Goal: Task Accomplishment & Management: Complete application form

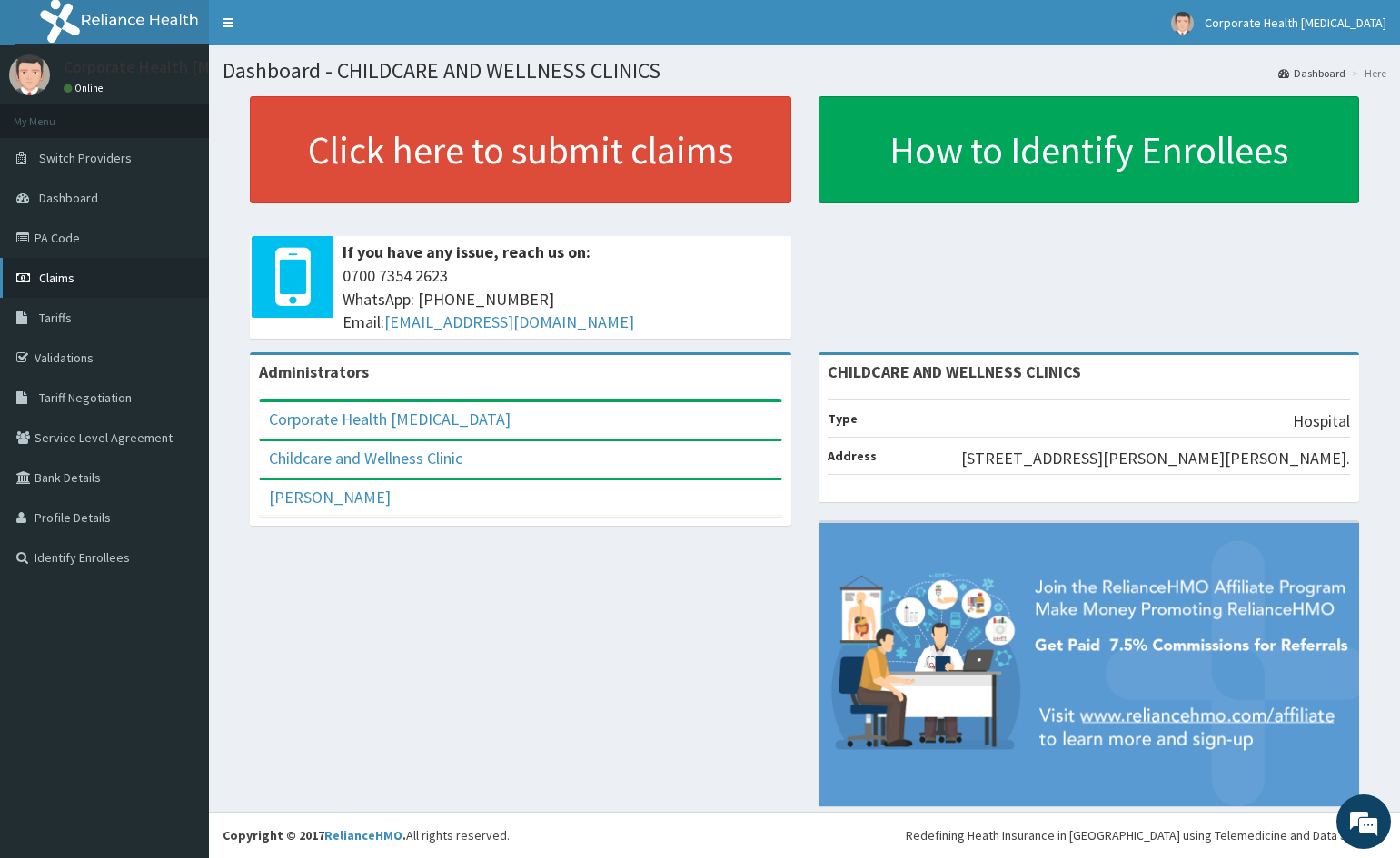
click at [61, 279] on span "Claims" at bounding box center [57, 278] width 36 height 16
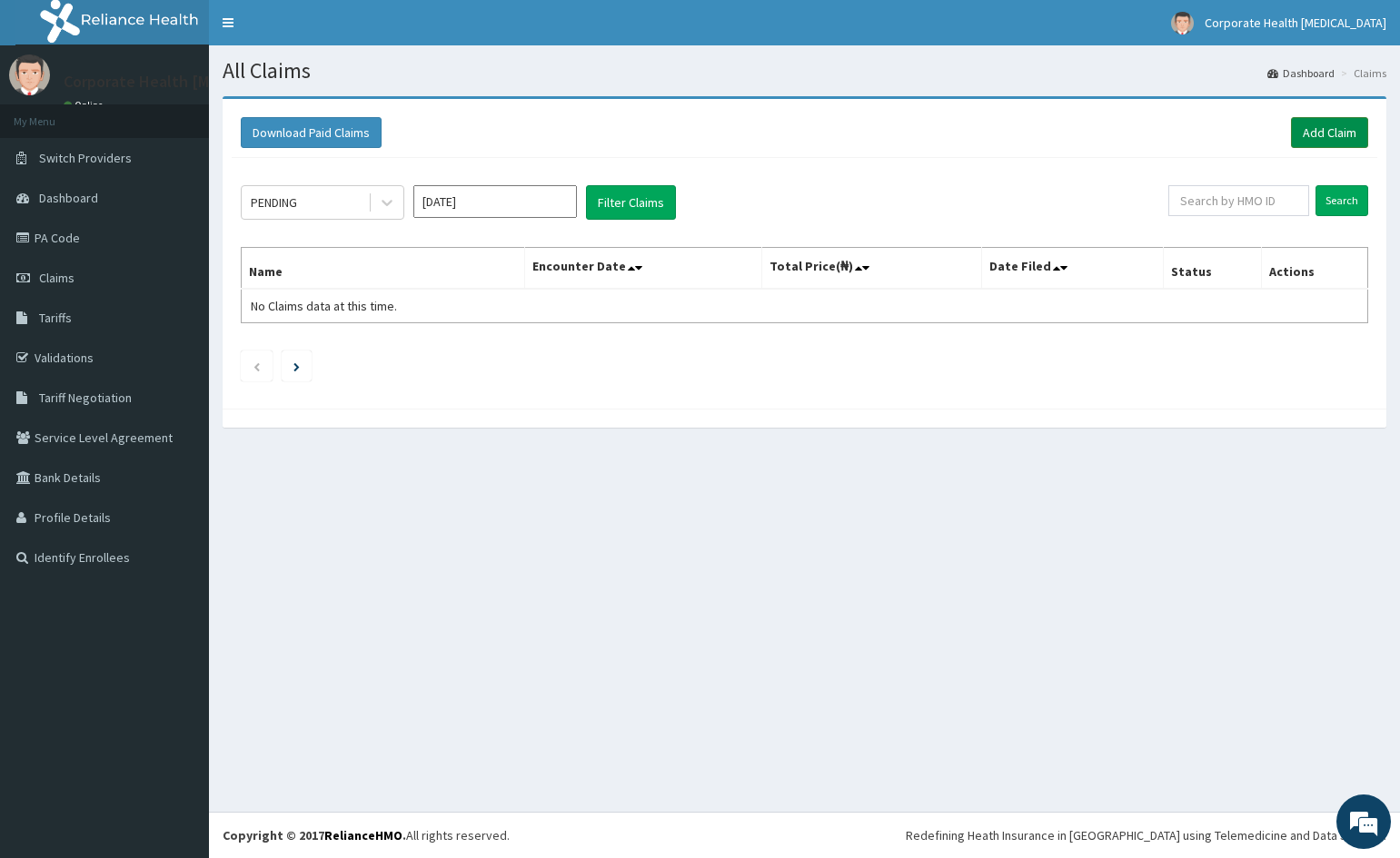
click at [1321, 141] on link "Add Claim" at bounding box center [1329, 133] width 77 height 31
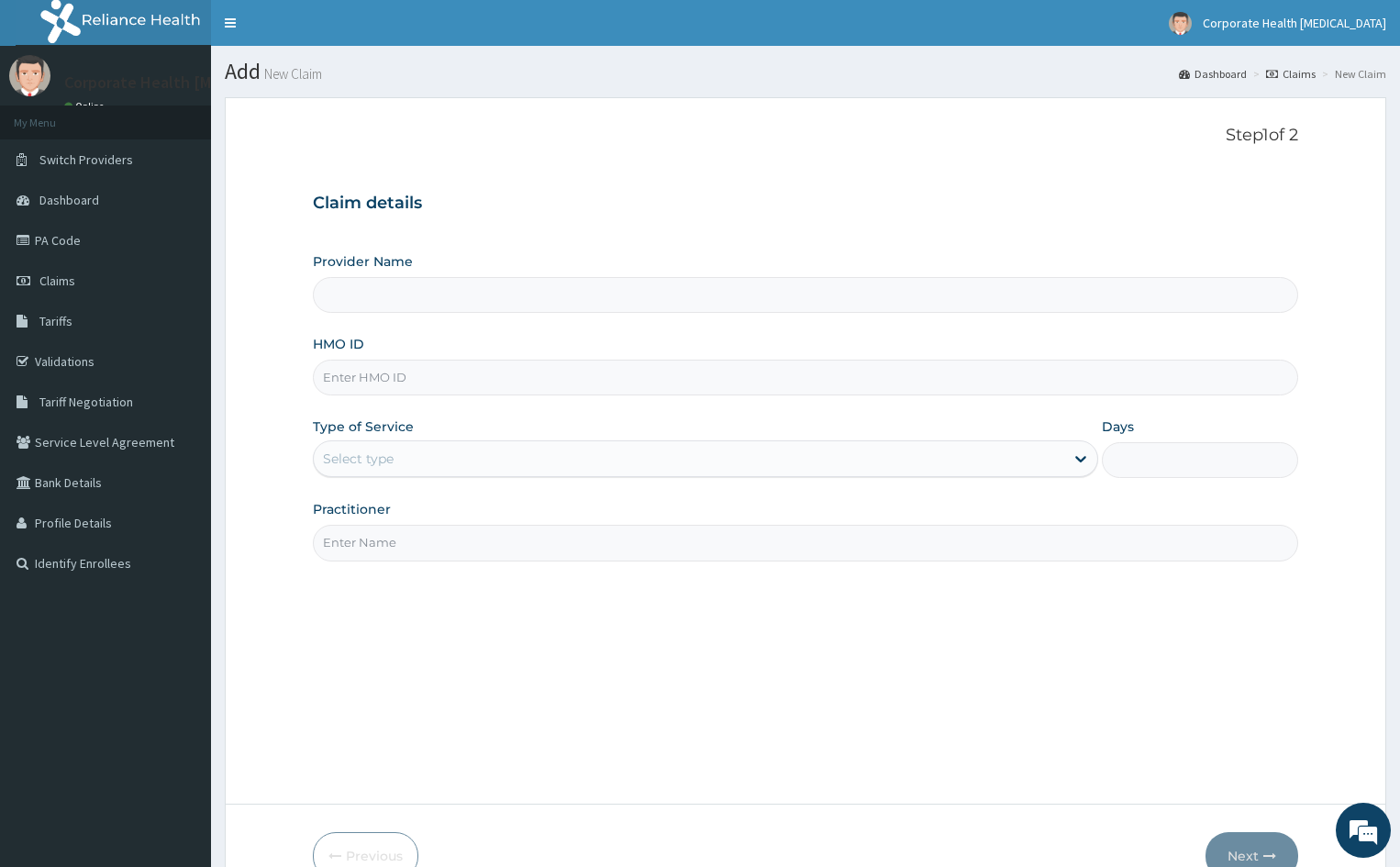
type input "CHILDCARE AND WELLNESS CLINICS"
click at [477, 373] on input "HMO ID" at bounding box center [806, 377] width 985 height 36
paste input "API/10017/D"
type input "API/10017/D"
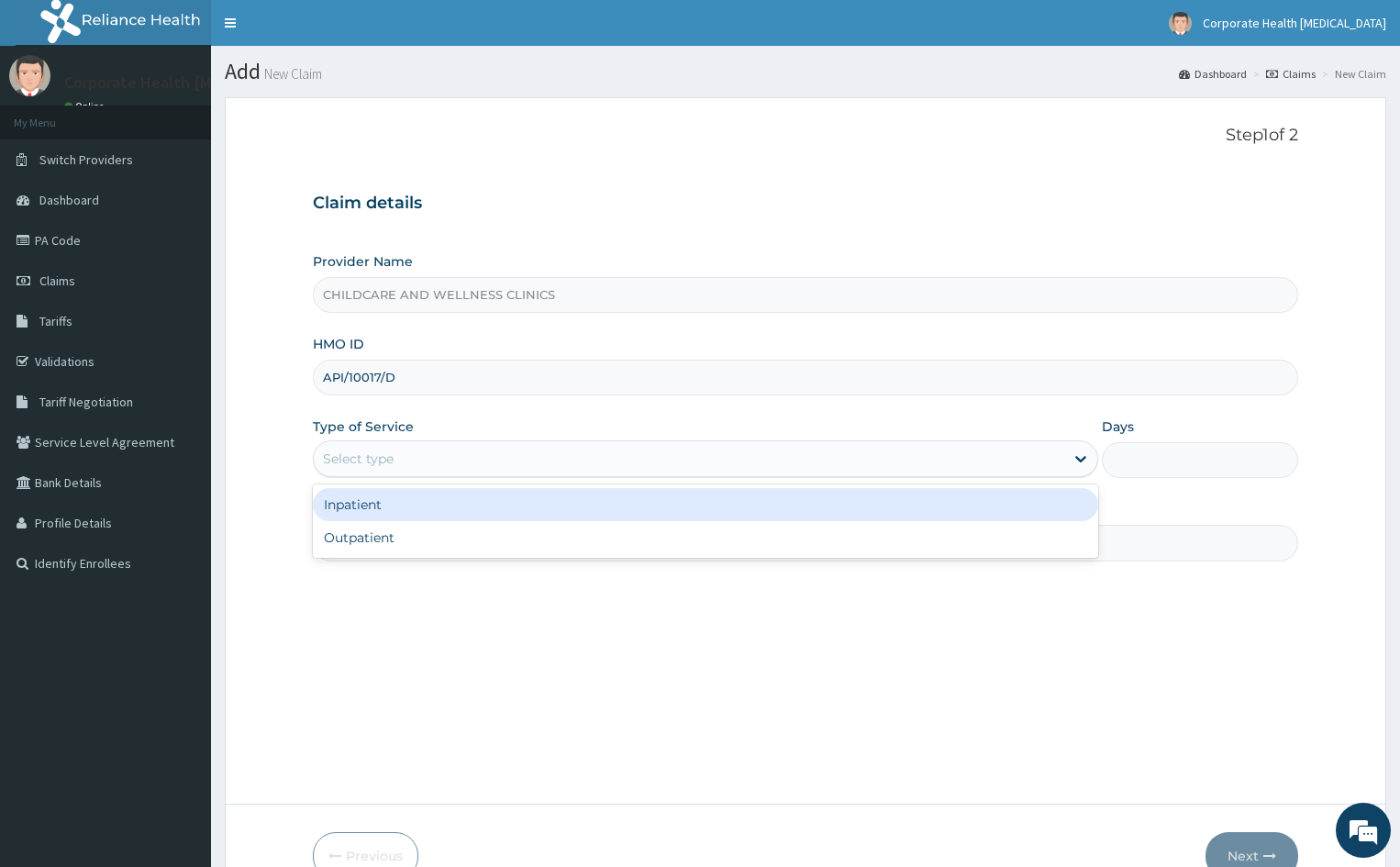
click at [392, 460] on div "Select type" at bounding box center [358, 459] width 70 height 19
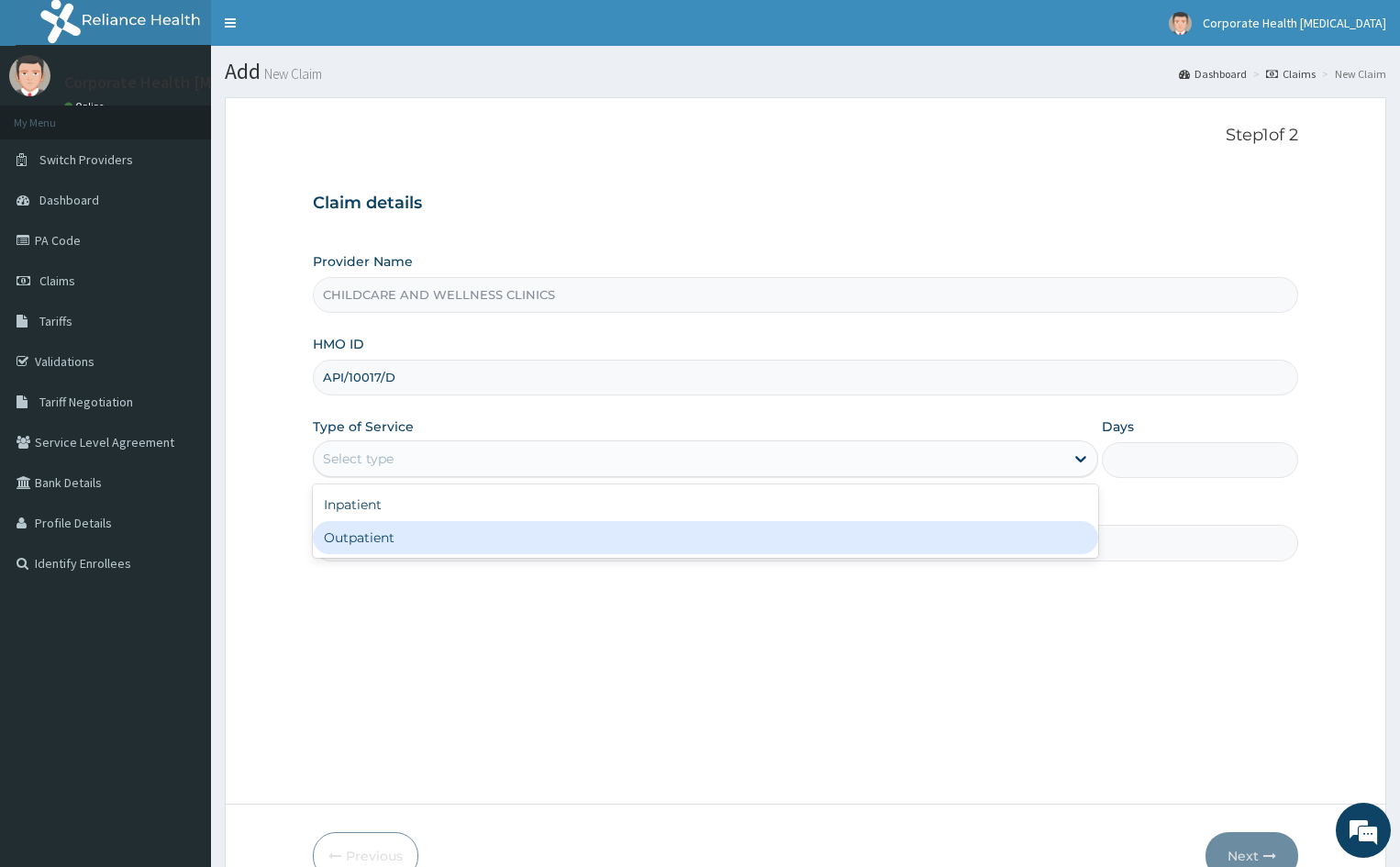
click at [368, 539] on div "Outpatient" at bounding box center [706, 538] width 785 height 33
type input "1"
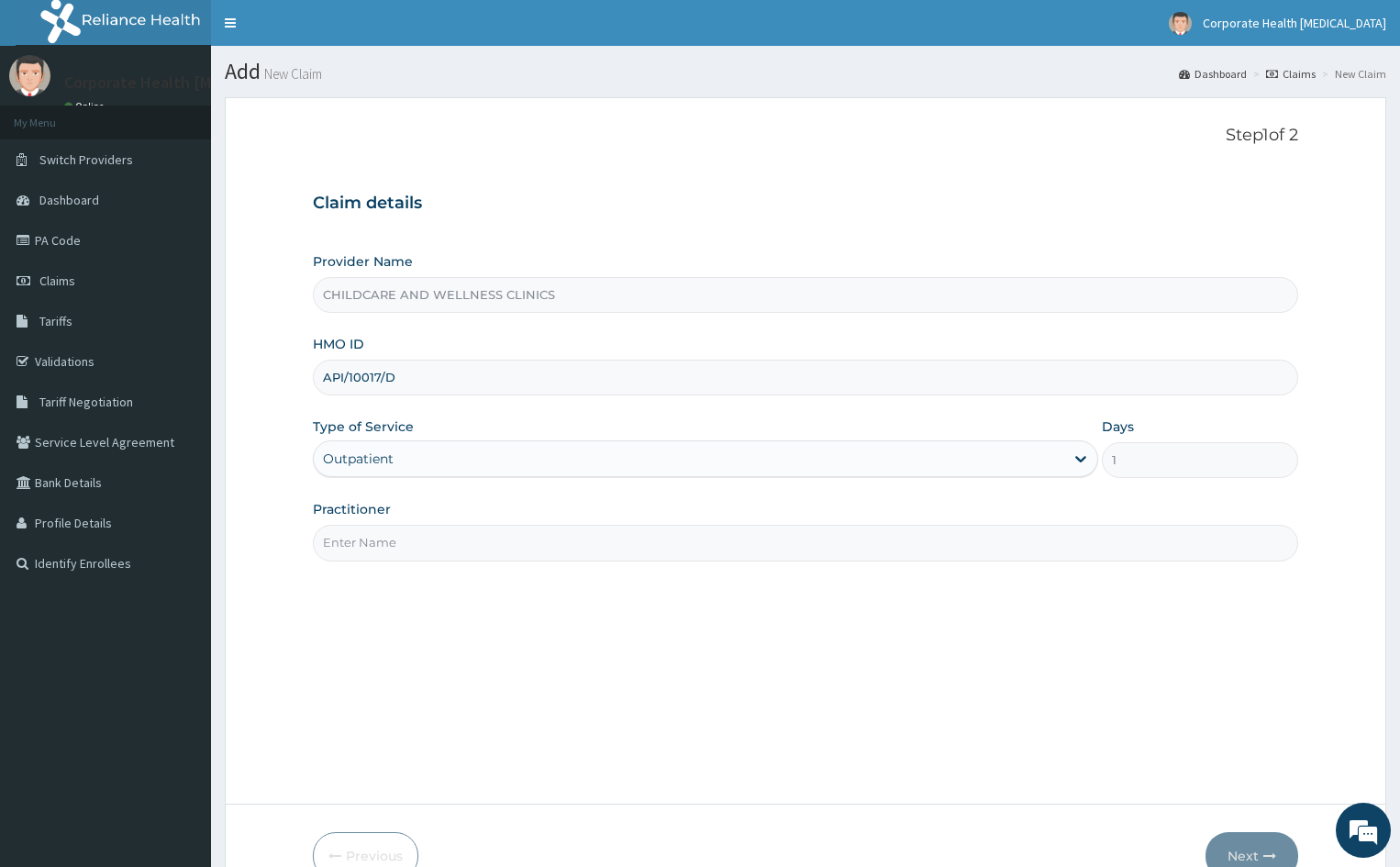
click at [368, 539] on input "Practitioner" at bounding box center [806, 543] width 985 height 36
click at [538, 549] on input "Practitioner" at bounding box center [806, 543] width 985 height 36
type input "MUINAT"
click at [1257, 848] on button "Next" at bounding box center [1252, 857] width 93 height 48
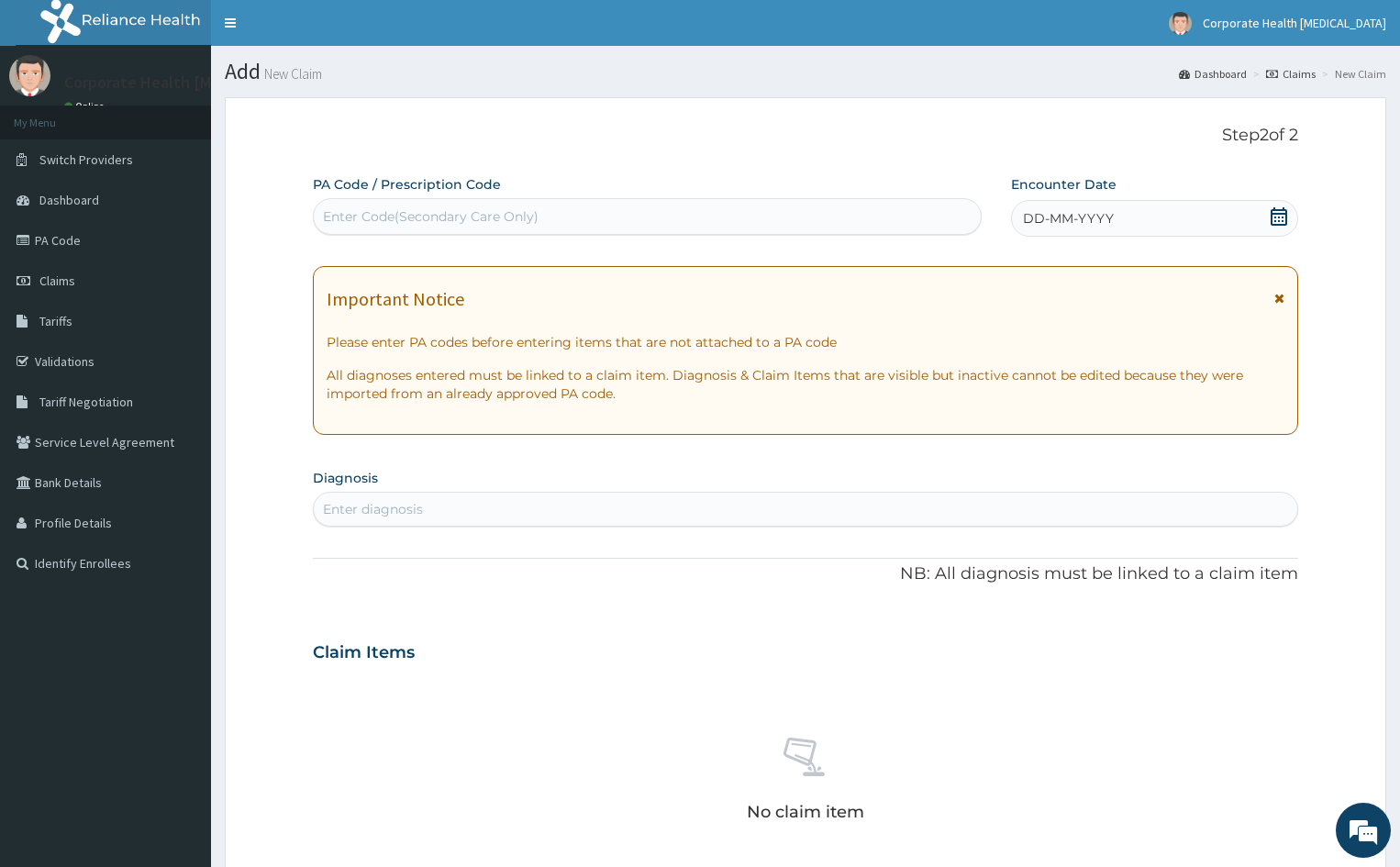
click at [1279, 212] on icon at bounding box center [1279, 217] width 19 height 19
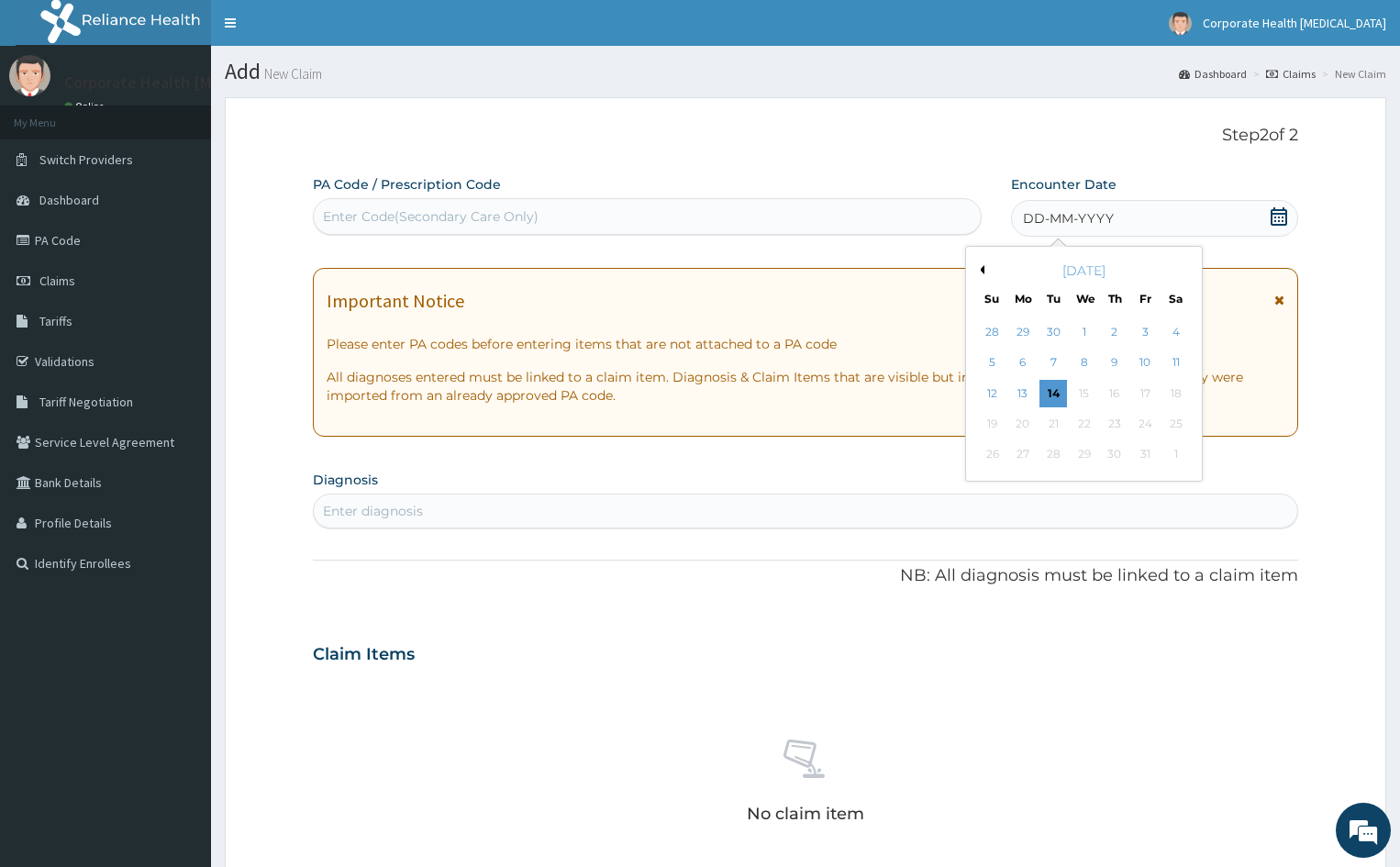
click at [1179, 220] on div "DD-MM-YYYY" at bounding box center [1155, 219] width 287 height 37
click at [981, 269] on button "Previous Month" at bounding box center [980, 270] width 9 height 9
click at [1111, 334] on div "4" at bounding box center [1115, 333] width 28 height 28
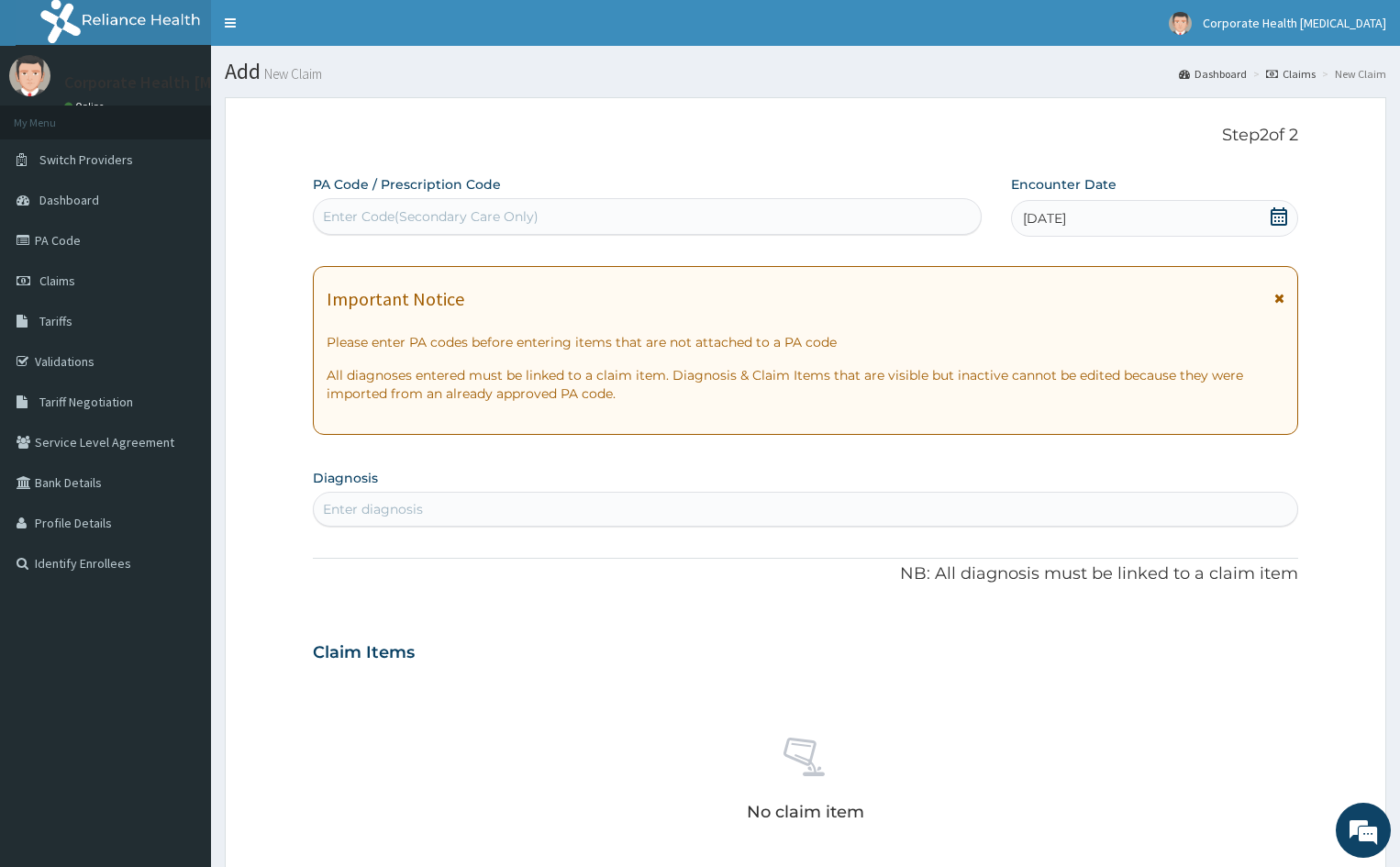
click at [381, 506] on div "Enter diagnosis" at bounding box center [373, 509] width 100 height 19
type input "MALARIA"
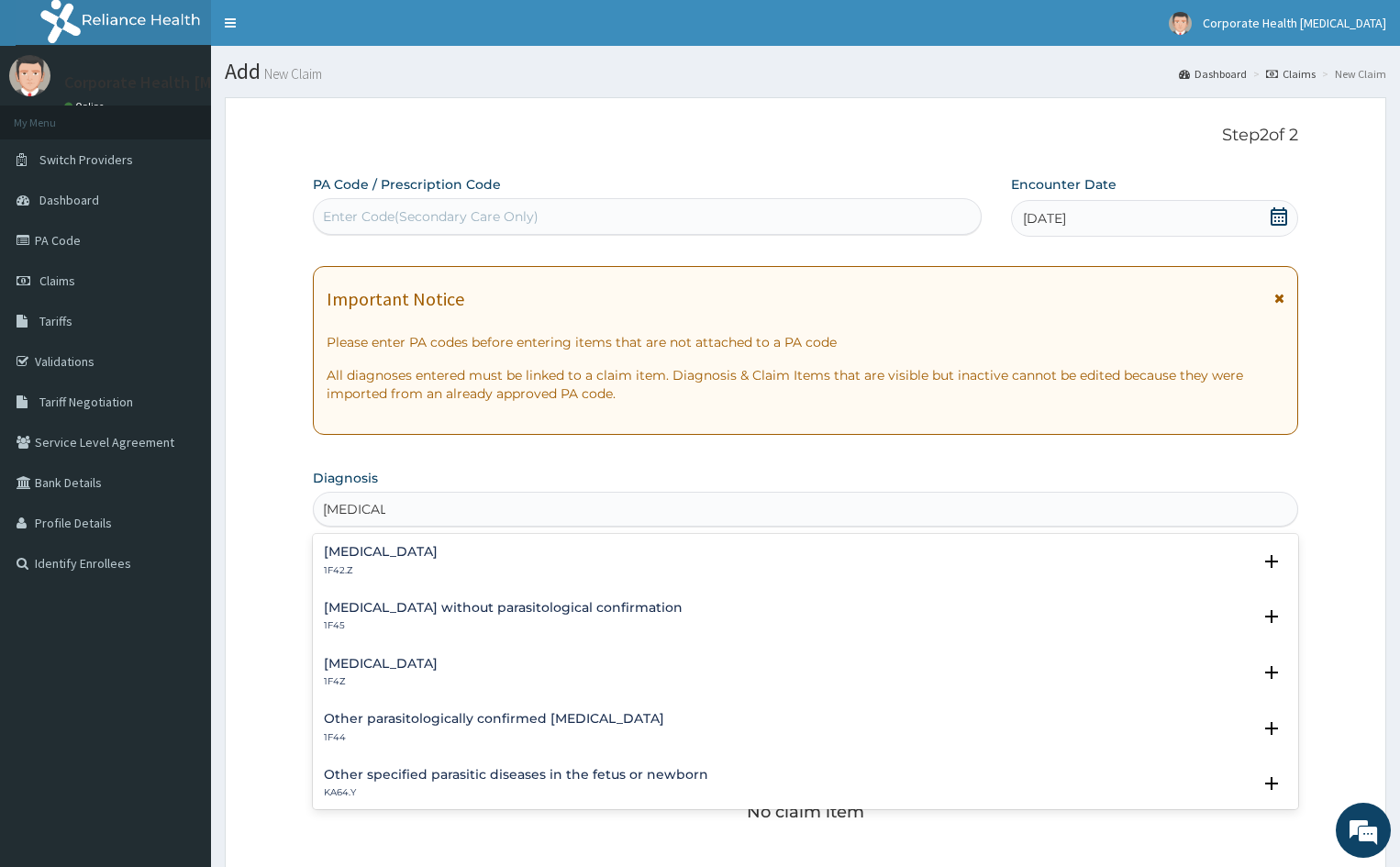
drag, startPoint x: 341, startPoint y: 572, endPoint x: 342, endPoint y: 597, distance: 25.0
click at [342, 597] on div "Plasmodium malariae malaria without complication 1F42.Z Select Status Query Que…" at bounding box center [806, 672] width 985 height 275
click at [404, 579] on div "Plasmodium malariae malaria without complication 1F42.Z Select Status Query Que…" at bounding box center [806, 566] width 963 height 42
click at [345, 576] on p "1F42.Z" at bounding box center [381, 571] width 114 height 13
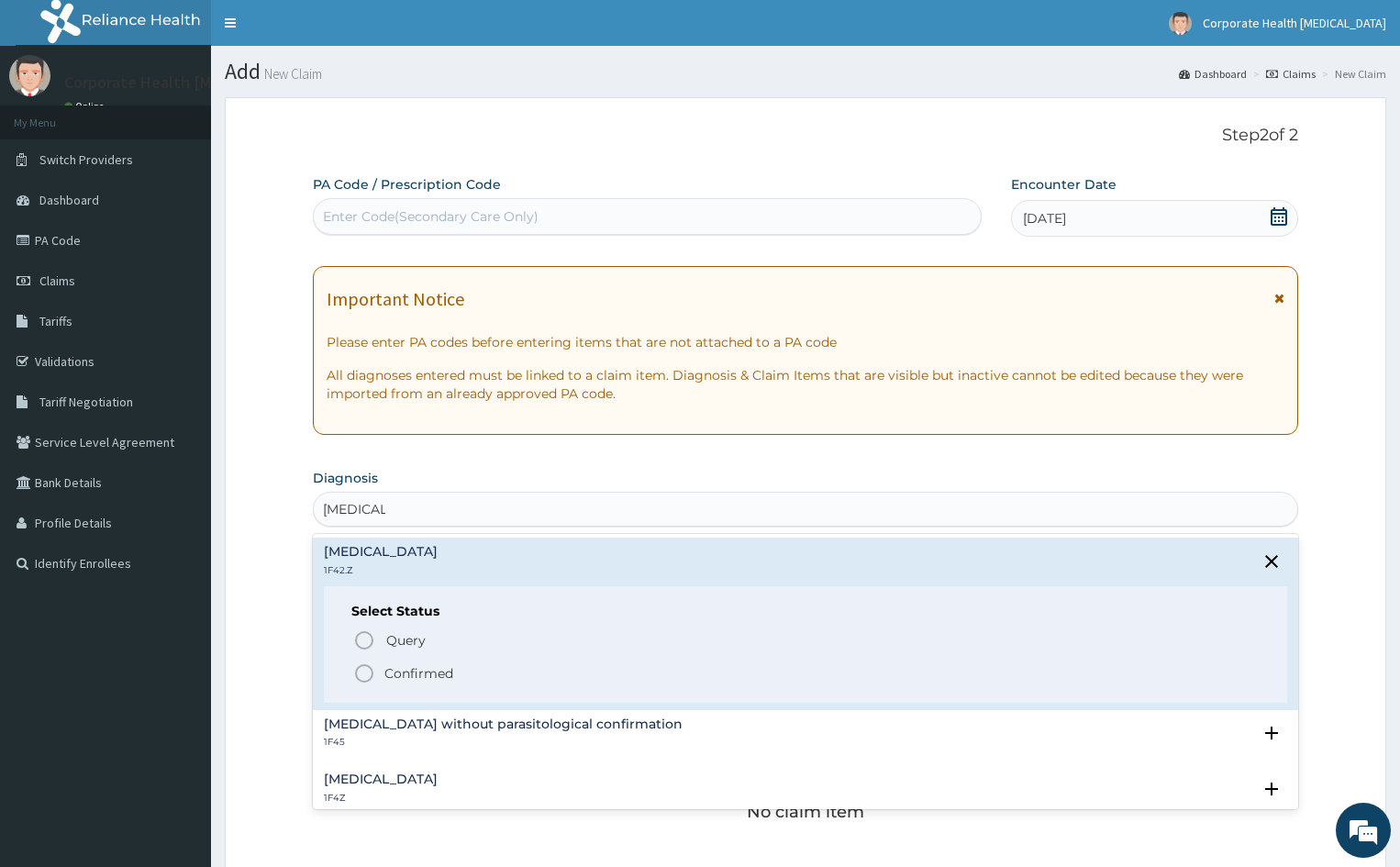
click at [386, 787] on div "Malaria, unspecified 1F4Z" at bounding box center [381, 788] width 114 height 32
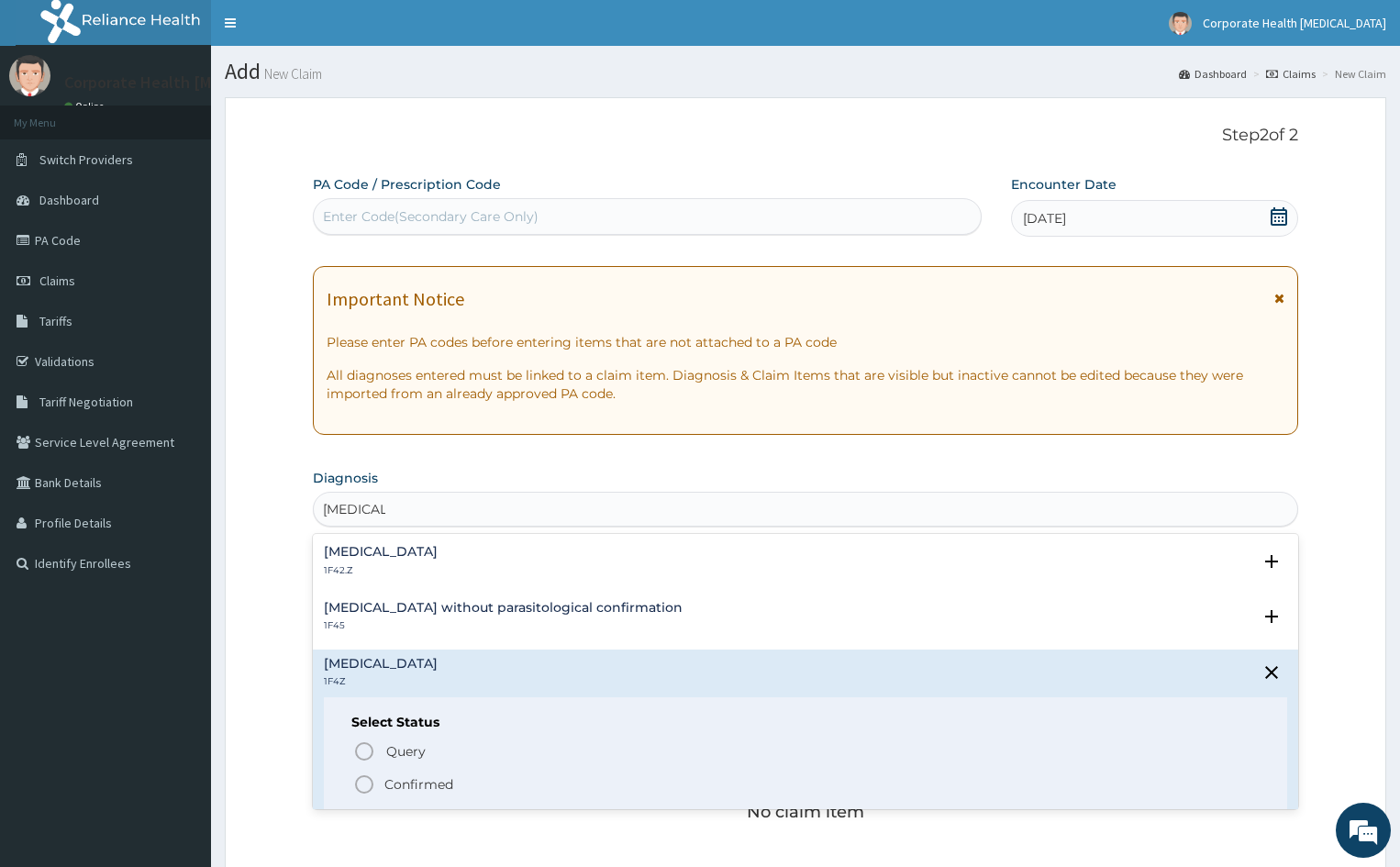
click at [357, 738] on div "Select Status Query Query covers suspected (?), Keep in view (kiv), Ruled out (…" at bounding box center [806, 756] width 963 height 117
click at [368, 754] on icon "status option query" at bounding box center [364, 752] width 22 height 22
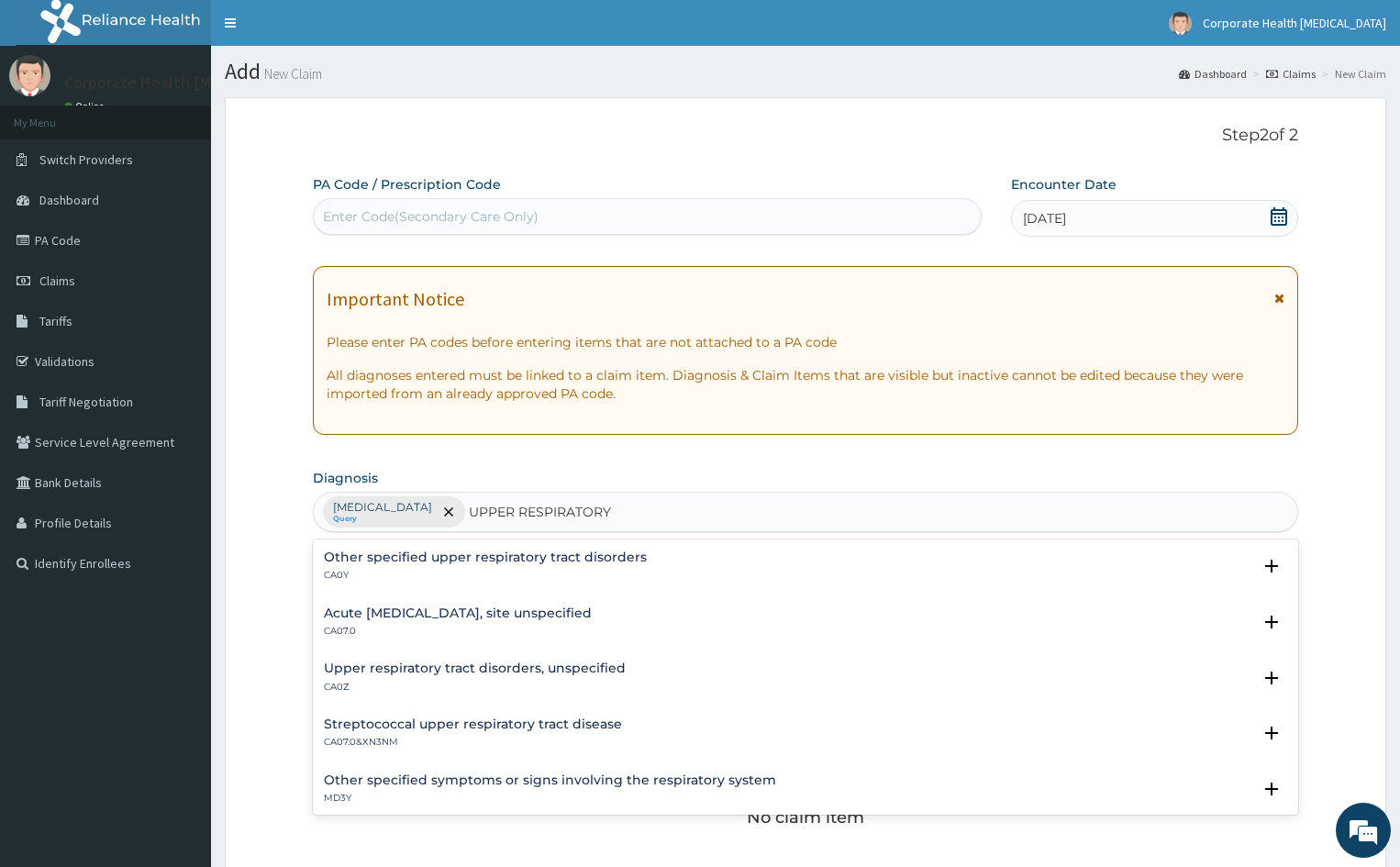
type input "UPPER RESPIRATORY"
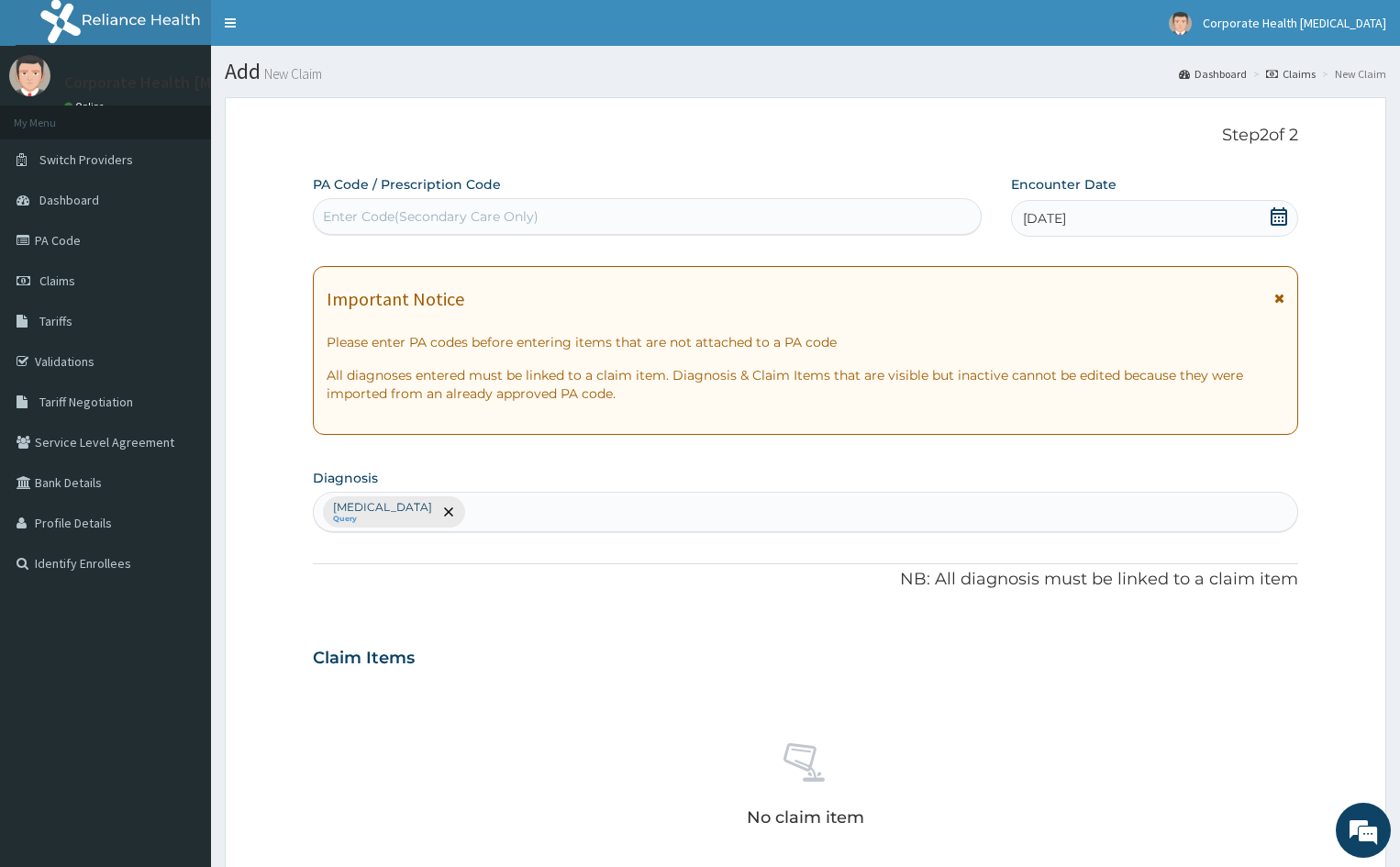
click at [534, 509] on div "Malaria, unspecified Query" at bounding box center [806, 512] width 983 height 39
click at [532, 513] on div "Malaria, unspecified Query" at bounding box center [806, 512] width 983 height 39
click at [584, 509] on input "UPPER RESPIRAT" at bounding box center [526, 512] width 116 height 19
type input "UPPER"
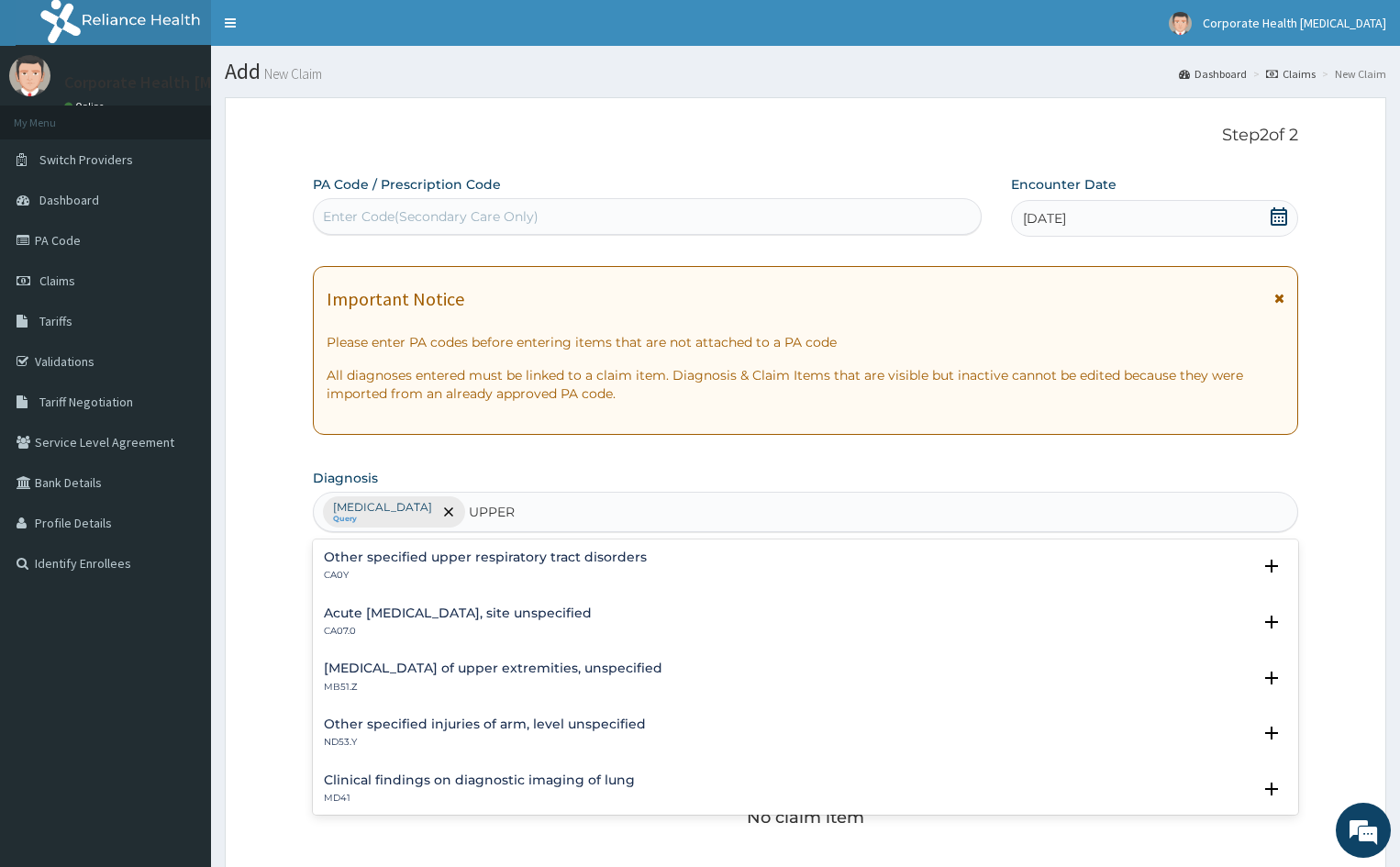
click at [337, 625] on p "CA07.0" at bounding box center [457, 632] width 268 height 13
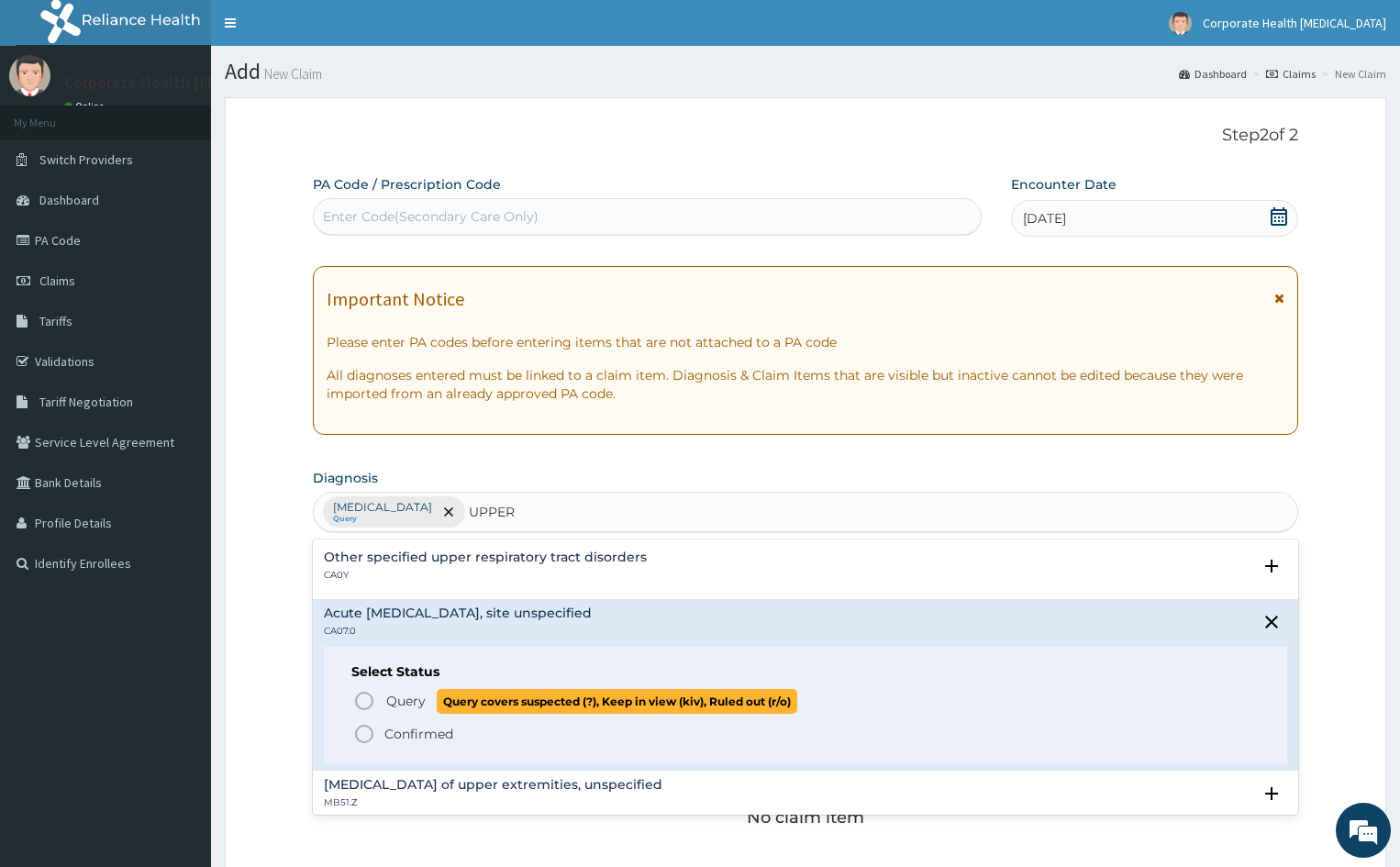
click at [368, 704] on icon "status option query" at bounding box center [364, 701] width 22 height 22
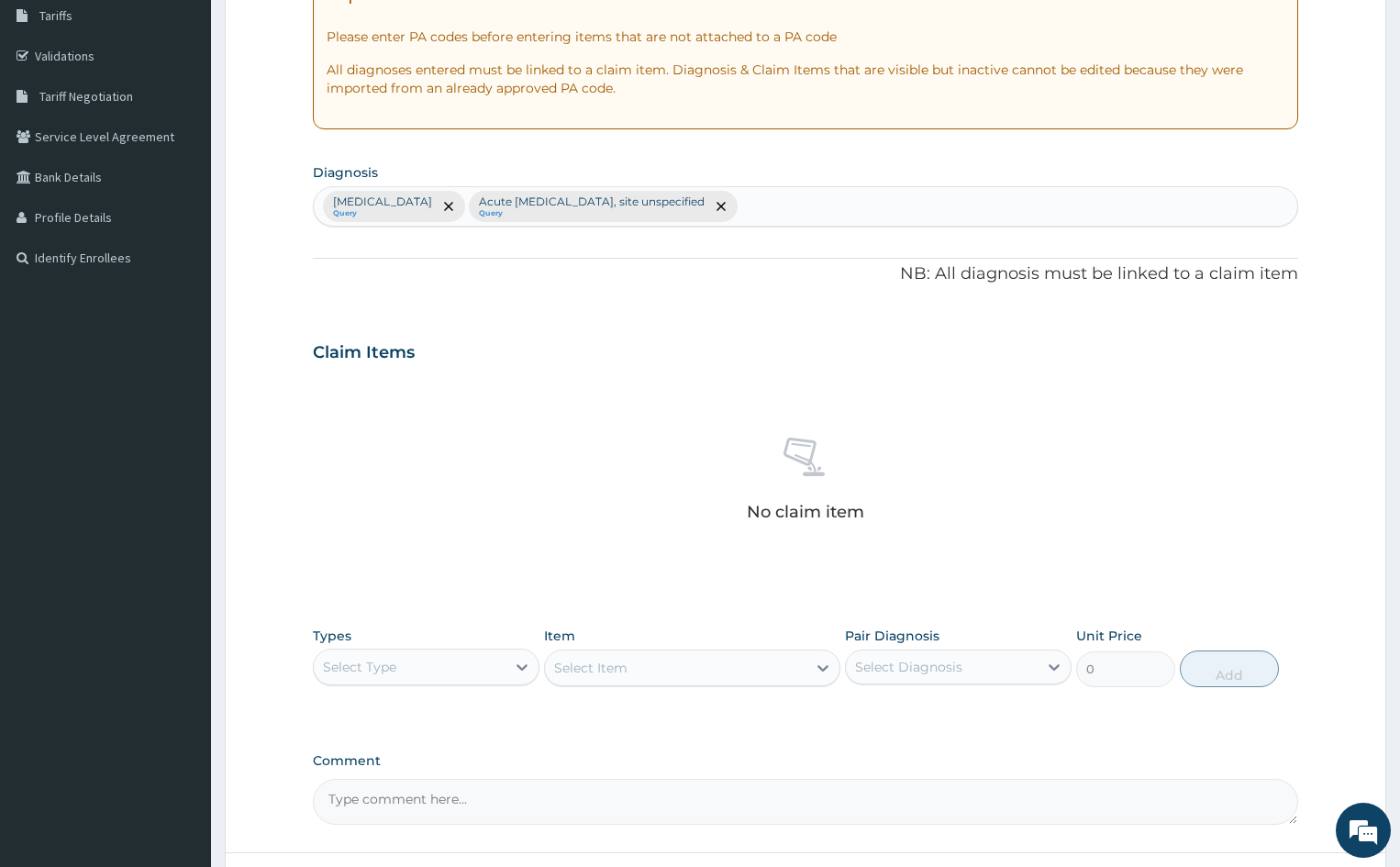
scroll to position [367, 0]
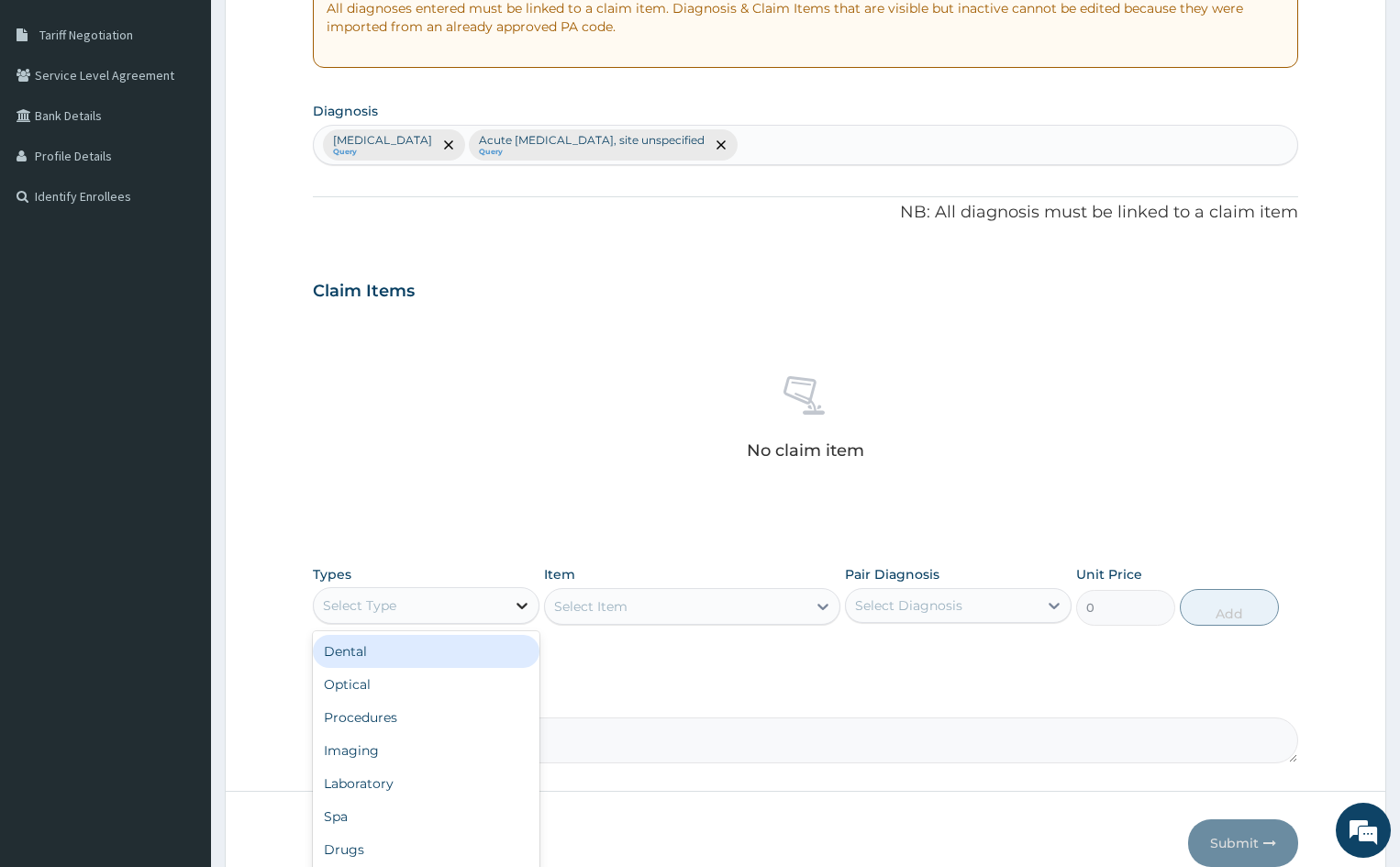
click at [533, 603] on div at bounding box center [522, 606] width 33 height 33
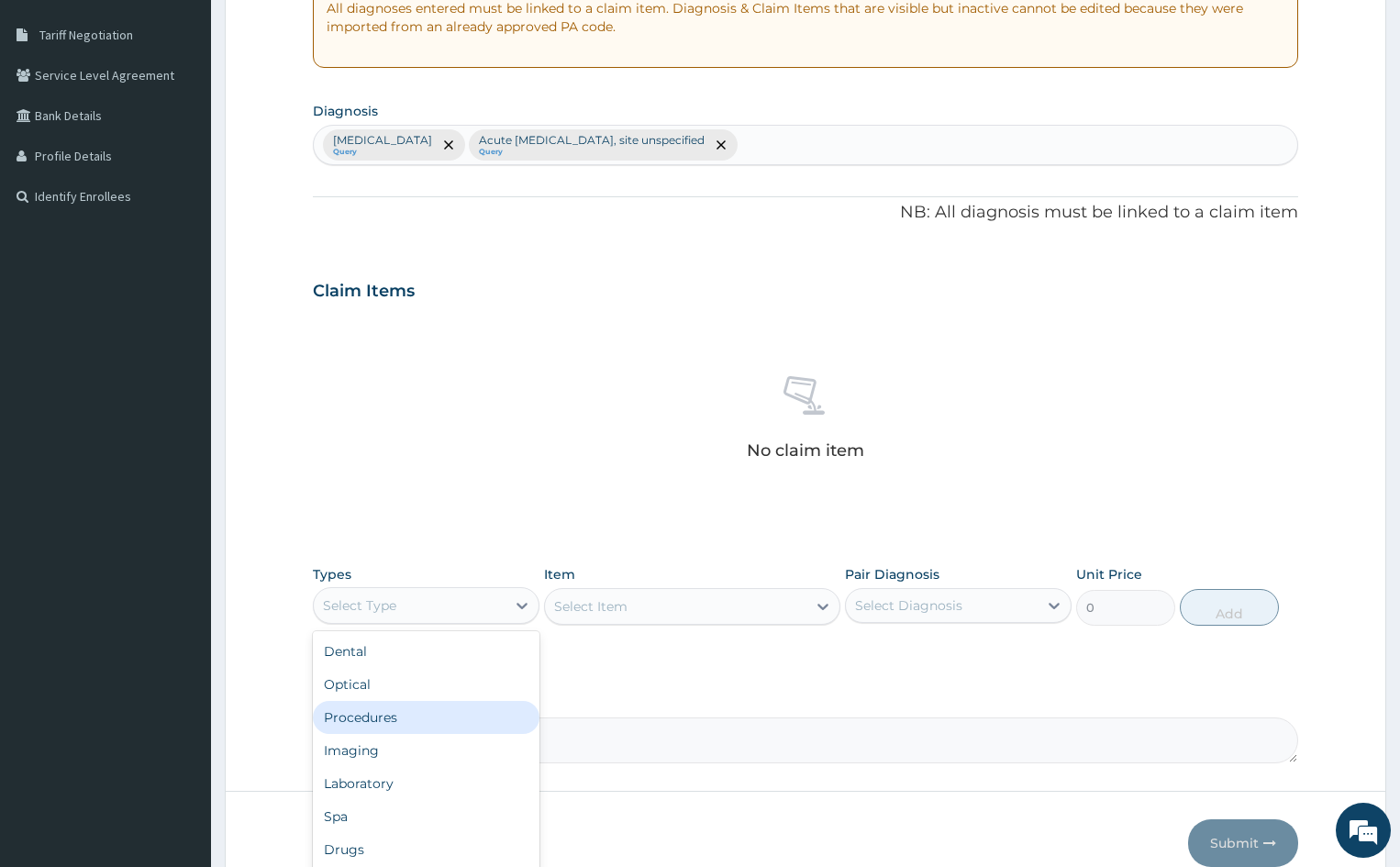
click at [415, 719] on div "Procedures" at bounding box center [426, 718] width 227 height 33
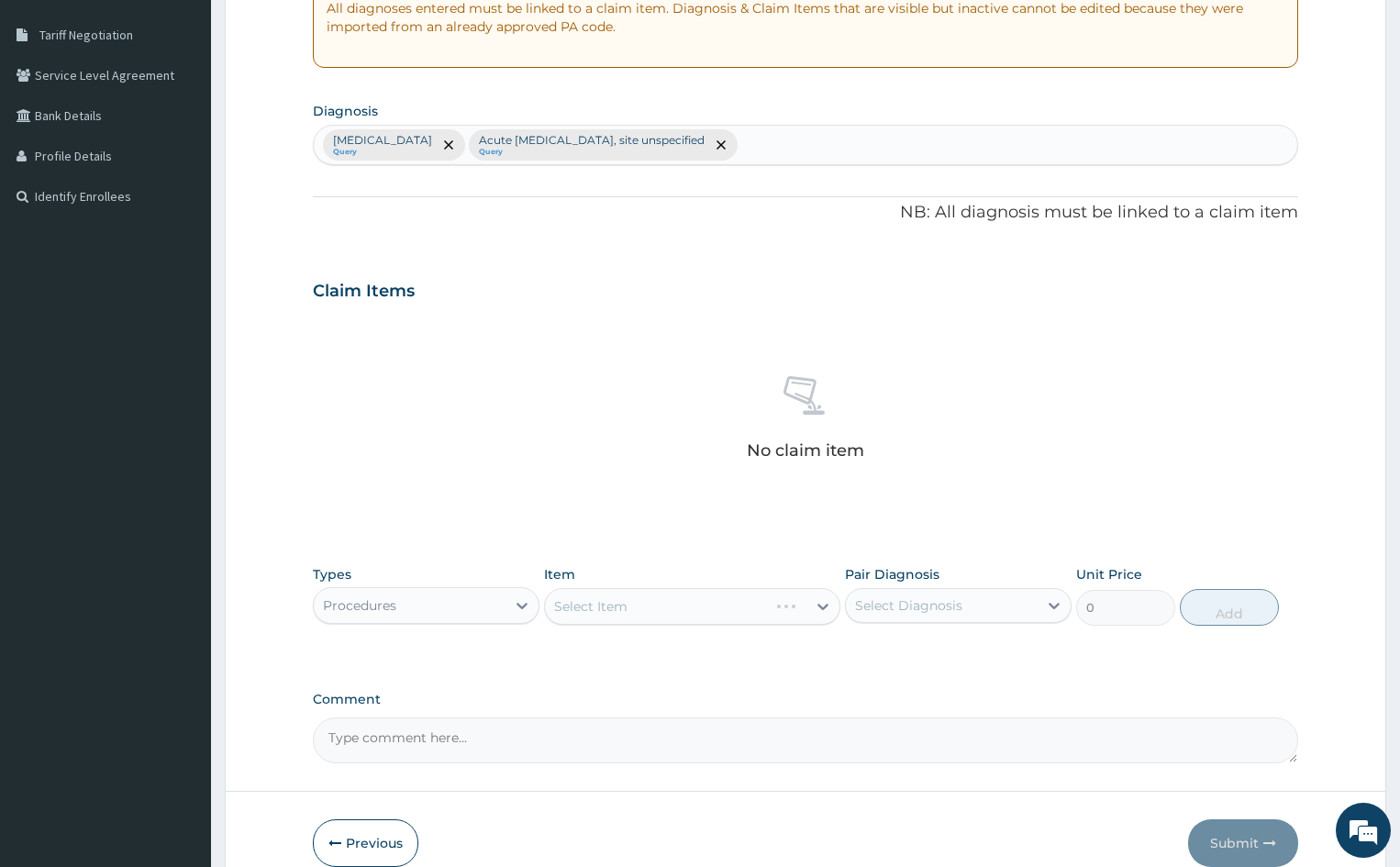
click at [684, 600] on div "Select Item" at bounding box center [692, 607] width 295 height 37
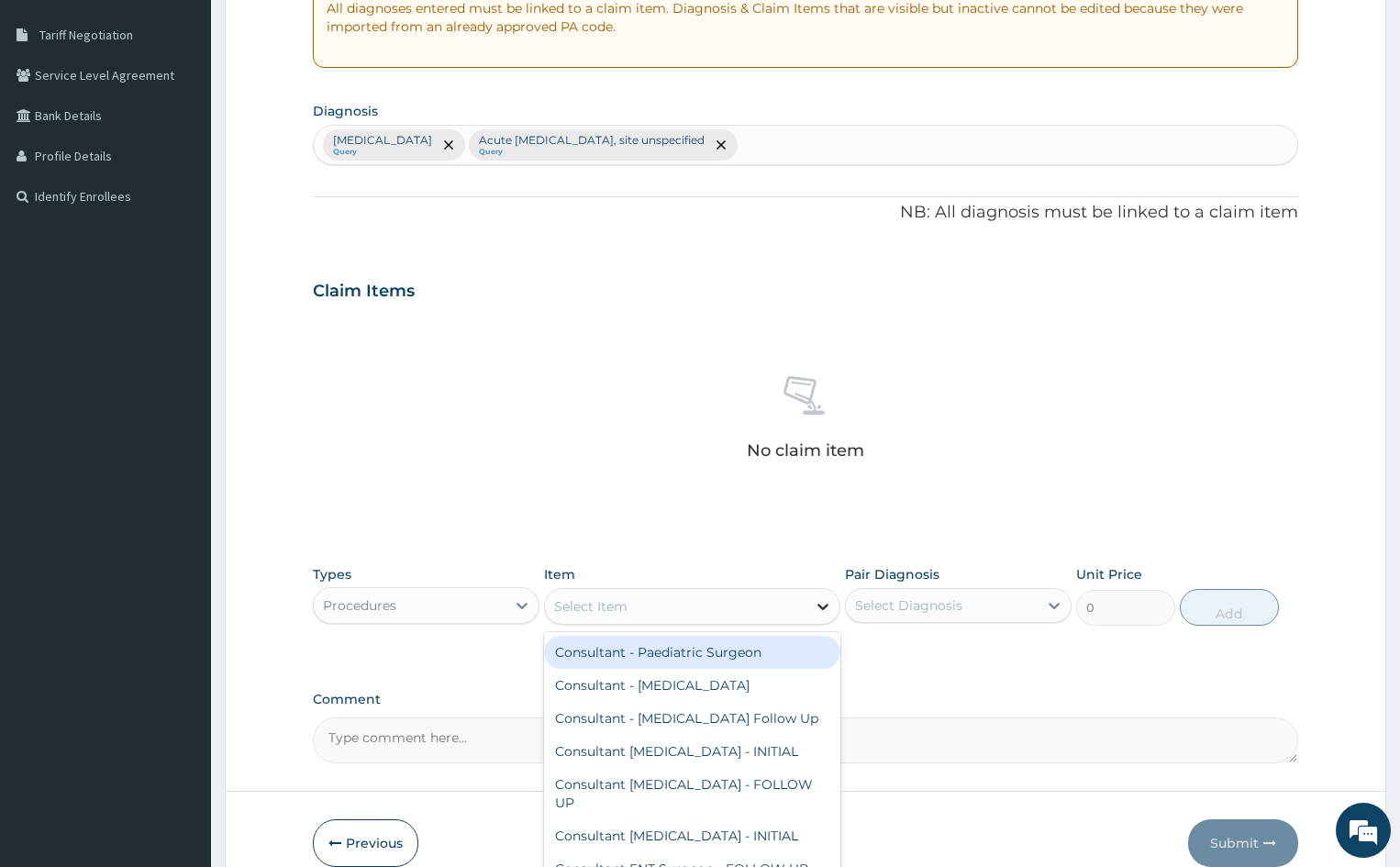
click at [827, 607] on icon at bounding box center [823, 607] width 19 height 19
type input "PAEDIATR"
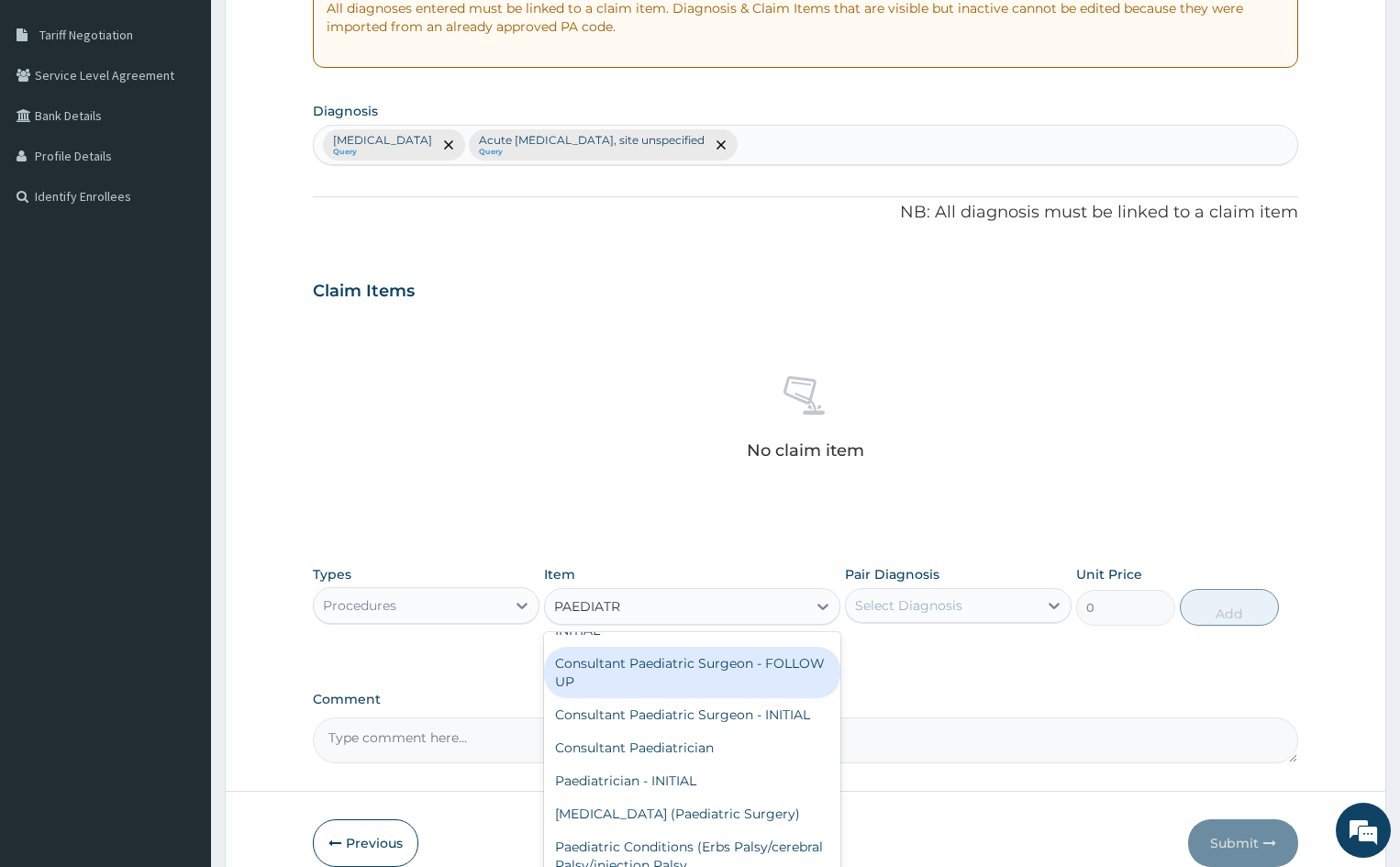
scroll to position [144, 0]
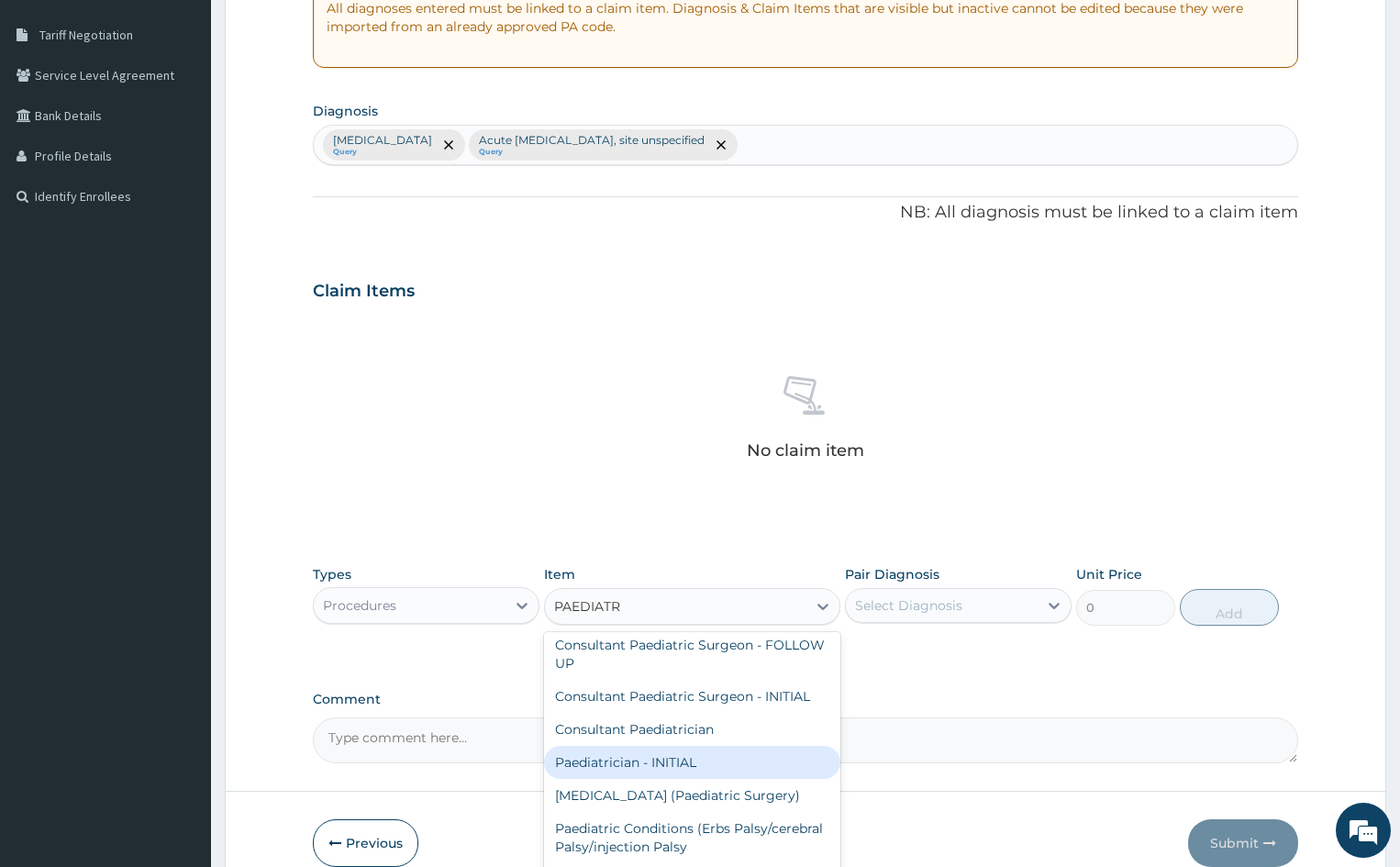
click at [632, 773] on div "Paediatrician - INITIAL" at bounding box center [692, 762] width 295 height 33
type input "15000"
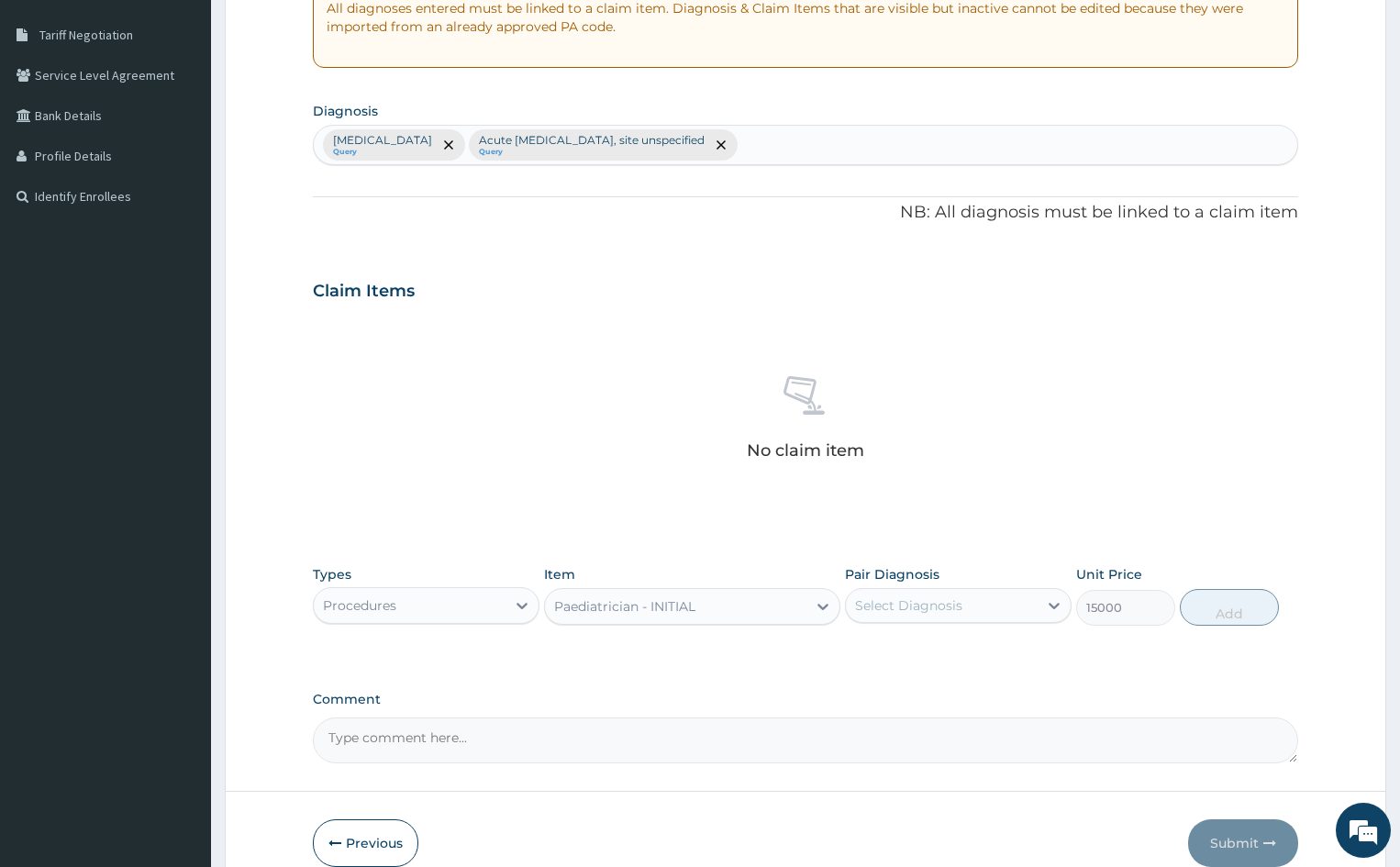
click at [1052, 572] on div "Pair Diagnosis Select Diagnosis" at bounding box center [957, 595] width 227 height 60
click at [1048, 608] on icon at bounding box center [1054, 606] width 19 height 19
click at [862, 650] on input "checkbox" at bounding box center [861, 651] width 12 height 12
checkbox input "true"
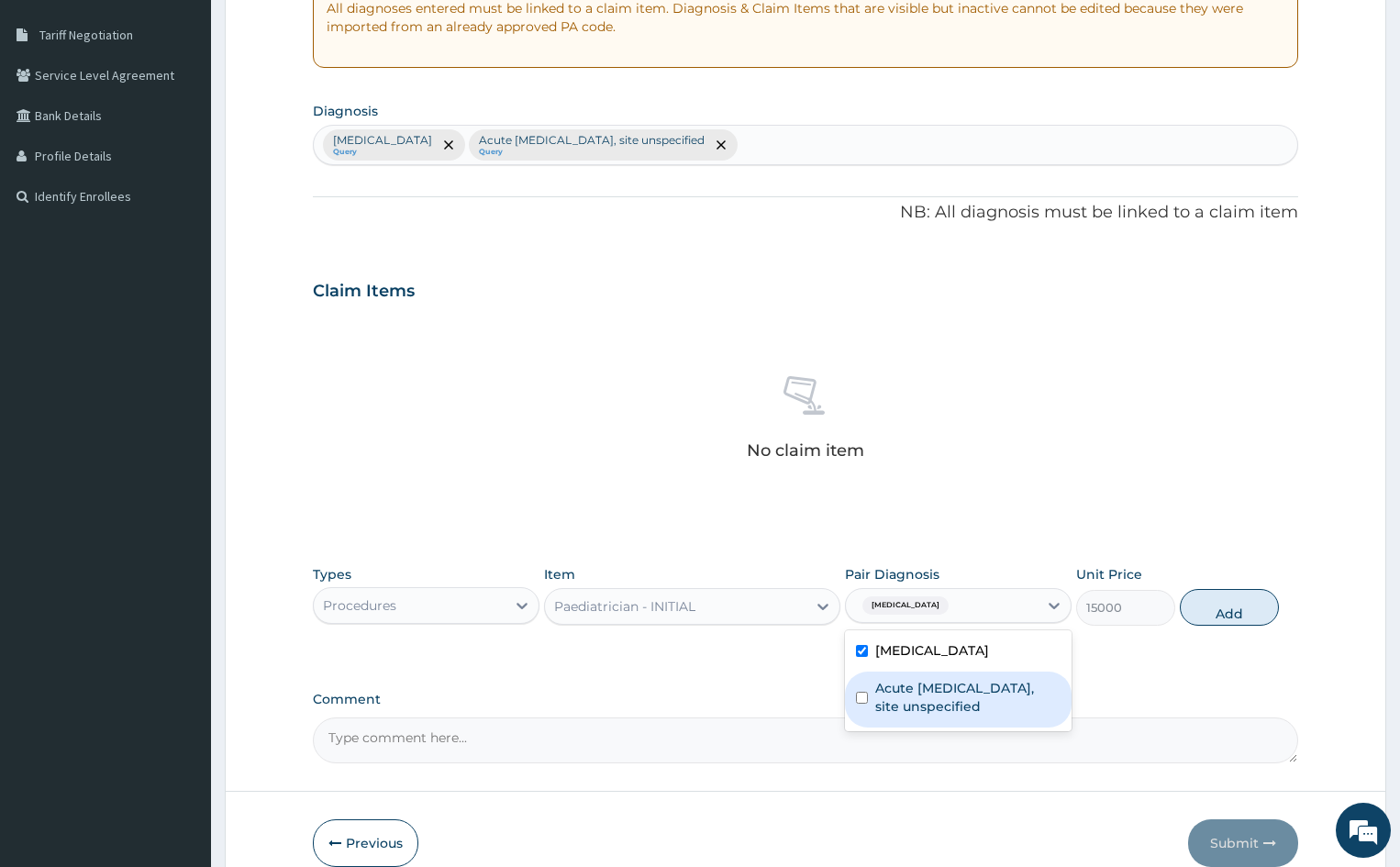
click at [869, 707] on div "Acute upper respiratory infection, site unspecified" at bounding box center [957, 699] width 227 height 56
checkbox input "true"
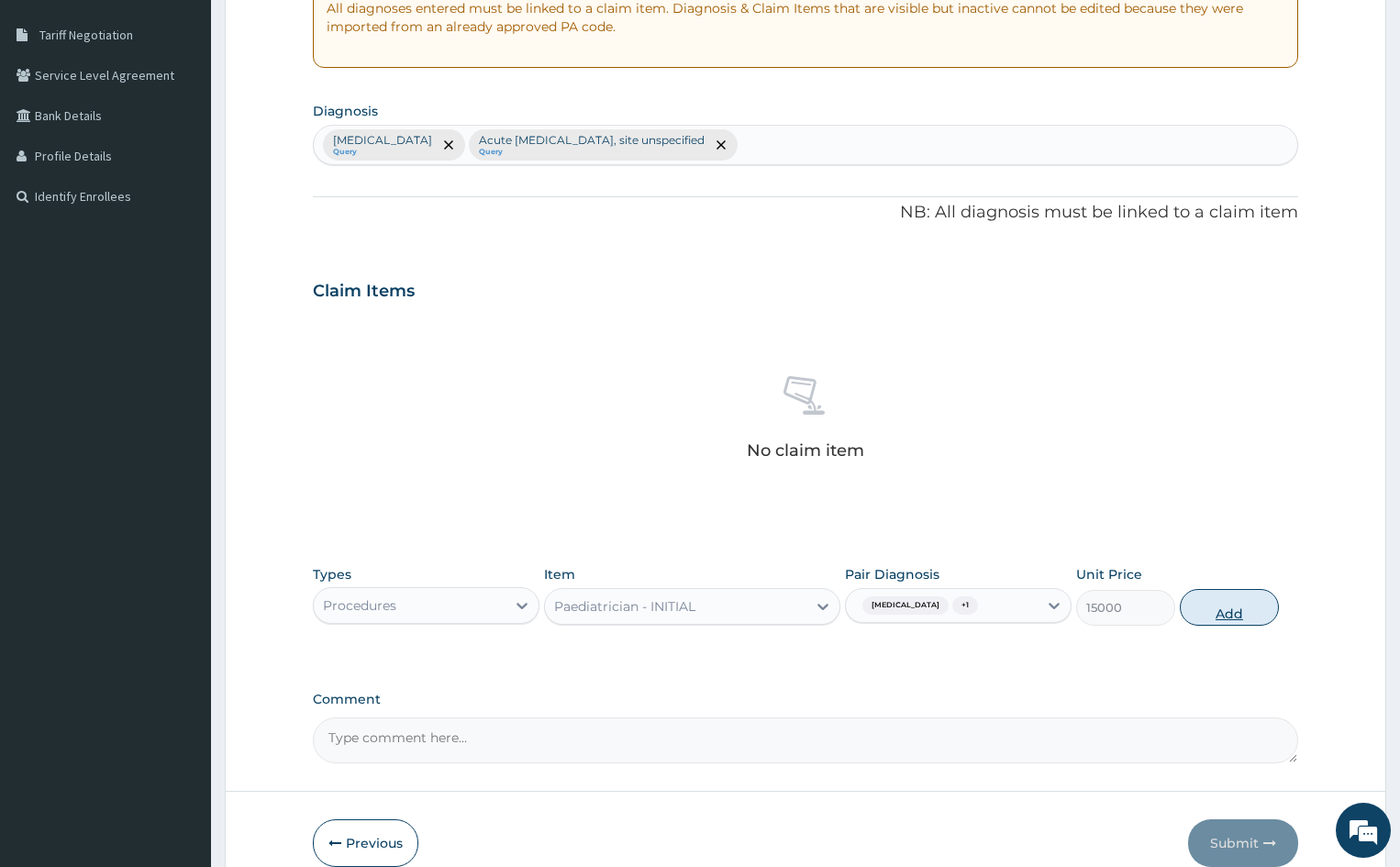
click at [1219, 607] on button "Add" at bounding box center [1229, 608] width 98 height 37
type input "0"
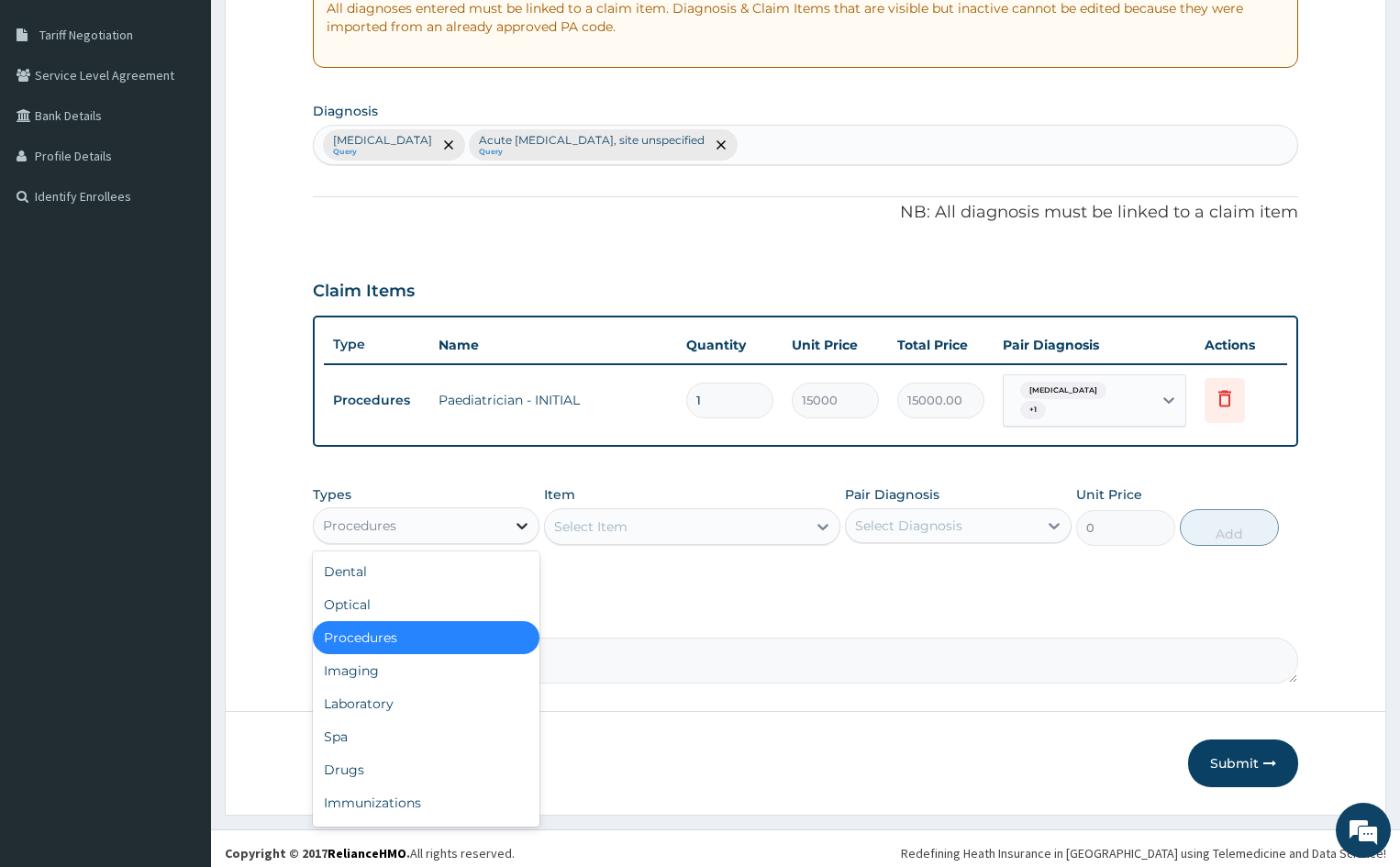
click at [521, 523] on icon at bounding box center [522, 526] width 19 height 19
click at [372, 711] on div "Laboratory" at bounding box center [426, 704] width 227 height 33
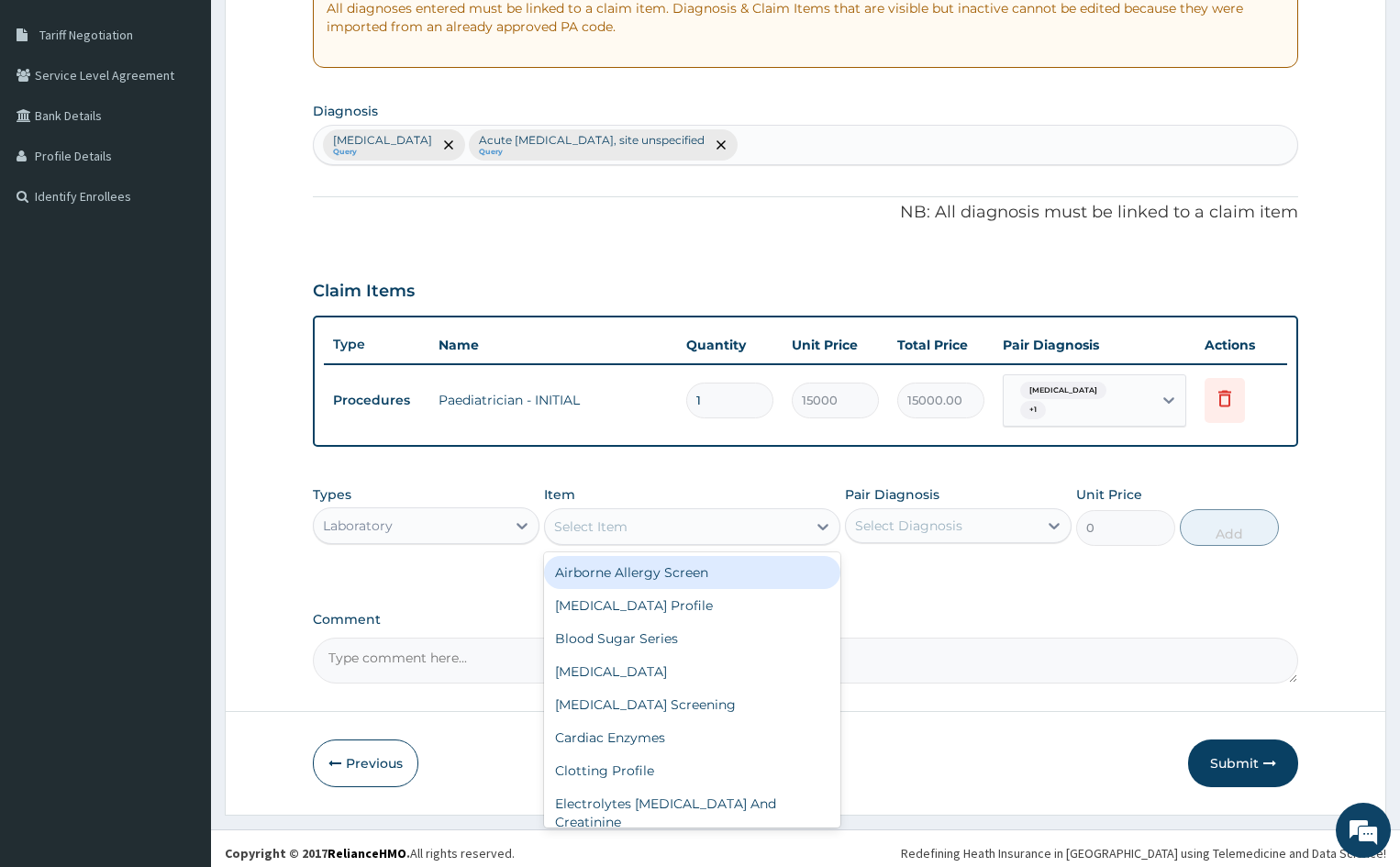
click at [777, 522] on div "Select Item" at bounding box center [675, 527] width 260 height 30
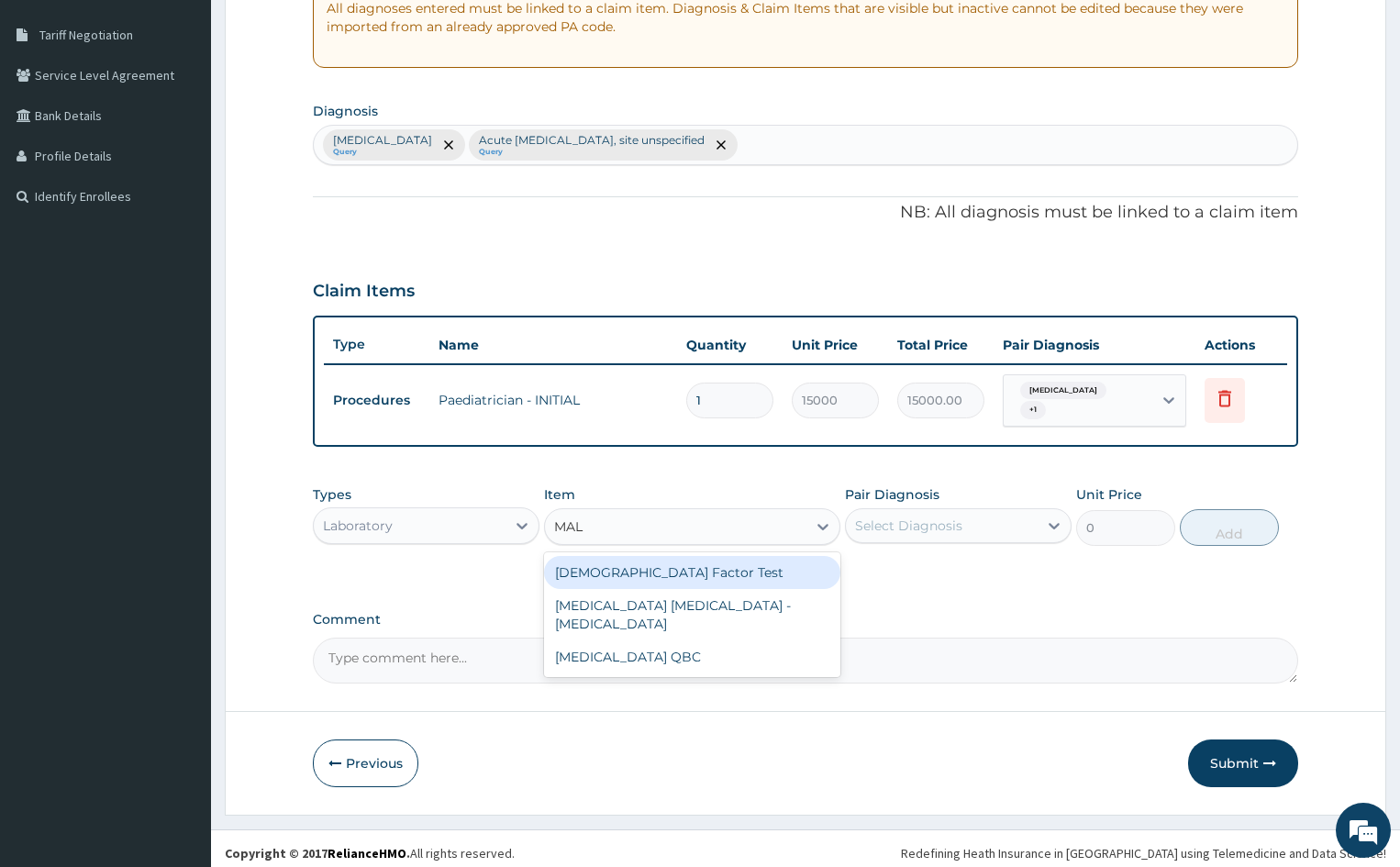
type input "MALA"
click at [656, 583] on div "[MEDICAL_DATA] [MEDICAL_DATA] - [MEDICAL_DATA]" at bounding box center [692, 581] width 295 height 51
type input "3600"
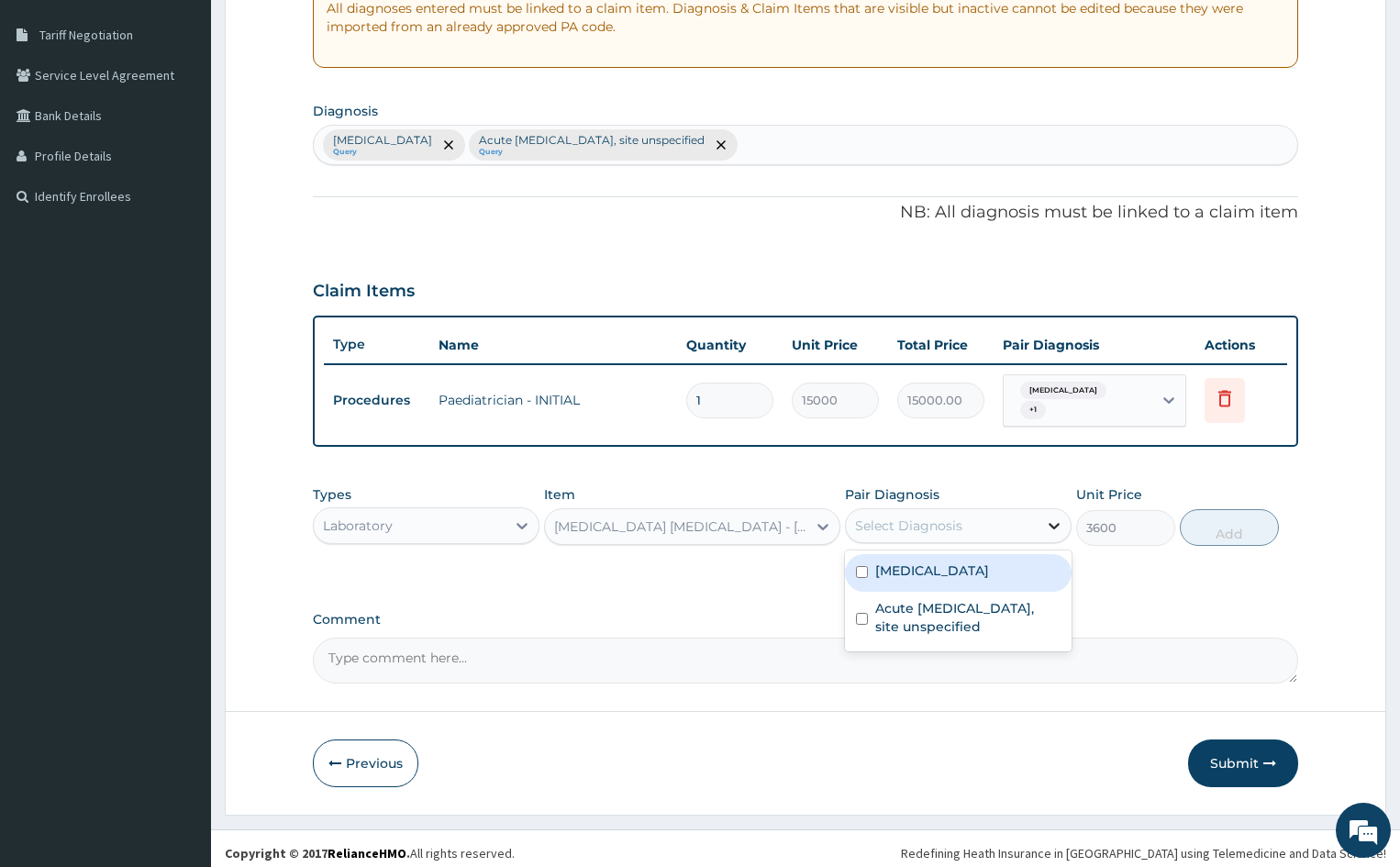
click at [1051, 531] on icon at bounding box center [1054, 526] width 19 height 19
click at [872, 576] on div "[MEDICAL_DATA]" at bounding box center [957, 572] width 227 height 38
checkbox input "true"
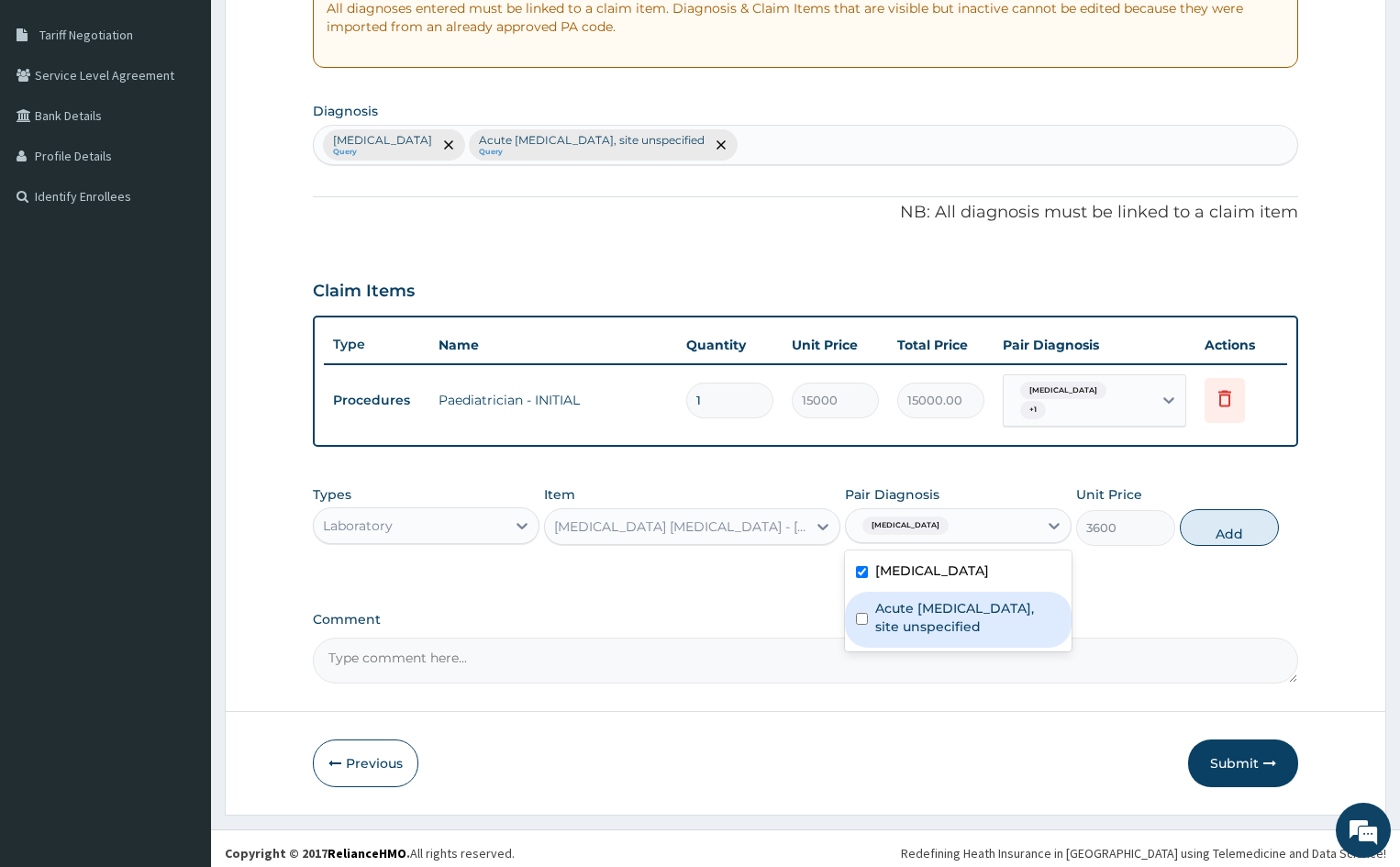
click at [867, 611] on div "Acute upper respiratory infection, site unspecified" at bounding box center [957, 620] width 227 height 56
checkbox input "true"
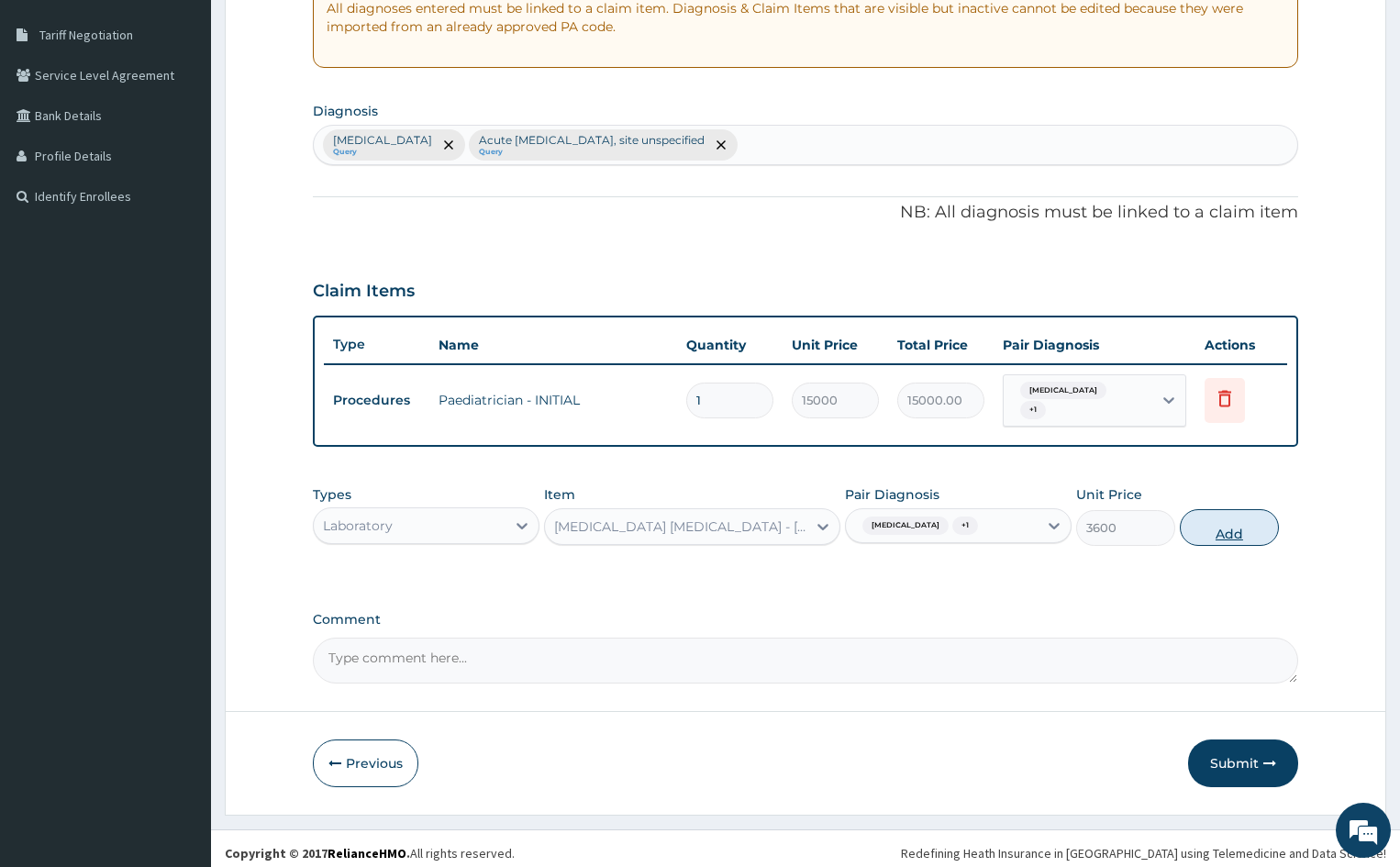
click at [1250, 534] on button "Add" at bounding box center [1229, 528] width 98 height 37
type input "0"
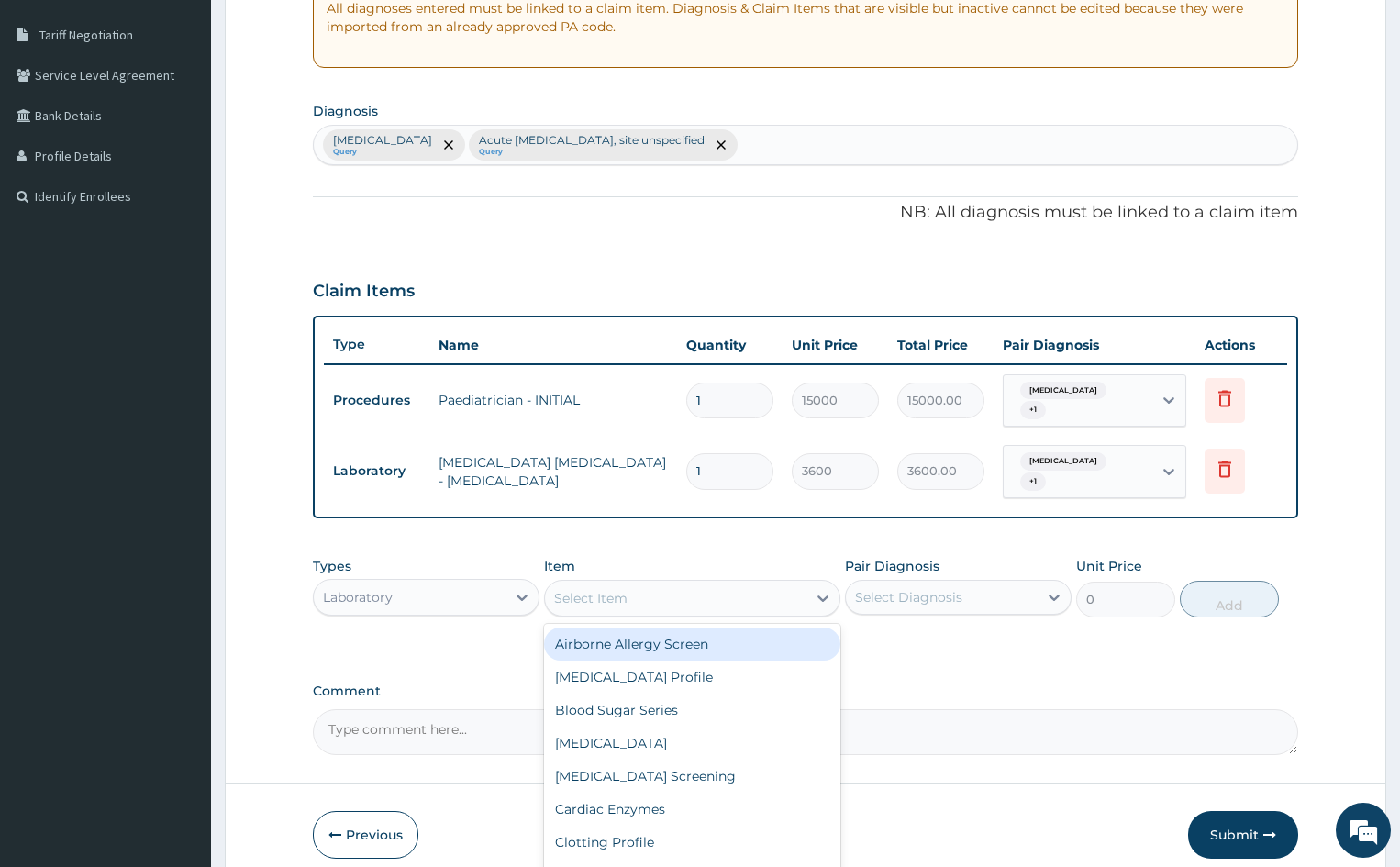
click at [735, 597] on div "Select Item" at bounding box center [675, 598] width 260 height 30
type input "FUL"
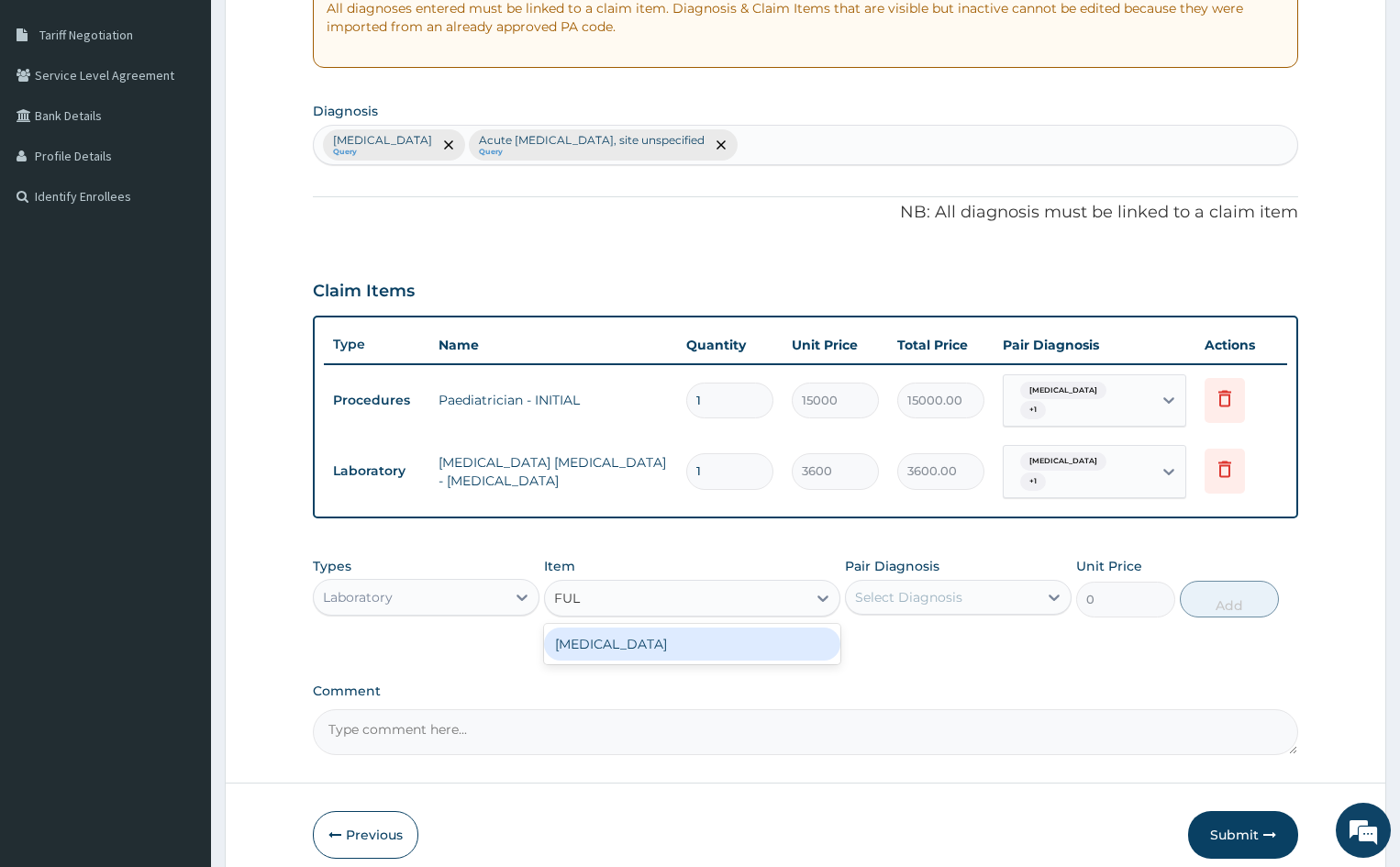
click at [698, 647] on div "[MEDICAL_DATA]" at bounding box center [692, 645] width 295 height 33
type input "7560"
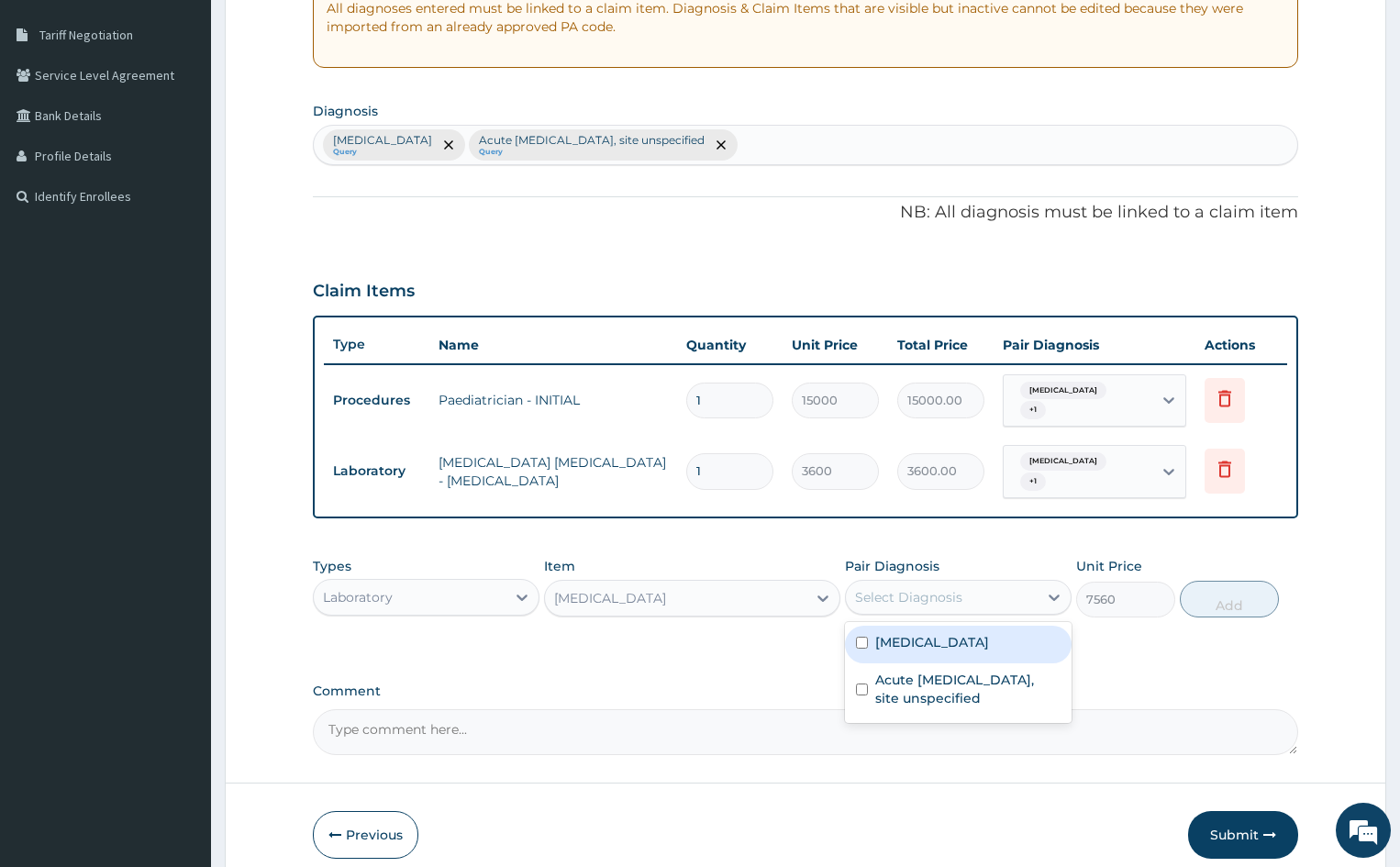
click at [1026, 597] on div "Select Diagnosis" at bounding box center [941, 597] width 192 height 30
click at [904, 644] on label "Malaria, unspecified" at bounding box center [931, 643] width 114 height 19
checkbox input "true"
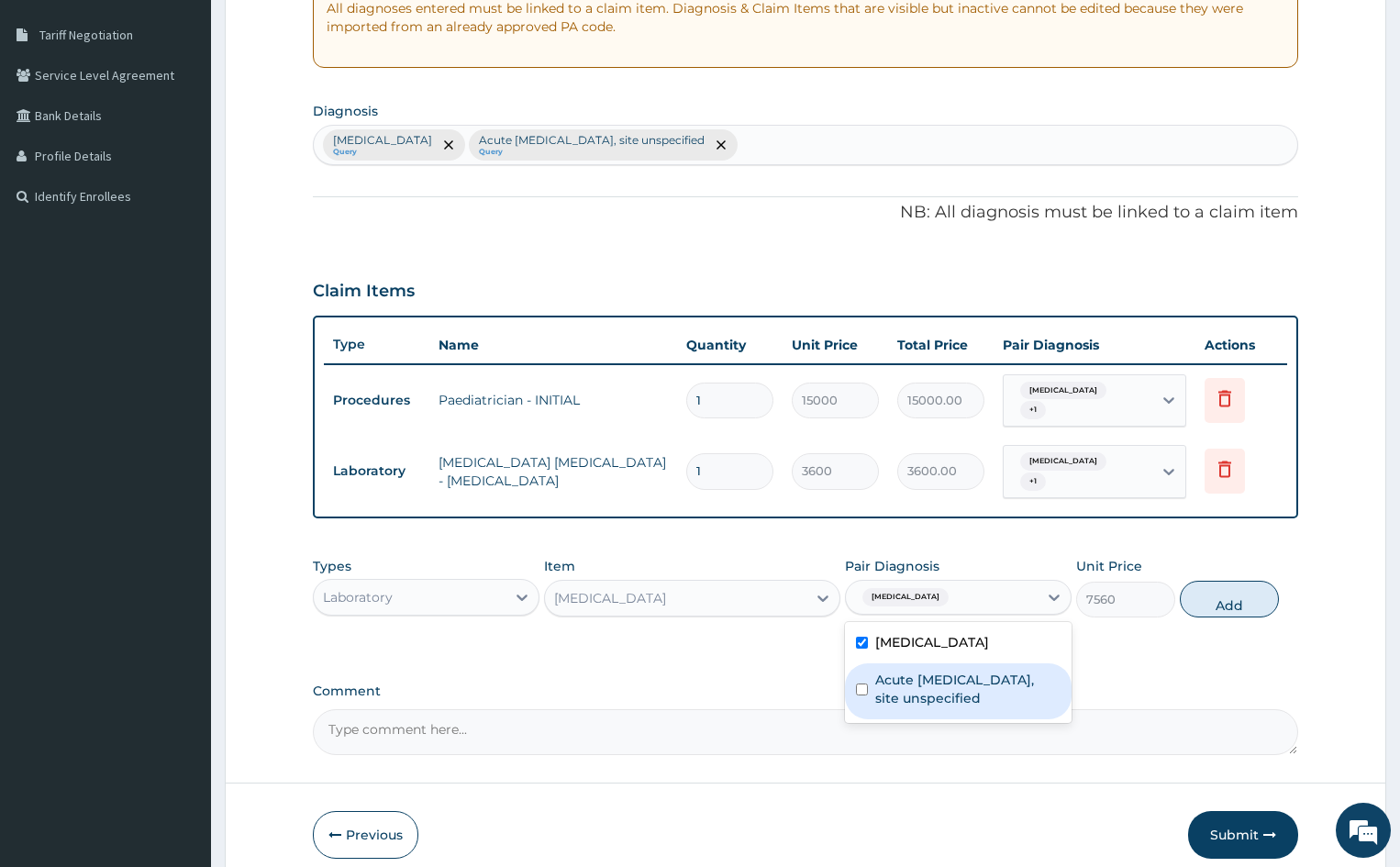
click at [897, 691] on label "Acute upper respiratory infection, site unspecified" at bounding box center [968, 689] width 185 height 37
checkbox input "true"
click at [1244, 598] on button "Add" at bounding box center [1229, 599] width 98 height 37
type input "0"
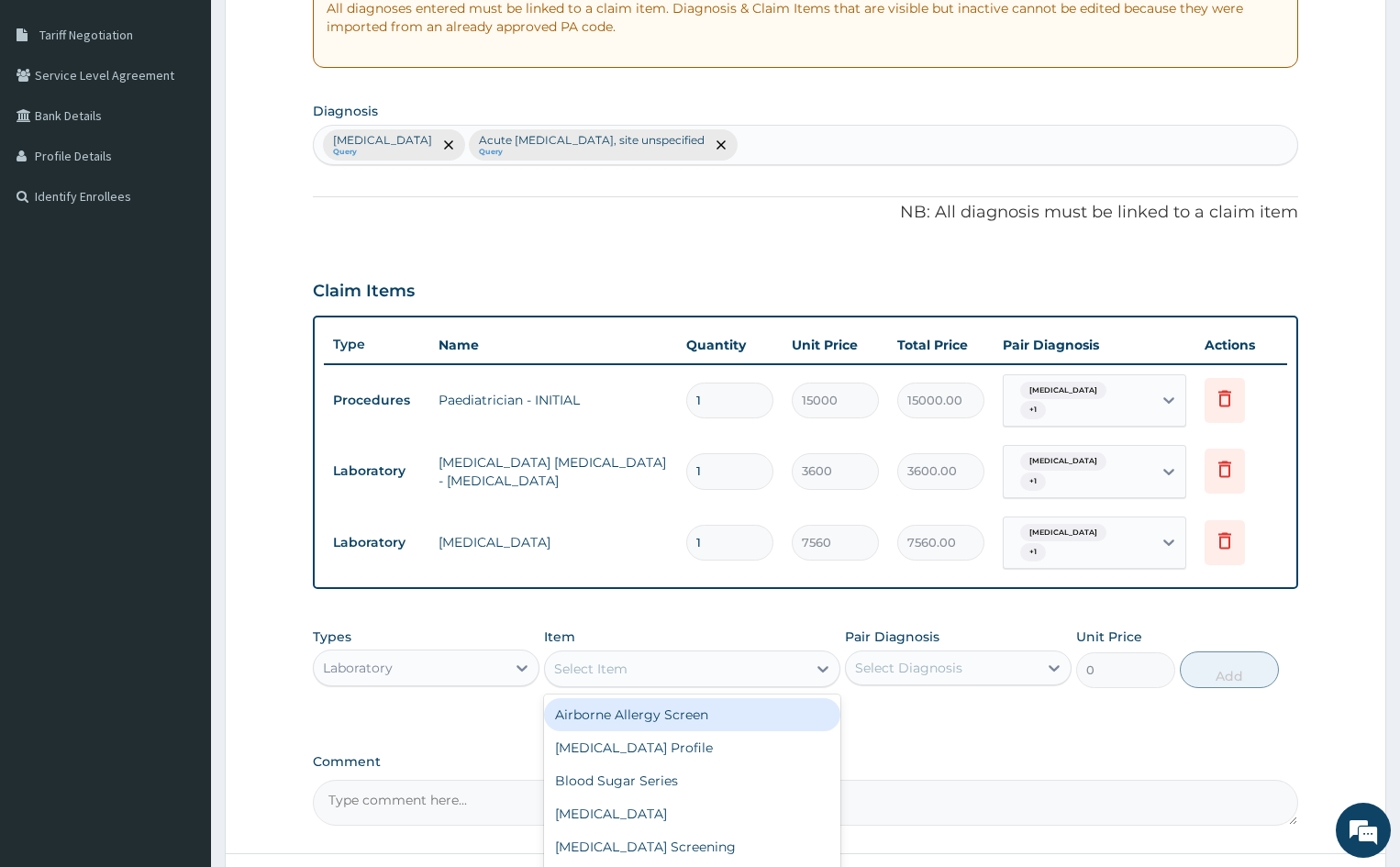
click at [606, 666] on div "Select Item" at bounding box center [590, 669] width 73 height 19
type input "P"
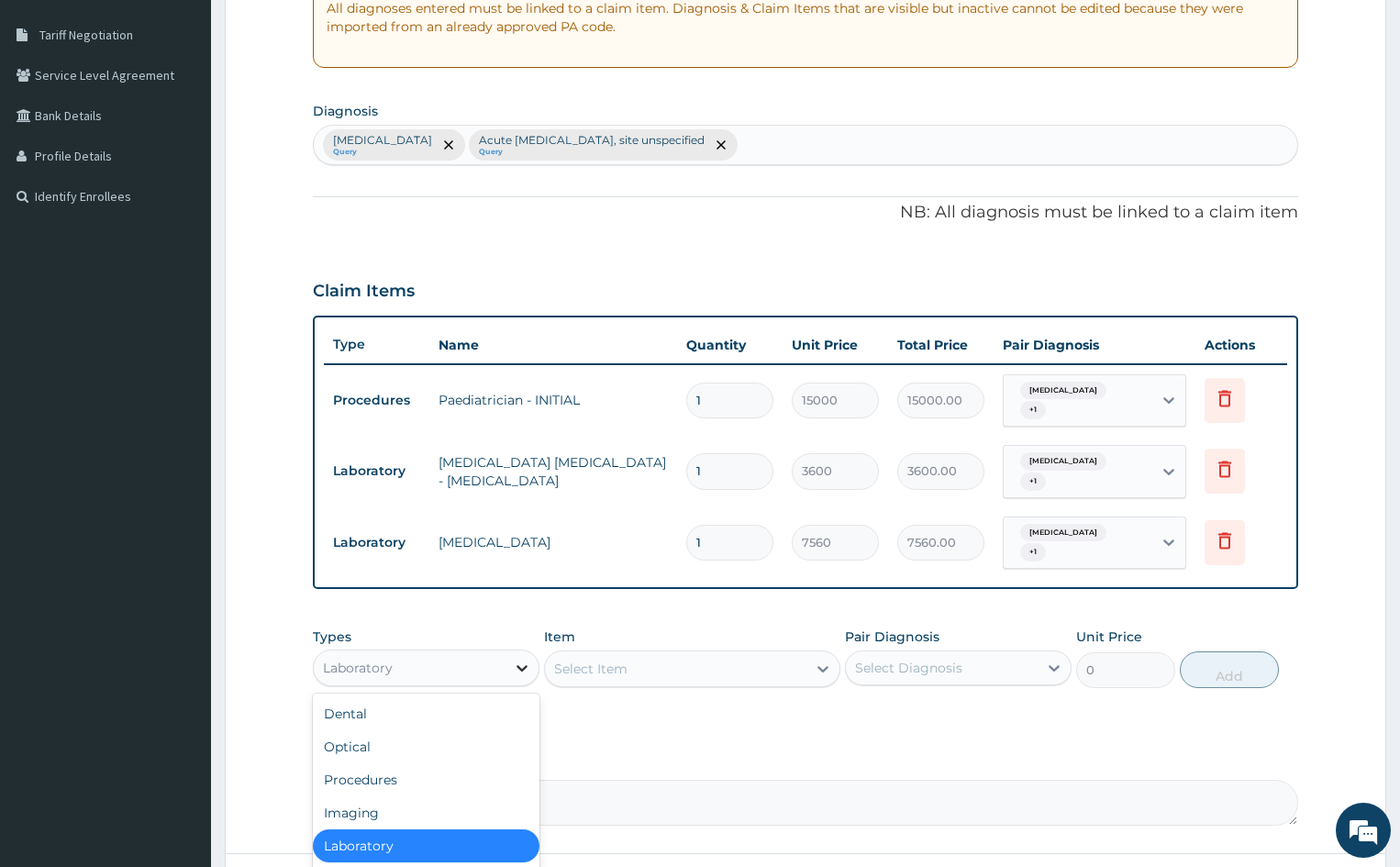
click at [514, 673] on icon at bounding box center [522, 668] width 19 height 19
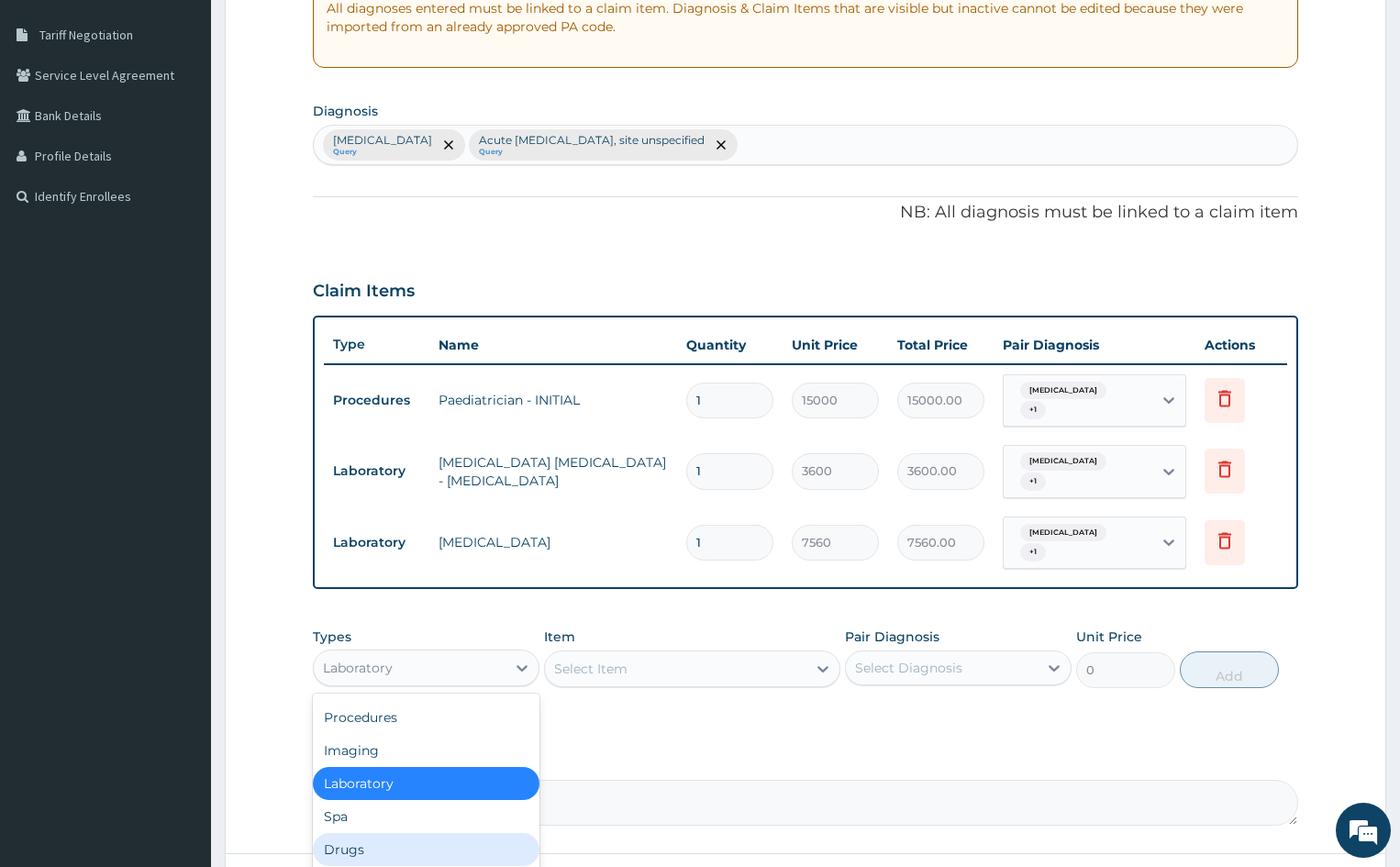
click at [429, 850] on div "Drugs" at bounding box center [426, 850] width 227 height 33
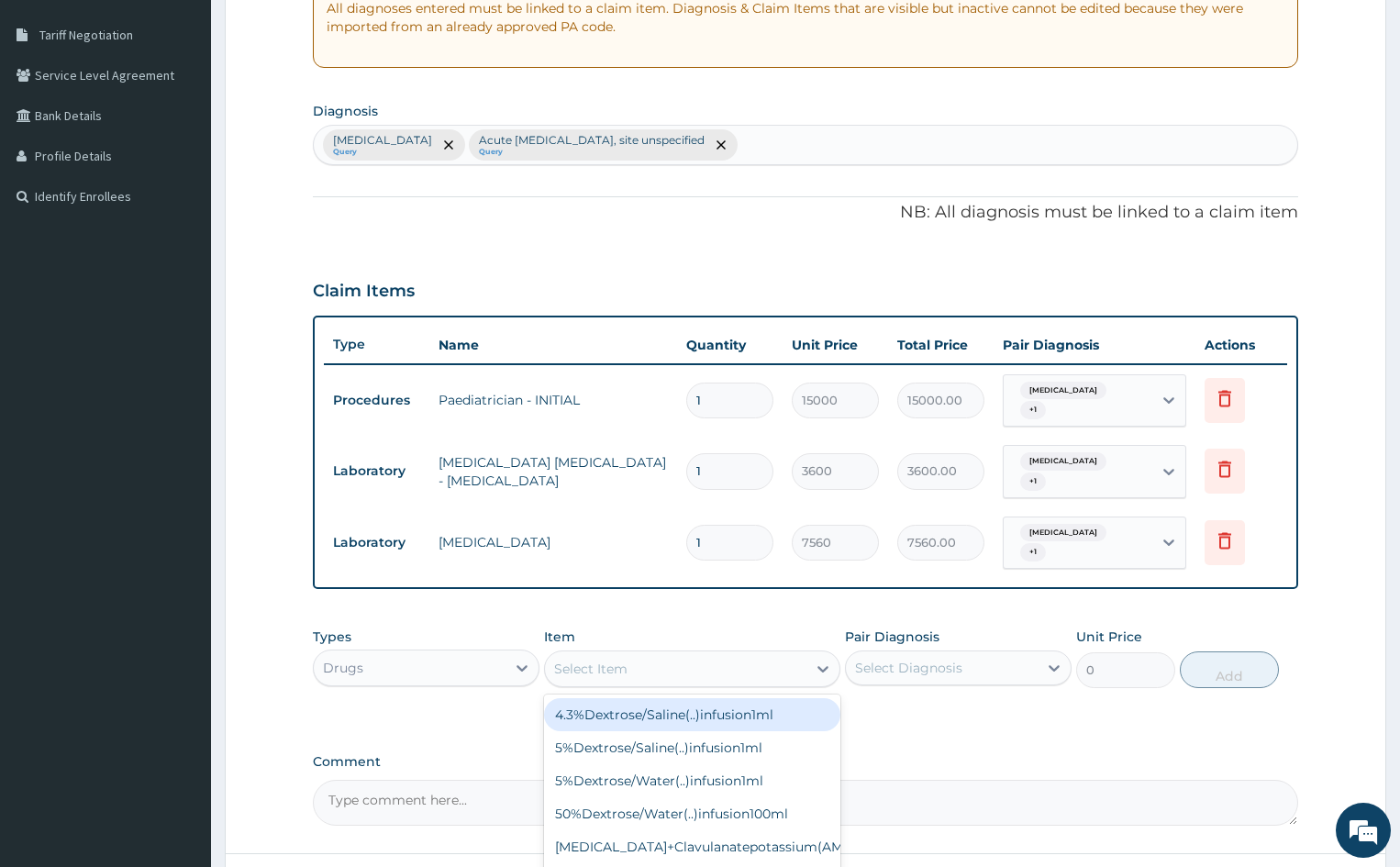
click at [741, 663] on div "Select Item" at bounding box center [675, 669] width 260 height 30
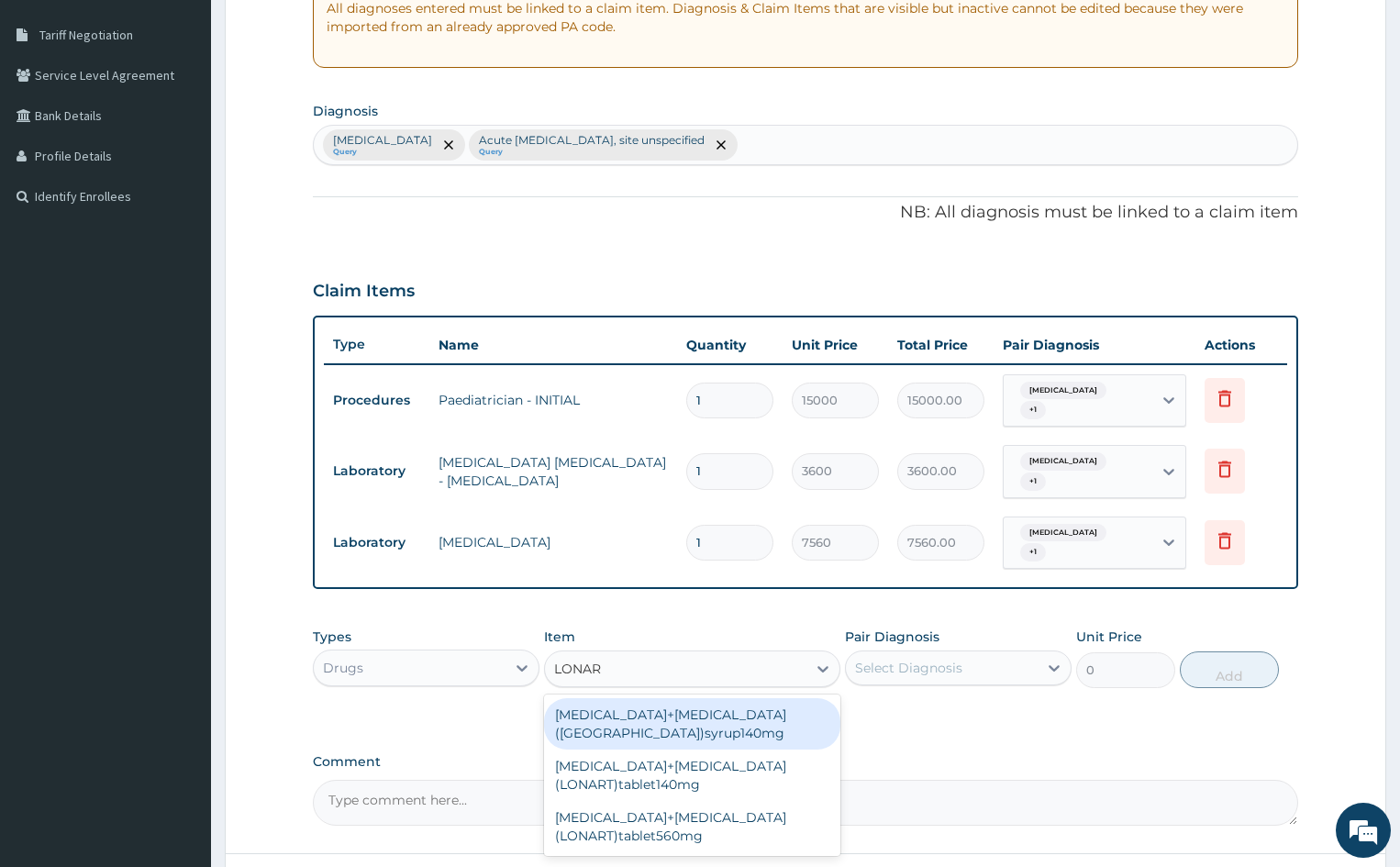
type input "LONART"
click at [728, 715] on div "Artemether+Lumefantrine(LONART)syrup140mg" at bounding box center [692, 723] width 295 height 51
type input "8100"
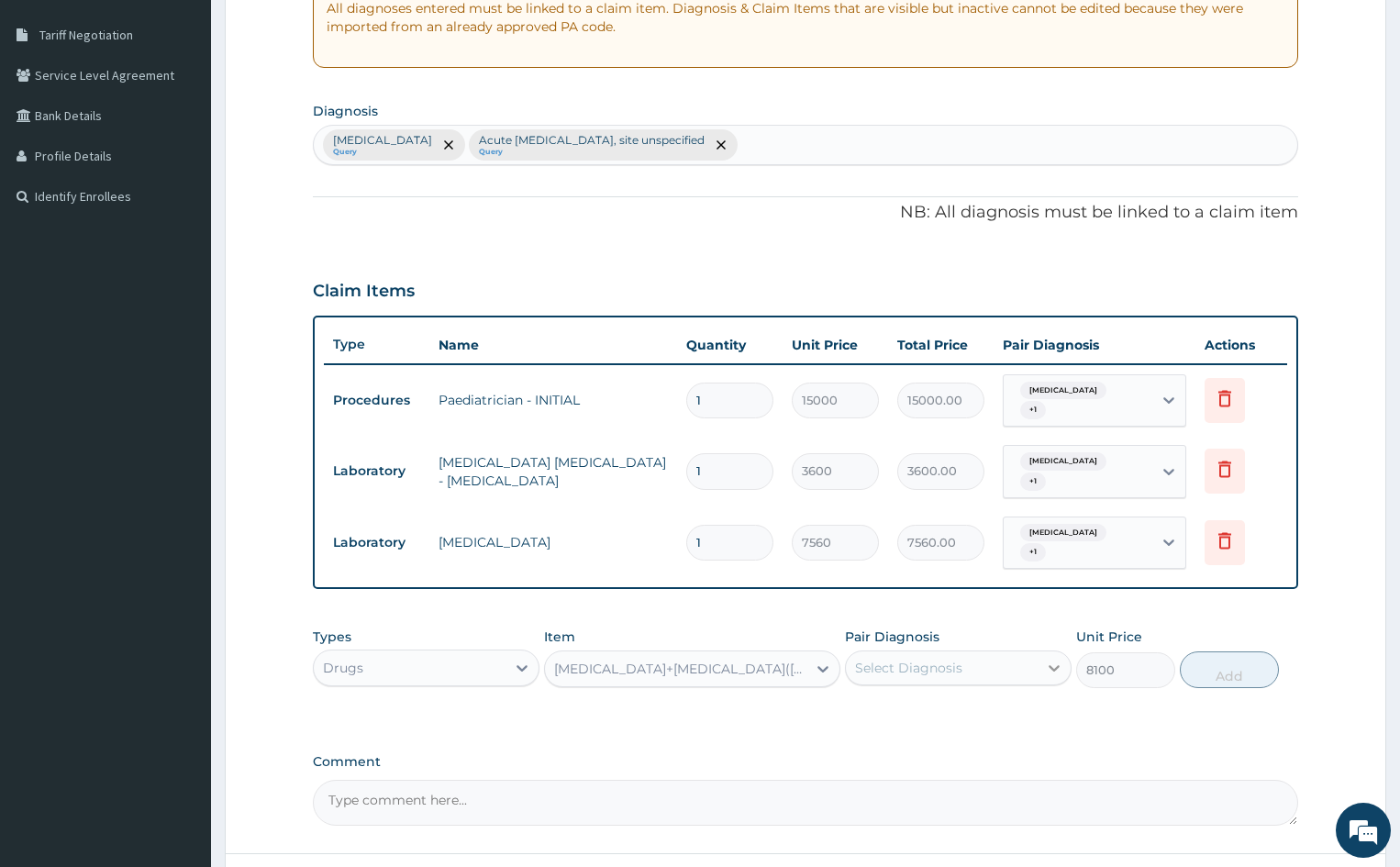
click at [1054, 666] on icon at bounding box center [1054, 668] width 19 height 19
click at [972, 715] on label "Malaria, unspecified" at bounding box center [931, 713] width 114 height 19
checkbox input "true"
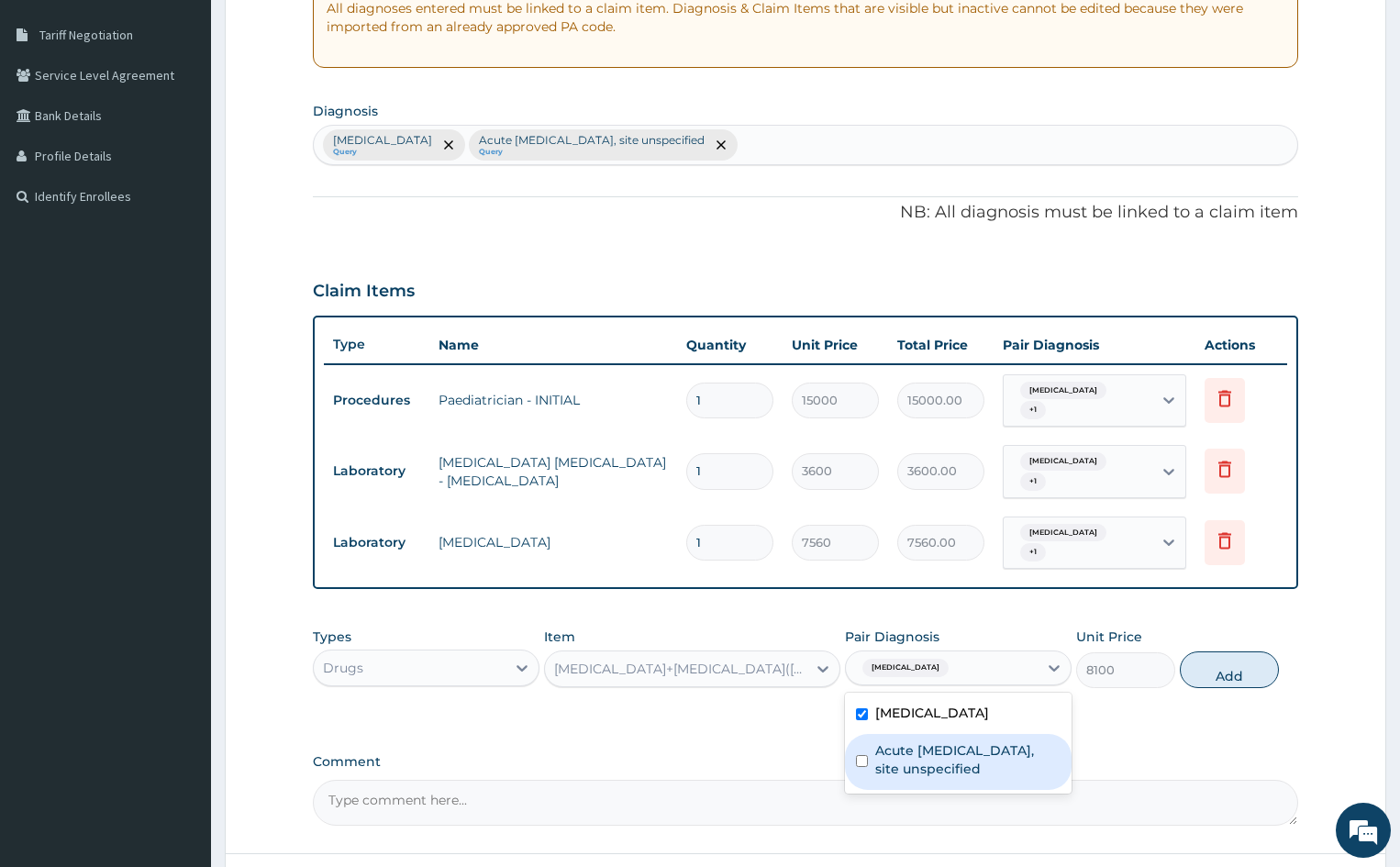
click at [961, 762] on label "Acute upper respiratory infection, site unspecified" at bounding box center [968, 760] width 185 height 37
checkbox input "true"
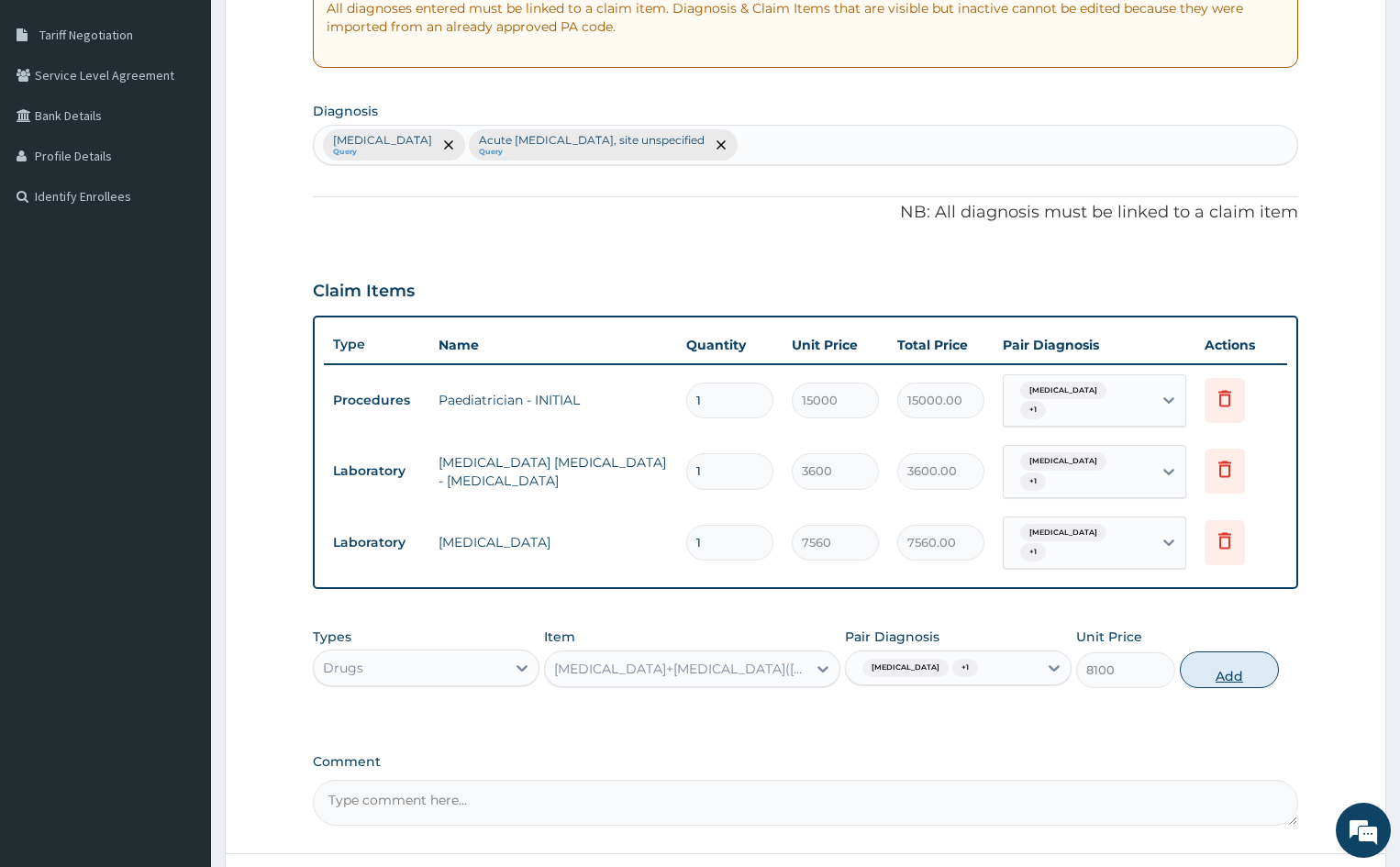
click at [1221, 666] on button "Add" at bounding box center [1229, 670] width 98 height 37
type input "0"
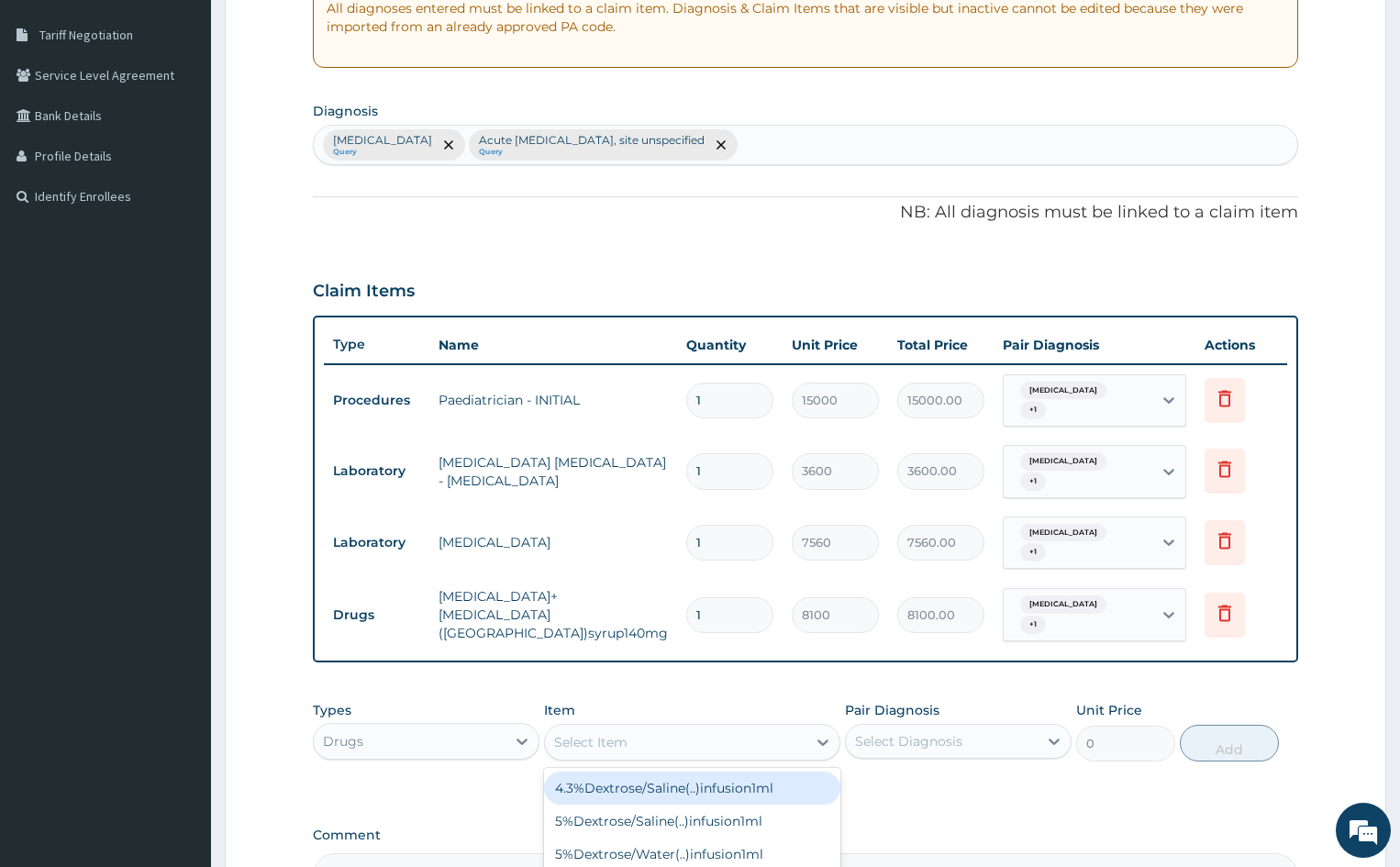
click at [698, 733] on div "Select Item" at bounding box center [675, 743] width 260 height 30
type input "PARACETA"
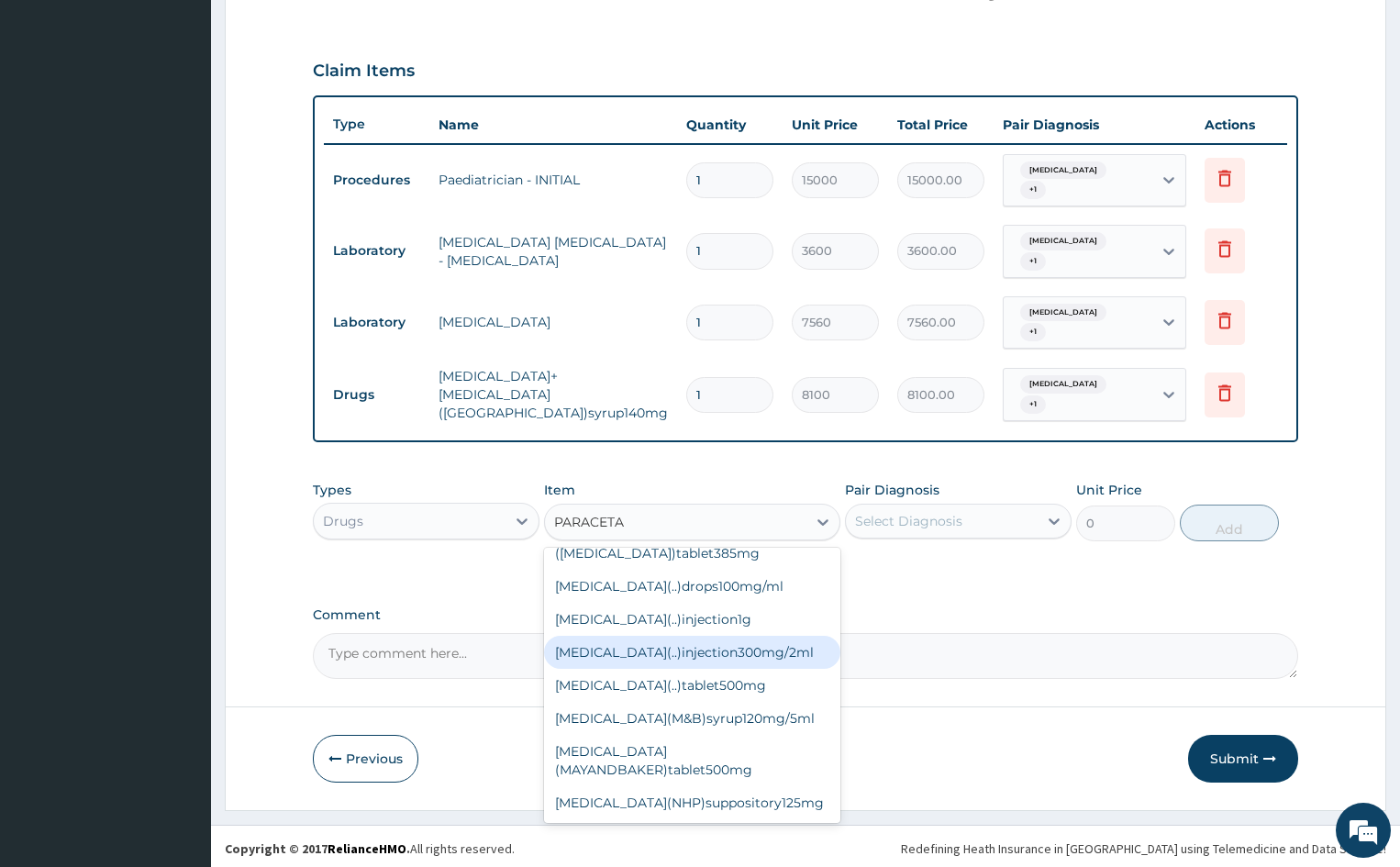
scroll to position [590, 0]
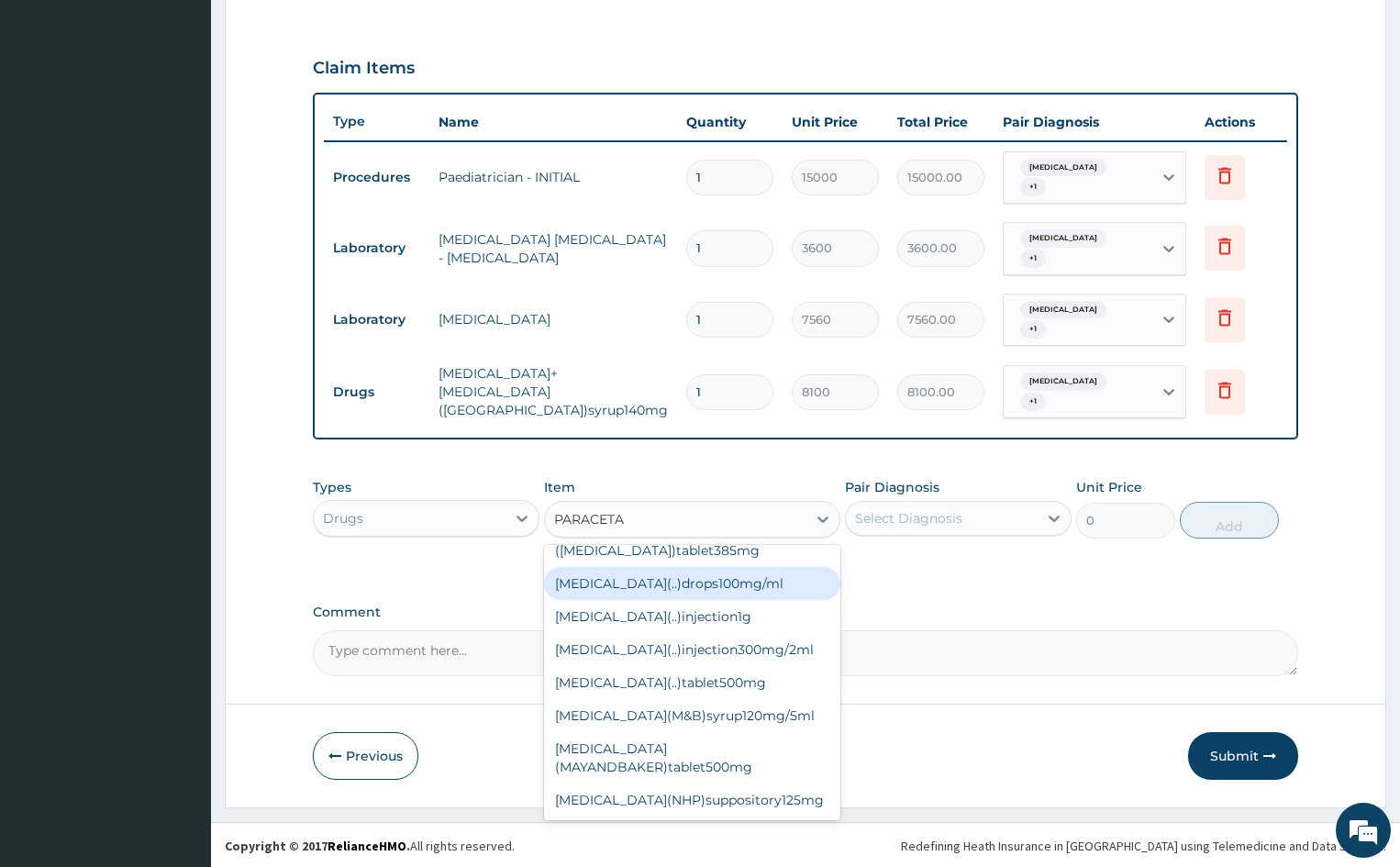
click at [755, 571] on div "Paracetamol(..)drops100mg/ml" at bounding box center [692, 584] width 295 height 33
type input "1860"
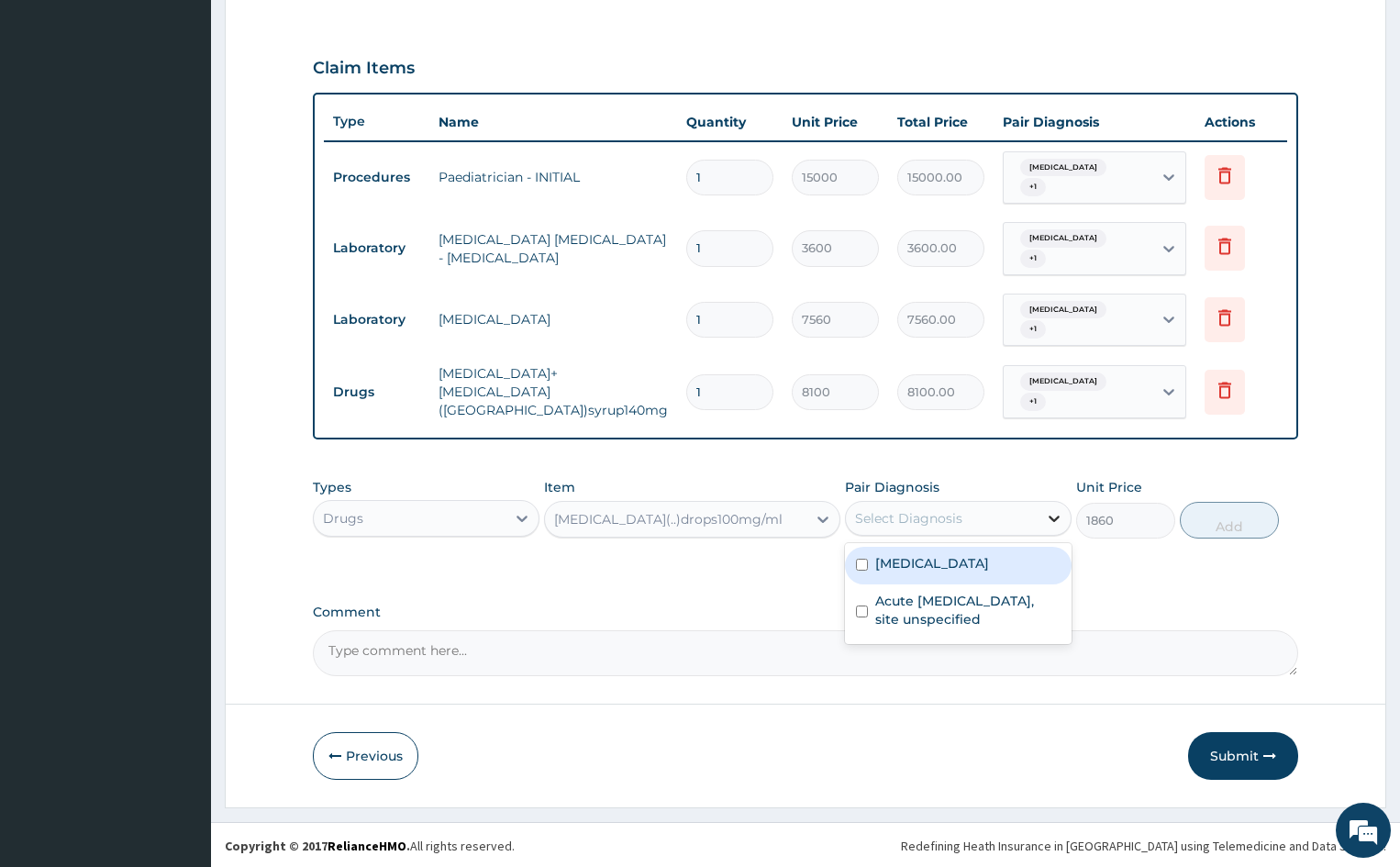
click at [1064, 515] on div at bounding box center [1055, 519] width 33 height 33
click at [888, 560] on label "Malaria, unspecified" at bounding box center [931, 563] width 114 height 19
checkbox input "true"
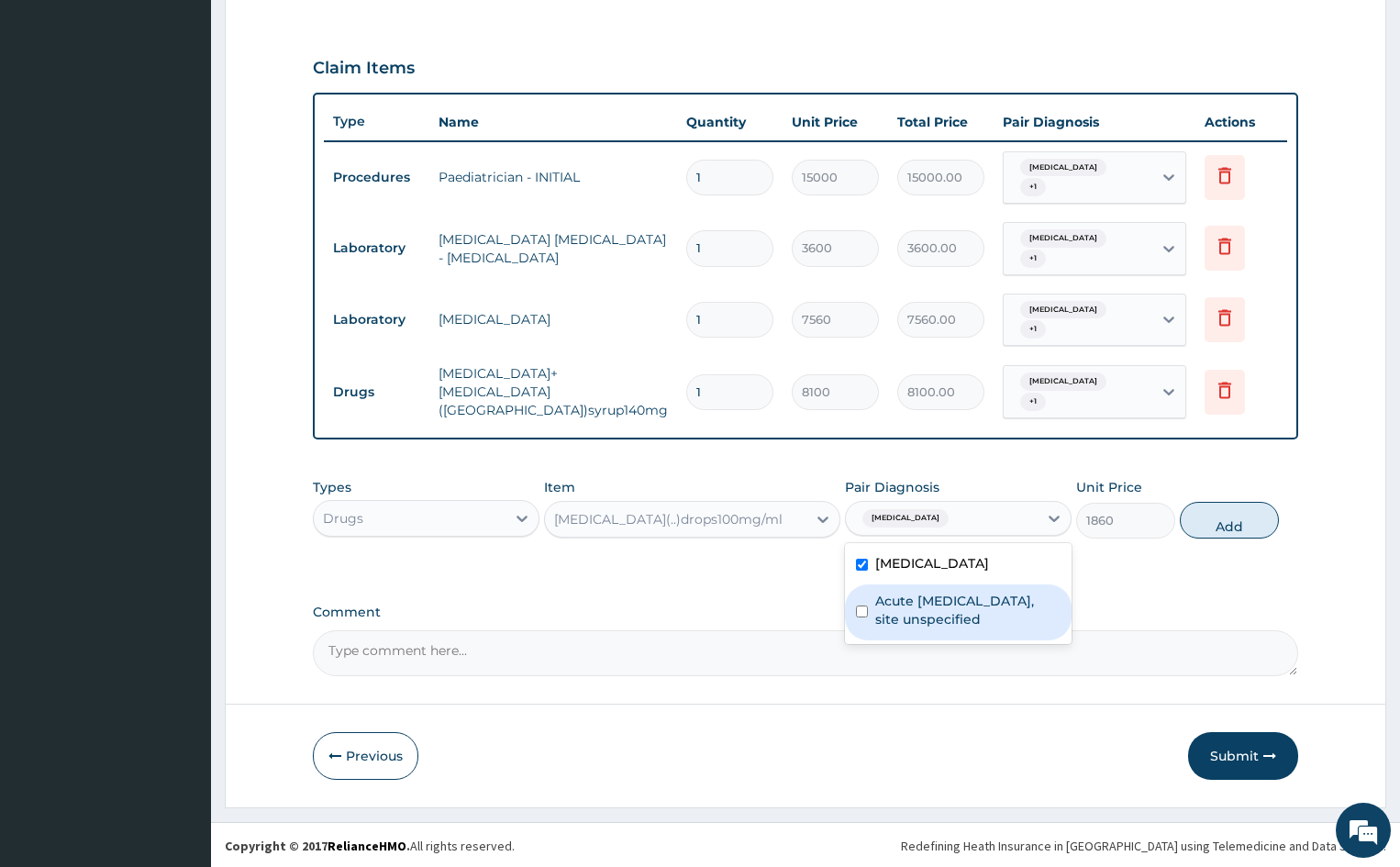
click at [887, 598] on label "Acute upper respiratory infection, site unspecified" at bounding box center [968, 610] width 185 height 37
checkbox input "true"
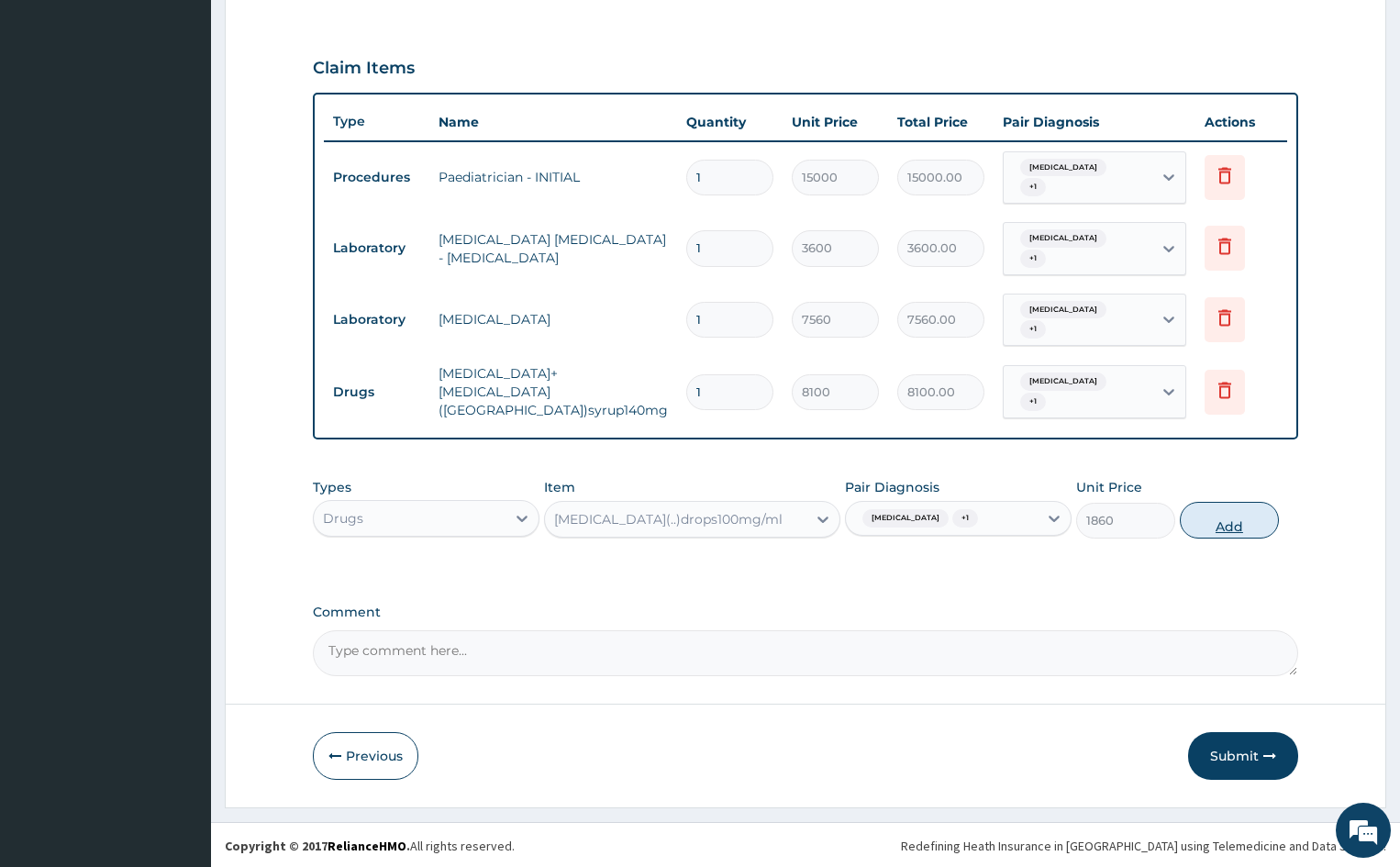
click at [1250, 523] on button "Add" at bounding box center [1229, 521] width 98 height 37
type input "0"
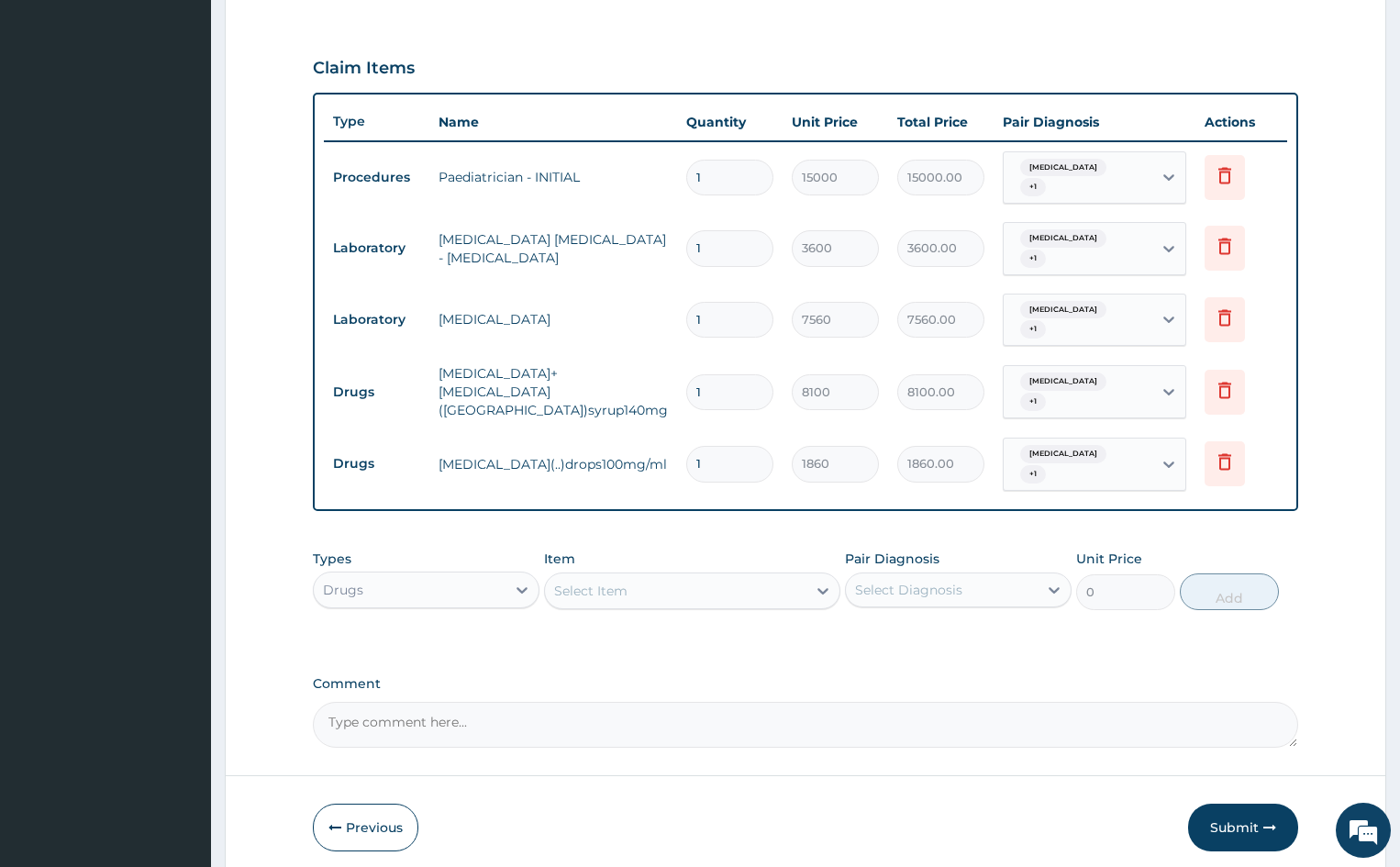
type input "0.00"
type input "2"
type input "3720.00"
type input "2"
click at [1240, 826] on button "Submit" at bounding box center [1243, 828] width 110 height 48
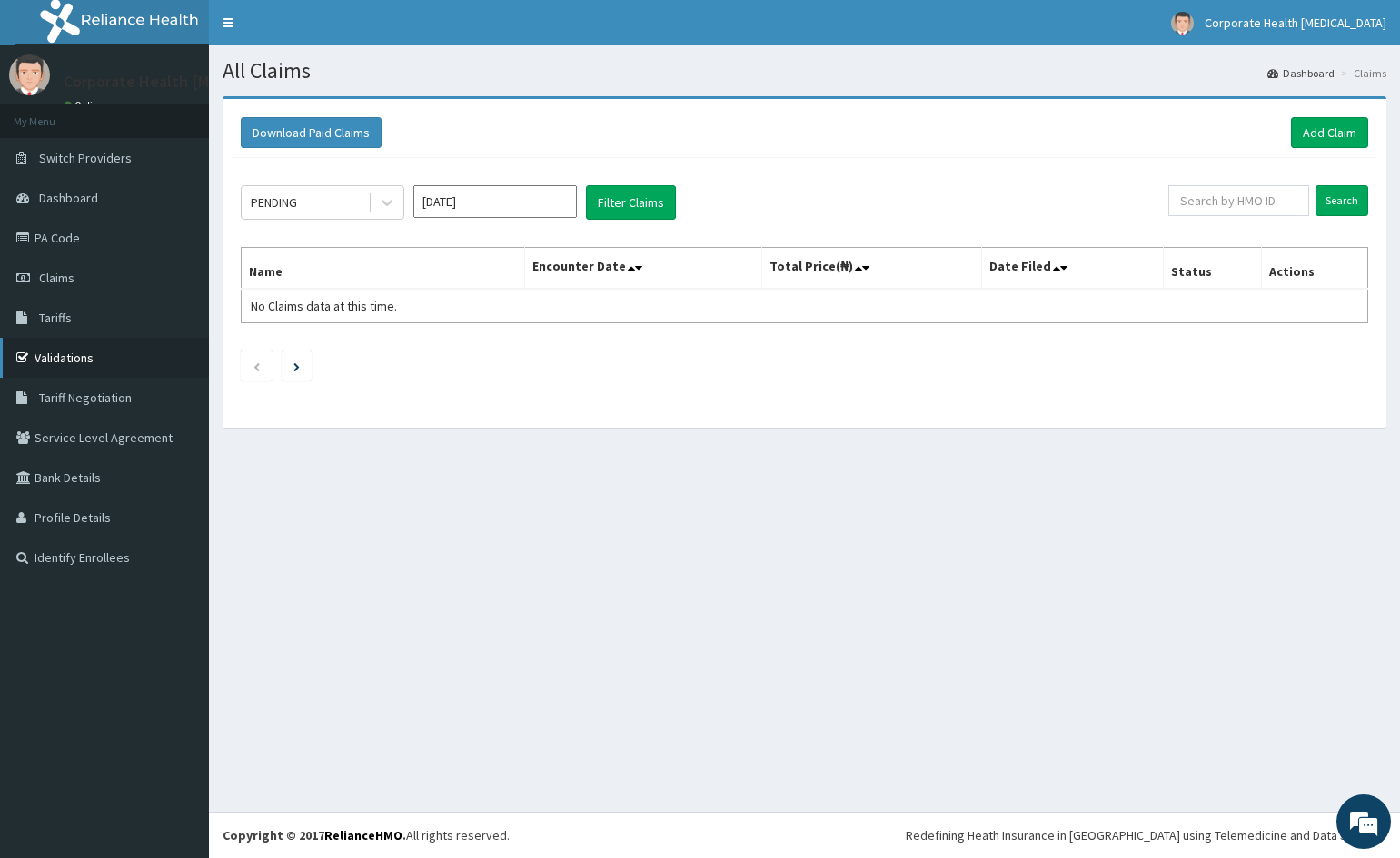
click at [62, 355] on link "Validations" at bounding box center [105, 358] width 209 height 40
click at [70, 272] on span "Claims" at bounding box center [57, 278] width 36 height 16
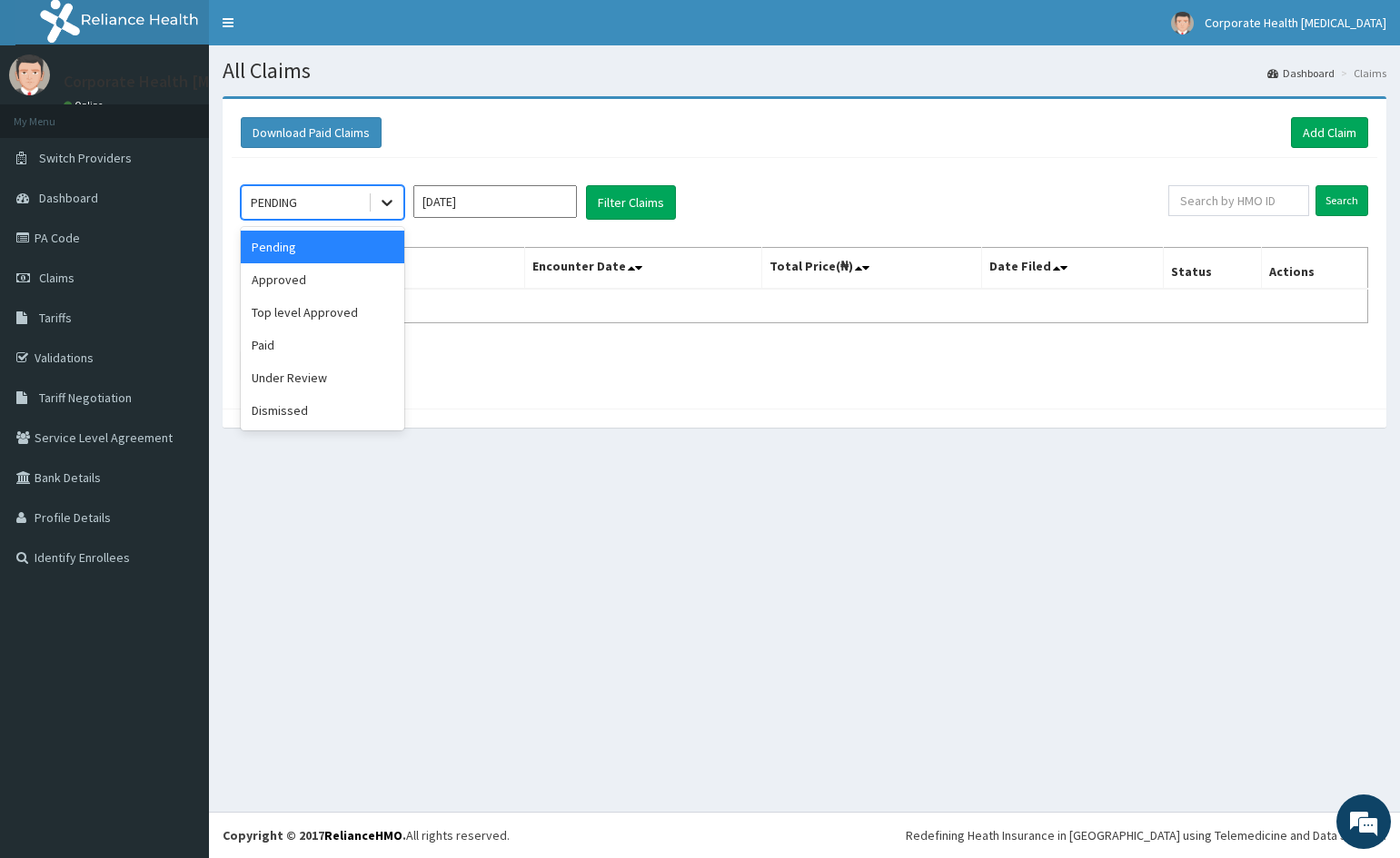
click at [385, 195] on icon at bounding box center [387, 203] width 18 height 18
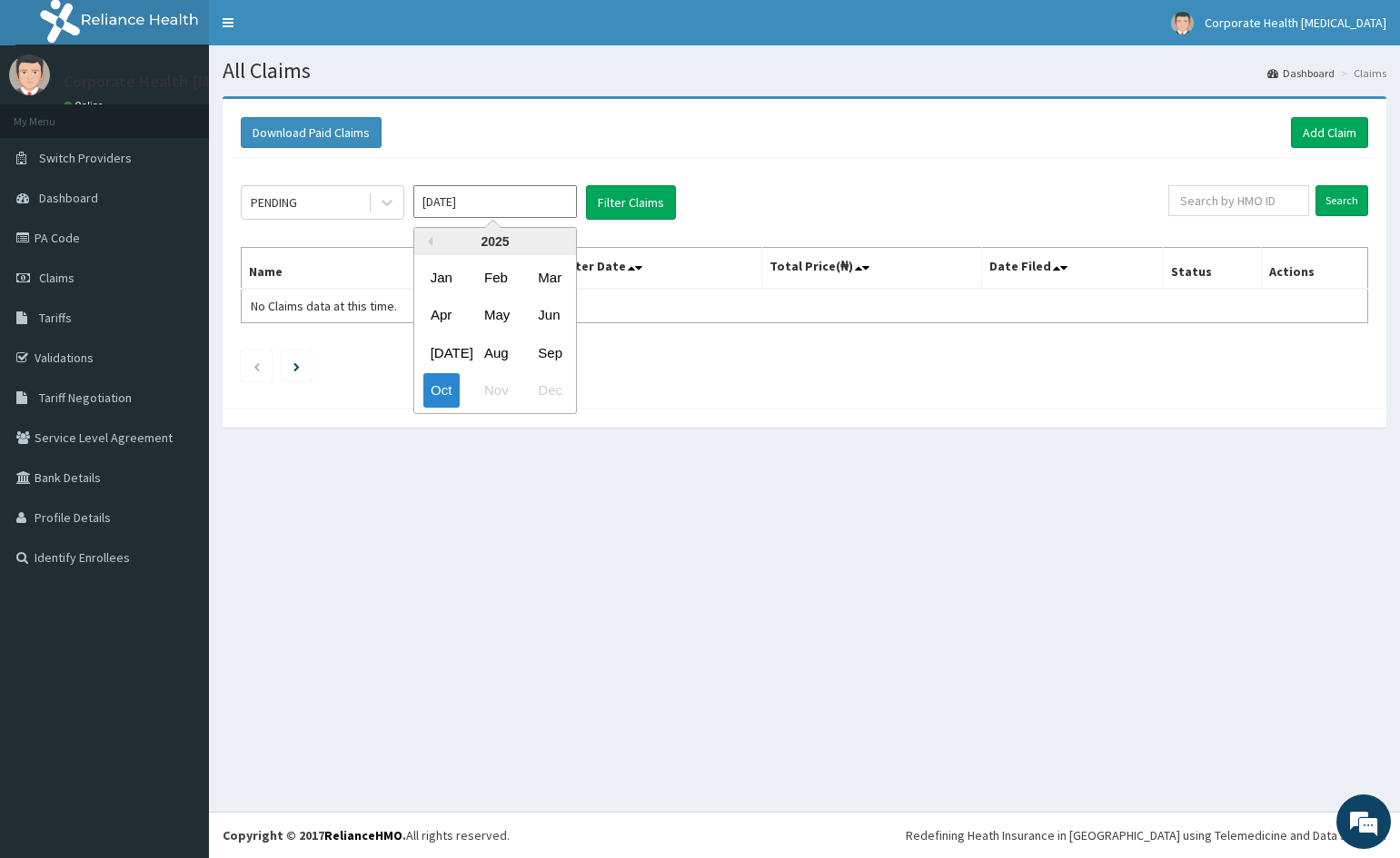
click at [556, 203] on input "[DATE]" at bounding box center [495, 202] width 163 height 33
click at [553, 347] on div "Sep" at bounding box center [549, 353] width 37 height 34
type input "Sep 2025"
click at [1244, 203] on input "text" at bounding box center [1239, 201] width 141 height 31
paste input "ESC/10025/A"
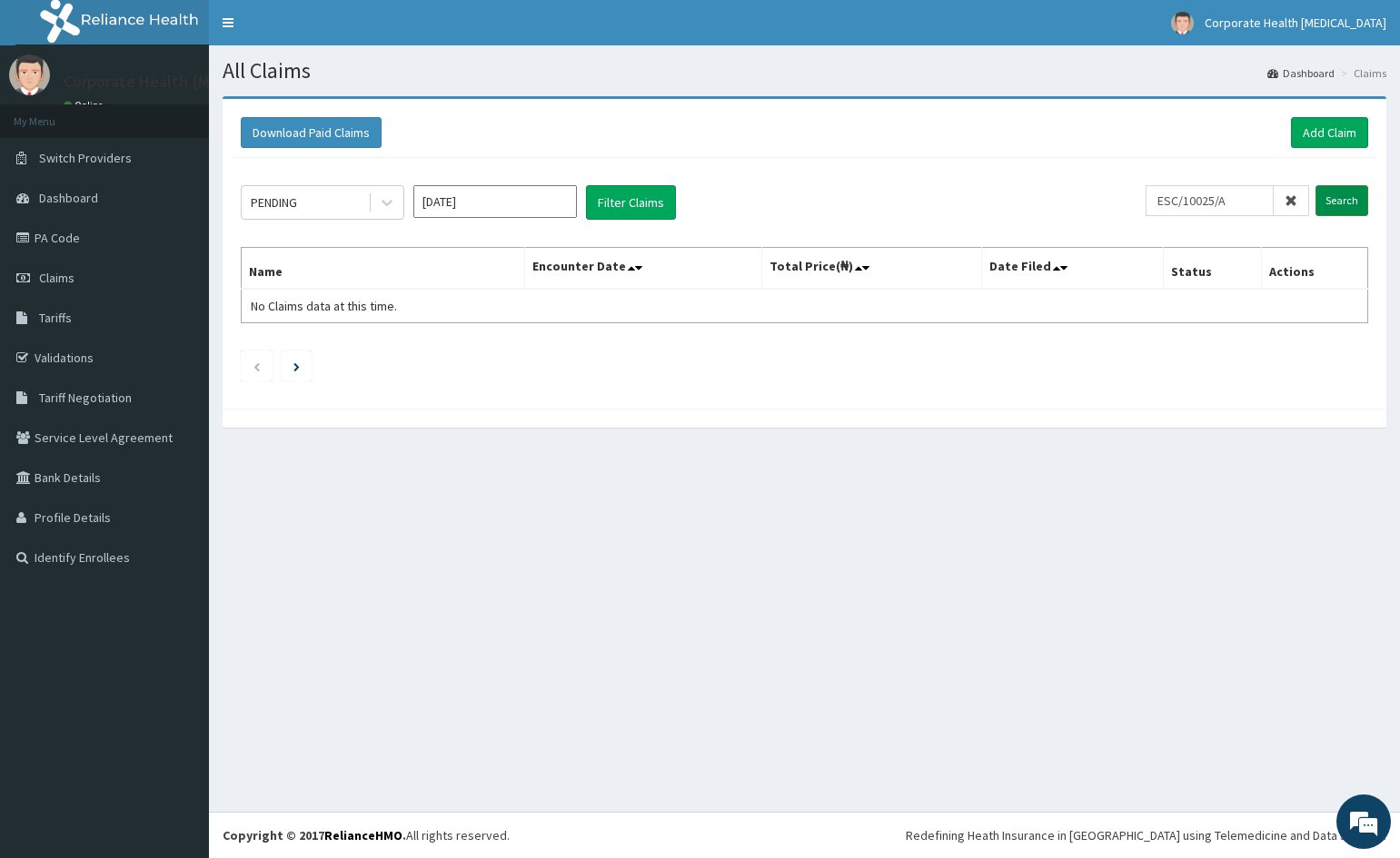
click at [1346, 214] on input "Search" at bounding box center [1341, 201] width 52 height 31
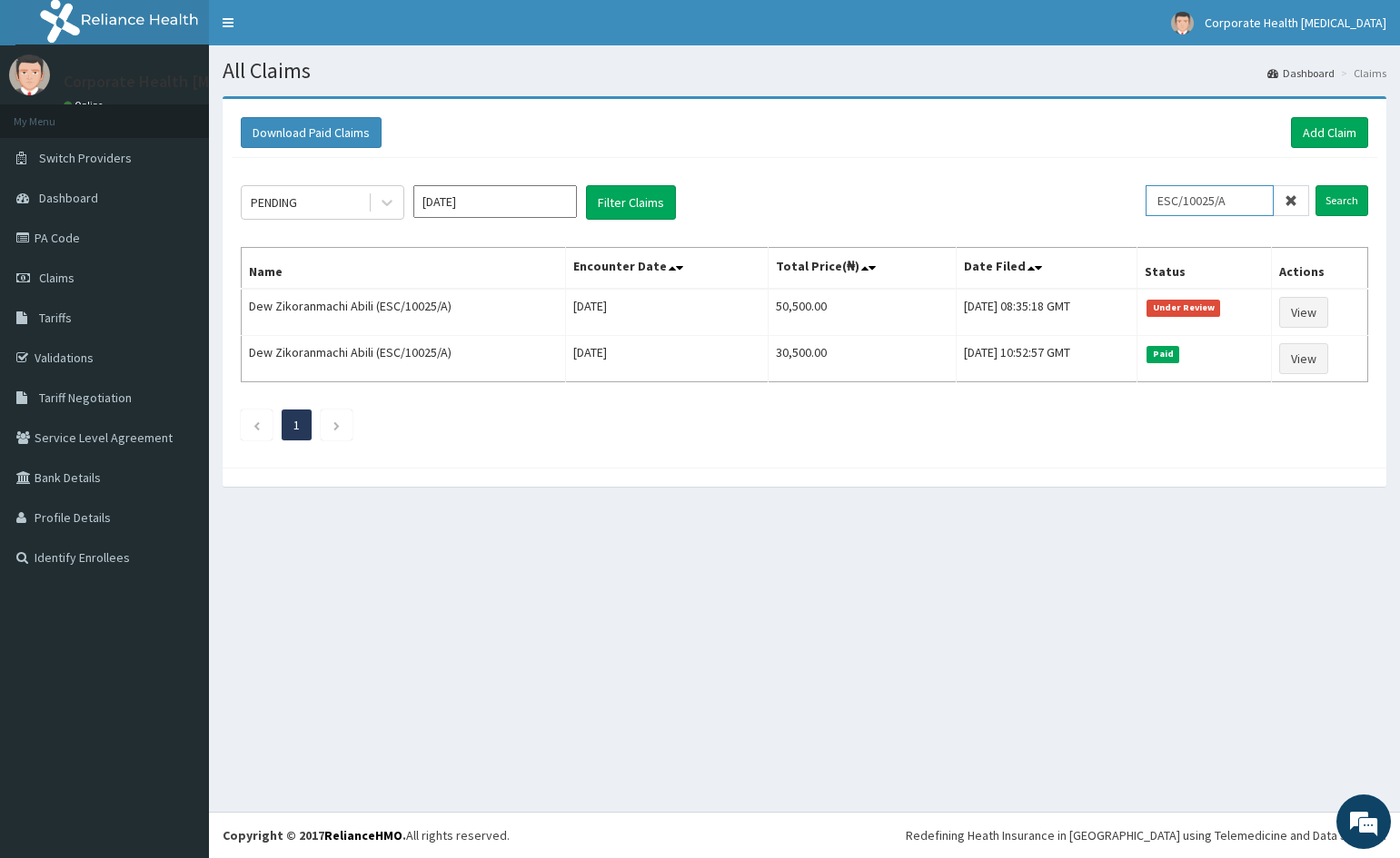
click at [1251, 208] on input "ESC/10025/A" at bounding box center [1209, 201] width 128 height 31
type input "E"
paste input "LAY/10006/F"
type input "LAY/10006/F"
click at [1350, 191] on input "Search" at bounding box center [1341, 201] width 52 height 31
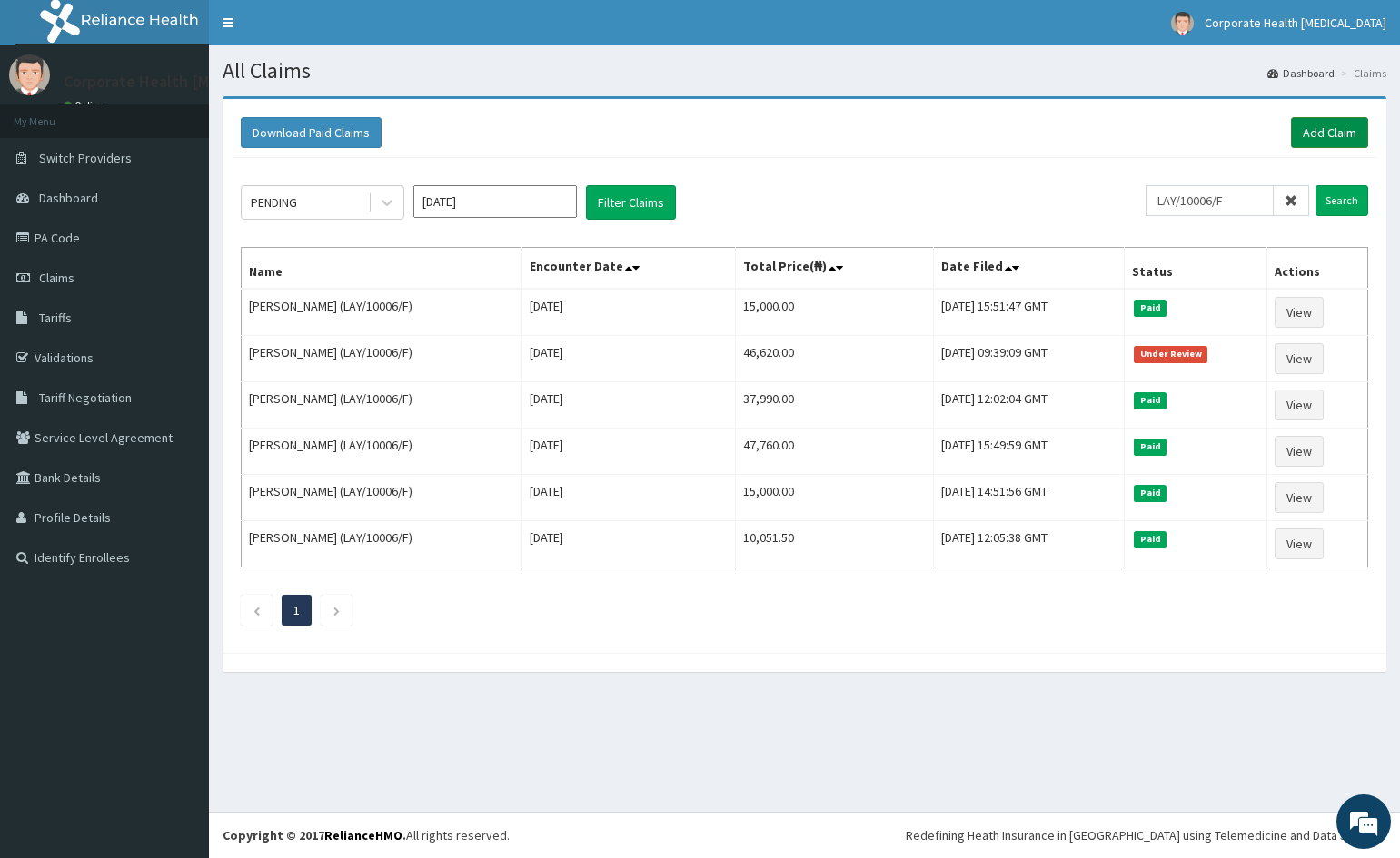
click at [1338, 130] on link "Add Claim" at bounding box center [1329, 133] width 77 height 31
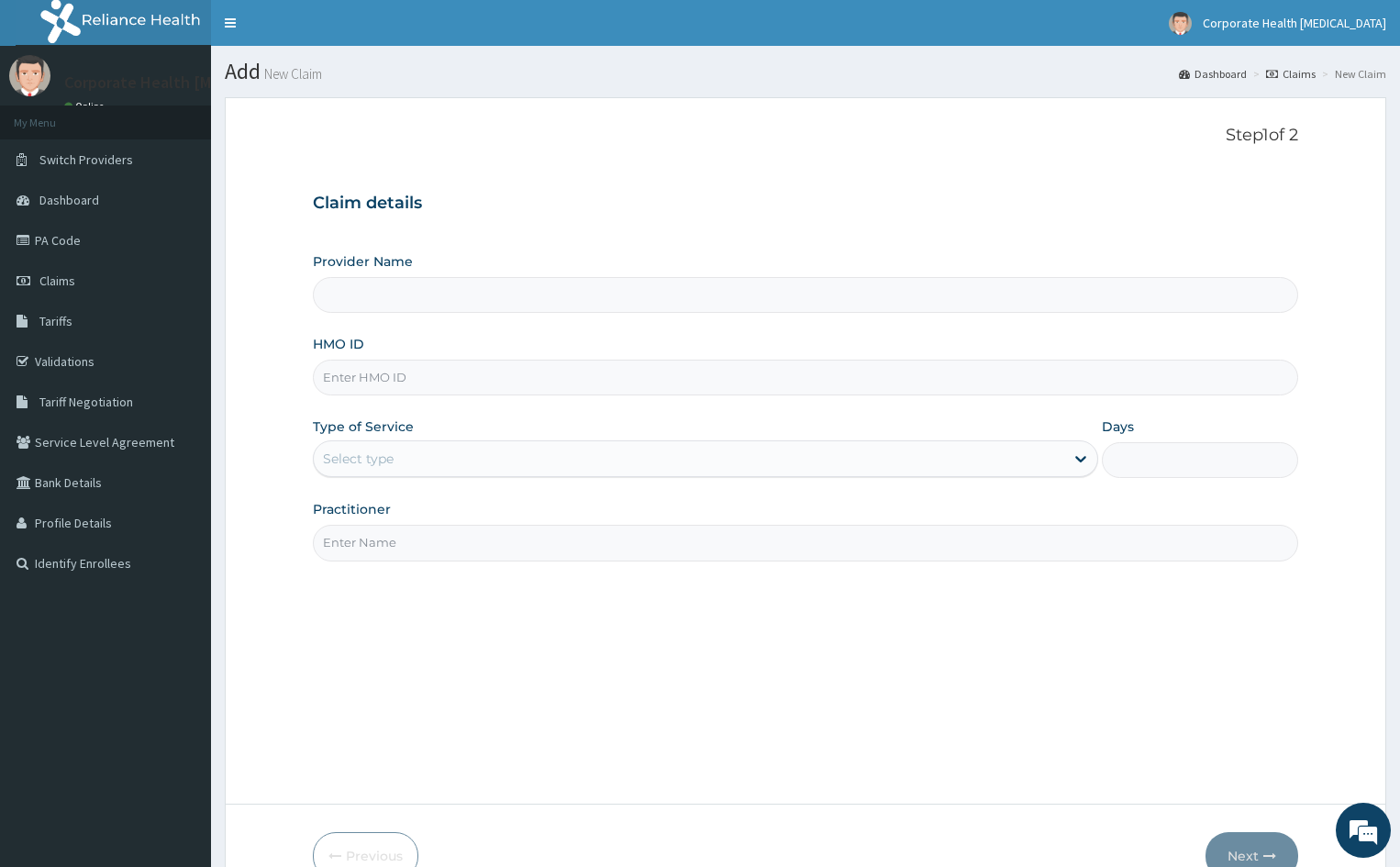
click at [396, 374] on input "HMO ID" at bounding box center [806, 377] width 985 height 36
type input "CHILDCARE AND WELLNESS CLINICS"
paste input "LAY/10006/F"
type input "LAY/10006/F"
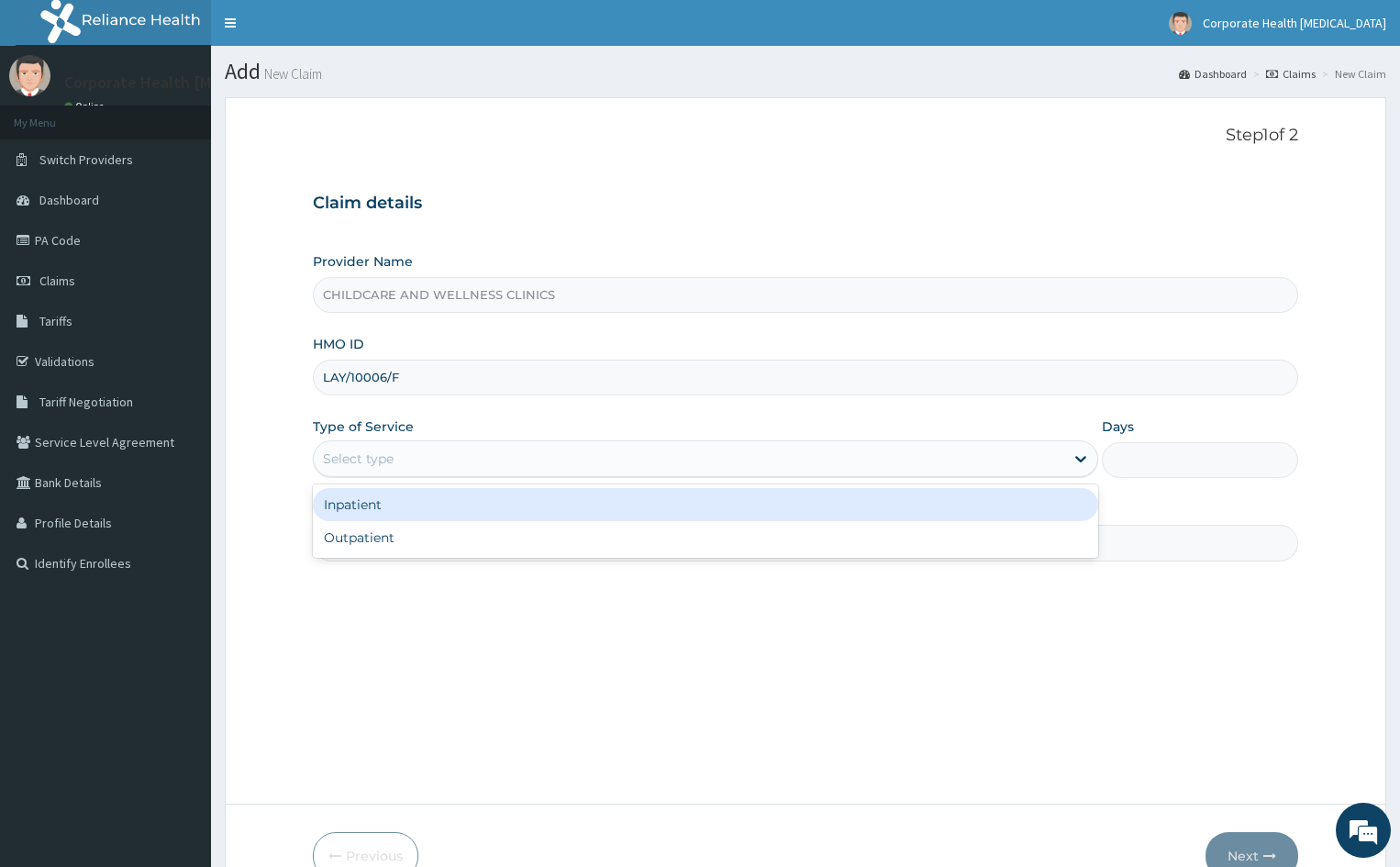
click at [362, 454] on div "Select type" at bounding box center [358, 459] width 70 height 19
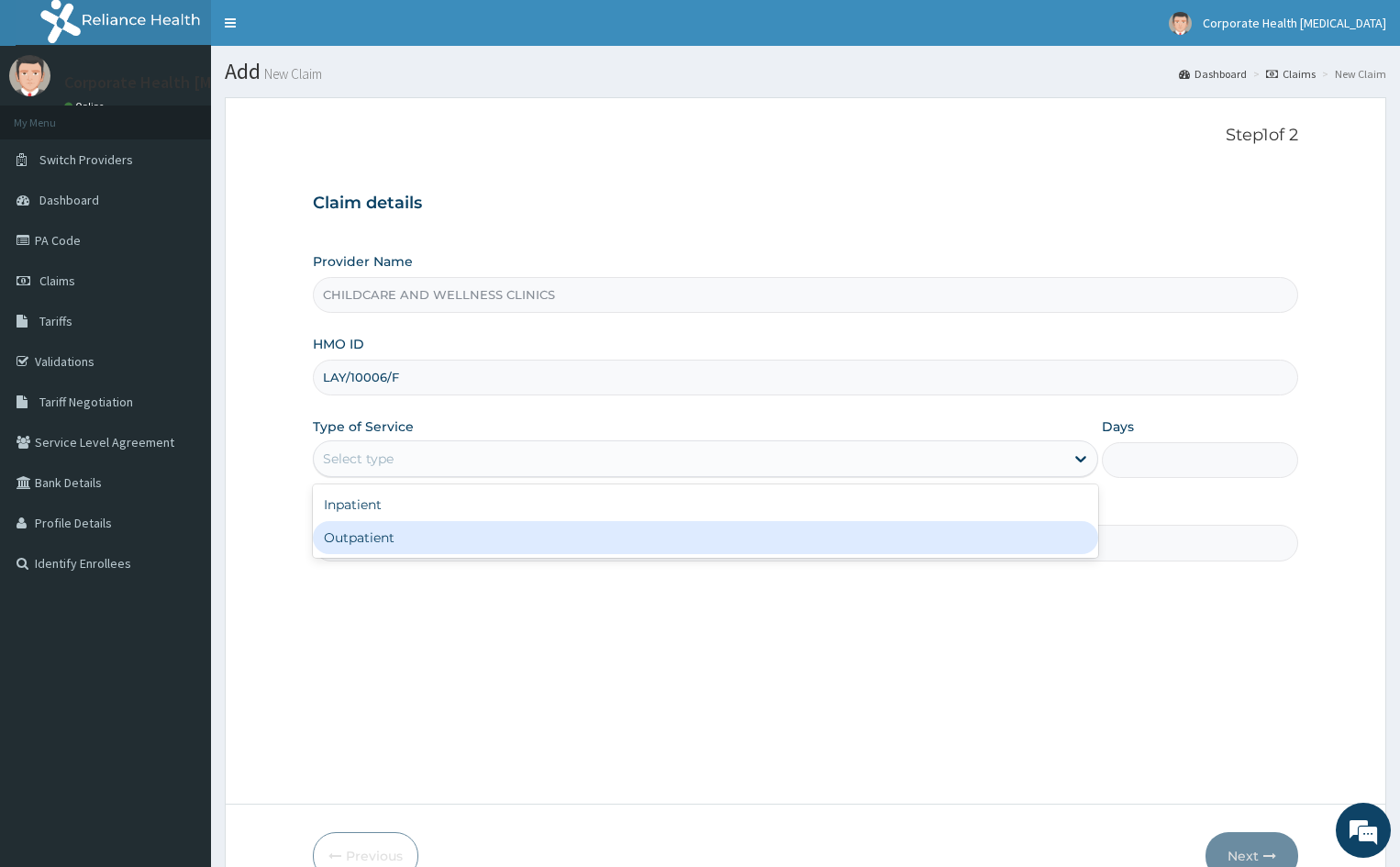
click at [362, 544] on div "Outpatient" at bounding box center [706, 538] width 785 height 33
type input "1"
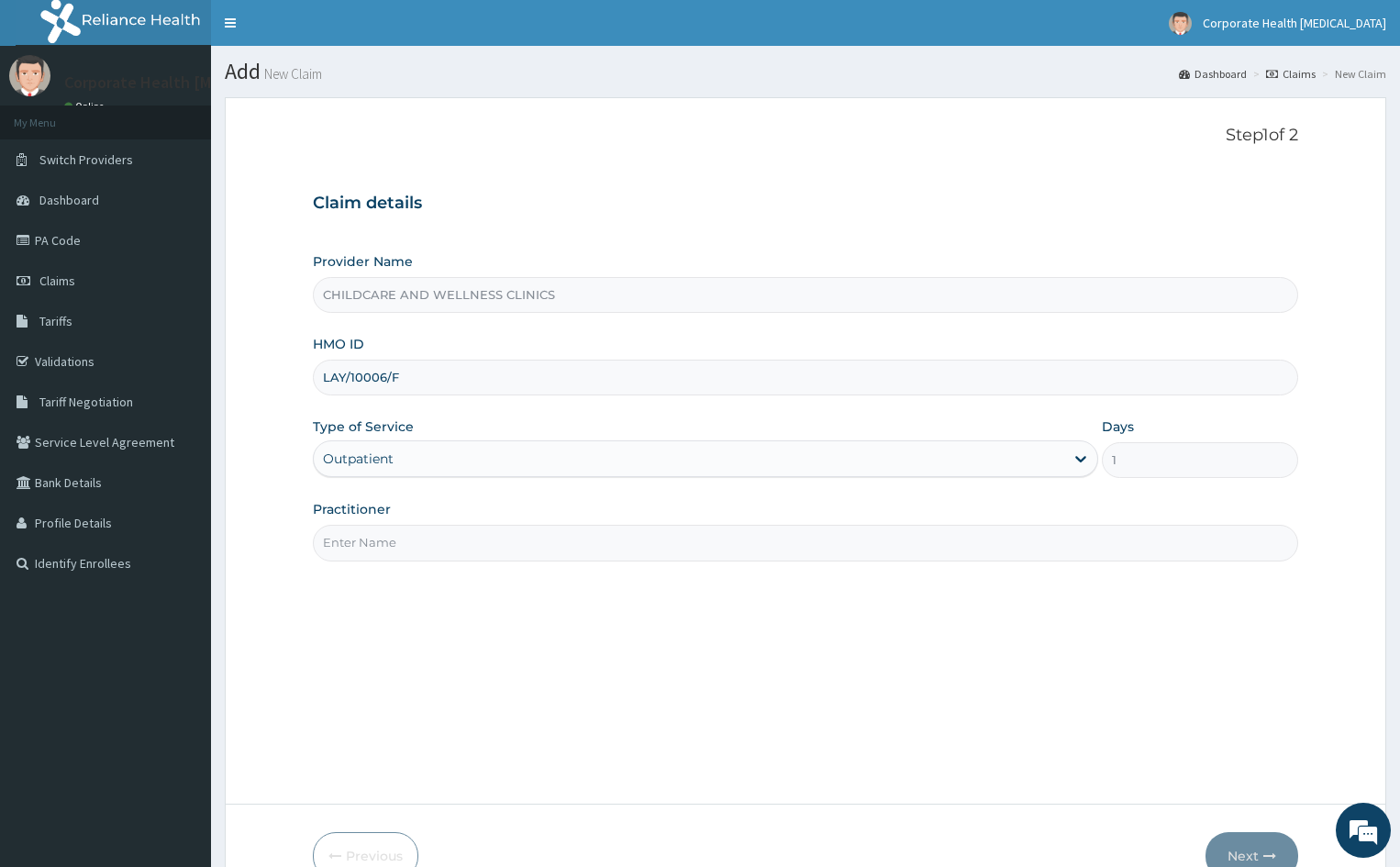
click at [361, 545] on input "Practitioner" at bounding box center [806, 543] width 985 height 36
click at [456, 553] on input "Practitioner" at bounding box center [806, 543] width 985 height 36
type input "K"
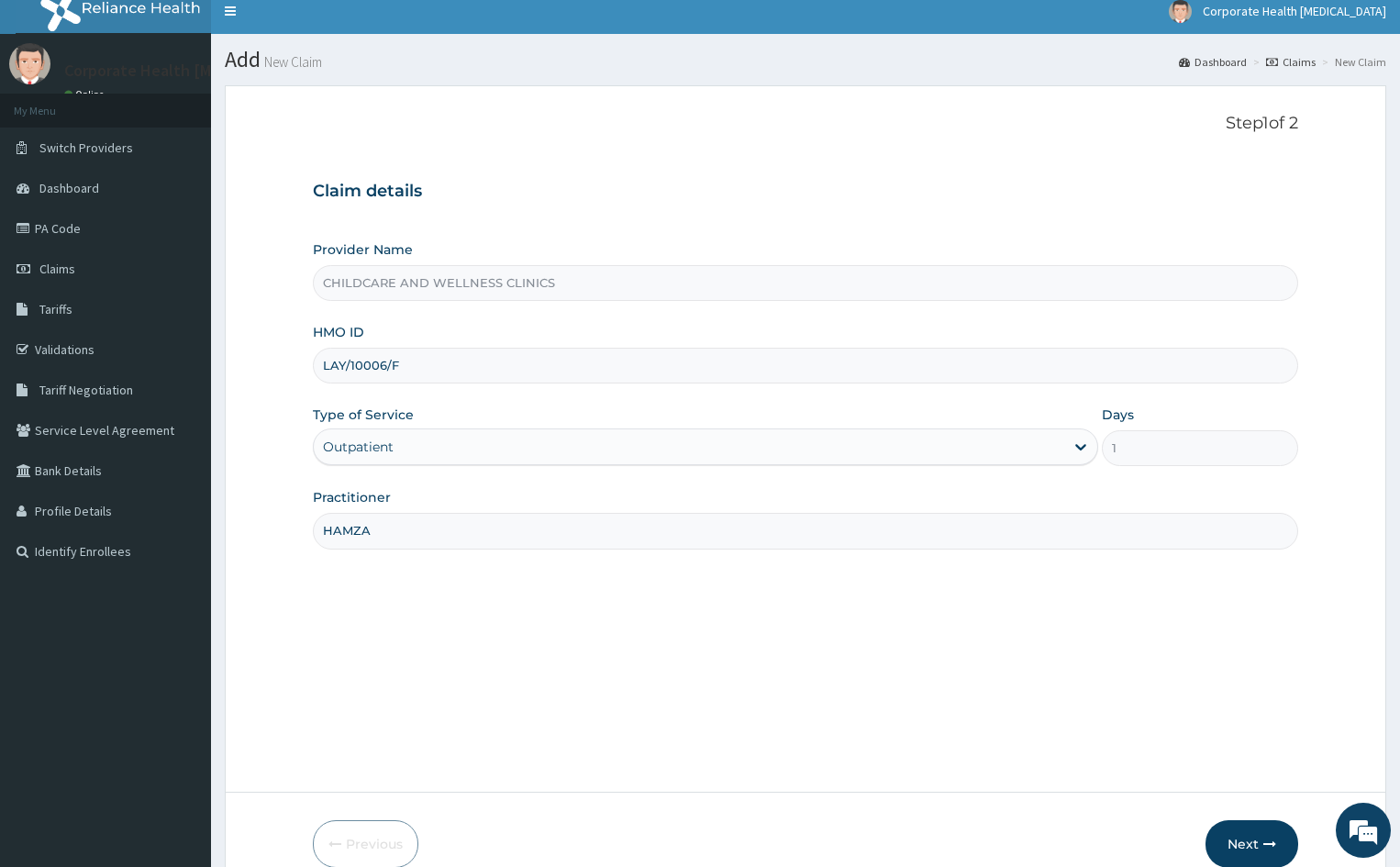
scroll to position [102, 0]
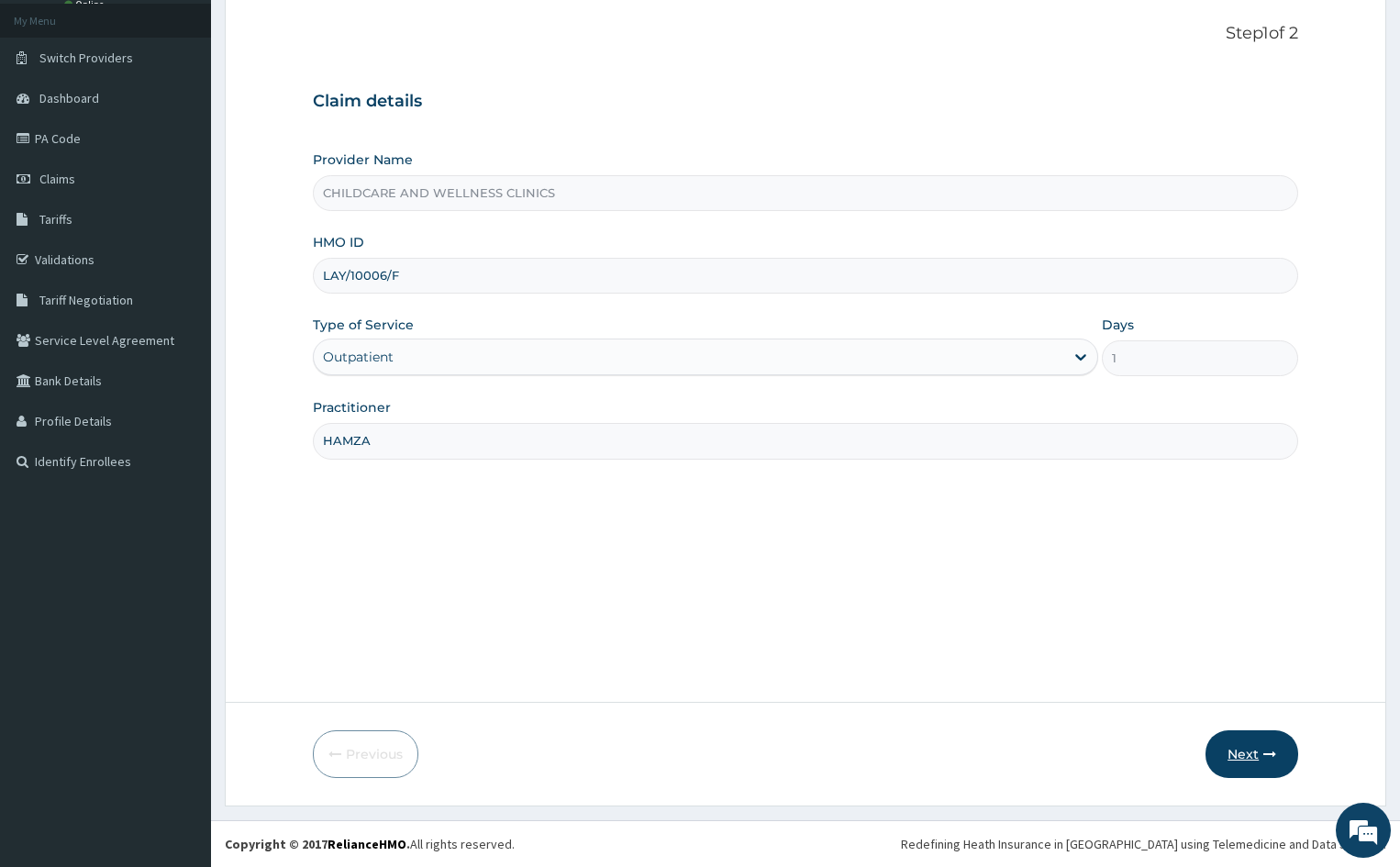
type input "HAMZA"
click at [1264, 760] on icon "button" at bounding box center [1269, 754] width 13 height 13
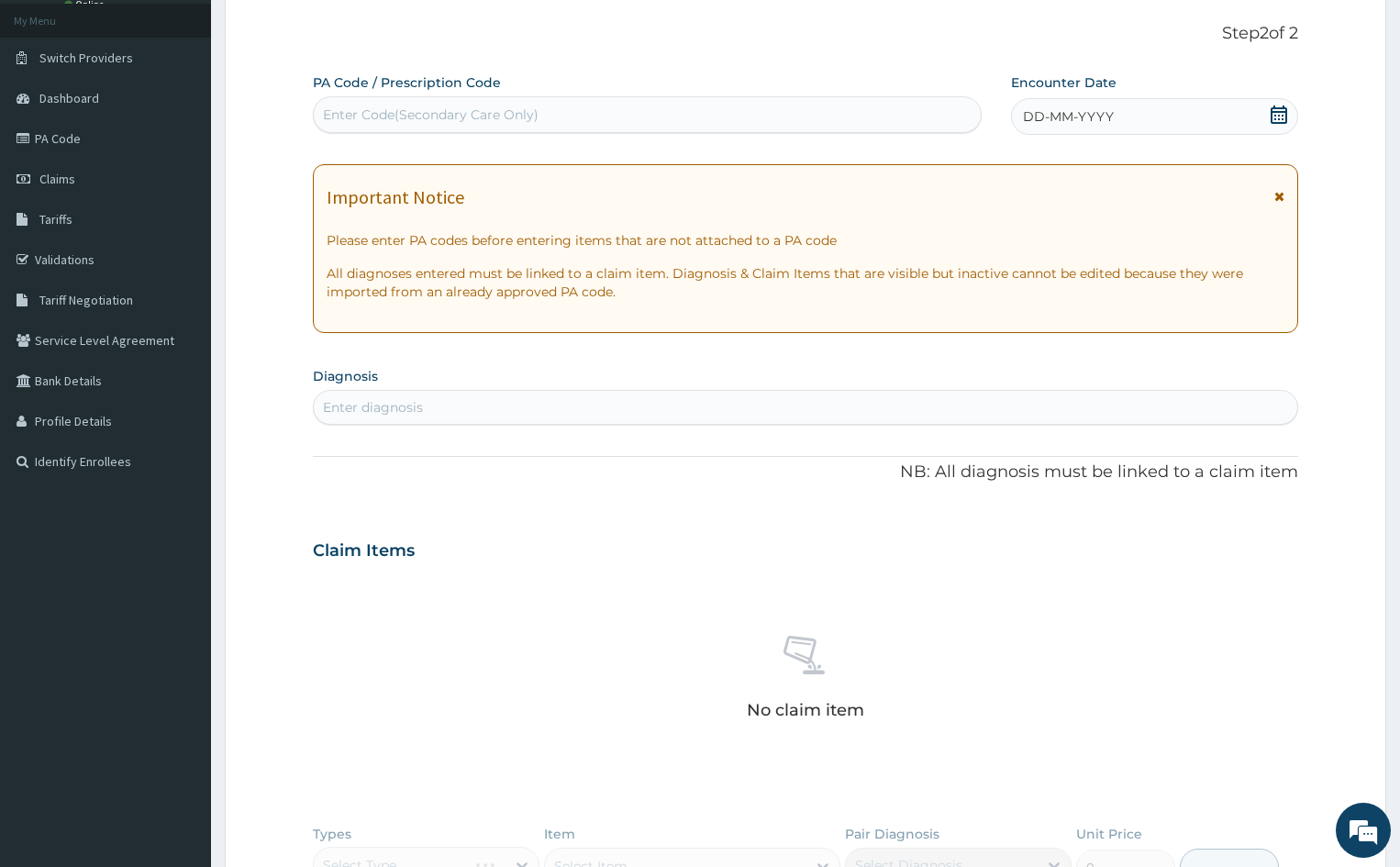
click at [1243, 113] on div "DD-MM-YYYY" at bounding box center [1155, 117] width 287 height 37
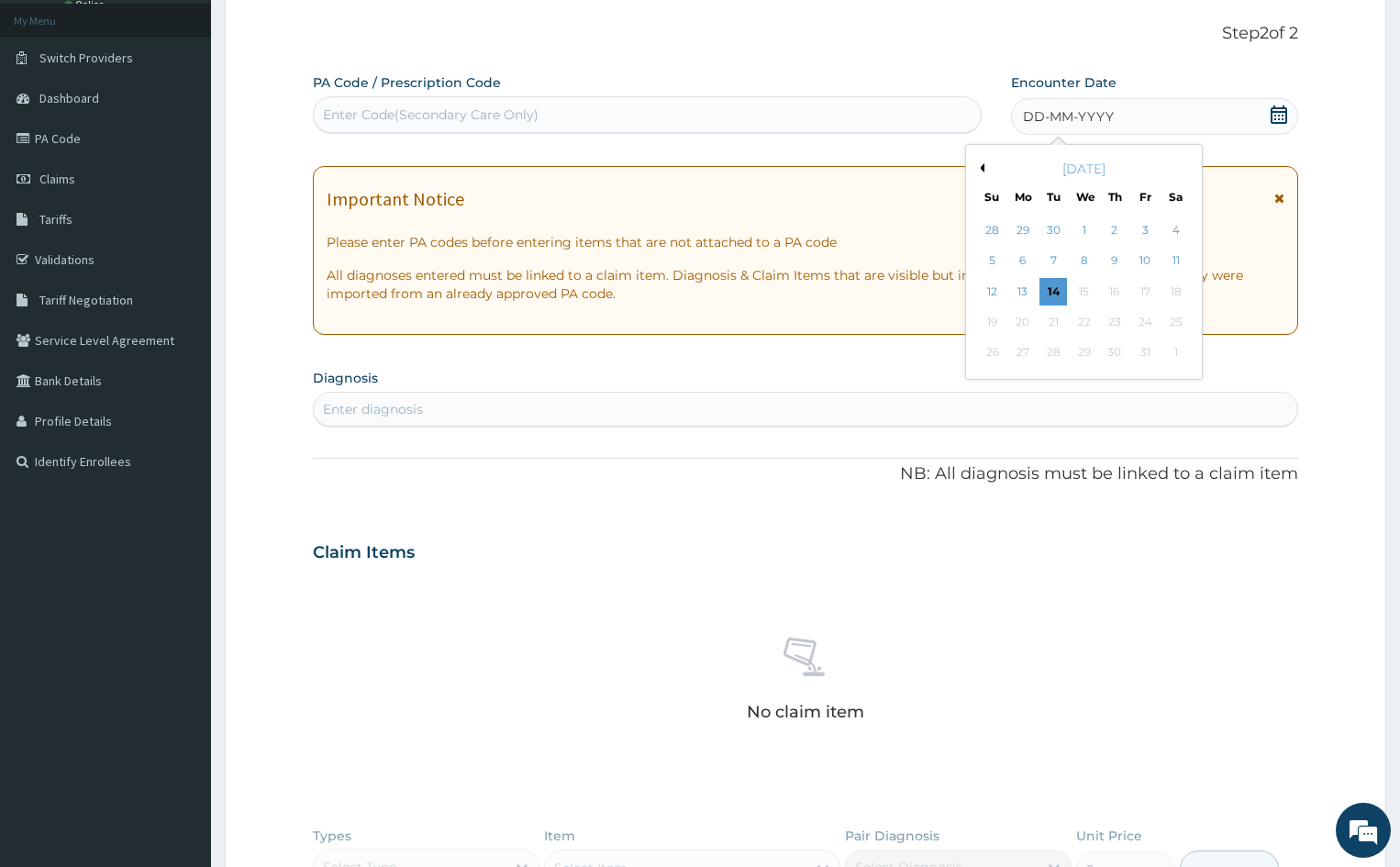
click at [986, 168] on div "October 2025" at bounding box center [1083, 169] width 221 height 19
click at [985, 165] on div "October 2025" at bounding box center [1083, 169] width 221 height 19
click at [981, 167] on button "Previous Month" at bounding box center [980, 168] width 9 height 9
click at [991, 318] on div "21" at bounding box center [993, 322] width 28 height 28
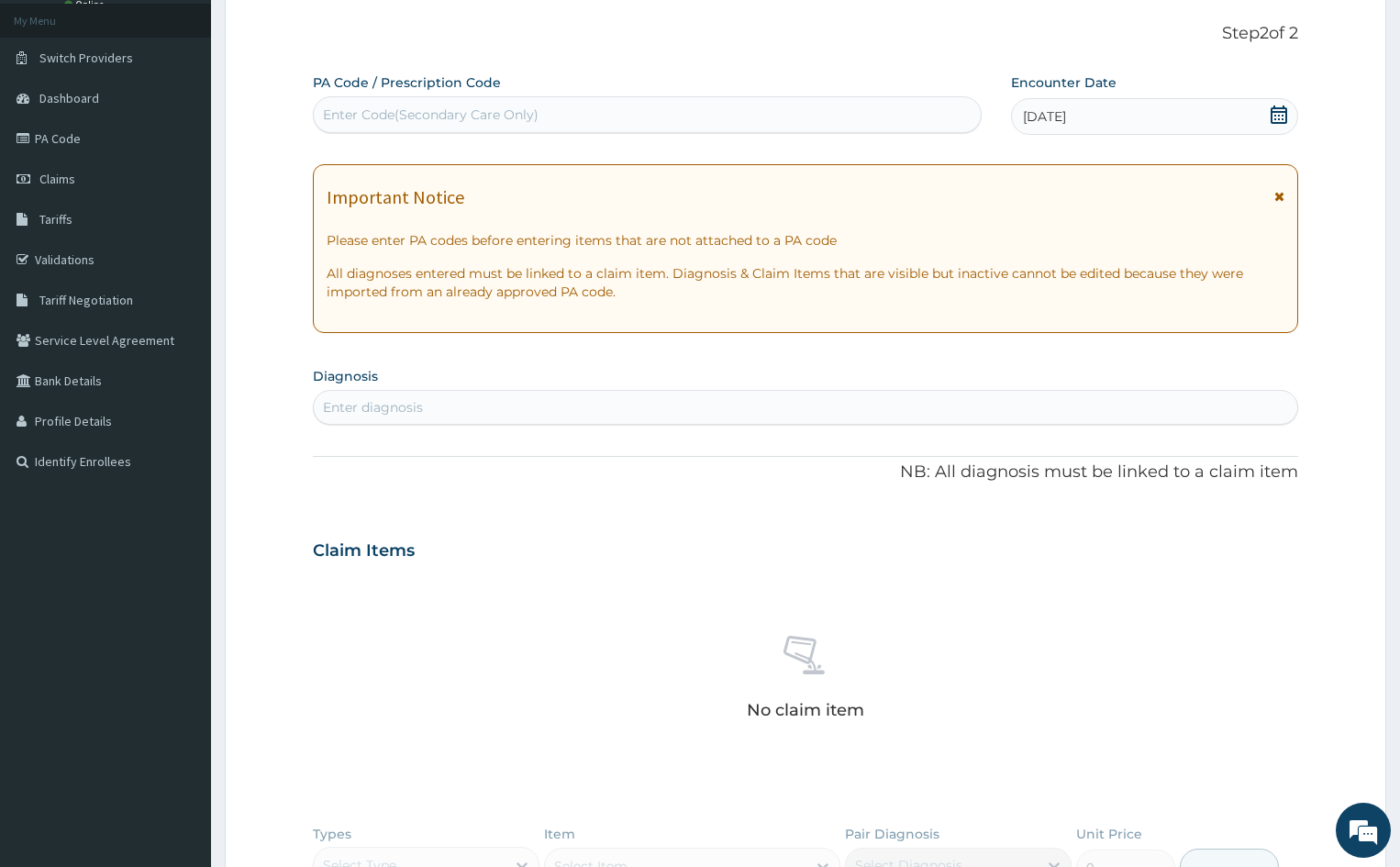
click at [548, 408] on div "Enter diagnosis" at bounding box center [806, 408] width 983 height 30
type input "UPPER"
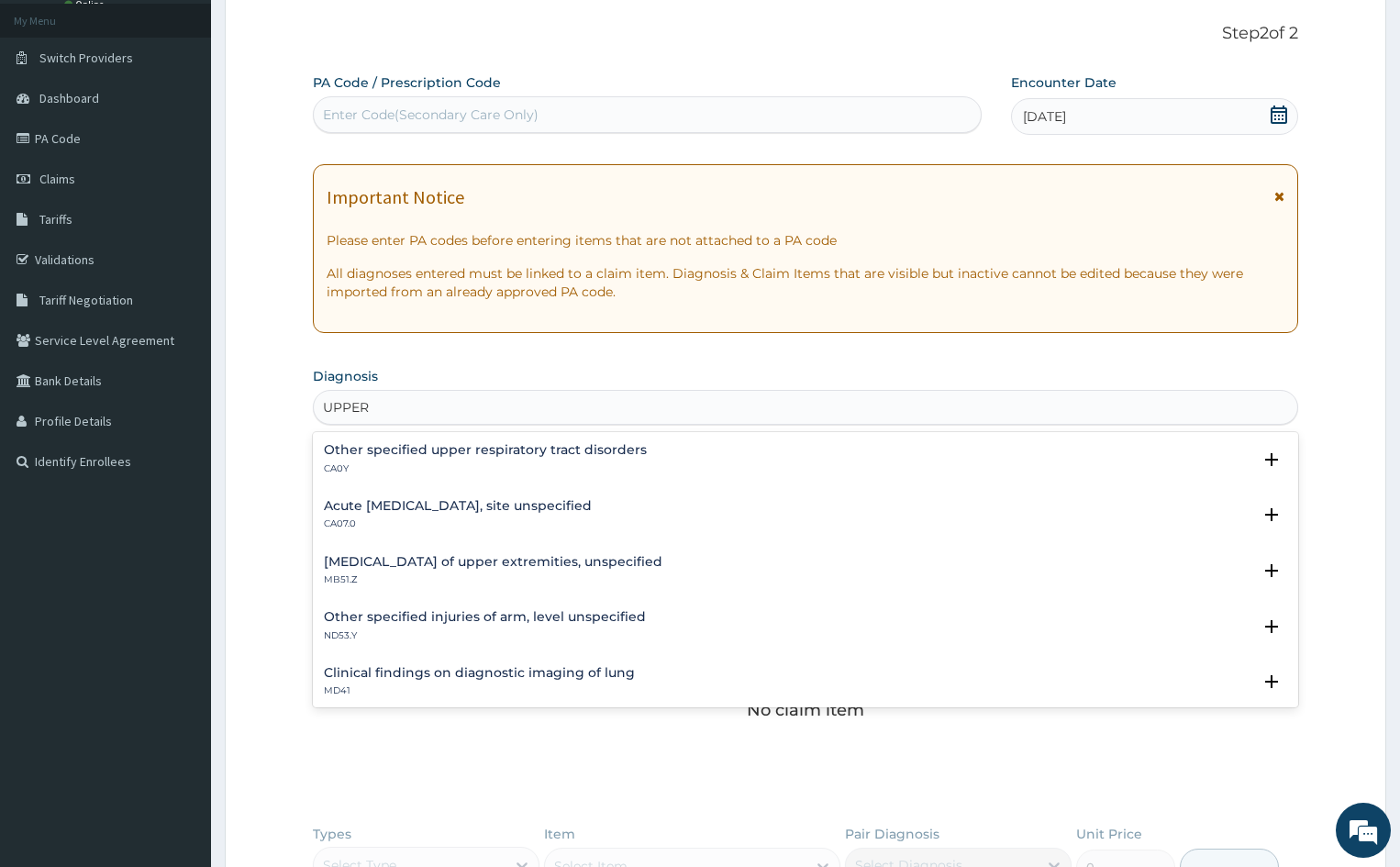
click at [519, 496] on div "Acute upper respiratory infection, site unspecified CA07.0 Select Status Query …" at bounding box center [806, 520] width 985 height 56
click at [410, 503] on h4 "Acute upper respiratory infection, site unspecified" at bounding box center [457, 506] width 268 height 14
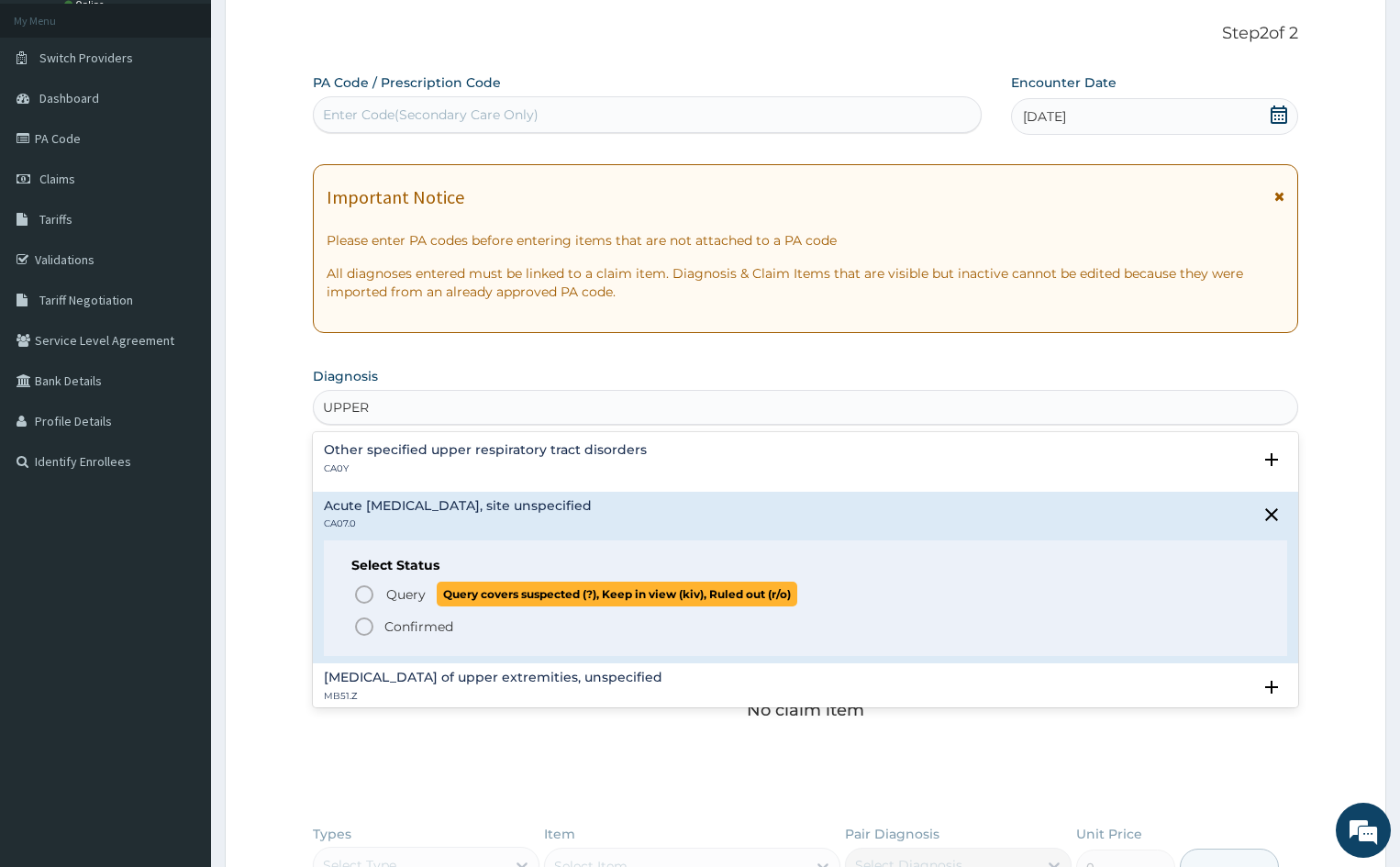
click at [363, 593] on icon "status option query" at bounding box center [364, 595] width 22 height 22
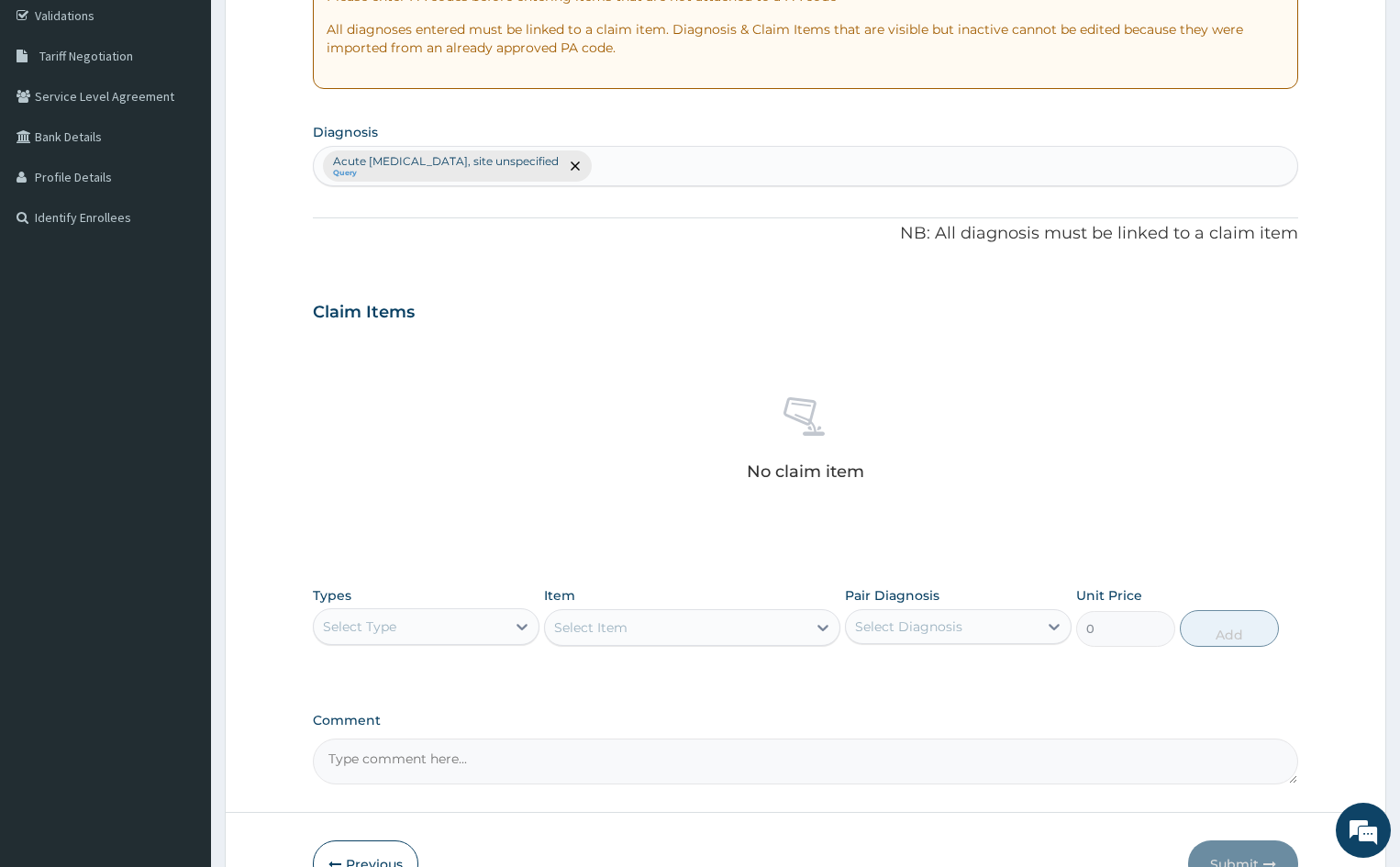
scroll to position [377, 0]
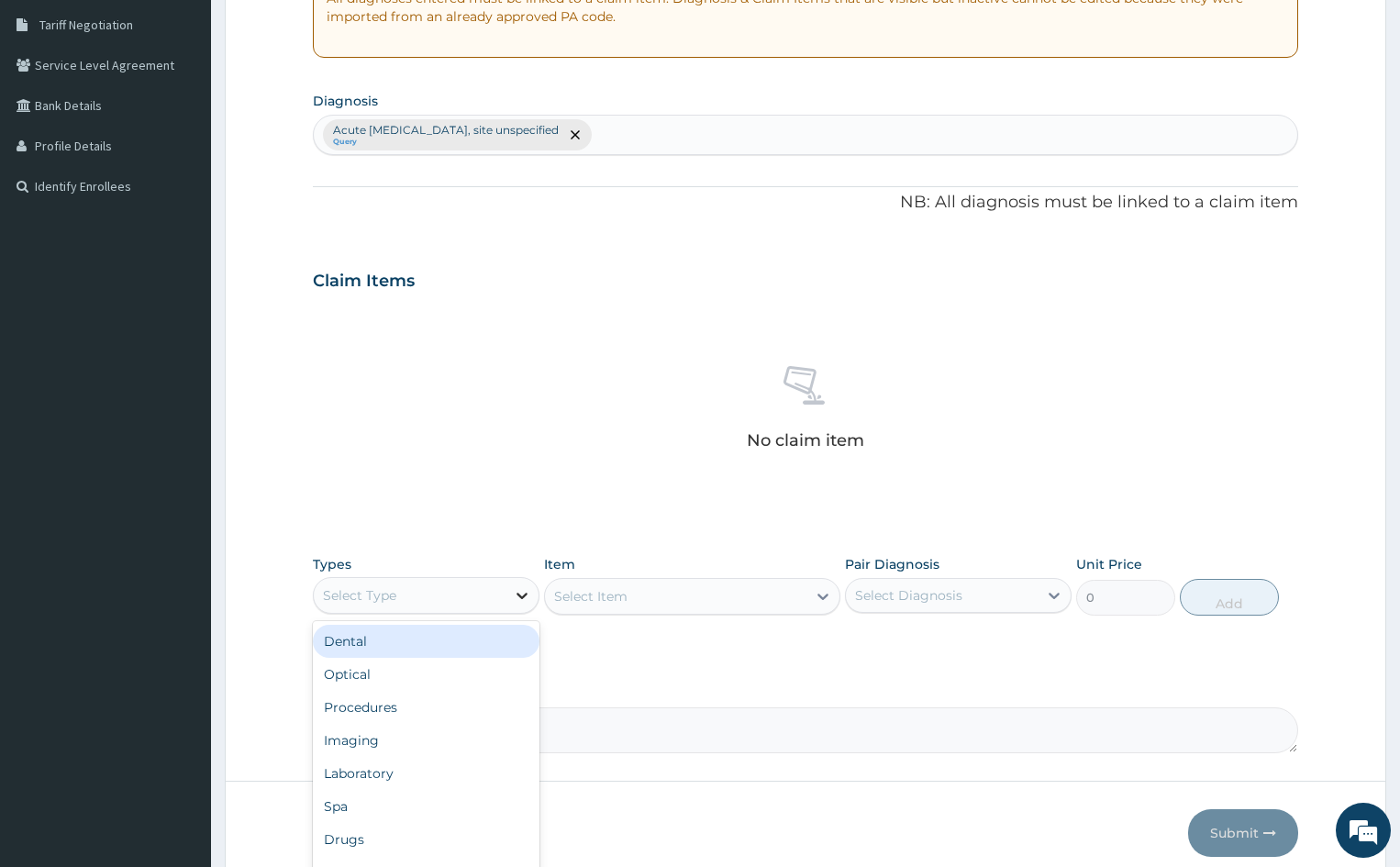
click at [525, 594] on icon at bounding box center [522, 596] width 19 height 19
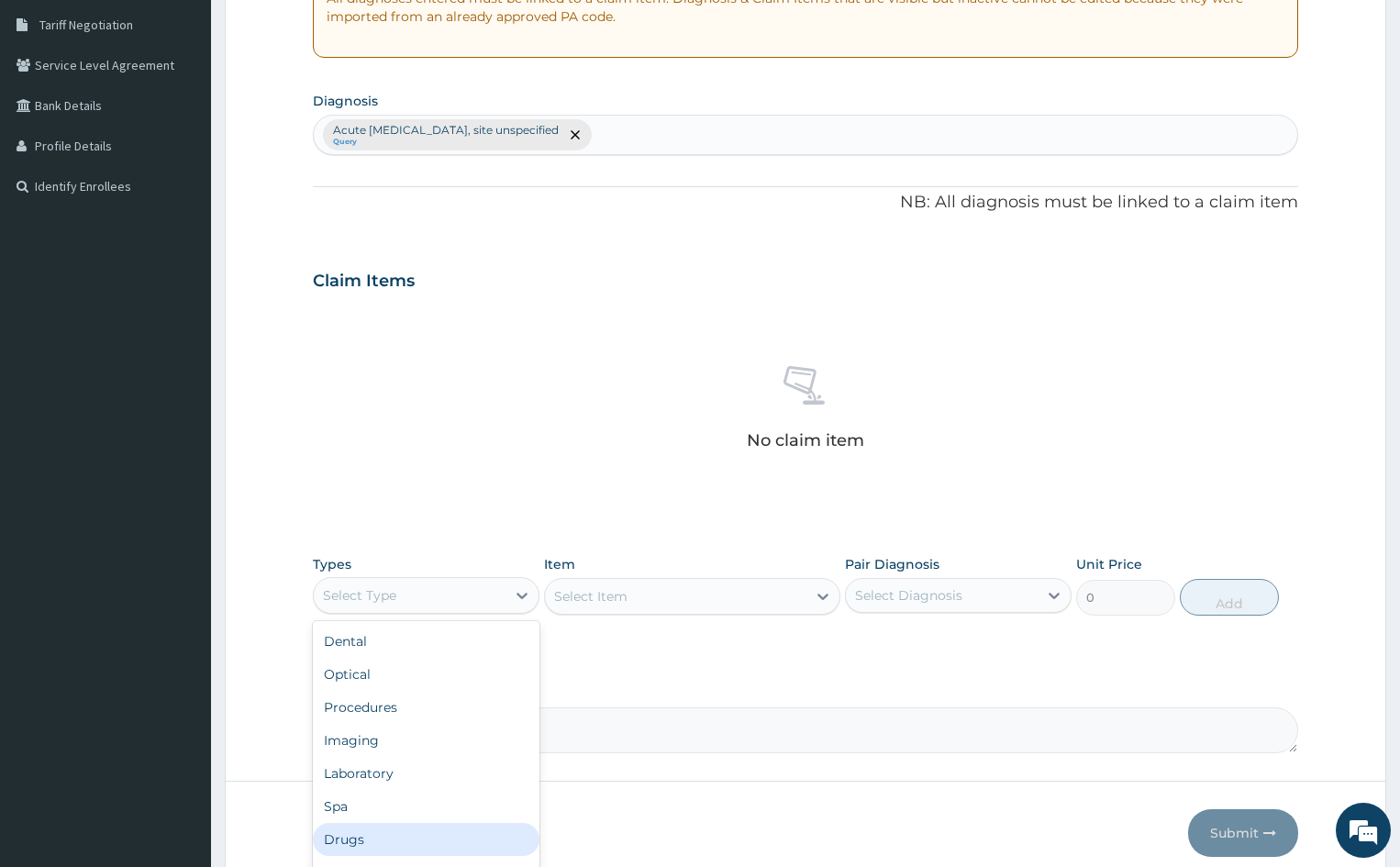
click at [465, 837] on div "Drugs" at bounding box center [426, 840] width 227 height 33
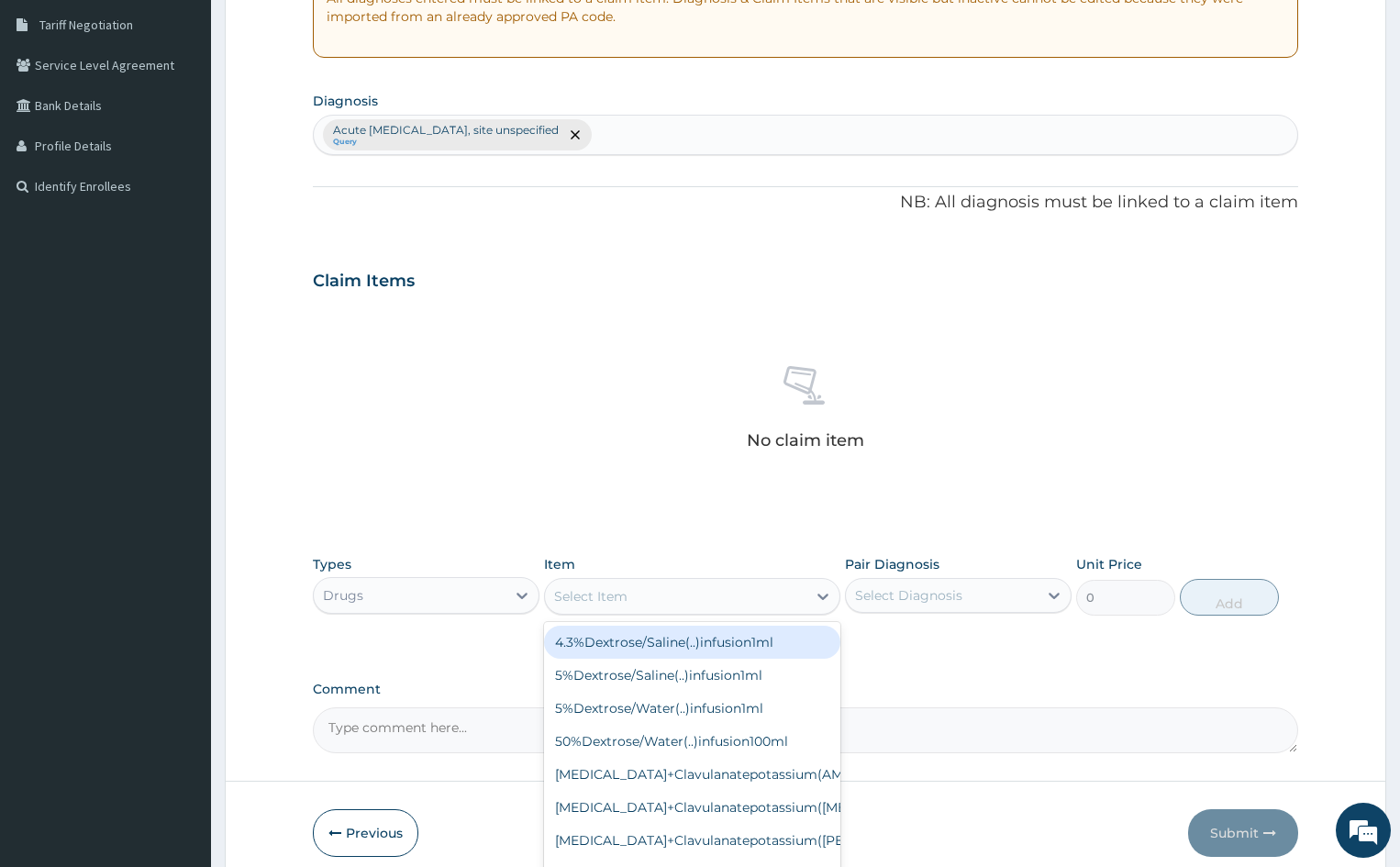
click at [753, 594] on div "Select Item" at bounding box center [675, 597] width 260 height 30
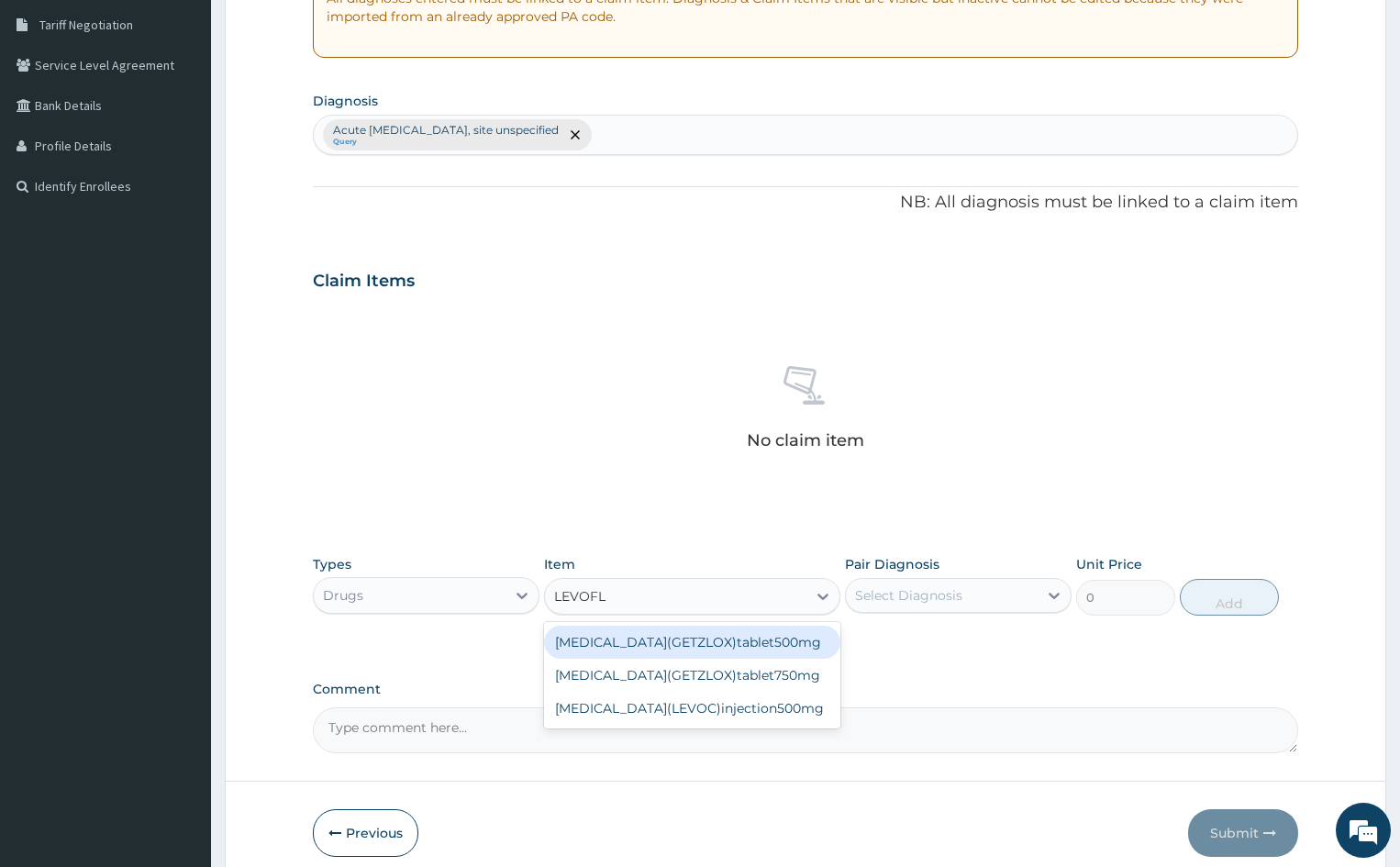
type input "LEVOFLO"
click at [721, 636] on div "Levofloxacin(GETZLOX)tablet500mg" at bounding box center [692, 643] width 295 height 33
type input "690"
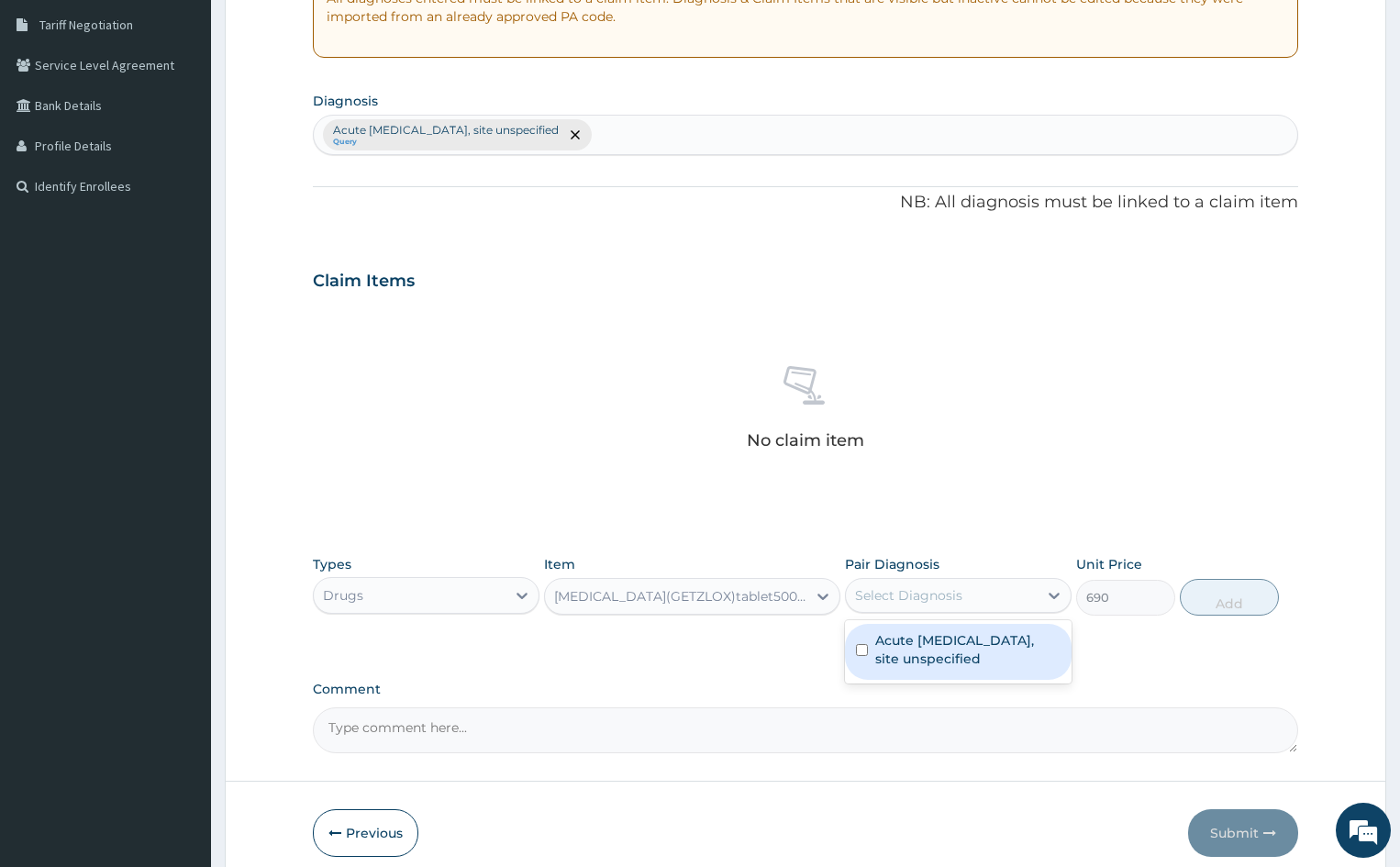
drag, startPoint x: 971, startPoint y: 591, endPoint x: 910, endPoint y: 637, distance: 76.4
click at [969, 595] on div "Select Diagnosis" at bounding box center [941, 596] width 192 height 30
click at [906, 641] on label "Acute upper respiratory infection, site unspecified" at bounding box center [968, 650] width 185 height 37
checkbox input "true"
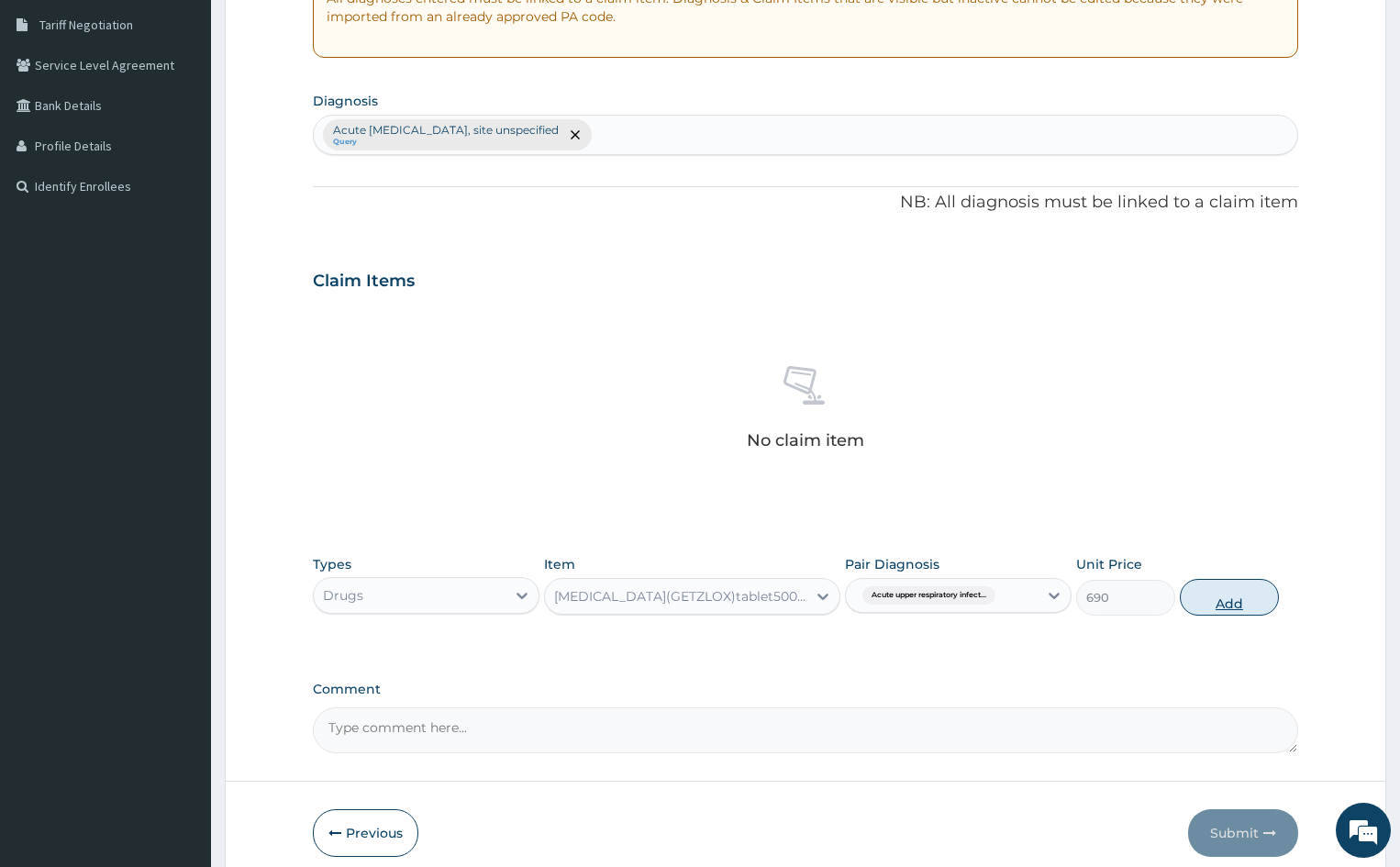
click at [1201, 602] on button "Add" at bounding box center [1229, 597] width 98 height 37
type input "0"
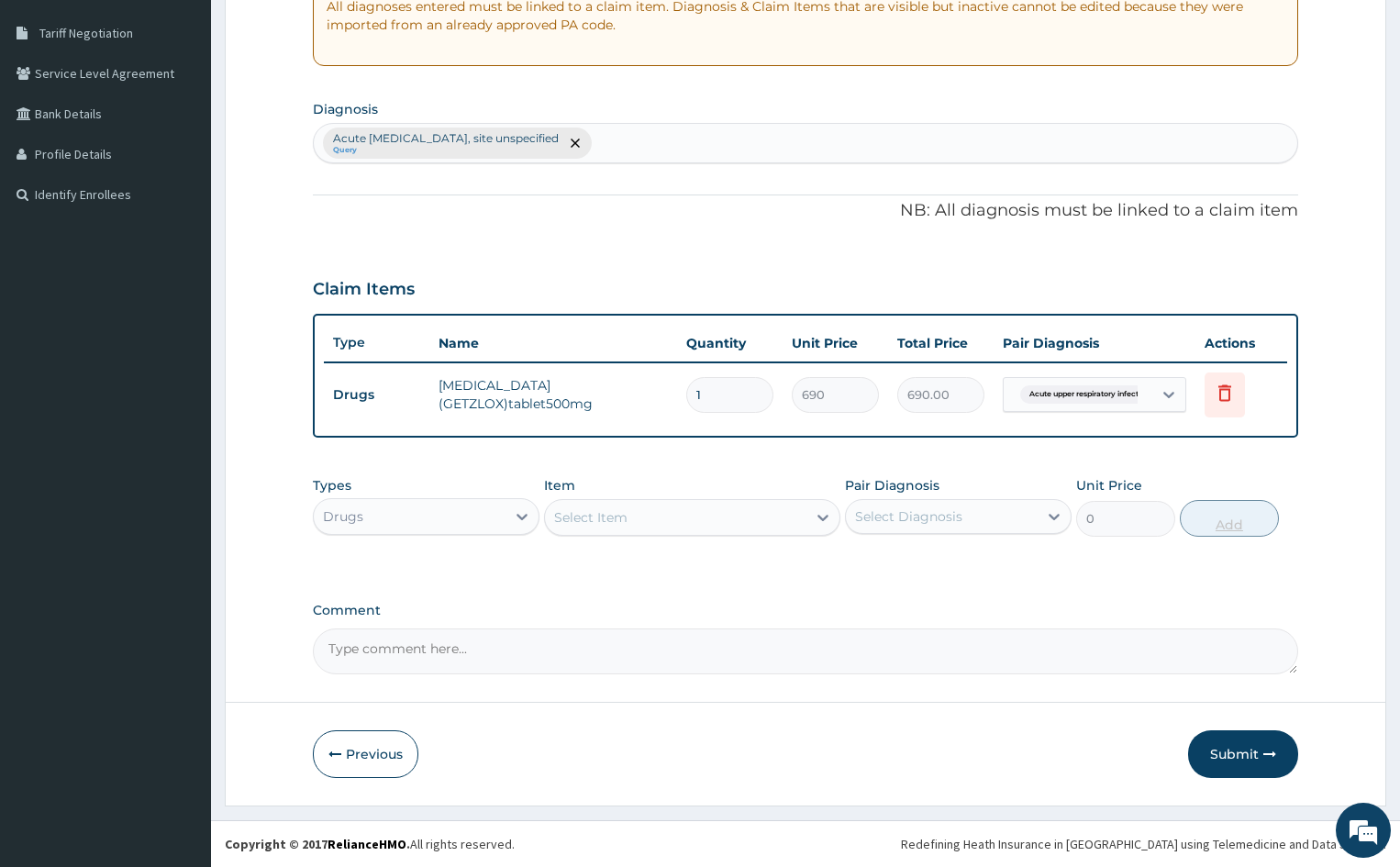
type input "12"
type input "8280.00"
type input "12"
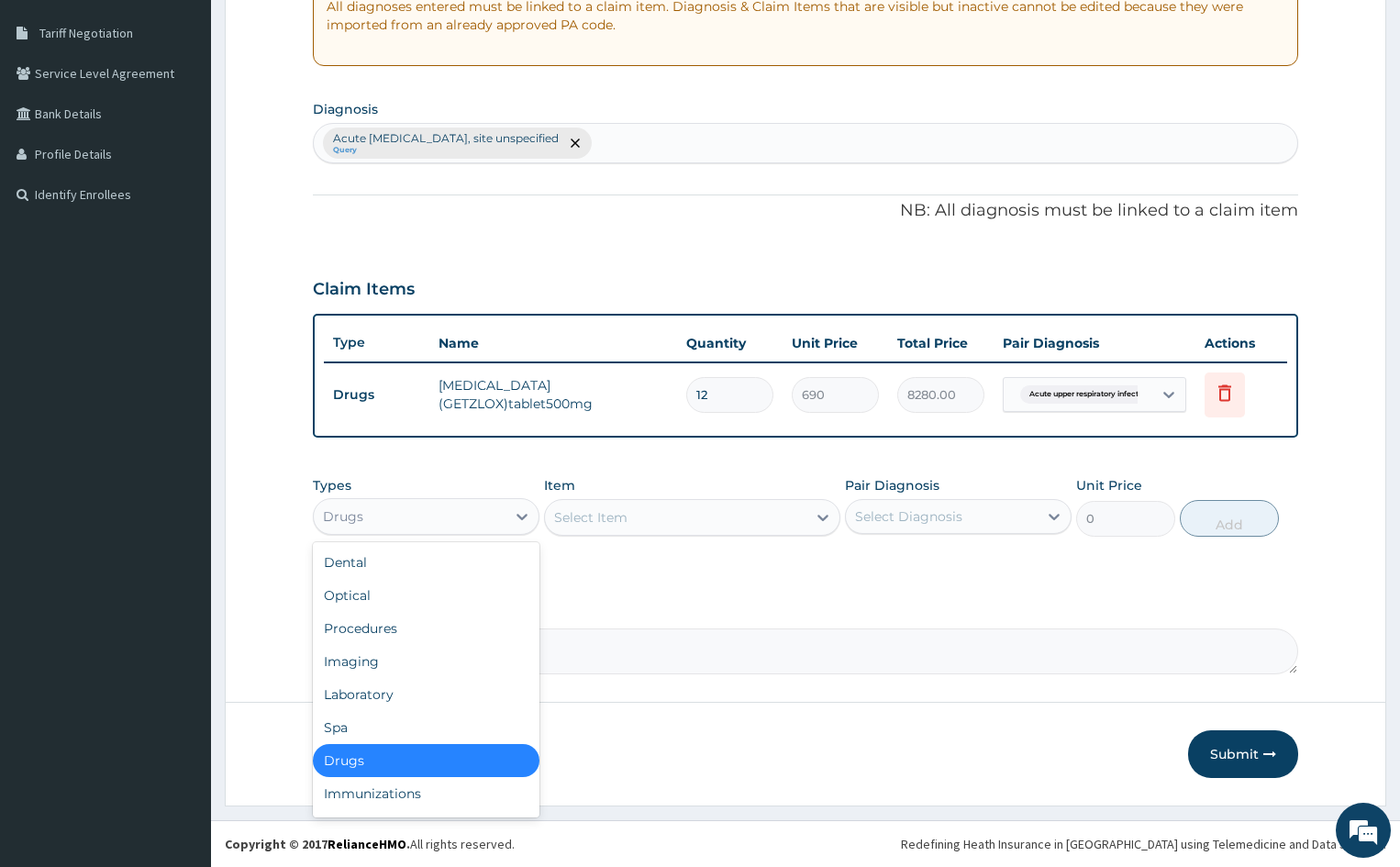
click at [497, 513] on div "Drugs" at bounding box center [409, 517] width 192 height 30
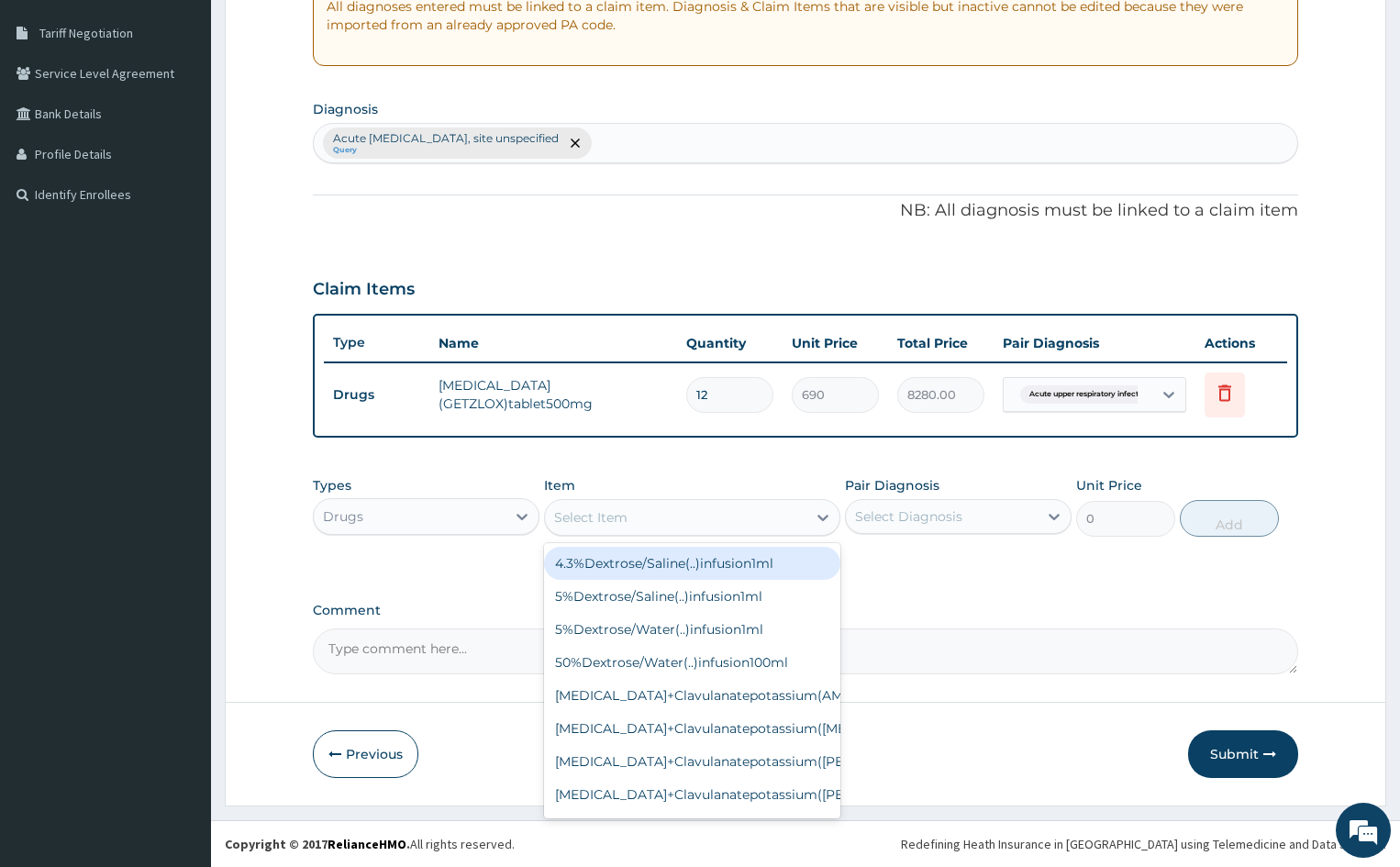
click at [606, 513] on div "Select Item" at bounding box center [590, 518] width 73 height 19
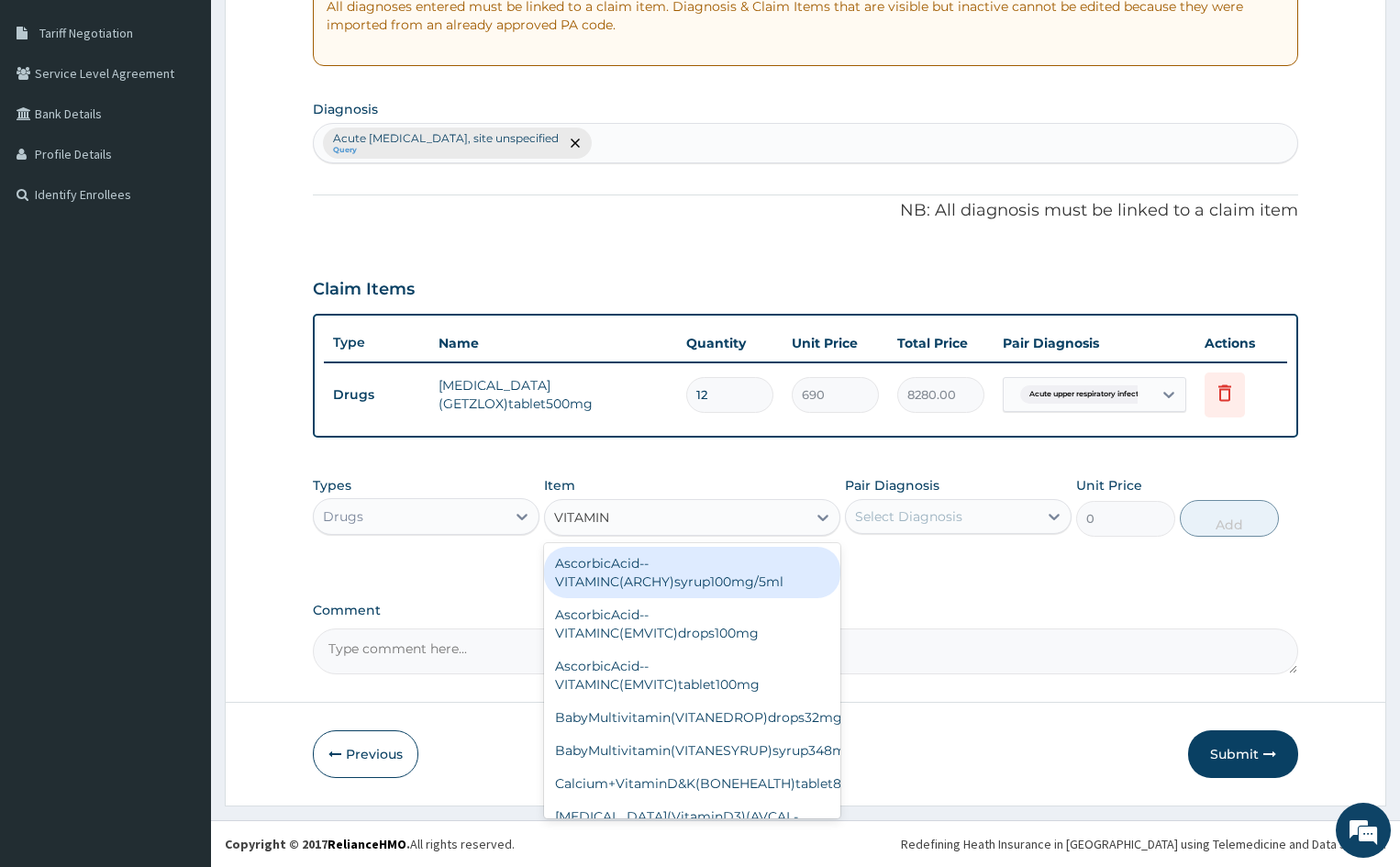
type input "VITAMIN"
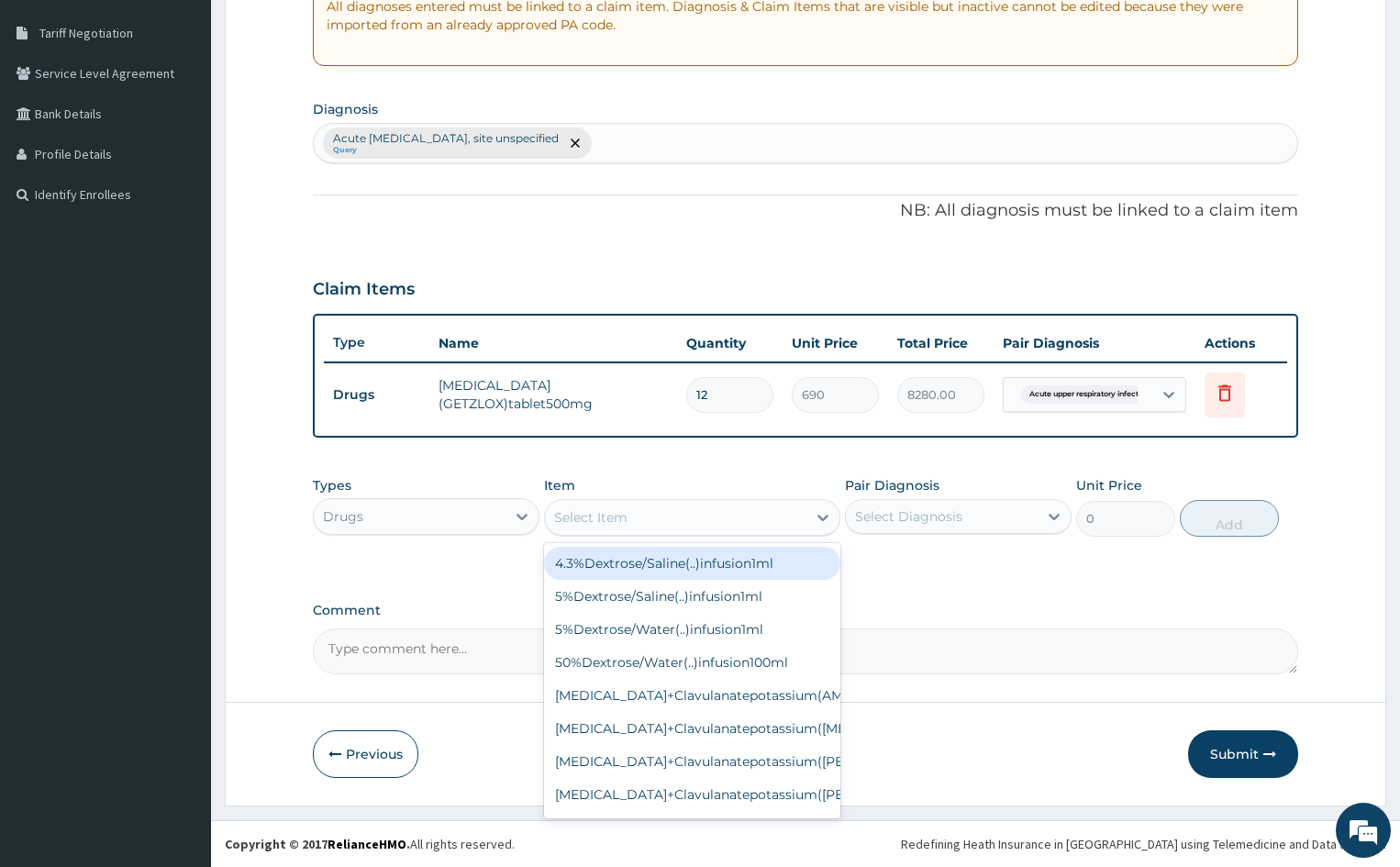
click at [715, 512] on div "Select Item" at bounding box center [675, 518] width 260 height 30
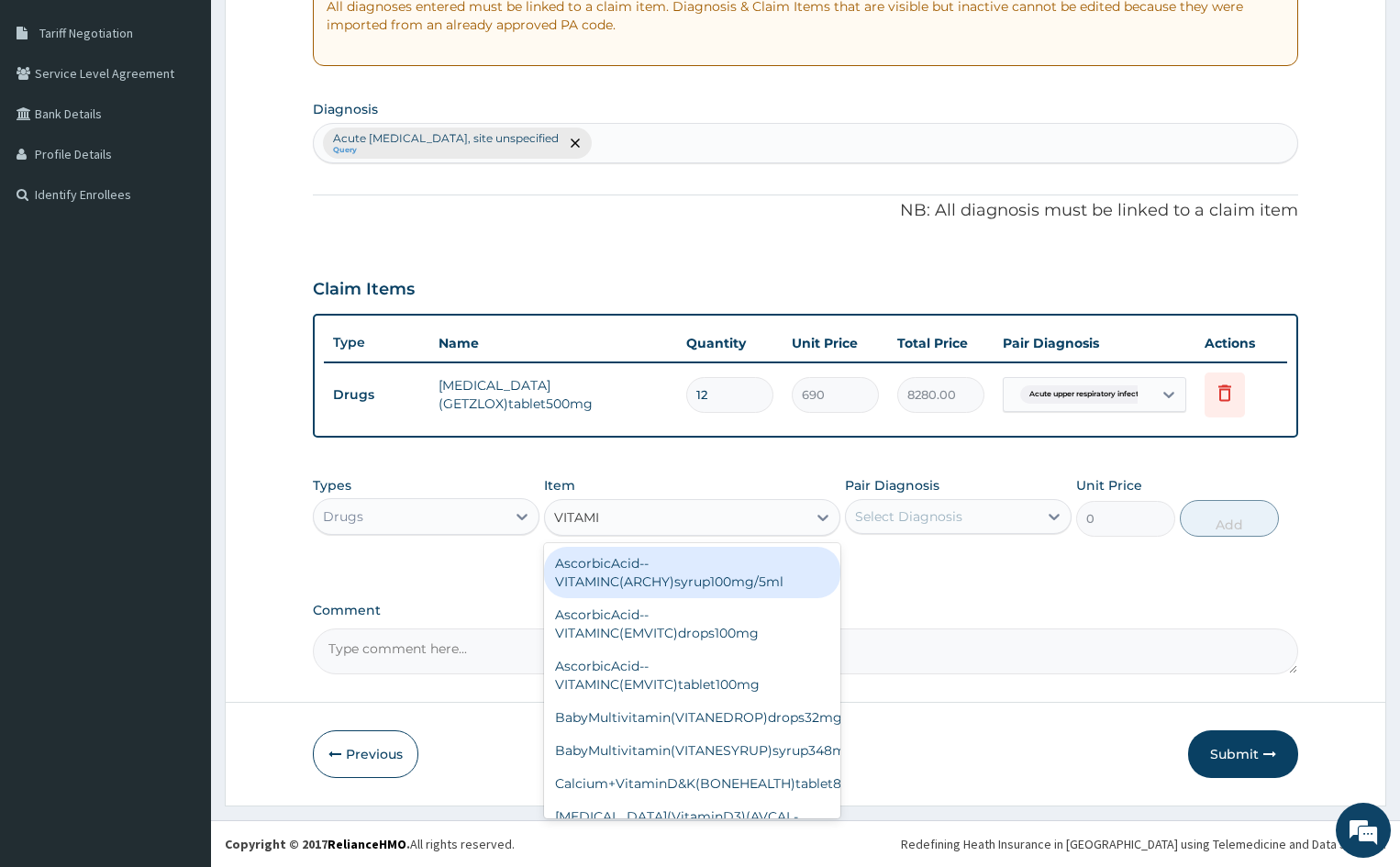
type input "VITAMIN"
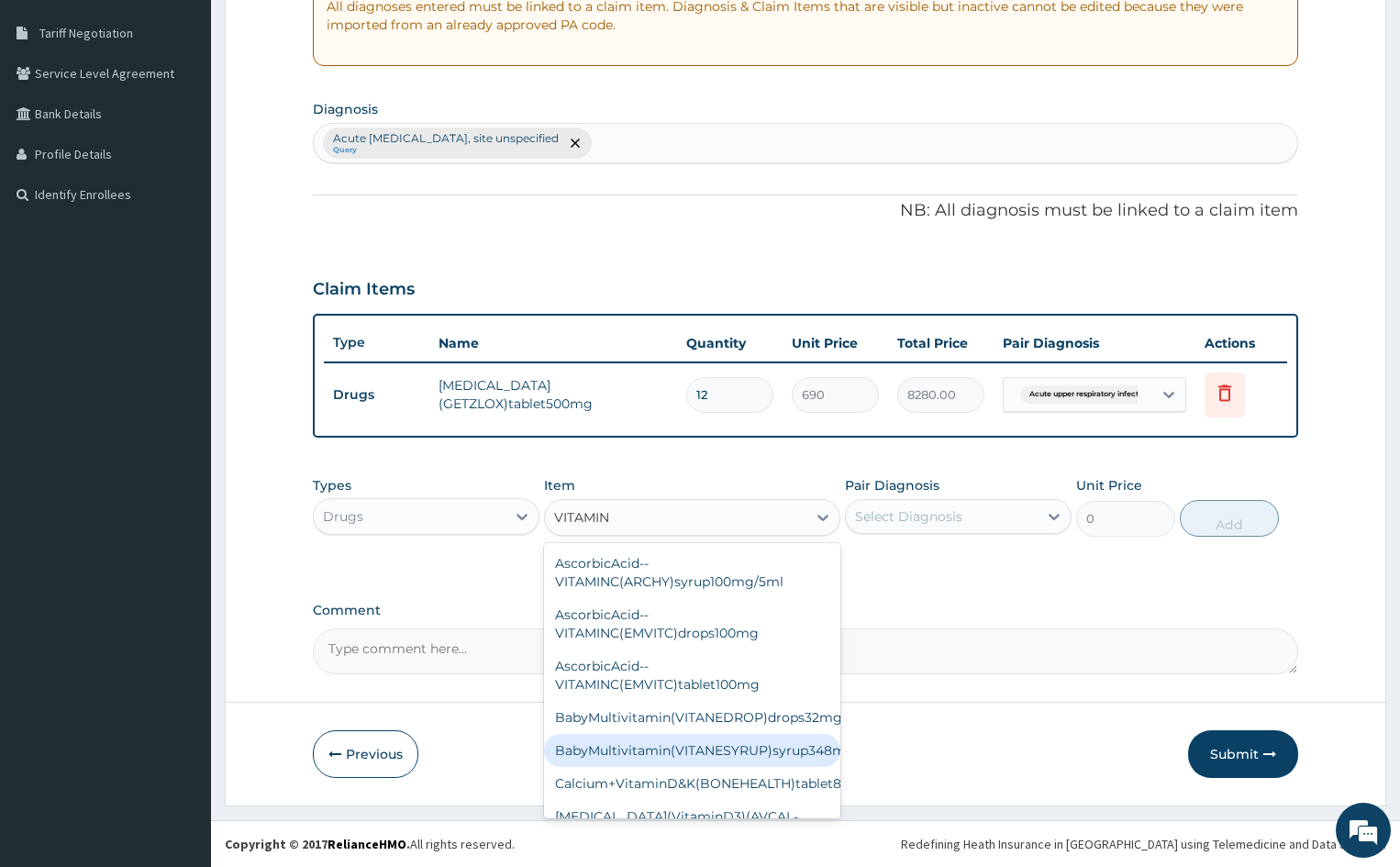
click at [668, 756] on div "BabyMultivitamin(VITANESYRUP)syrup348mg/5ml" at bounding box center [692, 751] width 295 height 33
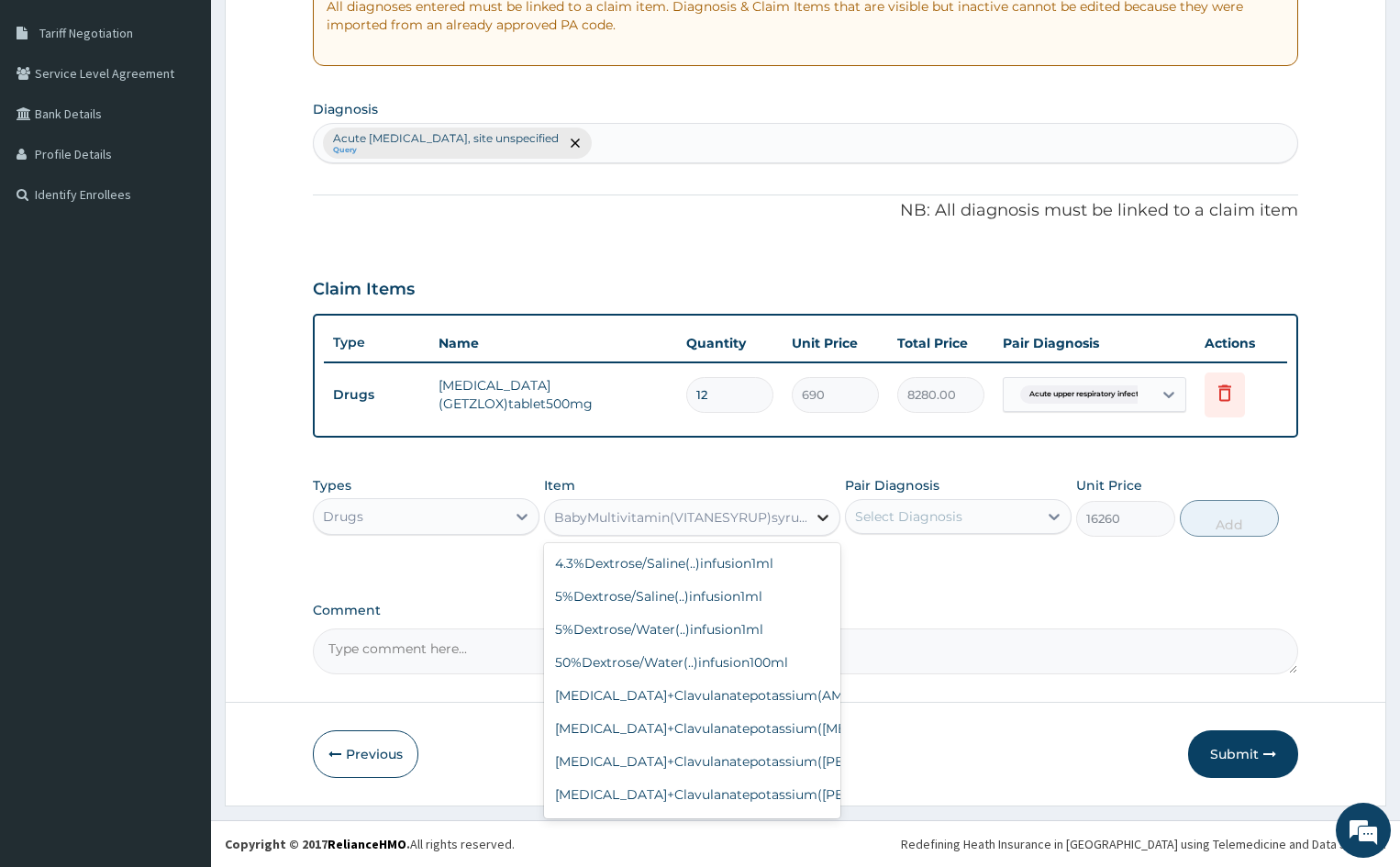
click at [820, 521] on icon at bounding box center [823, 518] width 19 height 19
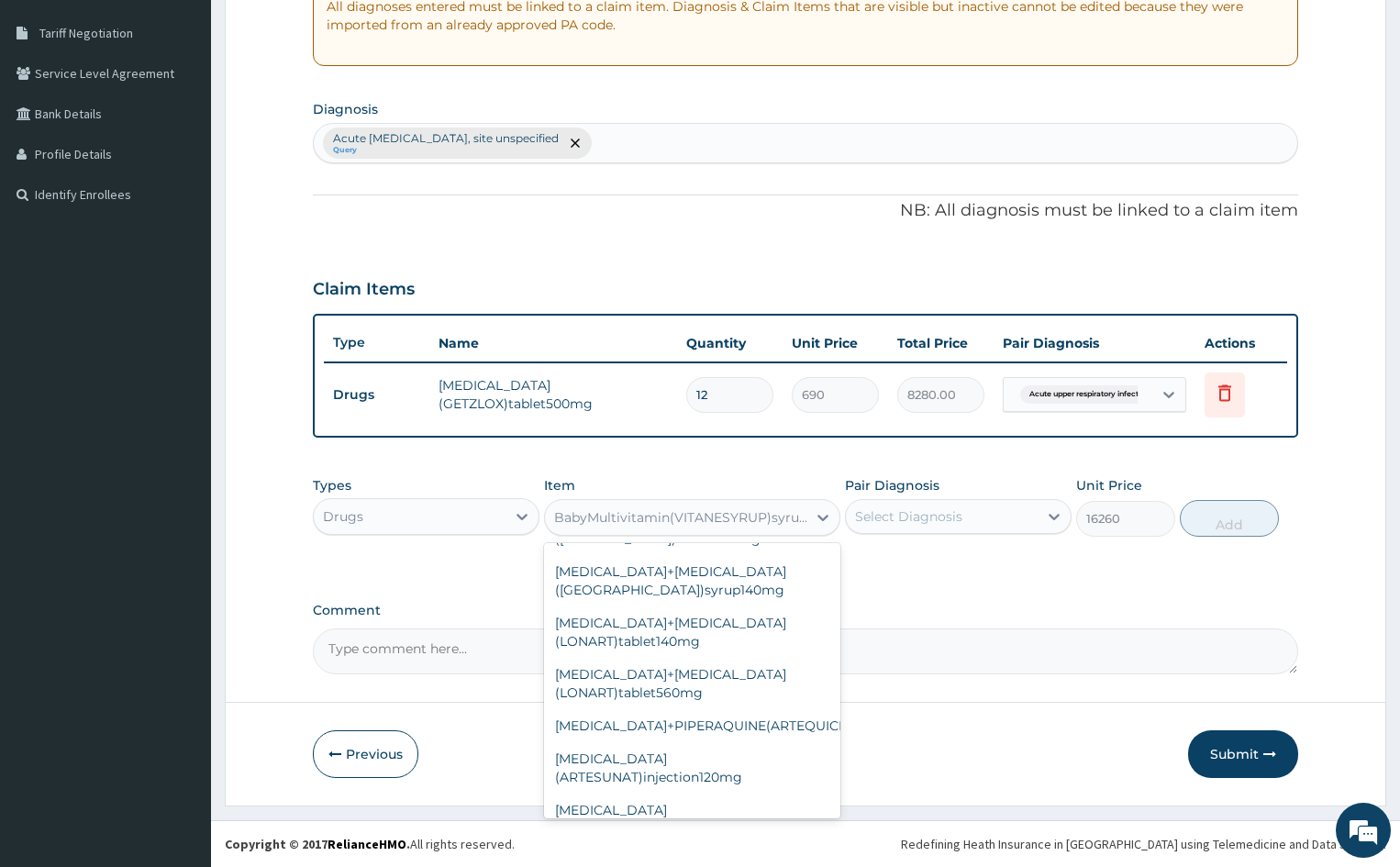
scroll to position [2375, 0]
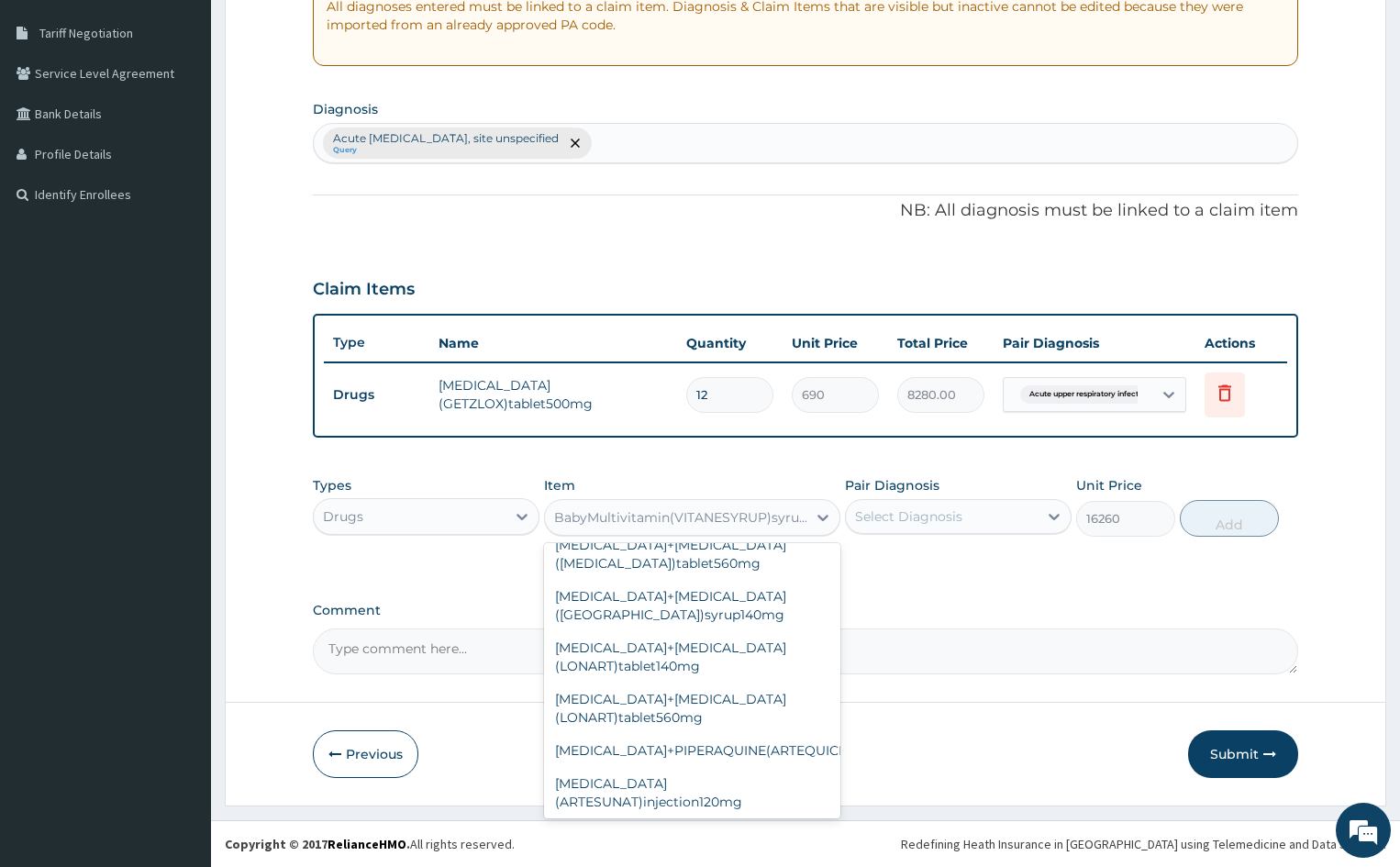
type input "1350"
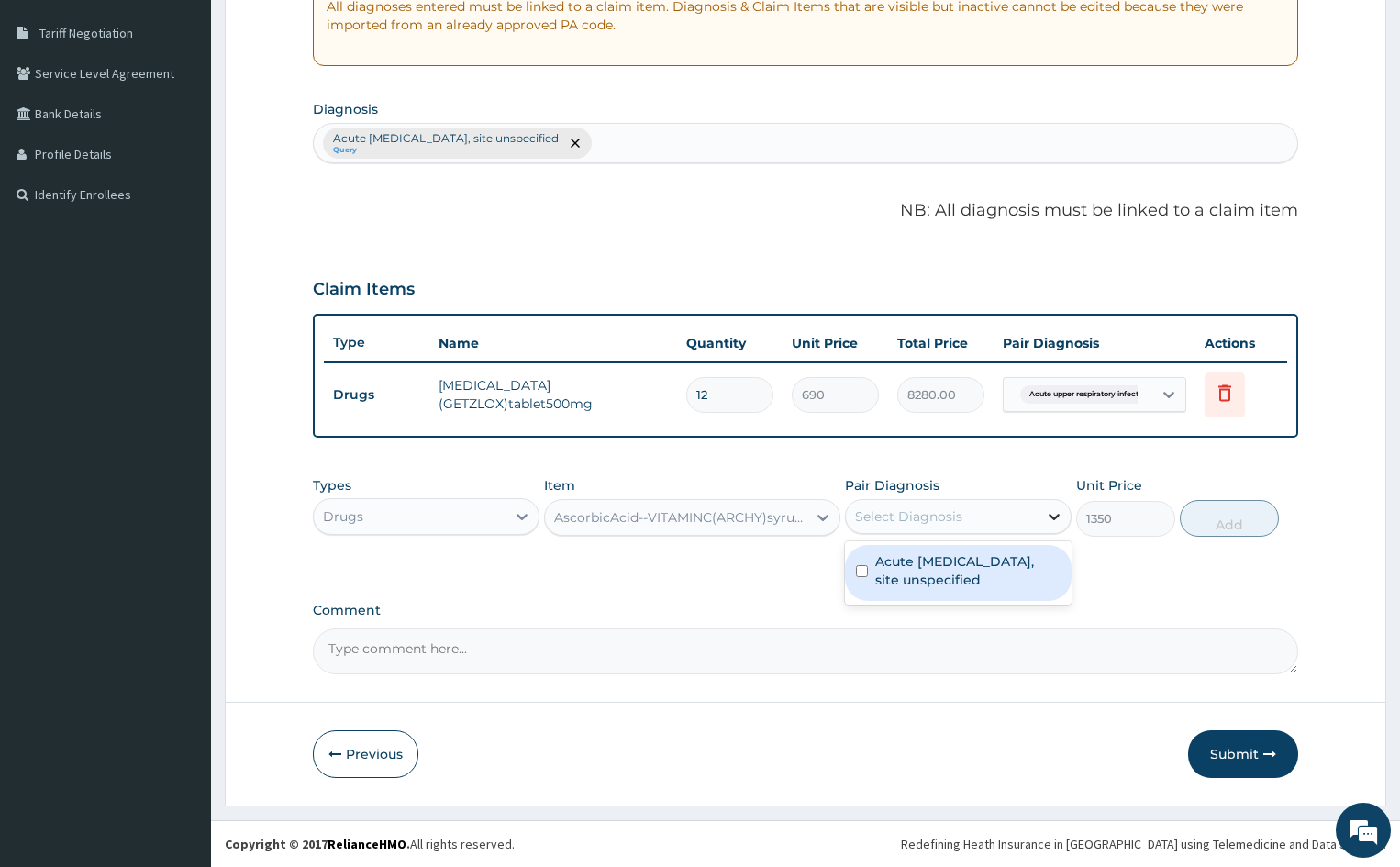
click at [1057, 513] on icon at bounding box center [1054, 517] width 19 height 19
click at [866, 571] on input "checkbox" at bounding box center [861, 571] width 12 height 12
checkbox input "true"
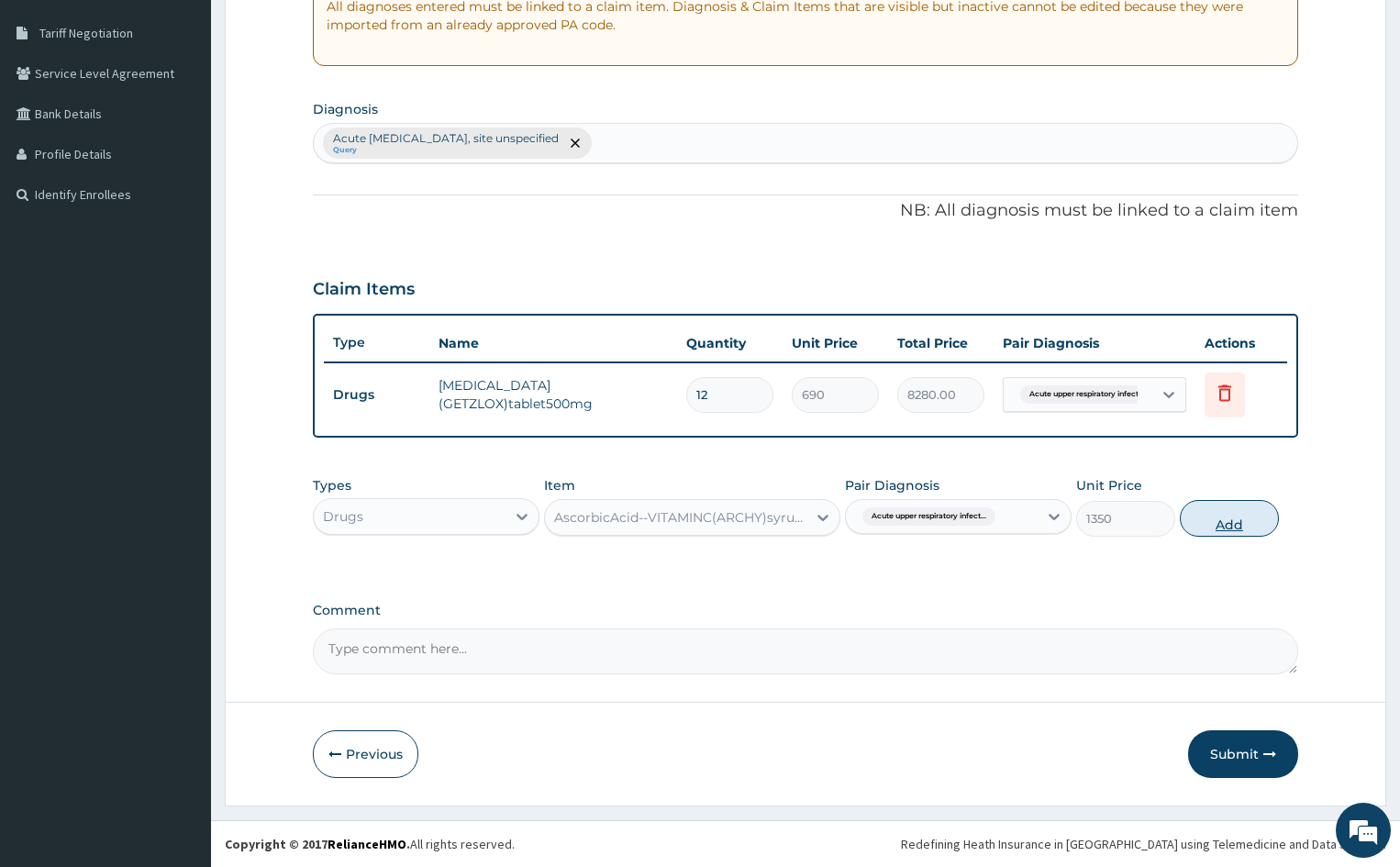
click at [1205, 526] on button "Add" at bounding box center [1229, 519] width 98 height 37
type input "0"
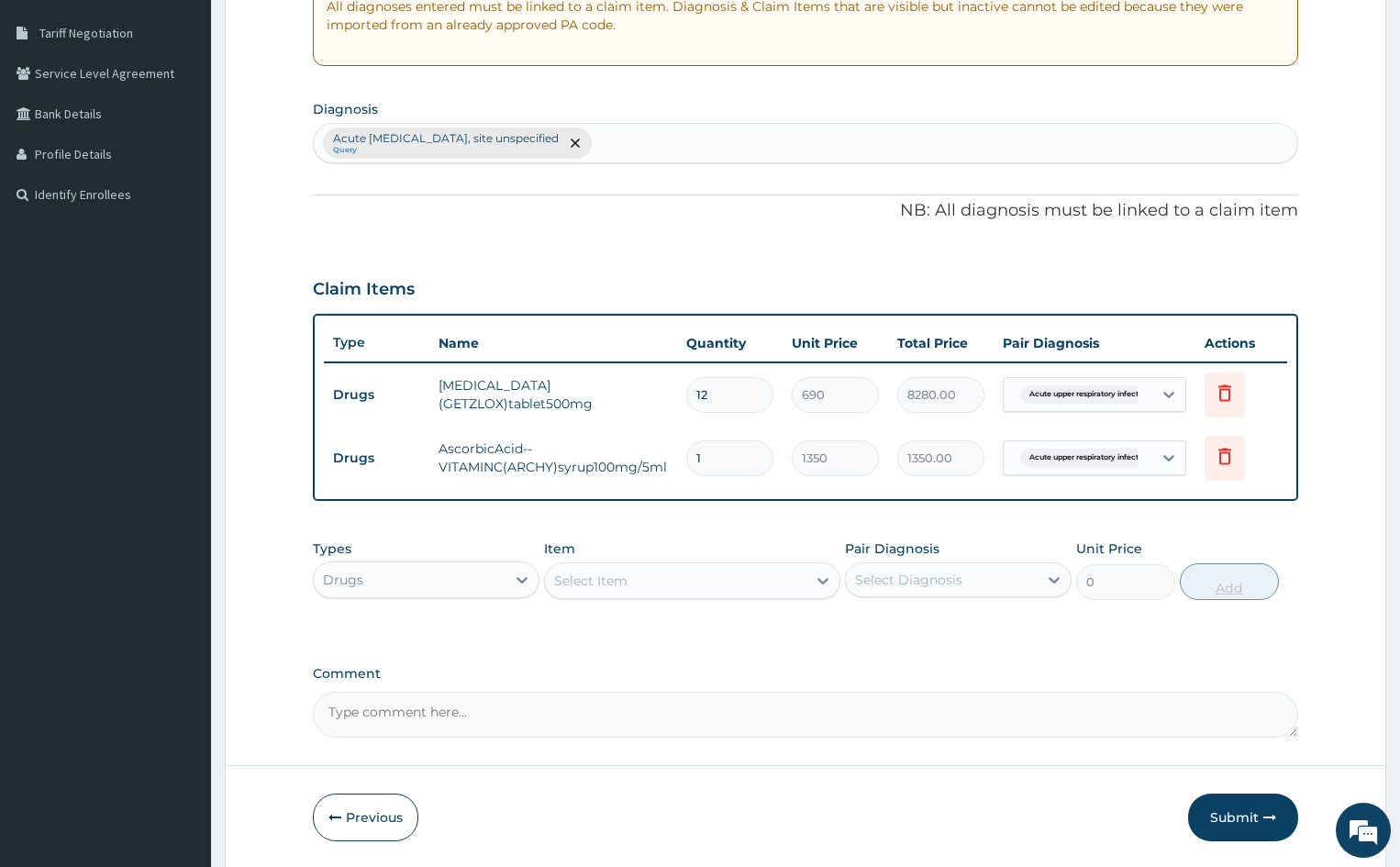
type input "0.00"
type input "2"
type input "2700.00"
type input "2"
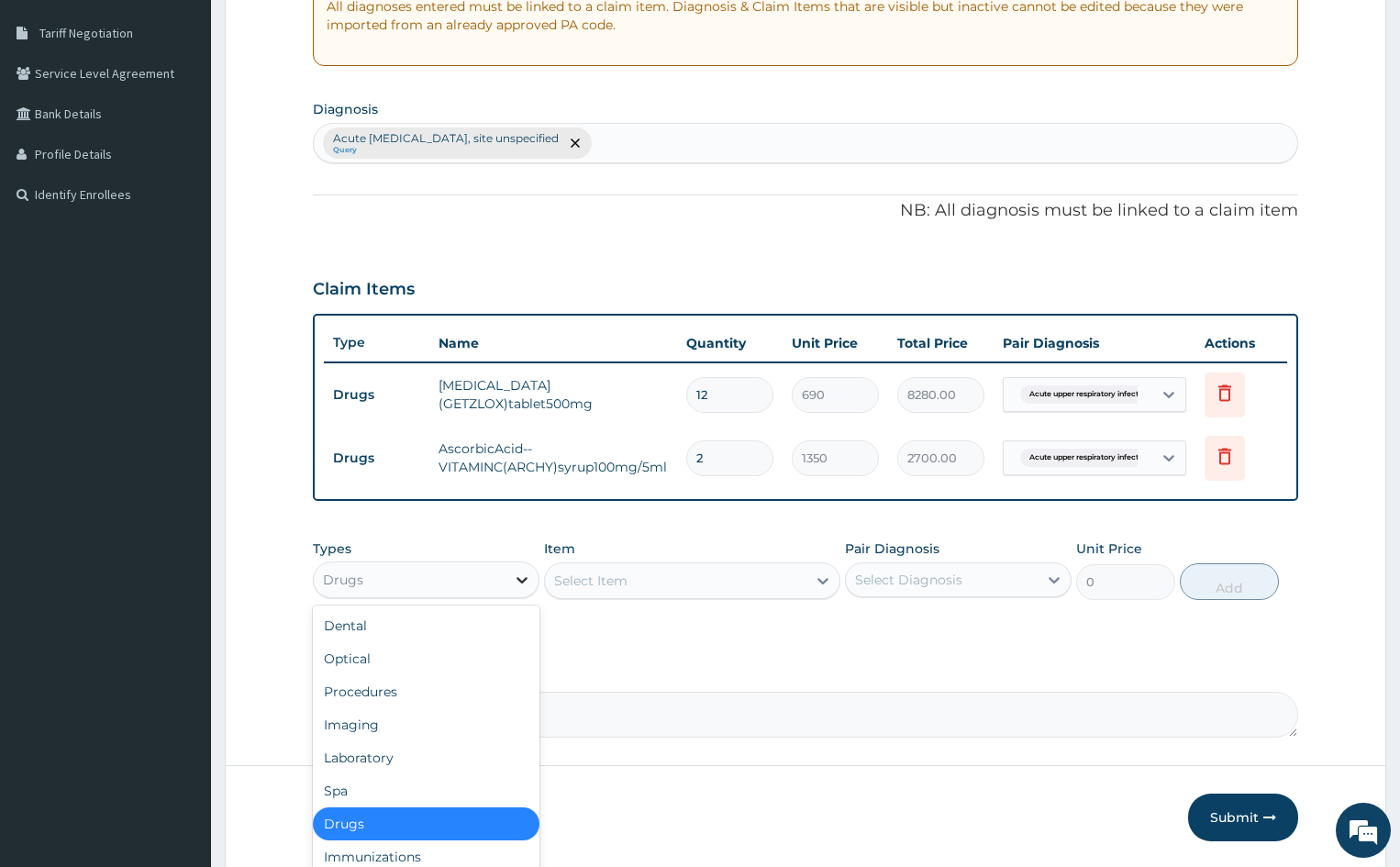
click at [521, 581] on icon at bounding box center [522, 580] width 11 height 6
click at [428, 697] on div "Procedures" at bounding box center [426, 692] width 227 height 33
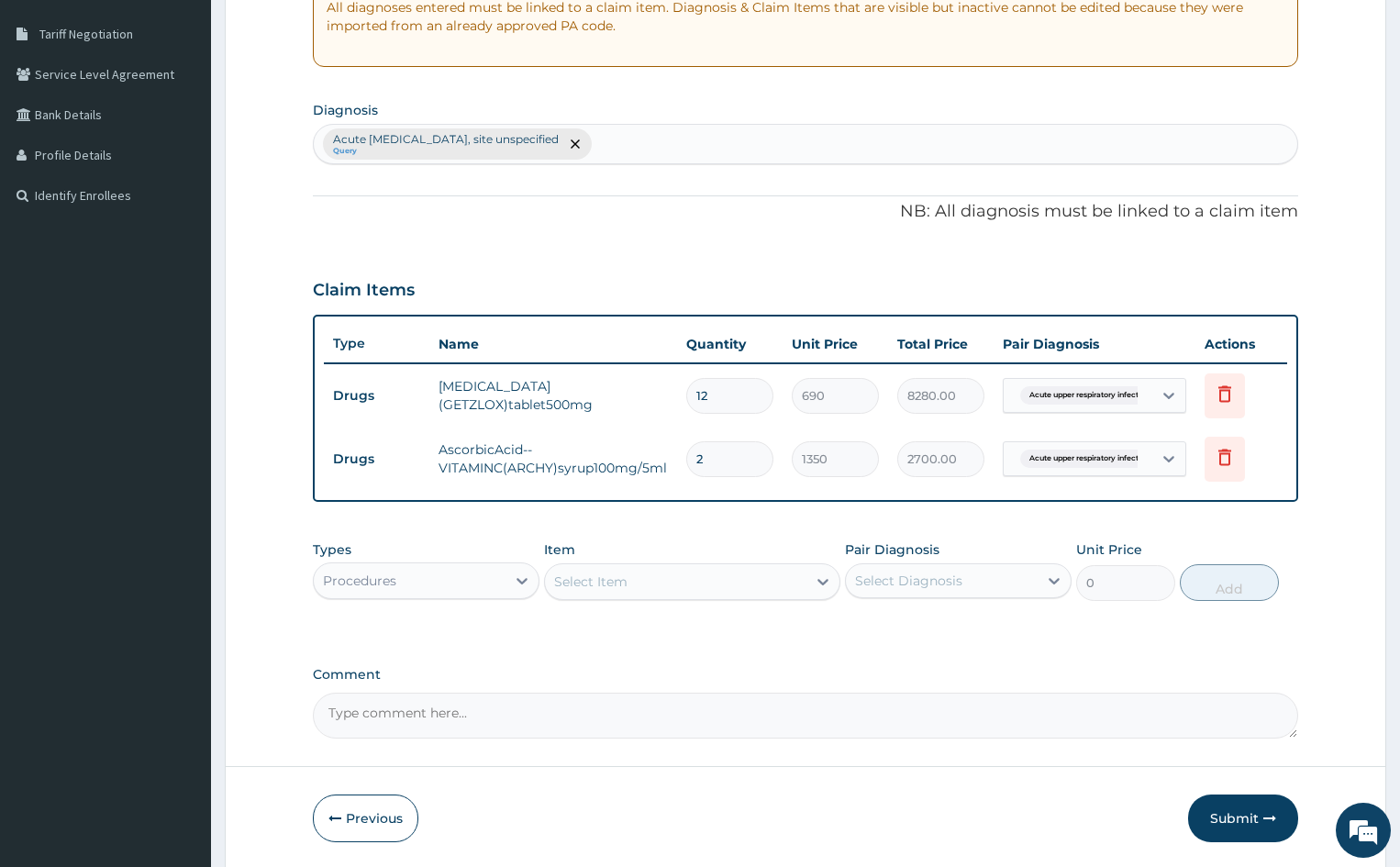
scroll to position [369, 0]
click at [438, 445] on td "AscorbicAcid--VITAMINC(ARCHY)syrup100mg/5ml" at bounding box center [554, 458] width 248 height 55
click at [435, 722] on textarea "Comment" at bounding box center [806, 715] width 985 height 46
paste textarea "PO Syr 100 mg/5ml Vitamin C (EM-VIT C, Emzor) 100 mg"
click at [1006, 712] on textarea "PO Syr 100 mg/5ml Vitamin C (EM-VIT C, Emzor) 100 mg, Not in the tariff, cost: …" at bounding box center [806, 715] width 985 height 46
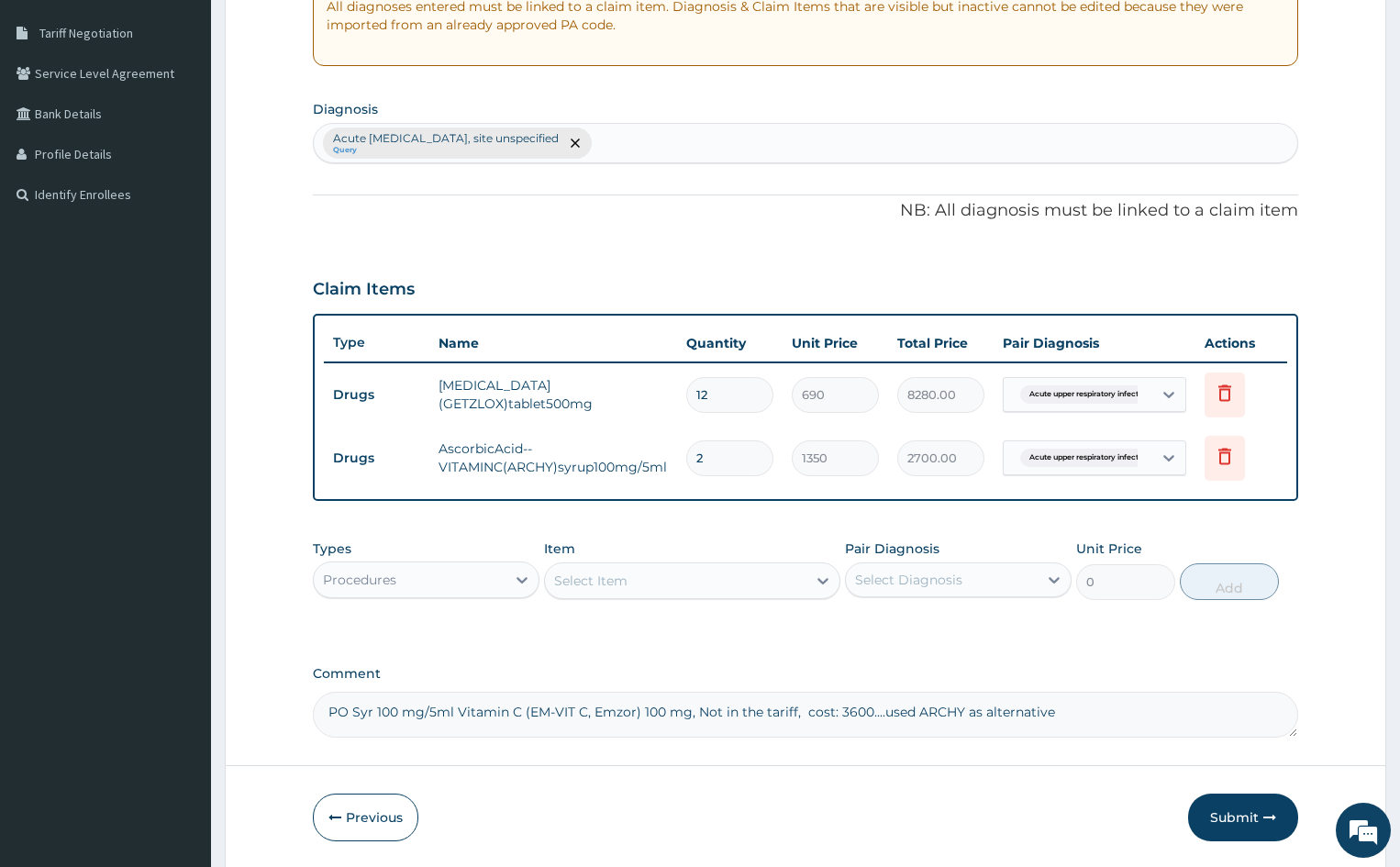
drag, startPoint x: 331, startPoint y: 710, endPoint x: 1082, endPoint y: 773, distance: 753.6
click at [1082, 773] on form "Step 2 of 2 PA Code / Prescription Code Enter Code(Secondary Care Only) Encount…" at bounding box center [806, 299] width 1161 height 1141
type textarea "PO Syr 100 mg/5ml Vitamin C (EM-VIT C, Emzor) 100 mg, Not in the tariff, cost: …"
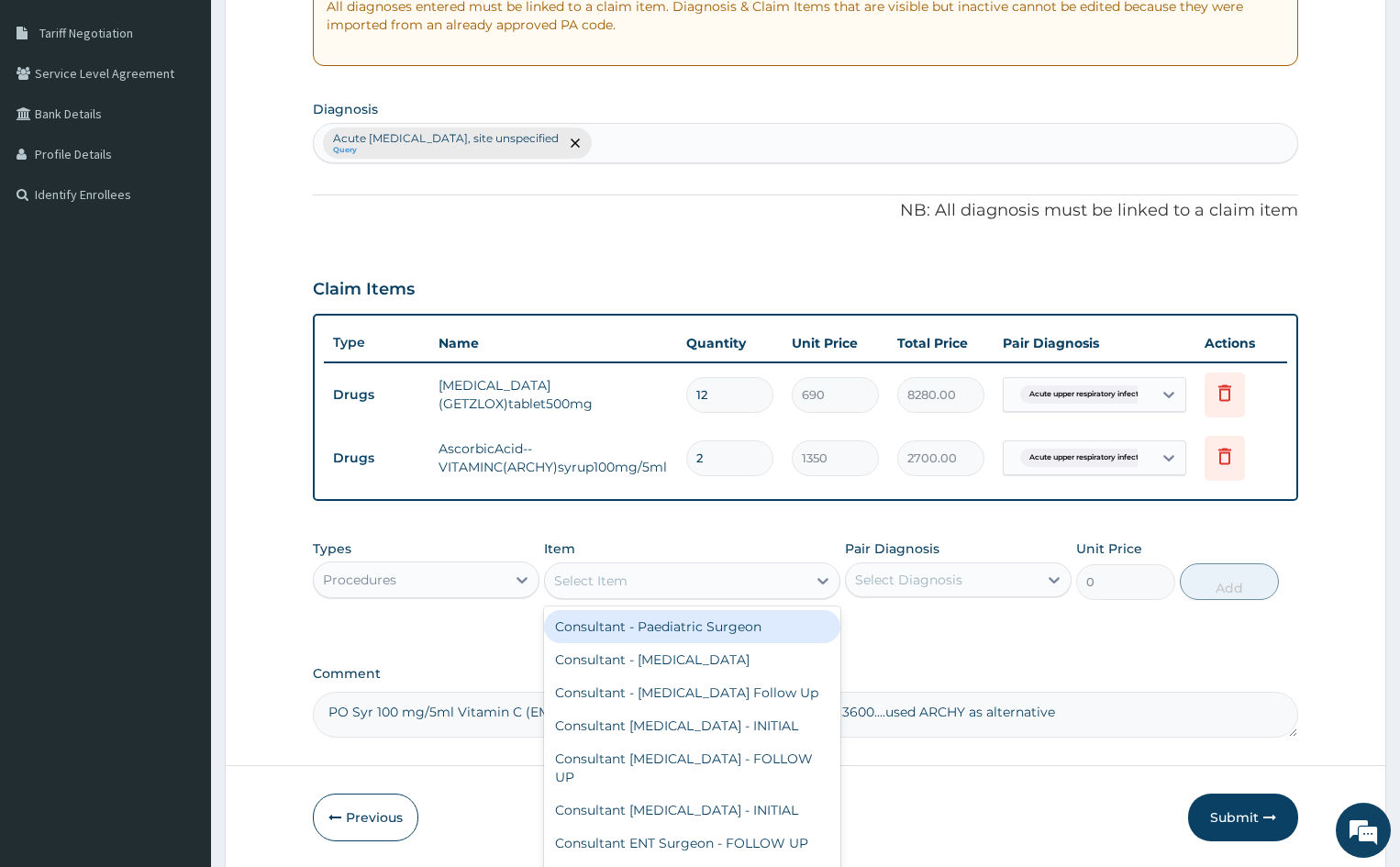
click at [602, 583] on div "Select Item" at bounding box center [590, 581] width 73 height 19
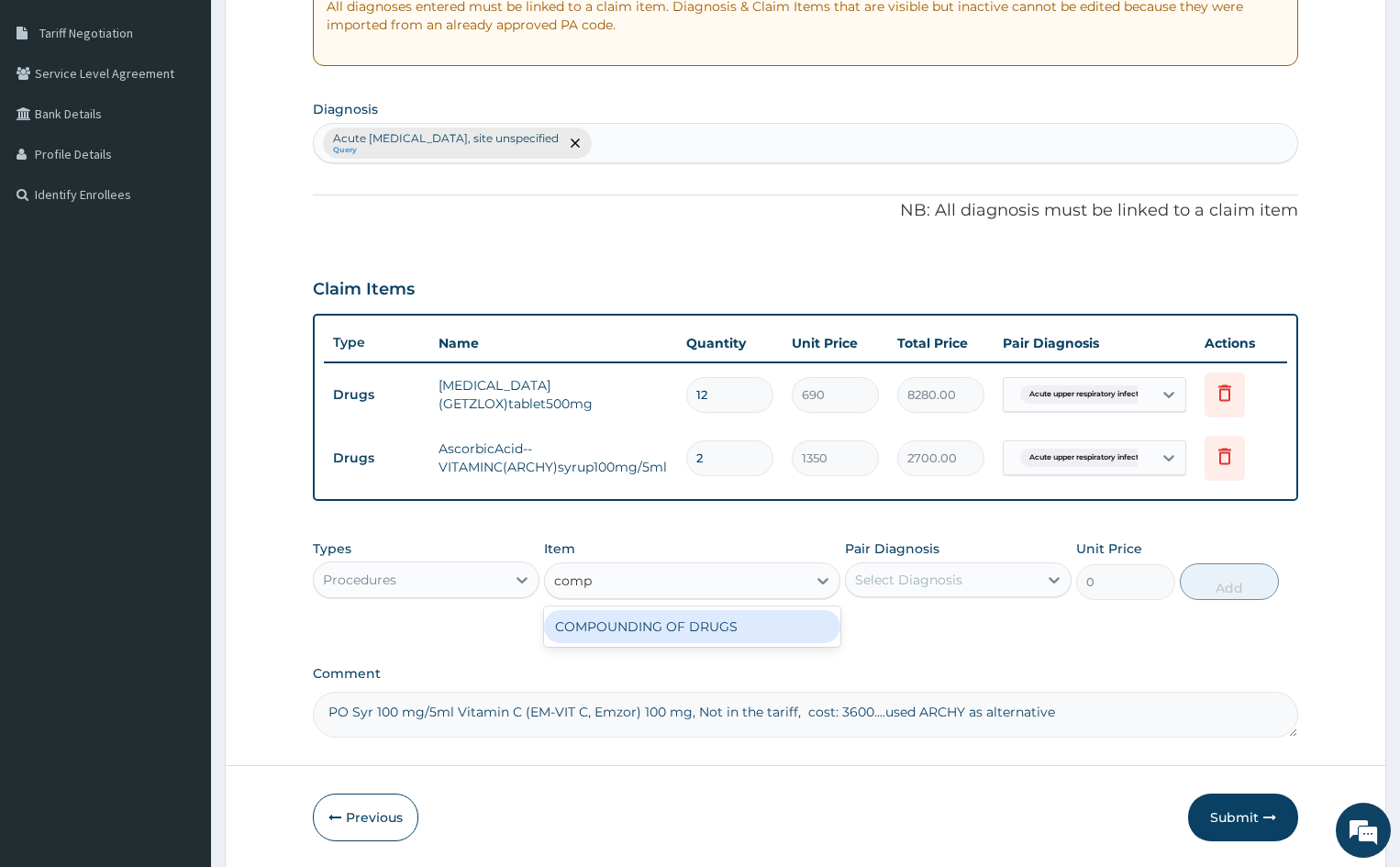
type input "compo"
click at [670, 630] on div "COMPOUNDING OF DRUGS" at bounding box center [692, 627] width 295 height 33
type input "3000"
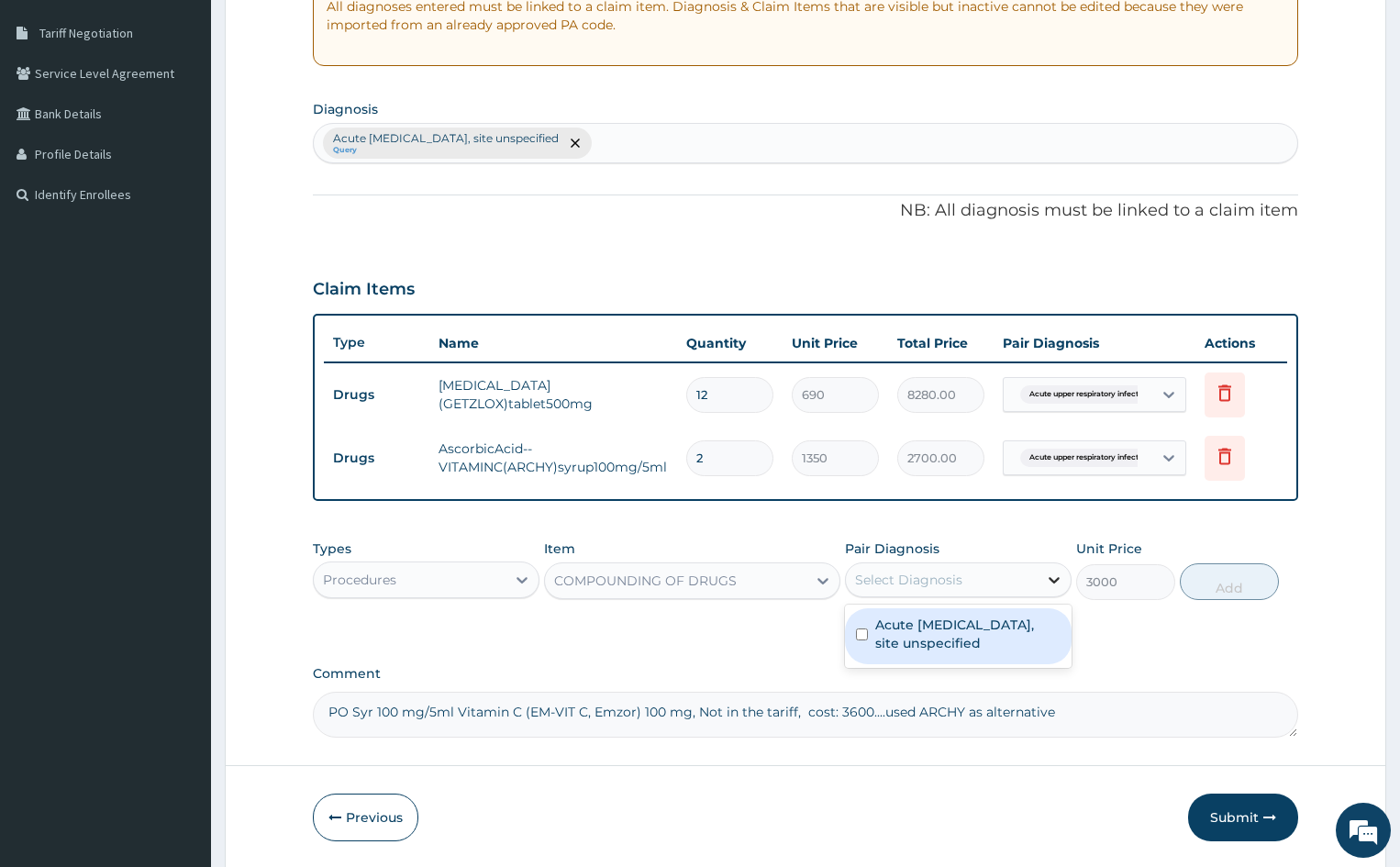
click at [1061, 579] on icon at bounding box center [1054, 580] width 19 height 19
click at [941, 622] on label "Acute upper respiratory infection, site unspecified" at bounding box center [968, 635] width 185 height 37
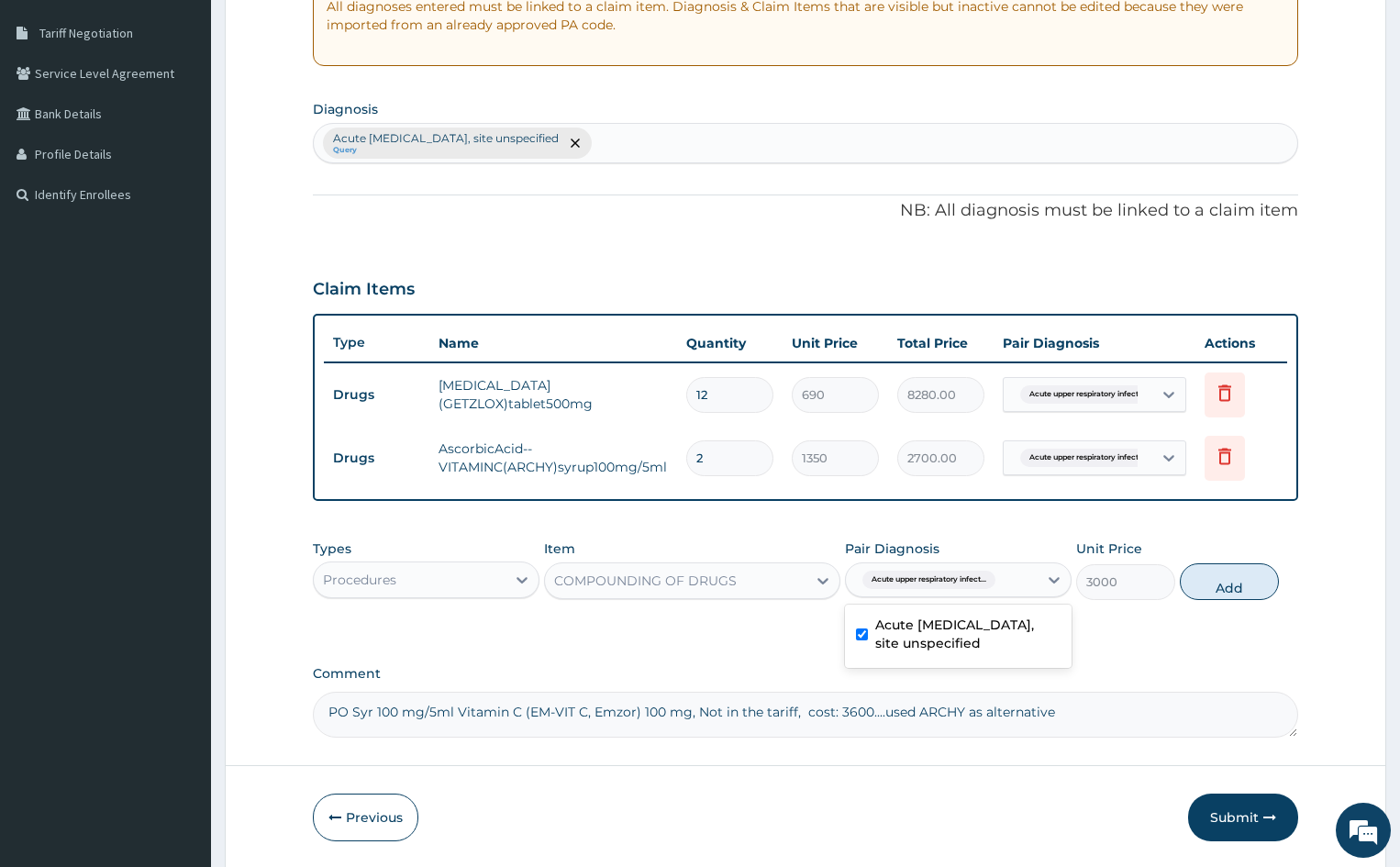
checkbox input "true"
click at [1224, 588] on button "Add" at bounding box center [1229, 582] width 98 height 37
type input "0"
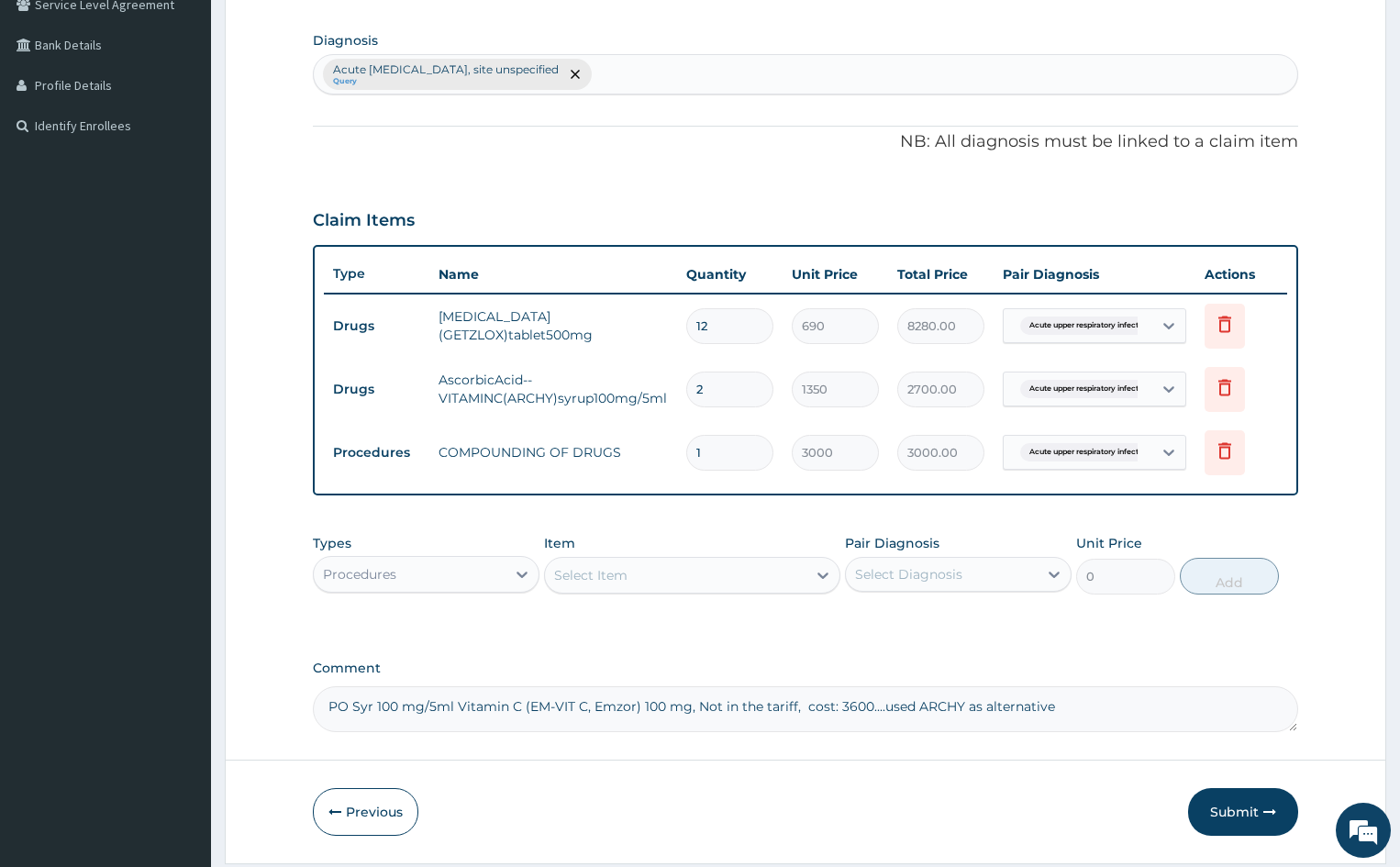
scroll to position [460, 0]
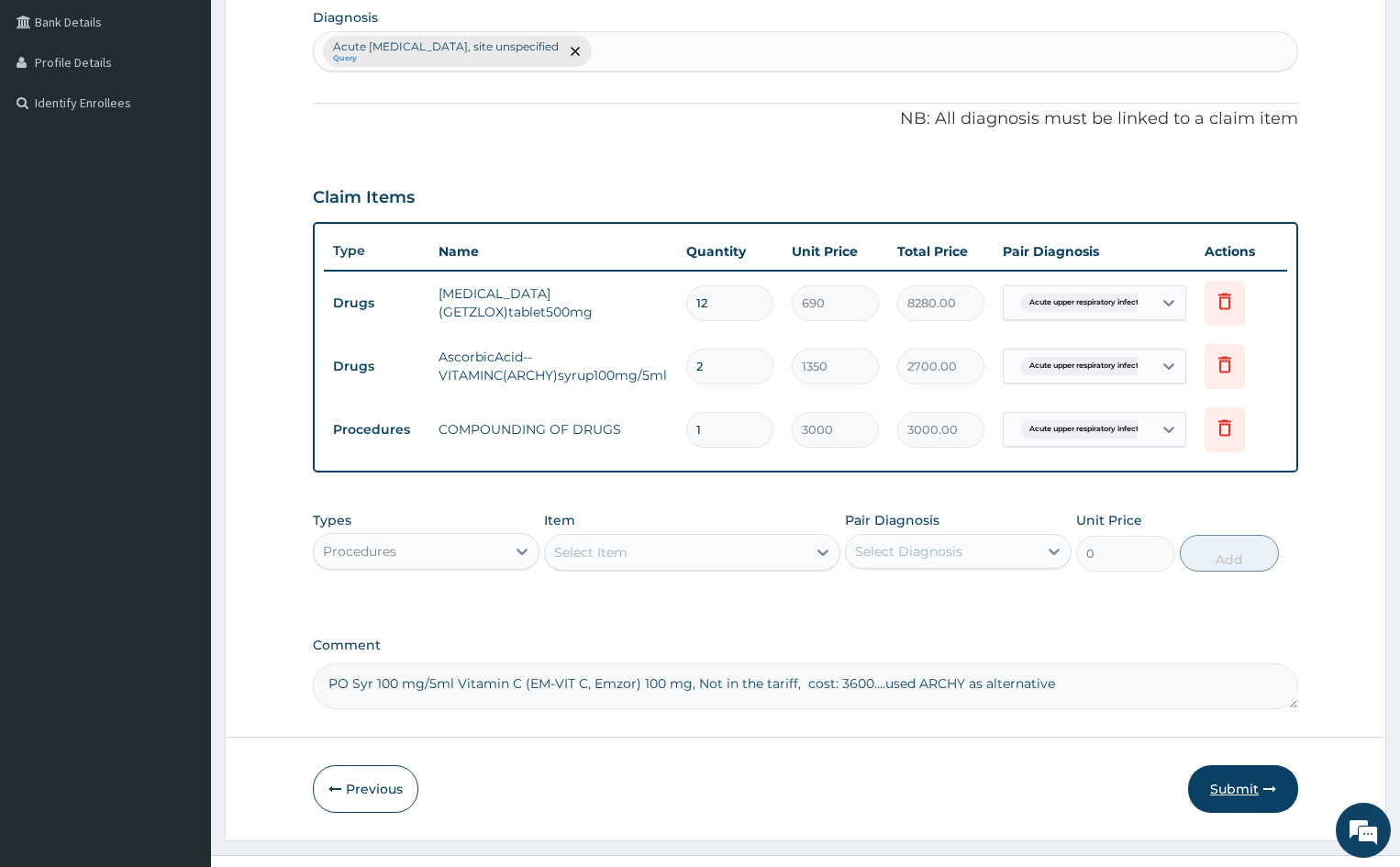
click at [1246, 797] on button "Submit" at bounding box center [1243, 789] width 110 height 48
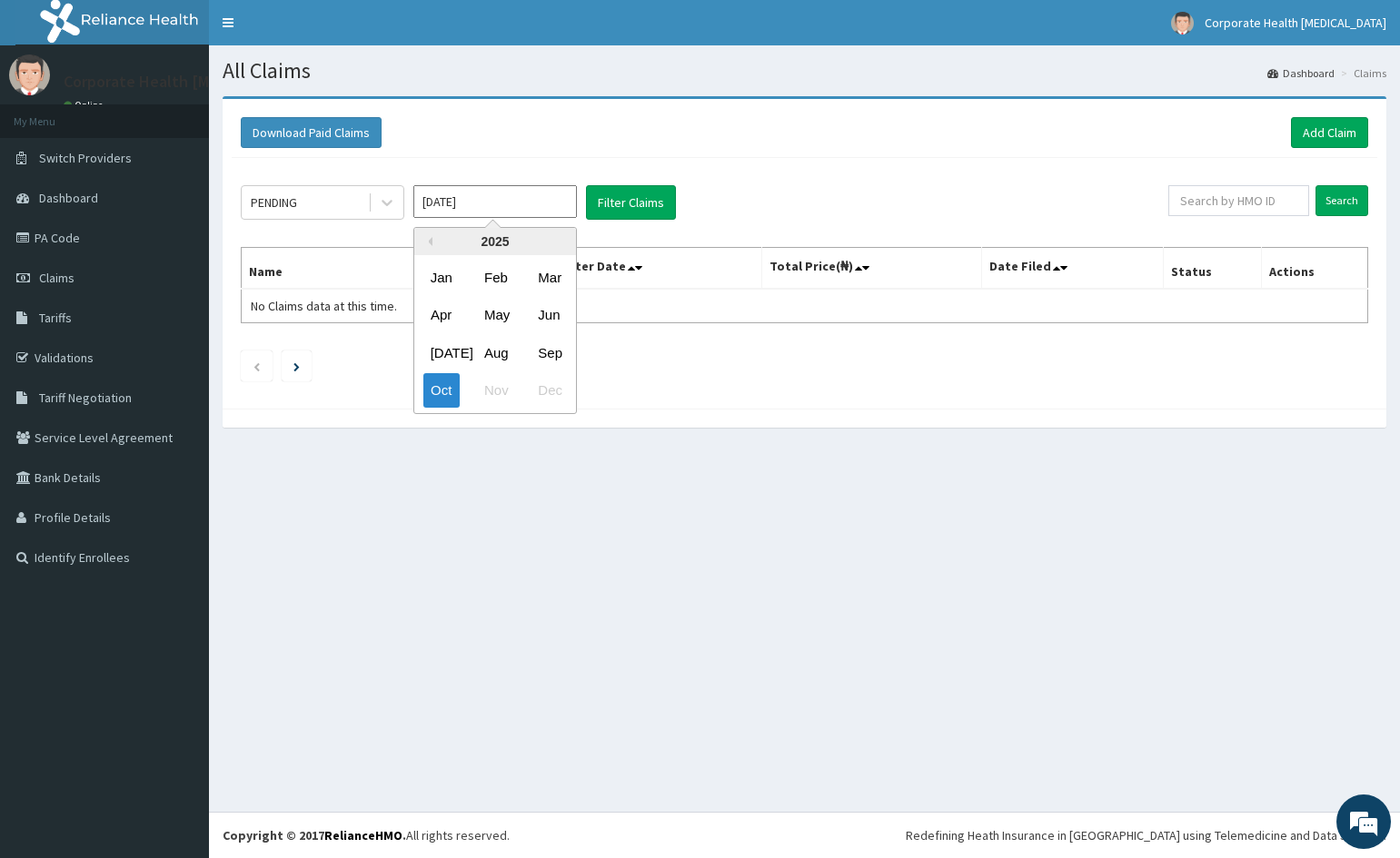
click at [546, 205] on input "Oct 2025" at bounding box center [495, 202] width 163 height 33
click at [557, 346] on div "Sep" at bounding box center [549, 353] width 37 height 34
type input "Sep 2025"
click at [1258, 195] on input "text" at bounding box center [1239, 201] width 141 height 31
paste input "LAY/10006/F"
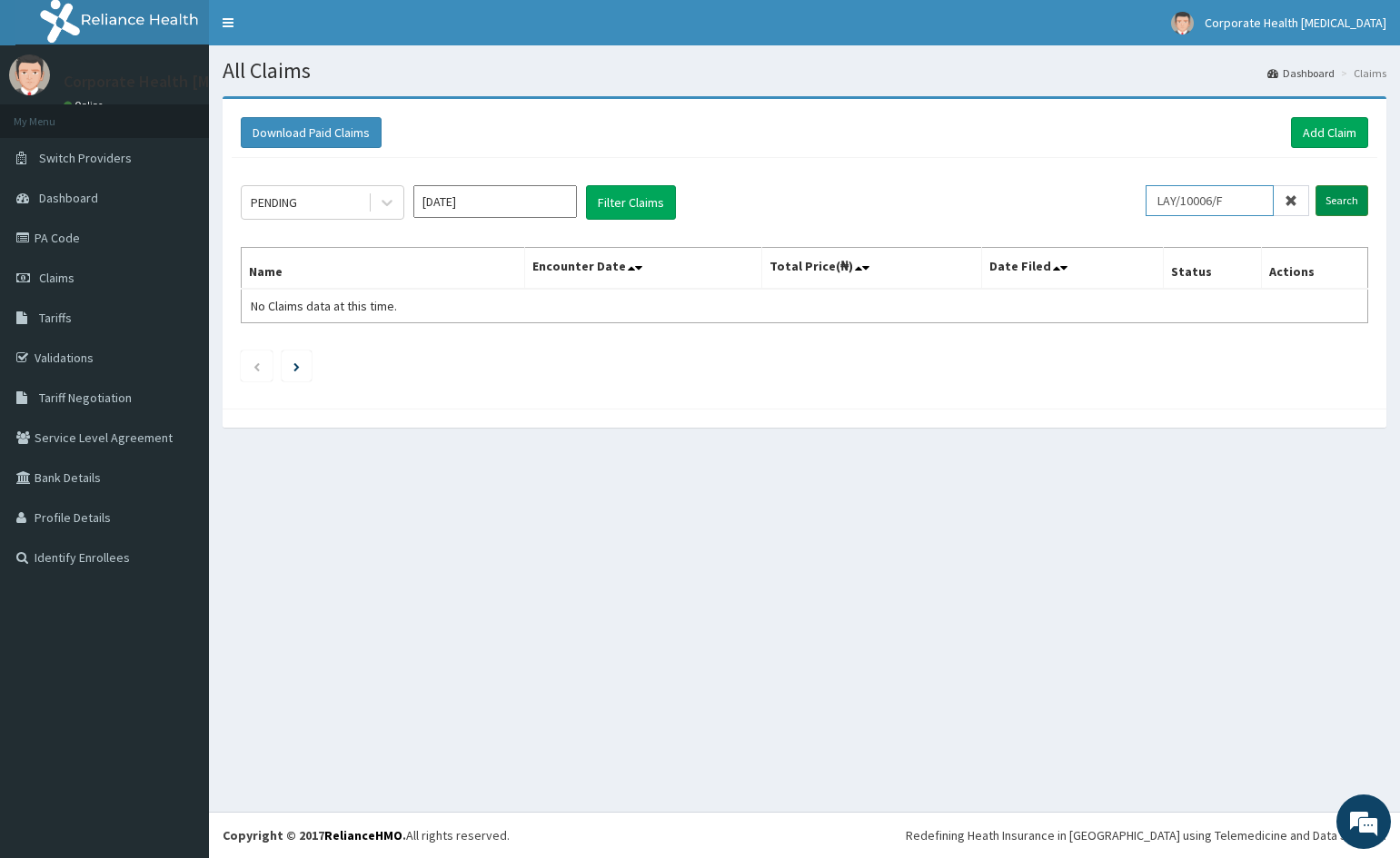
type input "LAY/10006/F"
click at [1333, 191] on input "Search" at bounding box center [1341, 201] width 52 height 31
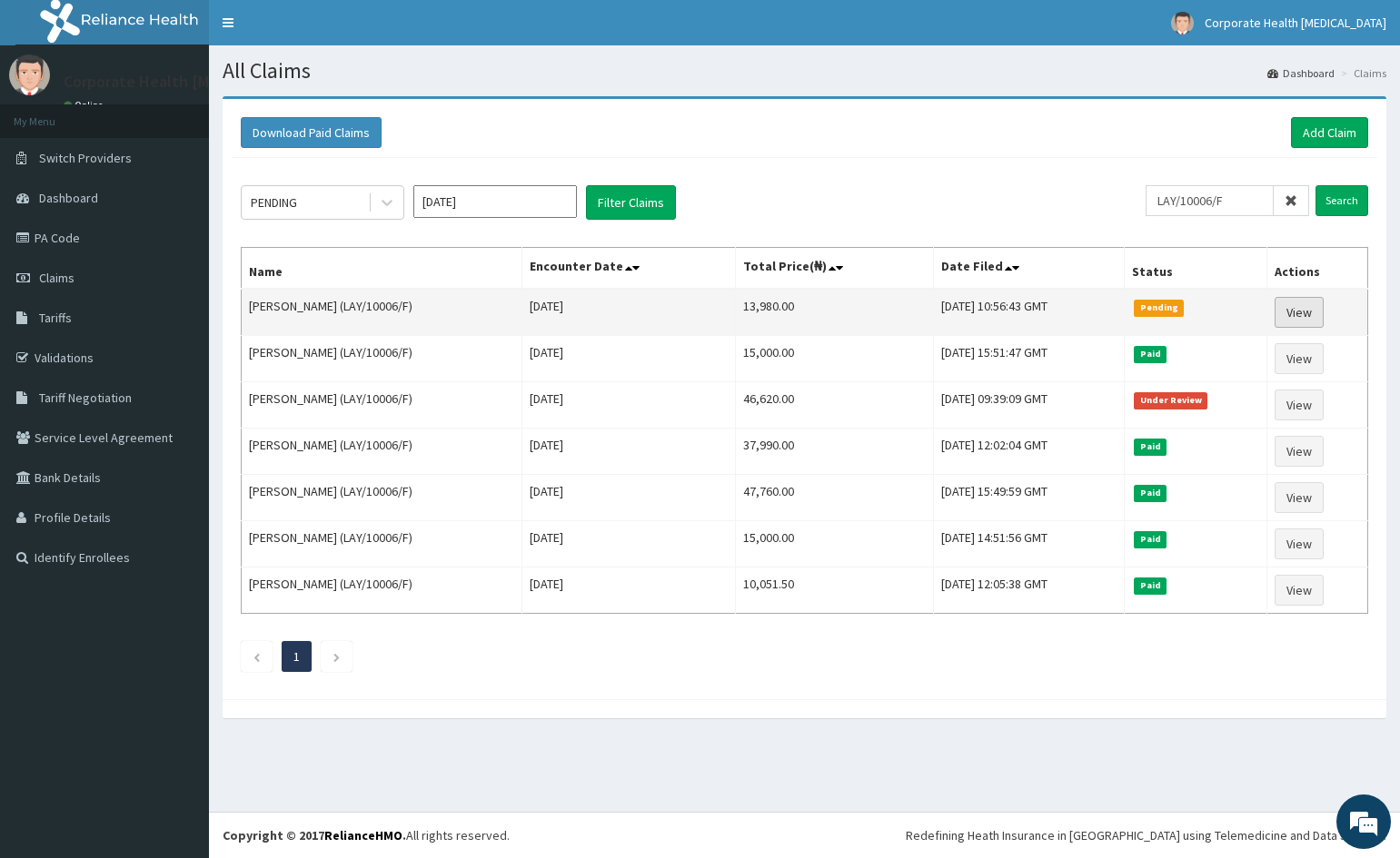
click at [1320, 310] on link "View" at bounding box center [1299, 313] width 50 height 31
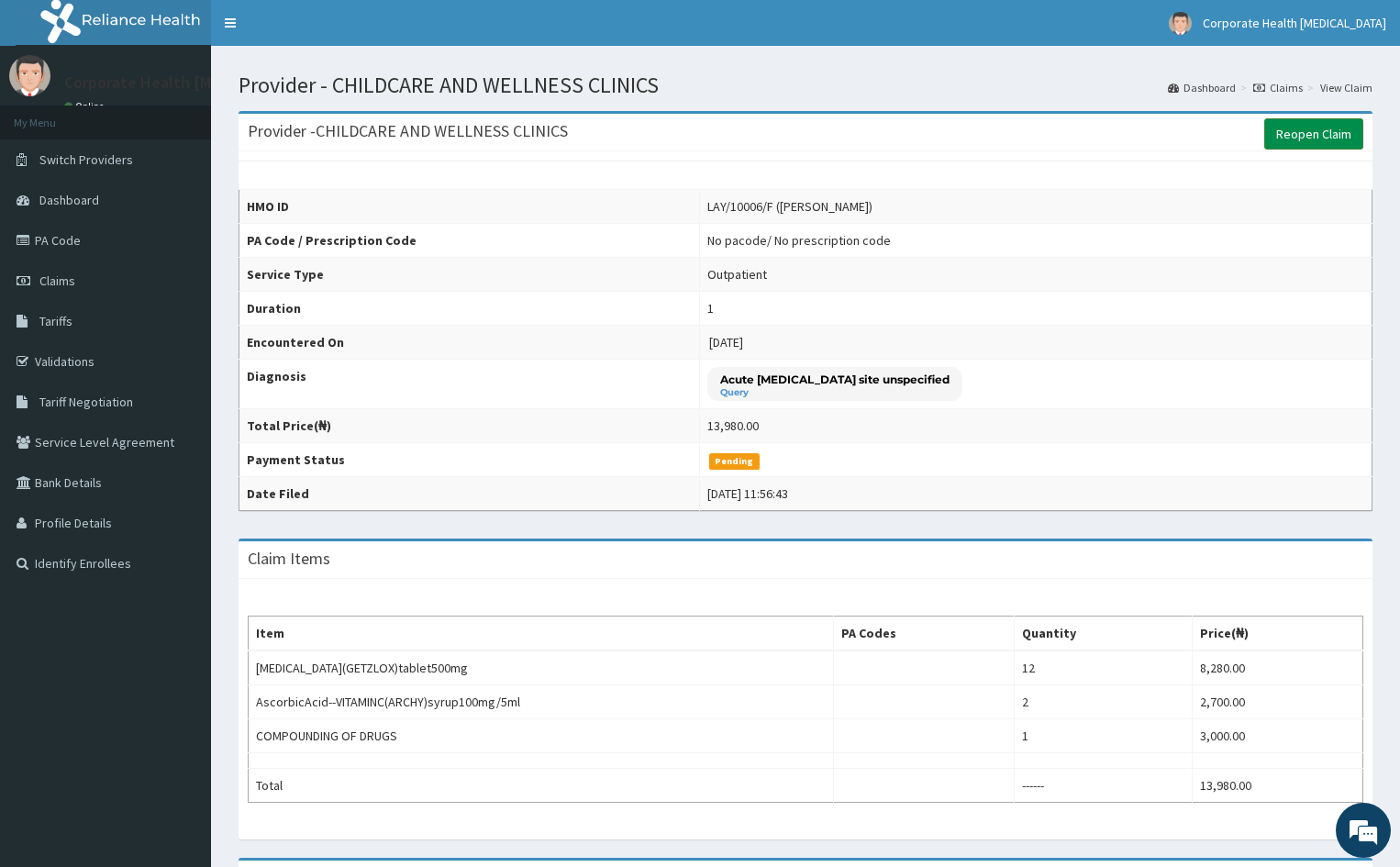
click at [1338, 136] on link "Reopen Claim" at bounding box center [1313, 134] width 99 height 31
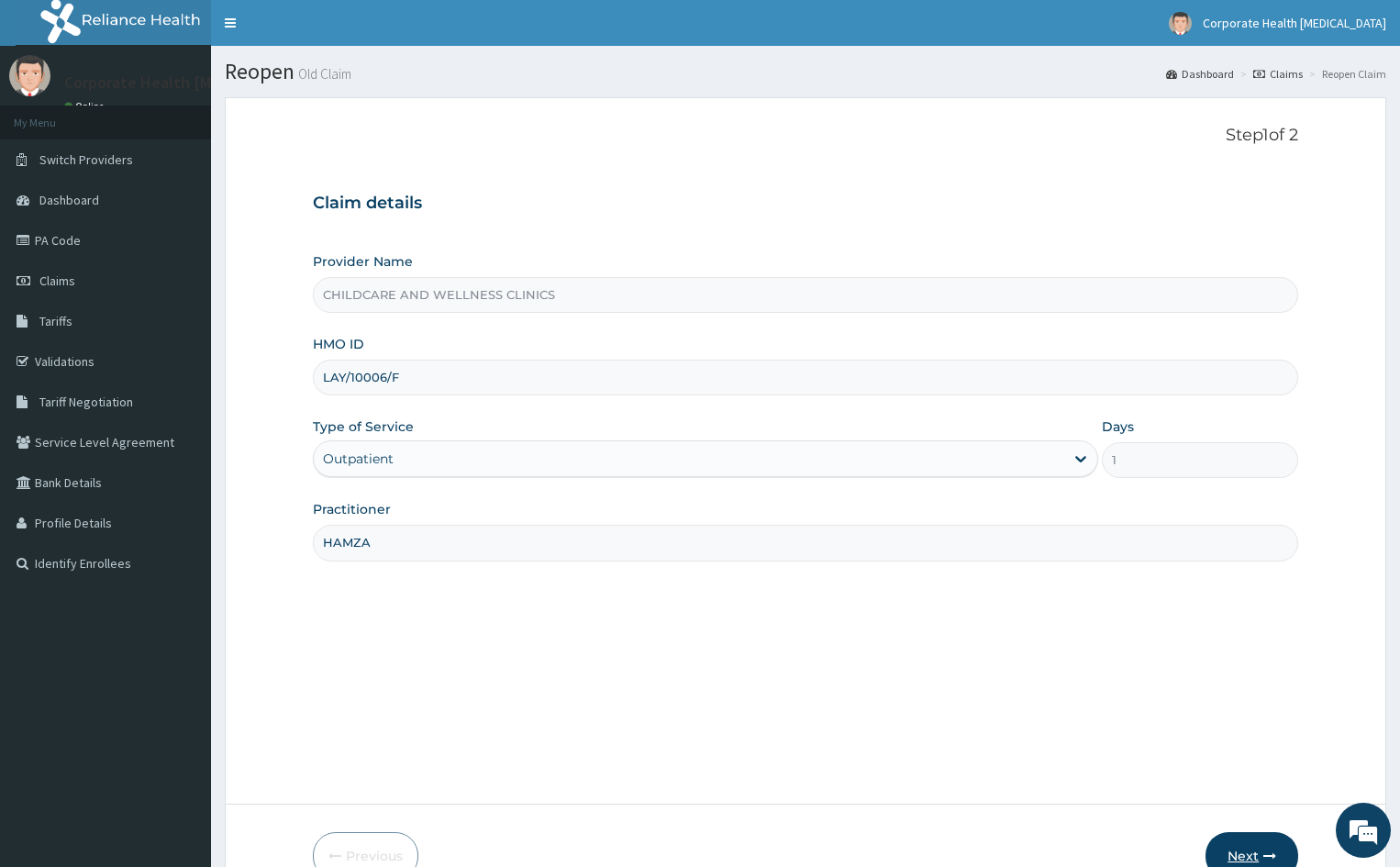
click at [1240, 848] on button "Next" at bounding box center [1252, 857] width 93 height 48
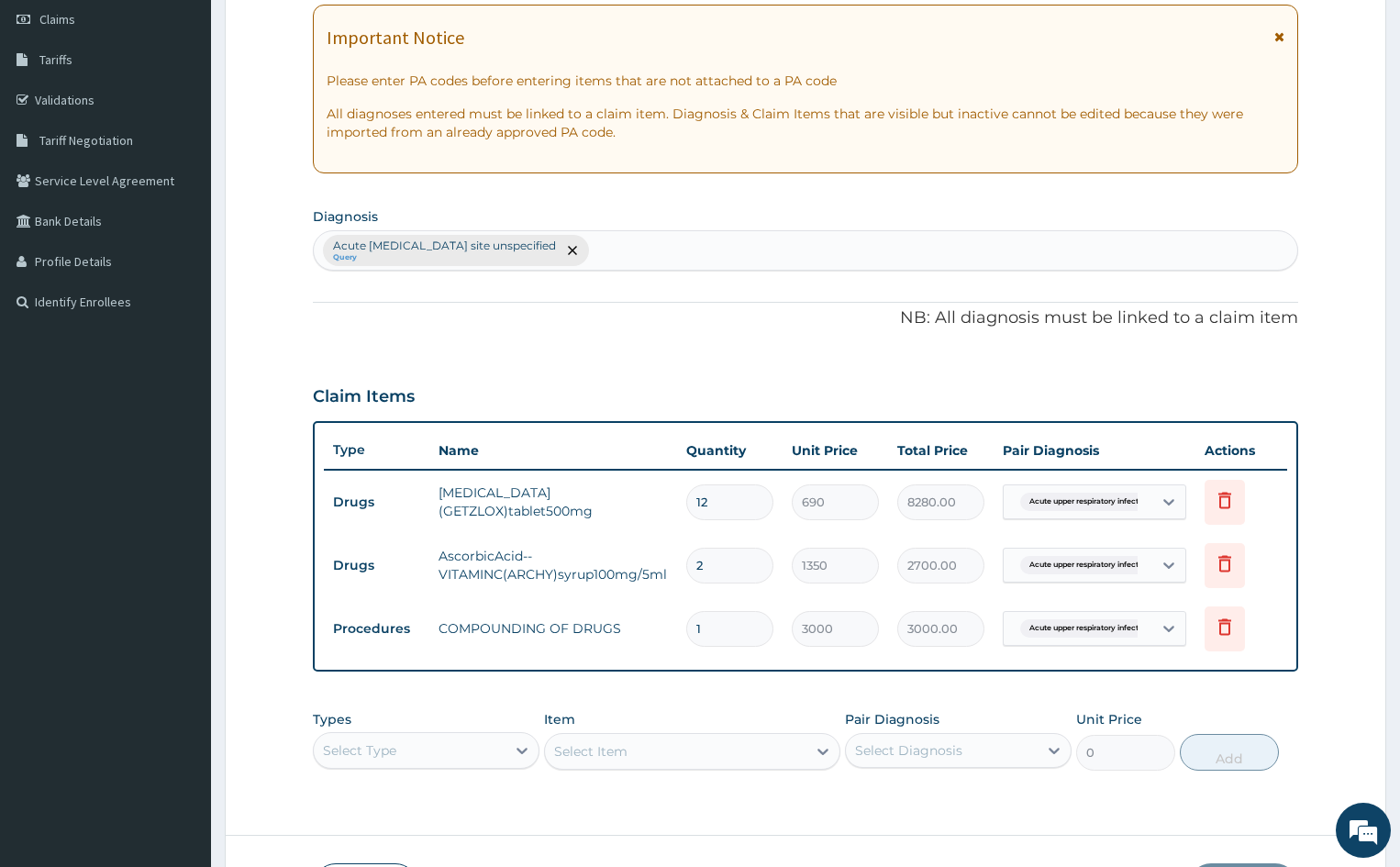
scroll to position [367, 0]
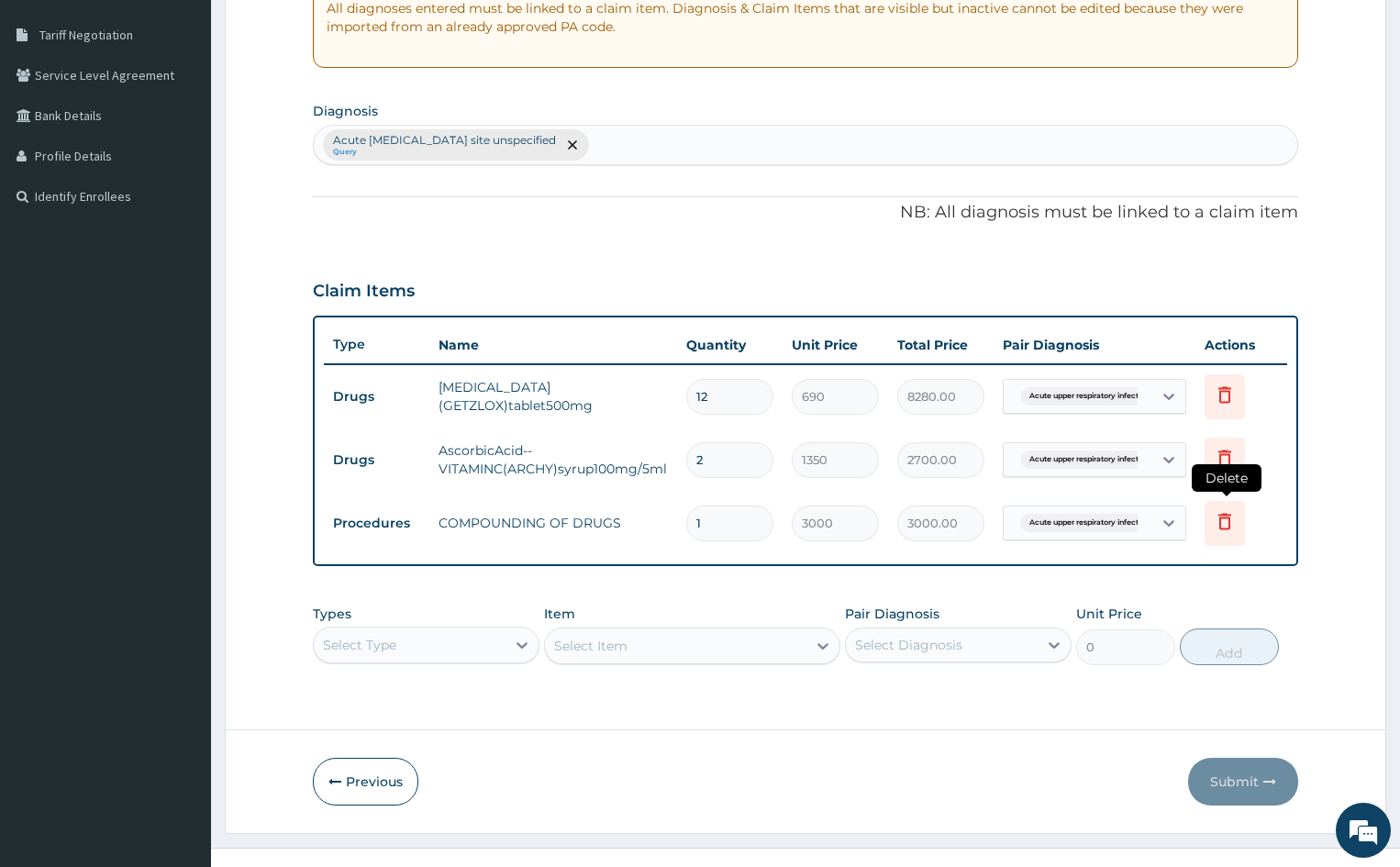
click at [1226, 521] on icon at bounding box center [1225, 521] width 22 height 22
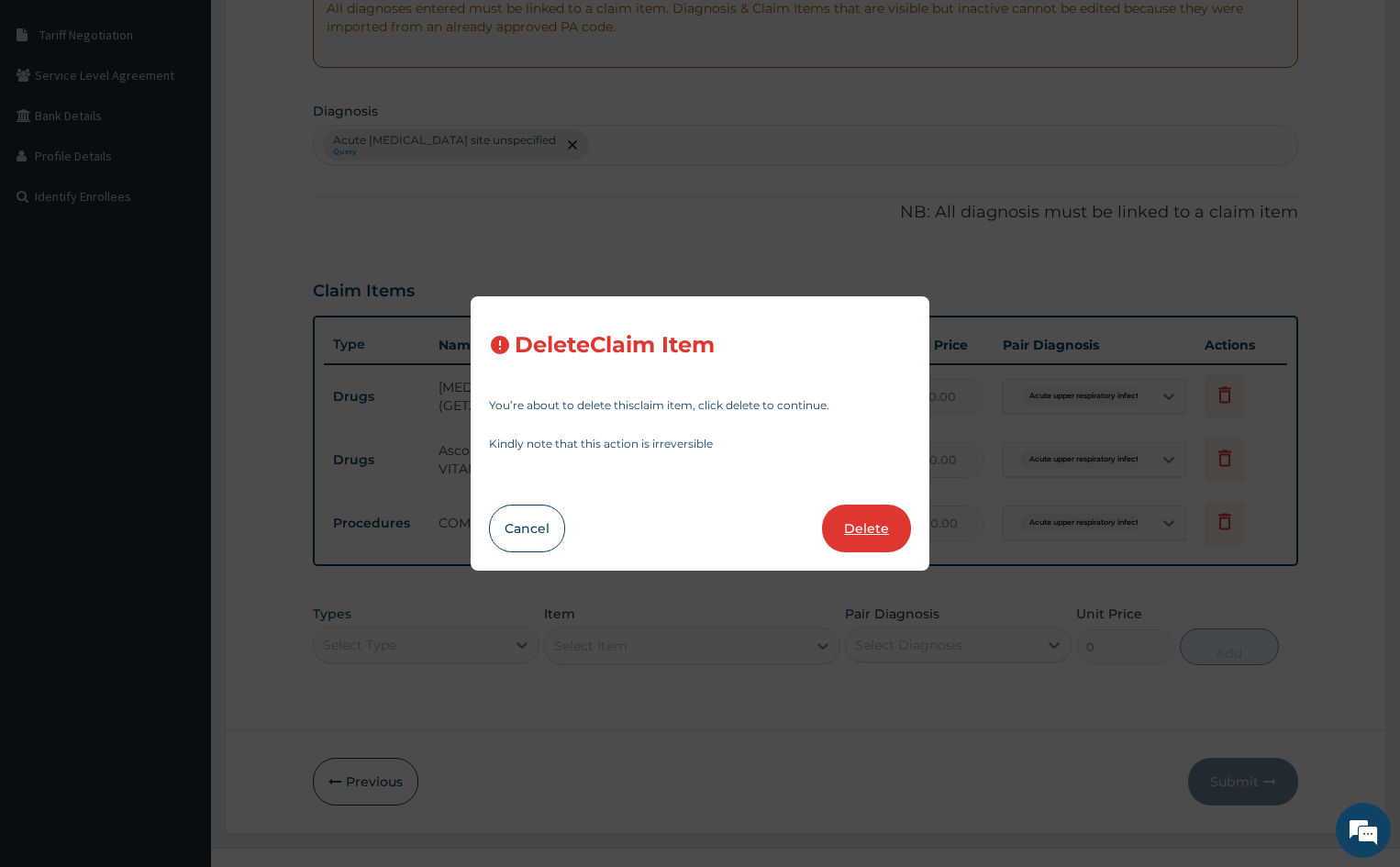
click at [846, 523] on button "Delete" at bounding box center [867, 529] width 89 height 48
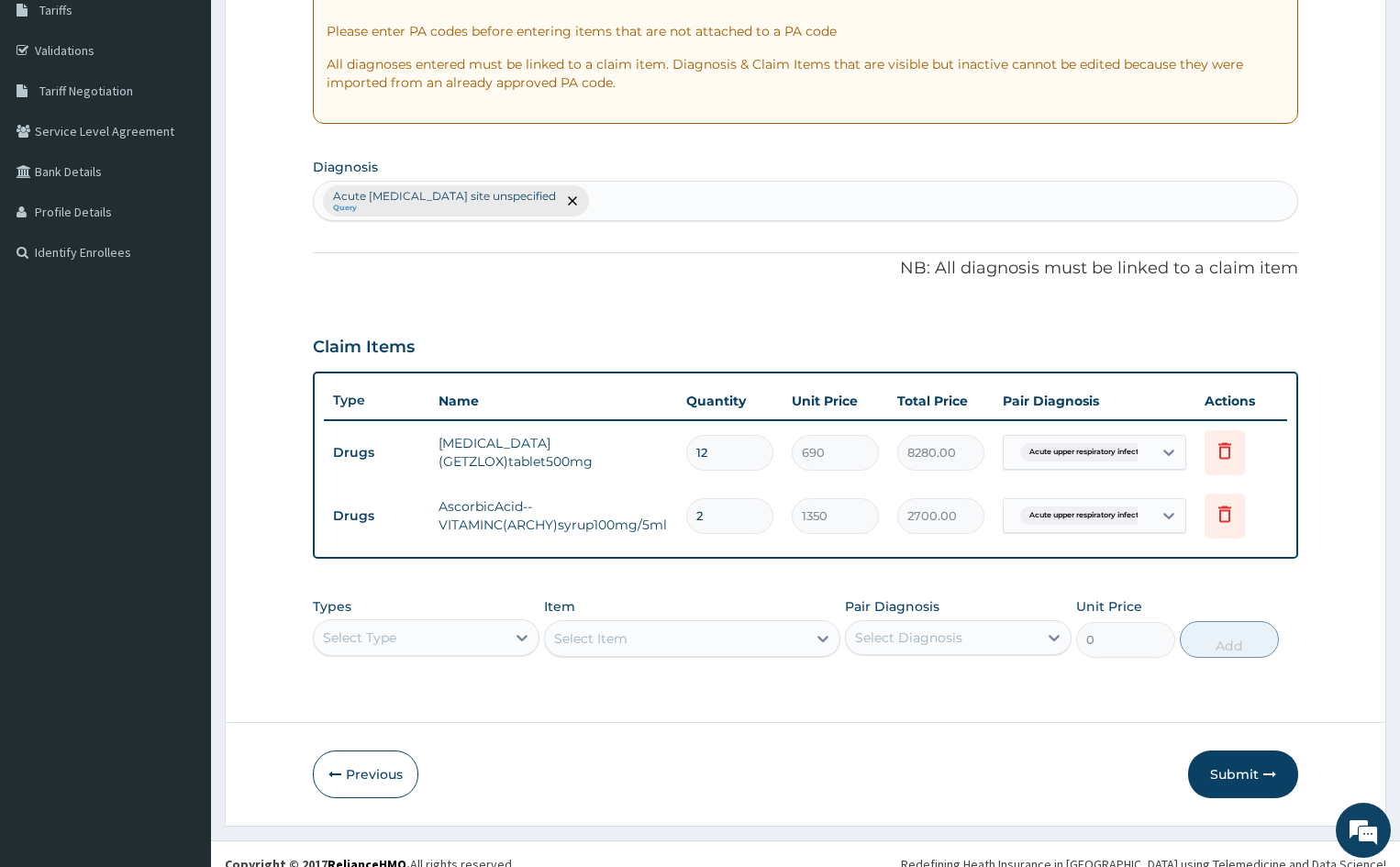
scroll to position [332, 0]
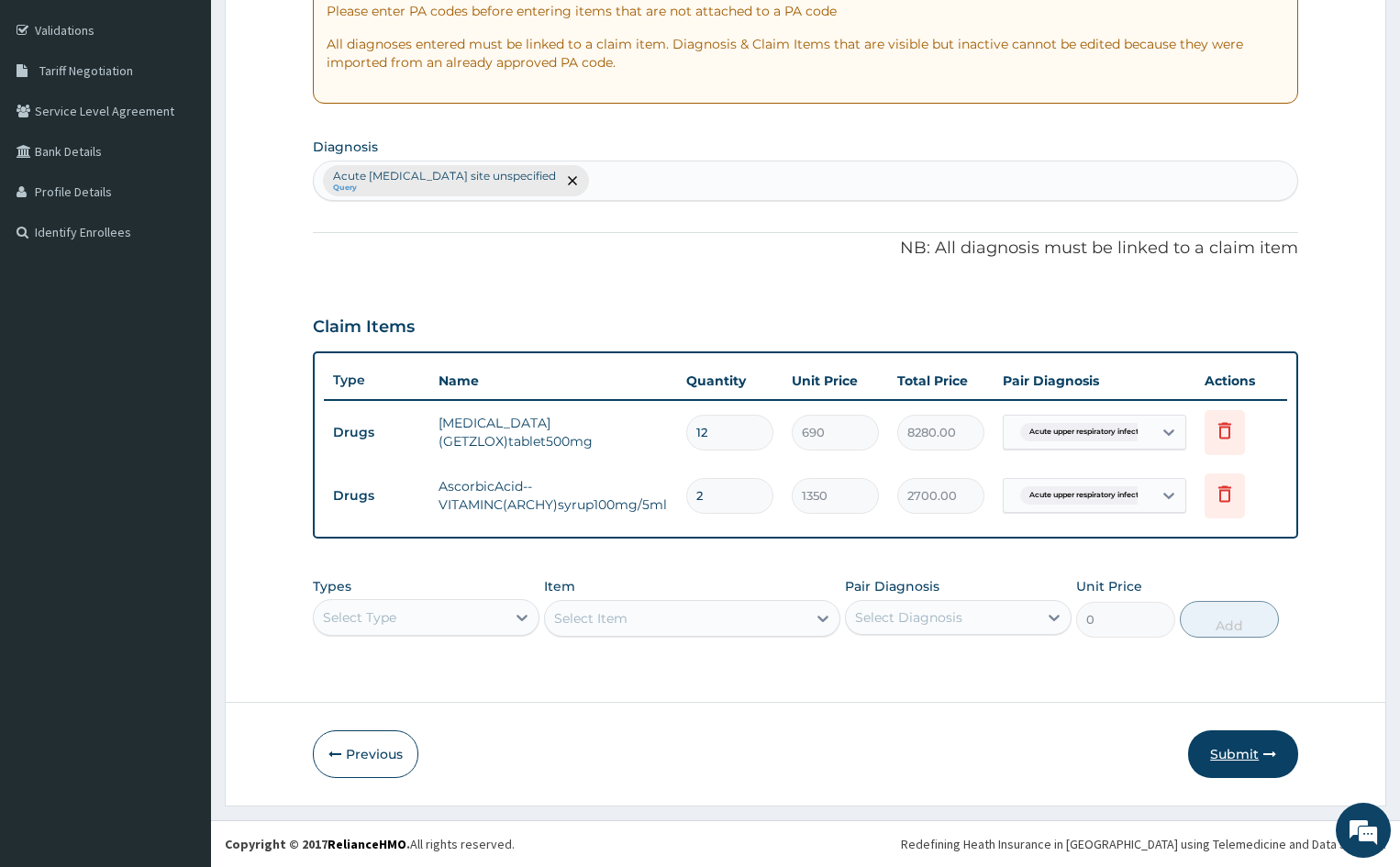
click at [1230, 763] on button "Submit" at bounding box center [1243, 755] width 110 height 48
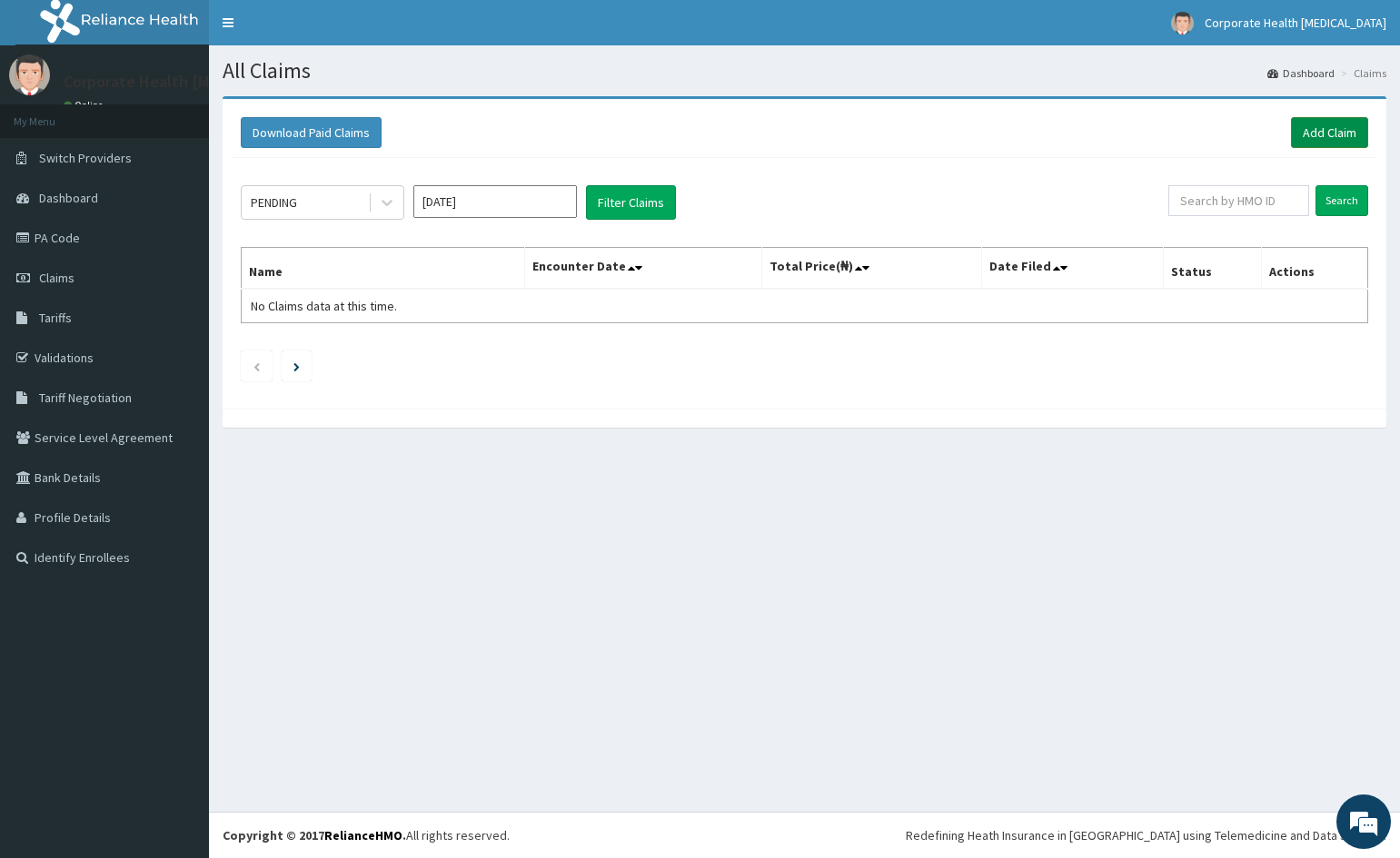
click at [1328, 134] on link "Add Claim" at bounding box center [1329, 133] width 77 height 31
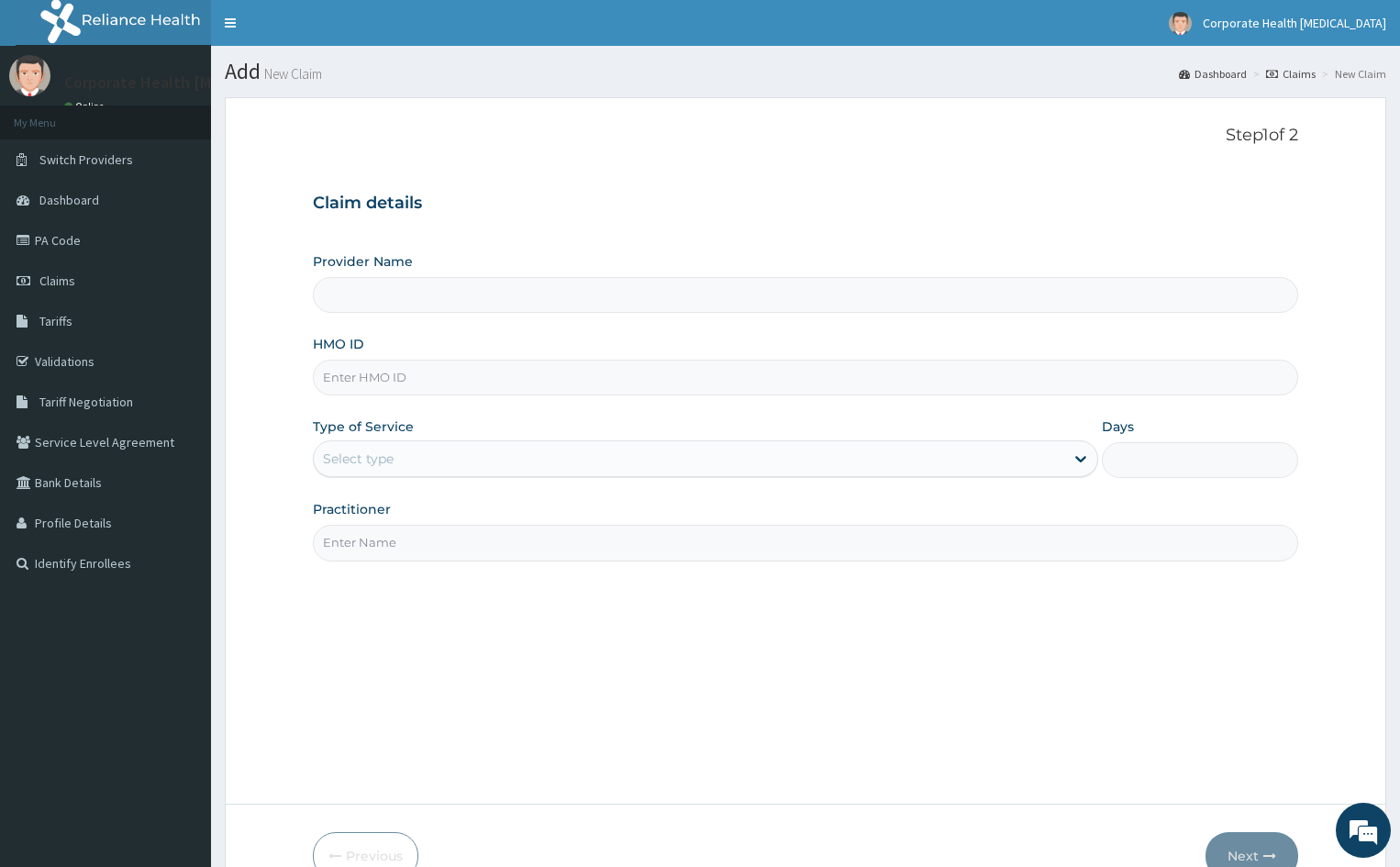
type input "CHILDCARE AND WELLNESS CLINICS"
click at [445, 376] on input "HMO ID" at bounding box center [806, 377] width 985 height 36
paste input "NHY/10011/A"
type input "NHY/10011/A"
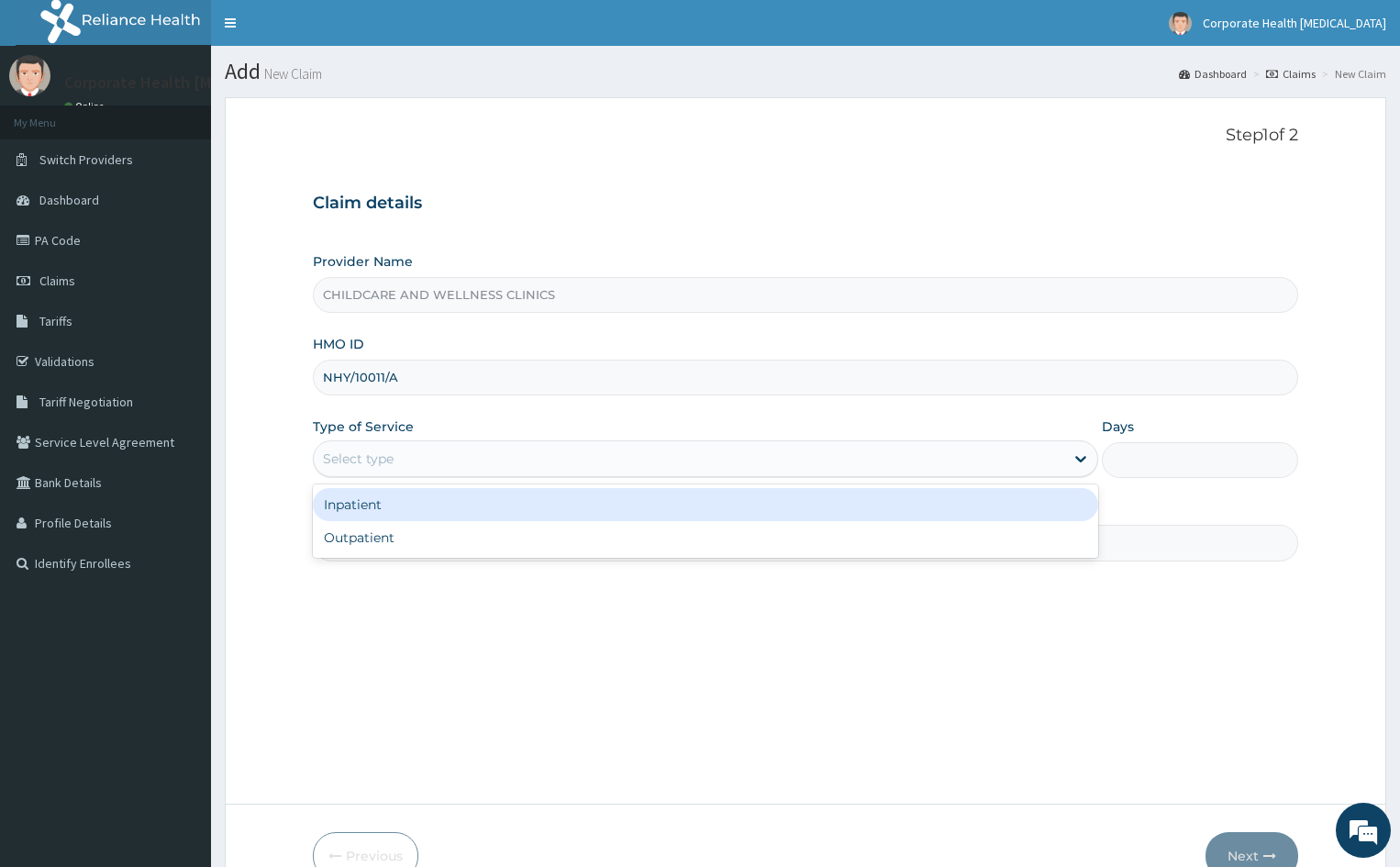
click at [407, 459] on div "Select type" at bounding box center [689, 459] width 750 height 30
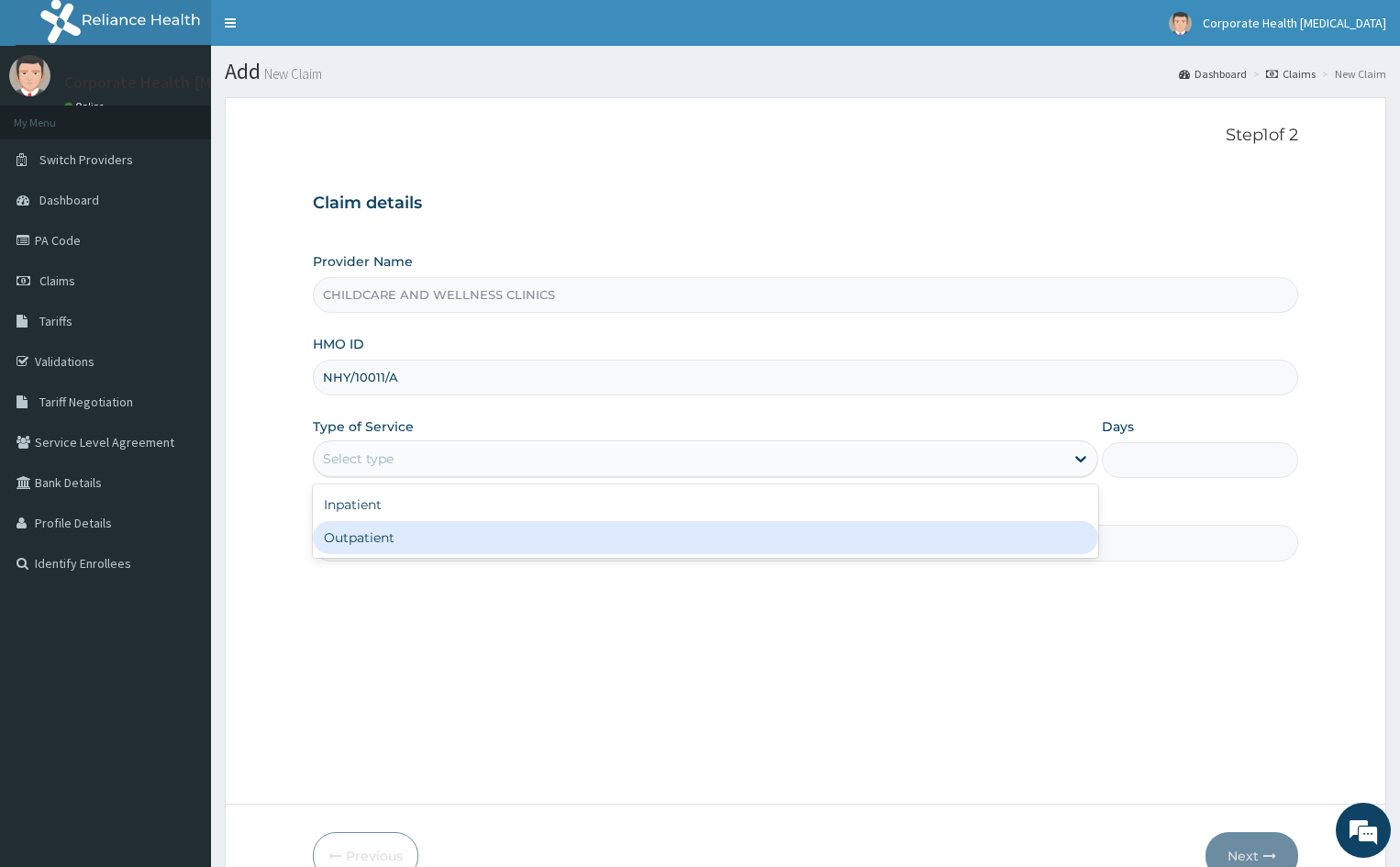
click at [402, 542] on div "Outpatient" at bounding box center [706, 538] width 785 height 33
type input "1"
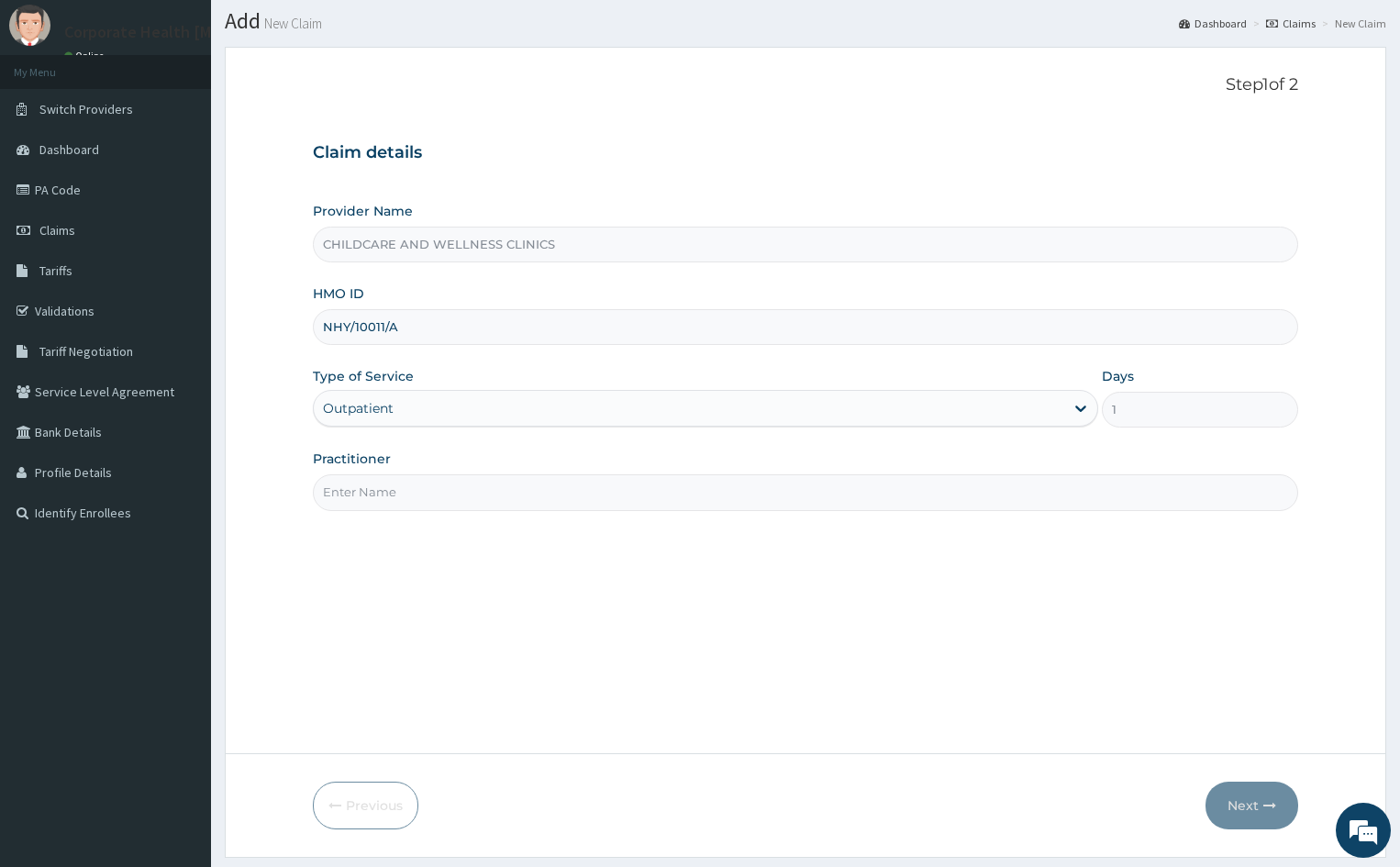
scroll to position [102, 0]
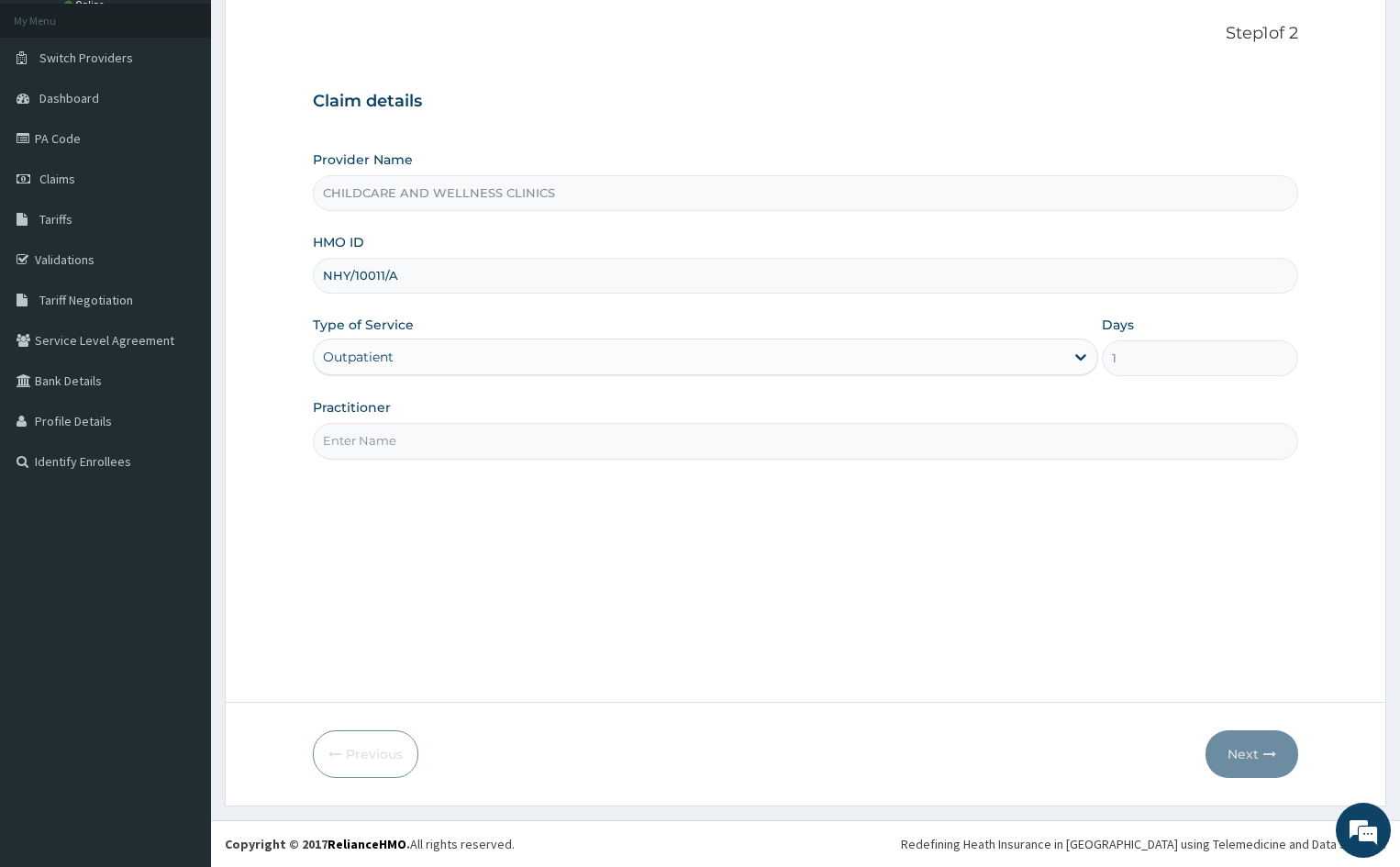
click at [501, 445] on input "Practitioner" at bounding box center [806, 441] width 985 height 36
type input "OLAGOKE"
click at [1250, 757] on button "Next" at bounding box center [1252, 755] width 93 height 48
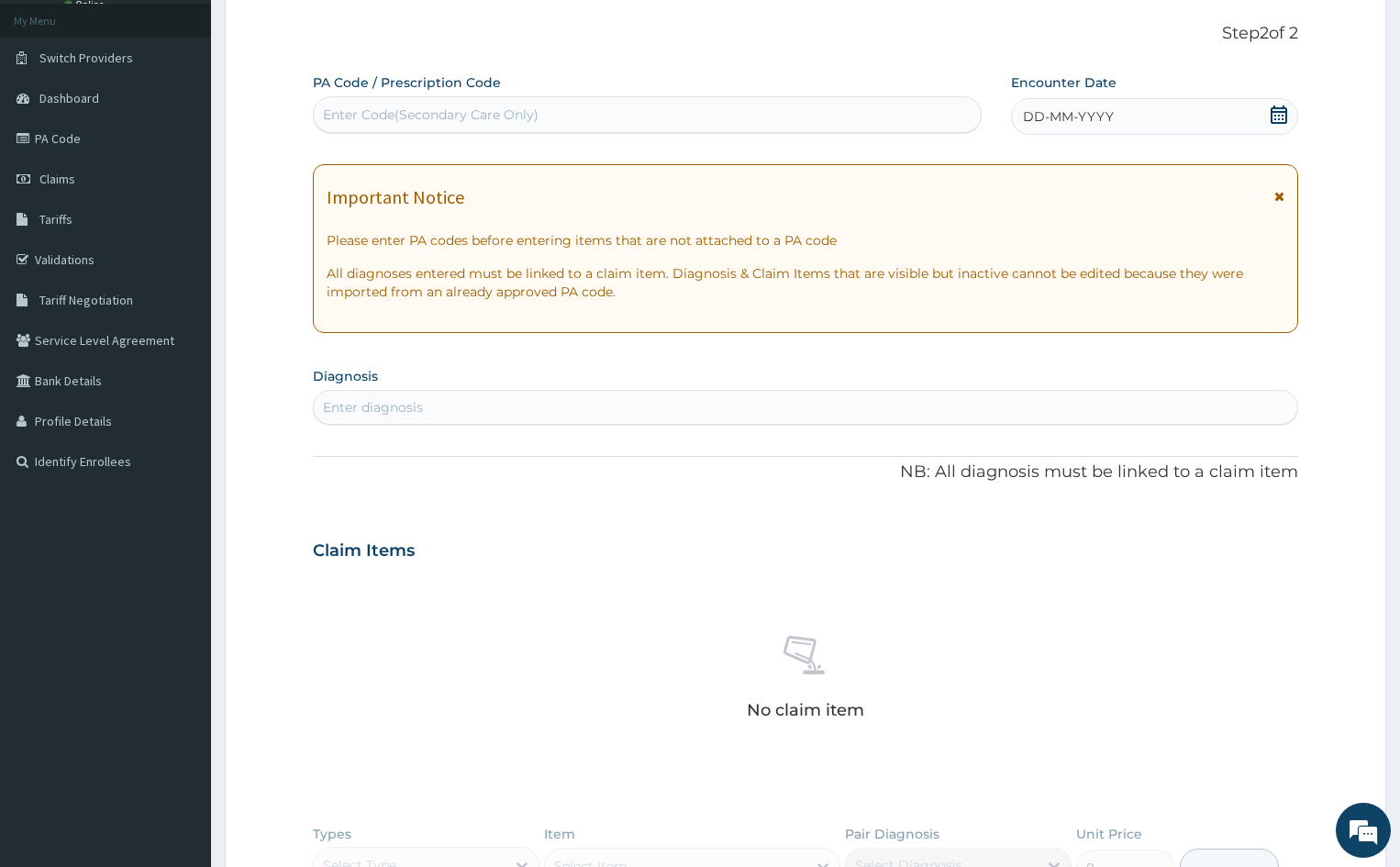
click at [1271, 115] on icon at bounding box center [1279, 115] width 17 height 19
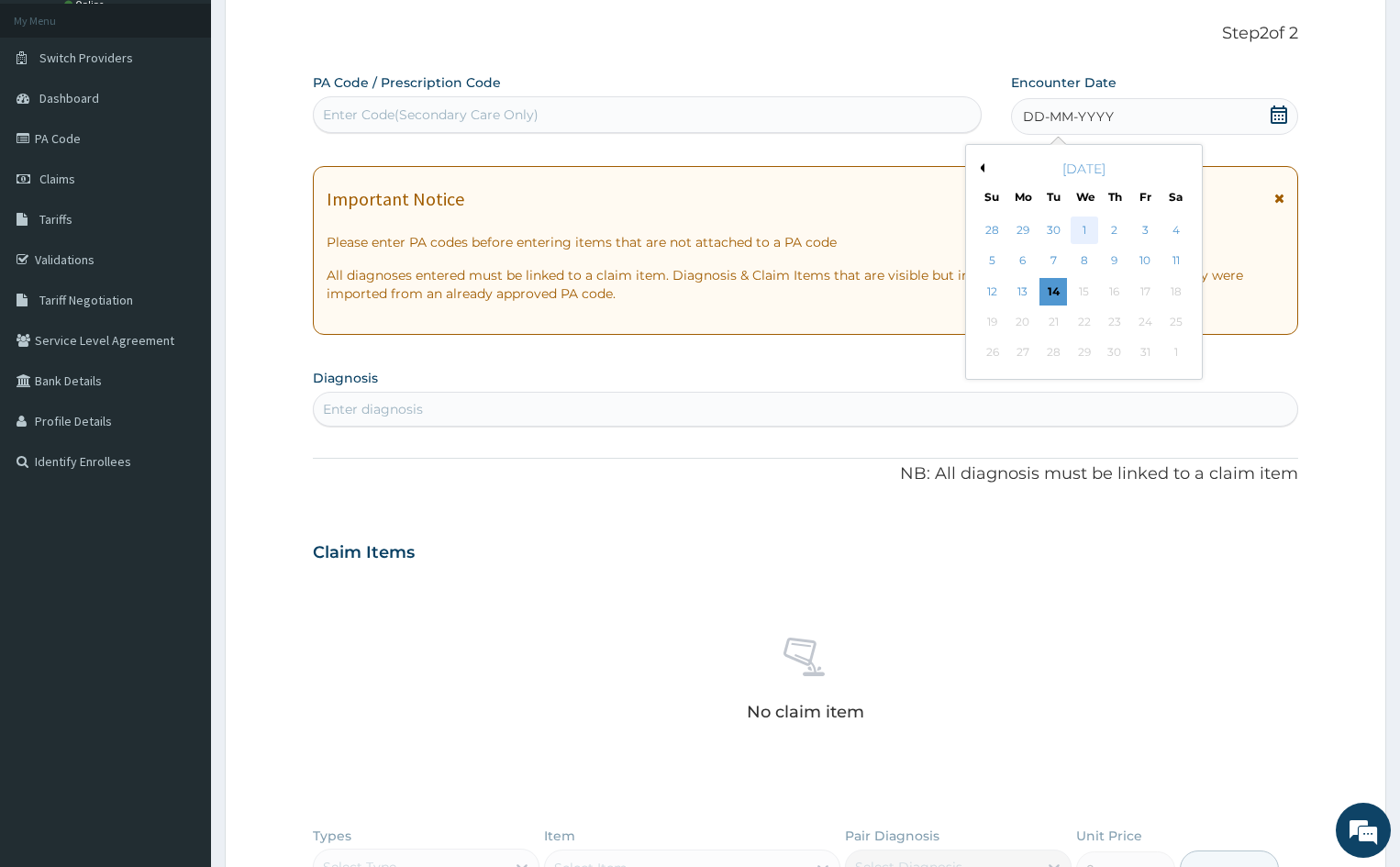
click at [1087, 232] on div "1" at bounding box center [1084, 231] width 28 height 28
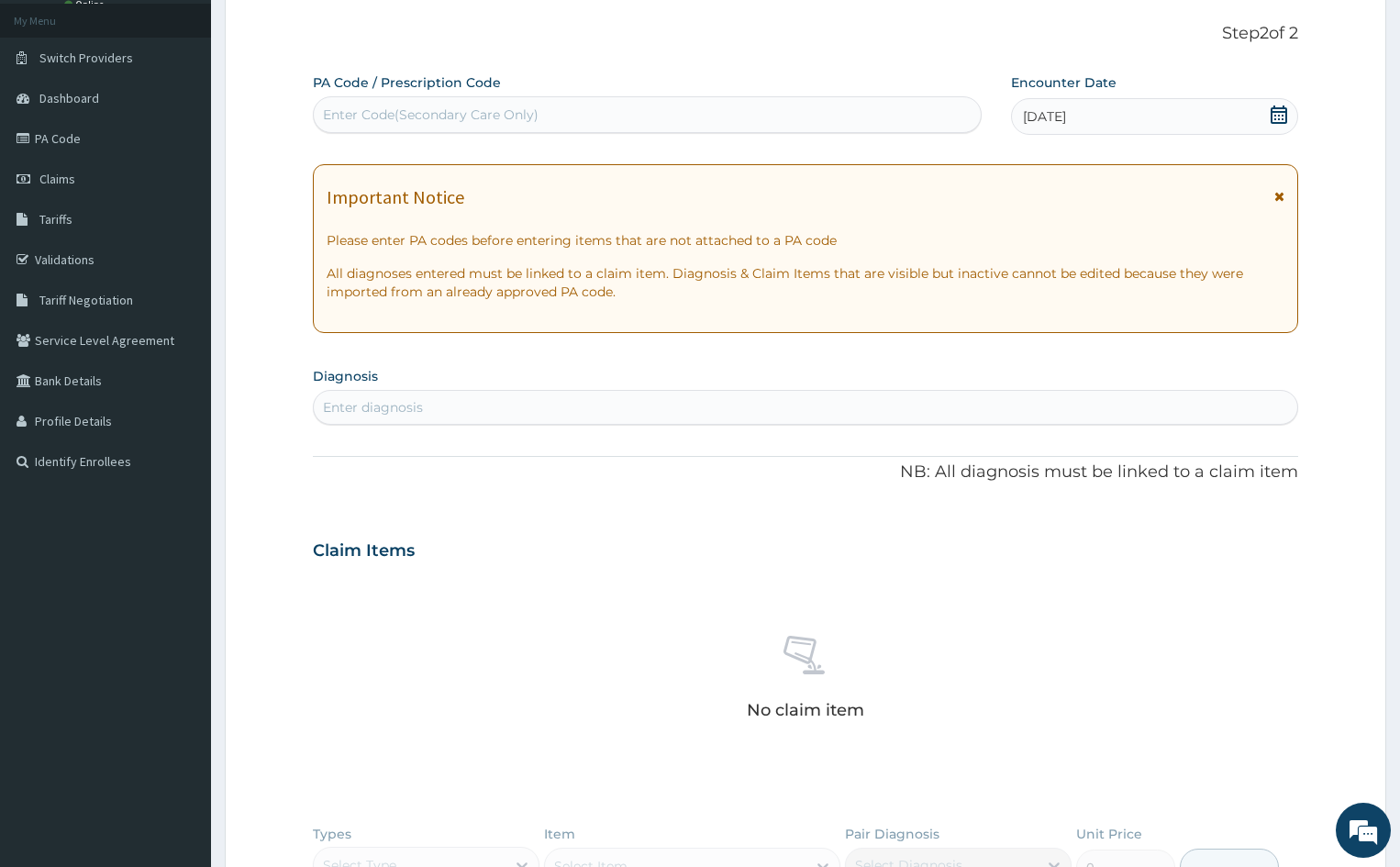
click at [580, 402] on div "Enter diagnosis" at bounding box center [806, 408] width 983 height 30
type input "MALARIA"
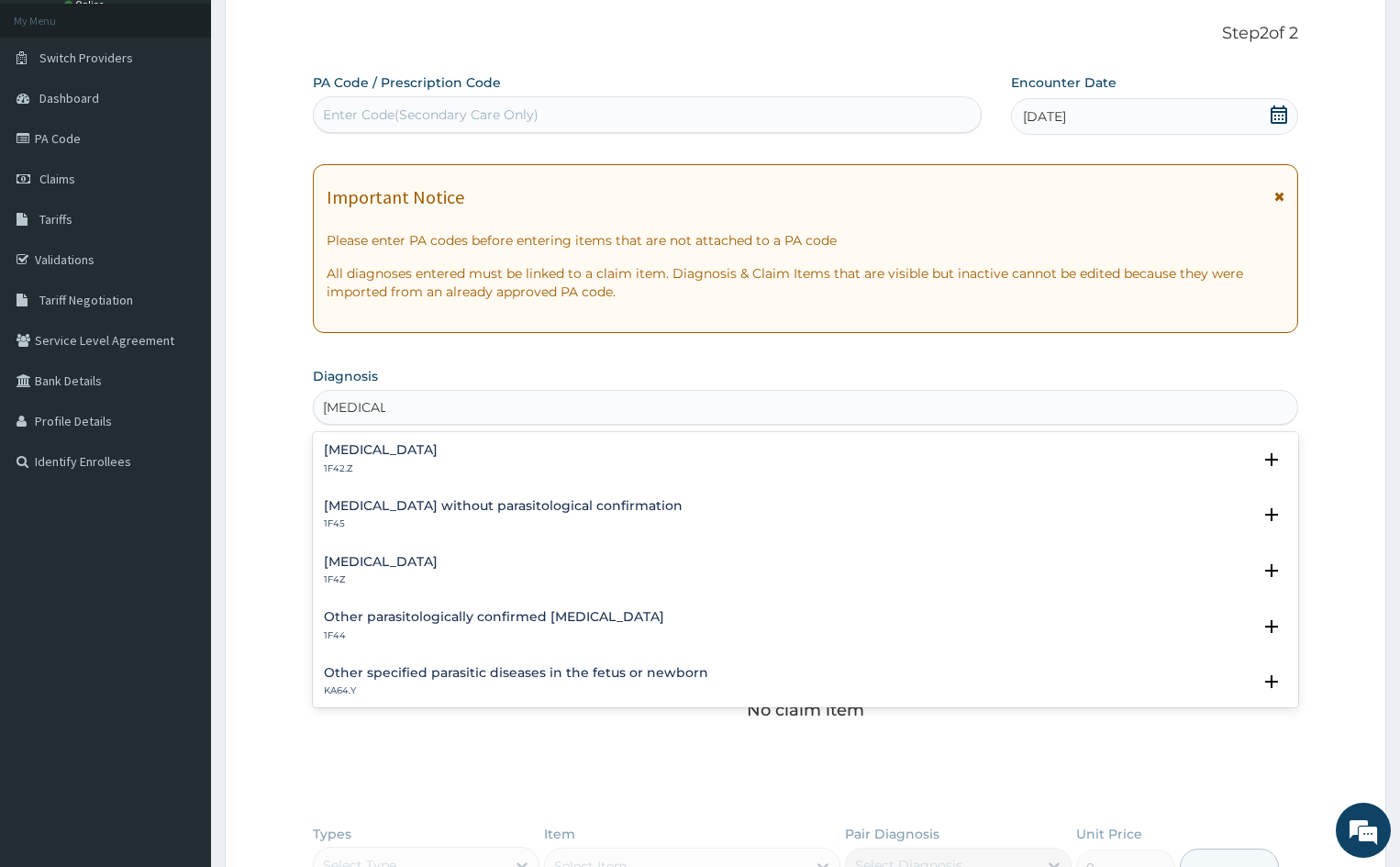
click at [336, 579] on p "1F4Z" at bounding box center [381, 580] width 114 height 13
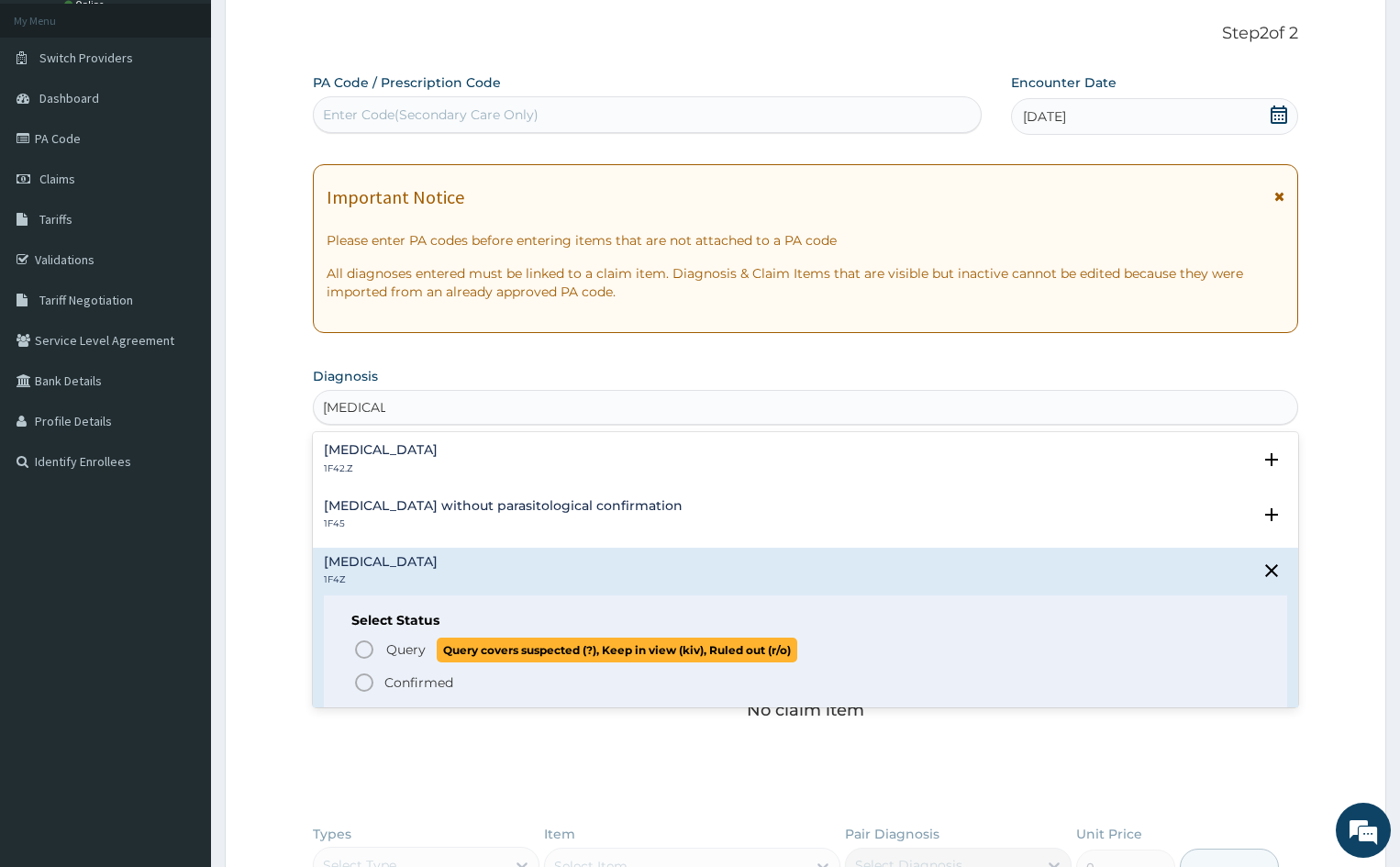
click at [363, 652] on icon "status option query" at bounding box center [364, 650] width 22 height 22
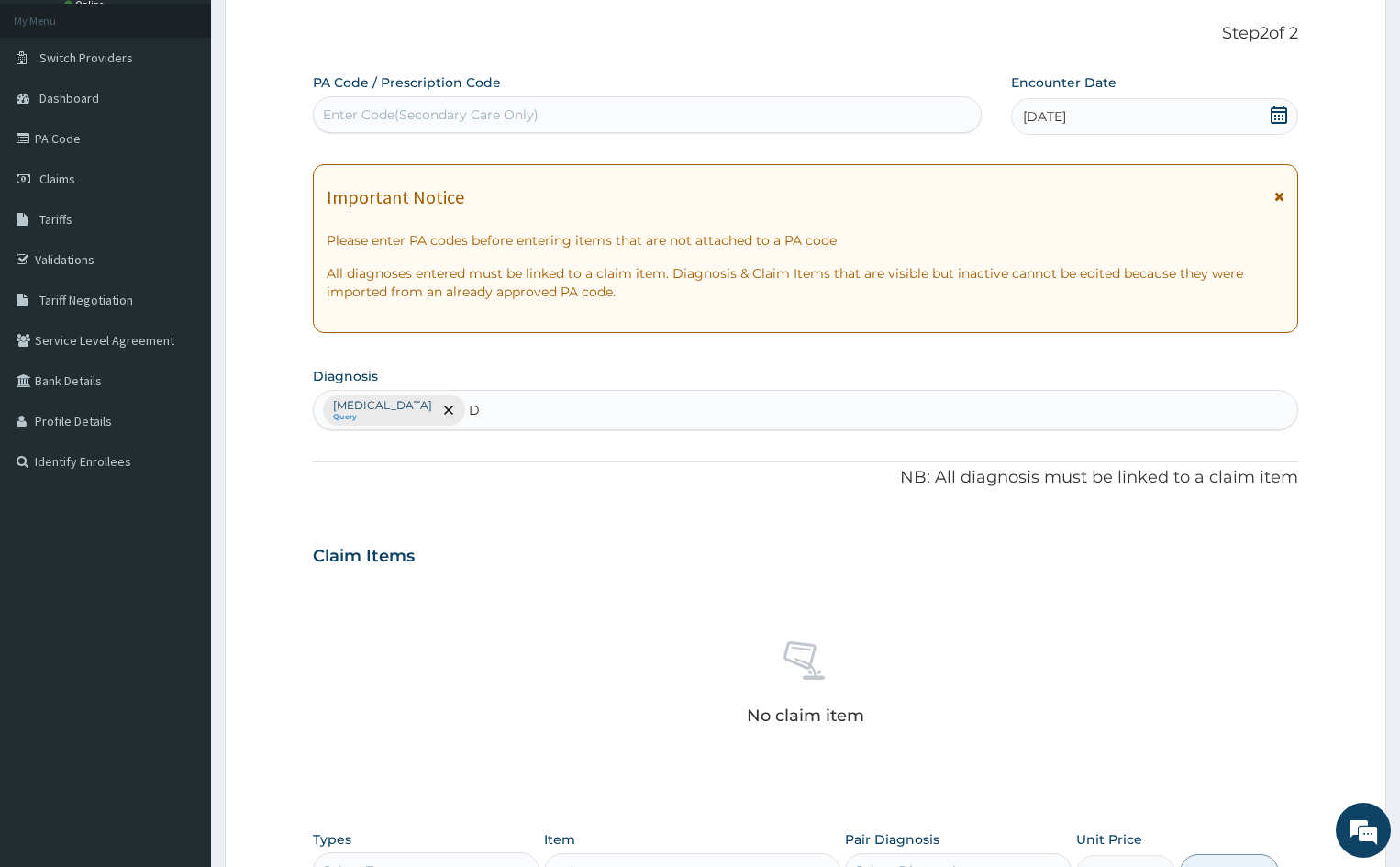
type input "D"
type input "H"
type input "D"
type input "S"
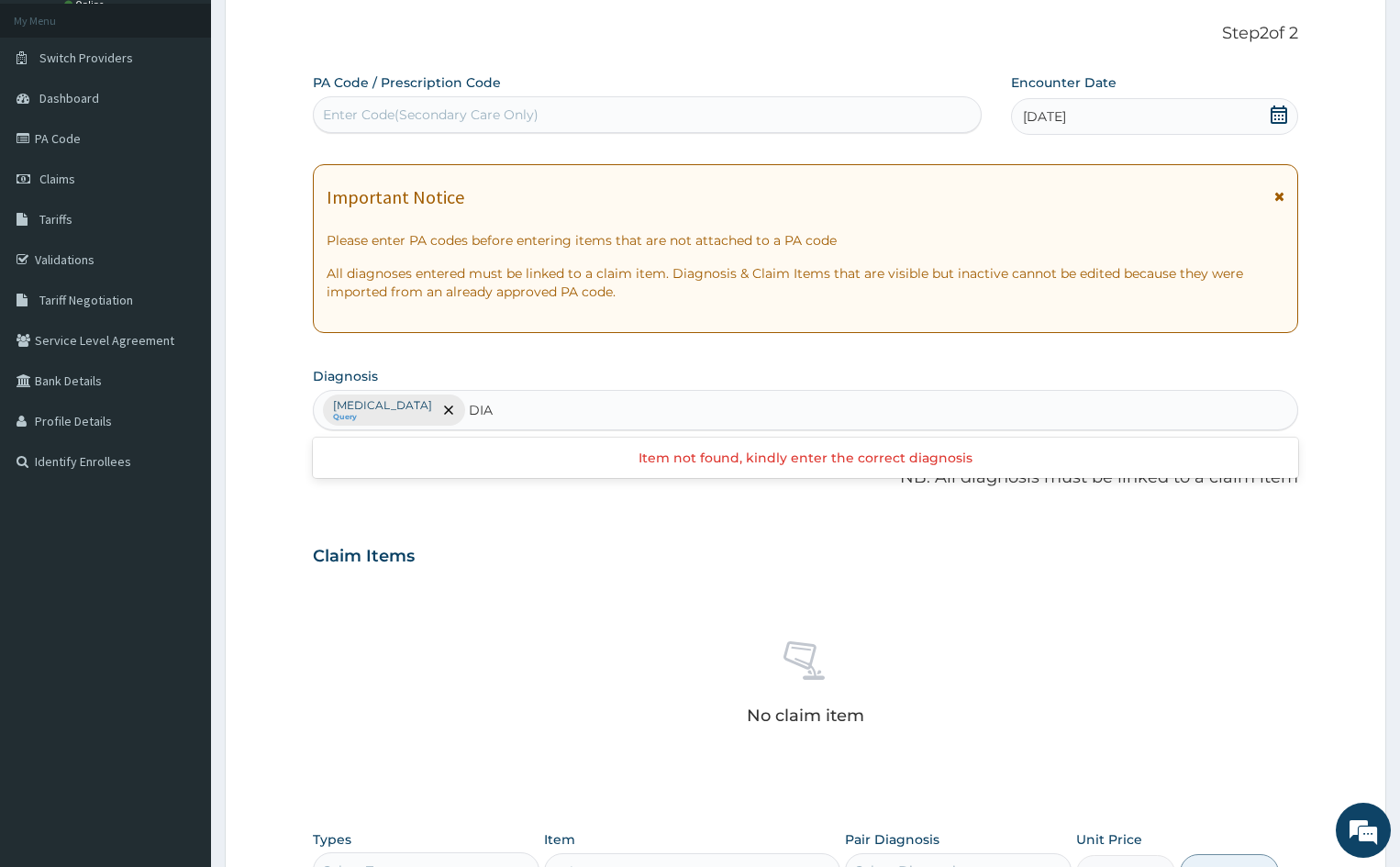
type input "DIA"
type input "PRE"
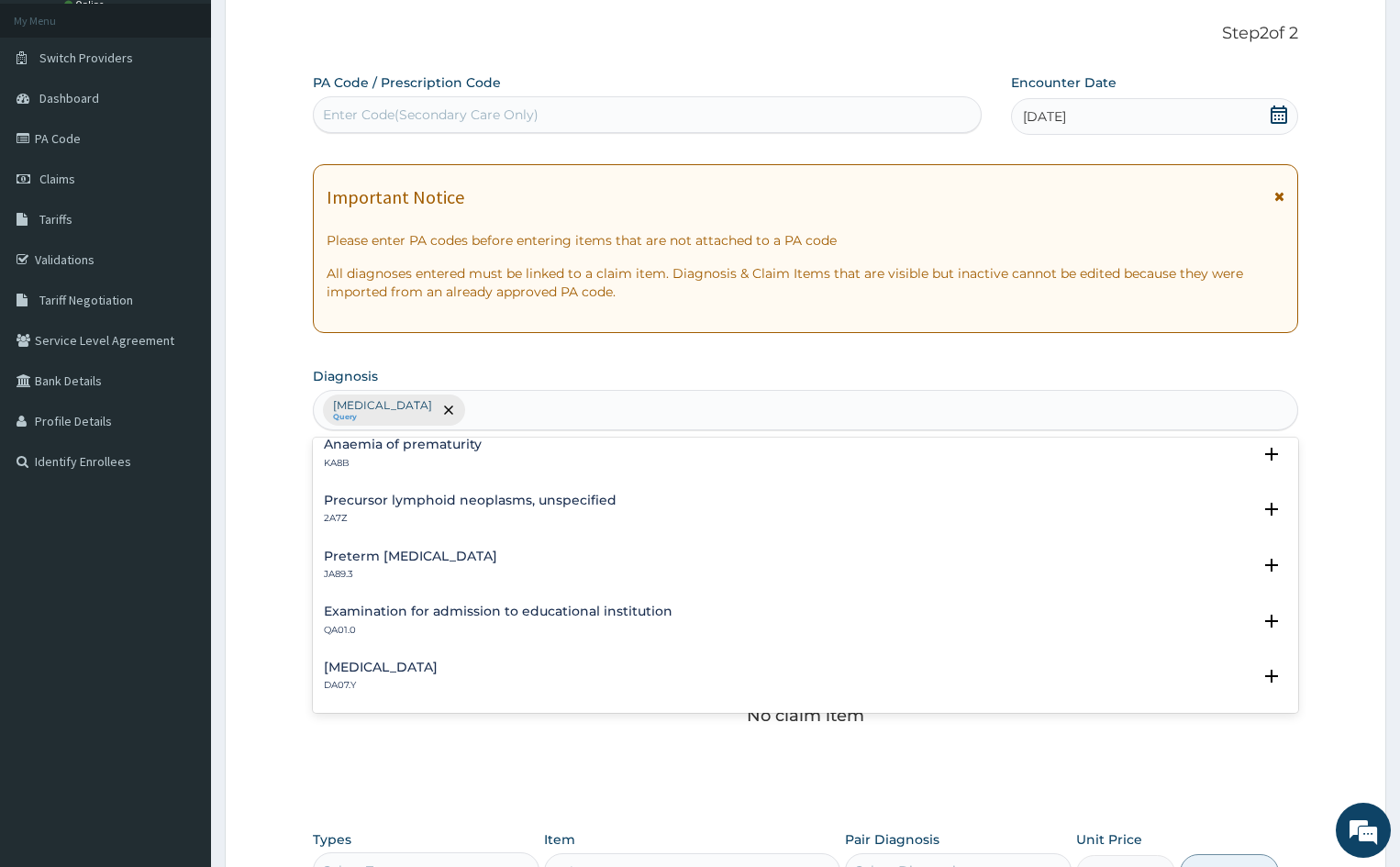
scroll to position [0, 0]
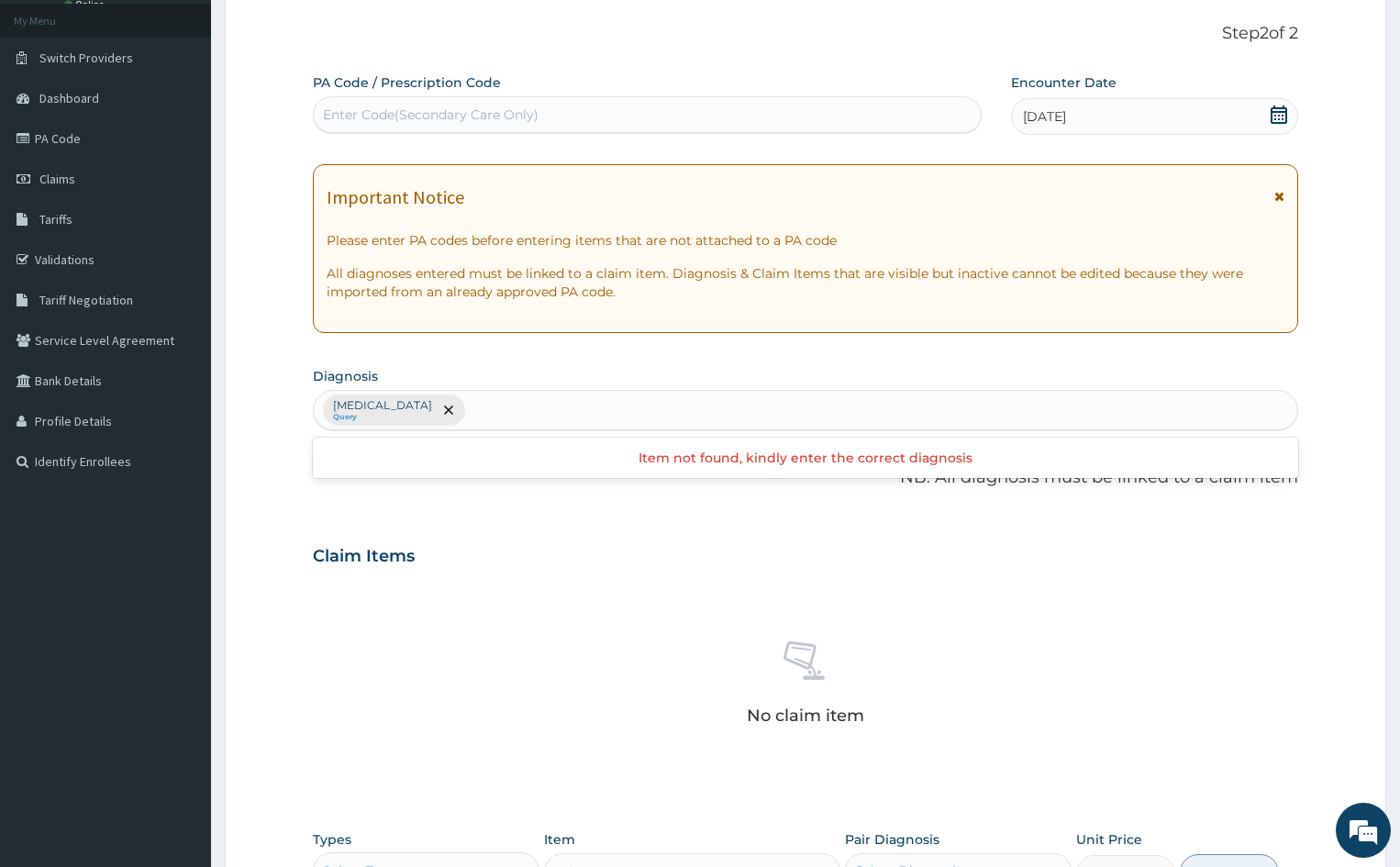
click at [542, 408] on div "Malaria, unspecified Query" at bounding box center [806, 410] width 983 height 39
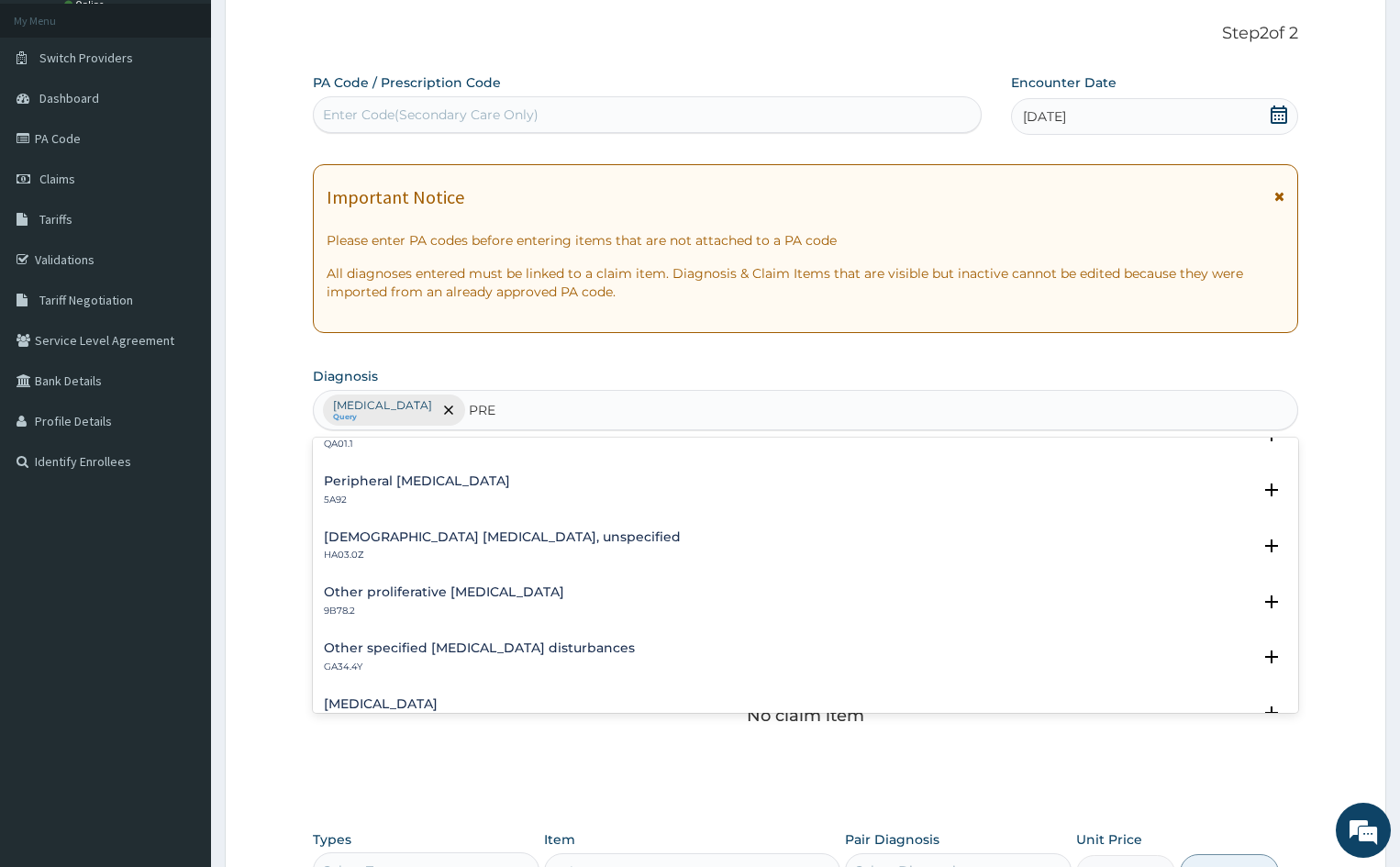
scroll to position [735, 0]
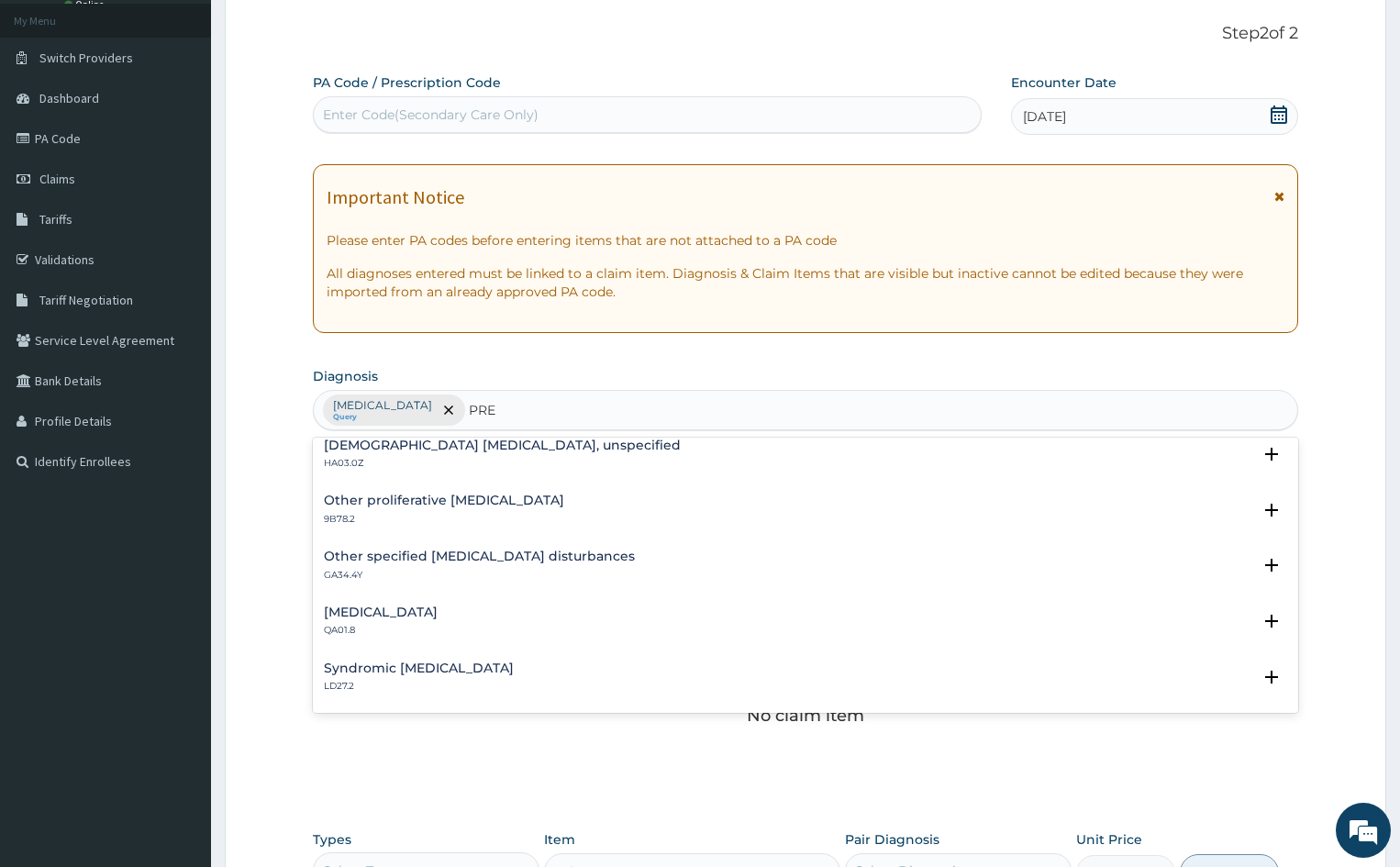
type input "PRE"
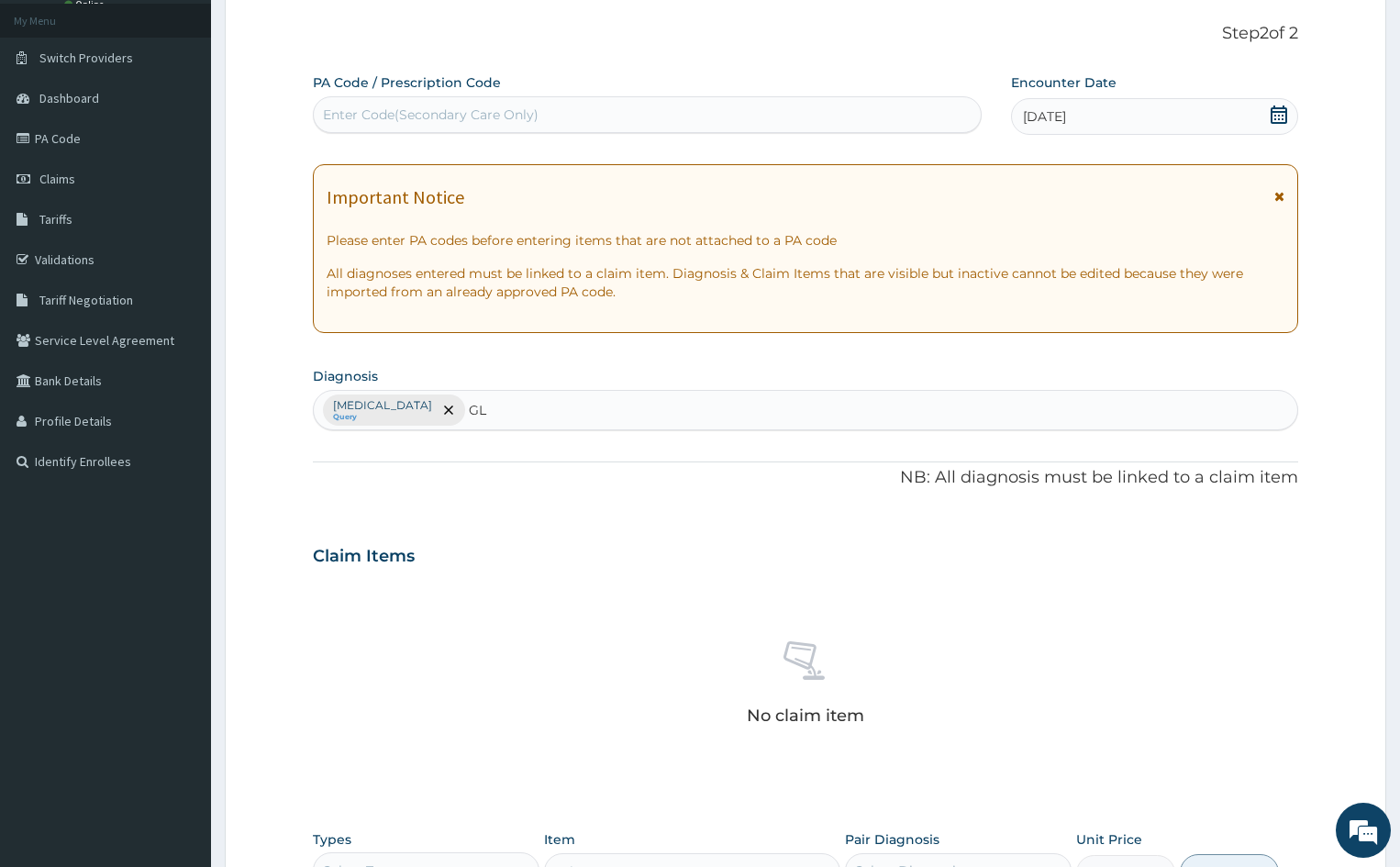
type input "G"
type input "S"
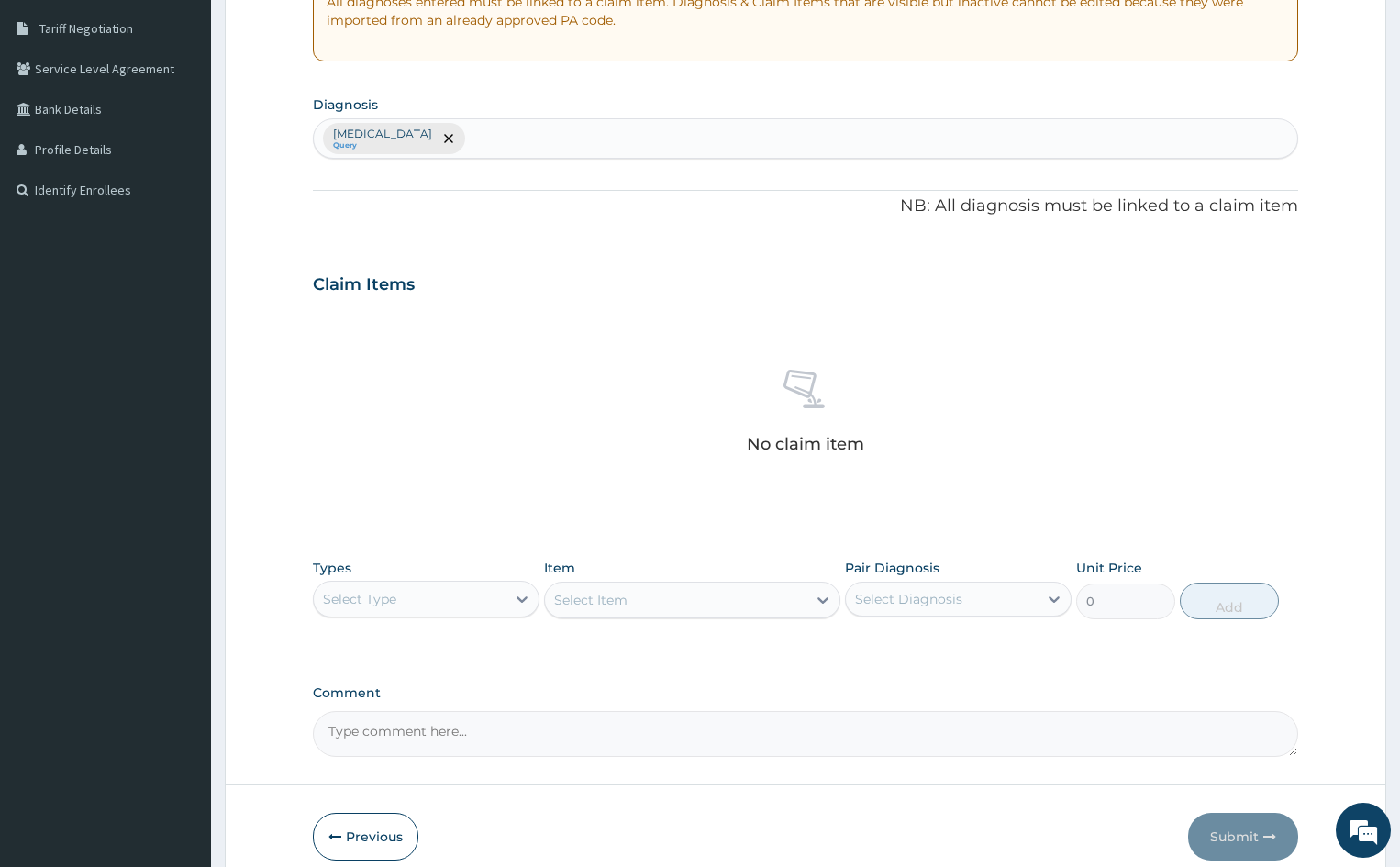
scroll to position [377, 0]
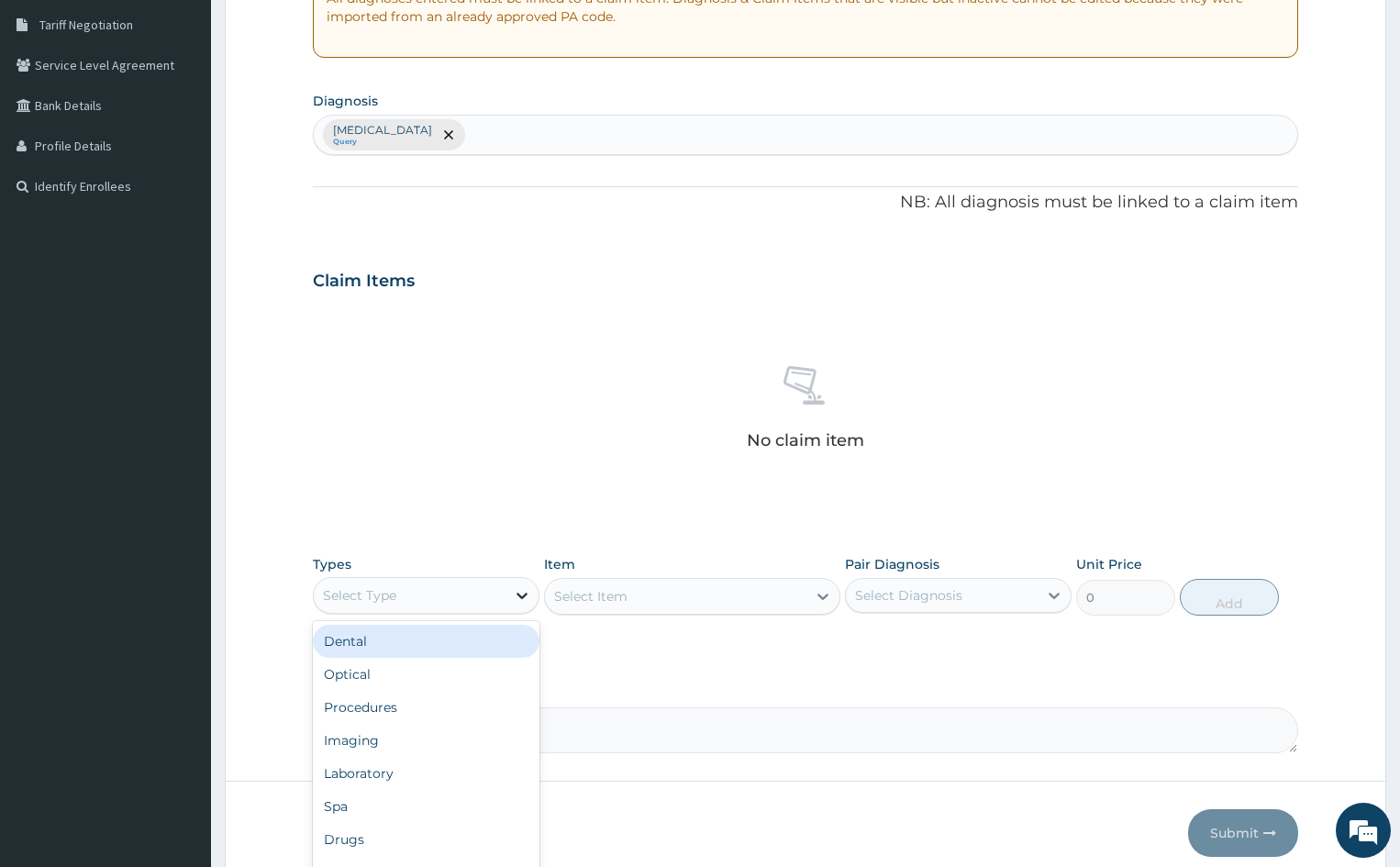
click at [524, 593] on icon at bounding box center [522, 596] width 19 height 19
click at [449, 582] on div "Select Type" at bounding box center [409, 596] width 192 height 30
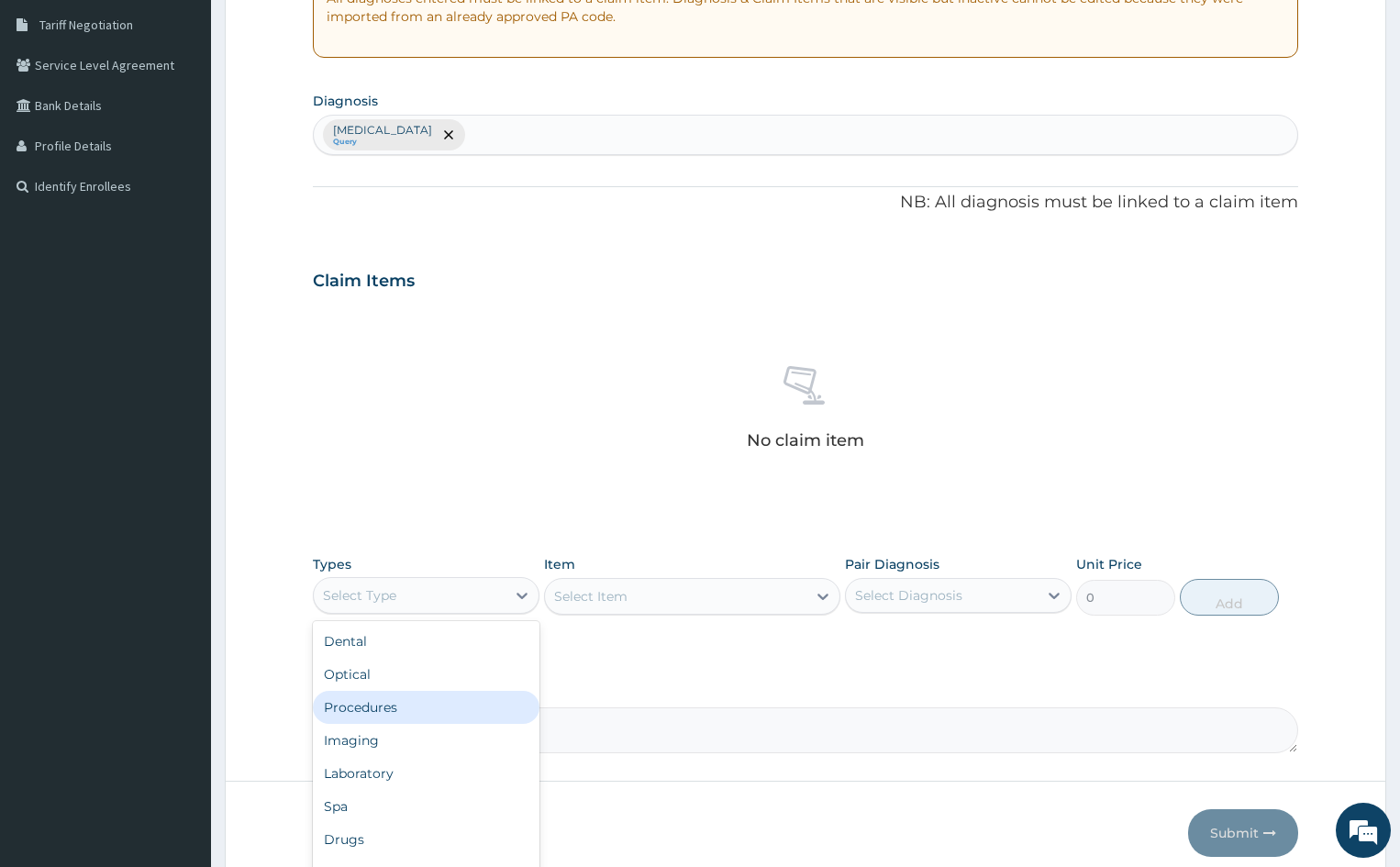
click at [409, 716] on div "Procedures" at bounding box center [426, 708] width 227 height 33
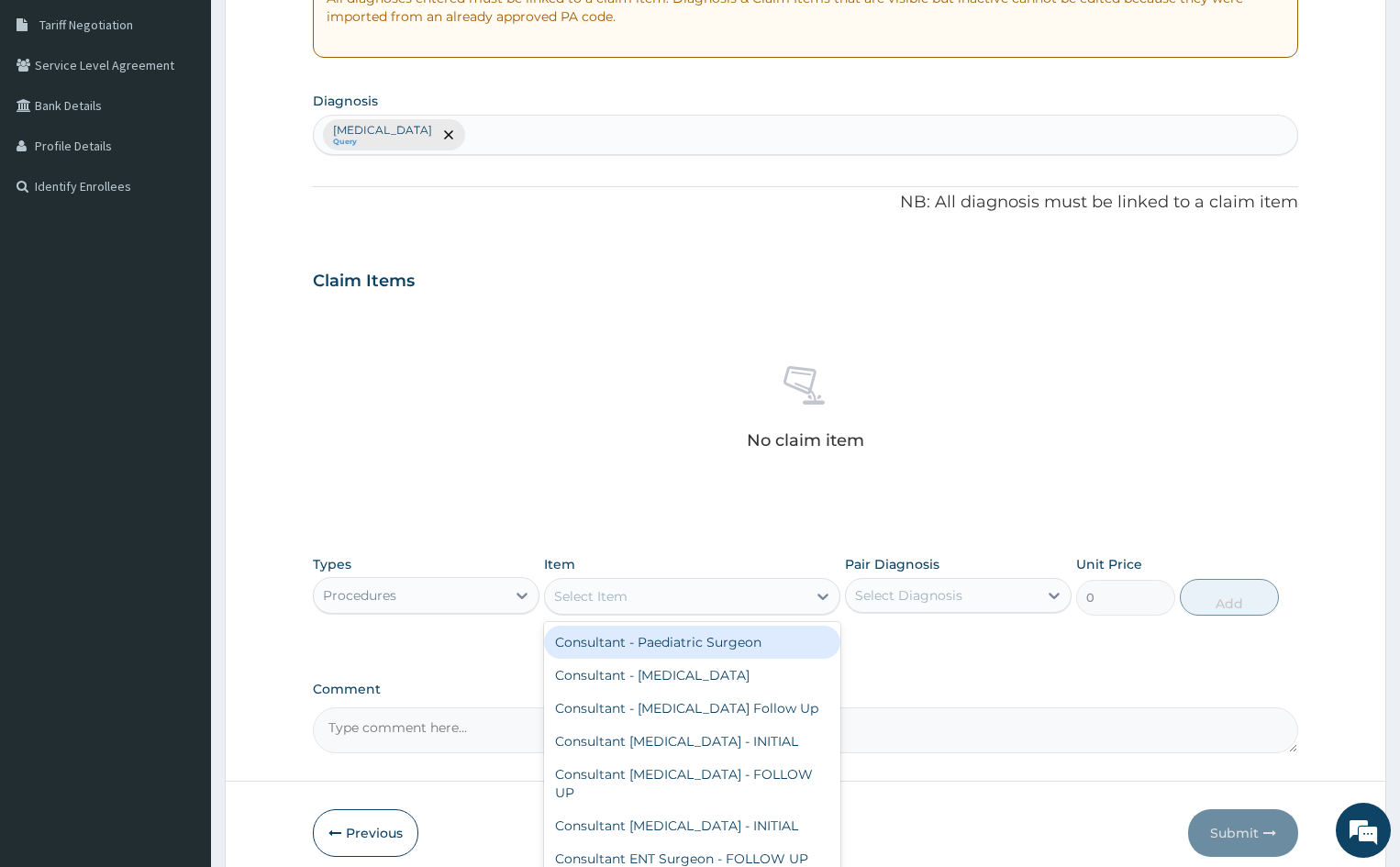
click at [691, 591] on div "Select Item" at bounding box center [675, 597] width 260 height 30
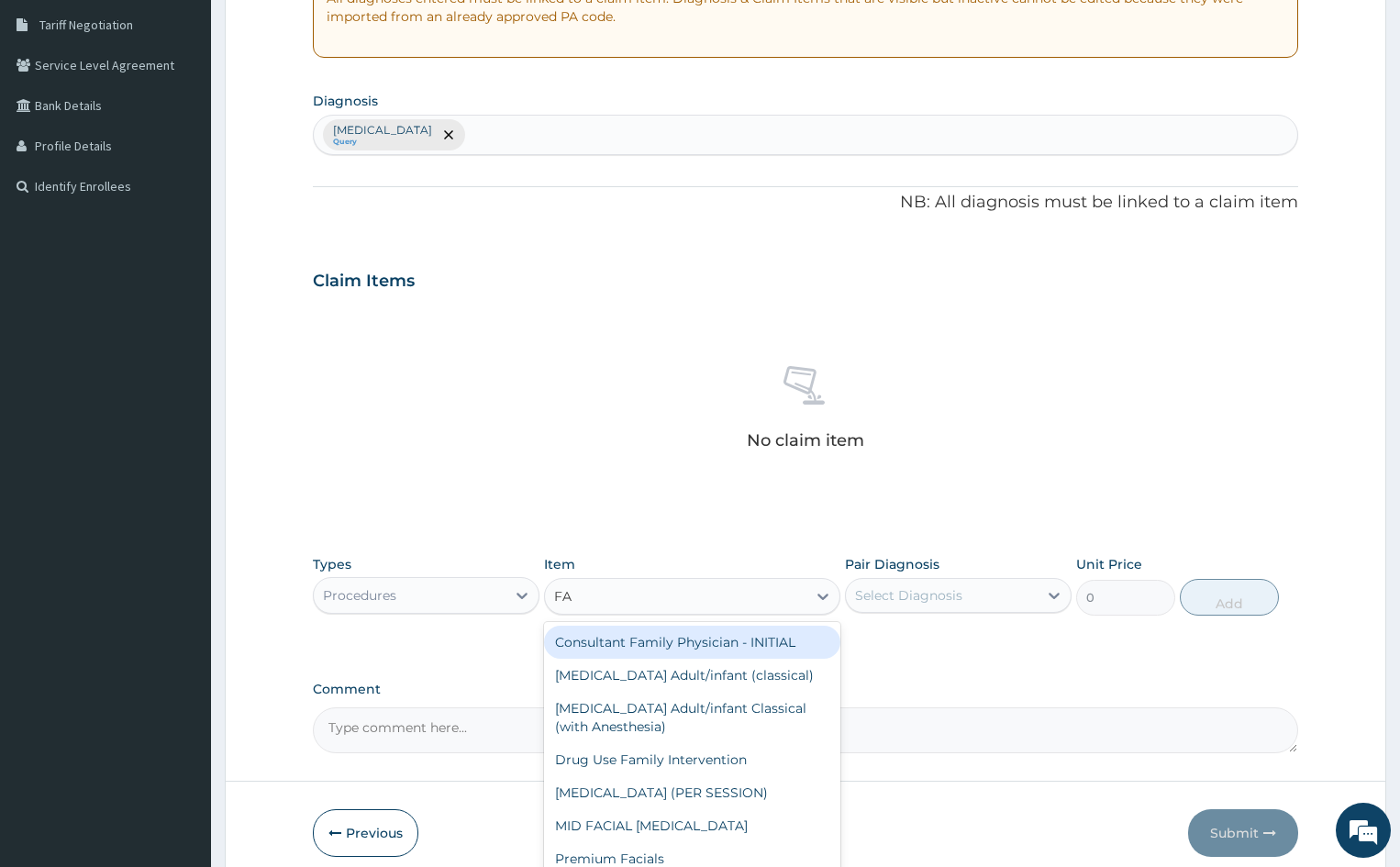
type input "FAM"
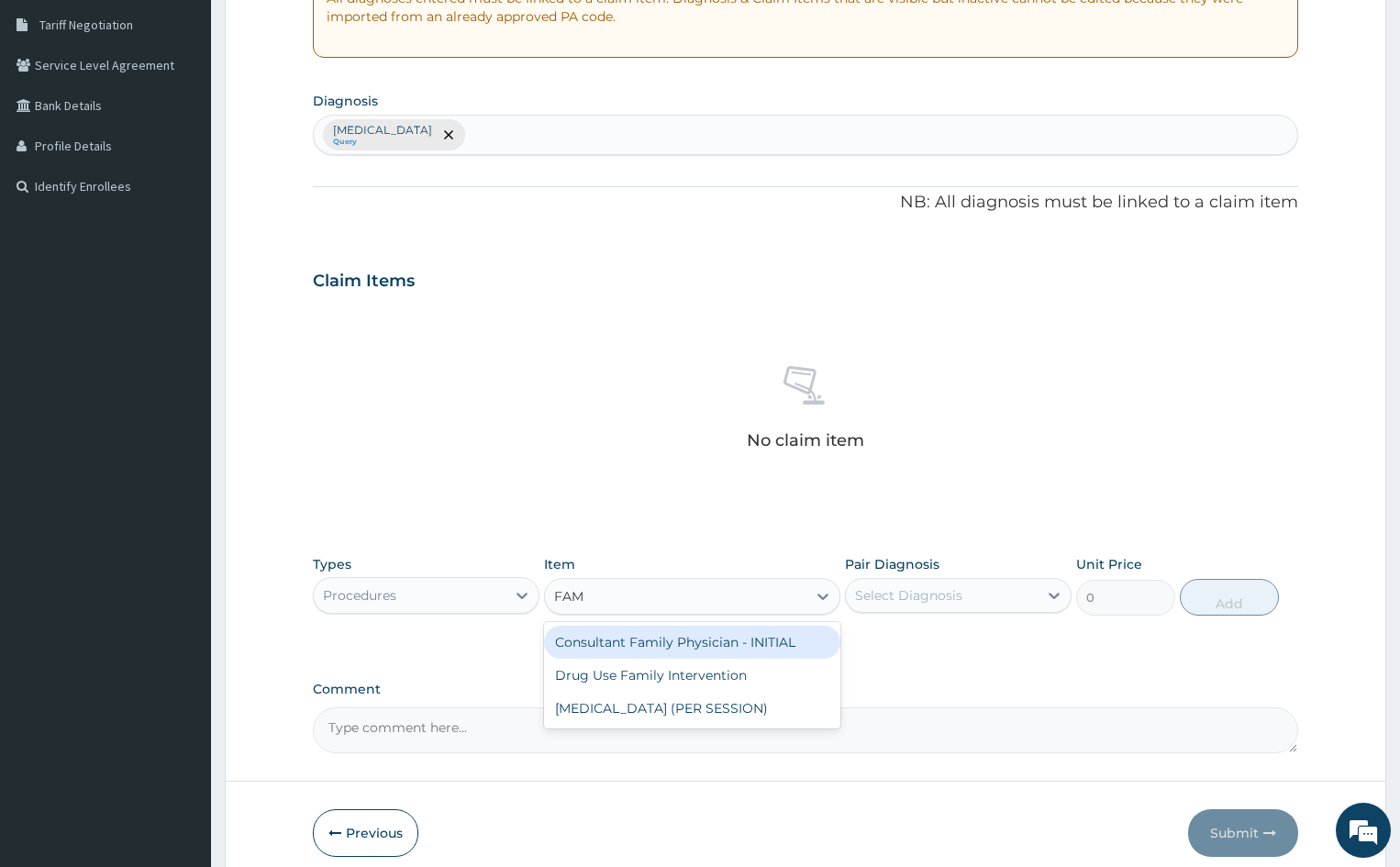
click at [678, 650] on div "Consultant Family Physician - INITIAL" at bounding box center [692, 643] width 295 height 33
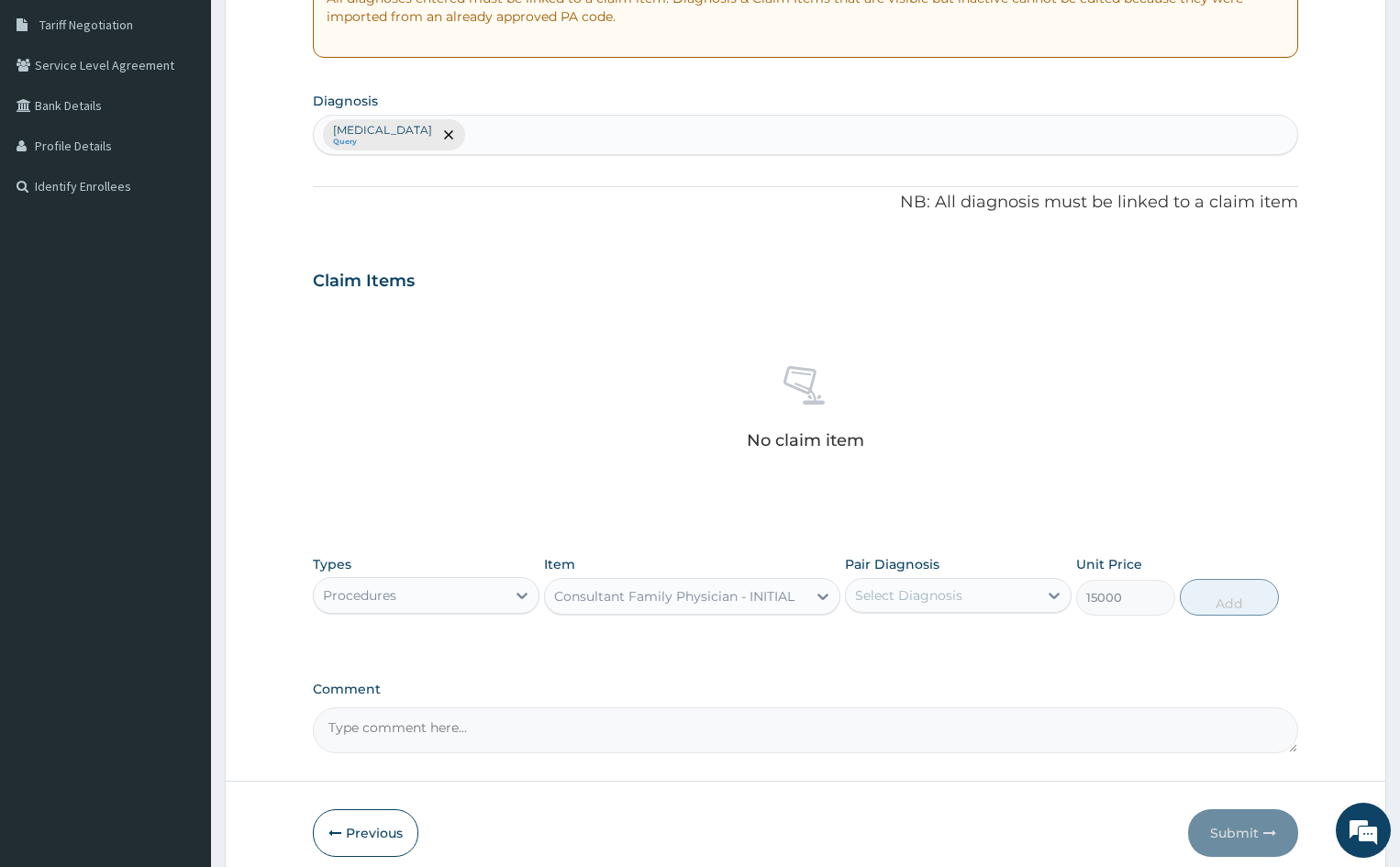
type input "15000"
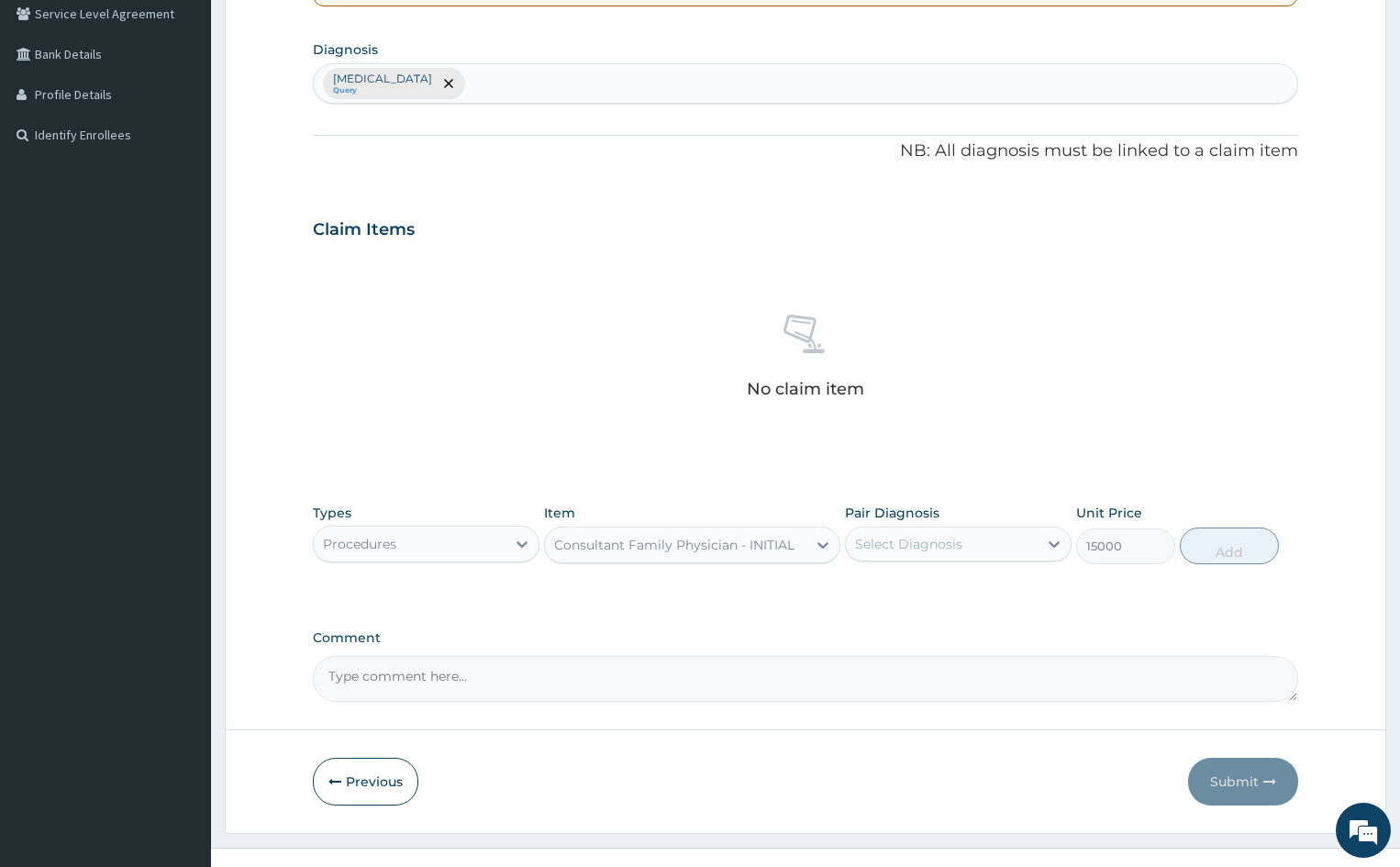
scroll to position [456, 0]
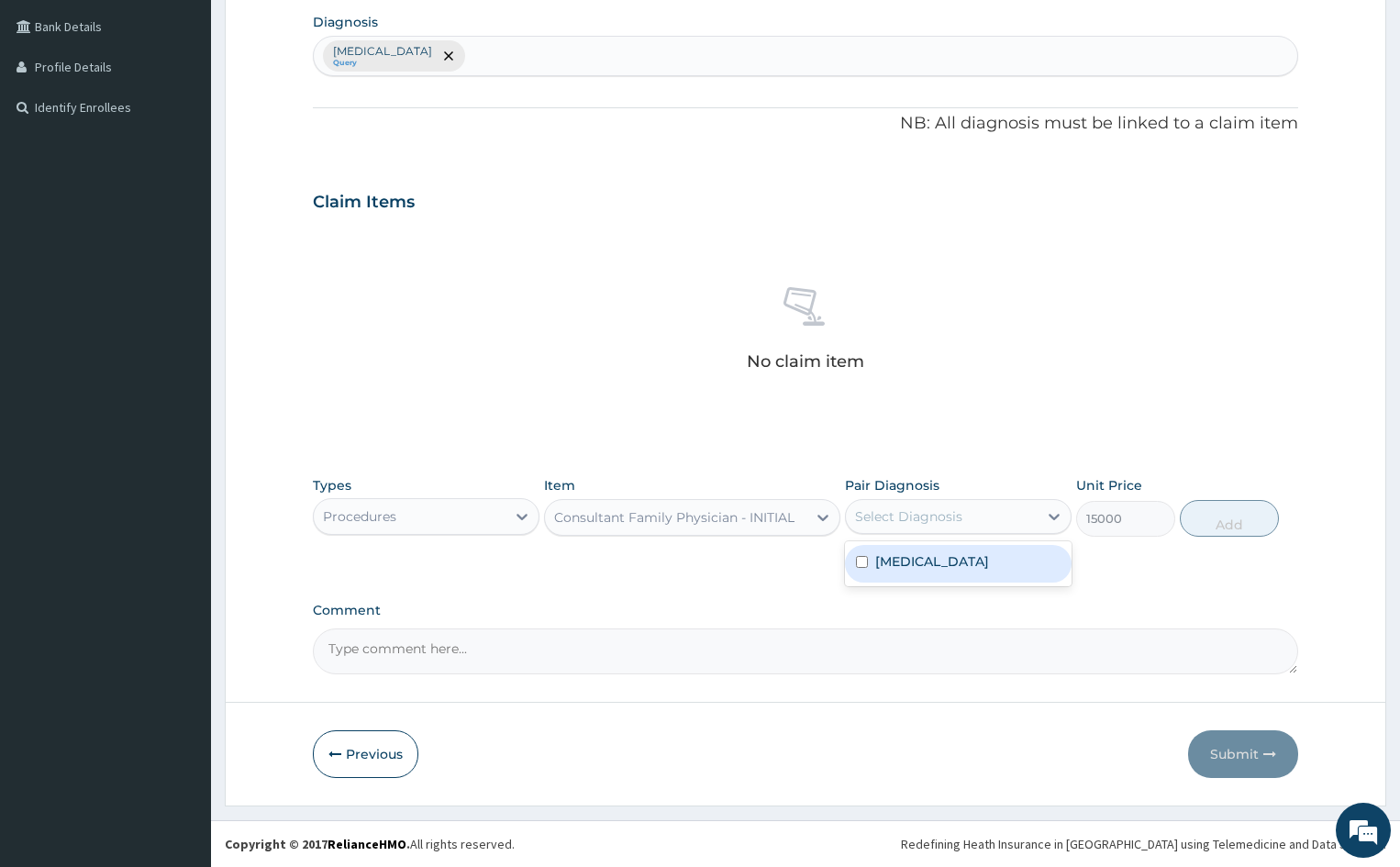
click at [934, 511] on div "Select Diagnosis" at bounding box center [908, 517] width 107 height 19
click at [875, 574] on div "[MEDICAL_DATA]" at bounding box center [957, 564] width 227 height 38
checkbox input "true"
click at [1247, 518] on button "Add" at bounding box center [1229, 519] width 98 height 37
type input "0"
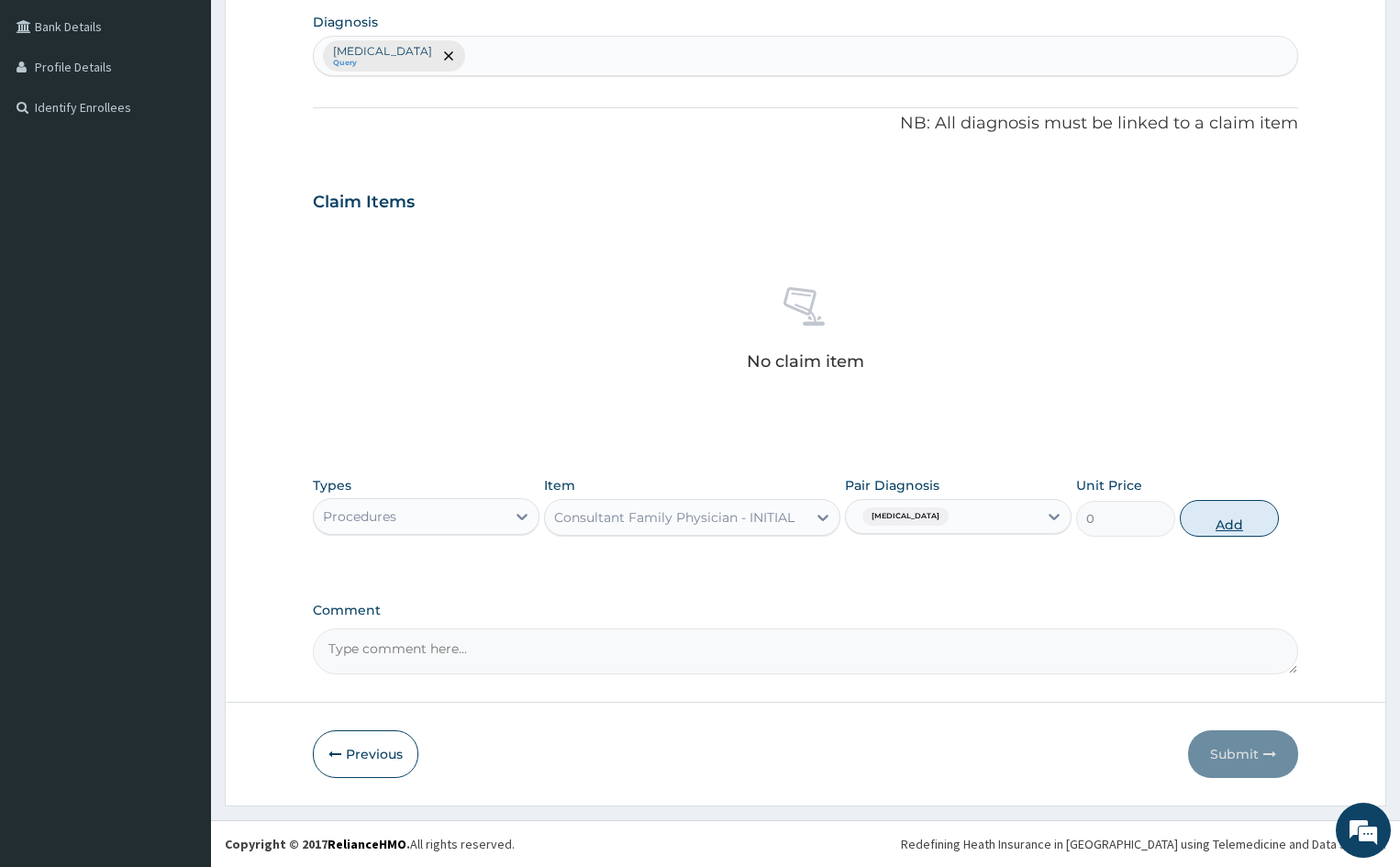
scroll to position [369, 0]
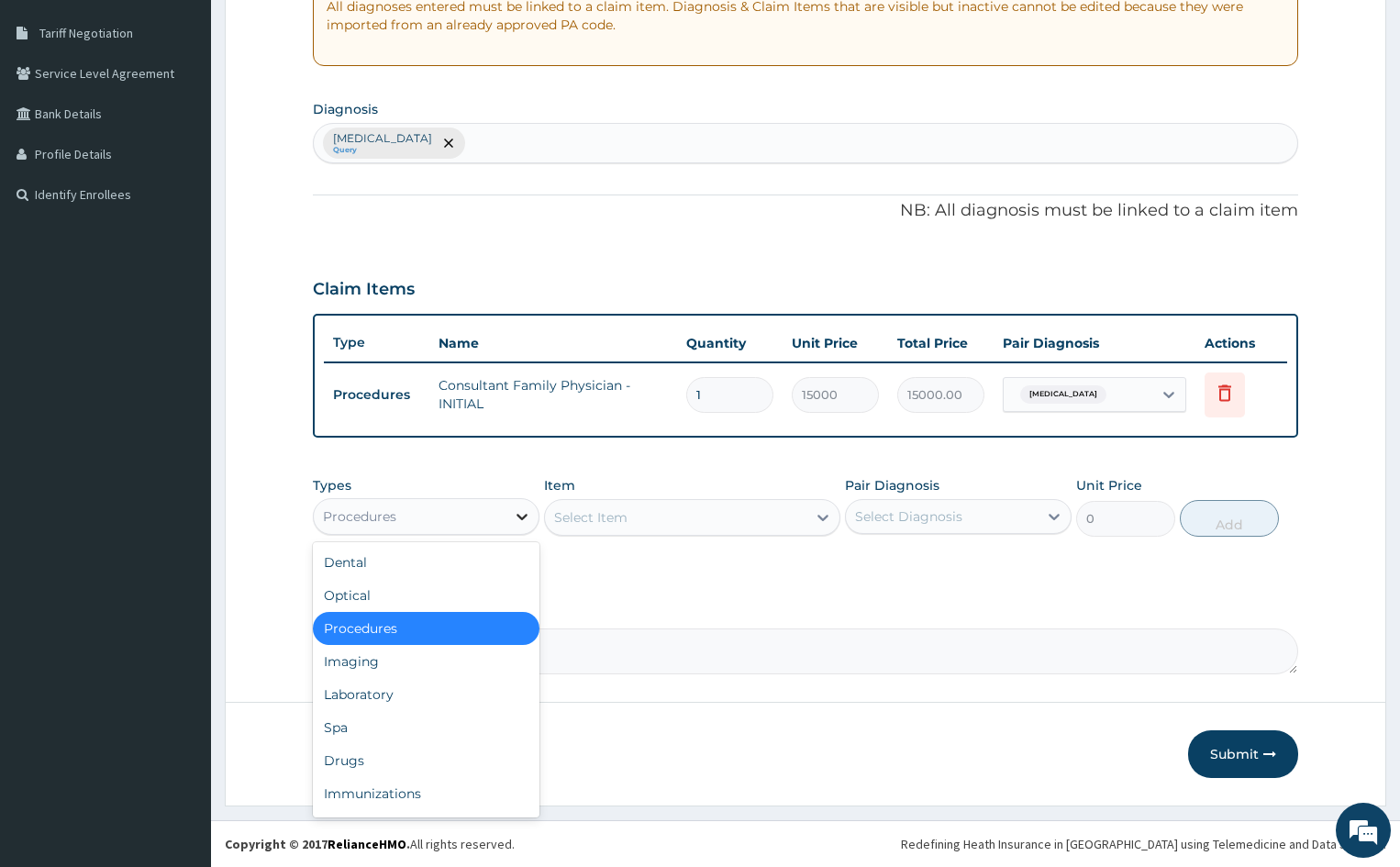
click at [518, 524] on icon at bounding box center [522, 517] width 19 height 19
click at [451, 695] on div "Laboratory" at bounding box center [426, 695] width 227 height 33
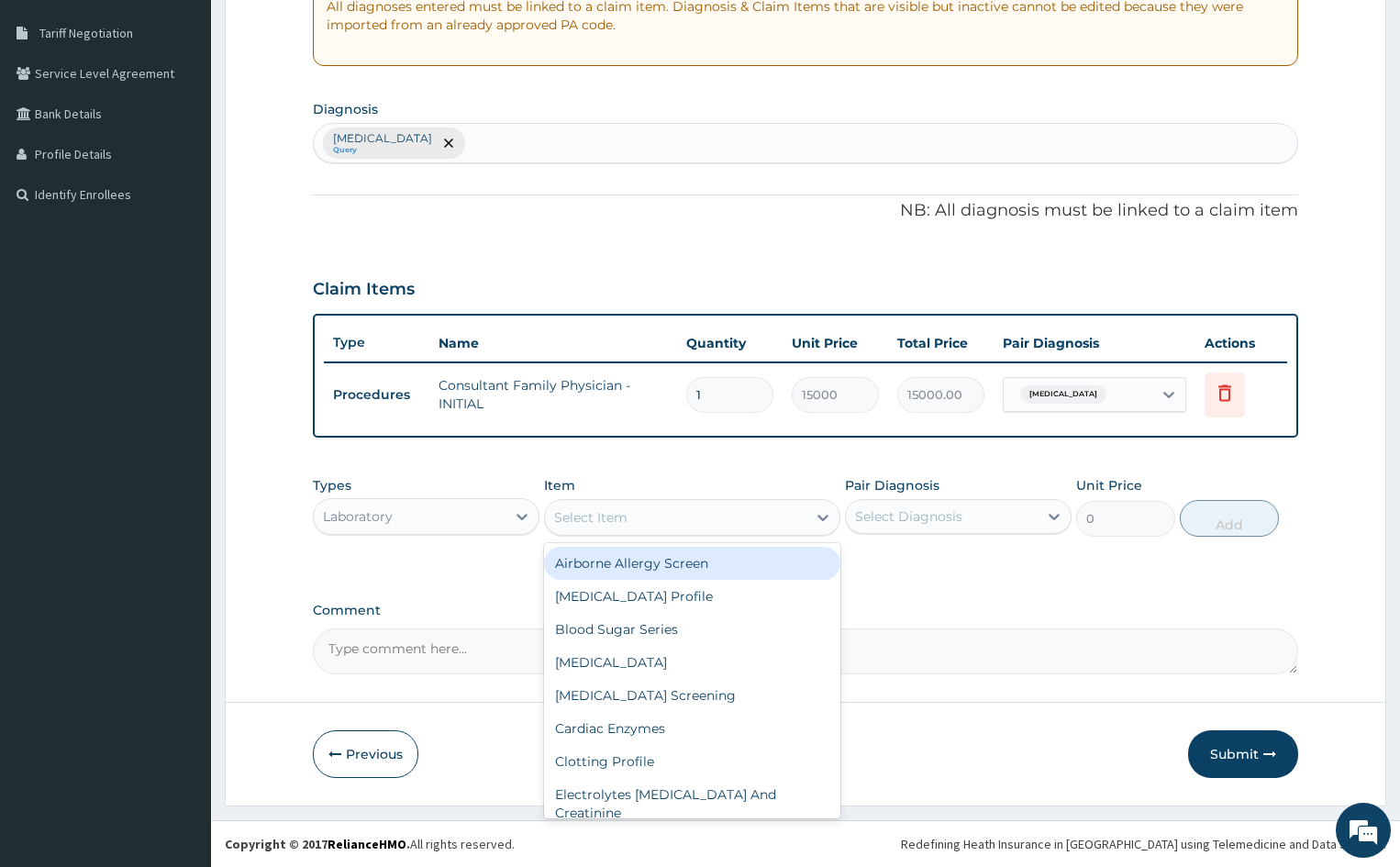
click at [656, 516] on div "Select Item" at bounding box center [675, 518] width 260 height 30
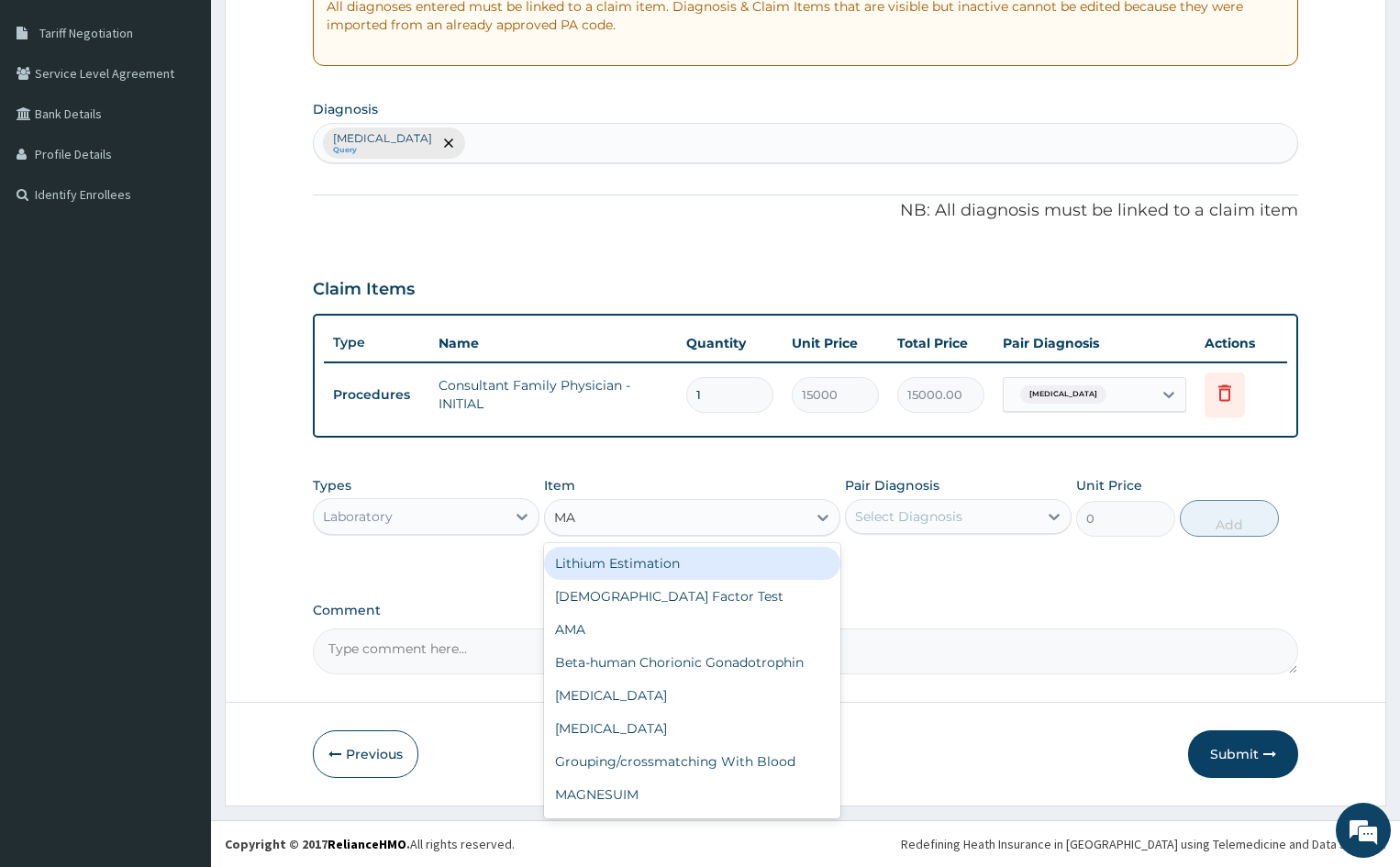
type input "MAL"
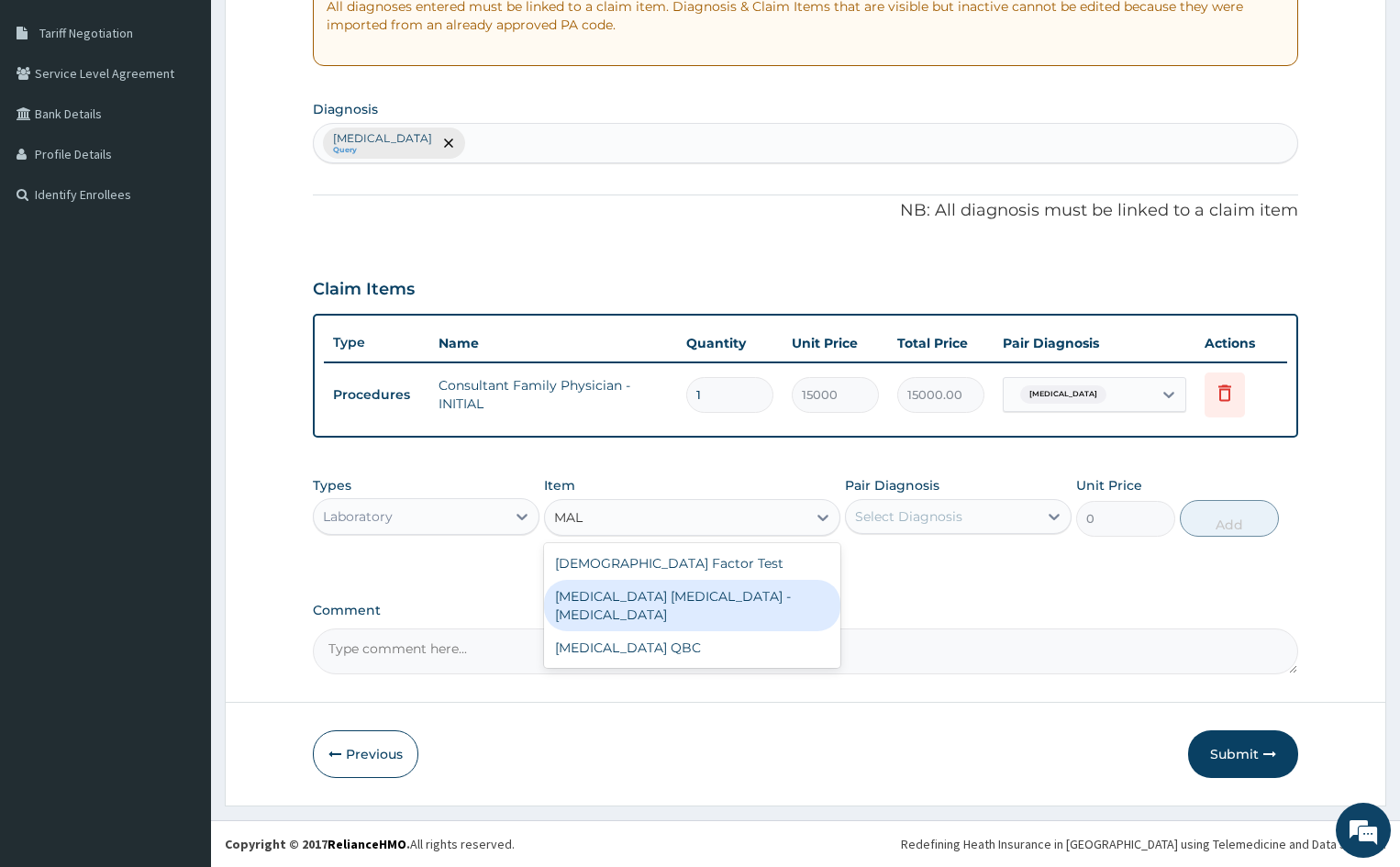
click at [627, 606] on div "MALARIA PARASITE - BLOOD FILM" at bounding box center [692, 605] width 295 height 51
type input "3600"
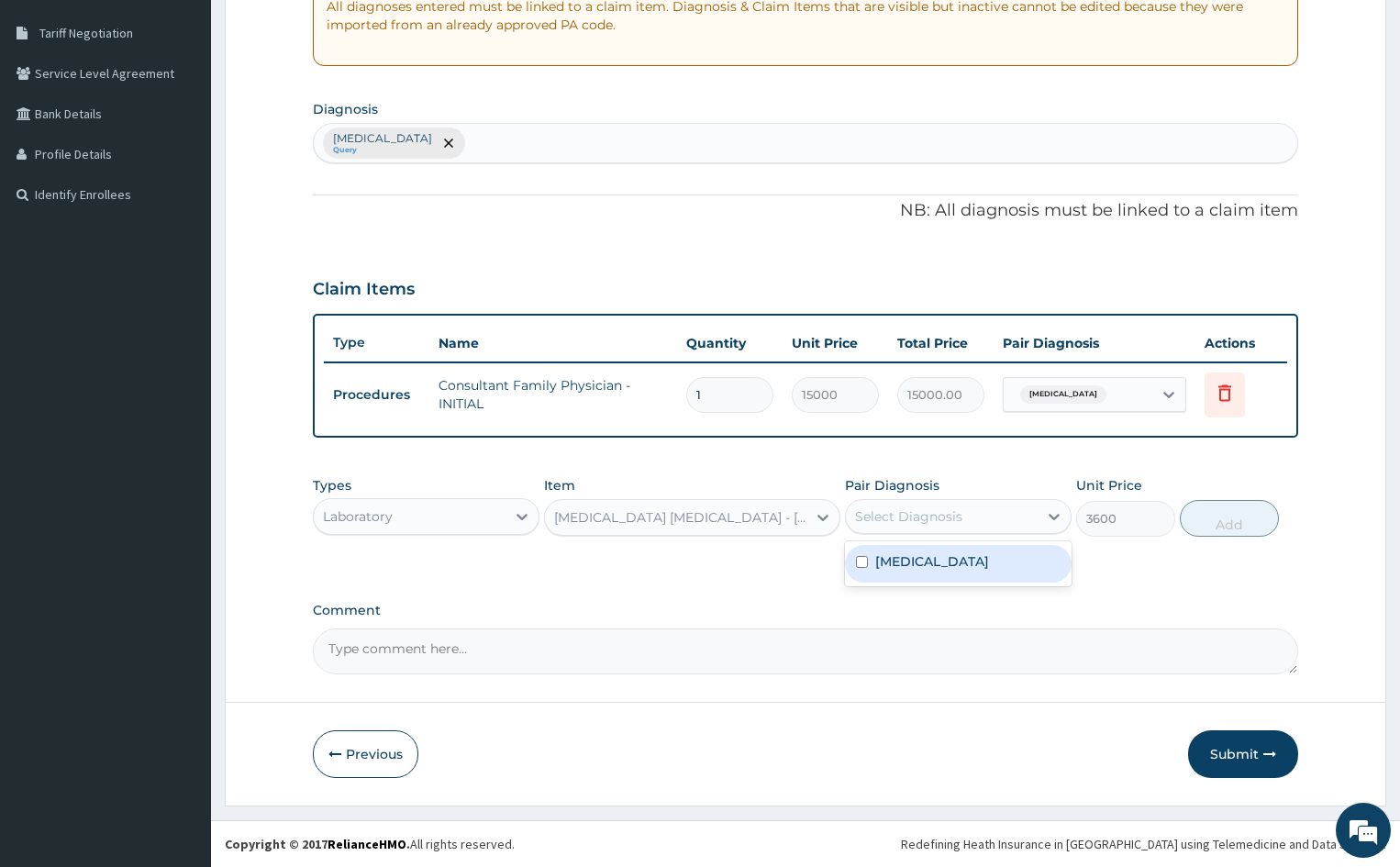
drag, startPoint x: 1055, startPoint y: 513, endPoint x: 1013, endPoint y: 540, distance: 49.9
click at [1053, 516] on icon at bounding box center [1054, 517] width 19 height 19
click at [915, 565] on label "[MEDICAL_DATA]" at bounding box center [931, 561] width 114 height 19
checkbox input "true"
click at [1247, 498] on div "Types Laboratory Item MALARIA PARASITE - BLOOD FILM Pair Diagnosis Malaria, uns…" at bounding box center [806, 506] width 985 height 79
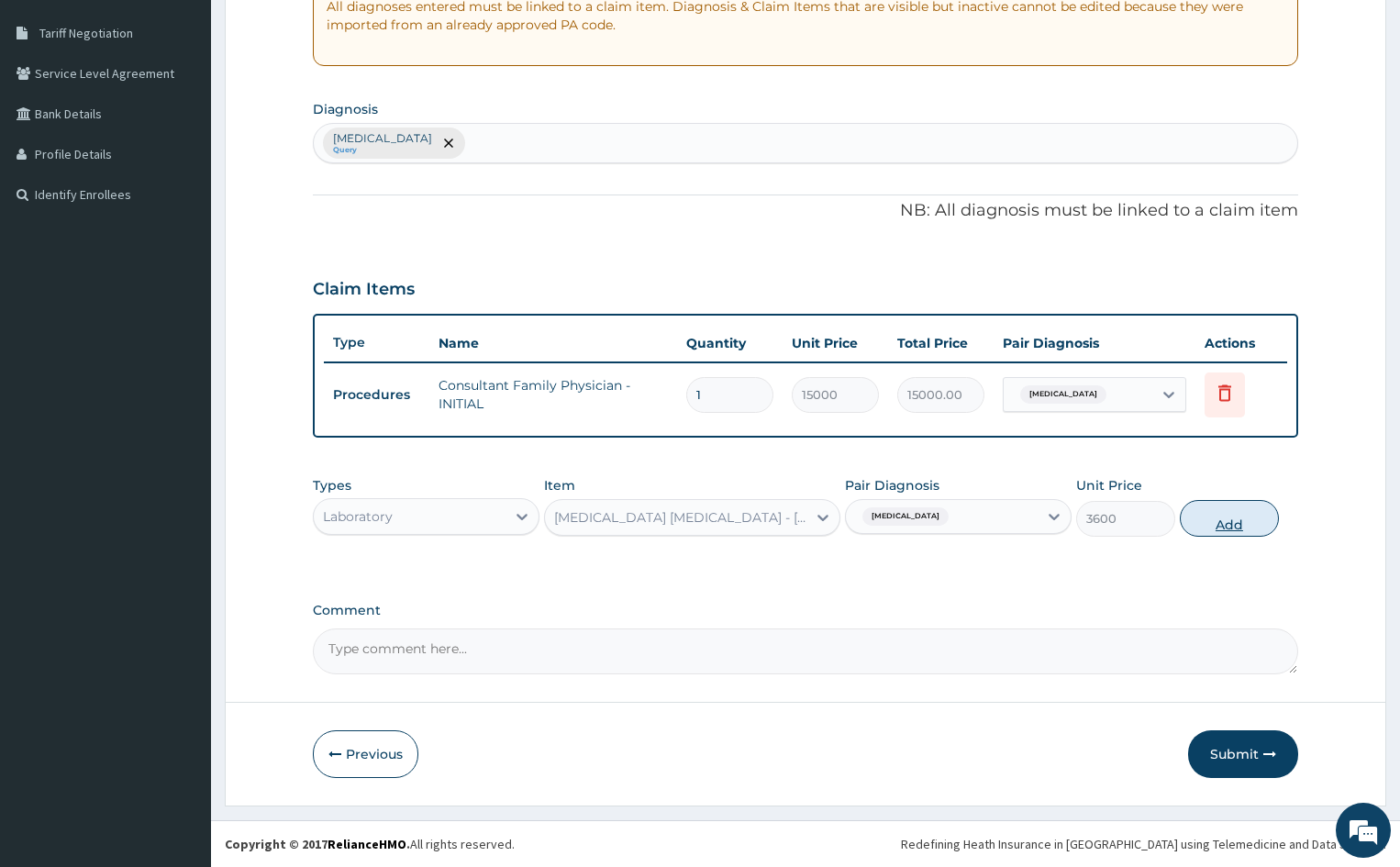
click at [1237, 521] on button "Add" at bounding box center [1229, 519] width 98 height 37
type input "0"
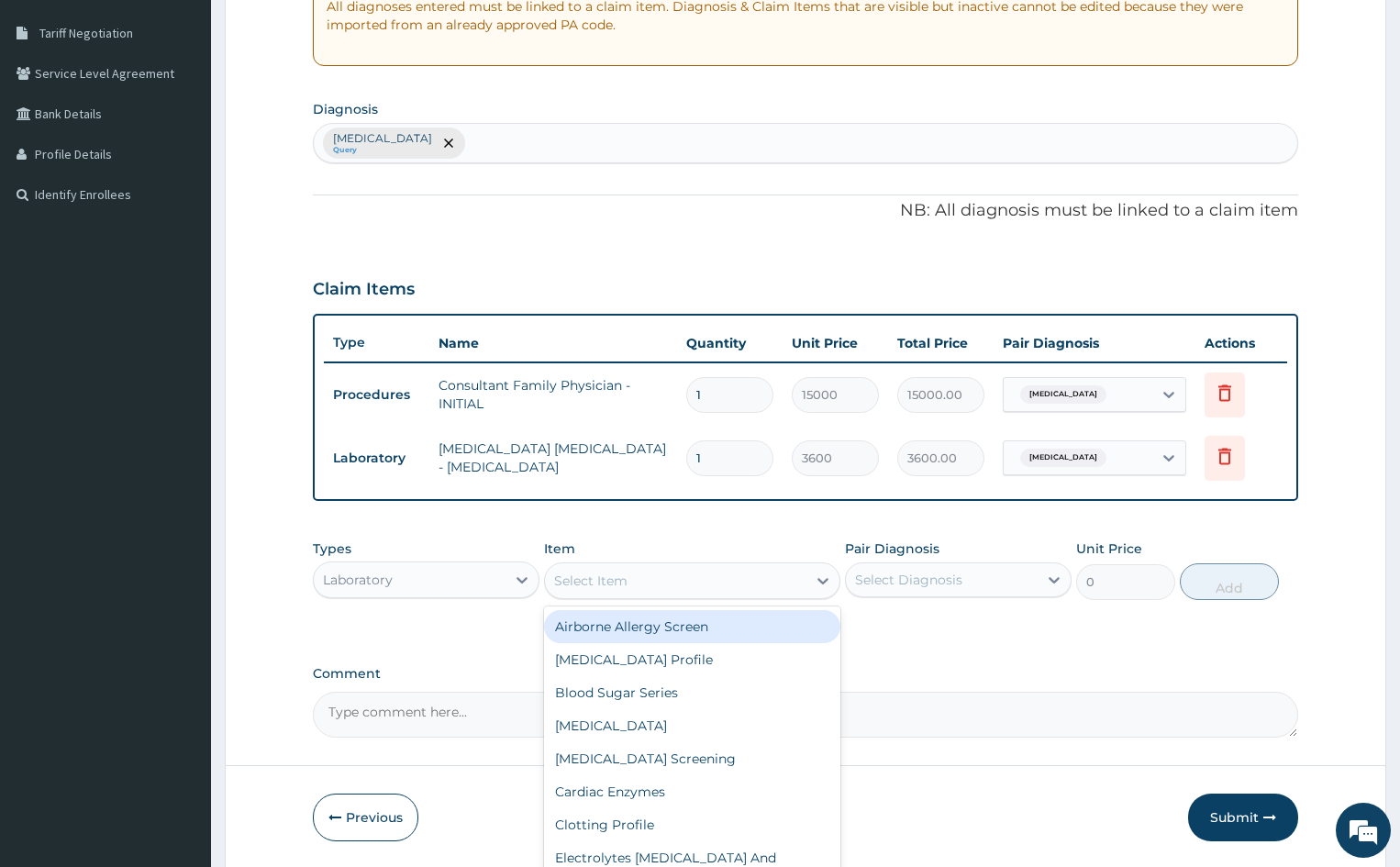
click at [760, 579] on div "Select Item" at bounding box center [675, 581] width 260 height 30
type input "FUL"
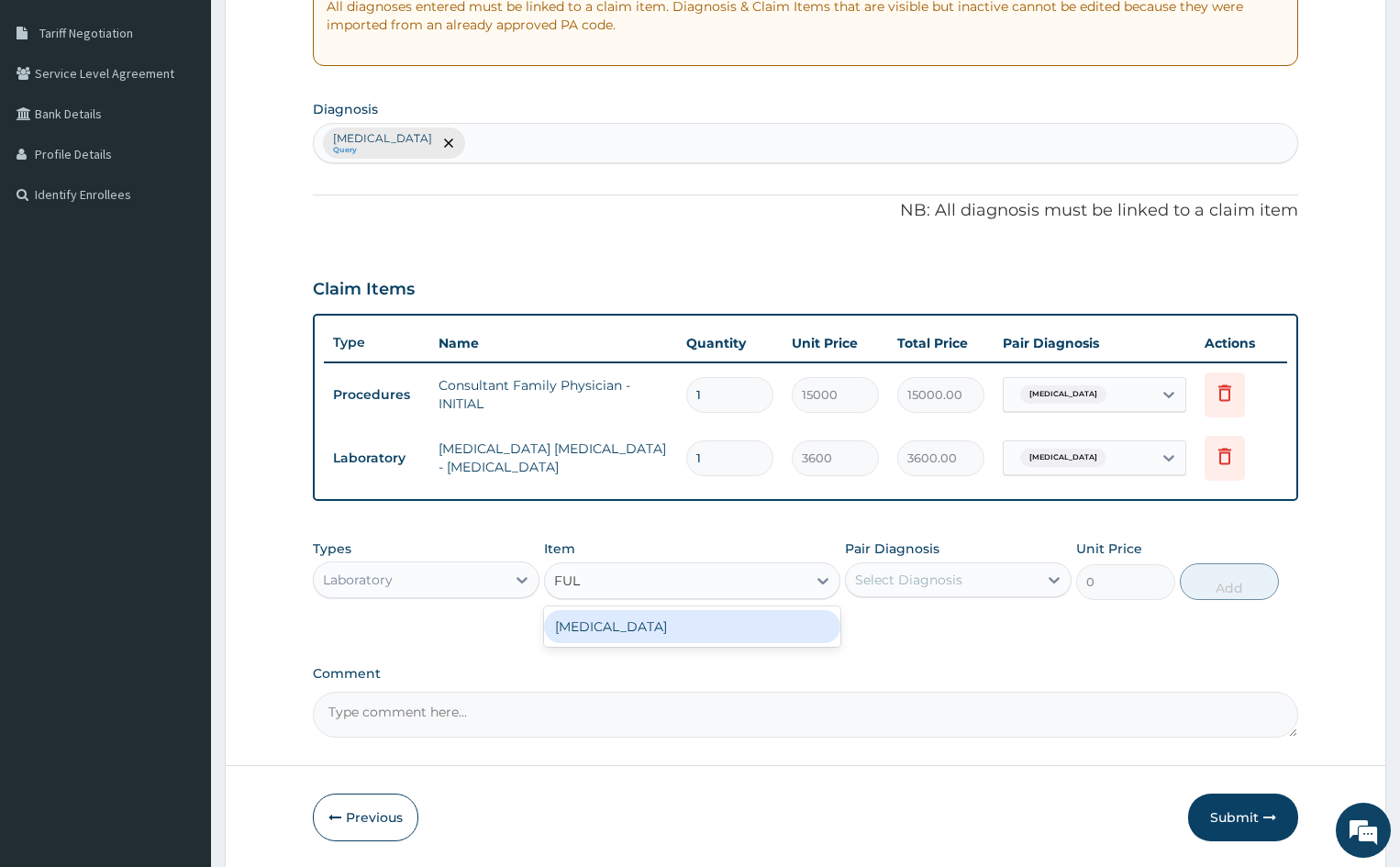
click at [754, 638] on div "Full Blood Count" at bounding box center [692, 627] width 295 height 33
type input "7560"
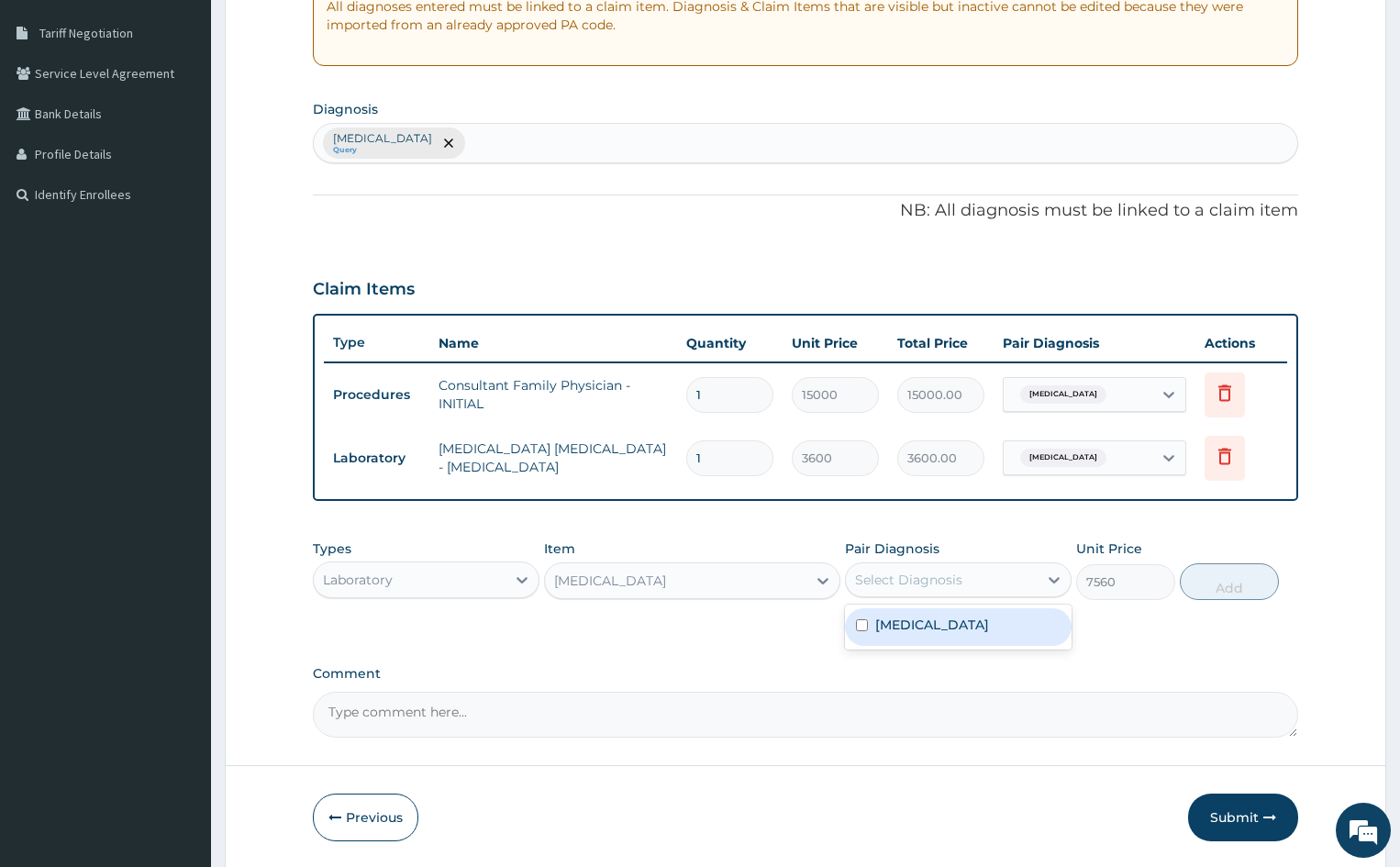
drag, startPoint x: 927, startPoint y: 584, endPoint x: 903, endPoint y: 627, distance: 49.2
click at [903, 597] on div "option Malaria, unspecified, selected. option Malaria, unspecified focused, 1 o…" at bounding box center [957, 580] width 227 height 35
click at [903, 627] on label "[MEDICAL_DATA]" at bounding box center [931, 625] width 114 height 19
checkbox input "true"
click at [1211, 584] on button "Add" at bounding box center [1229, 582] width 98 height 37
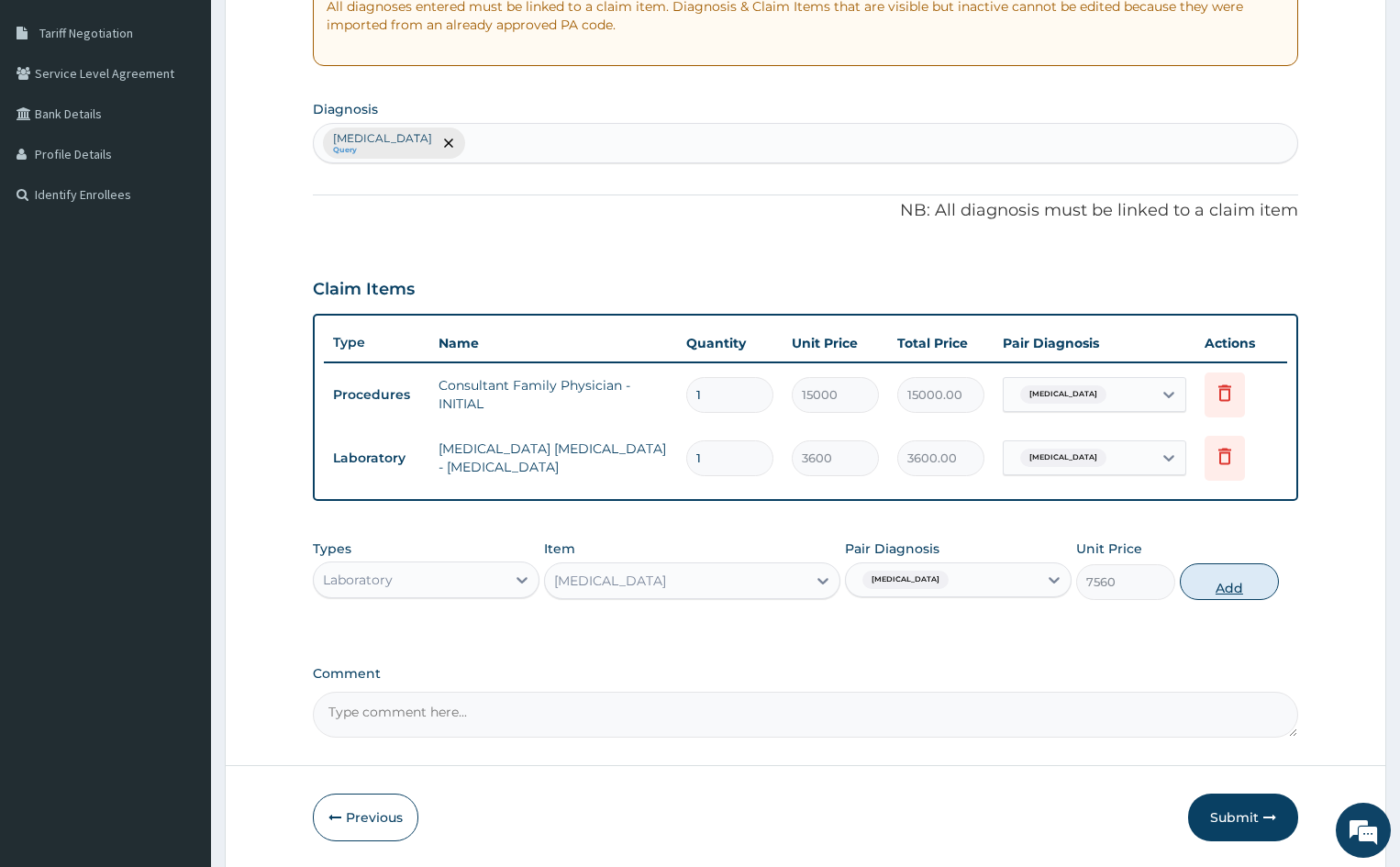
type input "0"
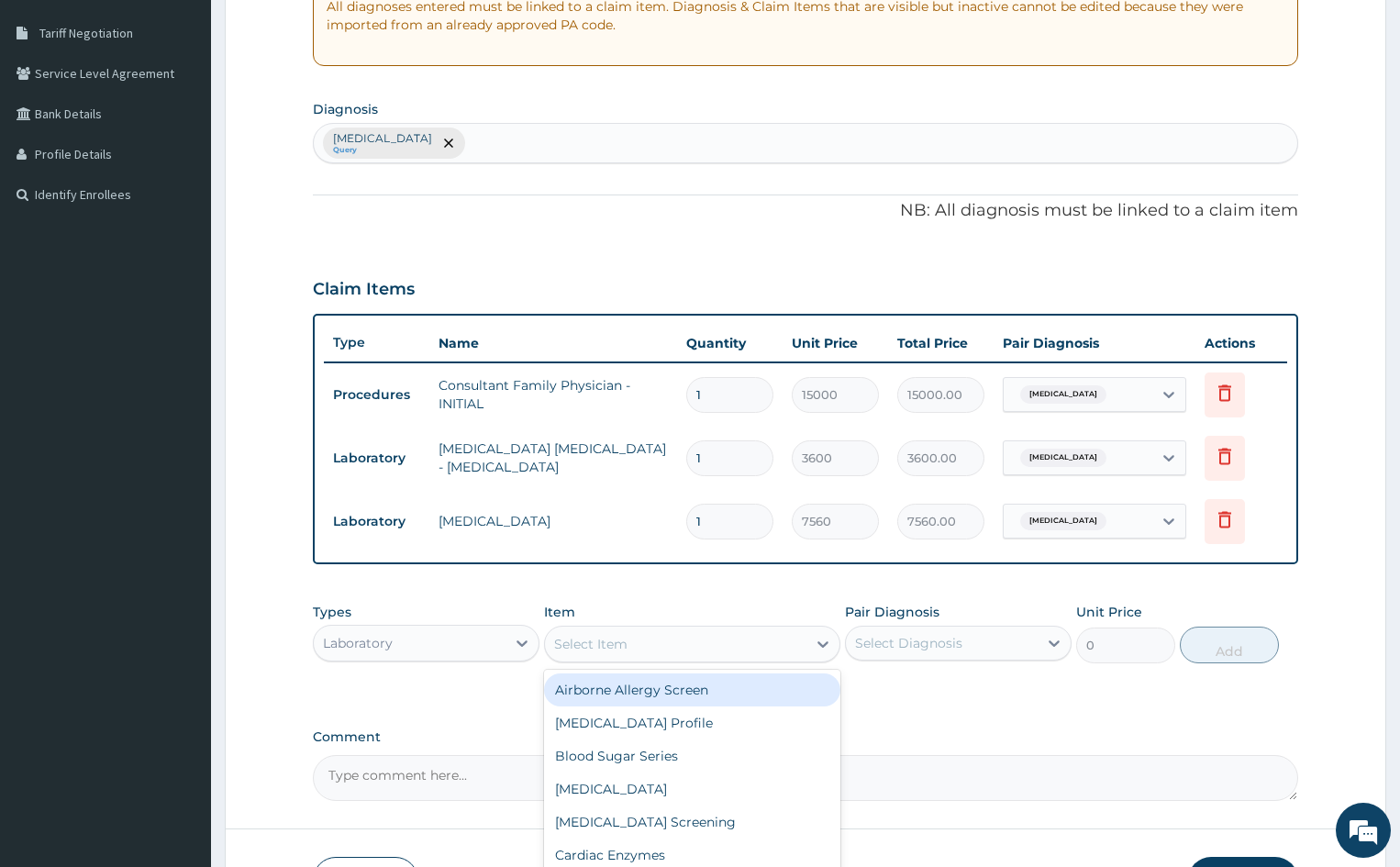
click at [645, 653] on div "Select Item" at bounding box center [675, 645] width 260 height 30
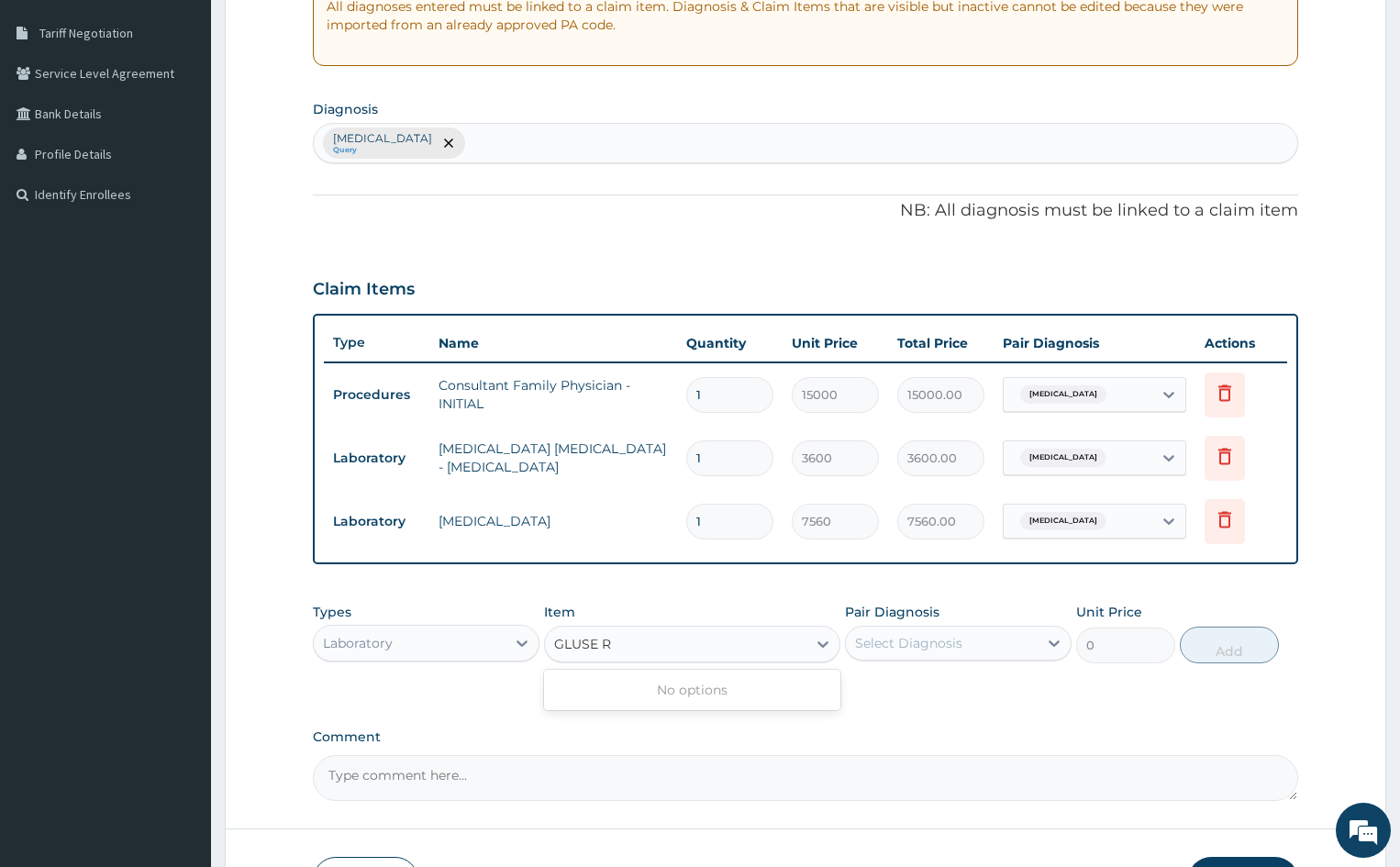
click at [585, 645] on input "GLUSE R" at bounding box center [582, 645] width 58 height 19
type input "GLUCOSE R"
click at [644, 643] on div "Select Item" at bounding box center [675, 645] width 260 height 30
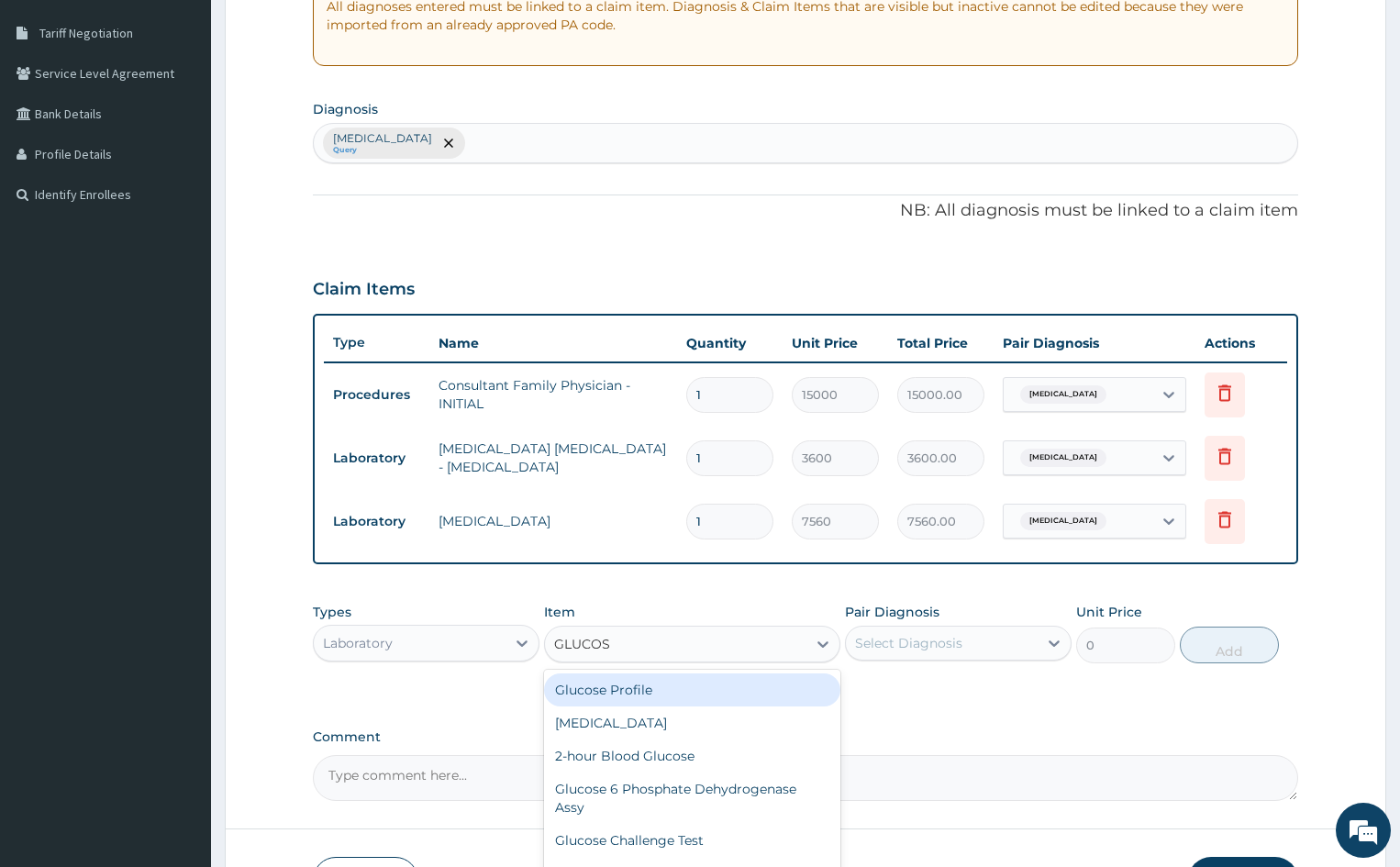
type input "GLUCOSE"
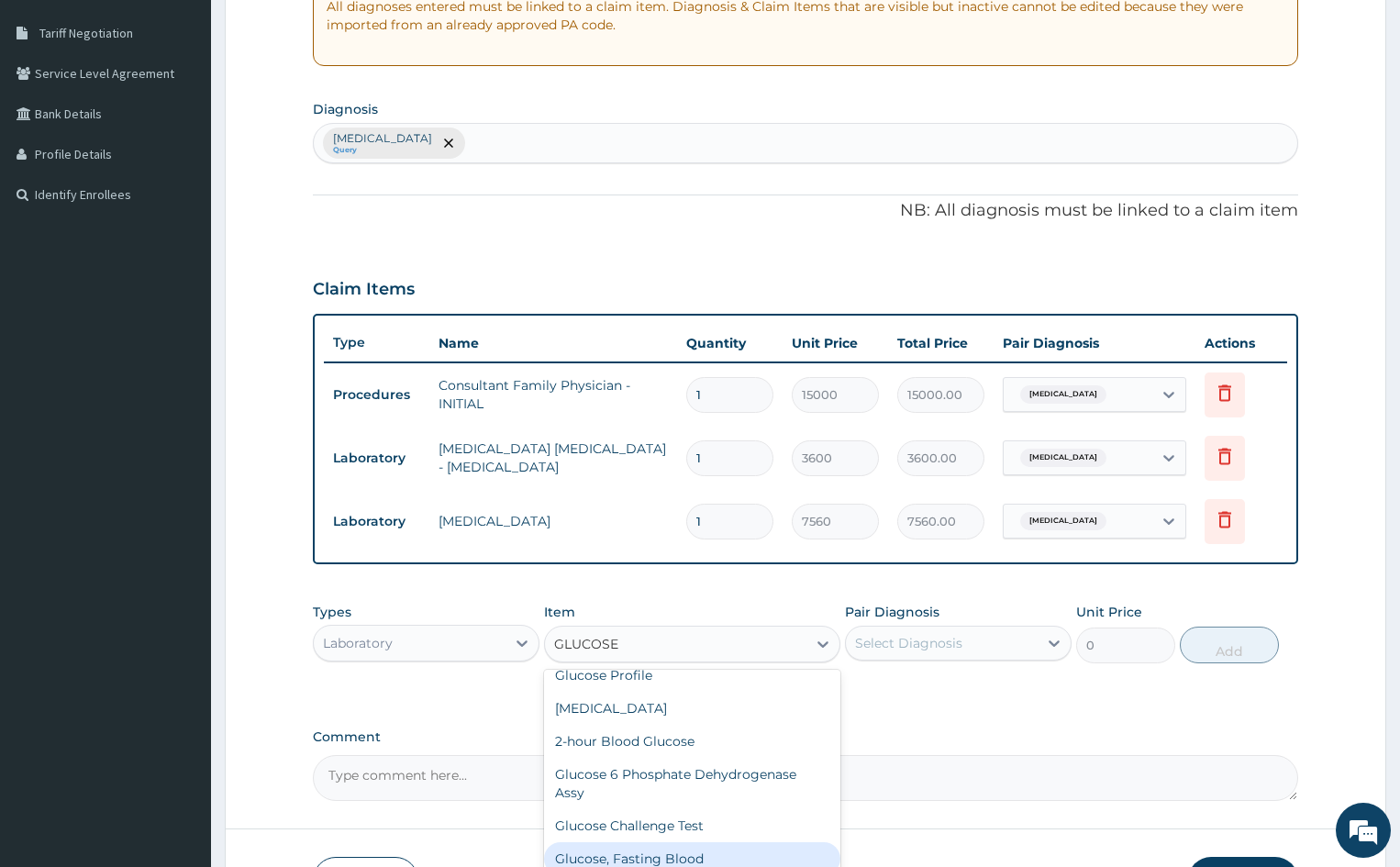
click at [672, 853] on div "Glucose, Fasting Blood" at bounding box center [692, 860] width 295 height 33
type input "4320"
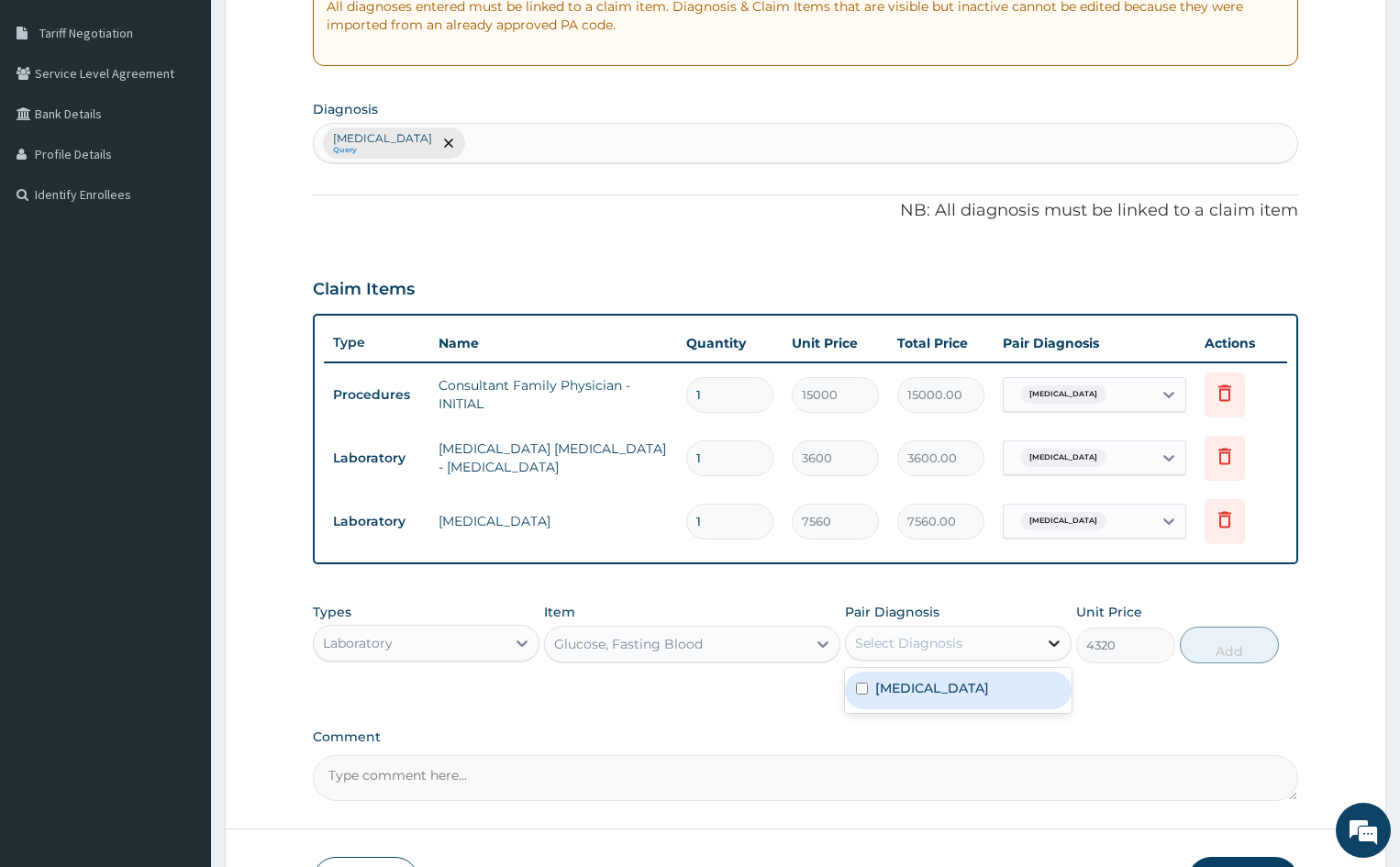
click at [1064, 645] on div at bounding box center [1055, 644] width 33 height 33
click at [873, 684] on div "[MEDICAL_DATA]" at bounding box center [957, 690] width 227 height 38
checkbox input "true"
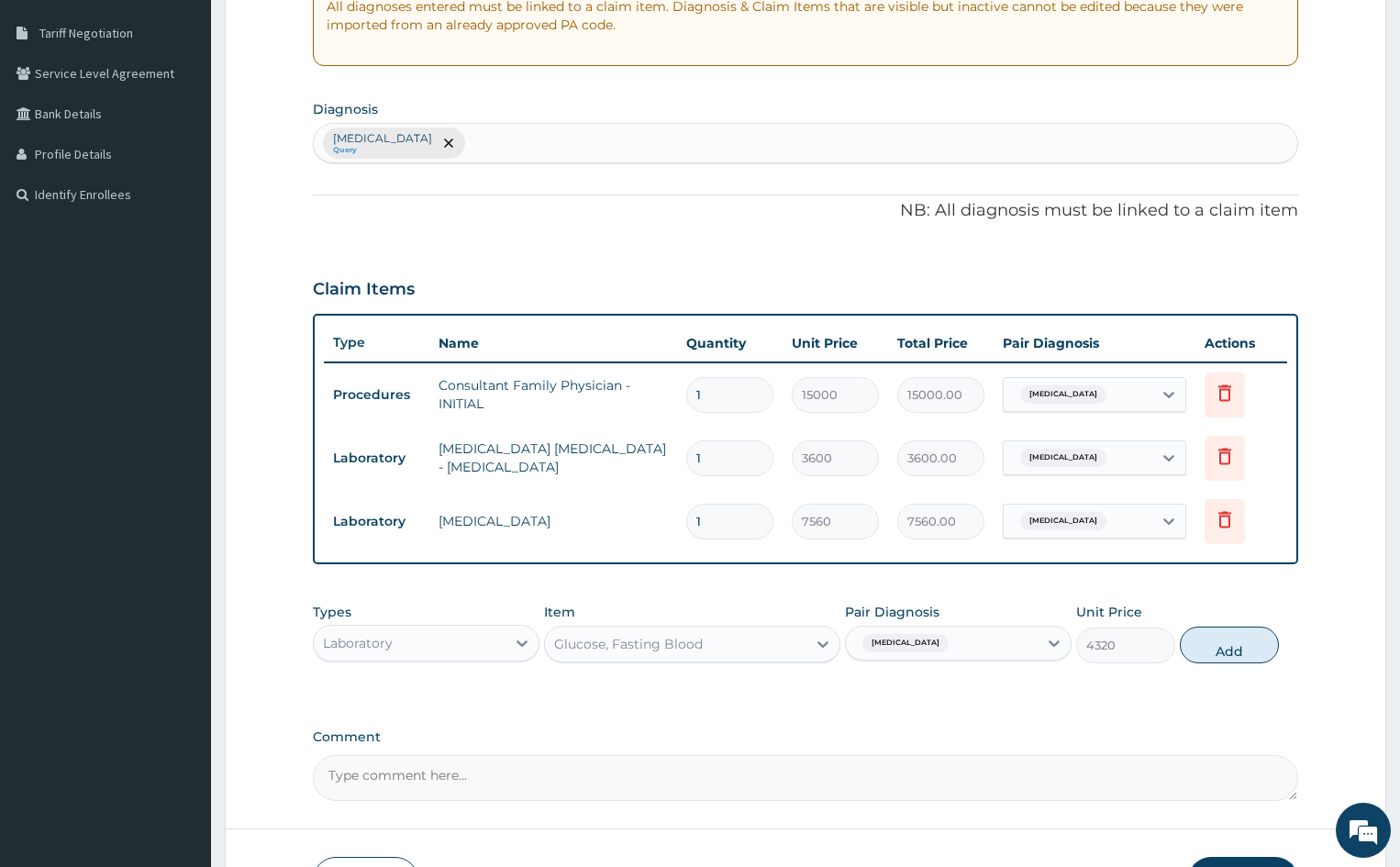
click at [456, 787] on textarea "Comment" at bounding box center [806, 778] width 985 height 46
click at [641, 771] on textarea "KINDLY NOTE DIAGNOSIS FOR GLUCOSE TEST IS PRODIABETES" at bounding box center [806, 778] width 985 height 46
click at [659, 774] on textarea "KINDLY NOTE DIAGNOSIS FOR GLUCOSE TEST I PRODIABETES" at bounding box center [806, 778] width 985 height 46
click at [639, 776] on textarea "KINDLY NOTE DIAGNOSIS FOR GLUCOSE TEST I PREODIABETES" at bounding box center [806, 778] width 985 height 46
click at [670, 773] on textarea "KINDLY NOTE DIAGNOSIS FOR GLUCOSE TEST I PREODIABETES" at bounding box center [806, 778] width 985 height 46
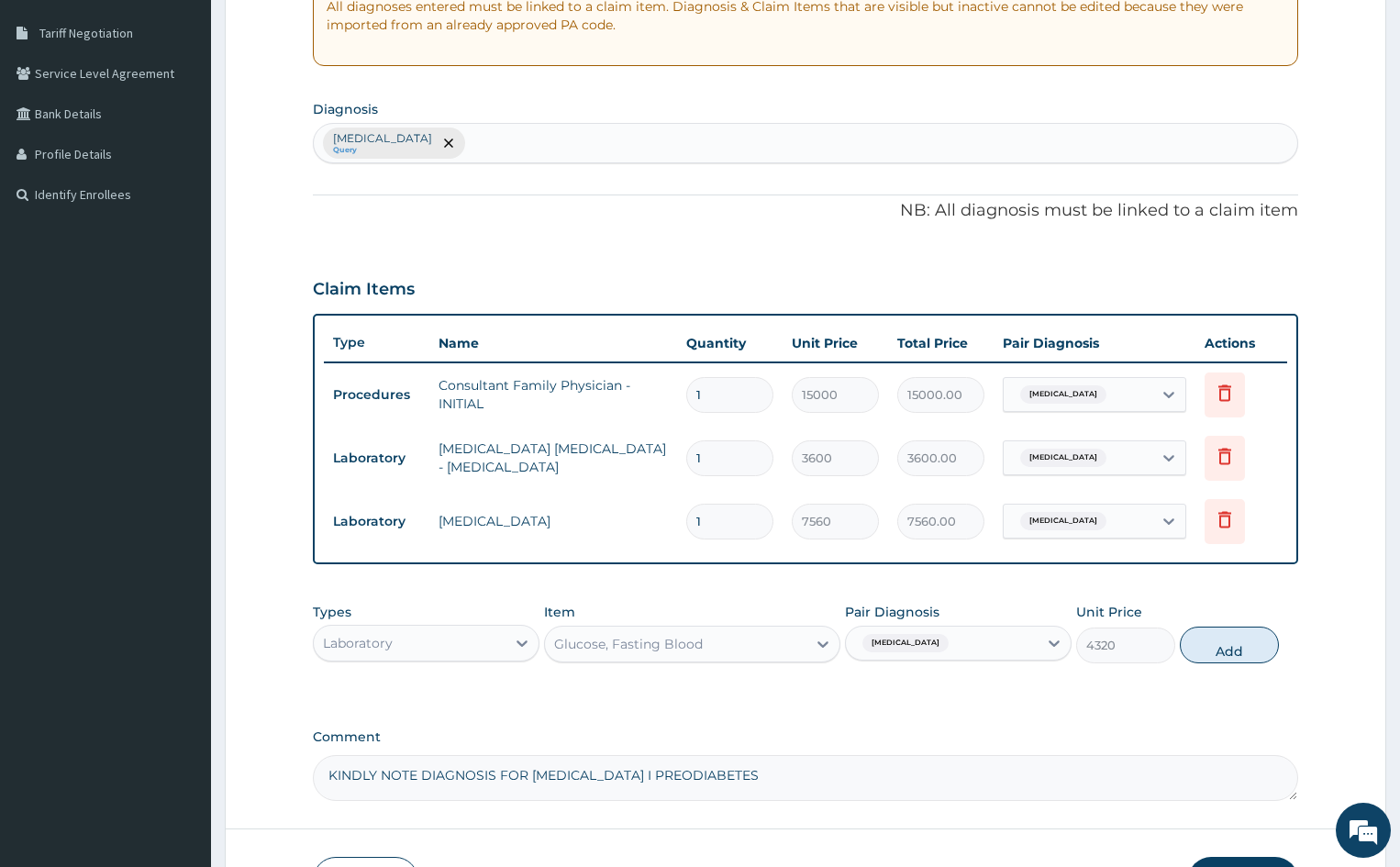
click at [673, 769] on textarea "KINDLY NOTE DIAGNOSIS FOR GLUCOSE TEST I PREODIABETES" at bounding box center [806, 778] width 985 height 46
click at [635, 774] on textarea "KINDLY NOTE DIAGNOSIS FOR GLUCOSE TEST I PREDIABETES" at bounding box center [806, 778] width 985 height 46
click at [745, 780] on textarea "KINDLY NOTE DIAGNOSIS FOR GLUCOSE TEST IS PREDIABETES" at bounding box center [806, 778] width 985 height 46
click at [854, 773] on textarea "KINDLY NOTE DIAGNOSIS FOR GLUCOSE TEST IS PREDIABETES...WHICH IS NTR REFLECTING…" at bounding box center [806, 778] width 985 height 46
click at [837, 773] on textarea "KINDLY NOTE DIAGNOSIS FOR GLUCOSE TEST IS PREDIABETES...WHICH IS NTR REFLECTING…" at bounding box center [806, 778] width 985 height 46
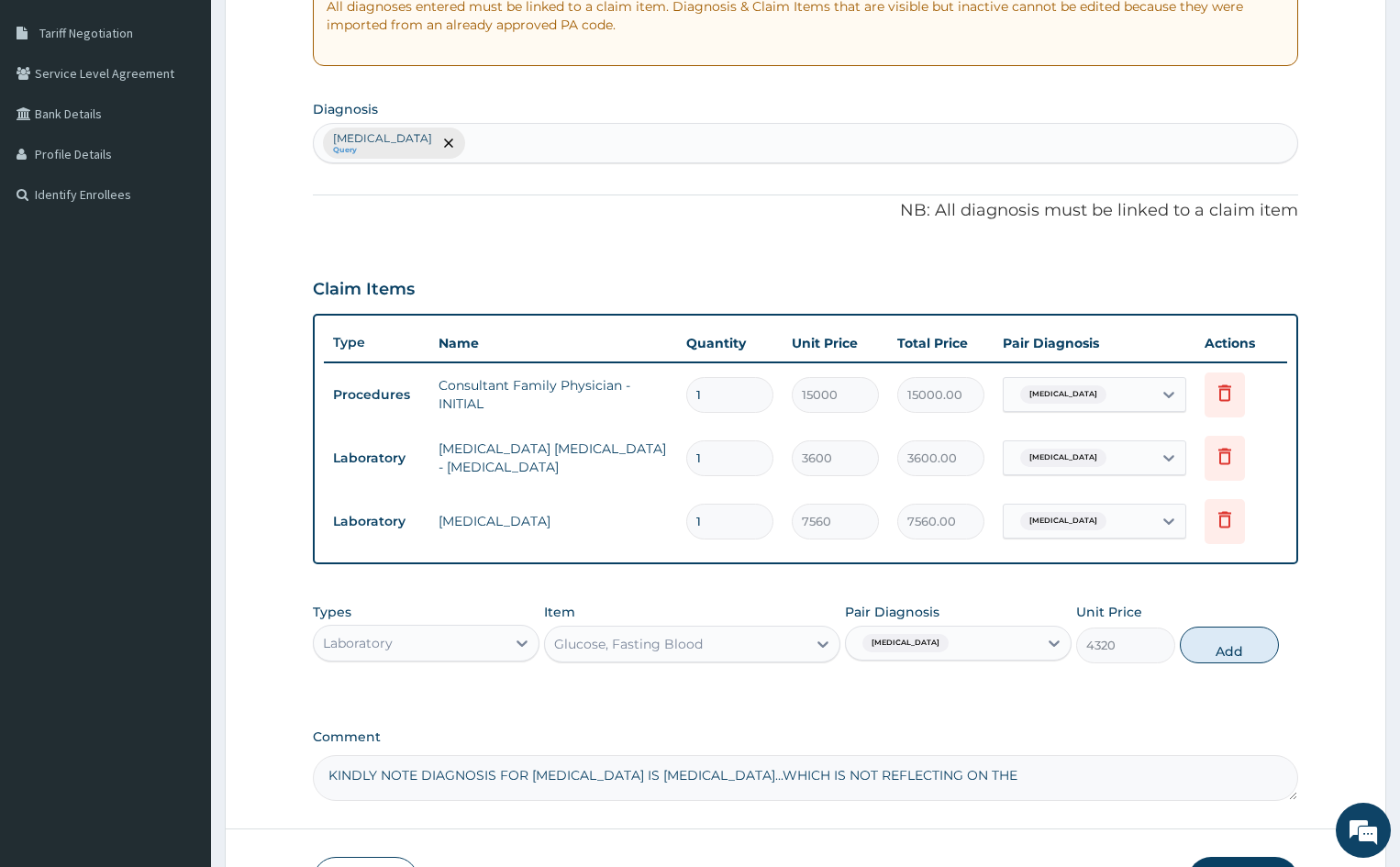
click at [984, 778] on textarea "KINDLY NOTE DIAGNOSIS FOR GLUCOSE TEST IS PREDIABETES...WHICH IS NOT REFLECTING…" at bounding box center [806, 778] width 985 height 46
type textarea "KINDLY NOTE DIAGNOSIS FOR GLUCOSE TEST IS PREDIABETES...WHICH IS NOT REFLECTING…"
click at [1242, 647] on button "Add" at bounding box center [1229, 646] width 98 height 37
type input "0"
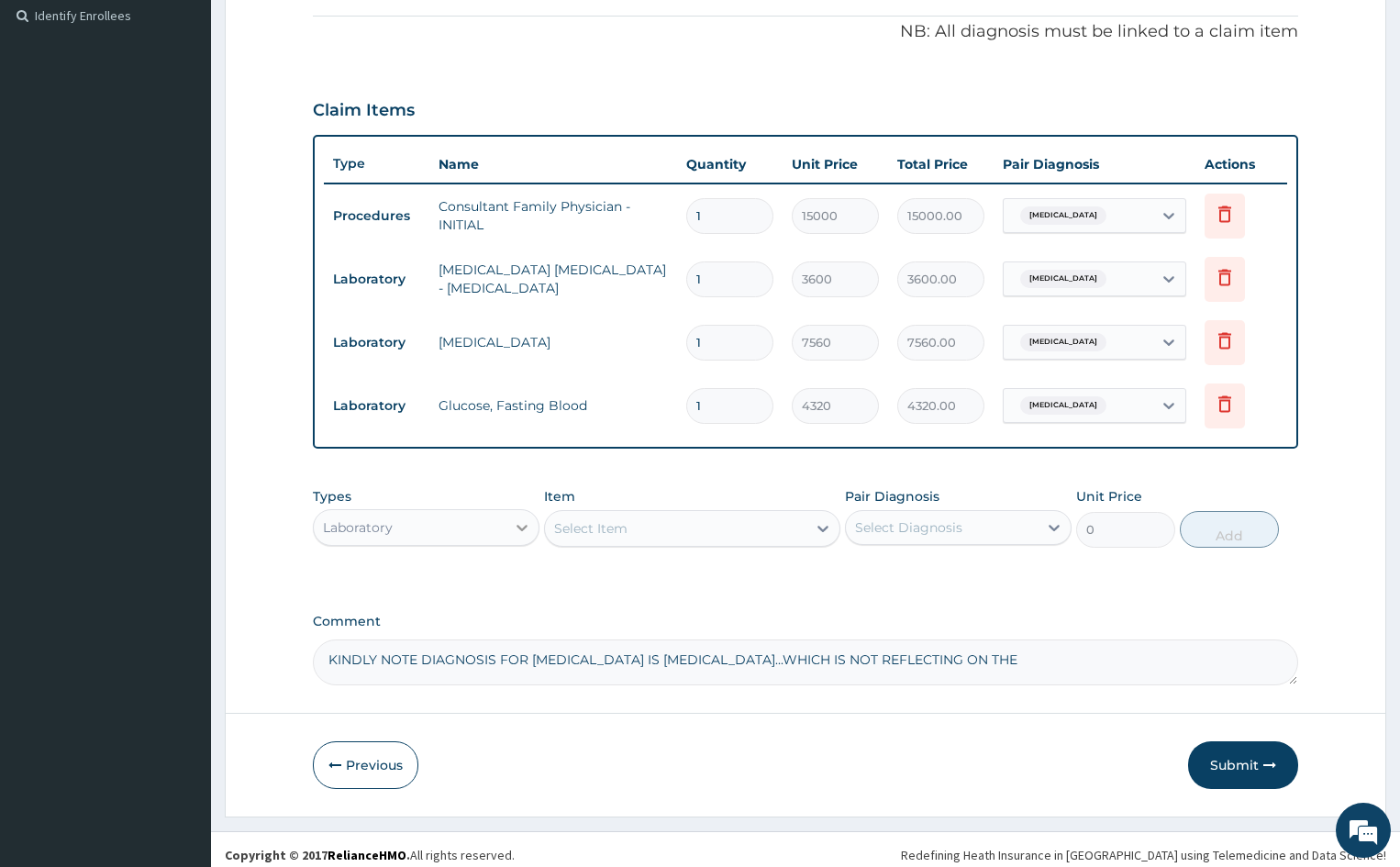
scroll to position [559, 0]
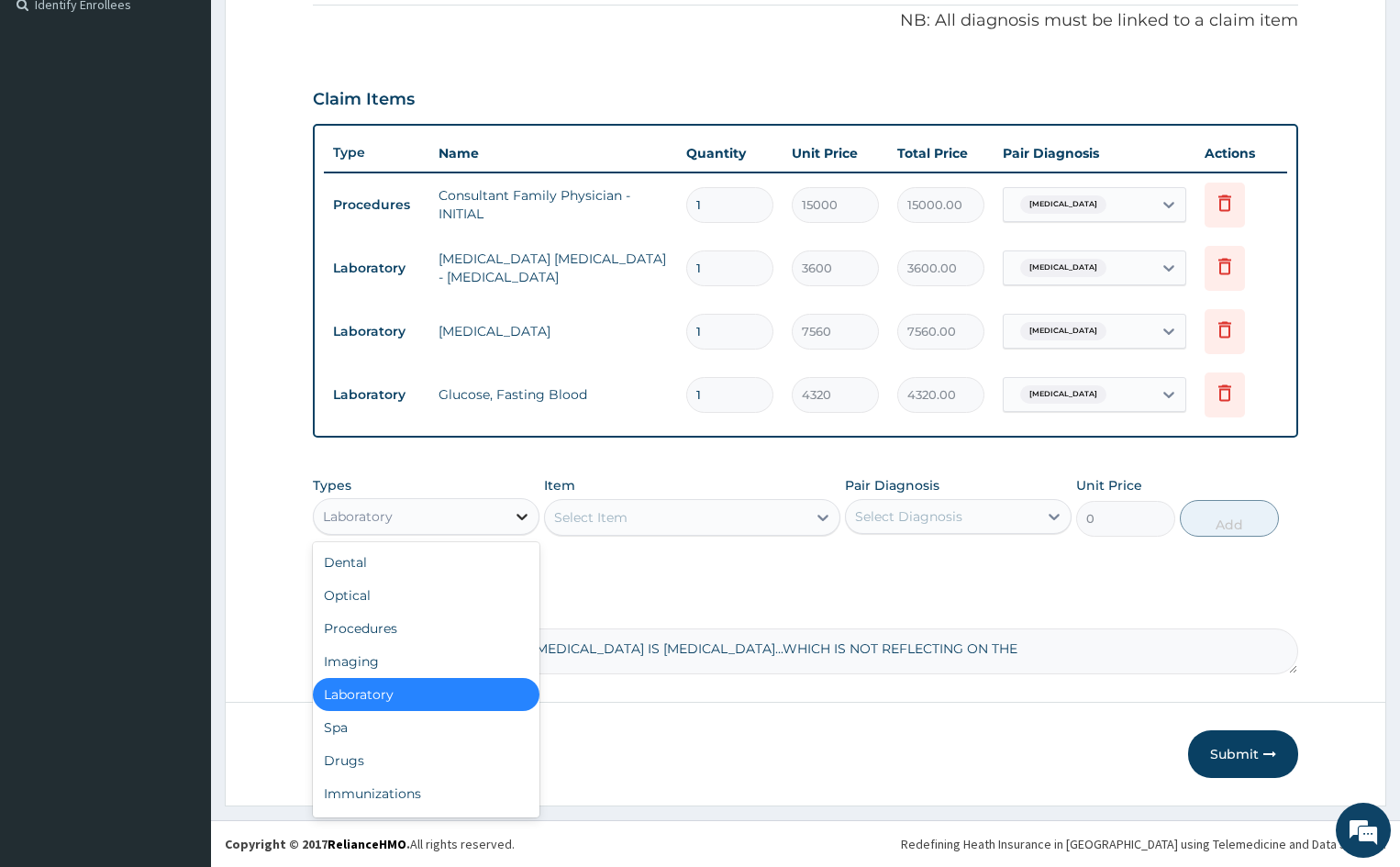
click at [530, 516] on icon at bounding box center [522, 517] width 19 height 19
click at [349, 765] on div "Drugs" at bounding box center [426, 761] width 227 height 33
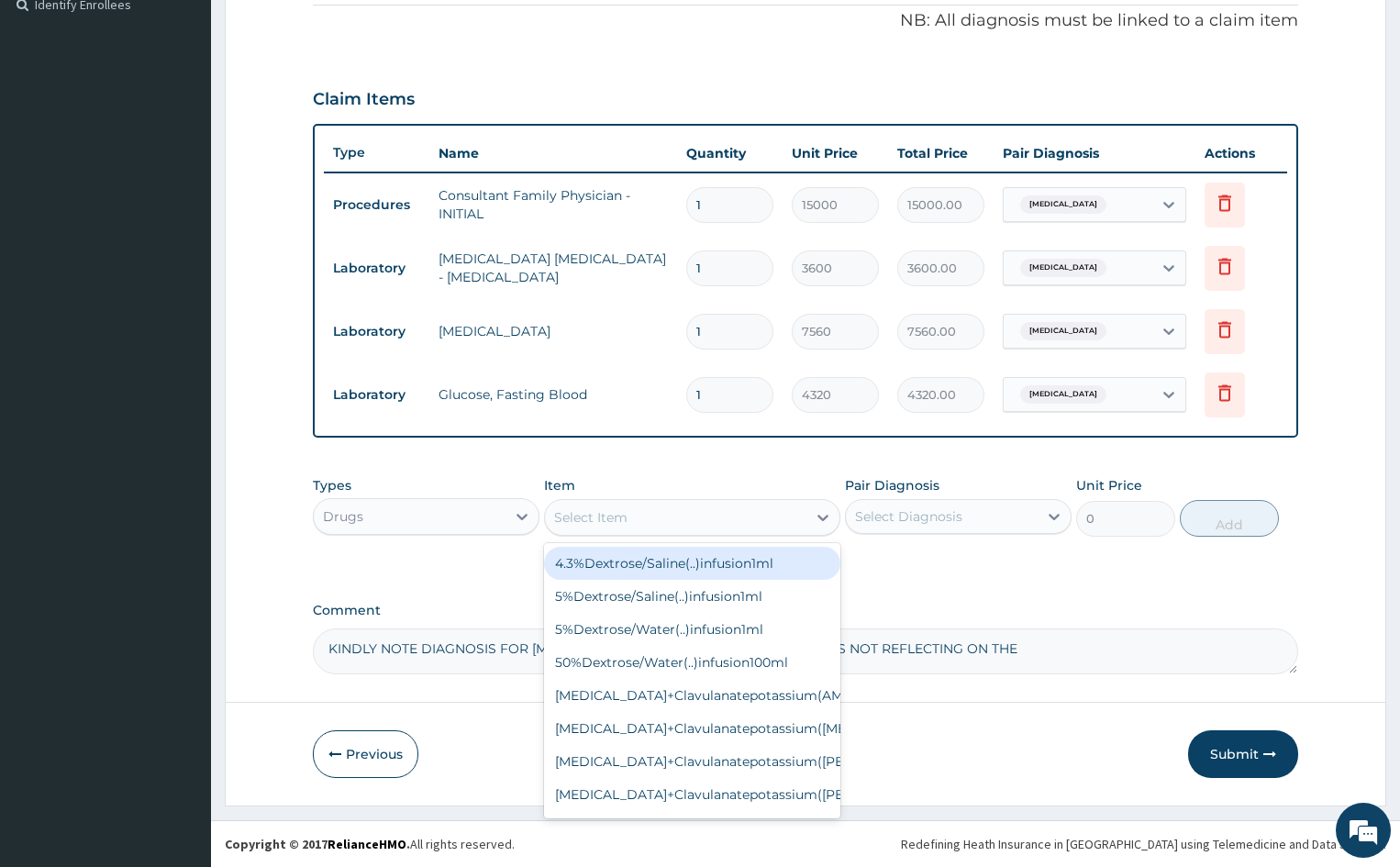
click at [731, 509] on div "Select Item" at bounding box center [675, 518] width 260 height 30
click at [736, 527] on div "Select Item" at bounding box center [675, 518] width 260 height 30
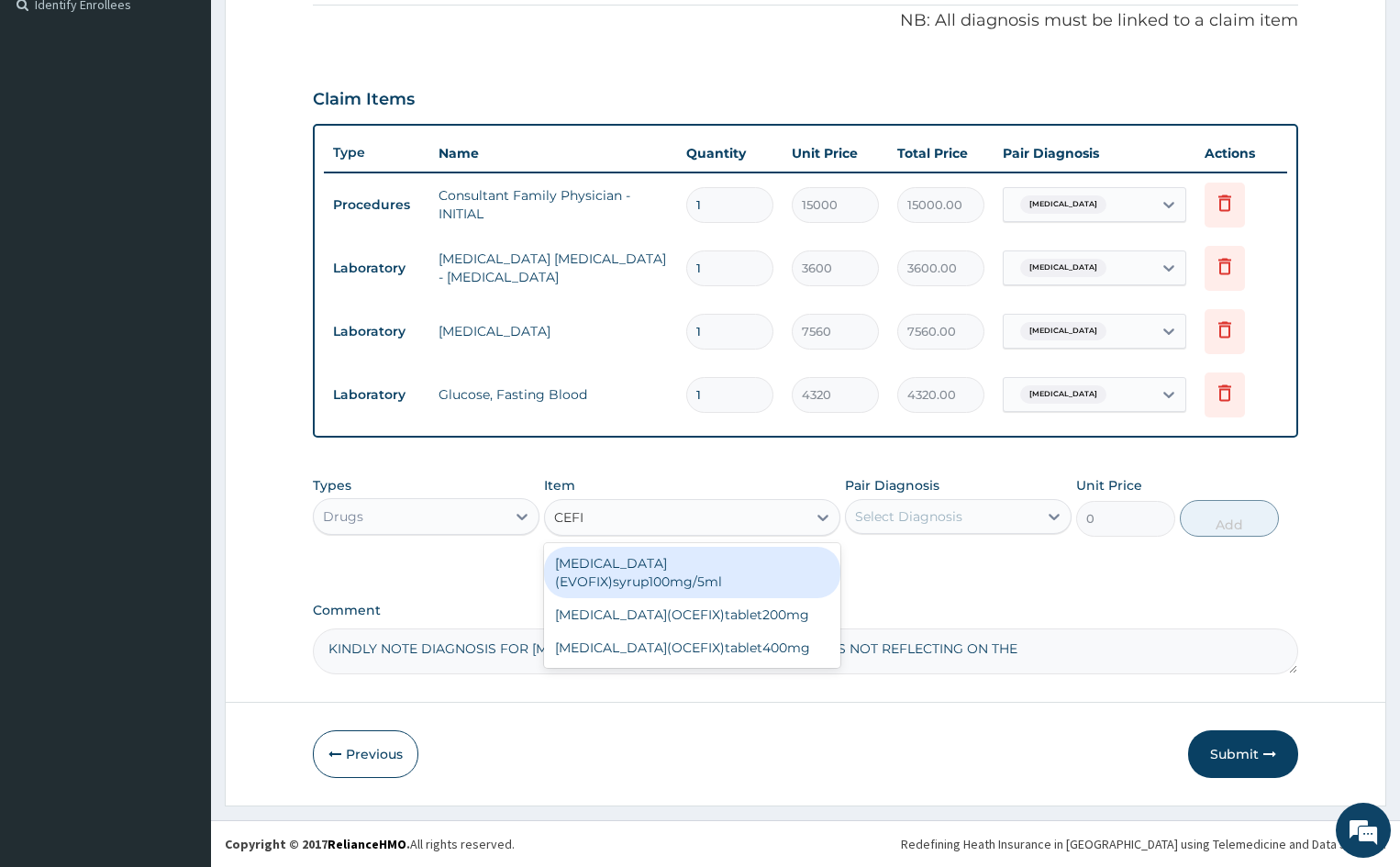
type input "CEFIX"
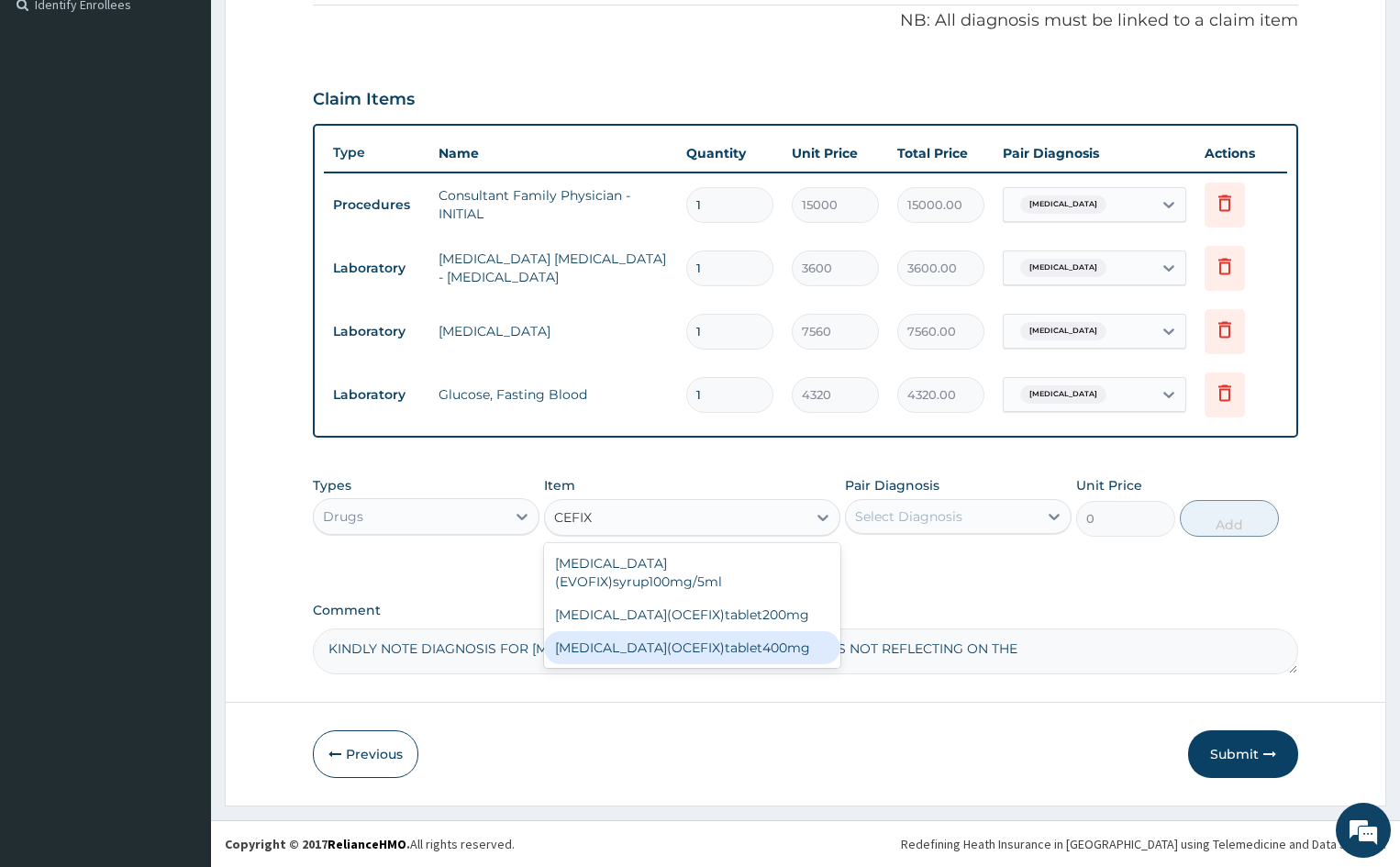
click at [744, 633] on div "cefixime(OCEFIX)tablet400mg" at bounding box center [692, 648] width 295 height 33
type input "985"
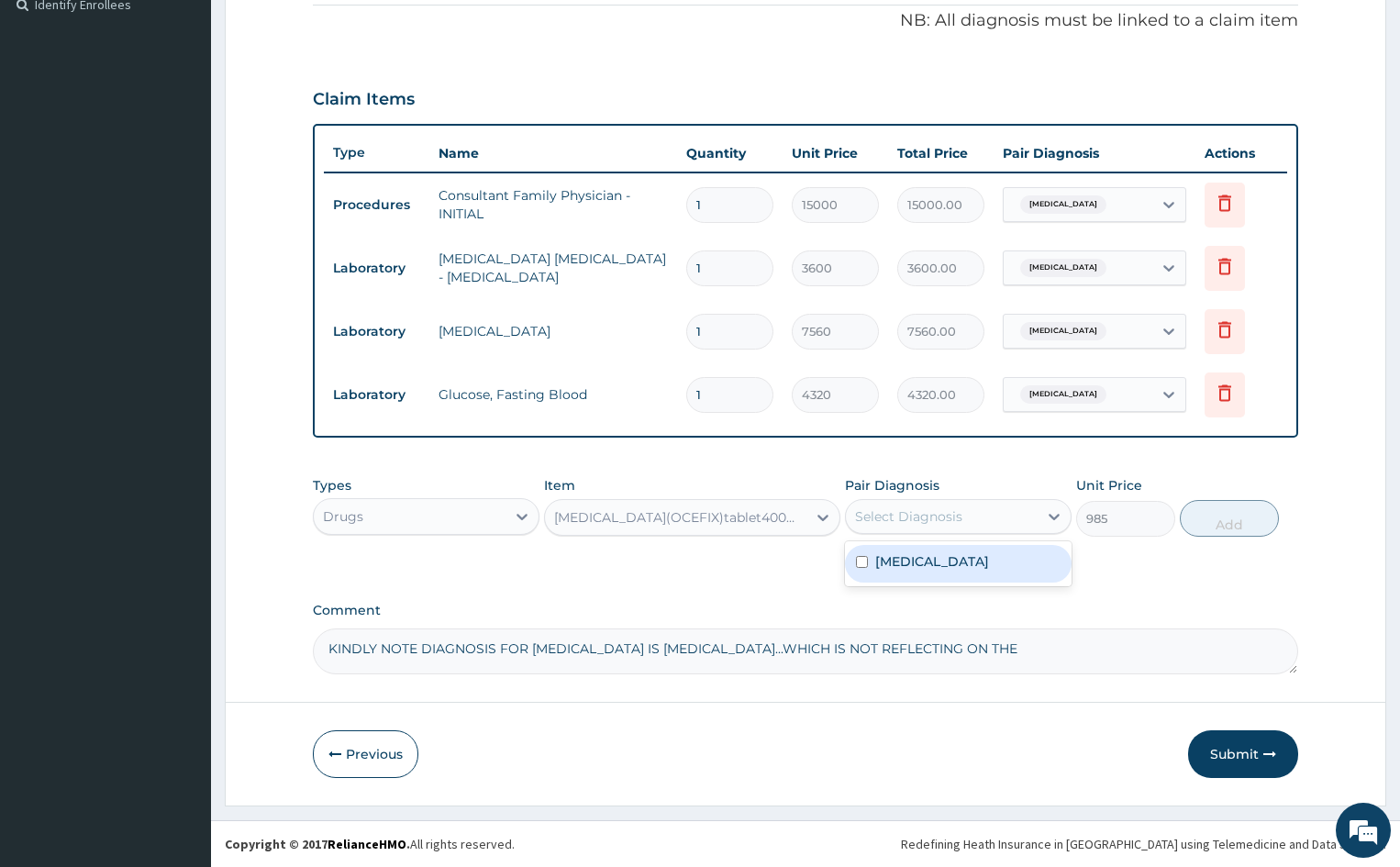
click at [990, 516] on div "Select Diagnosis" at bounding box center [941, 517] width 192 height 30
click at [858, 564] on input "checkbox" at bounding box center [861, 561] width 12 height 12
checkbox input "true"
click at [1266, 502] on button "Add" at bounding box center [1229, 519] width 98 height 37
type input "0"
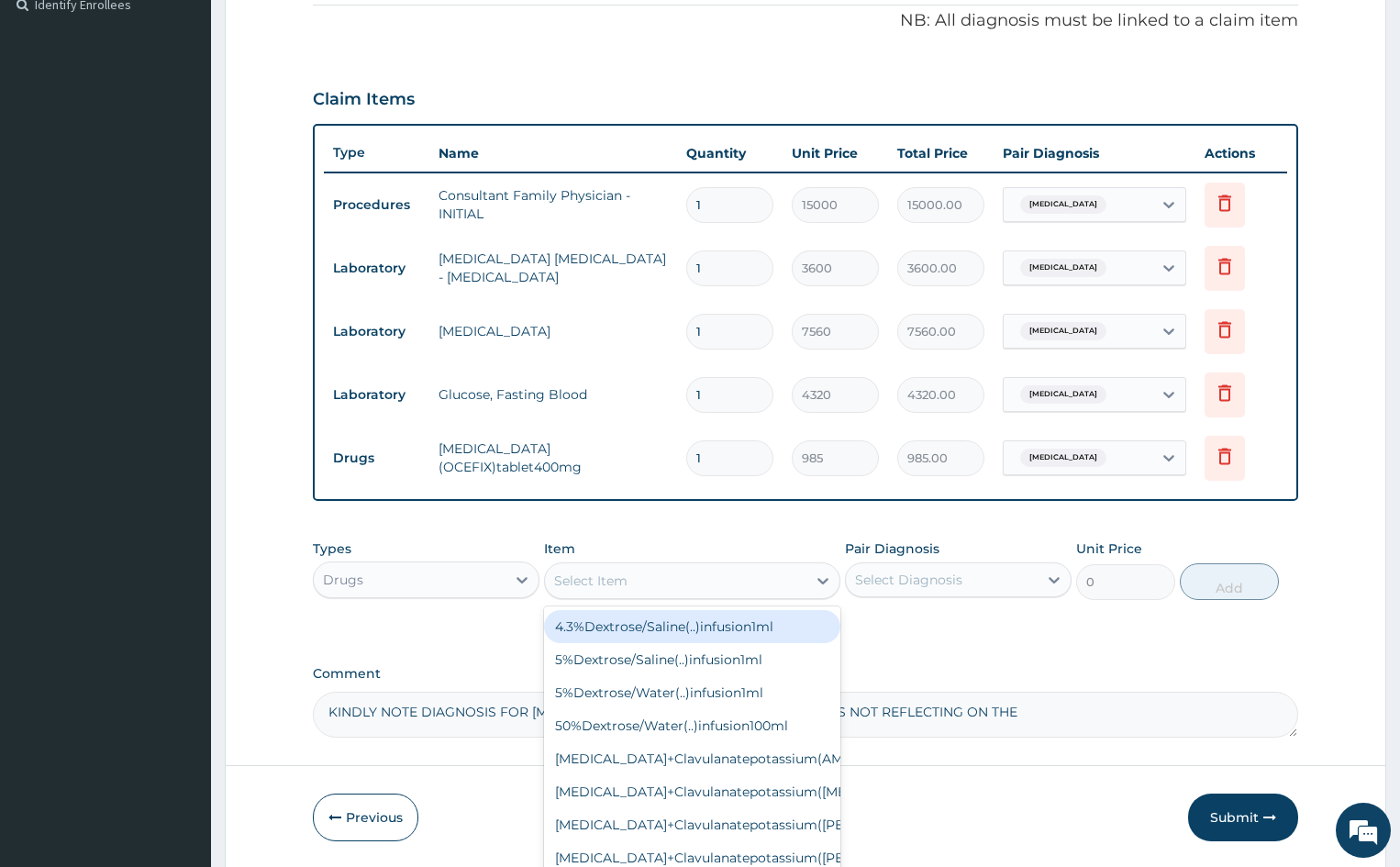
click at [679, 579] on div "Select Item" at bounding box center [675, 581] width 260 height 30
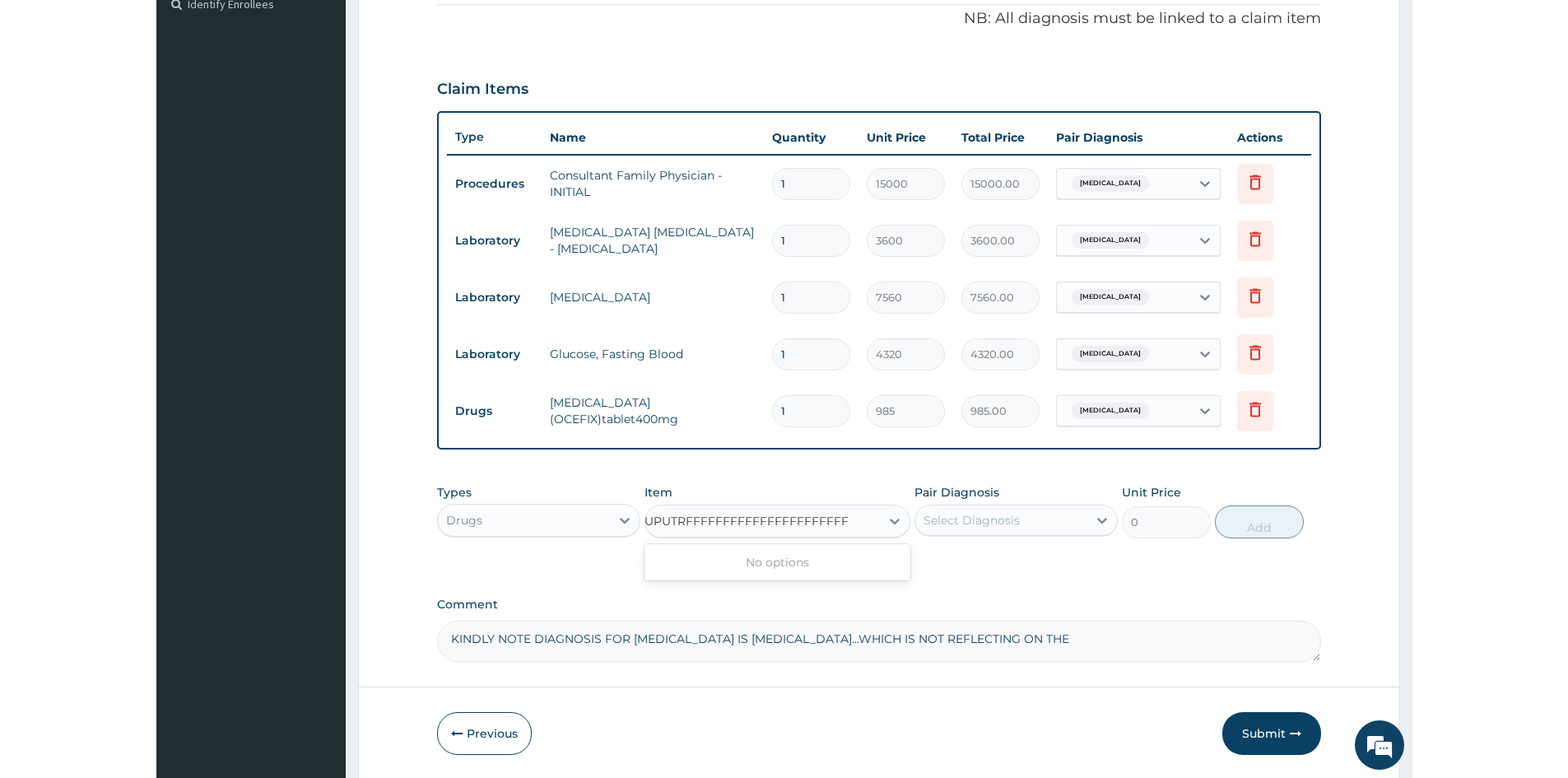
scroll to position [0, 0]
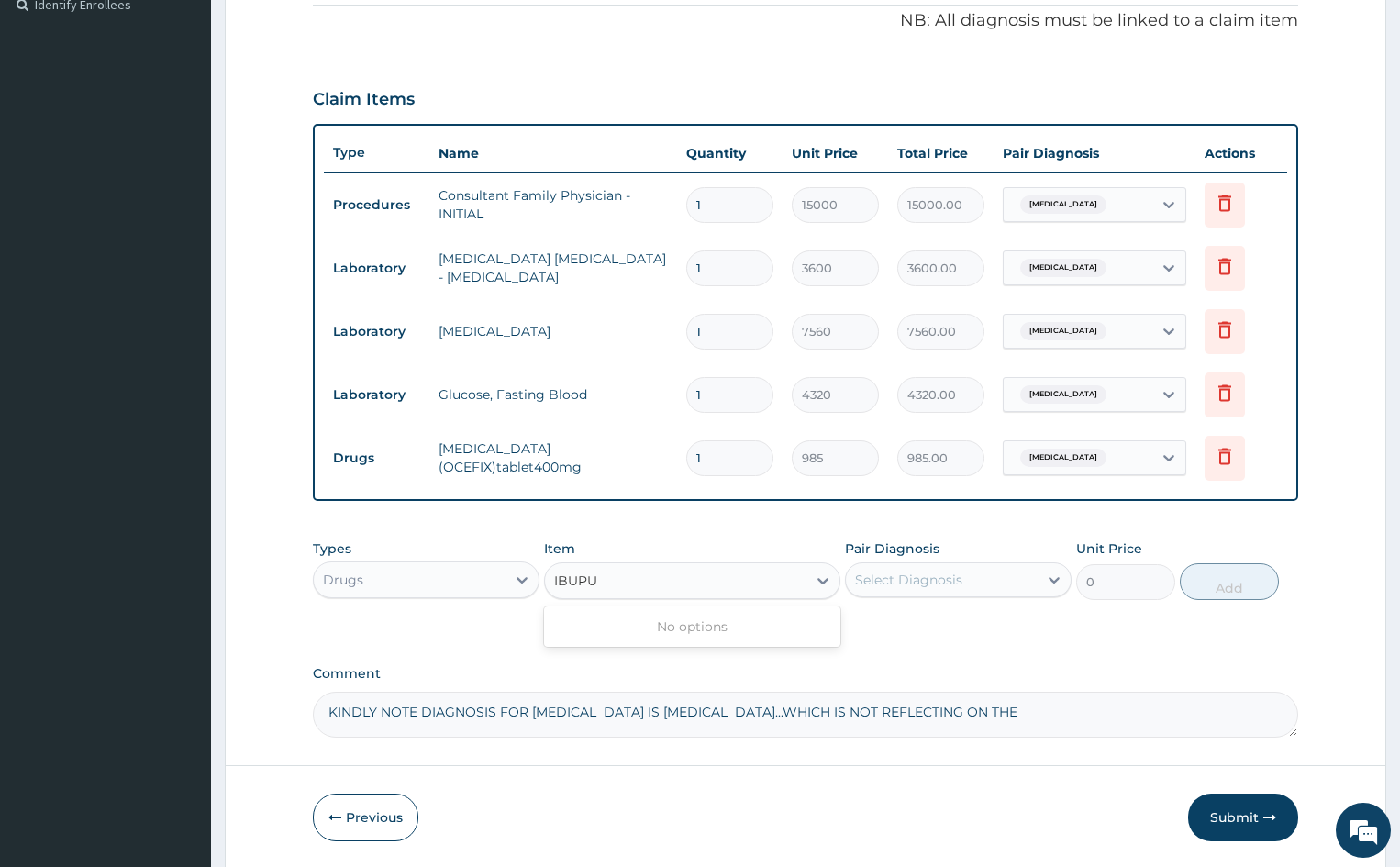
type input "IBUP"
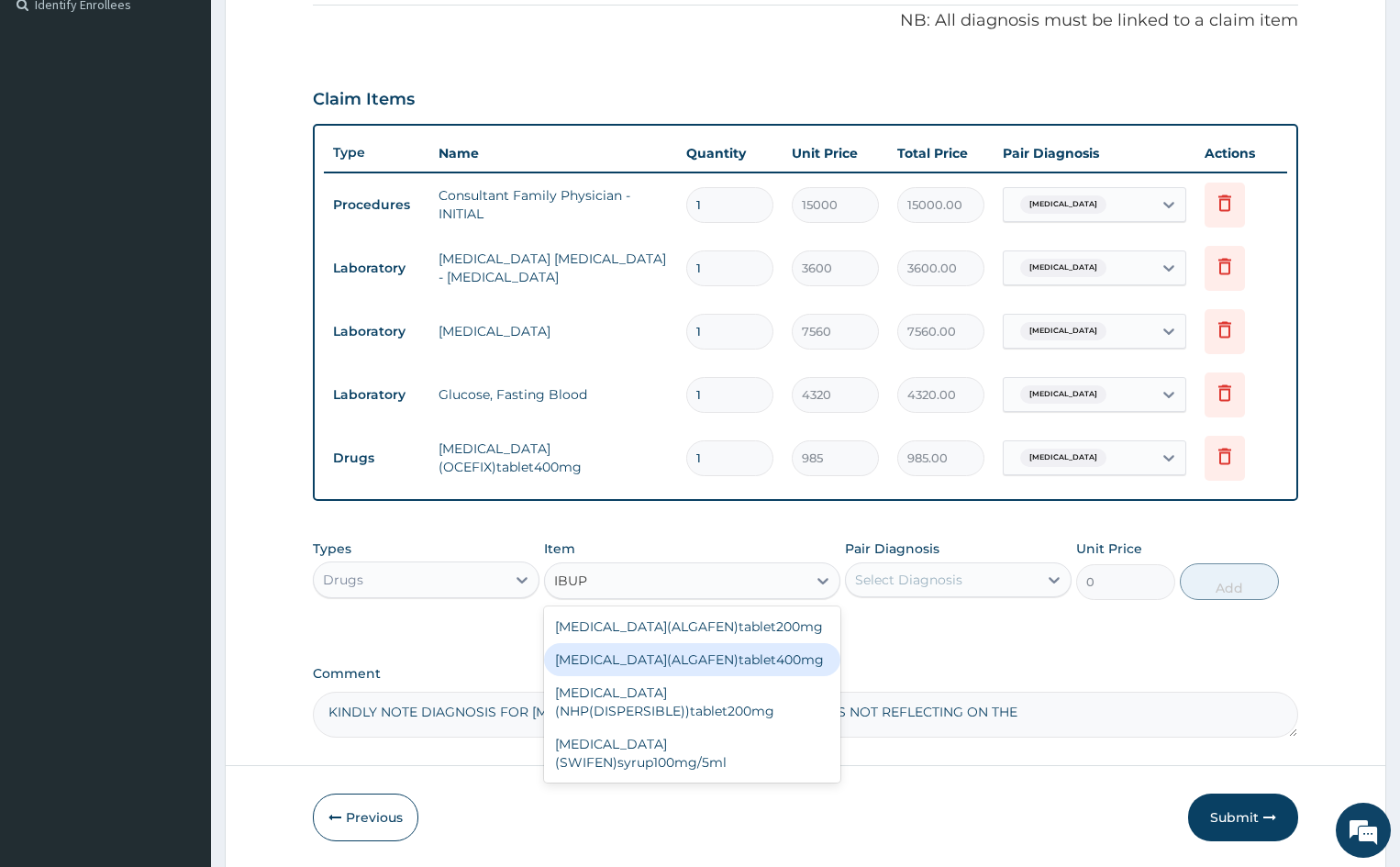
click at [656, 652] on div "Ibuprofen(ALGAFEN)tablet400mg" at bounding box center [692, 660] width 295 height 33
type input "50"
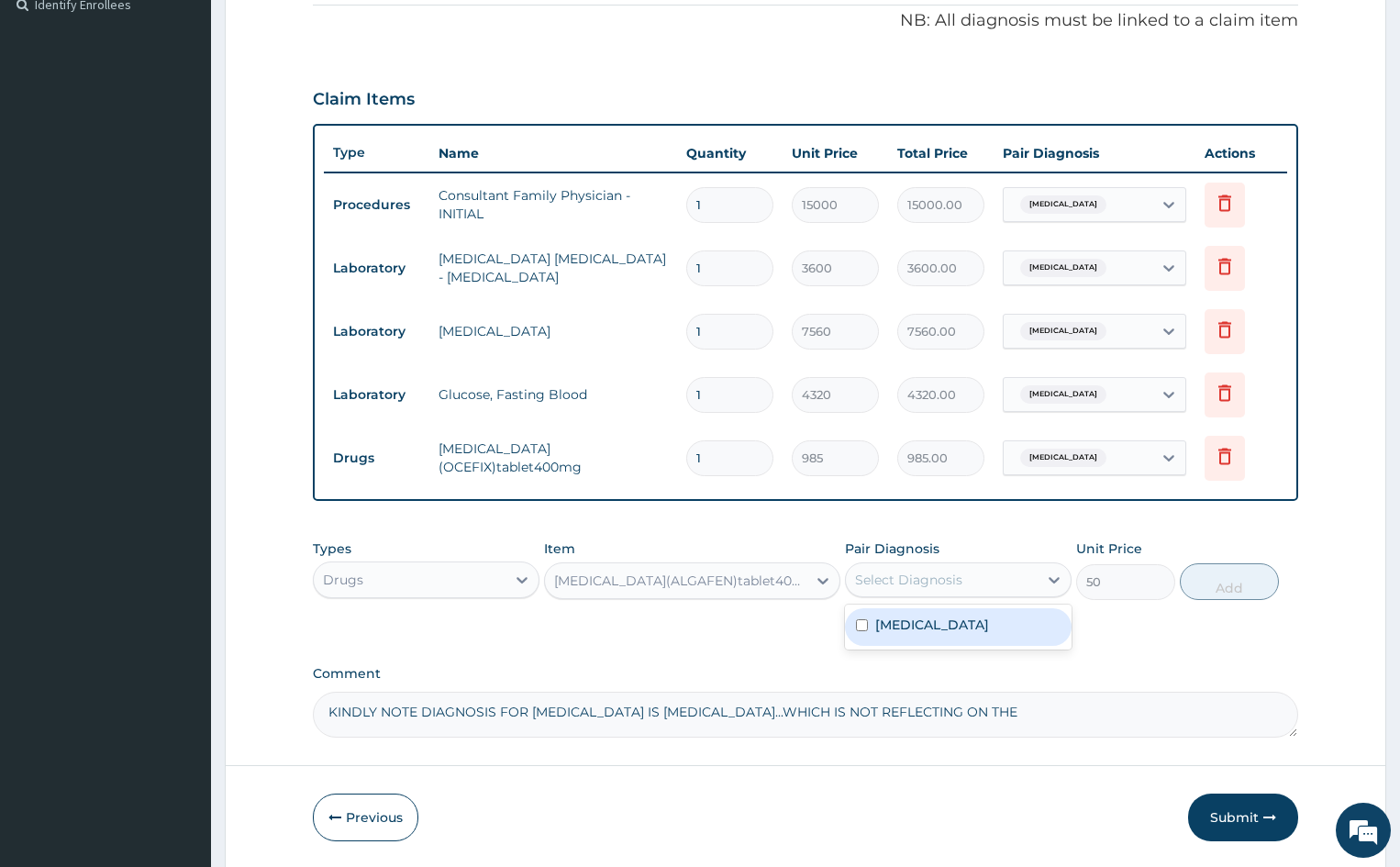
click at [1012, 594] on div "Select Diagnosis" at bounding box center [941, 580] width 192 height 30
click at [859, 630] on input "checkbox" at bounding box center [861, 625] width 12 height 12
checkbox input "true"
click at [1218, 573] on button "Add" at bounding box center [1229, 582] width 98 height 37
type input "0"
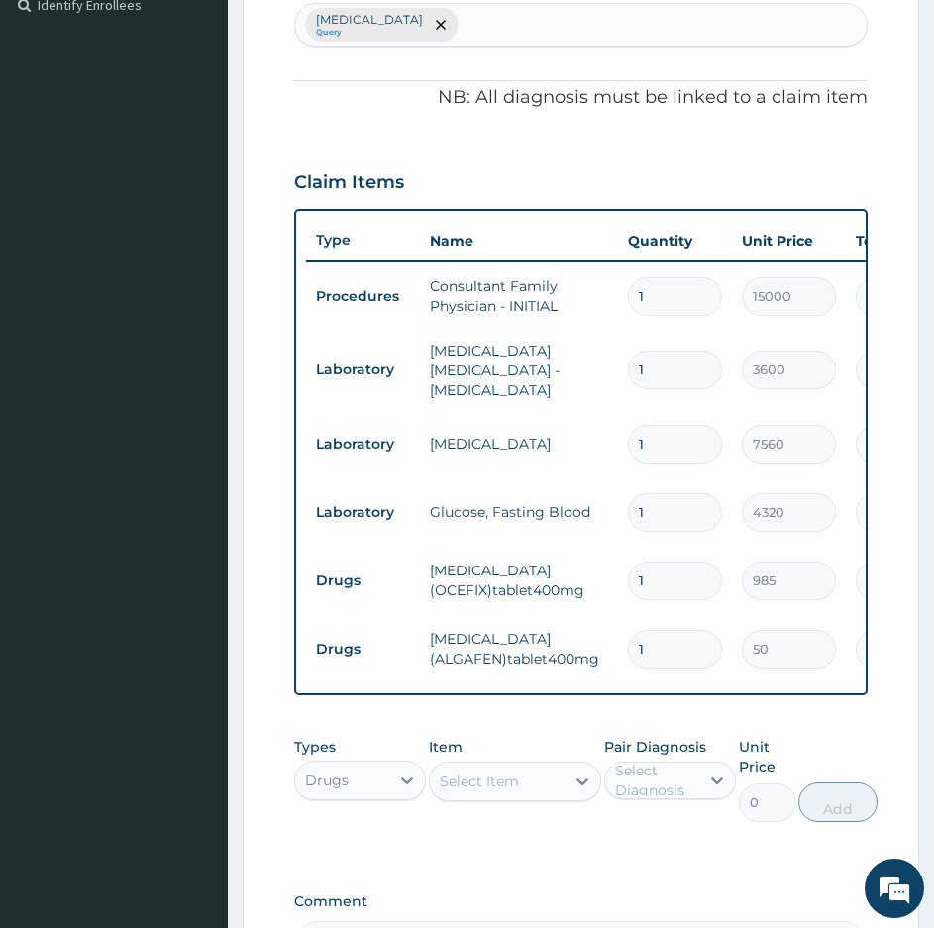
click at [564, 340] on td "MALARIA PARASITE - BLOOD FILM" at bounding box center [519, 370] width 198 height 79
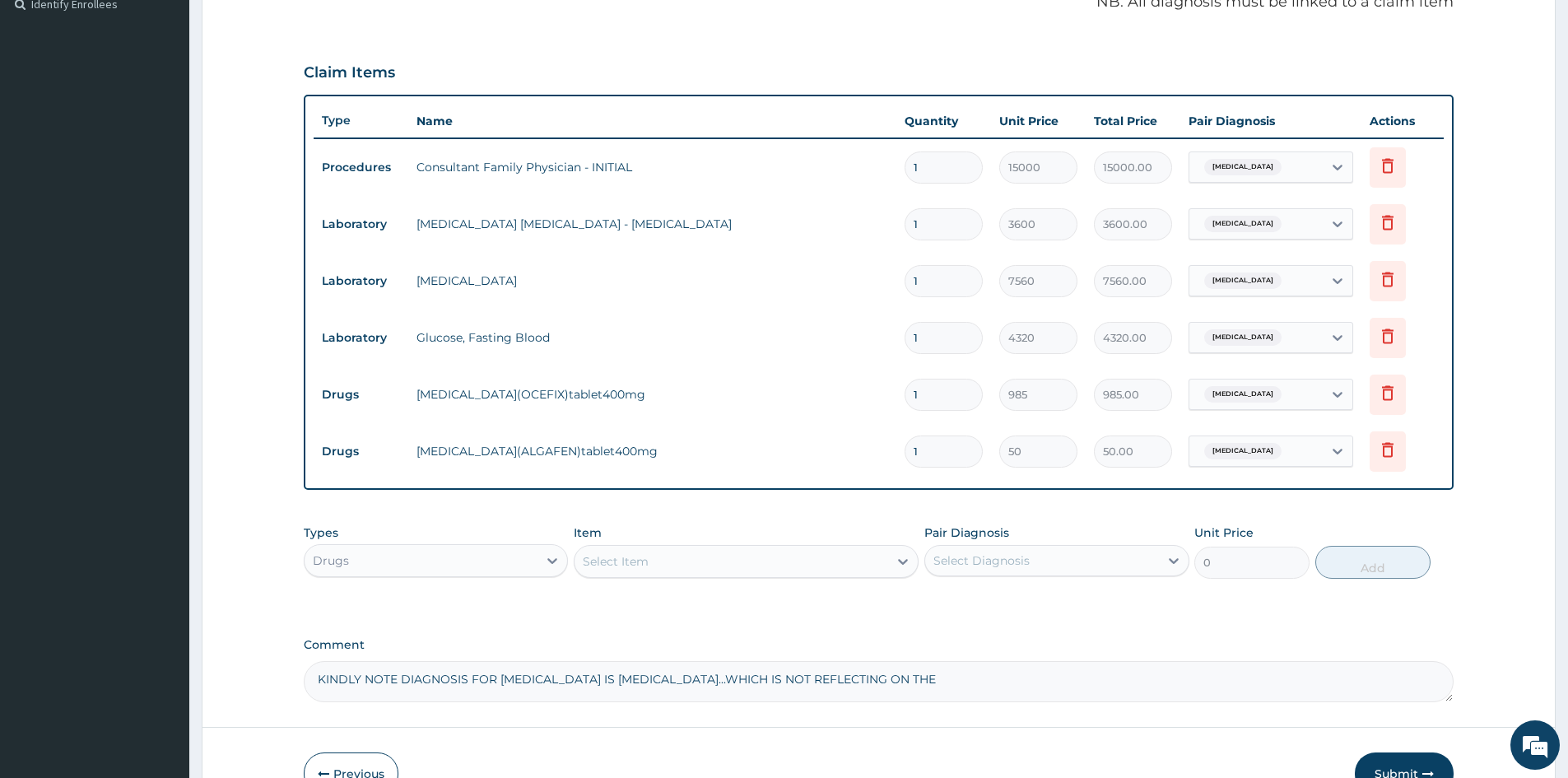
click at [951, 388] on input "1" at bounding box center [944, 395] width 78 height 32
type input "0.00"
type input "5"
type input "4925.00"
type input "5"
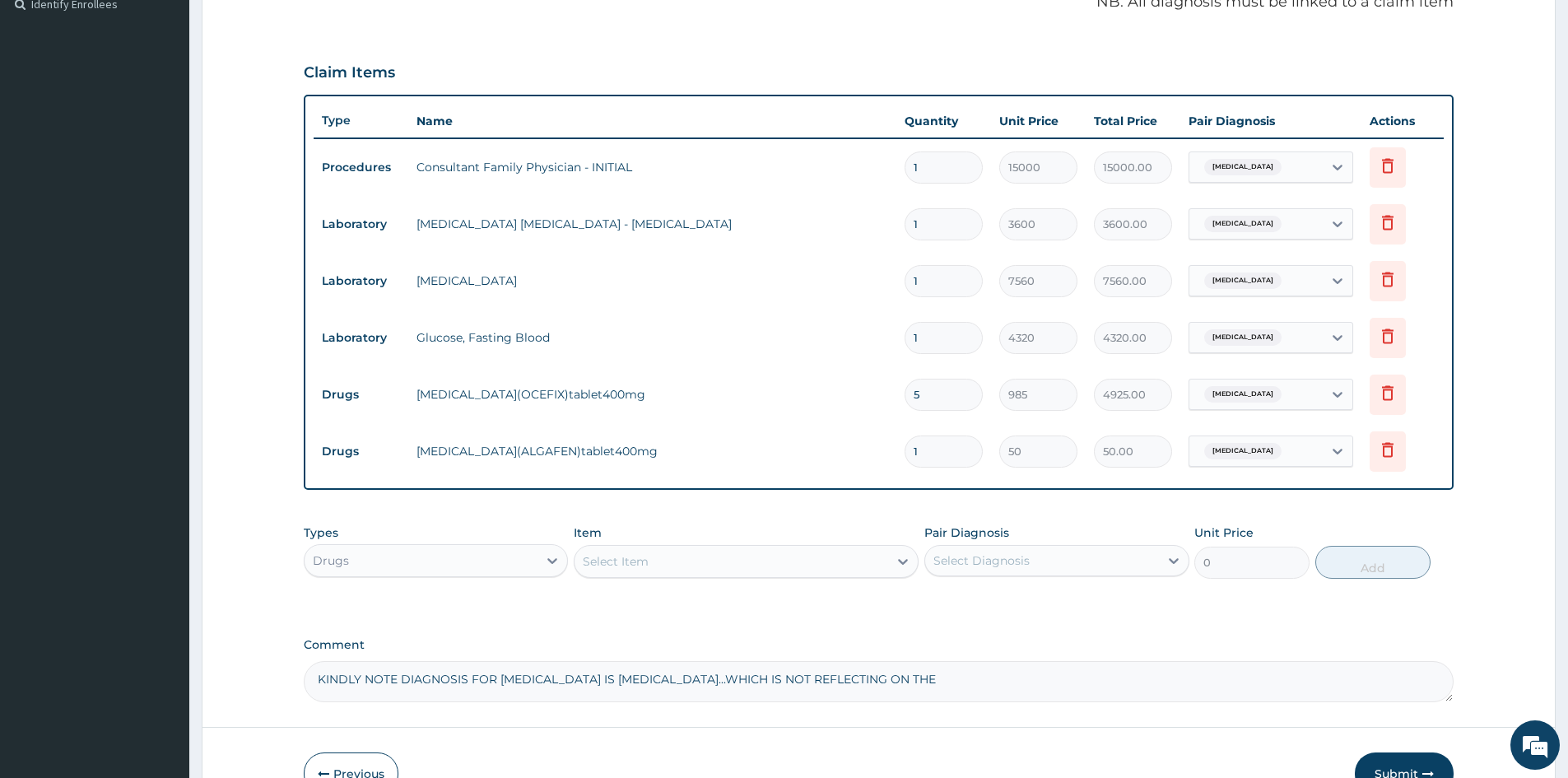
click at [956, 443] on input "1" at bounding box center [944, 451] width 78 height 32
type input "10"
type input "500.00"
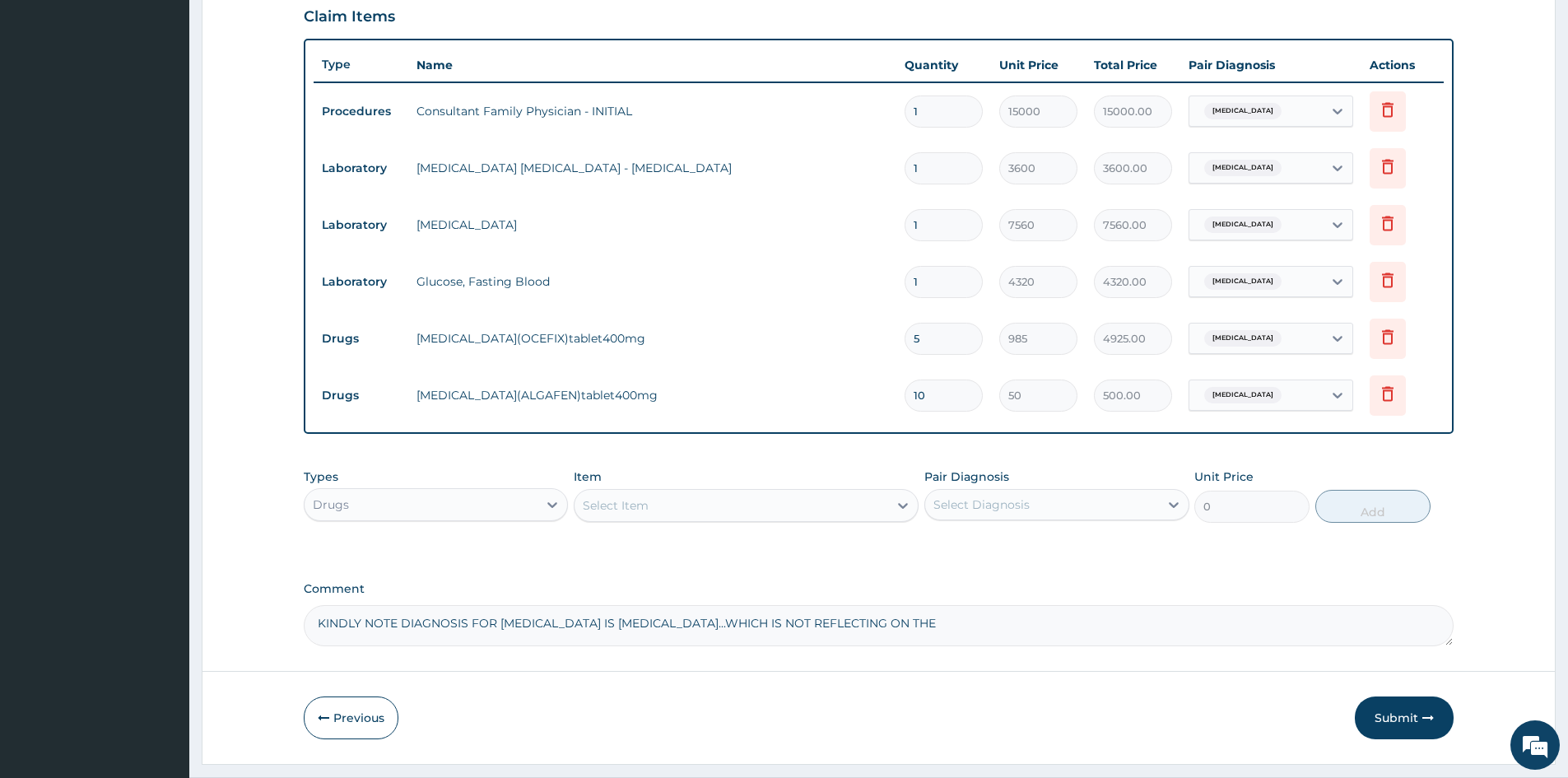
scroll to position [598, 0]
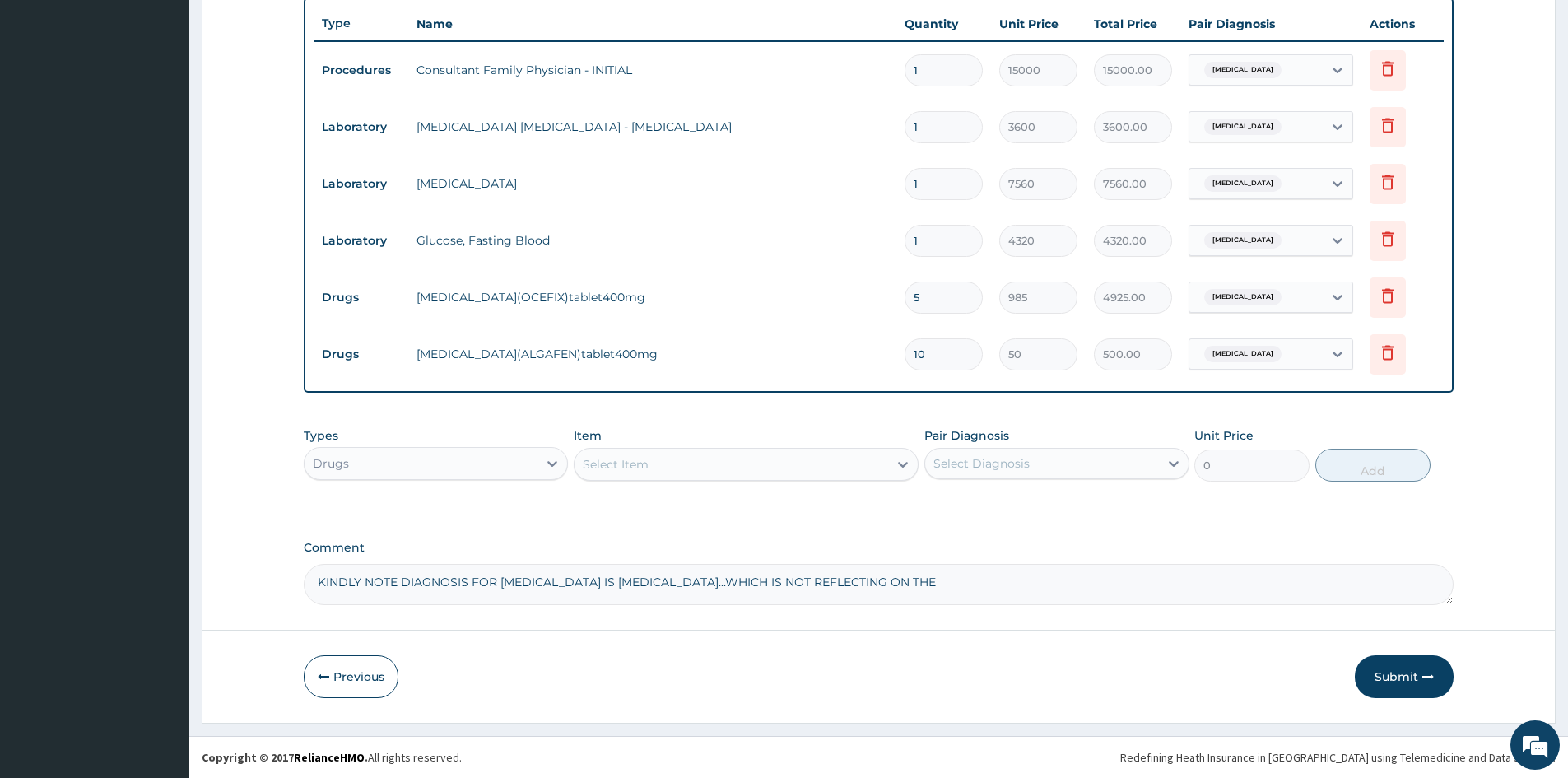
type input "10"
drag, startPoint x: 1399, startPoint y: 682, endPoint x: 923, endPoint y: 591, distance: 484.6
click at [927, 594] on form "Step 2 of 2 PA Code / Prescription Code Enter Code(Secondary Care Only) Encount…" at bounding box center [879, 106] width 1354 height 1234
click at [921, 588] on textarea "KINDLY NOTE DIAGNOSIS FOR GLUCOSE TEST IS PREDIABETES...WHICH IS NOT REFLECTING…" at bounding box center [879, 585] width 1150 height 42
type textarea "KINDLY NOTE DIAGNOSIS FOR GLUCOSE TEST IS PREDIABETES...WHICH IS NOT REFLECTING…"
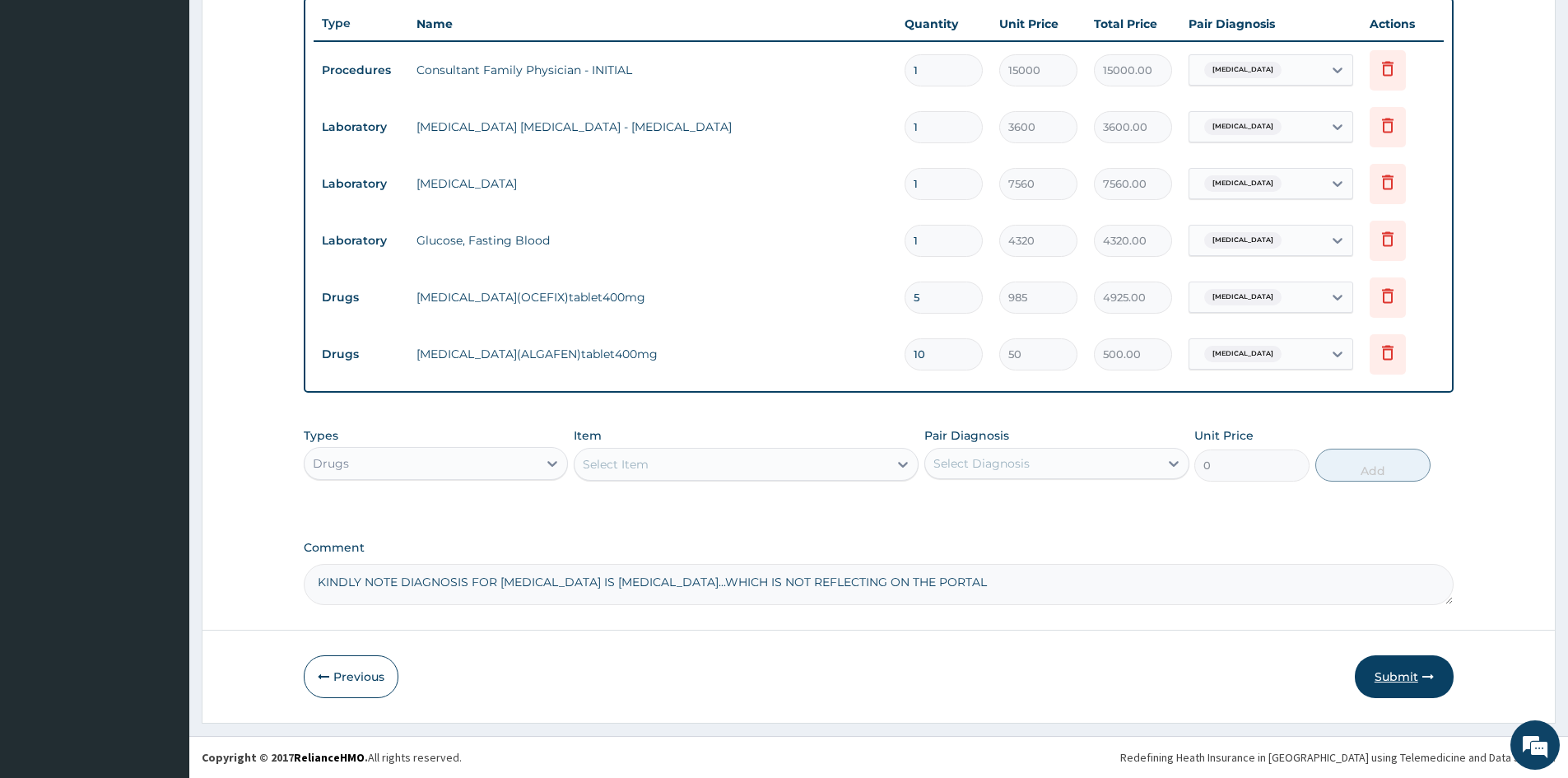
click at [1256, 678] on button "Submit" at bounding box center [1404, 677] width 99 height 43
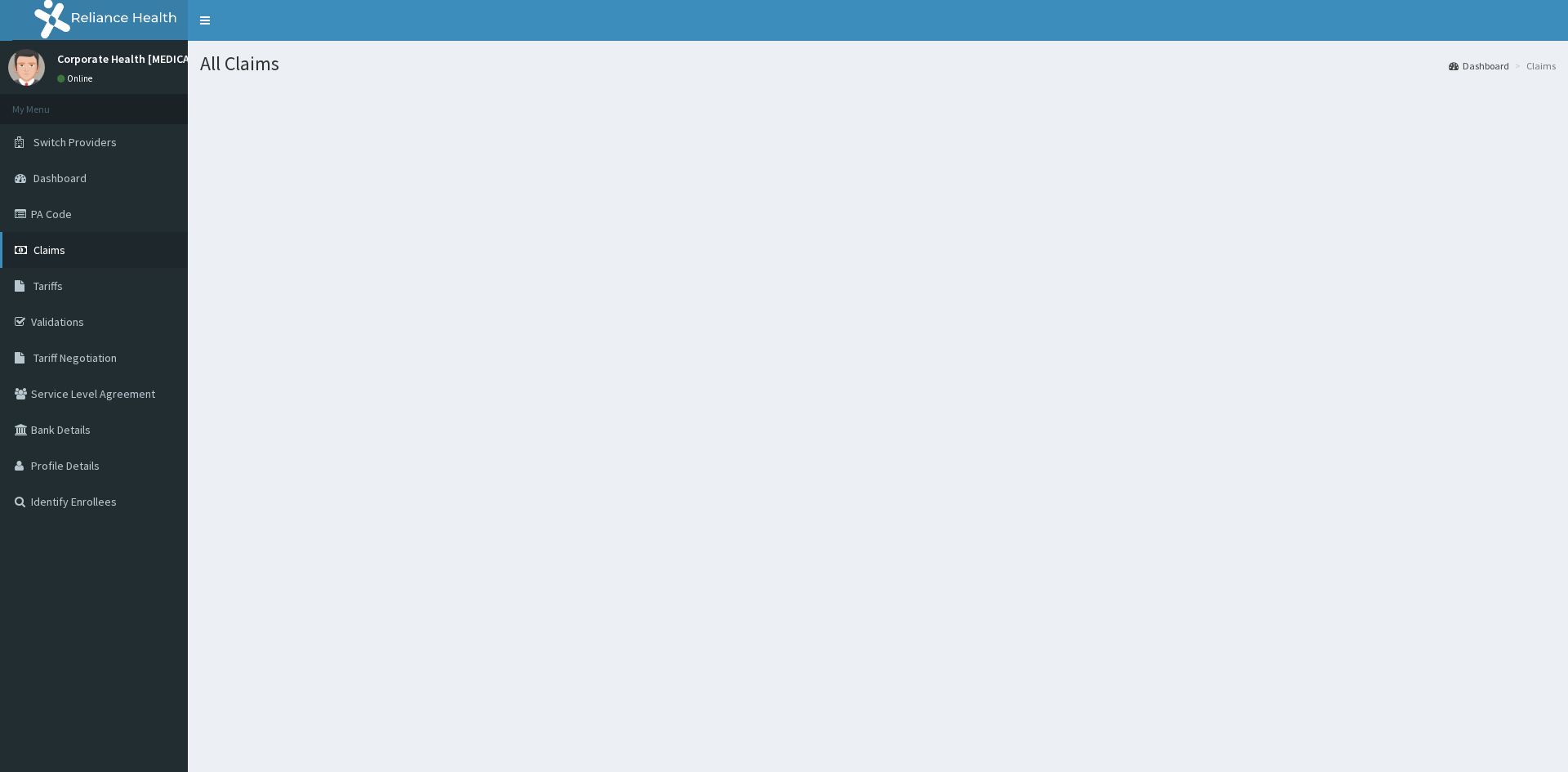
click at [73, 256] on link "Claims" at bounding box center [94, 250] width 188 height 36
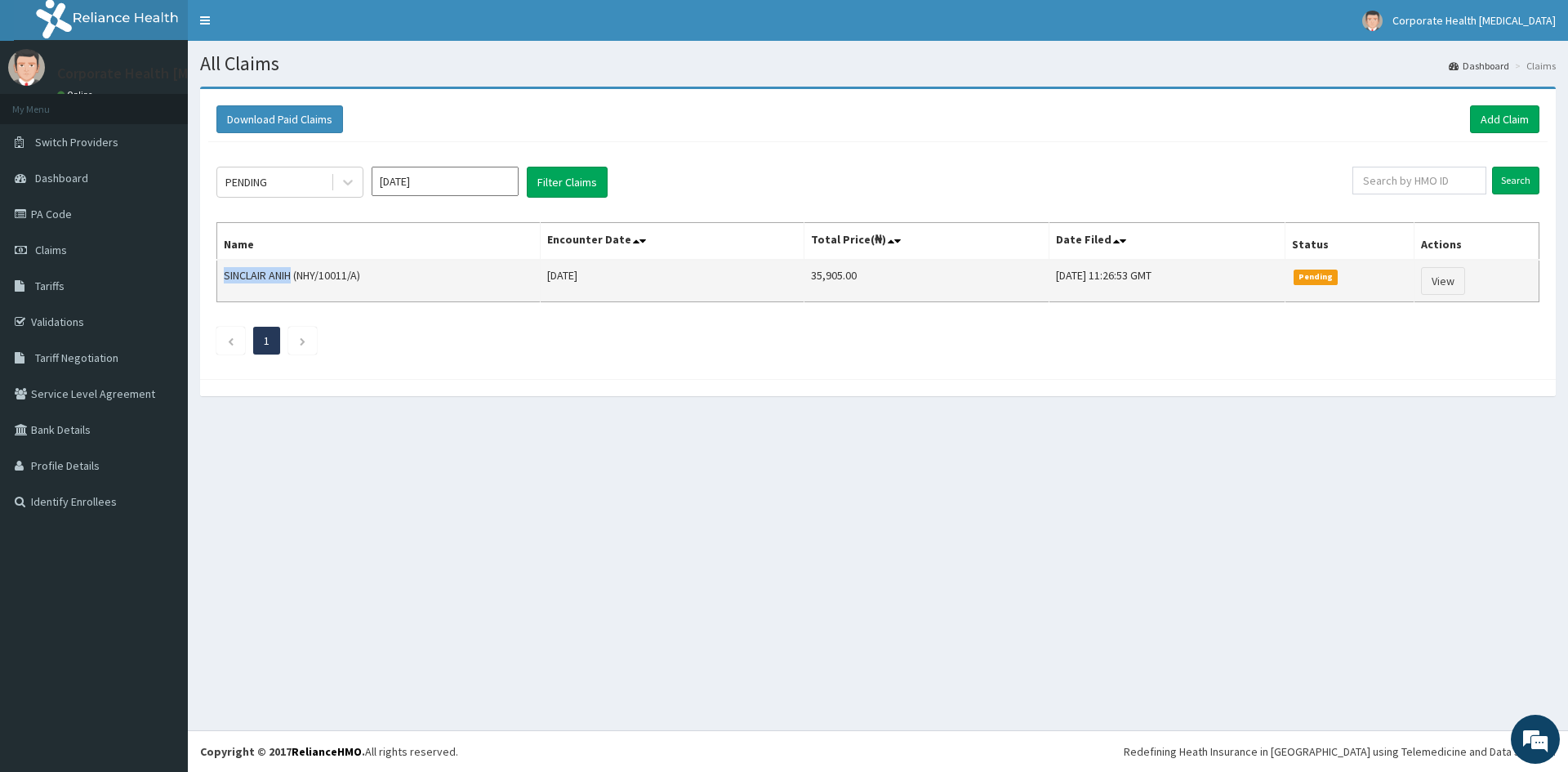
drag, startPoint x: 224, startPoint y: 274, endPoint x: 293, endPoint y: 274, distance: 69.0
click at [293, 274] on td "SINCLAIR ANIH (NHY/10011/A)" at bounding box center [379, 281] width 323 height 43
copy td "SINCLAIR ANIH"
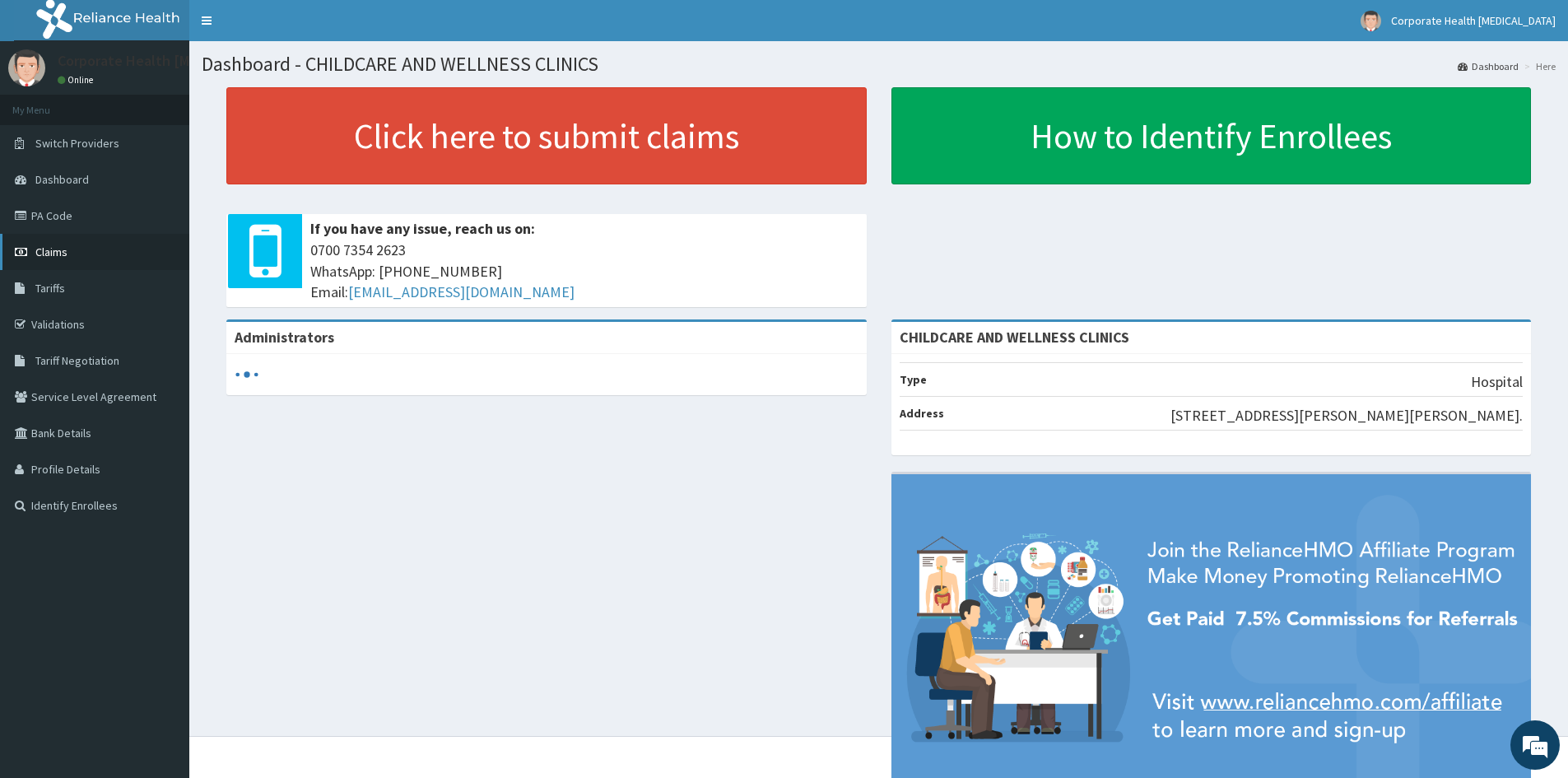
click at [42, 249] on span "Claims" at bounding box center [52, 252] width 32 height 15
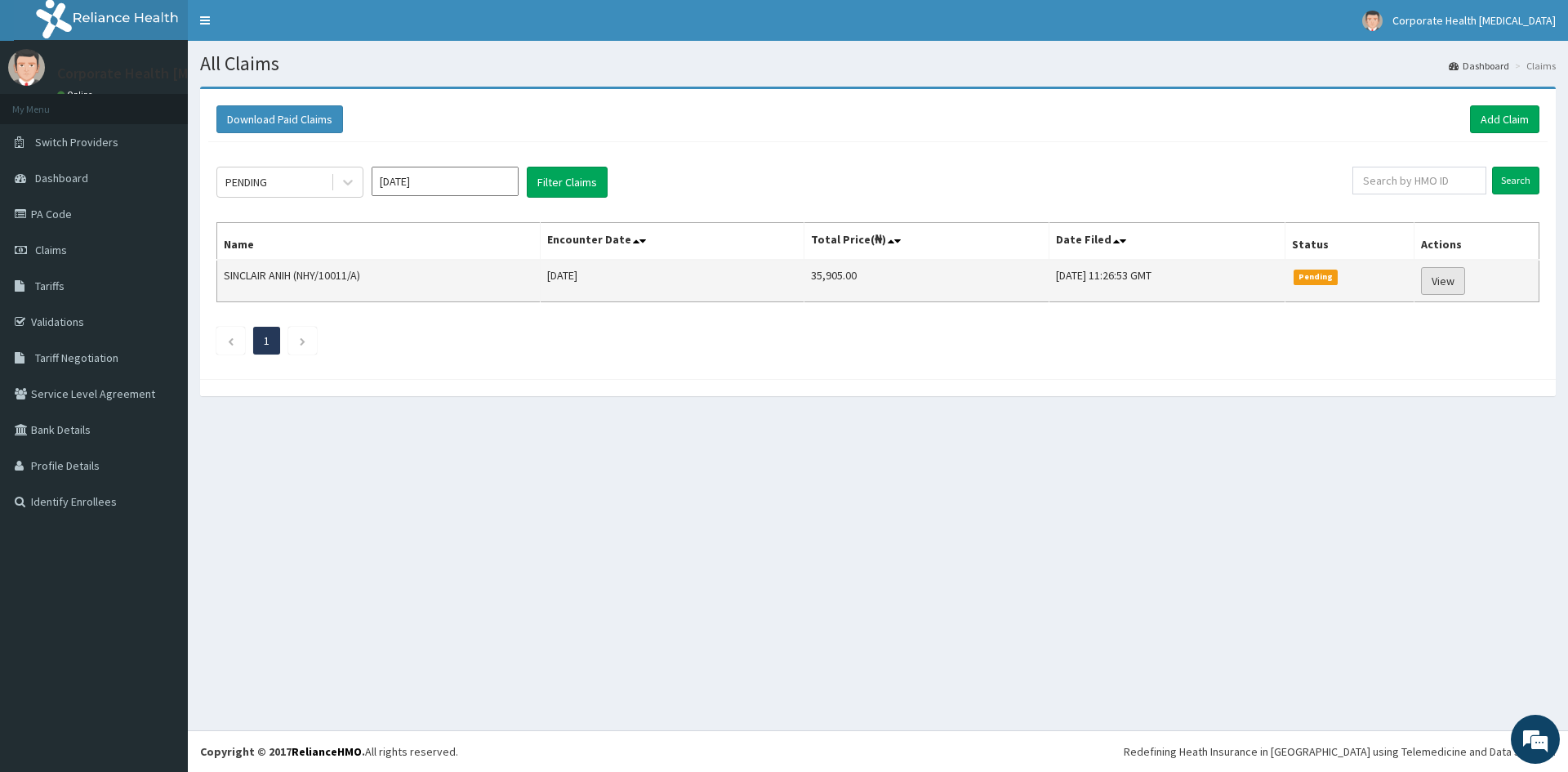
click at [1449, 277] on link "View" at bounding box center [1444, 281] width 45 height 28
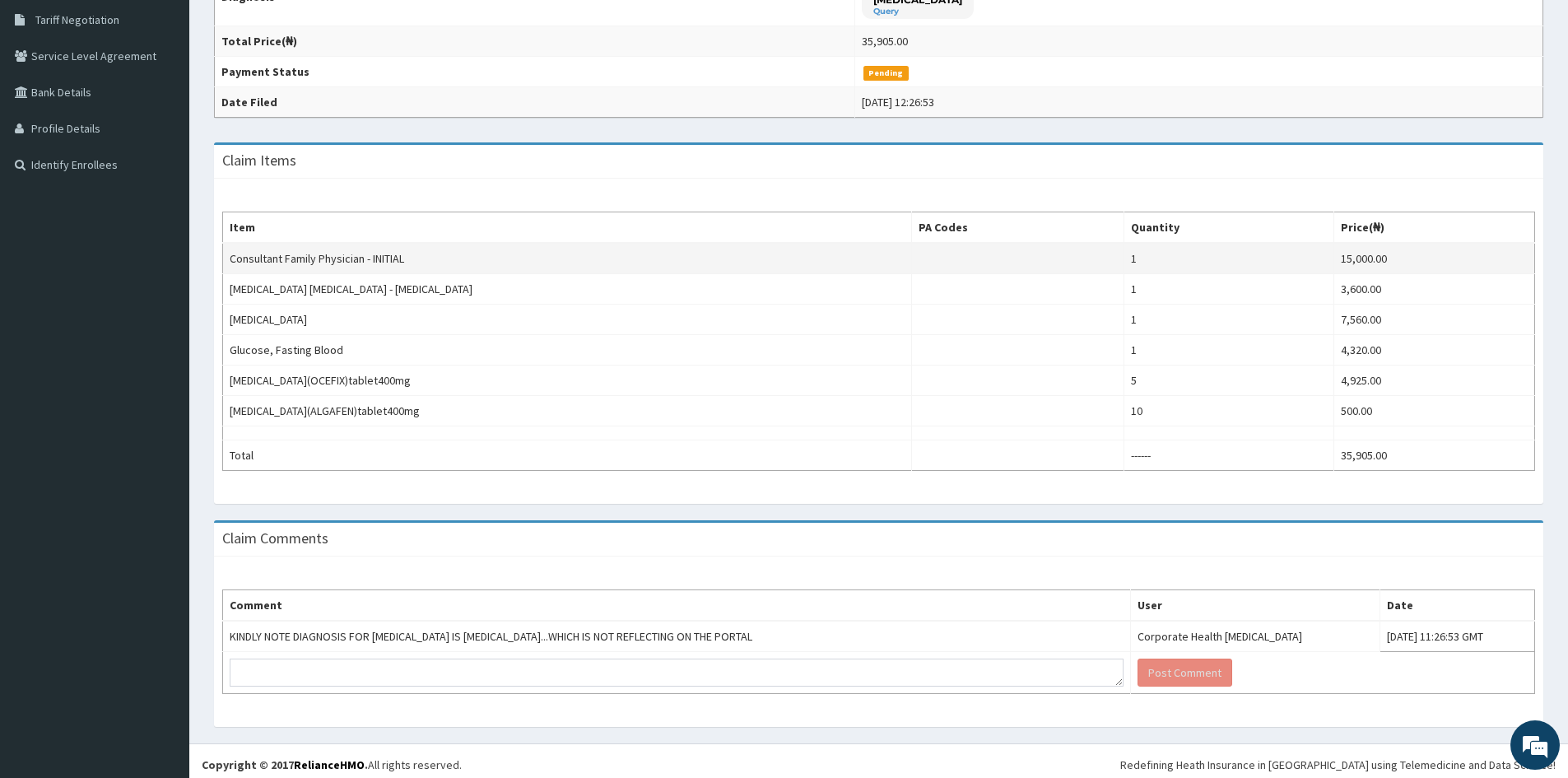
scroll to position [348, 0]
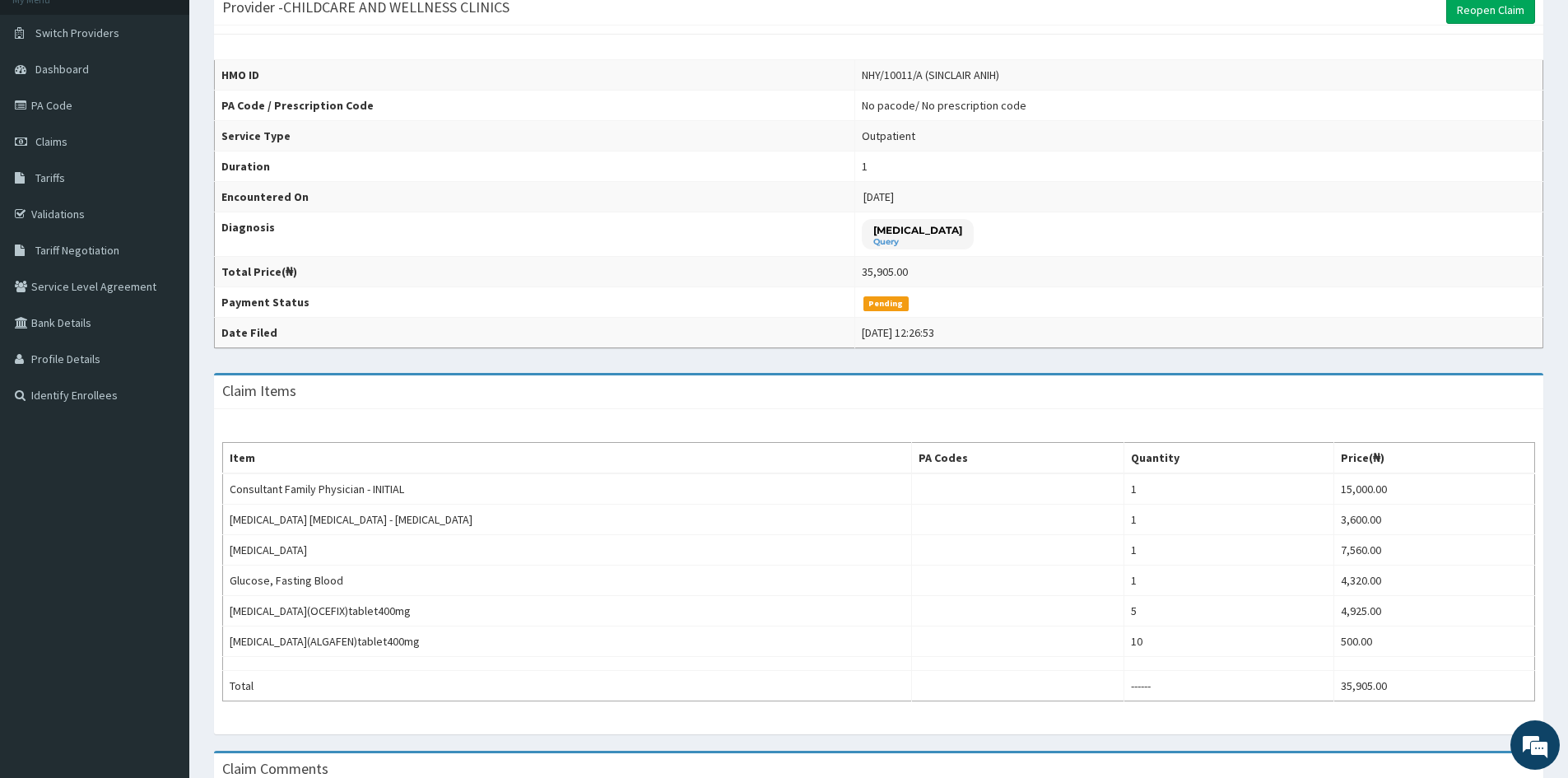
scroll to position [101, 0]
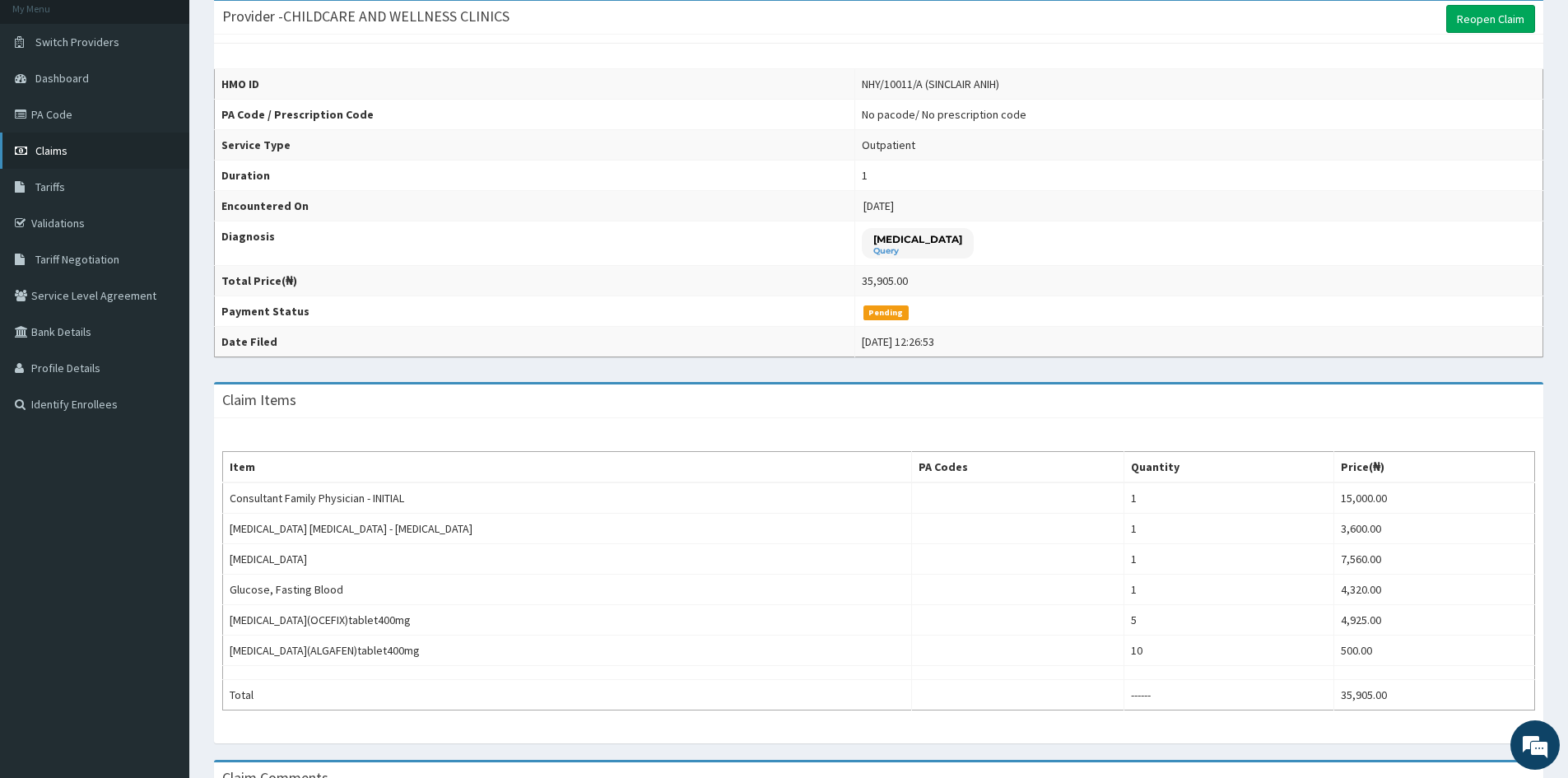
click at [46, 157] on span "Claims" at bounding box center [52, 150] width 32 height 15
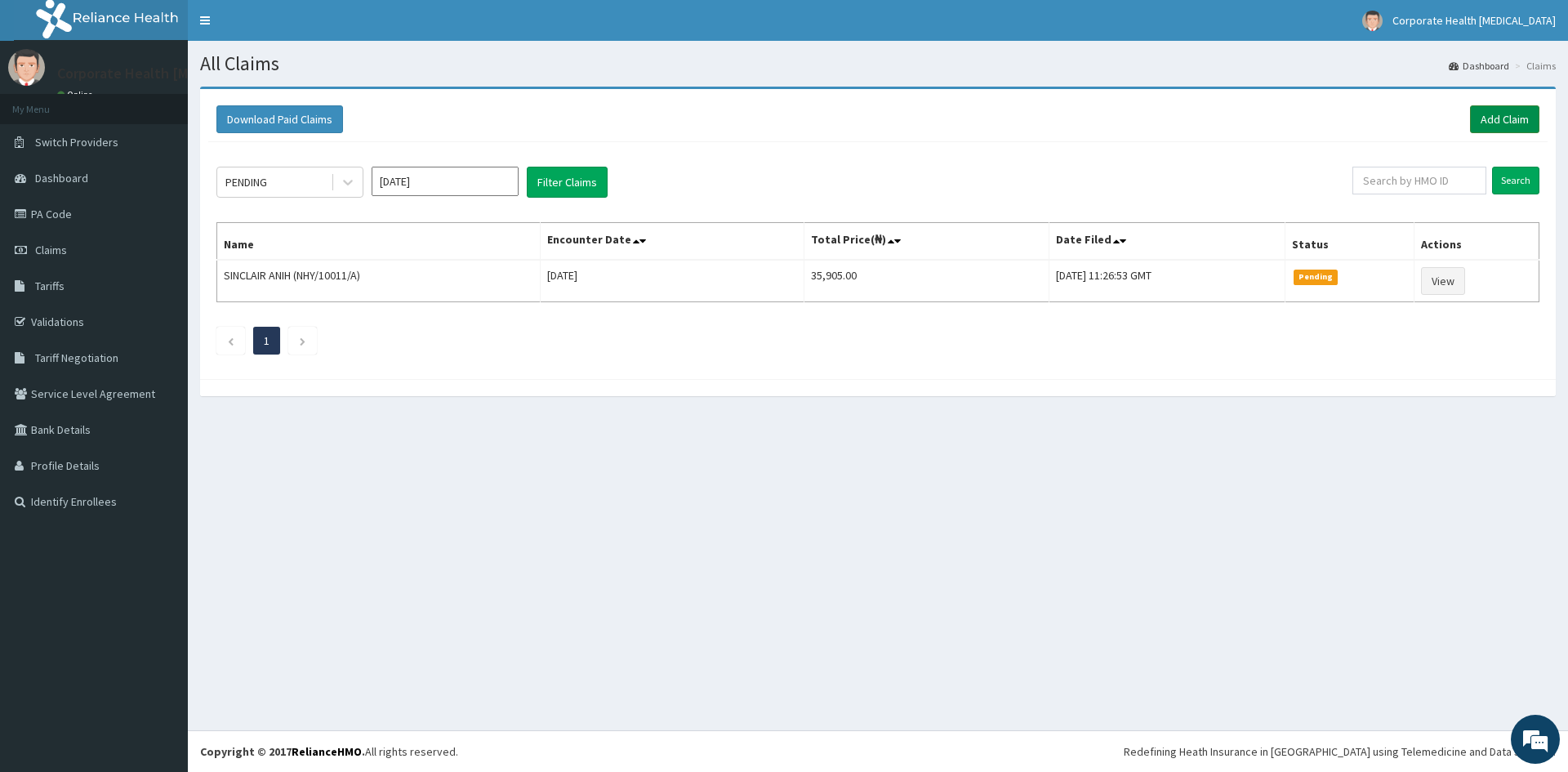
click at [1519, 121] on link "Add Claim" at bounding box center [1505, 120] width 69 height 28
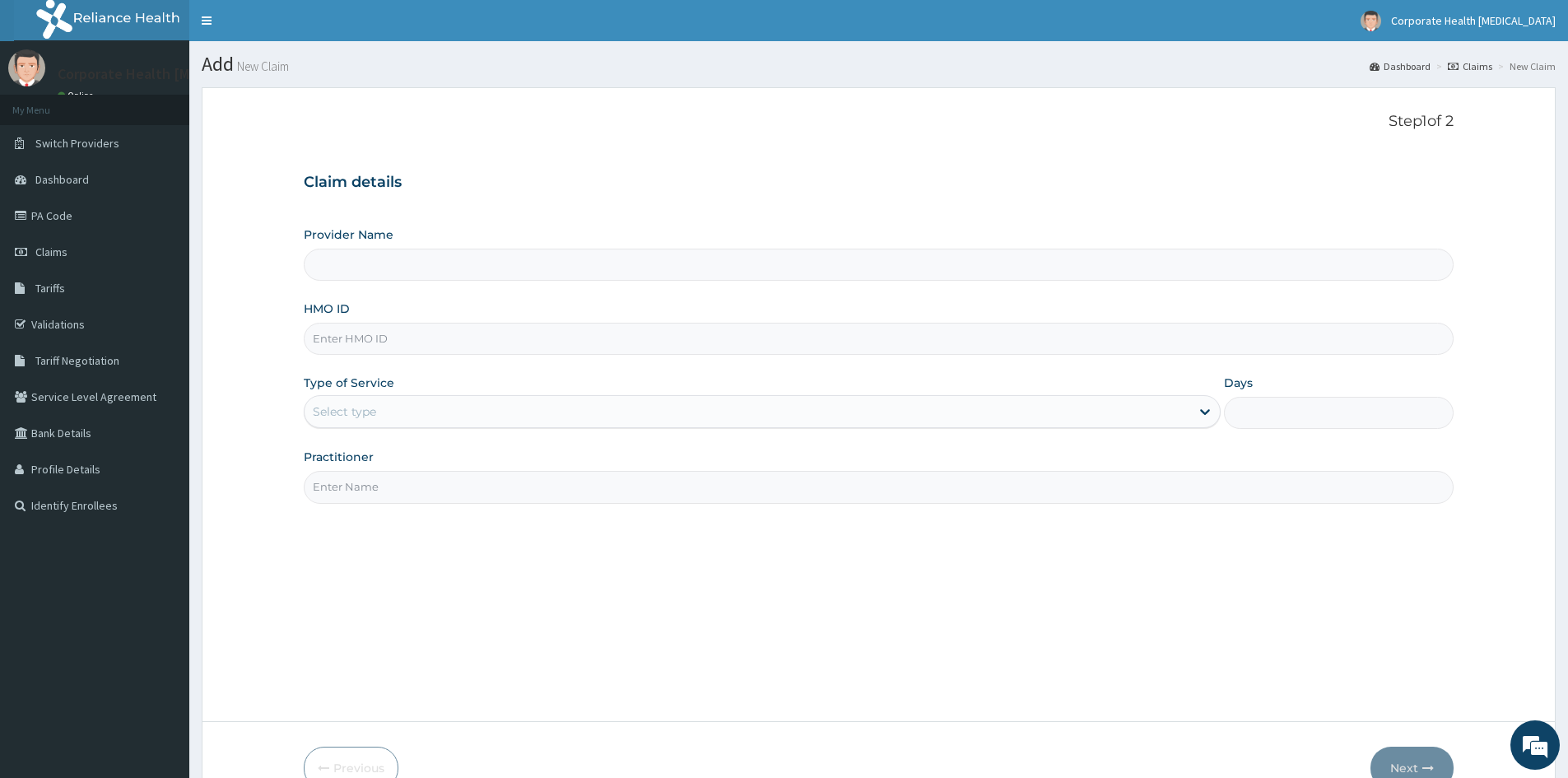
type input "CHILDCARE AND WELLNESS CLINICS"
click at [391, 341] on input "HMO ID" at bounding box center [879, 338] width 1150 height 32
paste input "nhy/10011/e"
type input "nhy/10011/e"
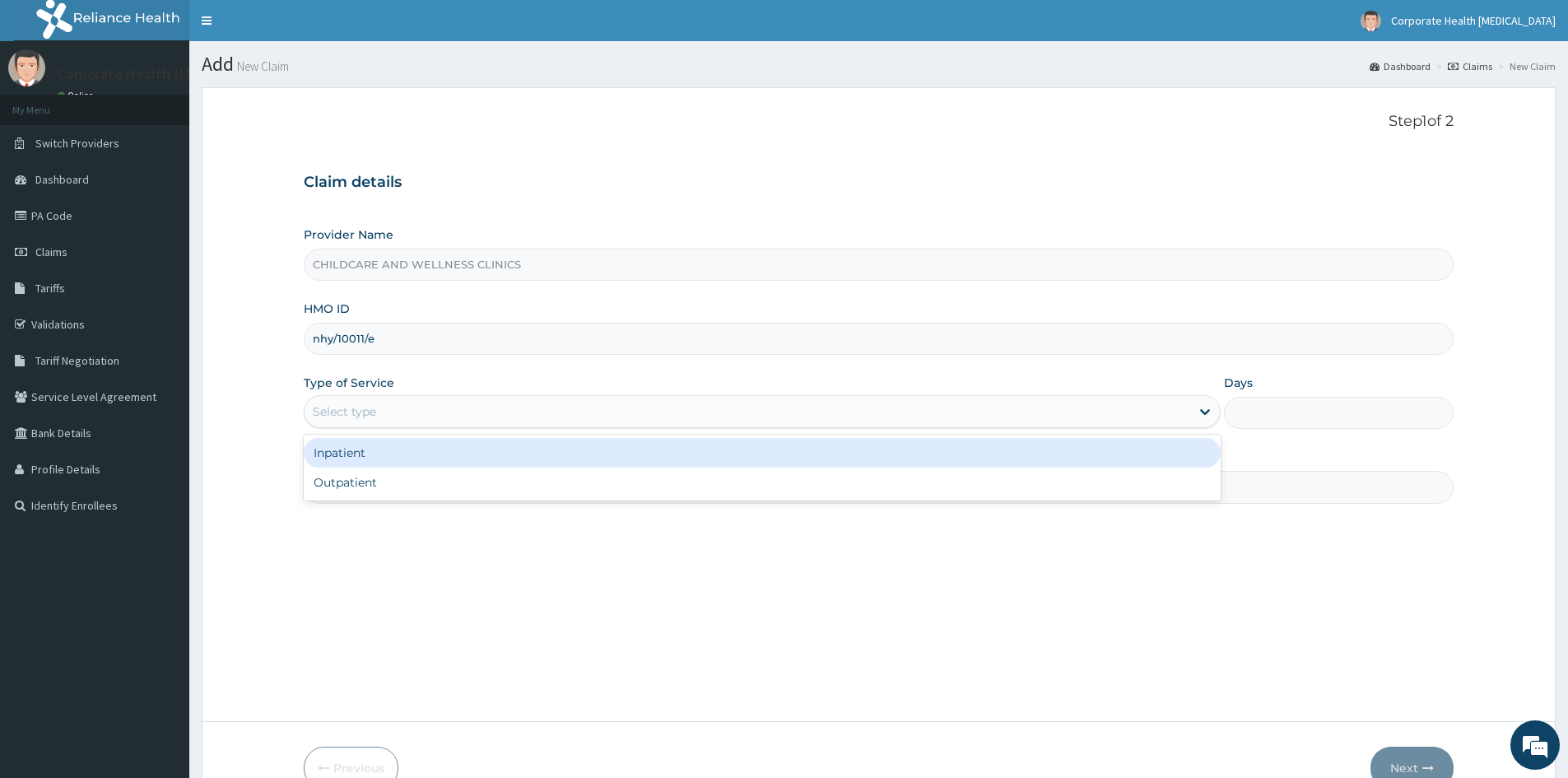
click at [356, 407] on div "Select type" at bounding box center [344, 411] width 63 height 17
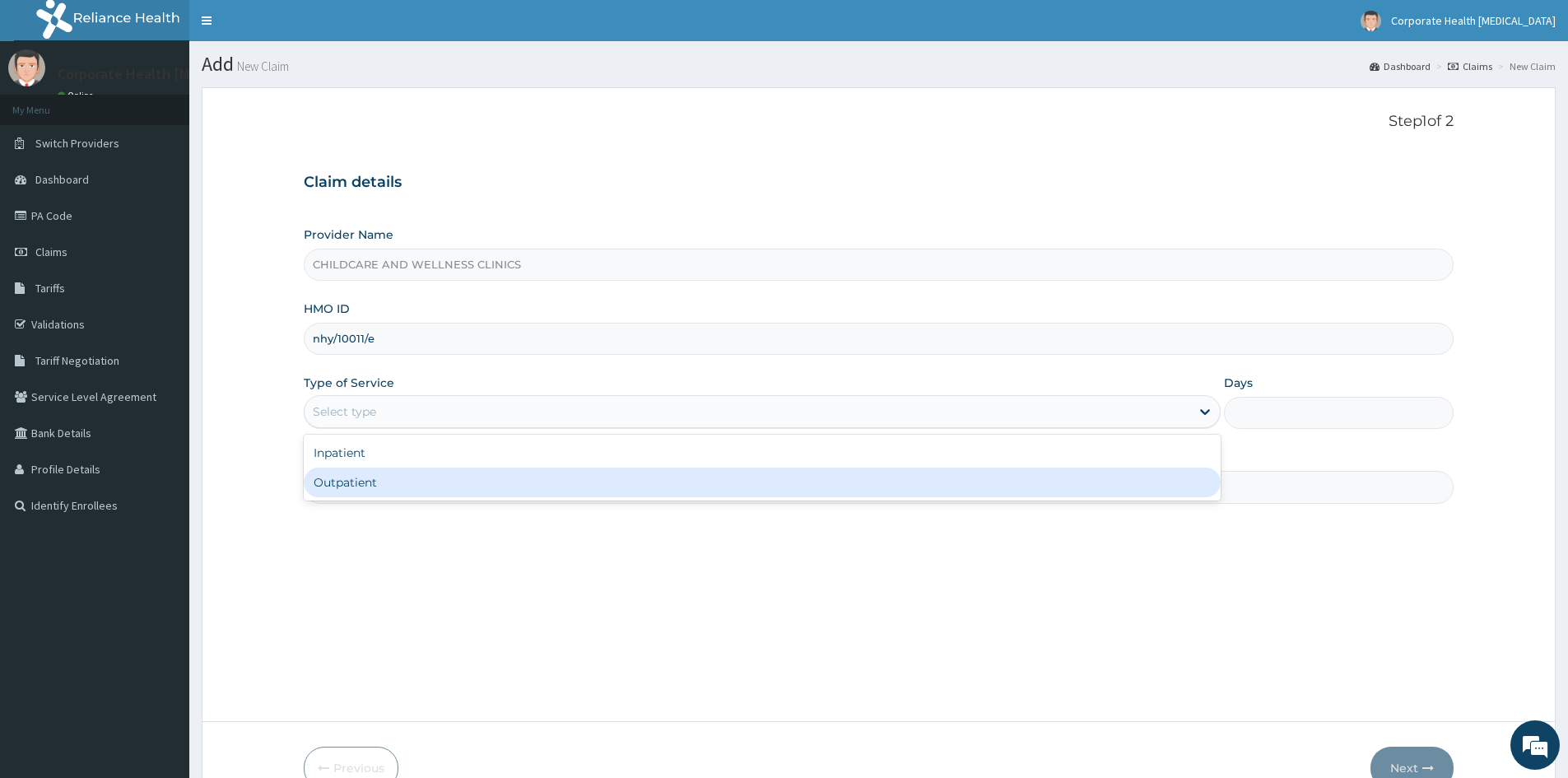
click at [360, 485] on div "Outpatient" at bounding box center [763, 483] width 917 height 30
type input "1"
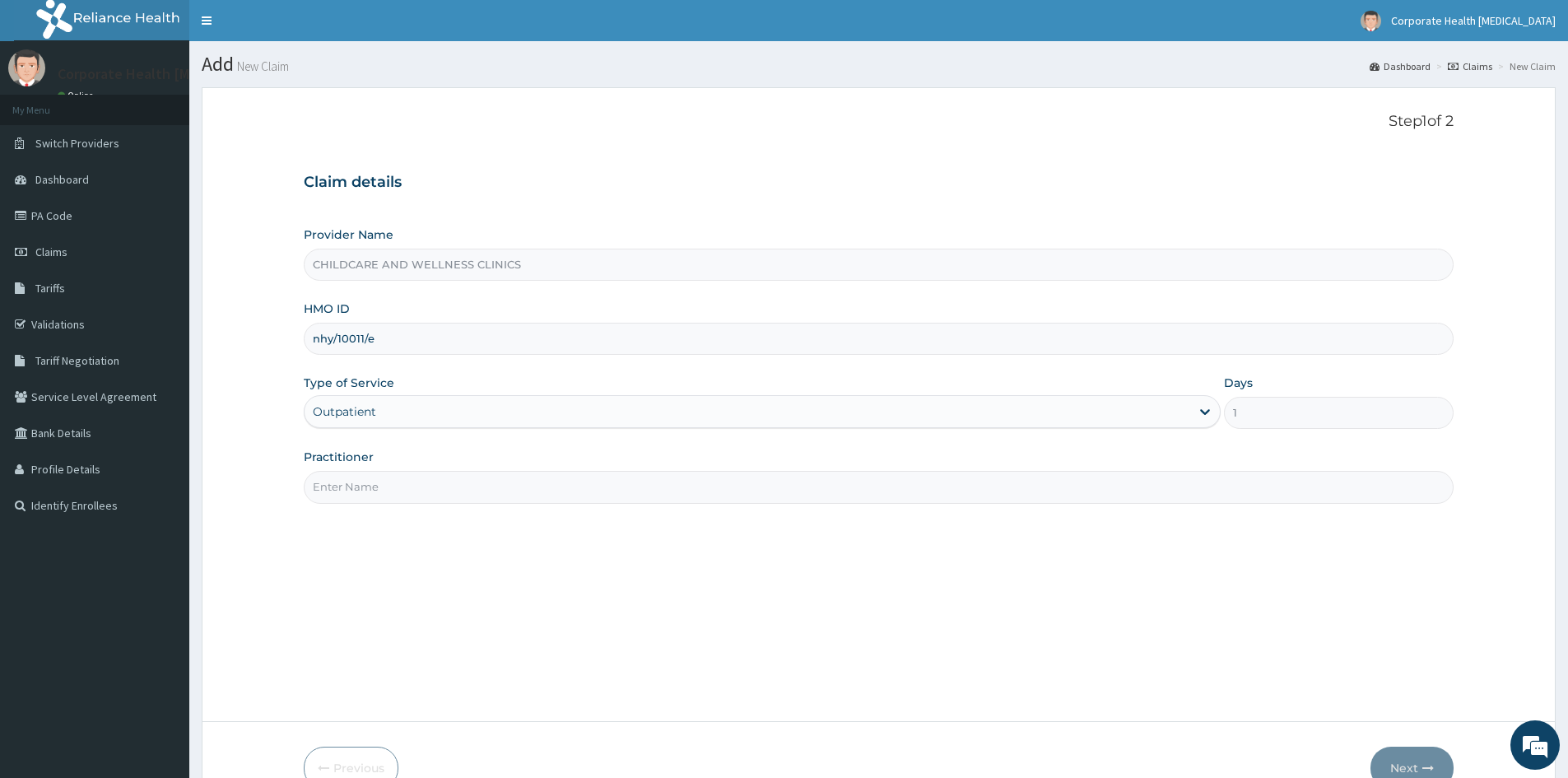
click at [414, 505] on div "Step 1 of 2 Claim details Provider Name CHILDCARE AND WELLNESS CLINICS HMO ID n…" at bounding box center [879, 405] width 1150 height 584
click at [411, 485] on input "Practitioner" at bounding box center [879, 487] width 1150 height 32
type input "OLAGOKE"
click at [1386, 768] on button "Next" at bounding box center [1413, 769] width 83 height 43
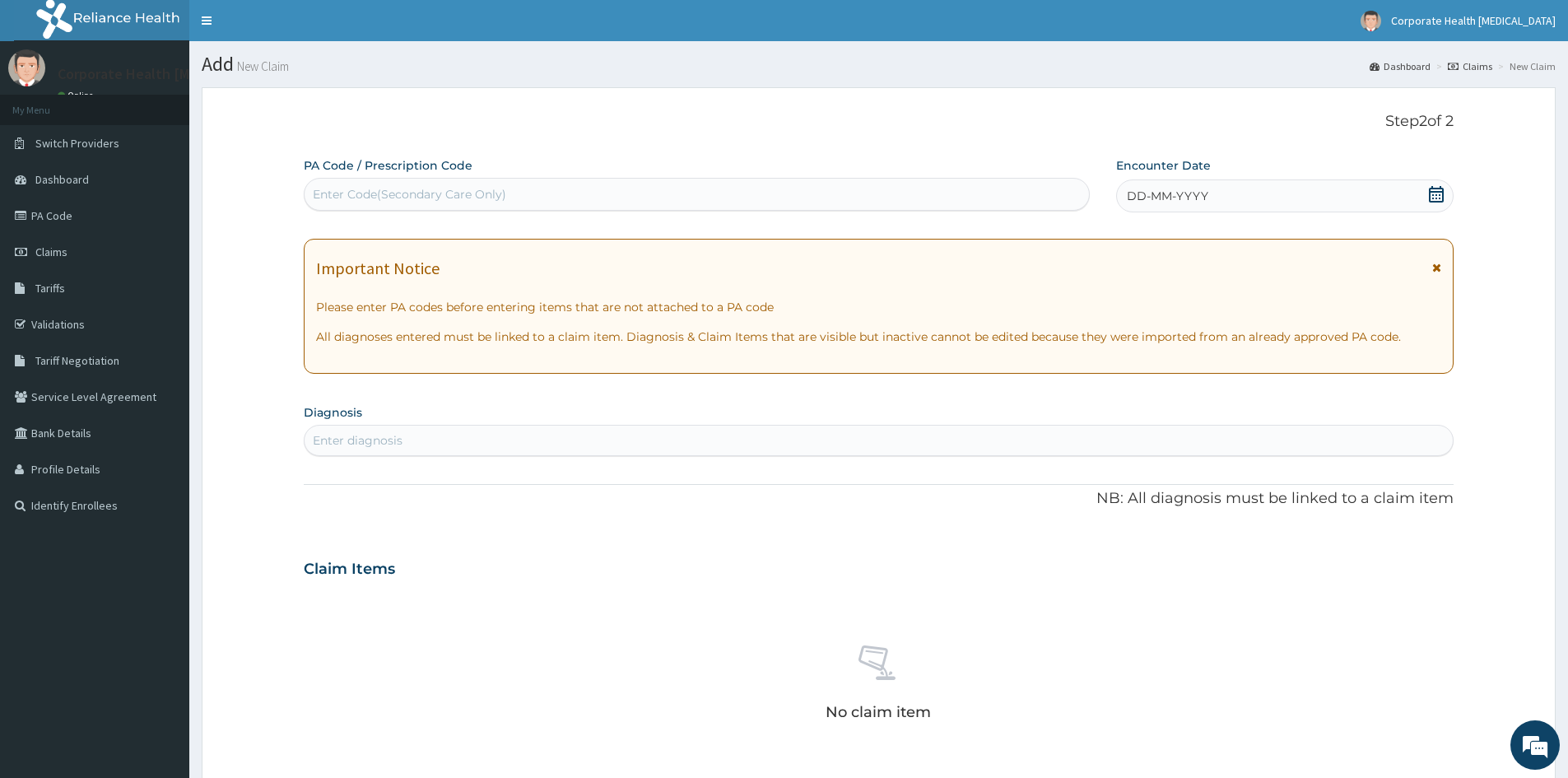
click at [1256, 197] on div "DD-MM-YYYY" at bounding box center [1284, 196] width 337 height 33
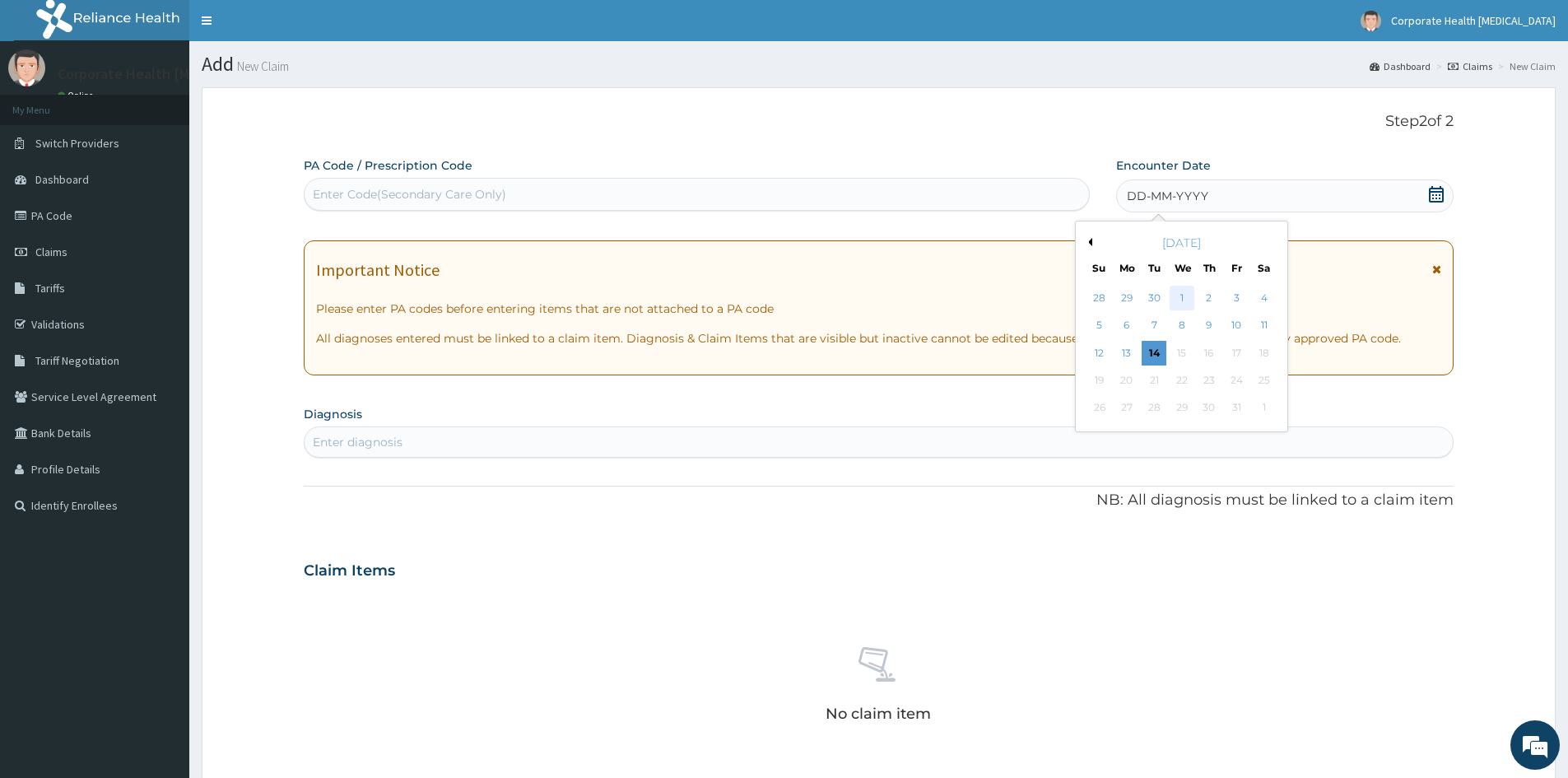
click at [1187, 298] on div "1" at bounding box center [1182, 298] width 25 height 25
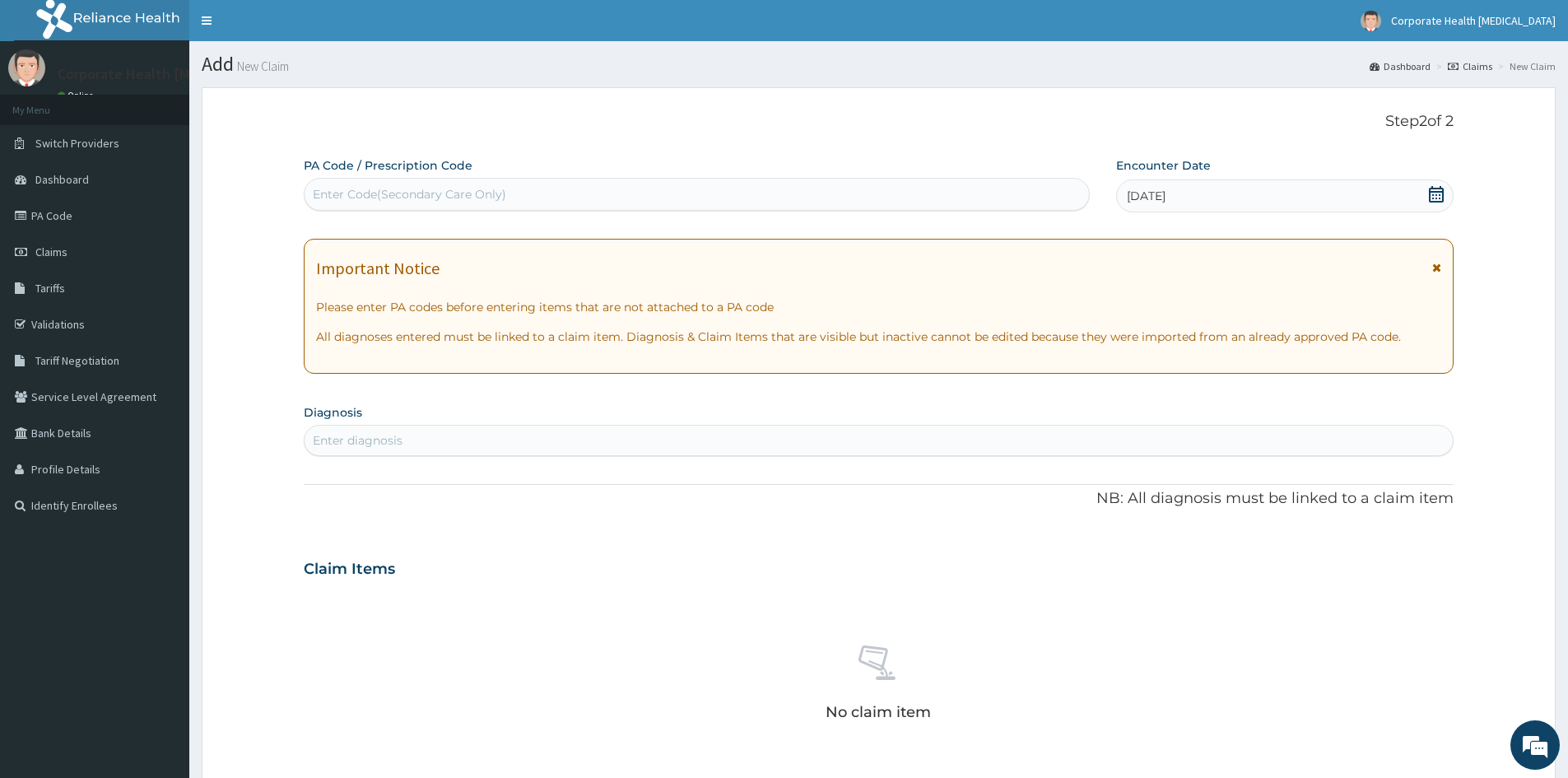
click at [325, 428] on div "Enter diagnosis" at bounding box center [879, 441] width 1148 height 27
type input "[MEDICAL_DATA]"
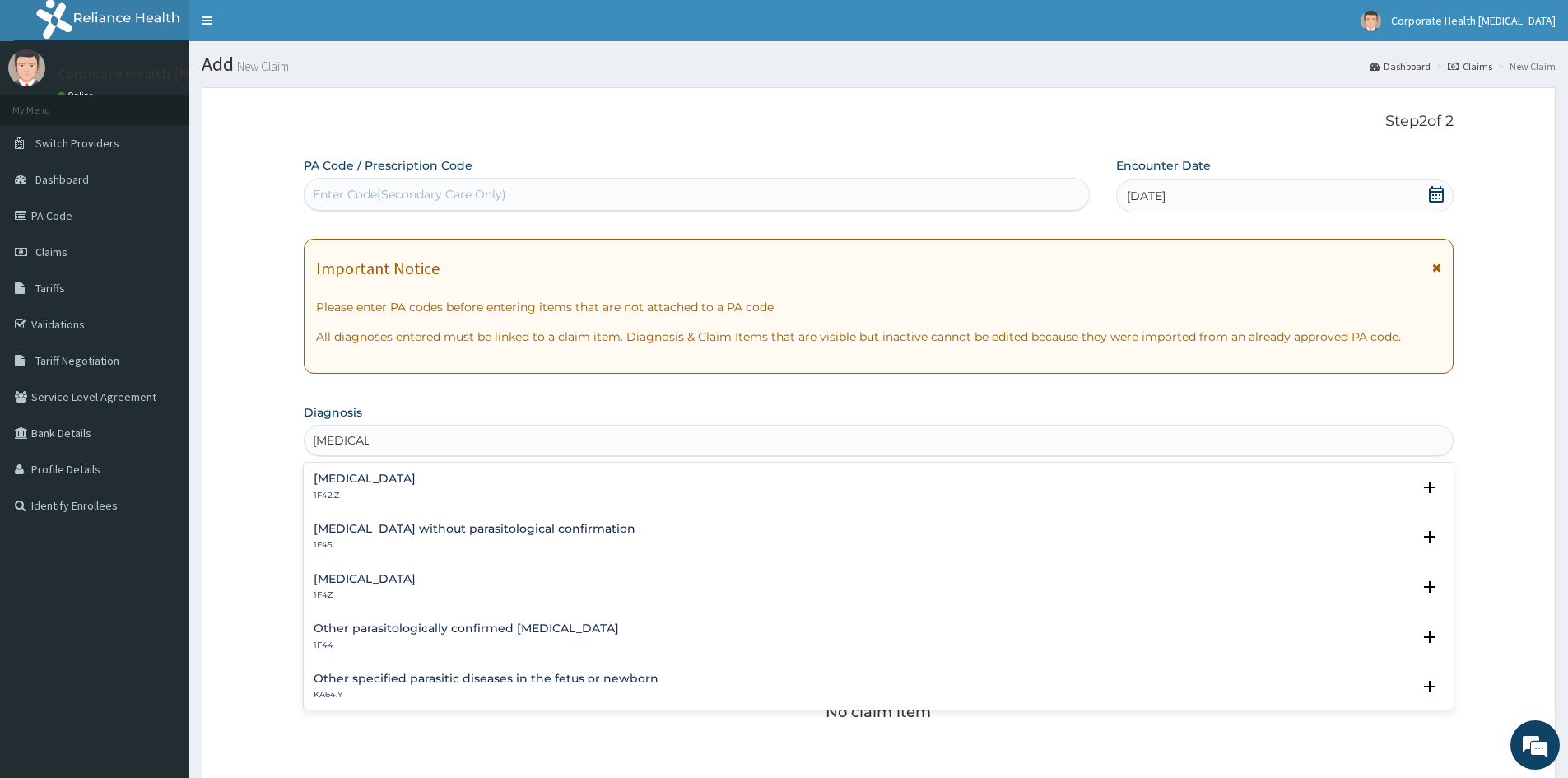
click at [396, 590] on p "1F4Z" at bounding box center [364, 595] width 102 height 12
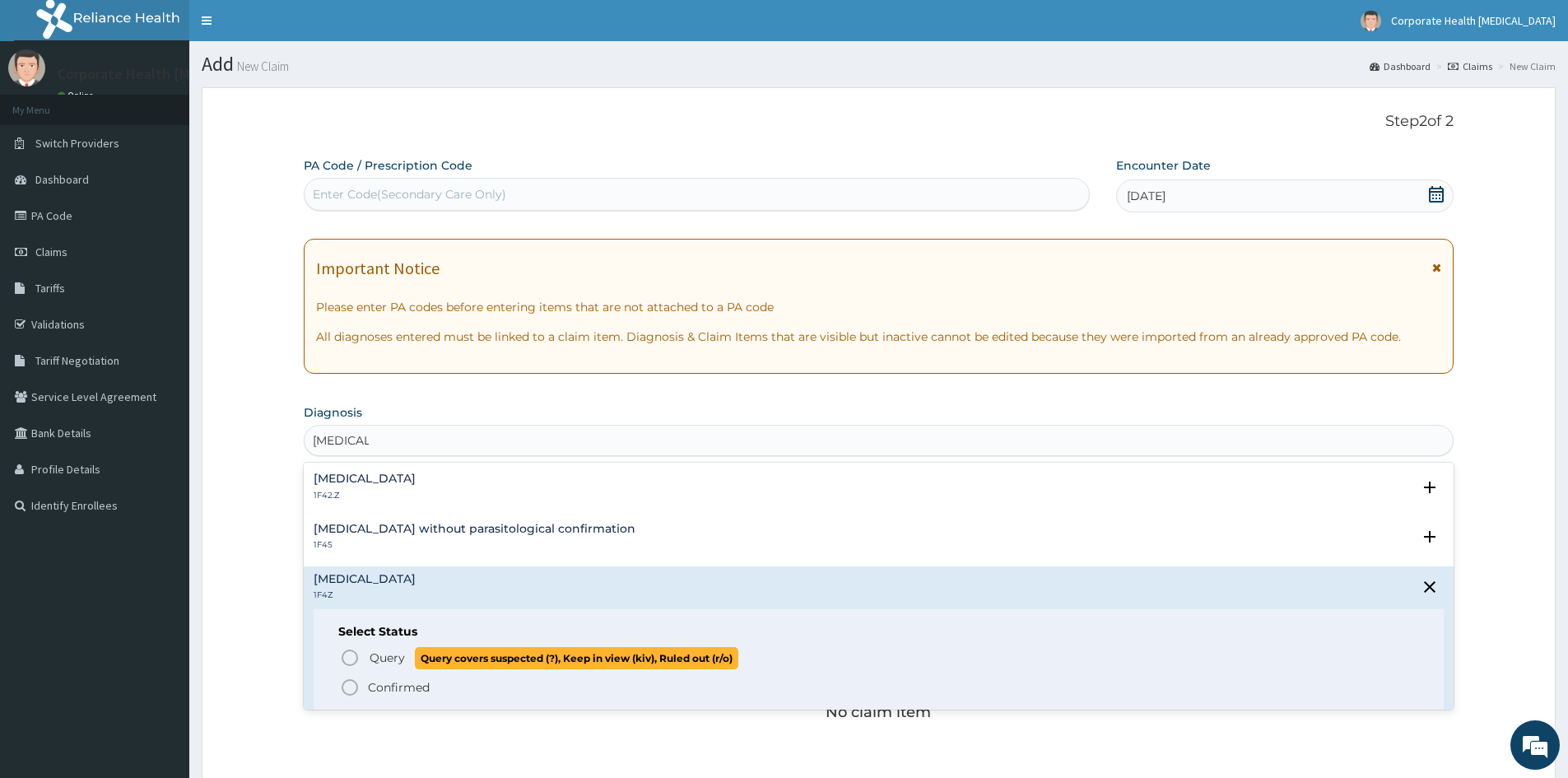
click at [357, 652] on icon "status option query" at bounding box center [350, 658] width 20 height 20
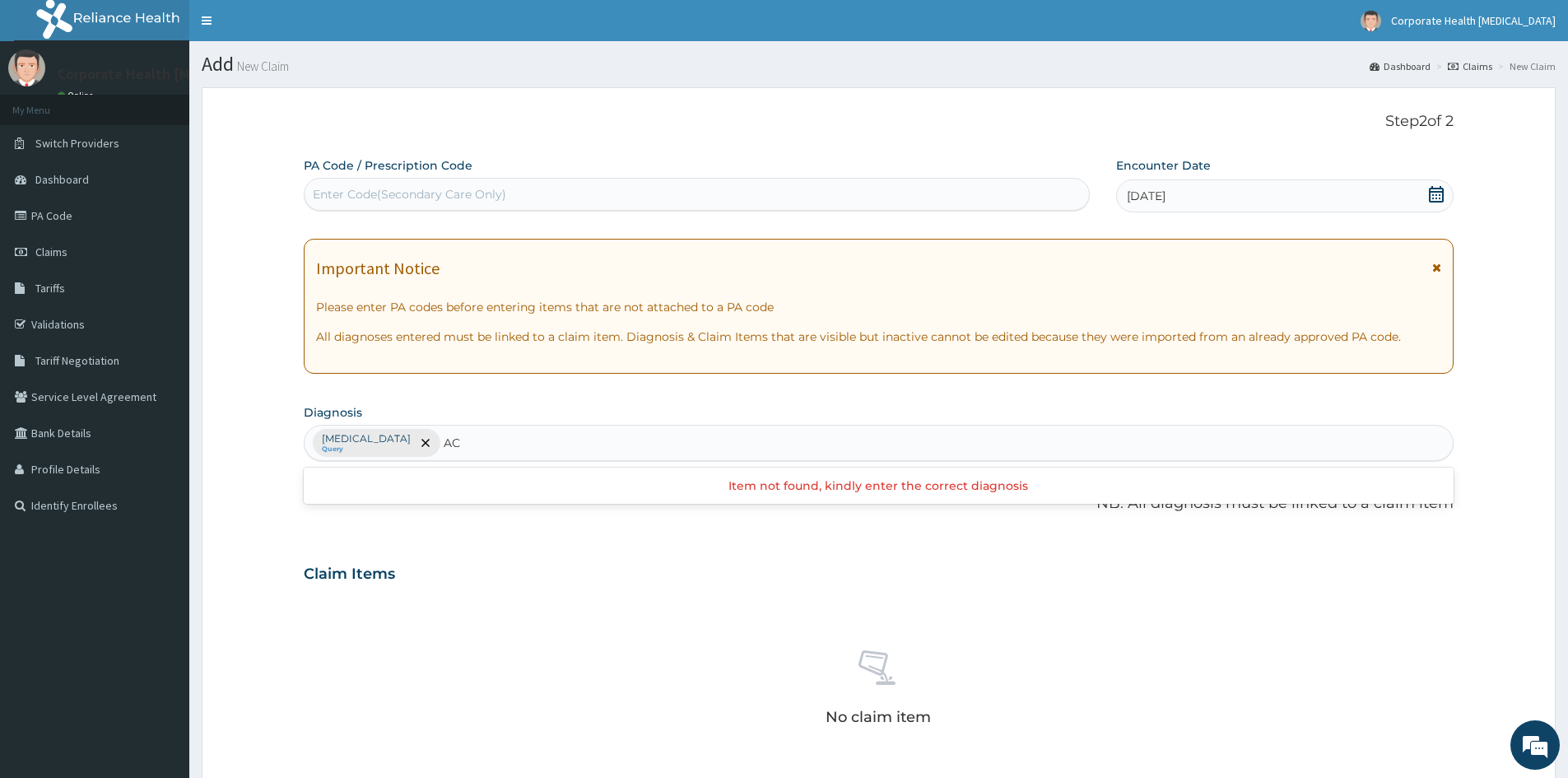
type input "A"
type input "R"
type input "A"
type input "UPPER"
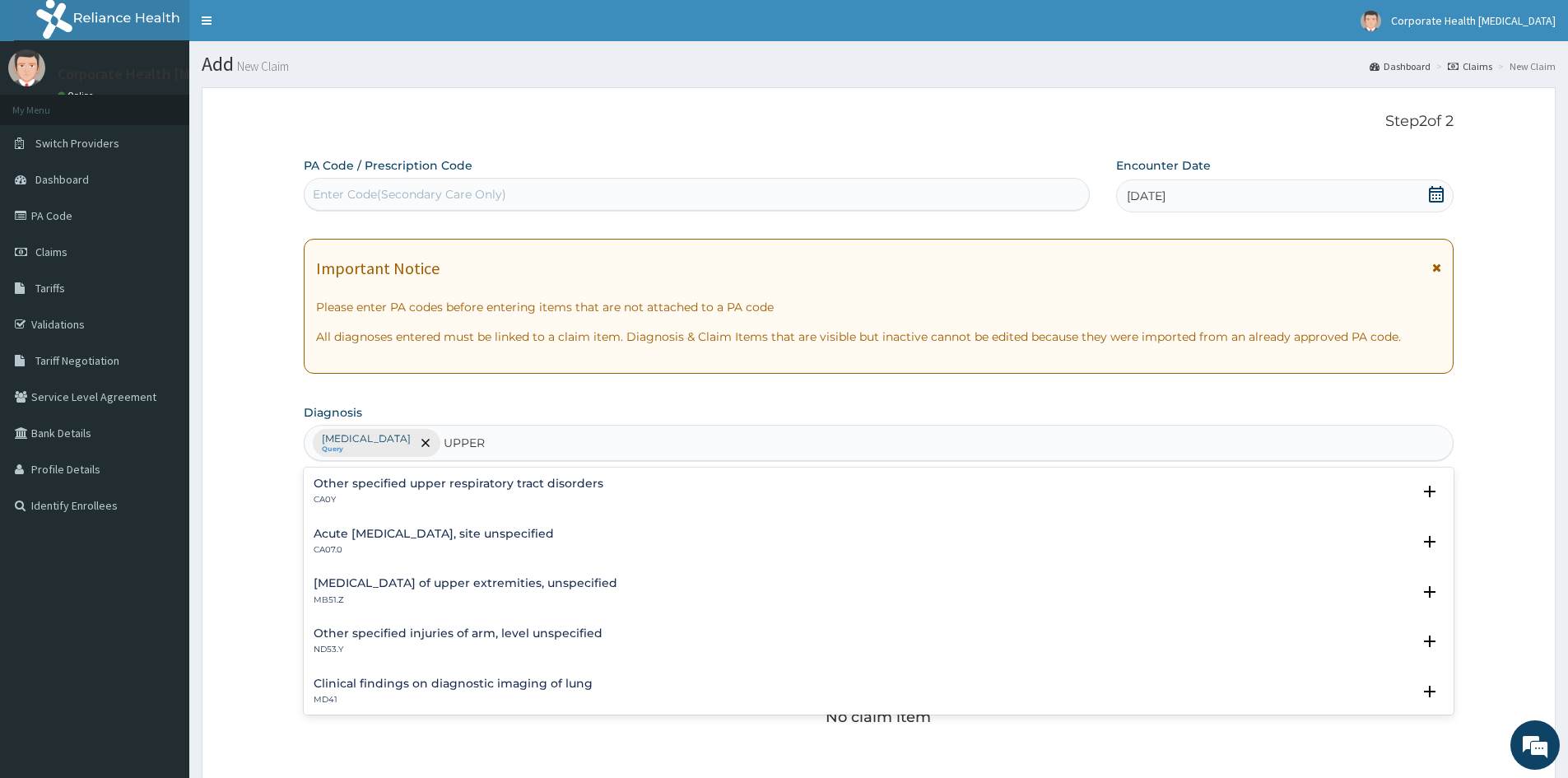
click at [399, 523] on div "Acute upper respiratory infection, site unspecified CA07.0 Select Status Query …" at bounding box center [879, 546] width 1150 height 50
click at [389, 539] on h4 "Acute upper respiratory infection, site unspecified" at bounding box center [433, 534] width 240 height 12
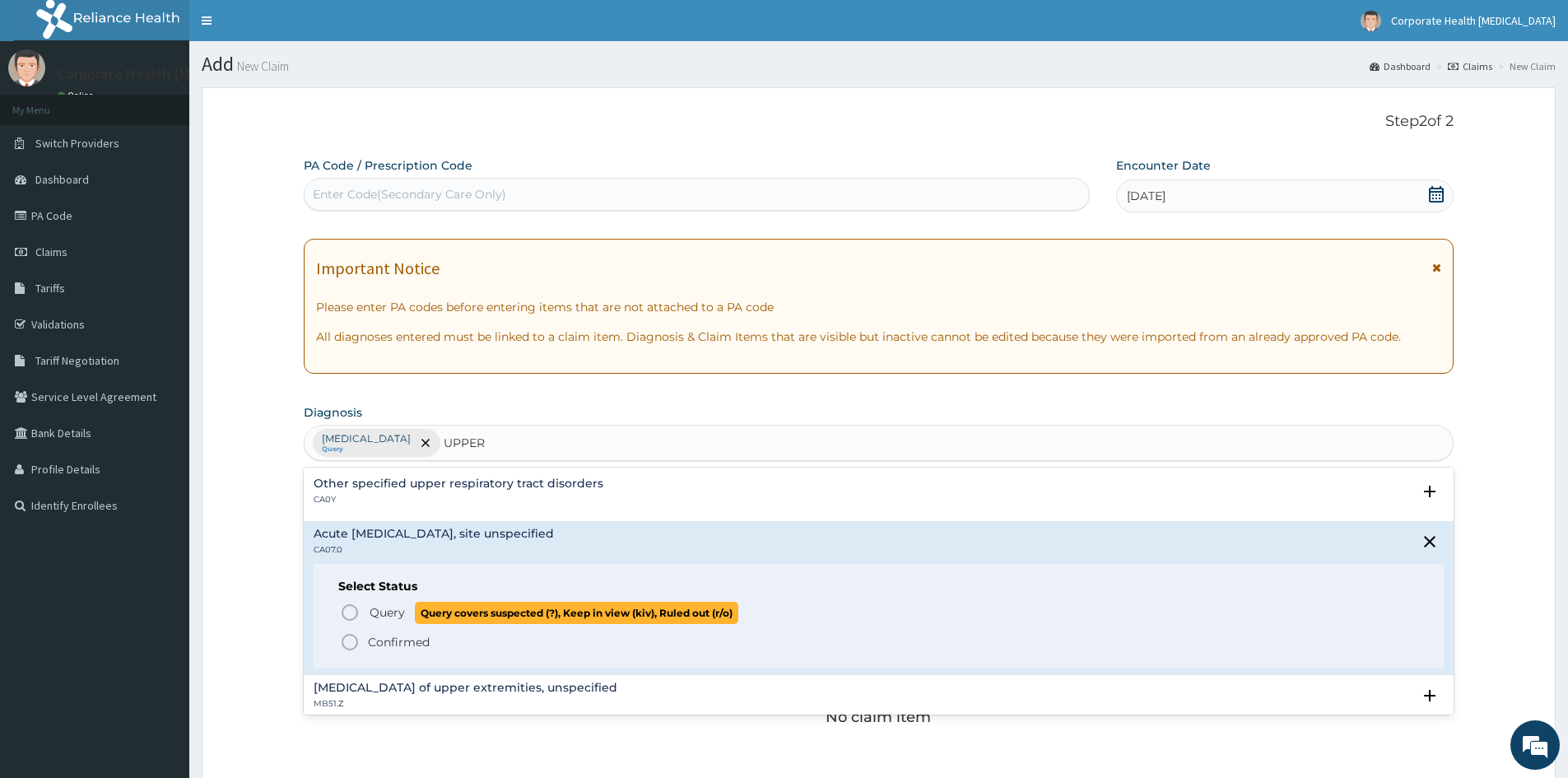
click at [344, 611] on icon "status option query" at bounding box center [350, 613] width 20 height 20
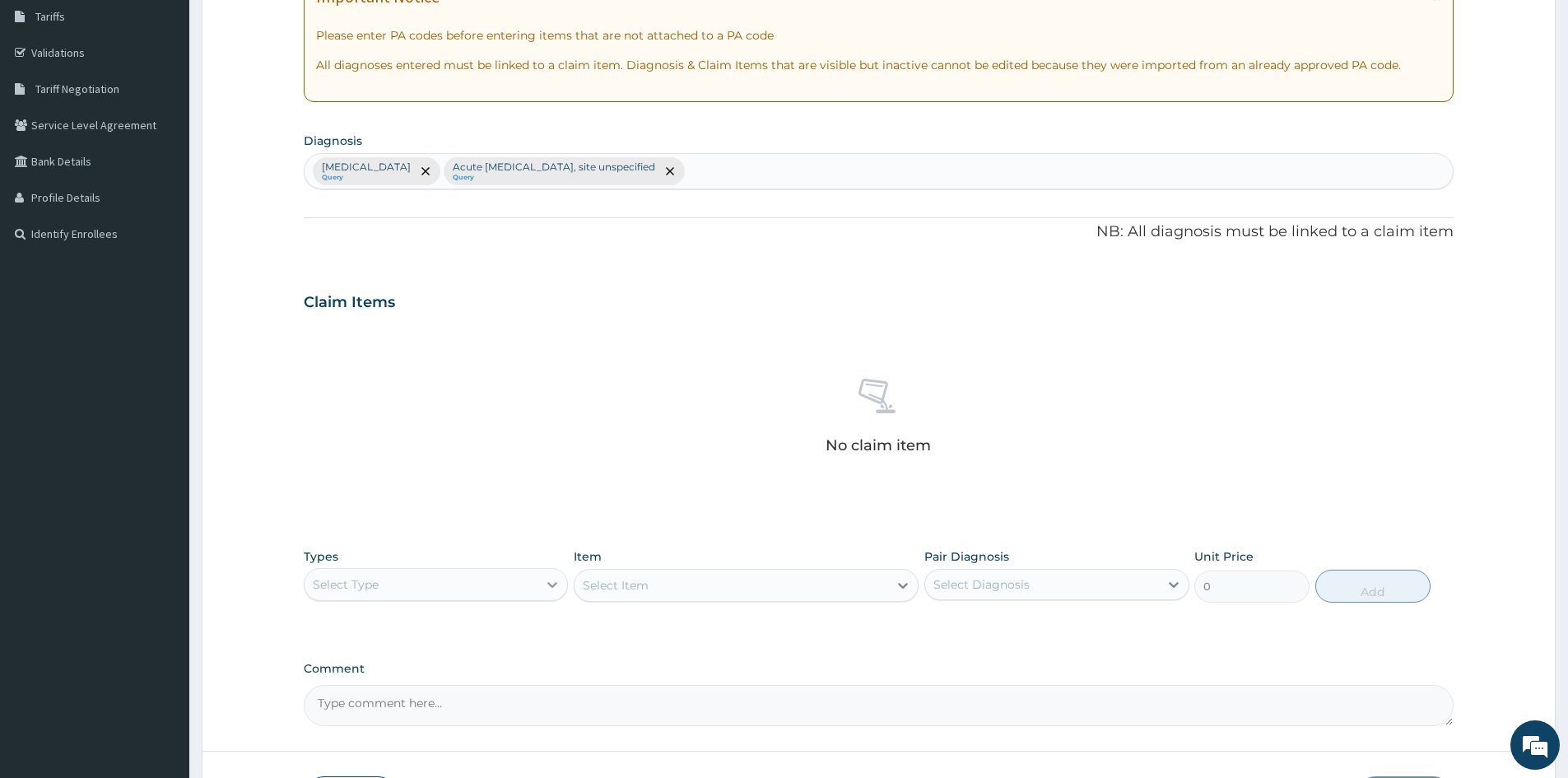
scroll to position [329, 0]
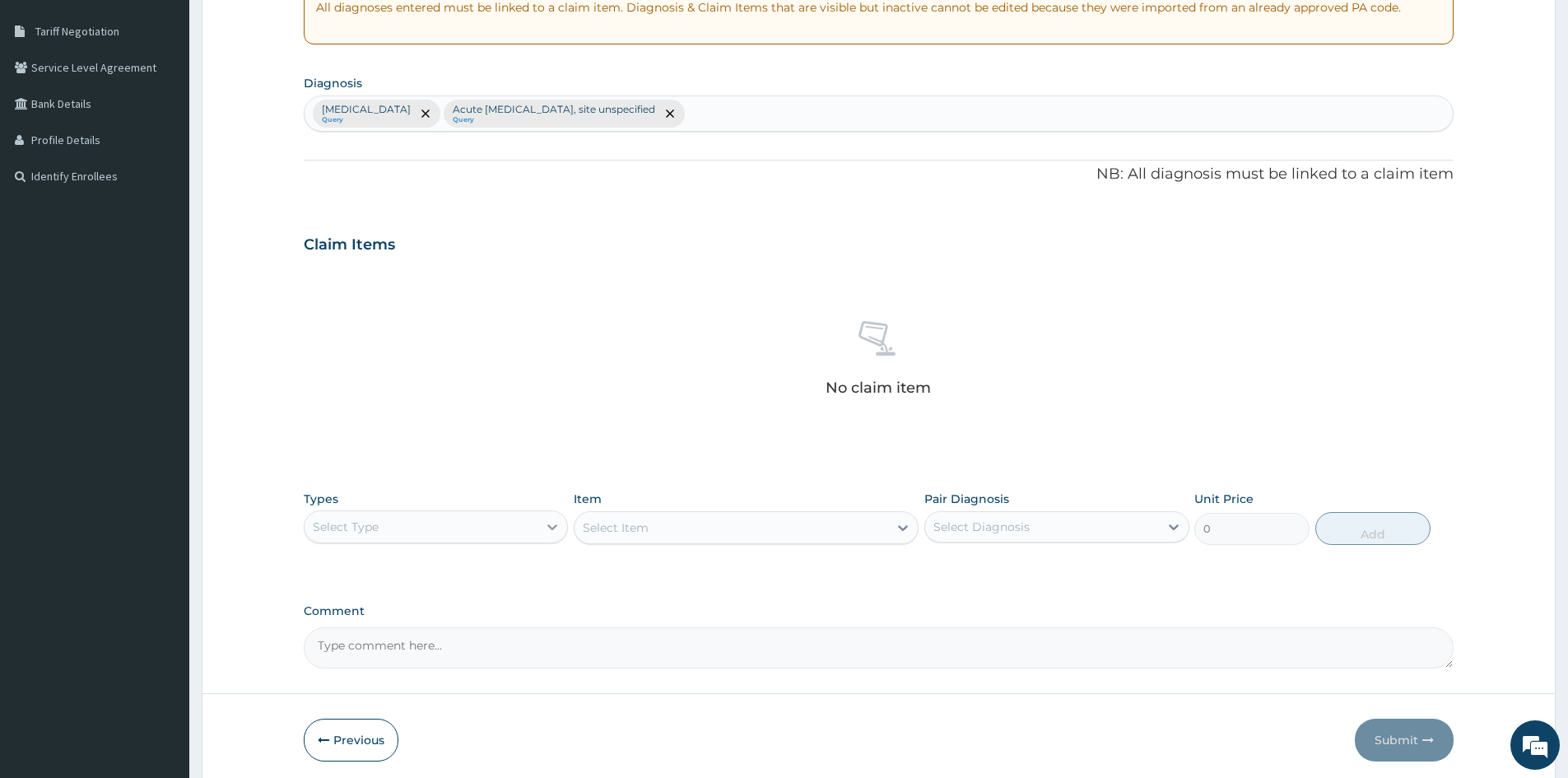
click at [554, 529] on icon at bounding box center [553, 527] width 10 height 6
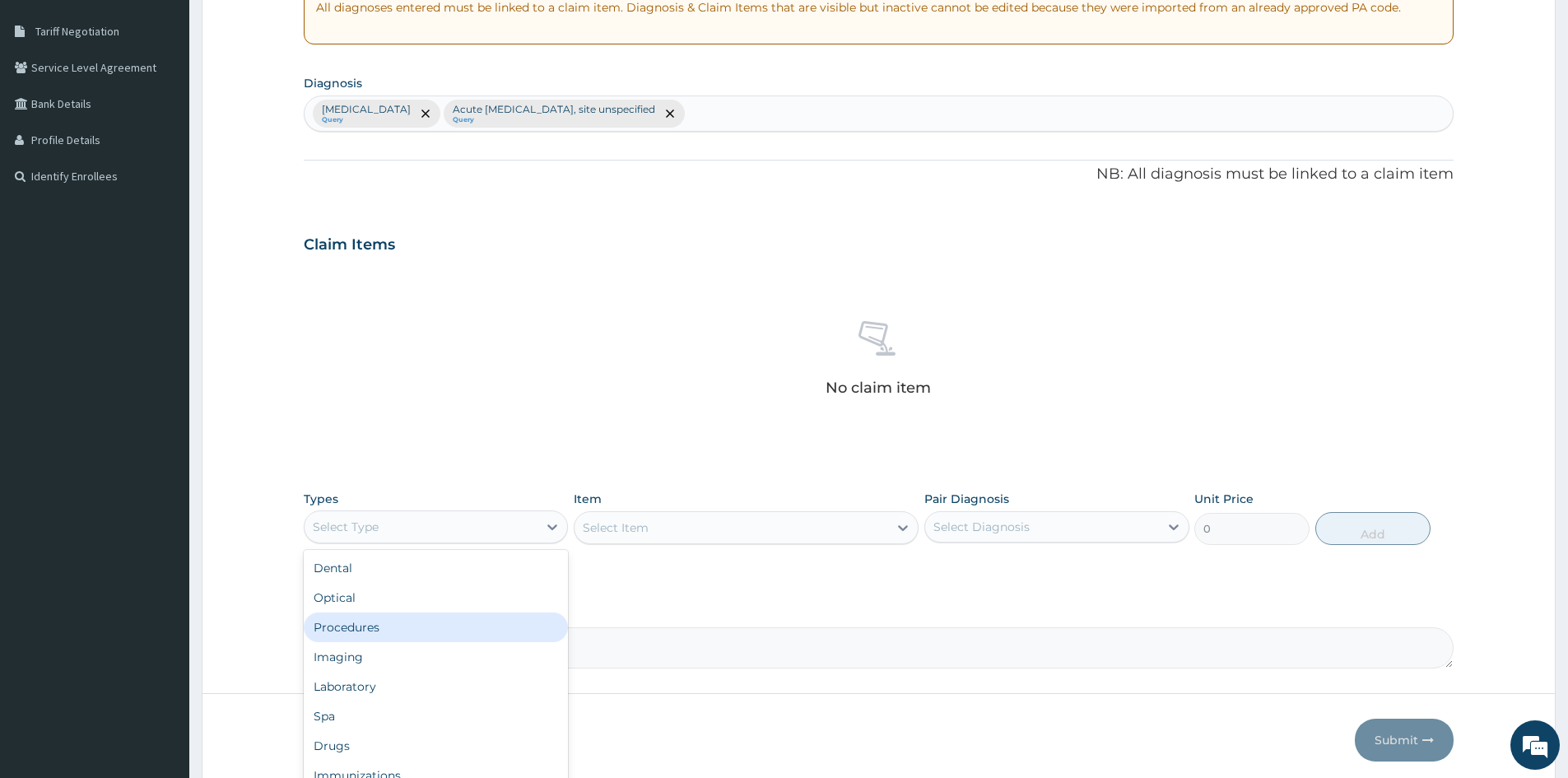
click at [399, 630] on div "Procedures" at bounding box center [436, 628] width 264 height 30
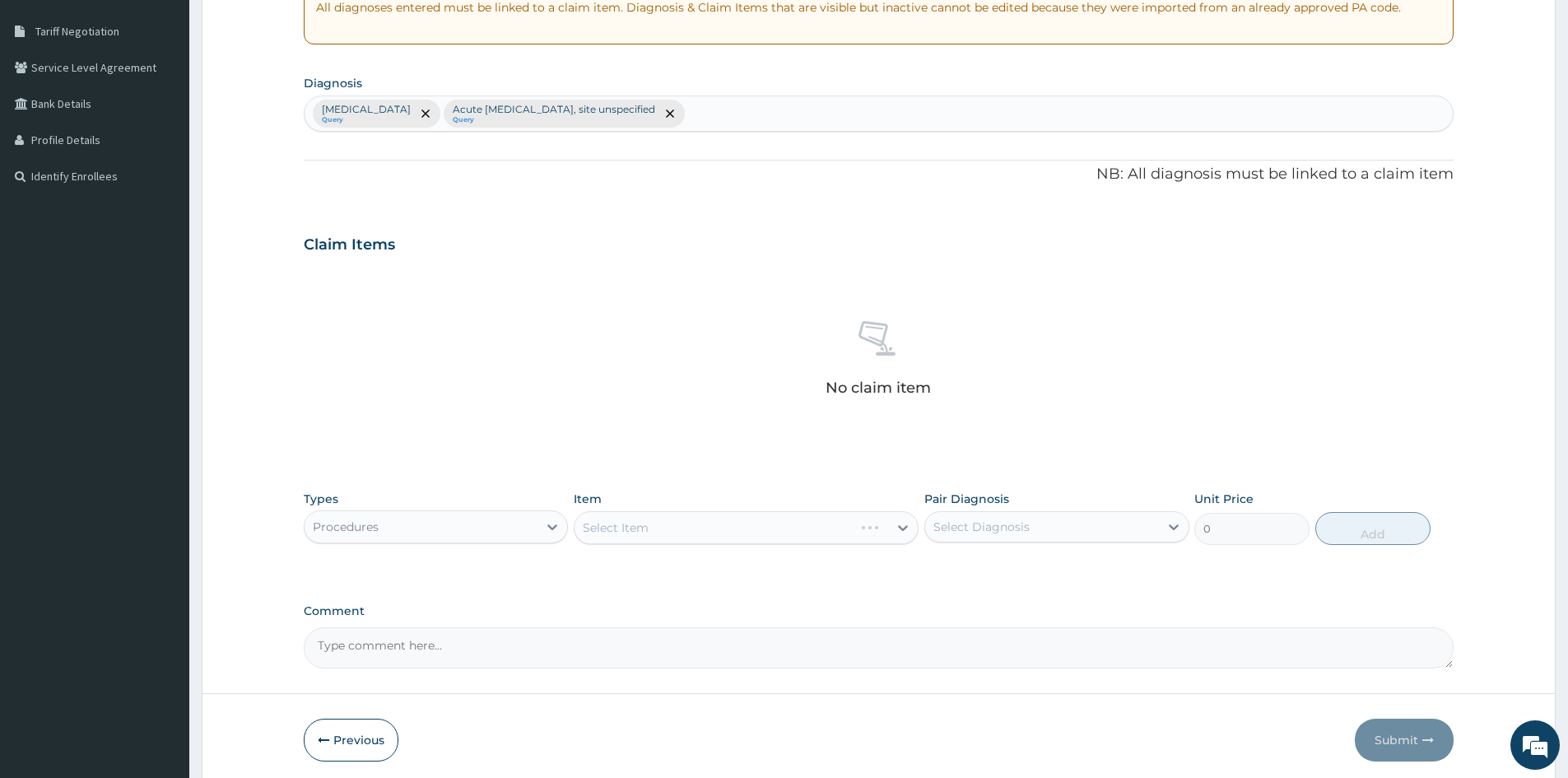
click at [704, 524] on div "Select Item" at bounding box center [746, 528] width 345 height 33
click at [752, 539] on div "Select Item" at bounding box center [746, 528] width 345 height 33
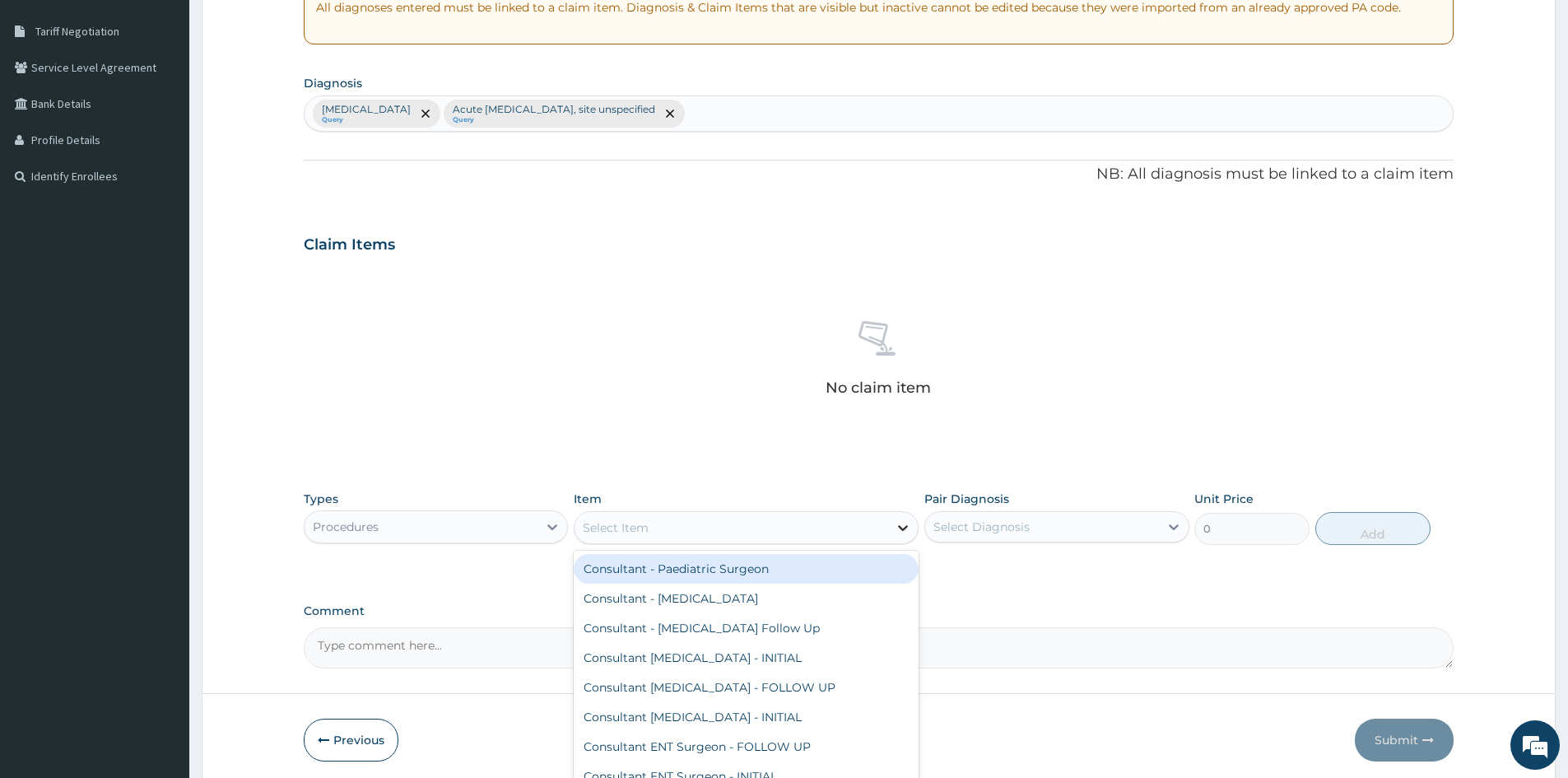
click at [903, 525] on icon at bounding box center [903, 528] width 17 height 17
type input "PAEDIA"
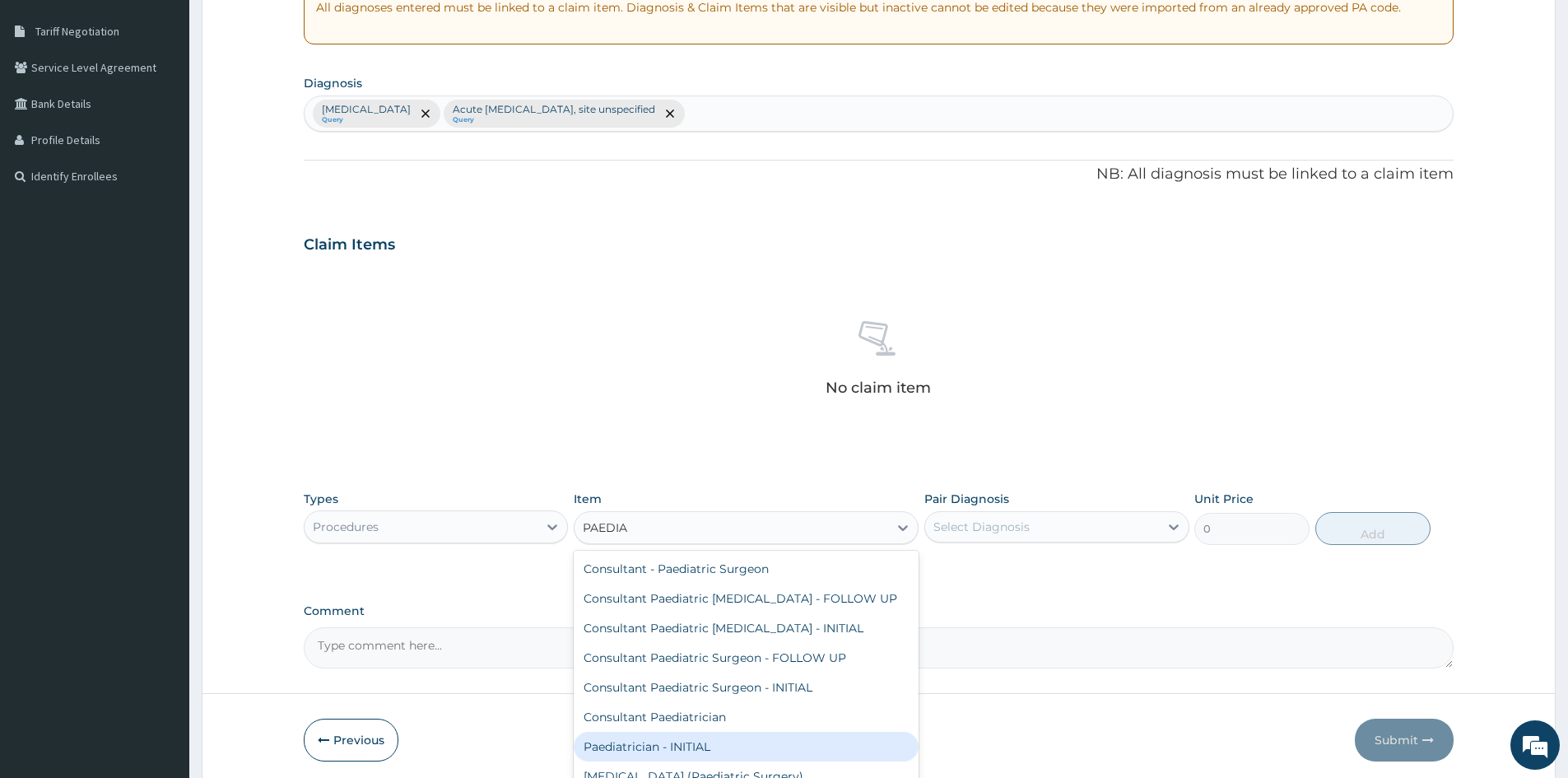
click at [661, 738] on div "Paediatrician - INITIAL" at bounding box center [746, 747] width 345 height 30
type input "15000"
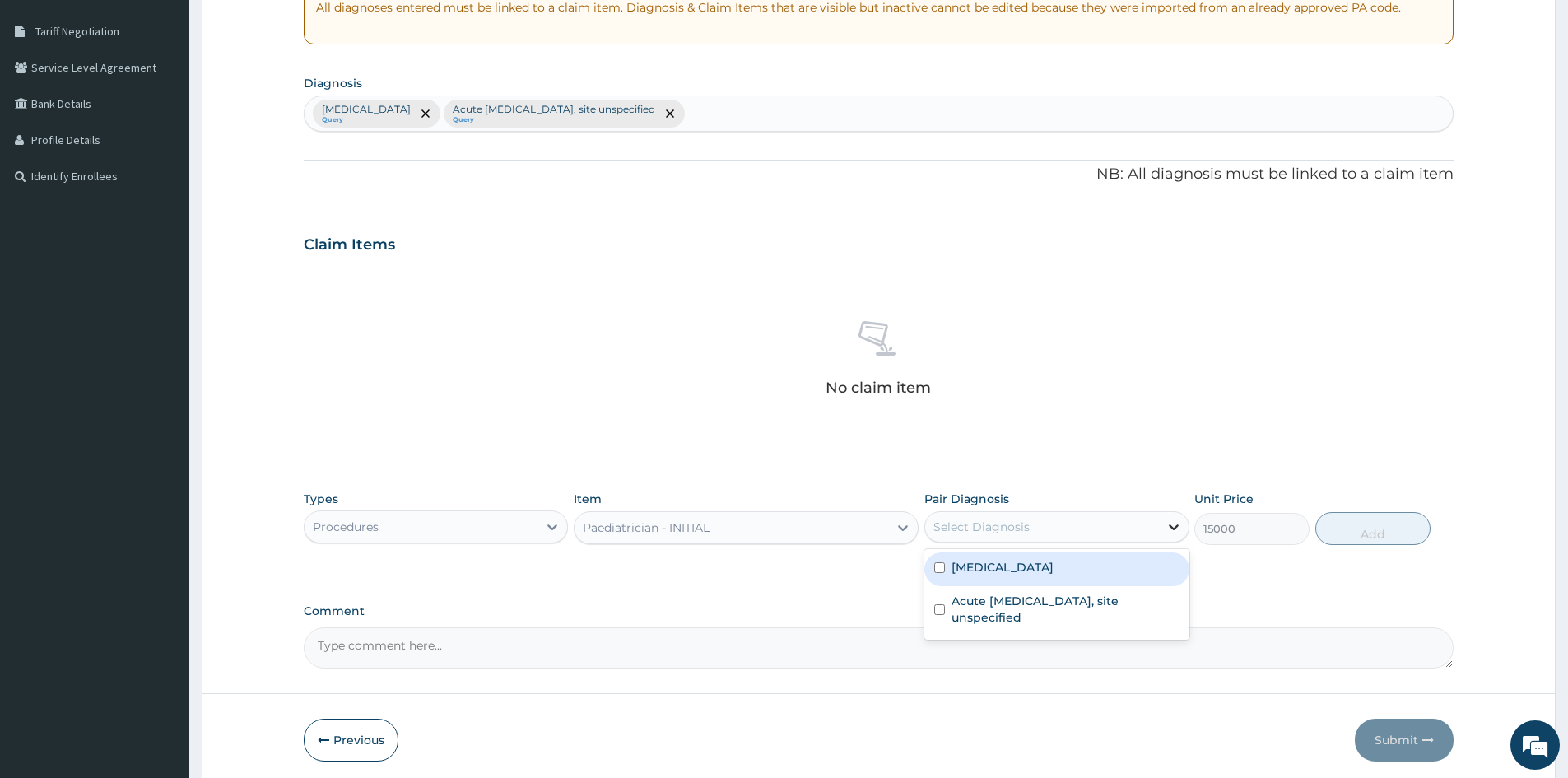
click at [1177, 519] on icon at bounding box center [1174, 527] width 17 height 17
click at [1071, 570] on div "[MEDICAL_DATA]" at bounding box center [1057, 569] width 264 height 34
checkbox input "true"
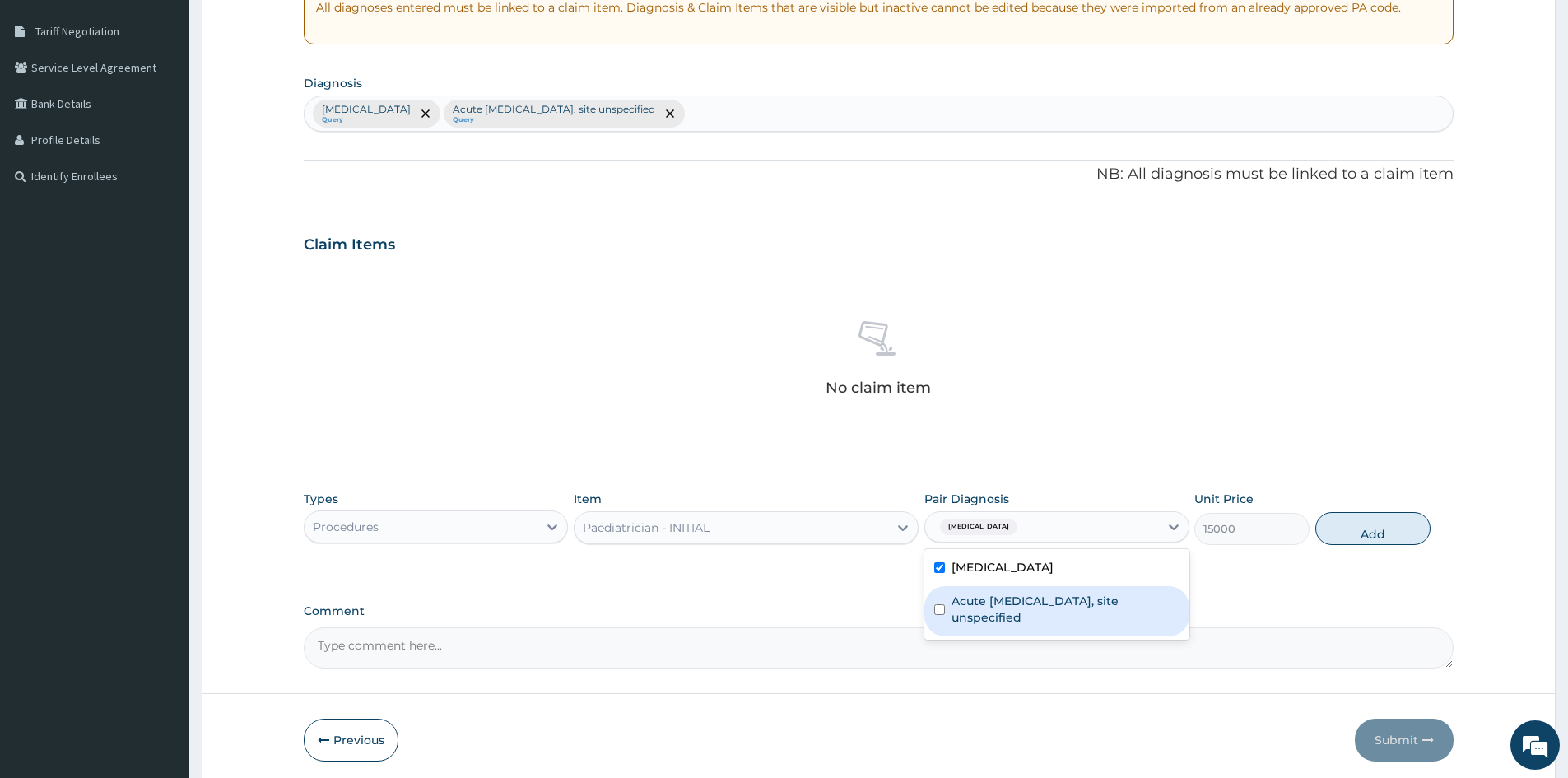
click at [1069, 613] on label "Acute upper respiratory infection, site unspecified" at bounding box center [1064, 609] width 227 height 33
checkbox input "true"
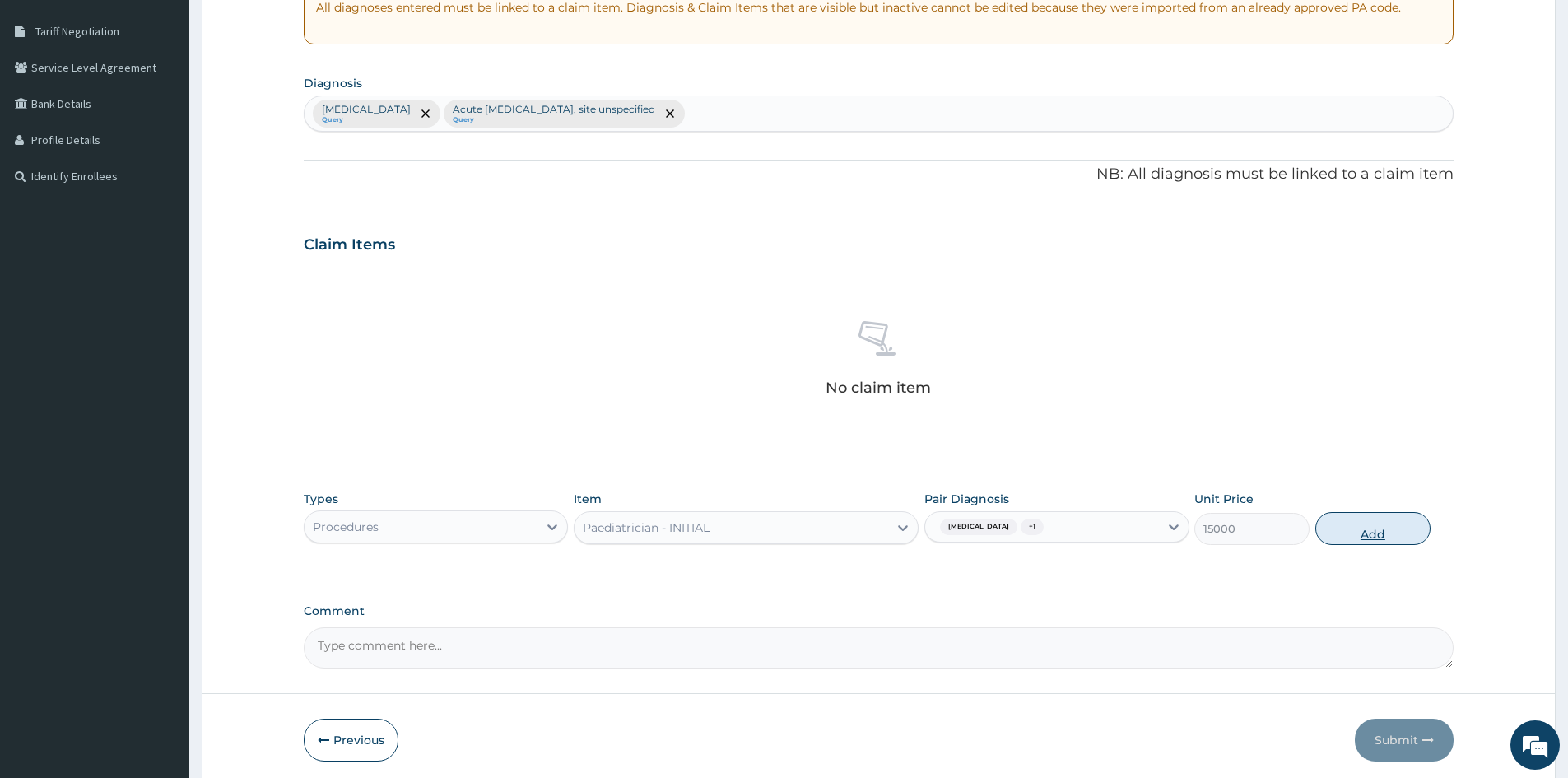
click at [1384, 519] on button "Add" at bounding box center [1373, 529] width 116 height 33
type input "0"
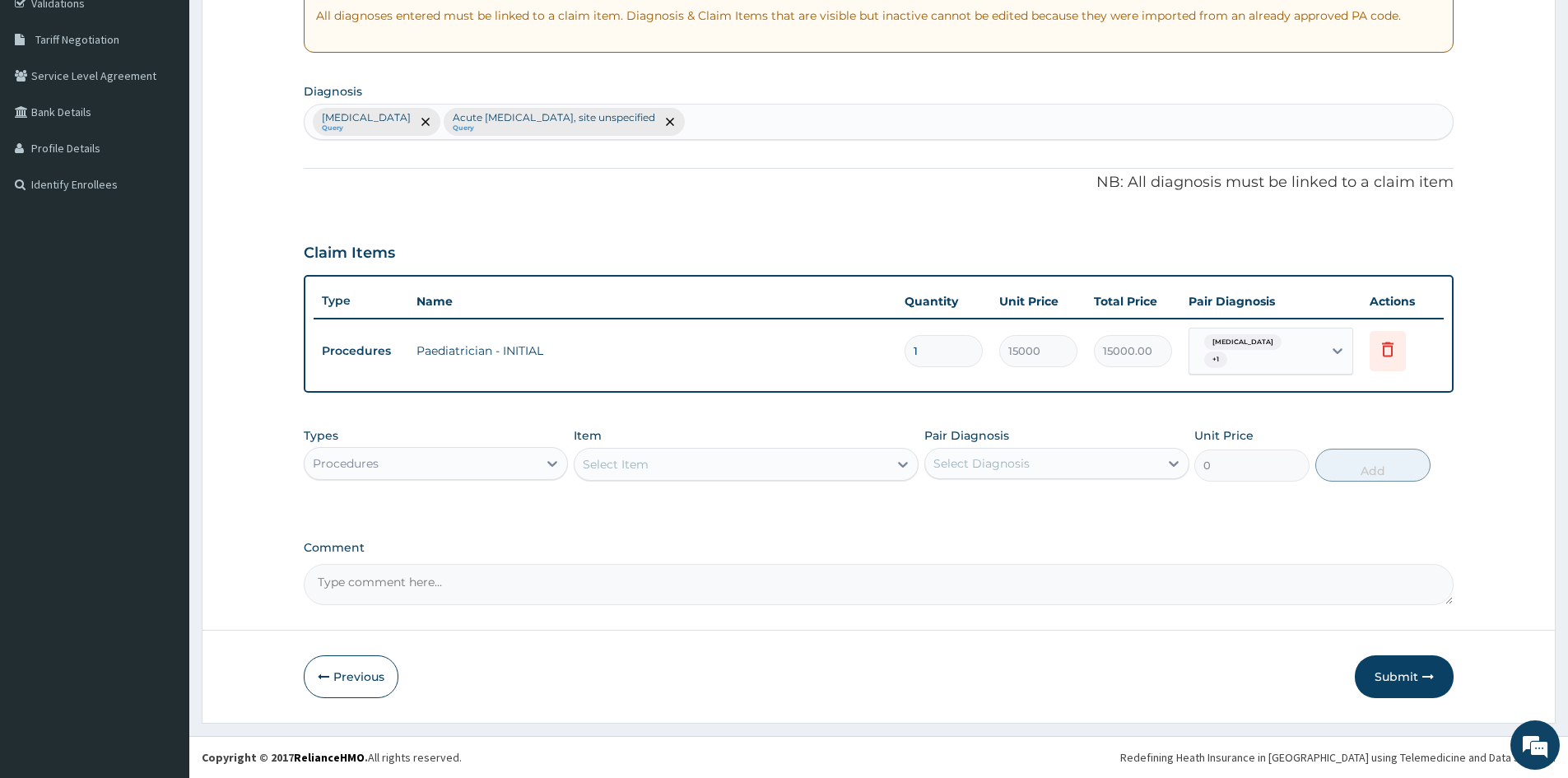
scroll to position [321, 0]
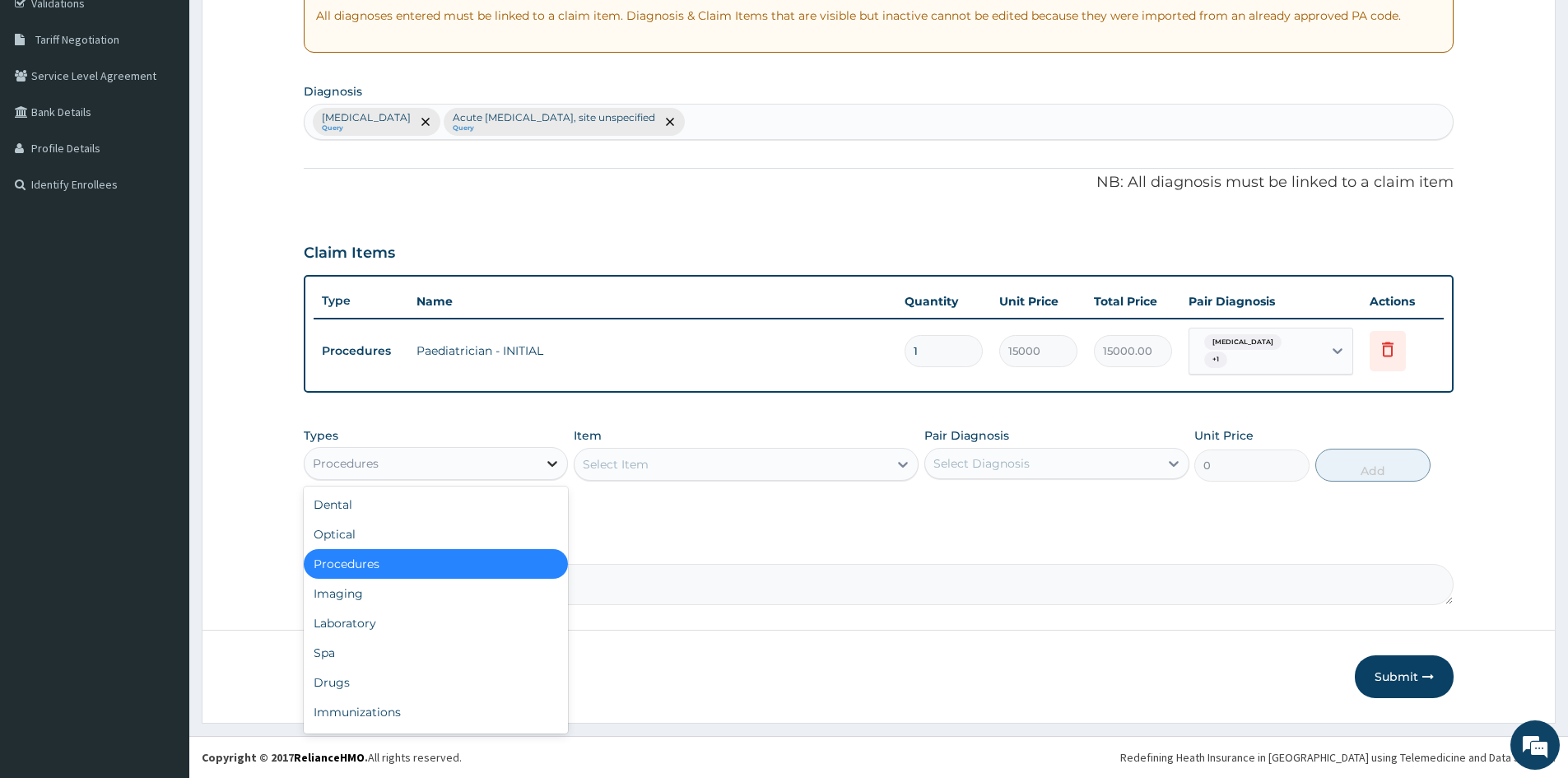
click at [550, 461] on icon at bounding box center [553, 464] width 17 height 17
click at [475, 610] on div "Laboratory" at bounding box center [436, 623] width 264 height 30
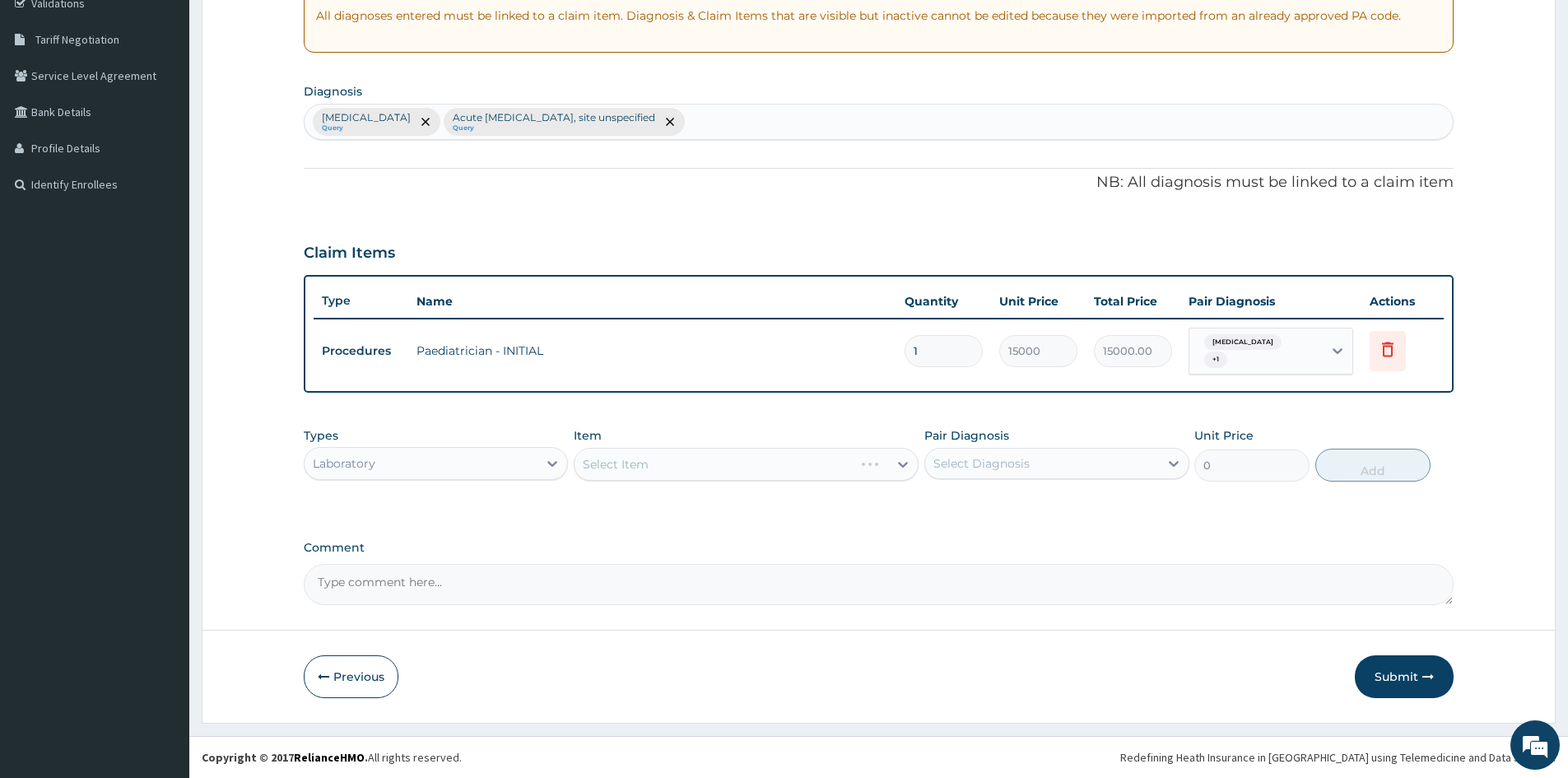
click at [693, 470] on div "Select Item" at bounding box center [746, 465] width 345 height 33
click at [903, 462] on div "Select Item" at bounding box center [746, 465] width 345 height 33
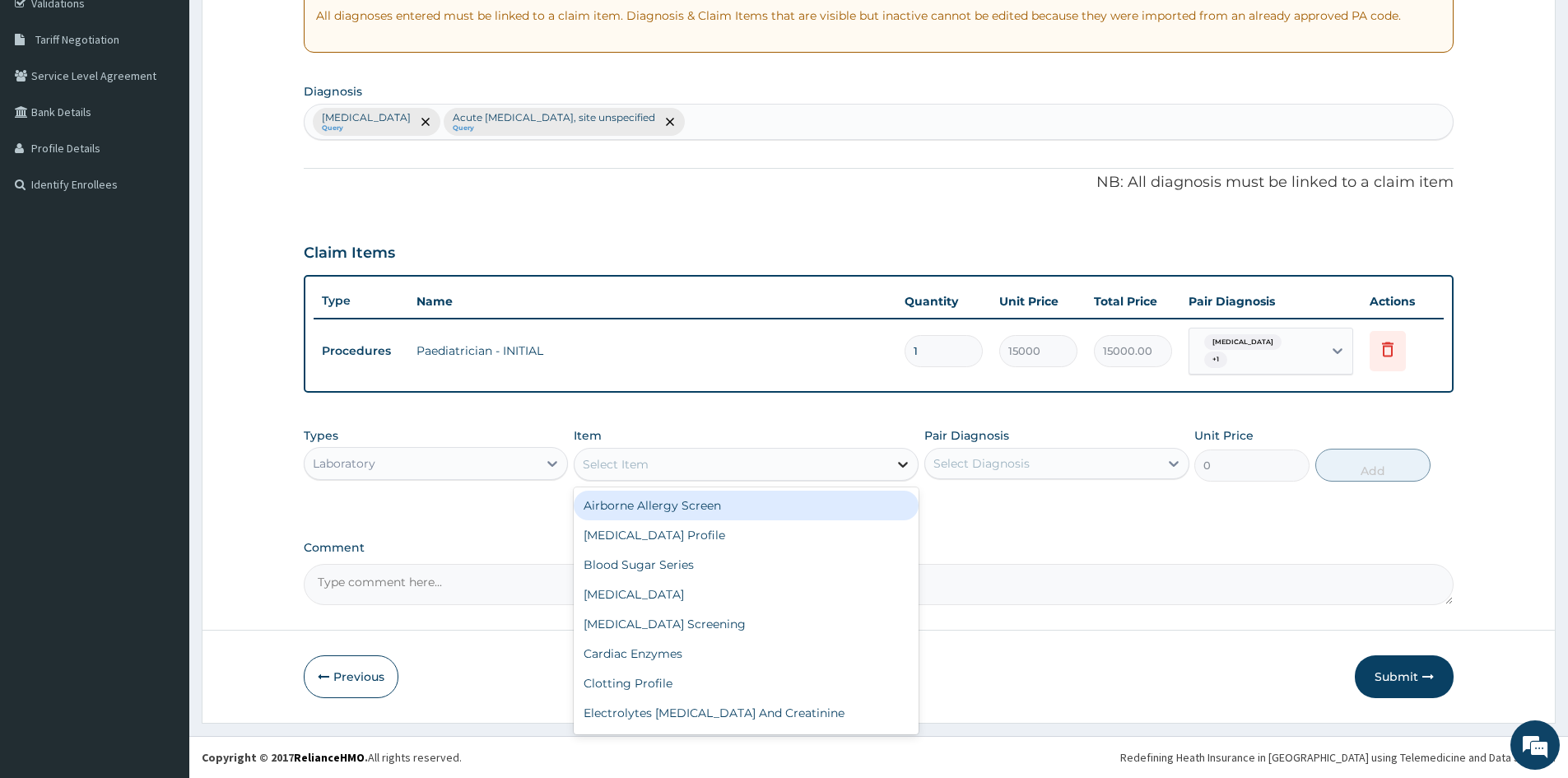
click at [903, 463] on icon at bounding box center [903, 465] width 17 height 17
type input "FU"
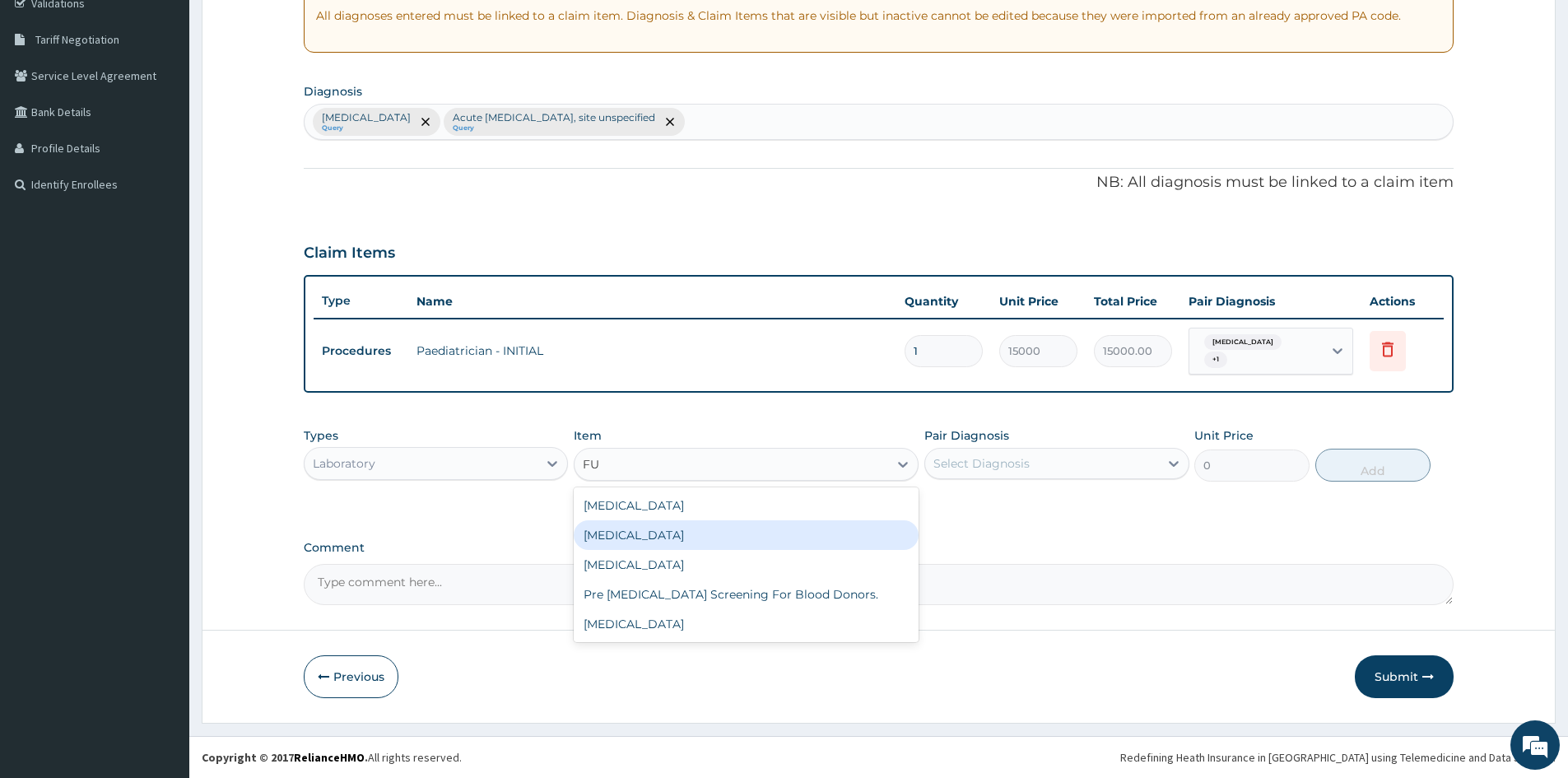
click at [720, 533] on div "Full Blood Count" at bounding box center [746, 535] width 345 height 30
type input "7560"
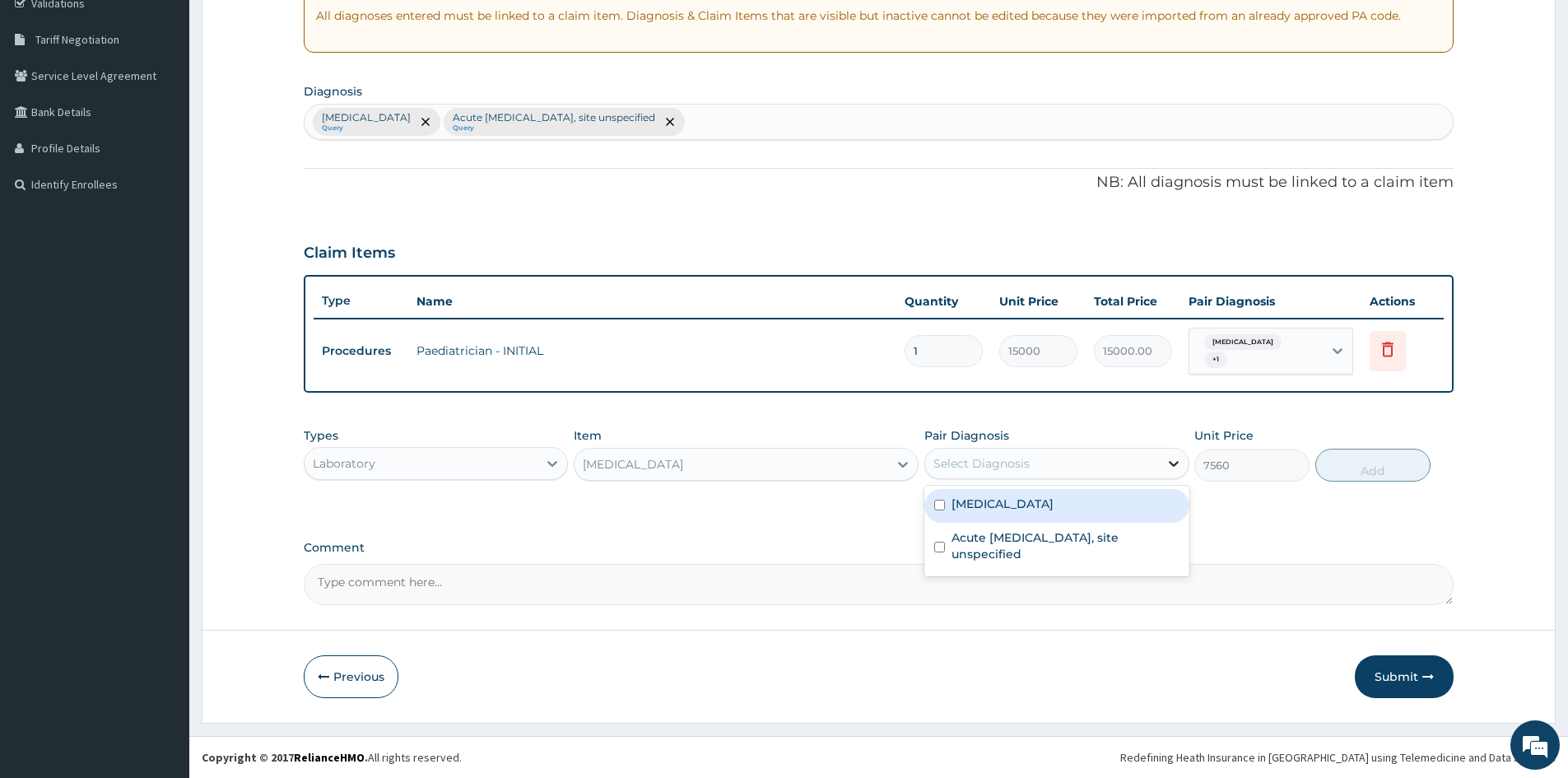
click at [1174, 463] on icon at bounding box center [1174, 464] width 17 height 17
drag, startPoint x: 1144, startPoint y: 502, endPoint x: 1144, endPoint y: 526, distance: 24.0
click at [1144, 503] on div "[MEDICAL_DATA]" at bounding box center [1057, 506] width 264 height 34
checkbox input "true"
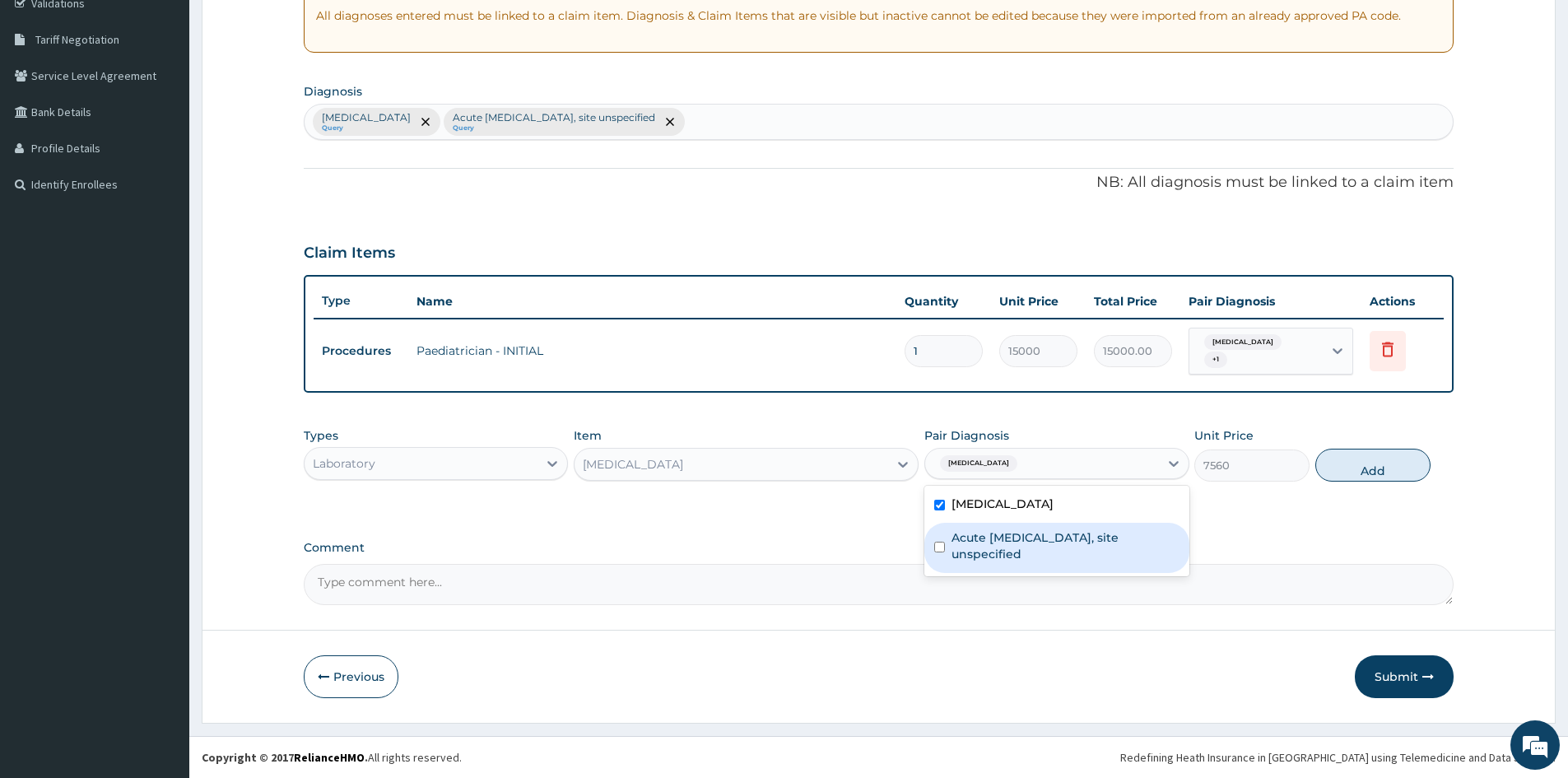
click at [1144, 542] on label "Acute upper respiratory infection, site unspecified" at bounding box center [1064, 546] width 227 height 33
checkbox input "true"
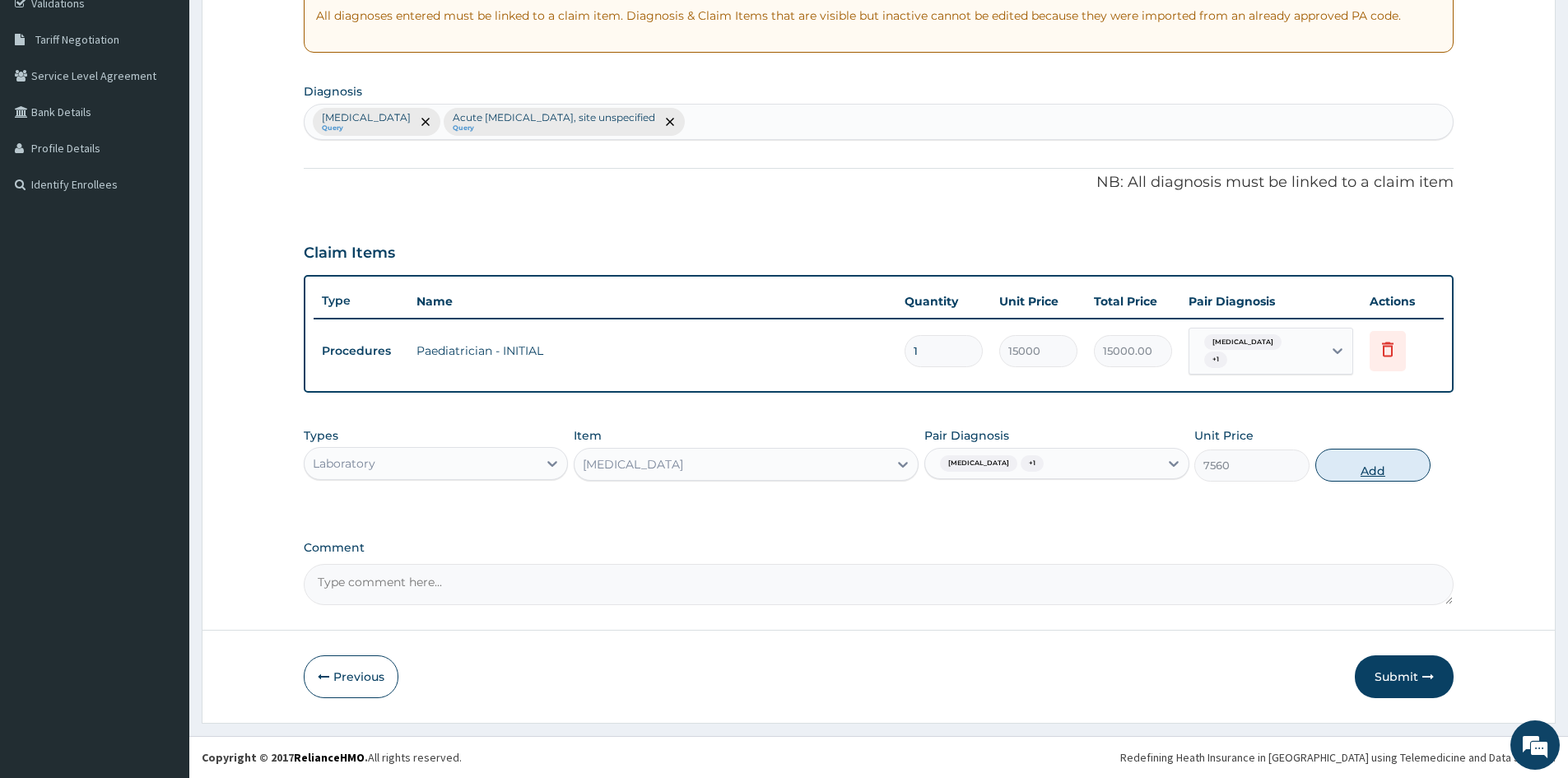
click at [1369, 460] on button "Add" at bounding box center [1373, 465] width 116 height 33
type input "0"
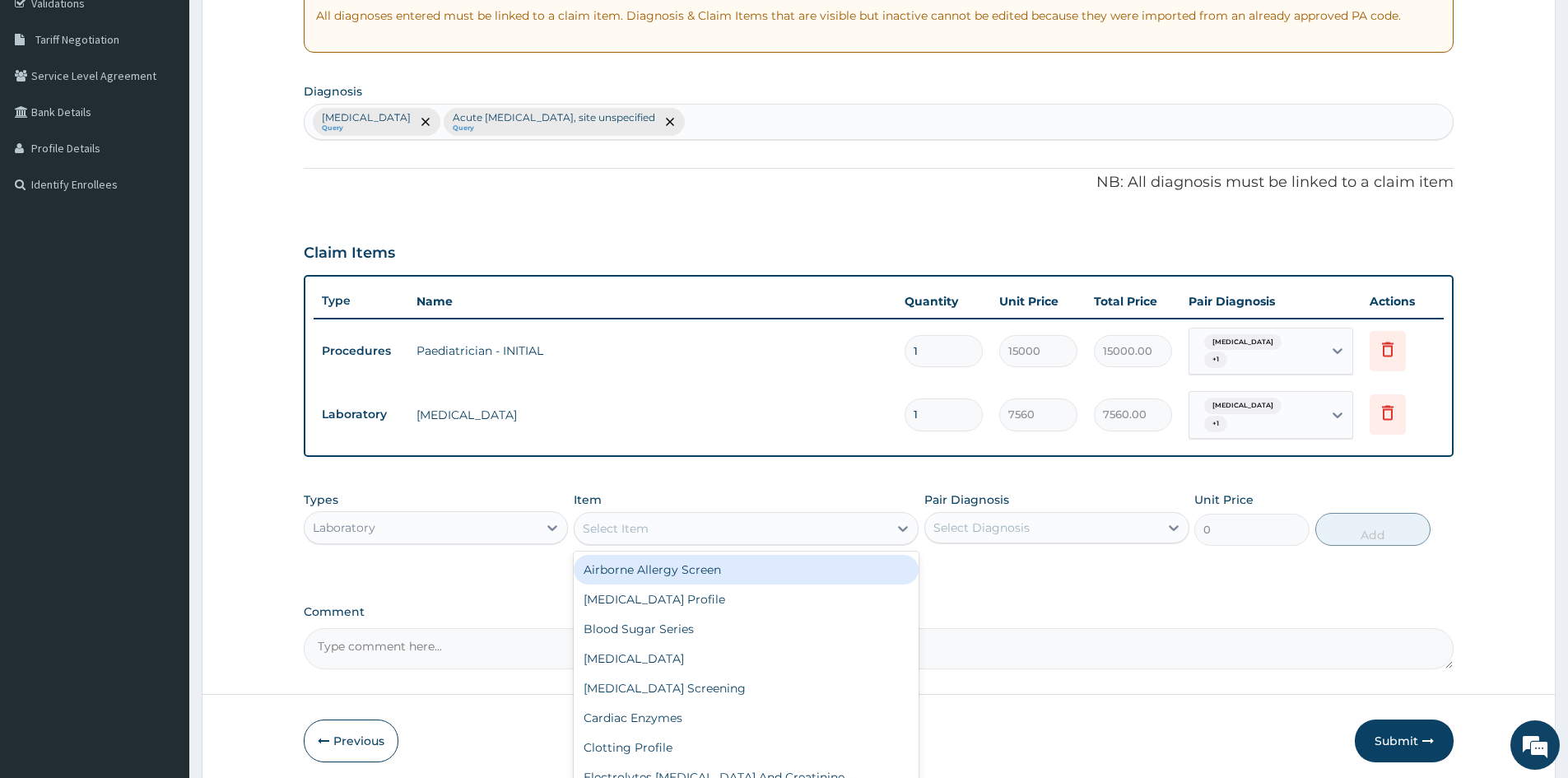
click at [630, 522] on div "Select Item" at bounding box center [615, 529] width 66 height 17
type input "MALAR"
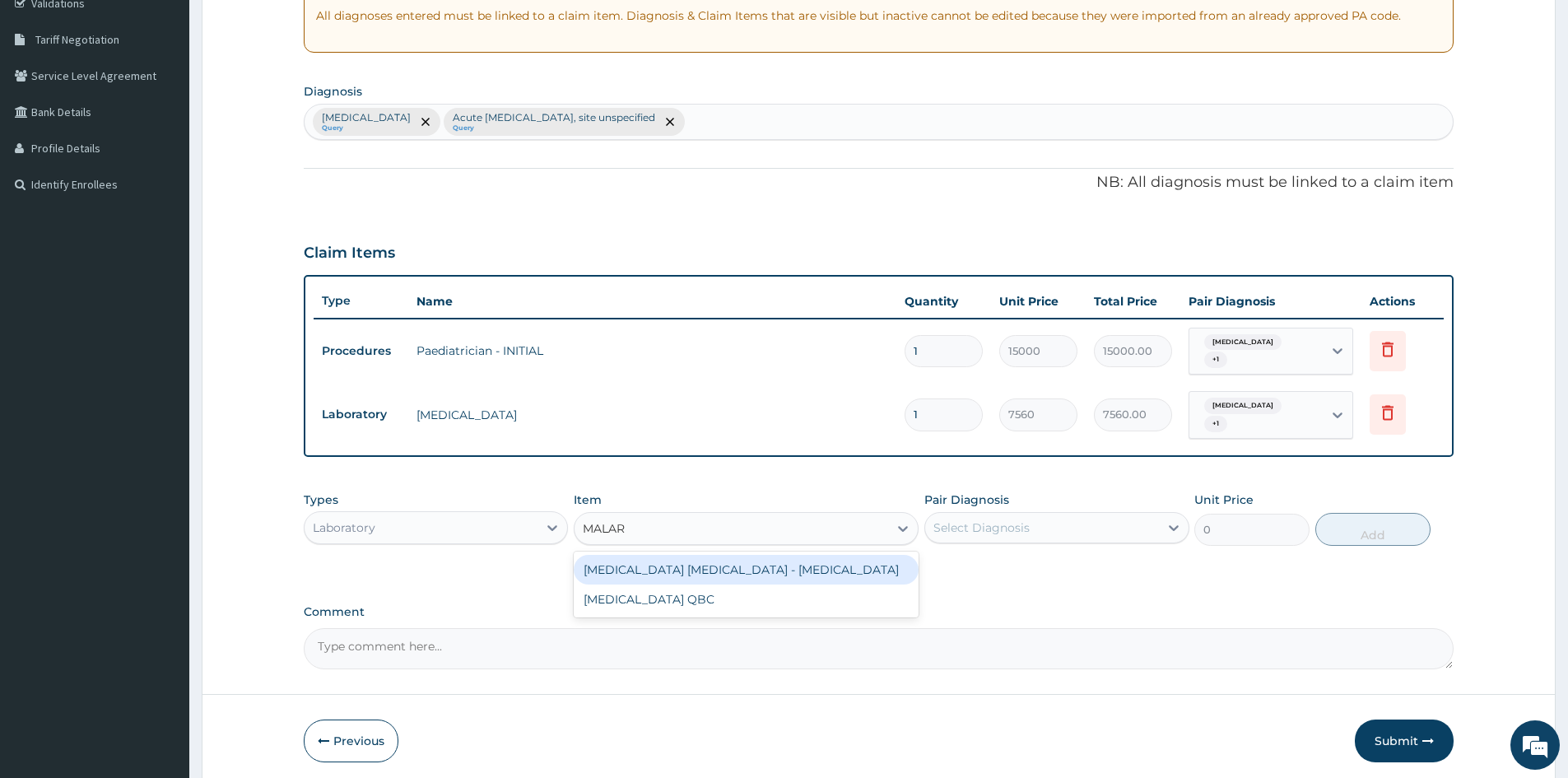
click at [768, 569] on div "MALARIA PARASITE - BLOOD FILM" at bounding box center [746, 570] width 345 height 30
type input "3600"
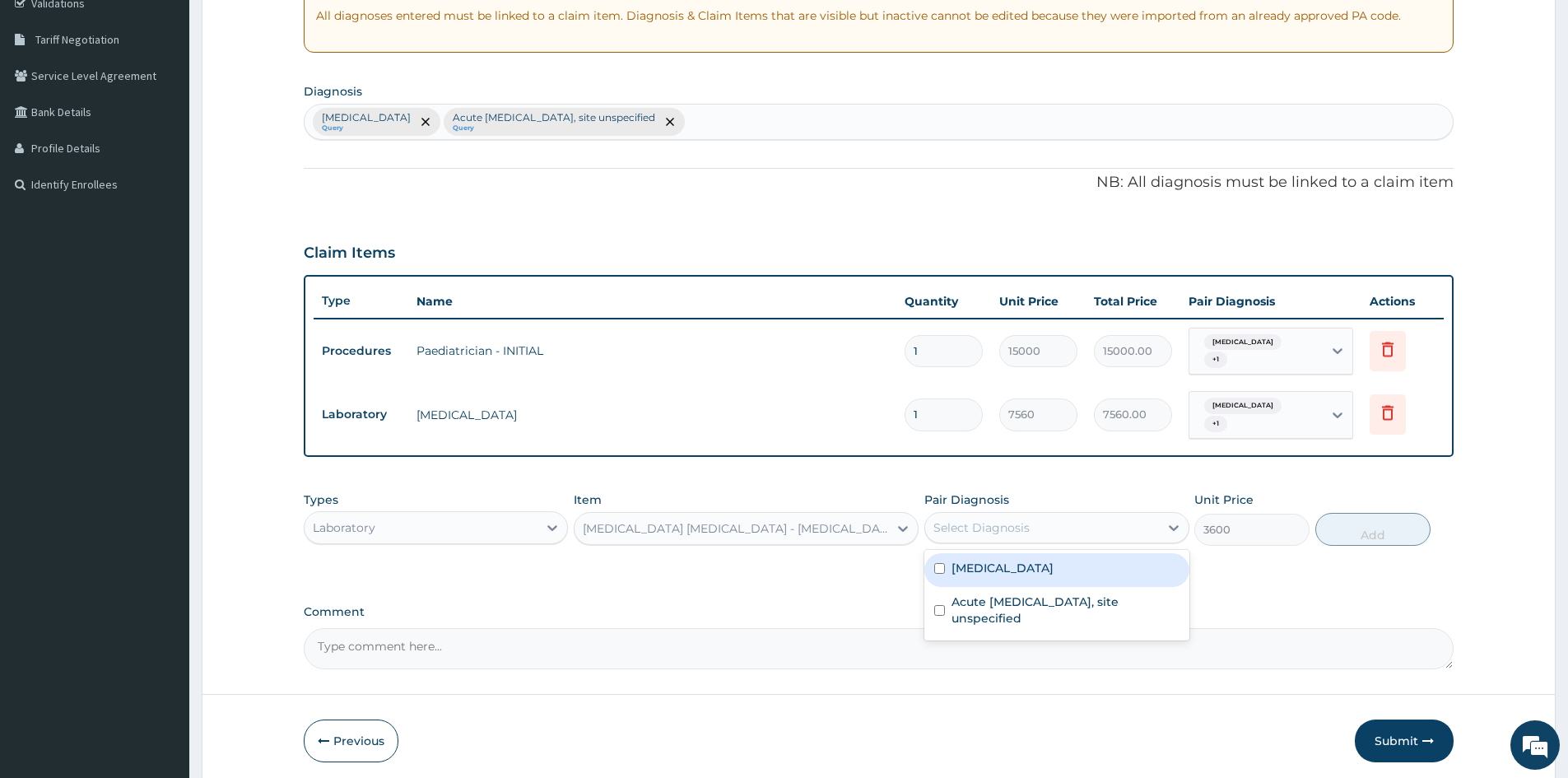
click at [1121, 534] on div "Select Diagnosis" at bounding box center [1042, 528] width 233 height 27
click at [1091, 556] on div "[MEDICAL_DATA]" at bounding box center [1057, 570] width 264 height 34
checkbox input "true"
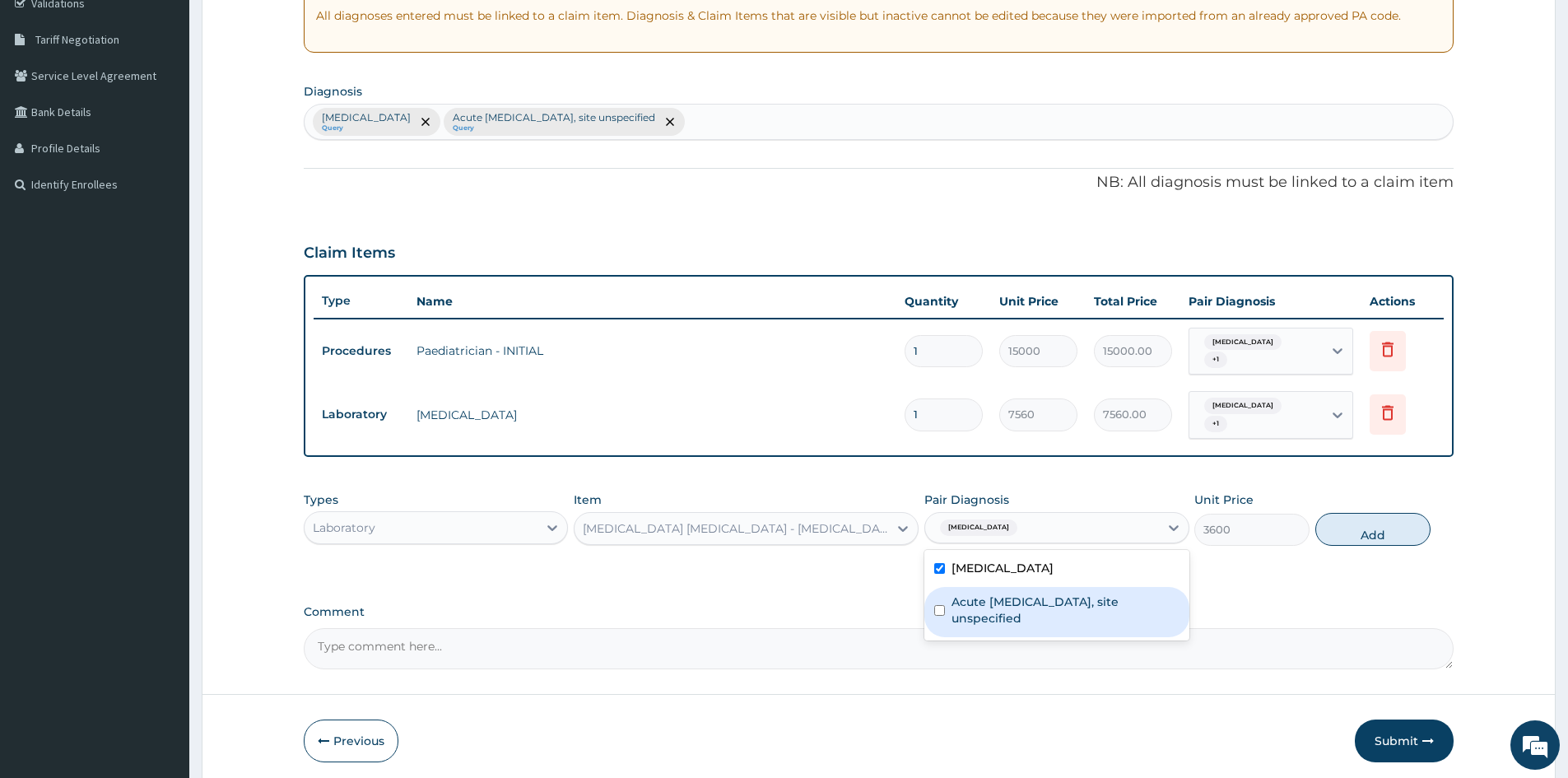
click at [1091, 613] on label "Acute upper respiratory infection, site unspecified" at bounding box center [1064, 610] width 227 height 33
checkbox input "true"
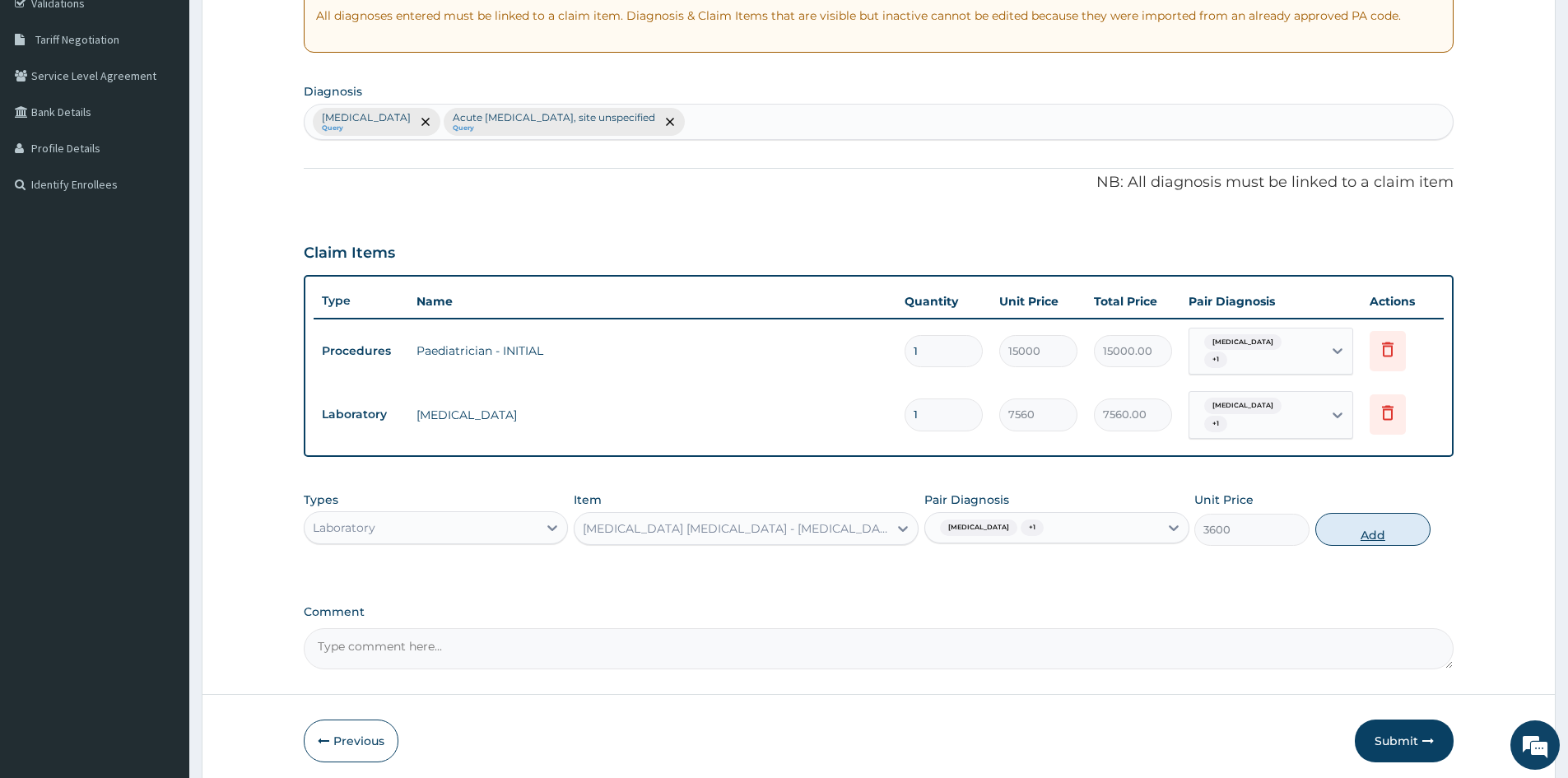
click at [1349, 527] on button "Add" at bounding box center [1373, 529] width 116 height 33
type input "0"
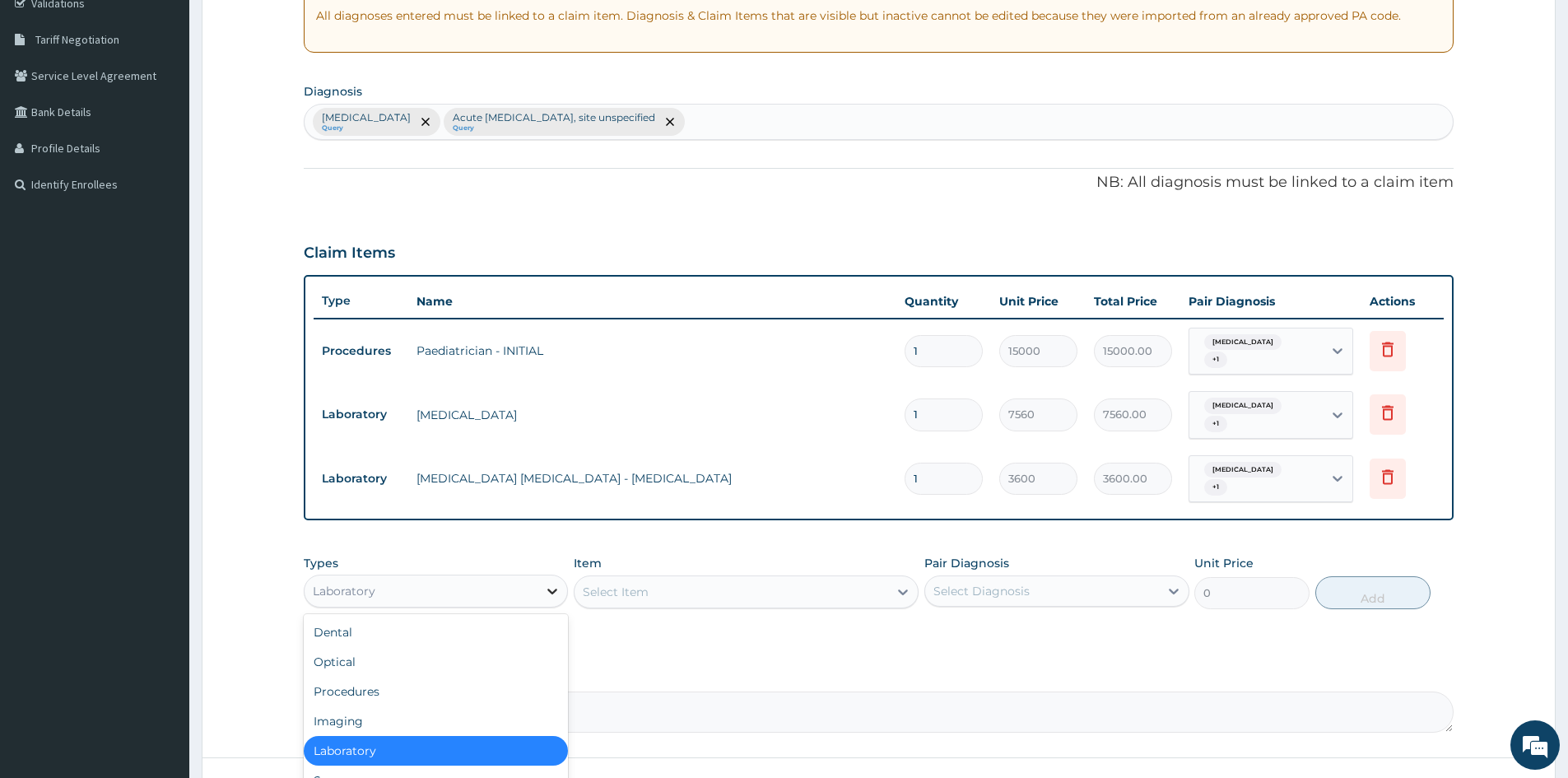
click at [551, 590] on icon at bounding box center [553, 591] width 17 height 17
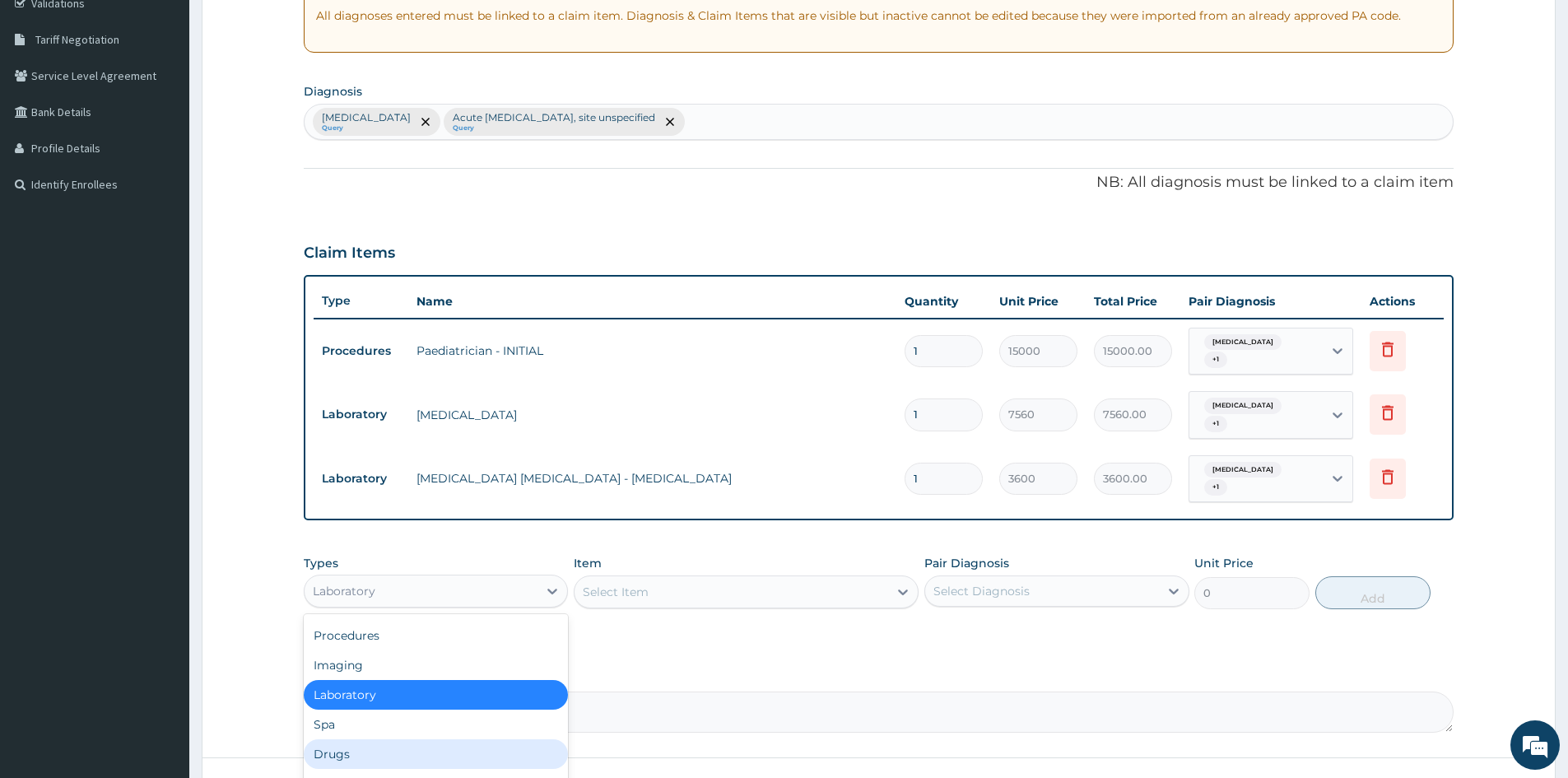
click at [390, 761] on div "Drugs" at bounding box center [436, 755] width 264 height 30
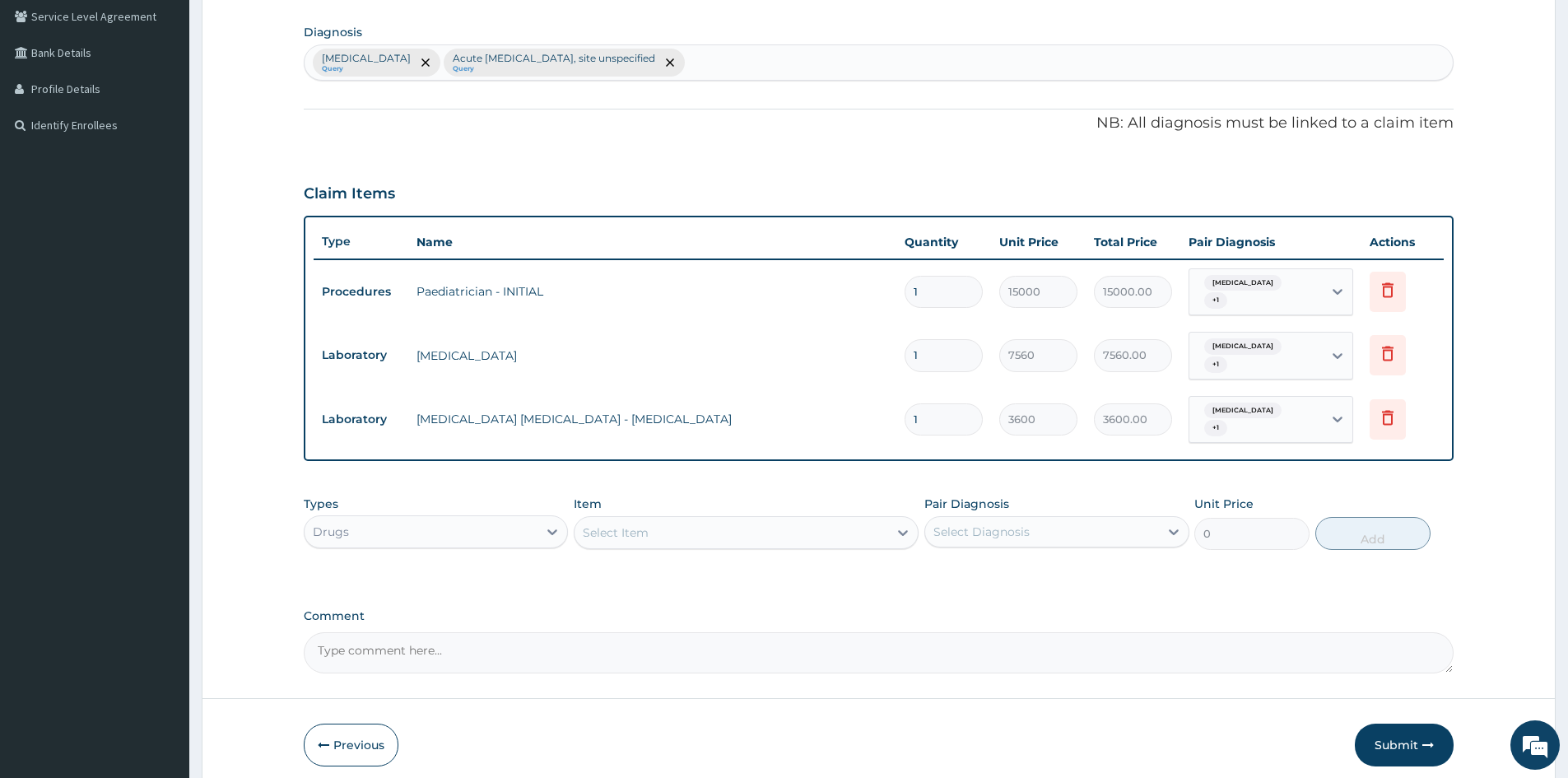
scroll to position [403, 0]
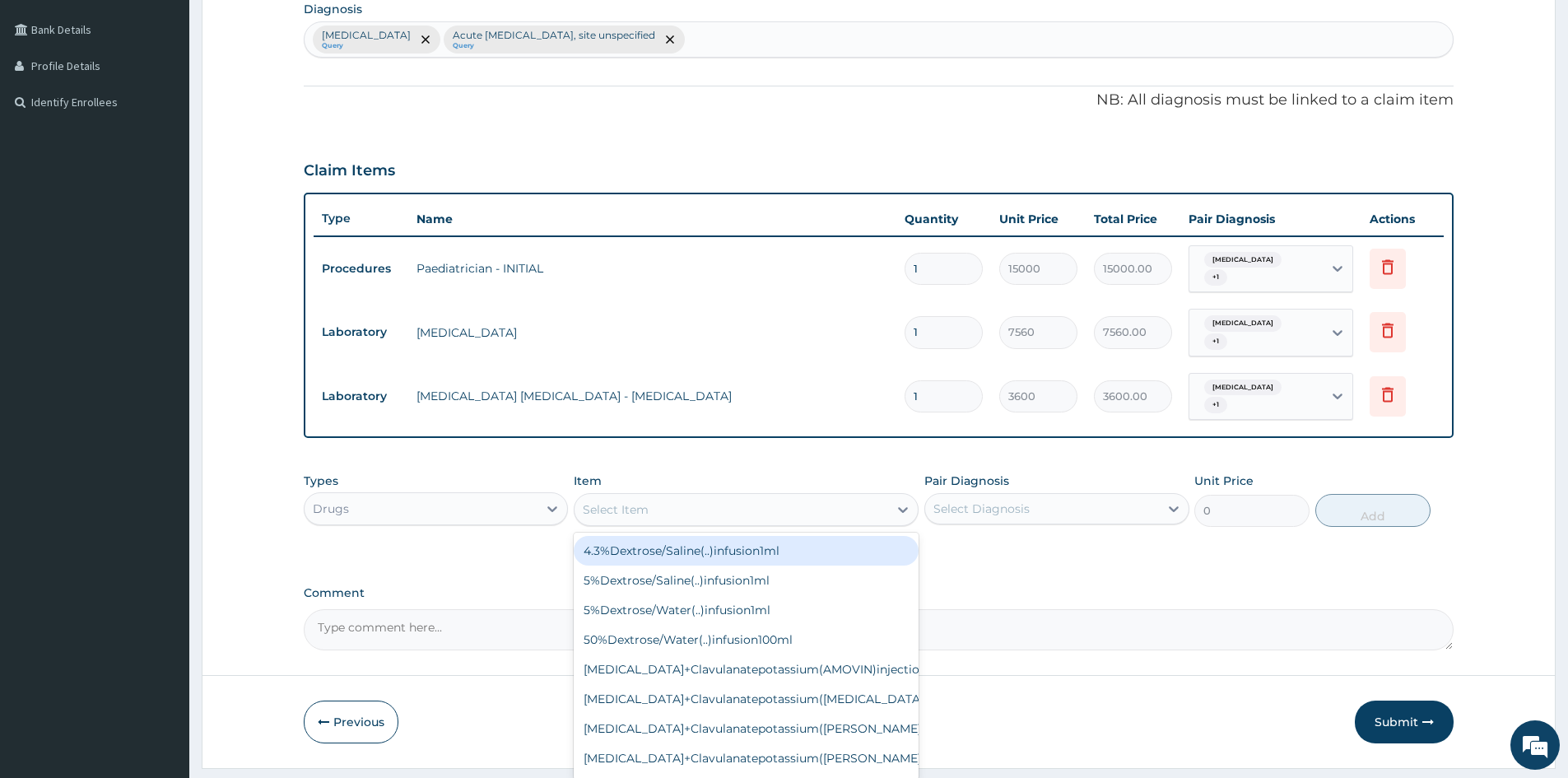
click at [649, 511] on div "Select Item" at bounding box center [731, 510] width 313 height 27
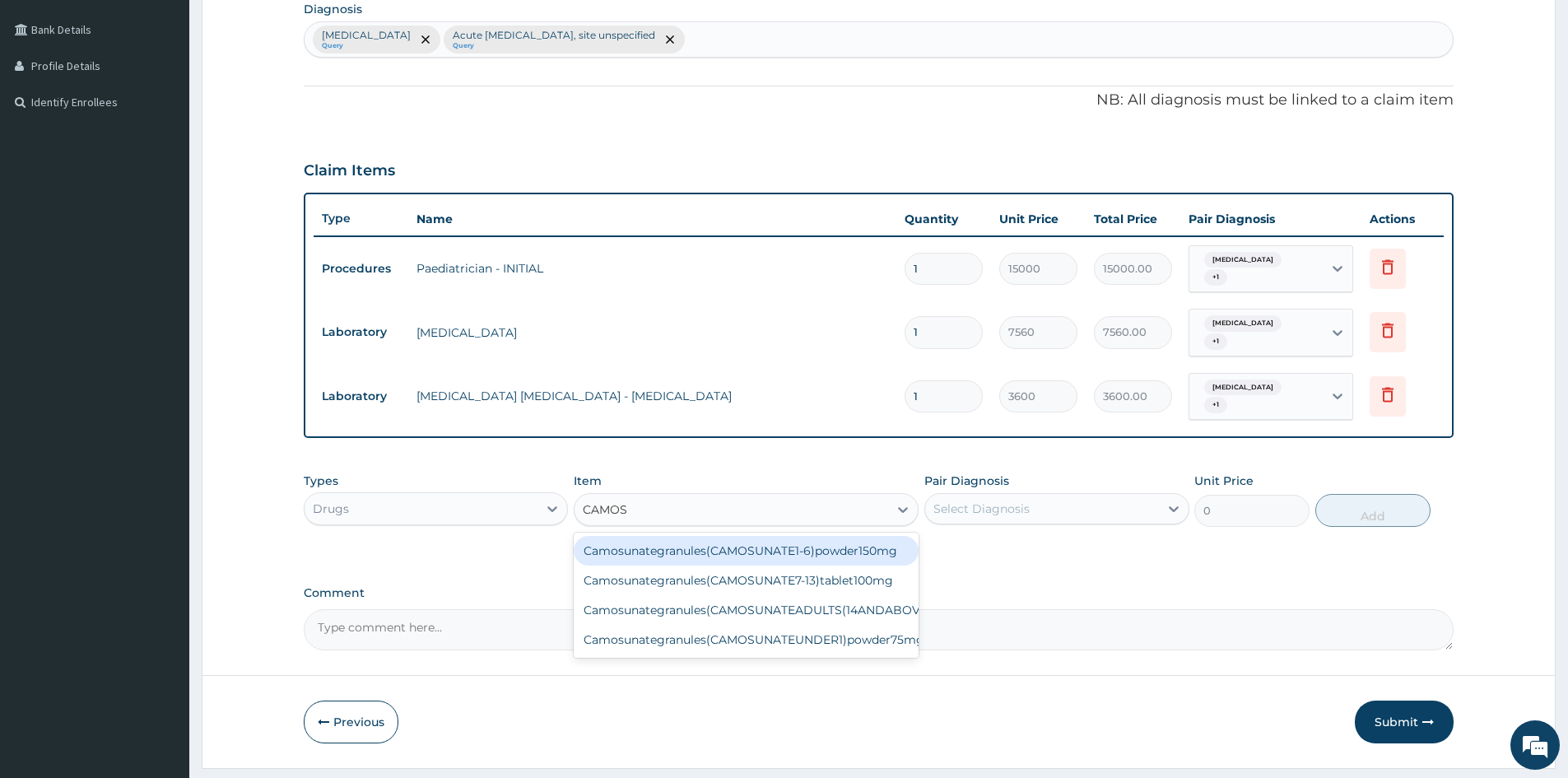
type input "CAMOSU"
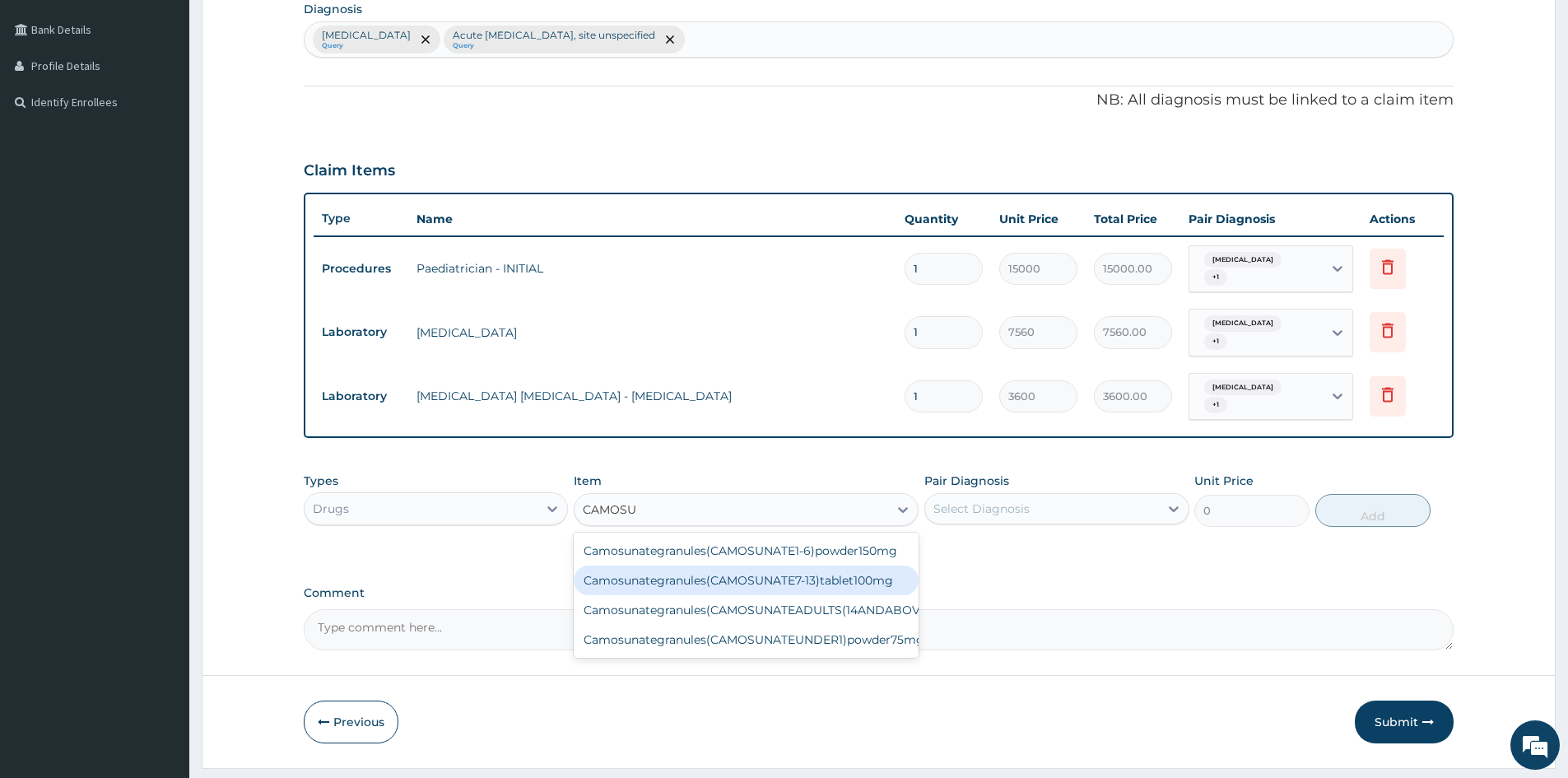
click at [666, 587] on div "Camosunategranules(CAMOSUNATE7-13)tablet100mg" at bounding box center [746, 581] width 345 height 30
type input "3900"
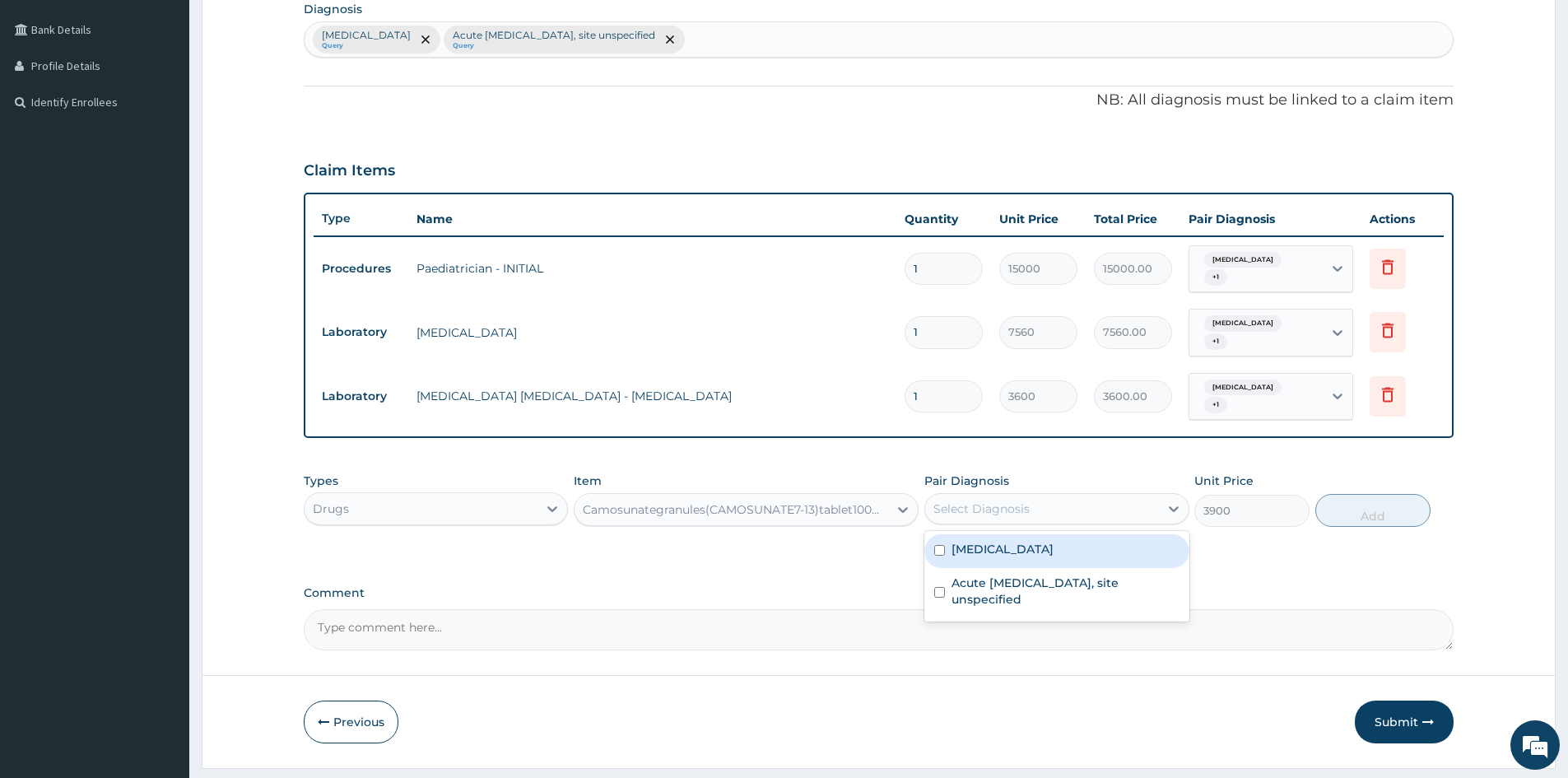
click at [1079, 505] on div "Select Diagnosis" at bounding box center [1042, 509] width 233 height 27
click at [984, 547] on label "[MEDICAL_DATA]" at bounding box center [1002, 549] width 102 height 17
checkbox input "true"
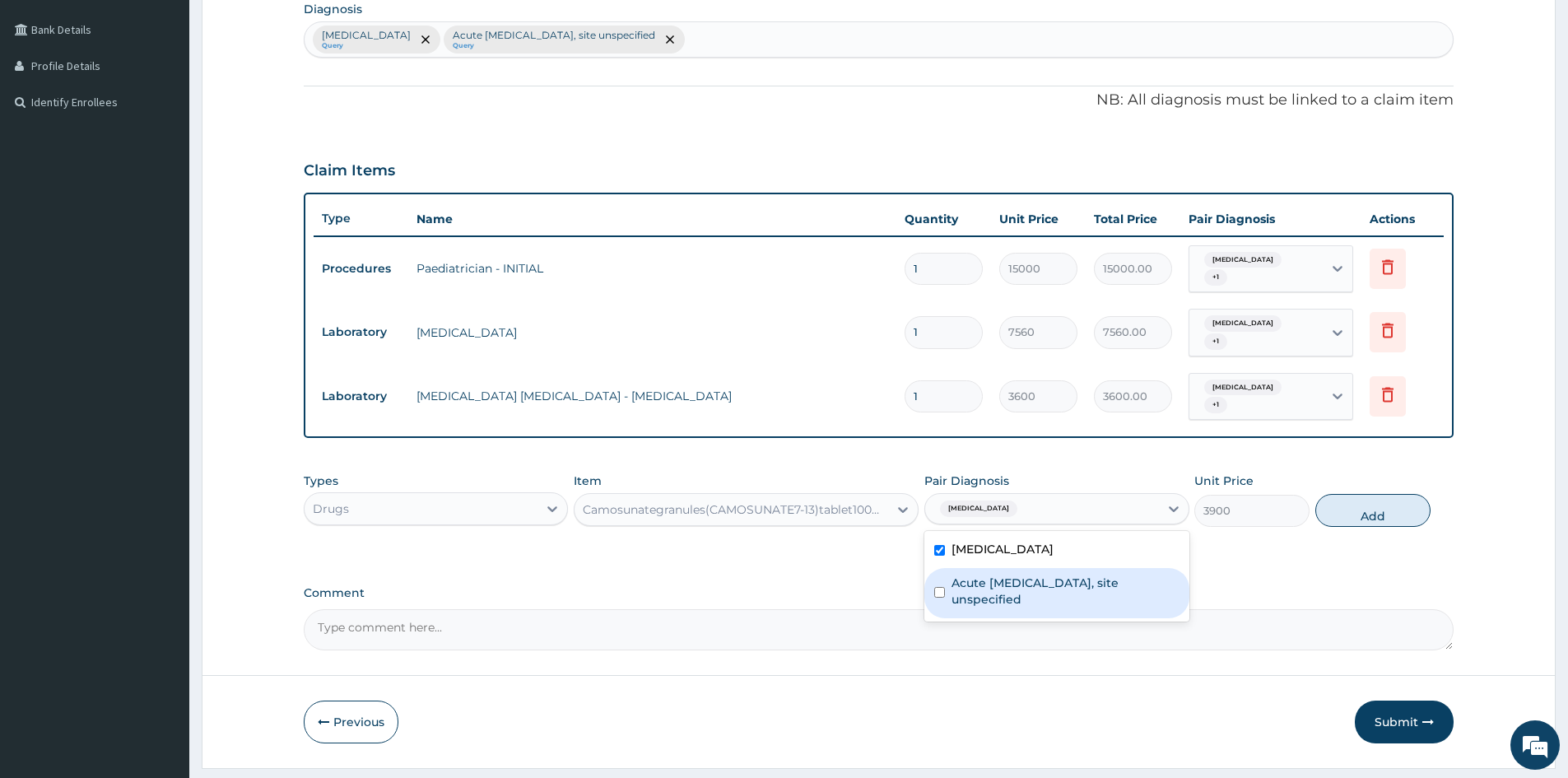
click at [981, 588] on label "Acute upper respiratory infection, site unspecified" at bounding box center [1064, 592] width 227 height 33
checkbox input "true"
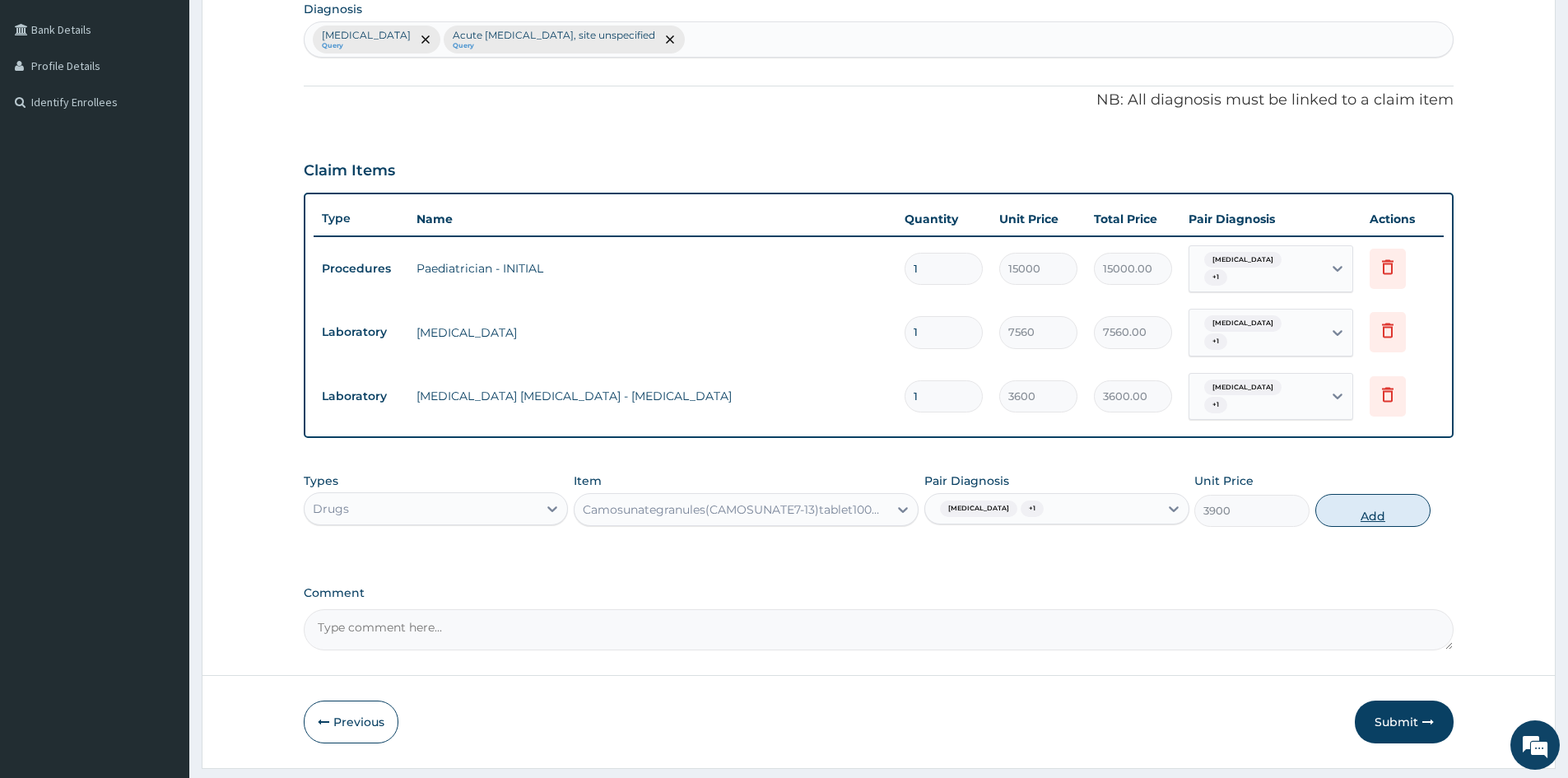
click at [1356, 503] on button "Add" at bounding box center [1373, 510] width 116 height 33
type input "0"
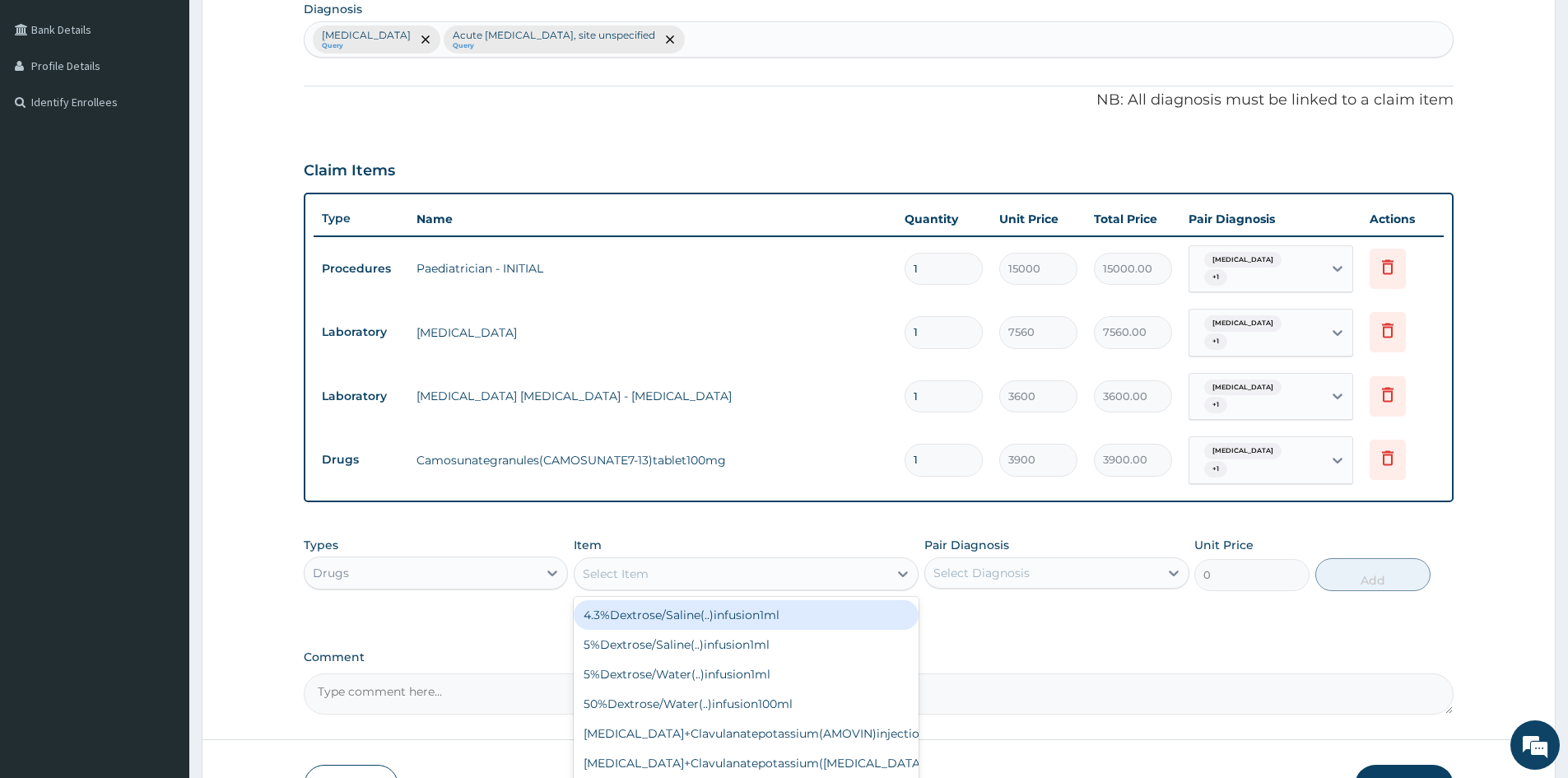
click at [667, 568] on div "Select Item" at bounding box center [731, 574] width 313 height 27
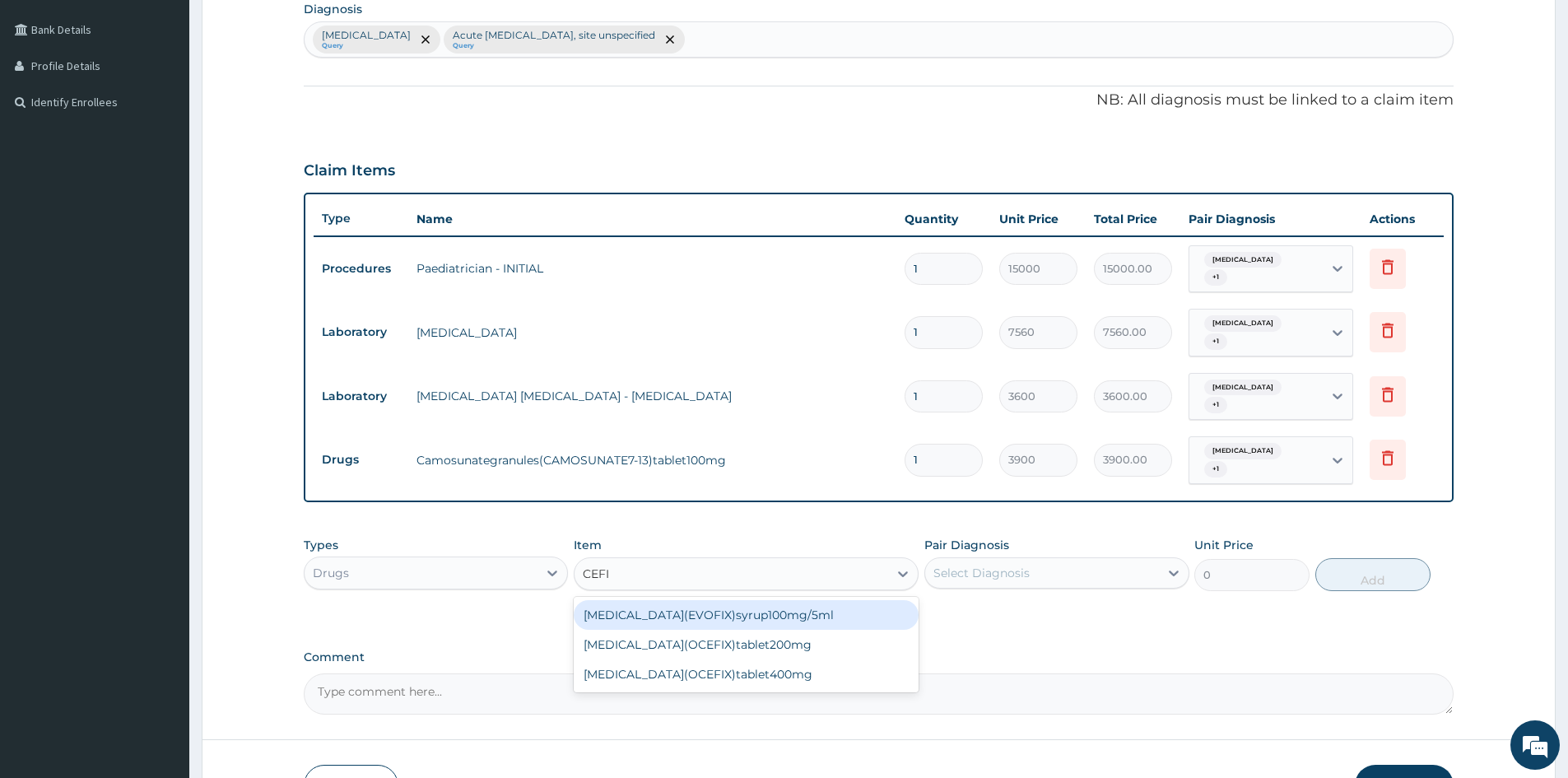
type input "CEFIX"
click at [686, 608] on div "[MEDICAL_DATA](EVOFIX)syrup100mg/5ml" at bounding box center [746, 615] width 345 height 30
type input "7100"
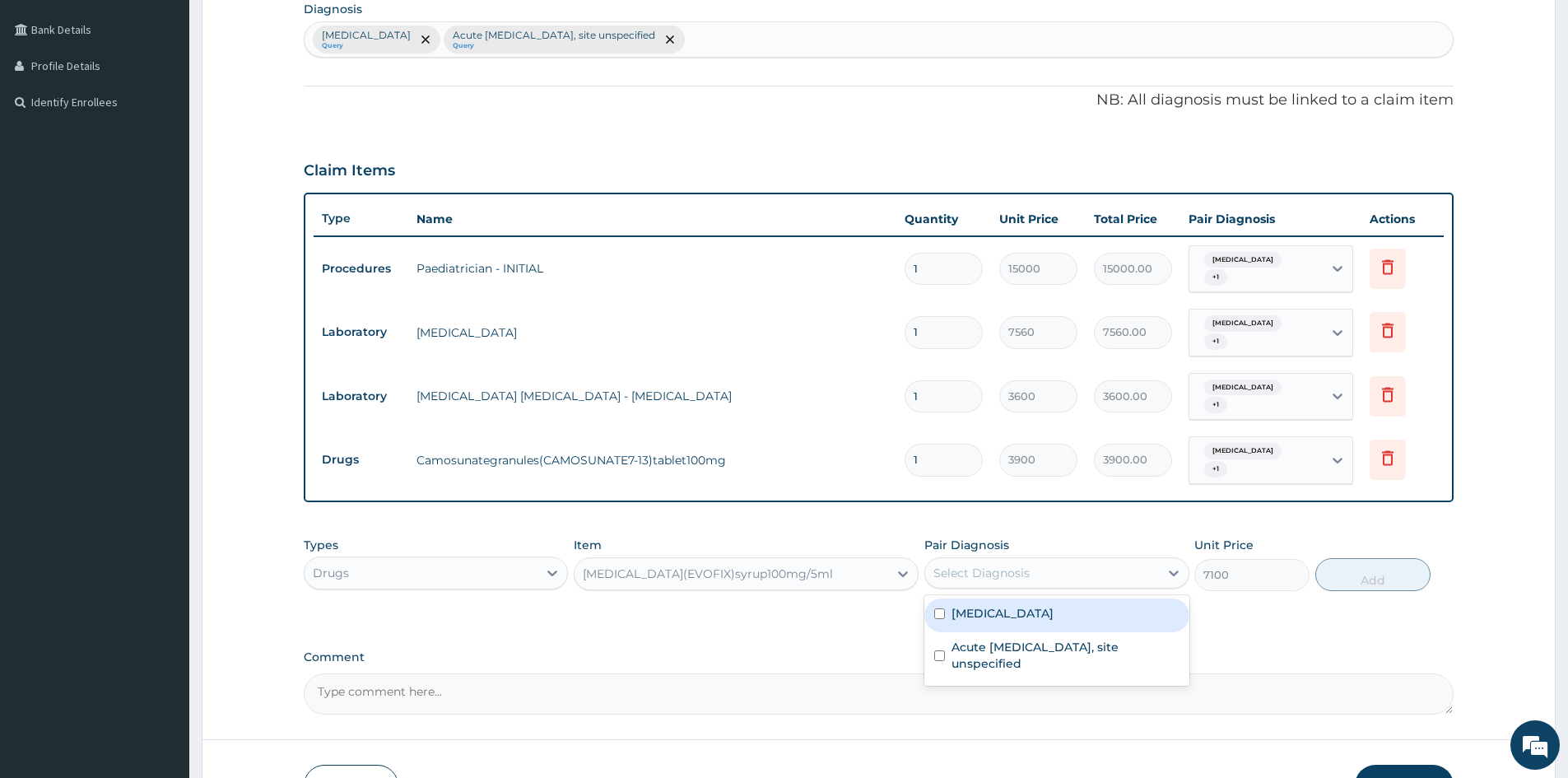
click at [1024, 572] on div "Select Diagnosis" at bounding box center [982, 574] width 96 height 17
click at [971, 619] on label "[MEDICAL_DATA]" at bounding box center [1002, 613] width 102 height 17
checkbox input "true"
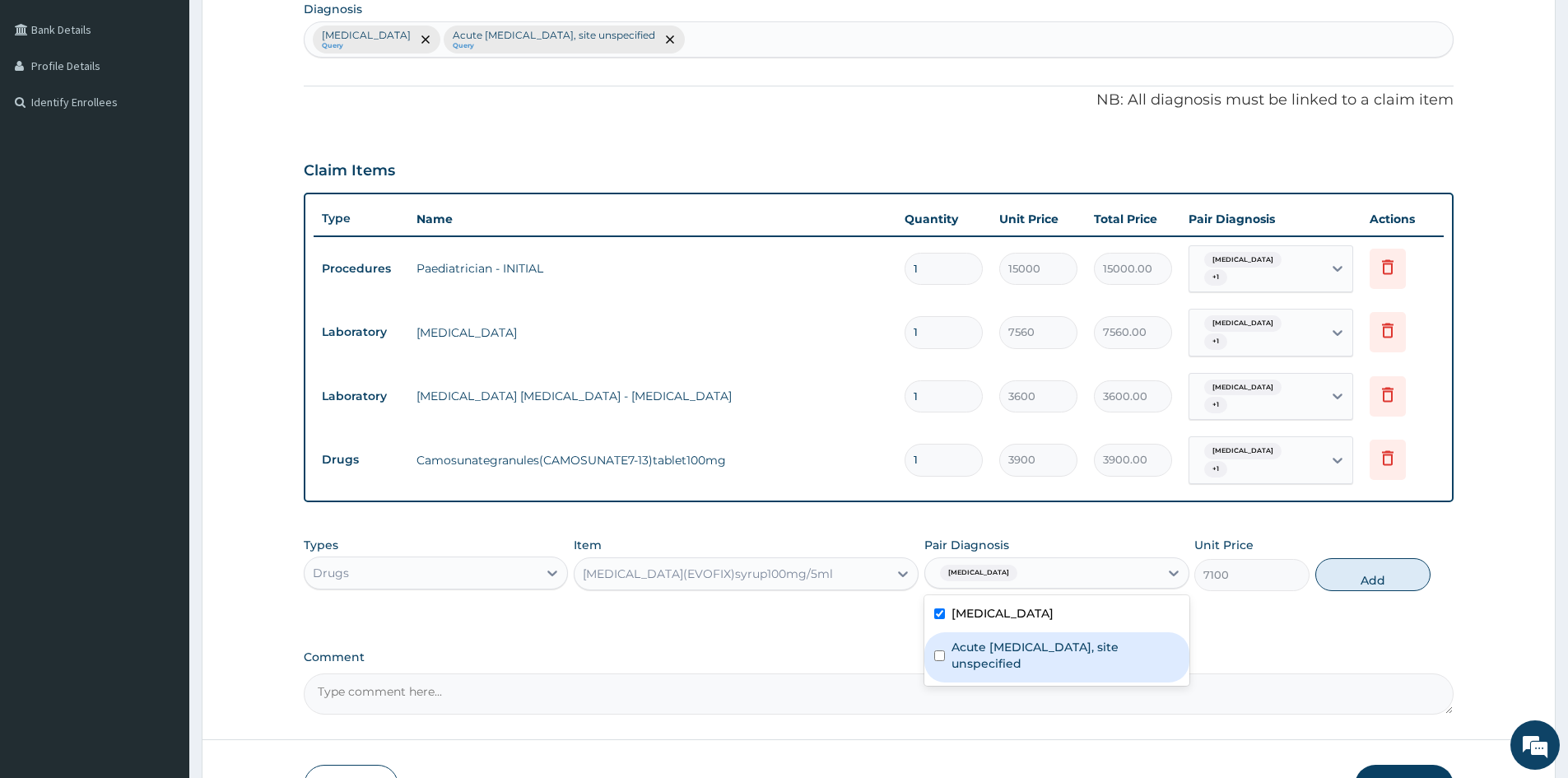
click at [968, 662] on label "Acute upper respiratory infection, site unspecified" at bounding box center [1064, 656] width 227 height 33
checkbox input "true"
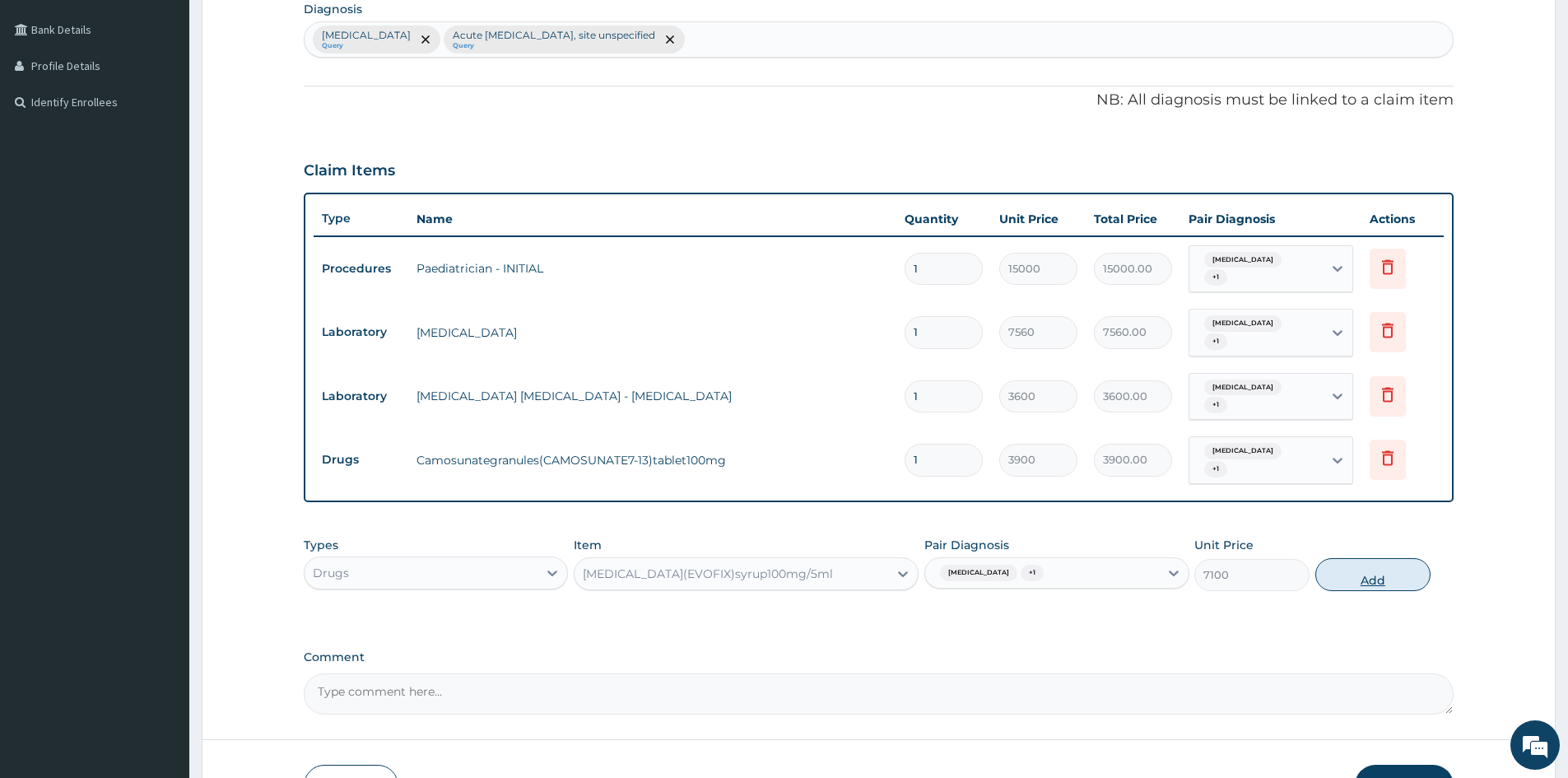
click at [1399, 579] on button "Add" at bounding box center [1373, 575] width 116 height 33
type input "0"
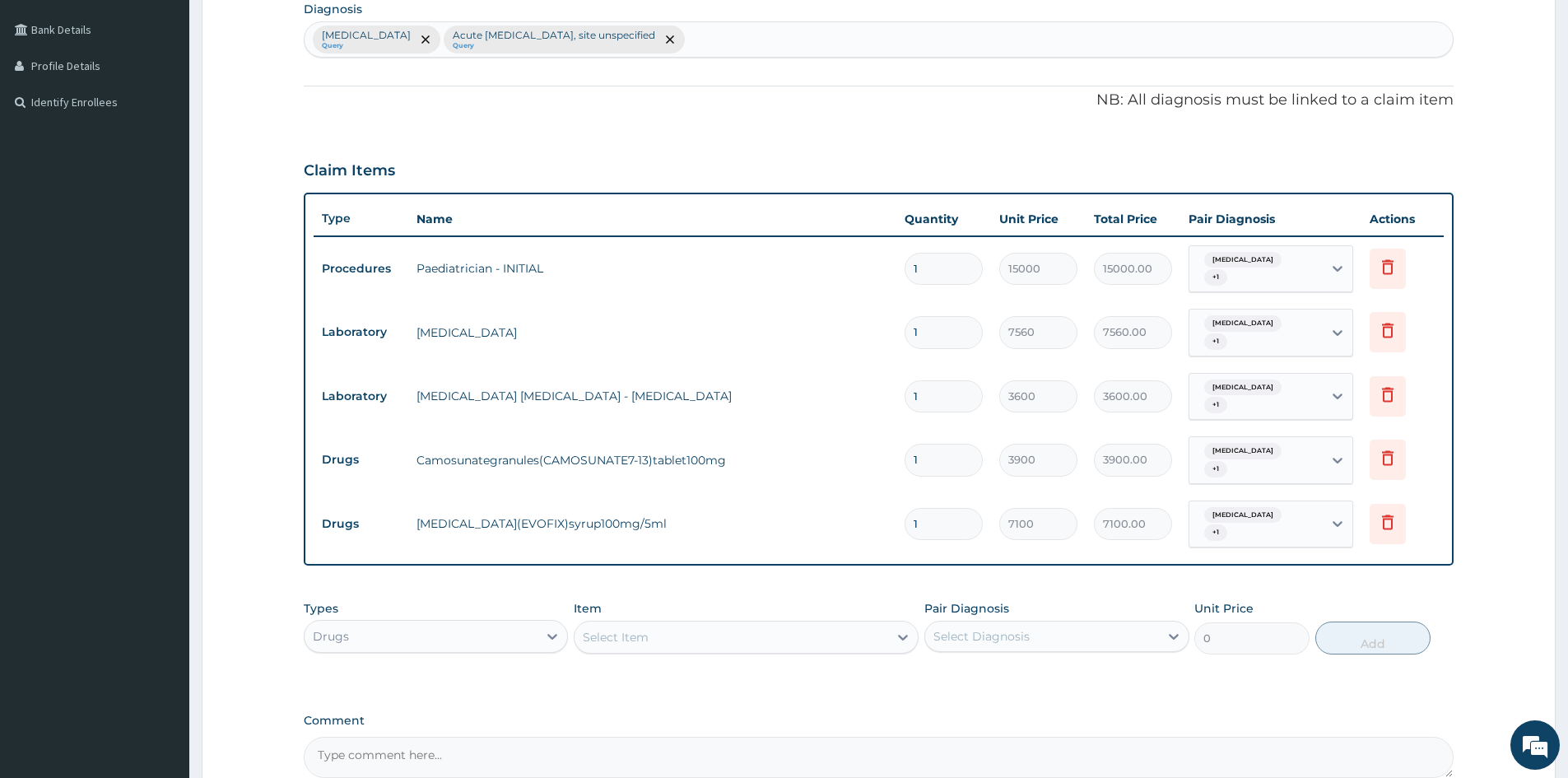
click at [656, 634] on div "Select Item" at bounding box center [731, 638] width 313 height 27
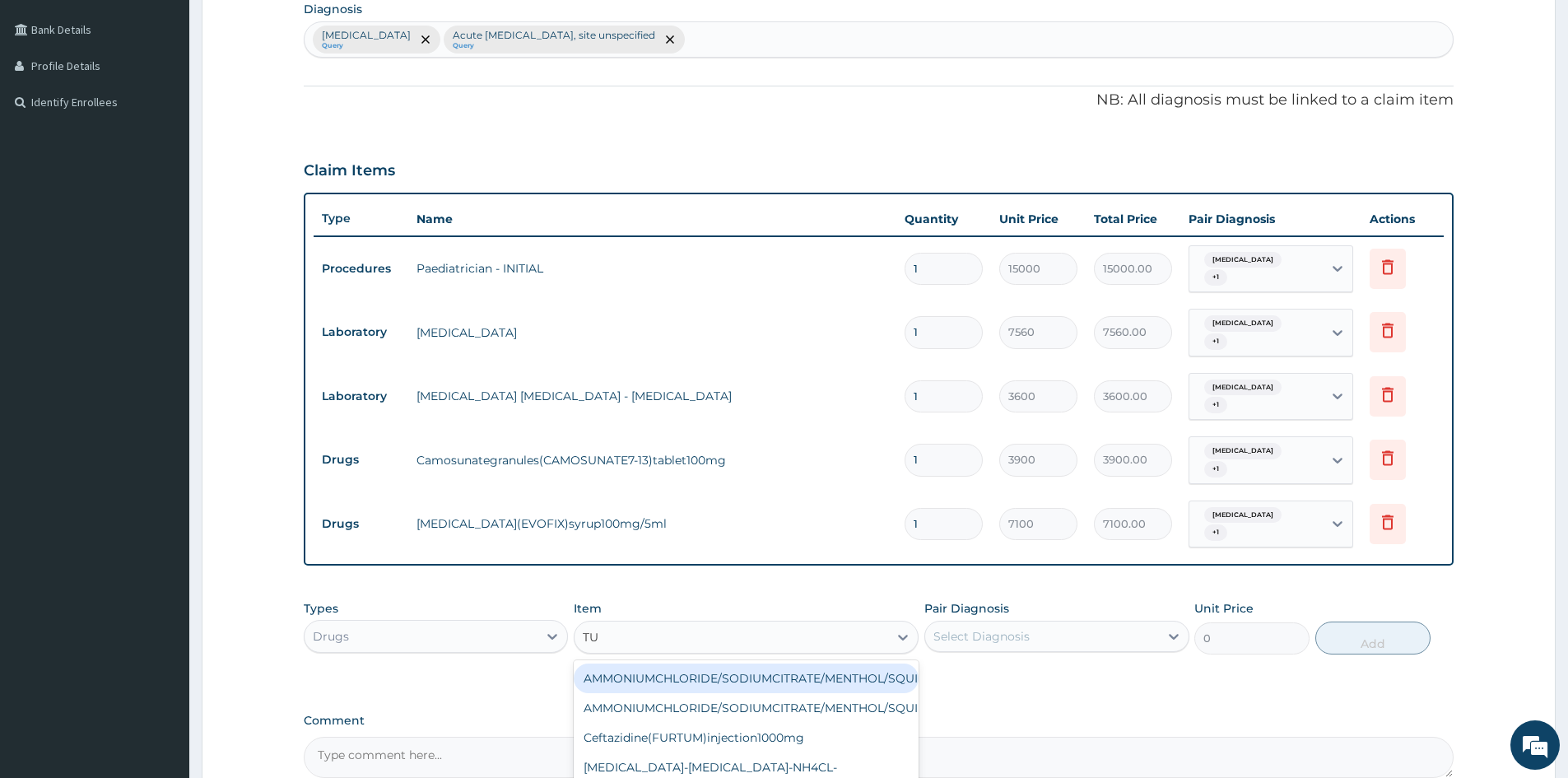
type input "TUX"
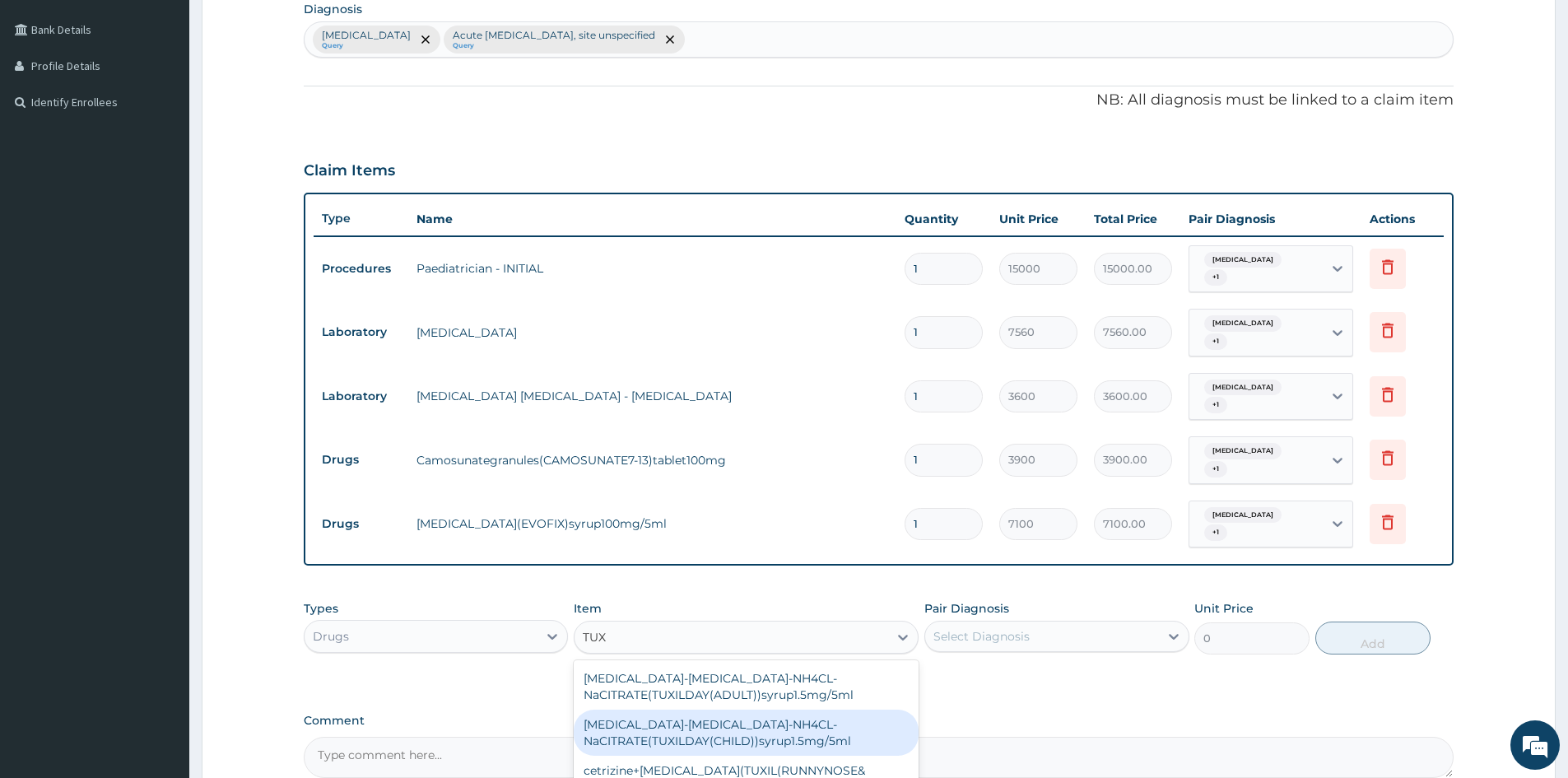
click at [698, 746] on div "[MEDICAL_DATA]-[MEDICAL_DATA]-NH4CL-NaCITRATE(TUXILDAY(CHILD))syrup1.5mg/5ml" at bounding box center [746, 732] width 345 height 46
type input "1950"
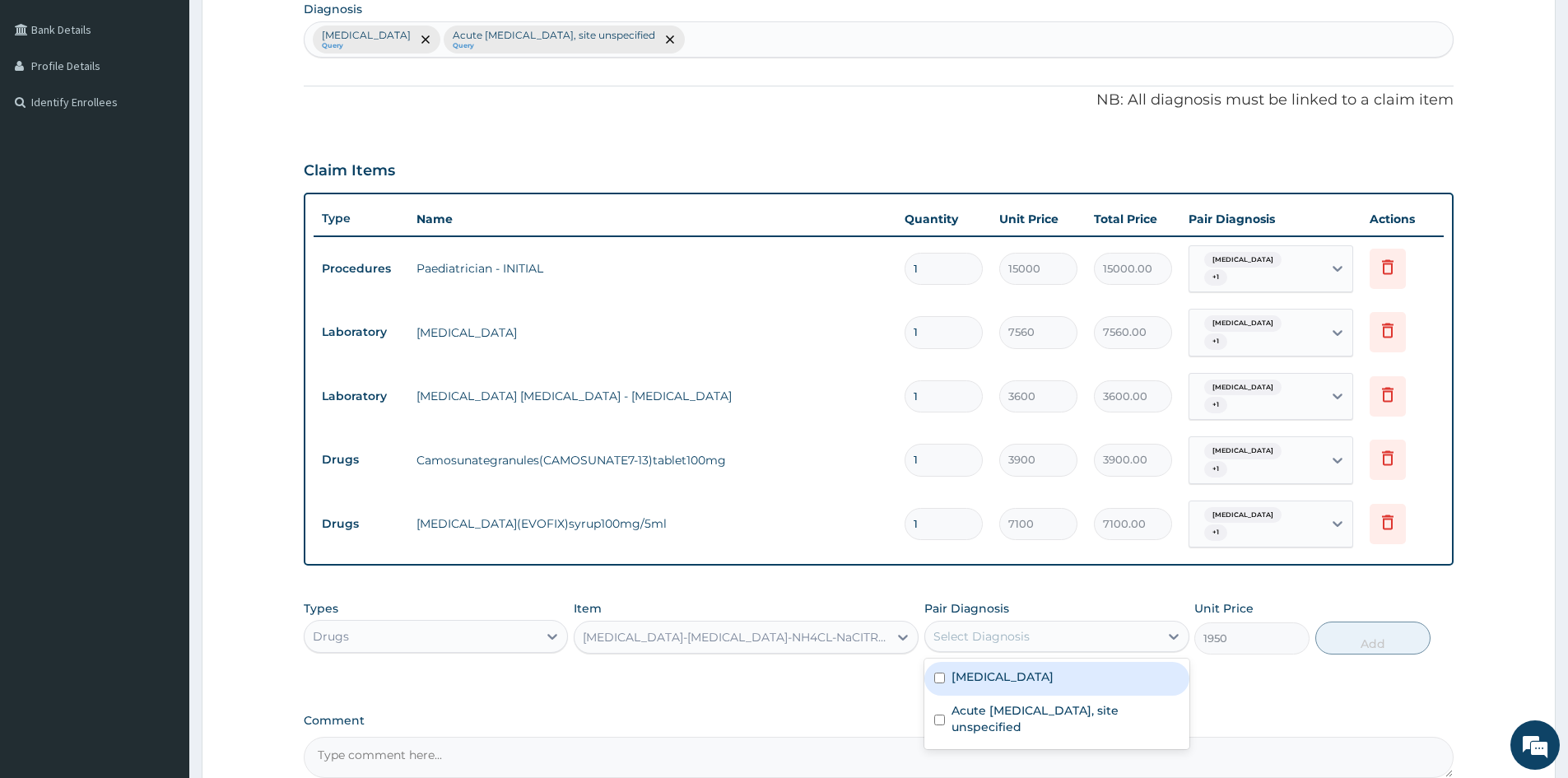
click at [1041, 638] on div "Select Diagnosis" at bounding box center [1042, 637] width 233 height 27
drag, startPoint x: 958, startPoint y: 667, endPoint x: 959, endPoint y: 690, distance: 23.0
click at [958, 672] on div "[MEDICAL_DATA]" at bounding box center [1057, 679] width 264 height 34
checkbox input "true"
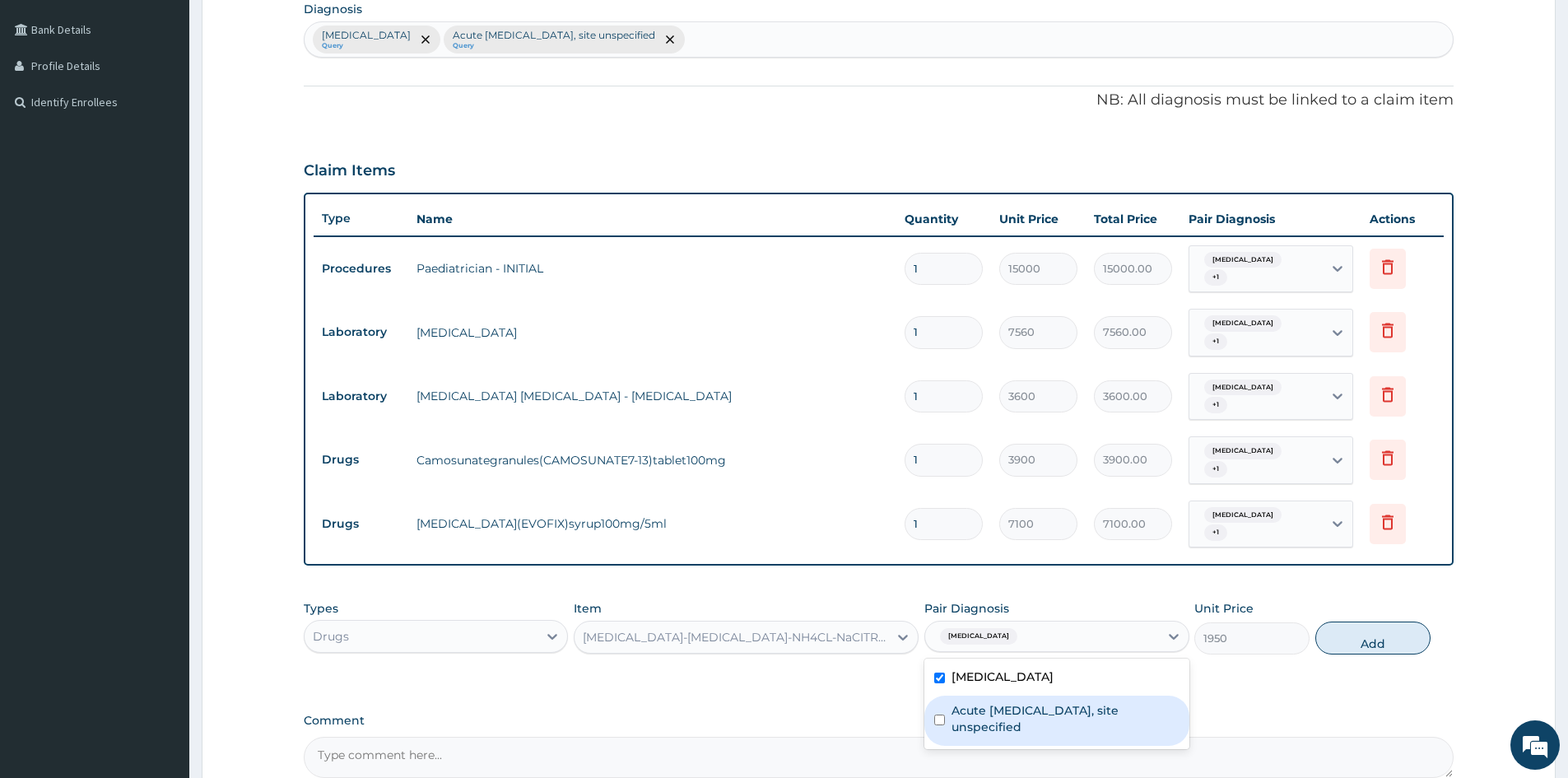
click at [960, 736] on label "Acute [MEDICAL_DATA], site unspecified" at bounding box center [1064, 719] width 227 height 33
checkbox input "true"
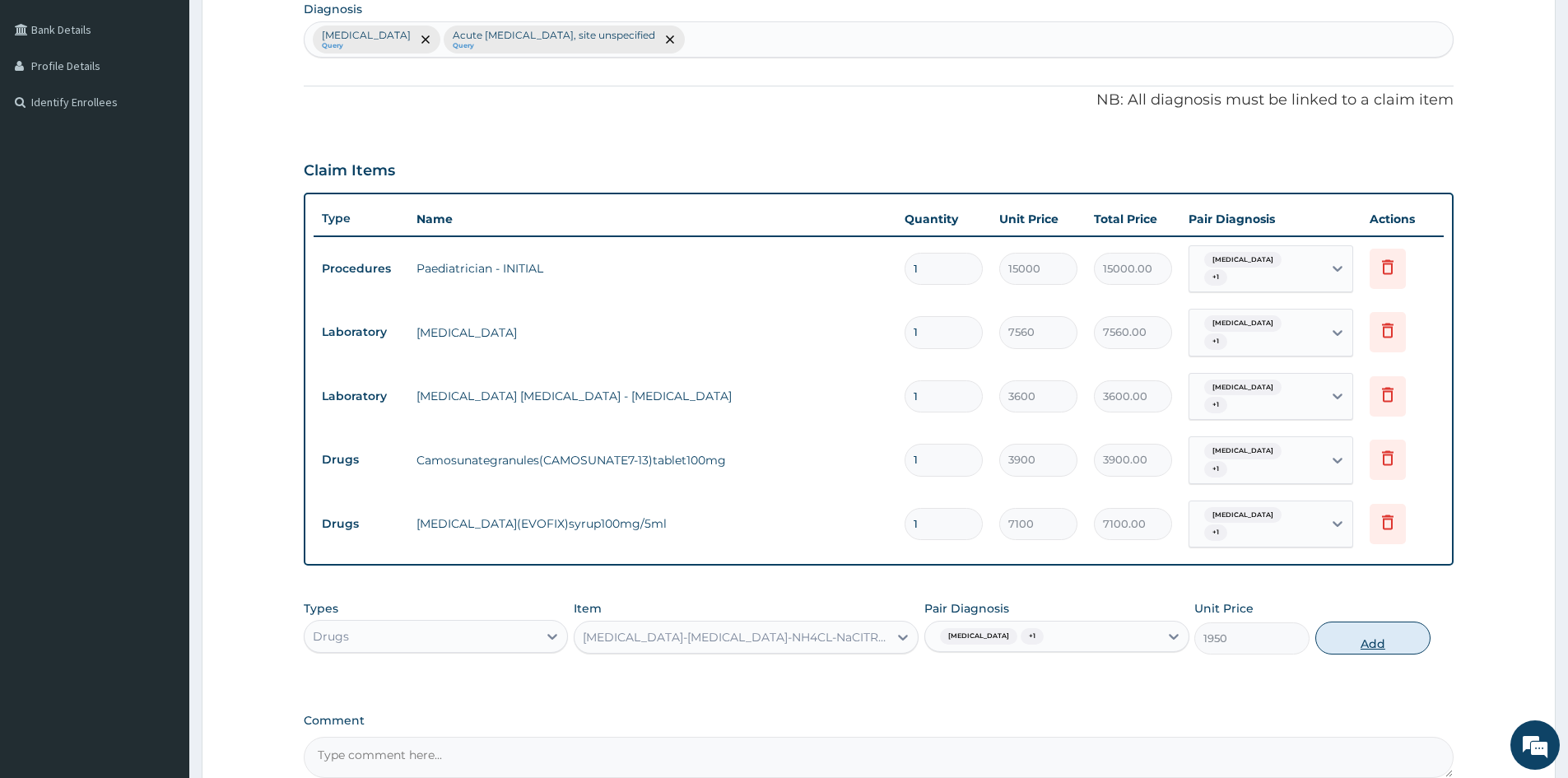
click at [1392, 643] on button "Add" at bounding box center [1373, 638] width 116 height 33
type input "0"
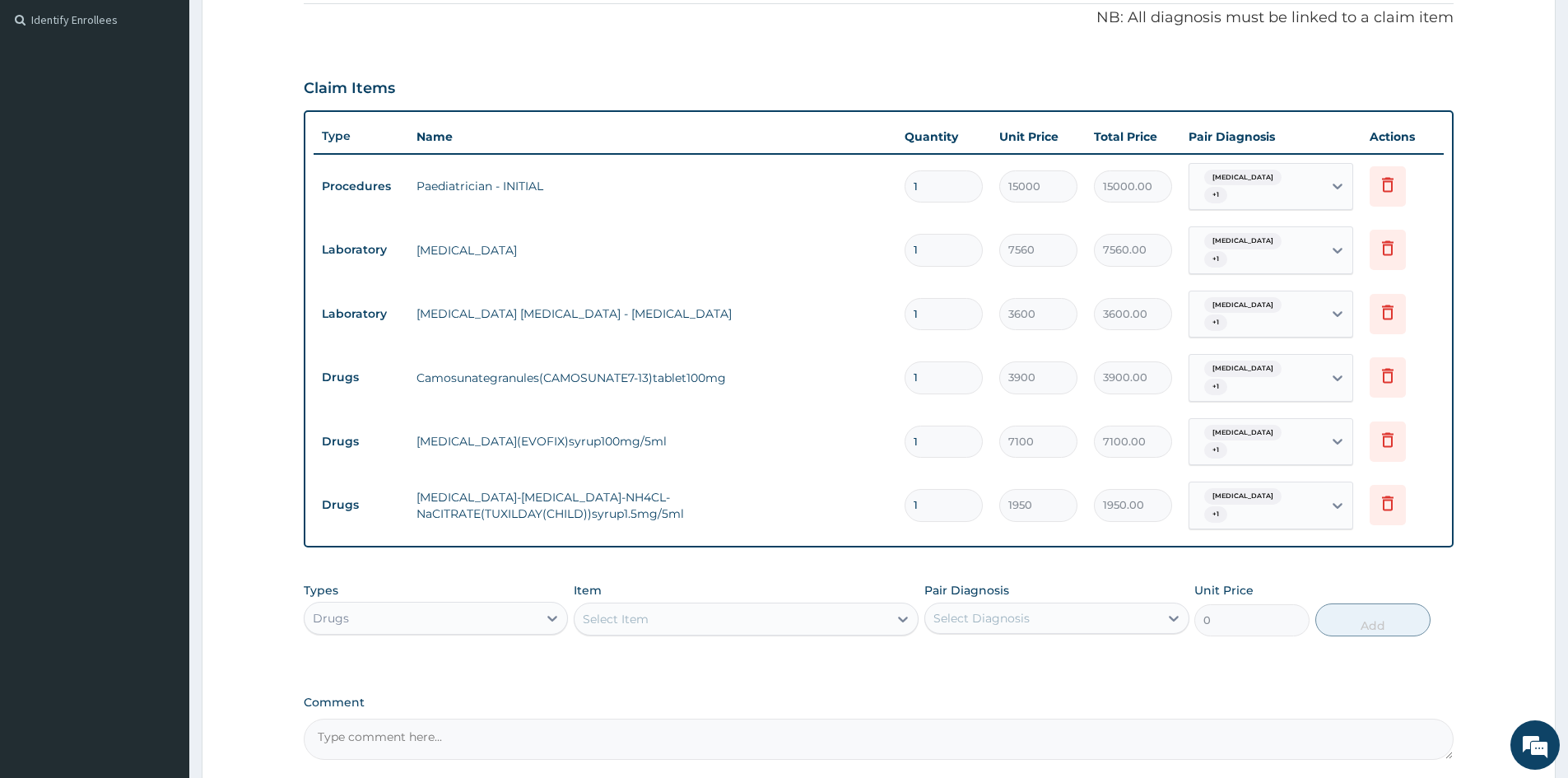
scroll to position [569, 0]
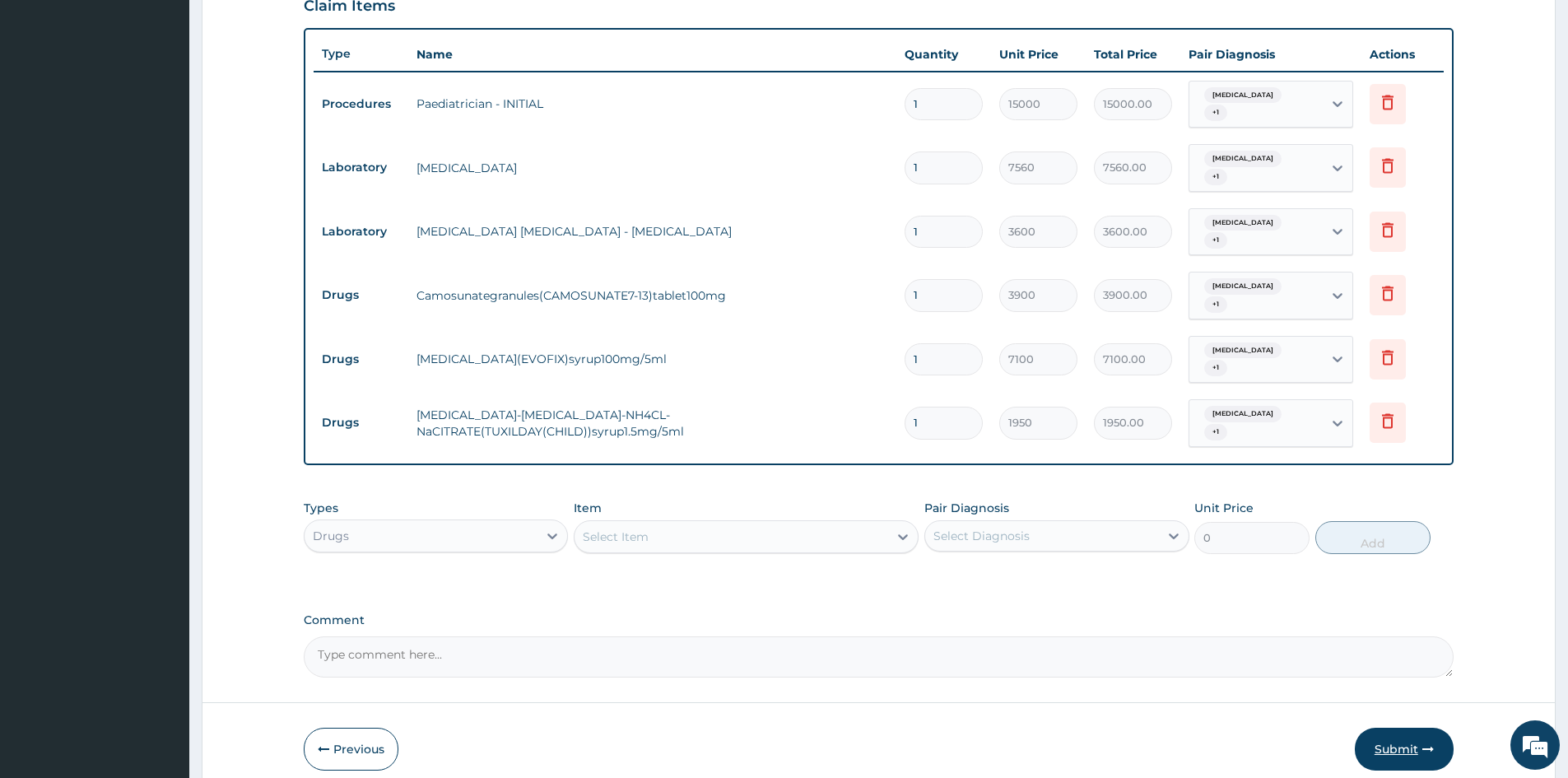
click at [1383, 754] on button "Submit" at bounding box center [1404, 750] width 99 height 43
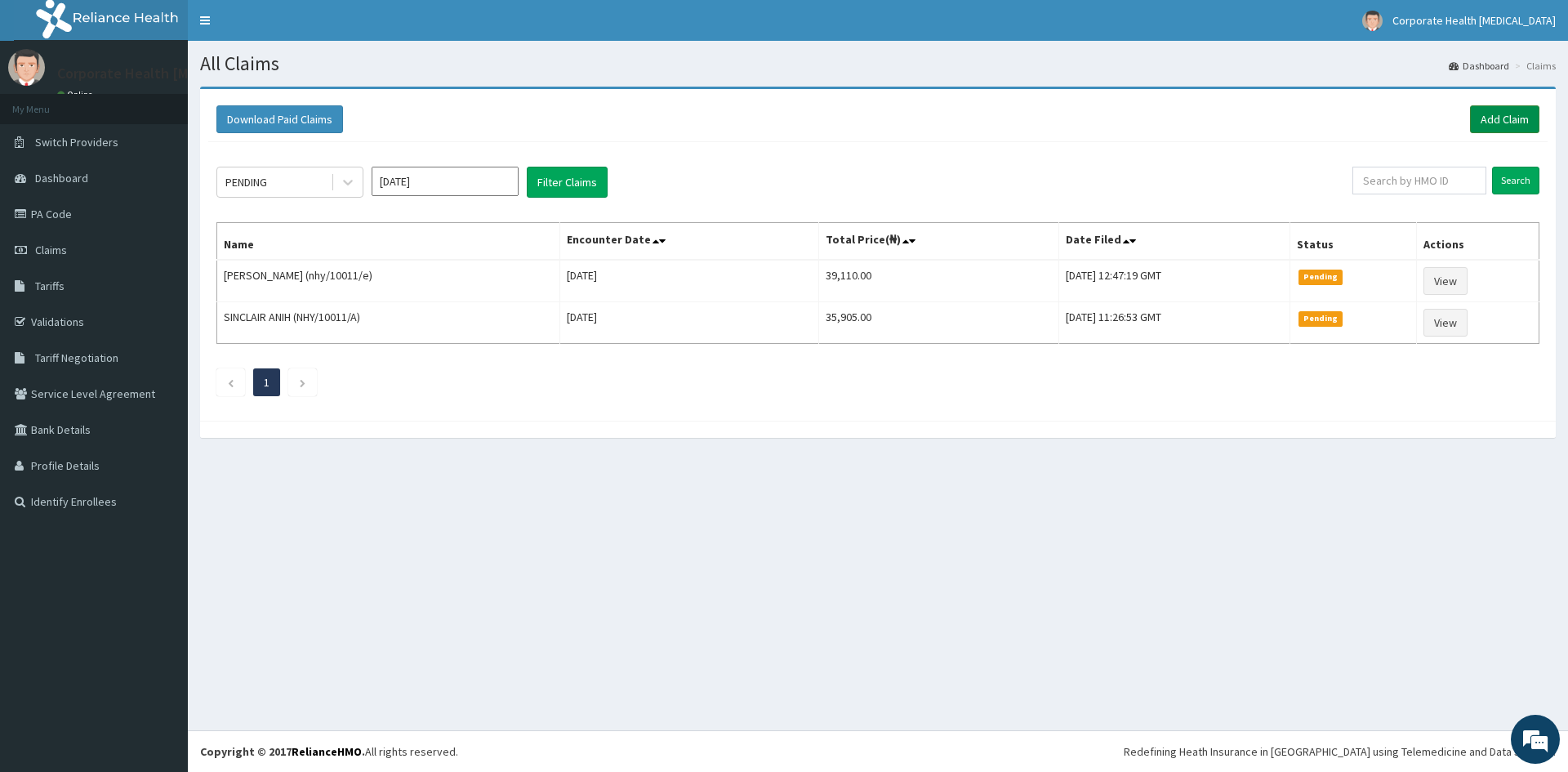
click at [1511, 116] on link "Add Claim" at bounding box center [1505, 120] width 69 height 28
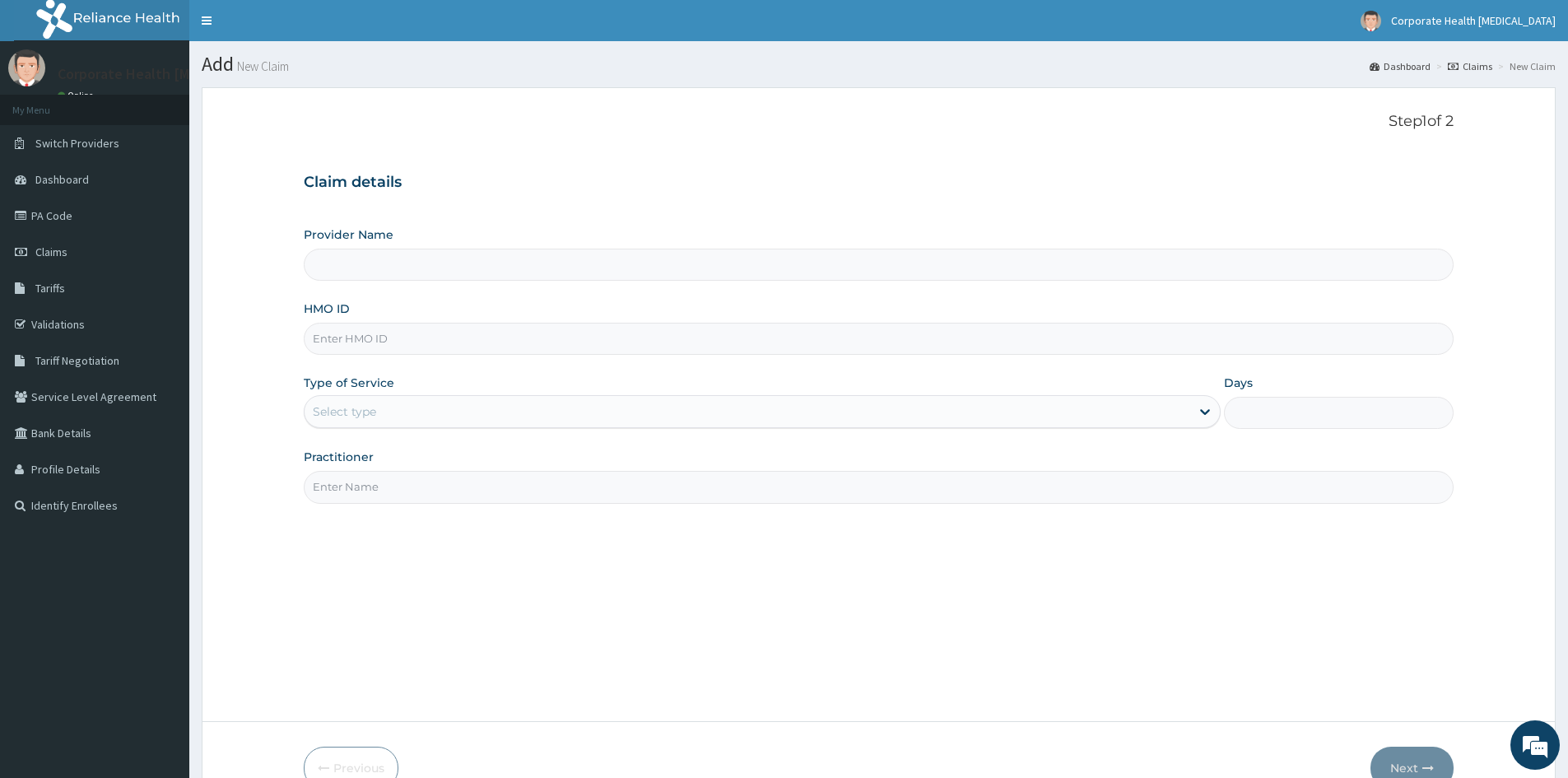
type input "CHILDCARE AND WELLNESS CLINICS"
click at [401, 344] on input "HMO ID" at bounding box center [879, 338] width 1150 height 32
paste input "OET/10039/D"
type input "OET/10039/D"
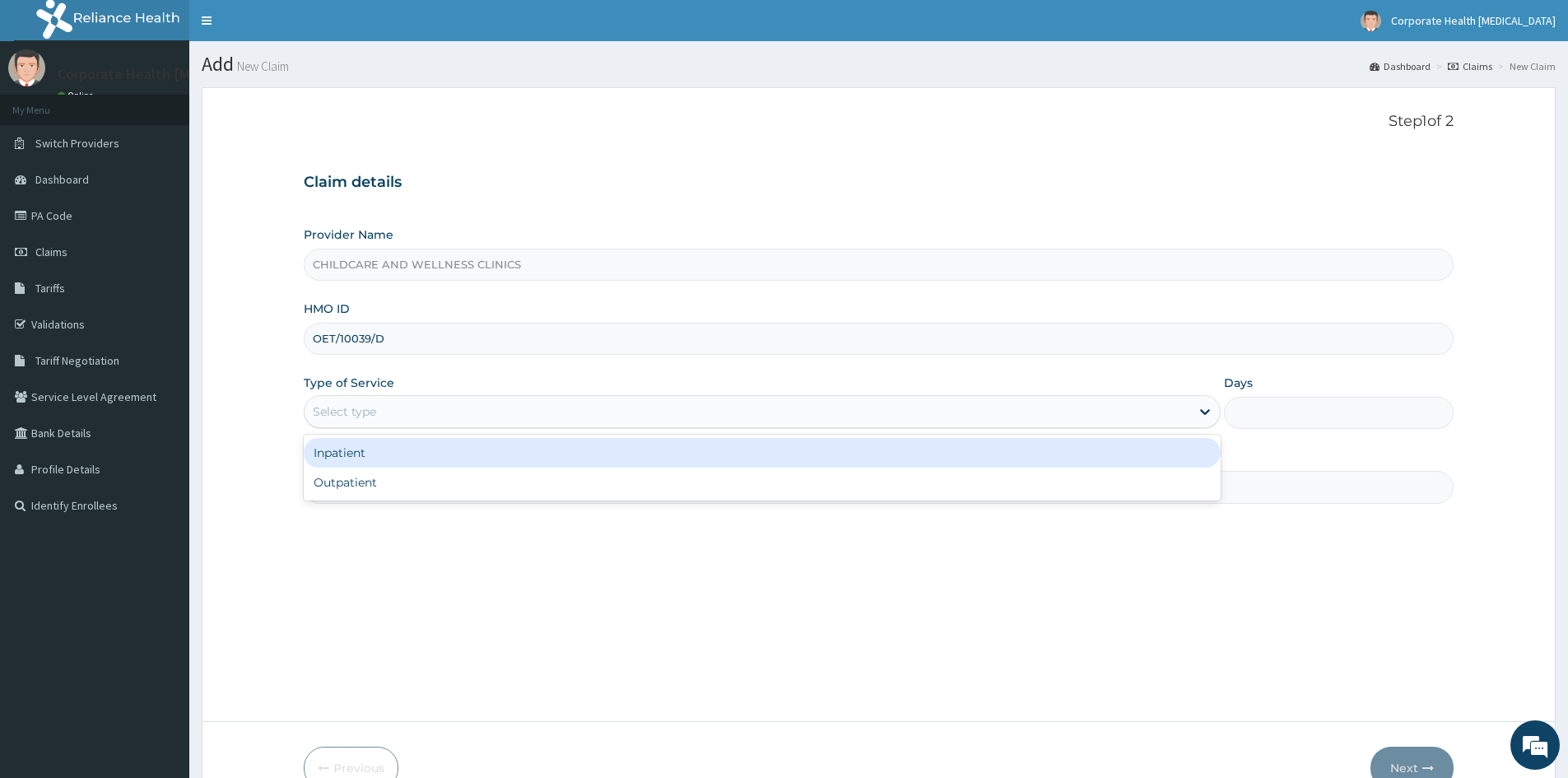
click at [404, 407] on div "Select type" at bounding box center [748, 412] width 886 height 27
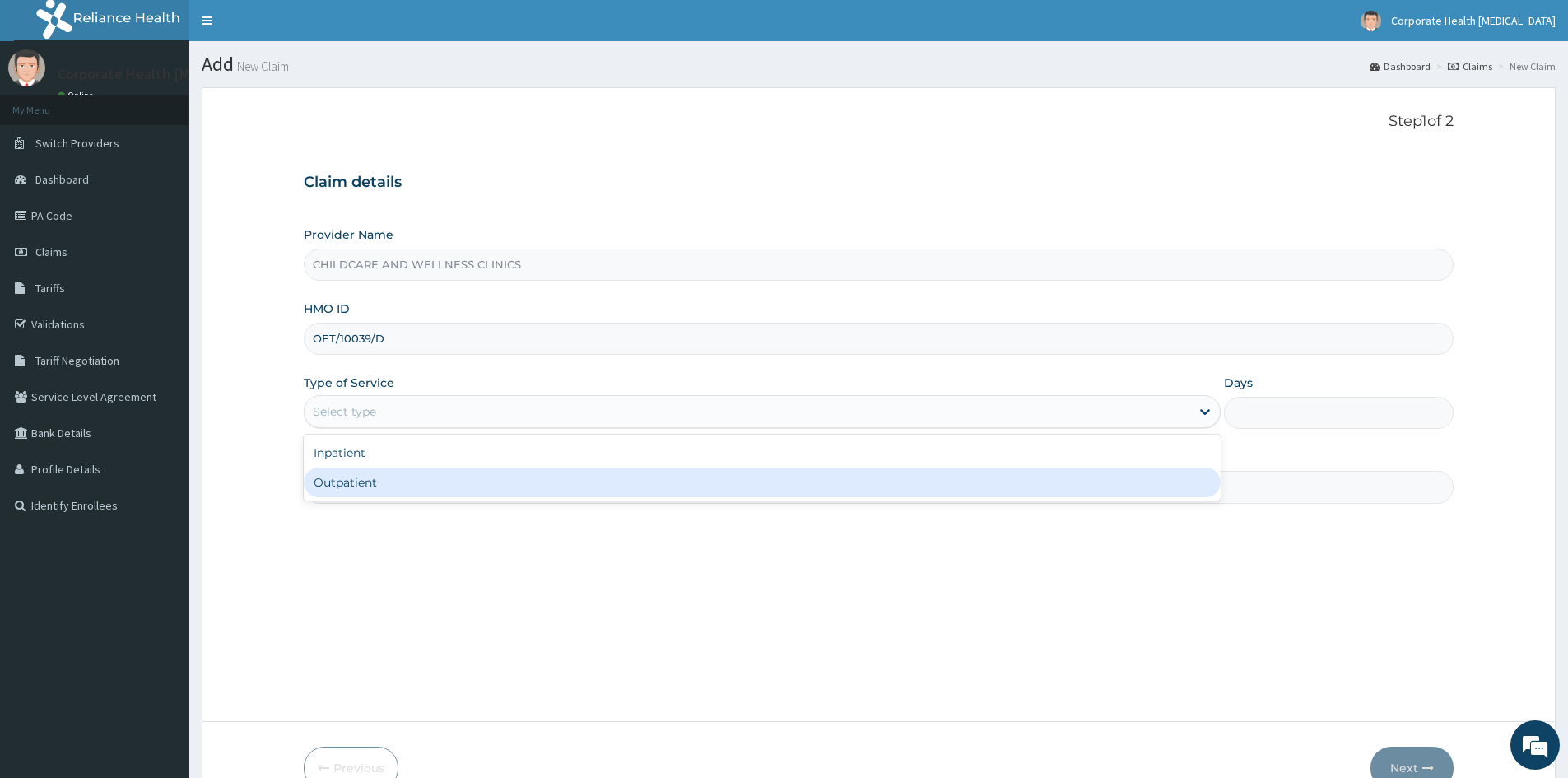
click at [401, 481] on div "Outpatient" at bounding box center [763, 483] width 917 height 30
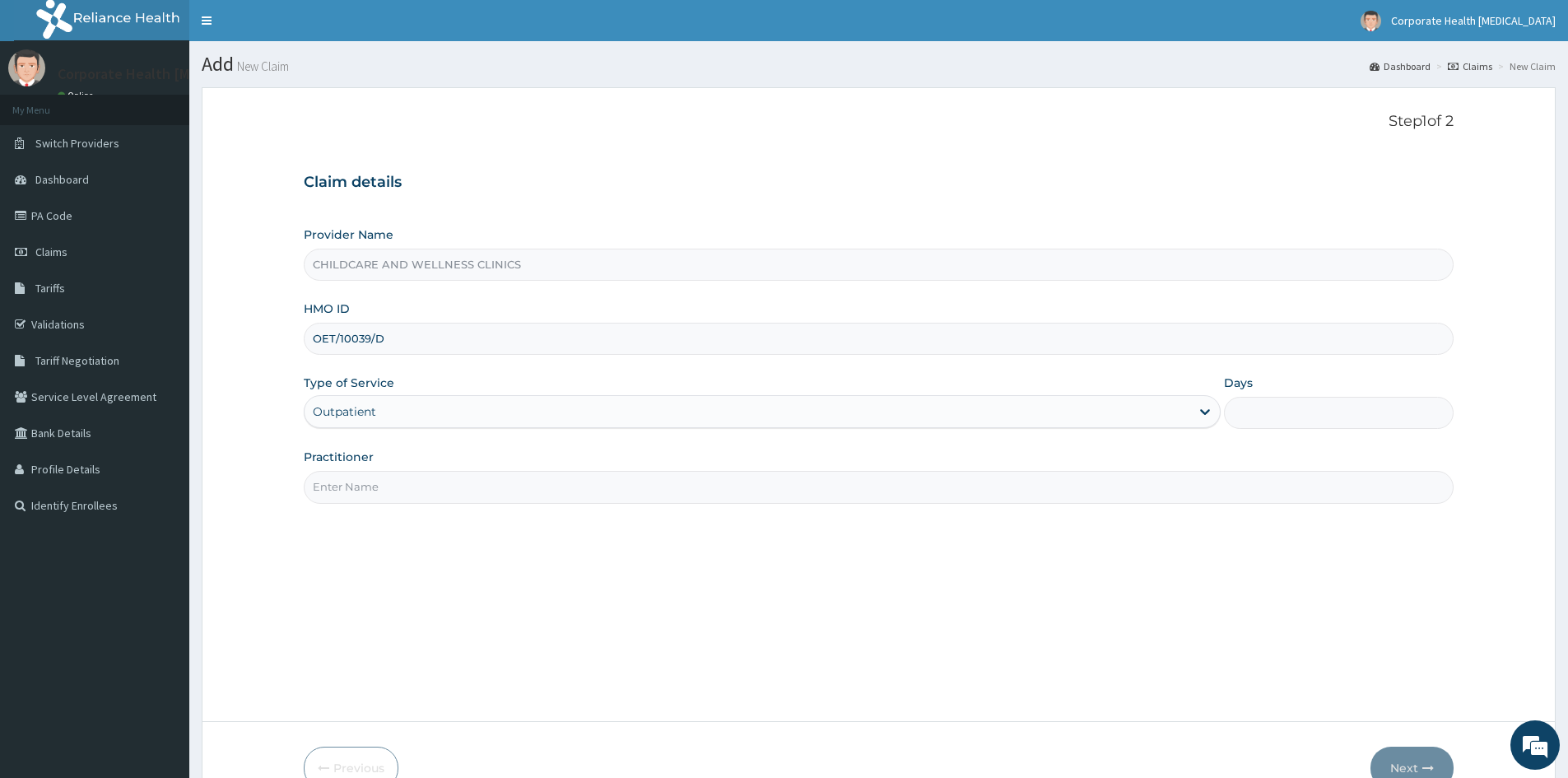
type input "1"
click at [476, 482] on input "Practitioner" at bounding box center [879, 487] width 1150 height 32
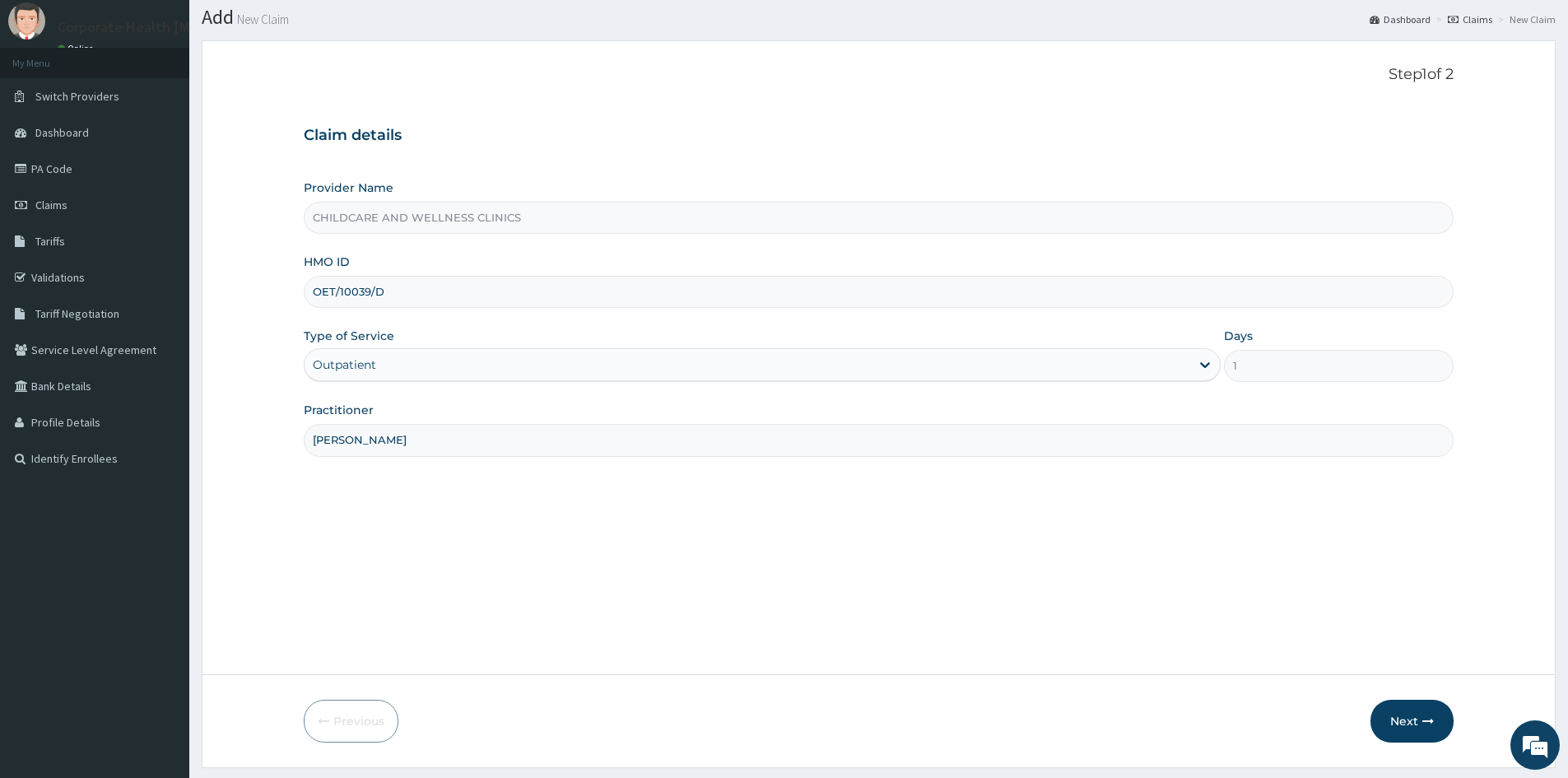
scroll to position [91, 0]
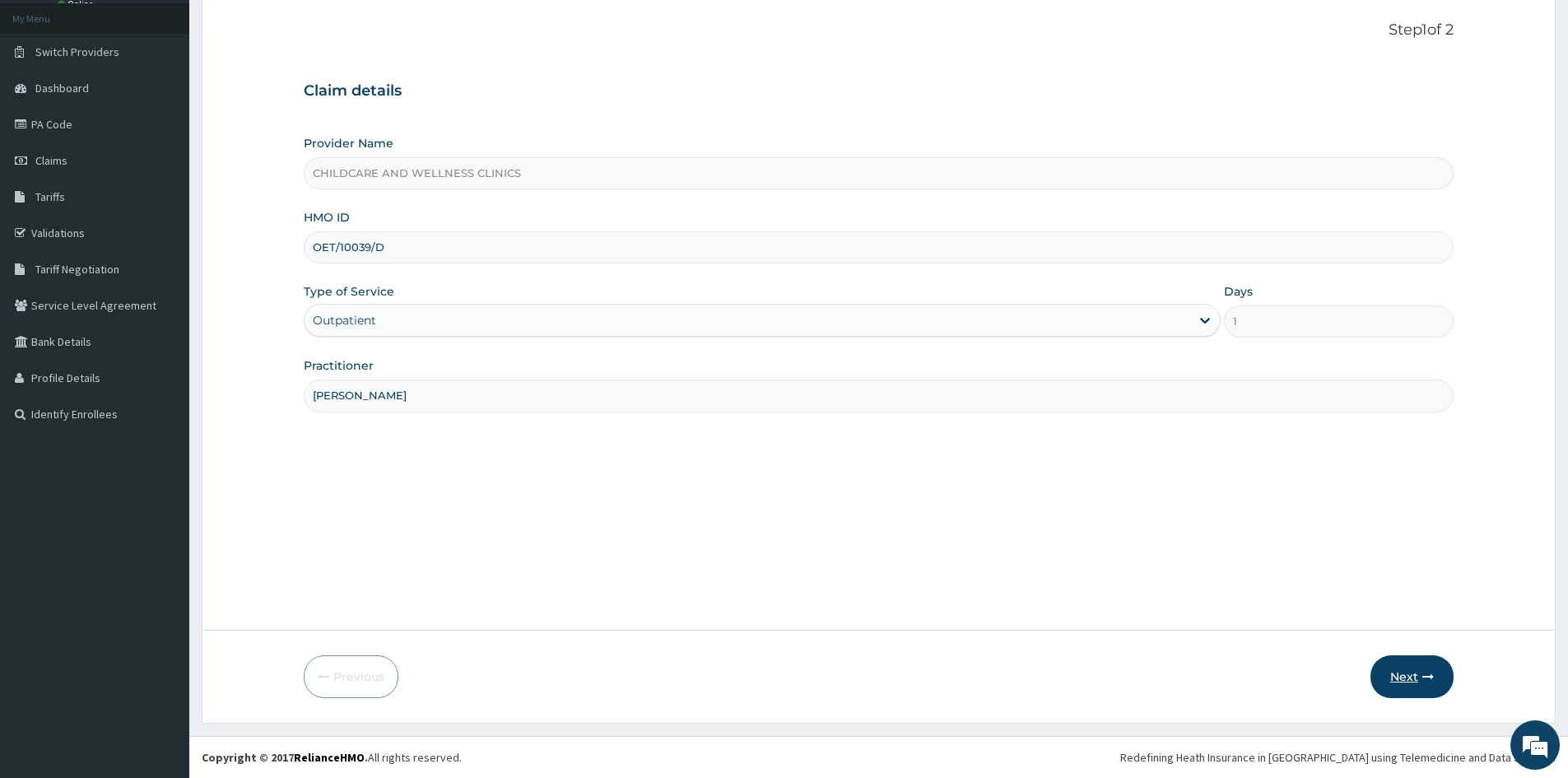
type input "[PERSON_NAME]"
click at [1413, 682] on button "Next" at bounding box center [1413, 677] width 83 height 43
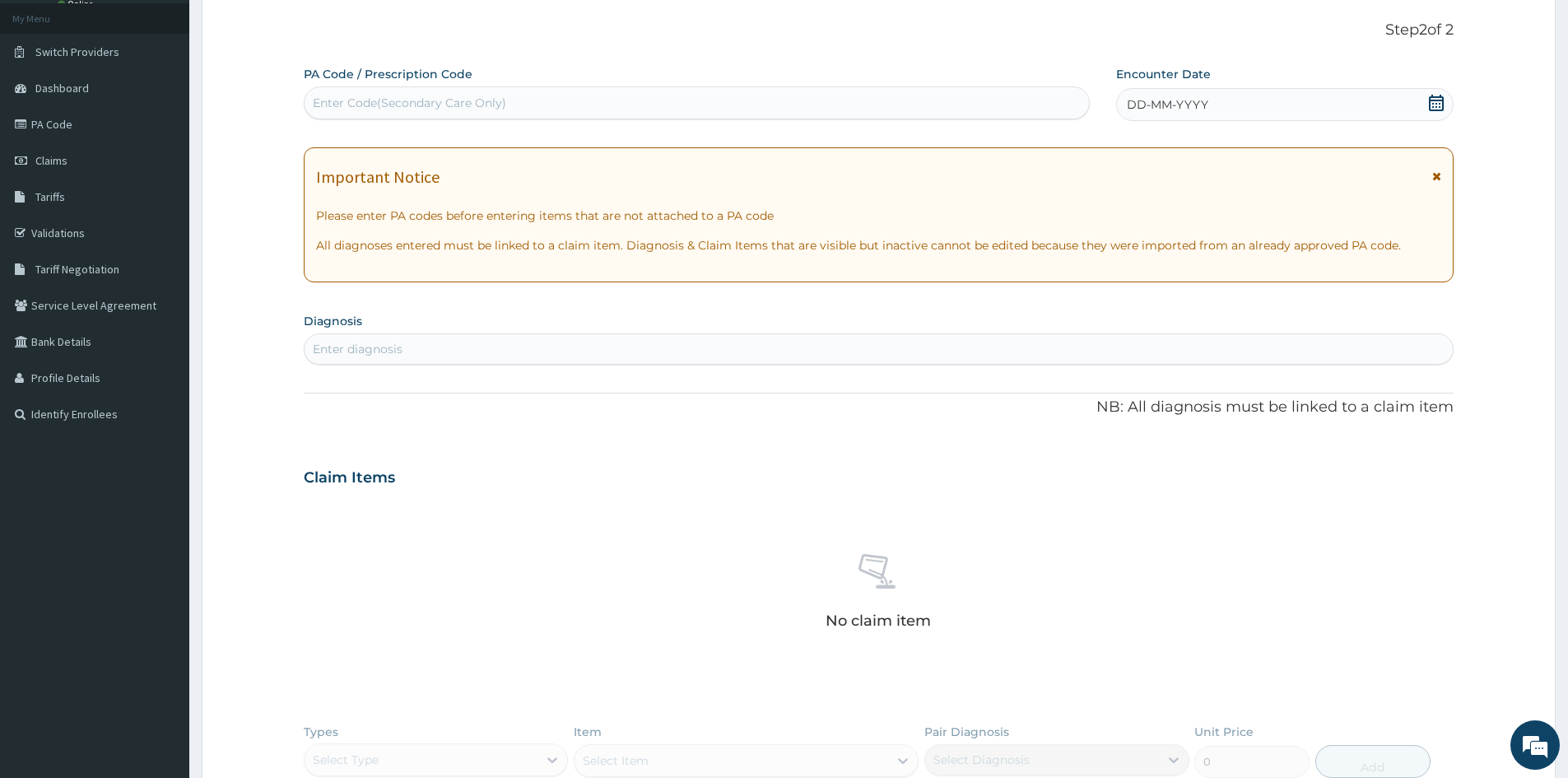
click at [1143, 89] on div "DD-MM-YYYY" at bounding box center [1284, 105] width 337 height 33
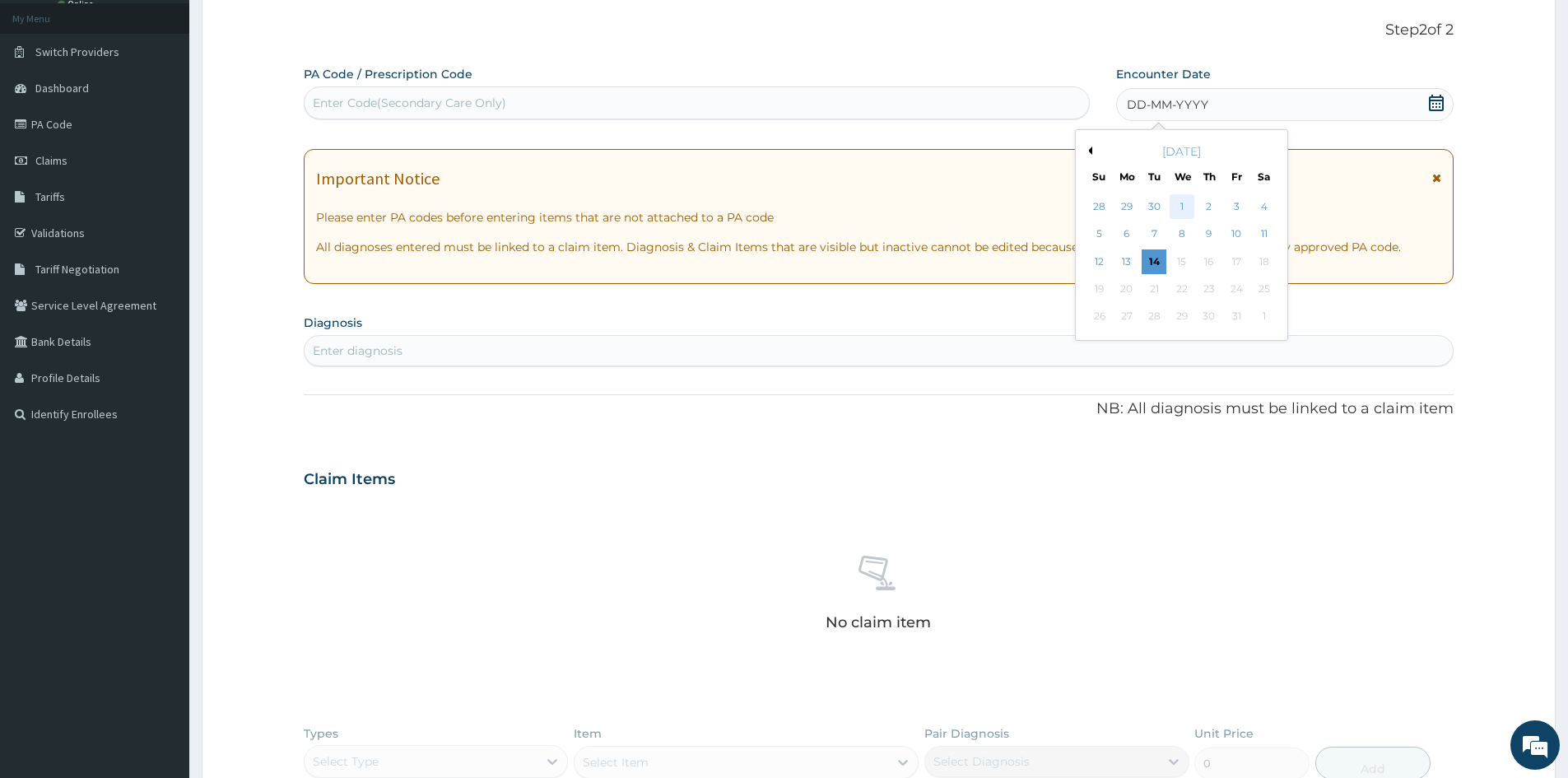
click at [1177, 199] on div "1" at bounding box center [1182, 207] width 25 height 25
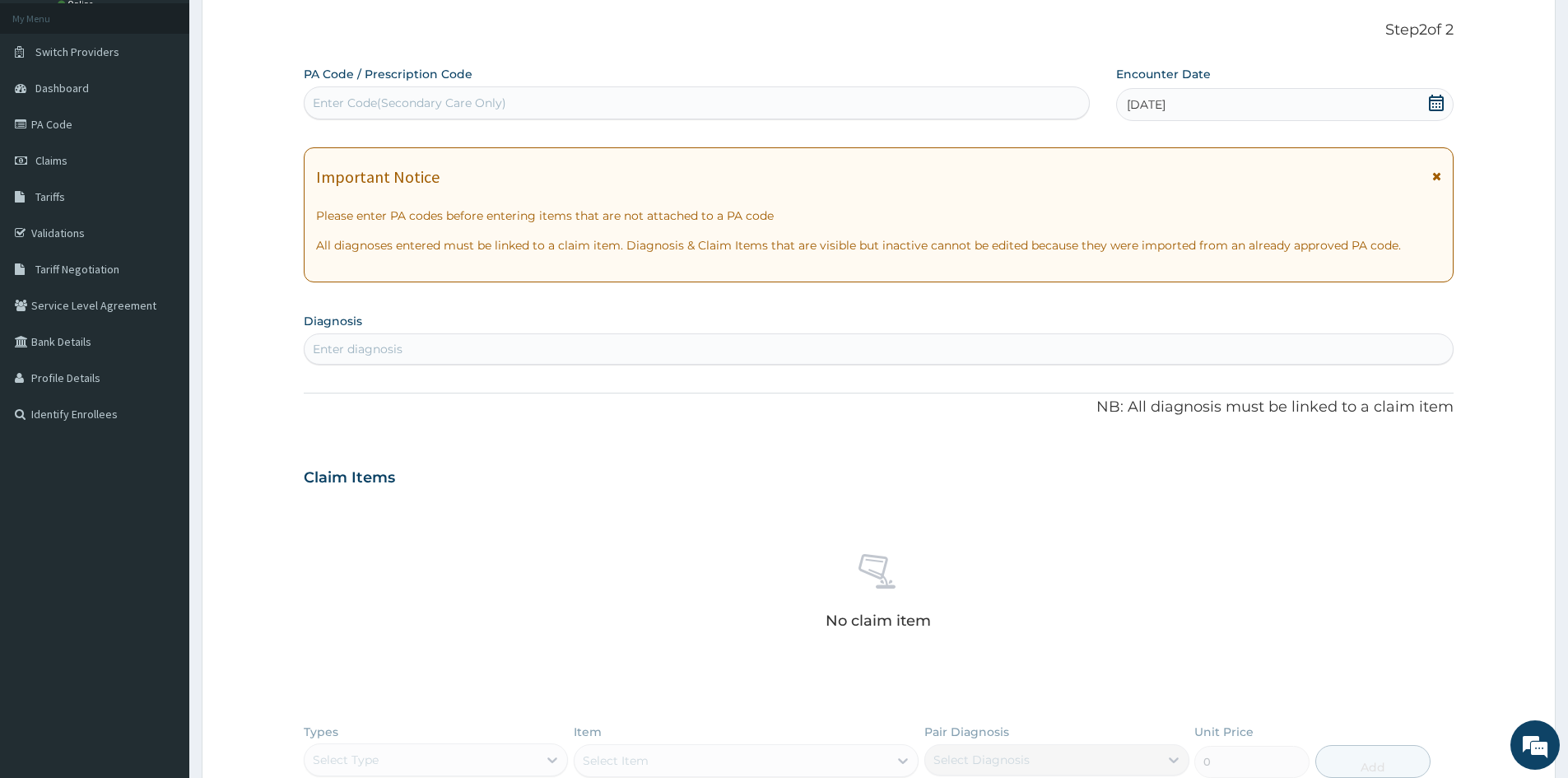
click at [491, 347] on div "Enter diagnosis" at bounding box center [879, 349] width 1148 height 27
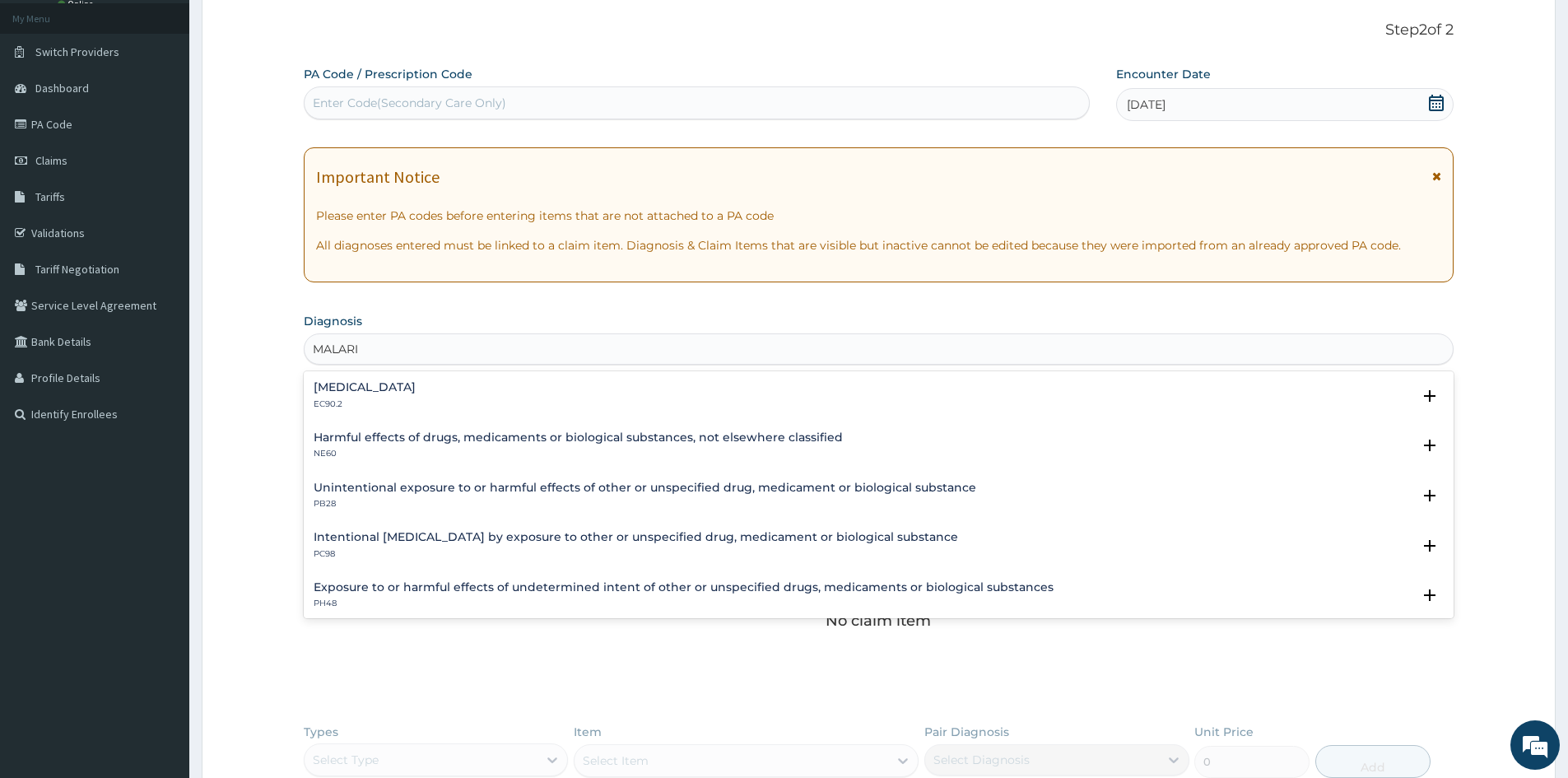
type input "[MEDICAL_DATA]"
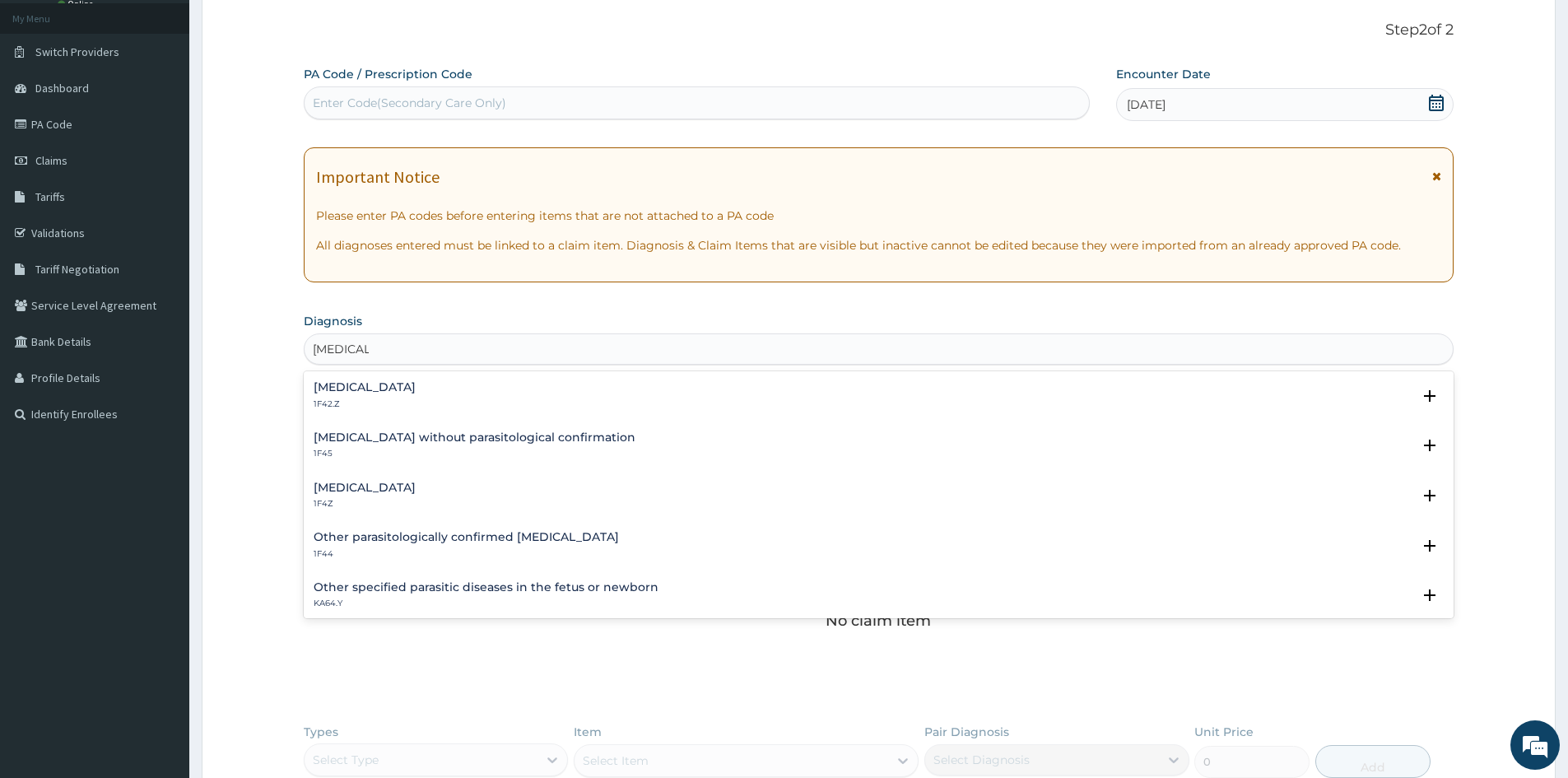
click at [362, 485] on h4 "[MEDICAL_DATA]" at bounding box center [364, 488] width 102 height 12
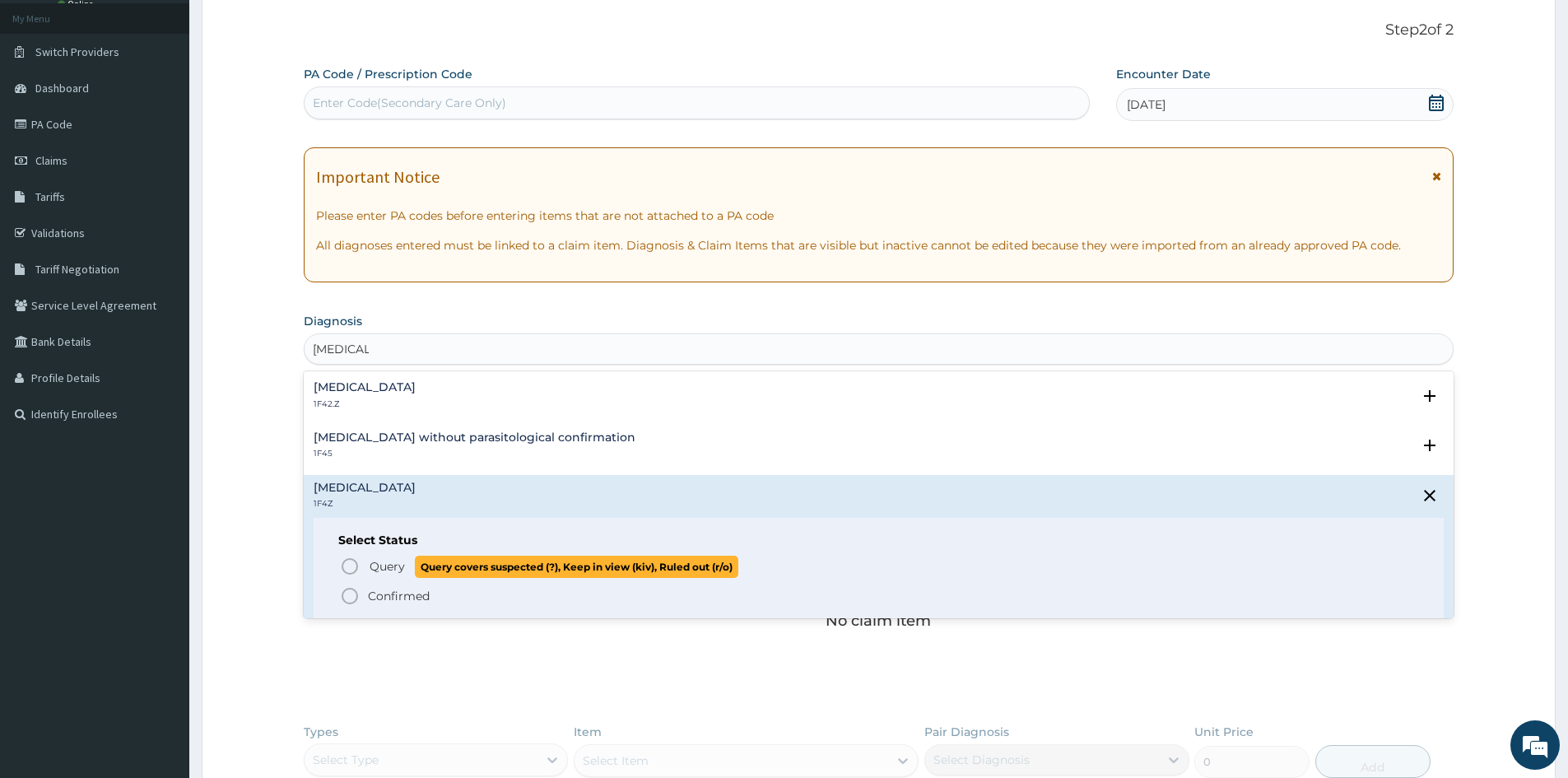
click at [342, 568] on icon "status option query" at bounding box center [350, 567] width 20 height 20
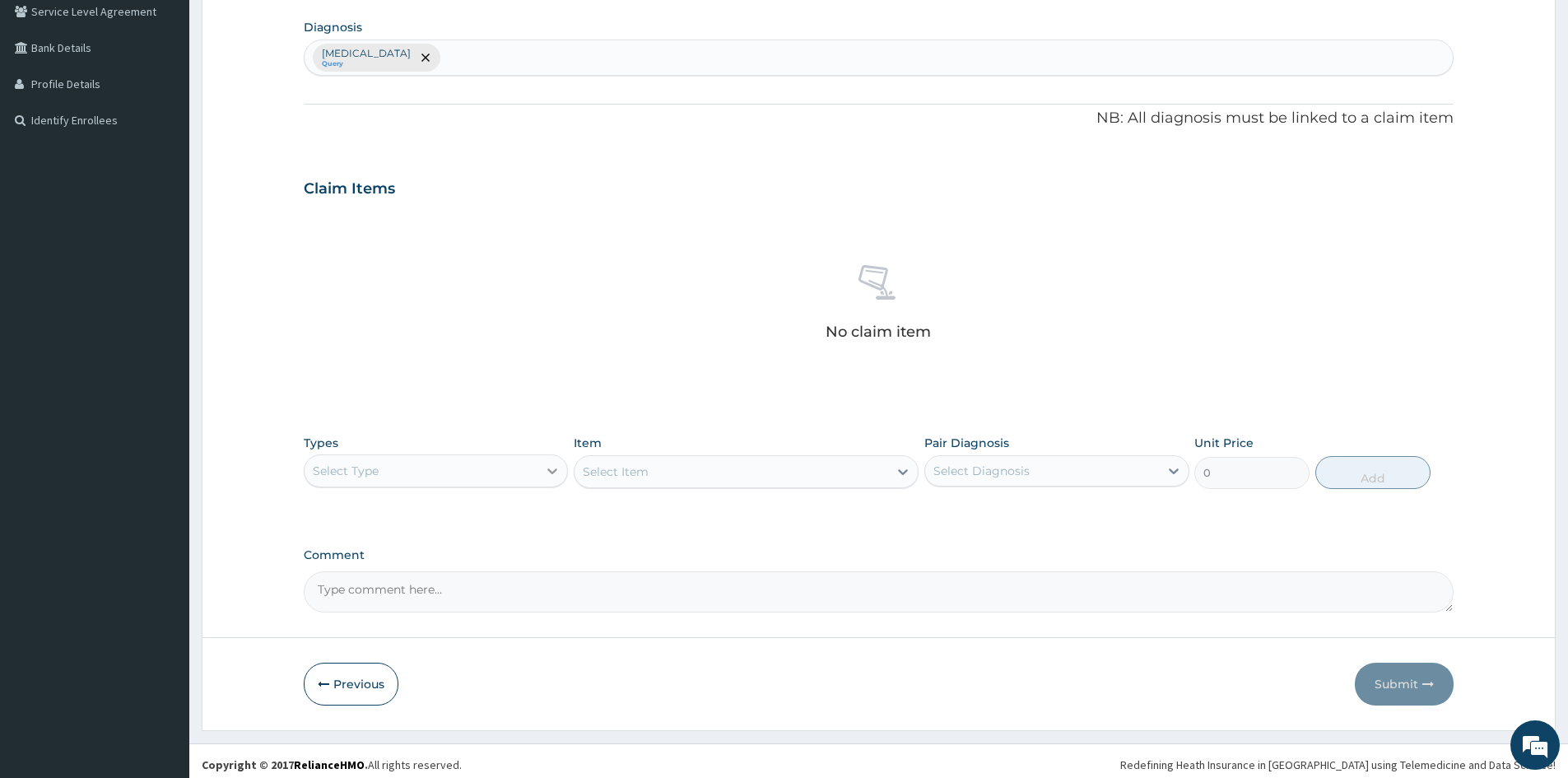
scroll to position [393, 0]
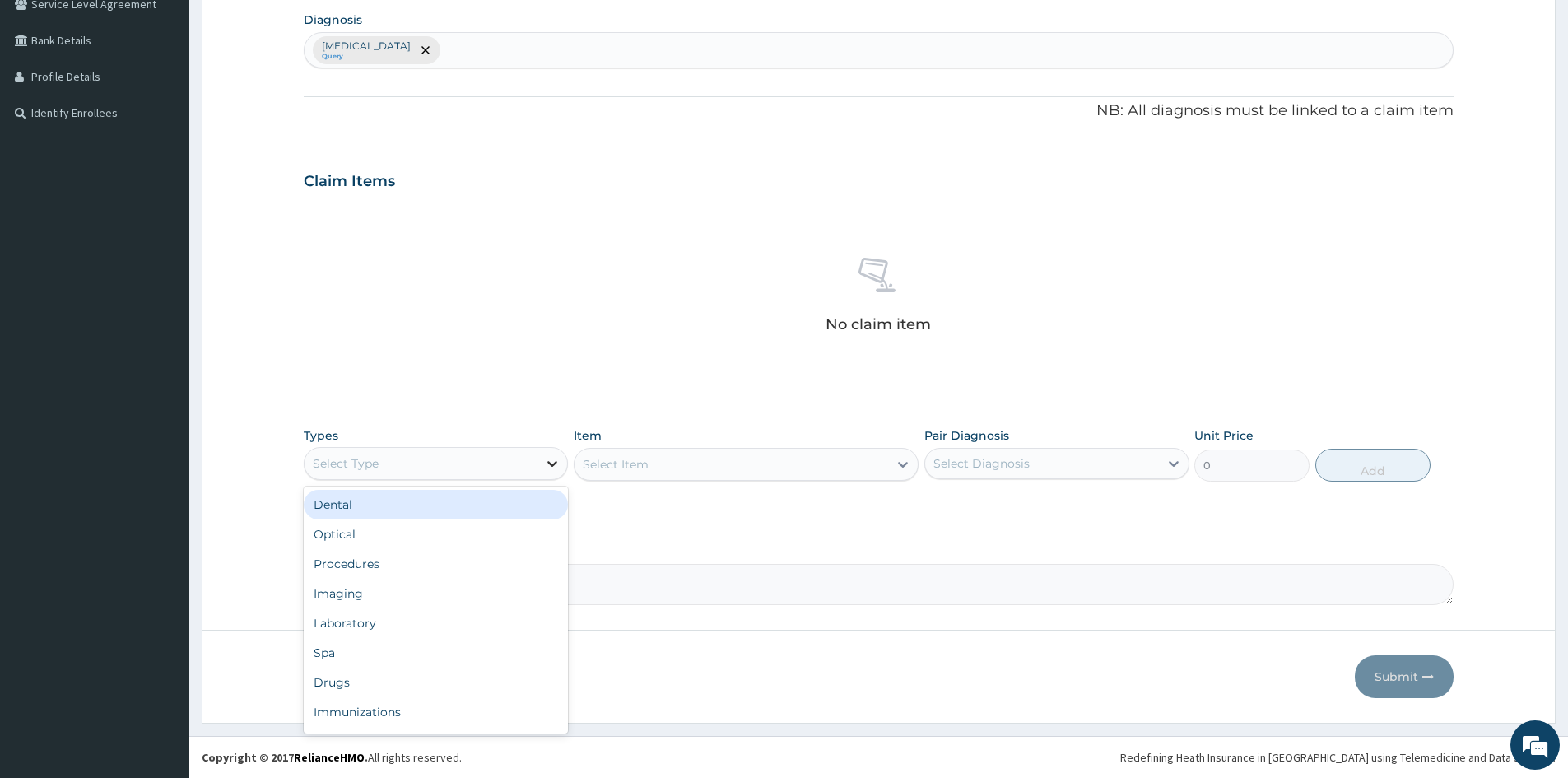
click at [563, 466] on div at bounding box center [553, 464] width 30 height 30
click at [439, 564] on div "Procedures" at bounding box center [436, 564] width 264 height 30
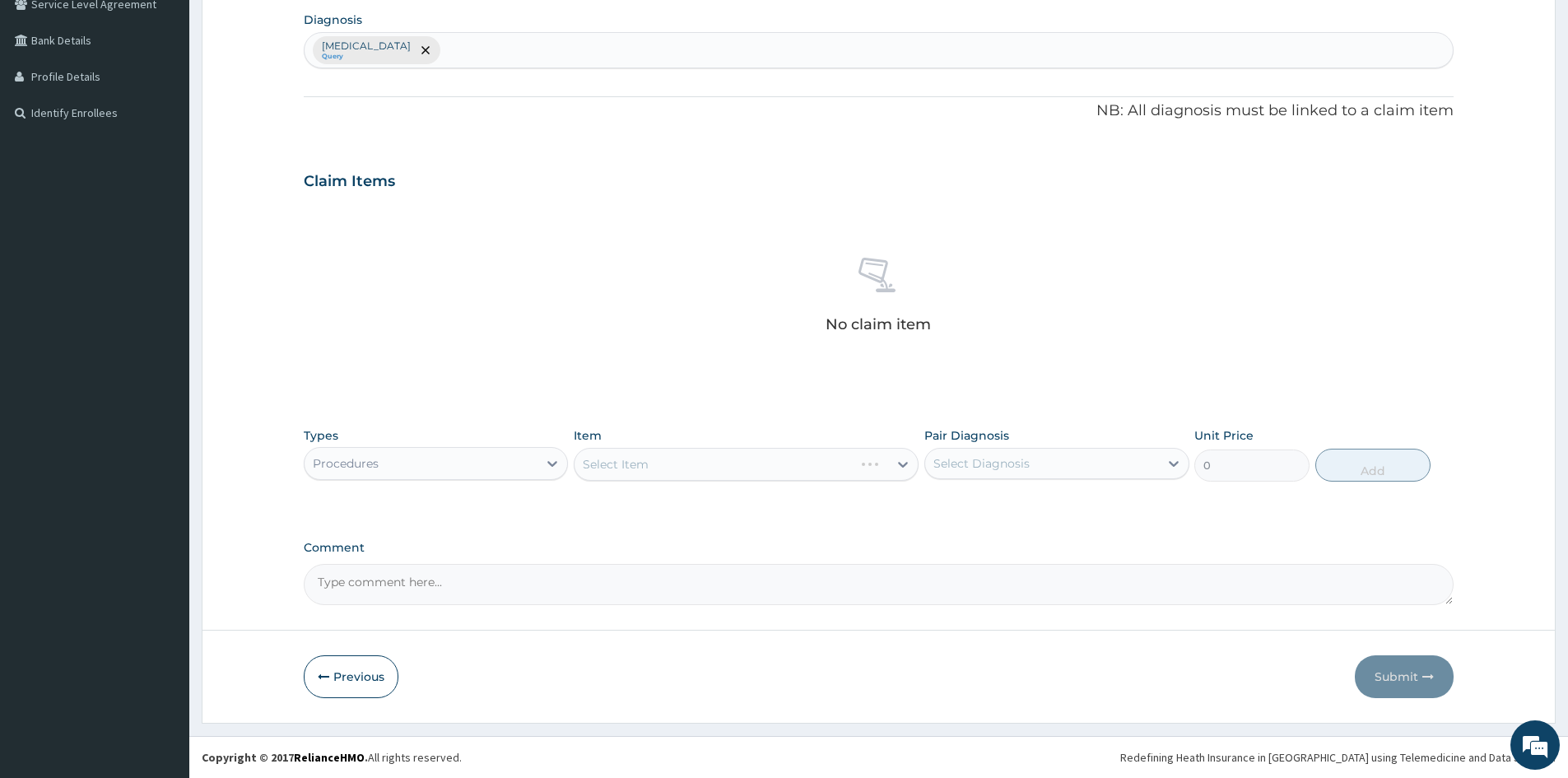
click at [656, 465] on div "Select Item" at bounding box center [746, 465] width 345 height 33
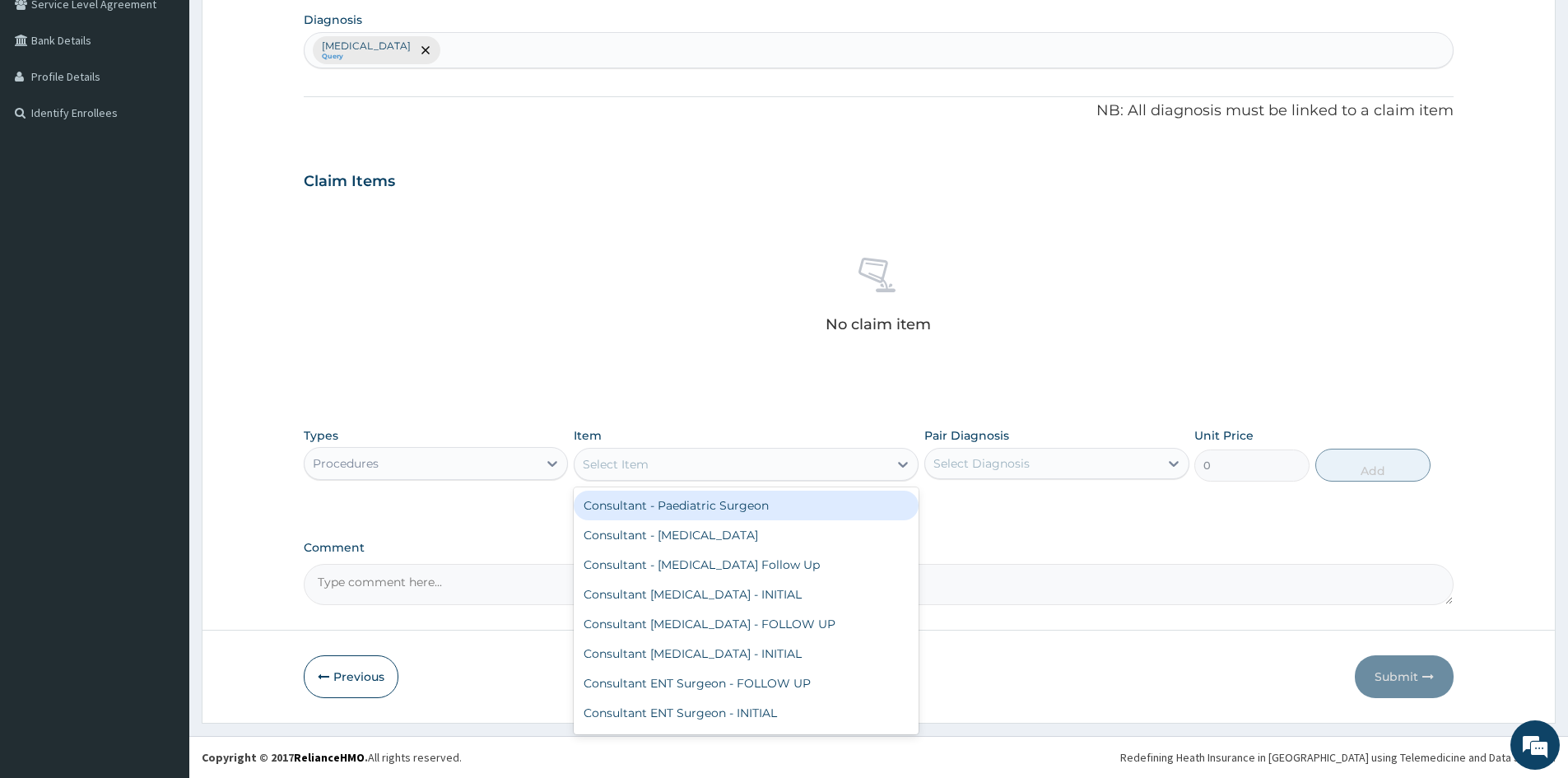
click at [697, 459] on div "Select Item" at bounding box center [731, 465] width 313 height 27
type input "PAEDIA"
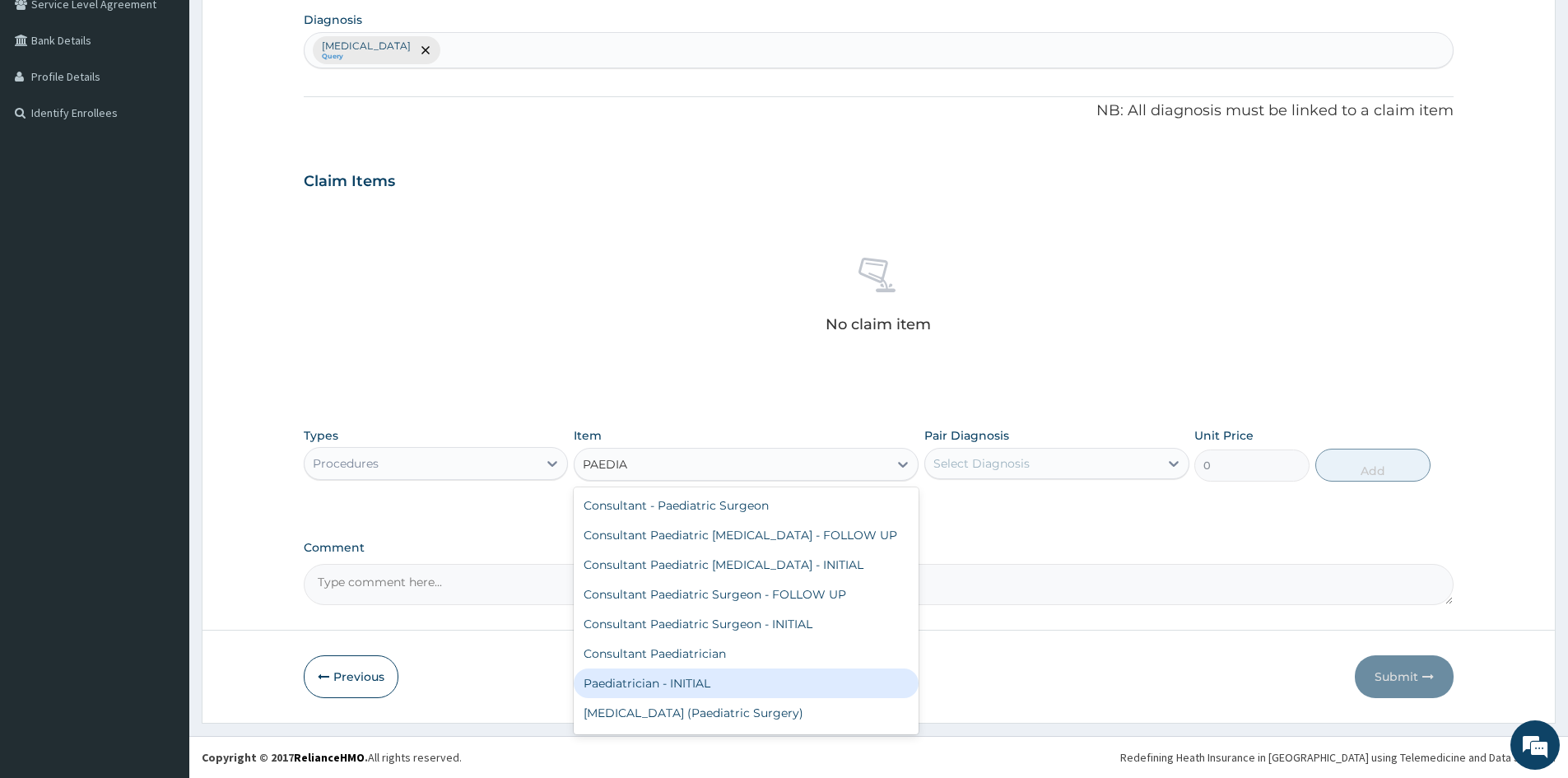
click at [673, 687] on div "Paediatrician - INITIAL" at bounding box center [746, 683] width 345 height 30
type input "15000"
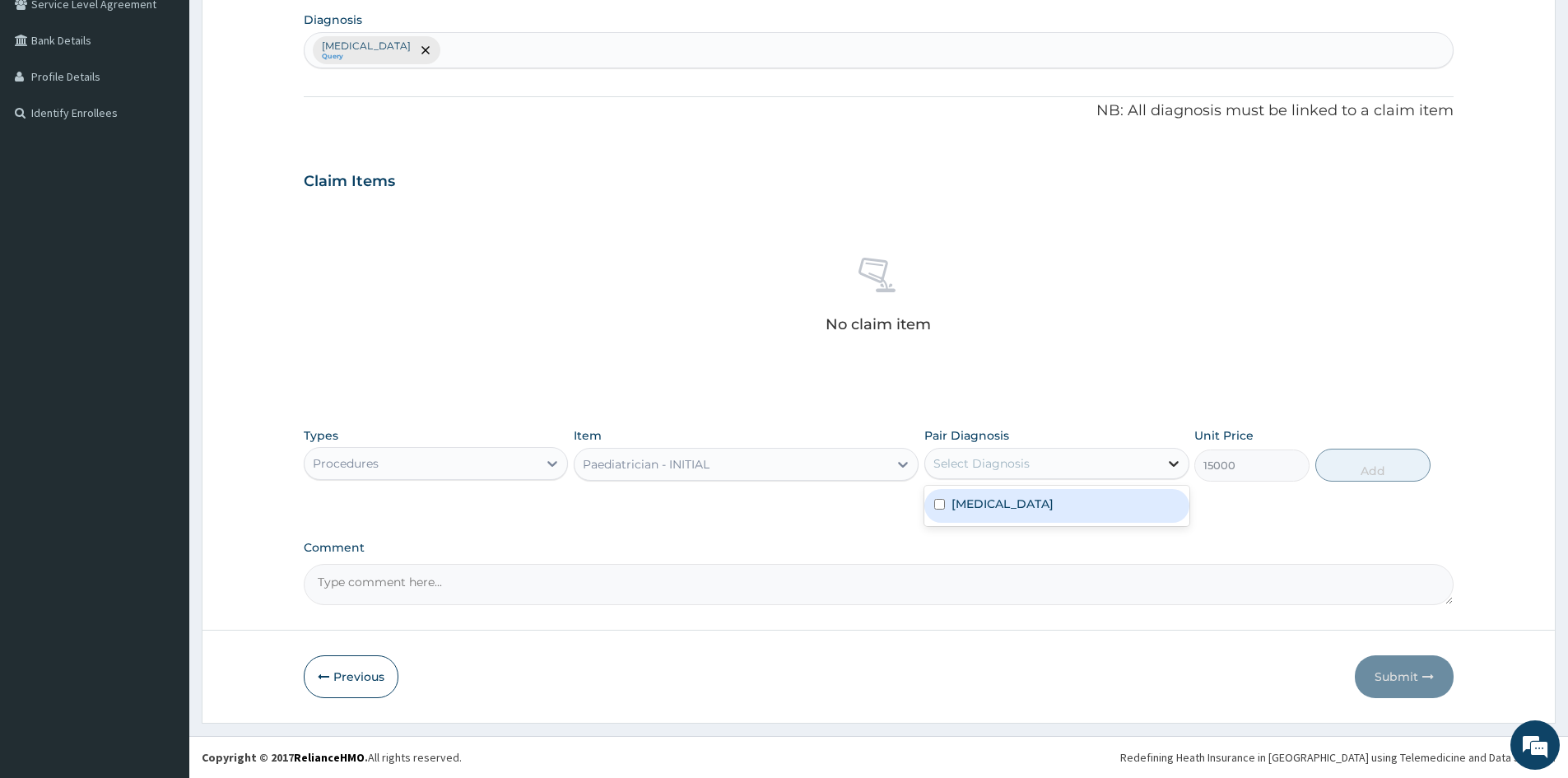
click at [1182, 478] on div at bounding box center [1174, 464] width 30 height 30
click at [941, 506] on input "checkbox" at bounding box center [940, 504] width 11 height 11
checkbox input "true"
click at [1356, 463] on button "Add" at bounding box center [1373, 465] width 116 height 33
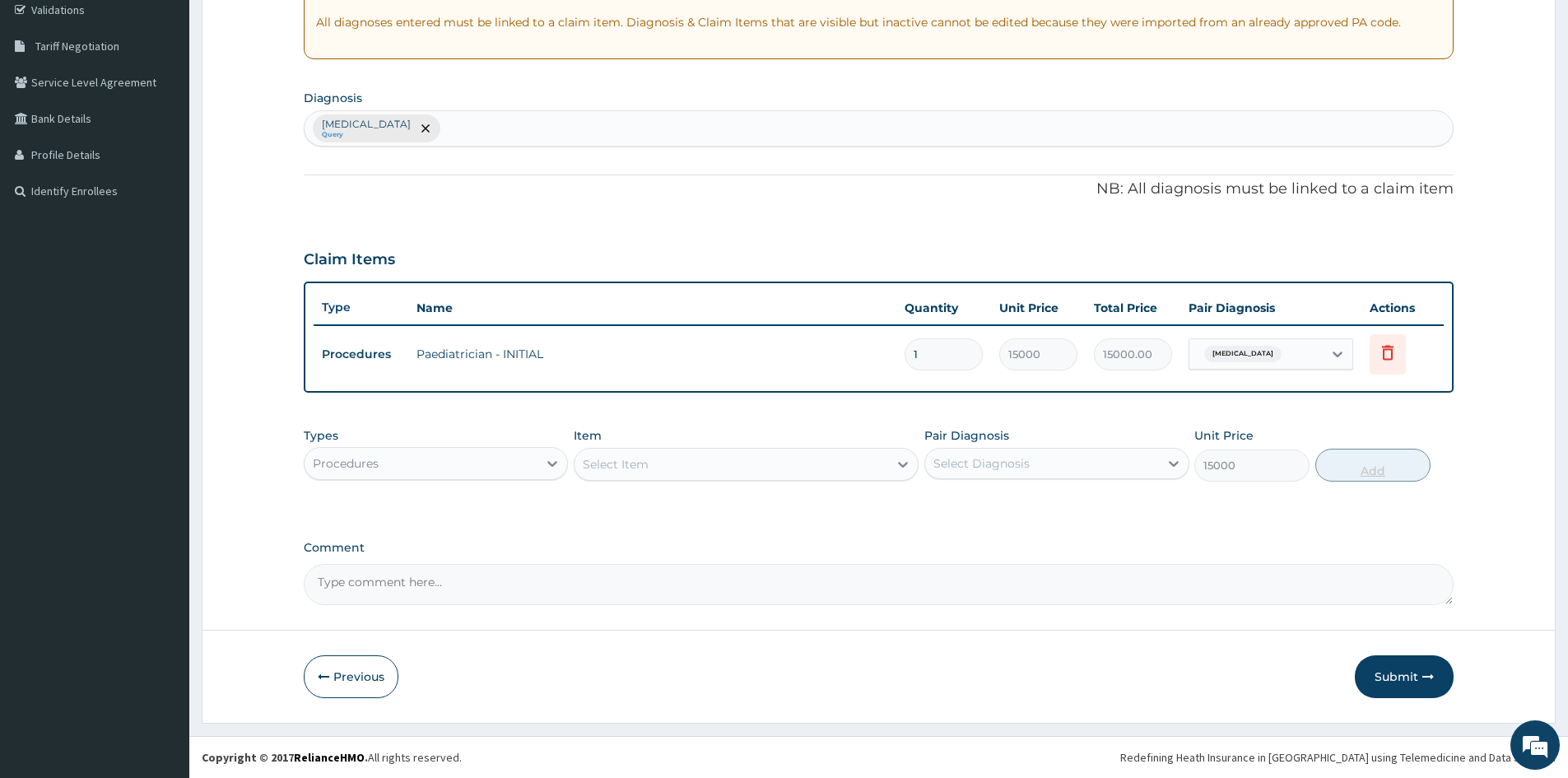
type input "0"
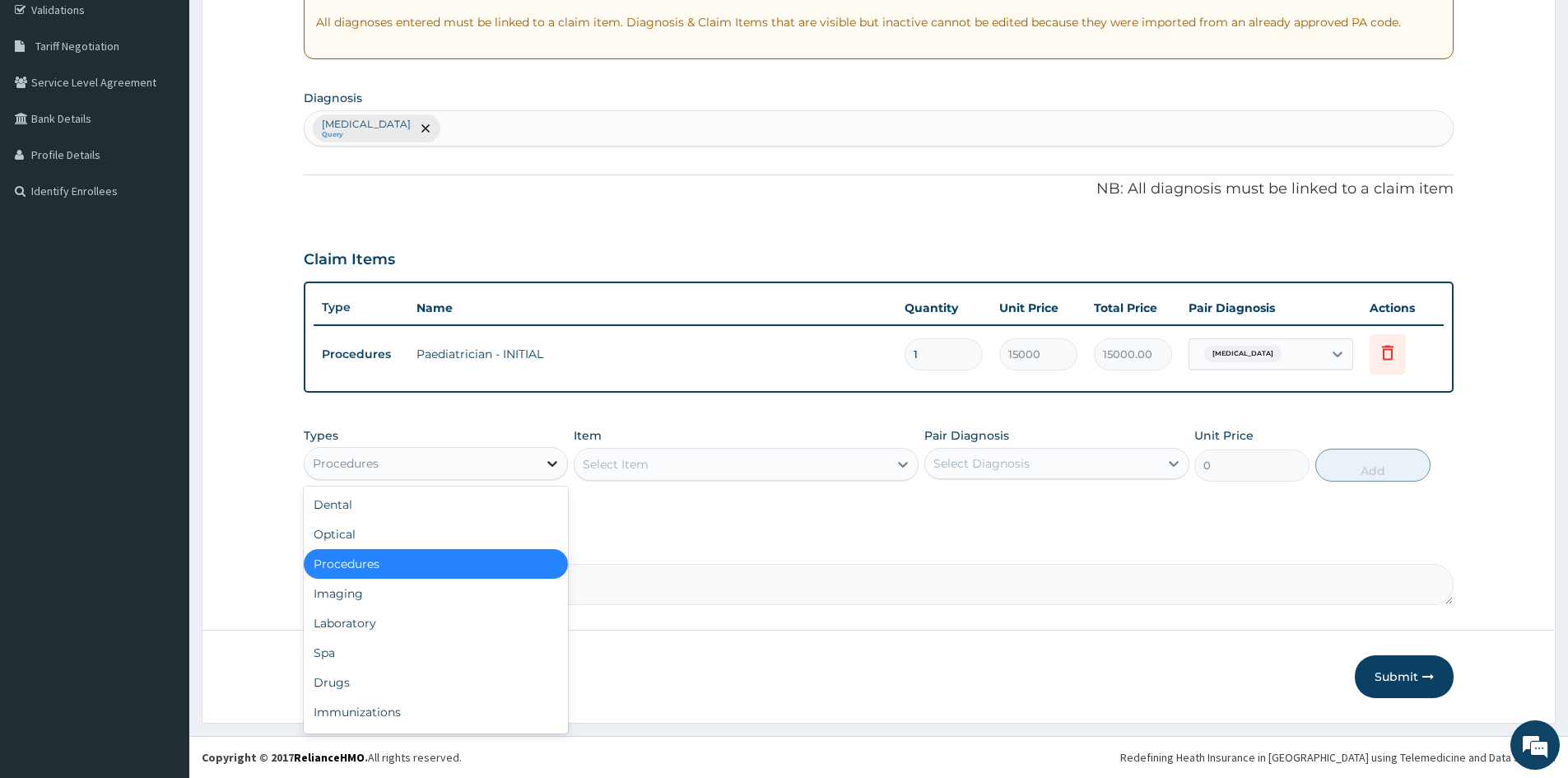
click at [539, 460] on div at bounding box center [553, 464] width 30 height 30
click at [425, 679] on div "Drugs" at bounding box center [436, 683] width 264 height 30
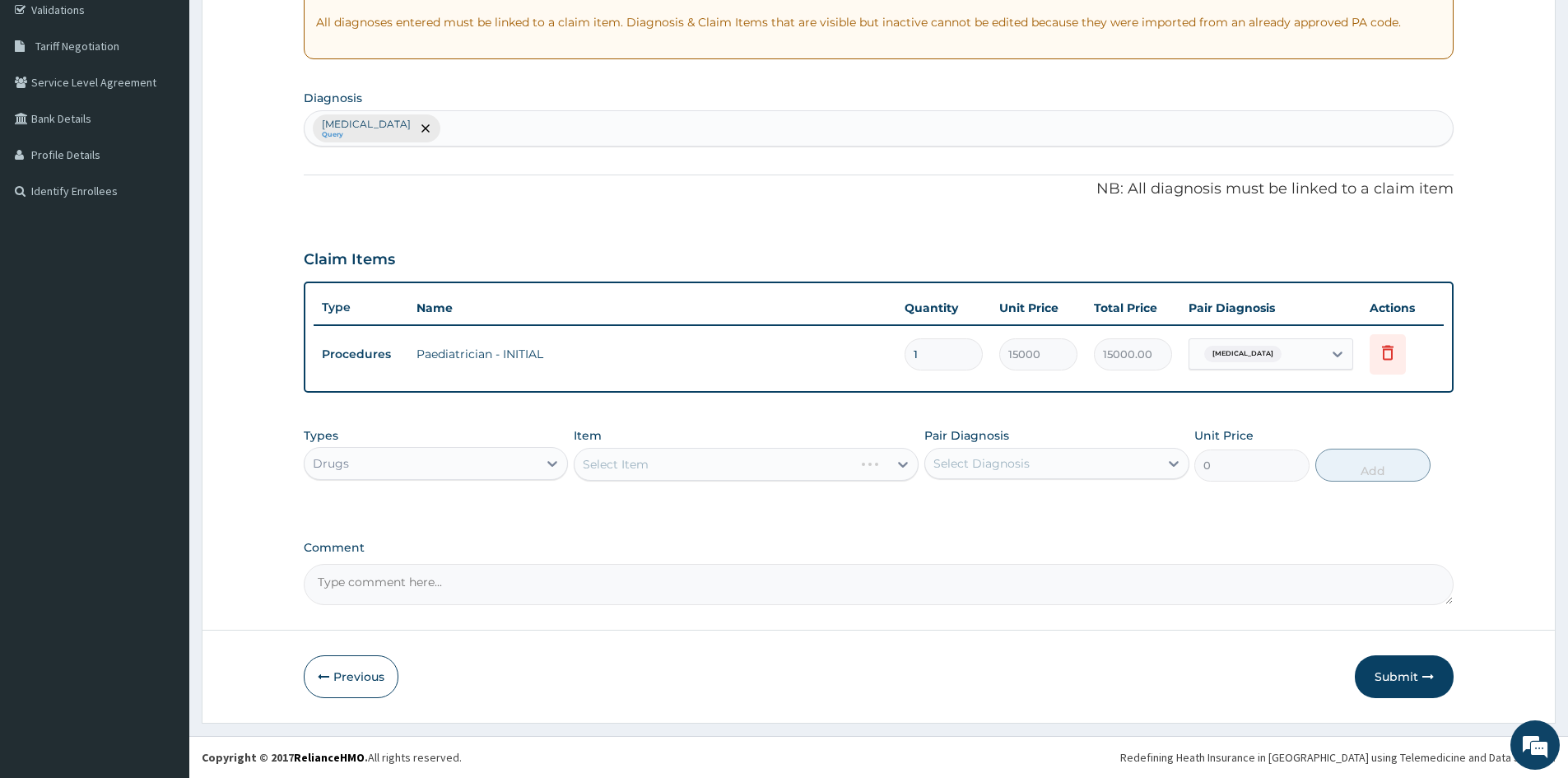
click at [674, 455] on div "Select Item" at bounding box center [746, 465] width 345 height 33
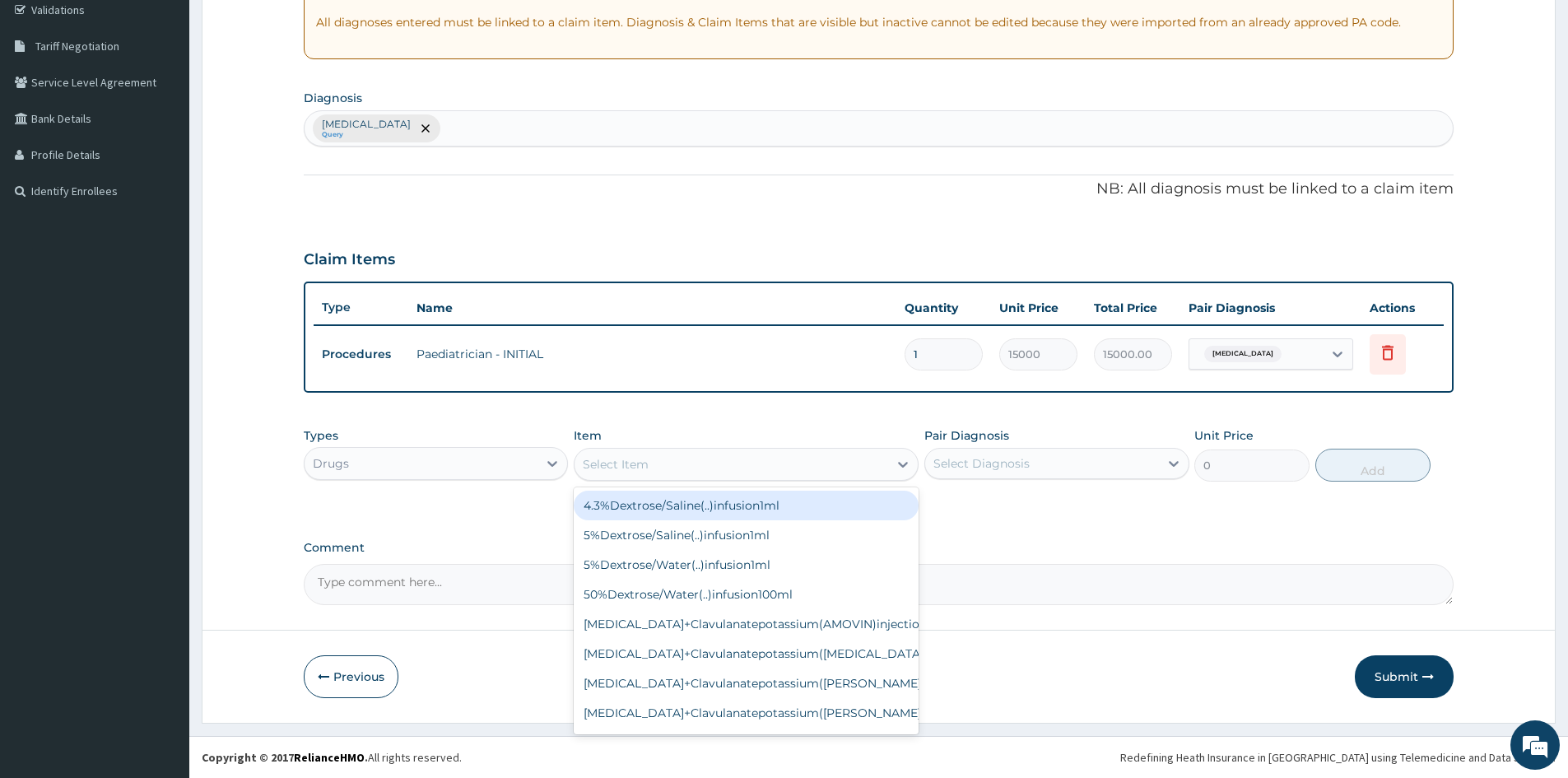
click at [825, 469] on div "Select Item" at bounding box center [731, 465] width 313 height 27
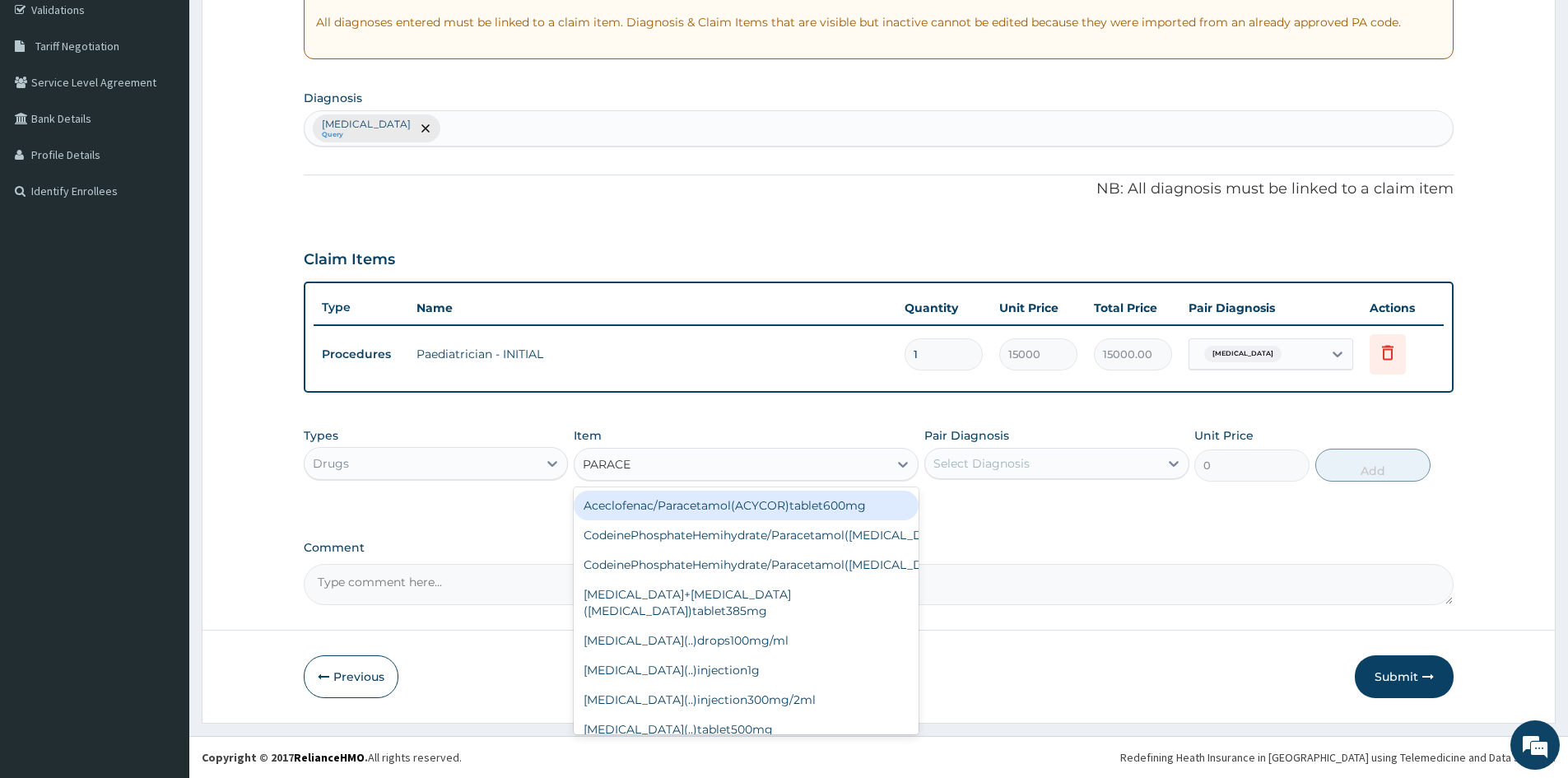
type input "PARACE"
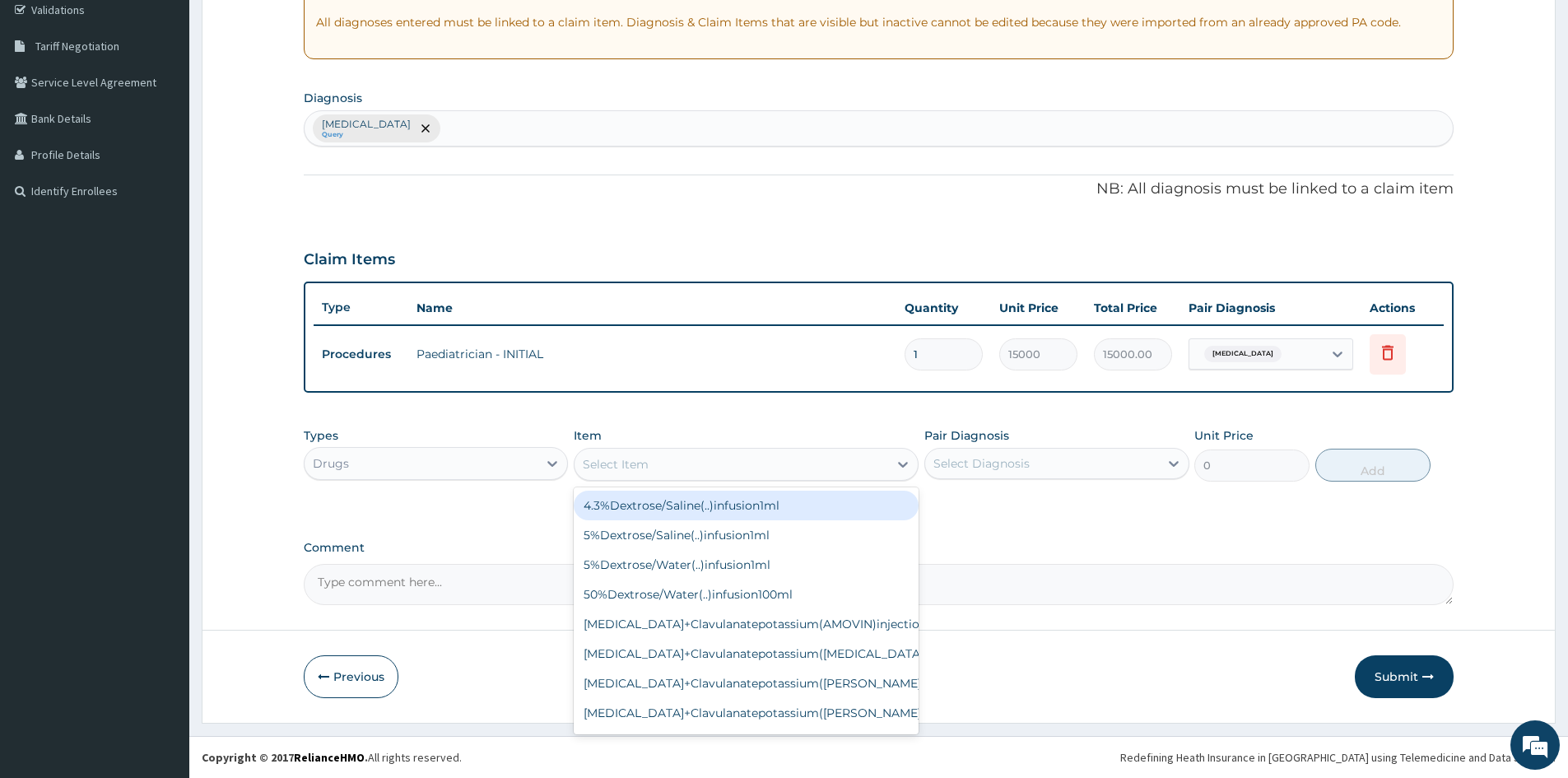
click at [721, 459] on div "Select Item" at bounding box center [731, 465] width 313 height 27
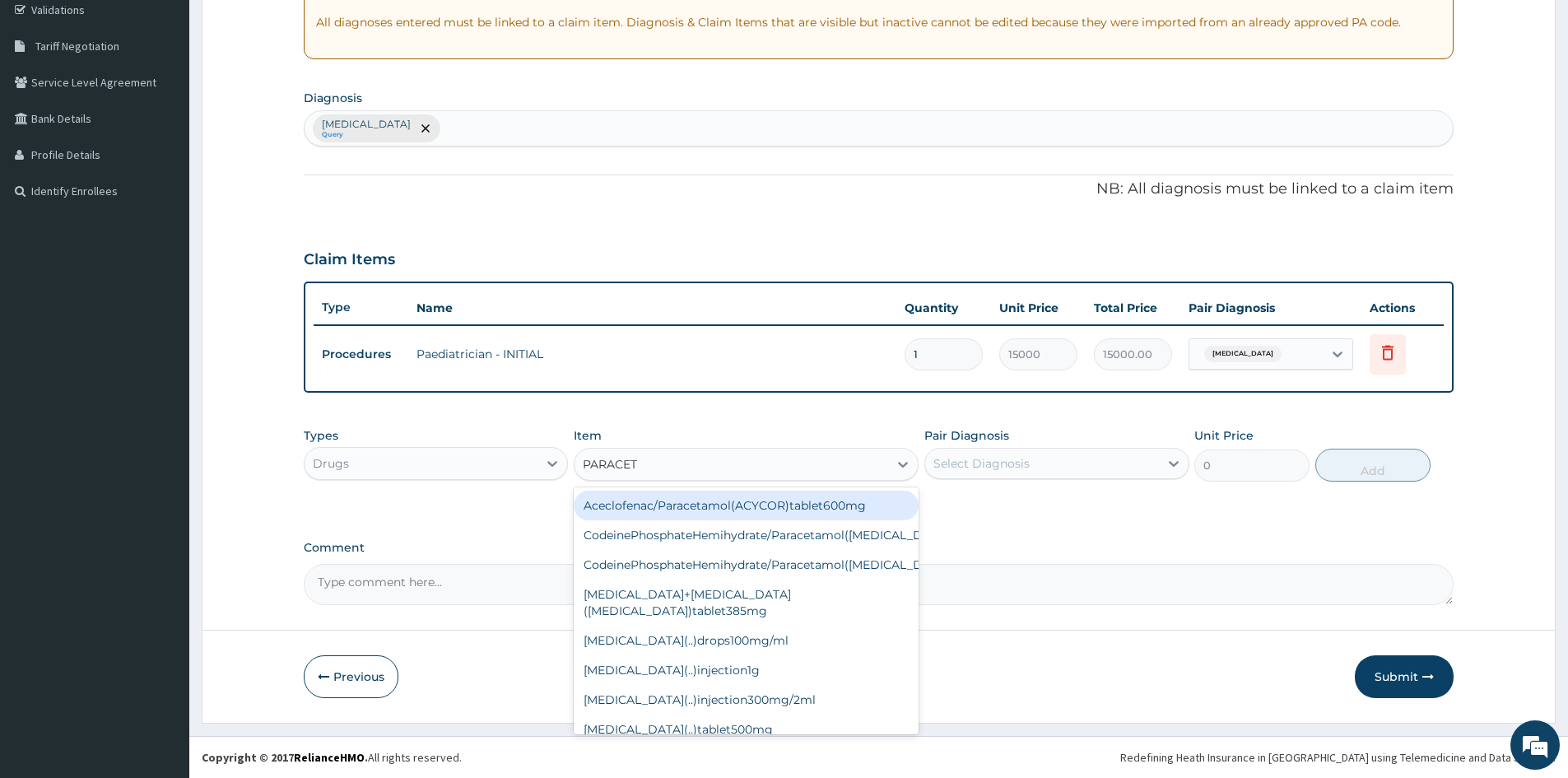
type input "PARACETA"
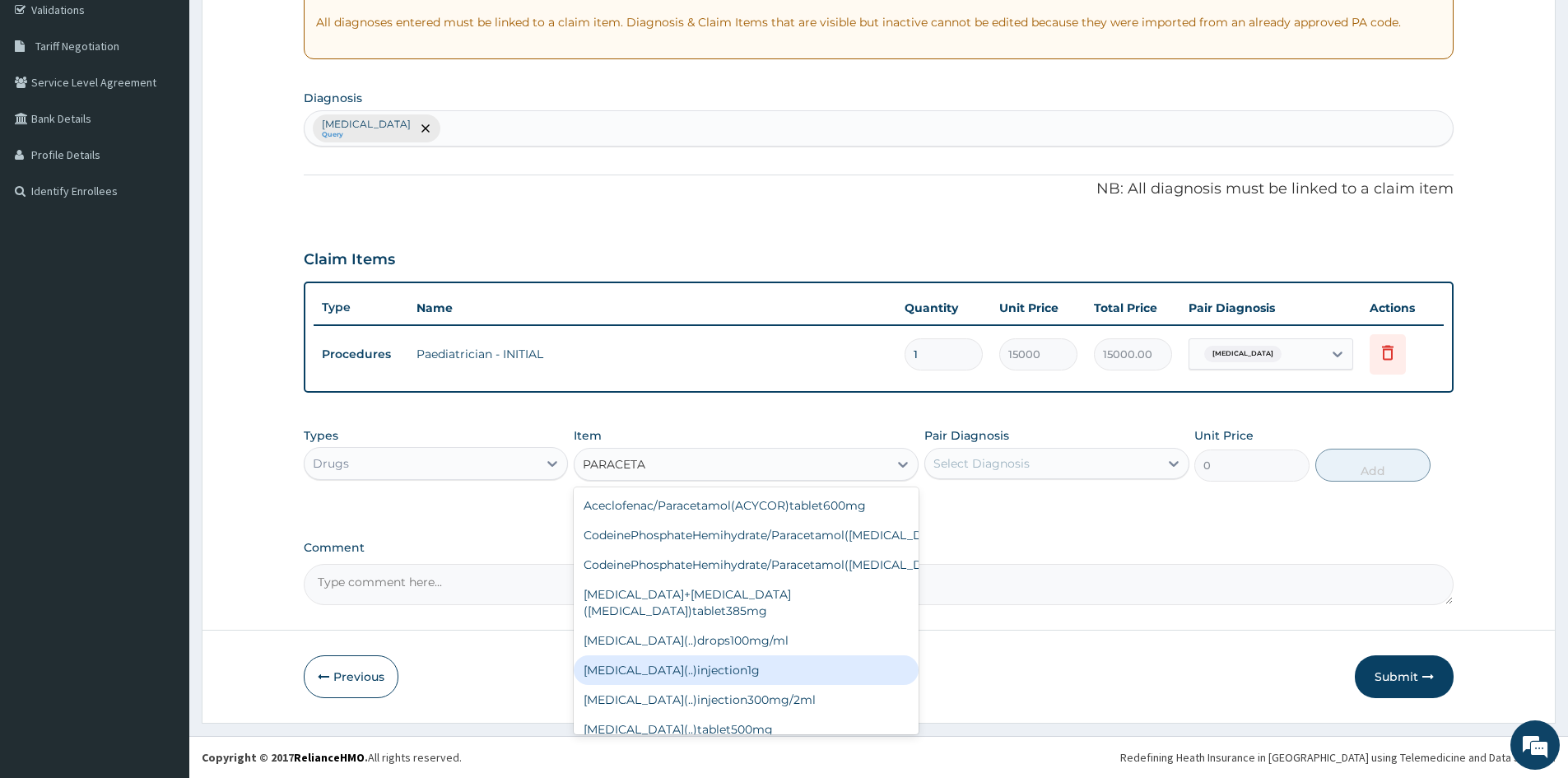
scroll to position [119, 0]
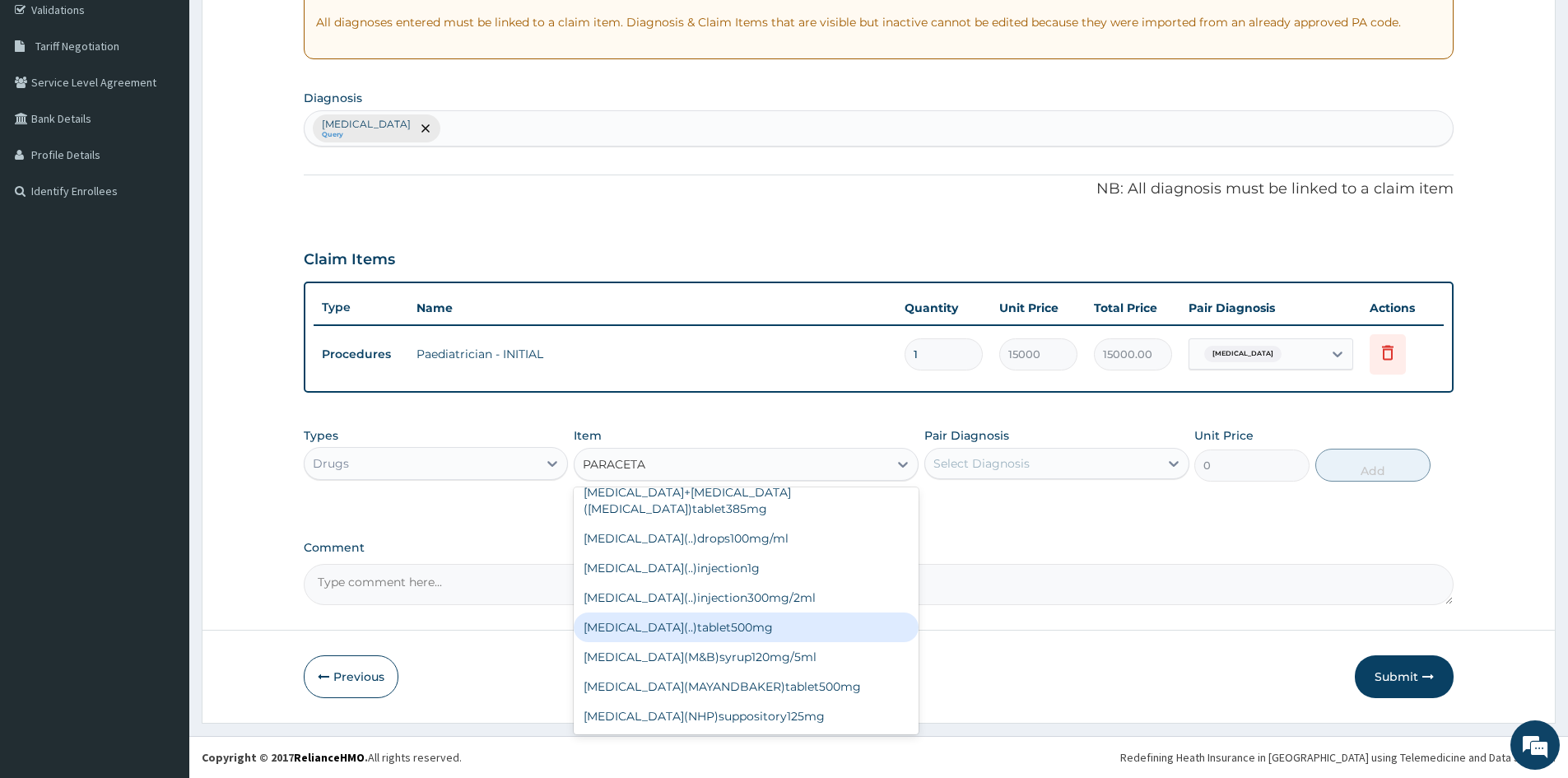
click at [725, 622] on div "[MEDICAL_DATA](..)tablet500mg" at bounding box center [746, 628] width 345 height 30
type input "25"
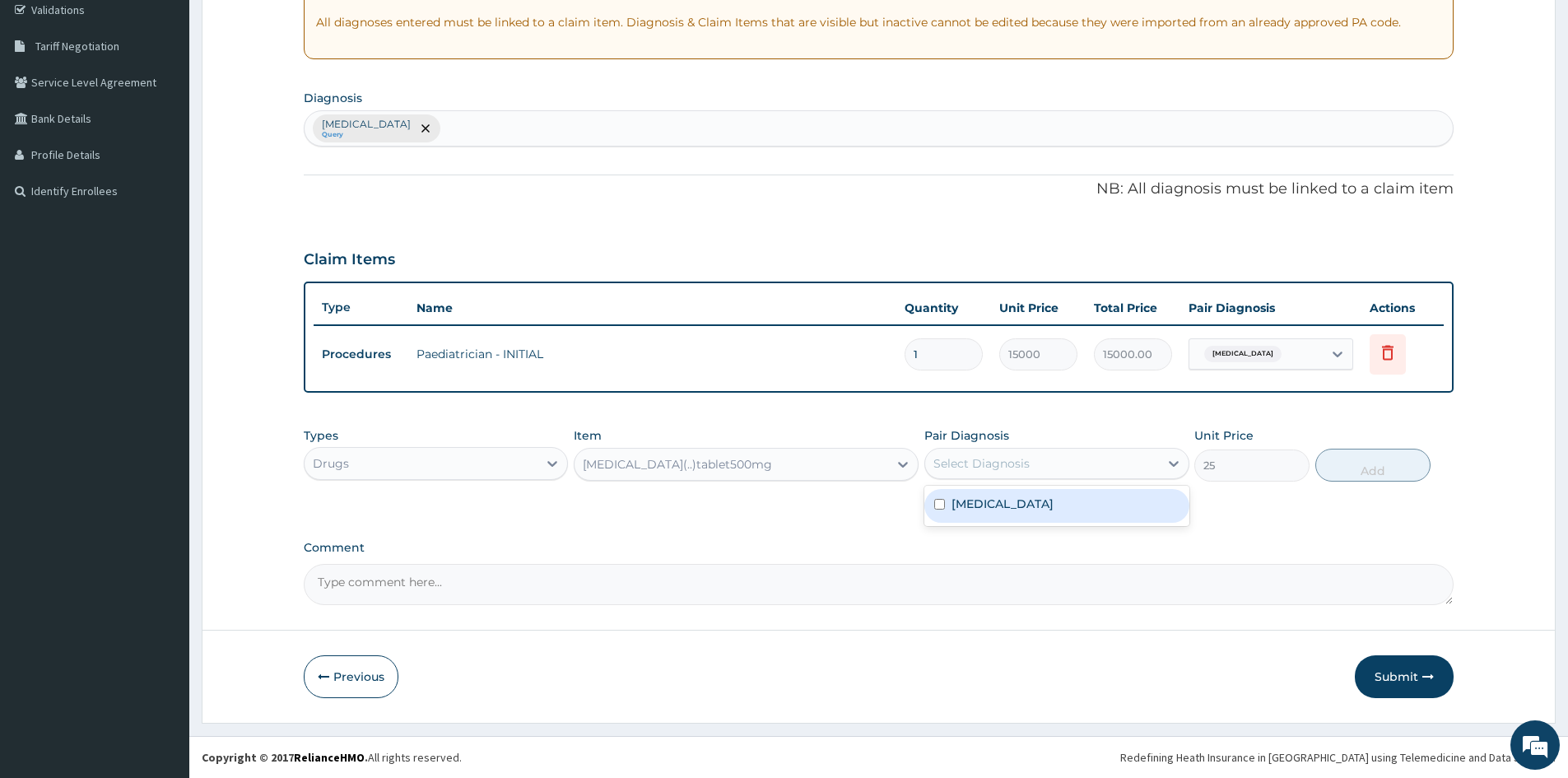
click at [1063, 453] on div "Select Diagnosis" at bounding box center [1042, 464] width 233 height 27
click at [951, 509] on div "[MEDICAL_DATA]" at bounding box center [1057, 506] width 264 height 34
checkbox input "true"
click at [1344, 465] on button "Add" at bounding box center [1373, 465] width 116 height 33
type input "0"
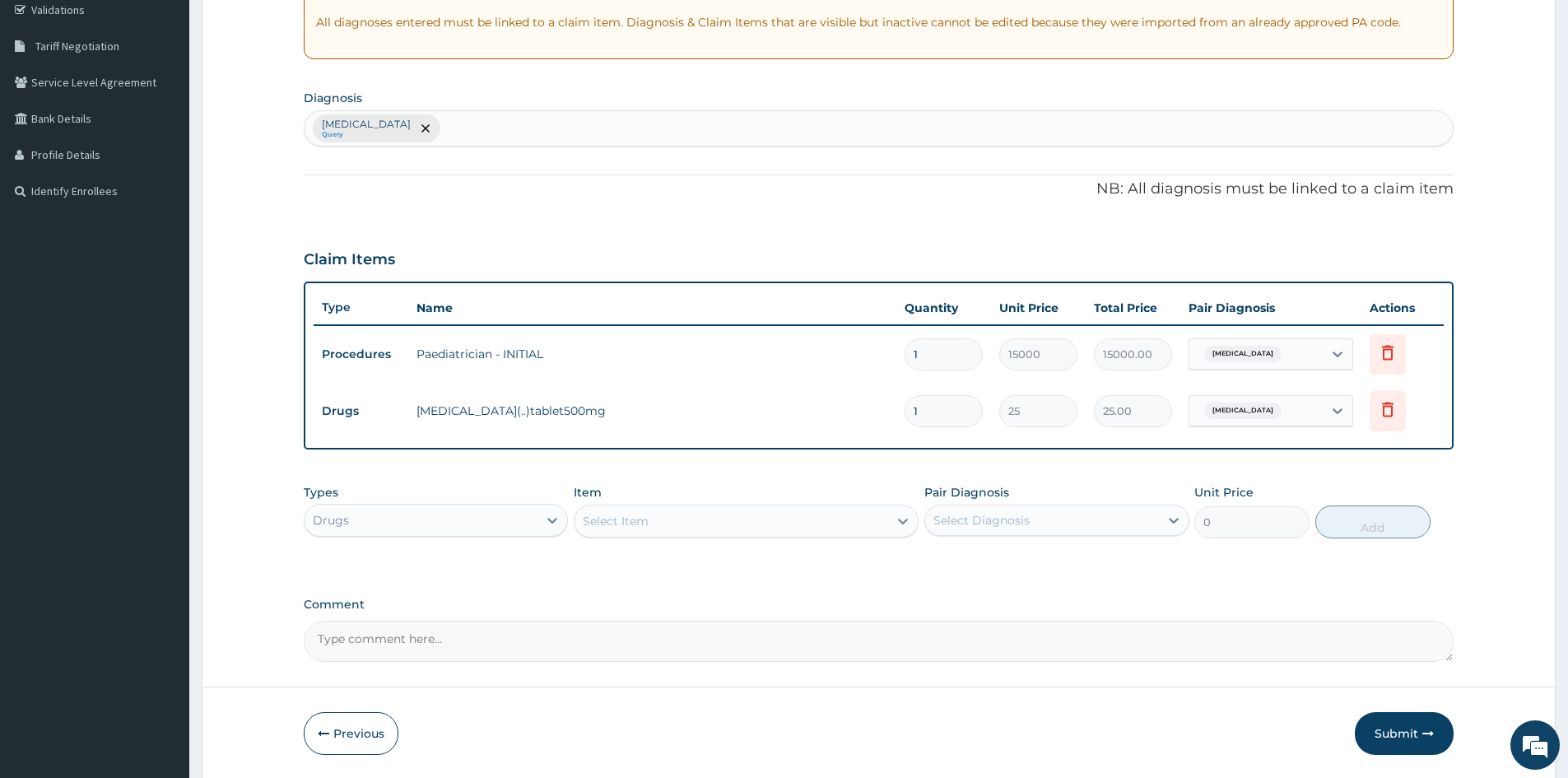
type input "18"
type input "450.00"
type input "18"
click at [1396, 740] on button "Submit" at bounding box center [1404, 734] width 99 height 43
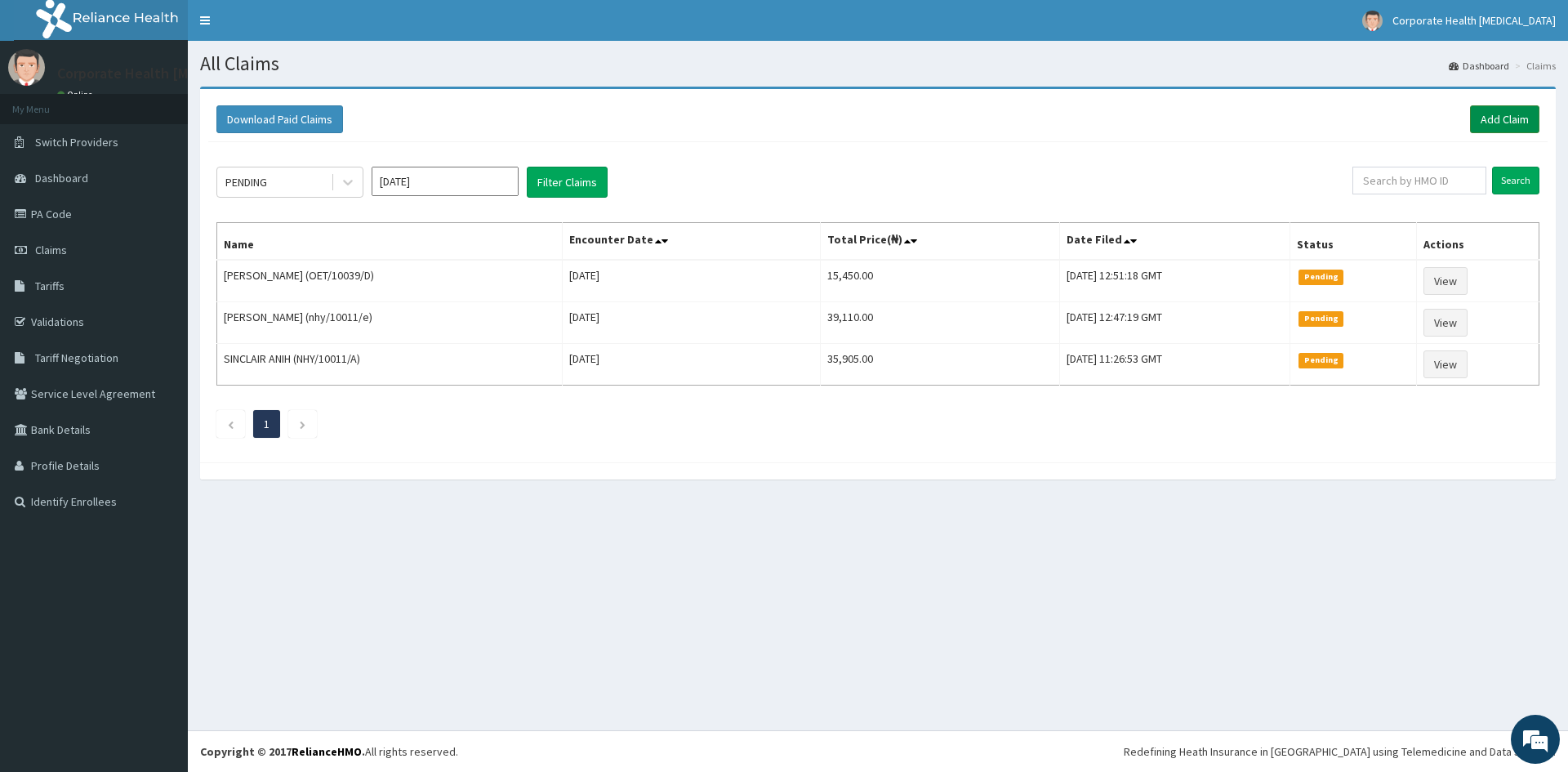
click at [1519, 113] on link "Add Claim" at bounding box center [1505, 120] width 69 height 28
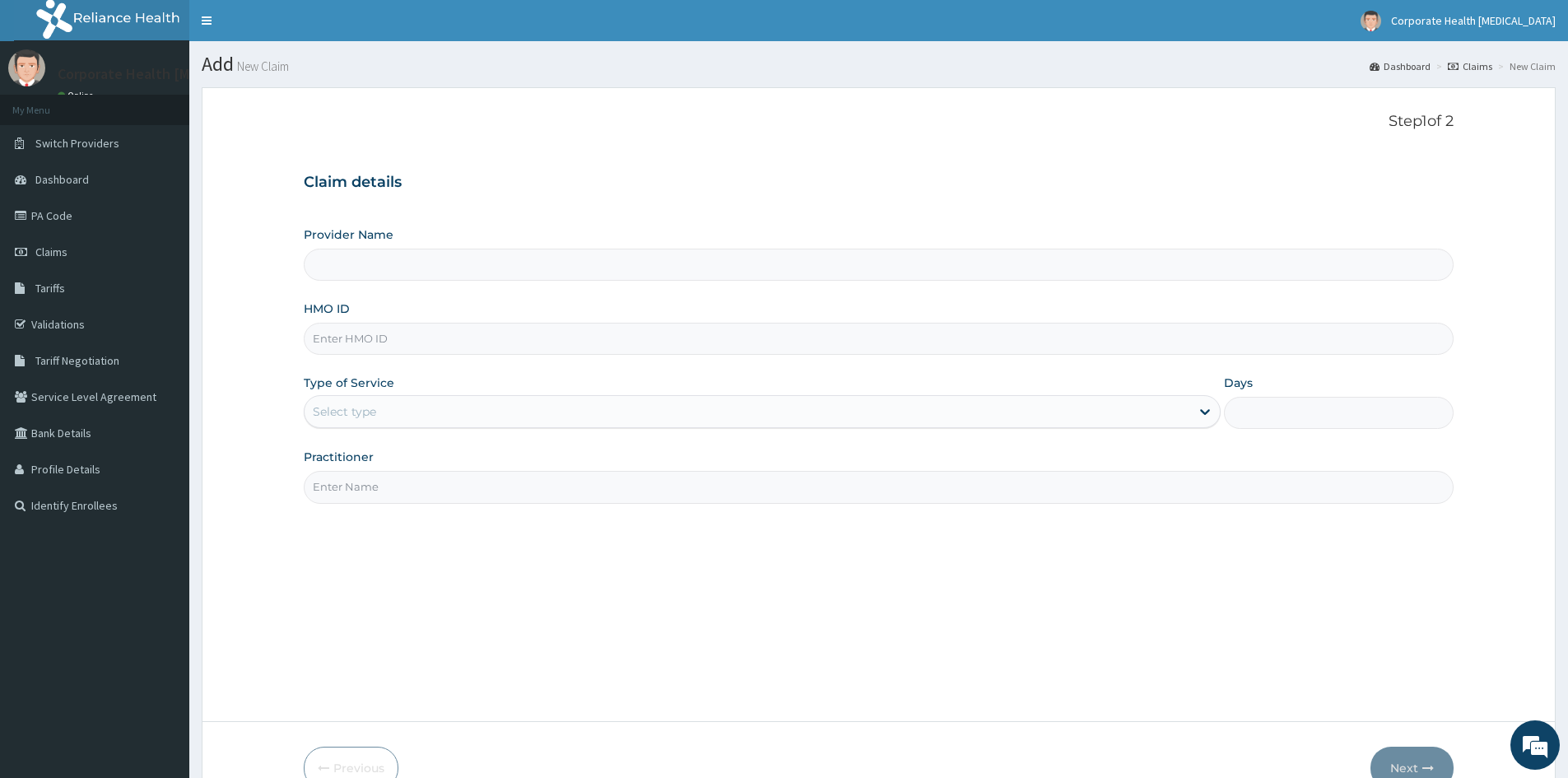
click at [492, 337] on input "HMO ID" at bounding box center [879, 338] width 1150 height 32
type input "CHILDCARE AND WELLNESS CLINICS"
paste input "UBP/10203/D"
type input "UBP/10203/D"
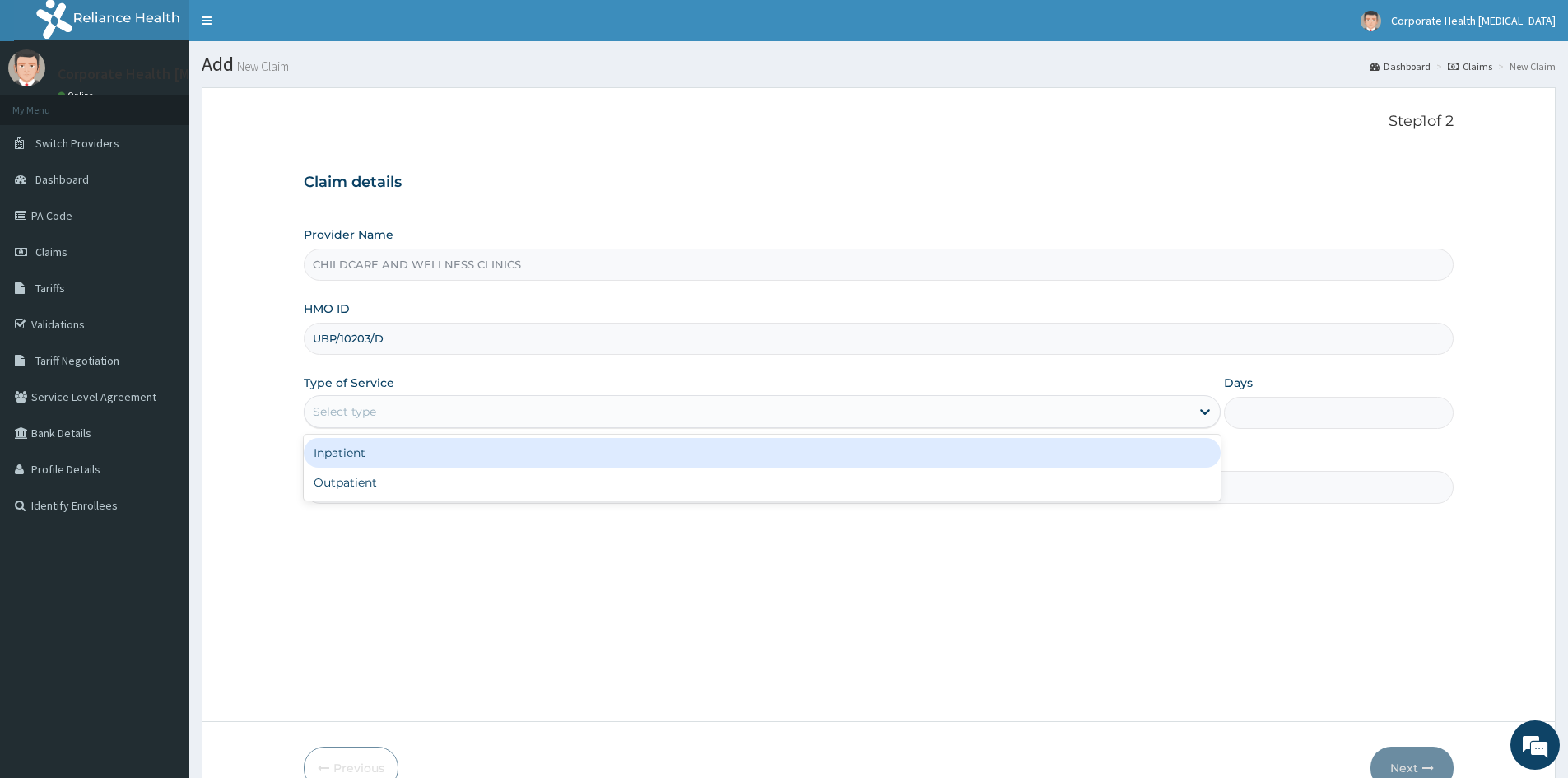
click at [477, 408] on div "Select type" at bounding box center [748, 412] width 886 height 27
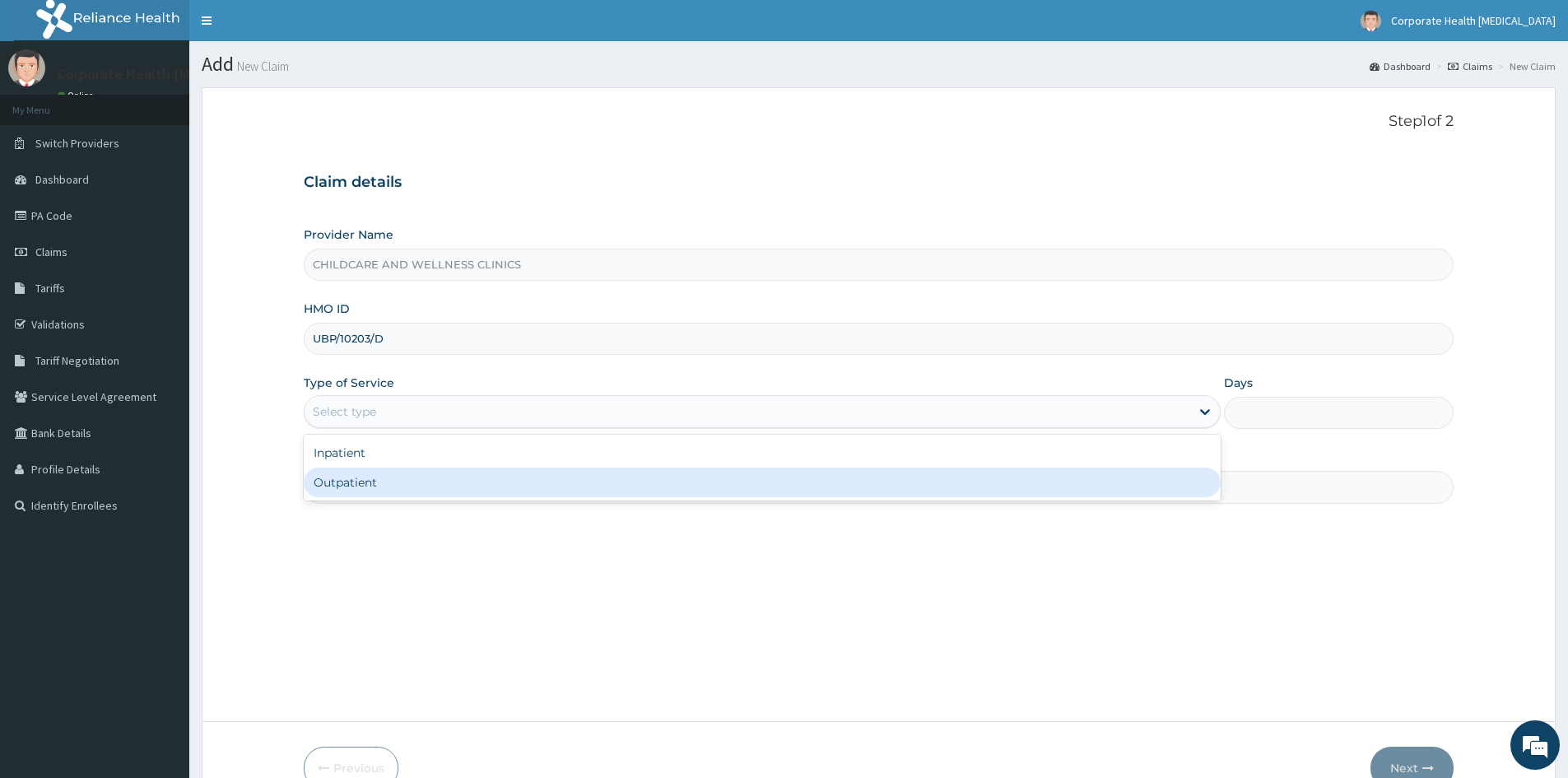
click at [456, 486] on div "Outpatient" at bounding box center [763, 483] width 917 height 30
type input "1"
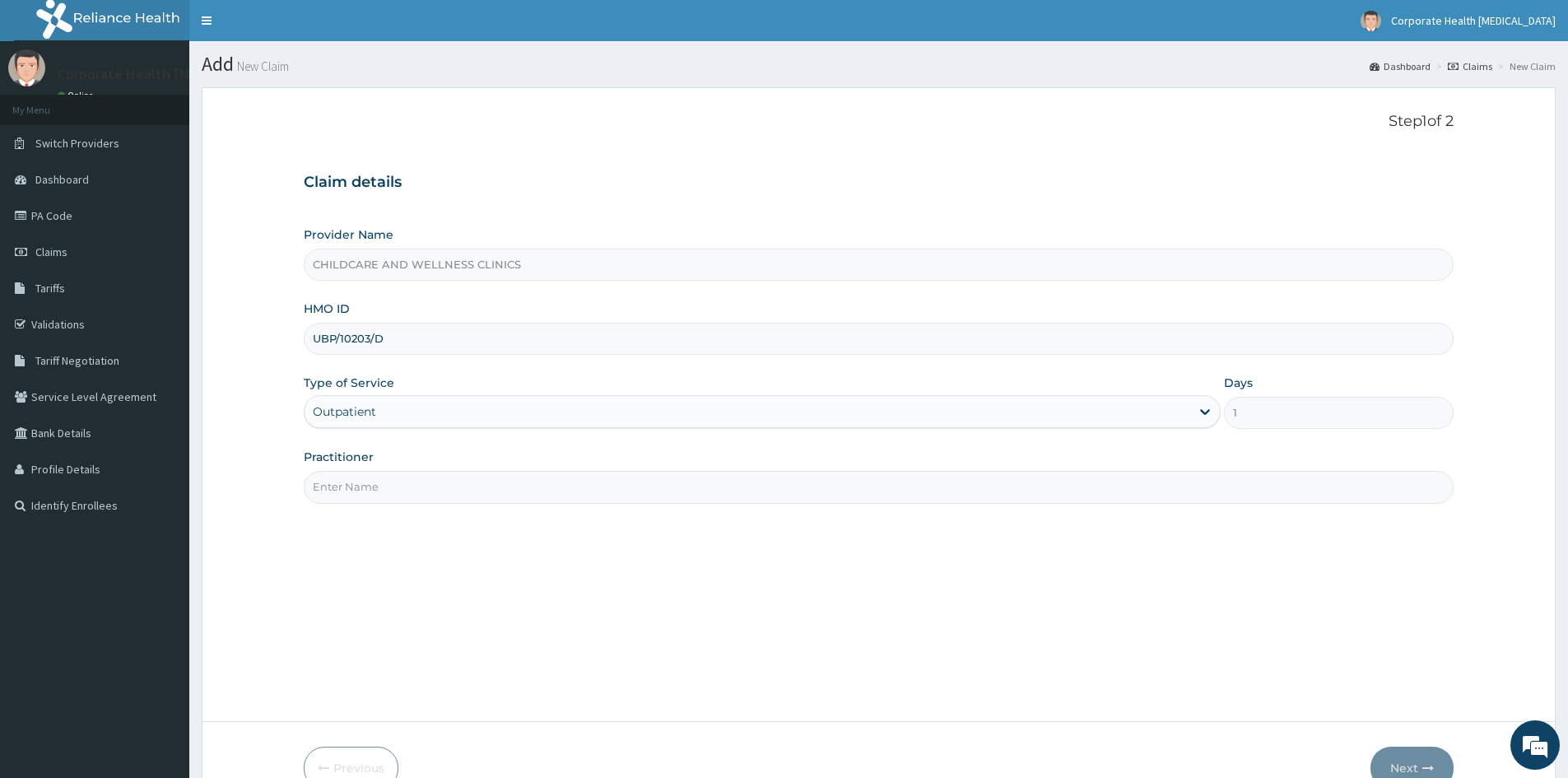
click at [448, 492] on input "Practitioner" at bounding box center [879, 487] width 1150 height 32
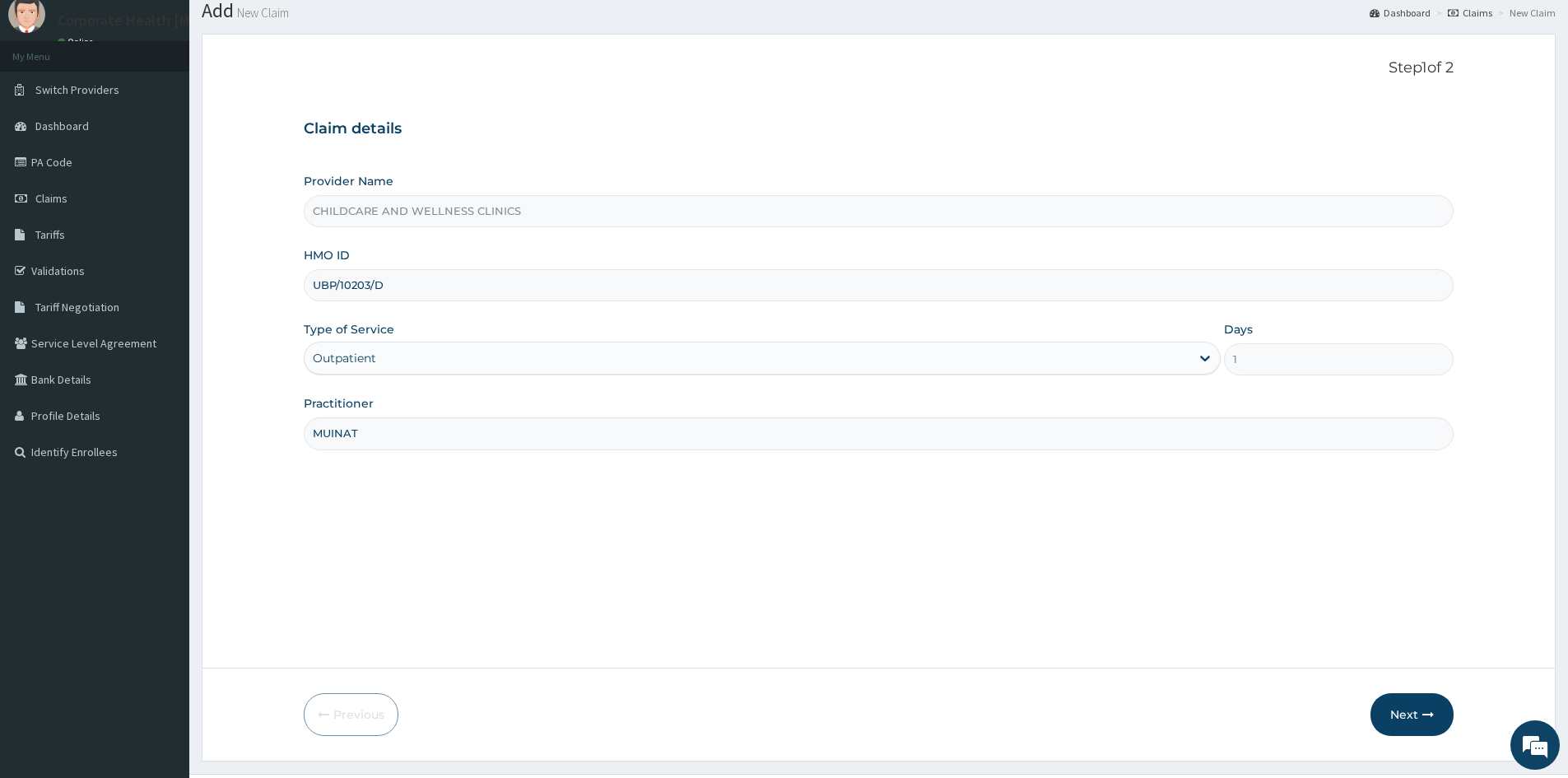
scroll to position [82, 0]
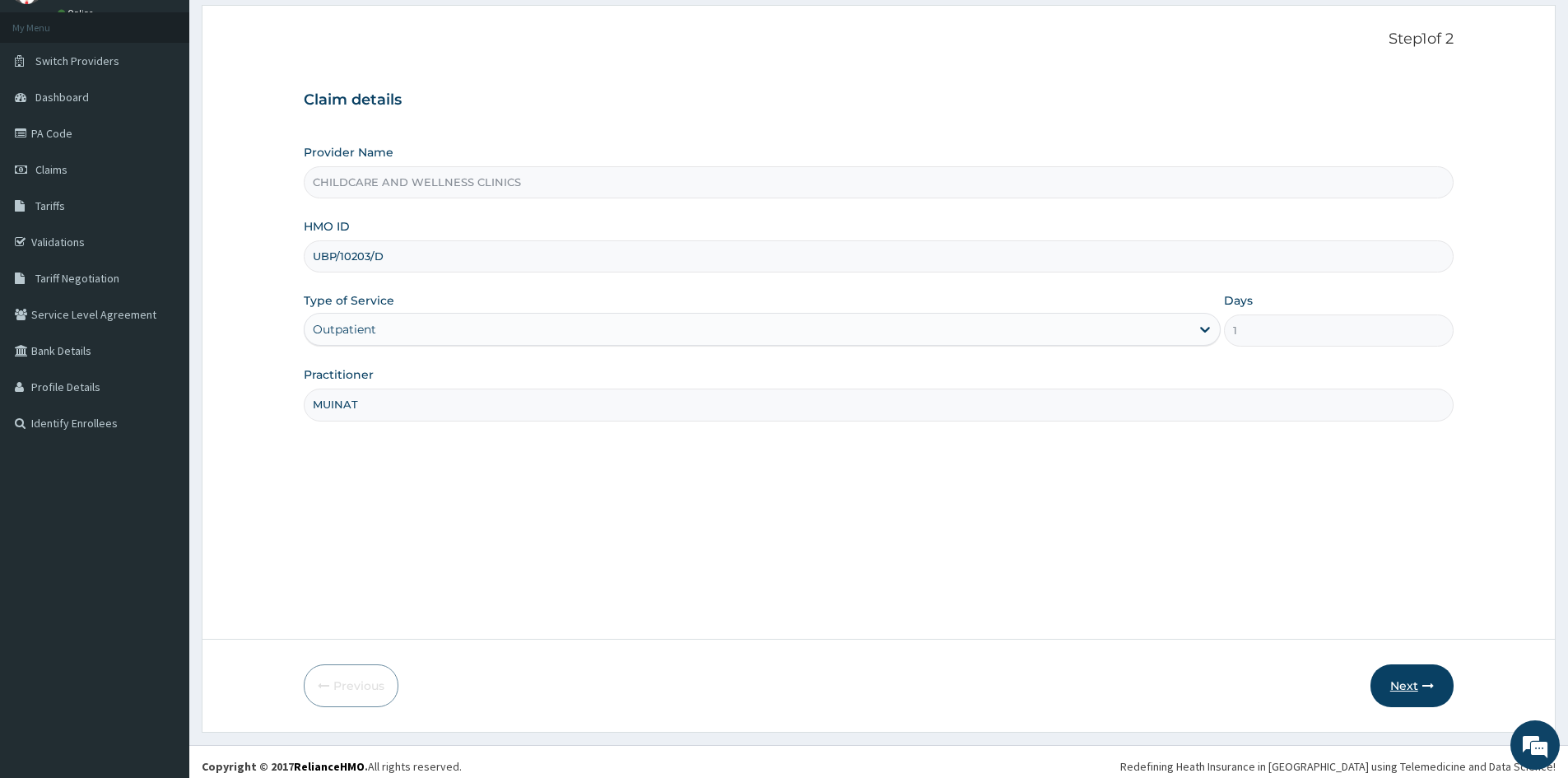
type input "MUINAT"
click at [1418, 680] on button "Next" at bounding box center [1413, 687] width 83 height 43
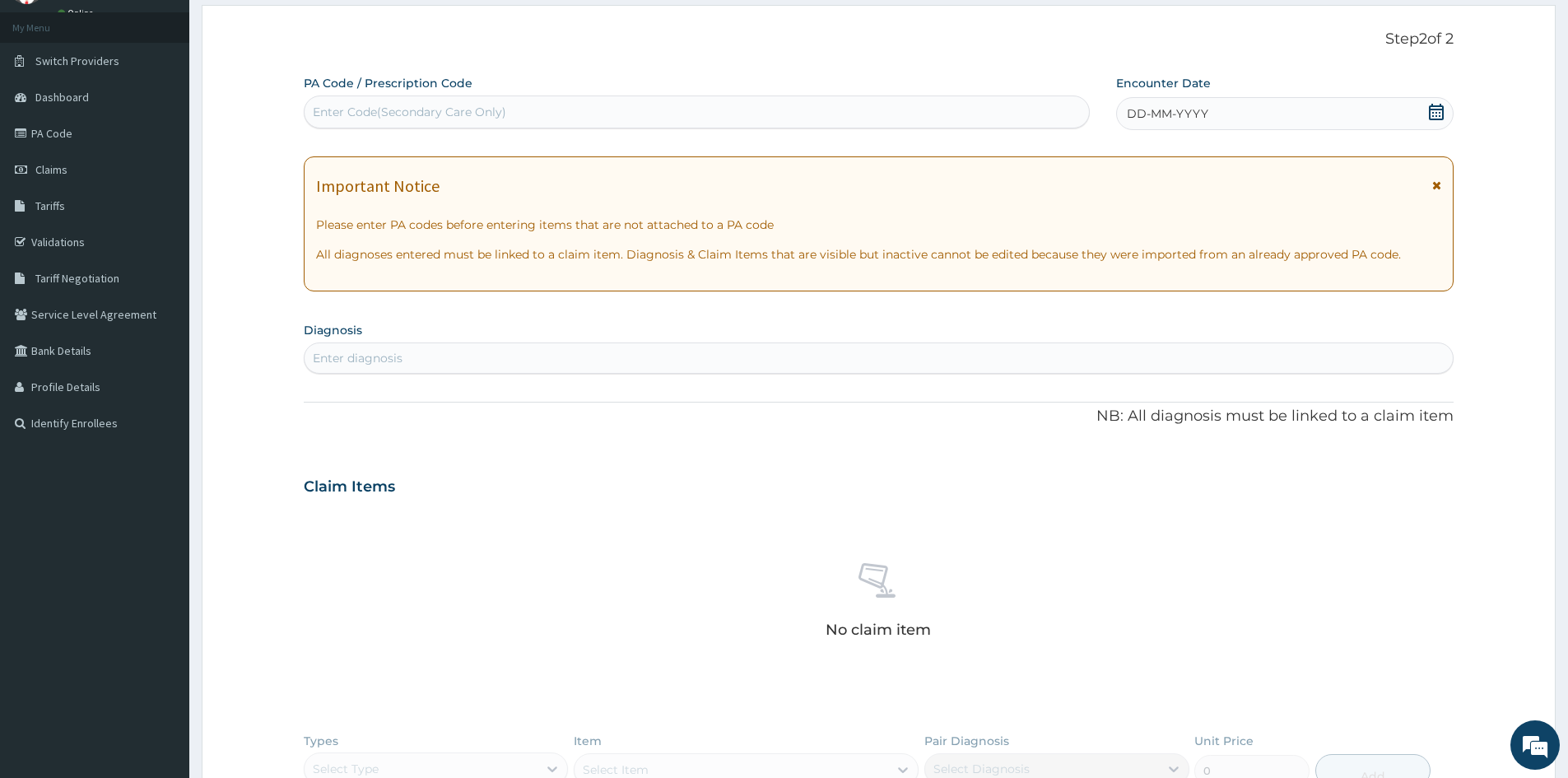
click at [1273, 106] on div "DD-MM-YYYY" at bounding box center [1284, 114] width 337 height 33
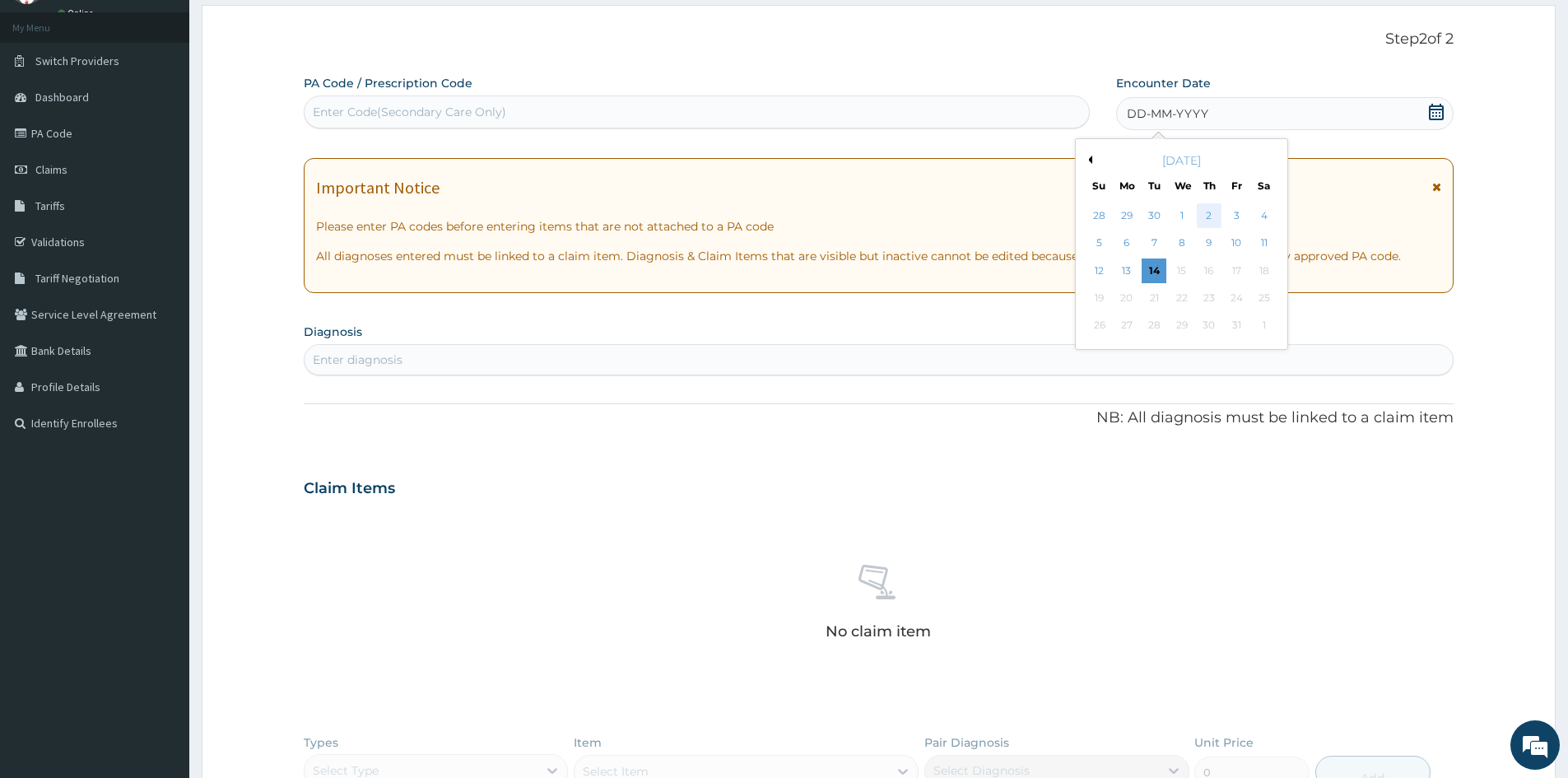
click at [1209, 214] on div "2" at bounding box center [1210, 216] width 25 height 25
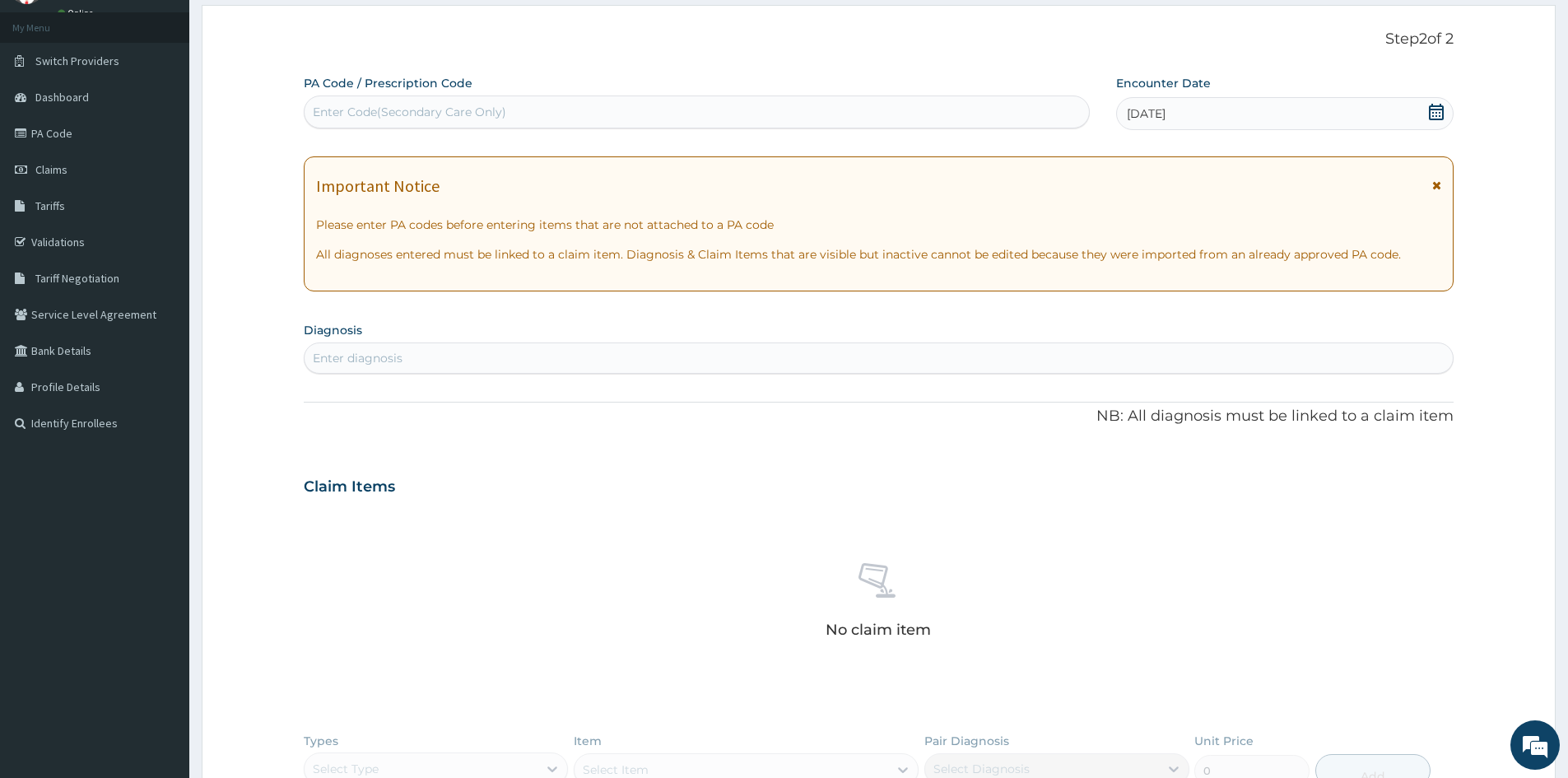
click at [349, 349] on div "Enter diagnosis" at bounding box center [879, 358] width 1148 height 27
type input "[MEDICAL_DATA]"
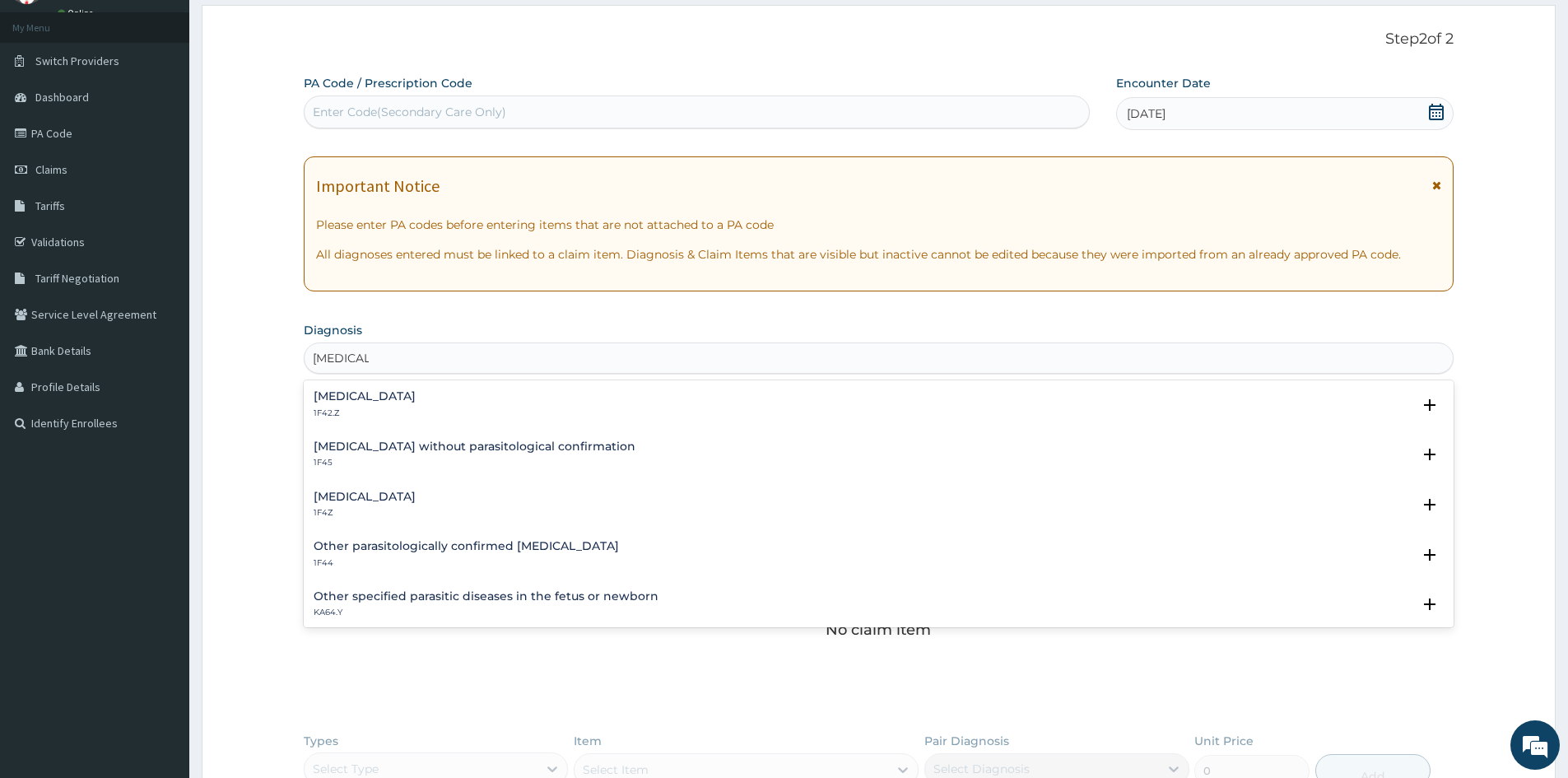
click at [319, 506] on div "[MEDICAL_DATA] 1F4Z" at bounding box center [364, 505] width 102 height 29
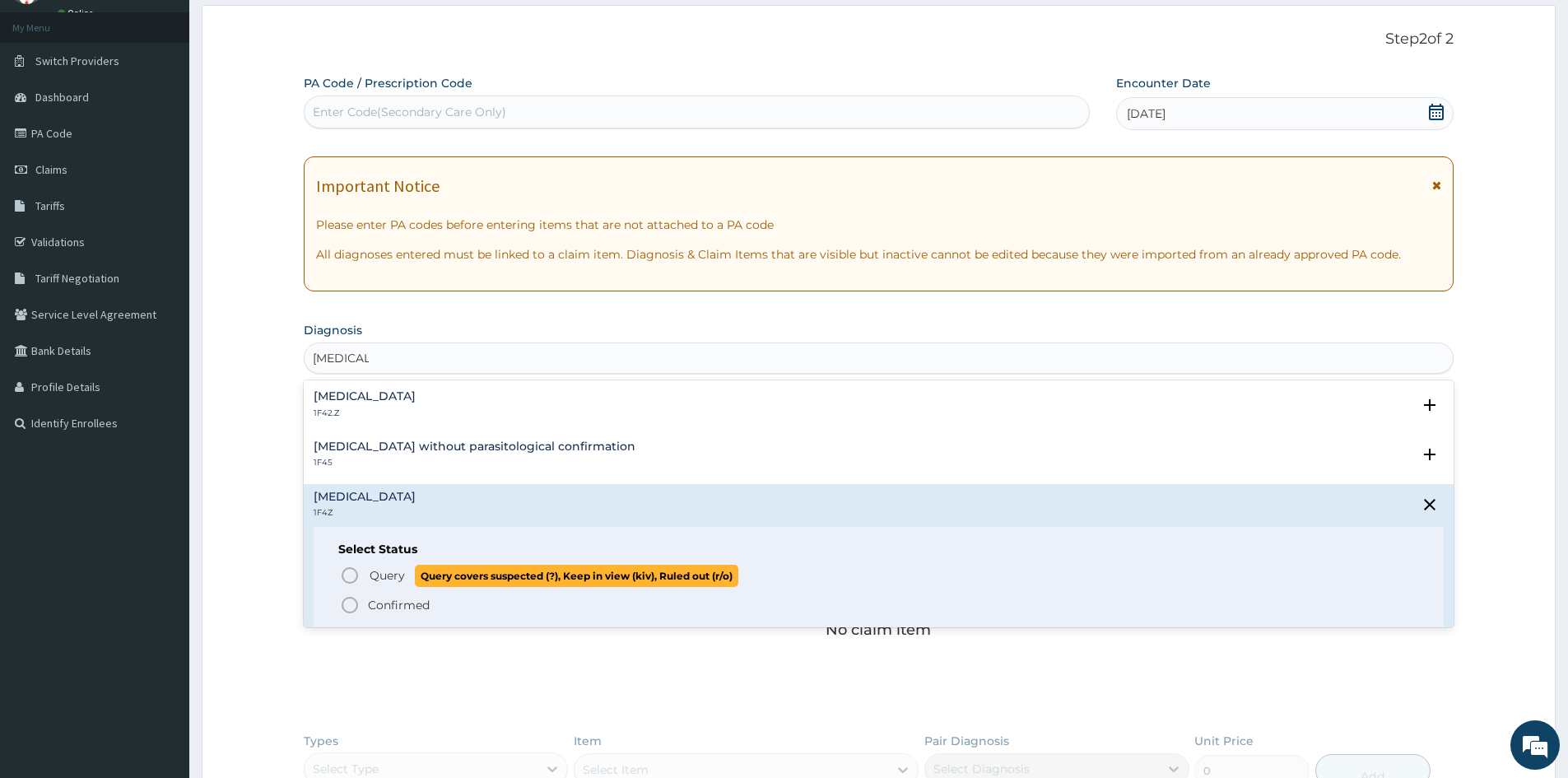
click at [354, 574] on icon "status option query" at bounding box center [350, 576] width 20 height 20
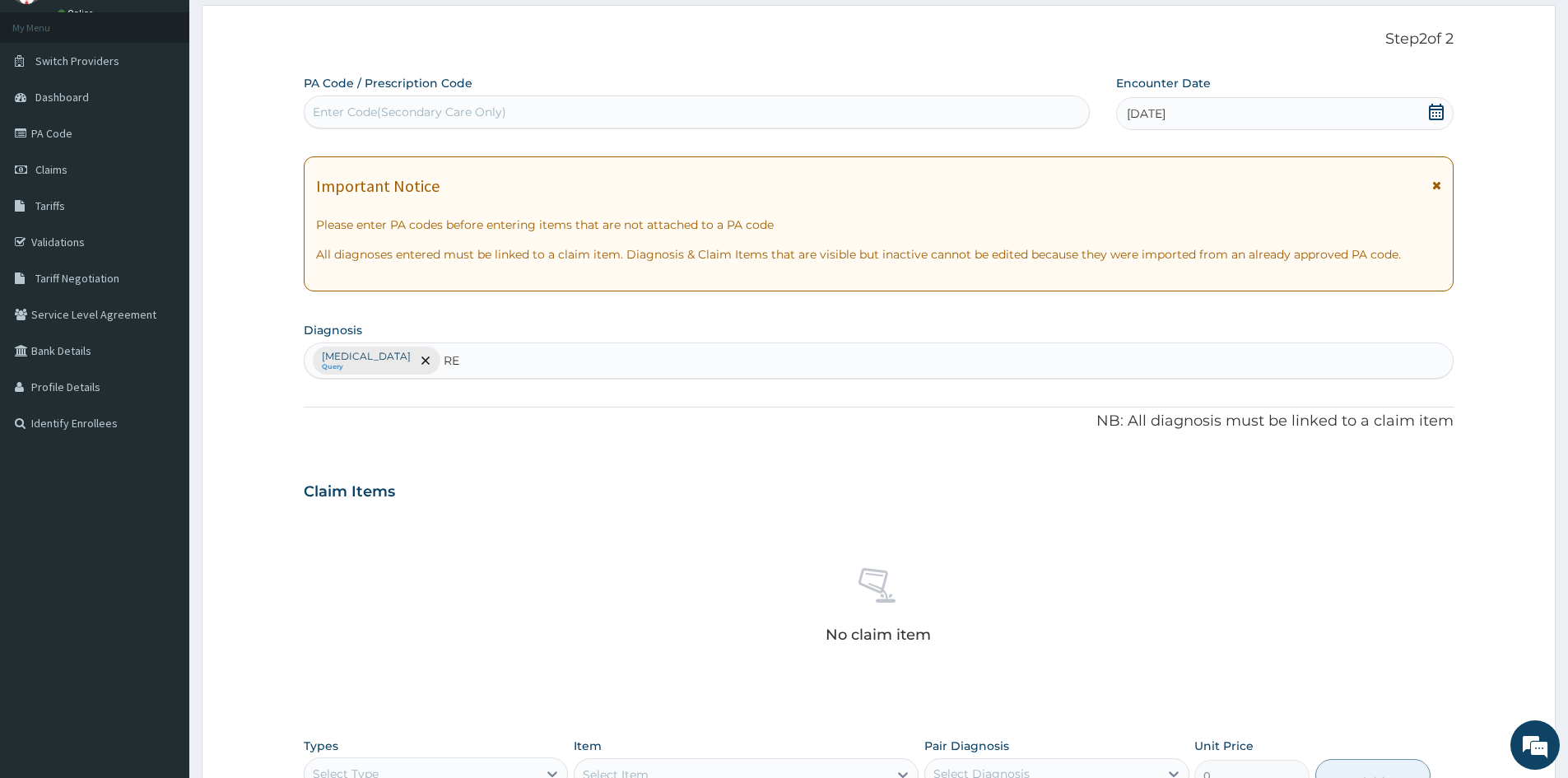
type input "R"
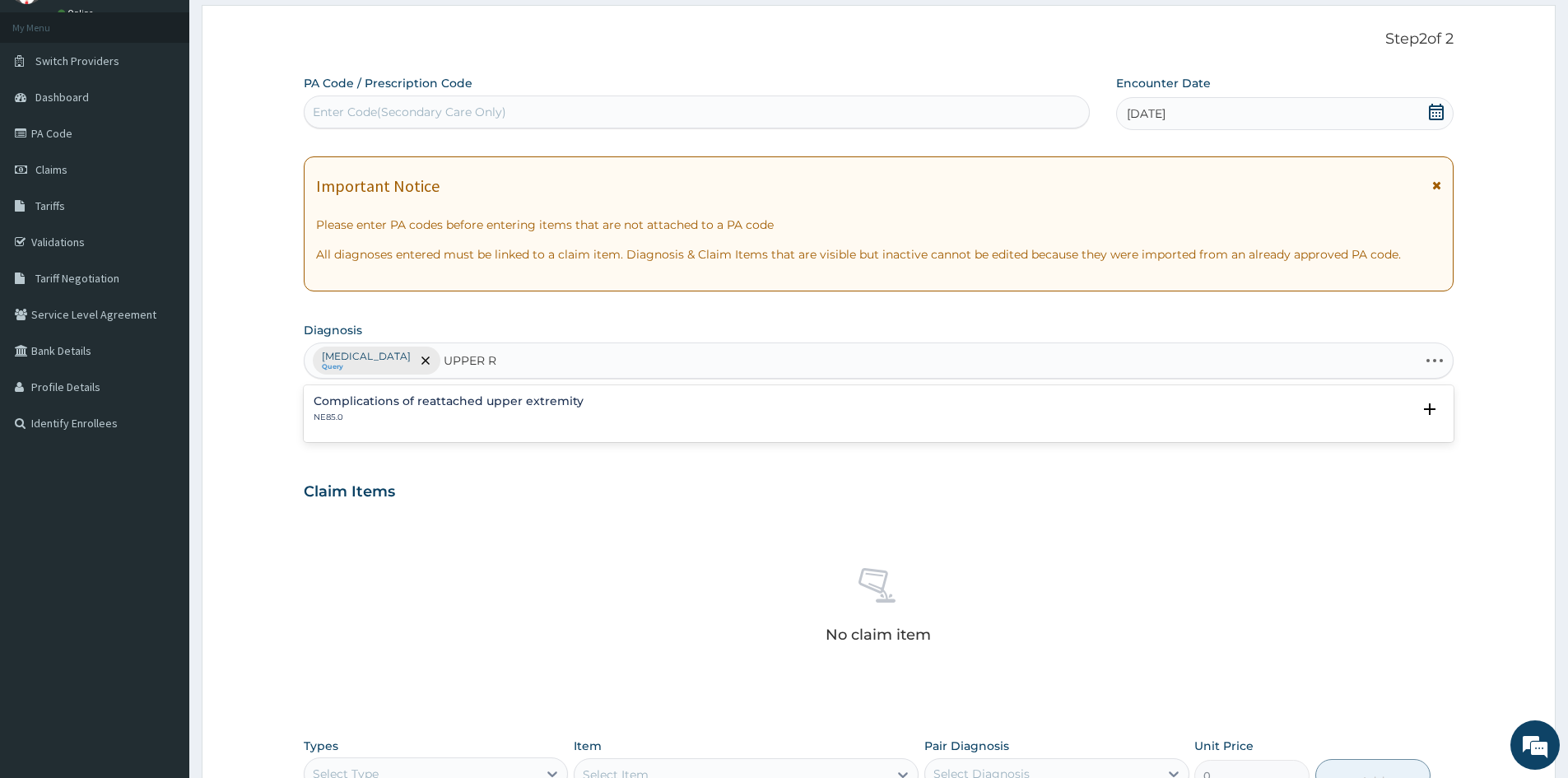
type input "UPPER"
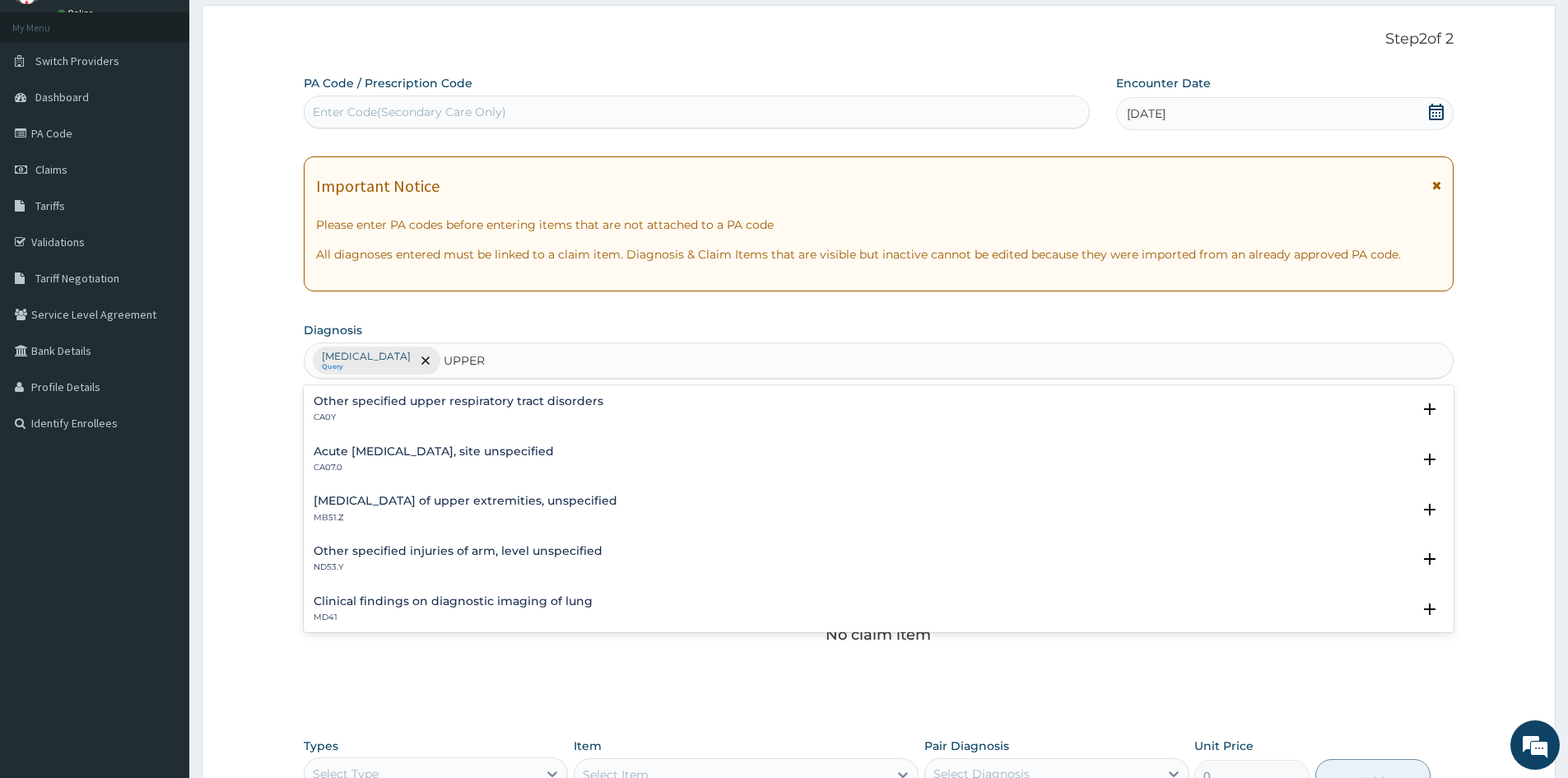
click at [424, 455] on h4 "Acute [MEDICAL_DATA], site unspecified" at bounding box center [433, 451] width 240 height 12
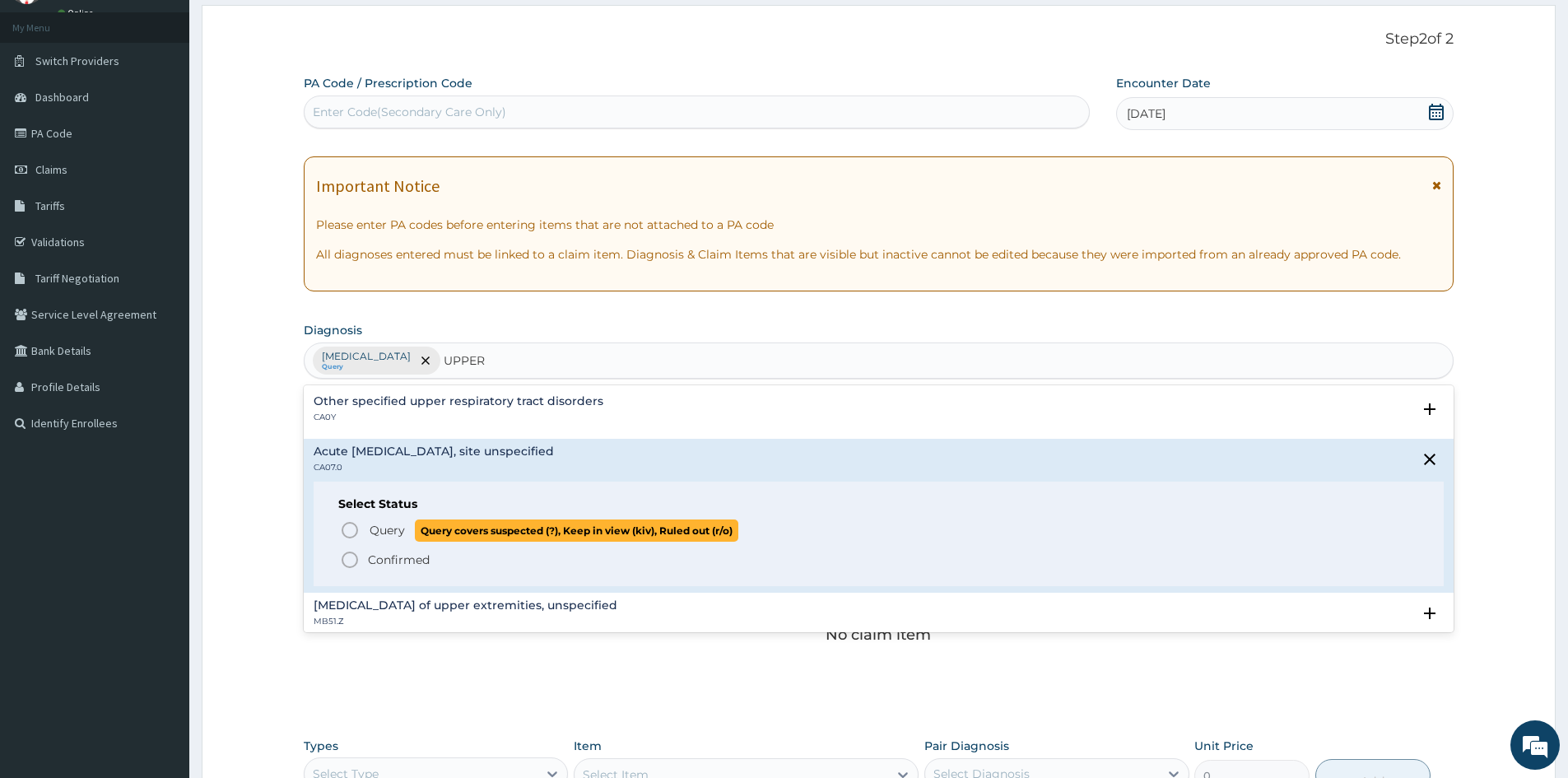
click at [347, 529] on icon "status option query" at bounding box center [350, 530] width 20 height 20
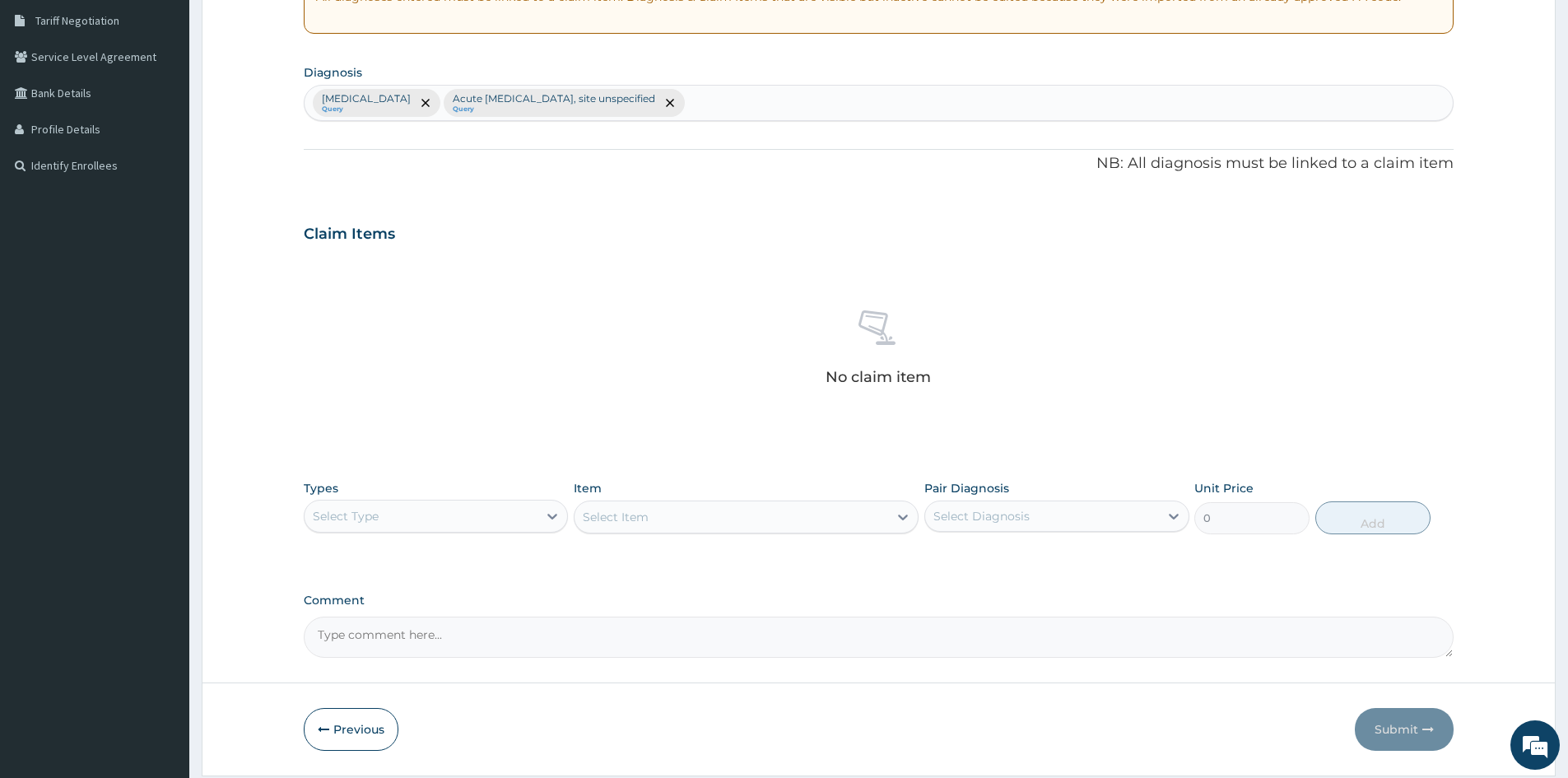
scroll to position [393, 0]
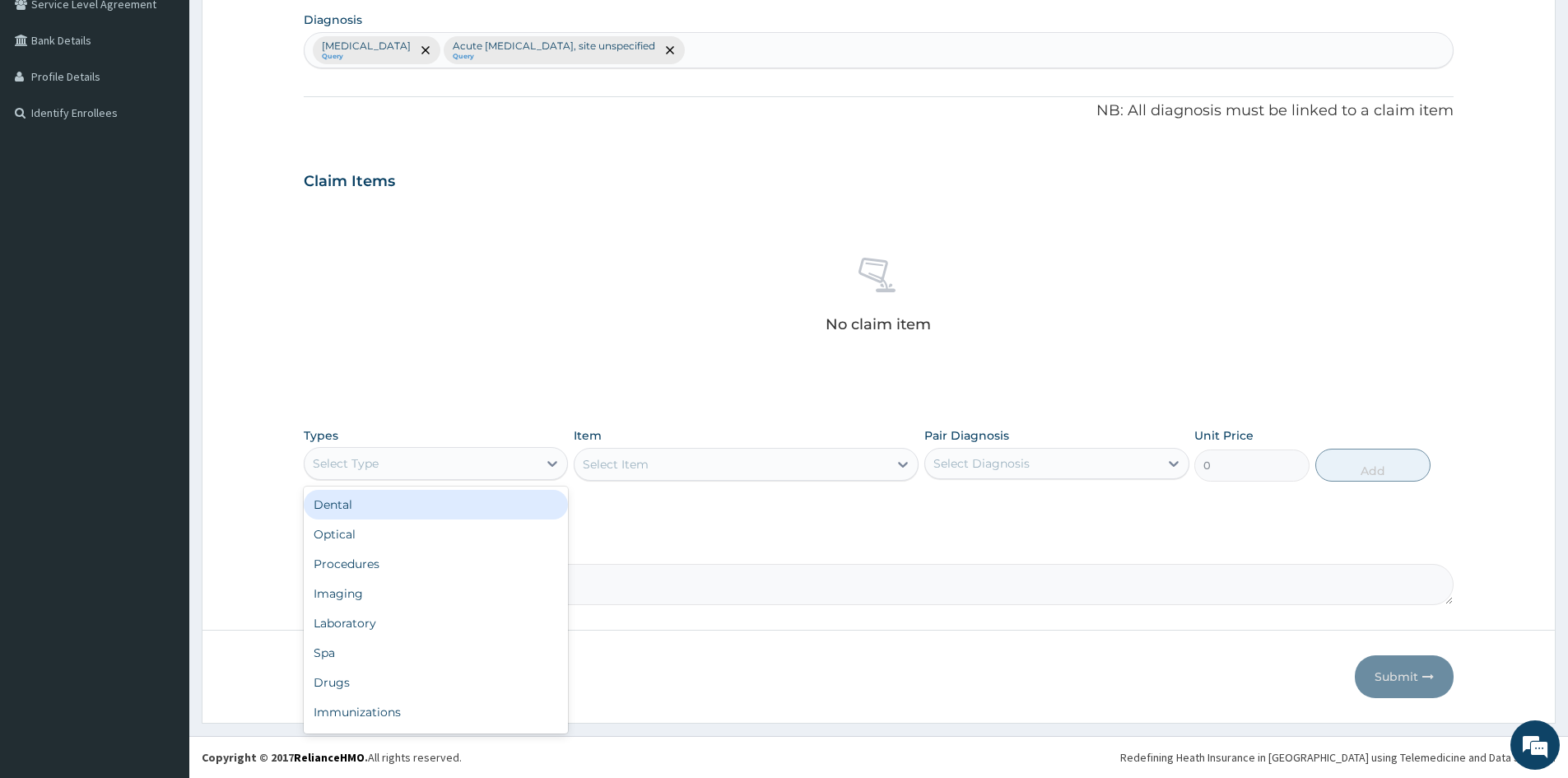
click at [537, 464] on div "Select Type" at bounding box center [421, 464] width 233 height 27
click at [429, 566] on div "Procedures" at bounding box center [436, 564] width 264 height 30
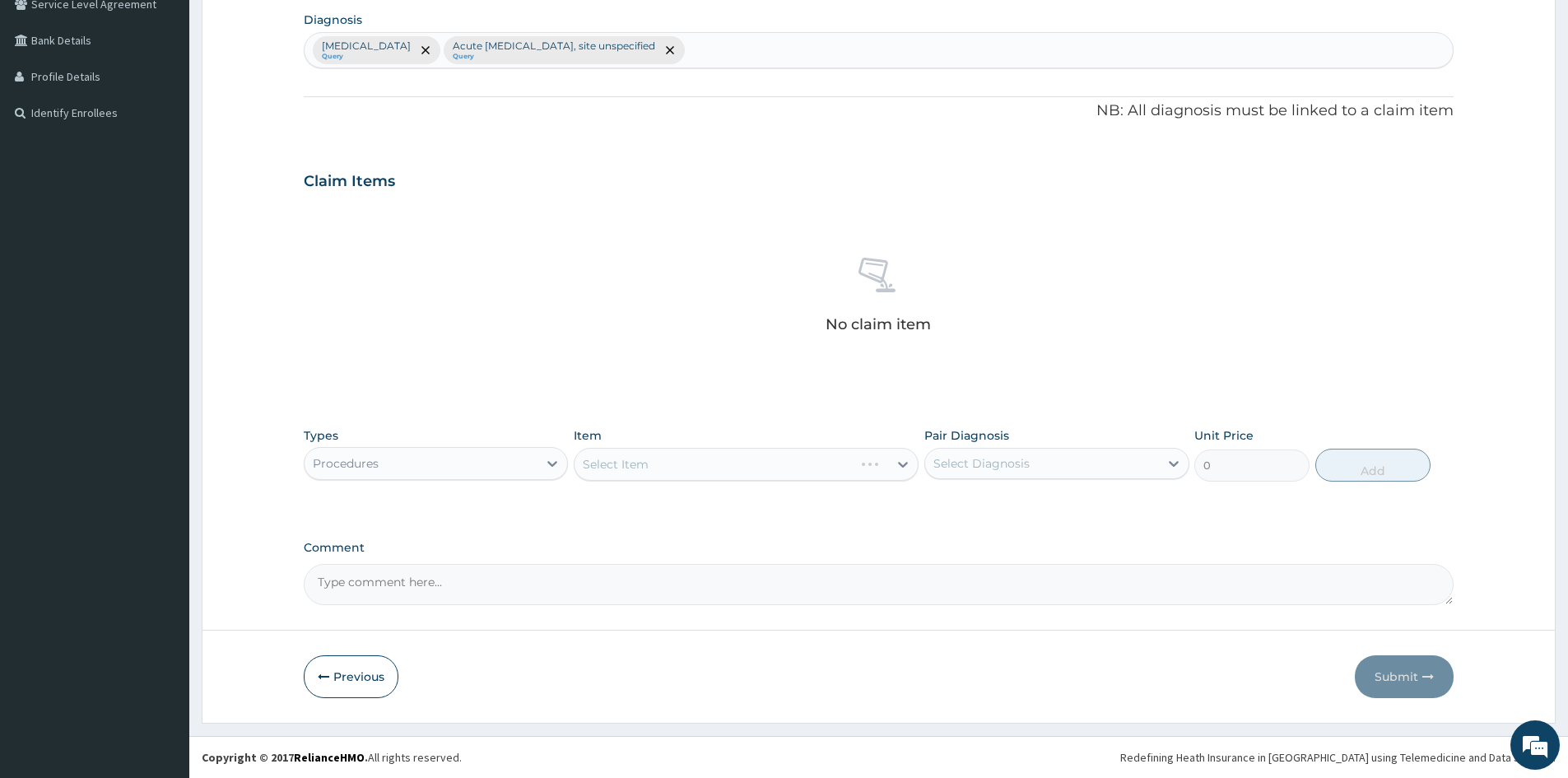
click at [673, 457] on div "Select Item" at bounding box center [746, 465] width 345 height 33
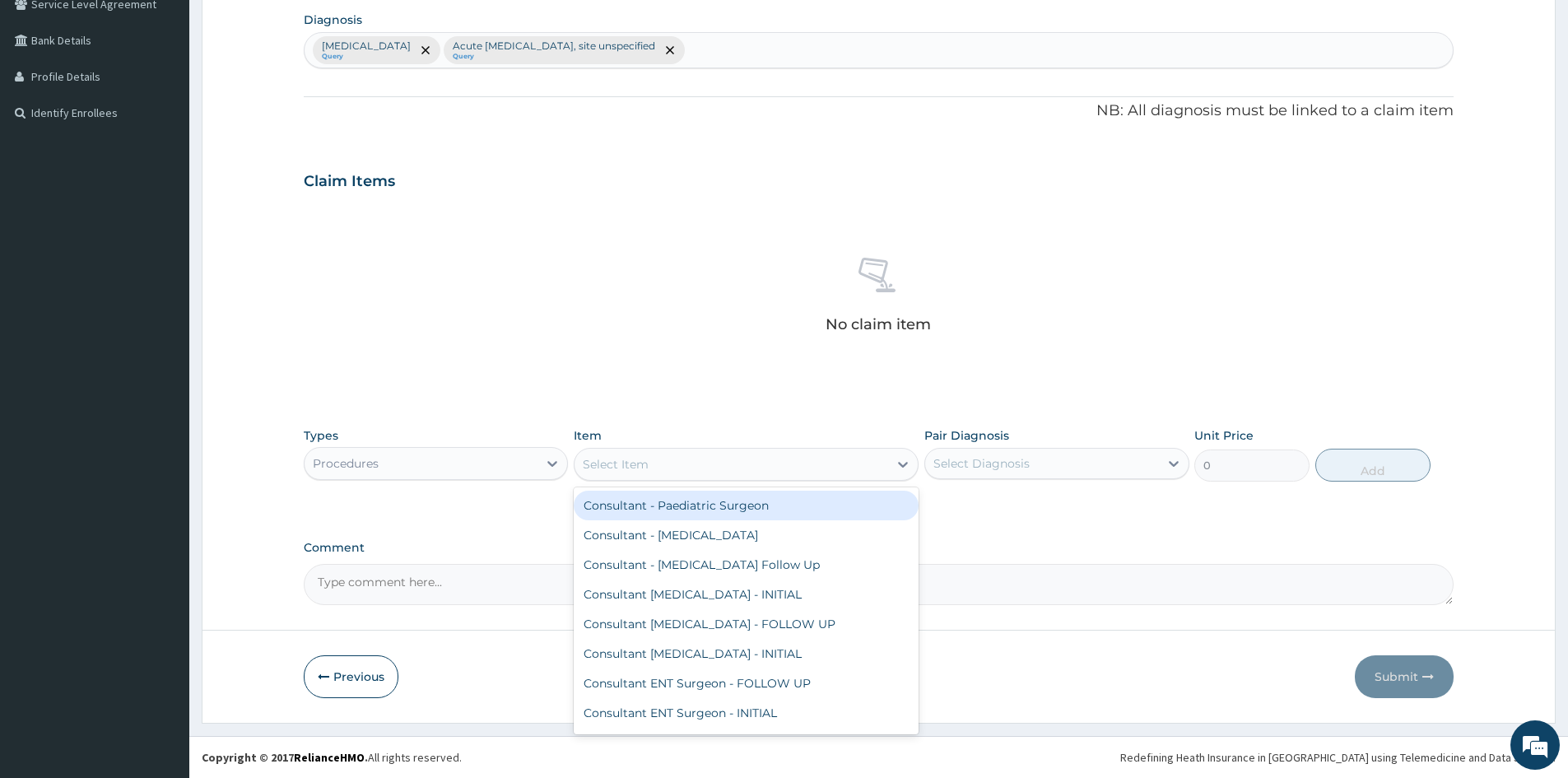
click at [673, 470] on div "Select Item" at bounding box center [731, 465] width 313 height 27
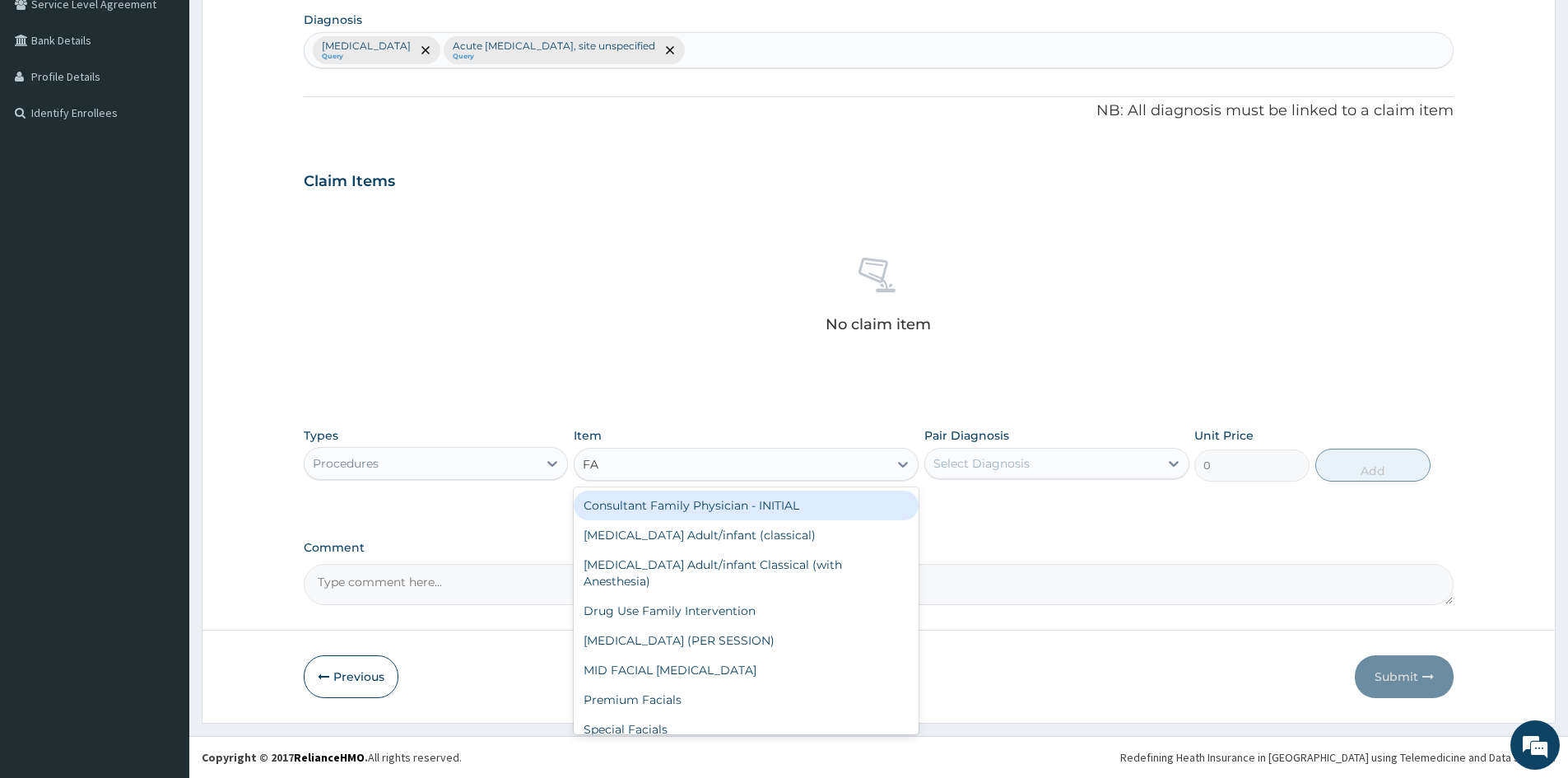
type input "FAM"
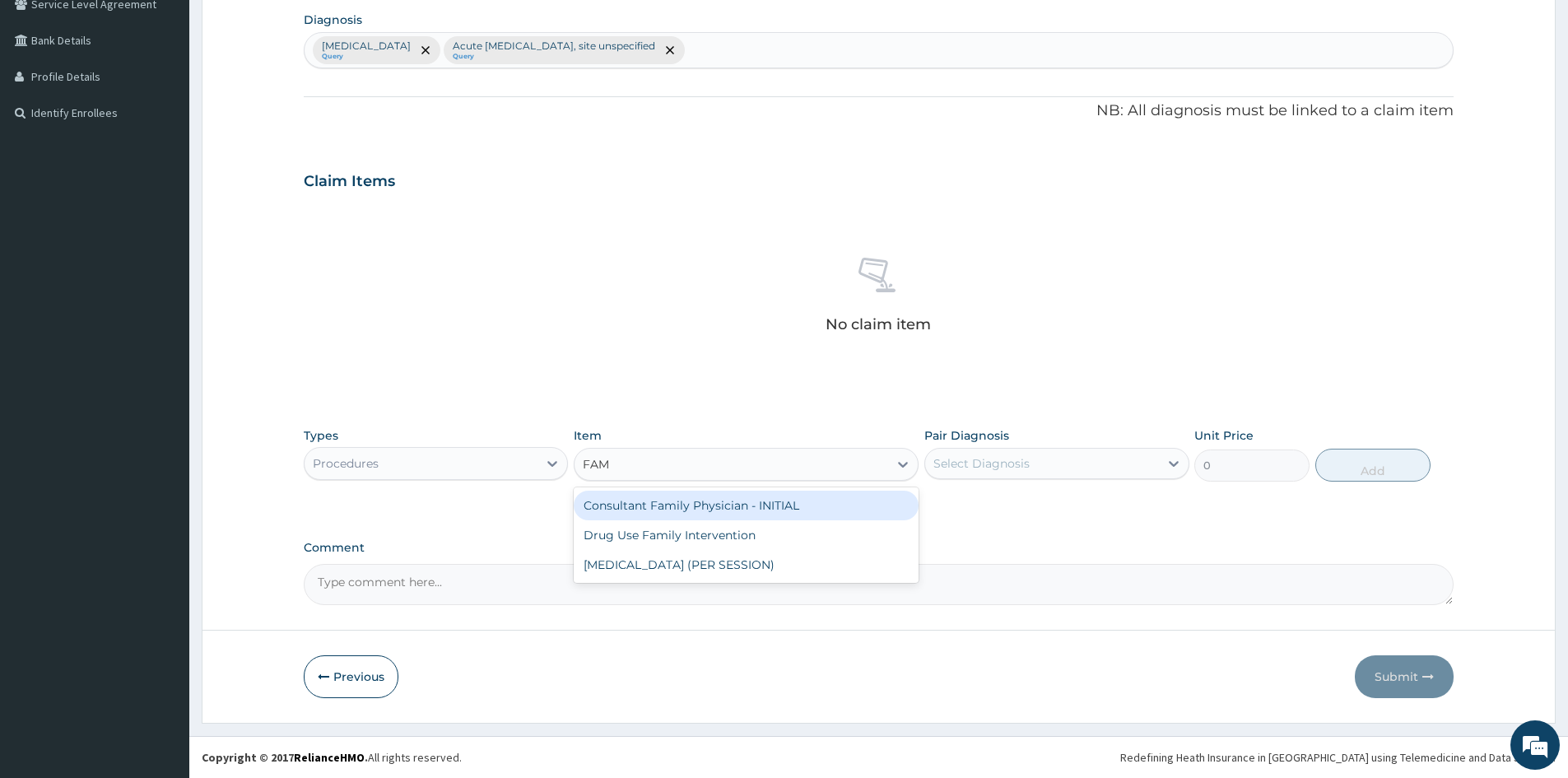
click at [656, 504] on div "Consultant Family Physician - INITIAL" at bounding box center [746, 505] width 345 height 30
type input "15000"
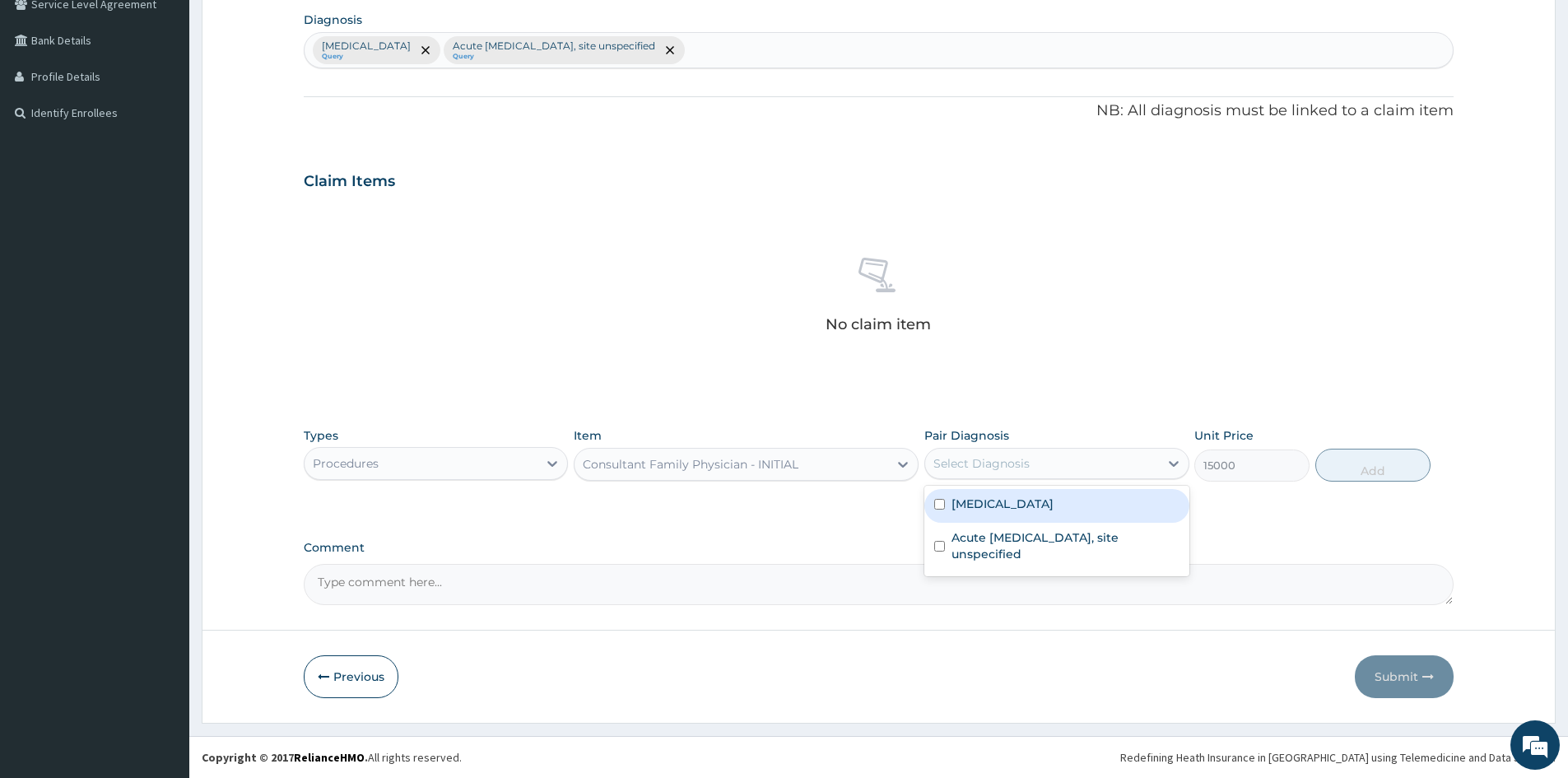
drag, startPoint x: 1062, startPoint y: 459, endPoint x: 1001, endPoint y: 505, distance: 76.4
click at [1062, 460] on div "Select Diagnosis" at bounding box center [1042, 464] width 233 height 27
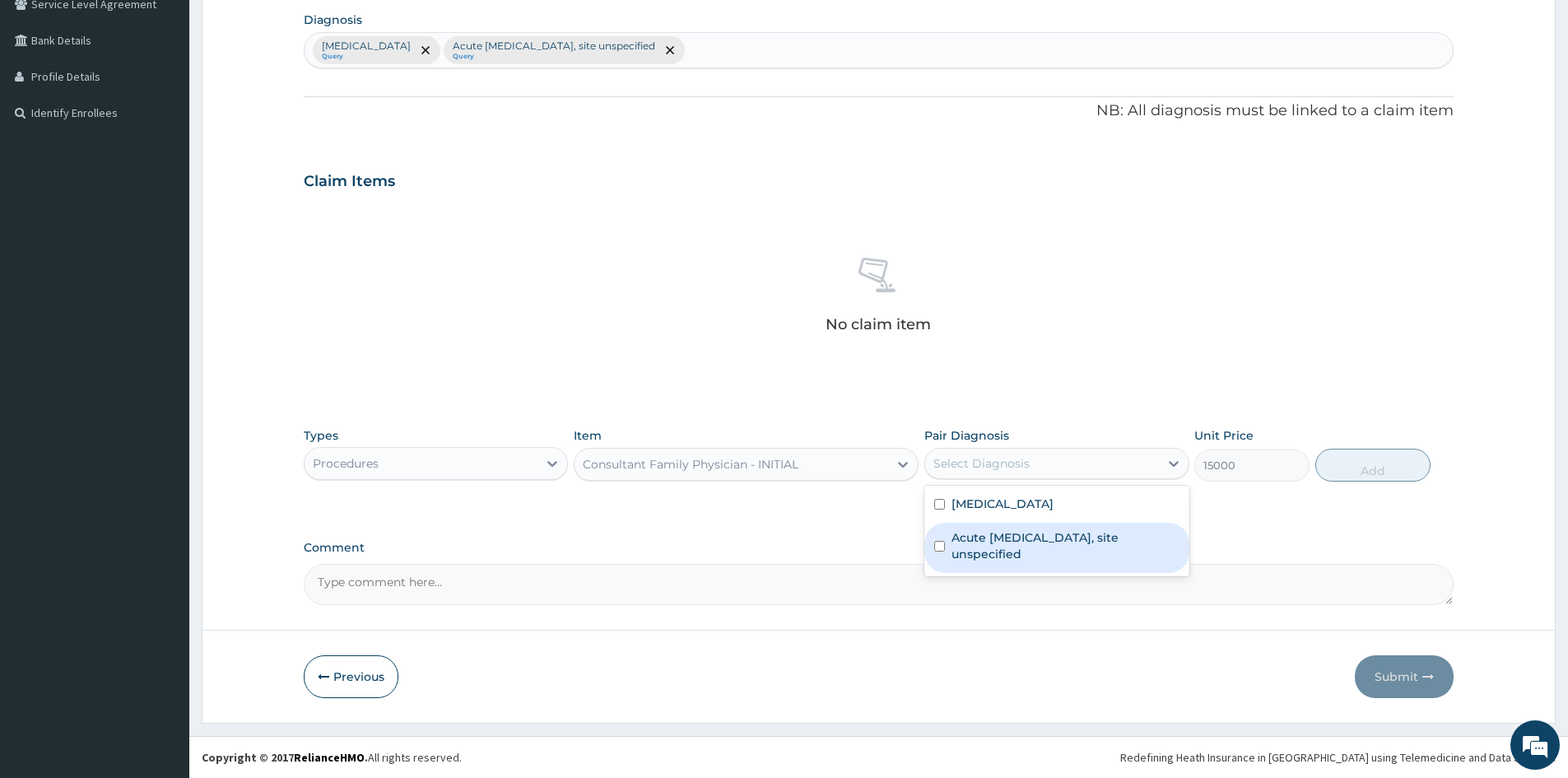
drag, startPoint x: 968, startPoint y: 511, endPoint x: 971, endPoint y: 539, distance: 28.2
click at [971, 539] on div "Malaria, unspecified Acute upper respiratory infection, site unspecified" at bounding box center [1057, 531] width 264 height 91
click at [971, 539] on label "Acute upper respiratory infection, site unspecified" at bounding box center [1064, 546] width 227 height 33
checkbox input "true"
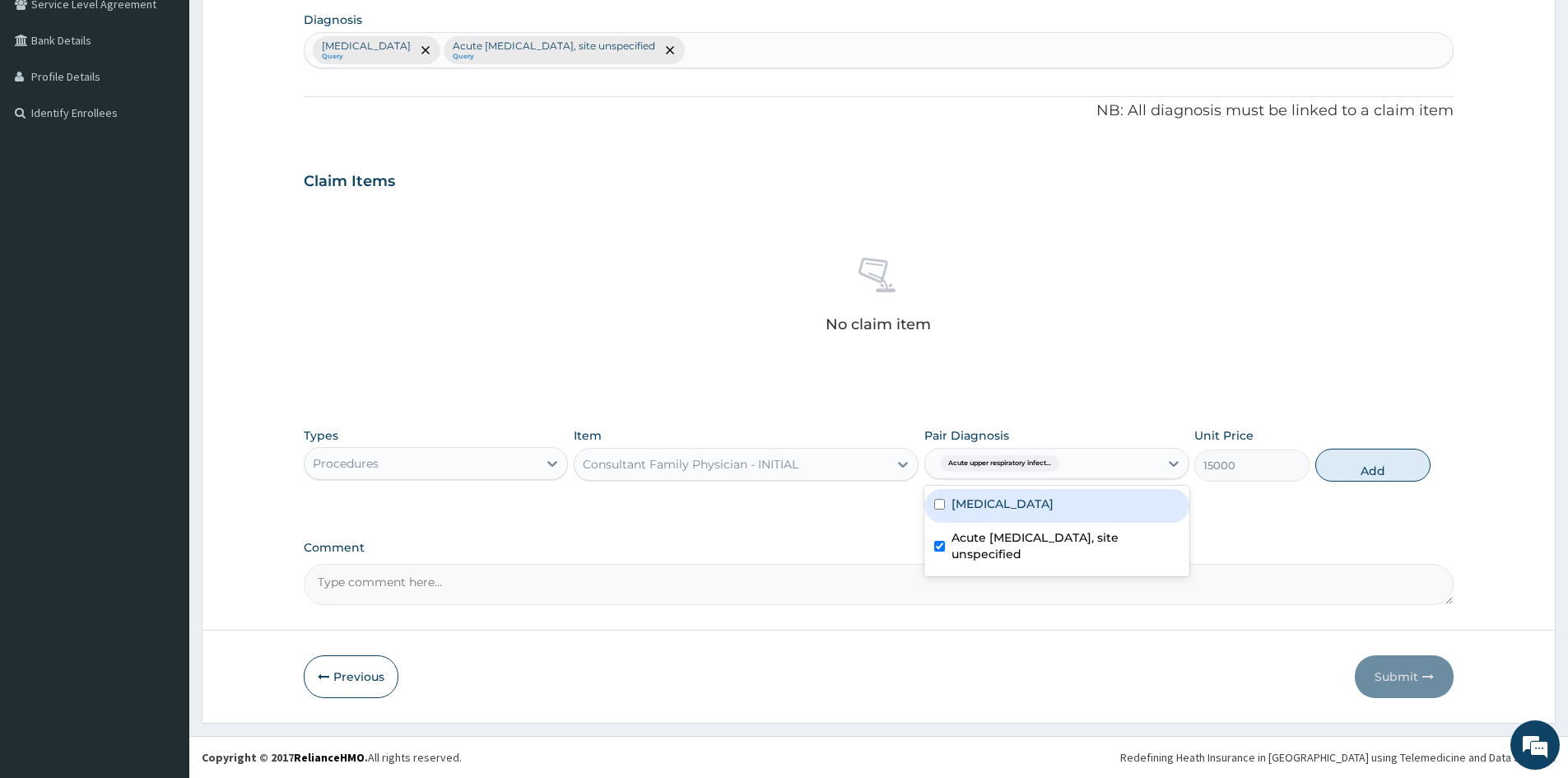
click at [973, 503] on label "[MEDICAL_DATA]" at bounding box center [1002, 504] width 102 height 17
checkbox input "true"
click at [1374, 466] on button "Add" at bounding box center [1373, 465] width 116 height 33
type input "0"
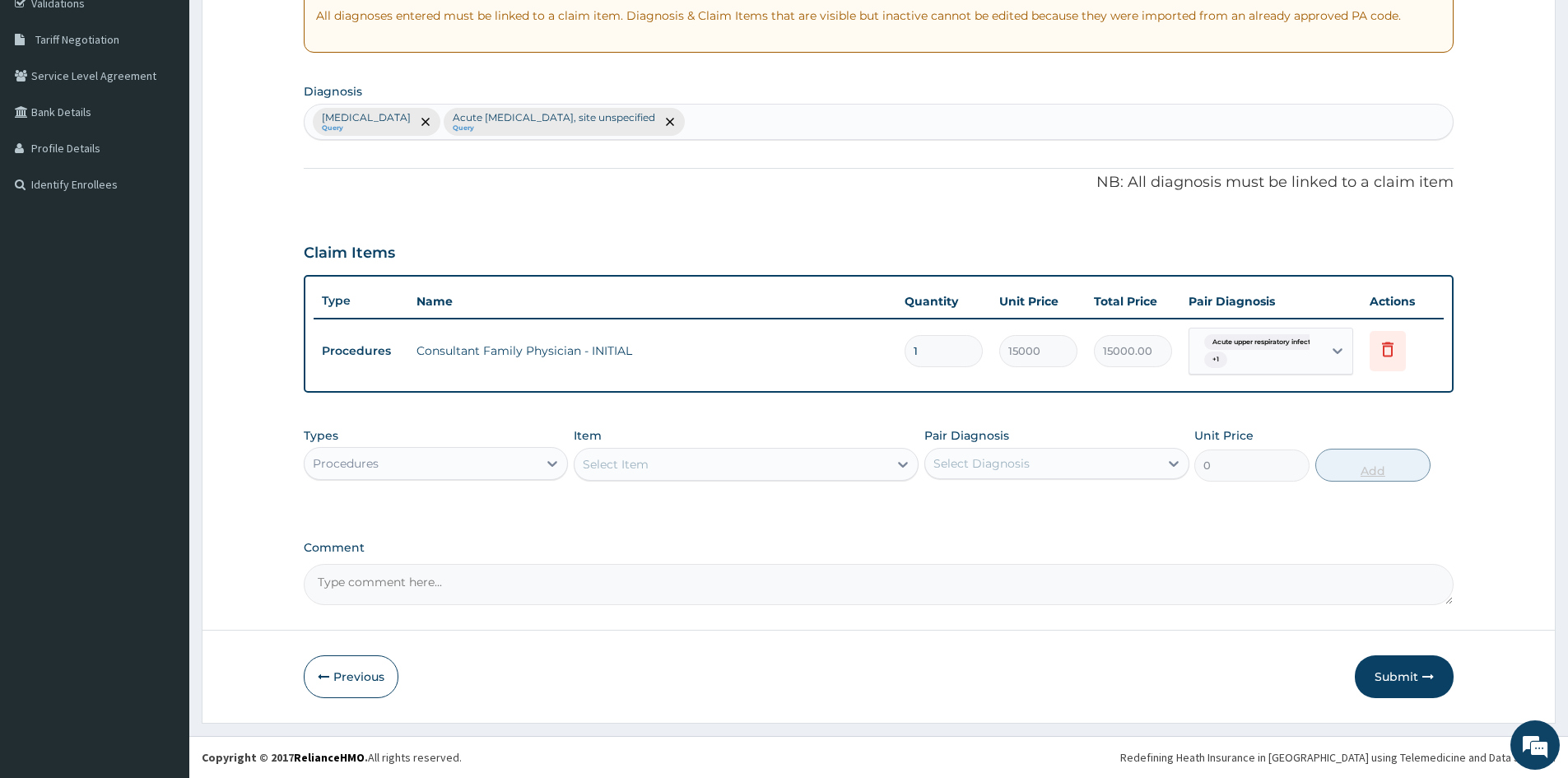
scroll to position [321, 0]
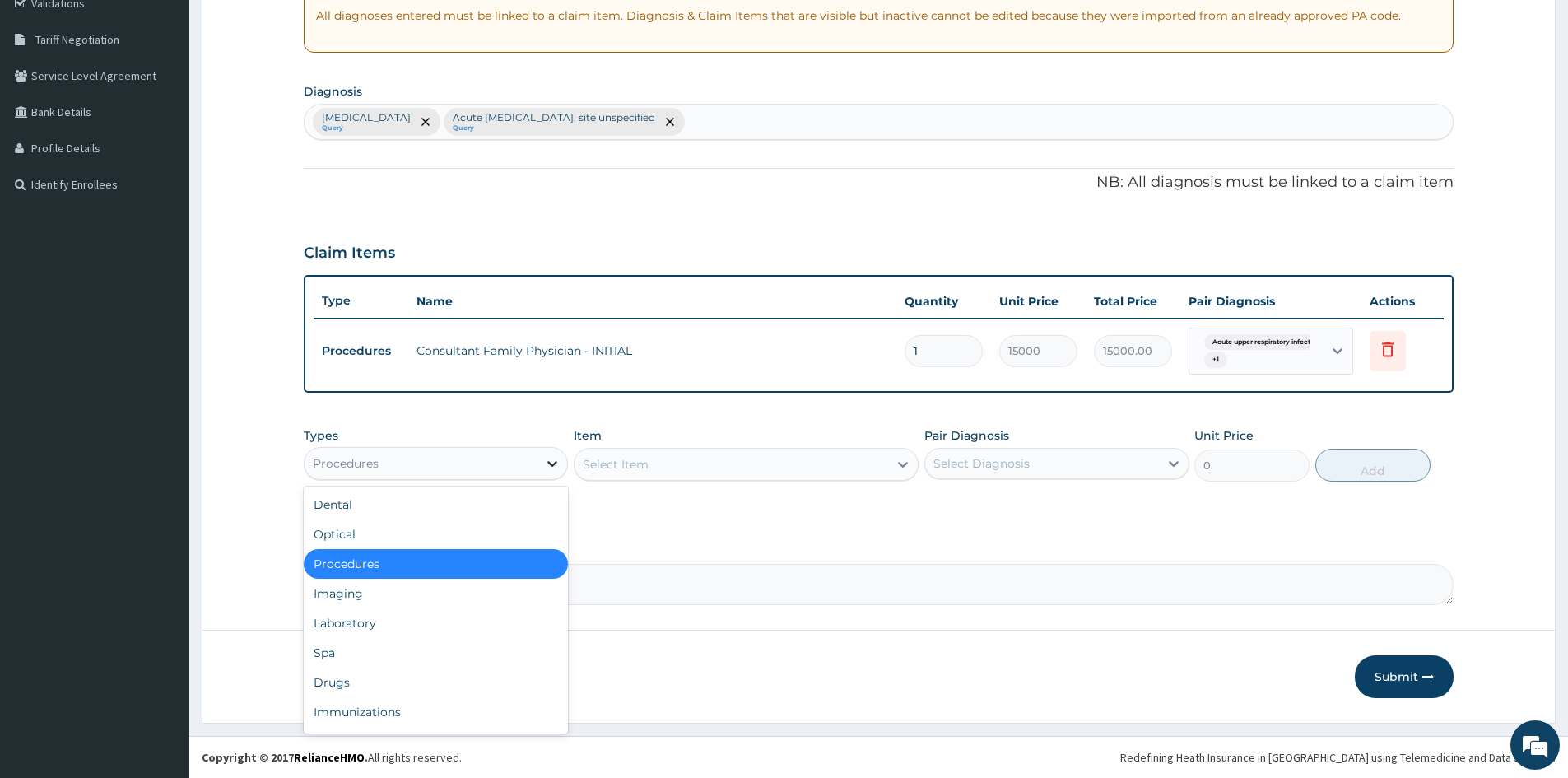
click at [548, 462] on icon at bounding box center [553, 464] width 10 height 6
drag, startPoint x: 438, startPoint y: 634, endPoint x: 441, endPoint y: 623, distance: 11.4
click at [438, 633] on div "Laboratory" at bounding box center [436, 623] width 264 height 30
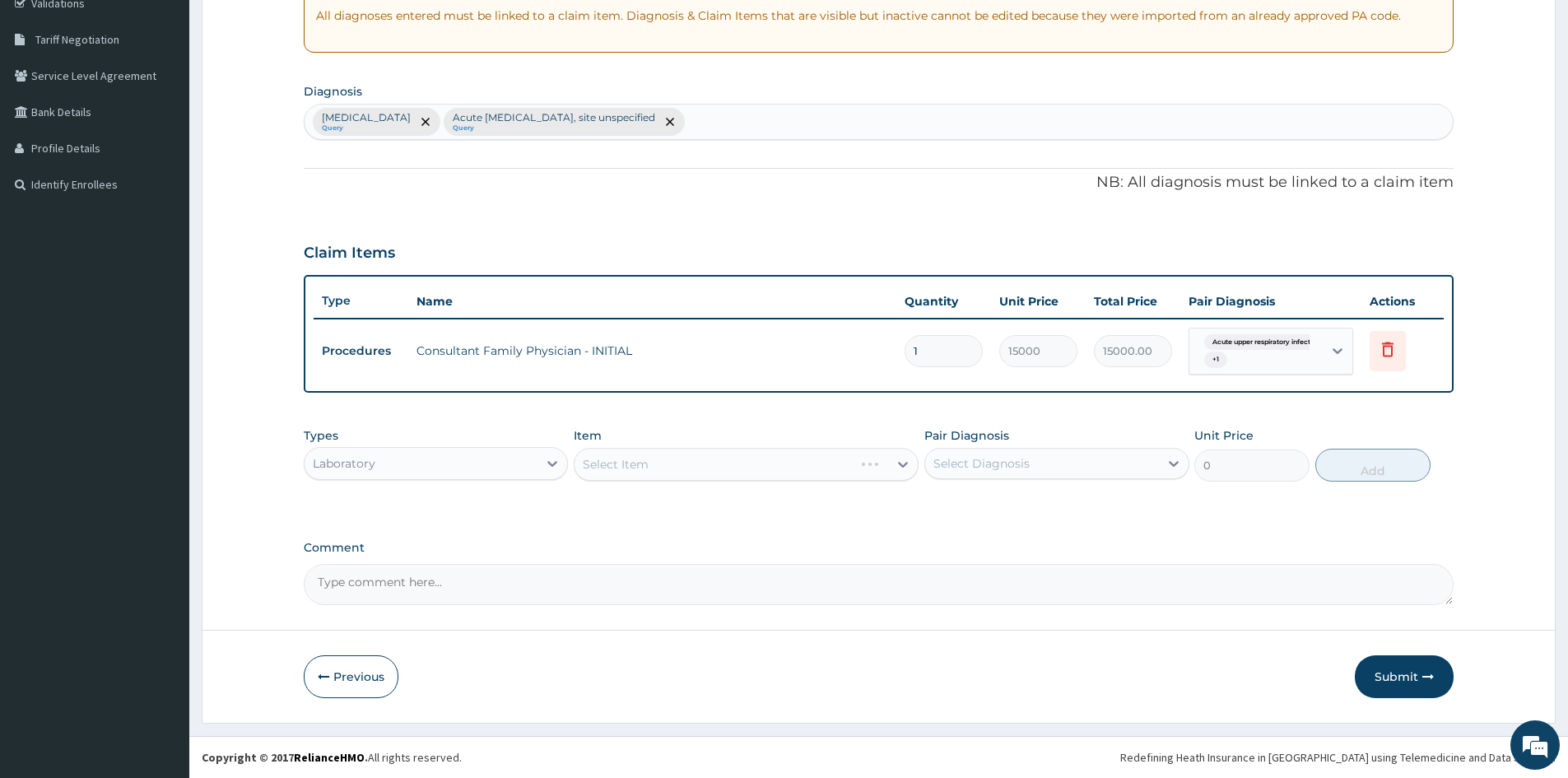
click at [638, 452] on div "Select Item" at bounding box center [746, 465] width 345 height 33
click at [641, 465] on div "Select Item" at bounding box center [746, 465] width 345 height 33
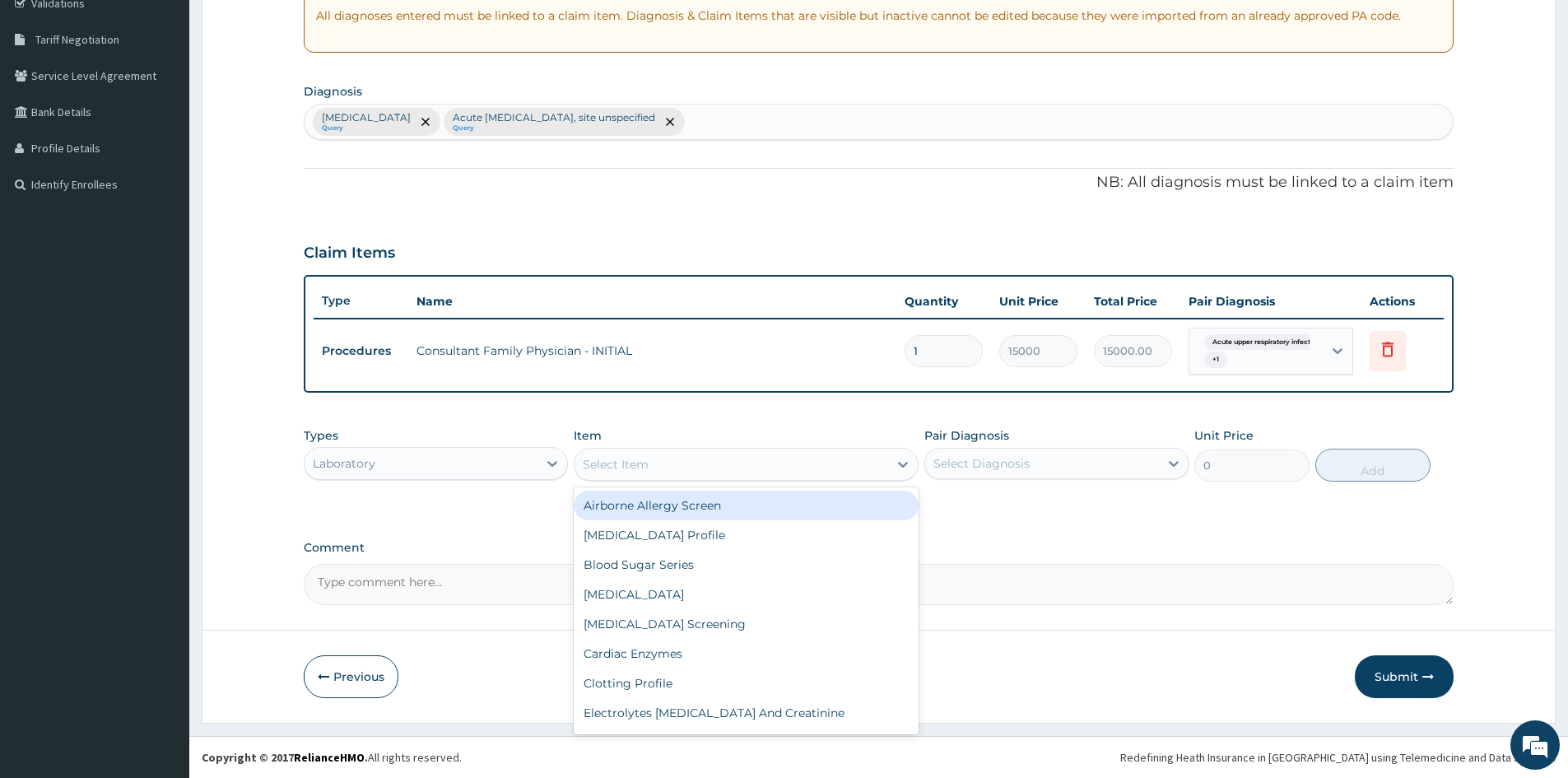
click at [790, 461] on div "Select Item" at bounding box center [731, 465] width 313 height 27
type input "FUL"
click at [779, 510] on div "Full Blood Count" at bounding box center [746, 505] width 345 height 30
type input "7560"
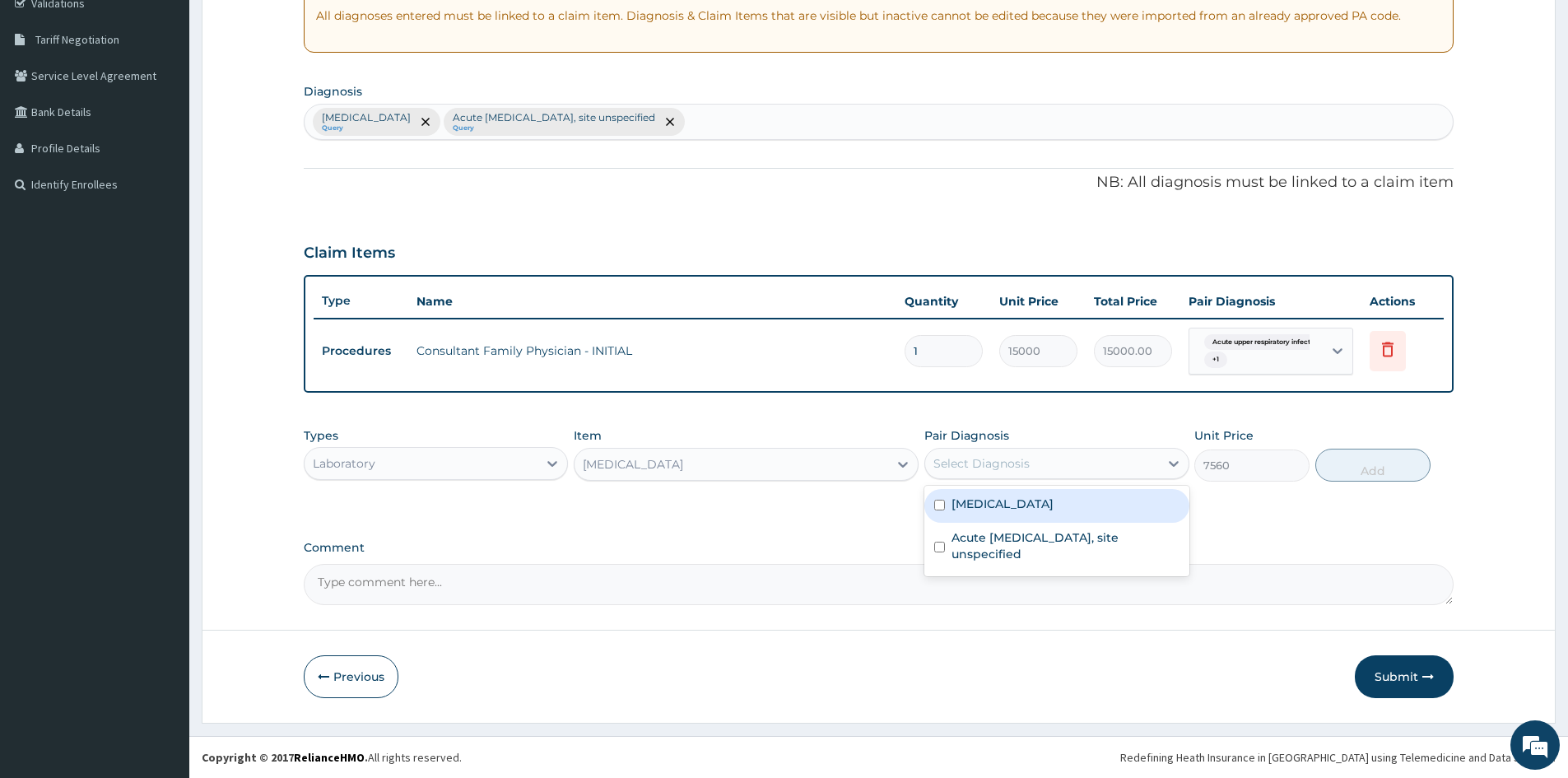
drag, startPoint x: 961, startPoint y: 451, endPoint x: 941, endPoint y: 487, distance: 41.2
click at [961, 458] on div "Select Diagnosis" at bounding box center [1042, 464] width 233 height 27
drag, startPoint x: 928, startPoint y: 498, endPoint x: 928, endPoint y: 510, distance: 12.0
click at [928, 499] on div "[MEDICAL_DATA]" at bounding box center [1057, 506] width 264 height 34
checkbox input "true"
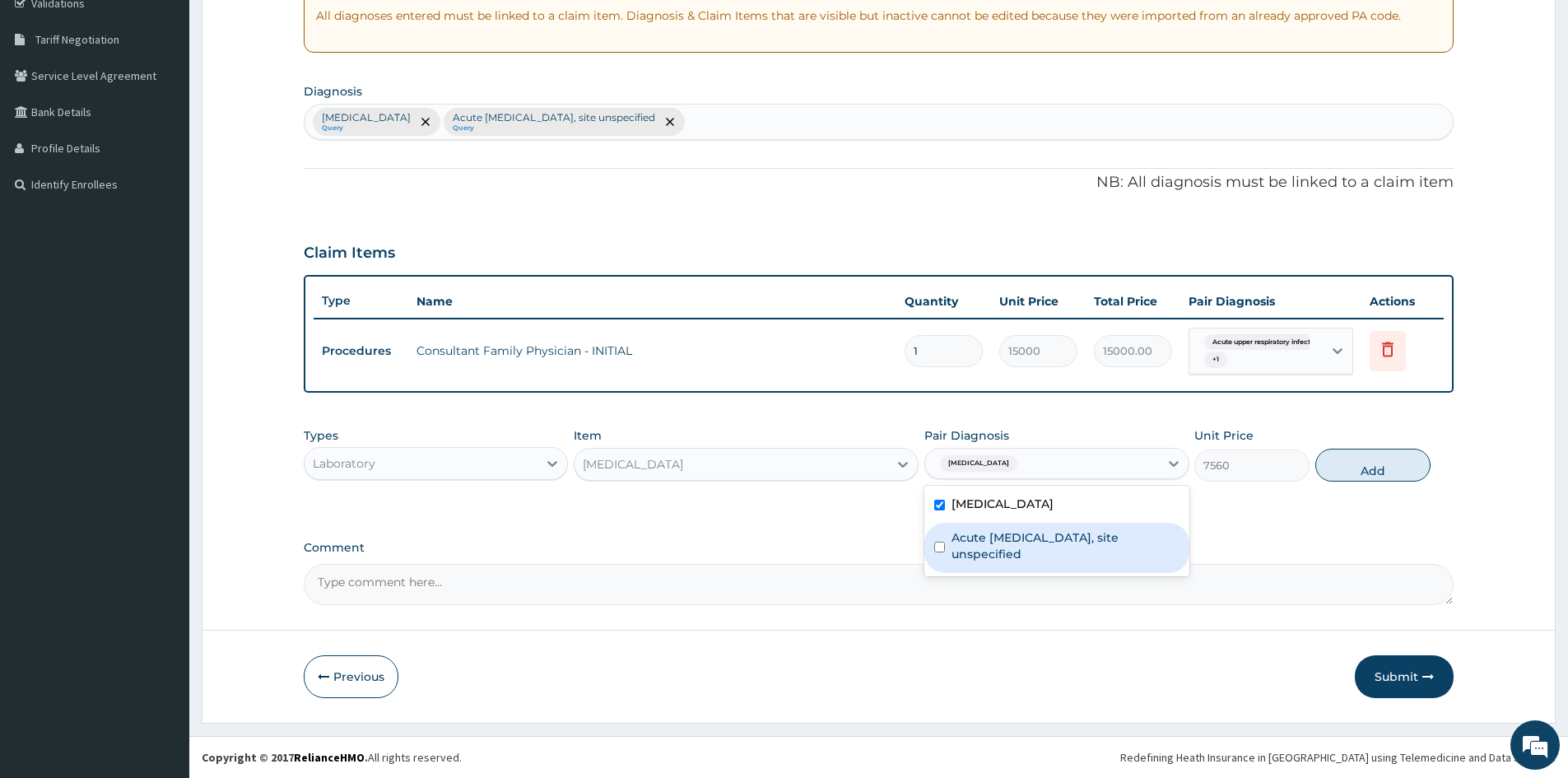
click at [946, 544] on div "Acute upper respiratory infection, site unspecified" at bounding box center [1057, 548] width 264 height 50
checkbox input "true"
click at [1347, 462] on button "Add" at bounding box center [1373, 465] width 116 height 33
type input "0"
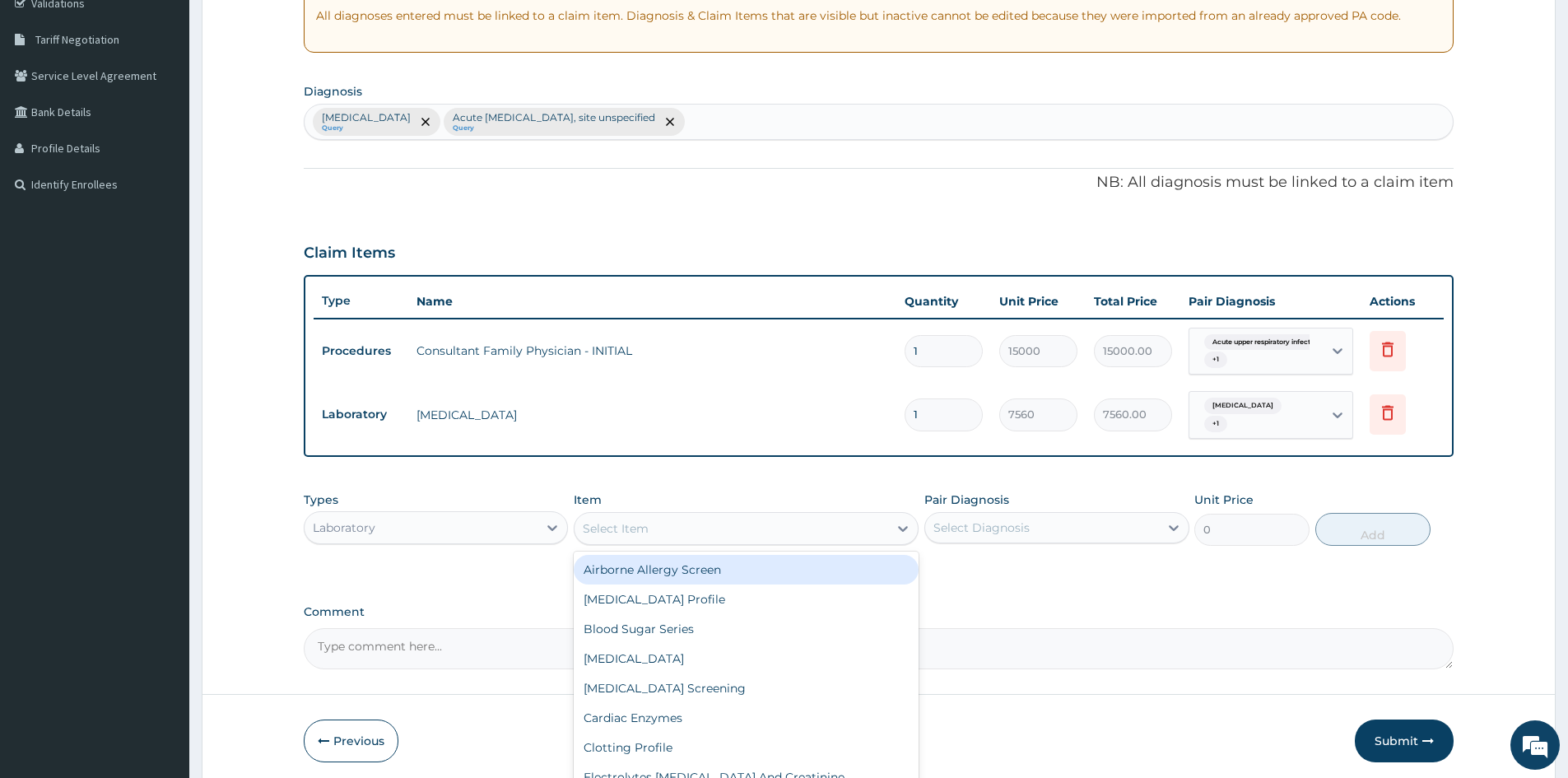
click at [815, 520] on div "Select Item" at bounding box center [731, 529] width 313 height 27
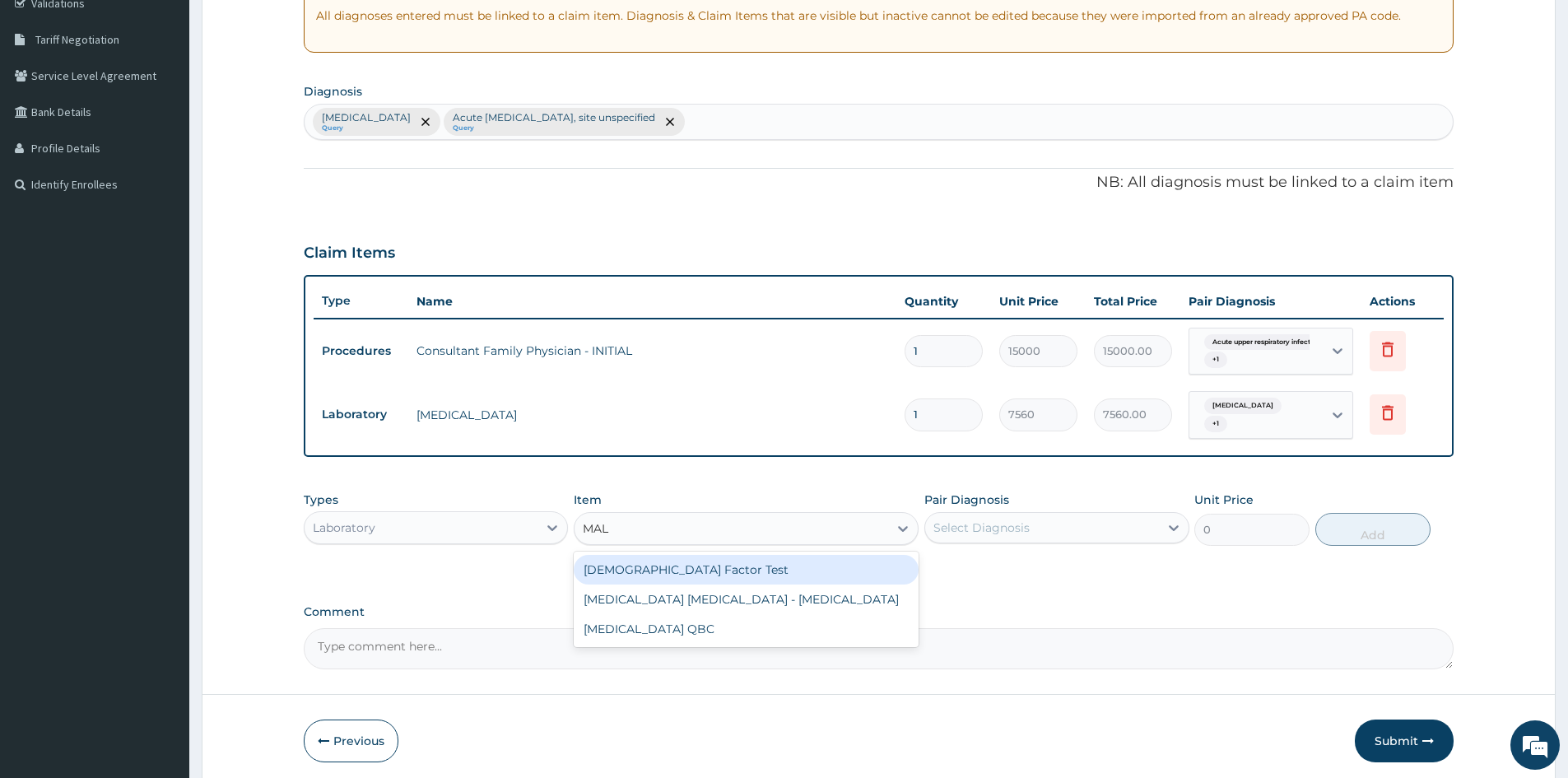
type input "MALA"
click at [812, 573] on div "MALARIA PARASITE - BLOOD FILM" at bounding box center [746, 570] width 345 height 30
type input "3600"
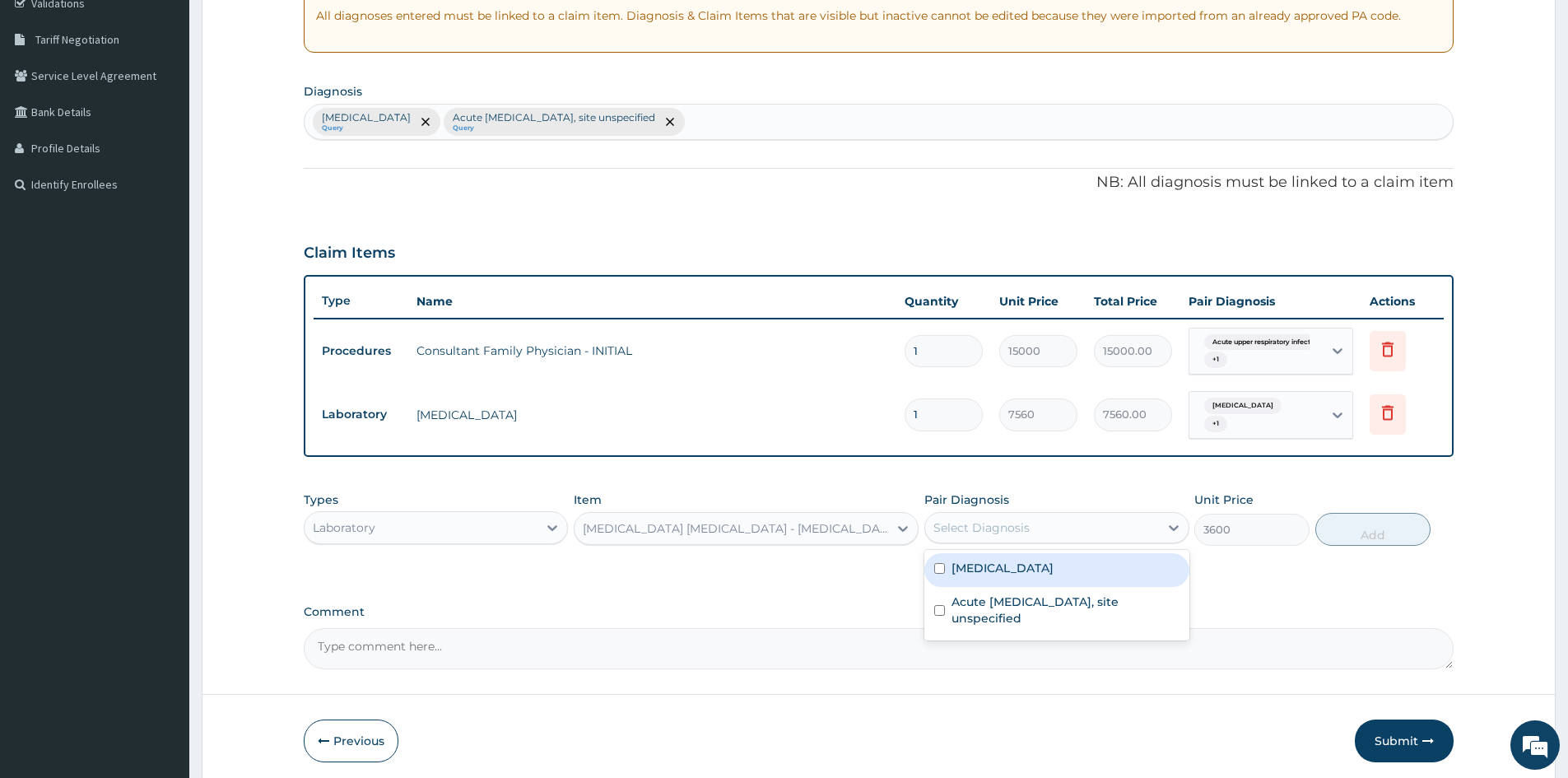
click at [1074, 519] on div "Select Diagnosis" at bounding box center [1042, 528] width 233 height 27
click at [971, 573] on label "[MEDICAL_DATA]" at bounding box center [1002, 569] width 102 height 17
checkbox input "true"
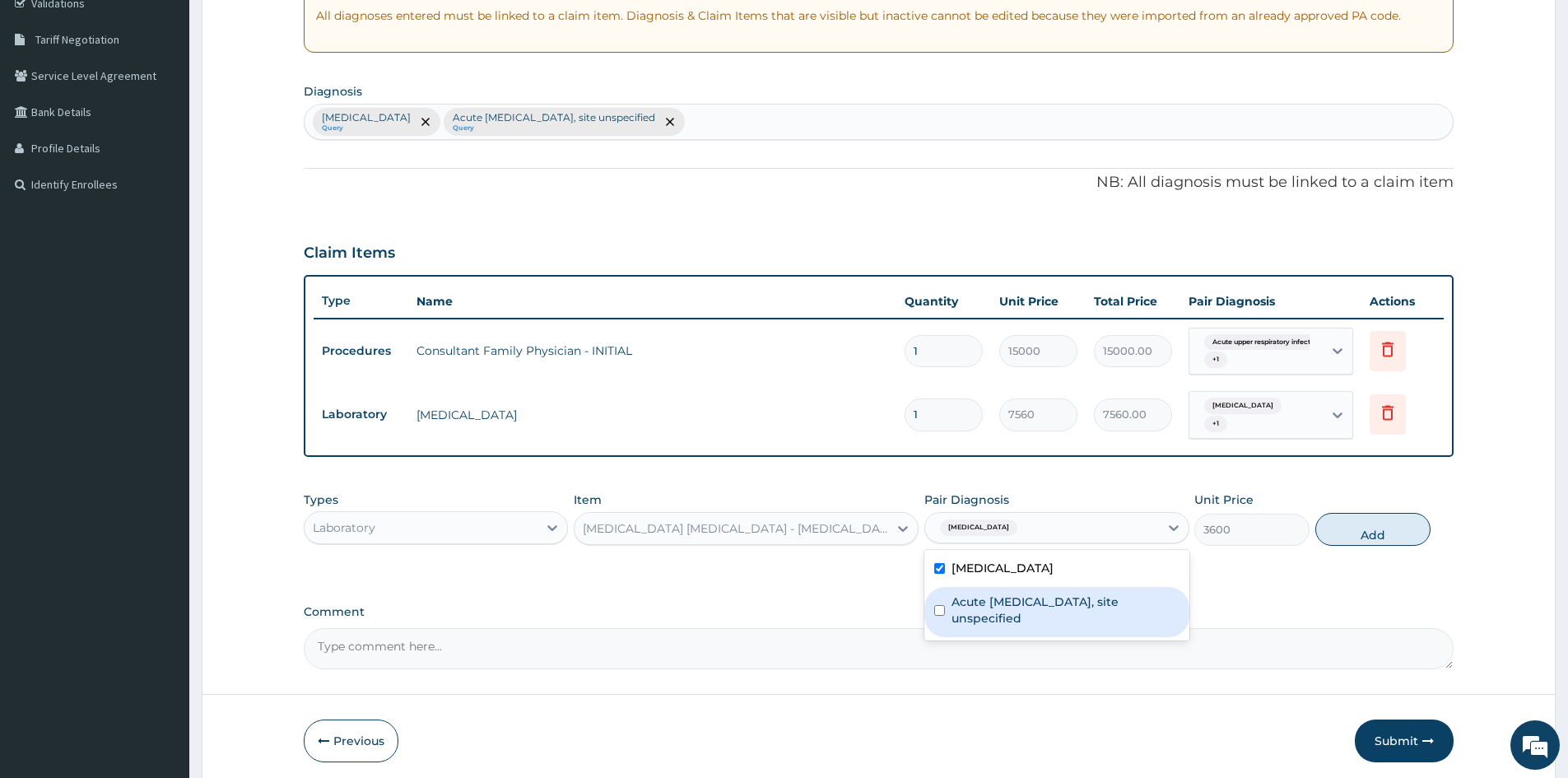
click at [964, 606] on label "Acute upper respiratory infection, site unspecified" at bounding box center [1064, 610] width 227 height 33
checkbox input "true"
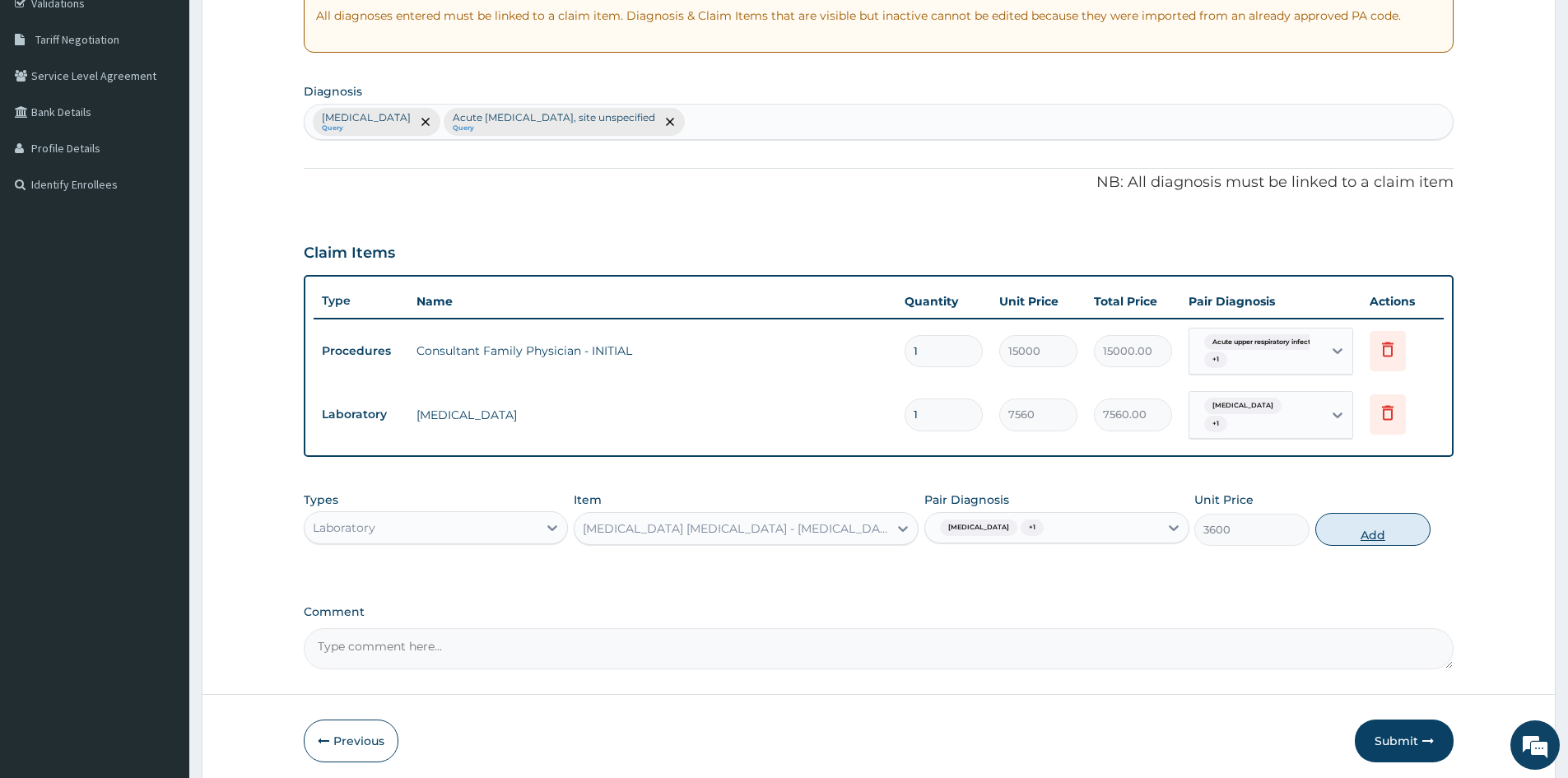
click at [1359, 527] on button "Add" at bounding box center [1373, 529] width 116 height 33
type input "0"
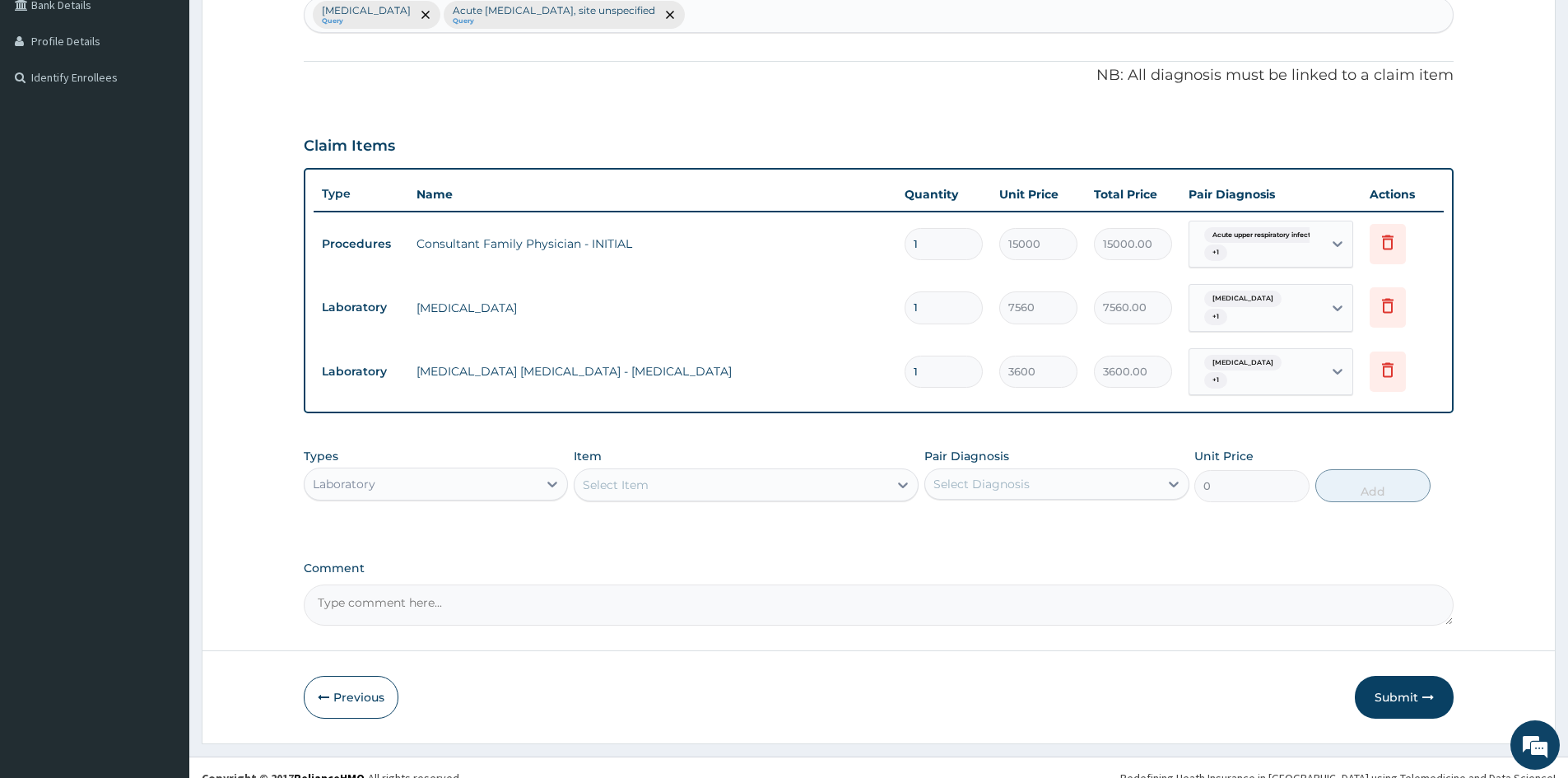
scroll to position [449, 0]
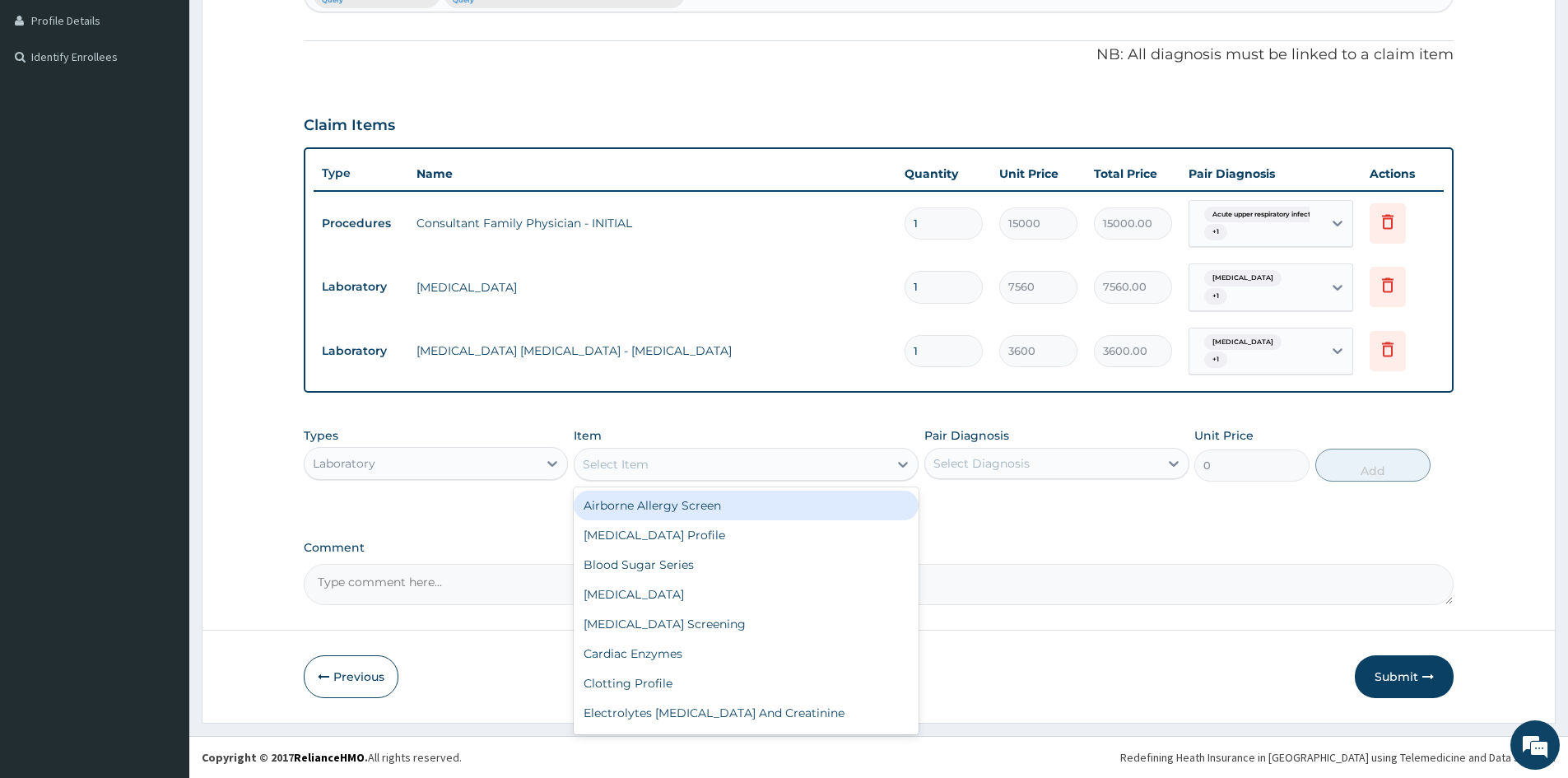
click at [634, 456] on div "Select Item" at bounding box center [615, 465] width 66 height 17
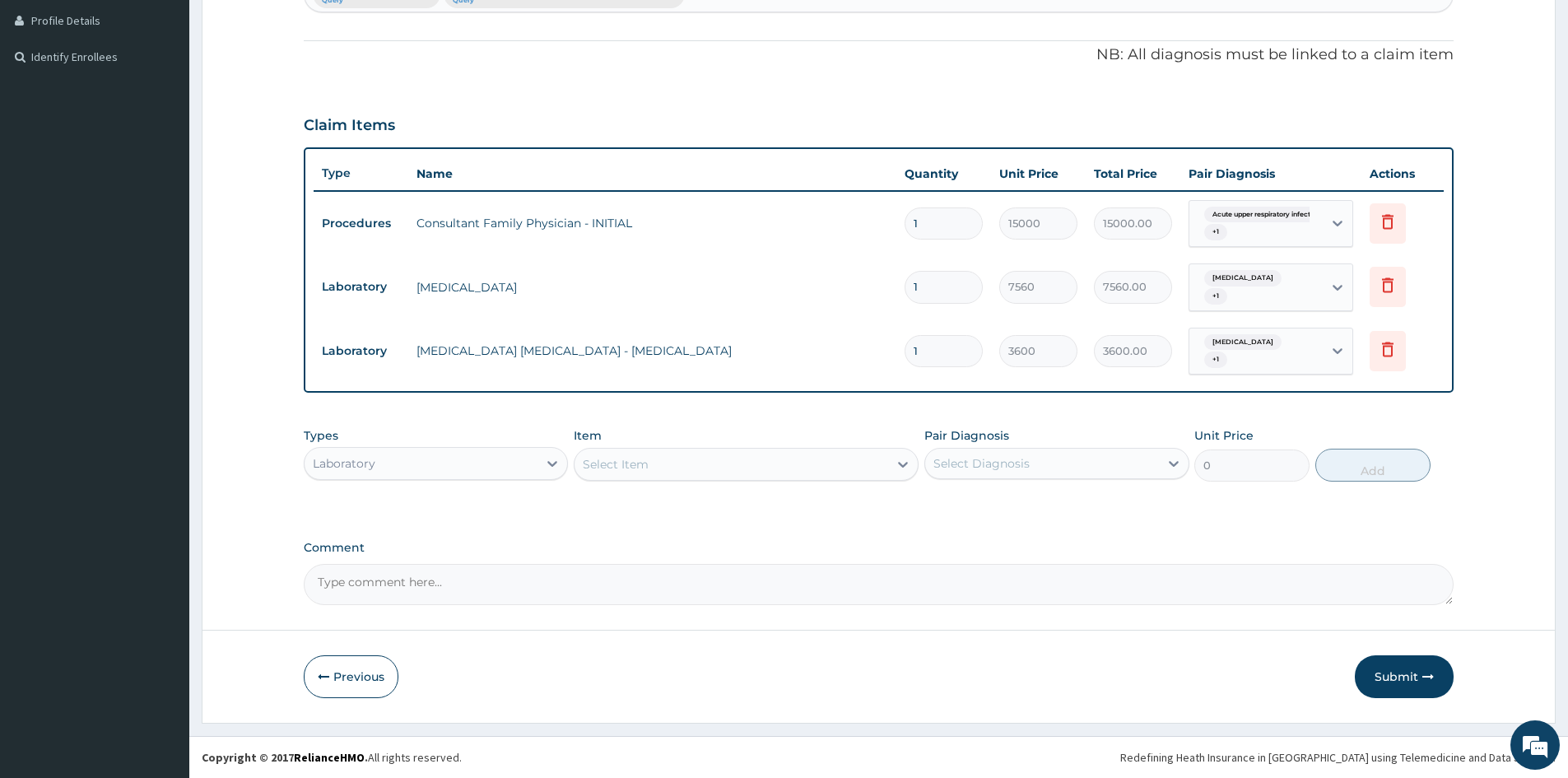
click at [422, 547] on label "Comment" at bounding box center [879, 548] width 1150 height 14
click at [422, 564] on textarea "Comment" at bounding box center [879, 585] width 1150 height 42
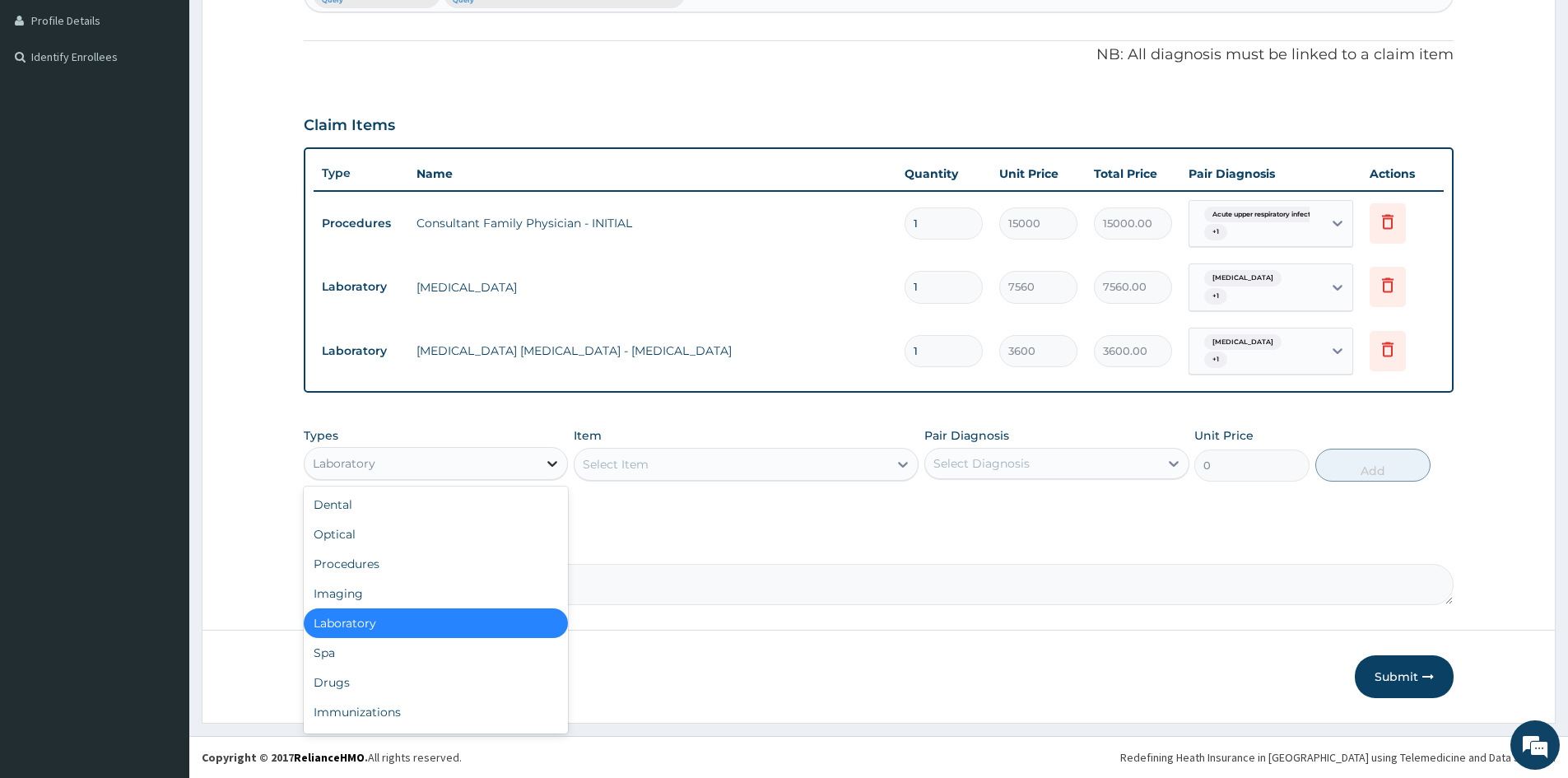
click at [553, 466] on icon at bounding box center [553, 464] width 10 height 6
click at [328, 675] on div "Drugs" at bounding box center [436, 683] width 264 height 30
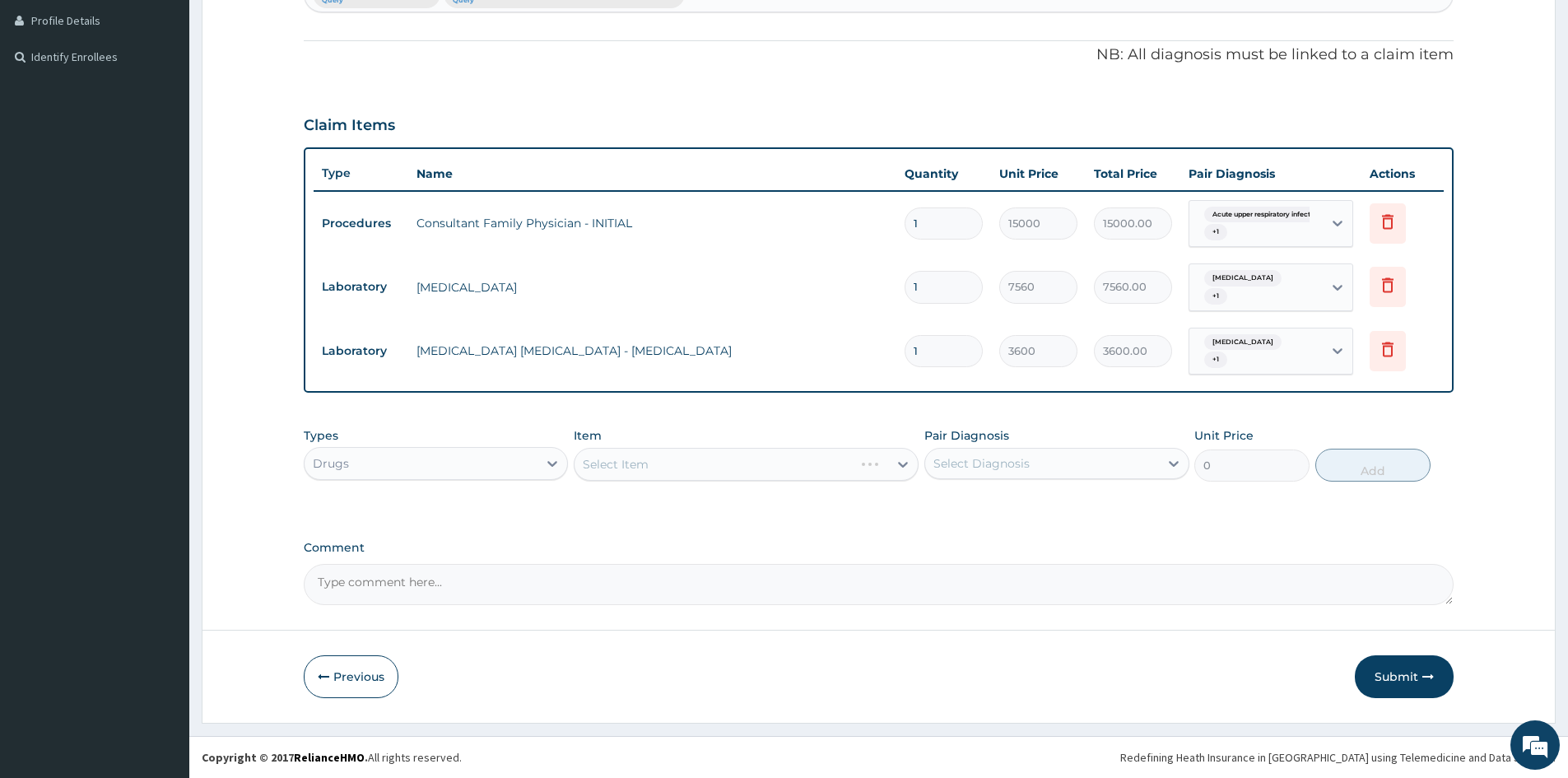
click at [697, 457] on div "Select Item" at bounding box center [746, 465] width 345 height 33
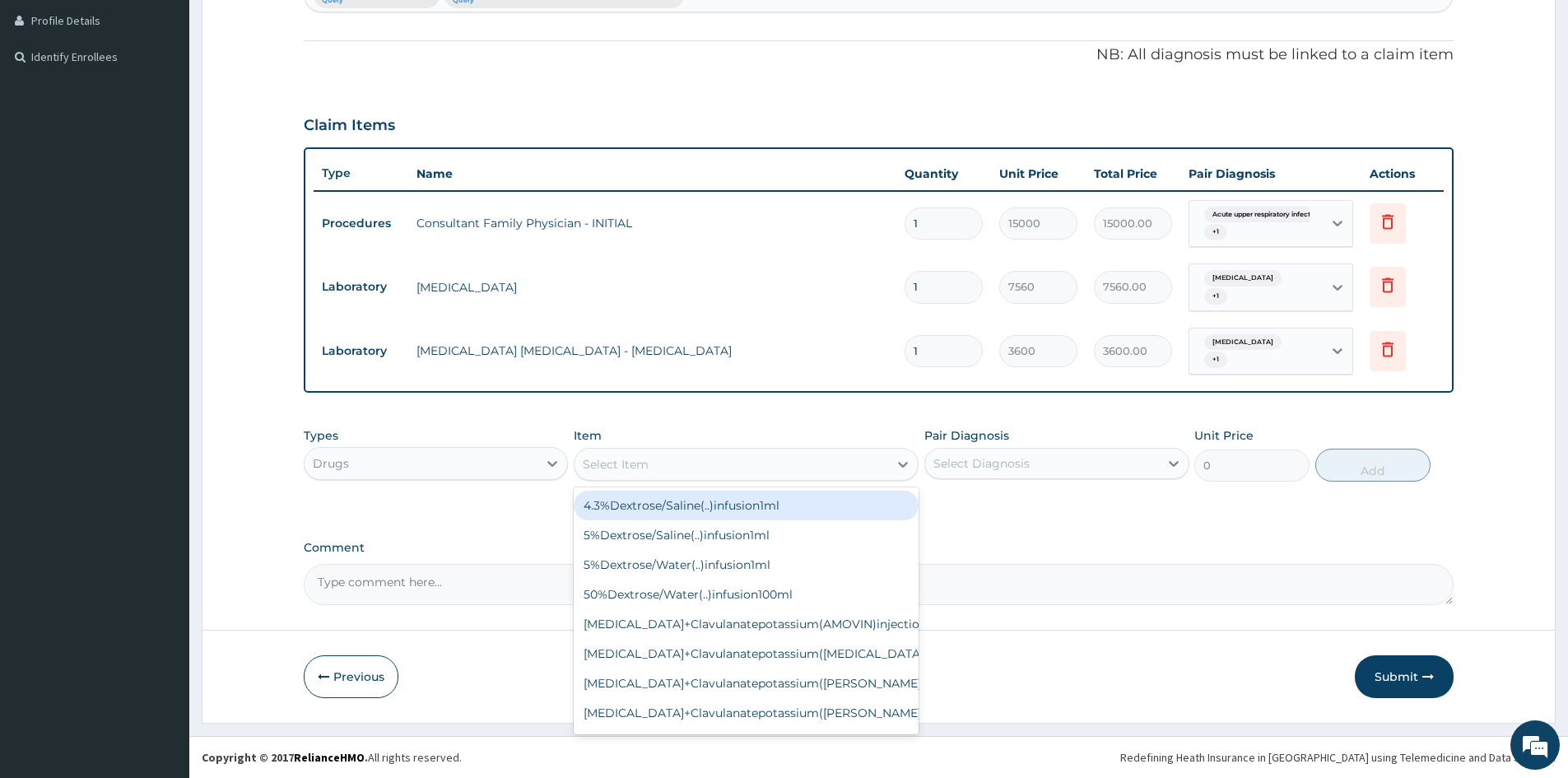
click at [696, 460] on div "Select Item" at bounding box center [731, 465] width 313 height 27
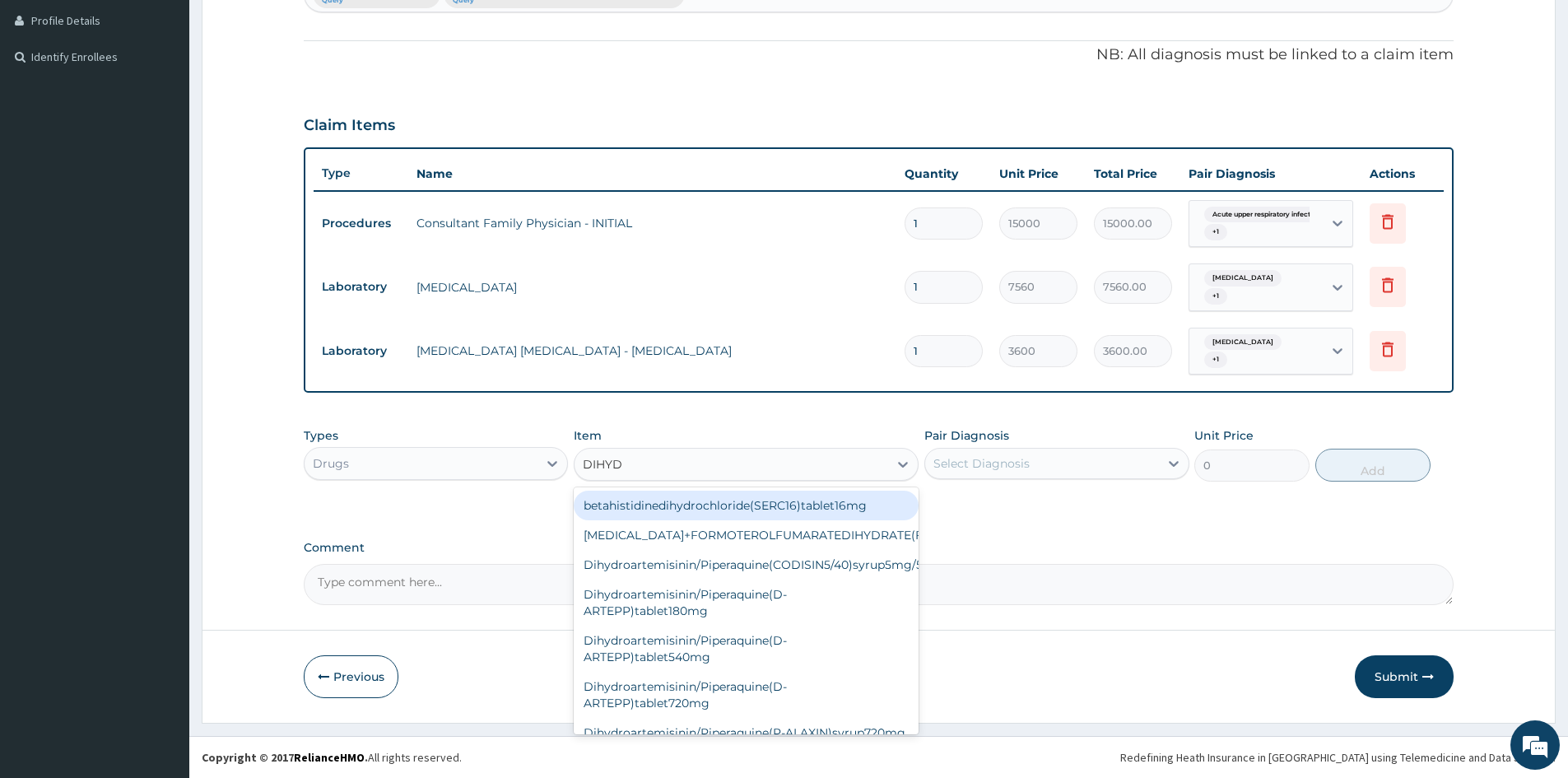
type input "DIHYDR"
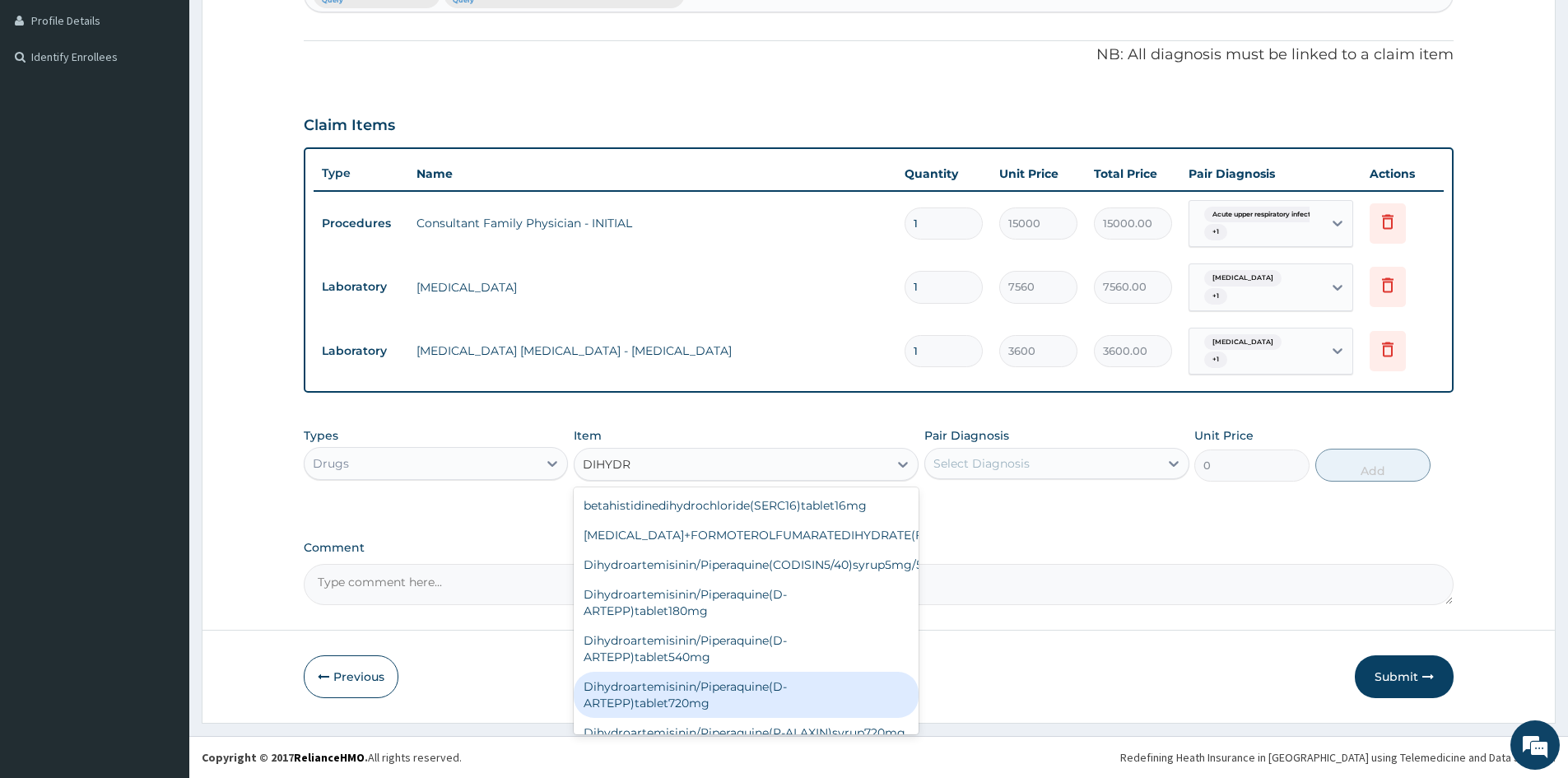
click at [708, 702] on div "Dihydroartemisinin/Piperaquine(D-ARTEPP)tablet720mg" at bounding box center [746, 694] width 345 height 46
type input "1425"
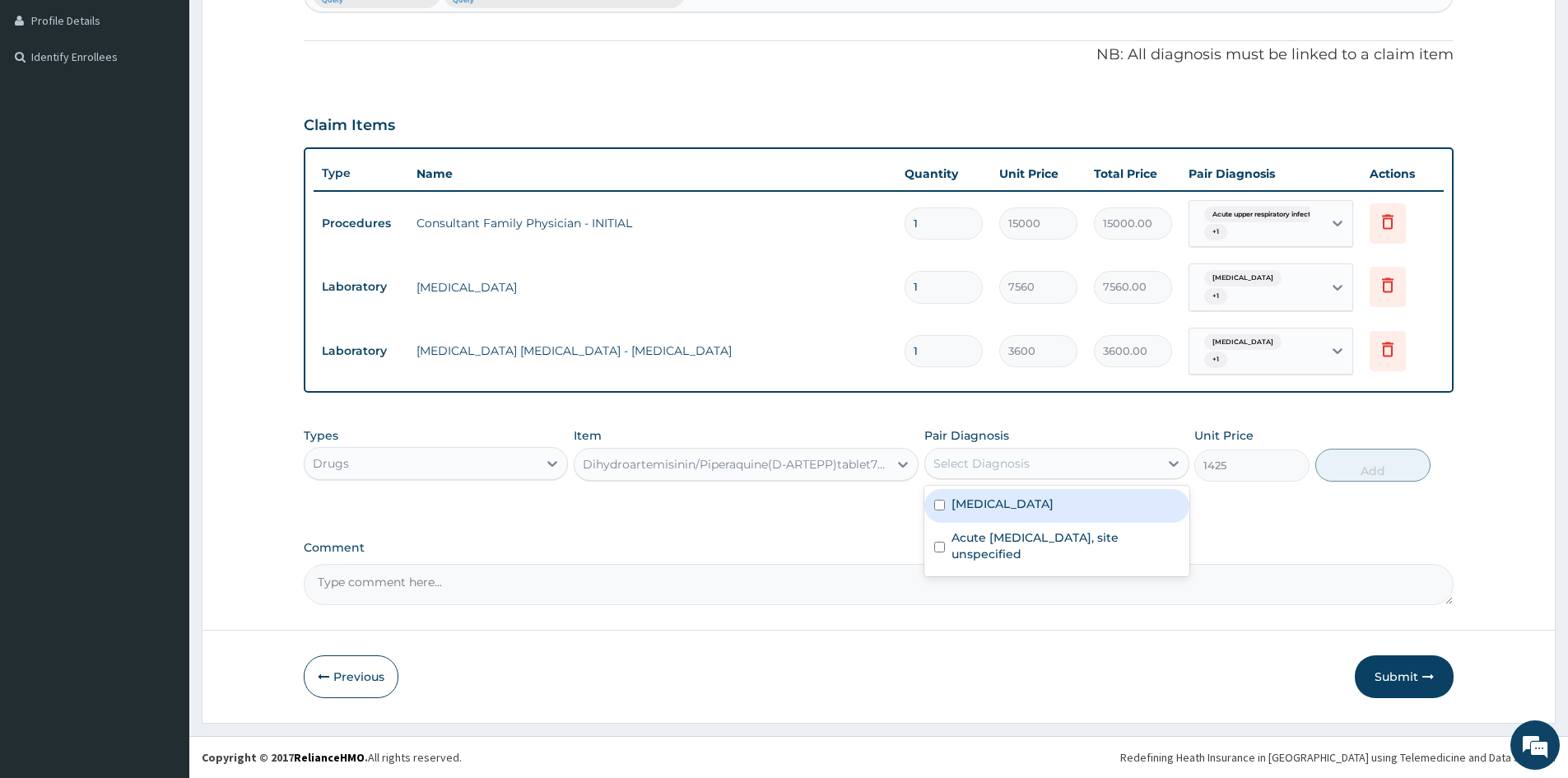
click at [1077, 465] on div "Select Diagnosis" at bounding box center [1042, 464] width 233 height 27
drag, startPoint x: 944, startPoint y: 501, endPoint x: 957, endPoint y: 536, distance: 37.3
click at [948, 508] on div "[MEDICAL_DATA]" at bounding box center [1057, 506] width 264 height 34
checkbox input "true"
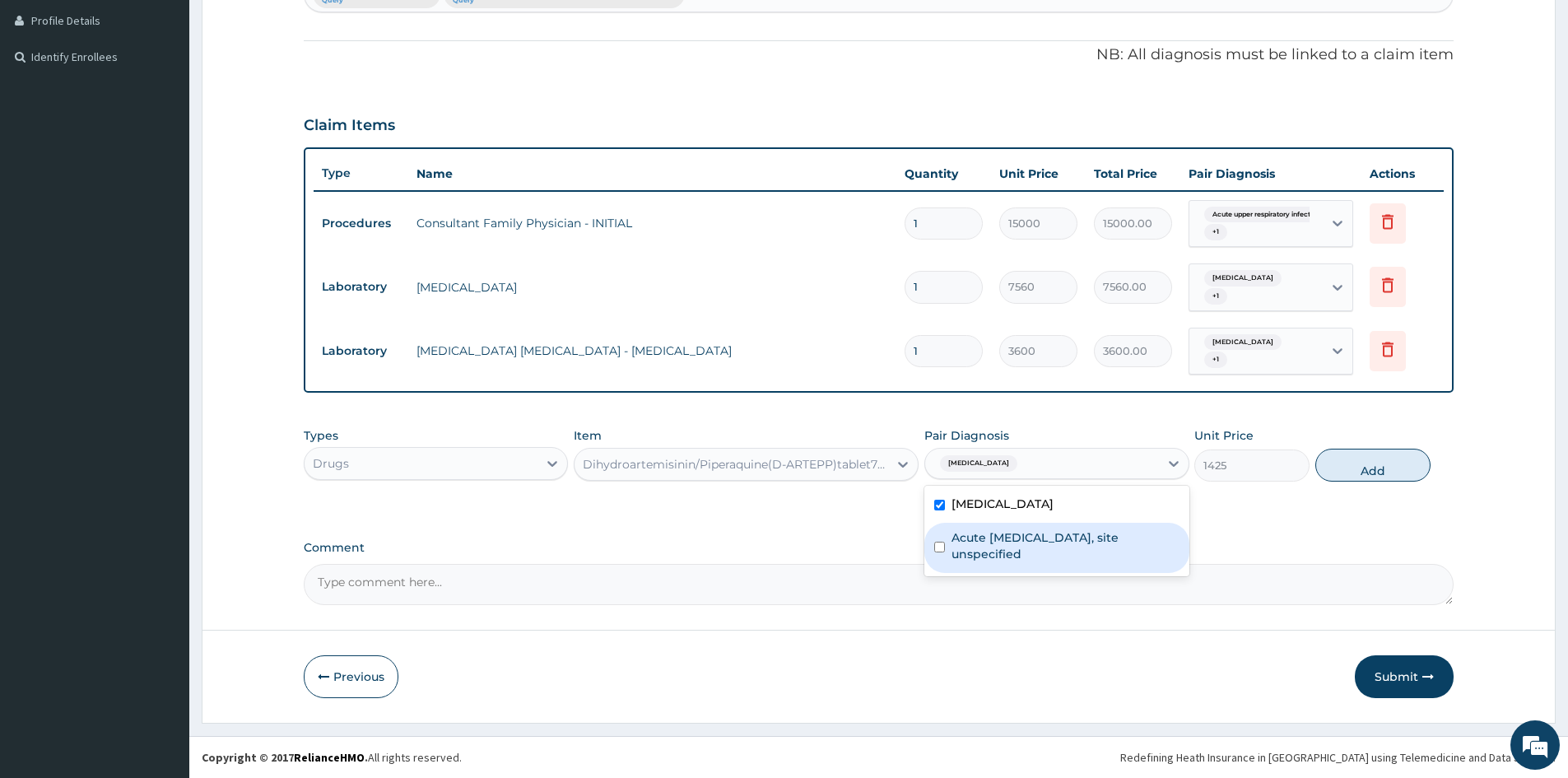
click at [956, 545] on label "Acute upper respiratory infection, site unspecified" at bounding box center [1064, 546] width 227 height 33
checkbox input "true"
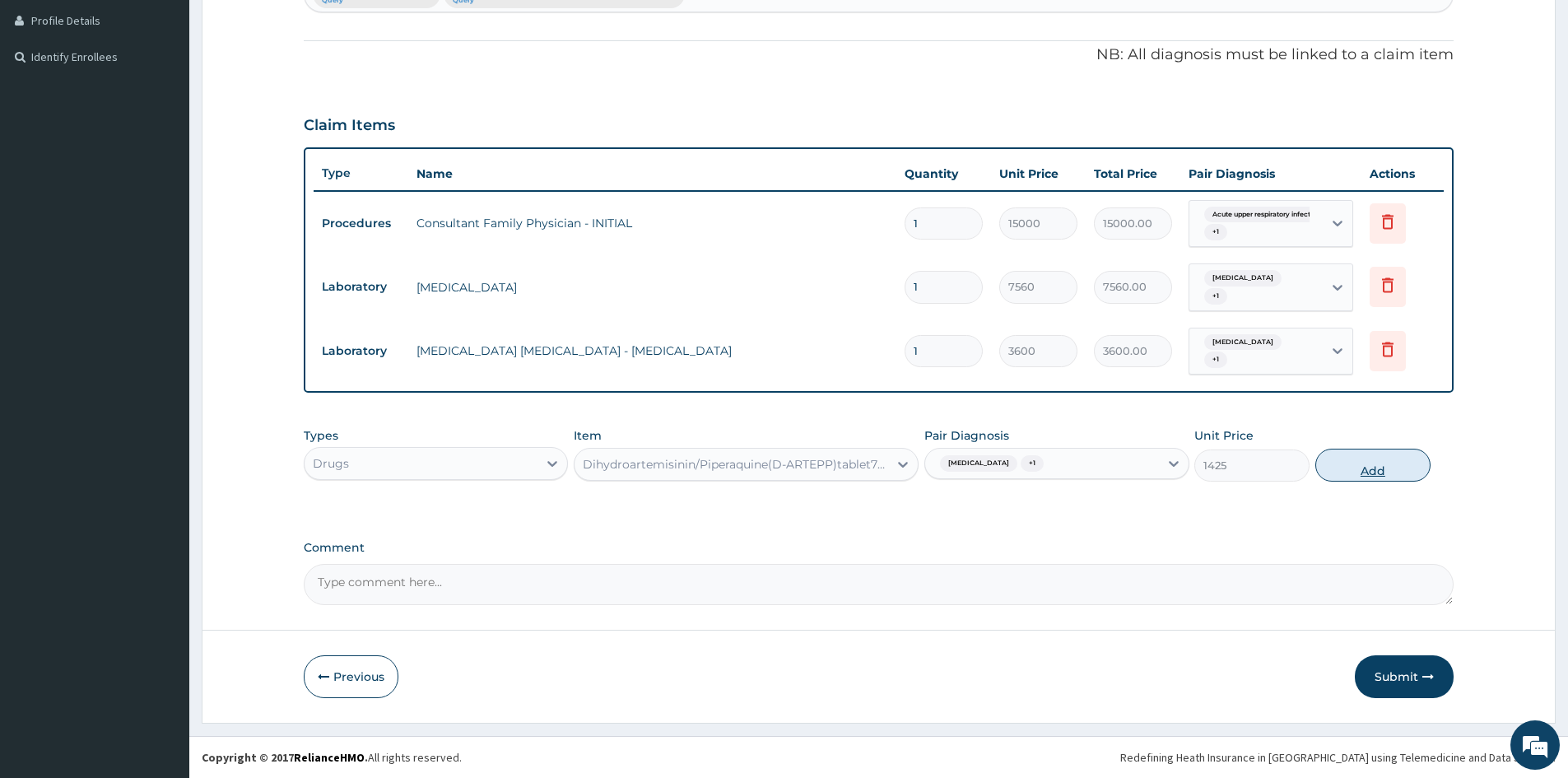
click at [1354, 462] on button "Add" at bounding box center [1373, 465] width 116 height 33
type input "0"
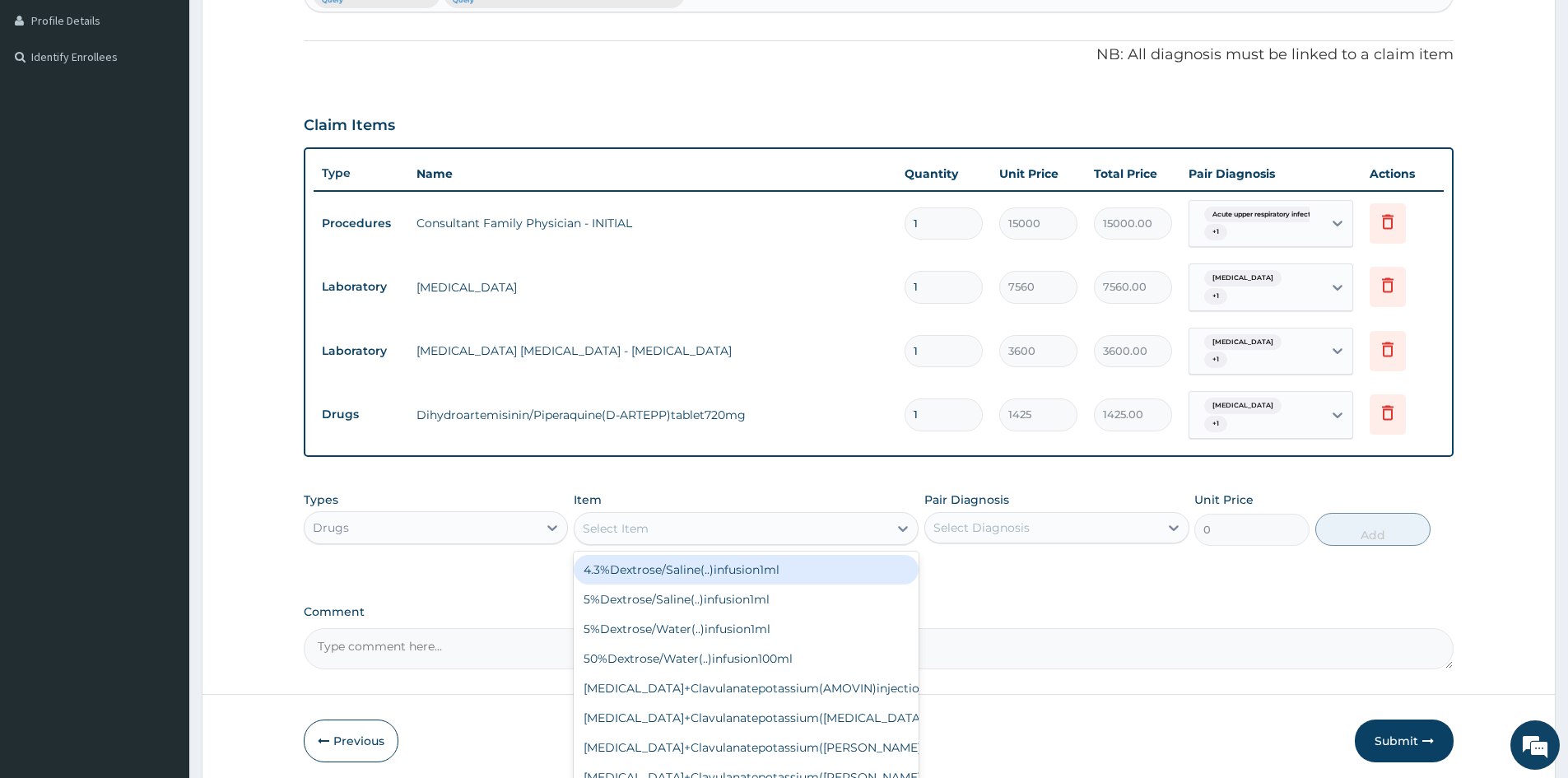
click at [645, 524] on div "Select Item" at bounding box center [615, 529] width 66 height 17
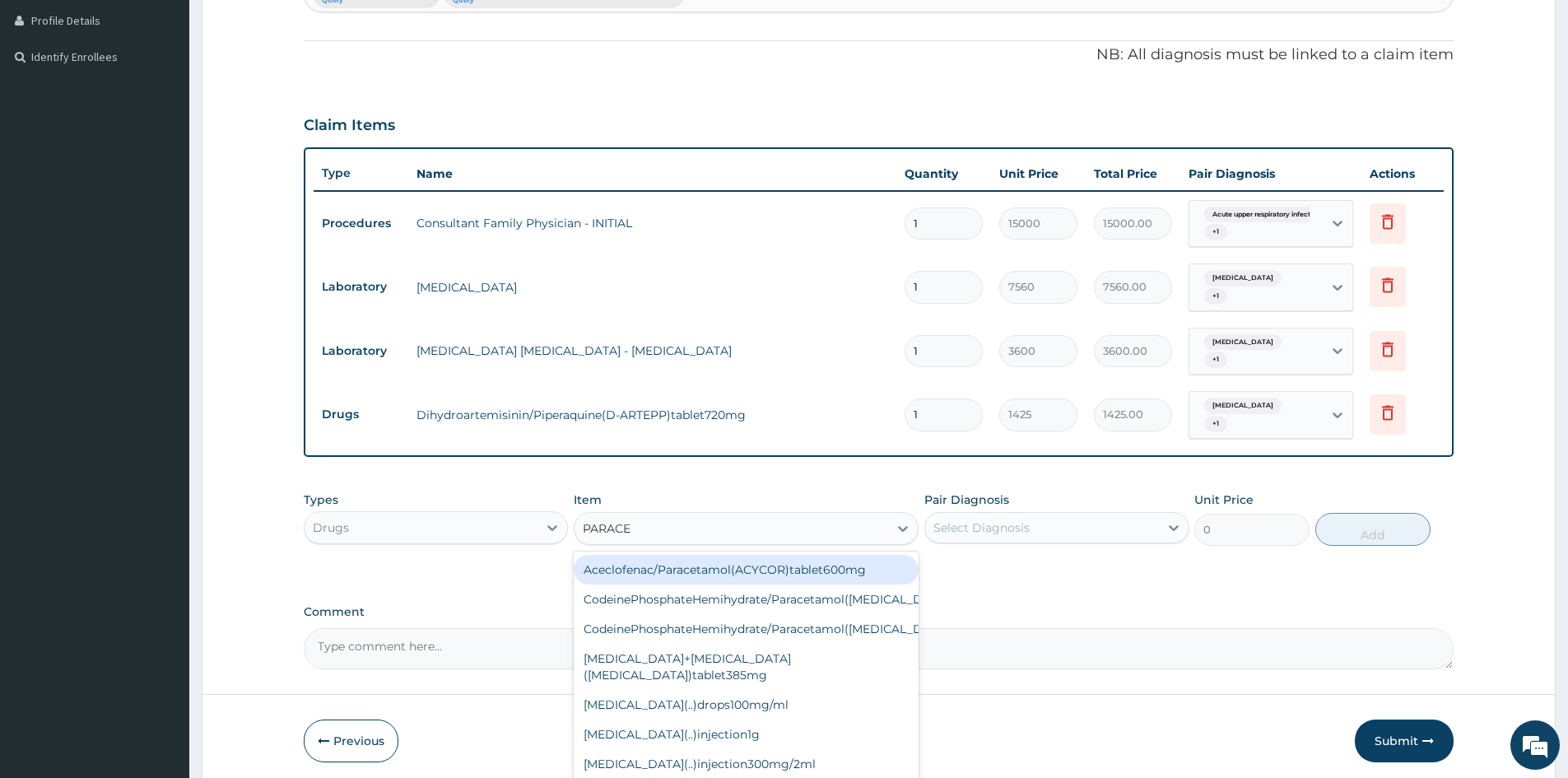
type input "PARACET"
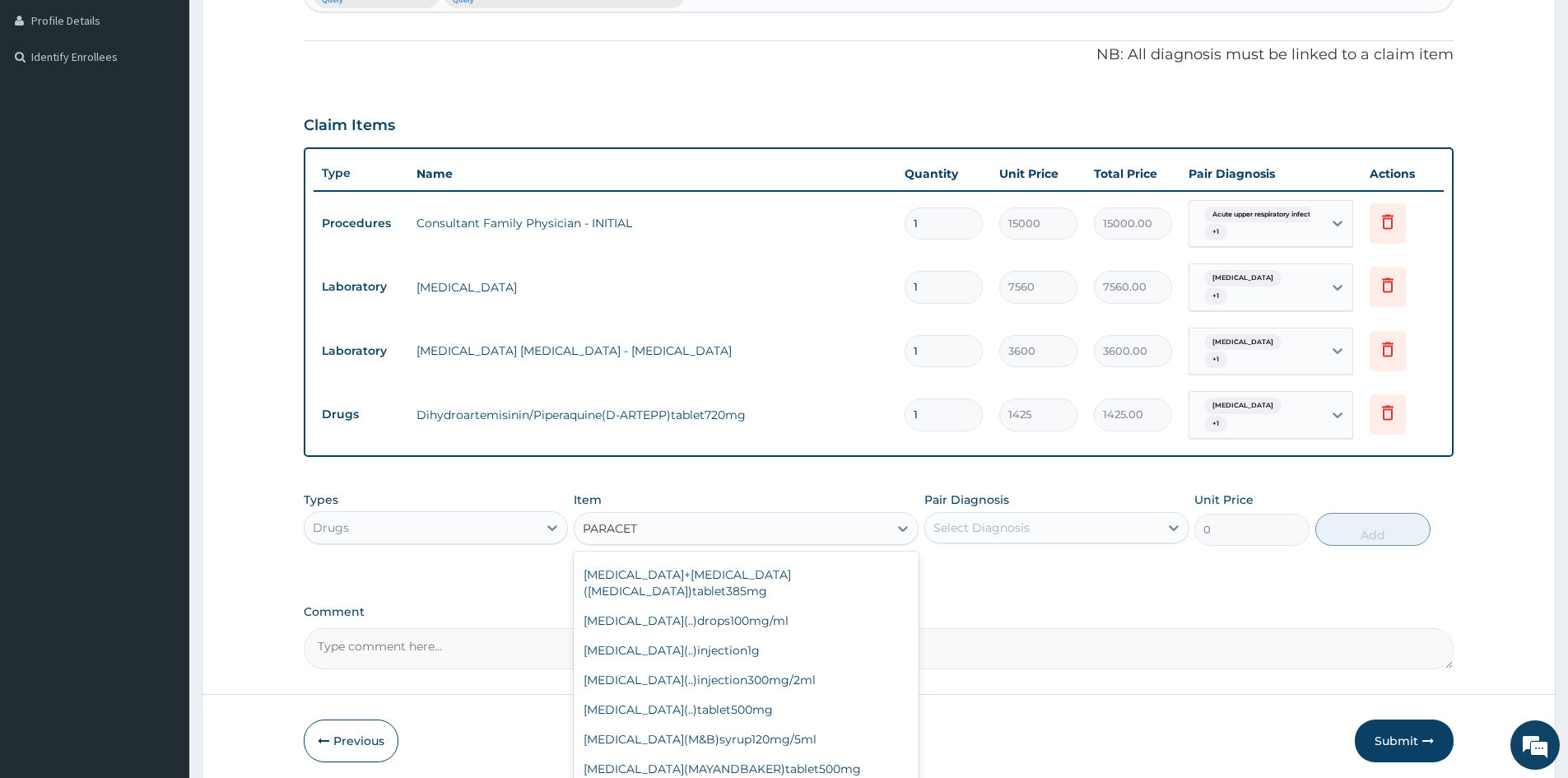
scroll to position [82, 0]
click at [681, 726] on div "Paracetamol(..)tablet500mg" at bounding box center [746, 712] width 345 height 30
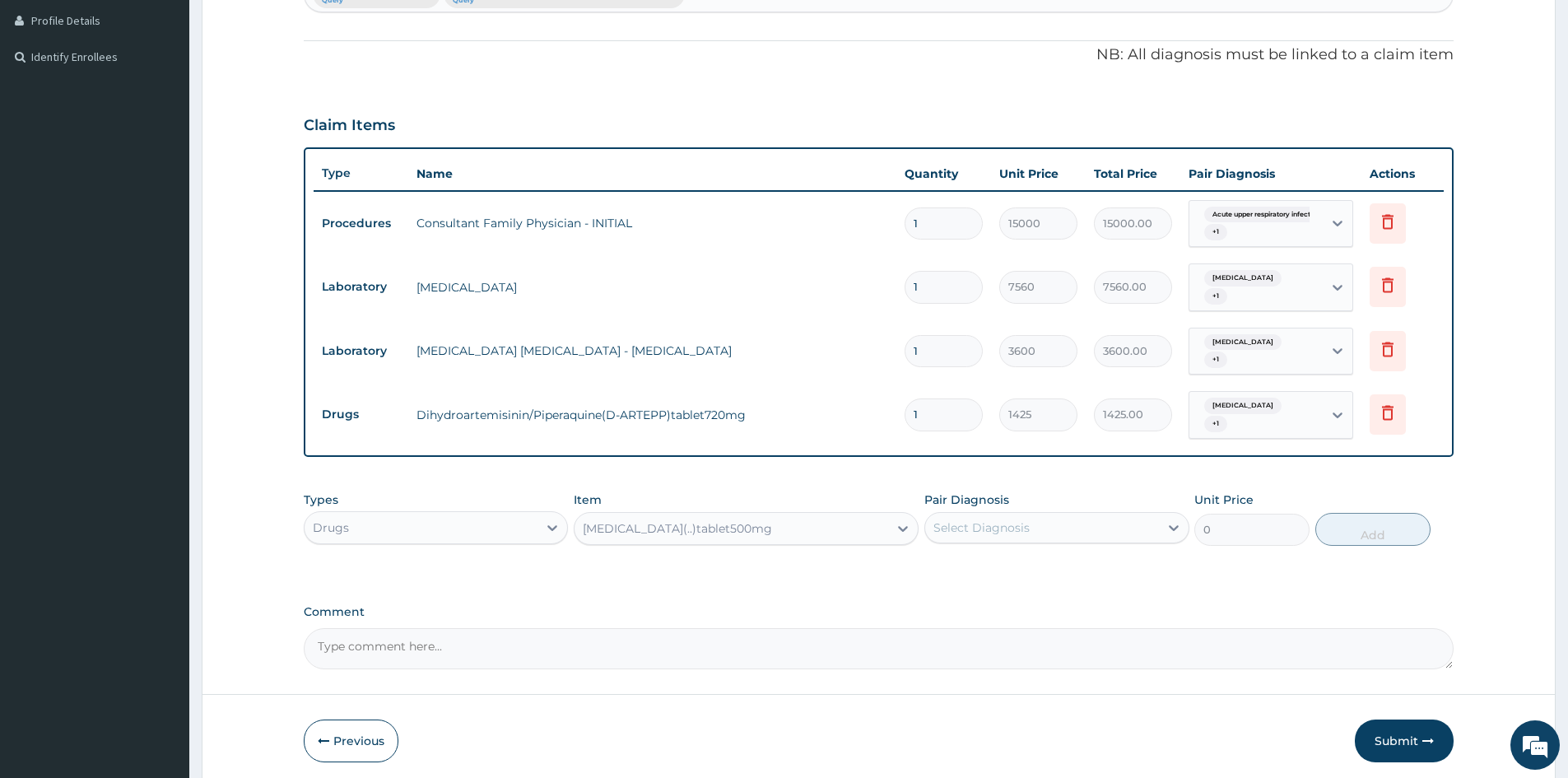
type input "25"
drag, startPoint x: 1177, startPoint y: 519, endPoint x: 1123, endPoint y: 538, distance: 57.2
click at [1177, 520] on icon at bounding box center [1174, 528] width 17 height 17
click at [990, 574] on label "Malaria, unspecified" at bounding box center [1002, 569] width 102 height 17
checkbox input "true"
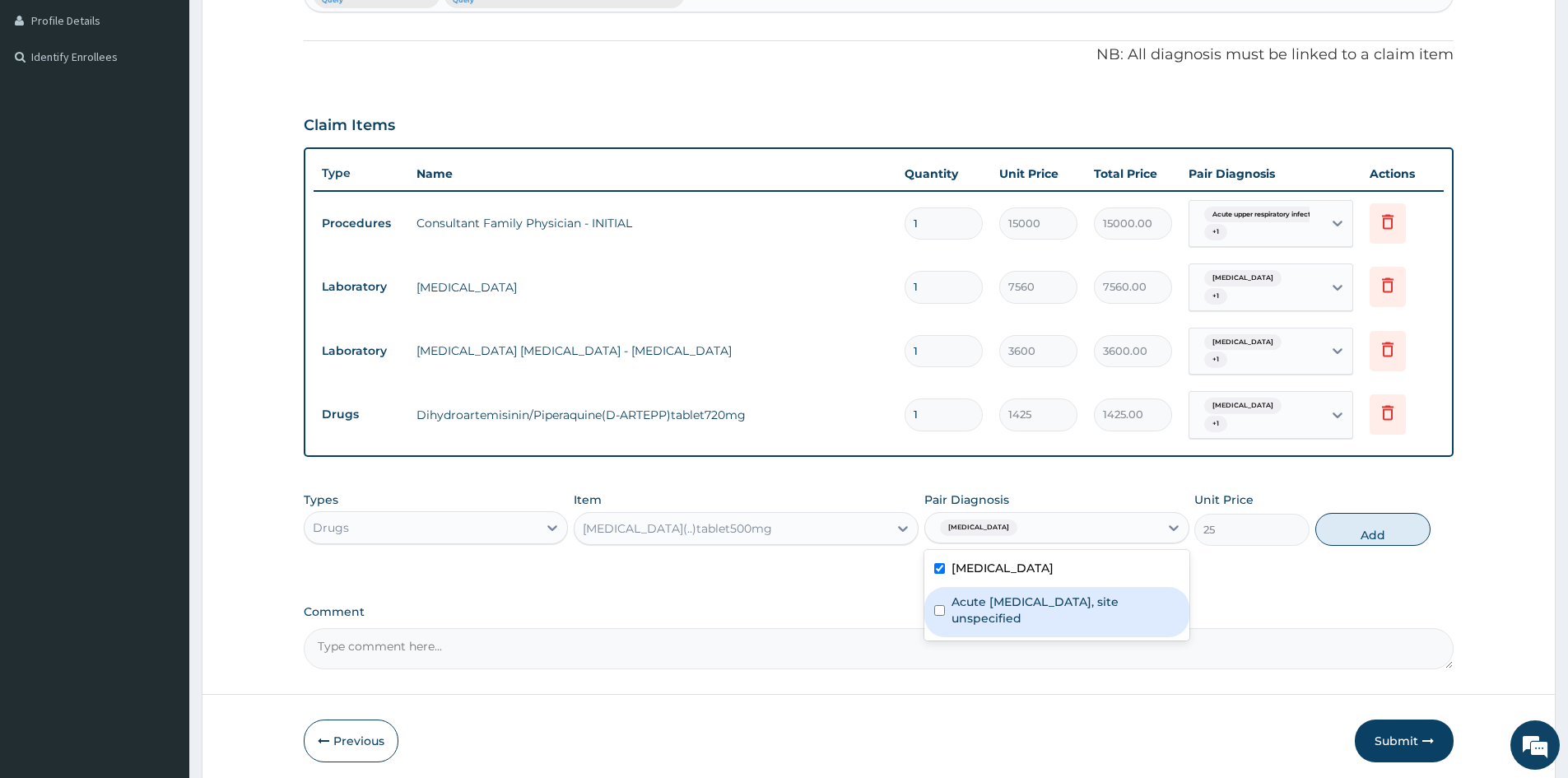
click at [982, 605] on label "Acute upper respiratory infection, site unspecified" at bounding box center [1064, 610] width 227 height 33
checkbox input "true"
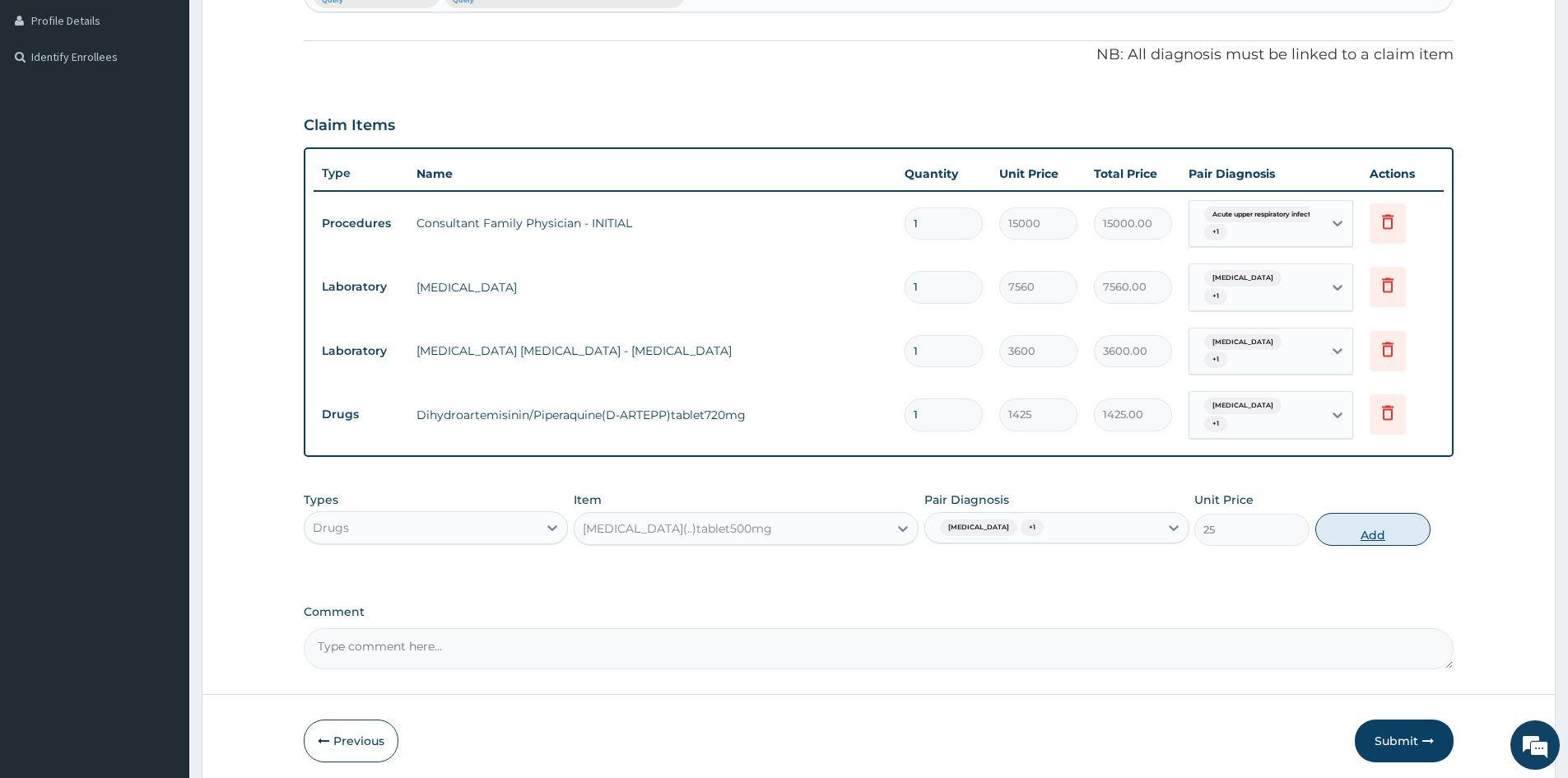
click at [1348, 535] on button "Add" at bounding box center [1373, 529] width 116 height 33
type input "0"
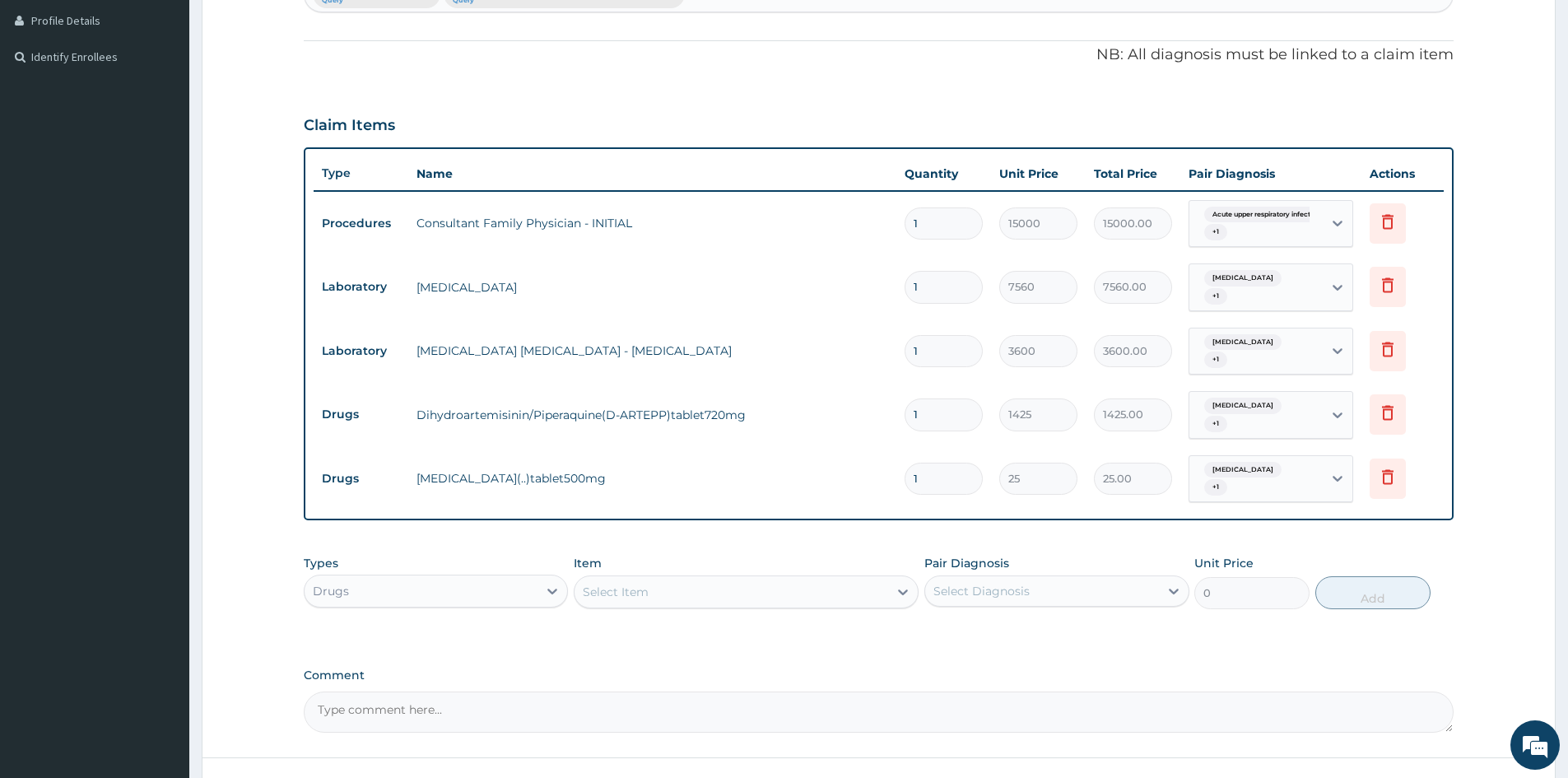
type input "18"
type input "450.00"
type input "18"
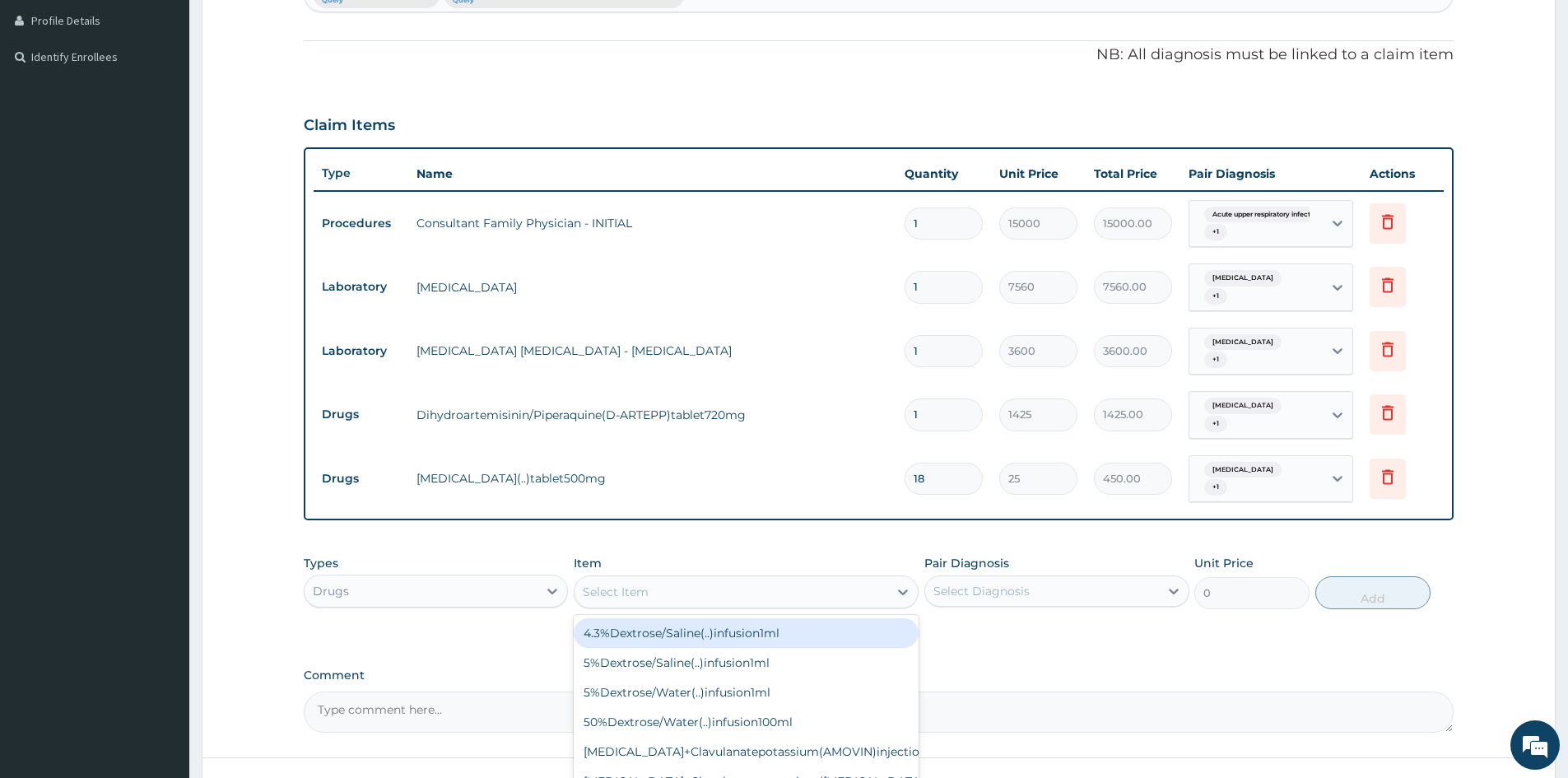
click at [679, 592] on div "Select Item" at bounding box center [731, 593] width 313 height 27
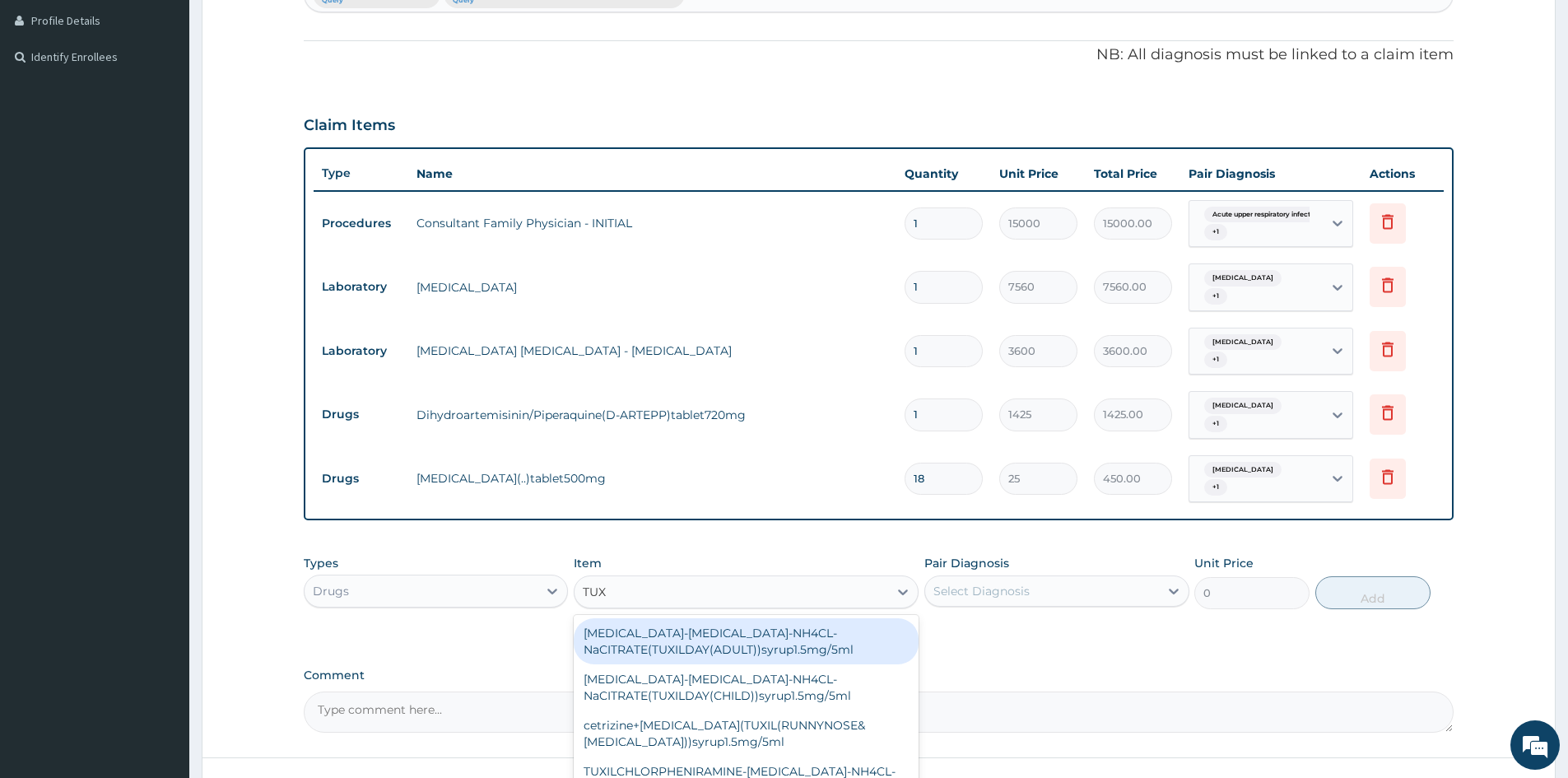
type input "TUXI"
click at [686, 647] on div "CETIRIZINE-EPHEDRINE-NH4CL-NaCITRATE(TUXILDAY(ADULT))syrup1.5mg/5ml" at bounding box center [746, 641] width 345 height 46
type input "1950"
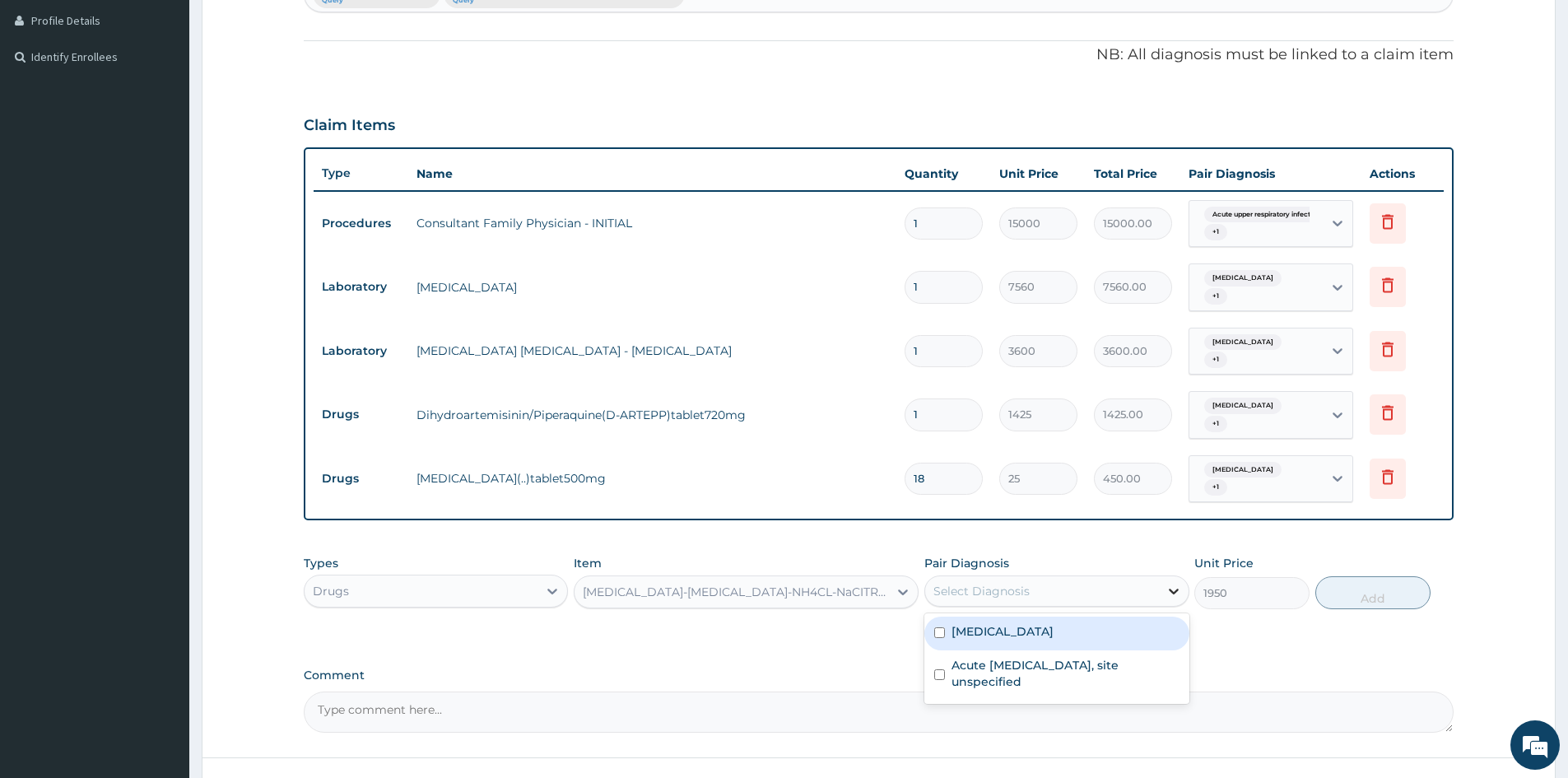
click at [1173, 584] on icon at bounding box center [1174, 591] width 17 height 17
click at [934, 620] on div "Malaria, unspecified" at bounding box center [1057, 633] width 264 height 34
checkbox input "true"
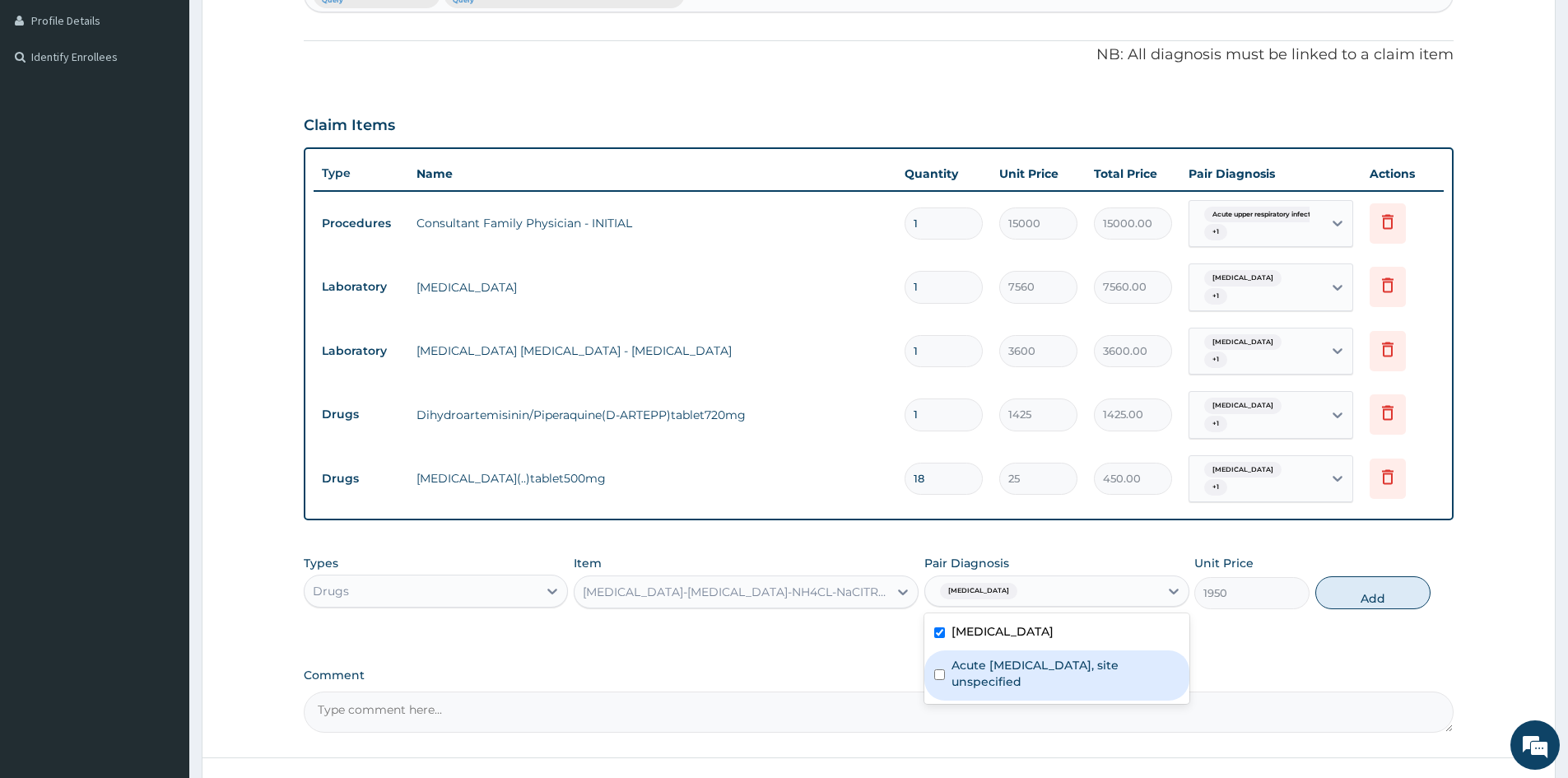
click at [973, 685] on label "Acute upper respiratory infection, site unspecified" at bounding box center [1064, 674] width 227 height 33
checkbox input "true"
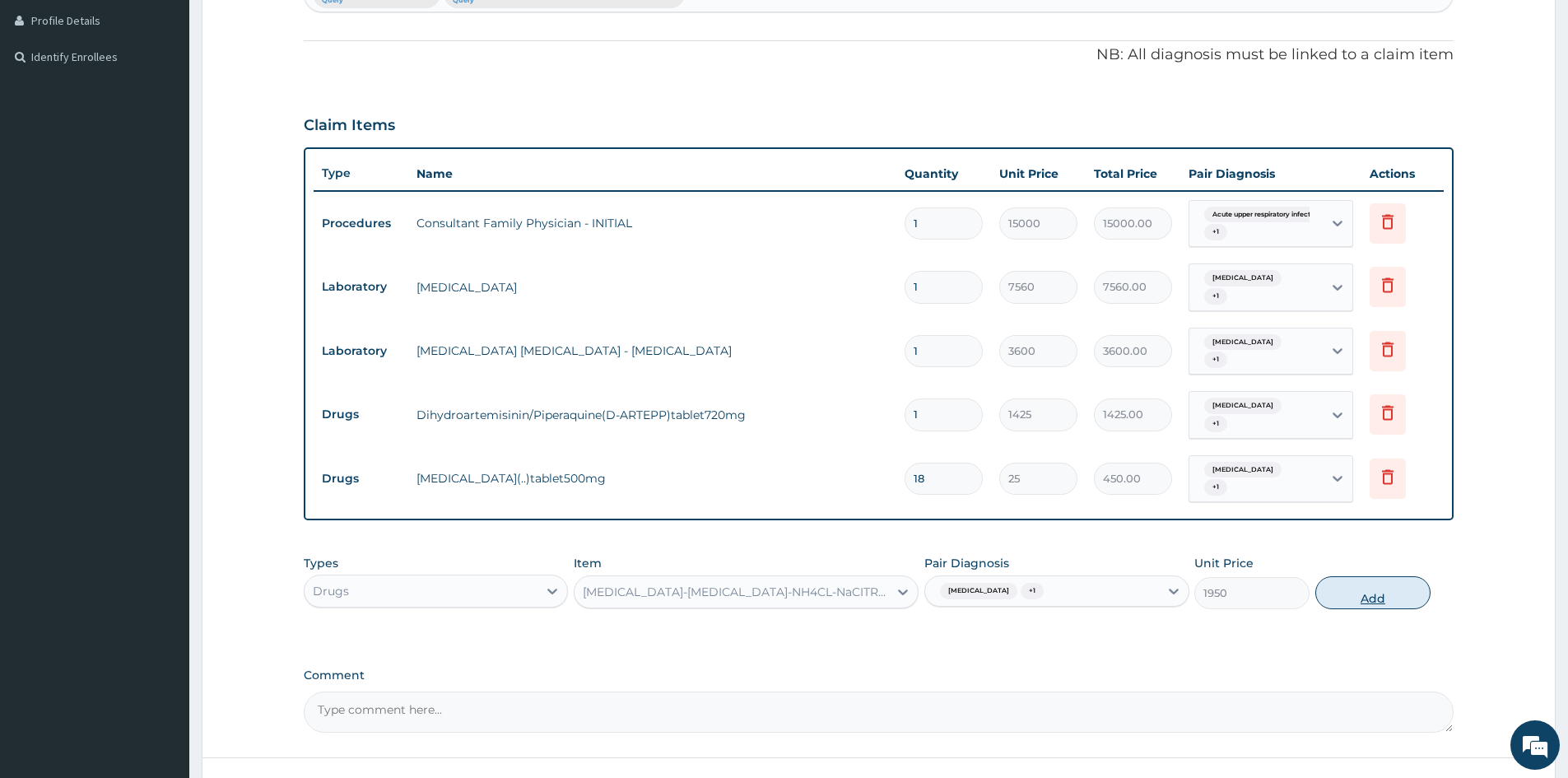
click at [1369, 587] on button "Add" at bounding box center [1373, 593] width 116 height 33
type input "0"
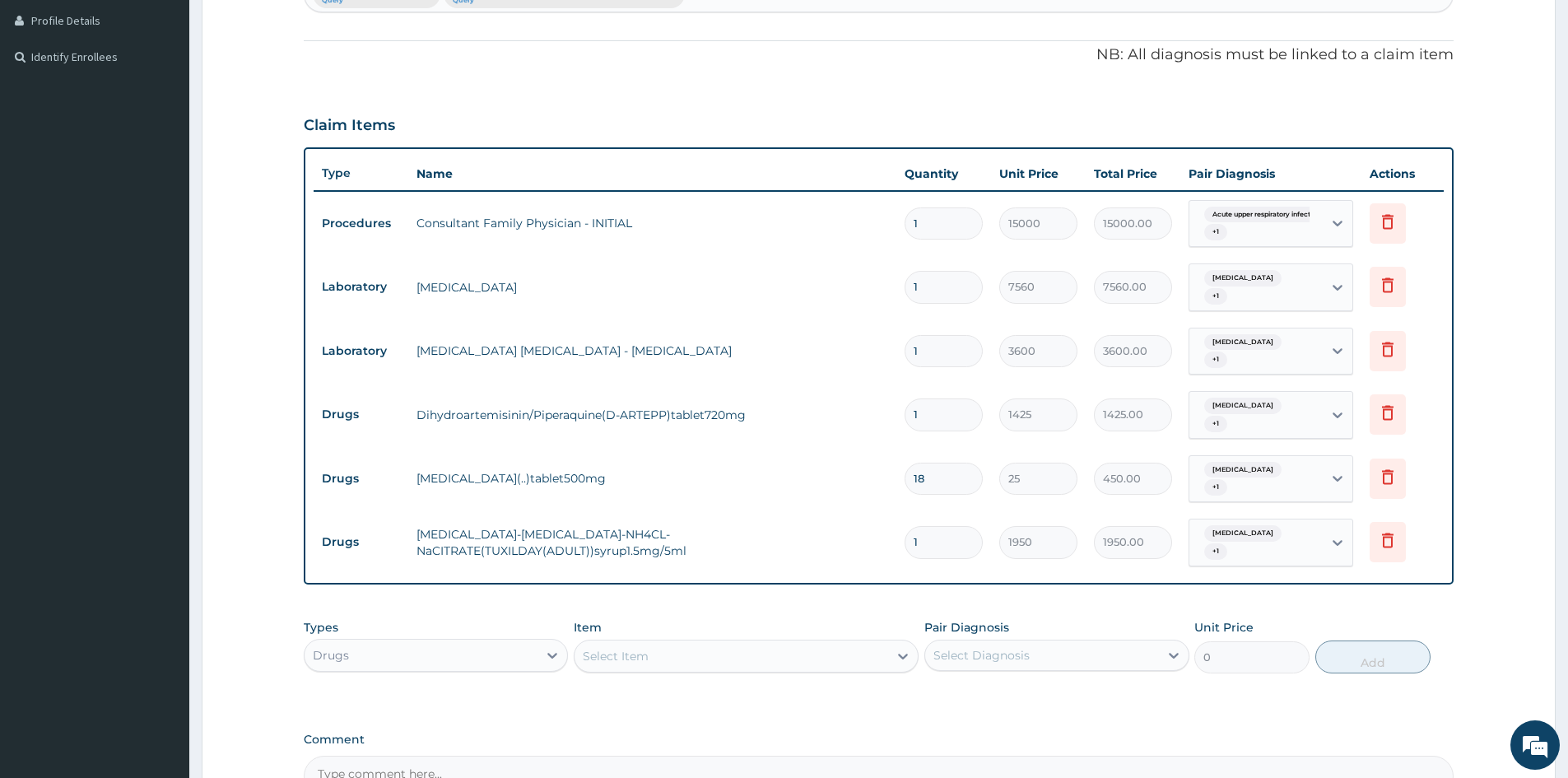
click at [956, 406] on input "1" at bounding box center [944, 415] width 78 height 32
type input "0.00"
type input "8"
type input "11400.00"
type input "8"
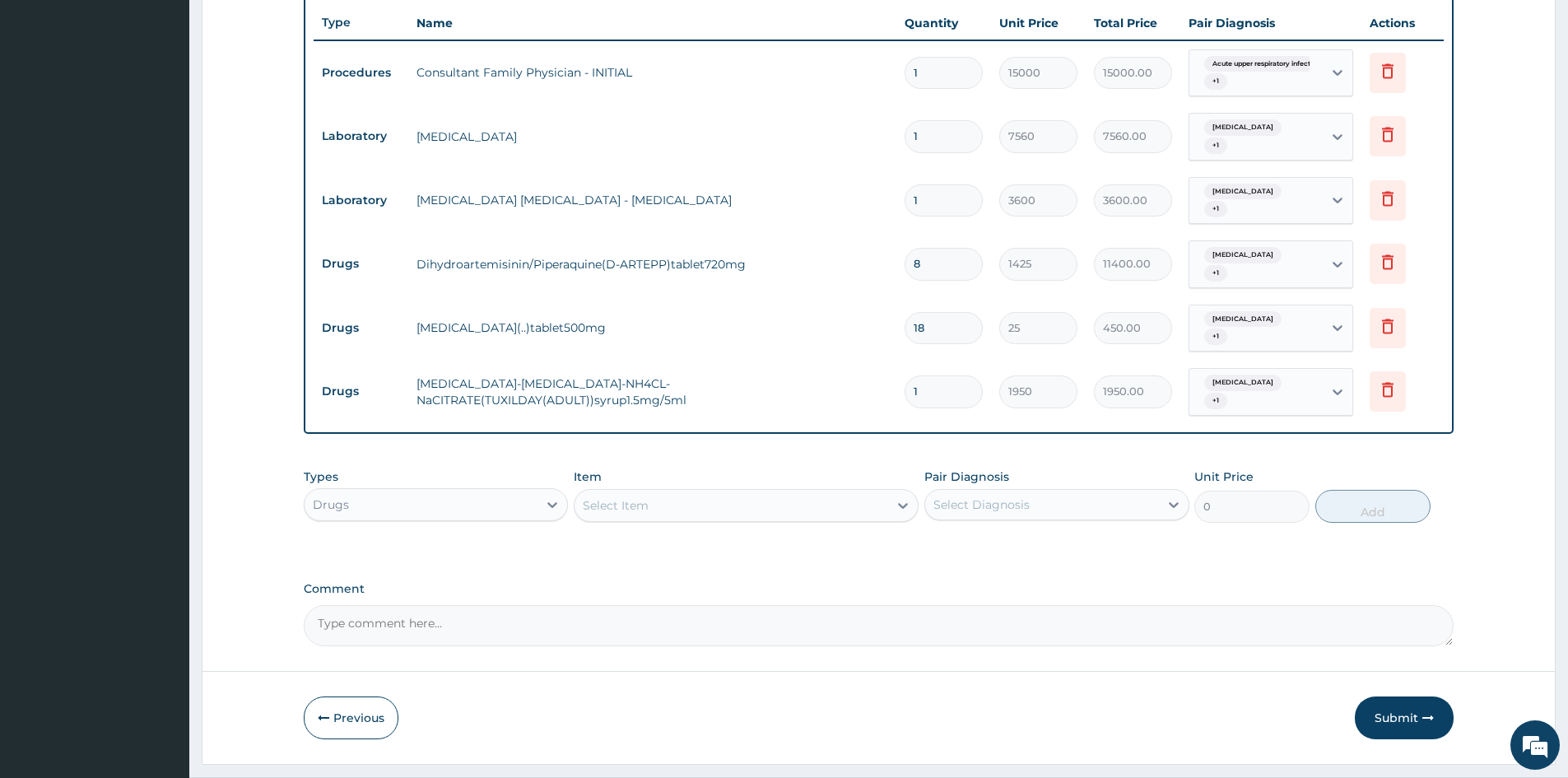
scroll to position [613, 0]
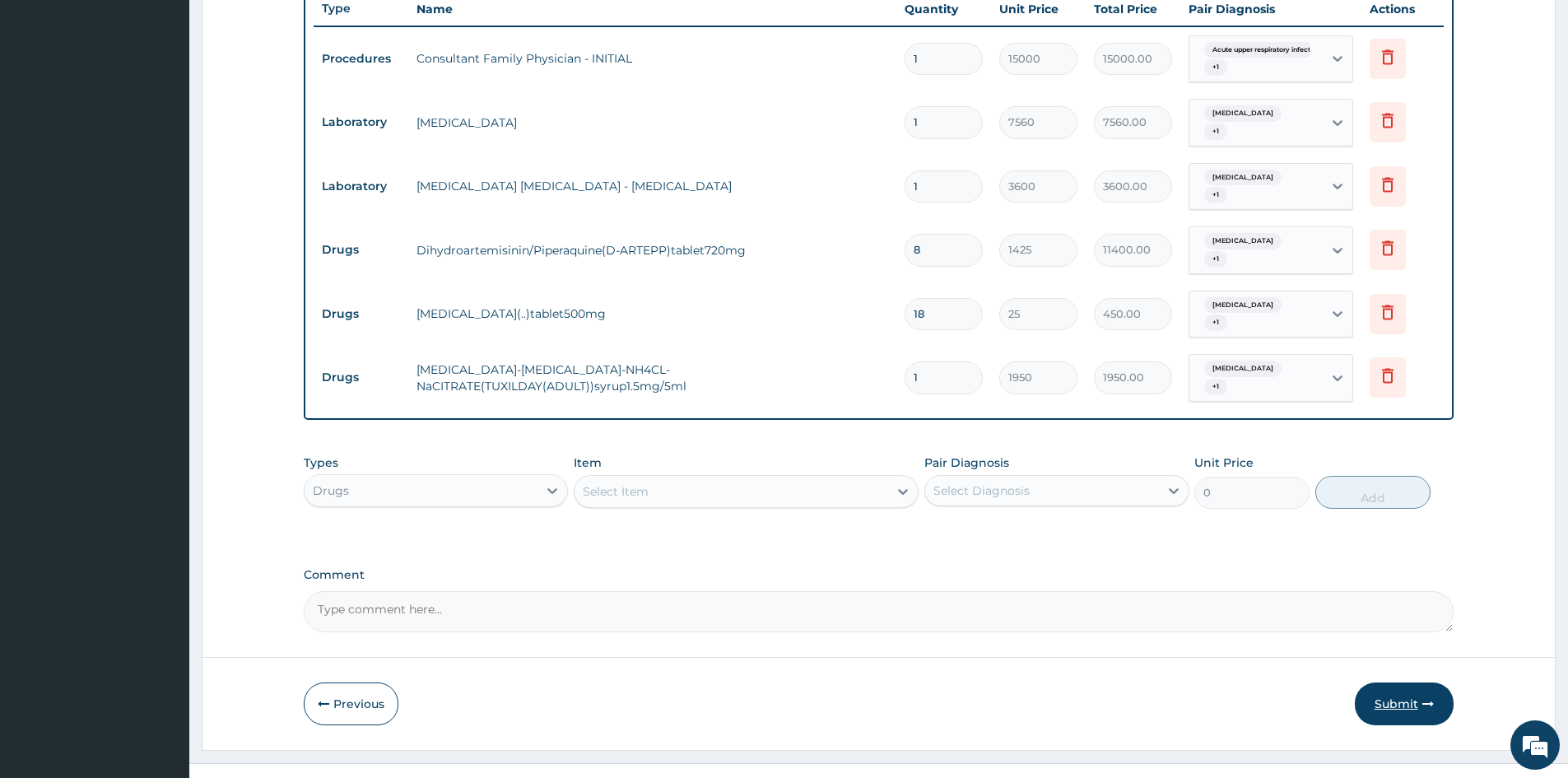
click at [1398, 692] on button "Submit" at bounding box center [1404, 704] width 99 height 43
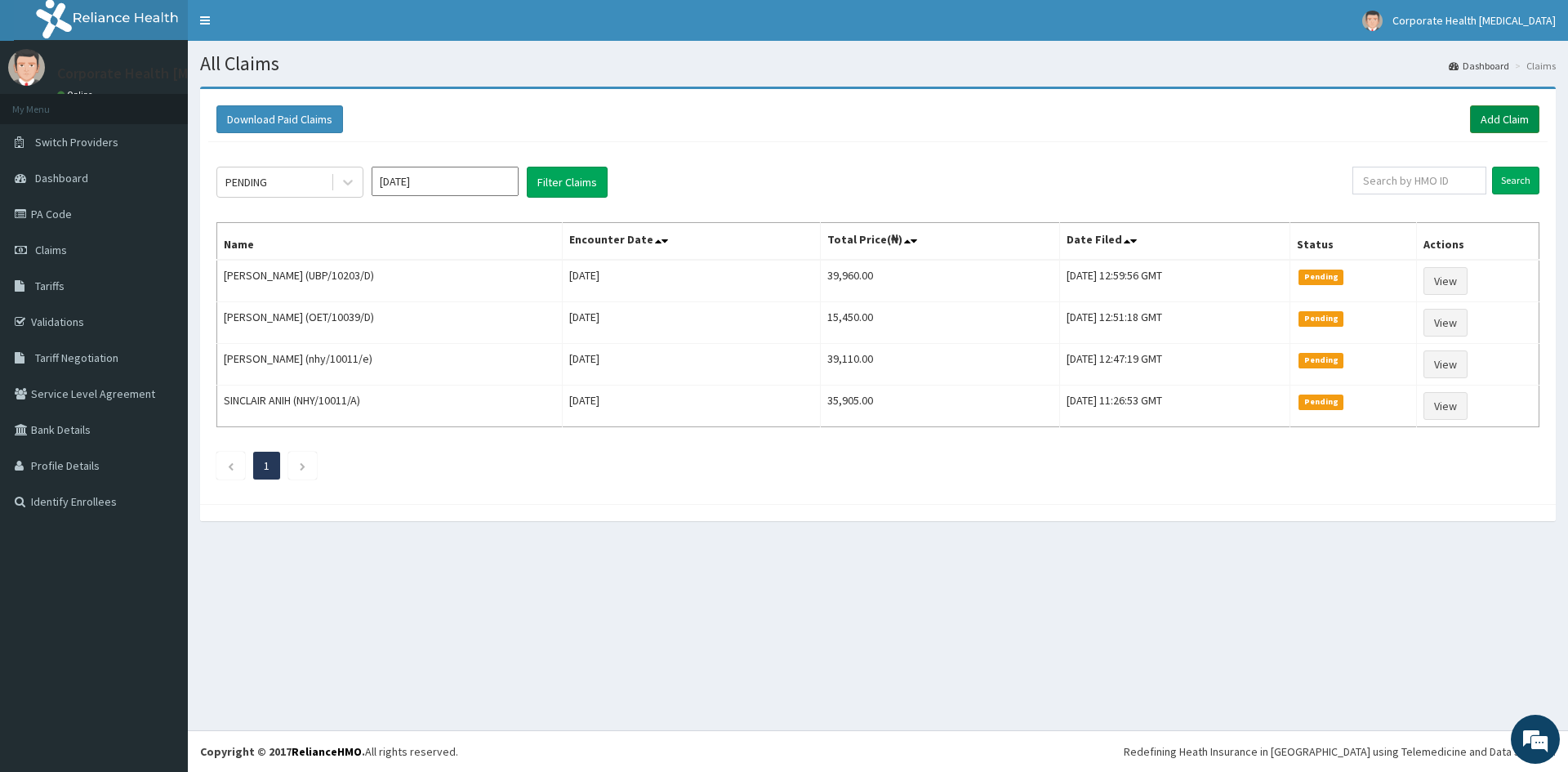
click at [1514, 115] on link "Add Claim" at bounding box center [1505, 120] width 69 height 28
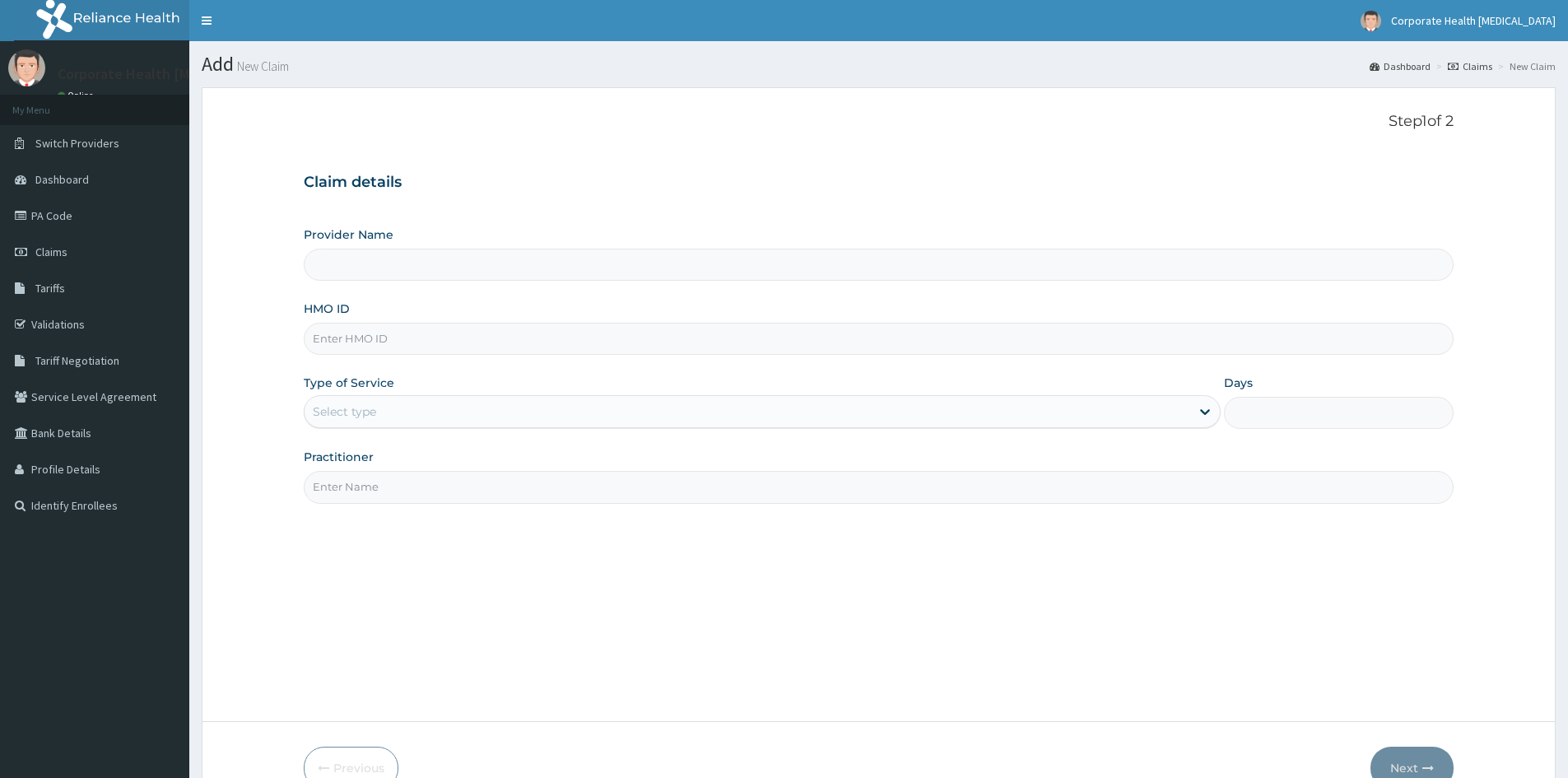
click at [378, 337] on input "HMO ID" at bounding box center [879, 338] width 1150 height 32
paste input "GBI/10424/A"
type input "GBI/10424/A"
type input "CHILDCARE AND WELLNESS CLINICS"
type input "GBI/10424/A"
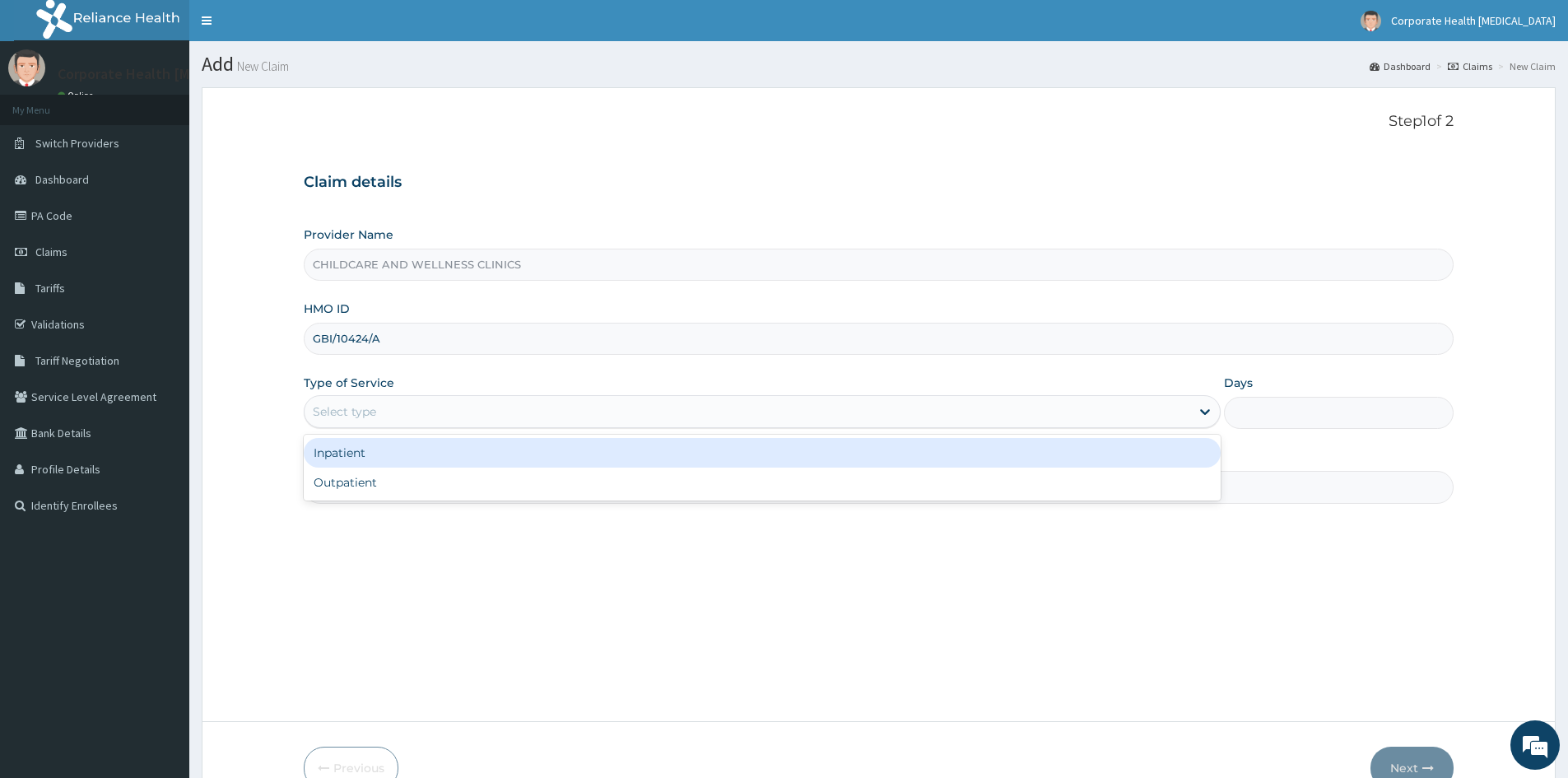
click at [357, 413] on div "Select type" at bounding box center [344, 411] width 63 height 17
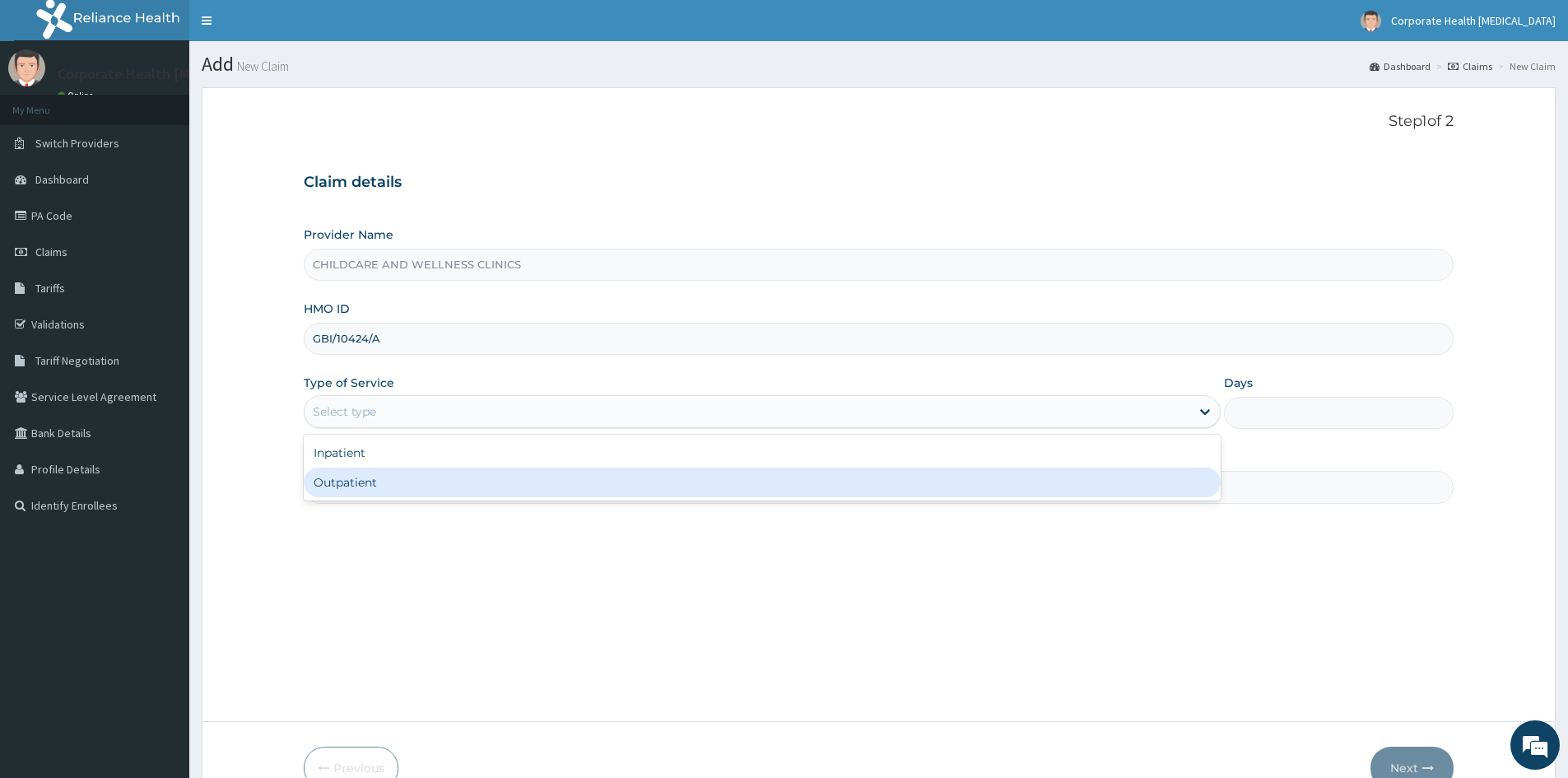
click at [364, 491] on div "Outpatient" at bounding box center [763, 483] width 917 height 30
type input "1"
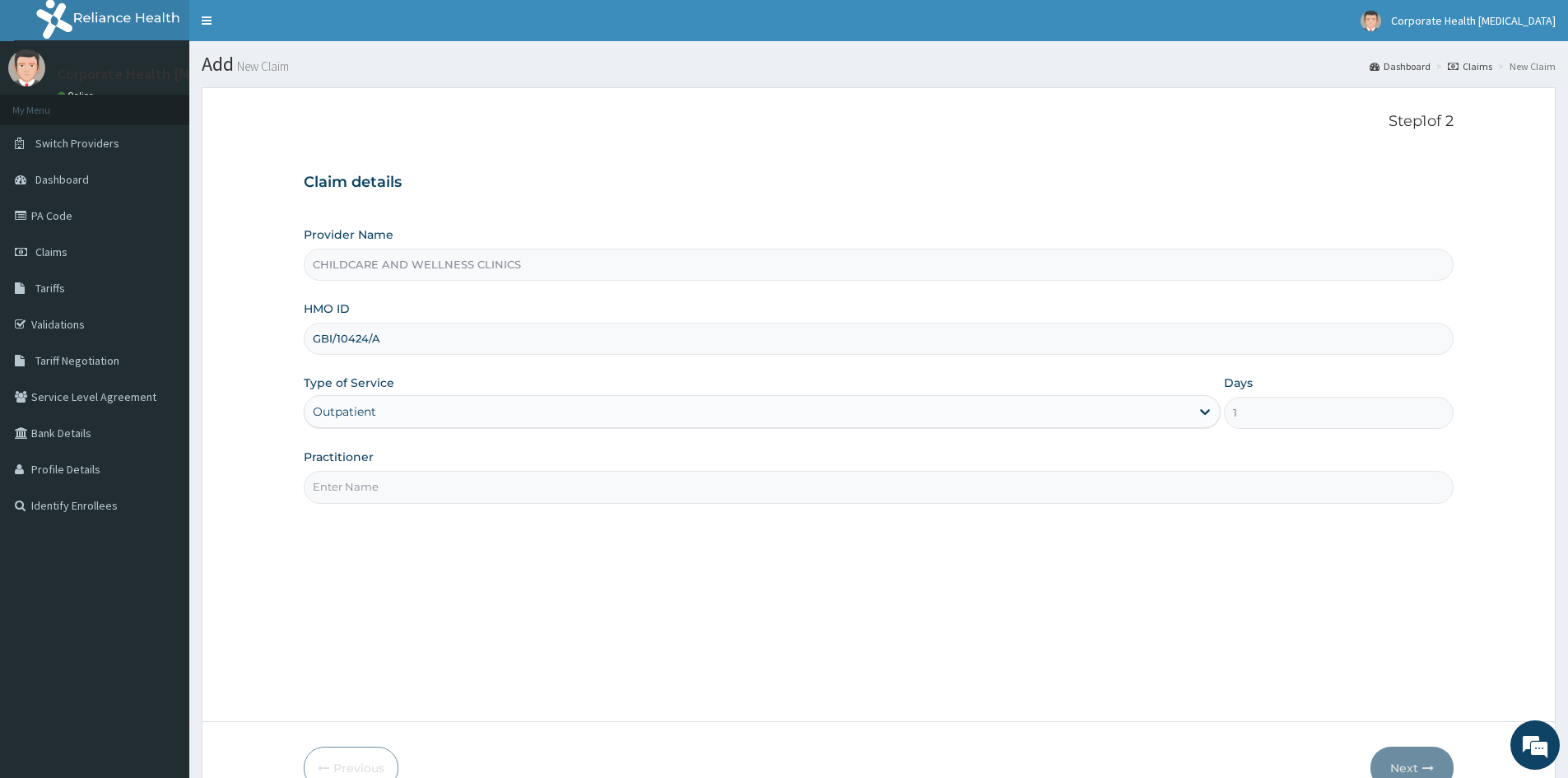
click at [494, 493] on input "Practitioner" at bounding box center [879, 487] width 1150 height 32
type input "OLAMIDE"
click at [1424, 763] on icon "button" at bounding box center [1428, 768] width 12 height 12
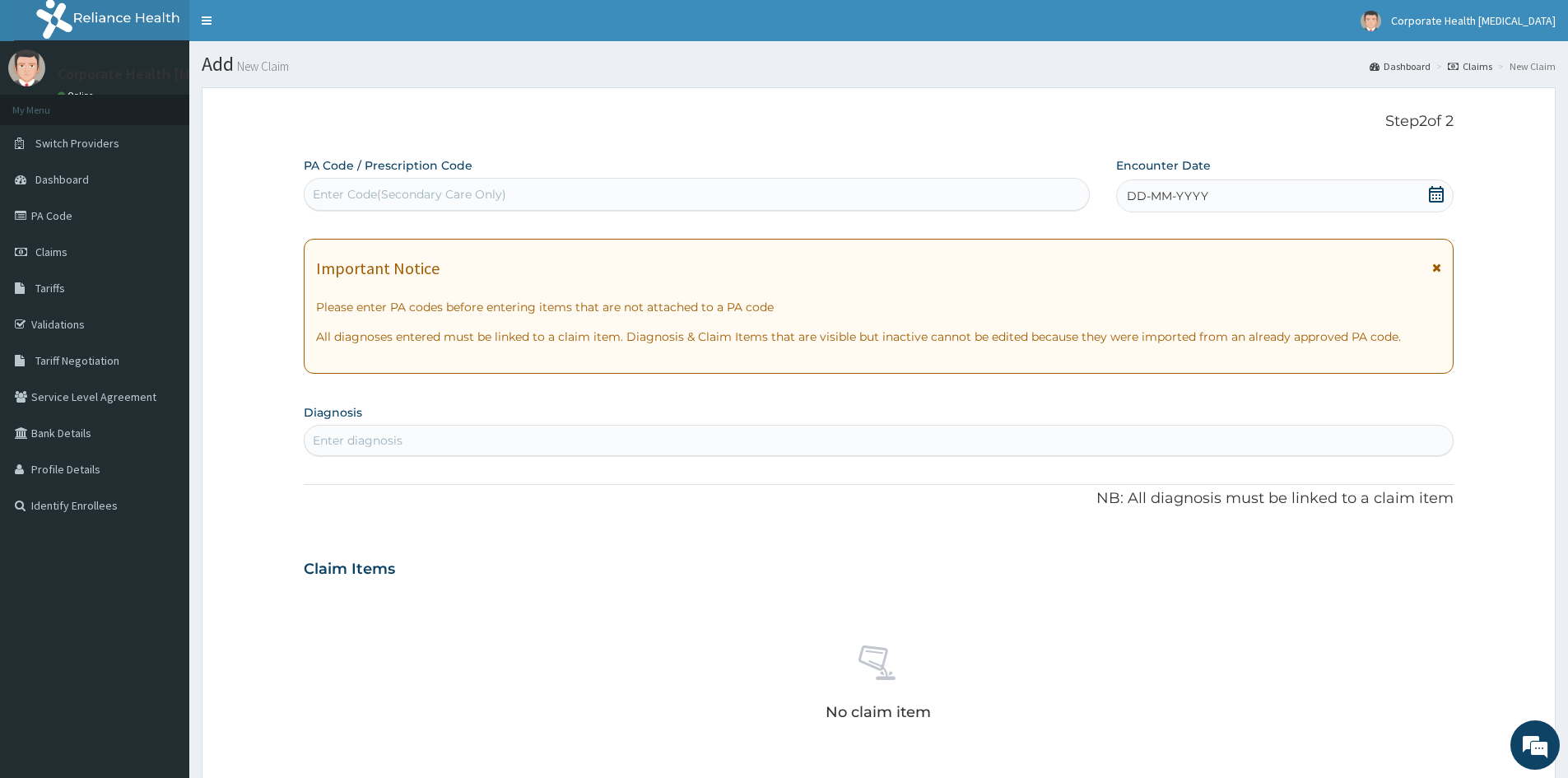
click at [1424, 203] on div "DD-MM-YYYY" at bounding box center [1284, 196] width 337 height 33
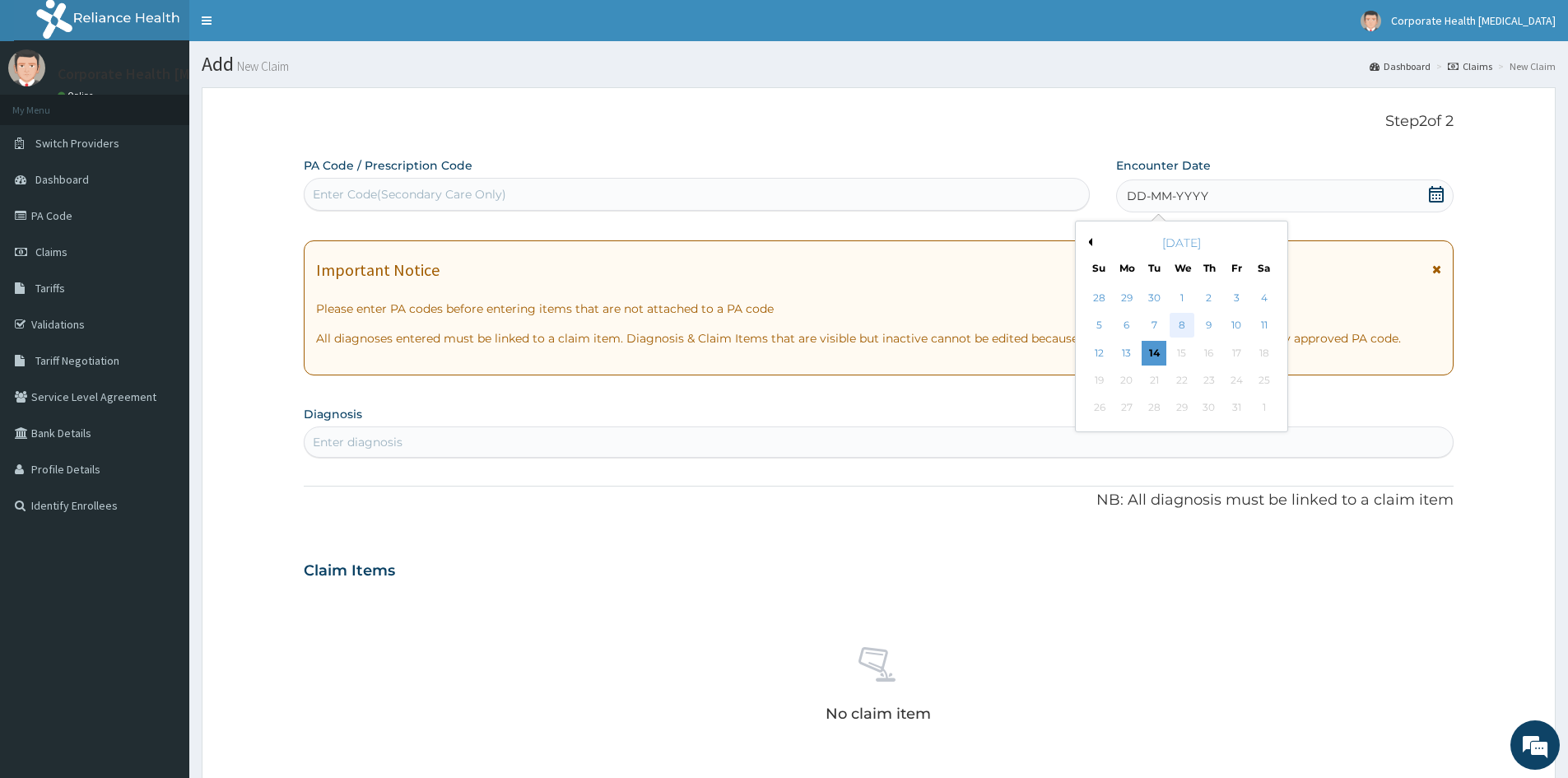
click at [1172, 321] on div "8" at bounding box center [1182, 326] width 25 height 25
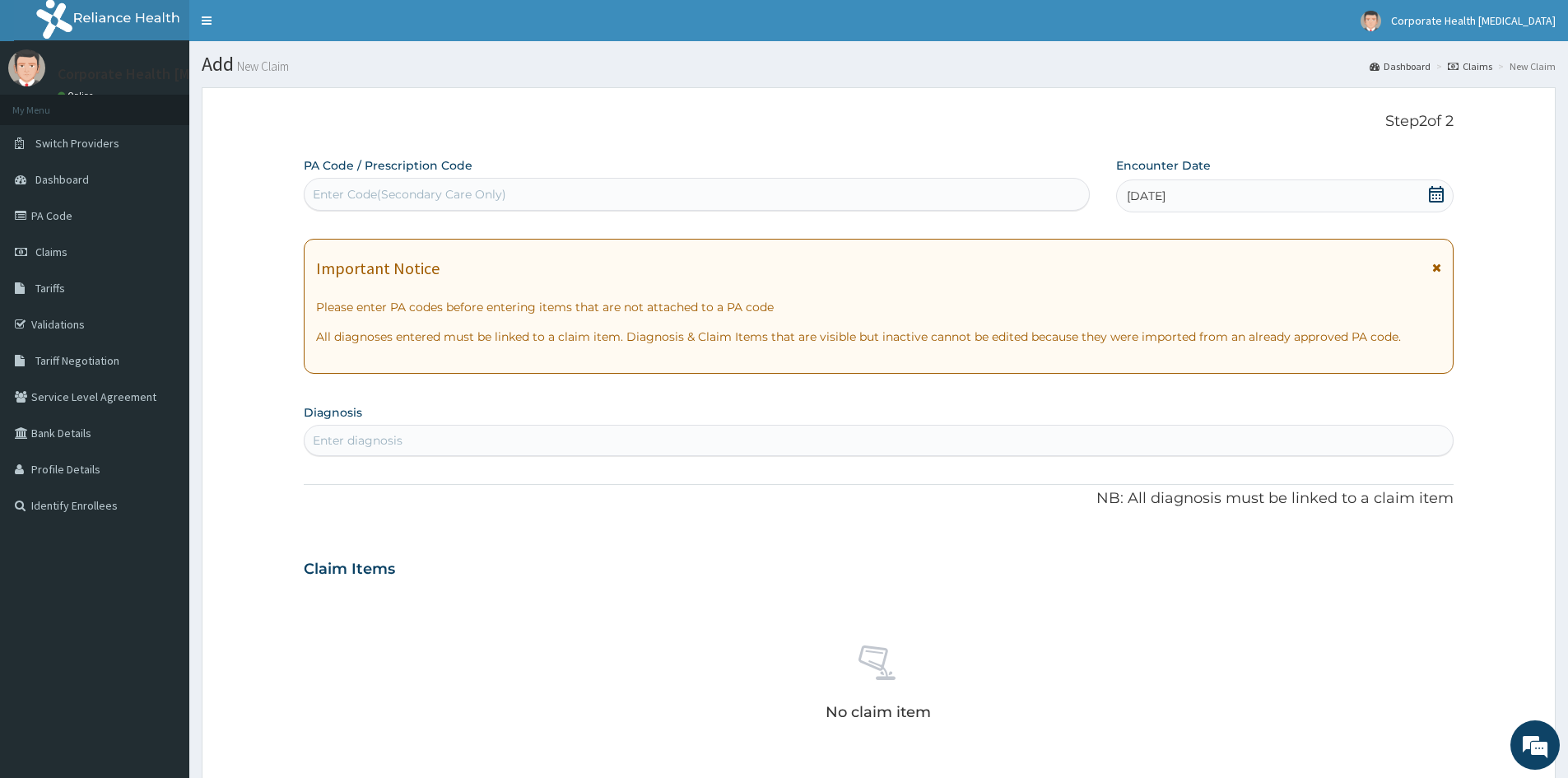
click at [466, 440] on div "Enter diagnosis" at bounding box center [879, 441] width 1148 height 27
type input "[MEDICAL_DATA]"
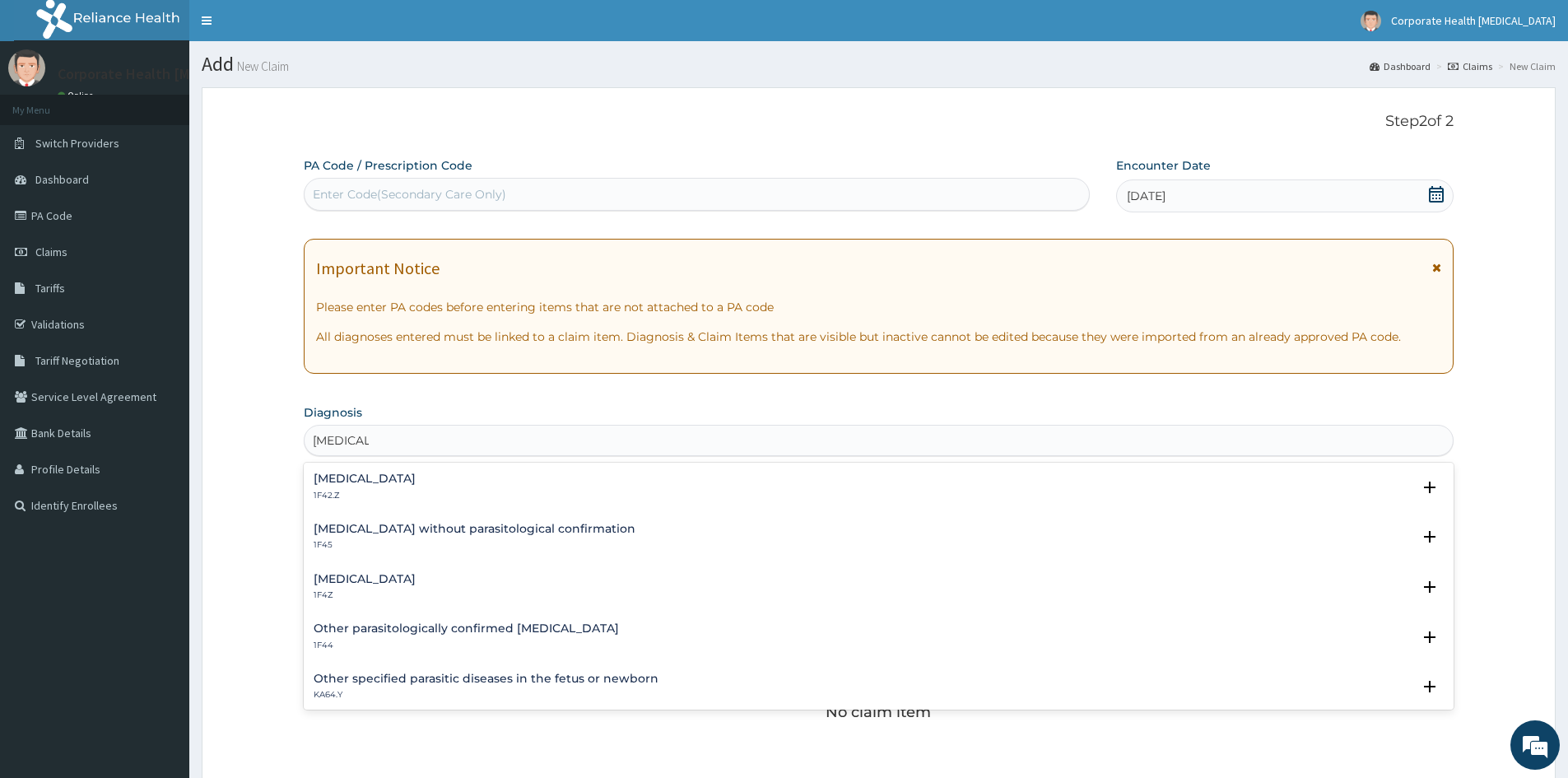
click at [344, 581] on h4 "[MEDICAL_DATA]" at bounding box center [364, 579] width 102 height 12
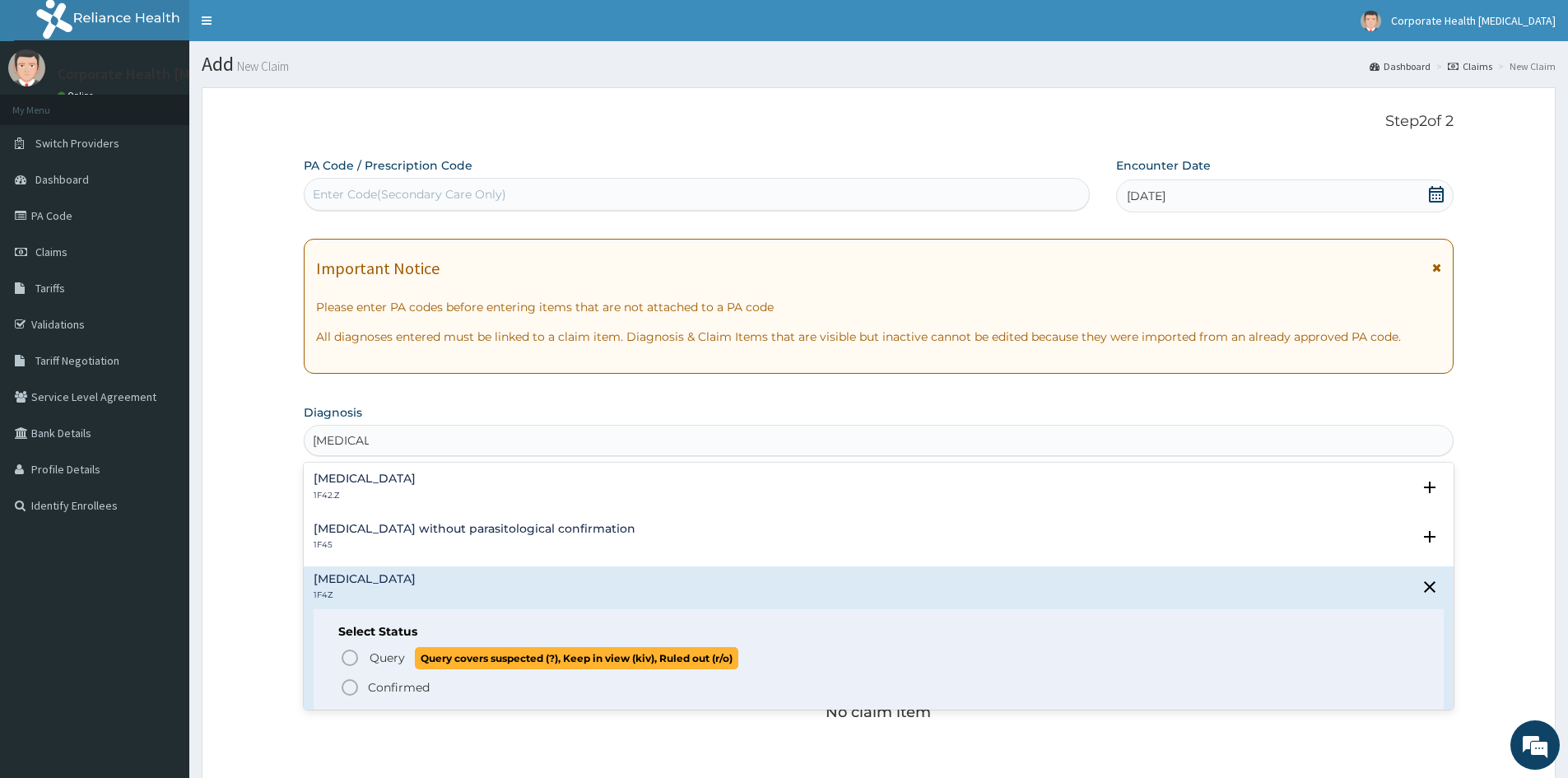
click at [351, 656] on icon "status option query" at bounding box center [350, 658] width 20 height 20
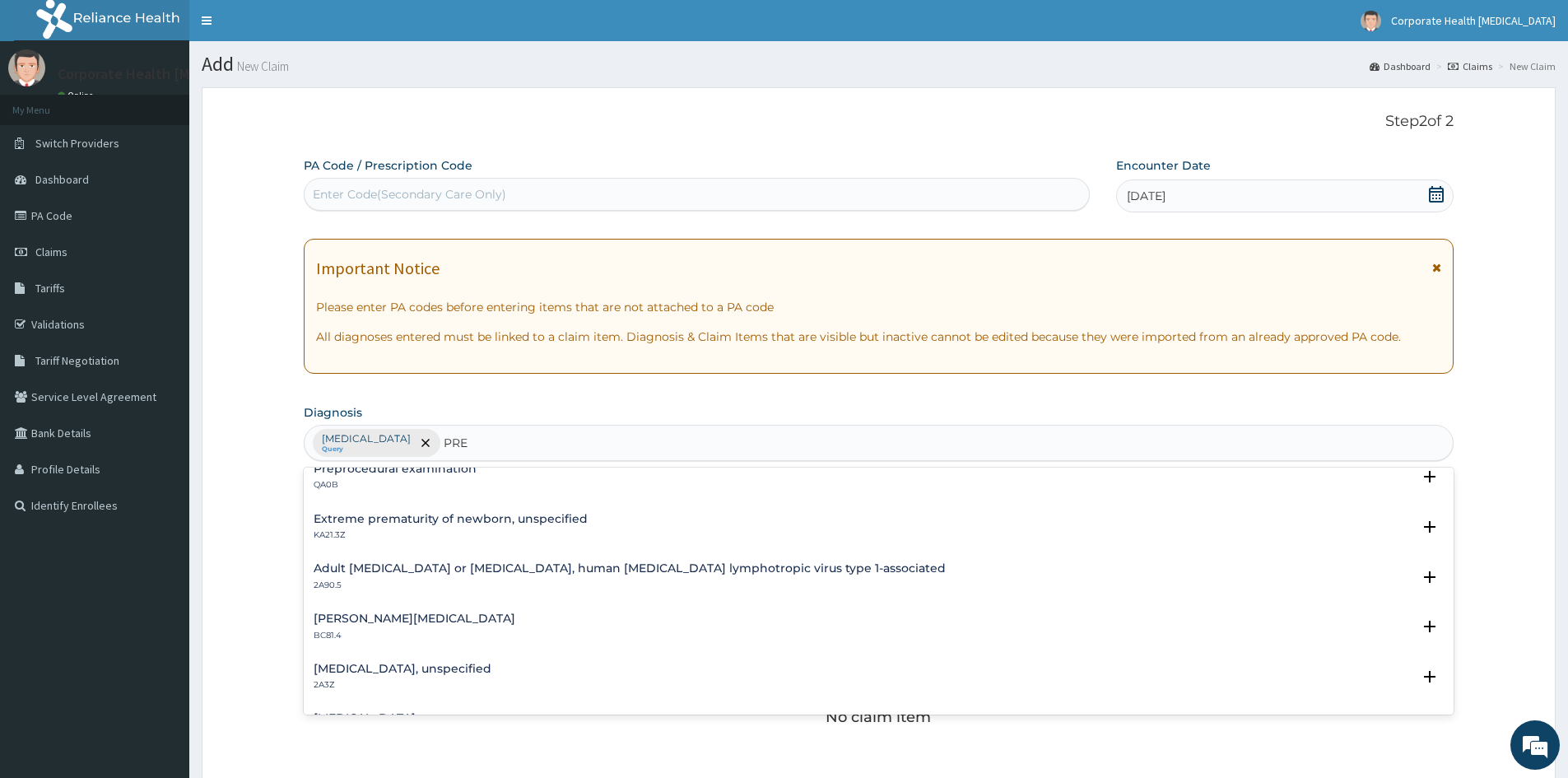
scroll to position [247, 0]
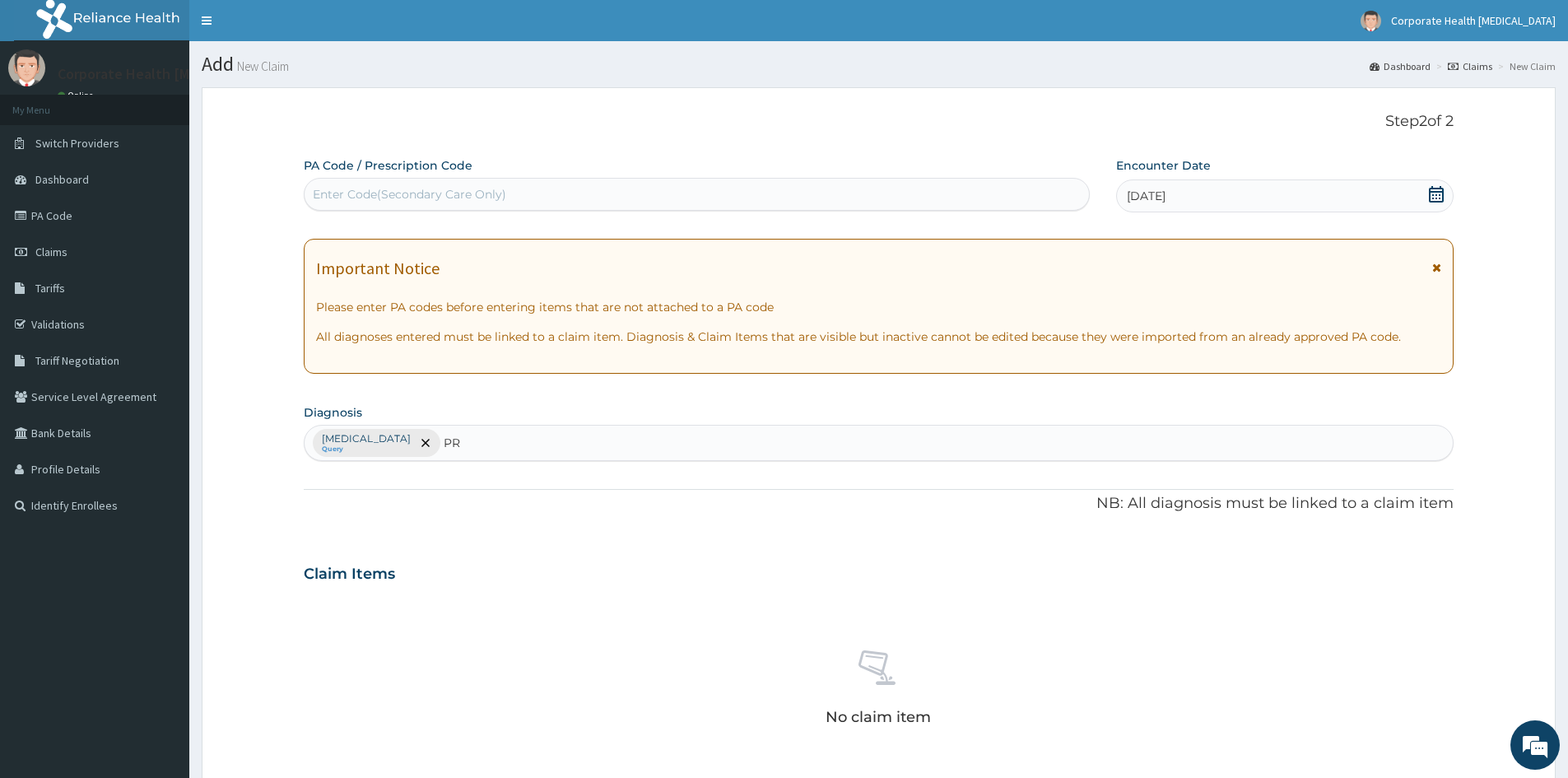
type input "P"
type input "CY"
type input "C"
type input "PRE"
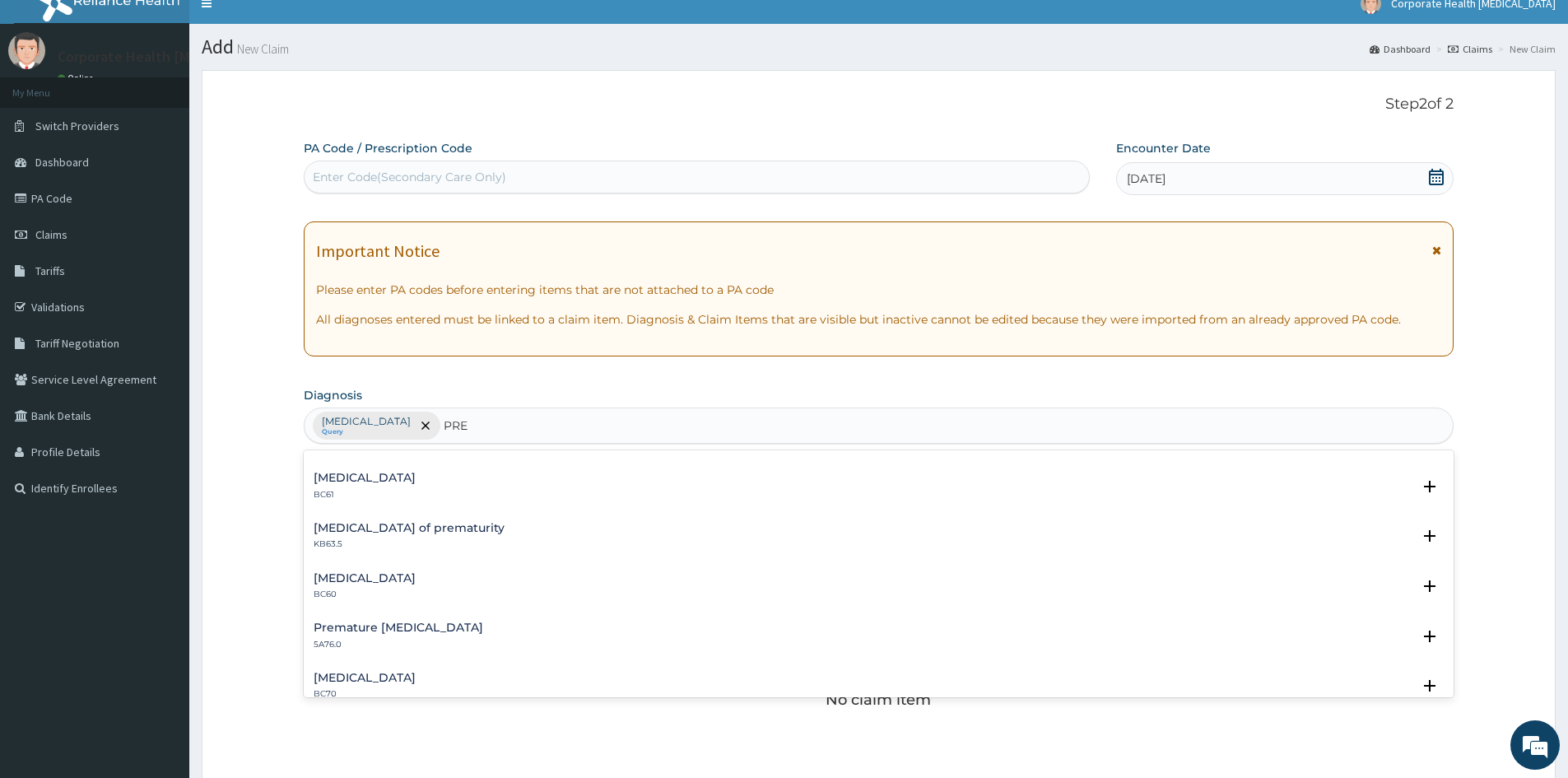
scroll to position [0, 0]
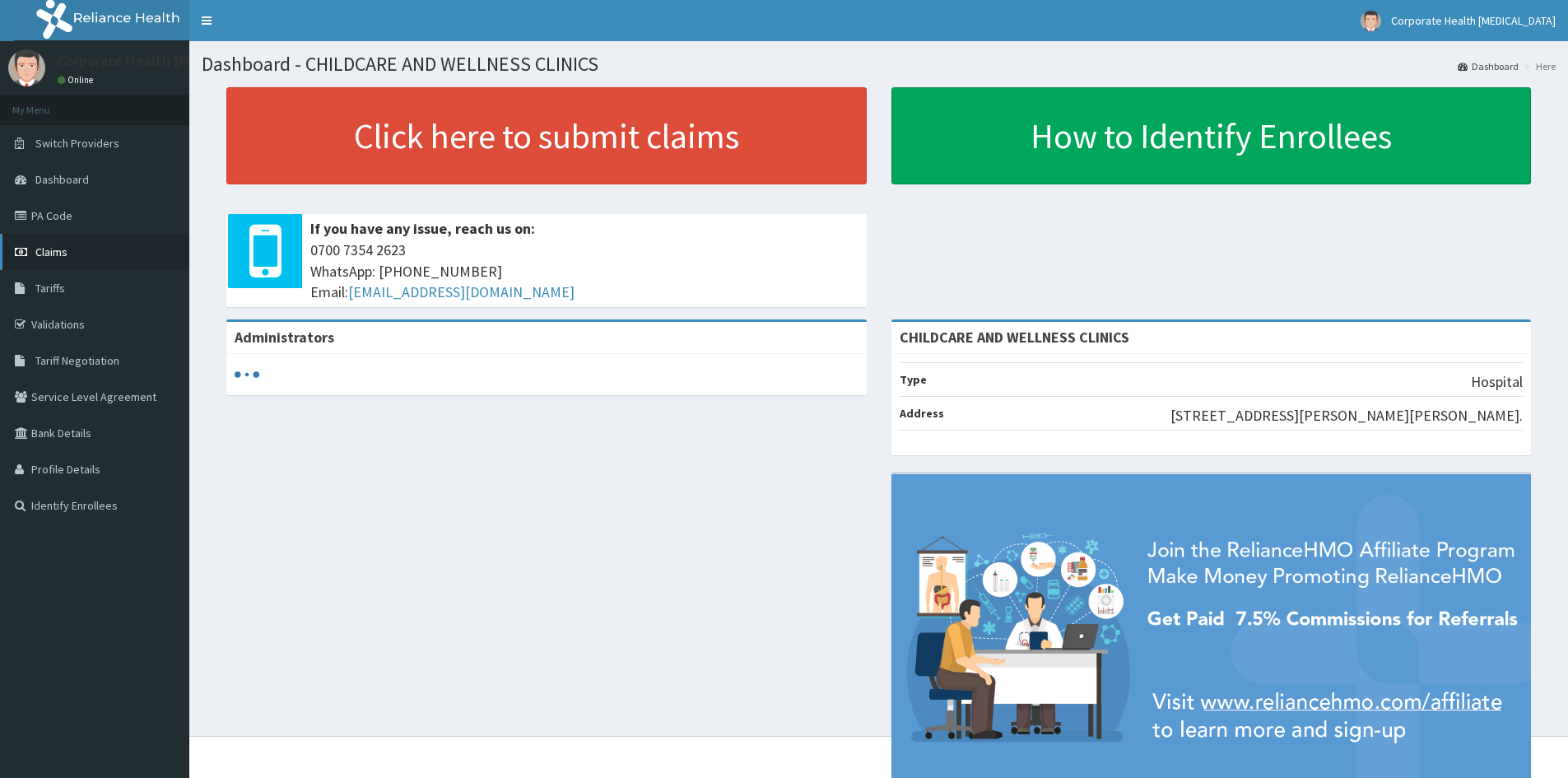
click at [78, 253] on link "Claims" at bounding box center [95, 252] width 189 height 37
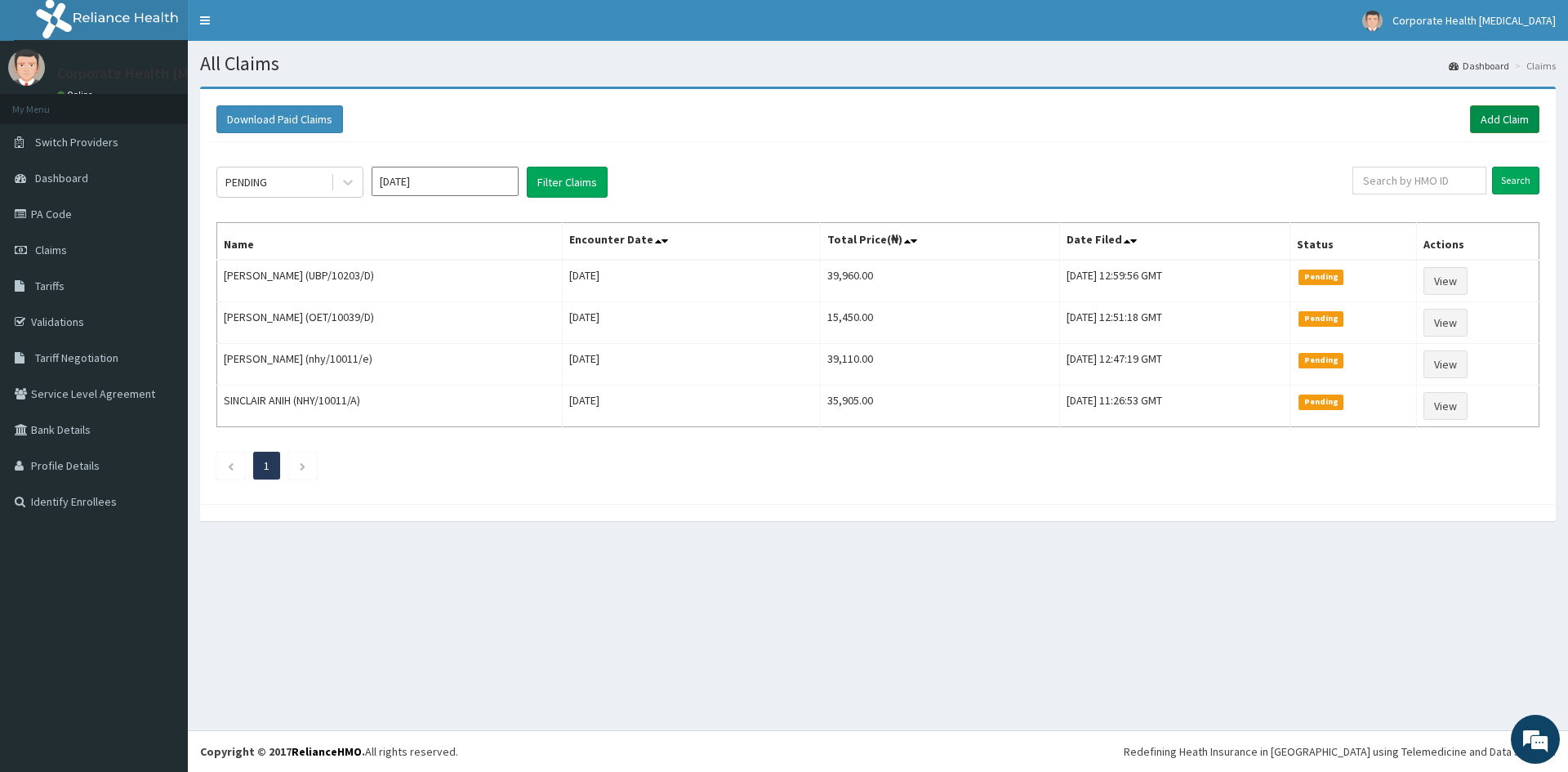
click at [1509, 112] on link "Add Claim" at bounding box center [1505, 120] width 69 height 28
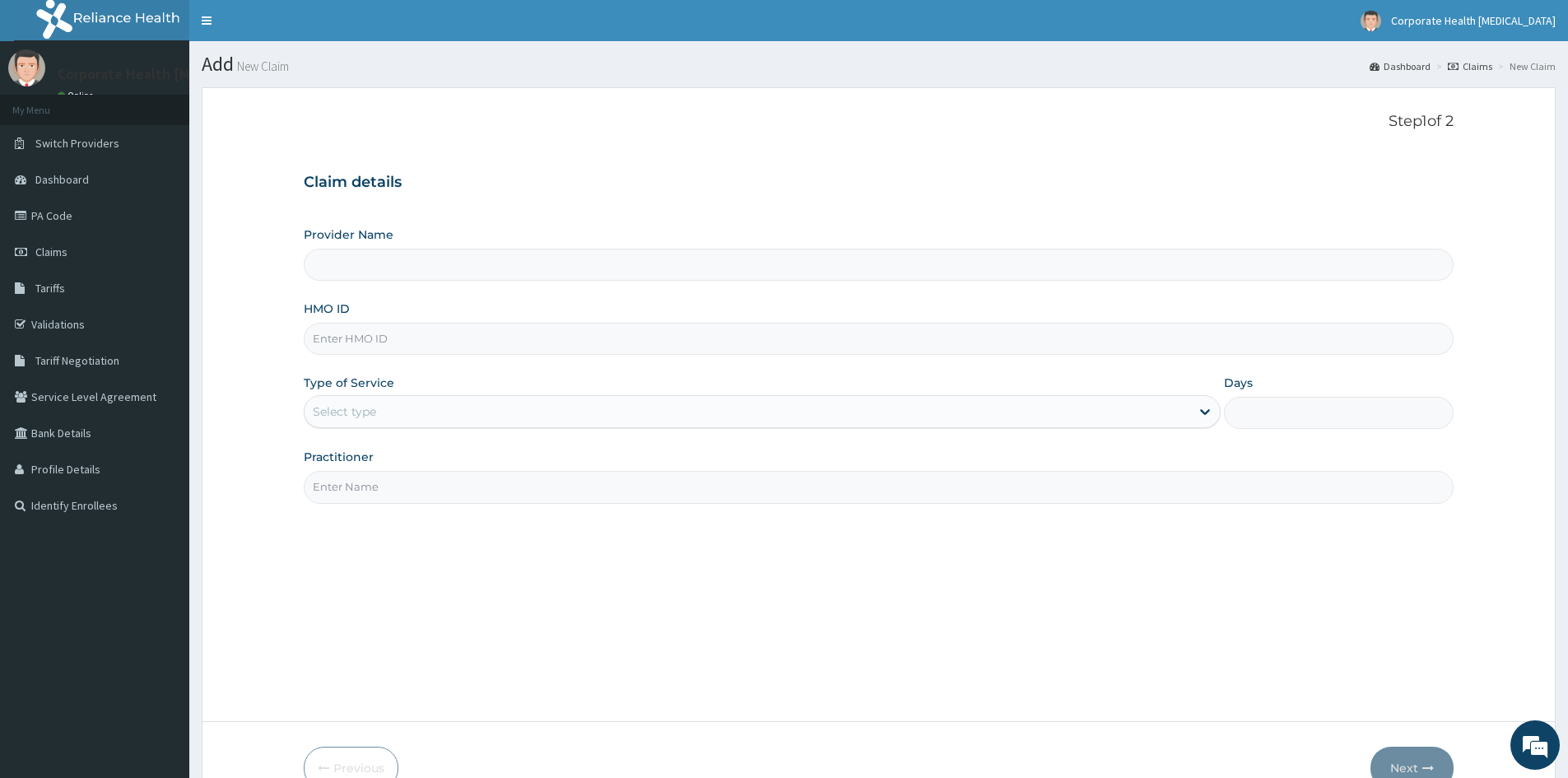
click at [411, 342] on input "HMO ID" at bounding box center [879, 338] width 1150 height 32
type input "CHILDCARE AND WELLNESS CLINICS"
paste input "GBI/10424/A"
type input "GBI/10424/A"
click at [488, 407] on div "Select type" at bounding box center [748, 412] width 886 height 27
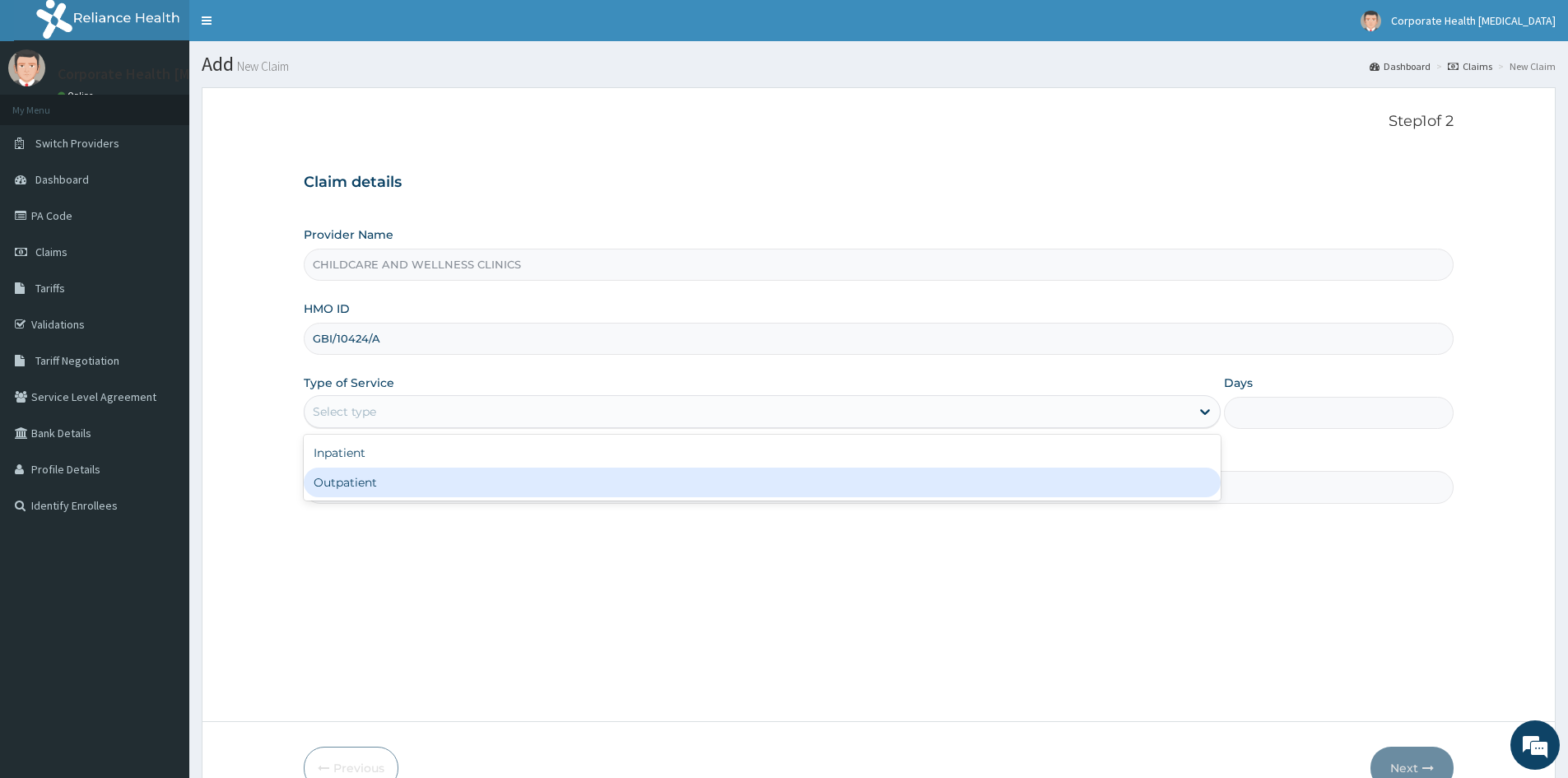
click at [435, 491] on div "Outpatient" at bounding box center [763, 483] width 917 height 30
type input "1"
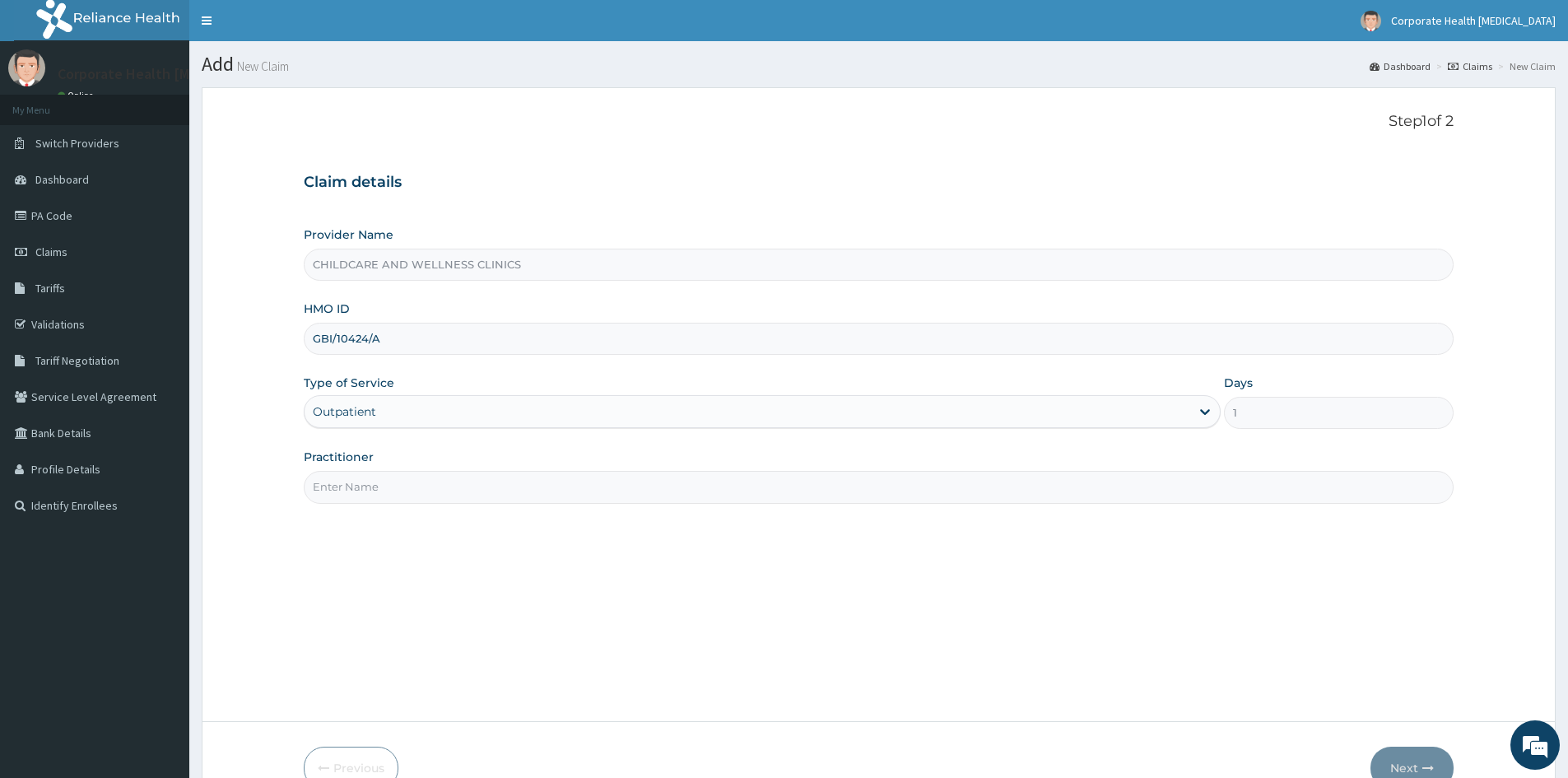
click at [435, 491] on input "Practitioner" at bounding box center [879, 487] width 1150 height 32
click at [382, 491] on input "Practitioner" at bounding box center [879, 487] width 1150 height 32
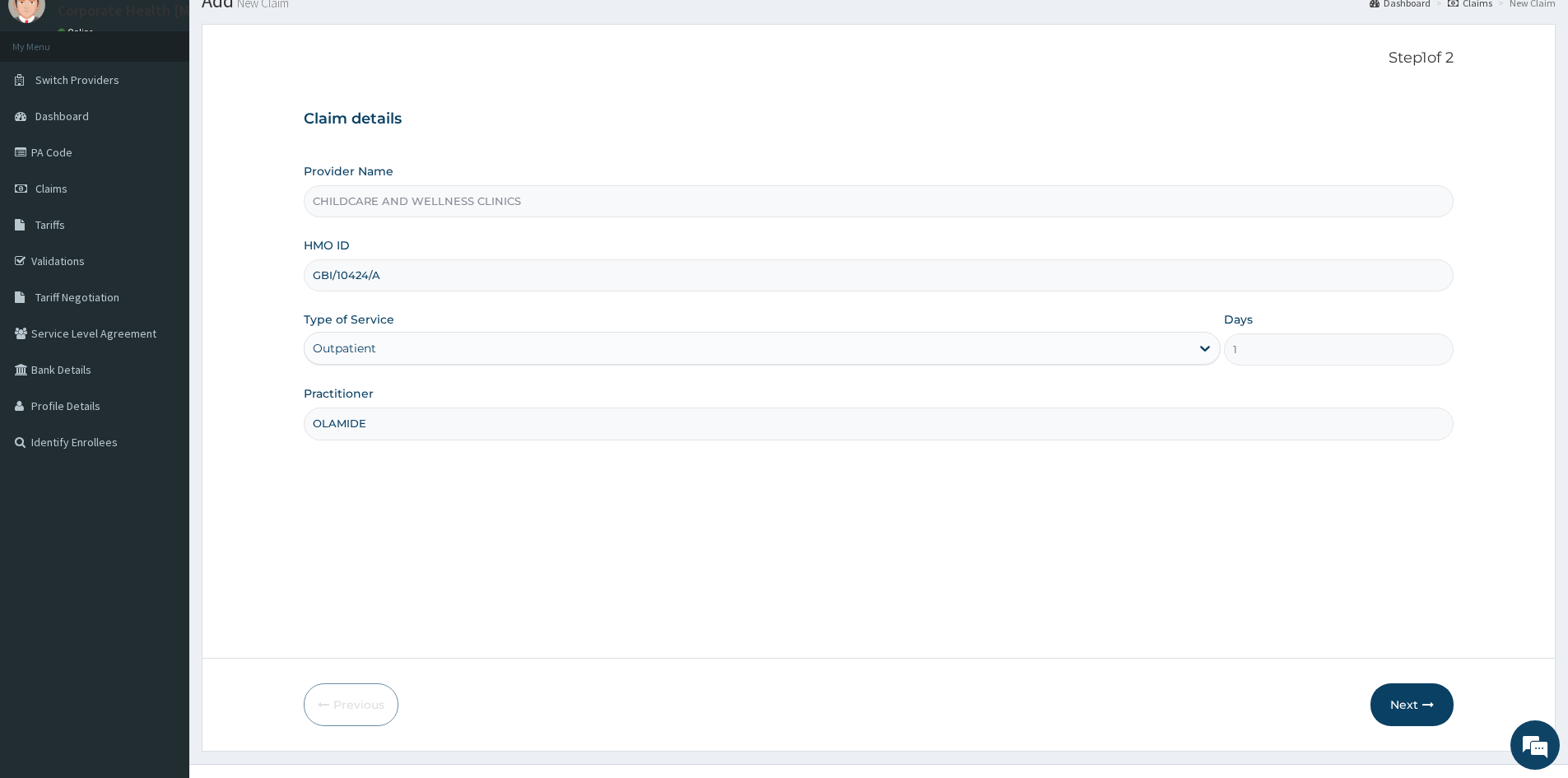
scroll to position [91, 0]
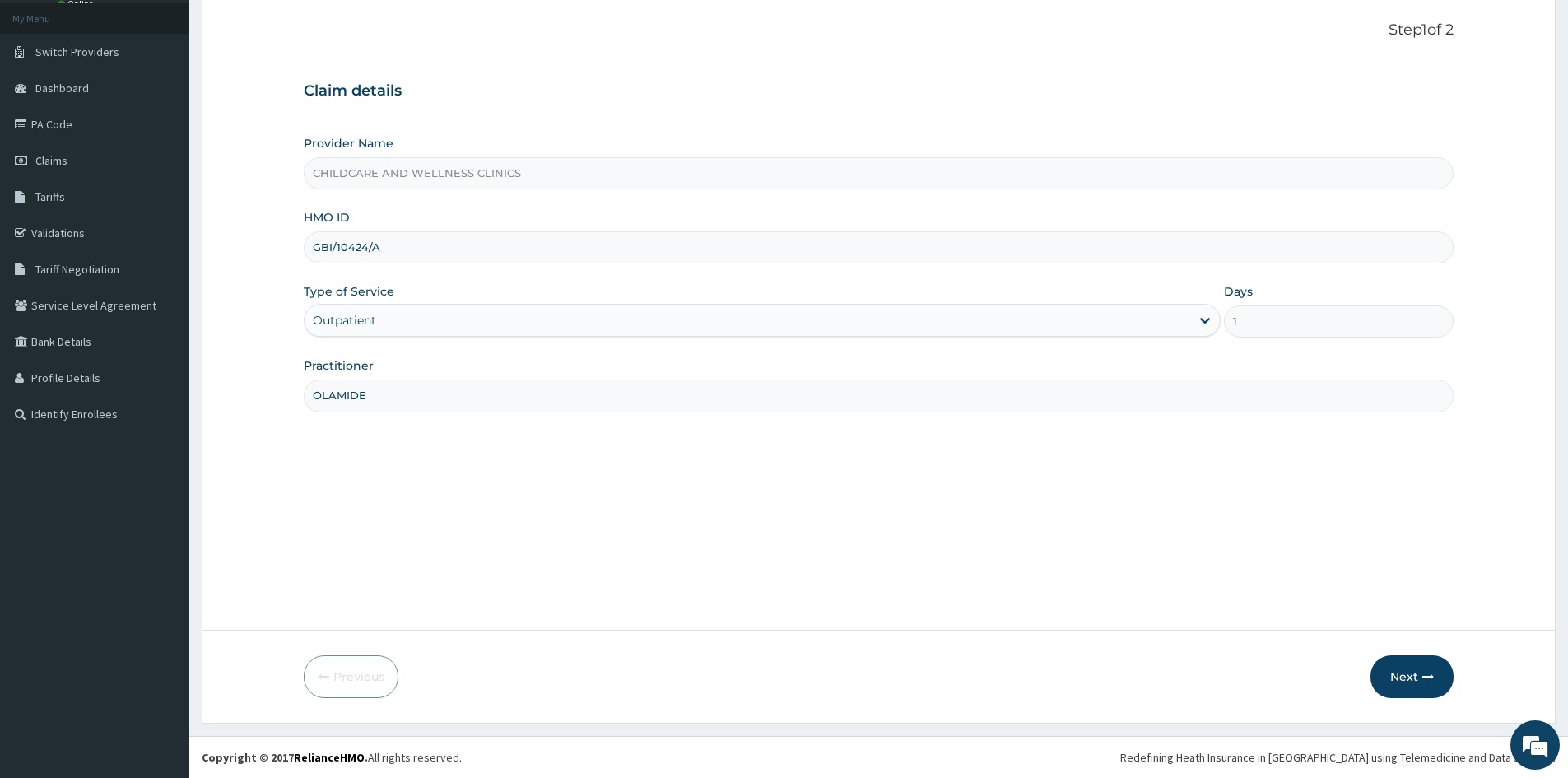
type input "OLAMIDE"
click at [1382, 657] on button "Next" at bounding box center [1413, 677] width 83 height 43
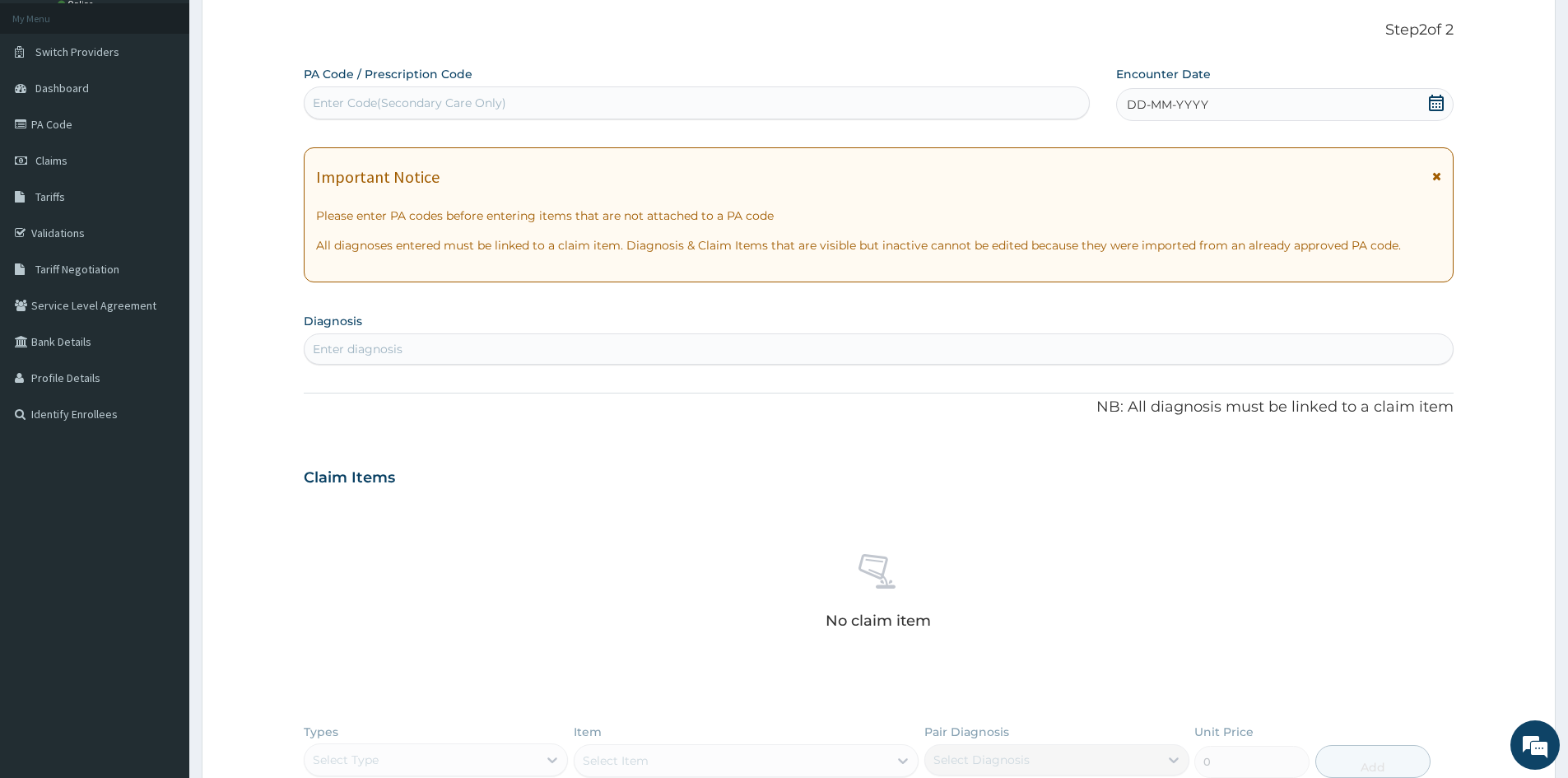
click at [1209, 100] on div "DD-MM-YYYY" at bounding box center [1284, 105] width 337 height 33
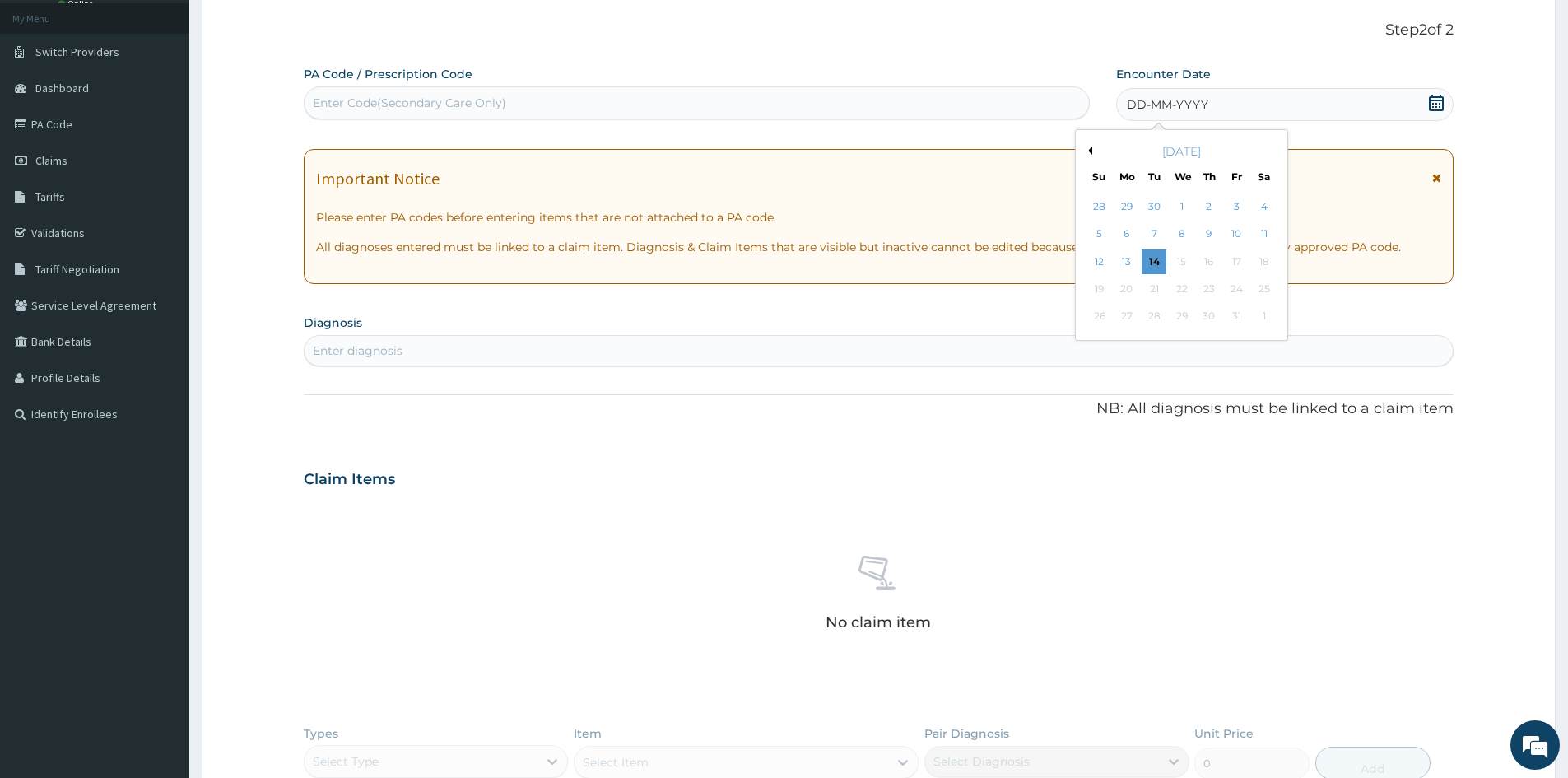
drag, startPoint x: 1175, startPoint y: 231, endPoint x: 1081, endPoint y: 262, distance: 99.0
click at [1174, 231] on div "8" at bounding box center [1182, 235] width 25 height 25
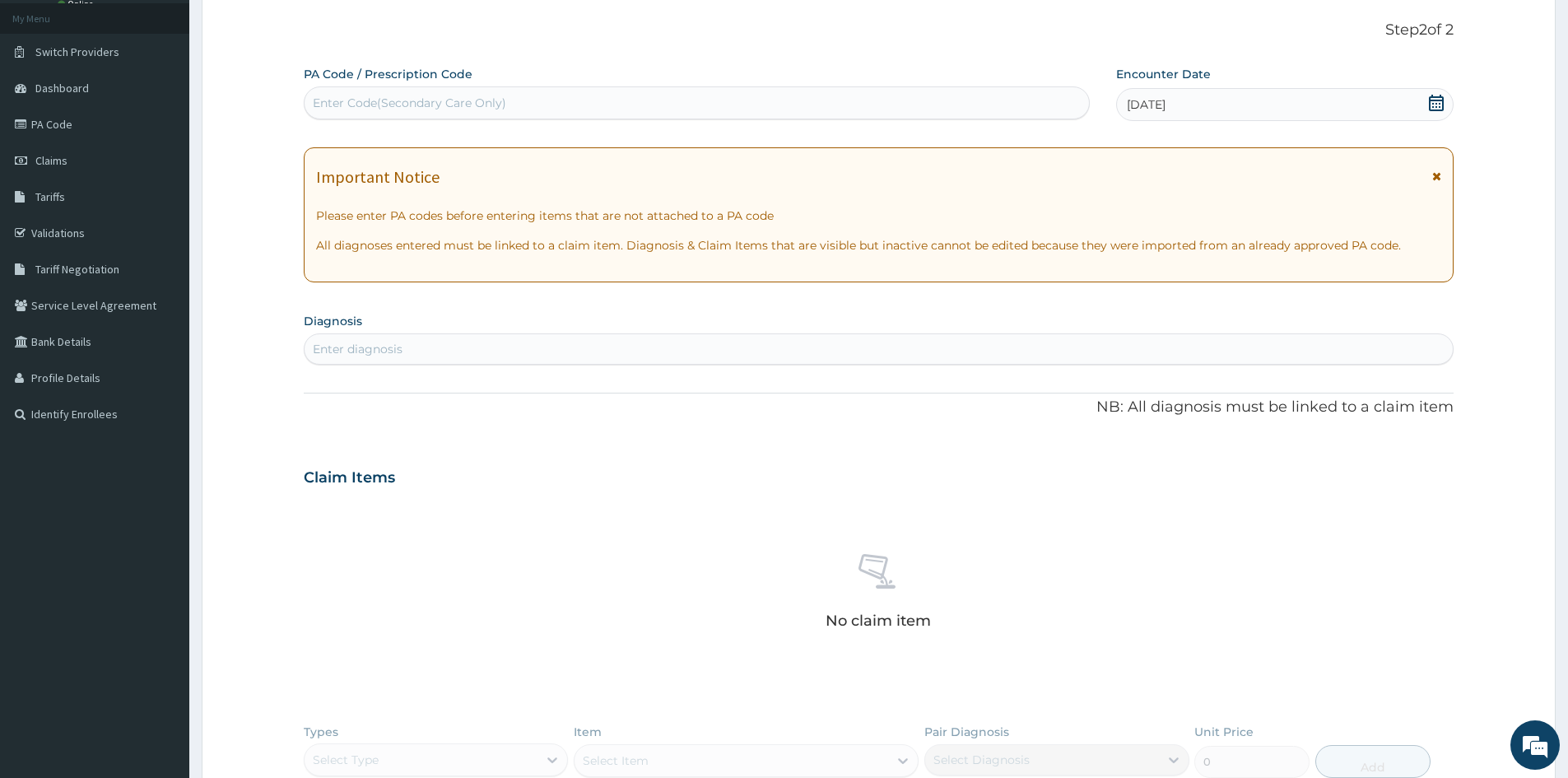
click at [501, 342] on div "Enter diagnosis" at bounding box center [879, 349] width 1148 height 27
type input "MALARIA"
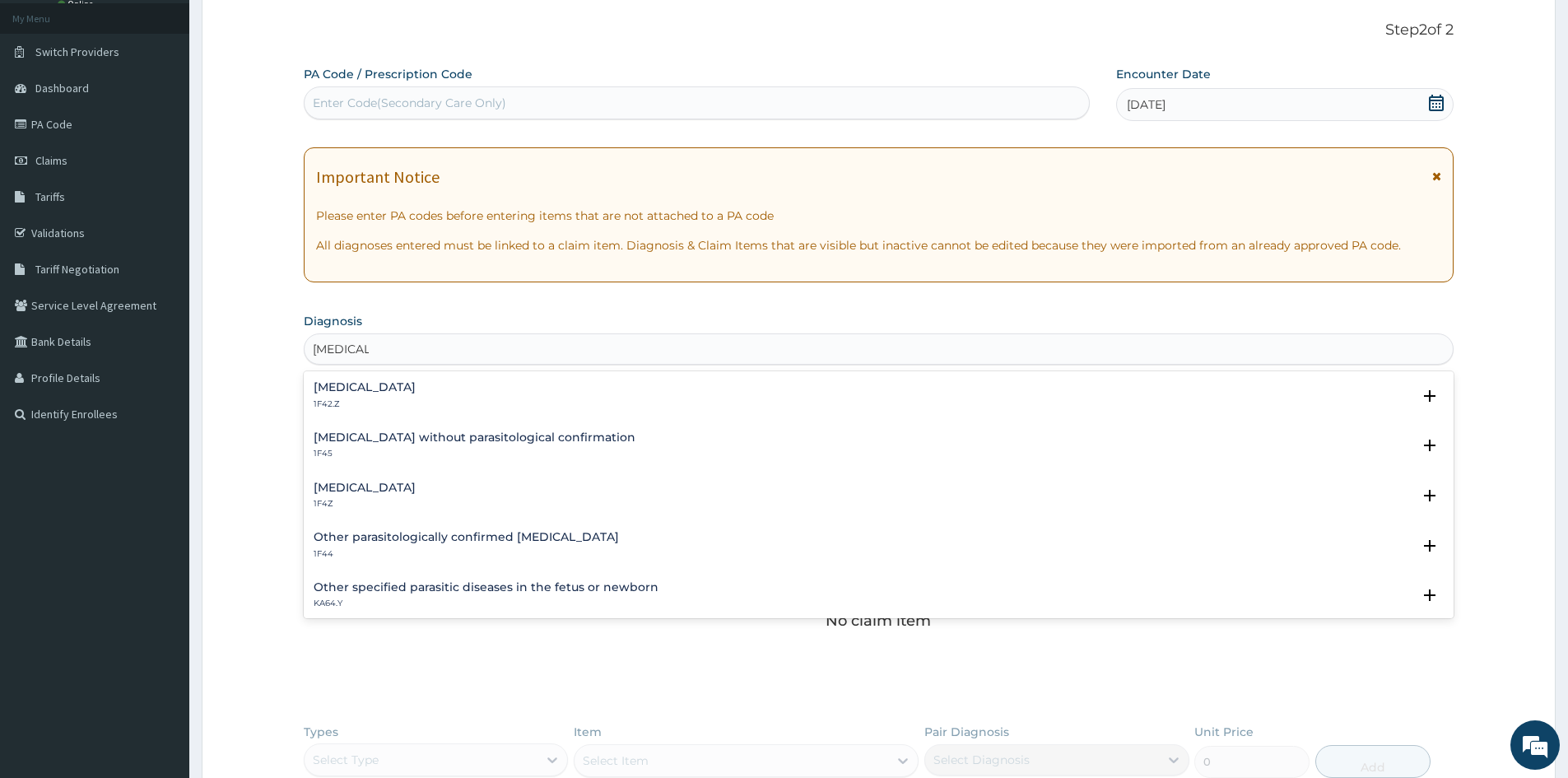
click at [367, 476] on div "Malaria, unspecified 1F4Z Select Status Query Query covers suspected (?), Keep …" at bounding box center [879, 500] width 1150 height 50
click at [410, 485] on h4 "Malaria, unspecified" at bounding box center [364, 488] width 102 height 12
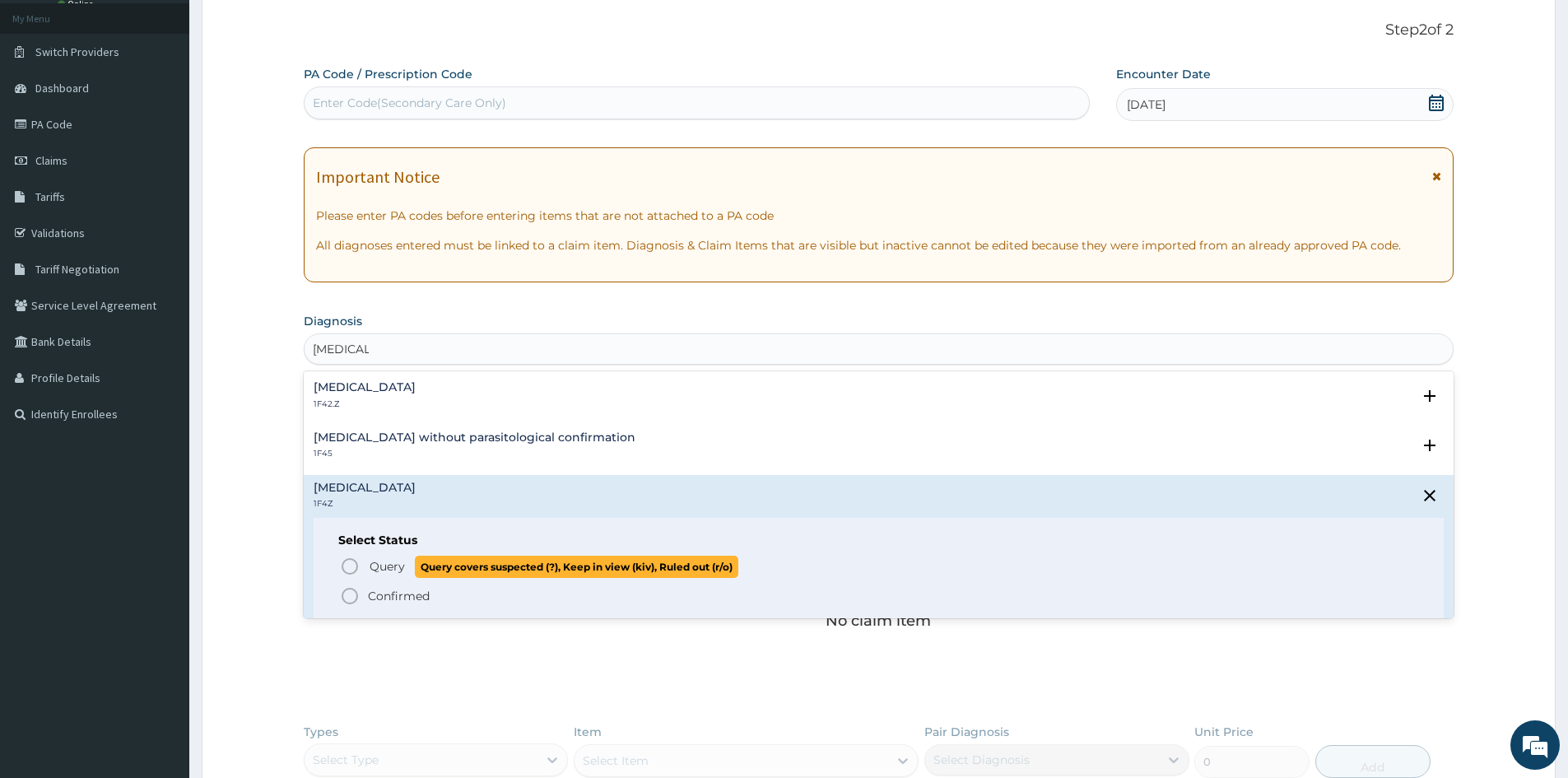
click at [348, 565] on icon "status option query" at bounding box center [350, 567] width 20 height 20
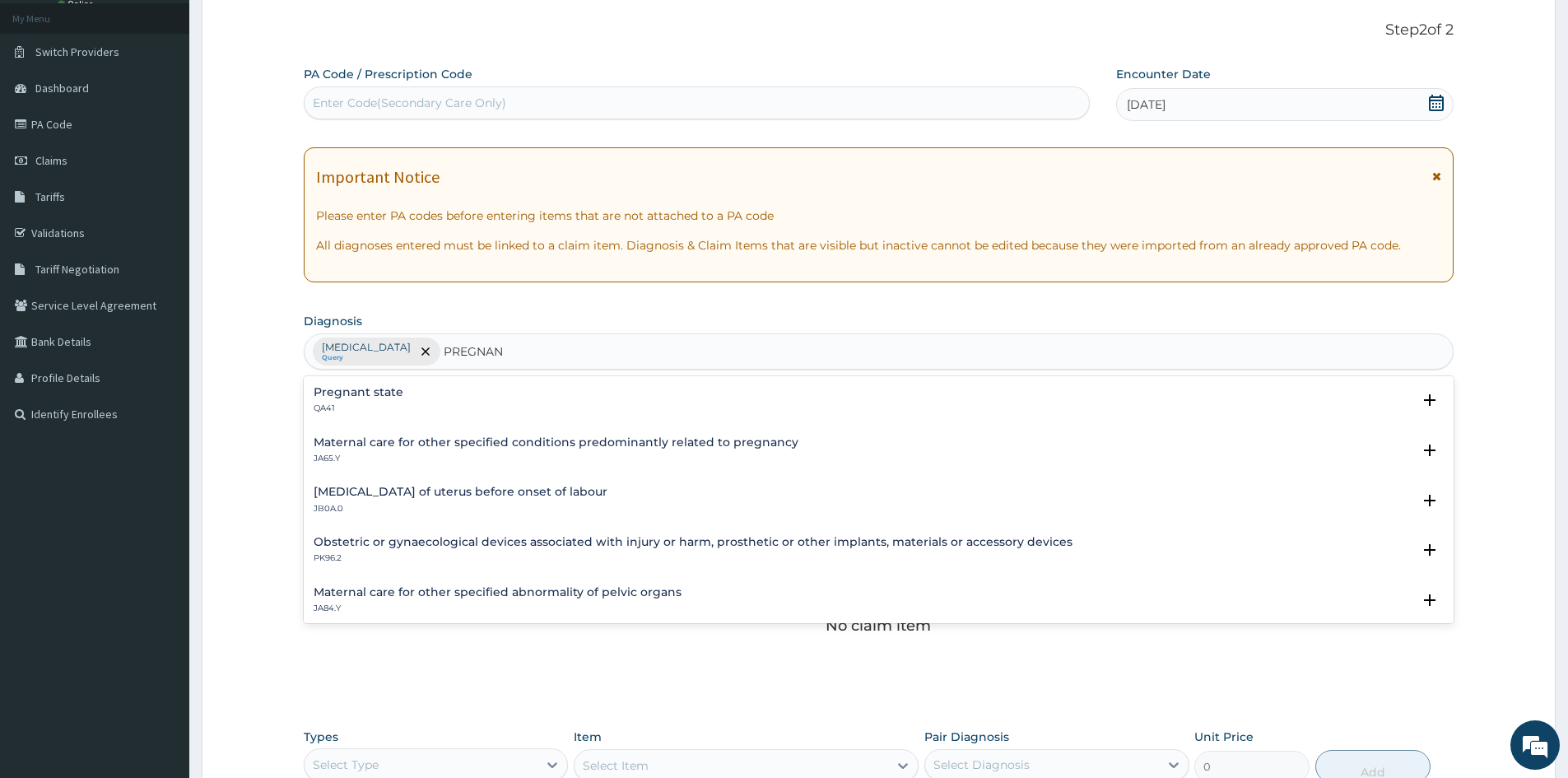
type input "PREGNANT"
click at [361, 395] on h4 "Pregnant state" at bounding box center [358, 392] width 90 height 12
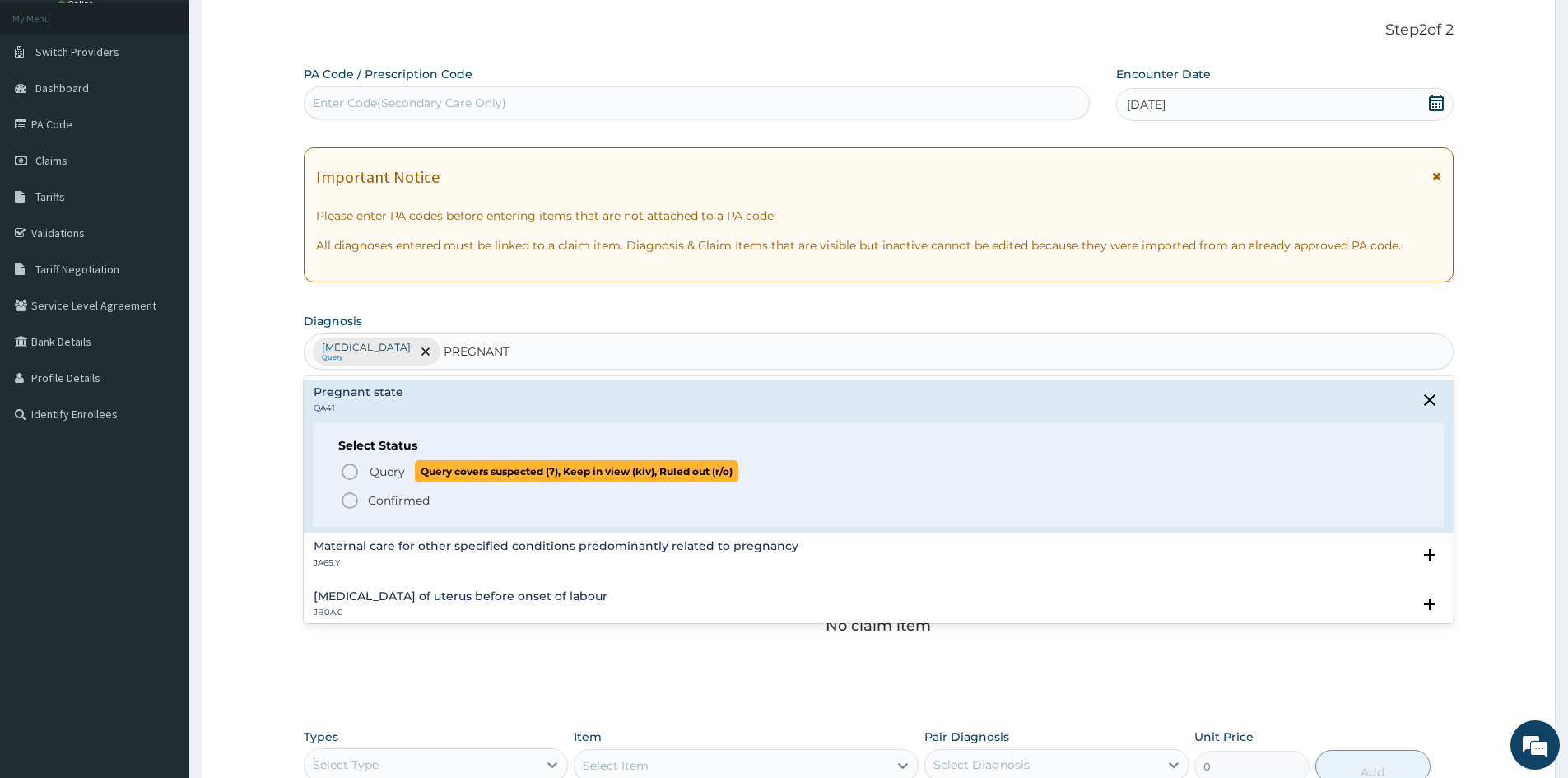
click at [346, 470] on icon "status option query" at bounding box center [350, 472] width 20 height 20
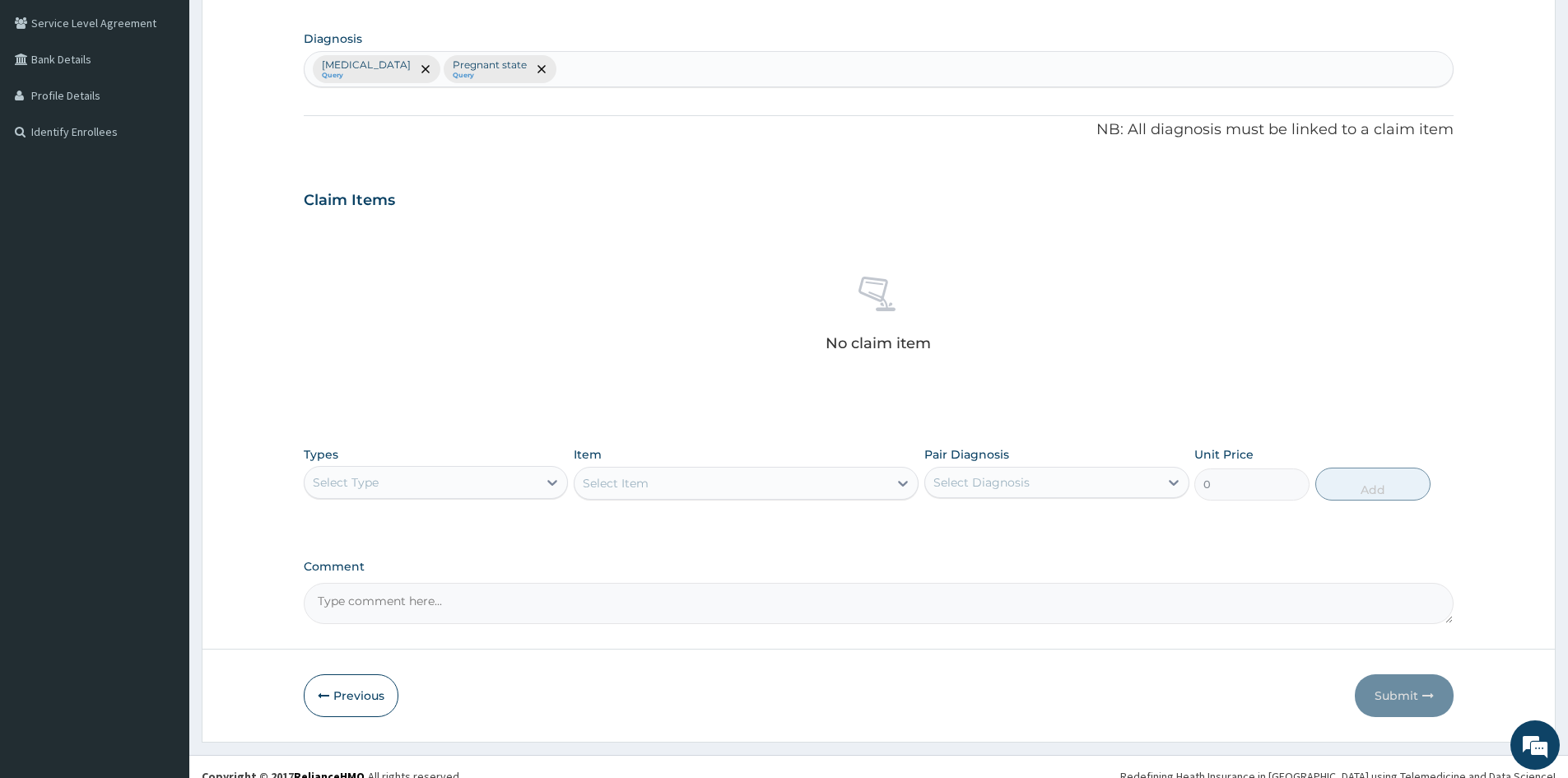
scroll to position [393, 0]
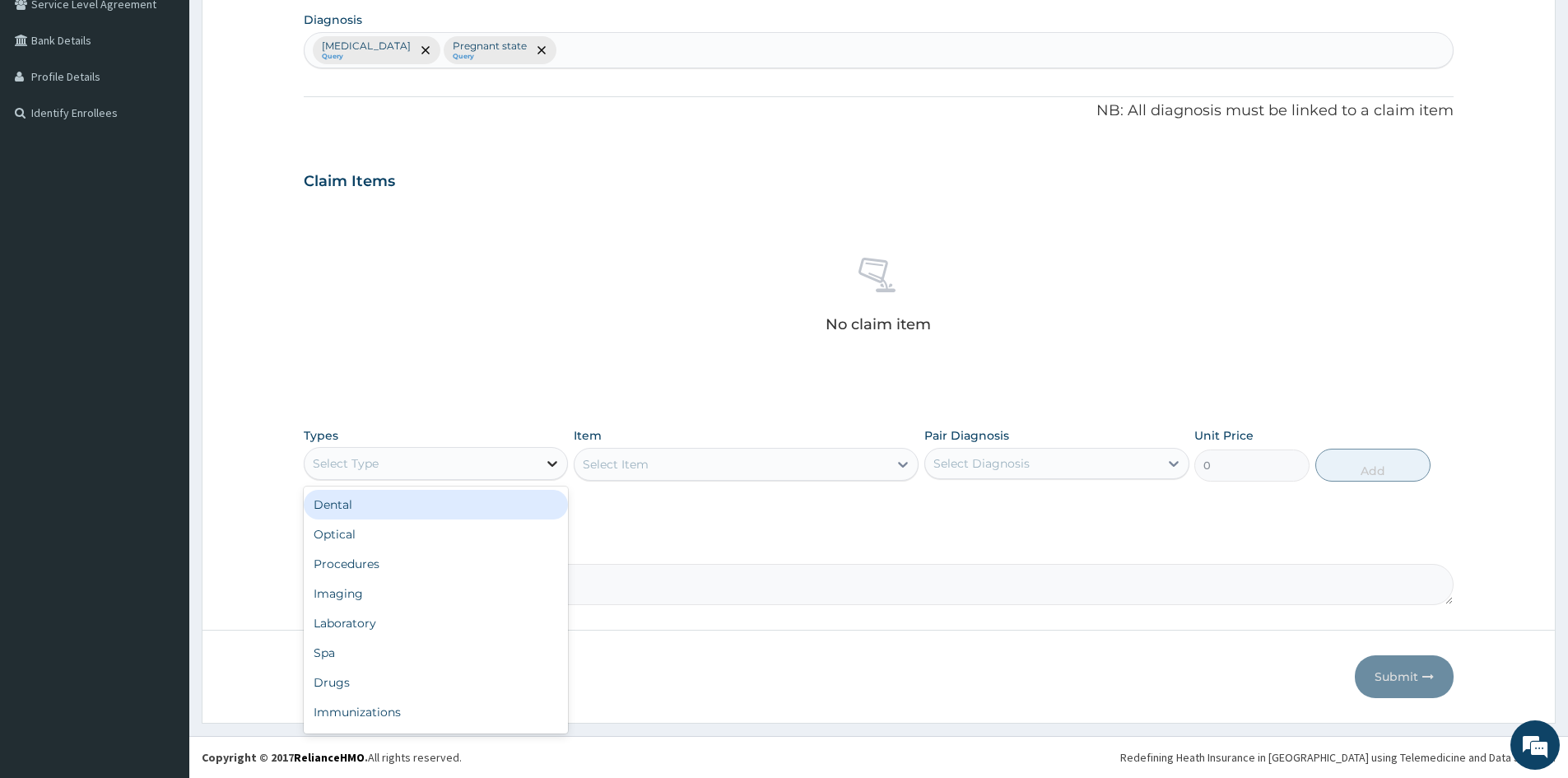
click at [548, 462] on icon at bounding box center [553, 464] width 10 height 6
click at [413, 569] on div "Procedures" at bounding box center [436, 564] width 264 height 30
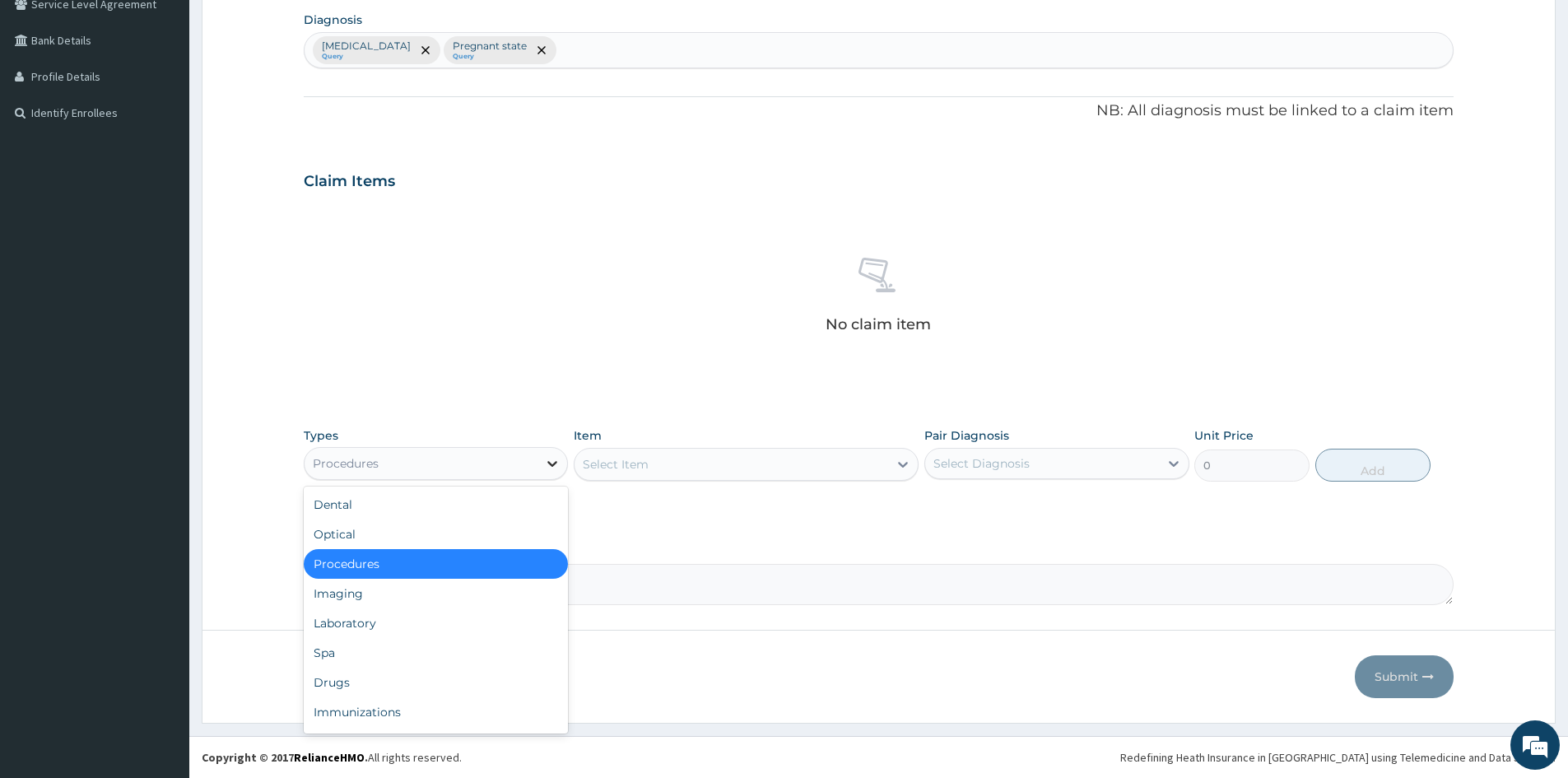
click at [542, 467] on div at bounding box center [553, 464] width 30 height 30
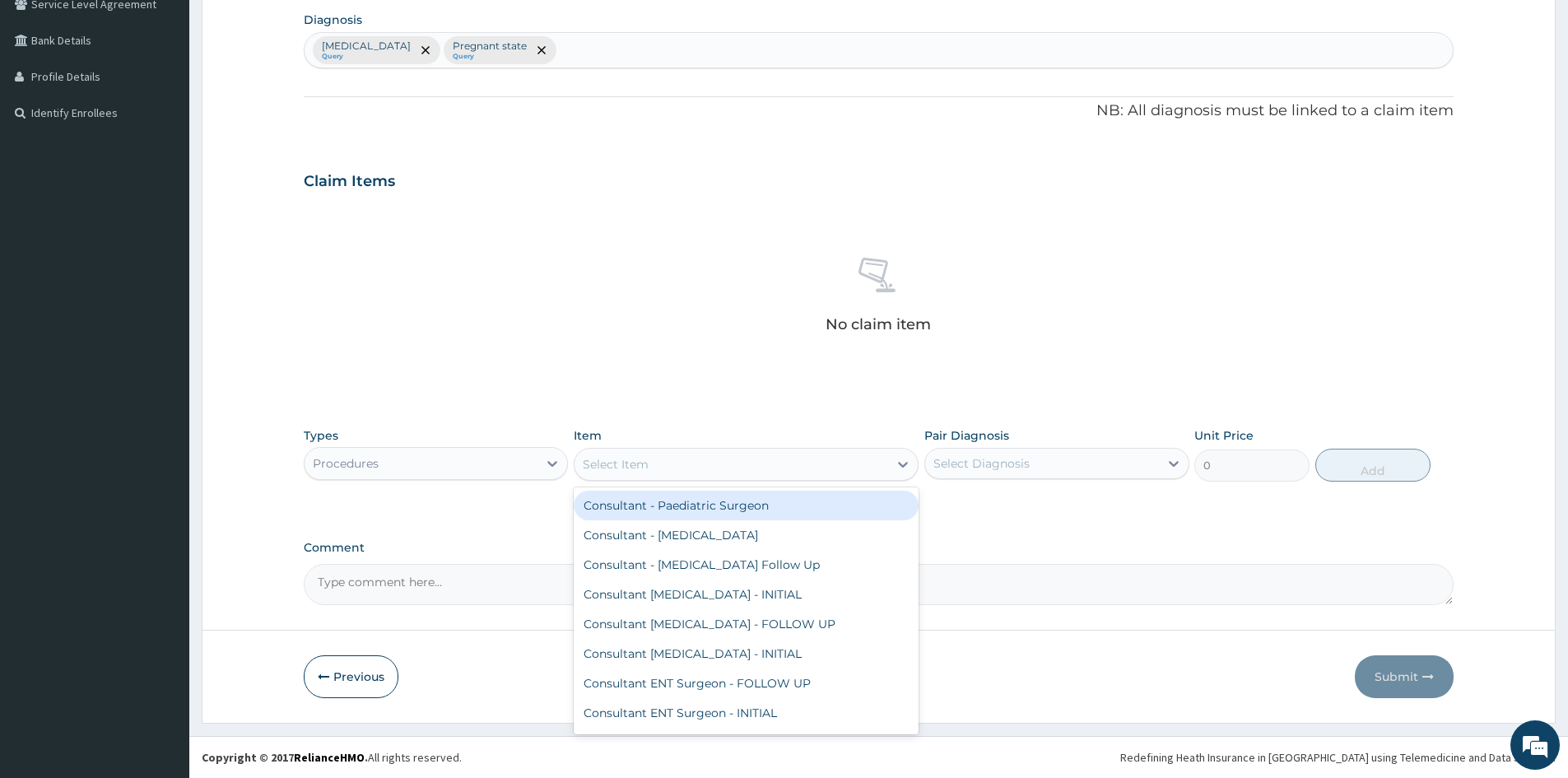
click at [673, 465] on div "Select Item" at bounding box center [731, 465] width 313 height 27
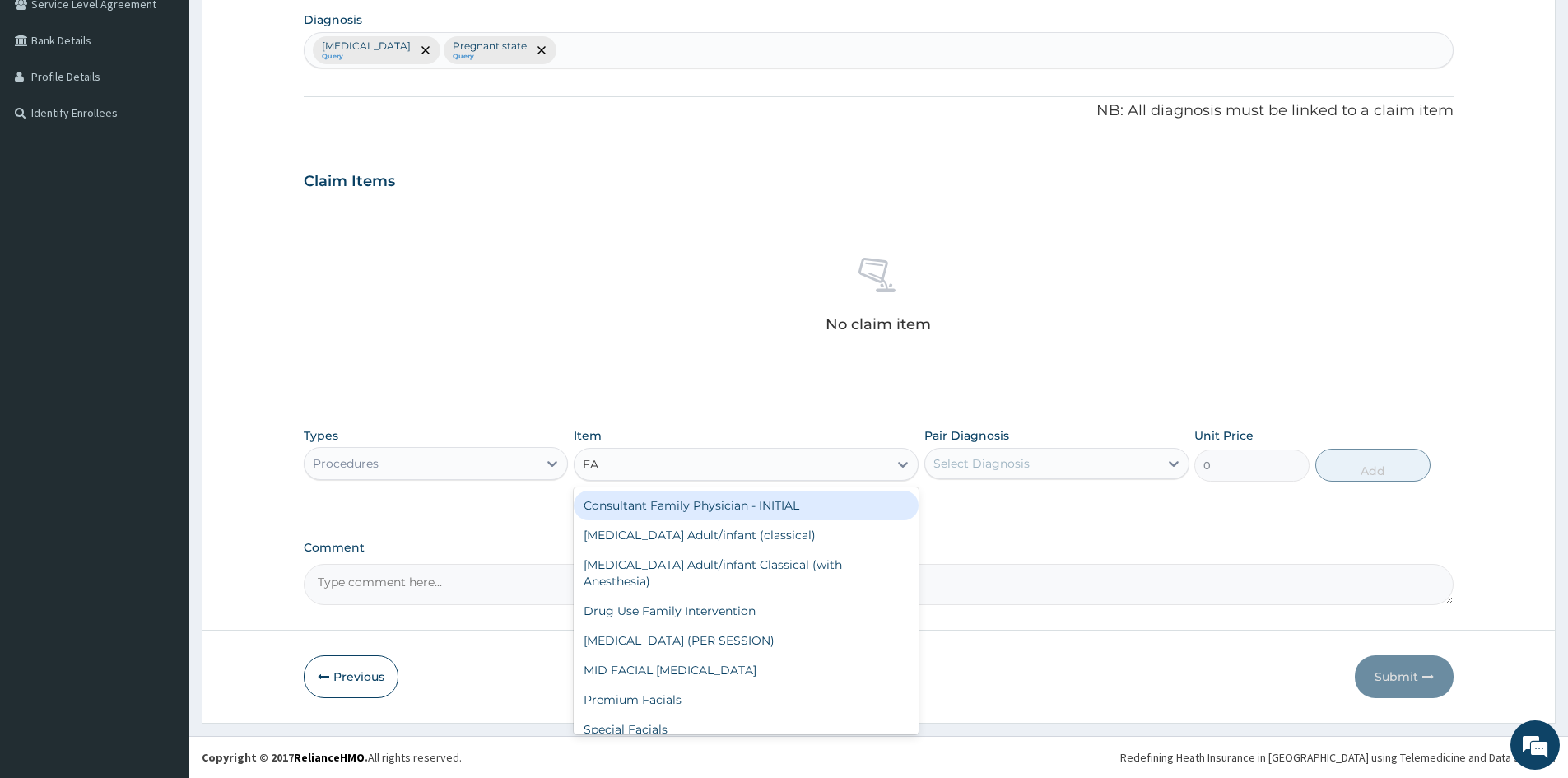
type input "FAM"
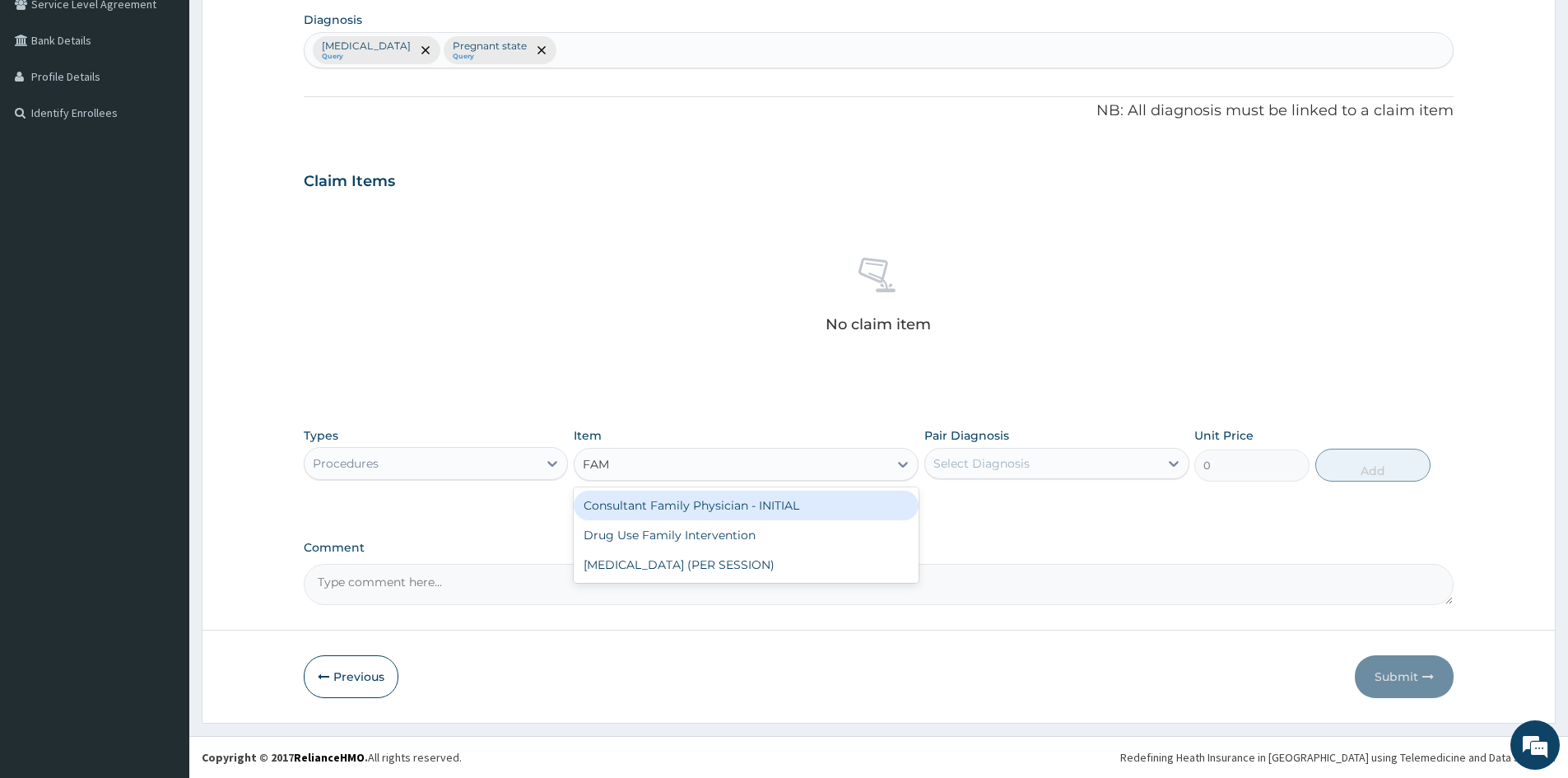
click at [685, 501] on div "Consultant Family Physician - INITIAL" at bounding box center [746, 505] width 345 height 30
type input "15000"
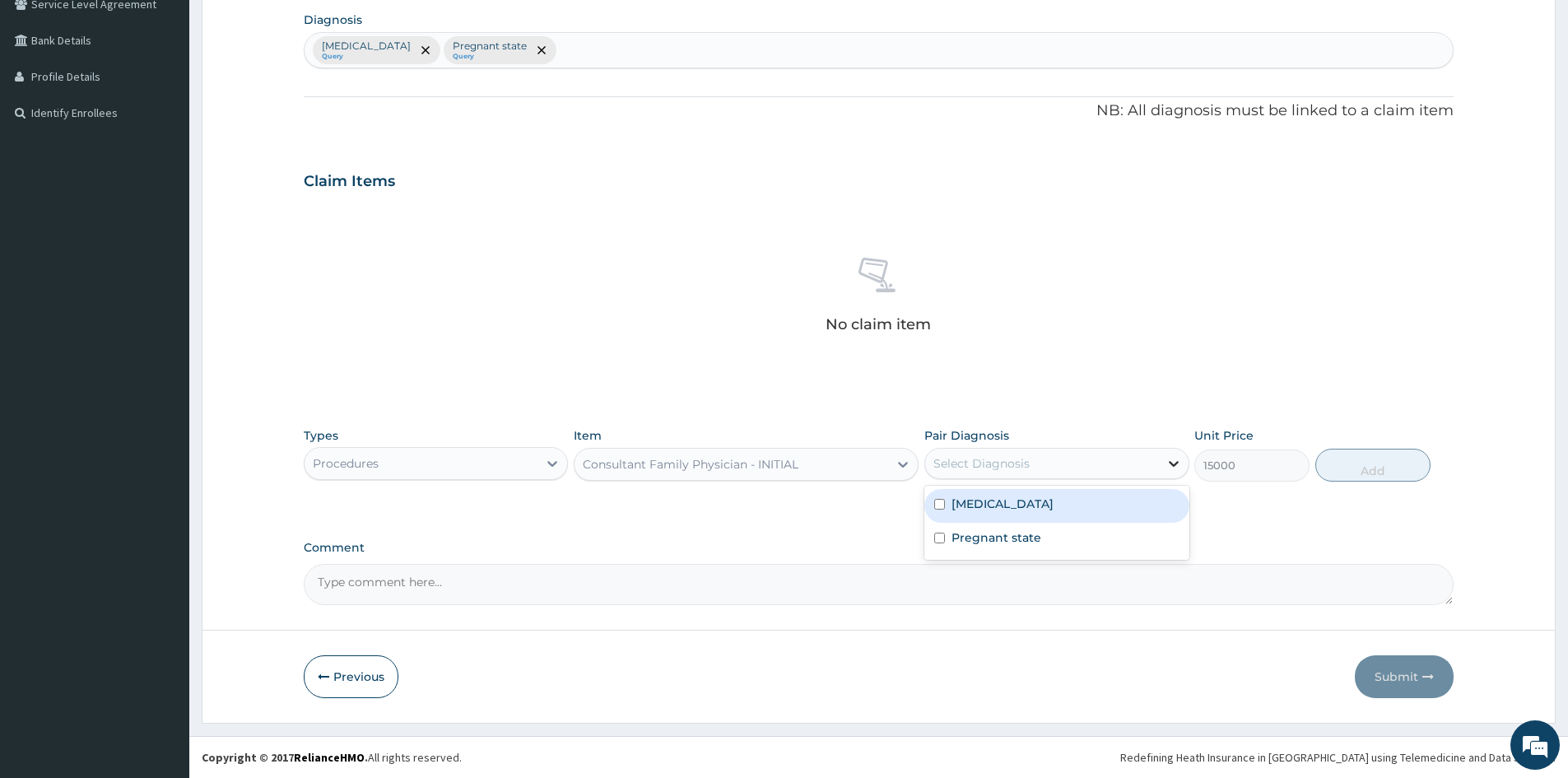
click at [1166, 465] on icon at bounding box center [1174, 464] width 17 height 17
click at [964, 510] on label "Malaria, unspecified" at bounding box center [1002, 504] width 102 height 17
checkbox input "true"
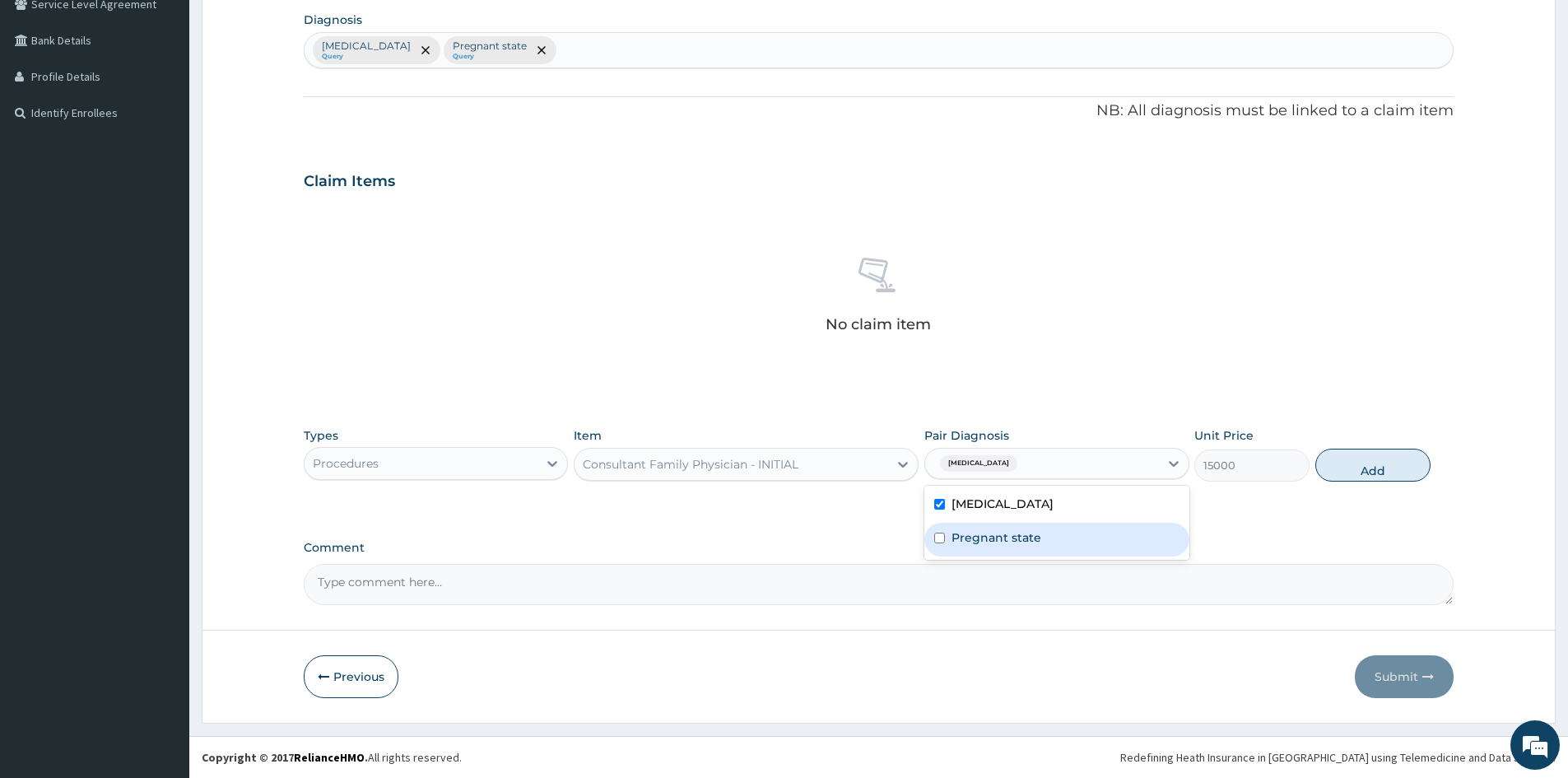
click at [966, 534] on label "Pregnant state" at bounding box center [996, 538] width 90 height 17
checkbox input "true"
click at [1377, 468] on button "Add" at bounding box center [1373, 465] width 116 height 33
type input "0"
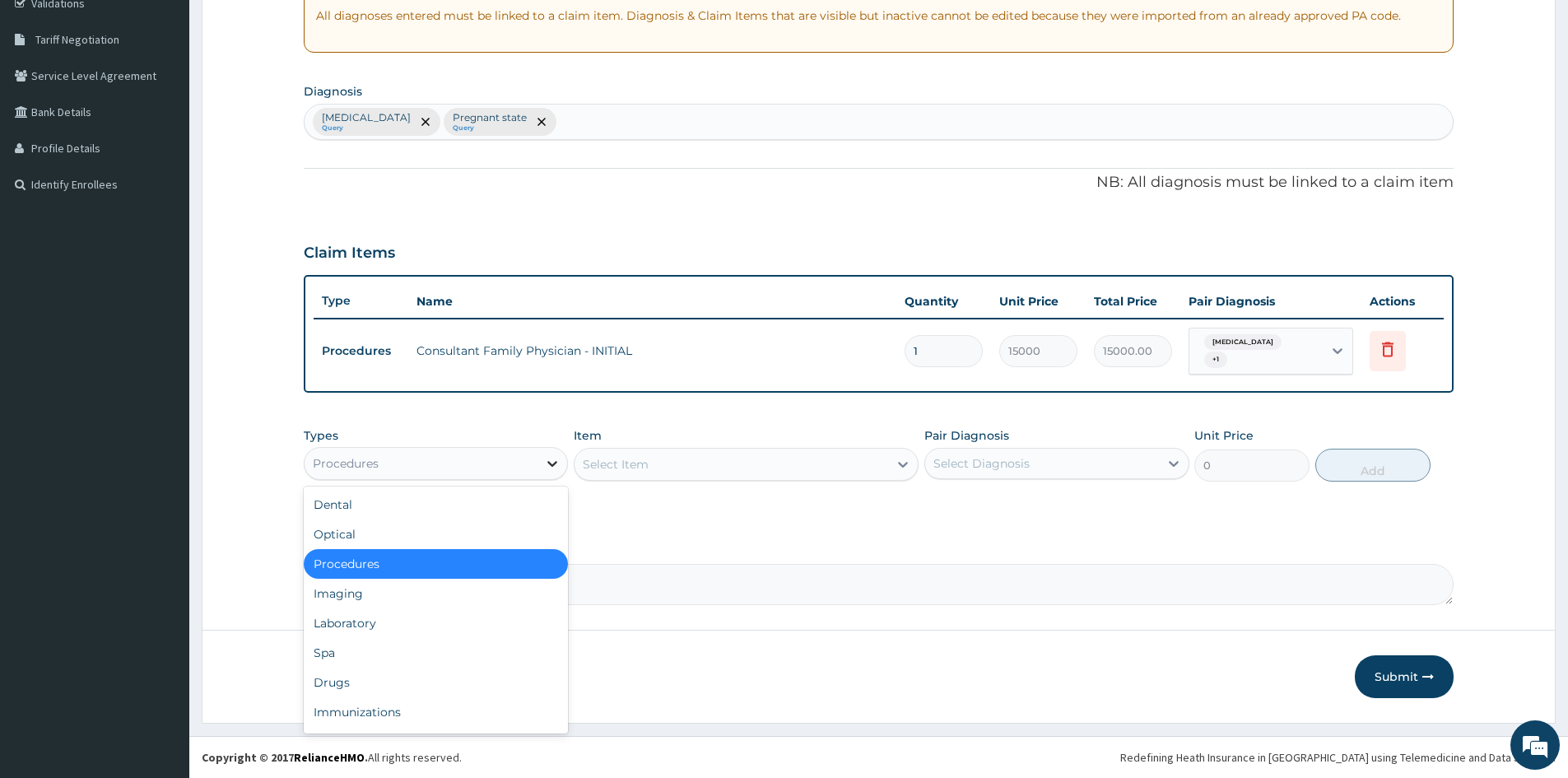
click at [548, 460] on icon at bounding box center [553, 464] width 17 height 17
click at [413, 622] on div "Laboratory" at bounding box center [436, 623] width 264 height 30
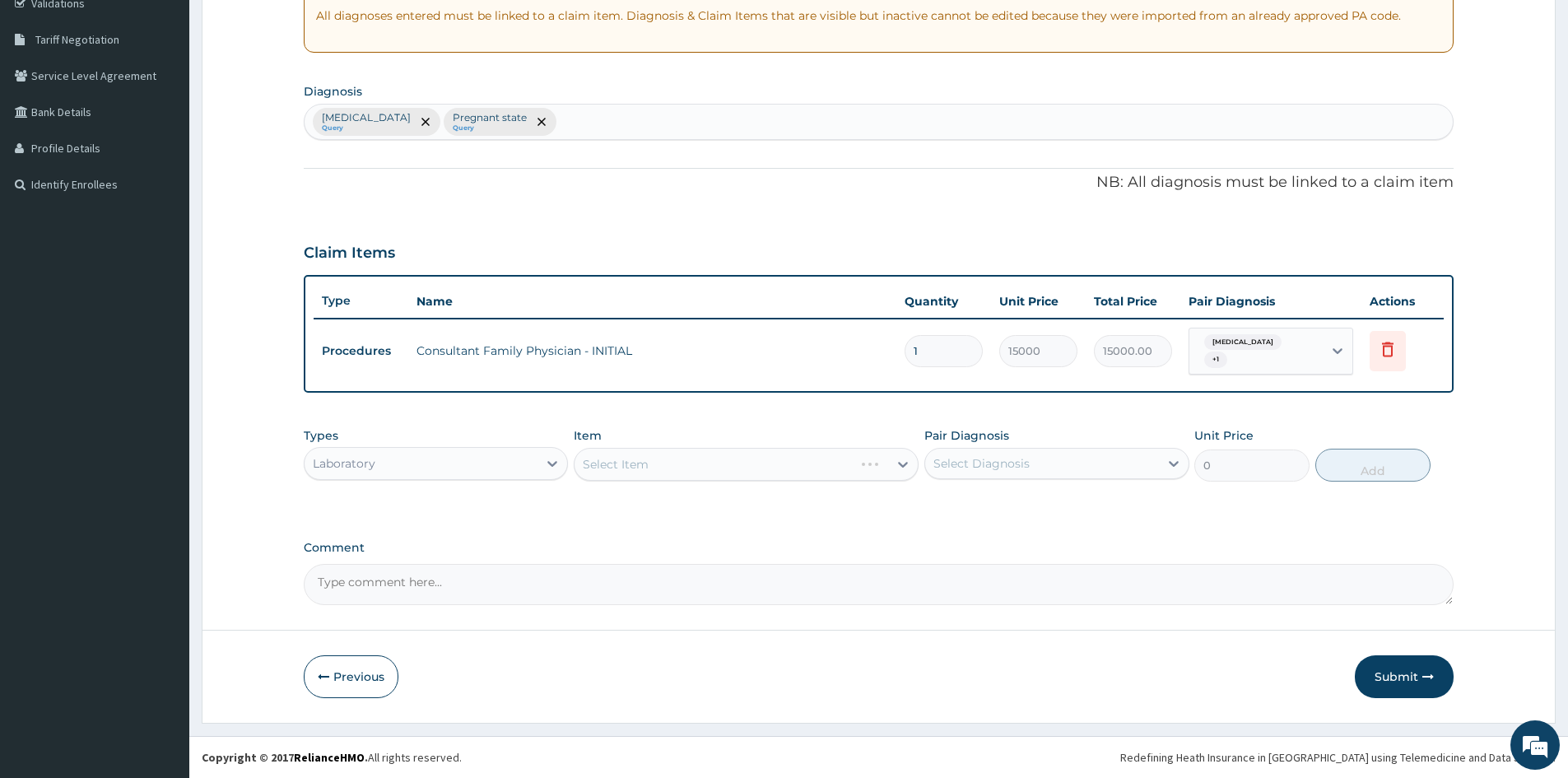
click at [653, 460] on div "Select Item" at bounding box center [746, 465] width 345 height 33
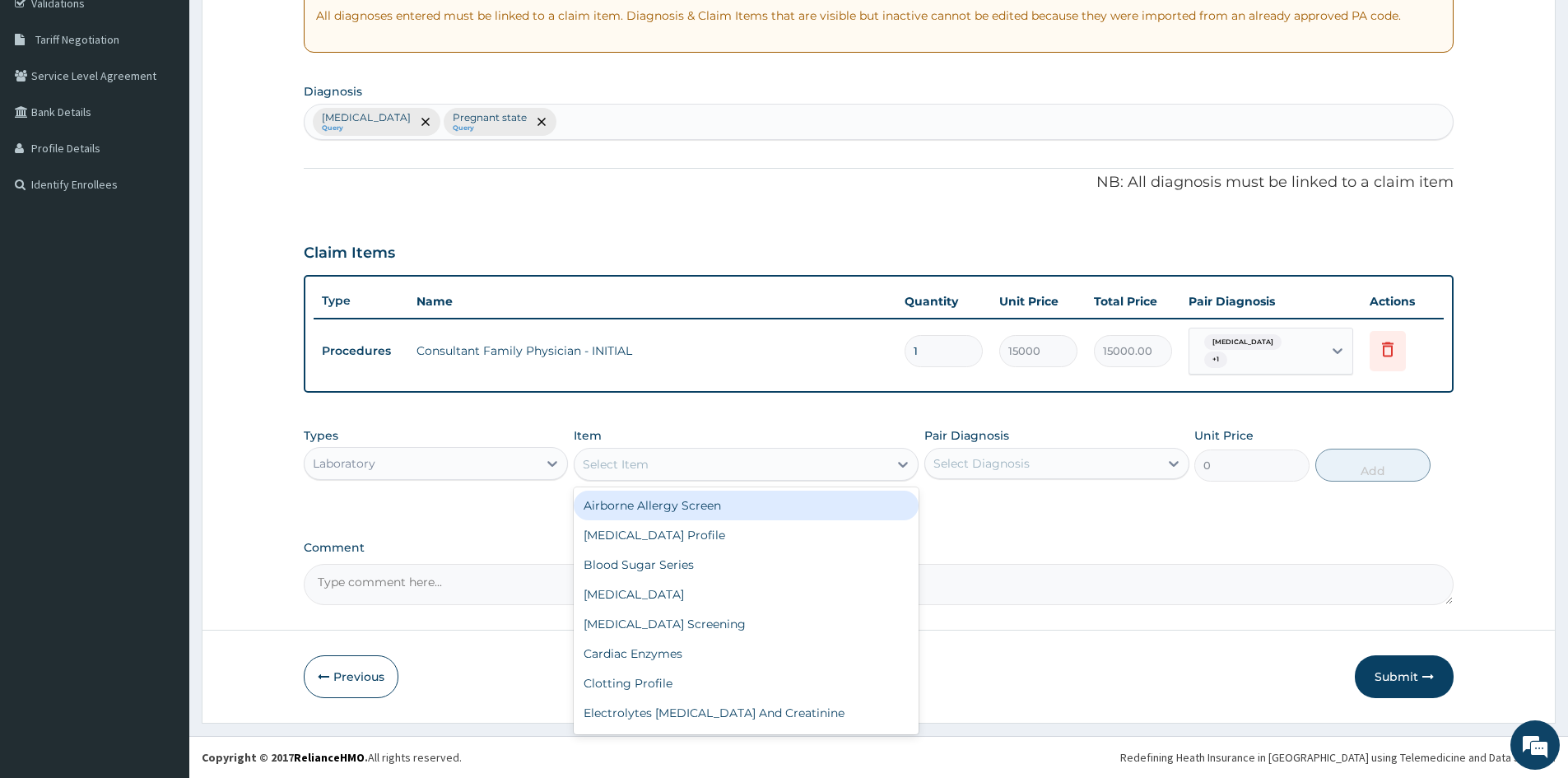
click at [666, 465] on div "Select Item" at bounding box center [731, 465] width 313 height 27
type input "MALARIA"
click at [677, 505] on div "MALARIA PARASITE - BLOOD FILM" at bounding box center [746, 505] width 345 height 30
type input "3600"
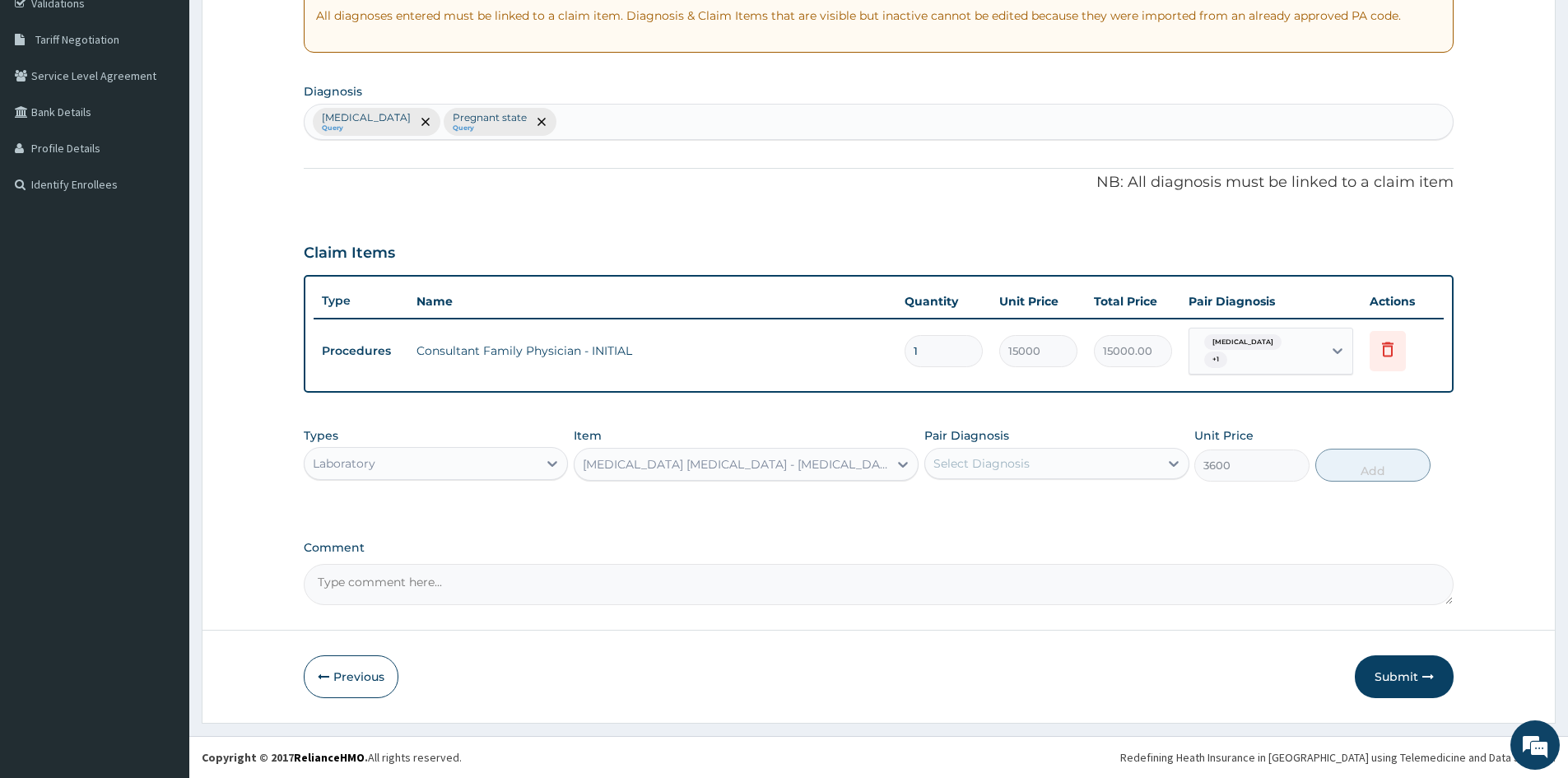
drag, startPoint x: 1148, startPoint y: 458, endPoint x: 1139, endPoint y: 470, distance: 15.0
click at [1146, 465] on div "Select Diagnosis" at bounding box center [1042, 464] width 233 height 27
drag, startPoint x: 1071, startPoint y: 496, endPoint x: 1069, endPoint y: 509, distance: 13.2
click at [1069, 507] on div "Malaria, unspecified" at bounding box center [1057, 506] width 264 height 34
checkbox input "true"
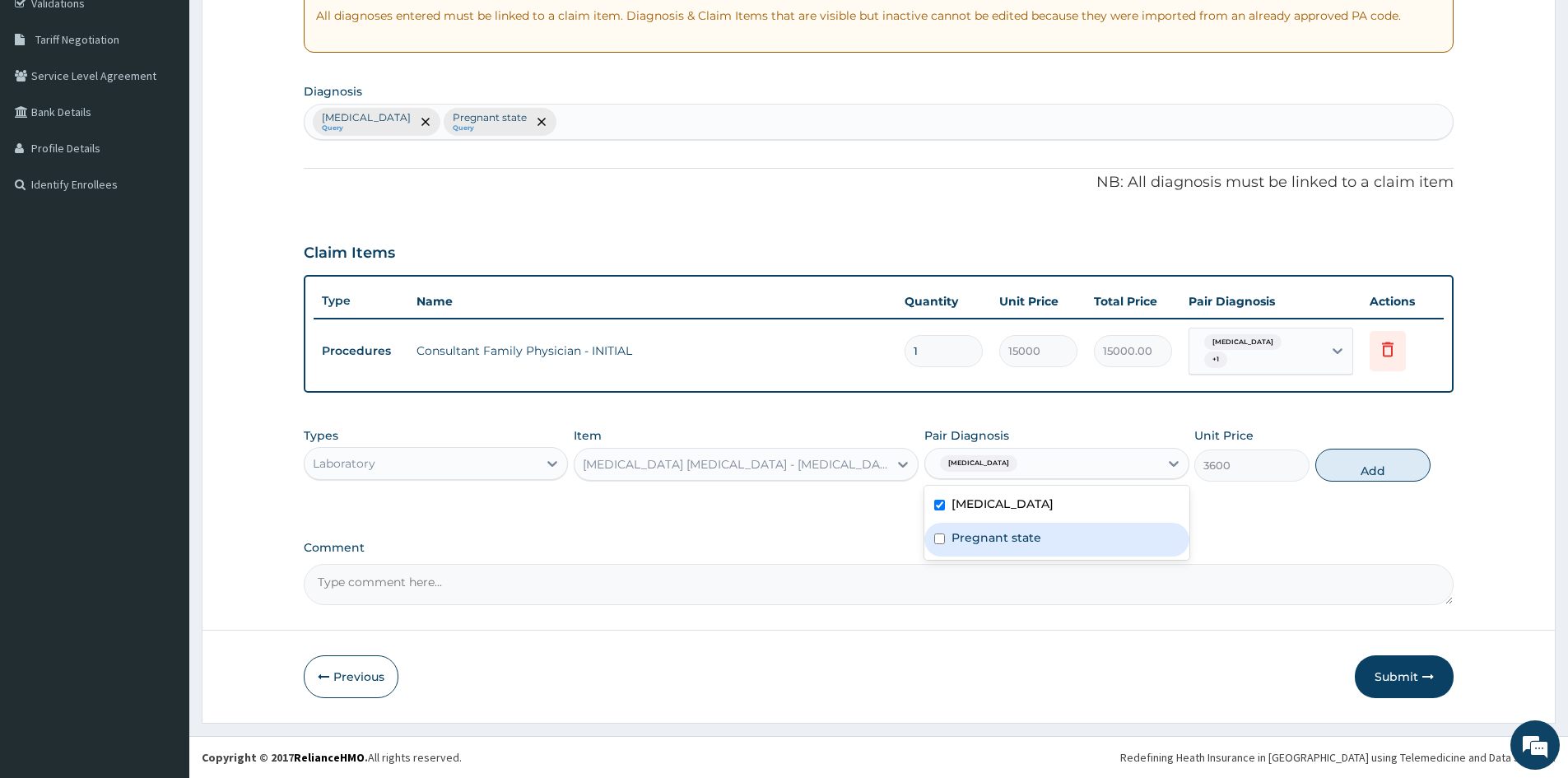
click at [1054, 548] on div "Pregnant state" at bounding box center [1057, 539] width 264 height 34
checkbox input "true"
click at [1362, 458] on button "Add" at bounding box center [1373, 465] width 116 height 33
type input "0"
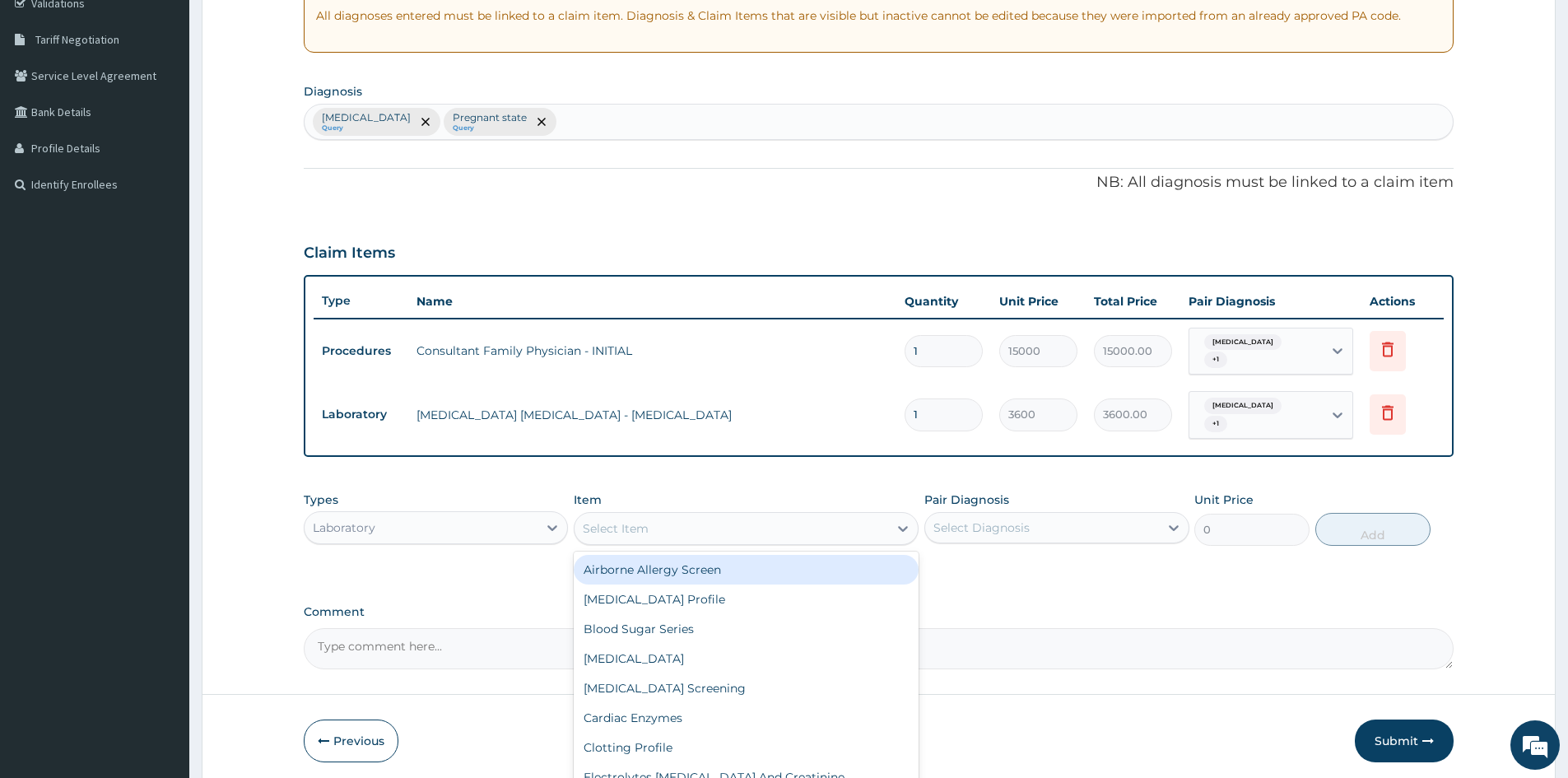
click at [623, 525] on div "Select Item" at bounding box center [615, 529] width 66 height 17
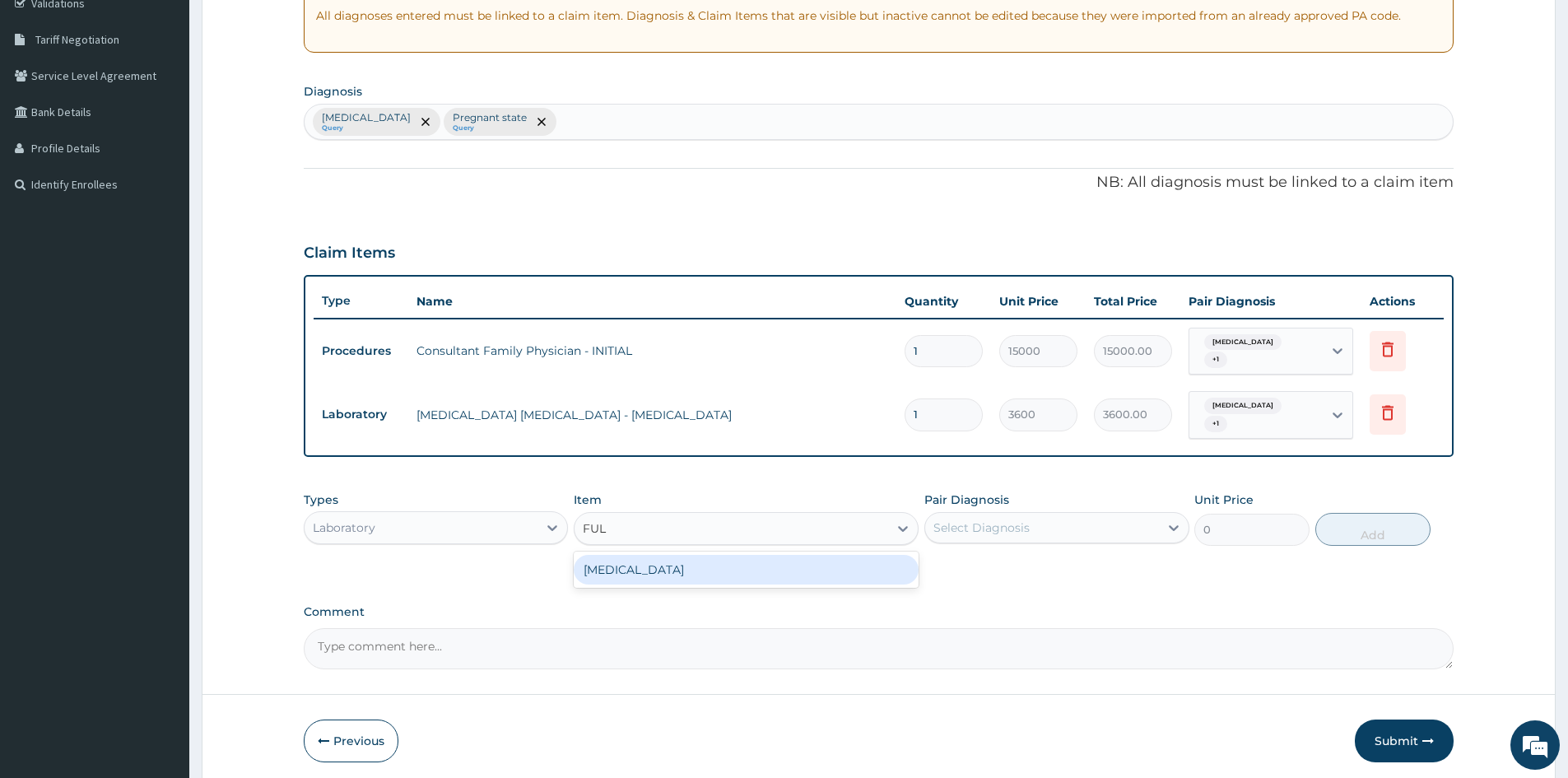
type input "FULL"
click at [623, 564] on div "Full Blood Count" at bounding box center [746, 570] width 345 height 30
type input "7560"
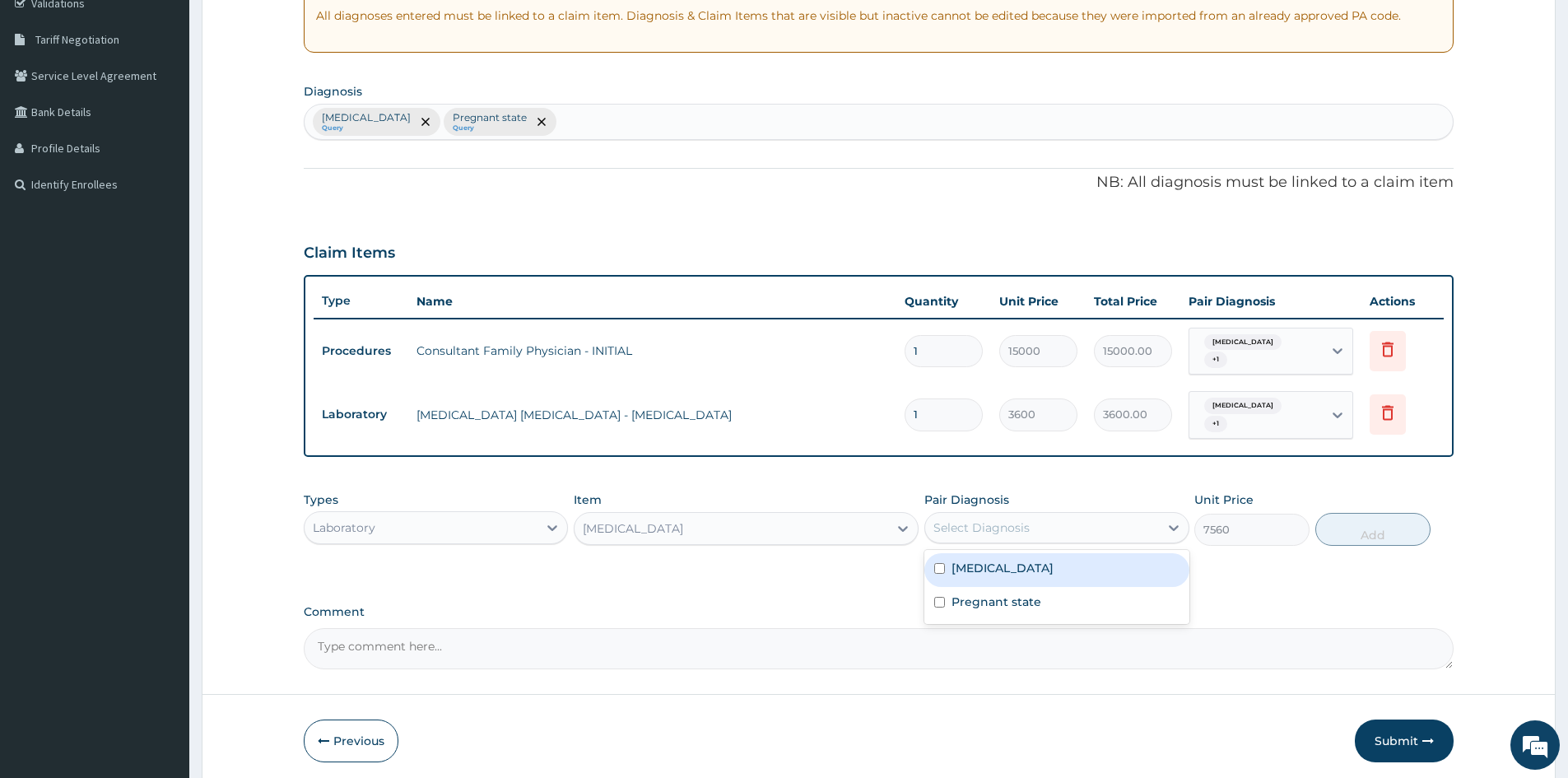
click at [1000, 519] on div "Select Diagnosis" at bounding box center [982, 528] width 96 height 17
click at [992, 568] on label "Malaria, unspecified" at bounding box center [1002, 569] width 102 height 17
checkbox input "true"
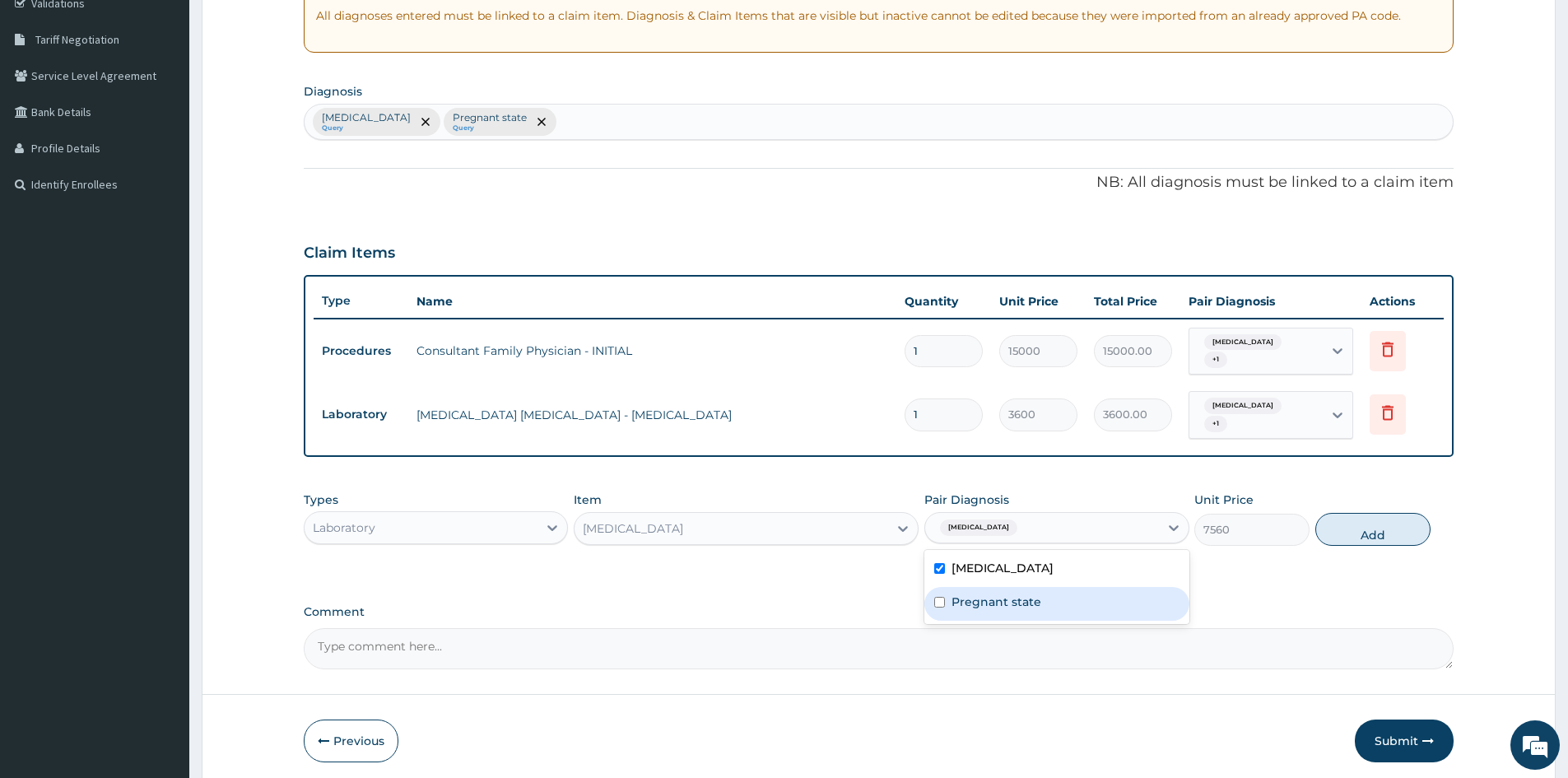
click at [989, 587] on div "Pregnant state" at bounding box center [1057, 603] width 264 height 34
checkbox input "true"
click at [1357, 513] on button "Add" at bounding box center [1373, 529] width 116 height 33
type input "0"
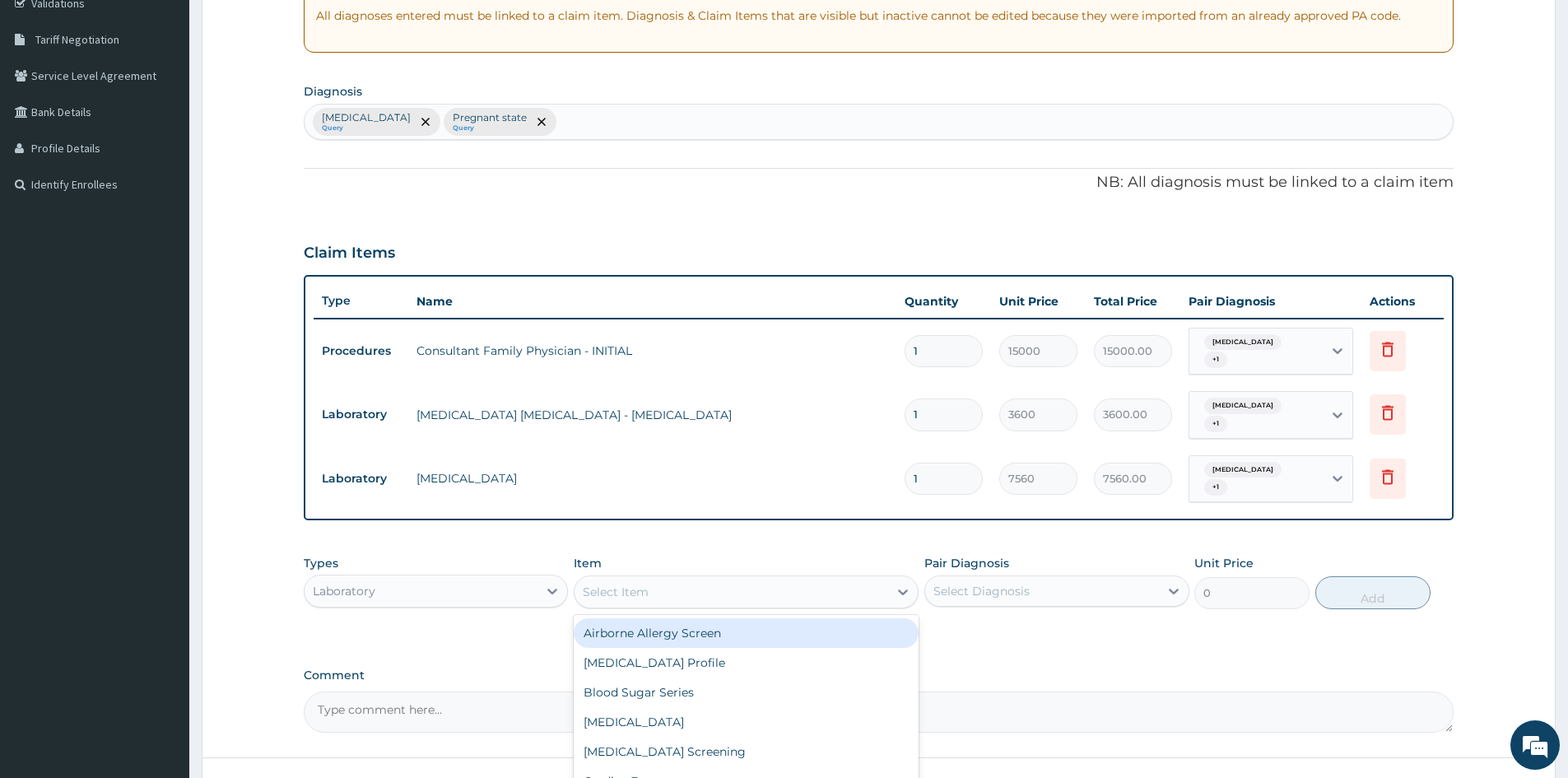
click at [732, 598] on div "Select Item" at bounding box center [731, 593] width 313 height 27
type input "PREGN"
click at [699, 632] on div "Serum Pregnancy Test" at bounding box center [746, 633] width 345 height 30
type input "5700"
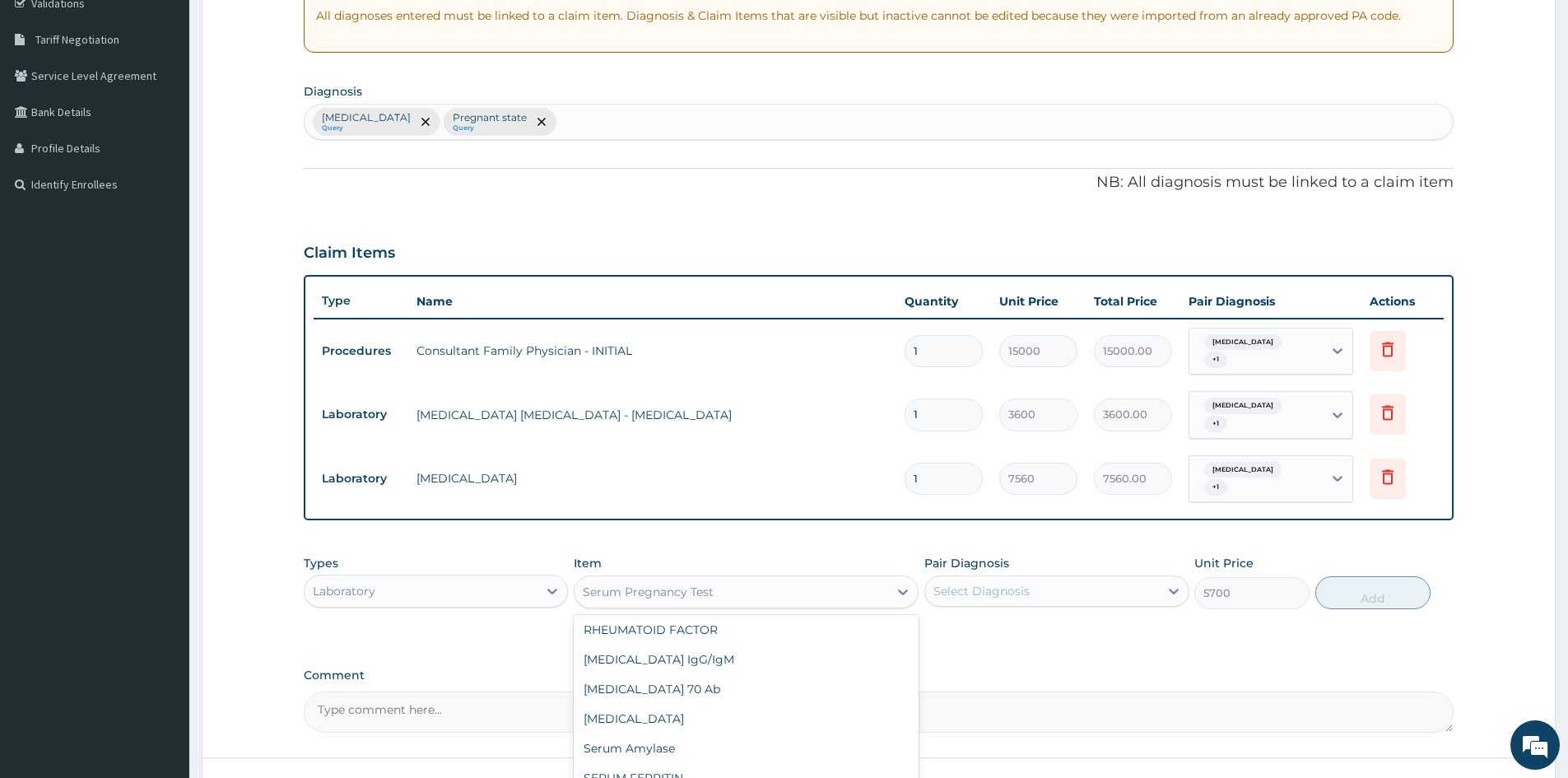
click at [730, 588] on div "Serum Pregnancy Test" at bounding box center [731, 593] width 313 height 27
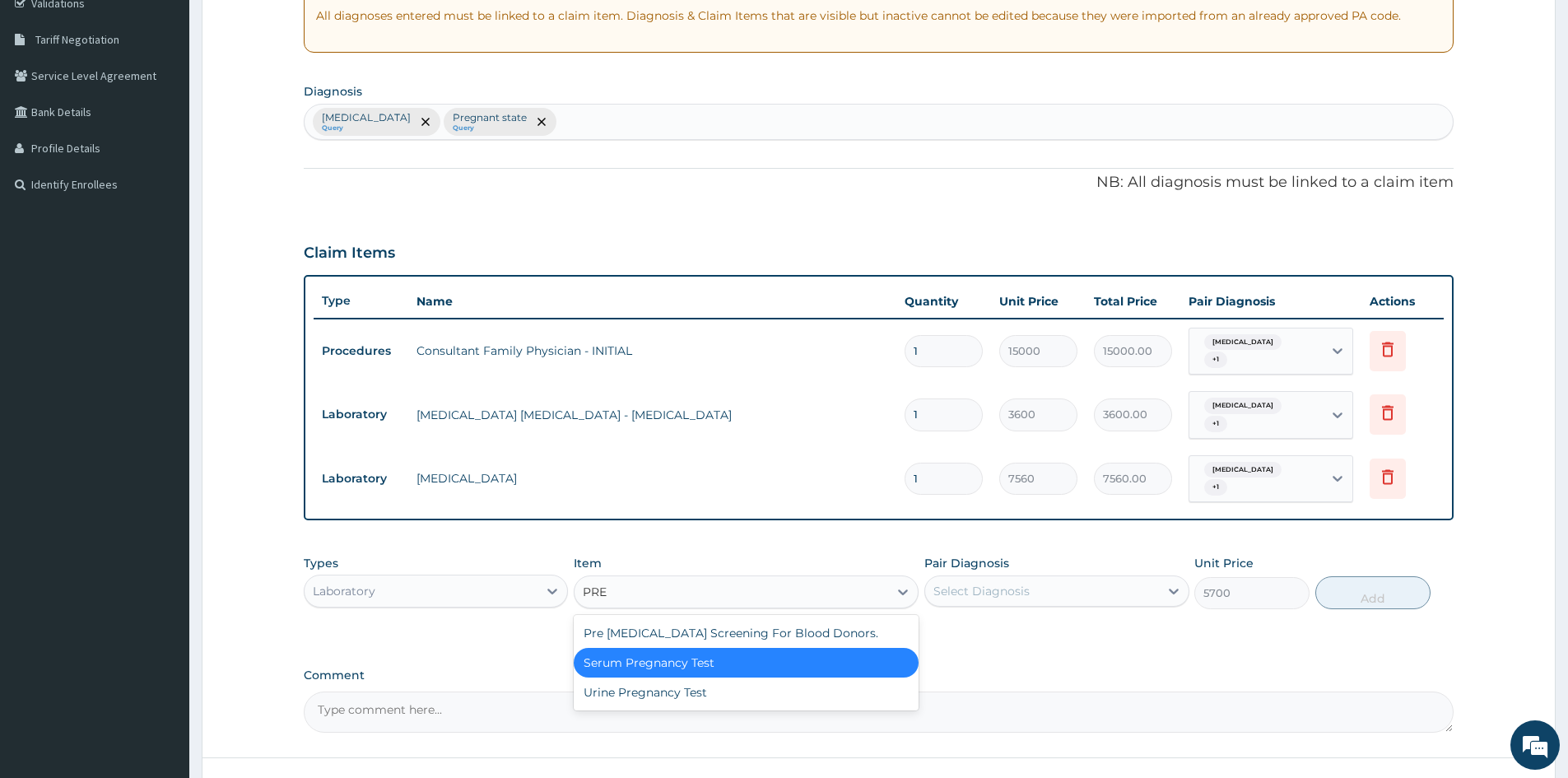
type input "PREG"
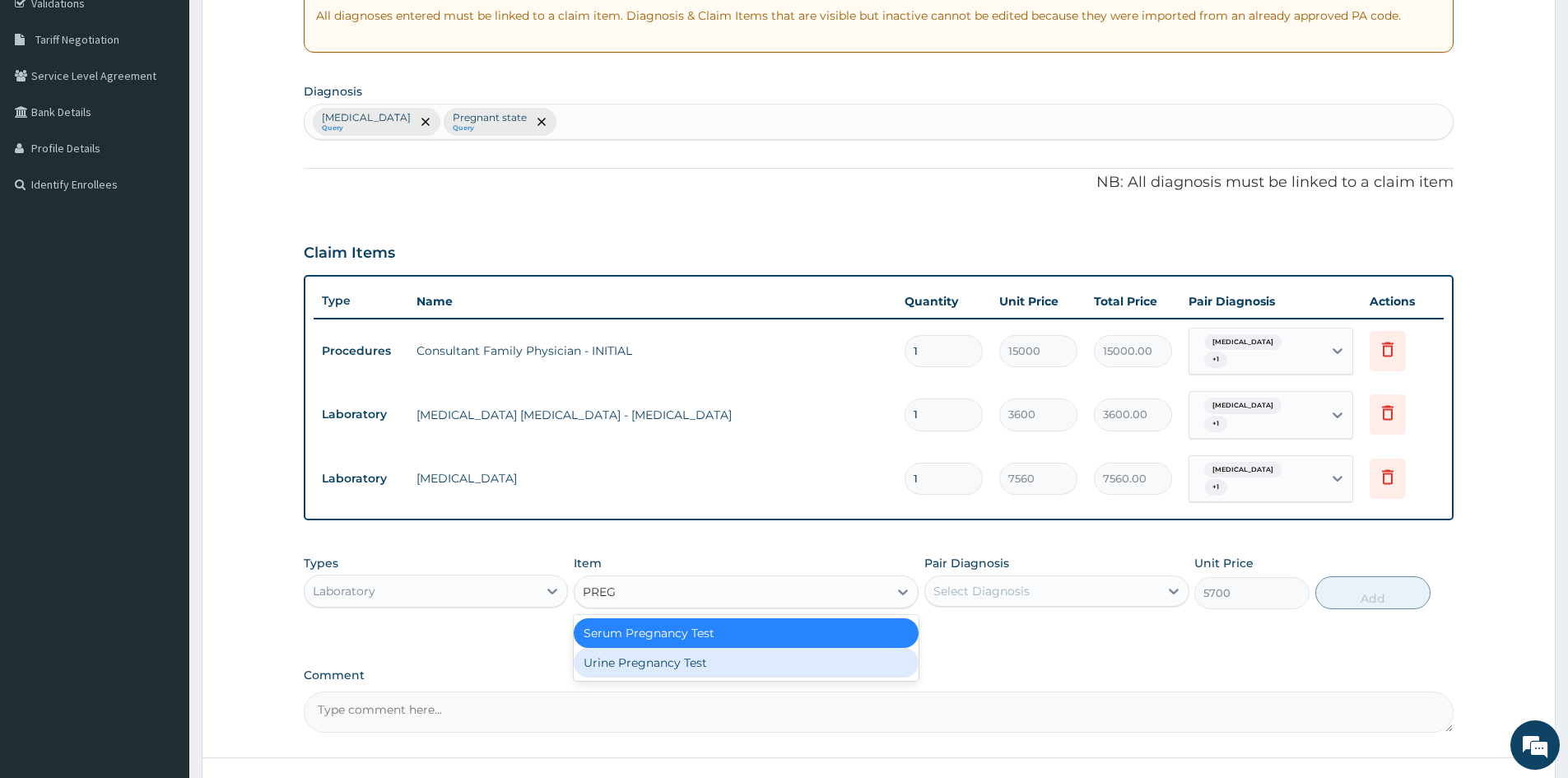
click at [698, 668] on div "Urine Pregnancy Test" at bounding box center [746, 663] width 345 height 30
type input "3500"
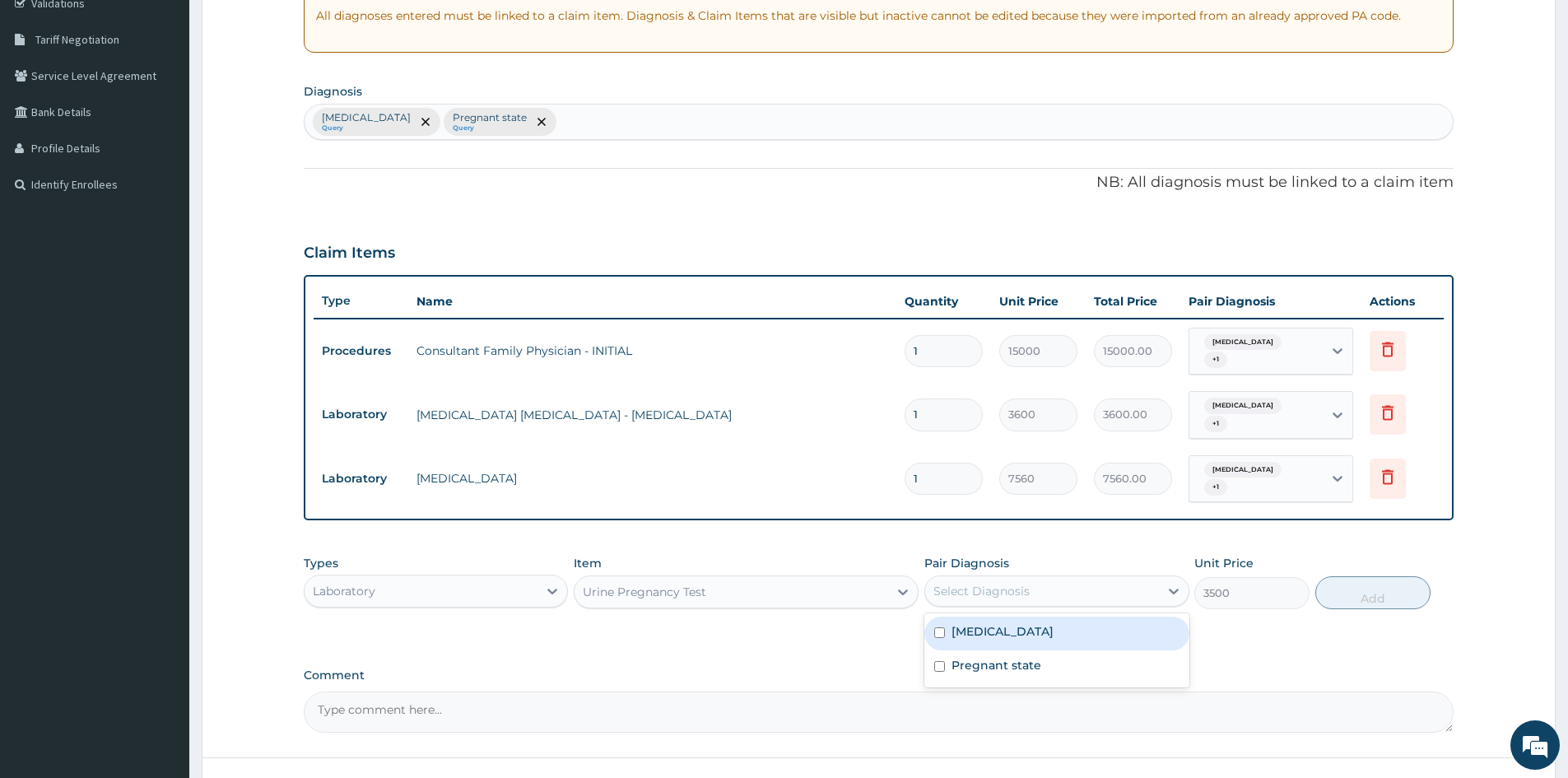
drag, startPoint x: 1098, startPoint y: 579, endPoint x: 1101, endPoint y: 605, distance: 26.2
click at [1099, 579] on div "Select Diagnosis" at bounding box center [1042, 592] width 233 height 27
drag, startPoint x: 1020, startPoint y: 619, endPoint x: 1032, endPoint y: 671, distance: 53.4
click at [1021, 619] on div "[MEDICAL_DATA]" at bounding box center [1057, 633] width 264 height 34
checkbox input "true"
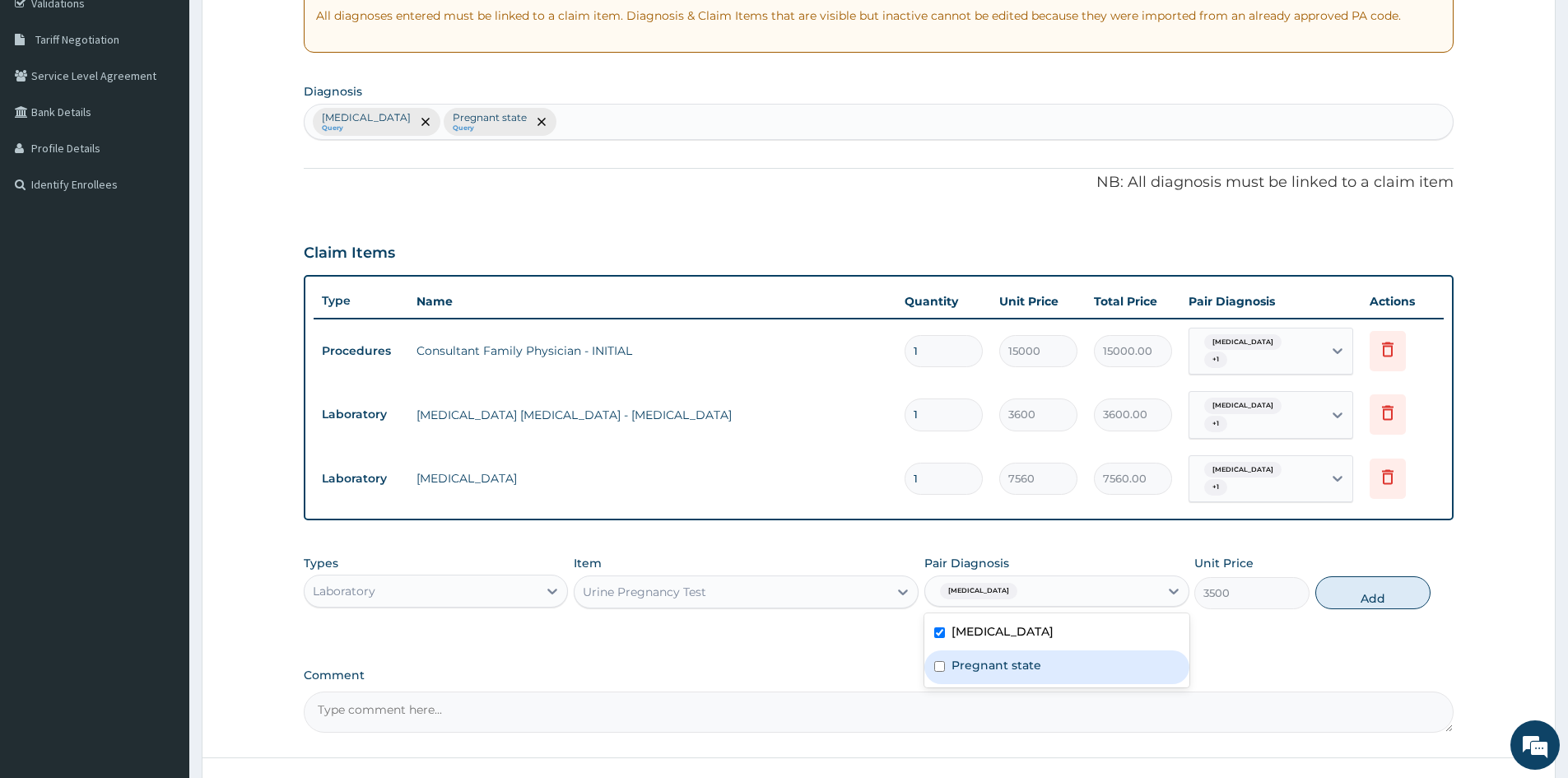
click at [1029, 672] on label "Pregnant state" at bounding box center [996, 666] width 90 height 17
checkbox input "true"
click at [1360, 581] on button "Add" at bounding box center [1373, 593] width 116 height 33
type input "0"
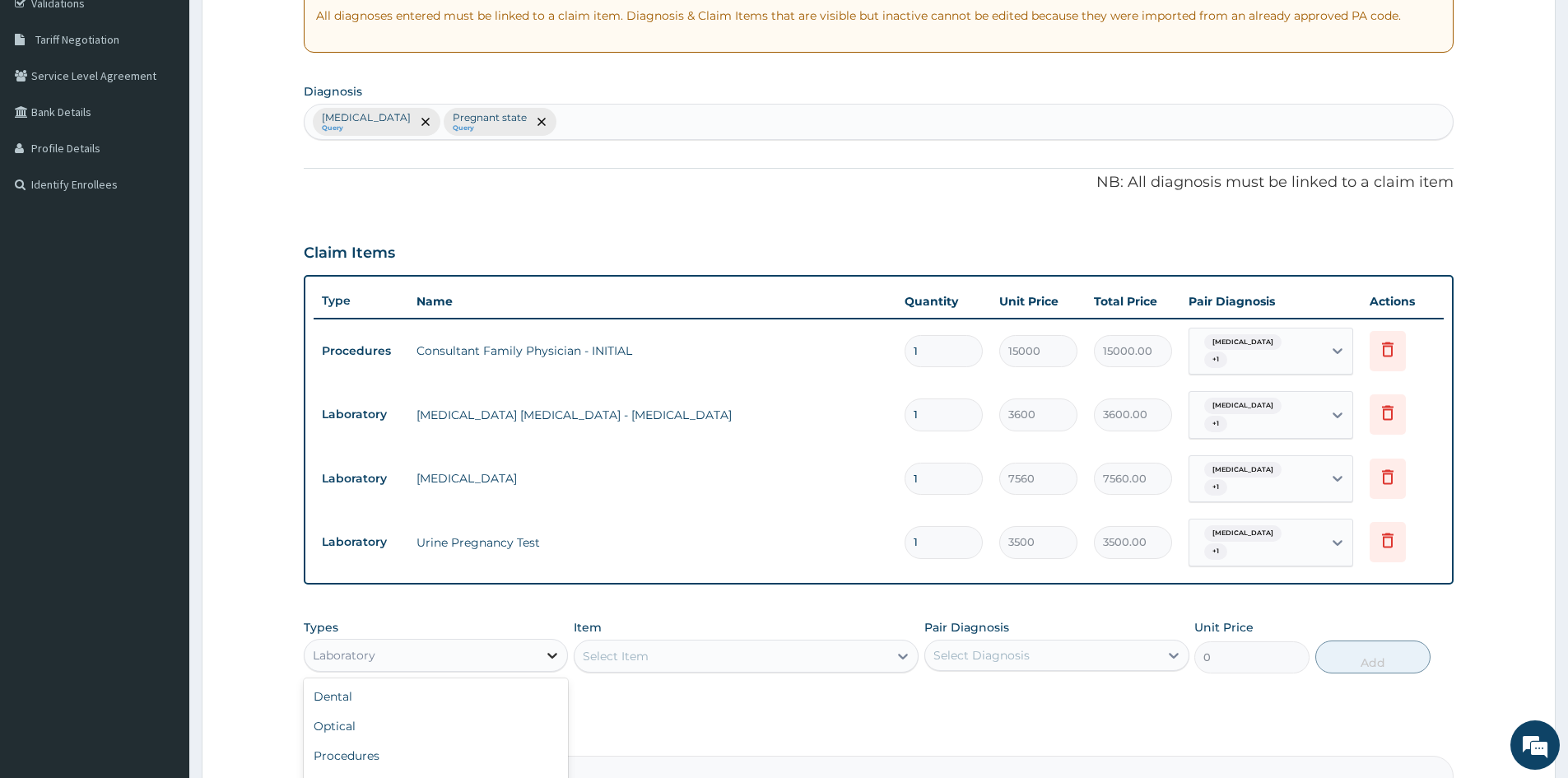
click at [556, 649] on icon at bounding box center [553, 656] width 17 height 17
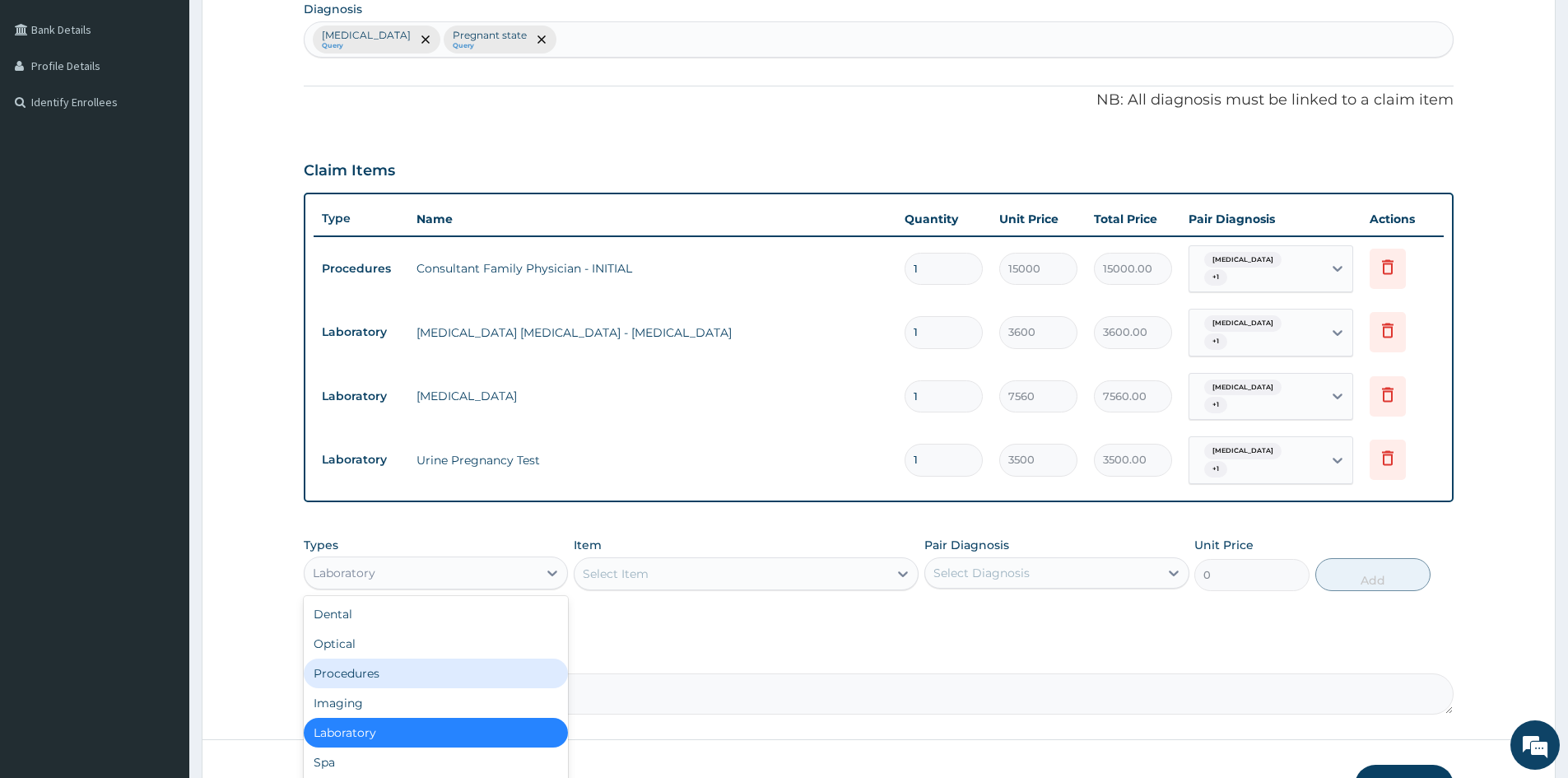
scroll to position [56, 0]
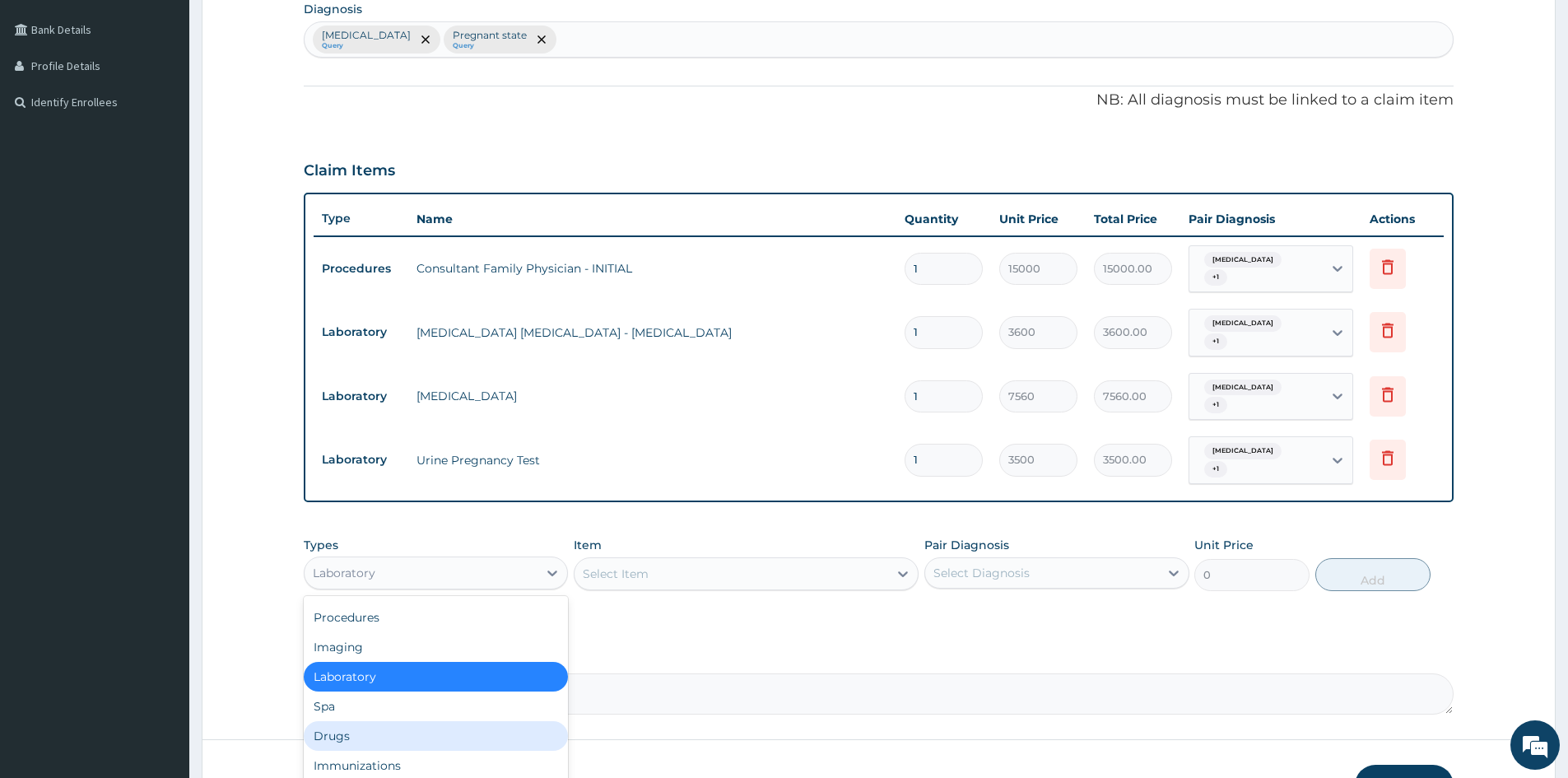
click at [452, 734] on div "Drugs" at bounding box center [436, 736] width 264 height 30
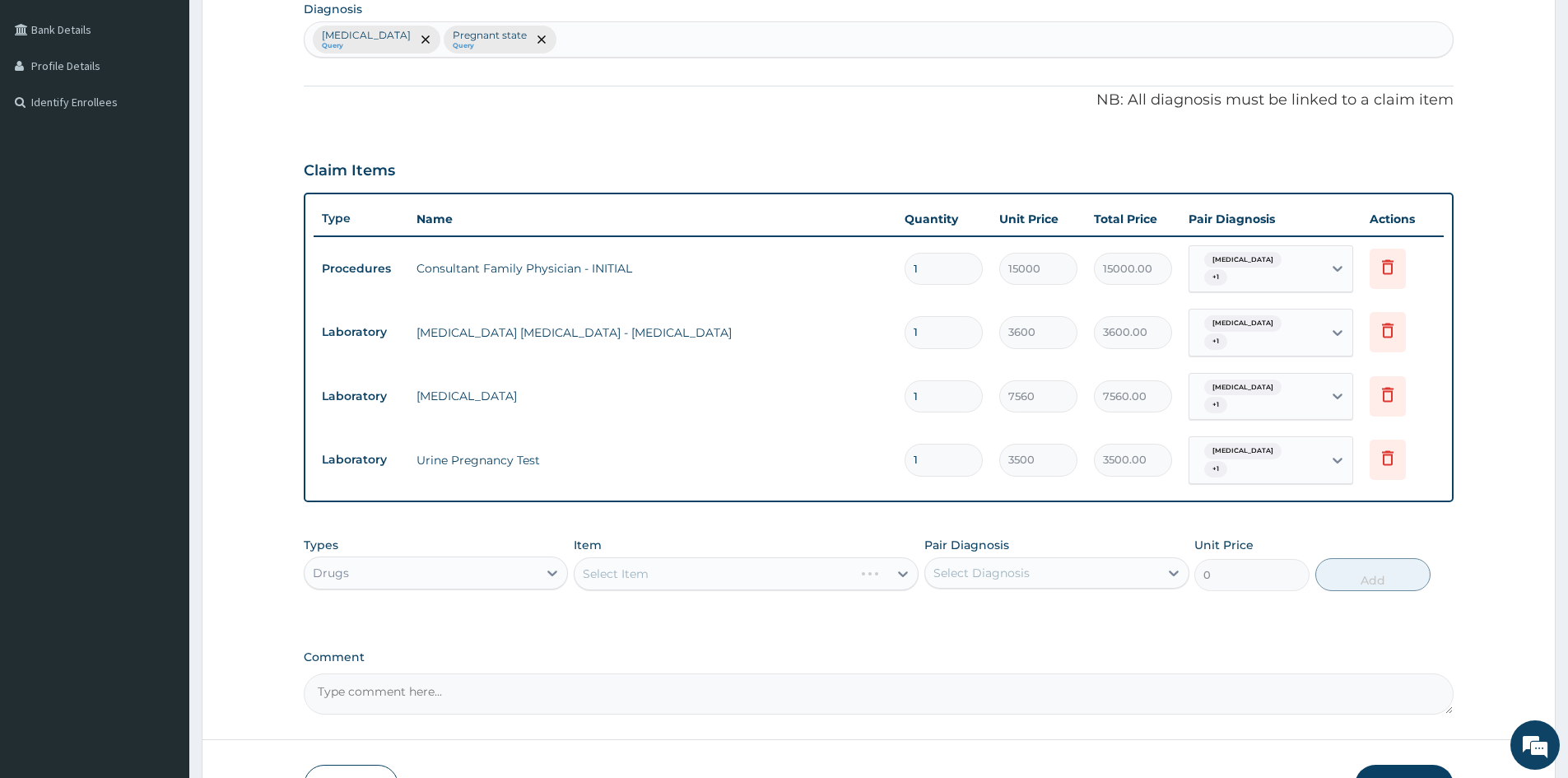
click at [729, 574] on div "Select Item" at bounding box center [746, 574] width 345 height 33
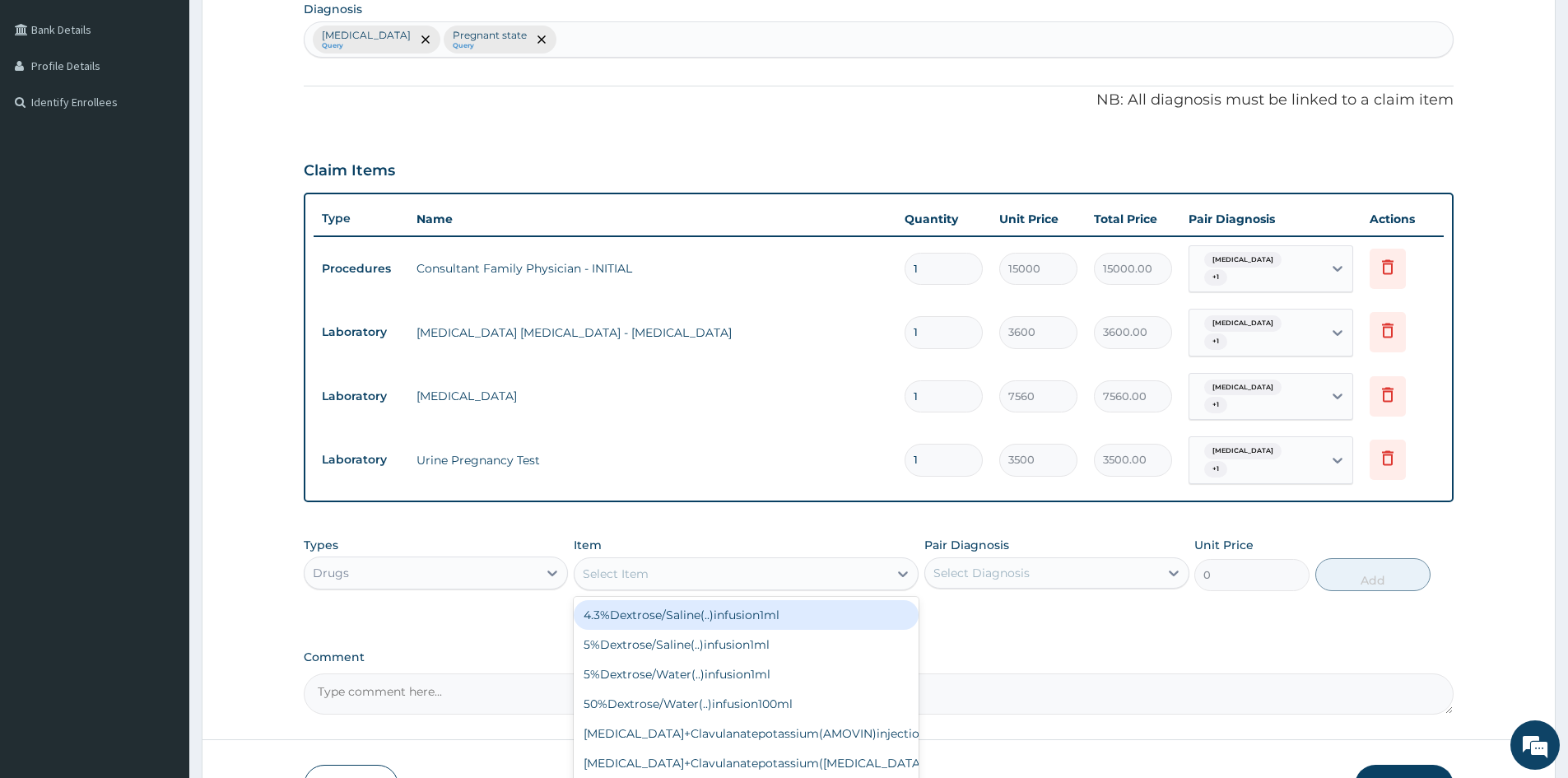
click at [876, 575] on div "Select Item" at bounding box center [731, 574] width 313 height 27
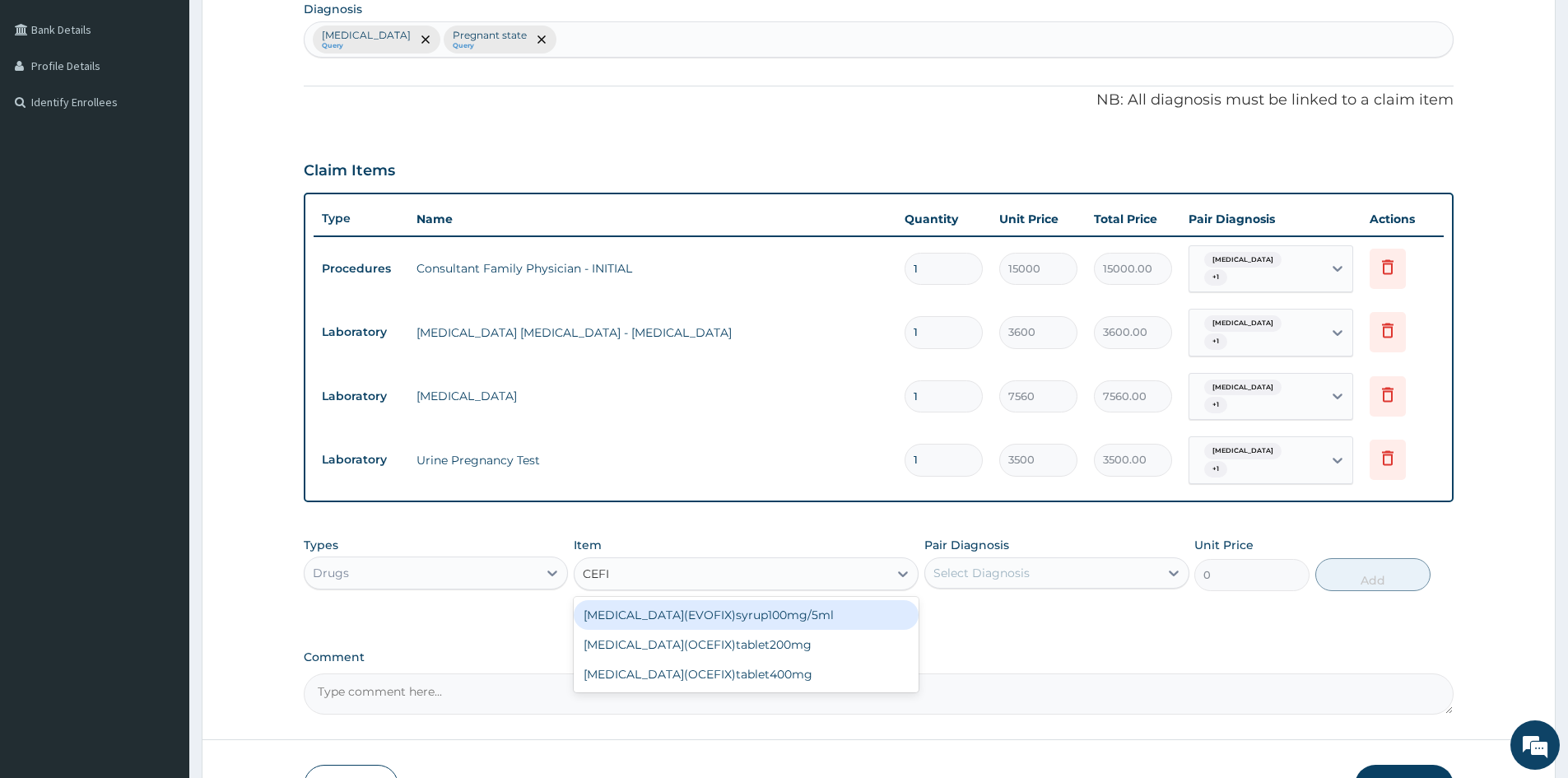
type input "CEFIX"
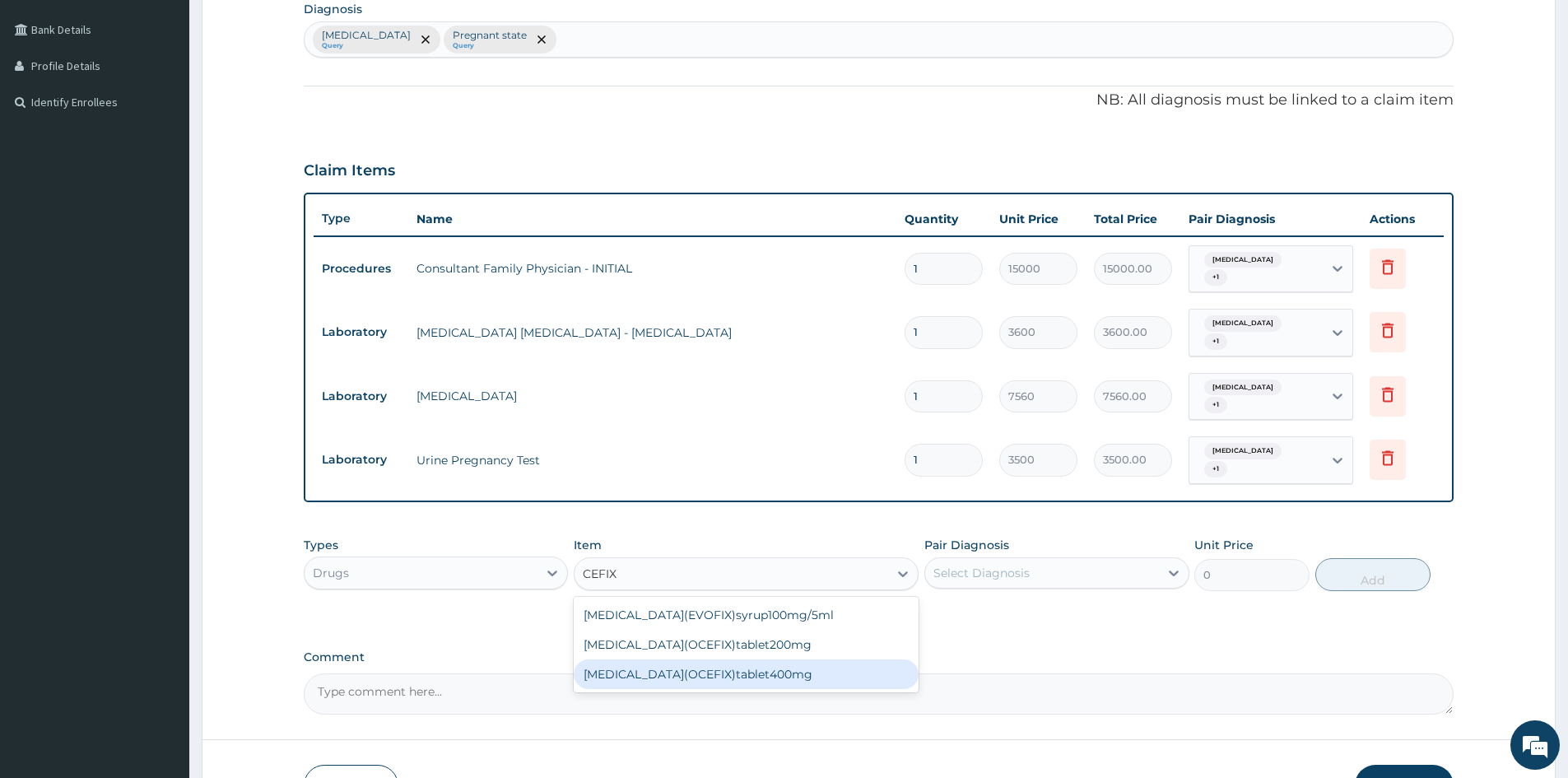
click at [695, 685] on div "cefixime(OCEFIX)tablet400mg" at bounding box center [746, 675] width 345 height 30
type input "985"
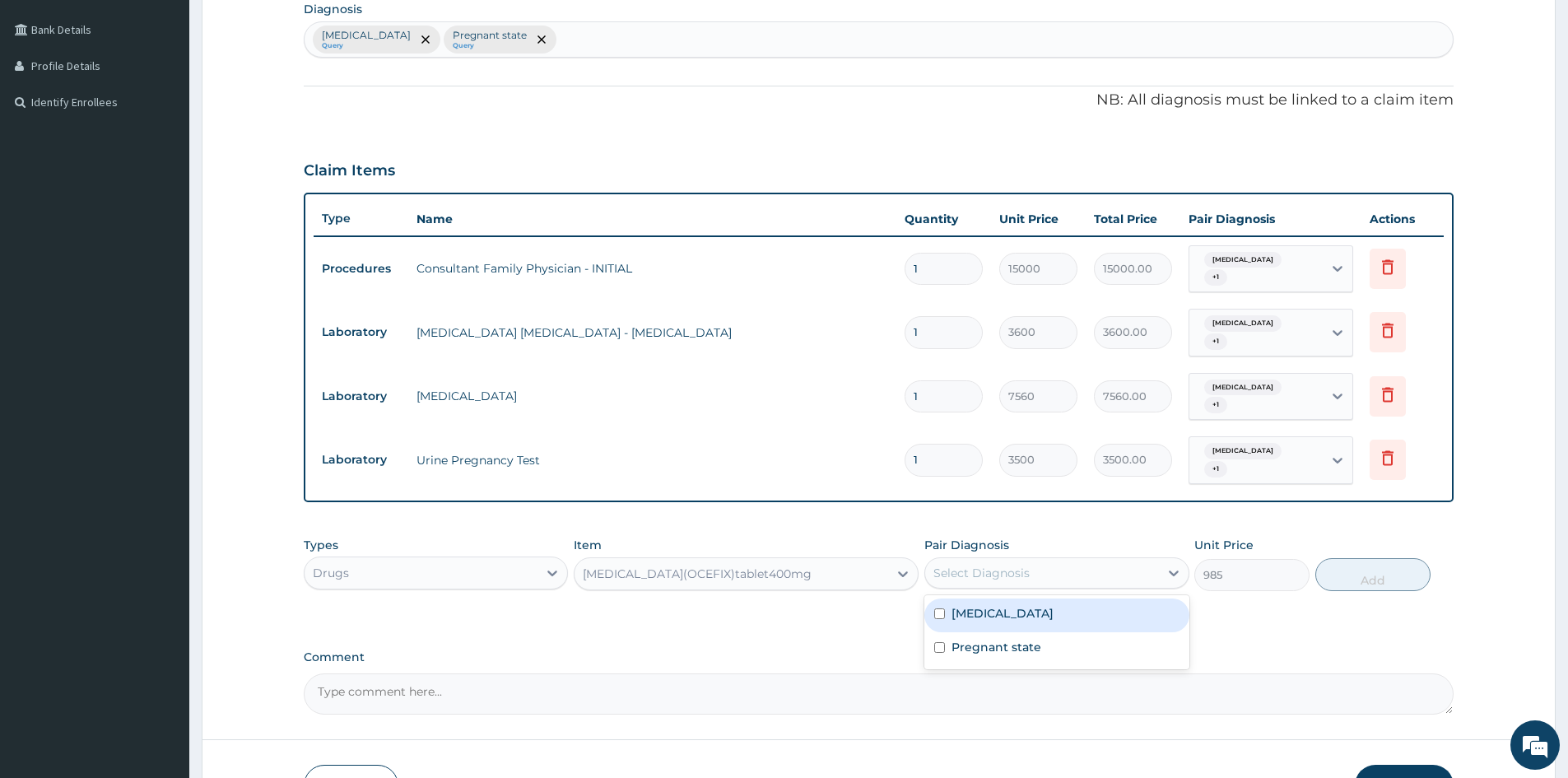
drag, startPoint x: 1106, startPoint y: 573, endPoint x: 1054, endPoint y: 610, distance: 63.8
click at [1100, 574] on div "Select Diagnosis" at bounding box center [1042, 574] width 233 height 27
click at [1052, 612] on label "Malaria, unspecified" at bounding box center [1002, 613] width 102 height 17
click at [1043, 628] on div "Malaria, unspecified" at bounding box center [1057, 615] width 264 height 34
click at [1043, 621] on label "Malaria, unspecified" at bounding box center [1002, 613] width 102 height 17
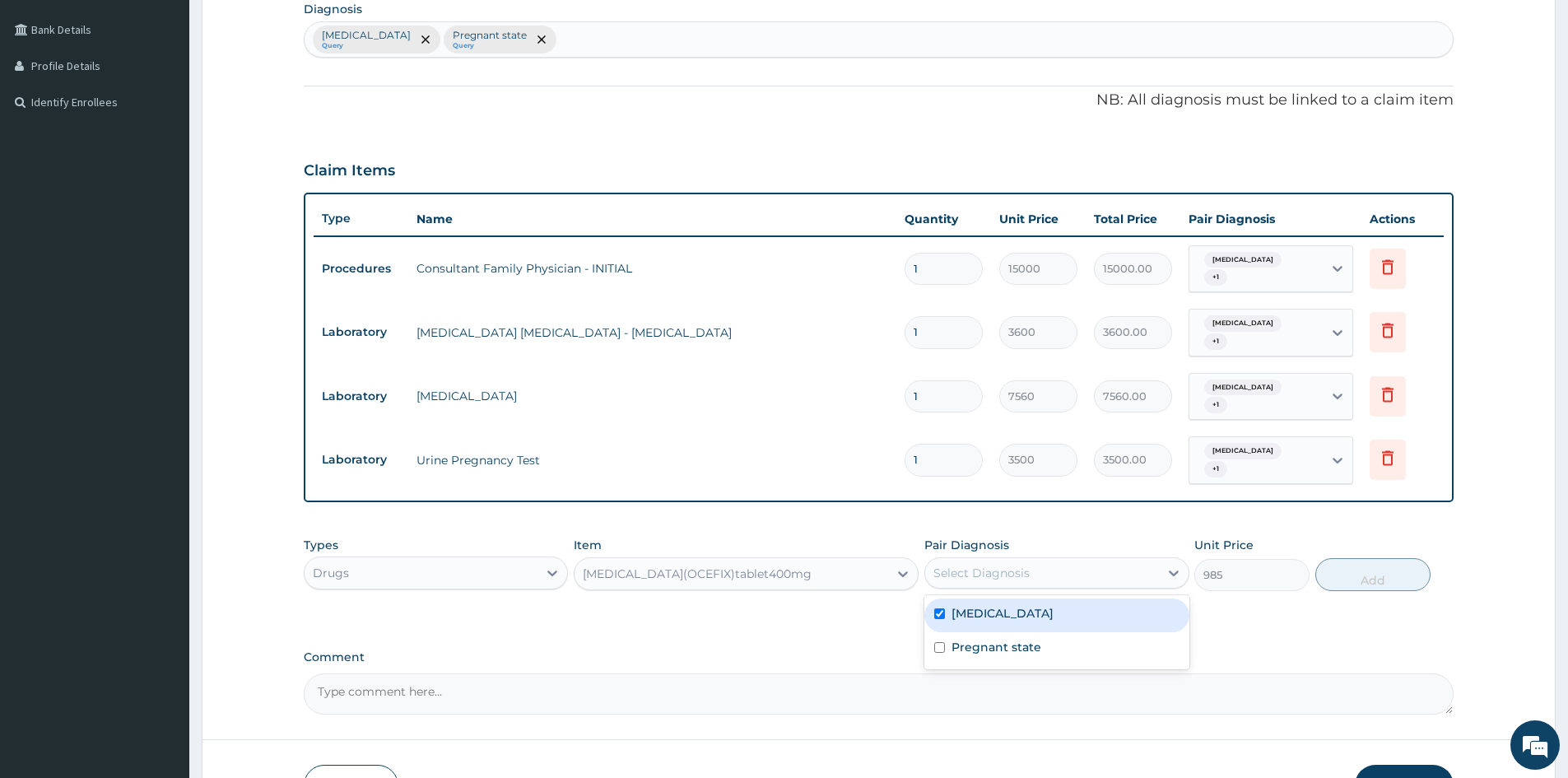
checkbox input "true"
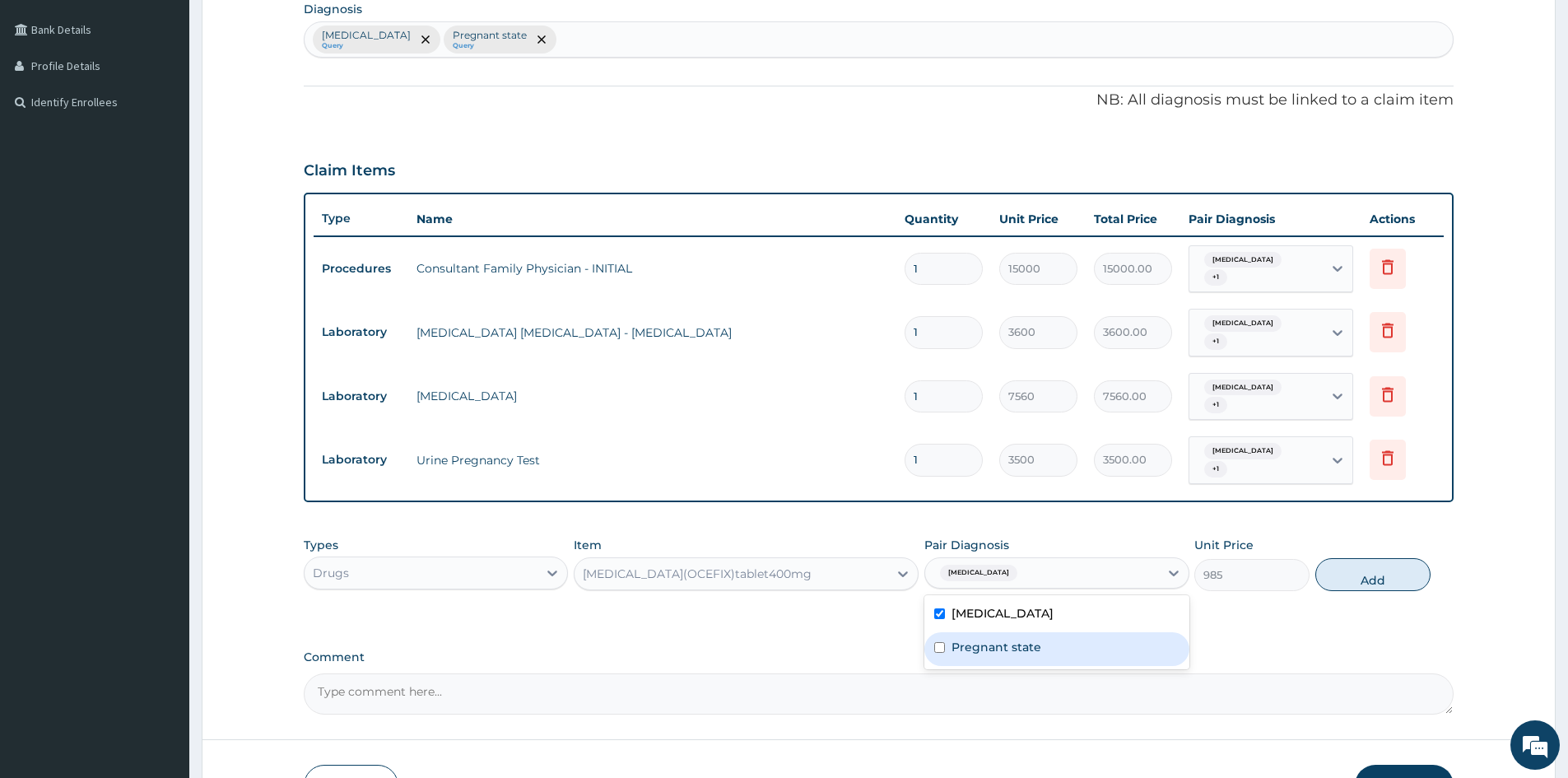
click at [1042, 654] on div "Pregnant state" at bounding box center [1057, 649] width 264 height 34
checkbox input "true"
drag, startPoint x: 1411, startPoint y: 573, endPoint x: 1123, endPoint y: 573, distance: 288.0
click at [1395, 573] on button "Add" at bounding box center [1373, 575] width 116 height 33
type input "0"
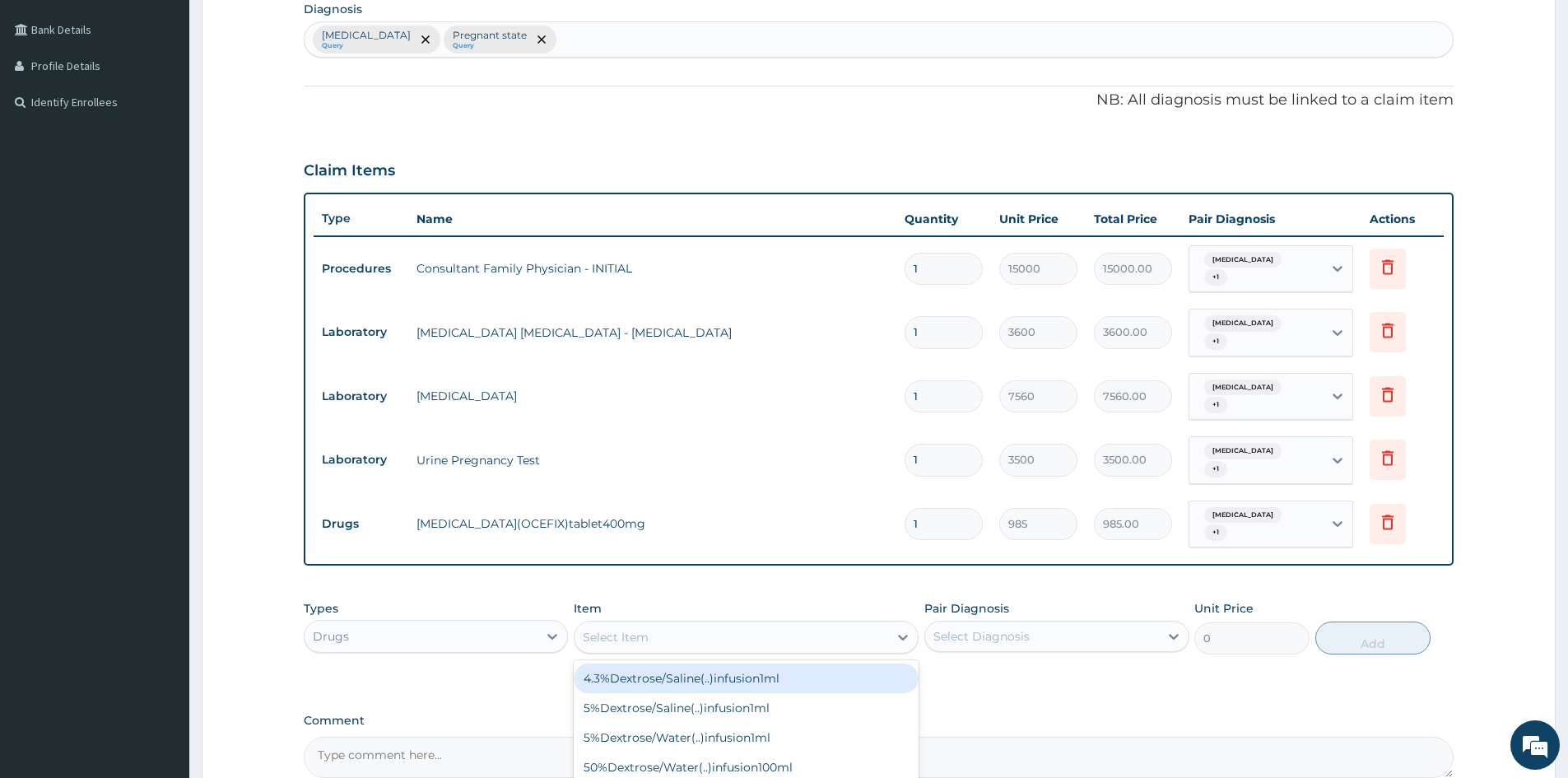
click at [666, 633] on div "Select Item" at bounding box center [731, 638] width 313 height 27
type input "PARACE"
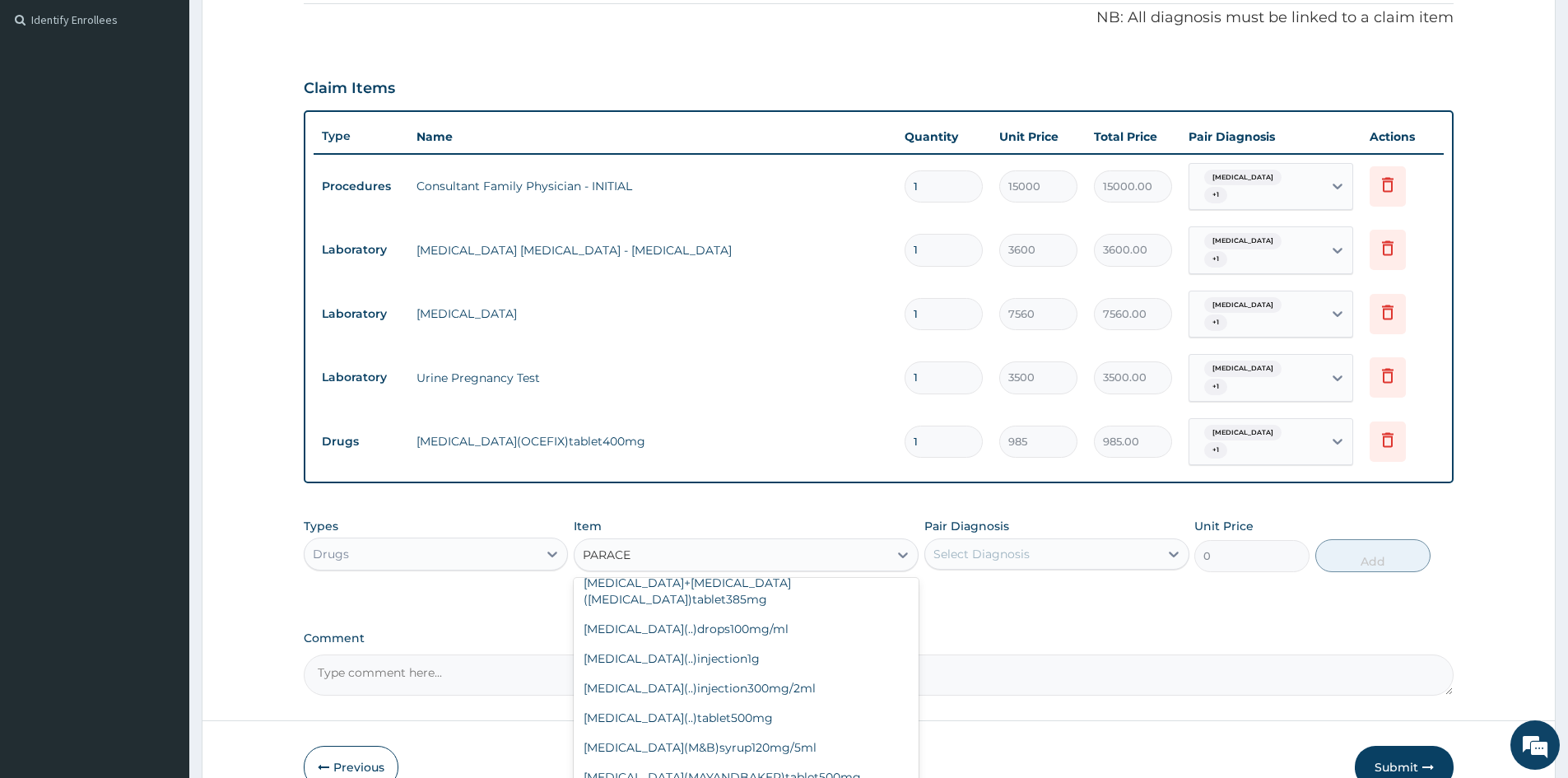
scroll to position [119, 0]
click at [694, 723] on div "Paracetamol(..)tablet500mg" at bounding box center [746, 718] width 345 height 30
type input "25"
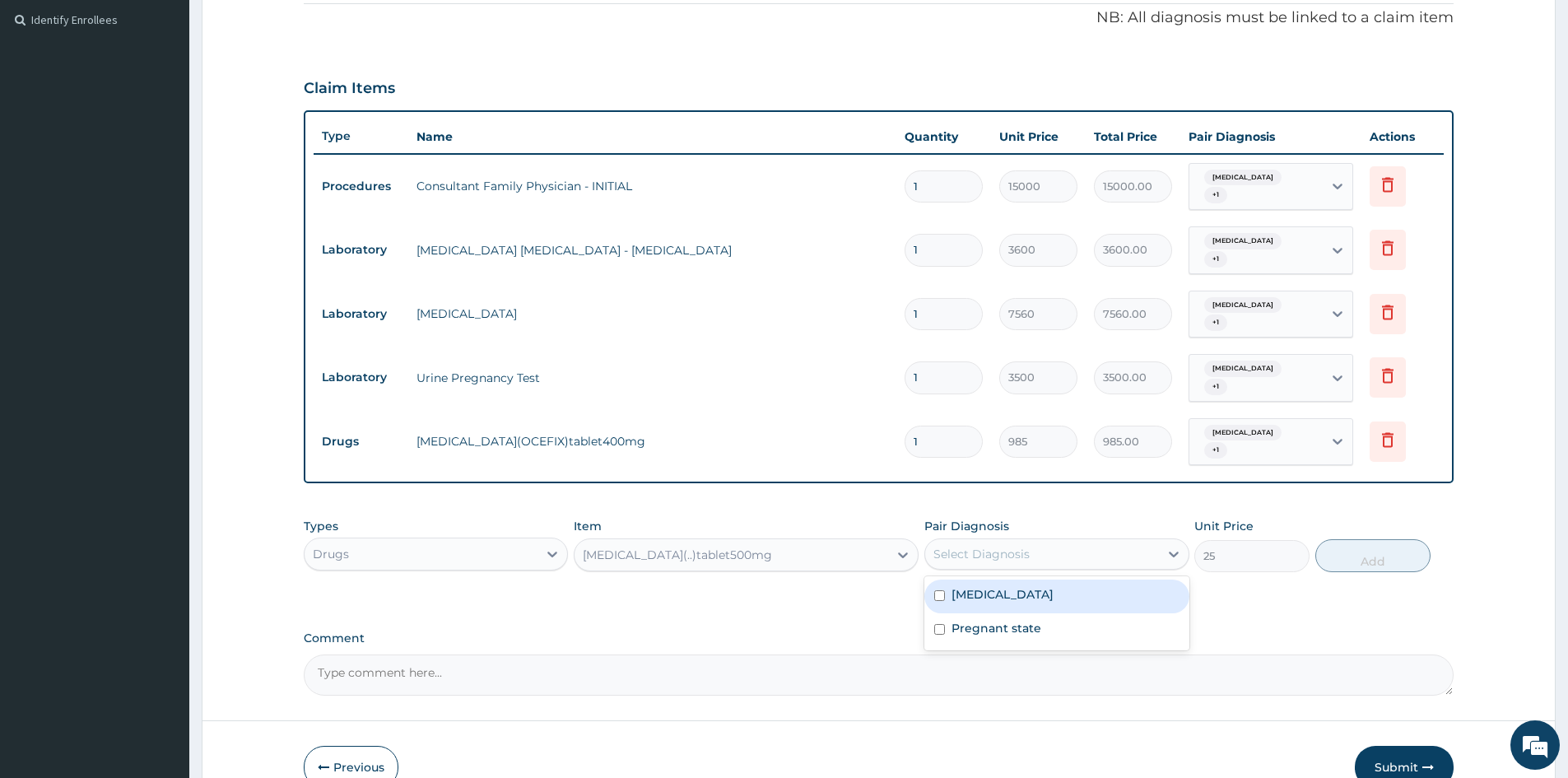
click at [1130, 555] on div "Select Diagnosis" at bounding box center [1042, 554] width 233 height 27
click at [1058, 574] on div "Types Drugs Item Paracetamol(..)tablet500mg Pair Diagnosis Select Diagnosis Uni…" at bounding box center [879, 544] width 1150 height 71
click at [1077, 558] on div "Select Diagnosis" at bounding box center [1042, 554] width 233 height 27
click at [1066, 608] on div "[MEDICAL_DATA]" at bounding box center [1057, 596] width 264 height 34
checkbox input "true"
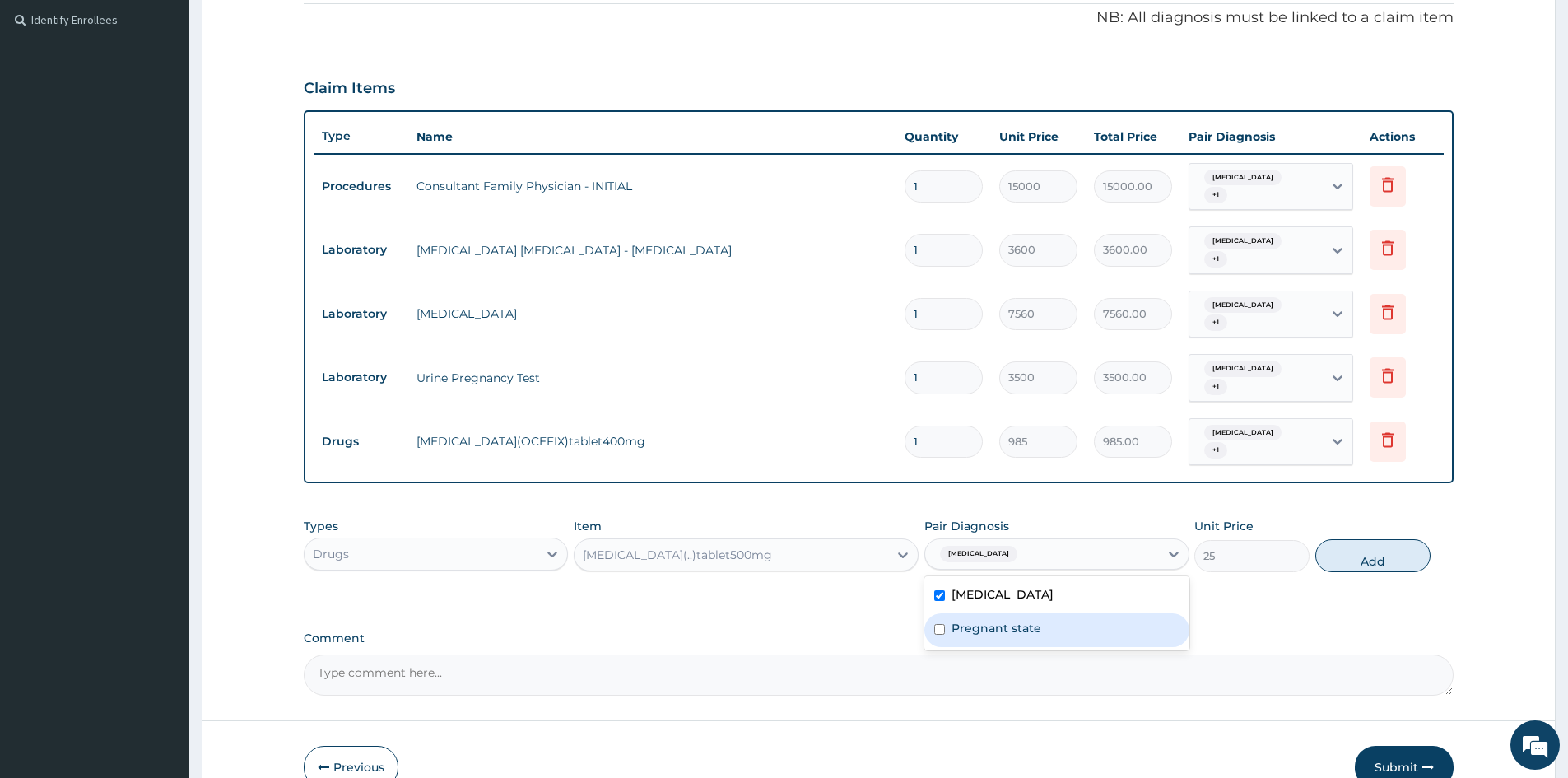
click at [1065, 614] on div "Pregnant state" at bounding box center [1057, 630] width 264 height 34
checkbox input "true"
click at [1381, 551] on button "Add" at bounding box center [1373, 556] width 116 height 33
type input "0"
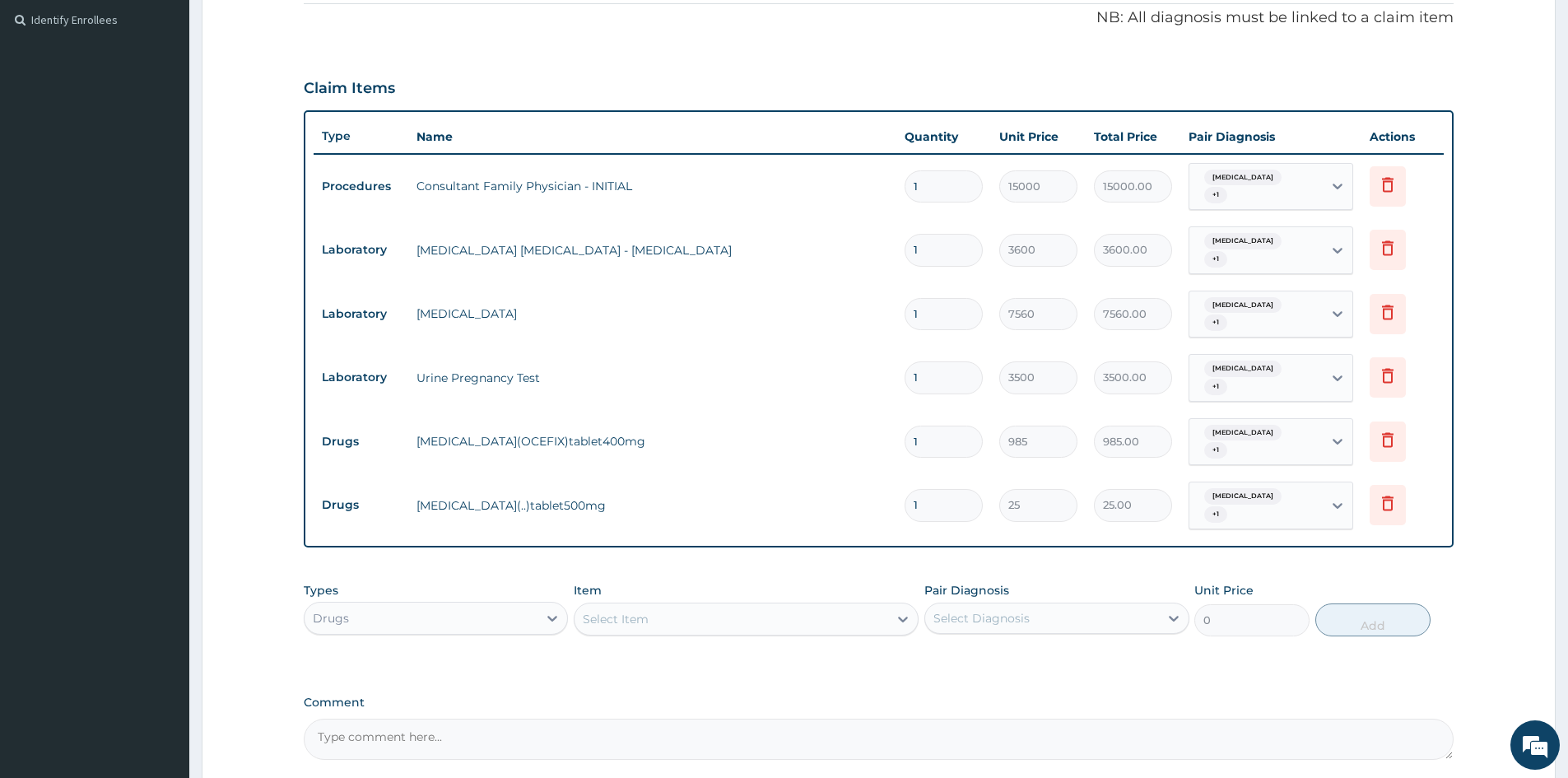
type input "12"
type input "300.00"
type input "12"
click at [930, 441] on input "1" at bounding box center [944, 441] width 78 height 32
type input "0.00"
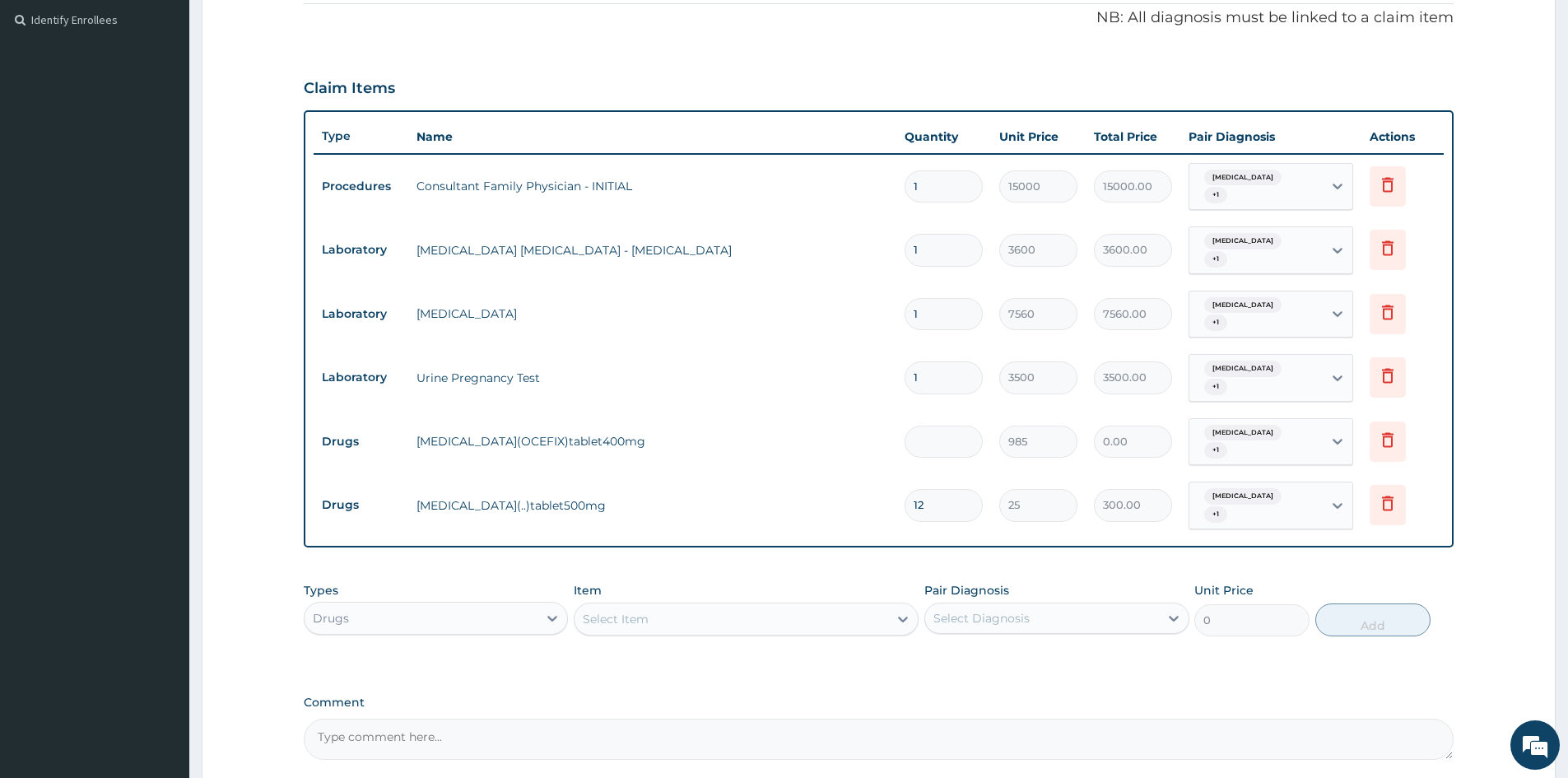
type input "5"
type input "4925.00"
type input "5"
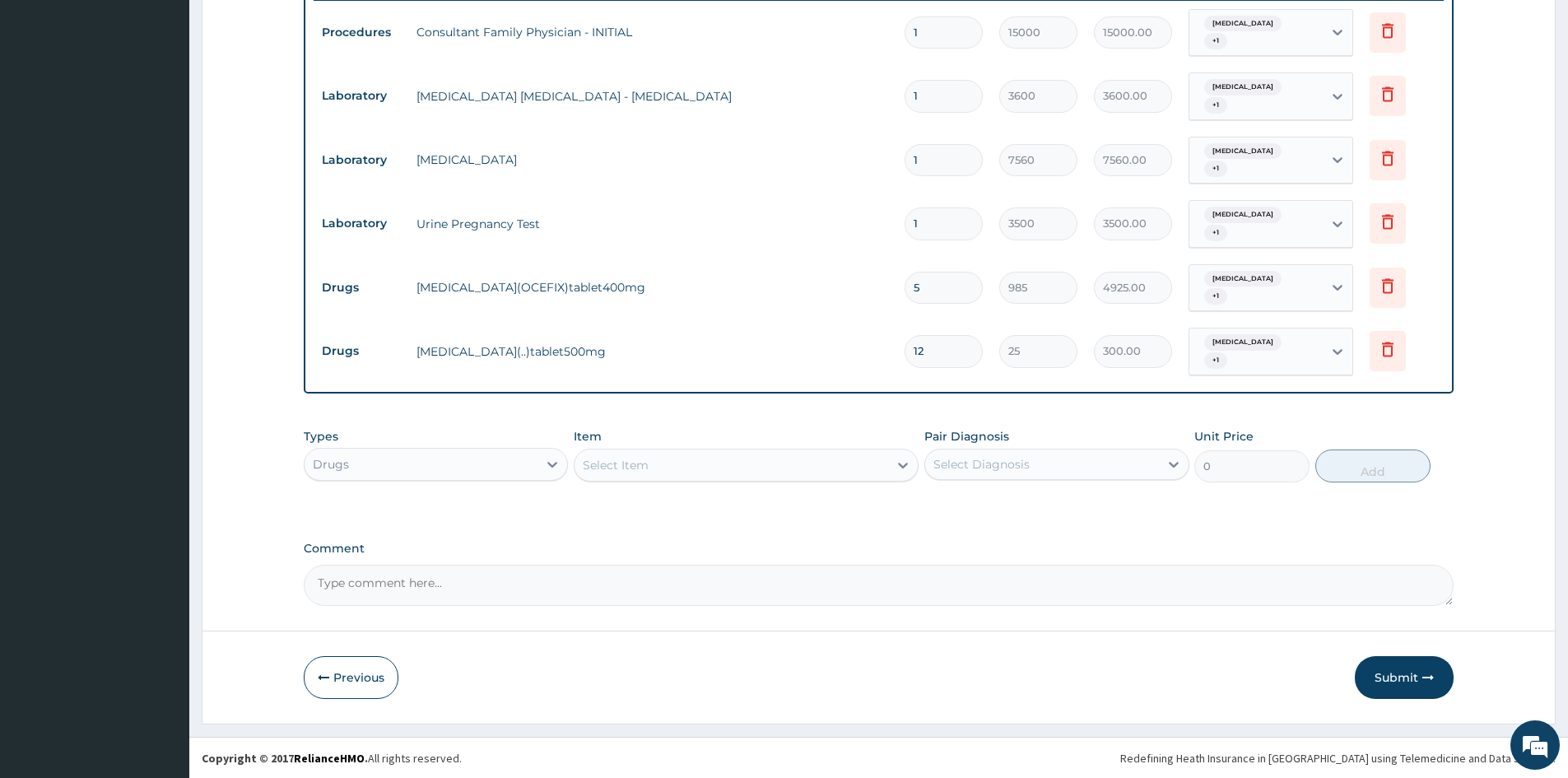
scroll to position [641, 0]
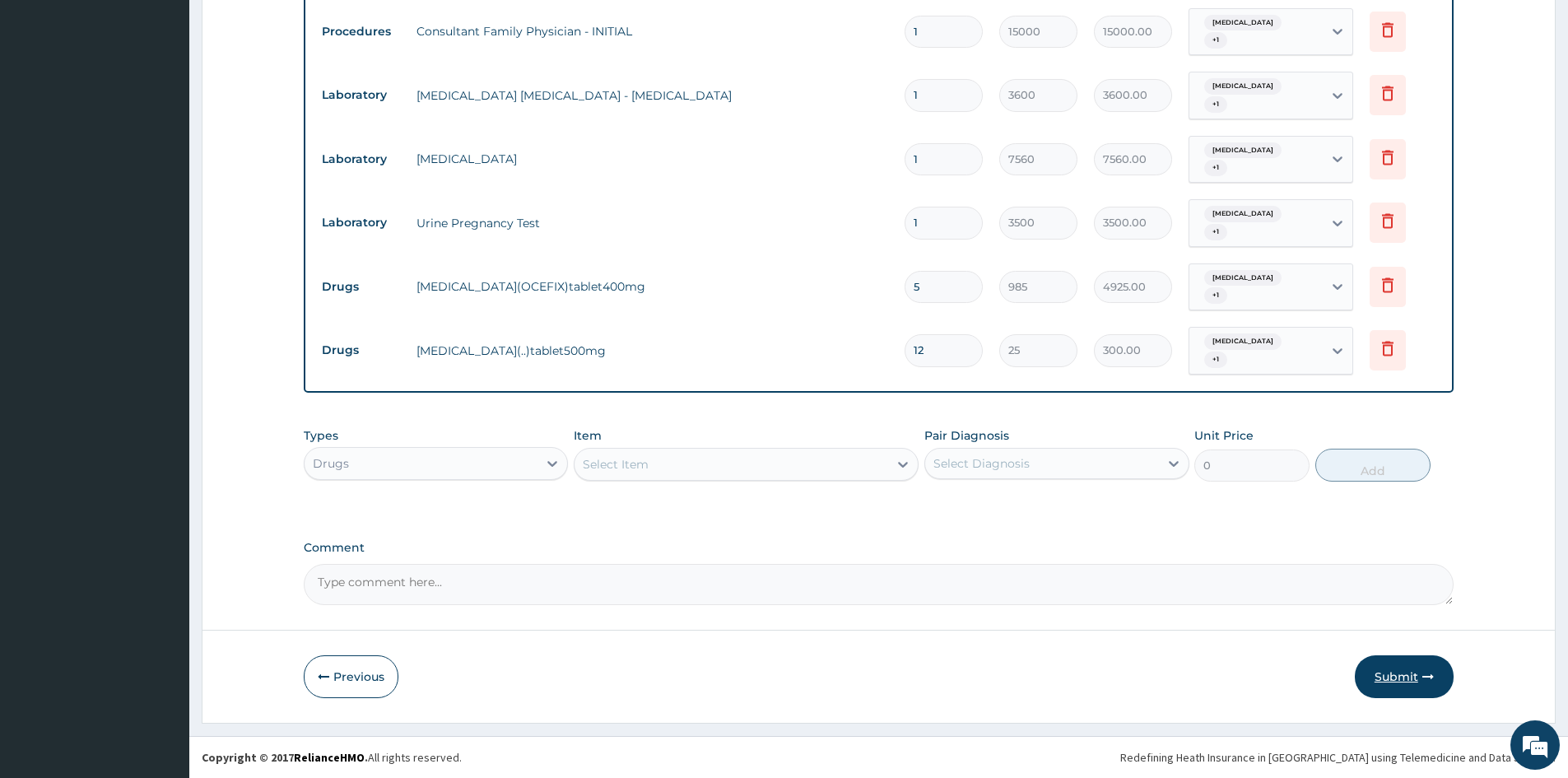
click at [1408, 682] on button "Submit" at bounding box center [1404, 677] width 99 height 43
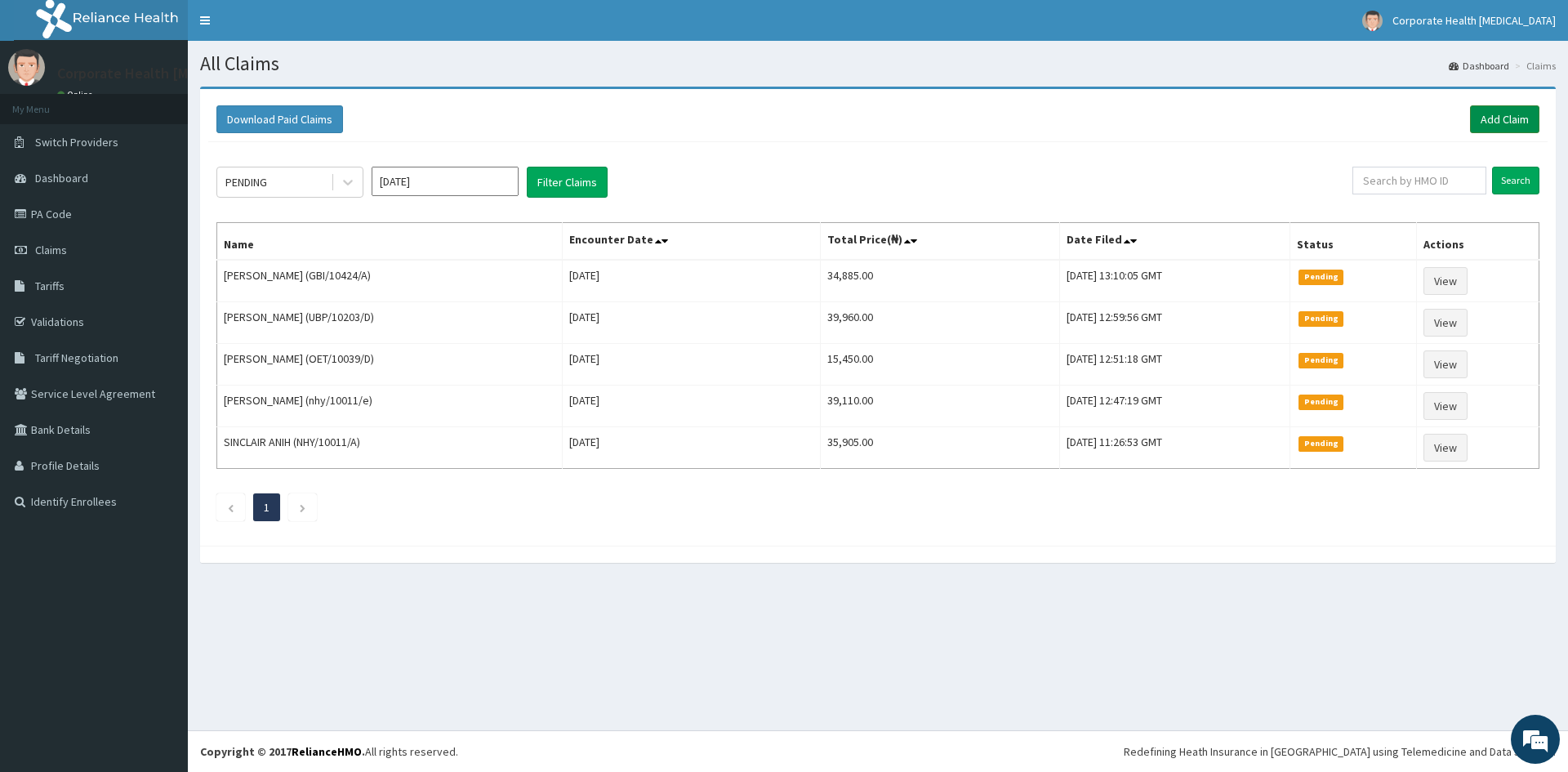
click at [1495, 111] on link "Add Claim" at bounding box center [1505, 120] width 69 height 28
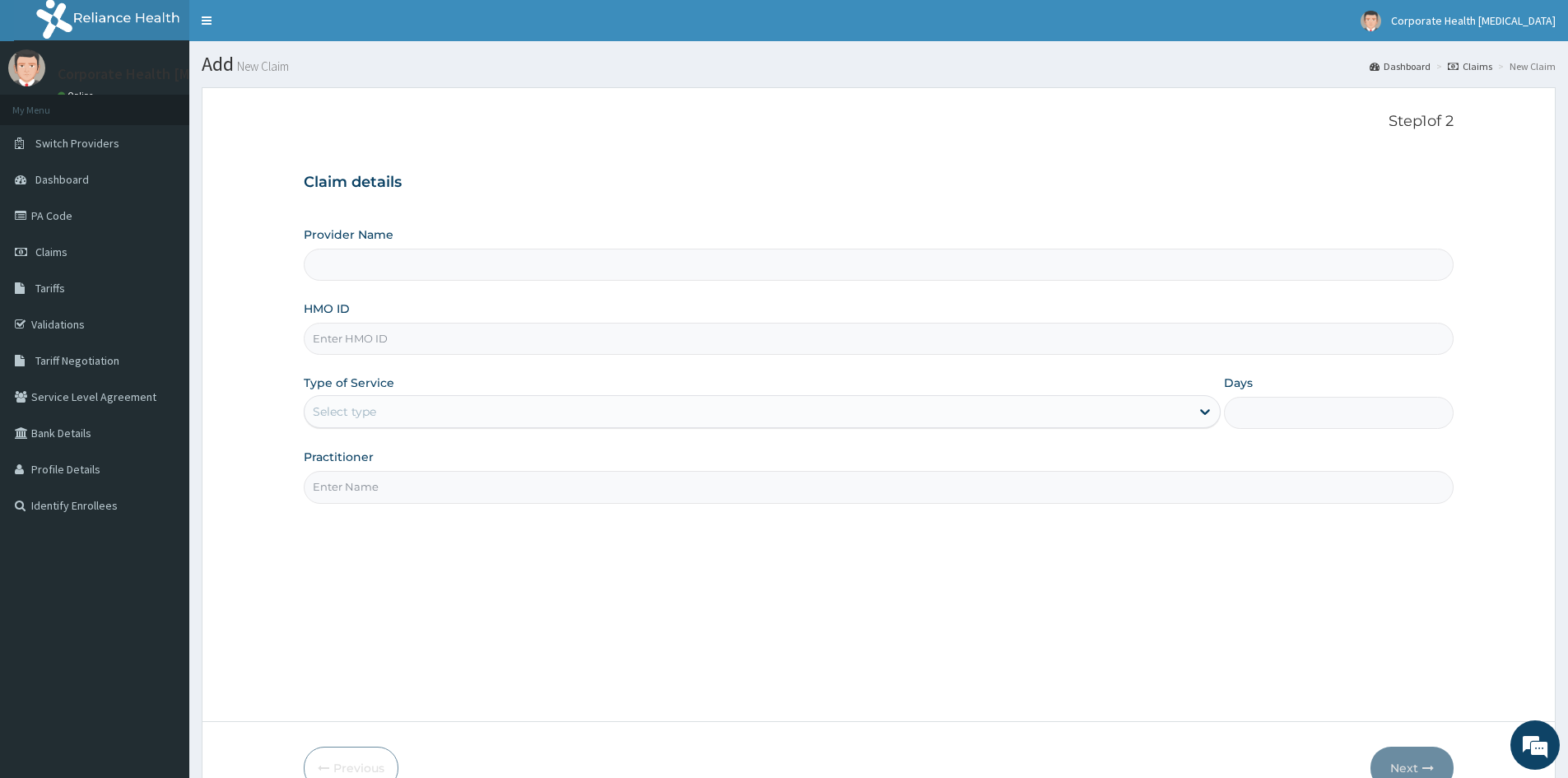
type input "CHILDCARE AND WELLNESS CLINICS"
click at [416, 346] on input "HMO ID" at bounding box center [879, 338] width 1150 height 32
paste input "PRU/10246/D"
type input "PRU/10246/D"
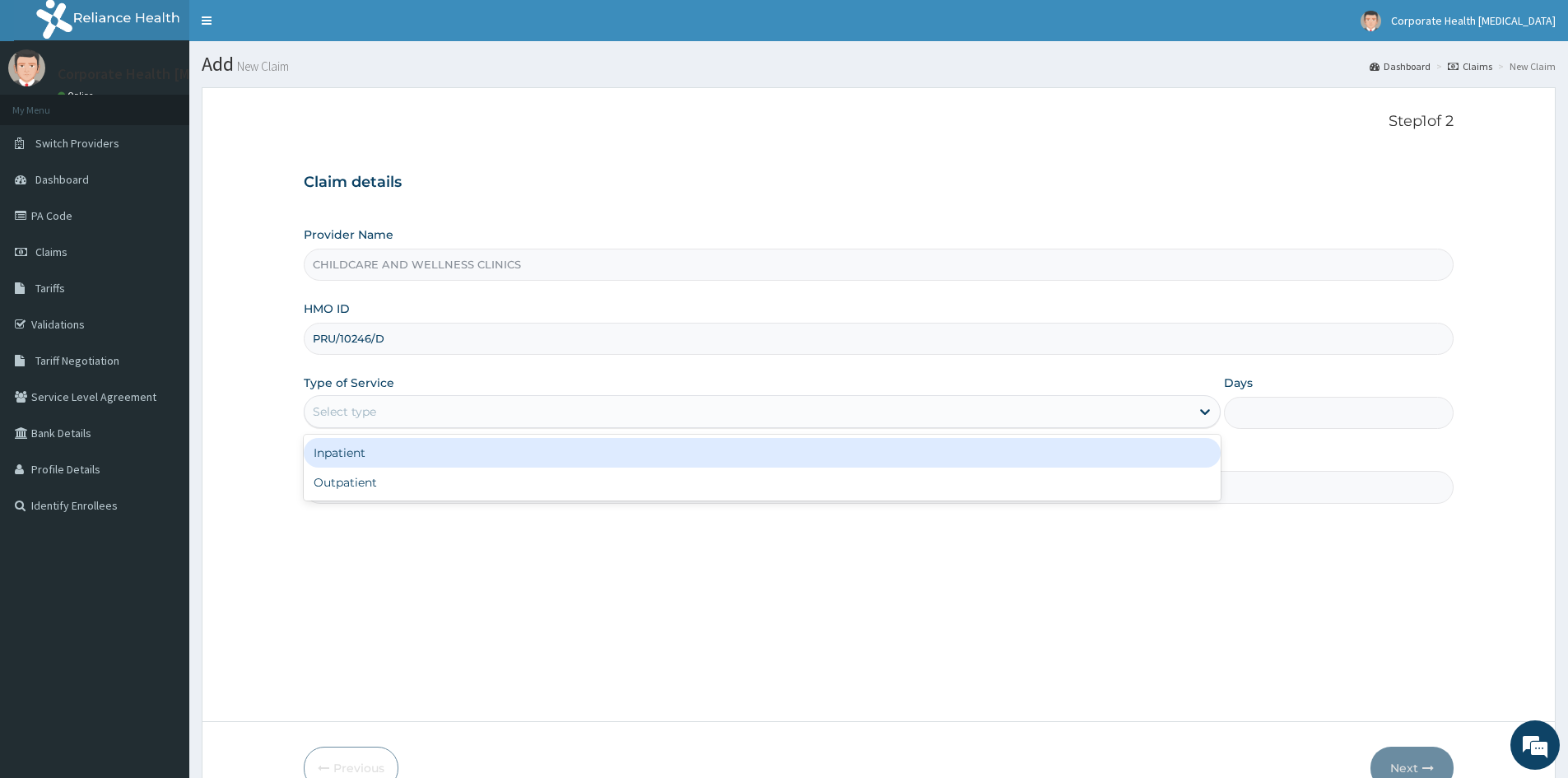
click at [428, 412] on div "Select type" at bounding box center [748, 412] width 886 height 27
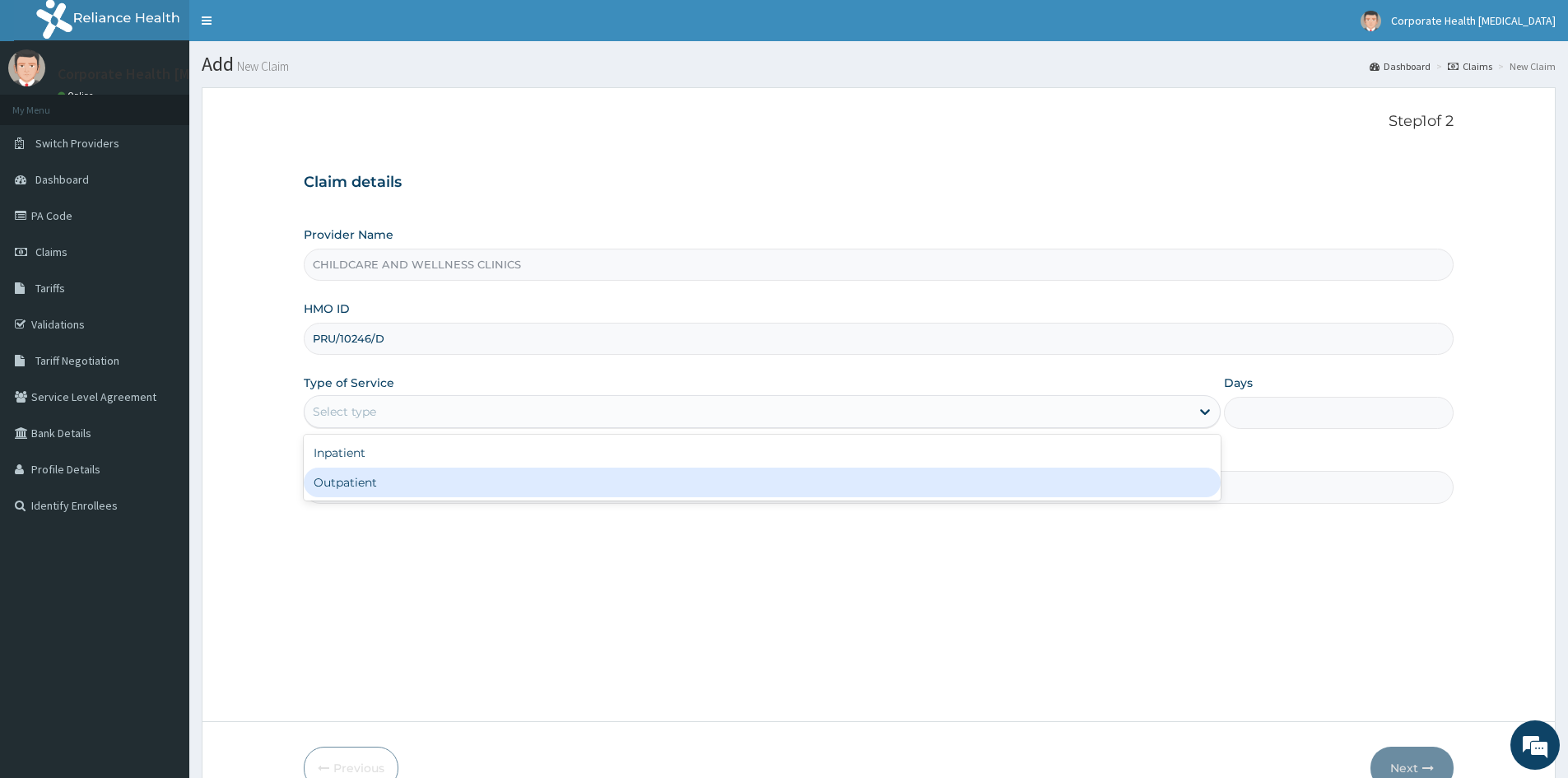
click at [411, 482] on div "Outpatient" at bounding box center [763, 483] width 917 height 30
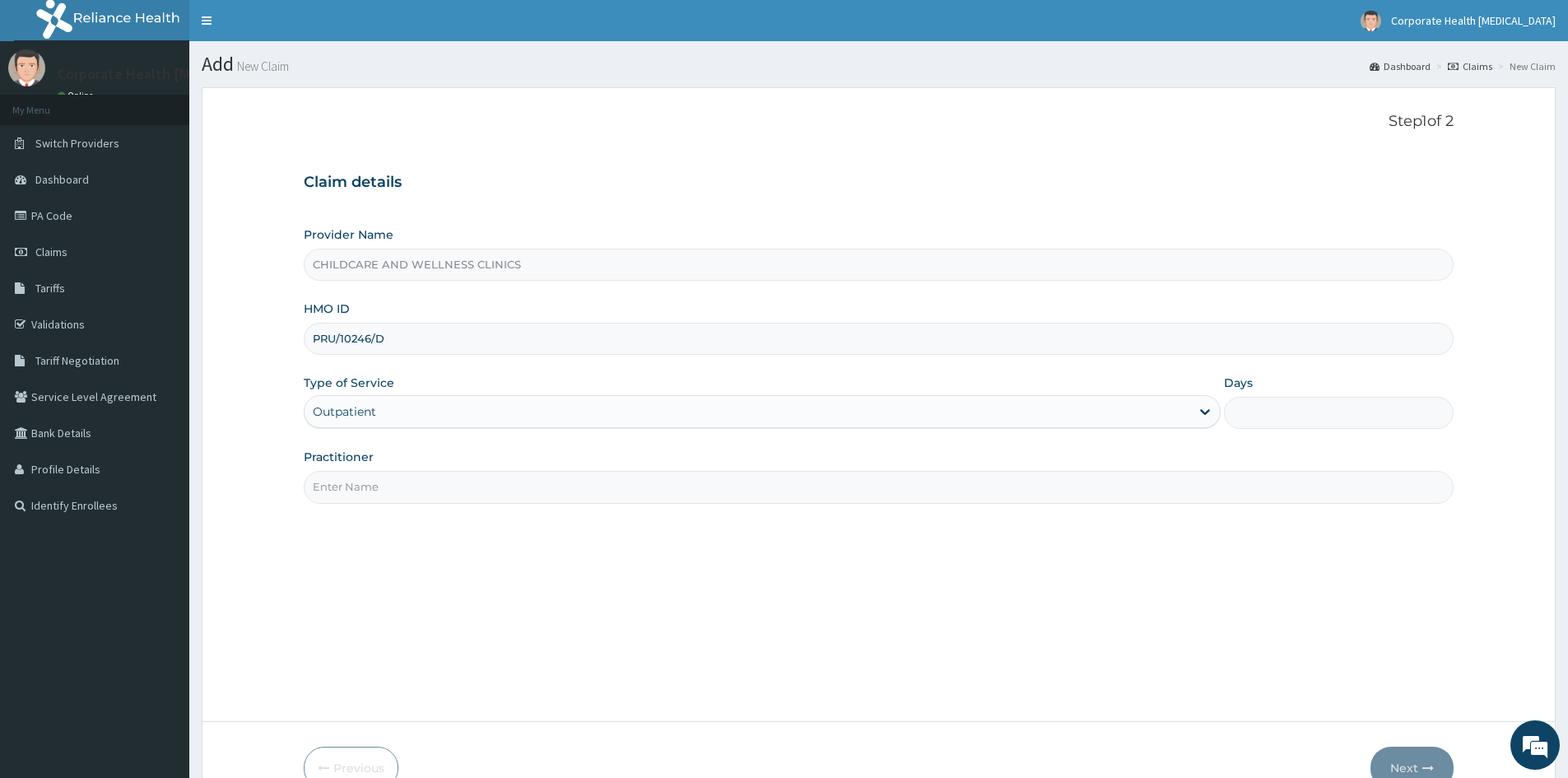
type input "1"
click at [411, 490] on input "Practitioner" at bounding box center [879, 487] width 1150 height 32
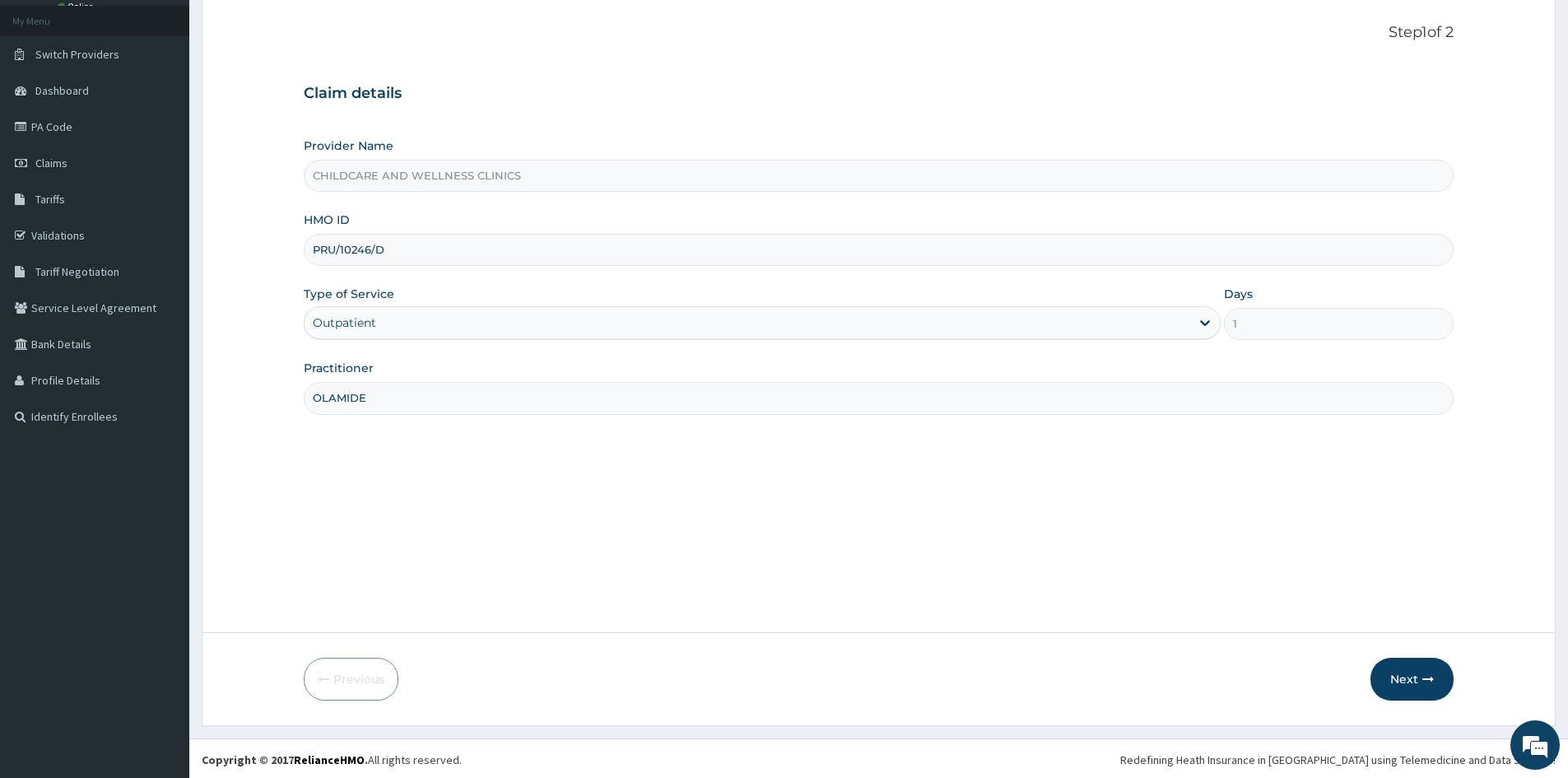
scroll to position [91, 0]
type input "OLAMIDE"
click at [1384, 671] on button "Next" at bounding box center [1413, 677] width 83 height 43
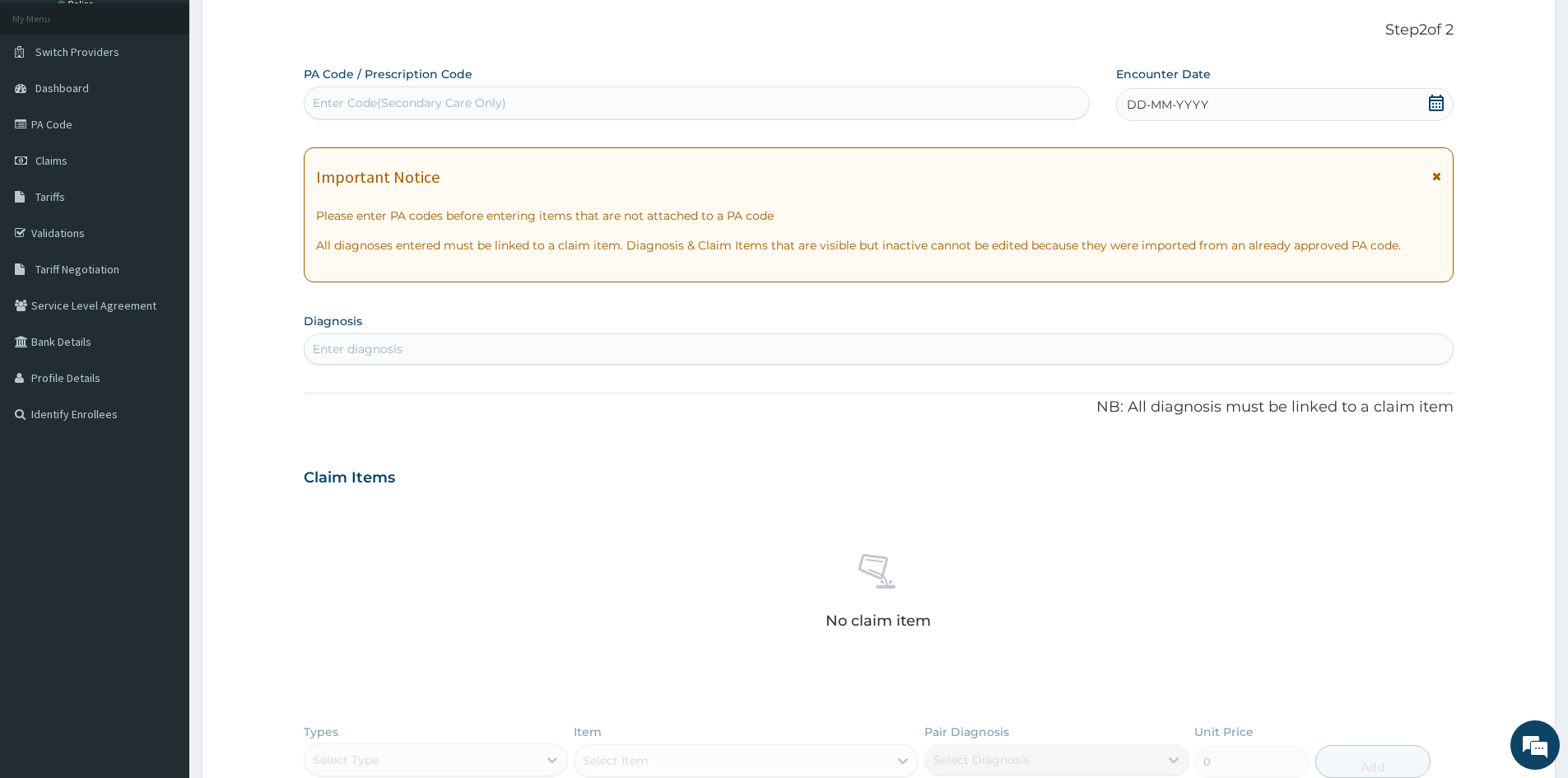
click at [1349, 95] on div "DD-MM-YYYY" at bounding box center [1284, 105] width 337 height 33
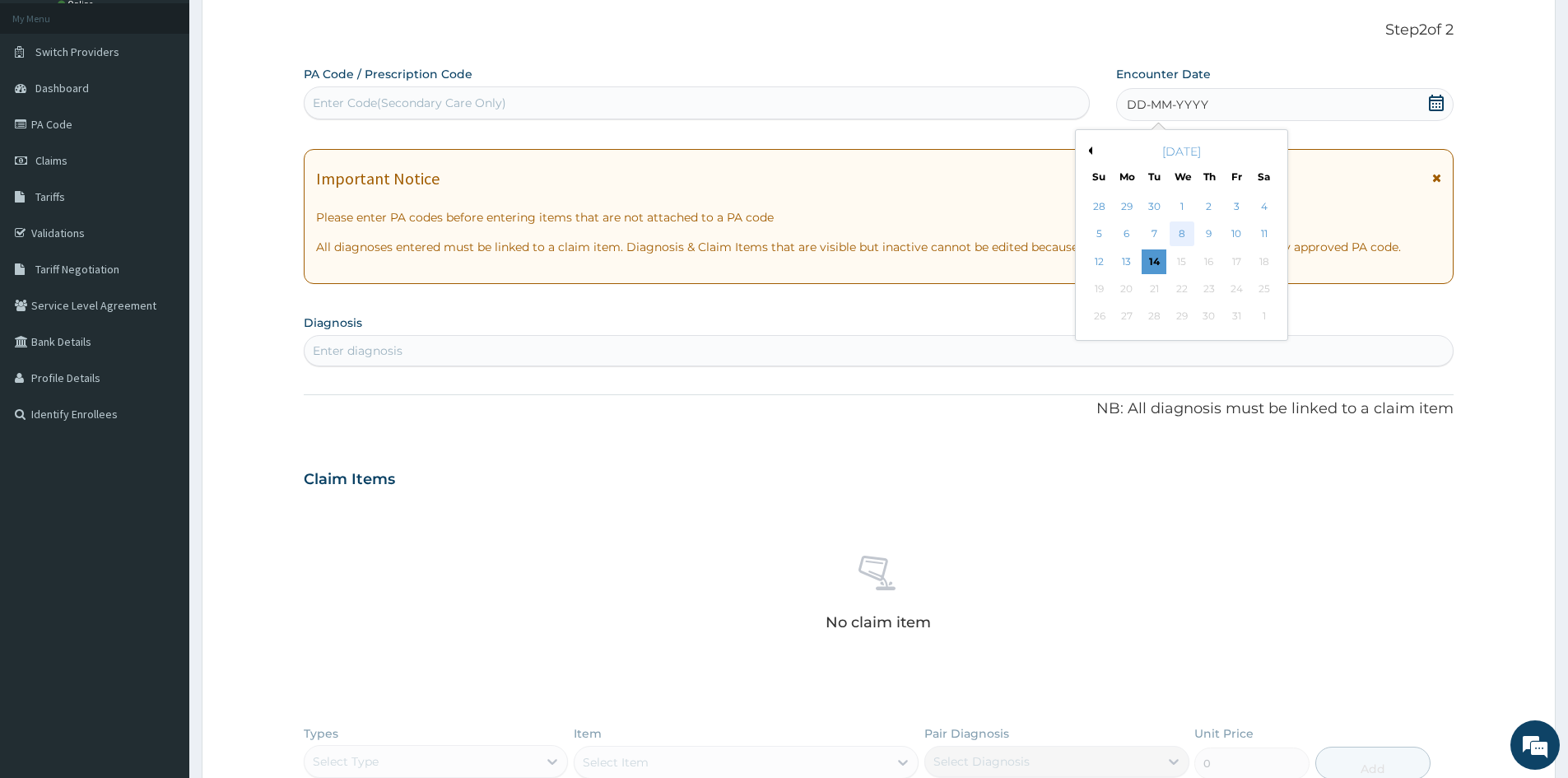
click at [1183, 234] on div "8" at bounding box center [1182, 235] width 25 height 25
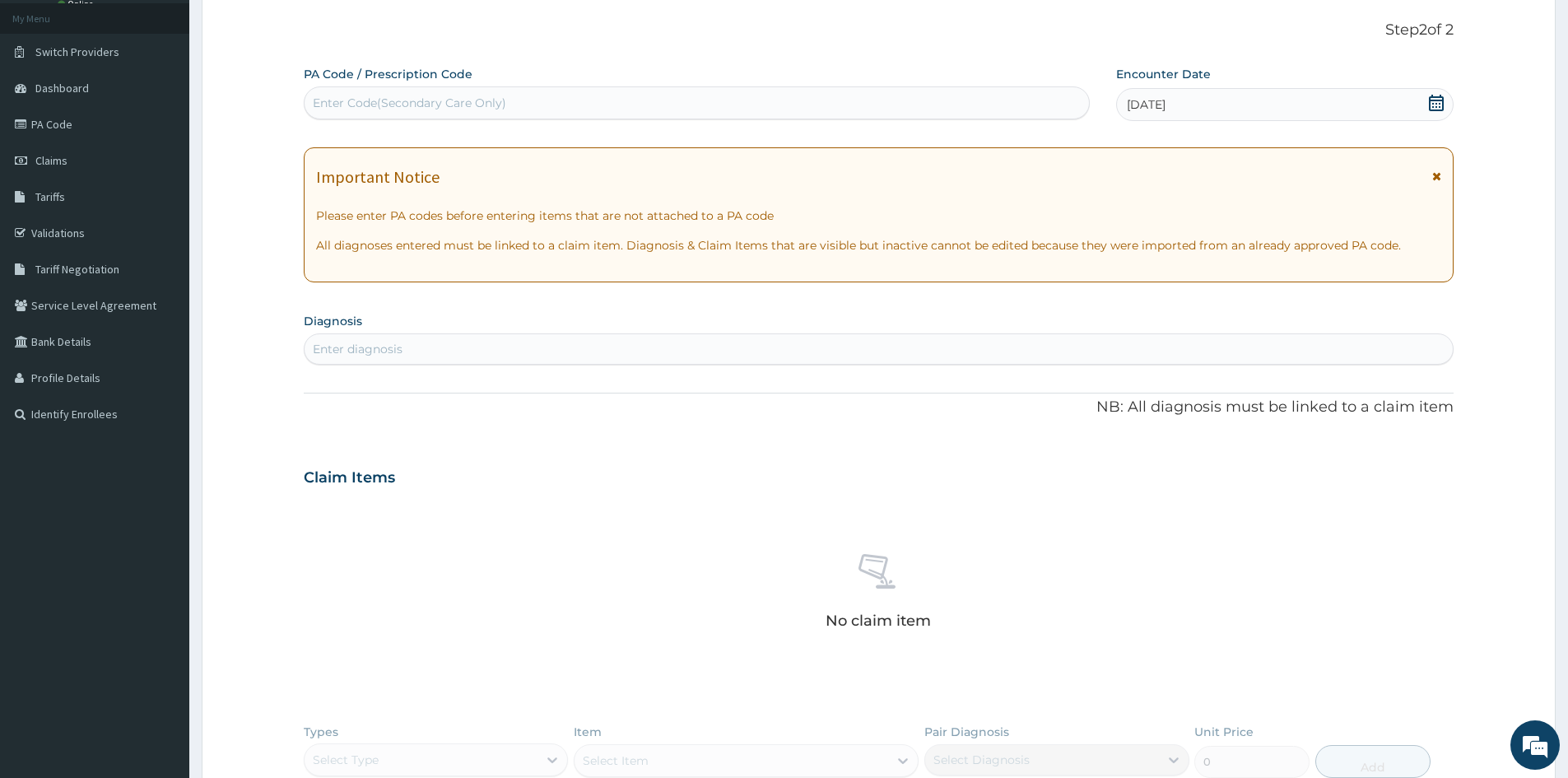
click at [622, 342] on div "Enter diagnosis" at bounding box center [879, 349] width 1148 height 27
type input "DERMA"
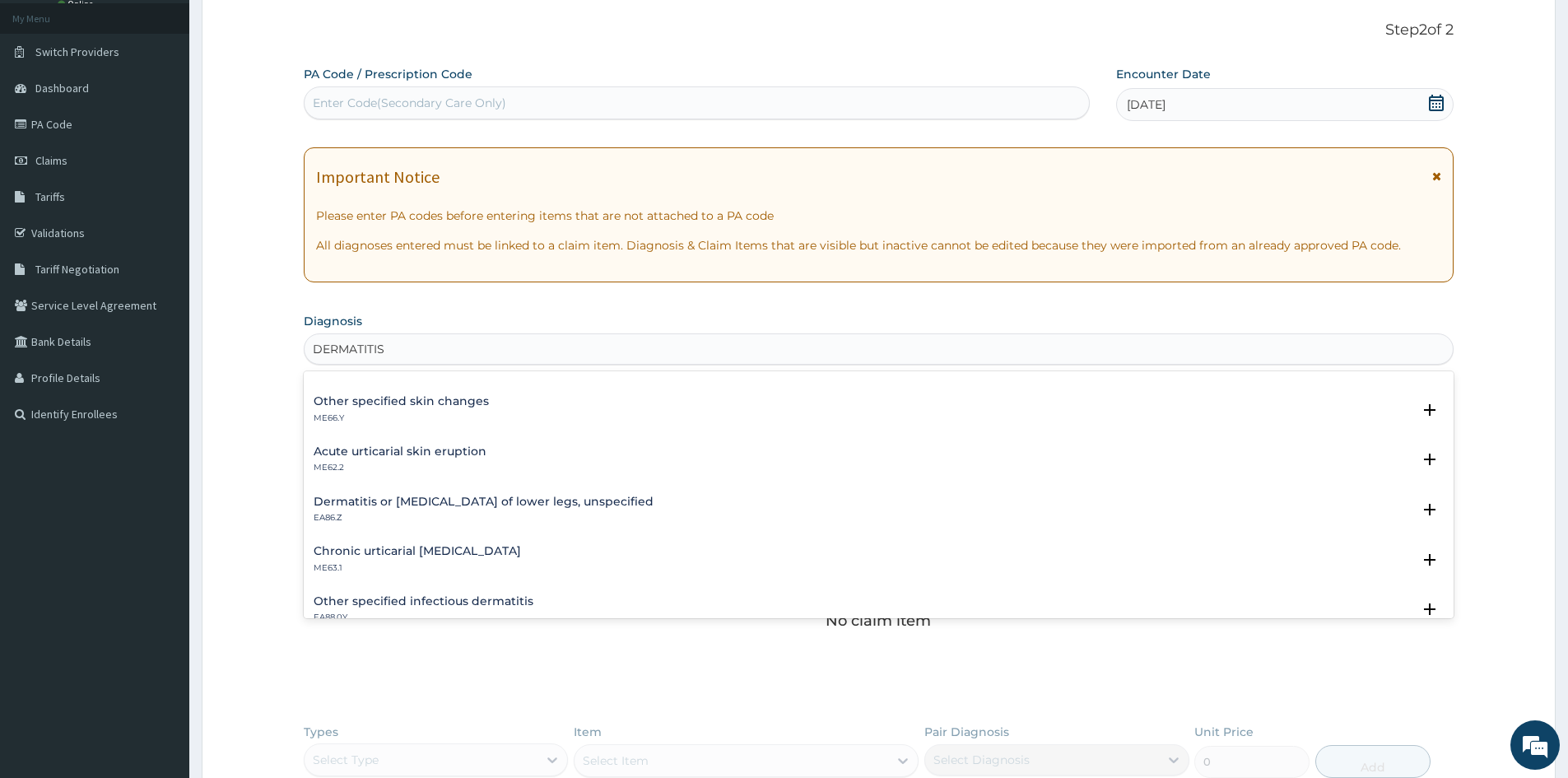
scroll to position [2059, 0]
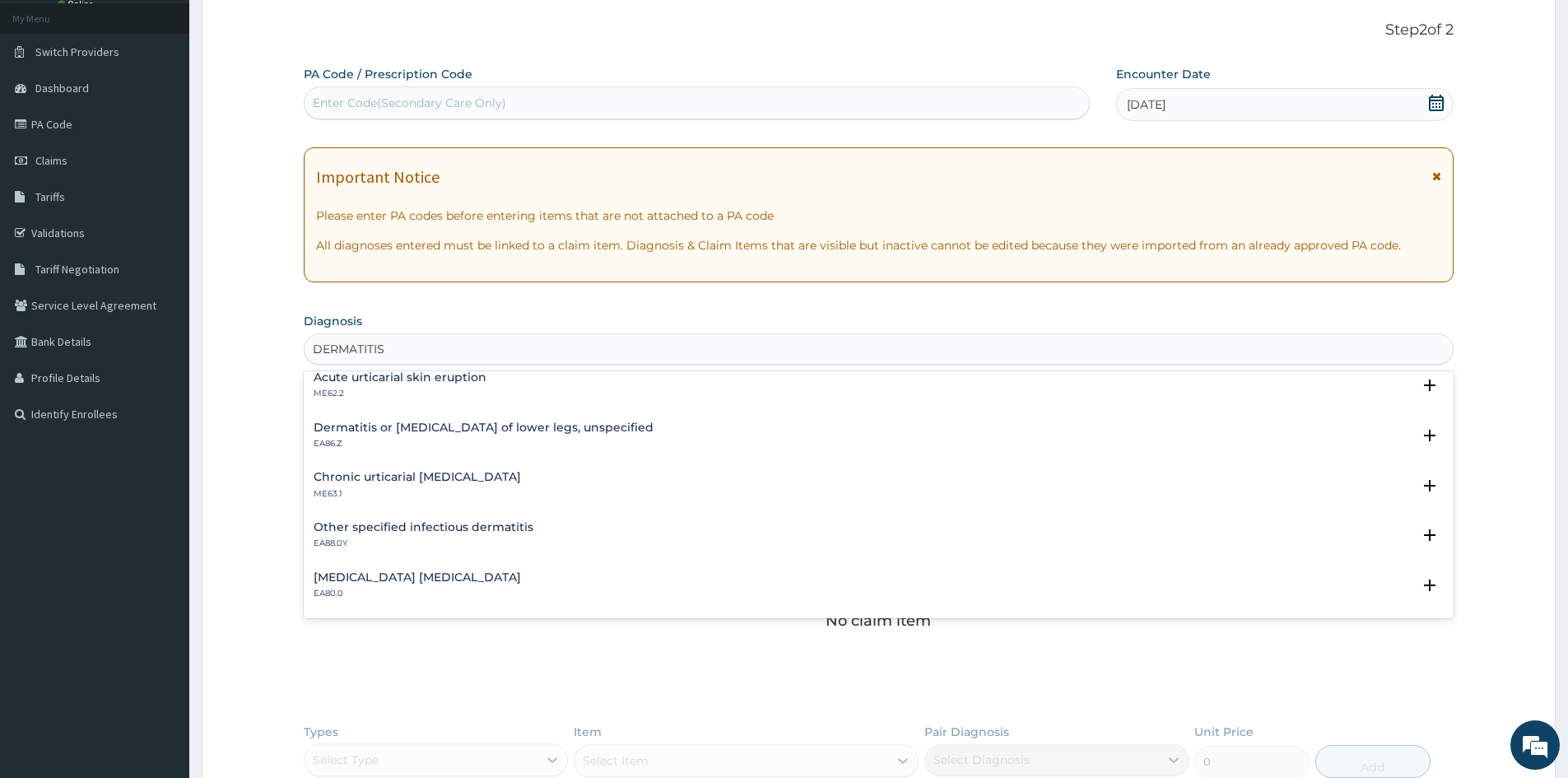
type input "DERMATITIS"
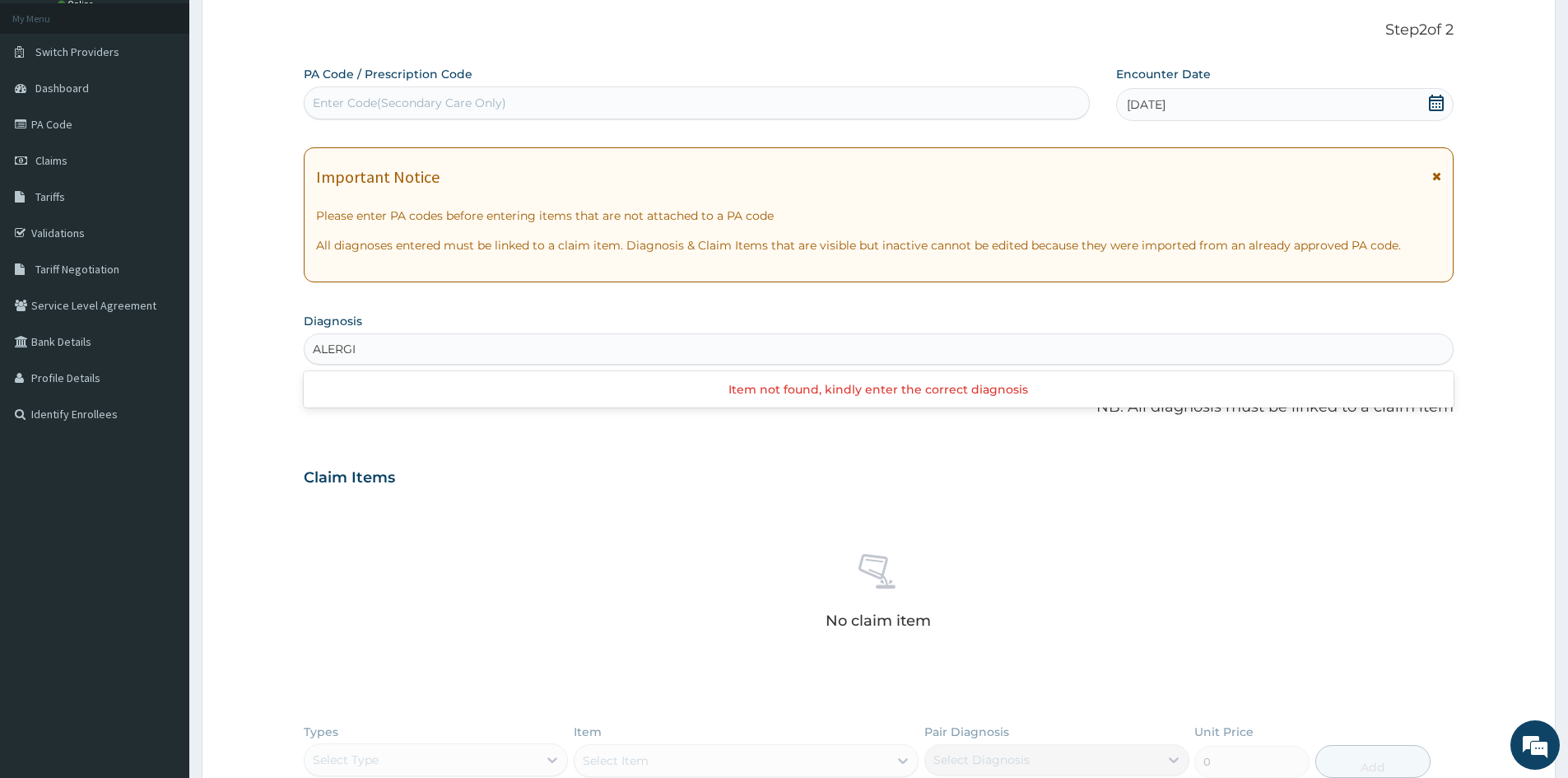
type input "ALERGI"
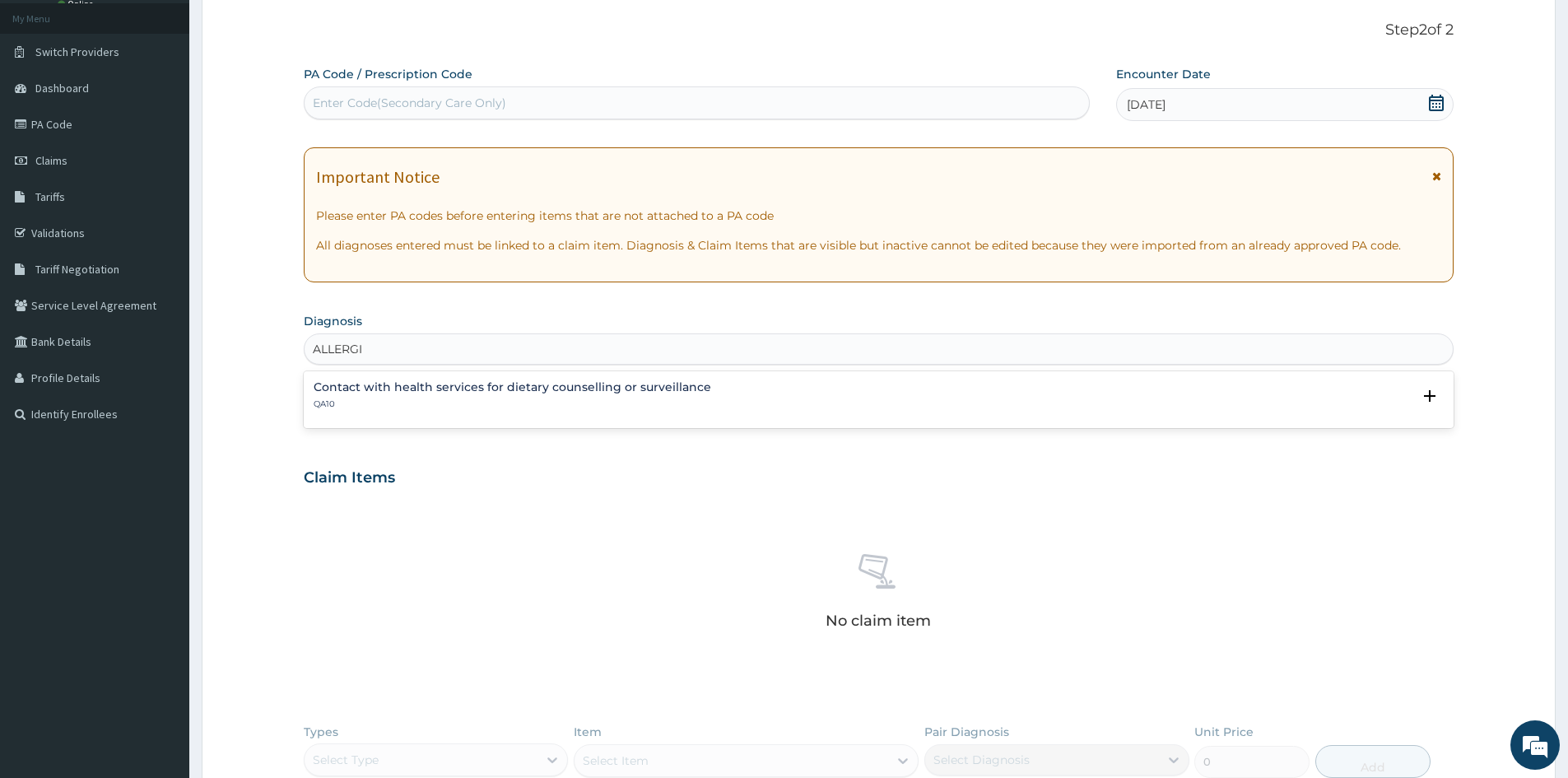
type input "ALLERGIC"
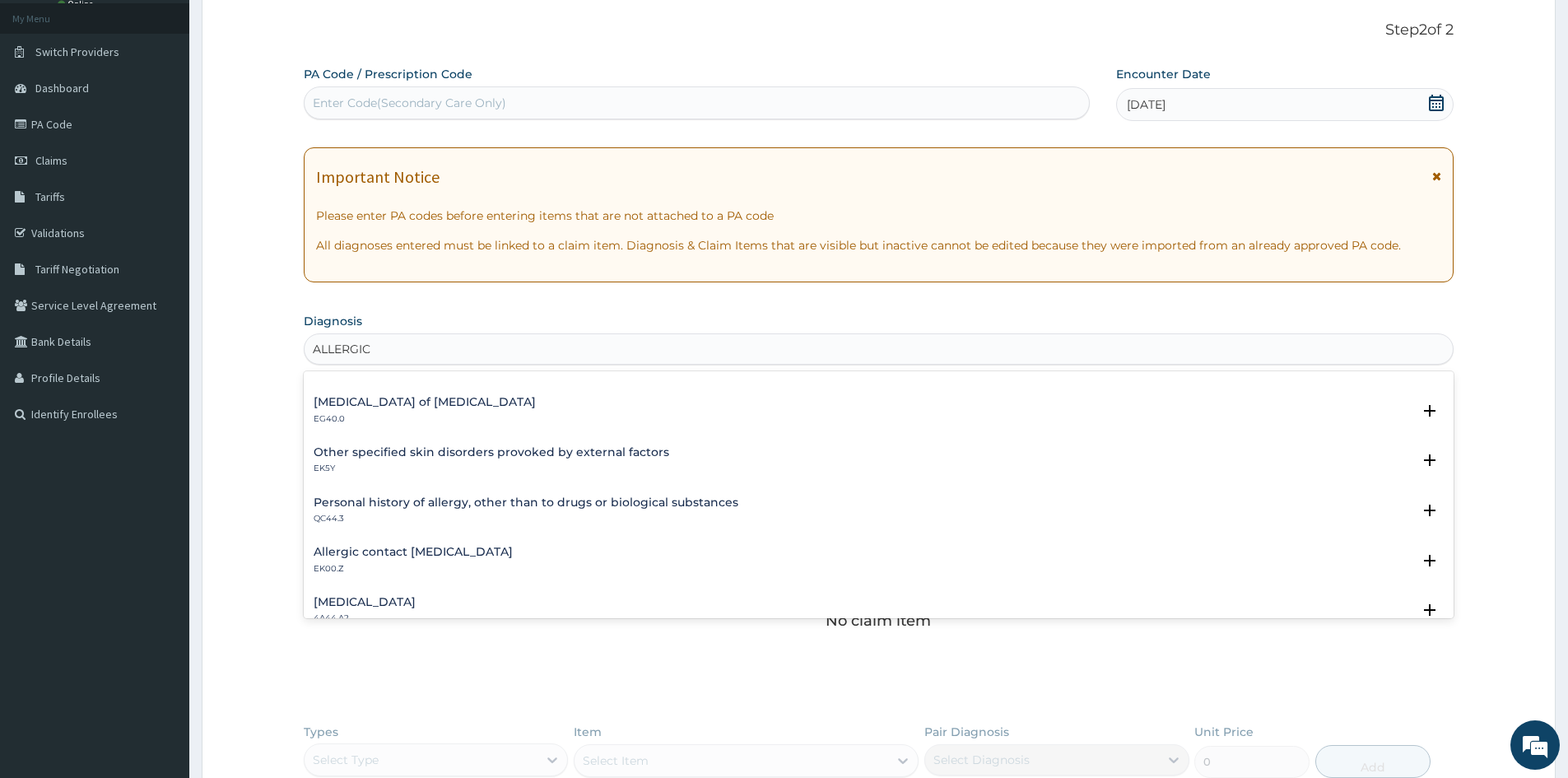
scroll to position [741, 0]
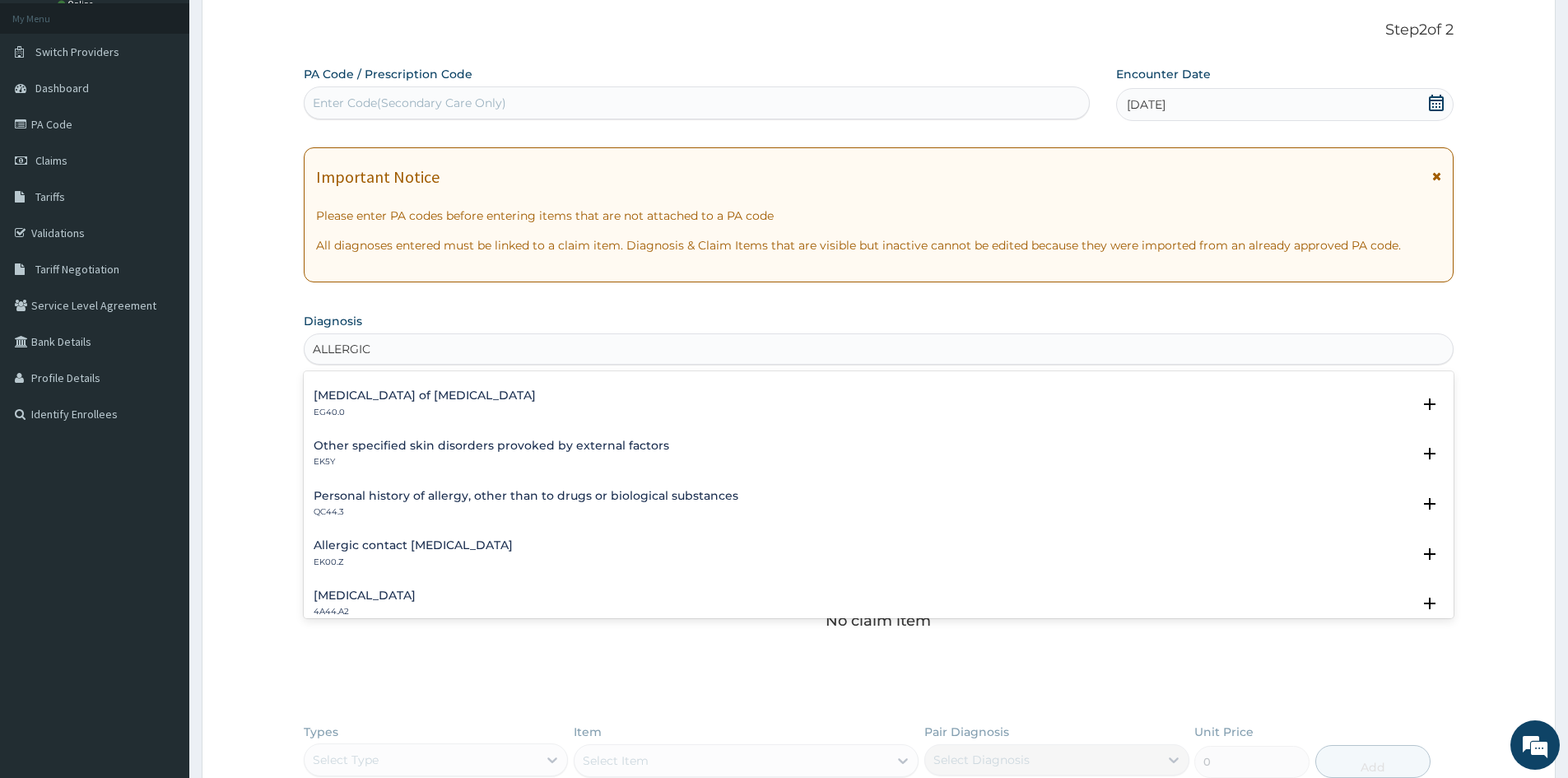
click at [421, 548] on h4 "Allergic contact dermatitis, unspecified" at bounding box center [413, 545] width 199 height 12
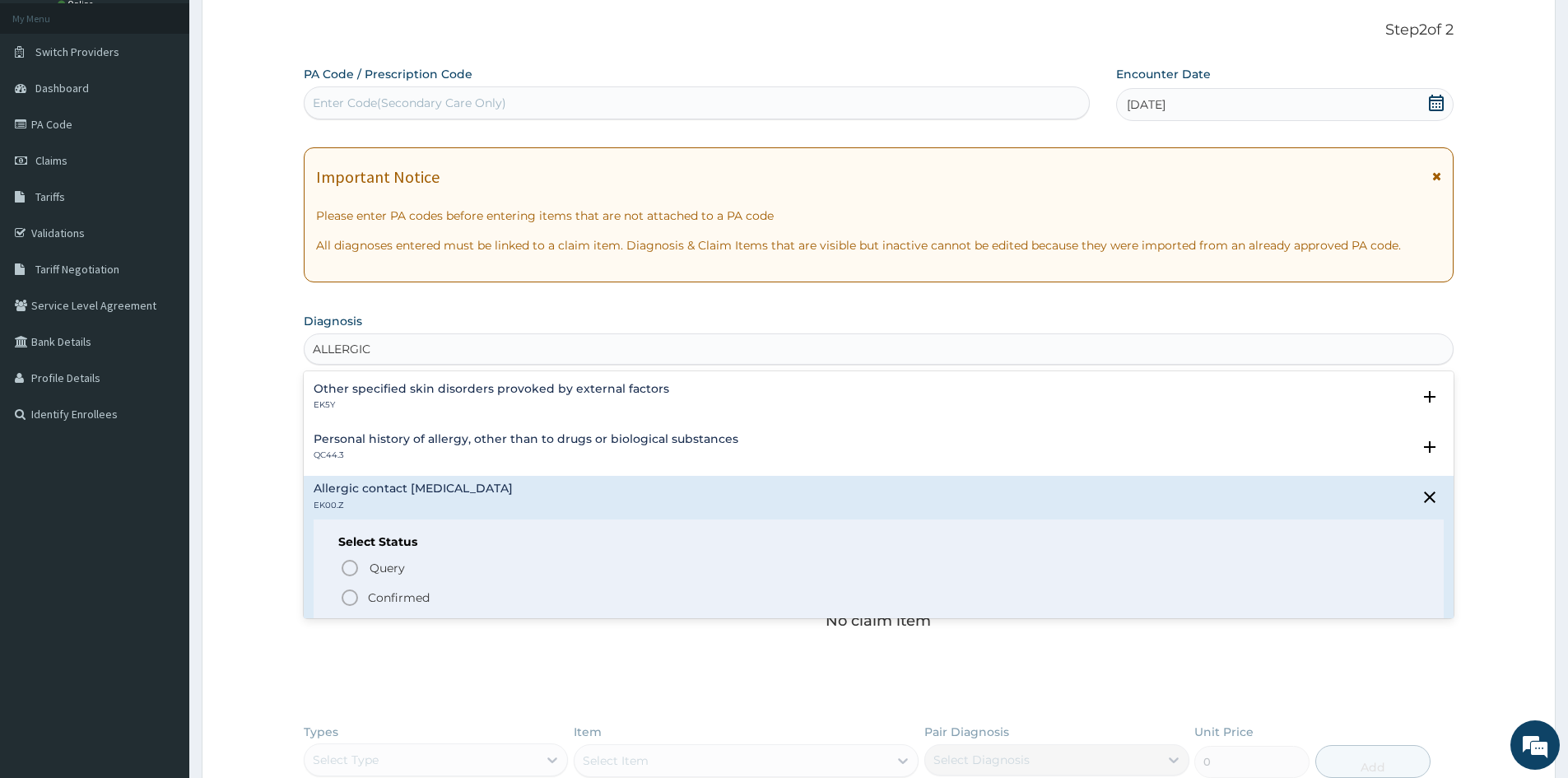
scroll to position [824, 0]
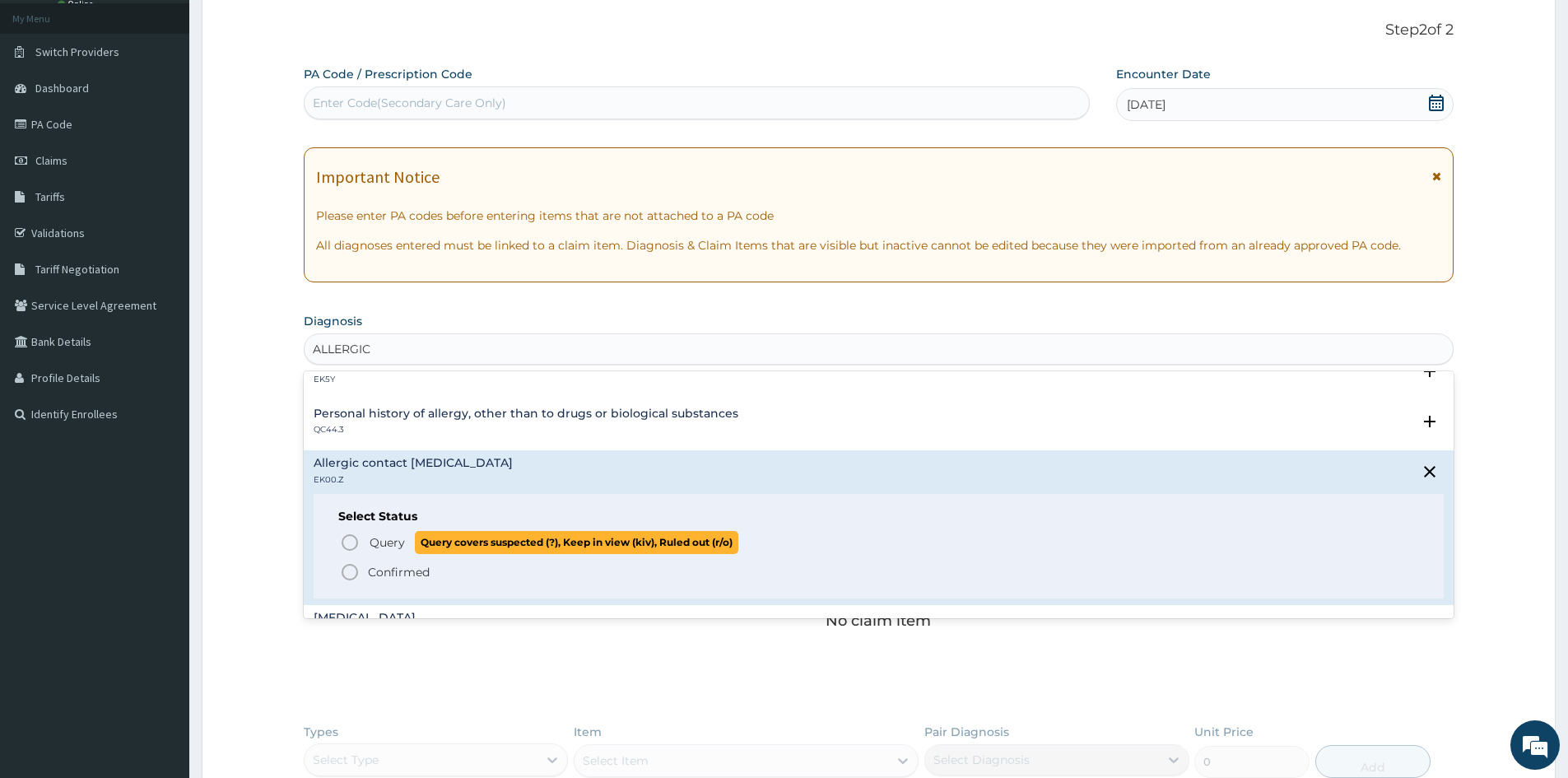
click at [348, 538] on icon "status option query" at bounding box center [350, 543] width 20 height 20
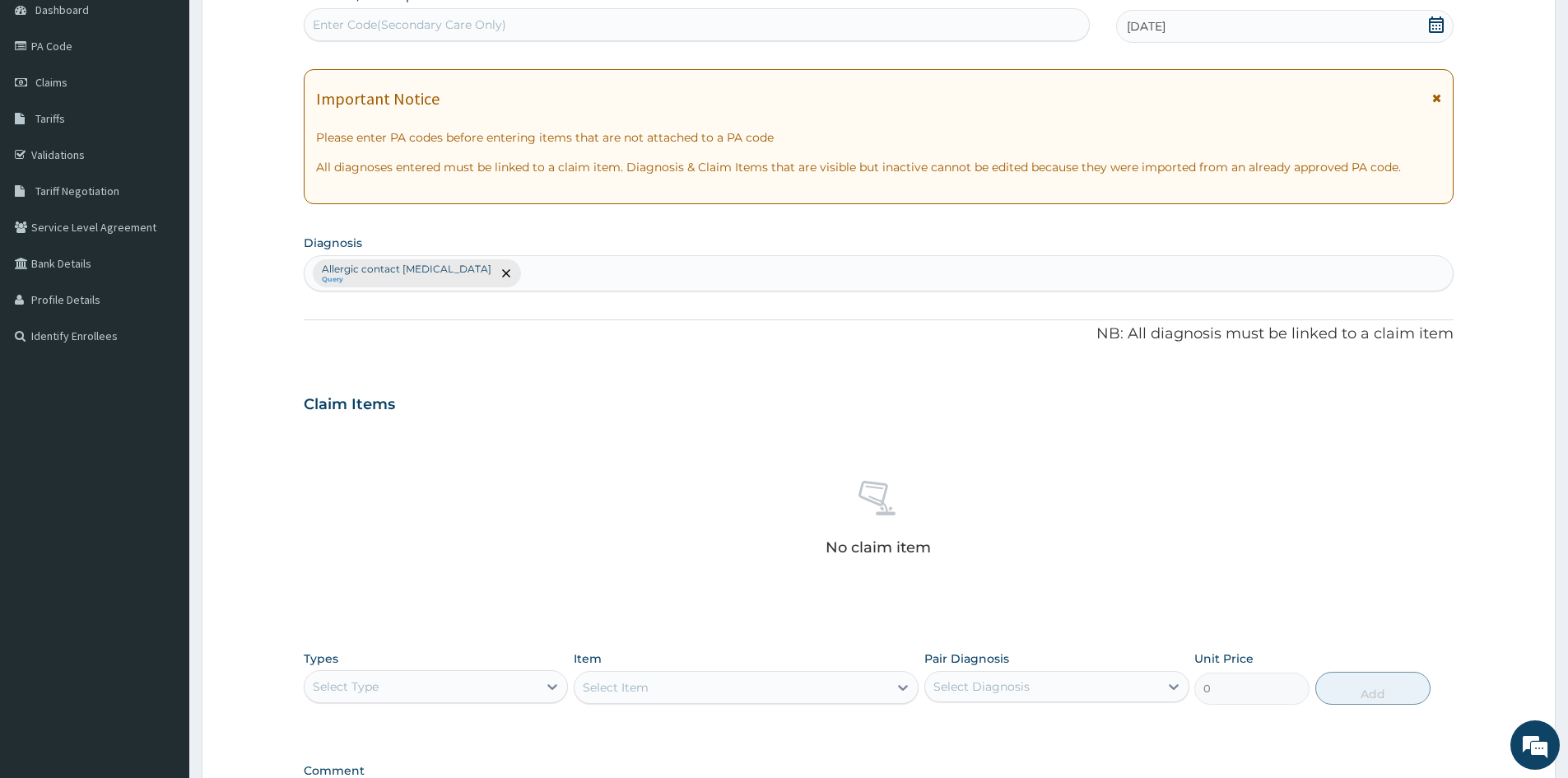
scroll to position [256, 0]
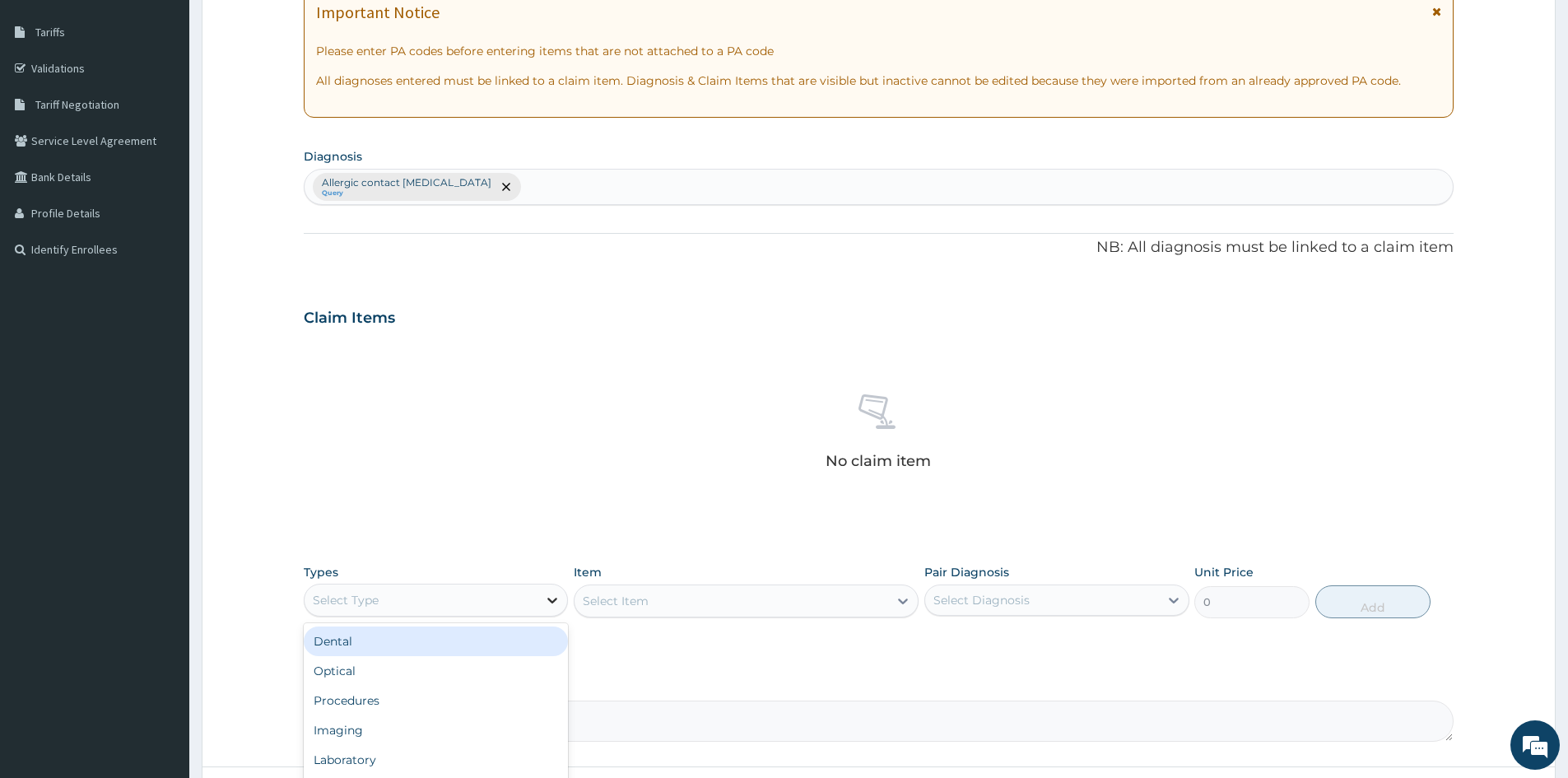
click at [554, 602] on icon at bounding box center [553, 600] width 10 height 6
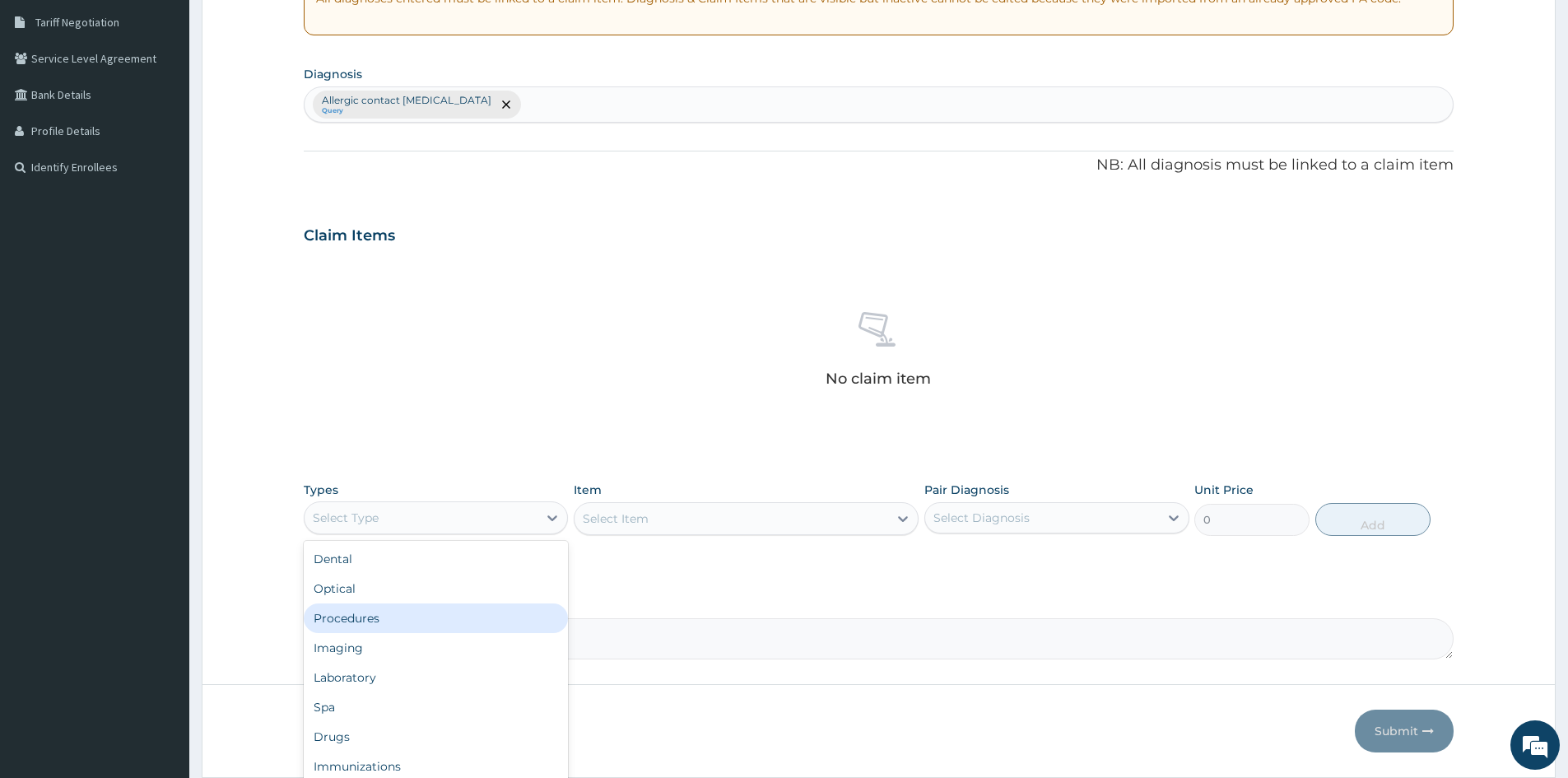
click at [397, 610] on div "Procedures" at bounding box center [436, 618] width 264 height 30
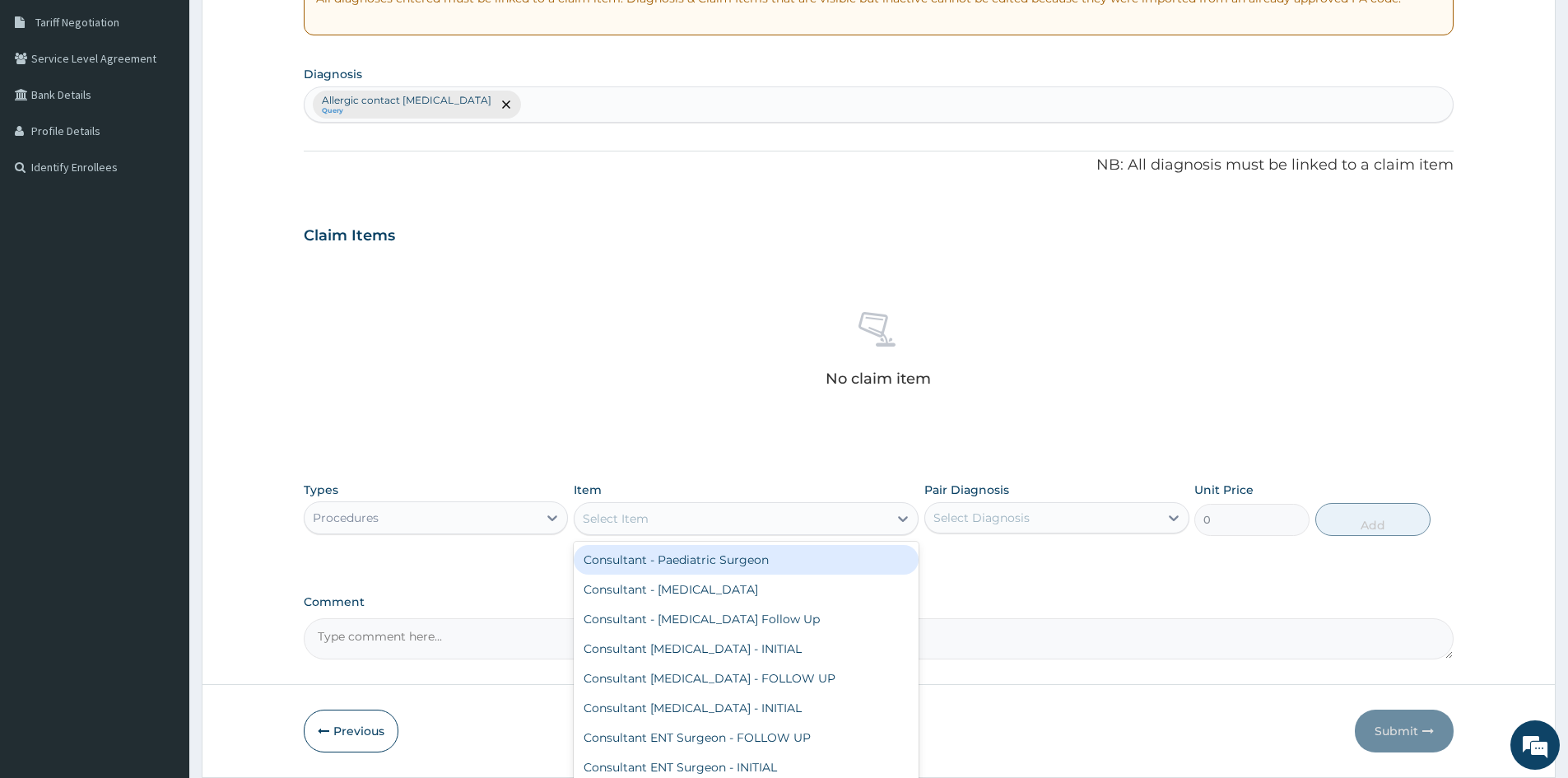
click at [642, 520] on div "Select Item" at bounding box center [615, 519] width 66 height 17
type input "PAEDIATR"
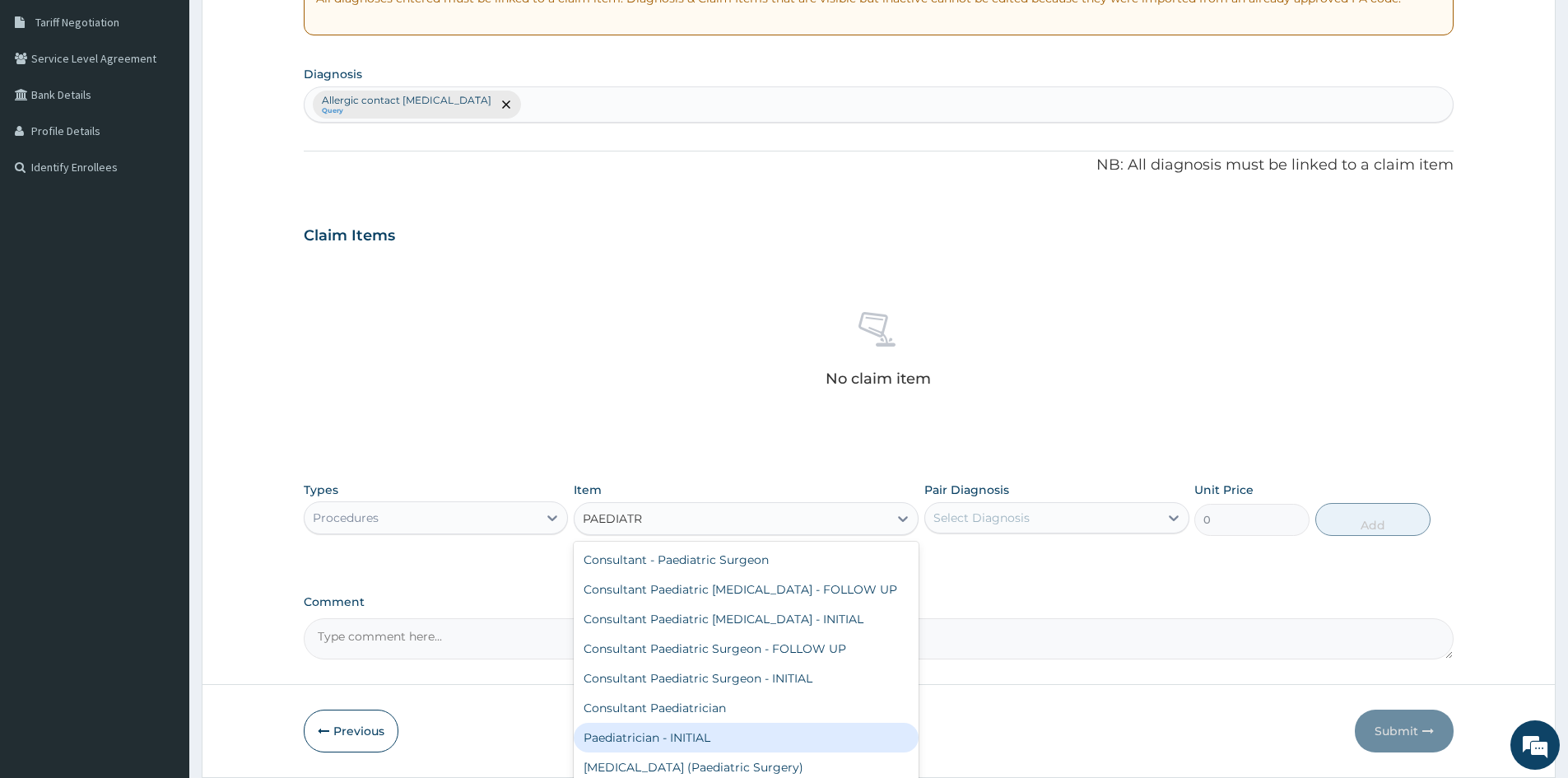
click at [705, 738] on div "Paediatrician - INITIAL" at bounding box center [746, 738] width 345 height 30
type input "15000"
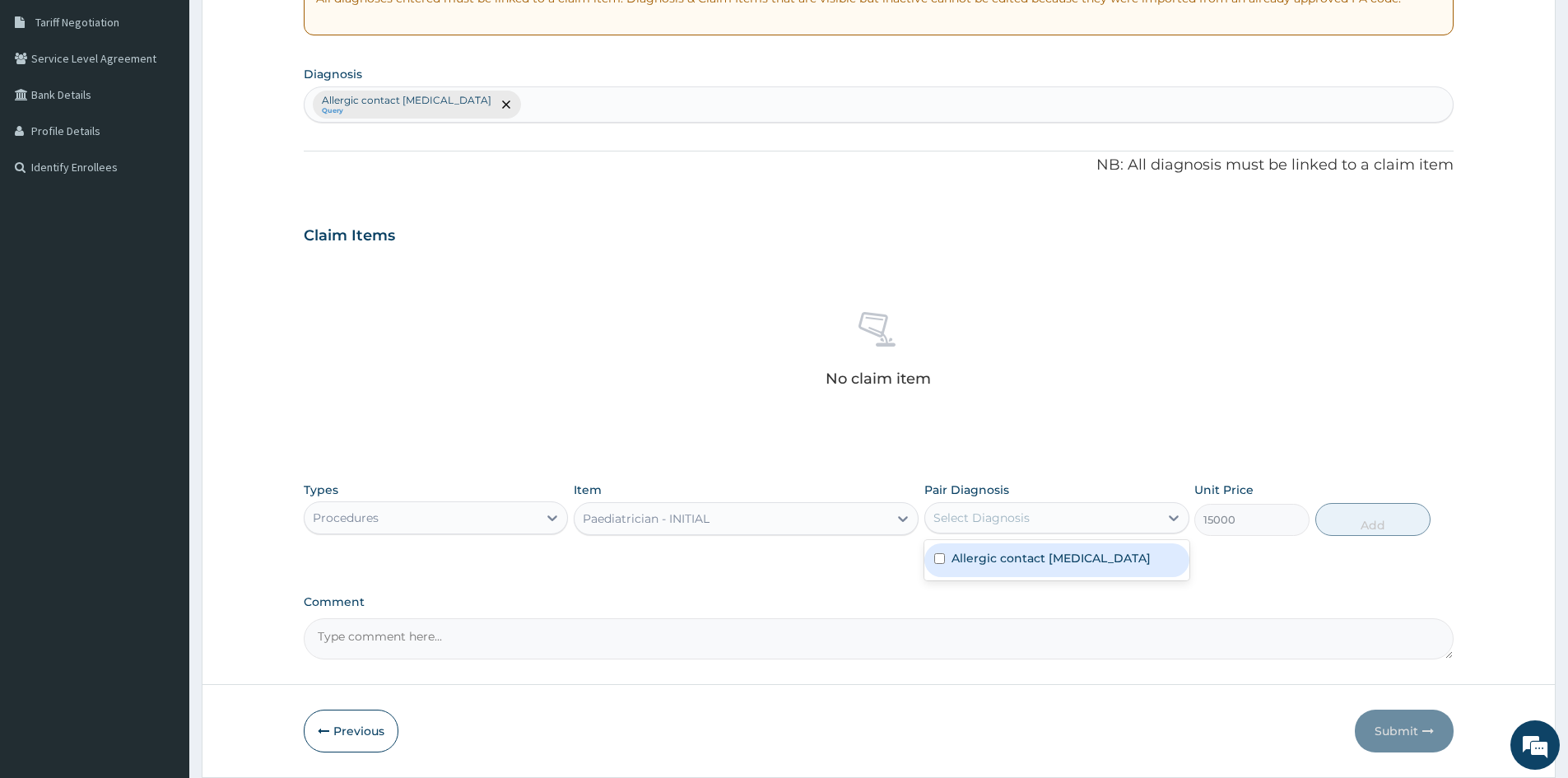
click at [1154, 520] on div "Select Diagnosis" at bounding box center [1042, 518] width 233 height 27
click at [942, 564] on input "checkbox" at bounding box center [940, 559] width 11 height 11
checkbox input "true"
click at [1361, 526] on button "Add" at bounding box center [1373, 519] width 116 height 33
type input "0"
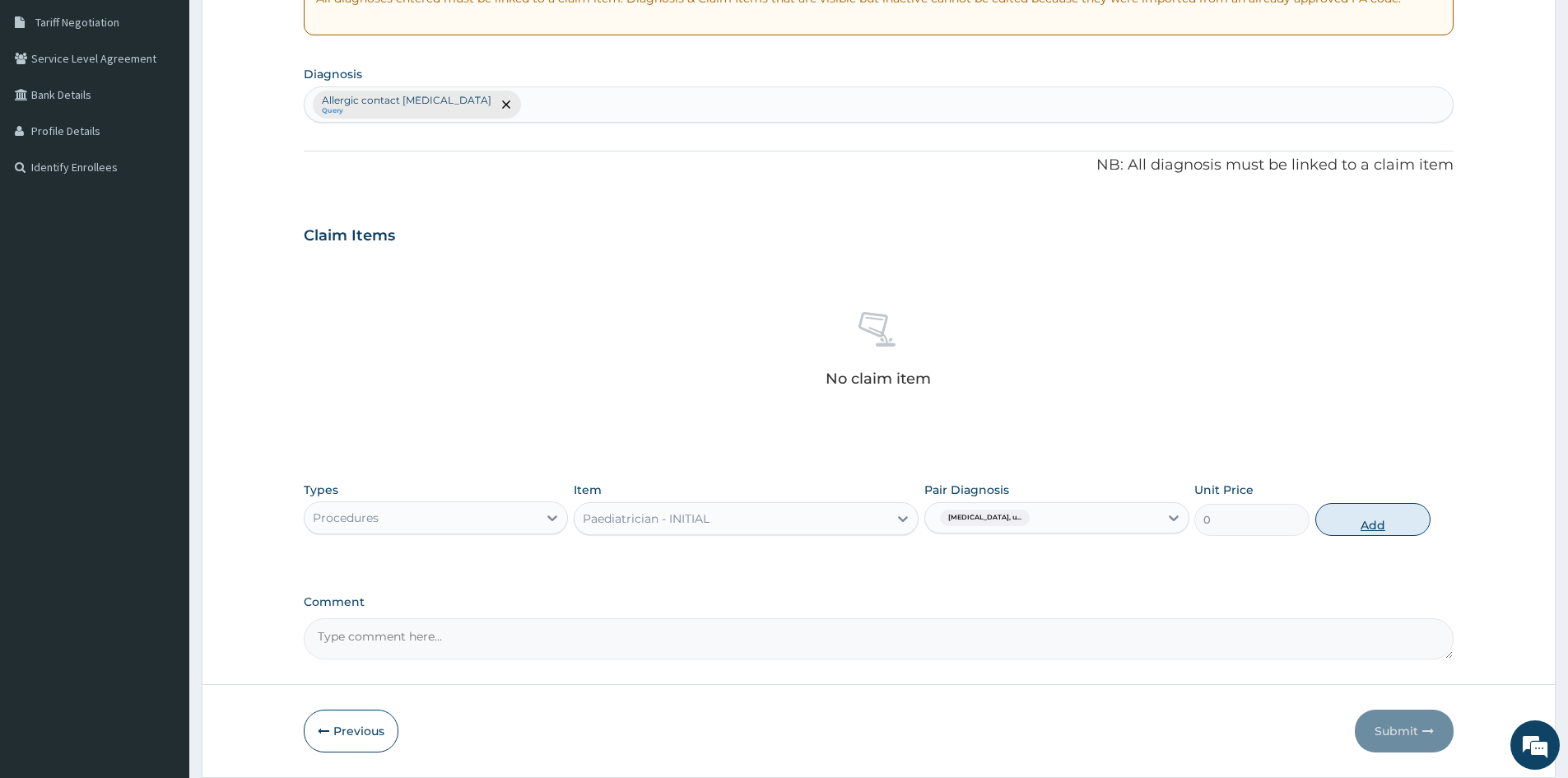
scroll to position [314, 0]
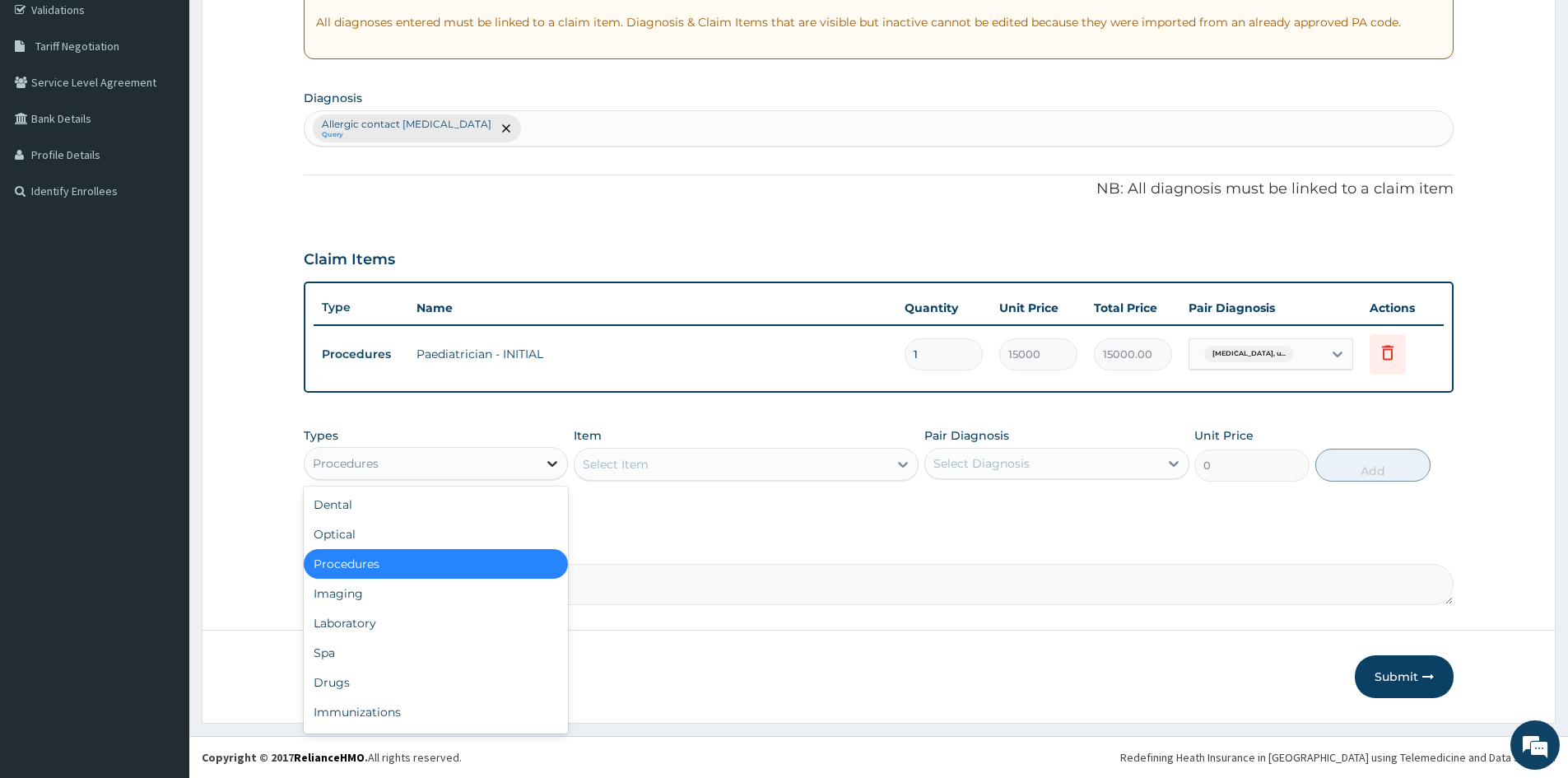
click at [554, 460] on icon at bounding box center [553, 464] width 17 height 17
click at [386, 684] on div "Drugs" at bounding box center [436, 683] width 264 height 30
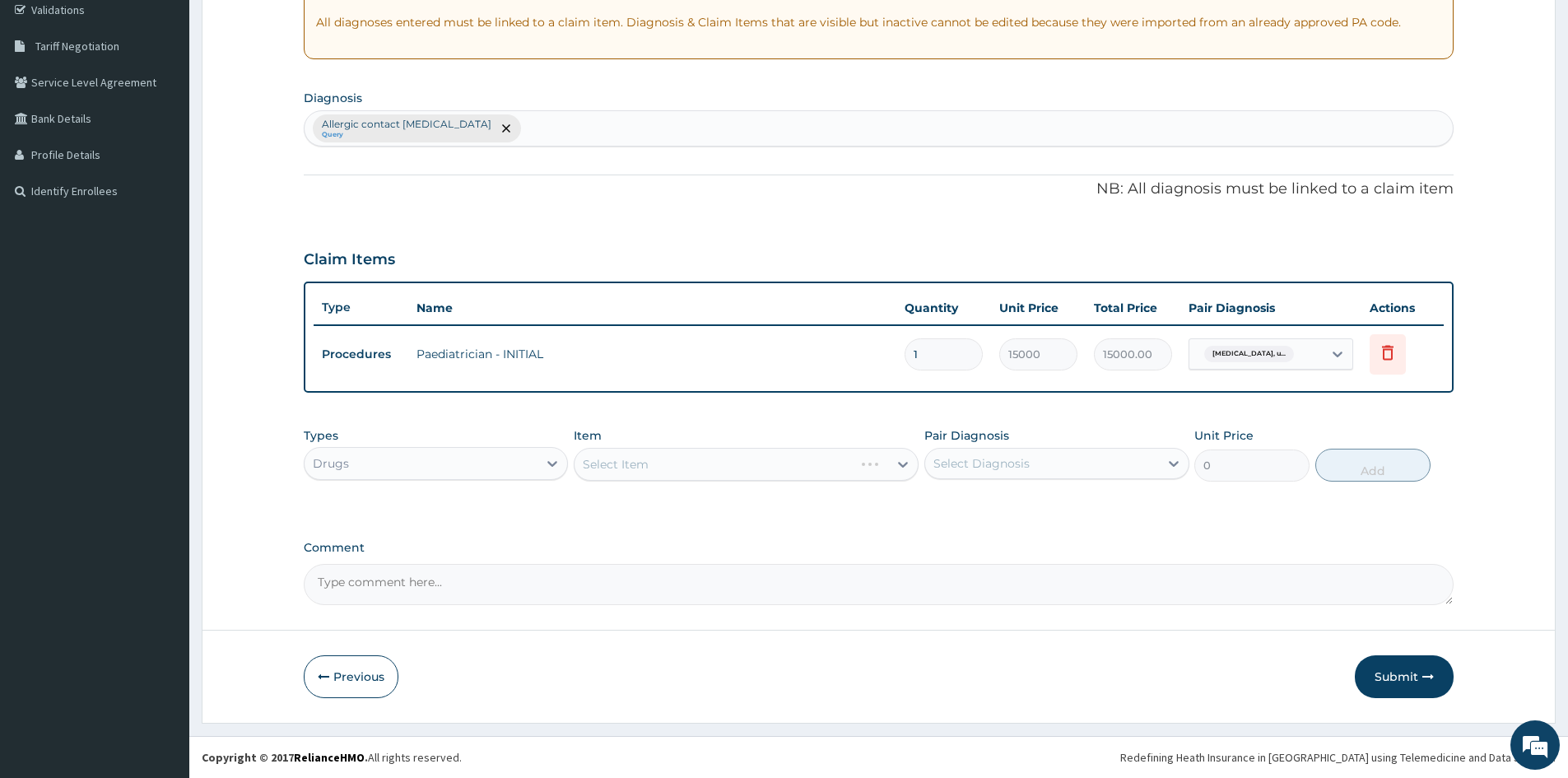
click at [606, 471] on div "Select Item" at bounding box center [746, 465] width 345 height 33
click at [617, 454] on div "Select Item" at bounding box center [746, 465] width 345 height 33
click at [617, 460] on div "Select Item" at bounding box center [746, 465] width 345 height 33
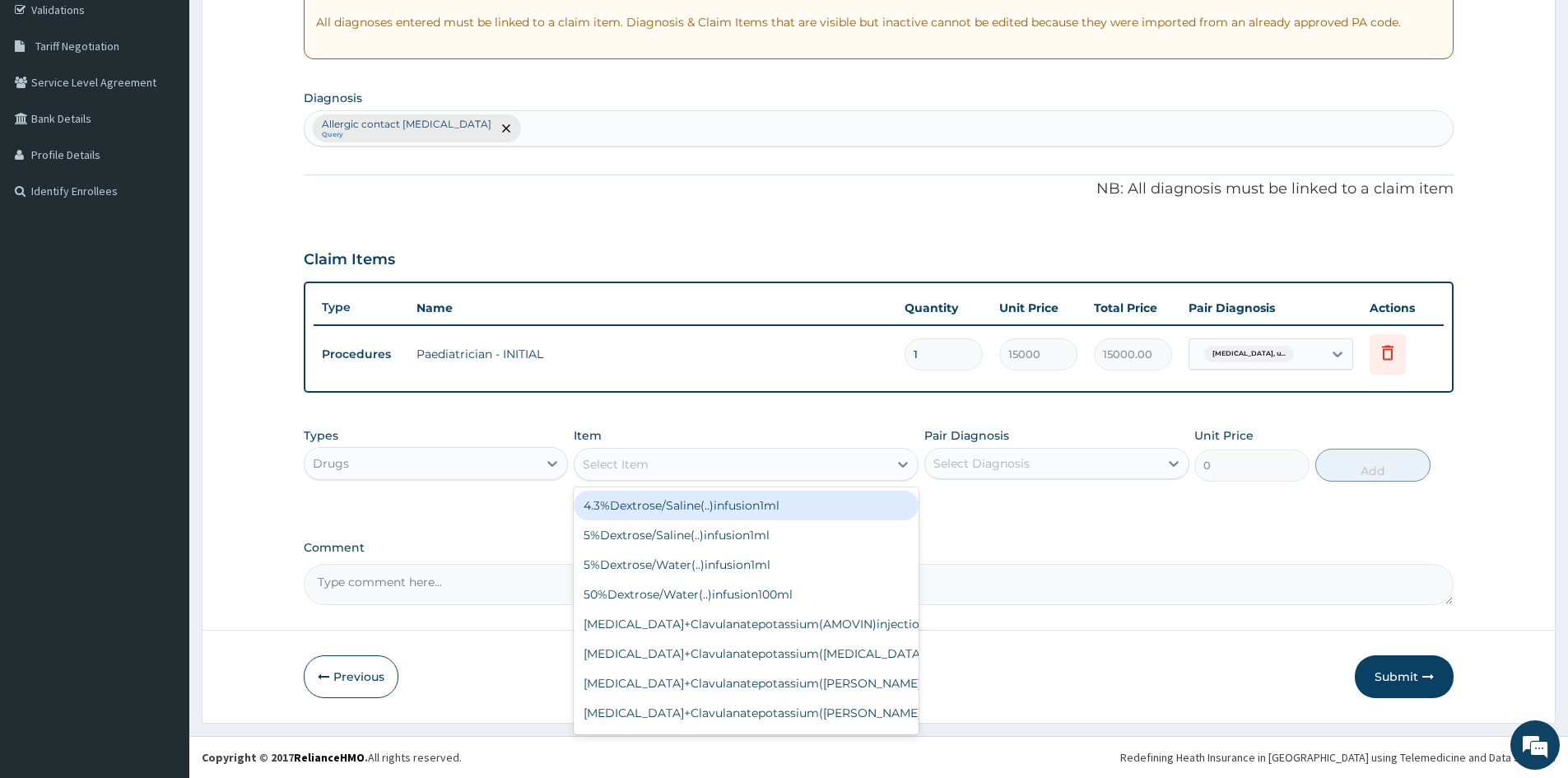
click at [838, 465] on div "Select Item" at bounding box center [731, 465] width 313 height 27
type input "LORAT"
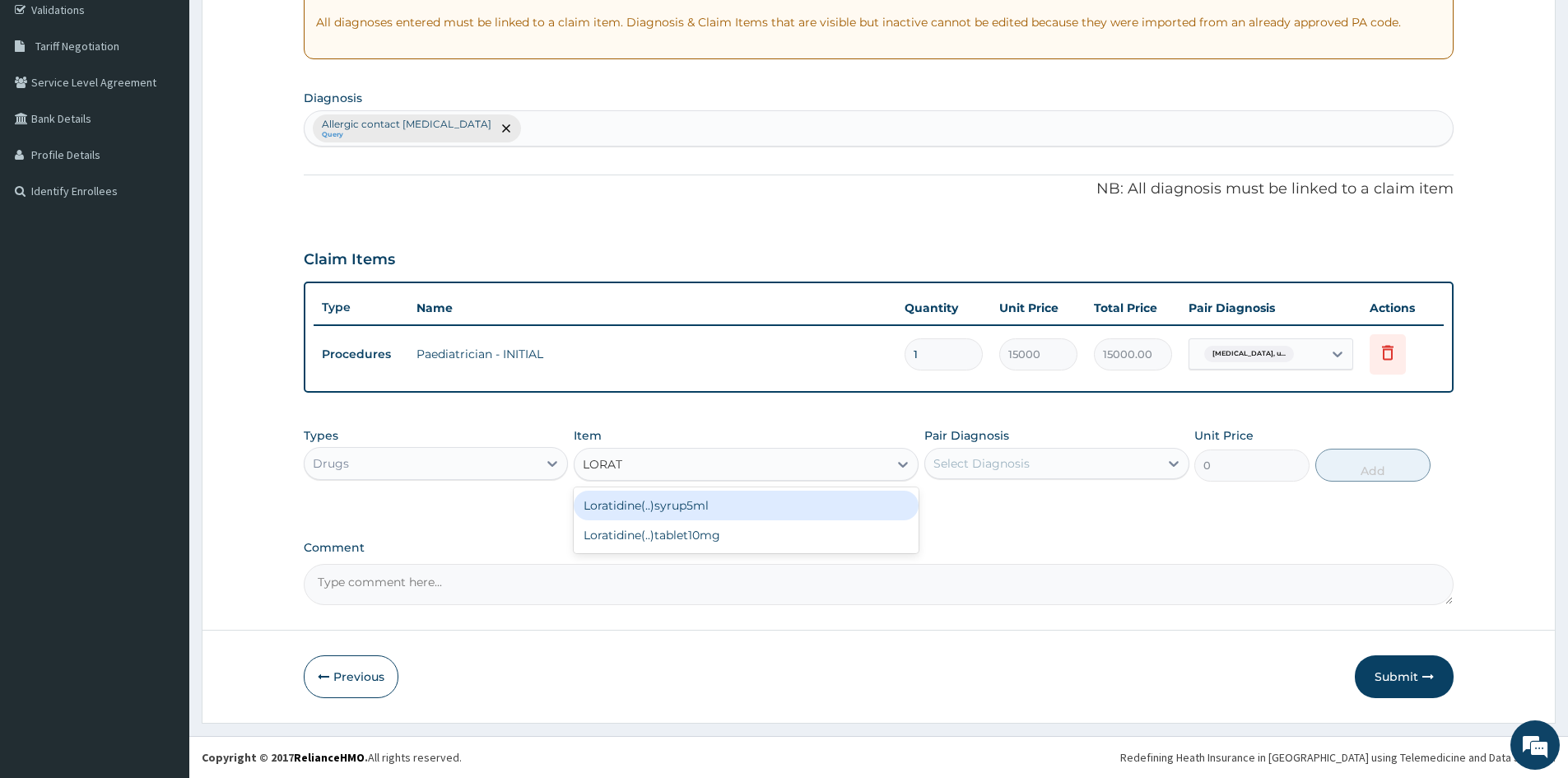
click at [716, 499] on div "Loratidine(..)syrup5ml" at bounding box center [746, 505] width 345 height 30
type input "2700"
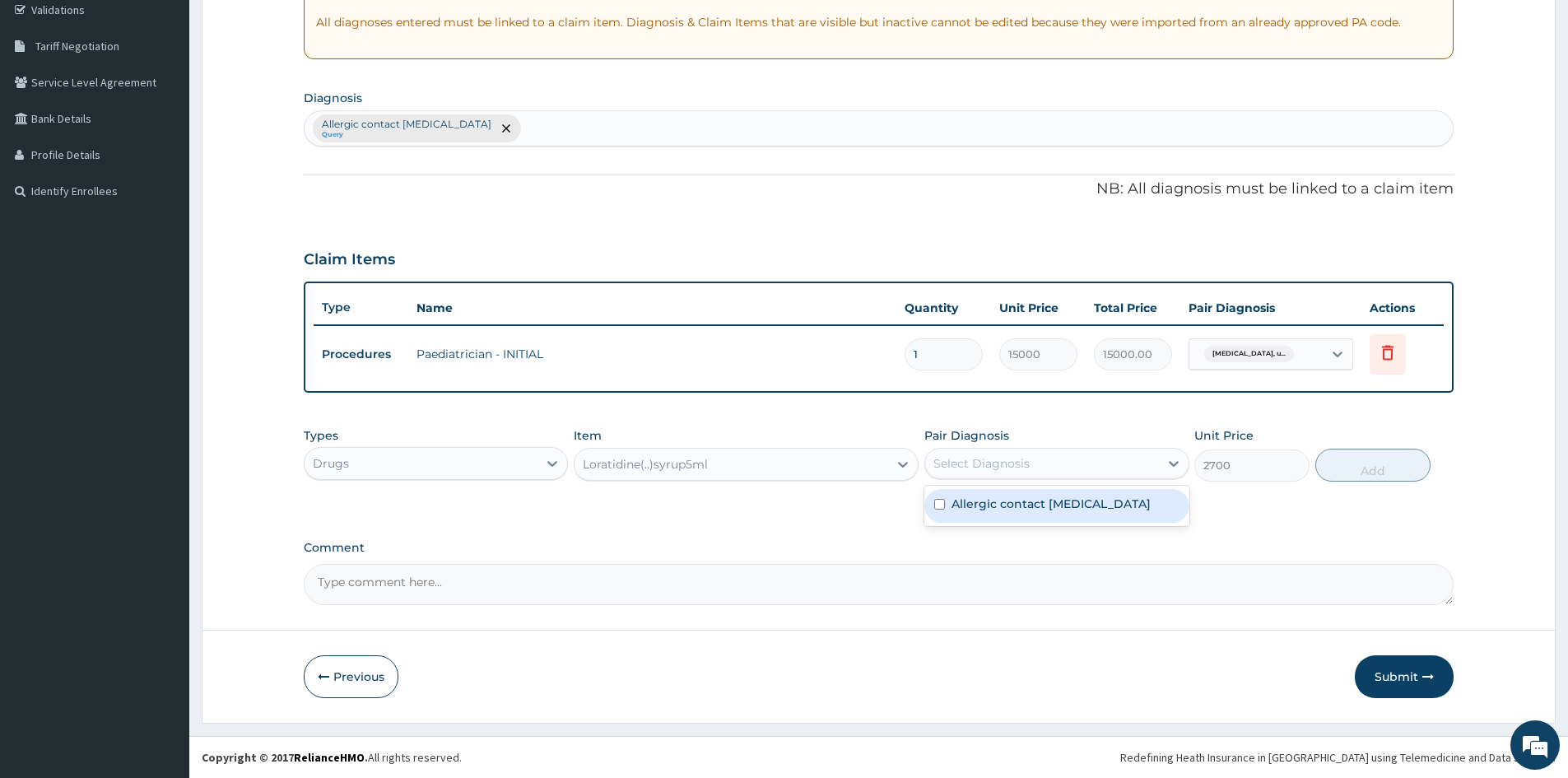
click at [1012, 470] on div "Select Diagnosis" at bounding box center [982, 464] width 96 height 17
click at [943, 508] on input "checkbox" at bounding box center [940, 504] width 11 height 11
checkbox input "true"
click at [1386, 462] on button "Add" at bounding box center [1373, 465] width 116 height 33
type input "0"
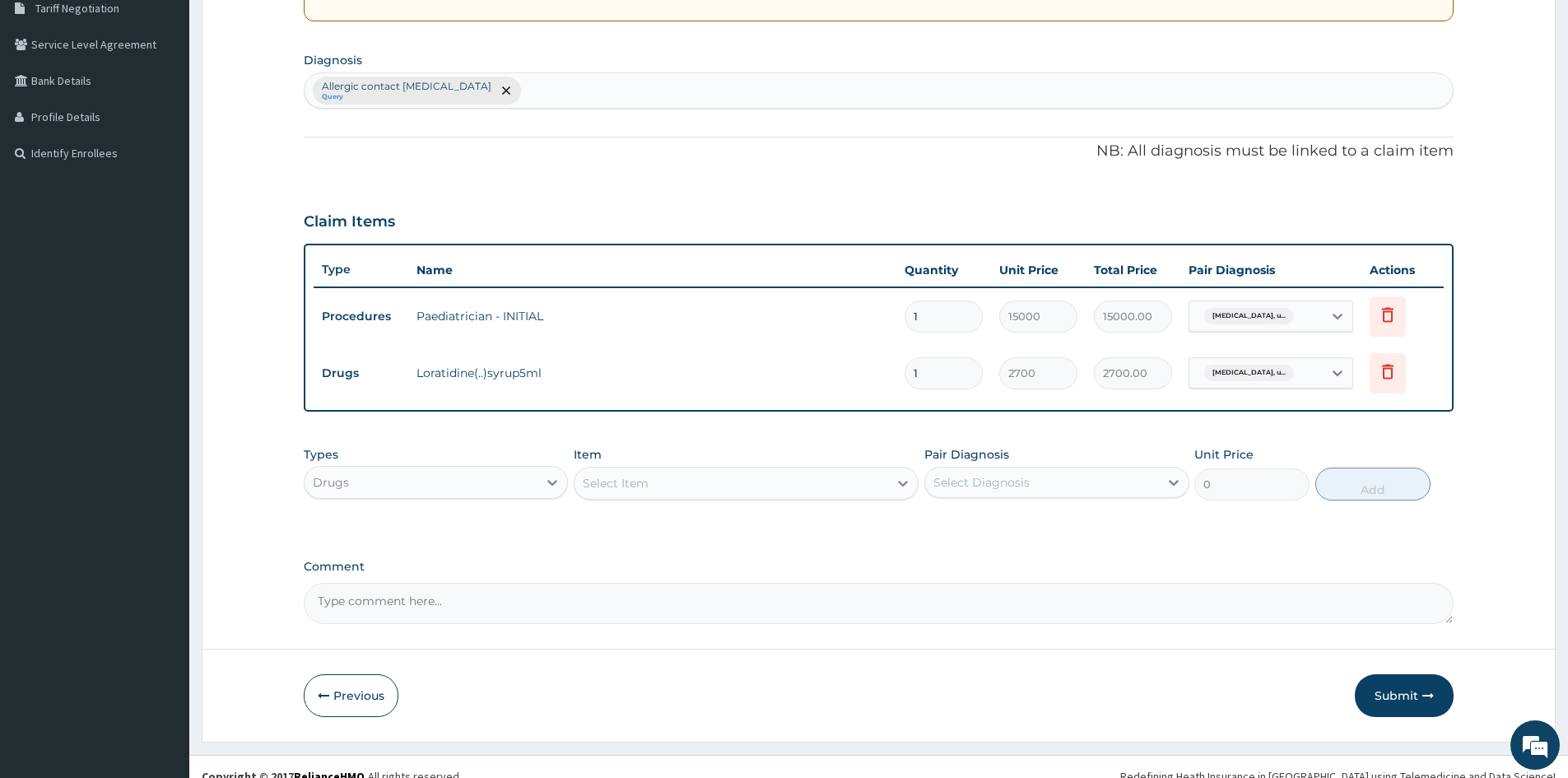
scroll to position [372, 0]
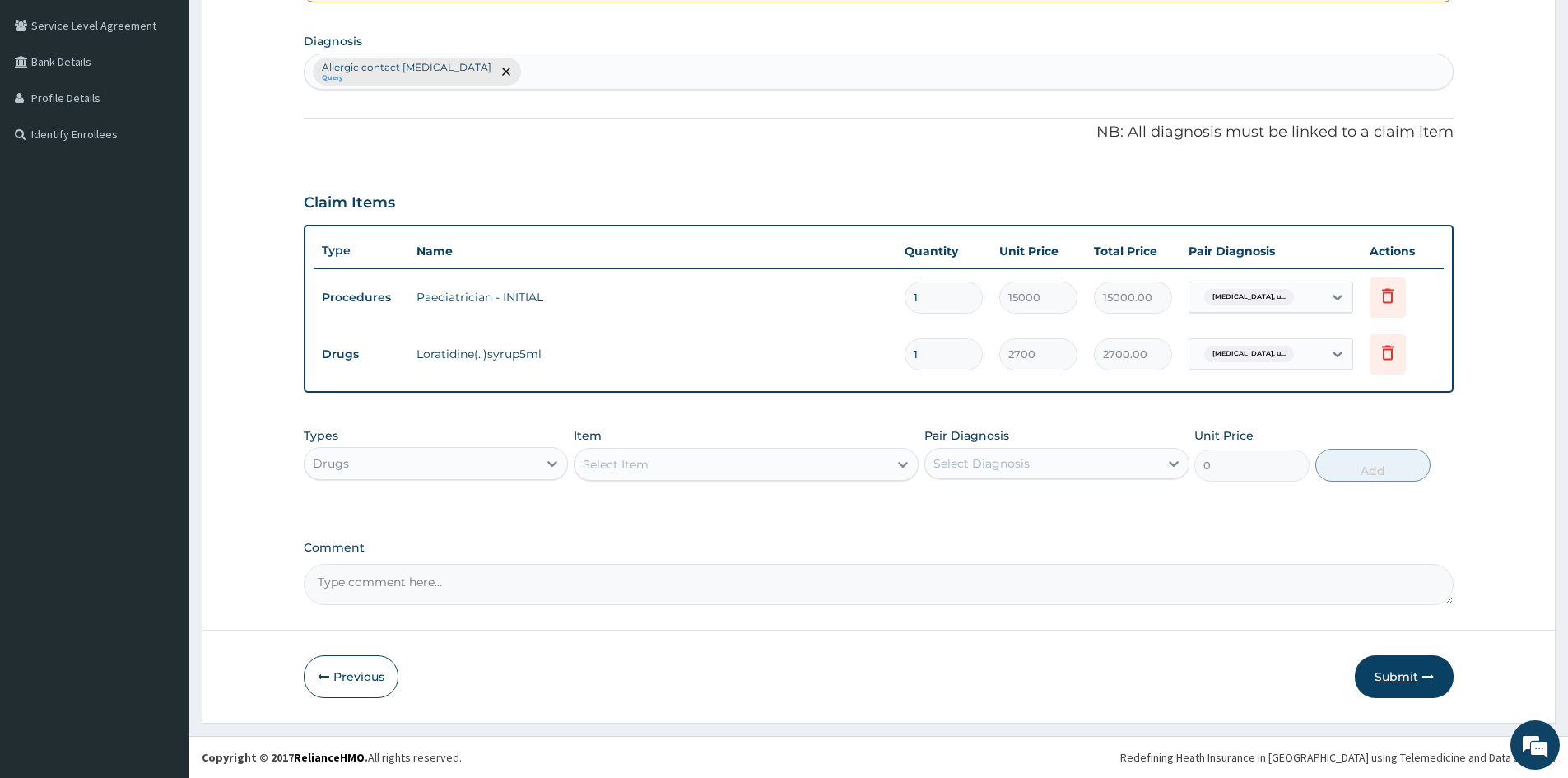
click at [1405, 671] on button "Submit" at bounding box center [1404, 677] width 99 height 43
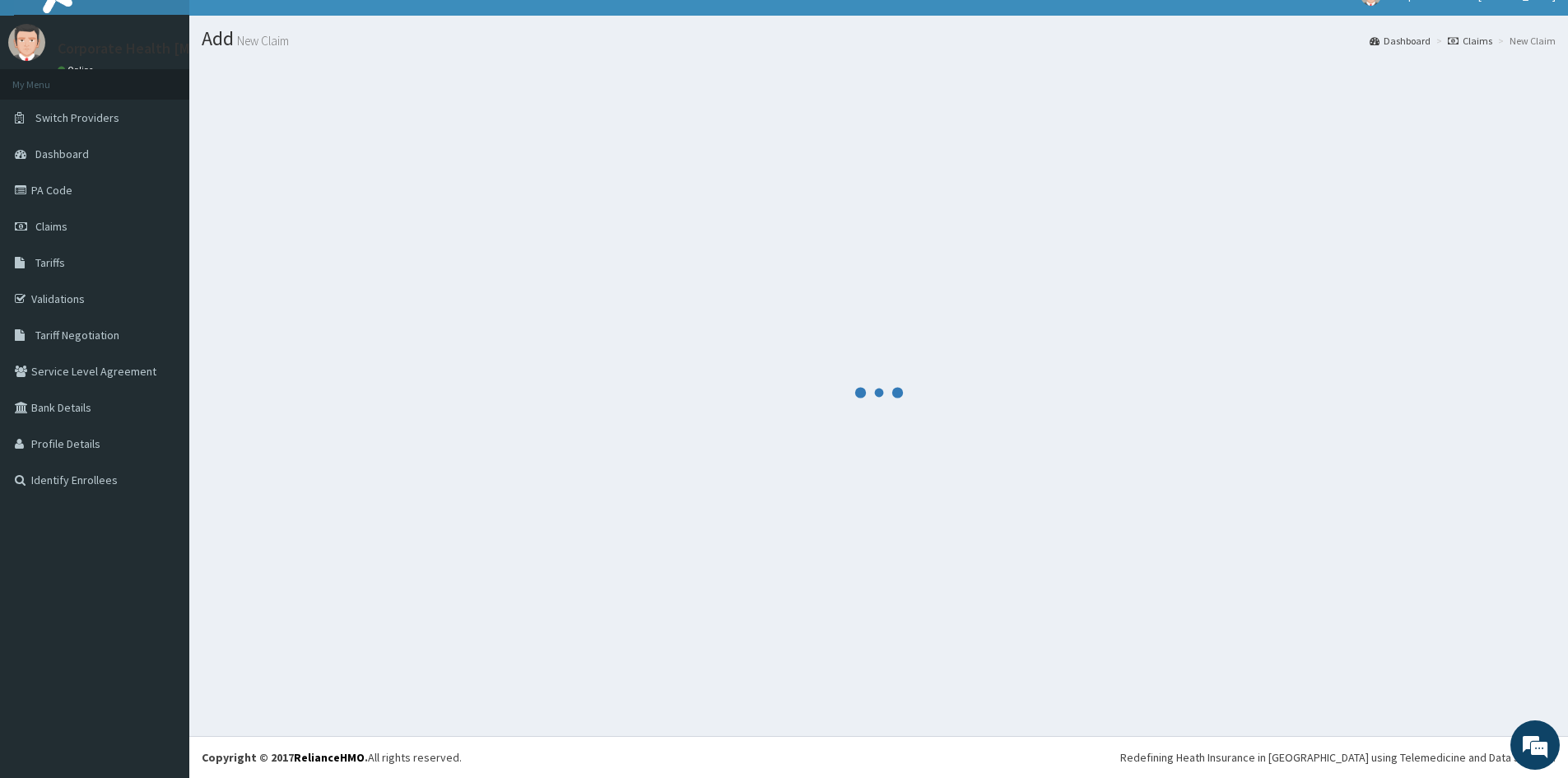
scroll to position [26, 0]
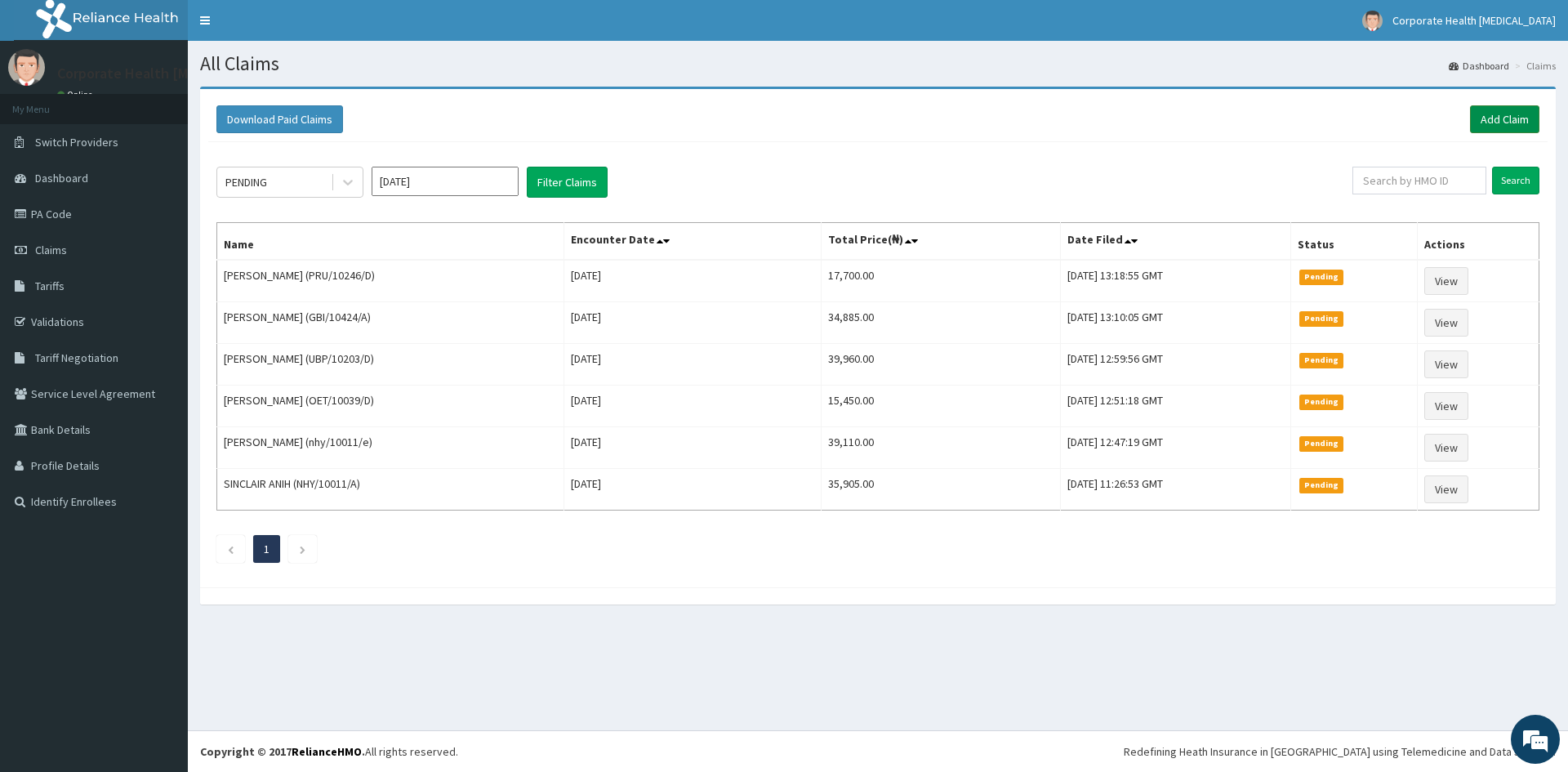
click at [1500, 110] on link "Add Claim" at bounding box center [1505, 120] width 69 height 28
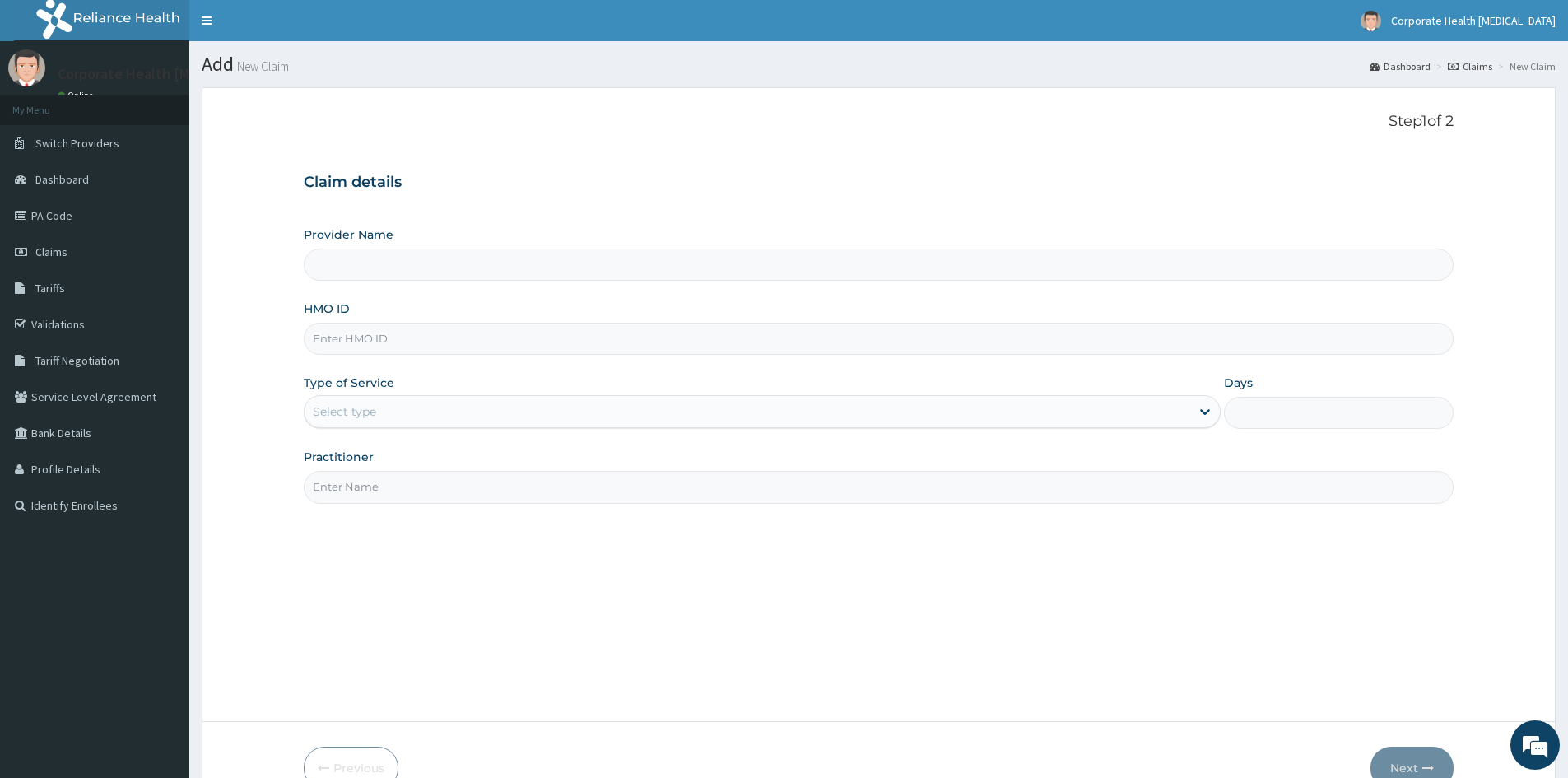
type input "PRW/10001/B"
type input "CHILDCARE AND WELLNESS CLINICS"
type input "PRW/10001/B"
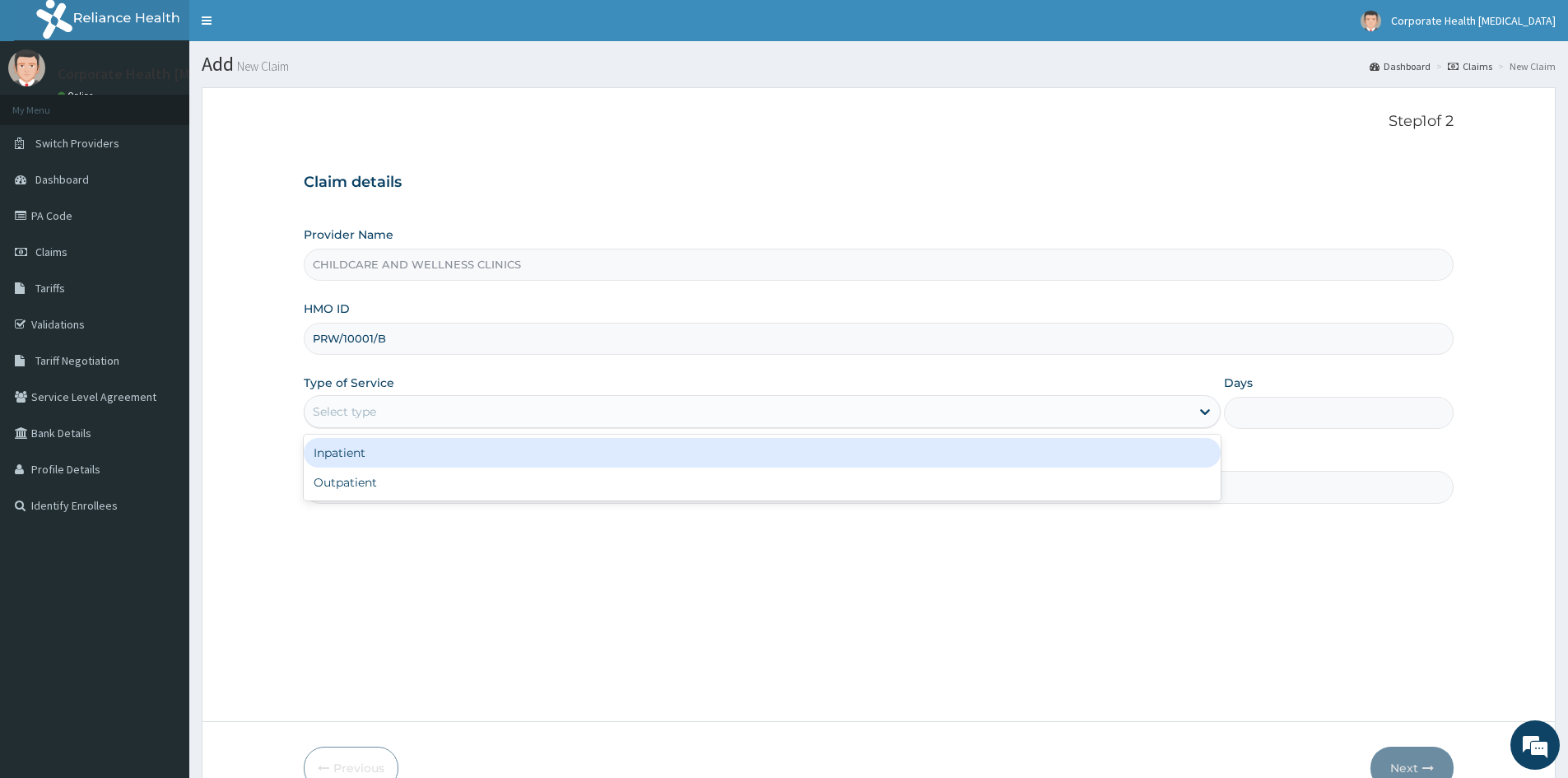
click at [380, 405] on div "Select type" at bounding box center [748, 412] width 886 height 27
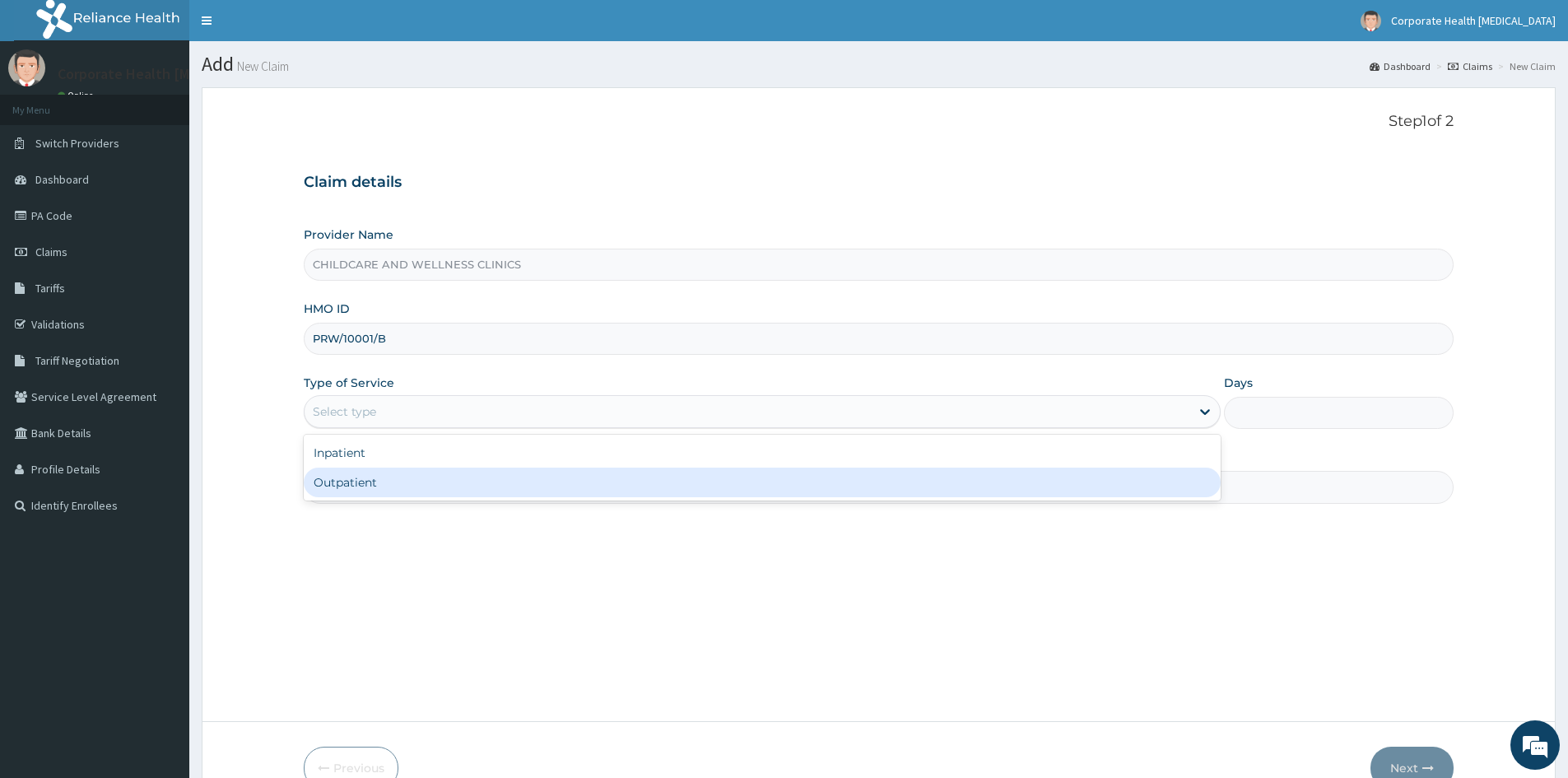
click at [358, 478] on div "Outpatient" at bounding box center [763, 483] width 917 height 30
type input "1"
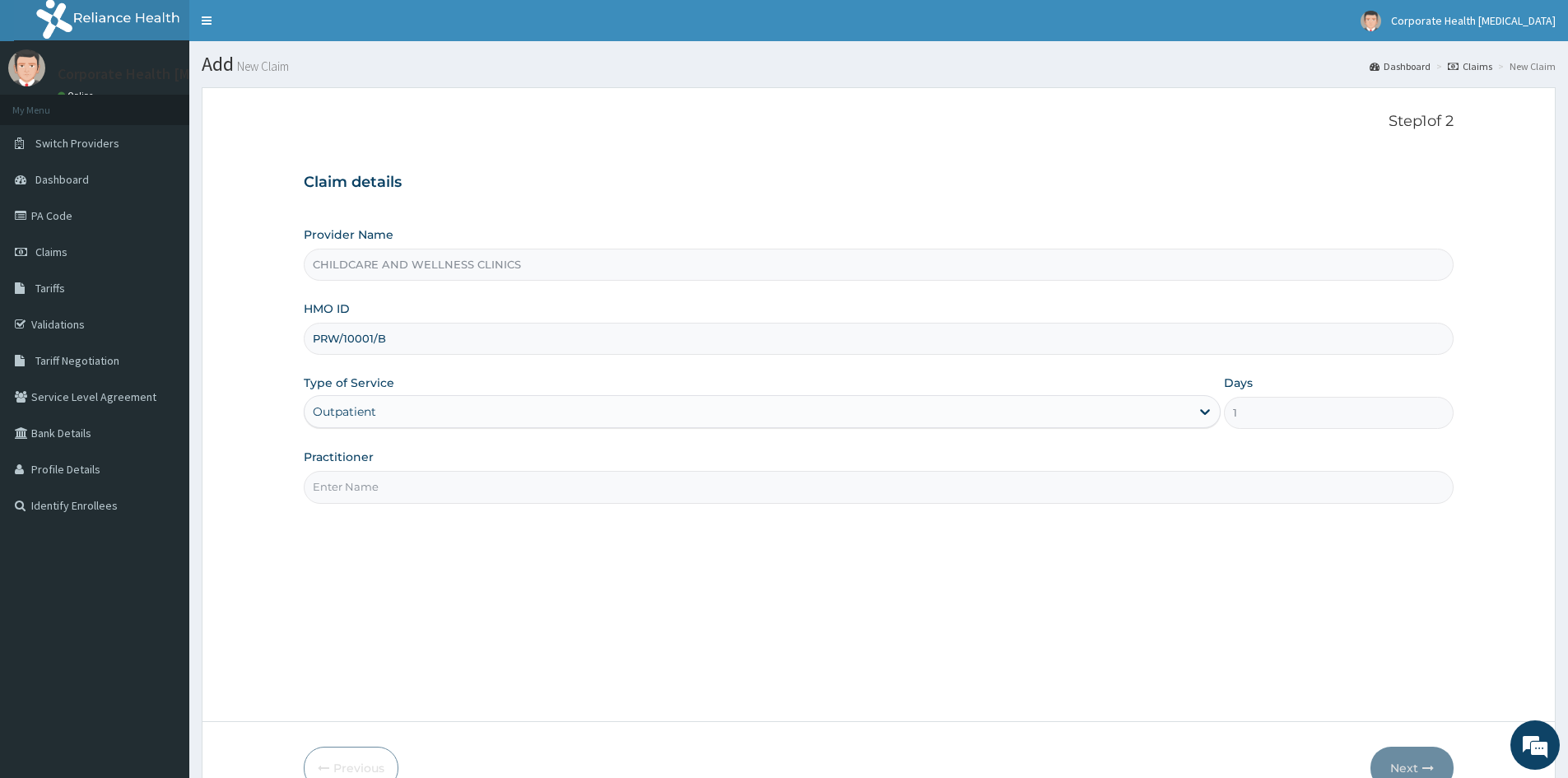
click at [358, 487] on input "Practitioner" at bounding box center [879, 487] width 1150 height 32
click at [446, 485] on input "Practitioner" at bounding box center [879, 487] width 1150 height 32
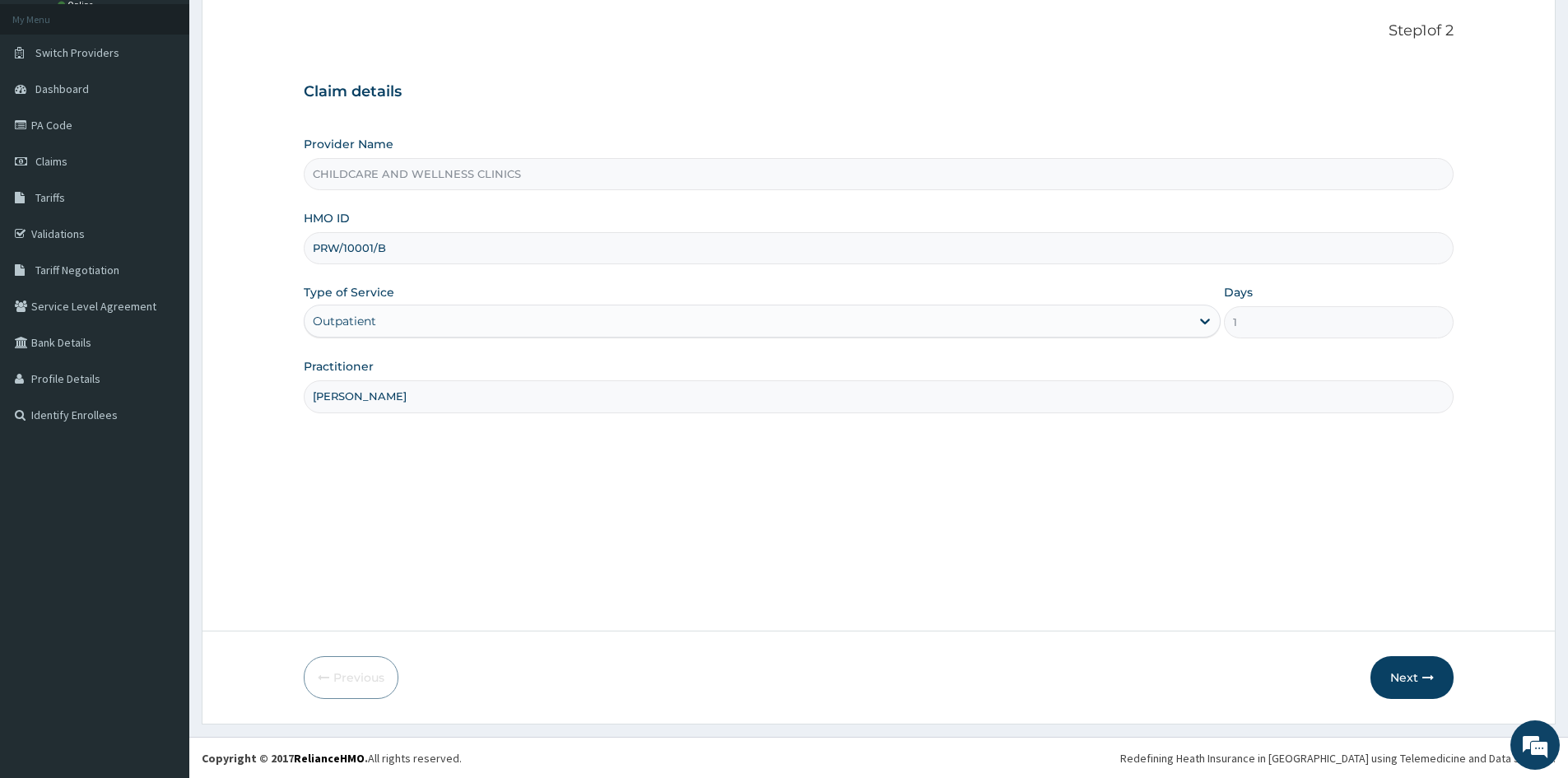
scroll to position [91, 0]
type input "[PERSON_NAME]"
click at [1414, 671] on button "Next" at bounding box center [1413, 677] width 83 height 43
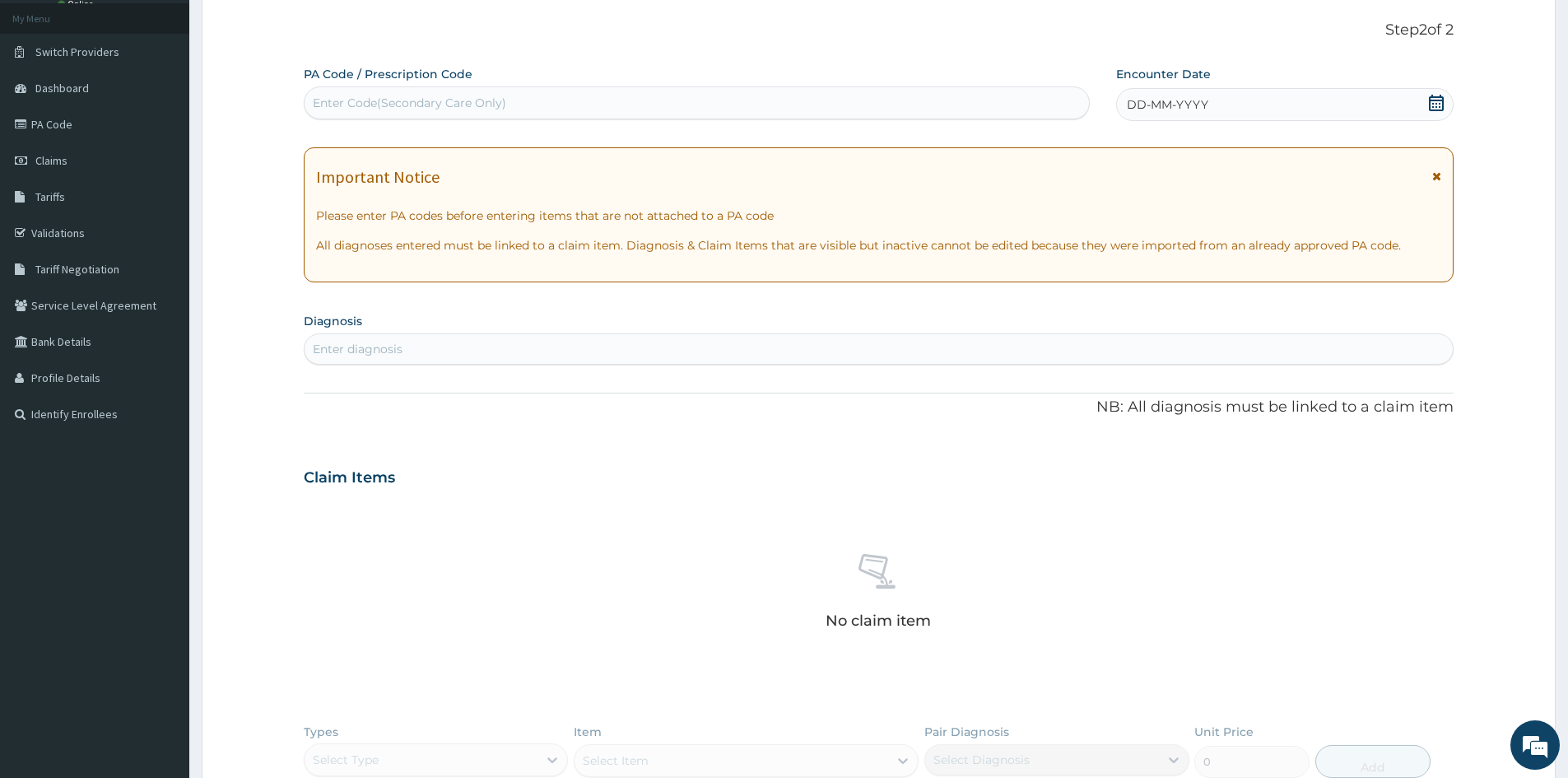
click at [1252, 96] on div "DD-MM-YYYY" at bounding box center [1284, 105] width 337 height 33
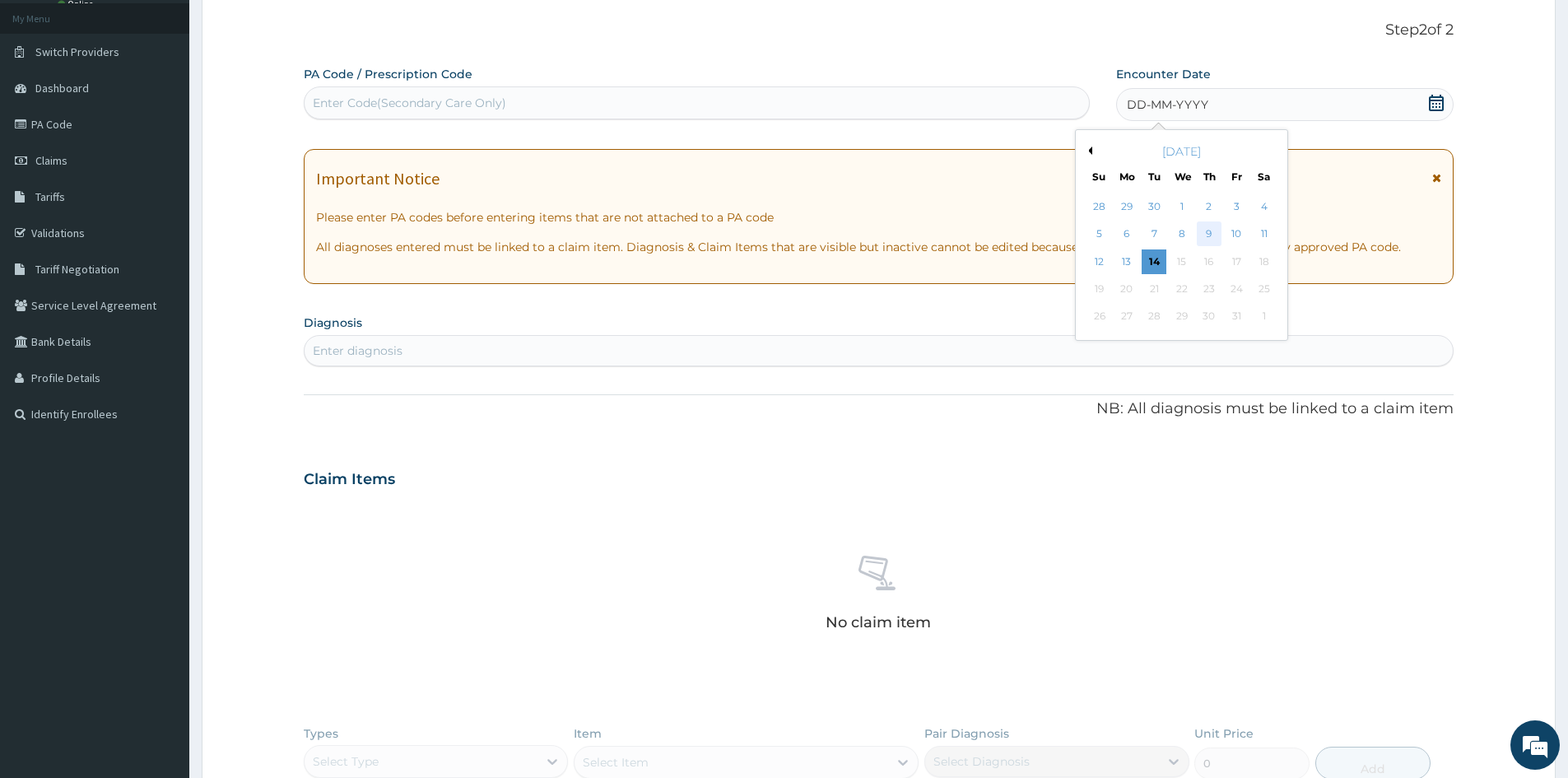
click at [1208, 235] on div "9" at bounding box center [1210, 235] width 25 height 25
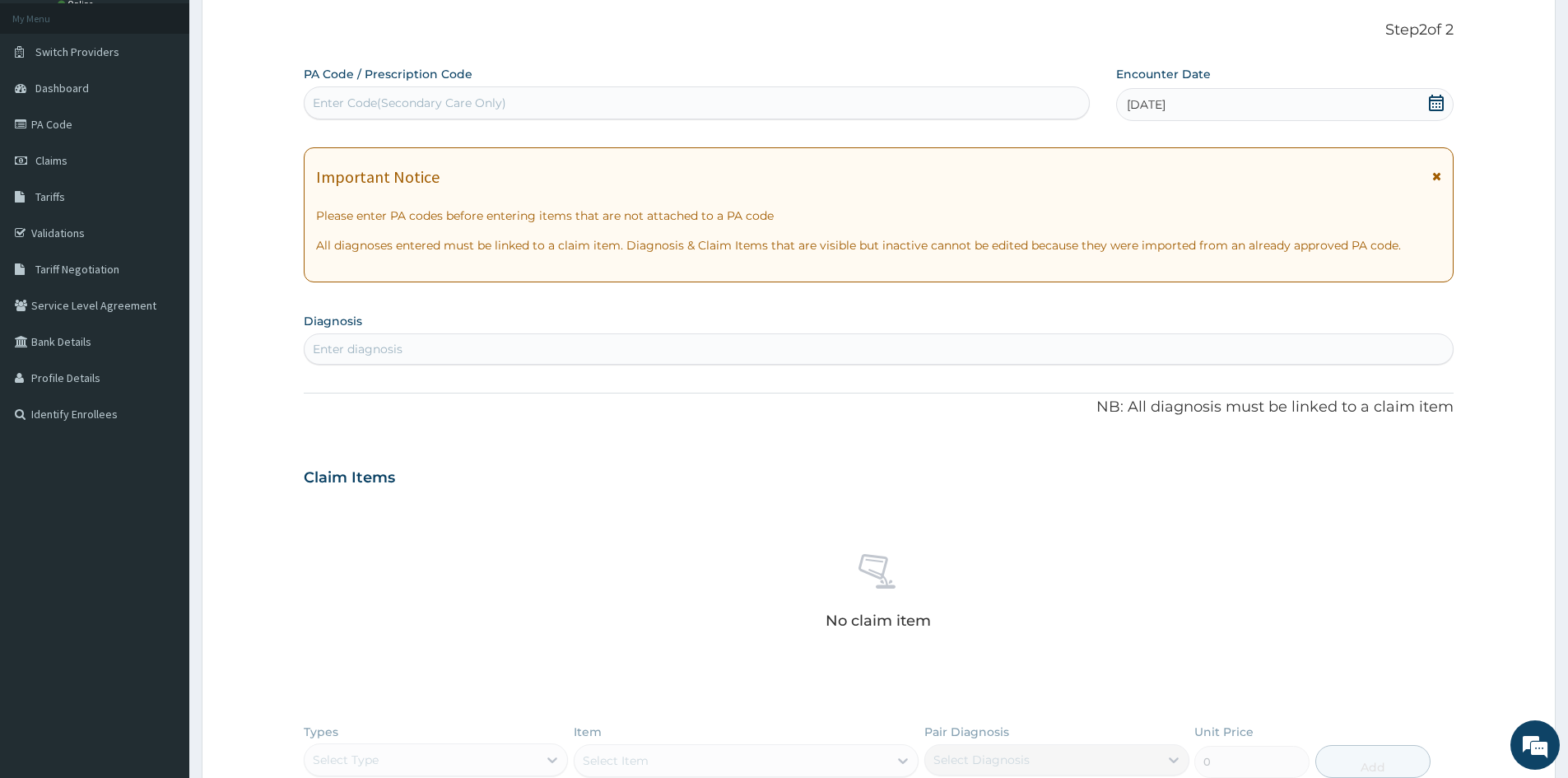
click at [479, 347] on div "Enter diagnosis" at bounding box center [879, 349] width 1148 height 27
type input "[MEDICAL_DATA]"
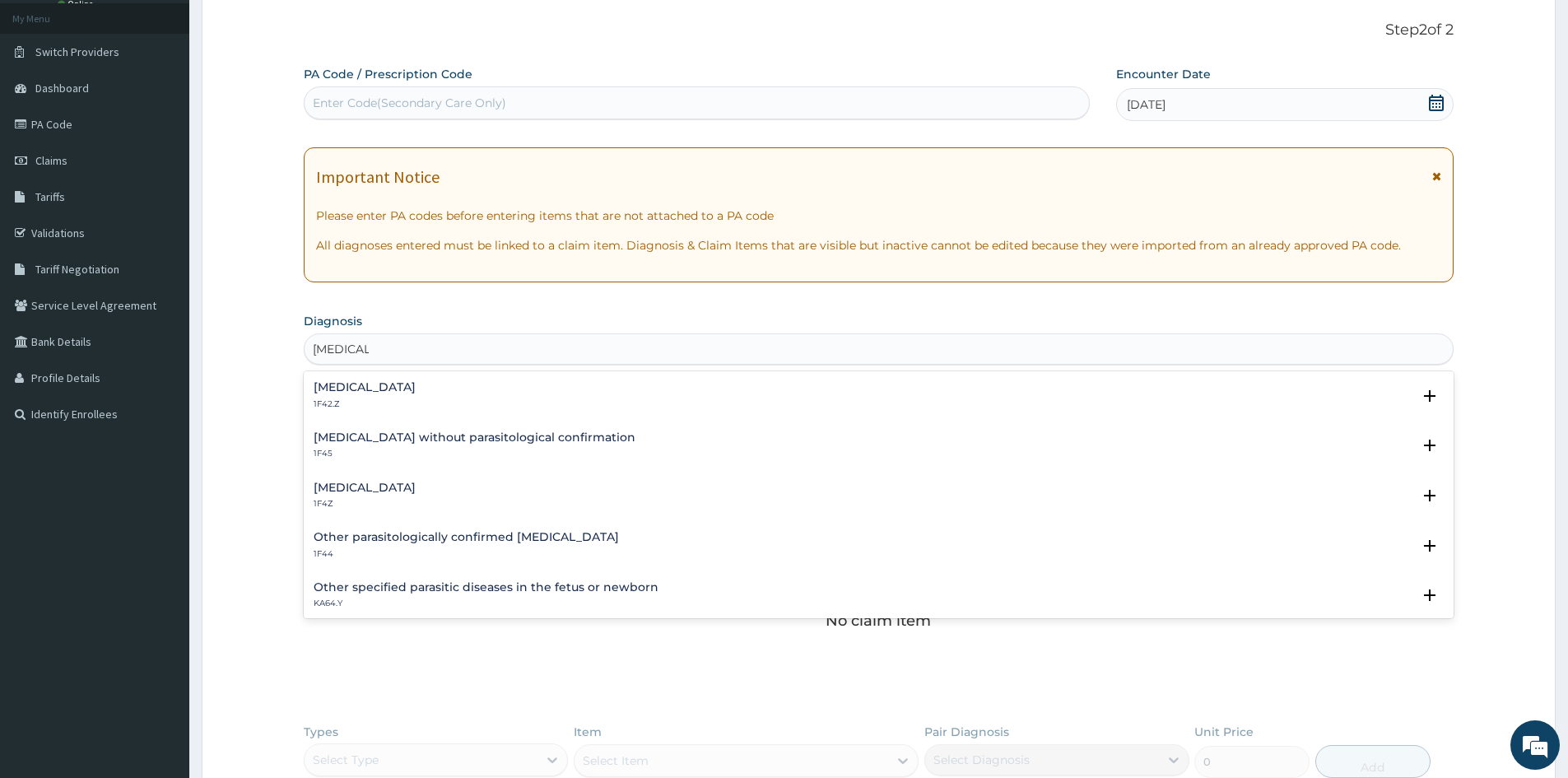
click at [401, 490] on h4 "[MEDICAL_DATA]" at bounding box center [364, 488] width 102 height 12
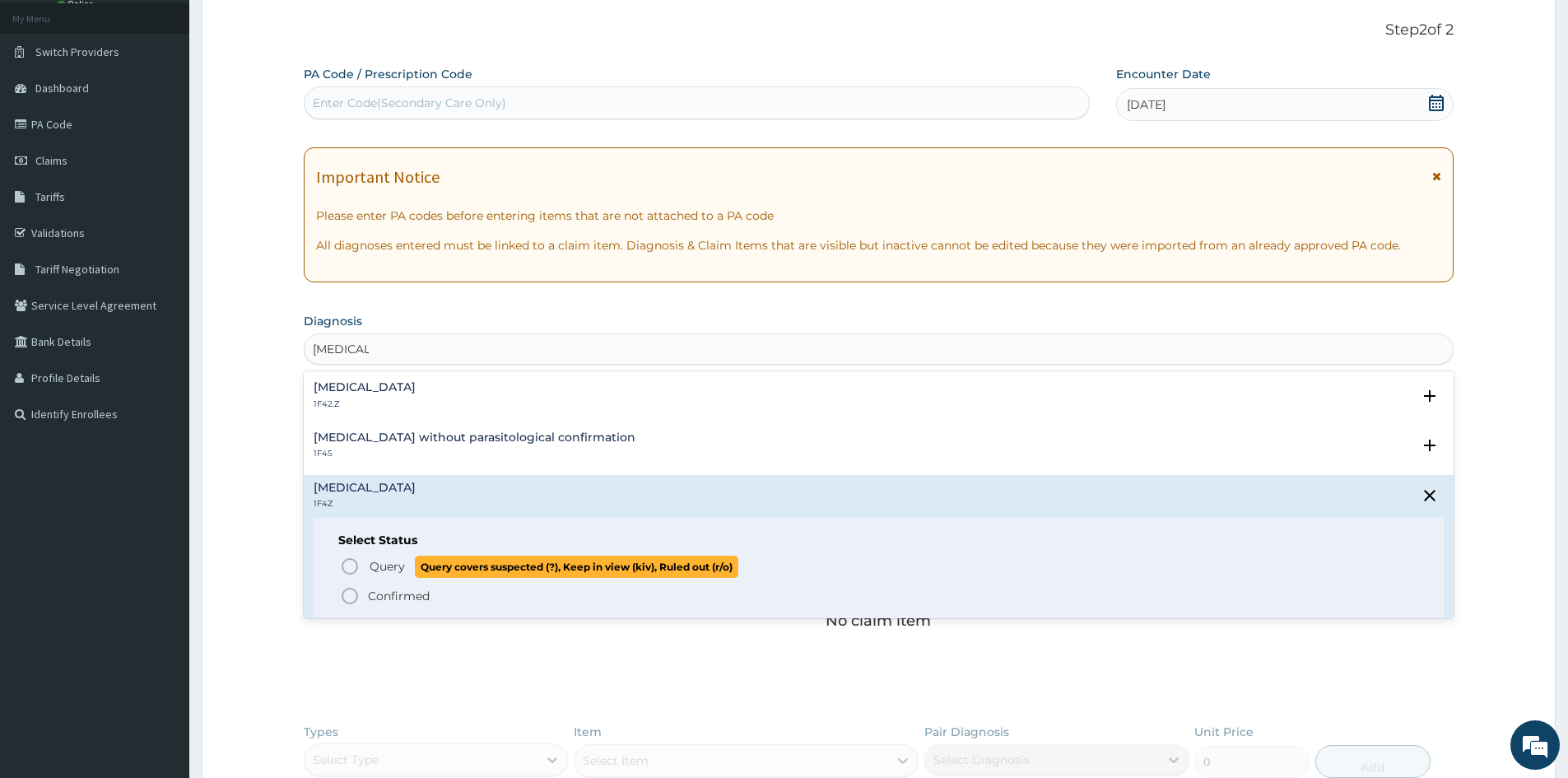
click at [351, 570] on icon "status option query" at bounding box center [350, 567] width 20 height 20
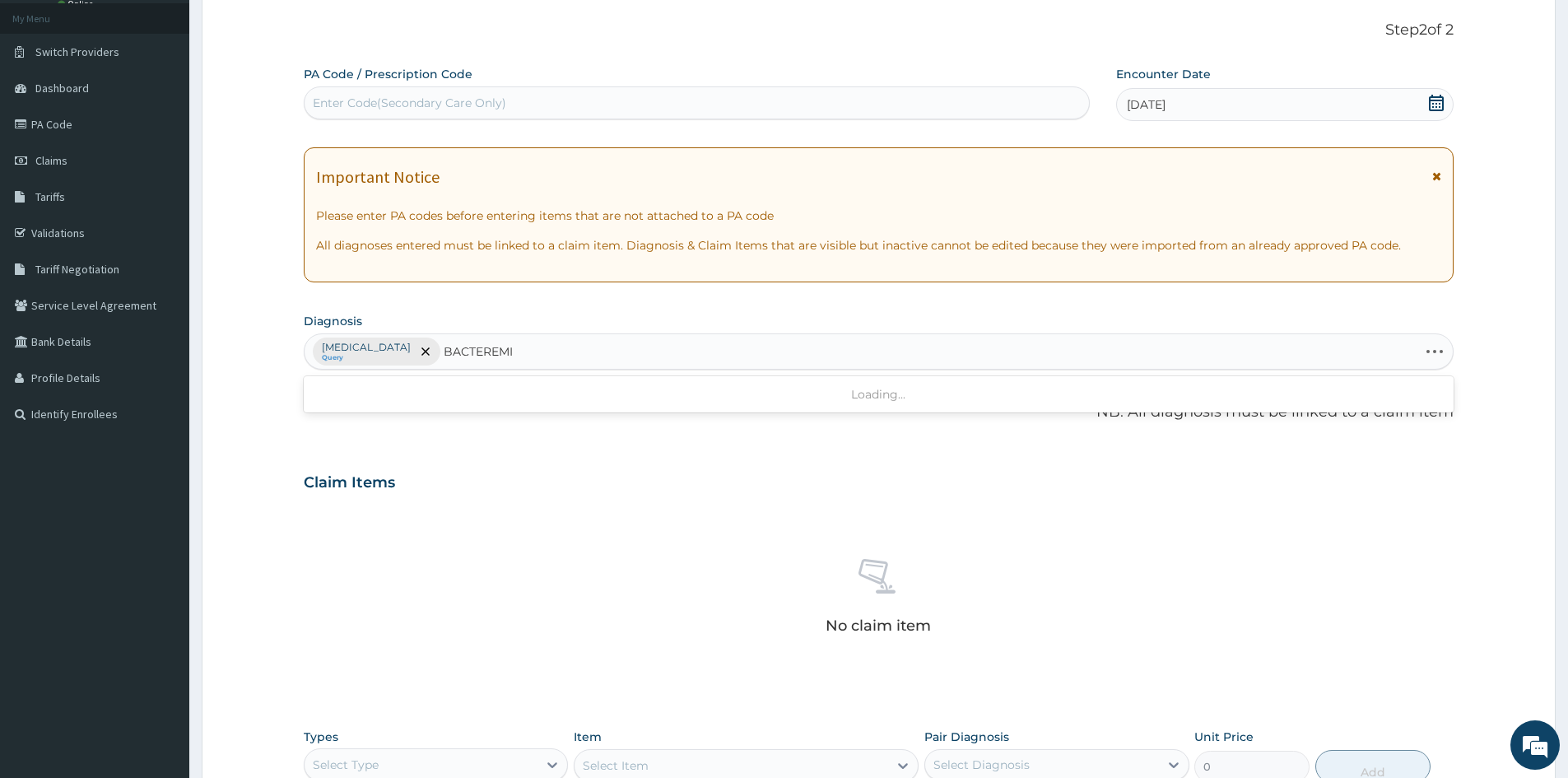
type input "[MEDICAL_DATA]"
click at [351, 396] on h4 "[MEDICAL_DATA]" at bounding box center [364, 392] width 102 height 12
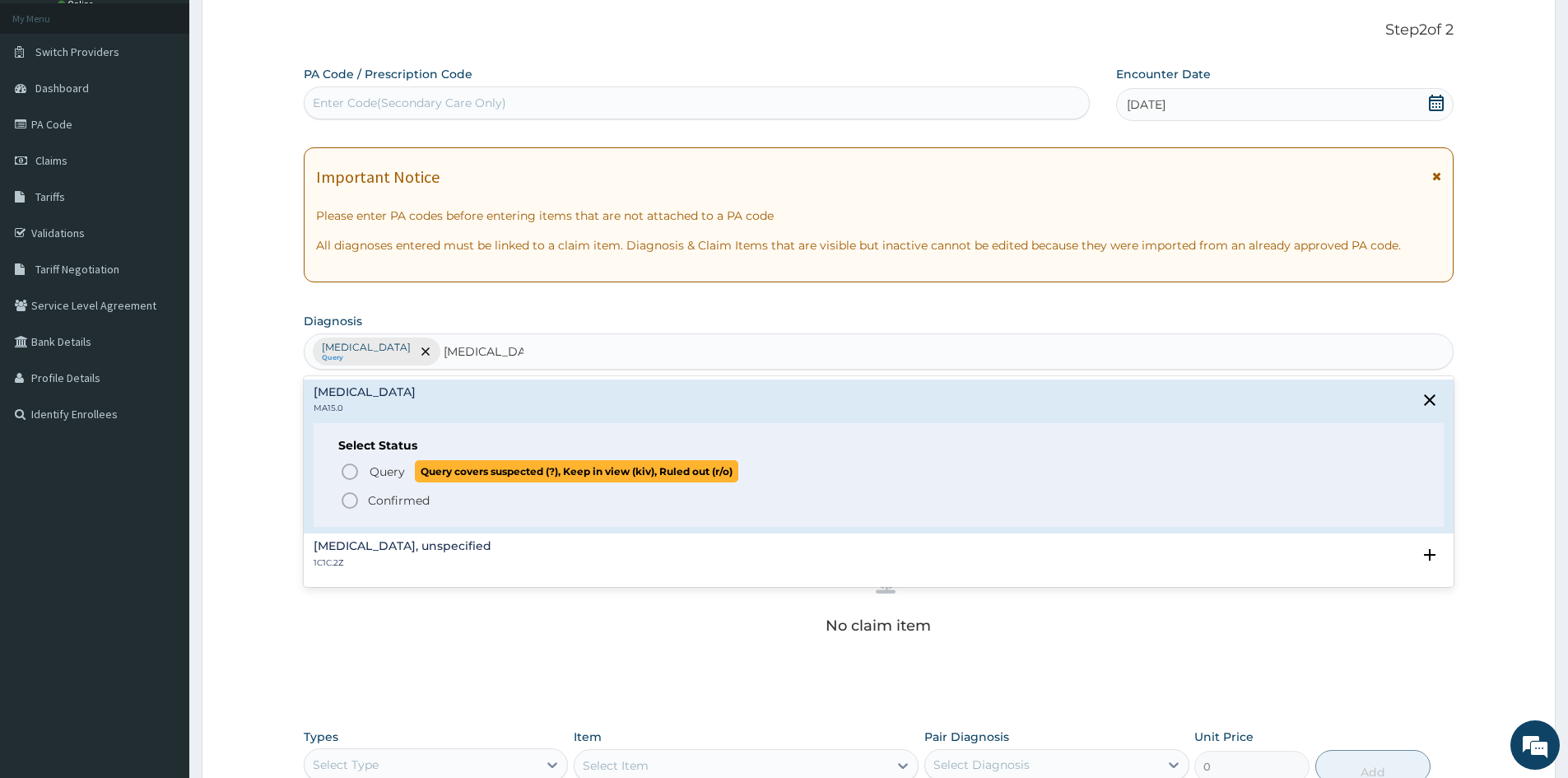
click at [346, 470] on icon "status option query" at bounding box center [350, 472] width 20 height 20
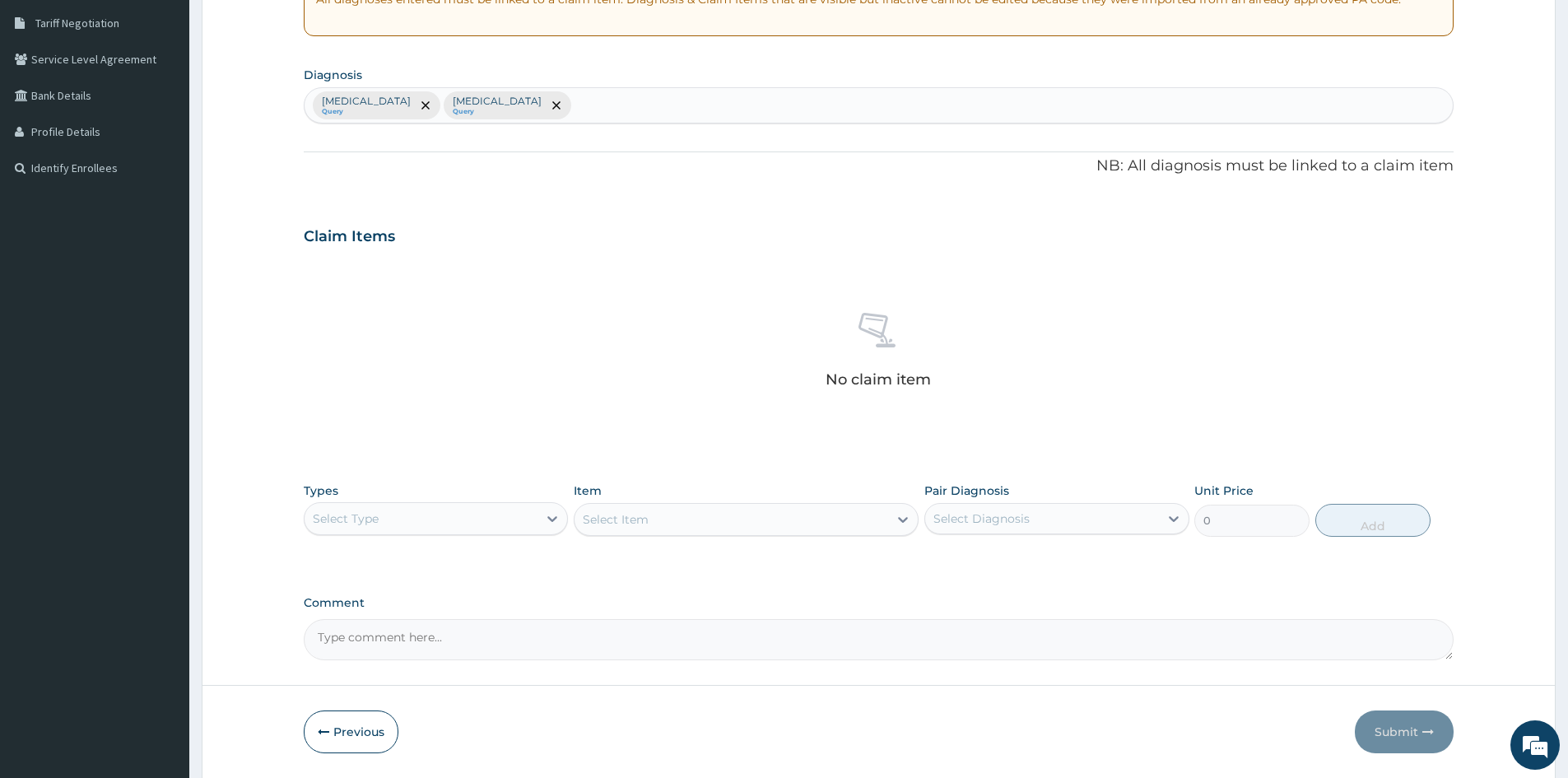
scroll to position [338, 0]
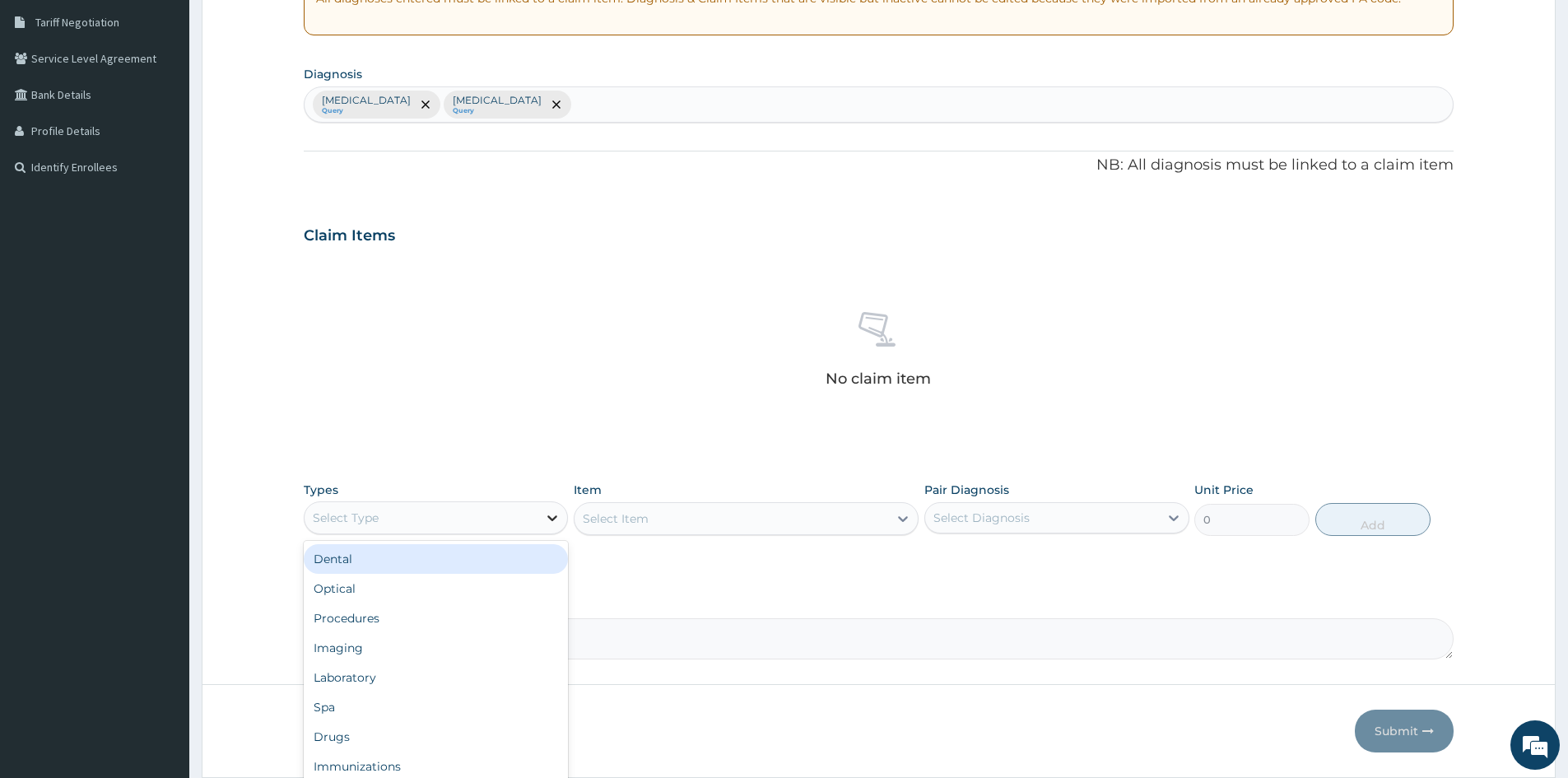
click at [558, 520] on icon at bounding box center [553, 518] width 17 height 17
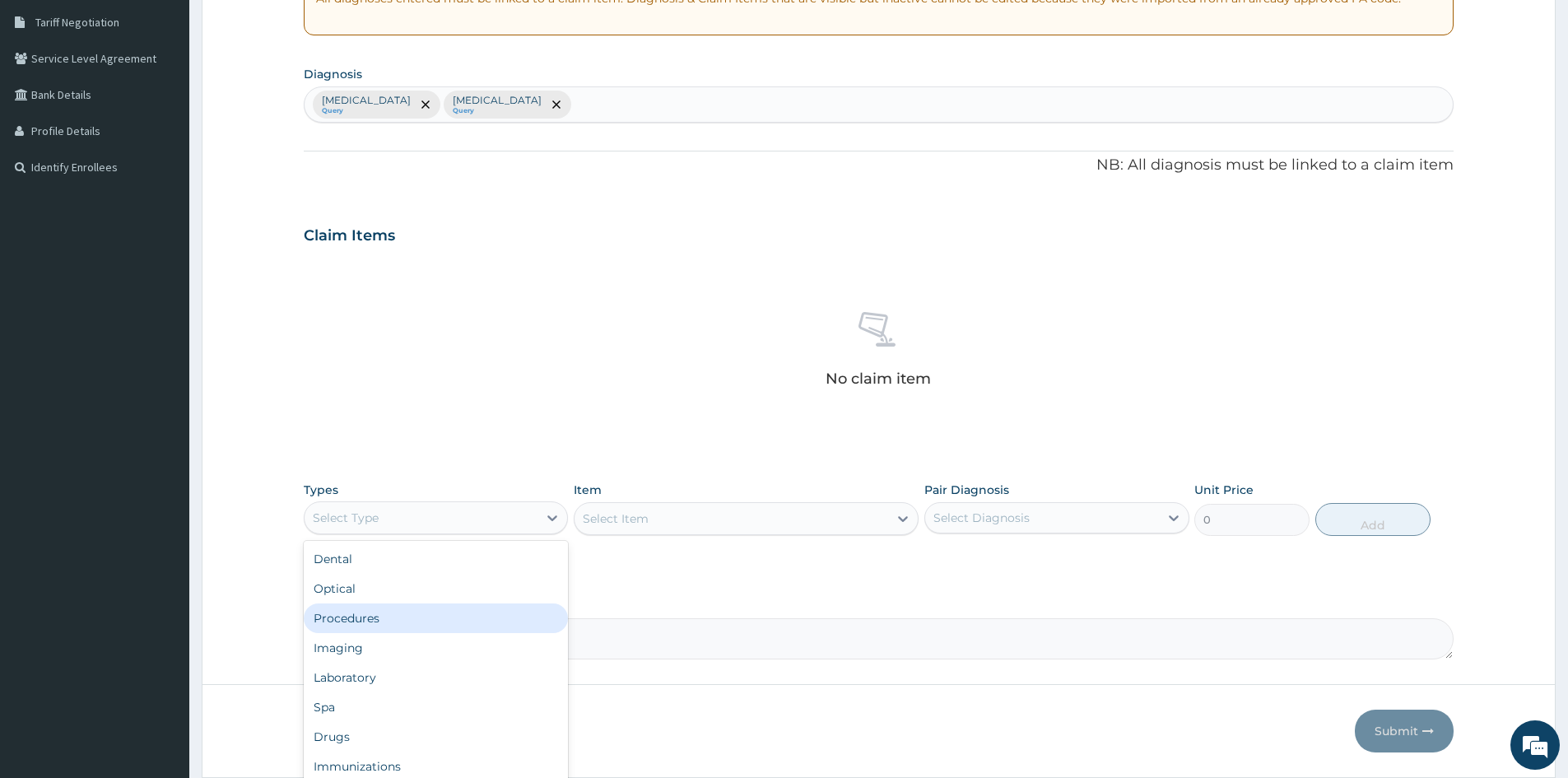
click at [431, 623] on div "Procedures" at bounding box center [436, 618] width 264 height 30
click at [740, 521] on div "Select Item" at bounding box center [746, 519] width 345 height 33
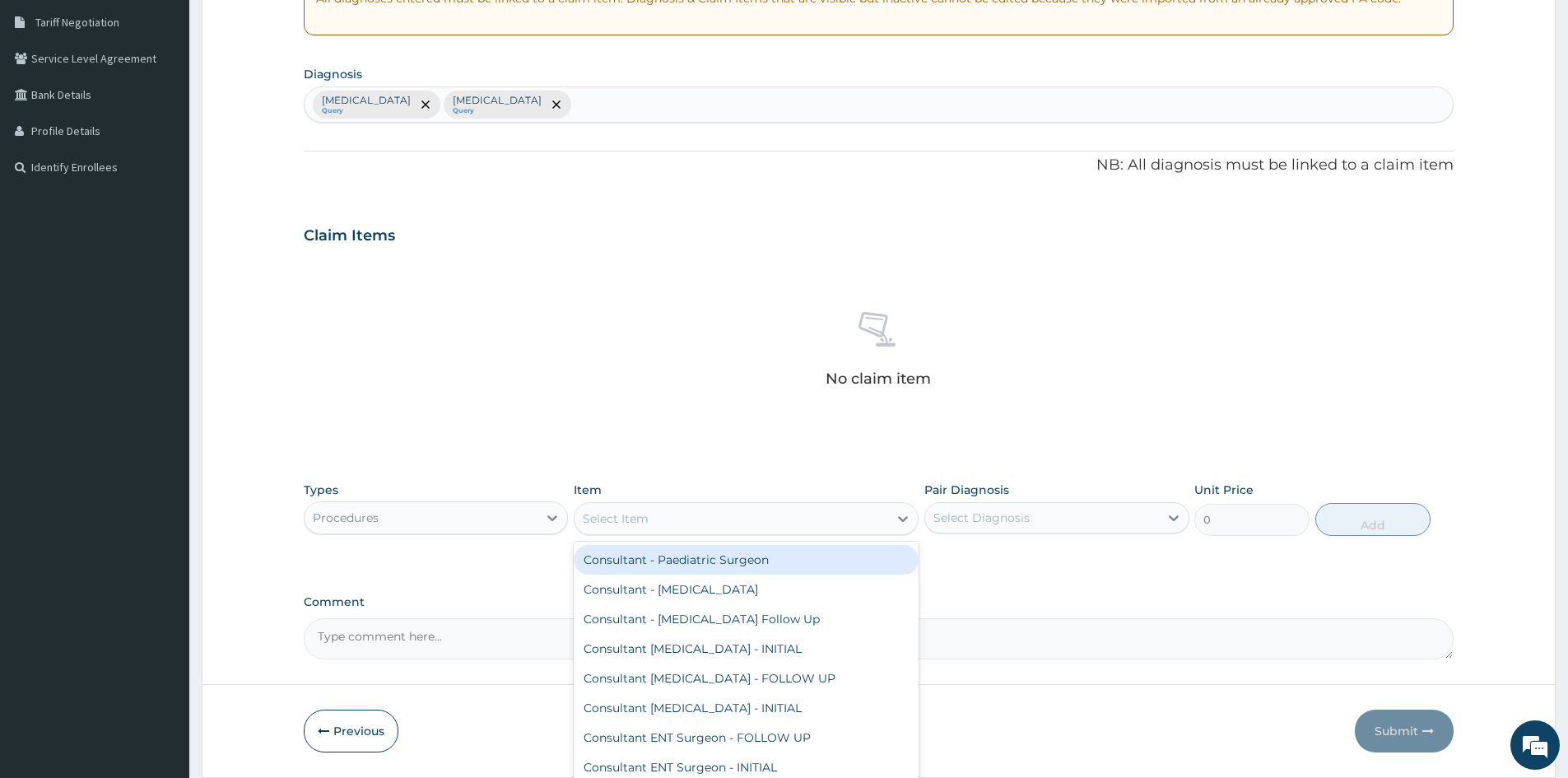
click at [711, 518] on div "Select Item" at bounding box center [731, 519] width 313 height 27
type input "P"
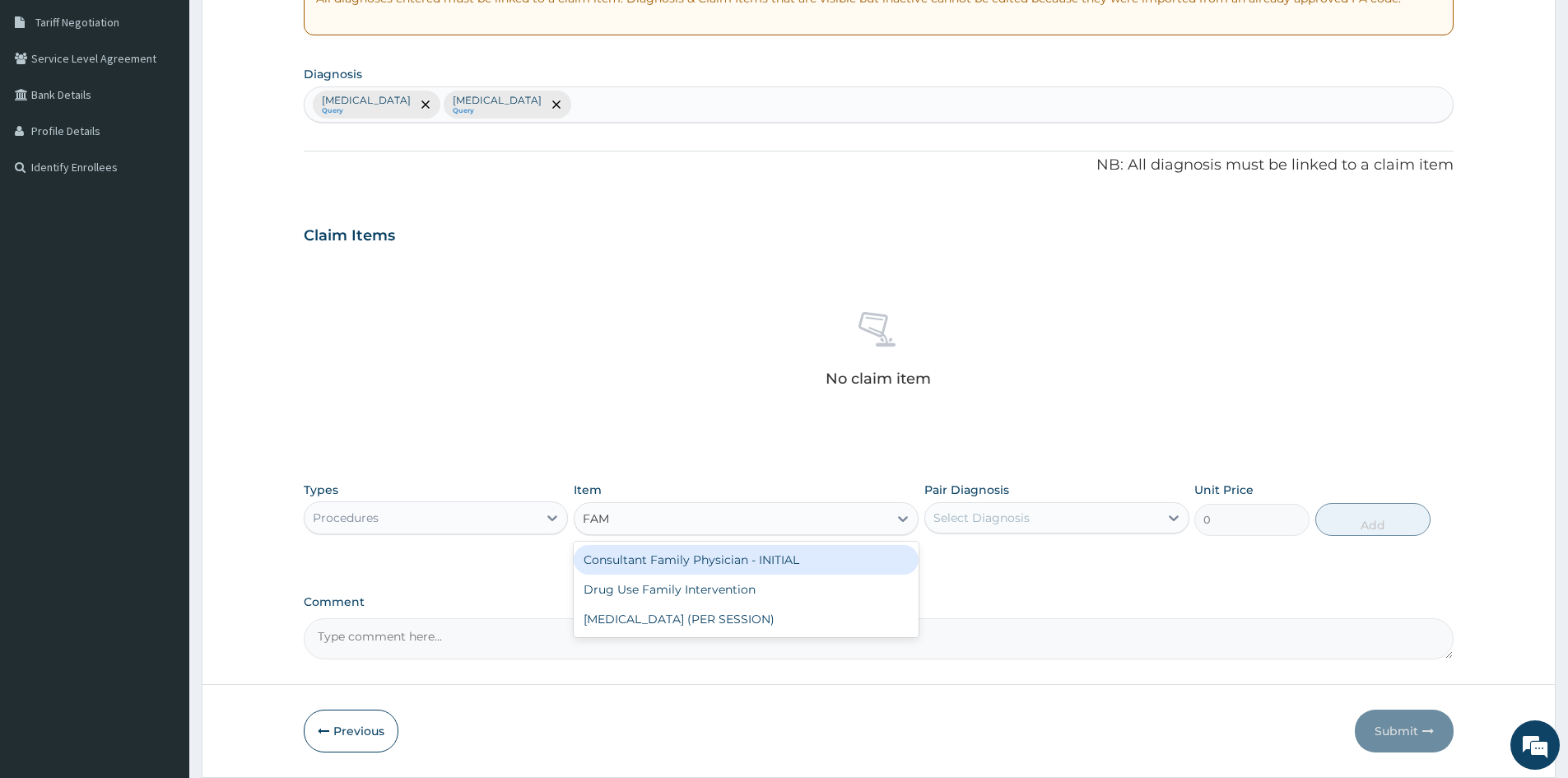
type input "FAMI"
click at [826, 554] on div "Consultant Family Physician - INITIAL" at bounding box center [746, 560] width 345 height 30
type input "15000"
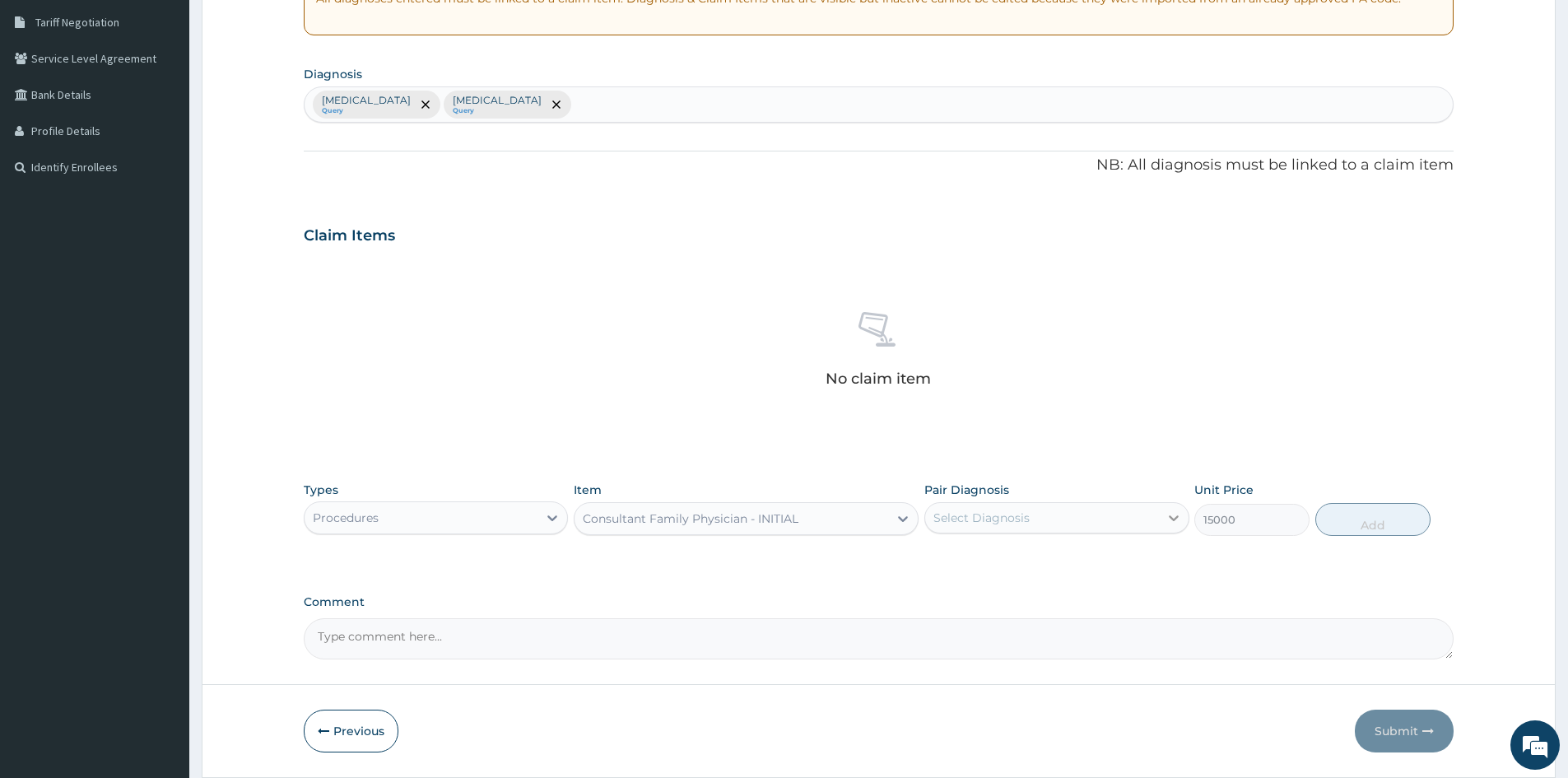
click at [1180, 521] on icon at bounding box center [1174, 518] width 17 height 17
drag, startPoint x: 1089, startPoint y: 561, endPoint x: 1079, endPoint y: 575, distance: 17.2
click at [1088, 563] on div "[MEDICAL_DATA]" at bounding box center [1057, 560] width 264 height 34
checkbox input "true"
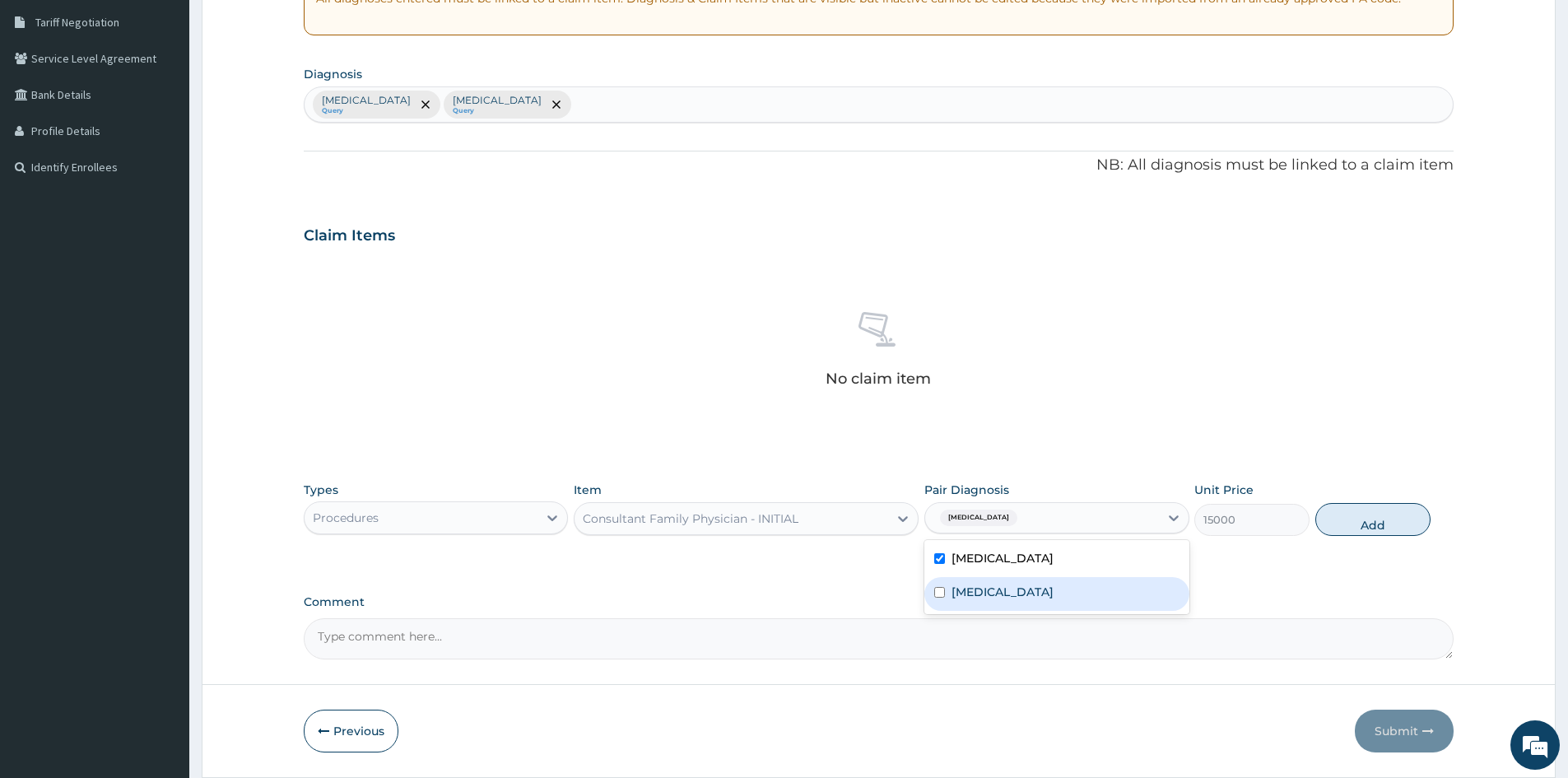
click at [1073, 595] on div "[MEDICAL_DATA]" at bounding box center [1057, 594] width 264 height 34
checkbox input "true"
click at [1379, 507] on button "Add" at bounding box center [1373, 519] width 116 height 33
type input "0"
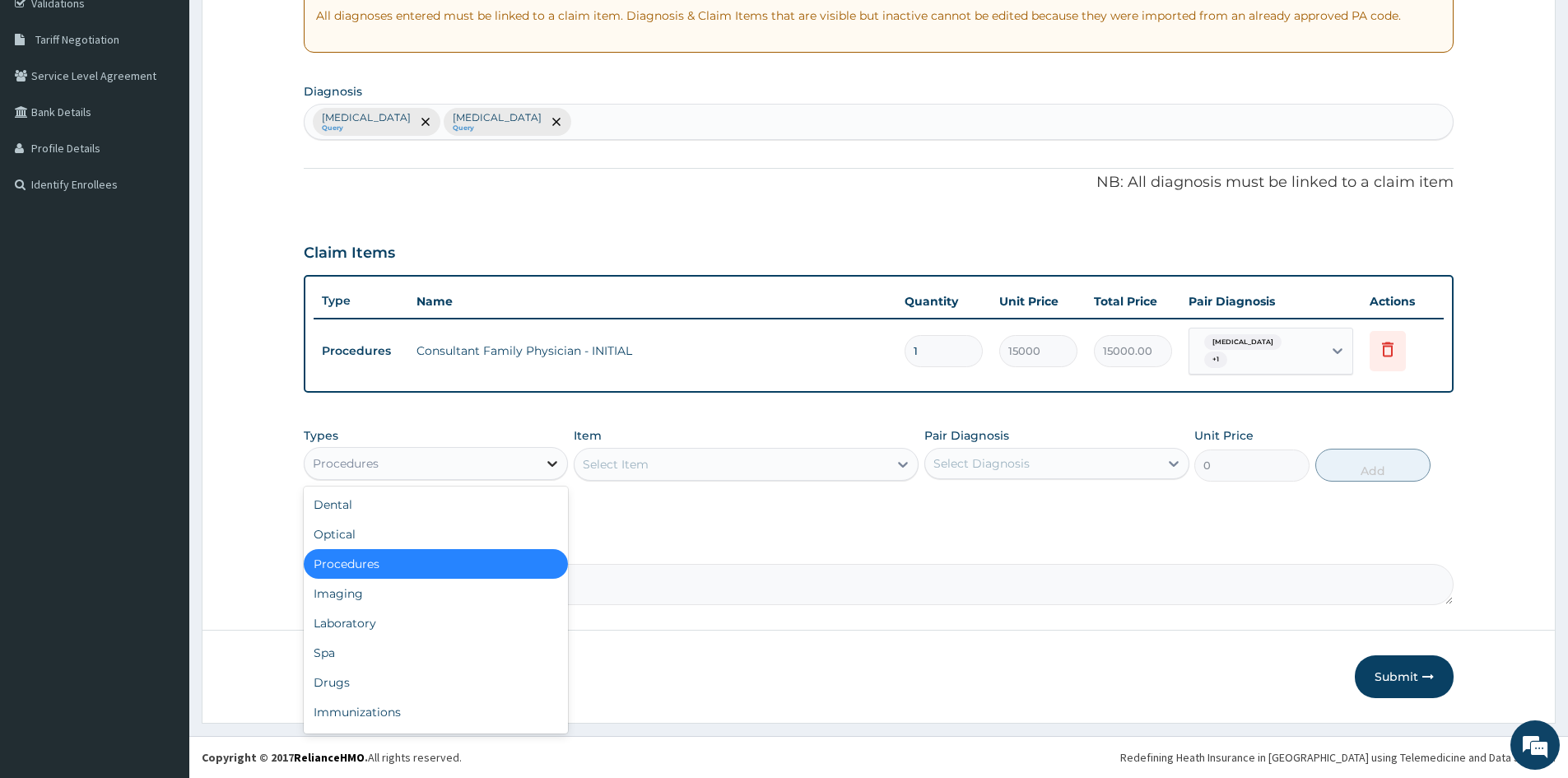
click at [561, 460] on icon at bounding box center [553, 464] width 17 height 17
click at [421, 621] on div "Laboratory" at bounding box center [436, 623] width 264 height 30
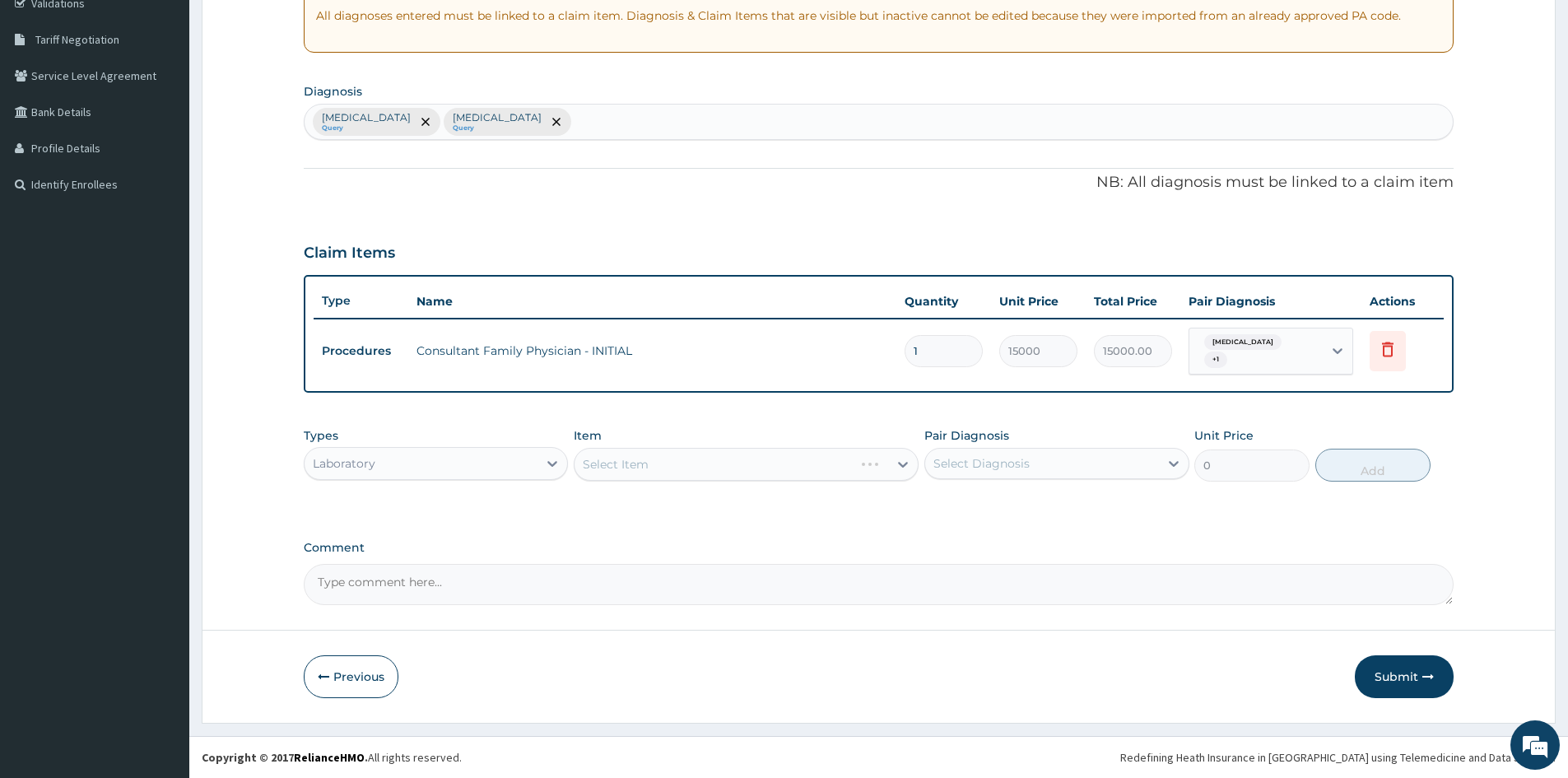
drag, startPoint x: 693, startPoint y: 451, endPoint x: 700, endPoint y: 461, distance: 12.2
click at [700, 461] on div "Select Item" at bounding box center [746, 465] width 345 height 33
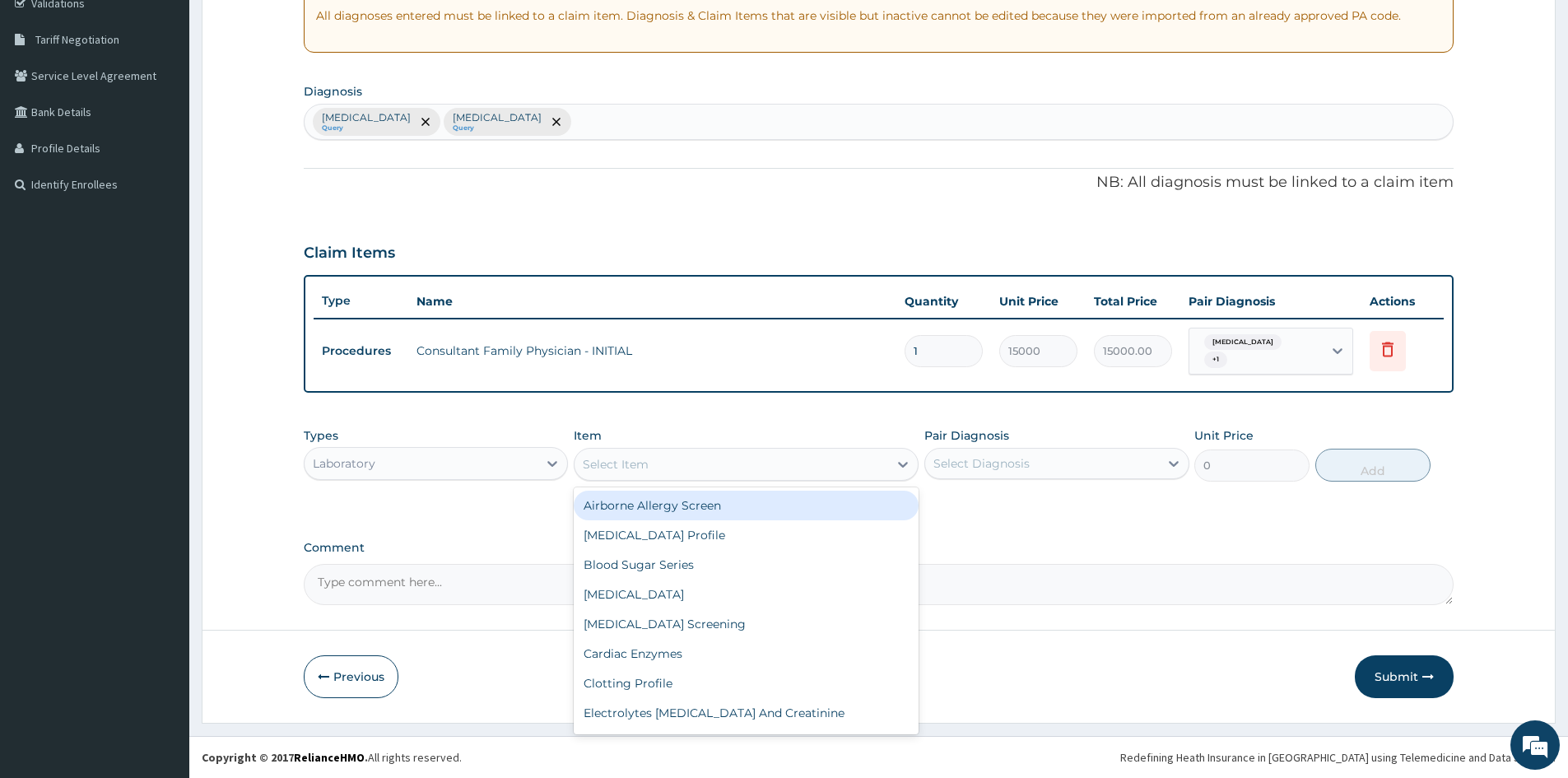
click at [710, 473] on div "Select Item" at bounding box center [731, 465] width 313 height 27
type input "[MEDICAL_DATA]"
click at [713, 503] on div "[MEDICAL_DATA] [MEDICAL_DATA] - [MEDICAL_DATA]" at bounding box center [746, 505] width 345 height 30
type input "3600"
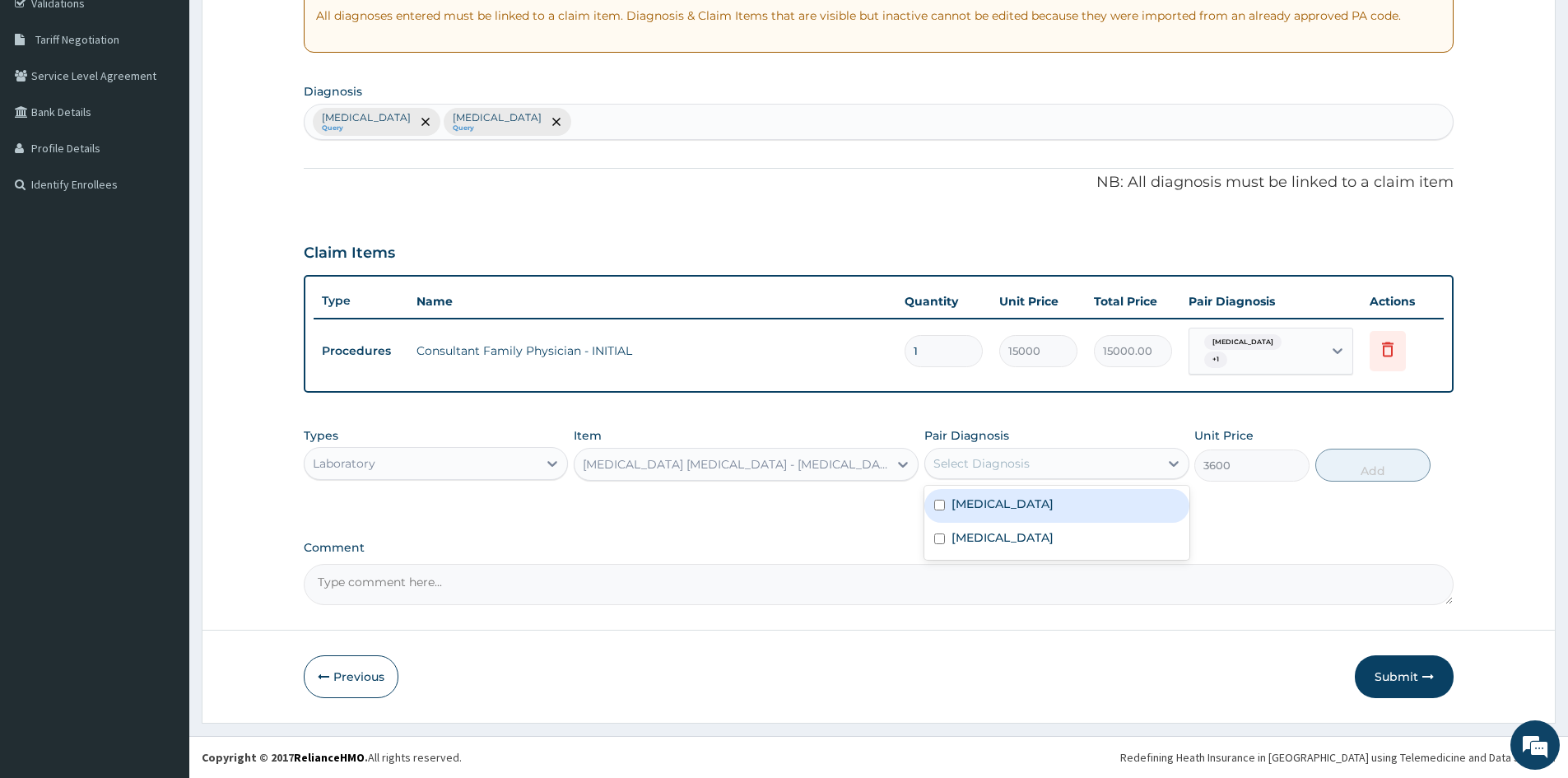
click at [1127, 467] on div "Select Diagnosis" at bounding box center [1042, 464] width 233 height 27
click at [961, 509] on label "[MEDICAL_DATA]" at bounding box center [1002, 504] width 102 height 17
click at [961, 522] on div "[MEDICAL_DATA]" at bounding box center [1057, 506] width 264 height 34
drag, startPoint x: 962, startPoint y: 508, endPoint x: 967, endPoint y: 523, distance: 15.8
click at [964, 510] on label "[MEDICAL_DATA]" at bounding box center [1002, 504] width 102 height 17
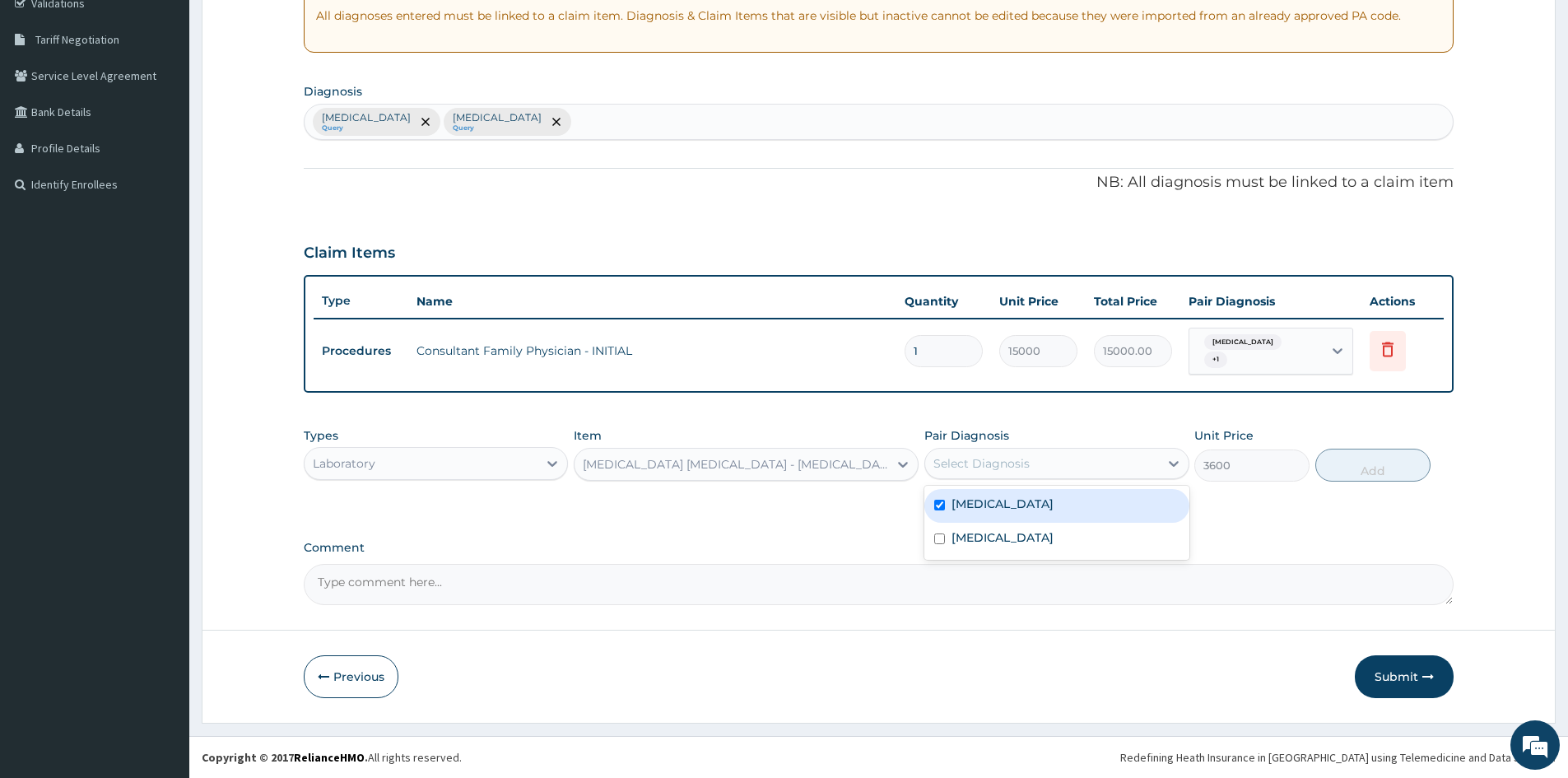
checkbox input "true"
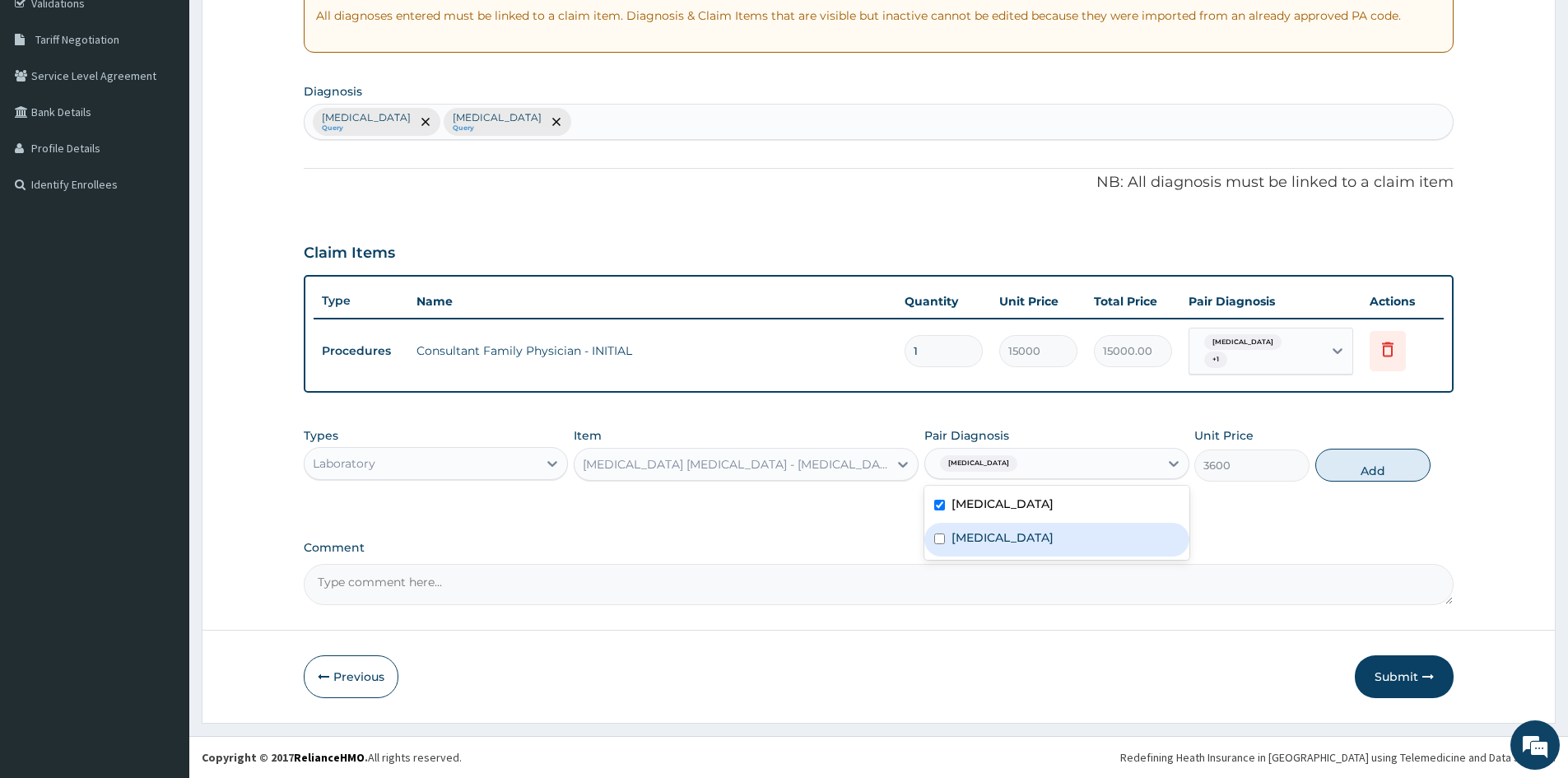
click at [967, 525] on div "[MEDICAL_DATA]" at bounding box center [1057, 539] width 264 height 34
checkbox input "true"
click at [1365, 469] on button "Add" at bounding box center [1373, 465] width 116 height 33
type input "0"
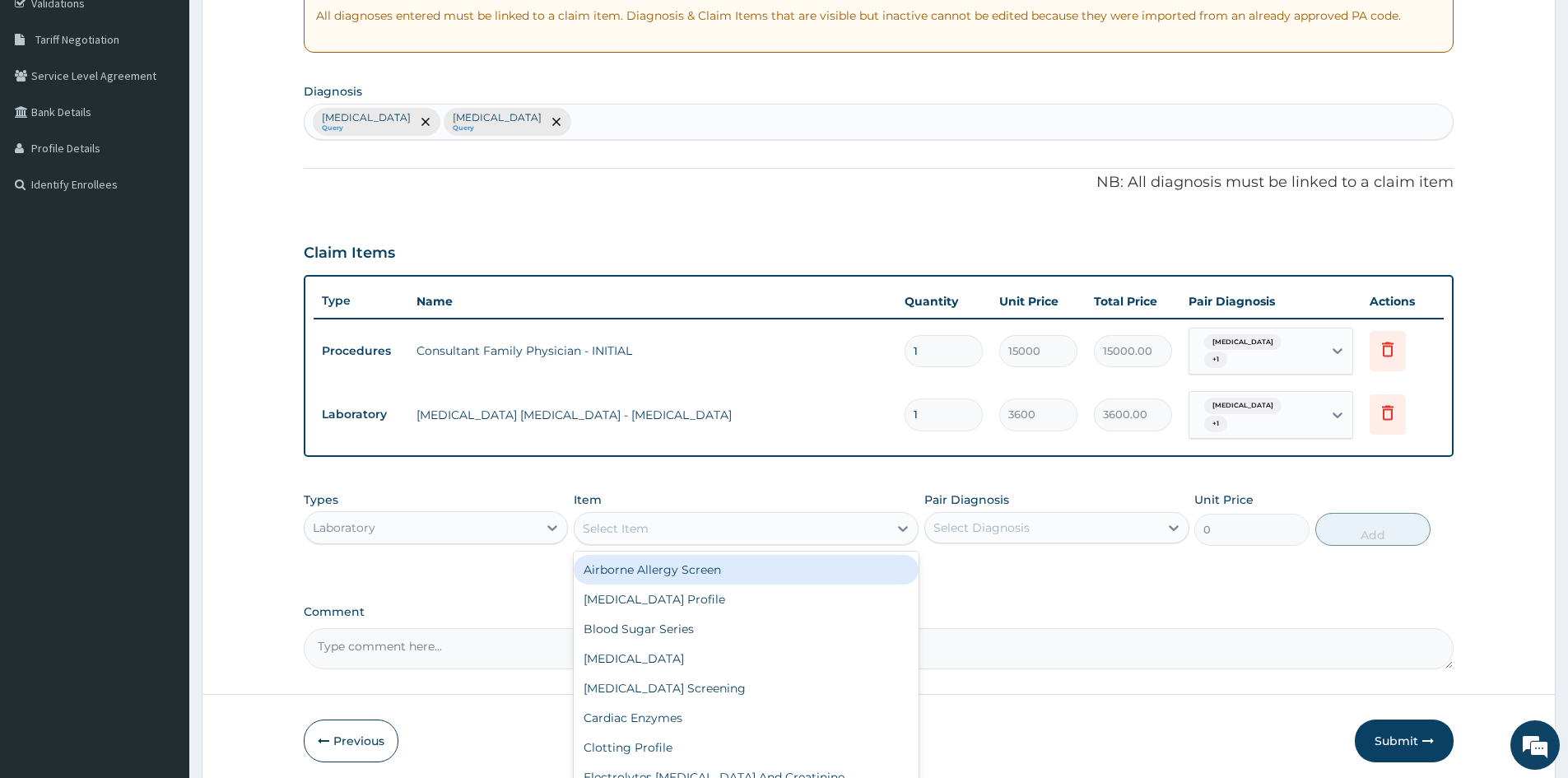
click at [647, 522] on div "Select Item" at bounding box center [615, 529] width 66 height 17
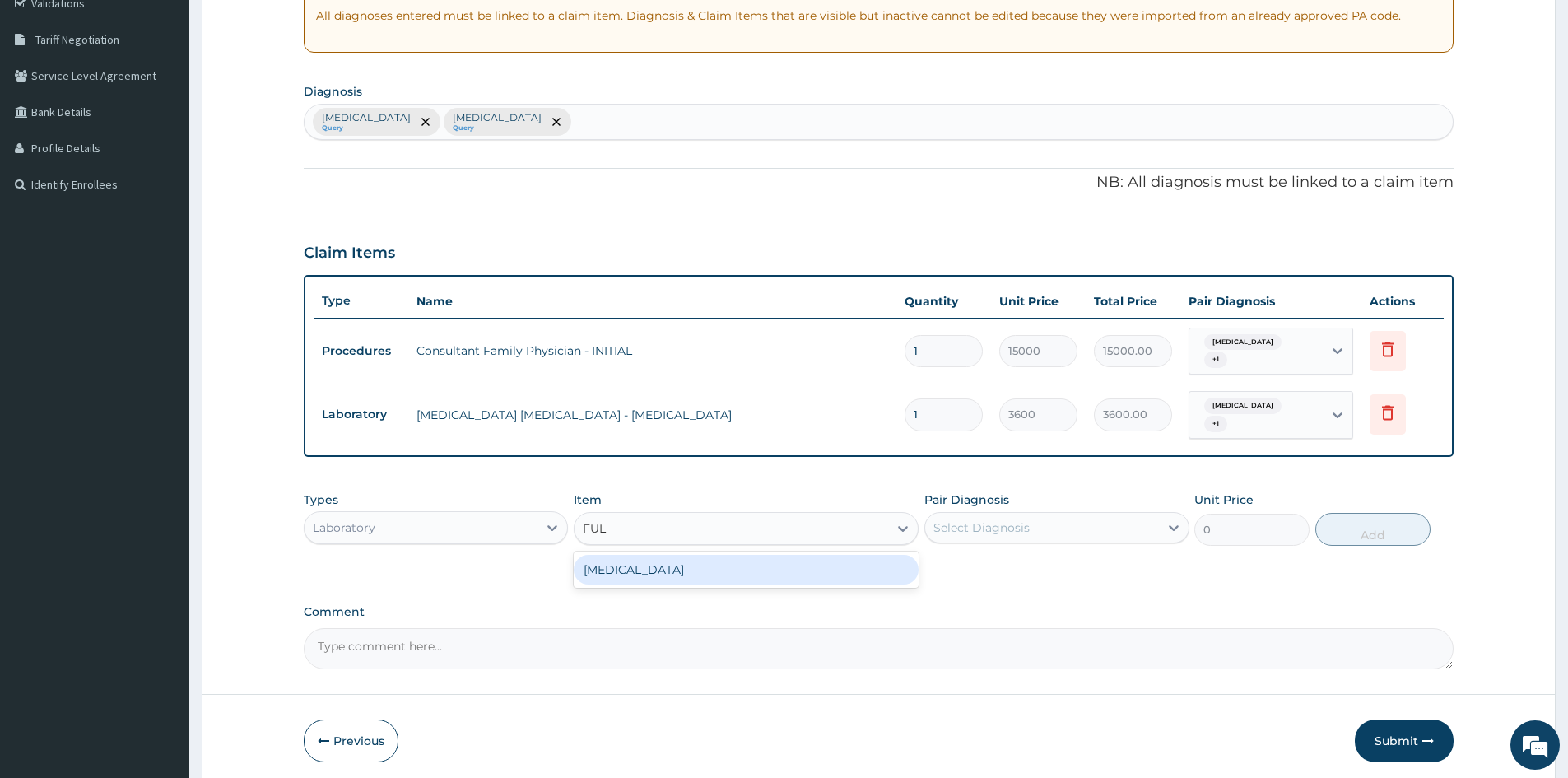
type input "FULL"
click at [740, 578] on div "[MEDICAL_DATA]" at bounding box center [746, 570] width 345 height 30
type input "7560"
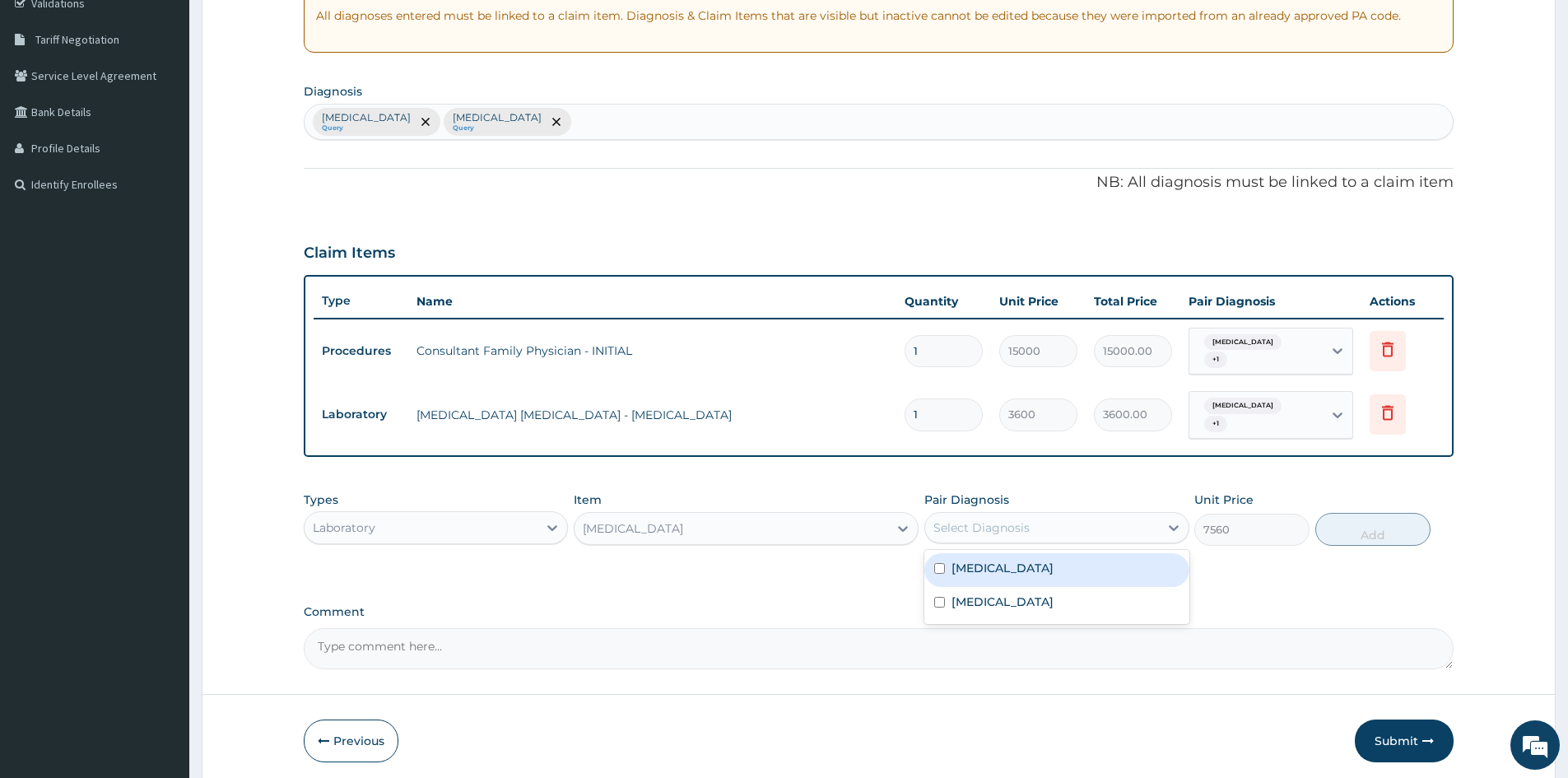
click at [1125, 530] on div "Select Diagnosis" at bounding box center [1042, 528] width 233 height 27
click at [987, 569] on label "[MEDICAL_DATA]" at bounding box center [1002, 569] width 102 height 17
checkbox input "true"
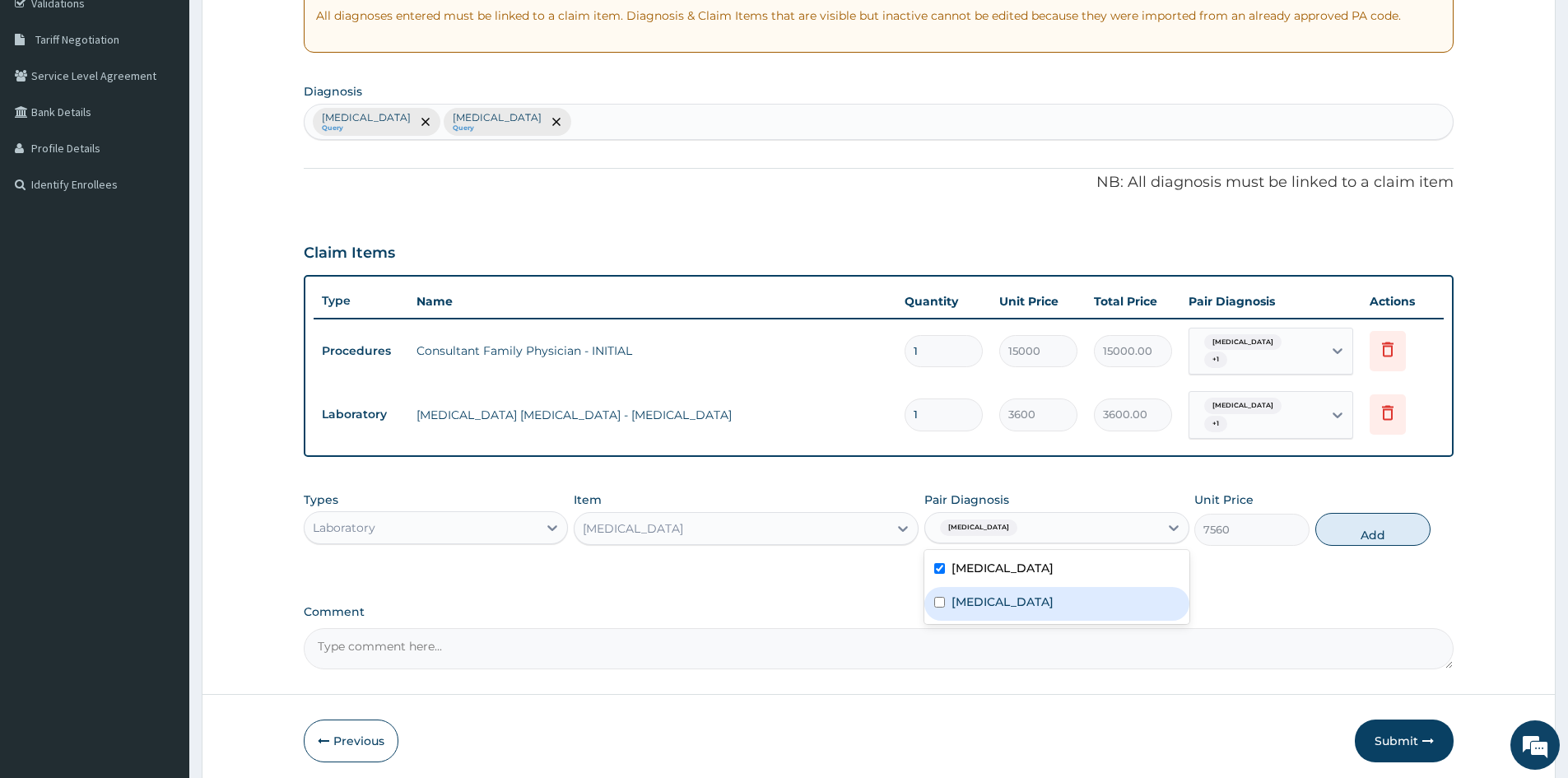
click at [985, 597] on label "[MEDICAL_DATA]" at bounding box center [1002, 602] width 102 height 17
checkbox input "true"
click at [1365, 539] on button "Add" at bounding box center [1373, 529] width 116 height 33
type input "0"
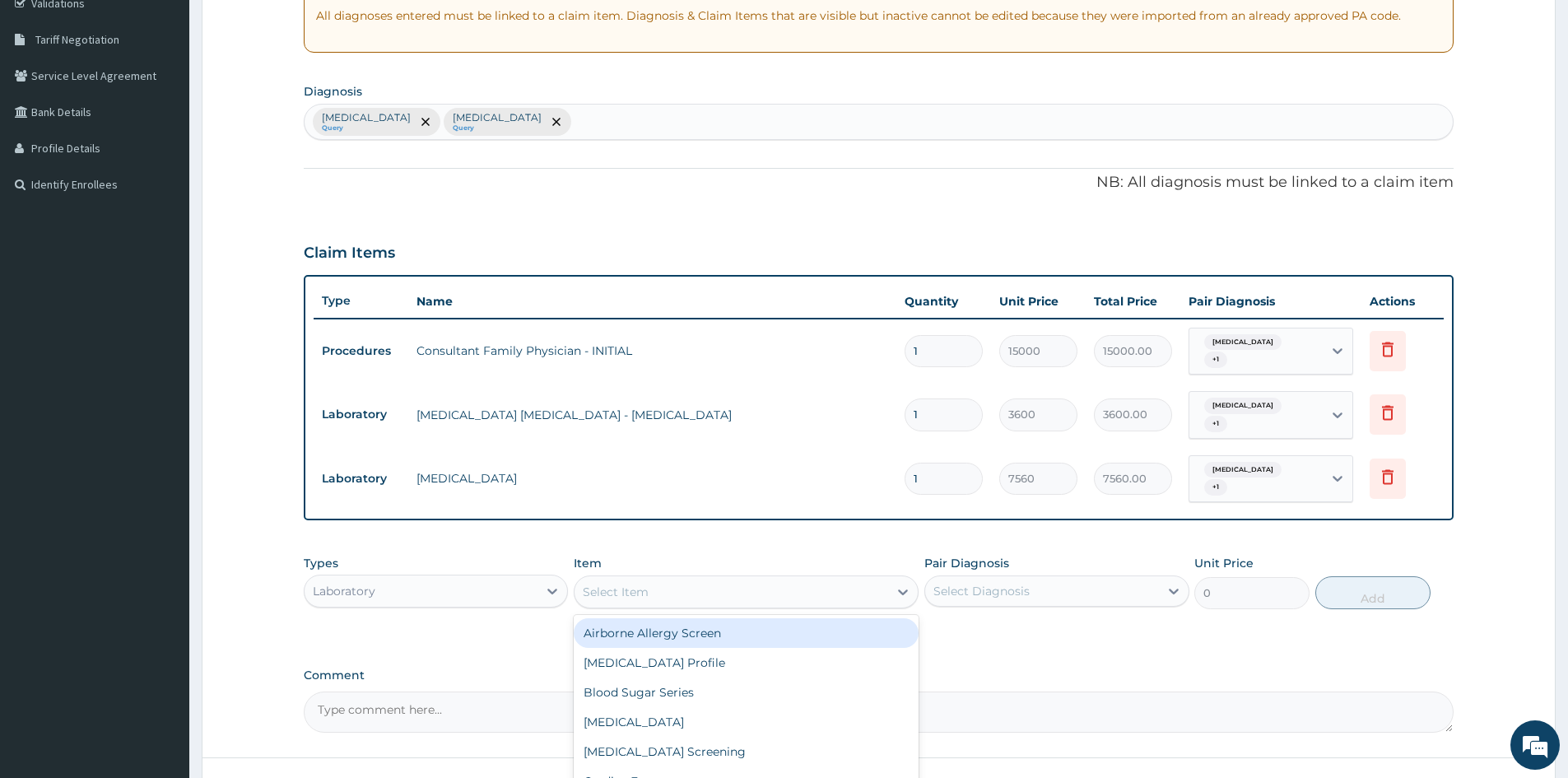
click at [629, 590] on div "Select Item" at bounding box center [615, 592] width 66 height 17
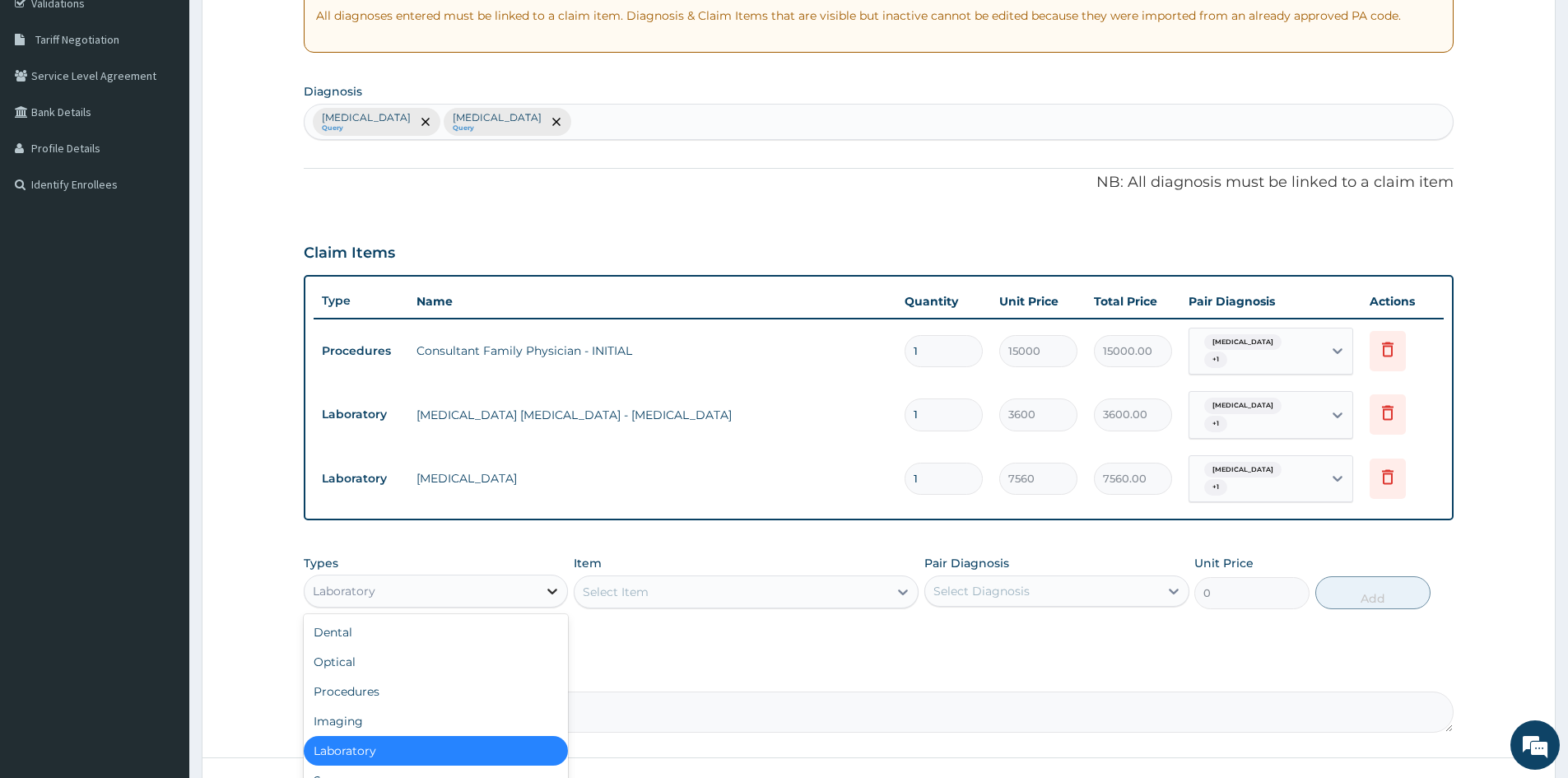
click at [553, 594] on icon at bounding box center [553, 591] width 10 height 6
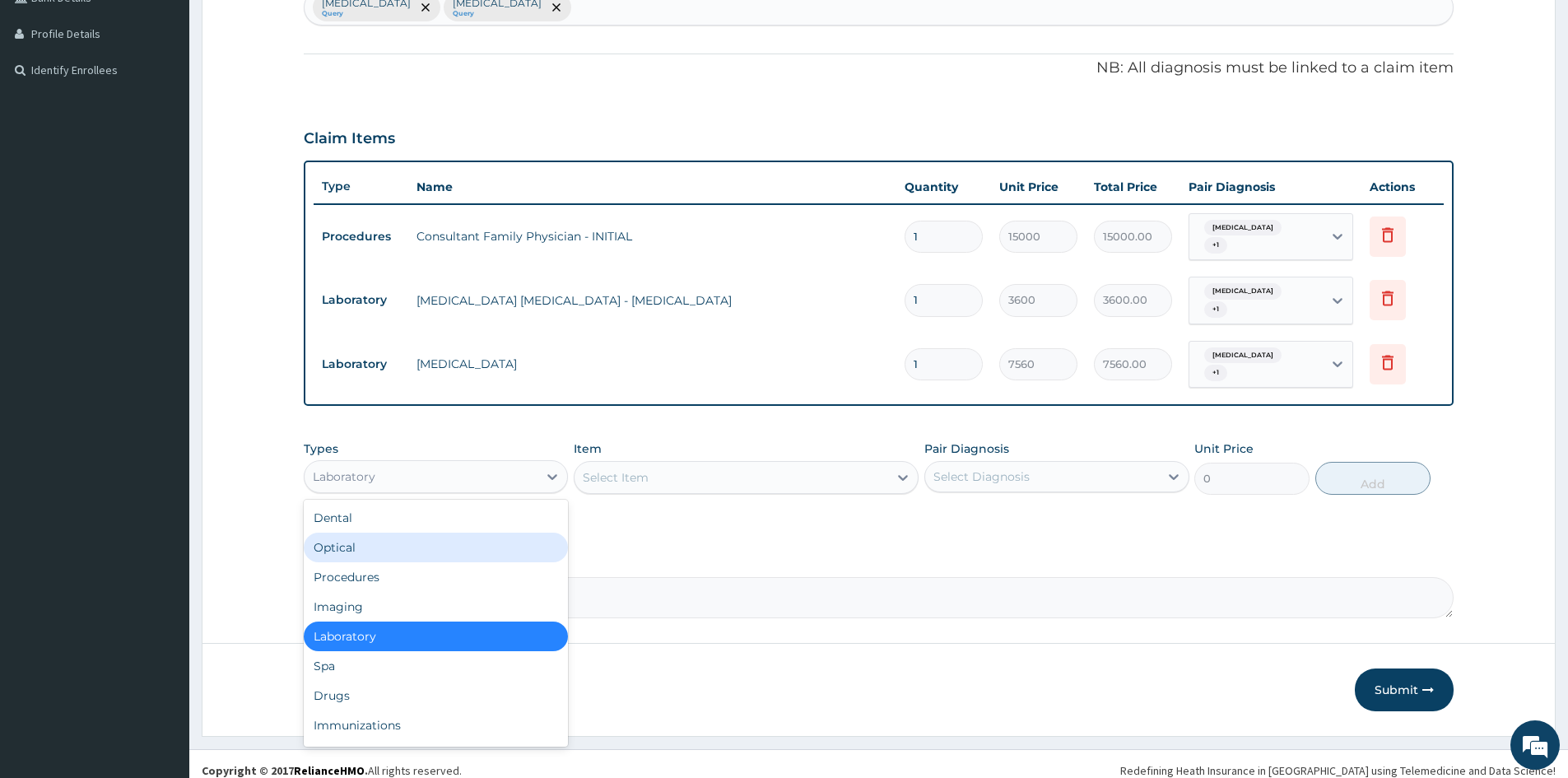
scroll to position [449, 0]
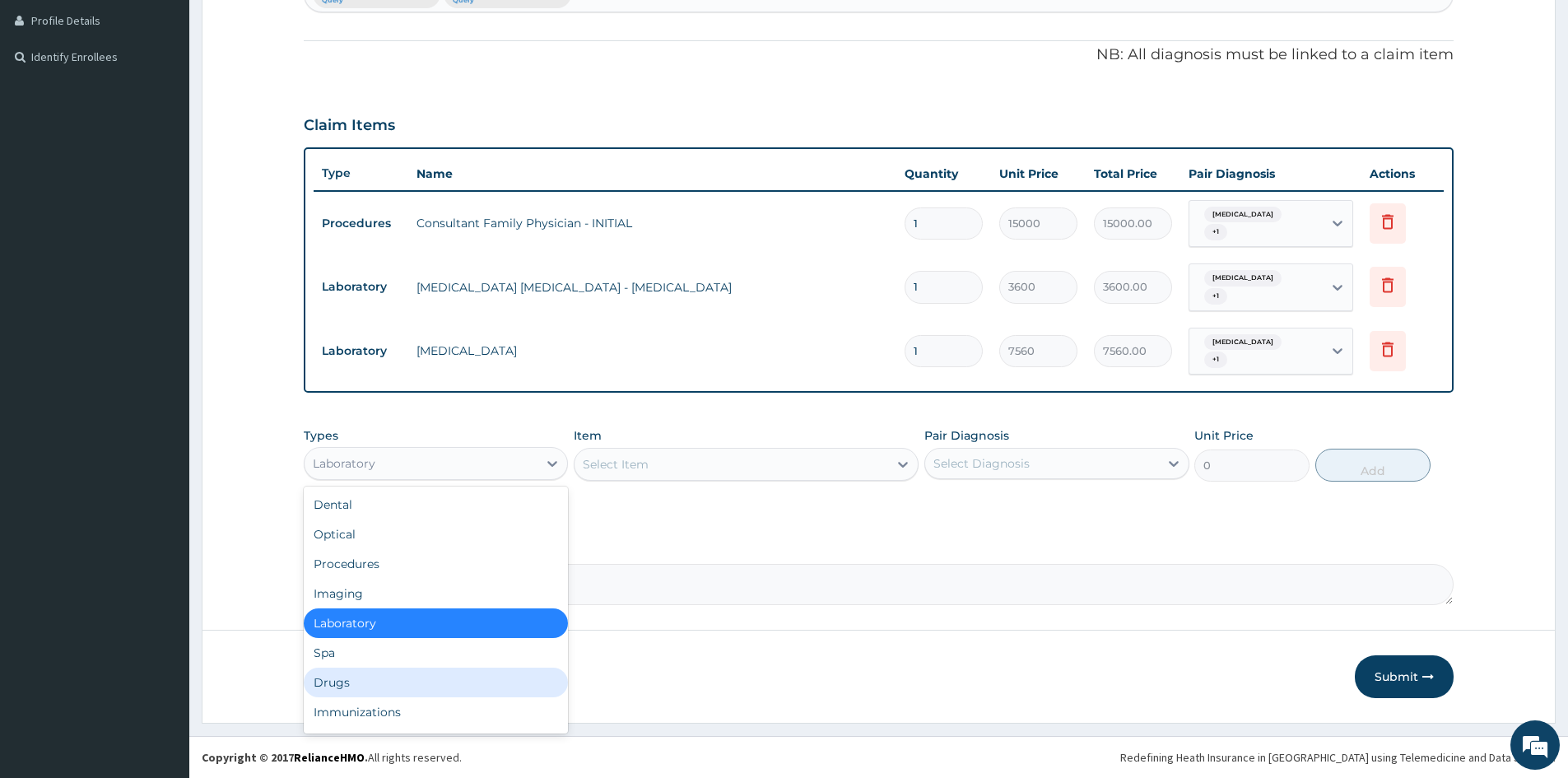
click at [432, 671] on div "Drugs" at bounding box center [436, 683] width 264 height 30
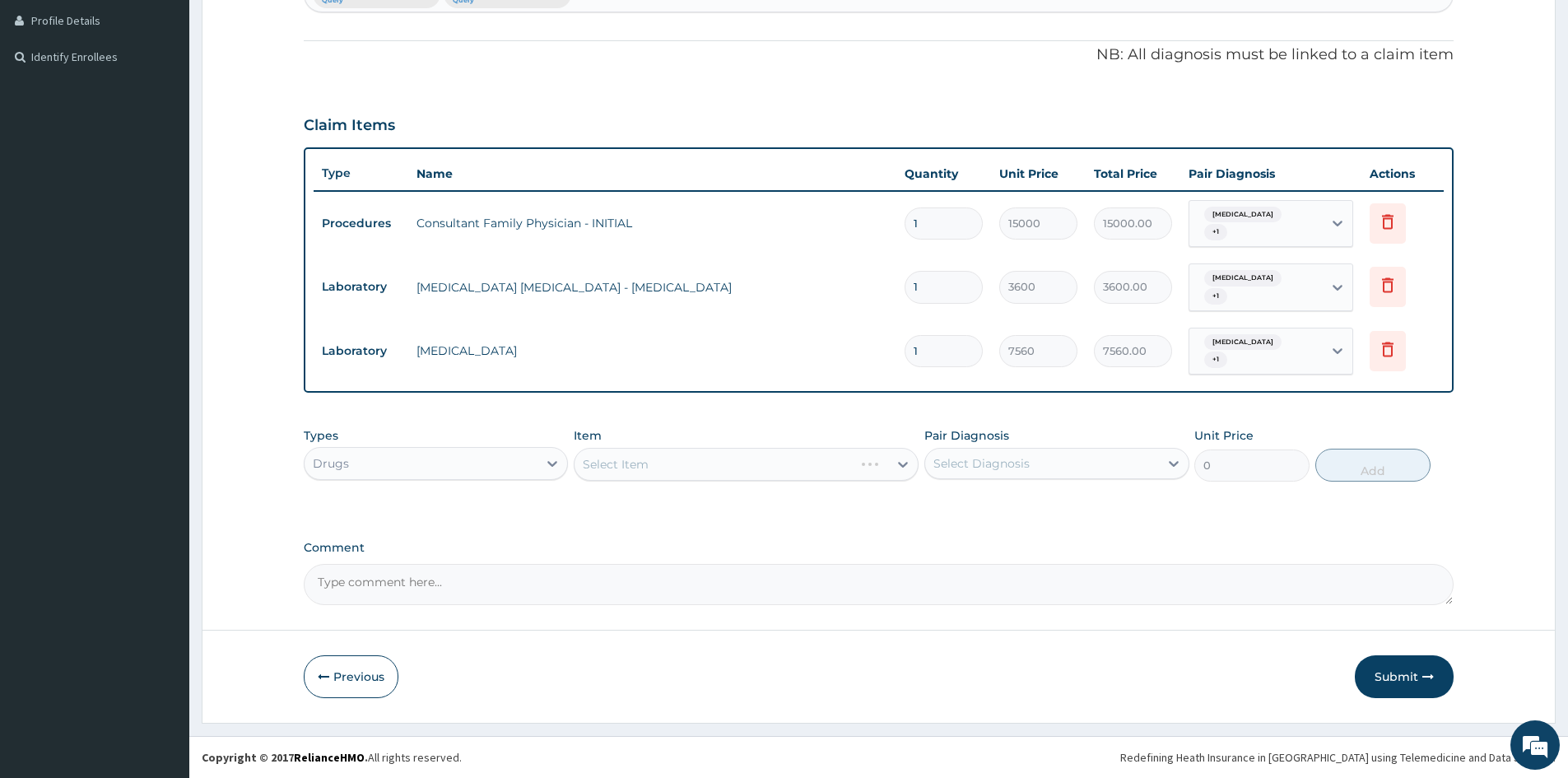
click at [855, 462] on div "Select Item" at bounding box center [746, 465] width 345 height 33
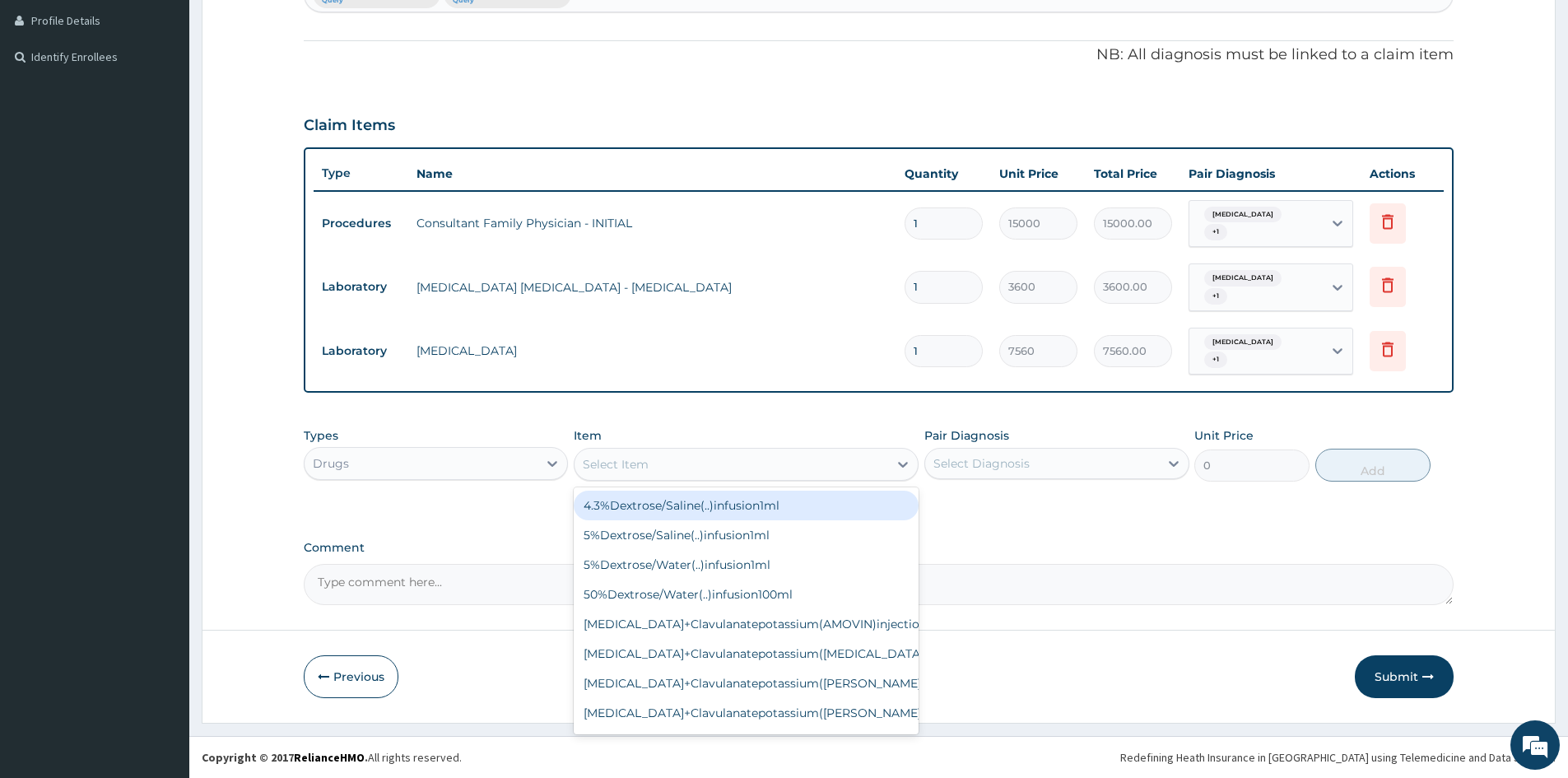
click at [880, 468] on div "Select Item" at bounding box center [731, 465] width 313 height 27
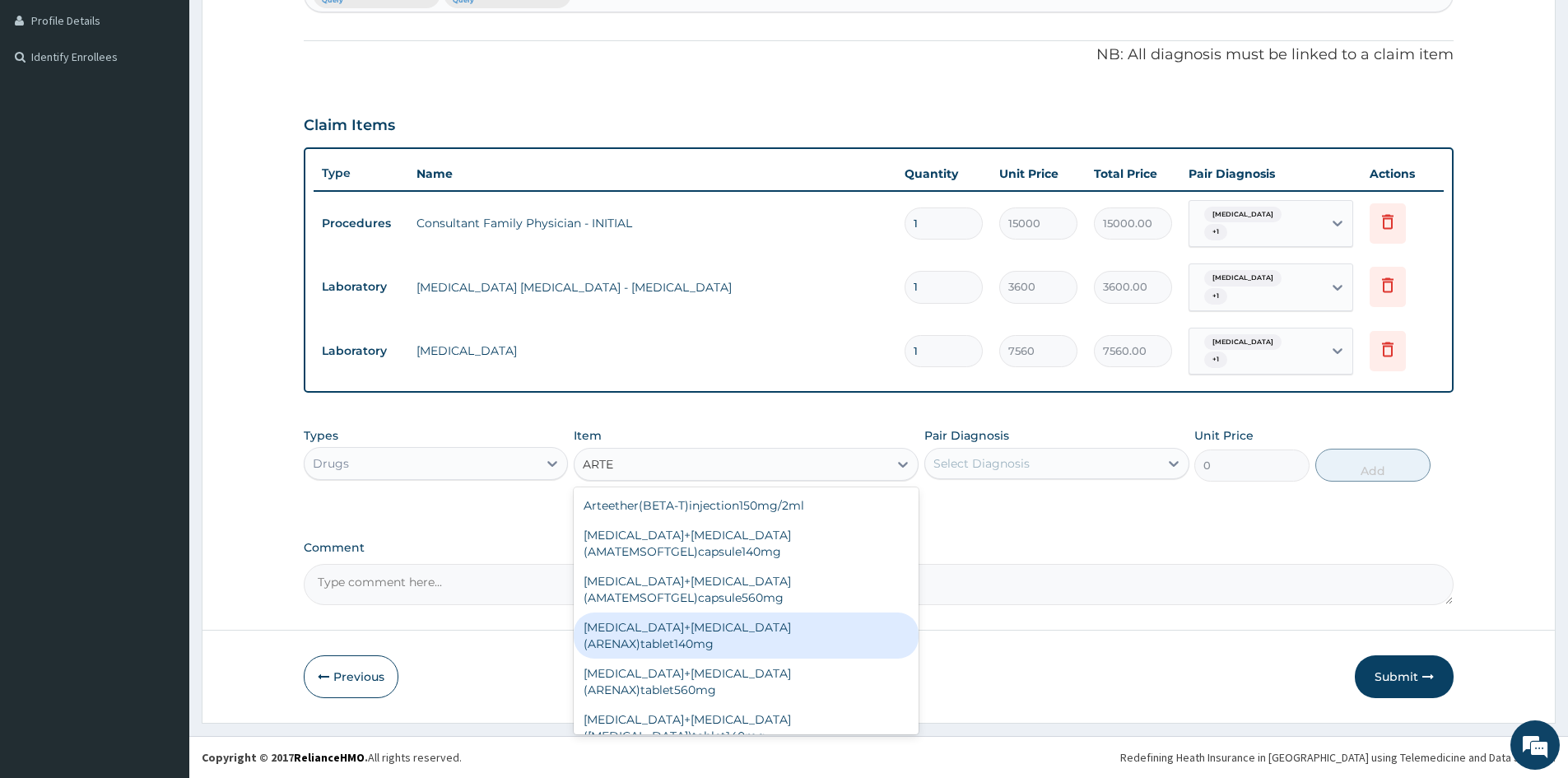
type input "[PERSON_NAME]"
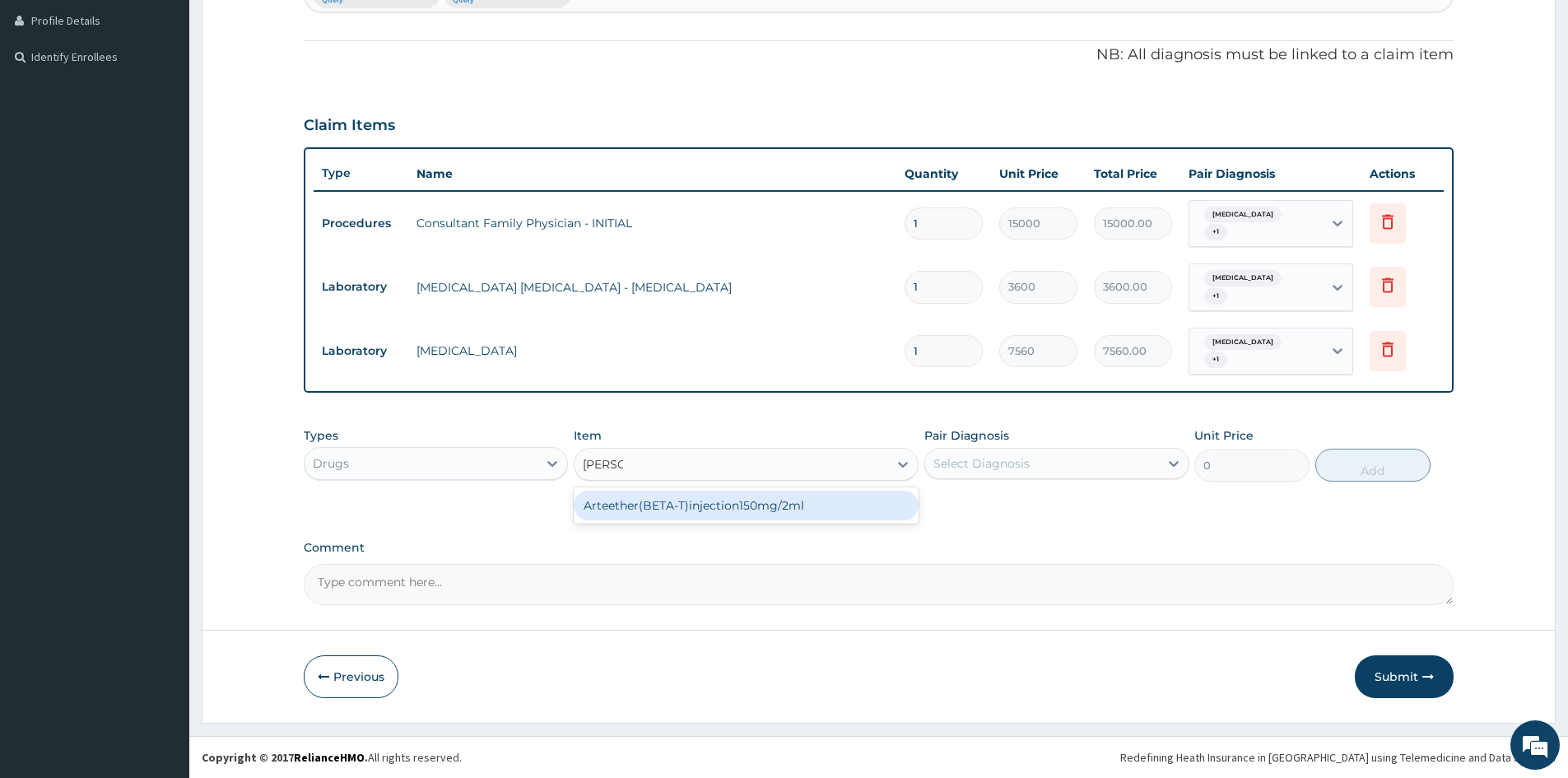
click at [644, 498] on div "Arteether(BETA-T)injection150mg/2ml" at bounding box center [746, 505] width 345 height 30
type input "6500"
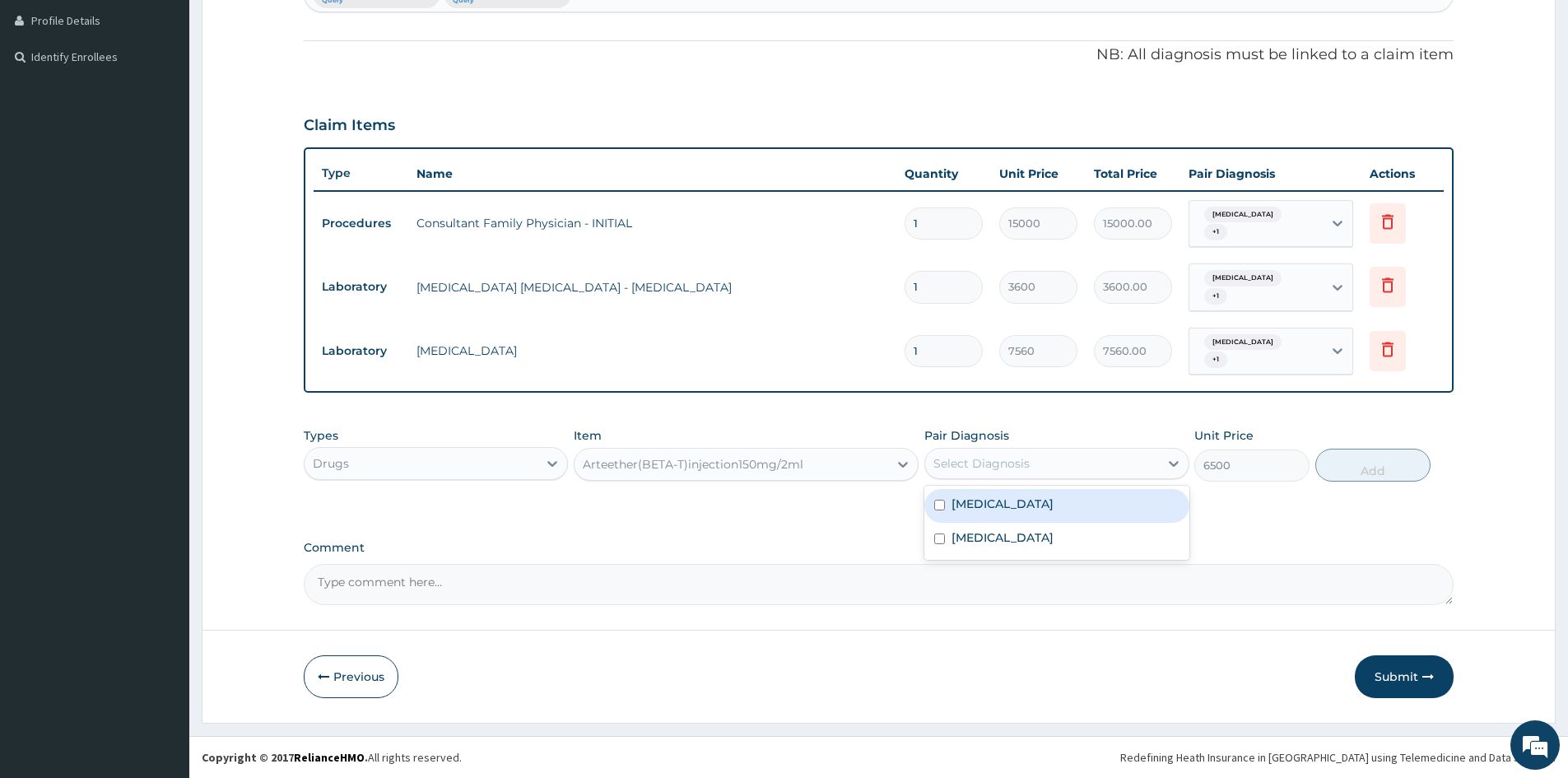
drag, startPoint x: 1150, startPoint y: 460, endPoint x: 1136, endPoint y: 504, distance: 46.2
click at [1150, 464] on div "Select Diagnosis" at bounding box center [1042, 464] width 233 height 27
drag, startPoint x: 1134, startPoint y: 505, endPoint x: 1128, endPoint y: 531, distance: 26.7
click at [1134, 510] on div "[MEDICAL_DATA]" at bounding box center [1057, 506] width 264 height 34
checkbox input "true"
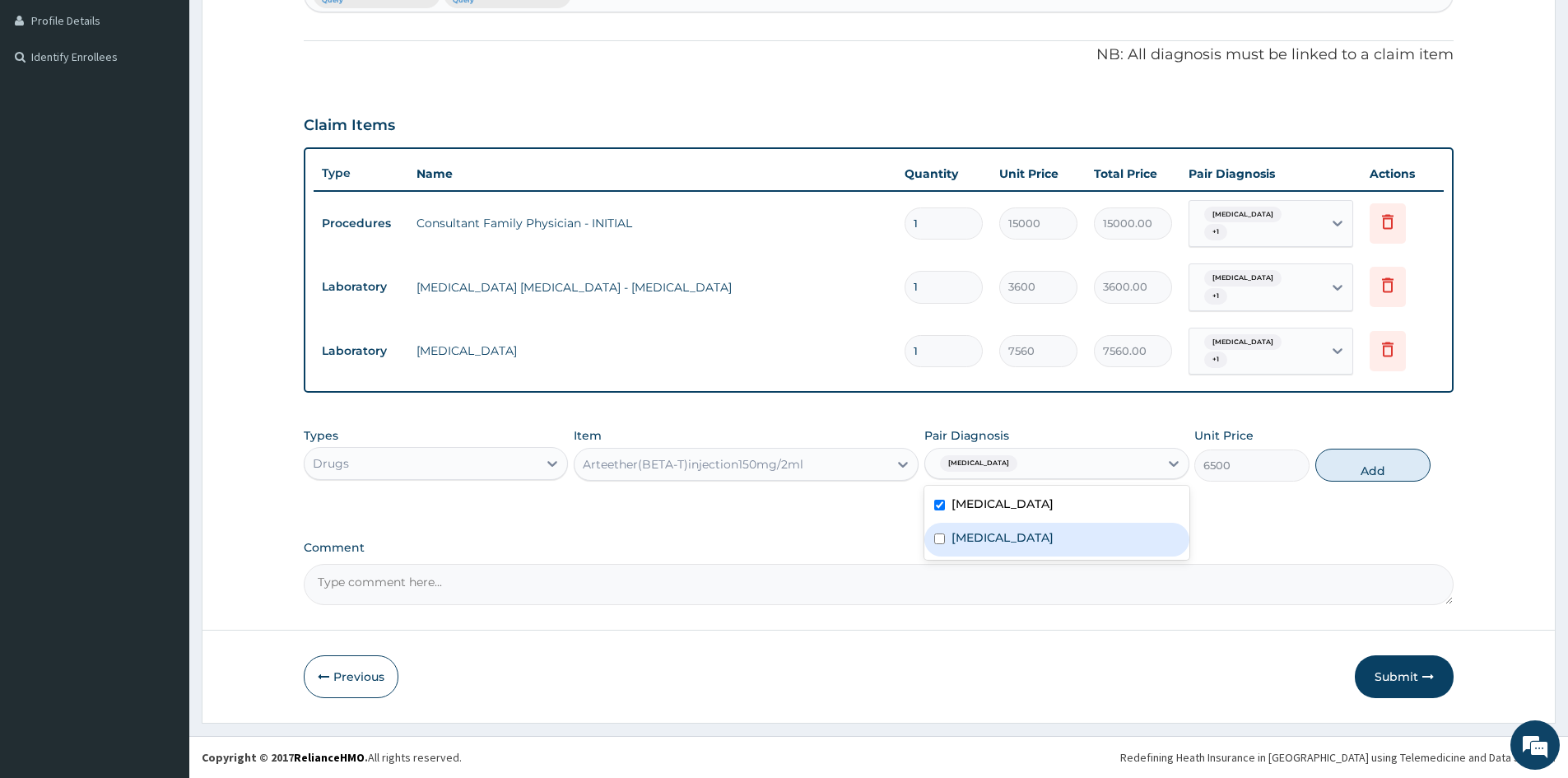
click at [1128, 535] on div "[MEDICAL_DATA]" at bounding box center [1057, 539] width 264 height 34
checkbox input "true"
click at [1373, 454] on button "Add" at bounding box center [1373, 465] width 116 height 33
type input "0"
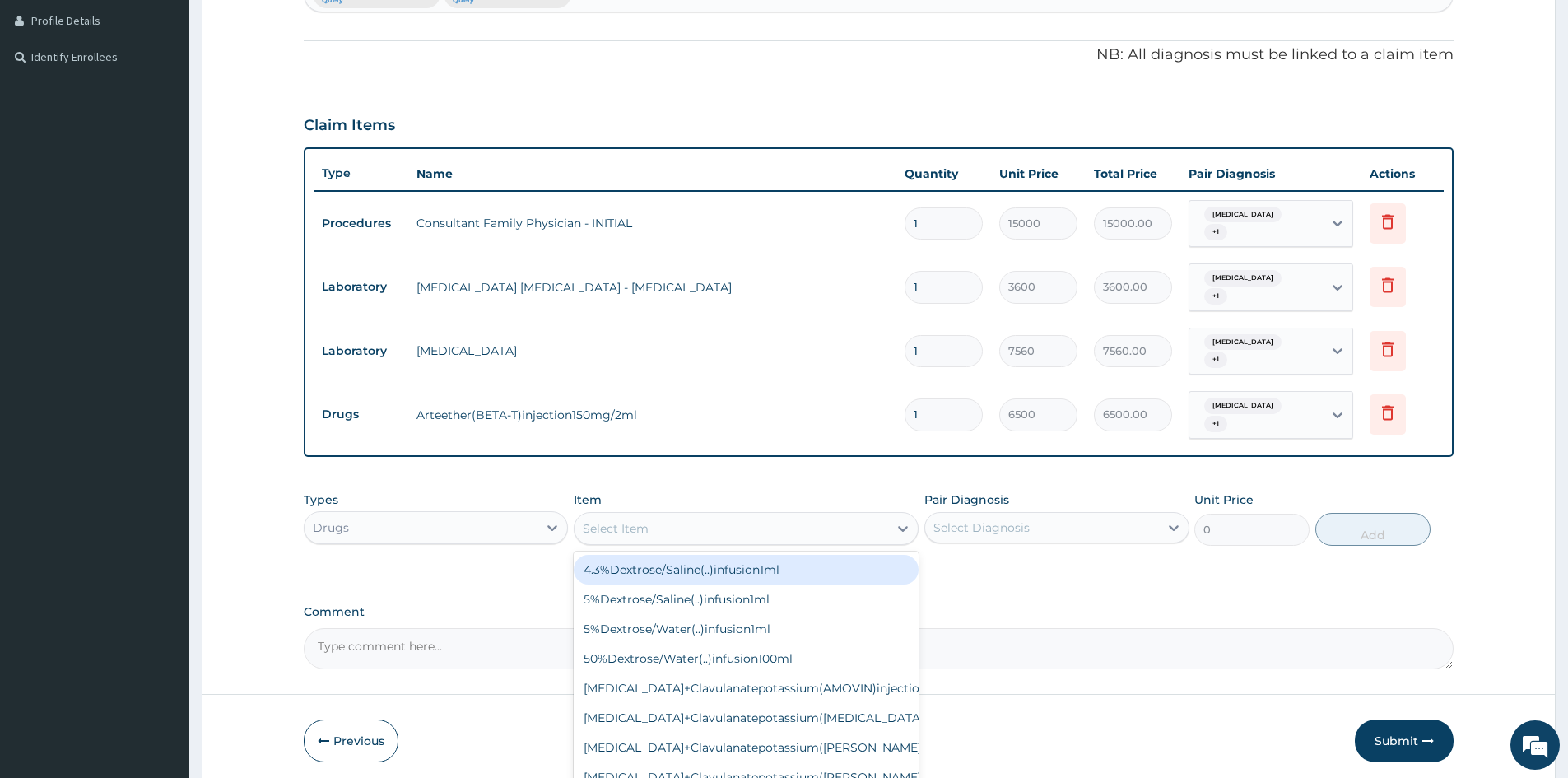
click at [767, 533] on div "Select Item" at bounding box center [731, 529] width 313 height 27
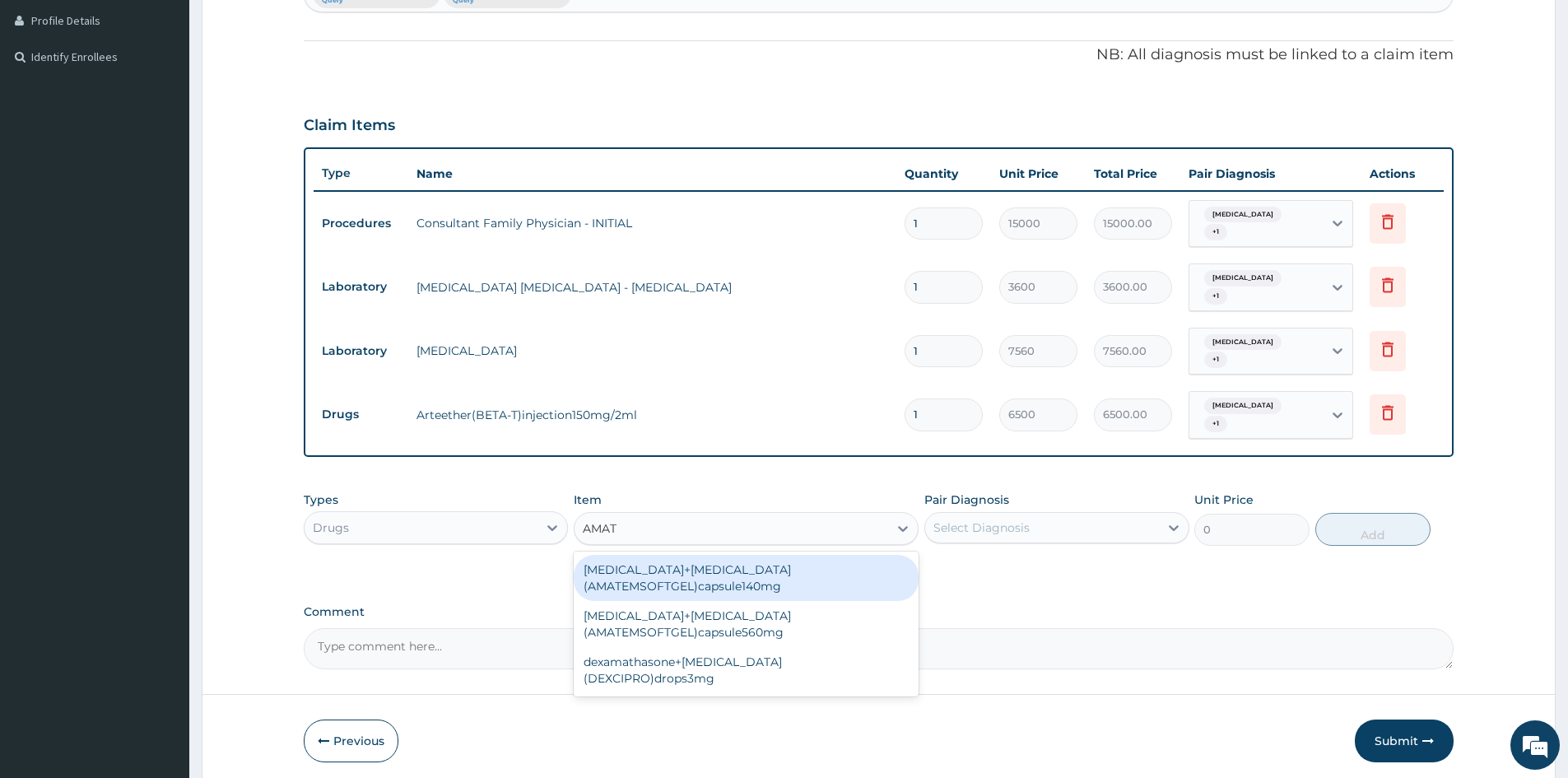
type input "AMATE"
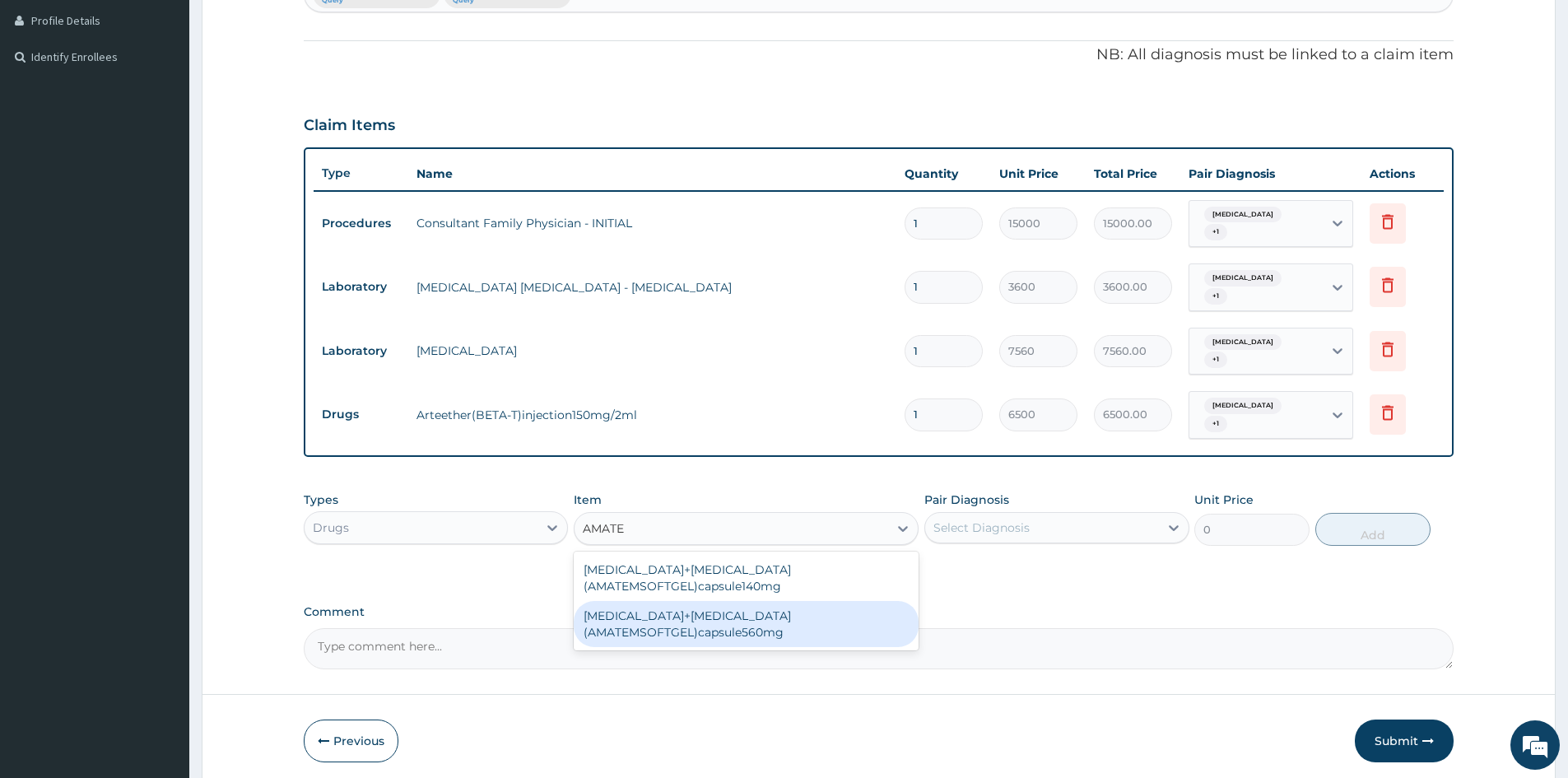
click at [755, 601] on div "[MEDICAL_DATA]+[MEDICAL_DATA](AMATEMSOFTGEL)capsule560mg" at bounding box center [746, 623] width 345 height 46
type input "6450"
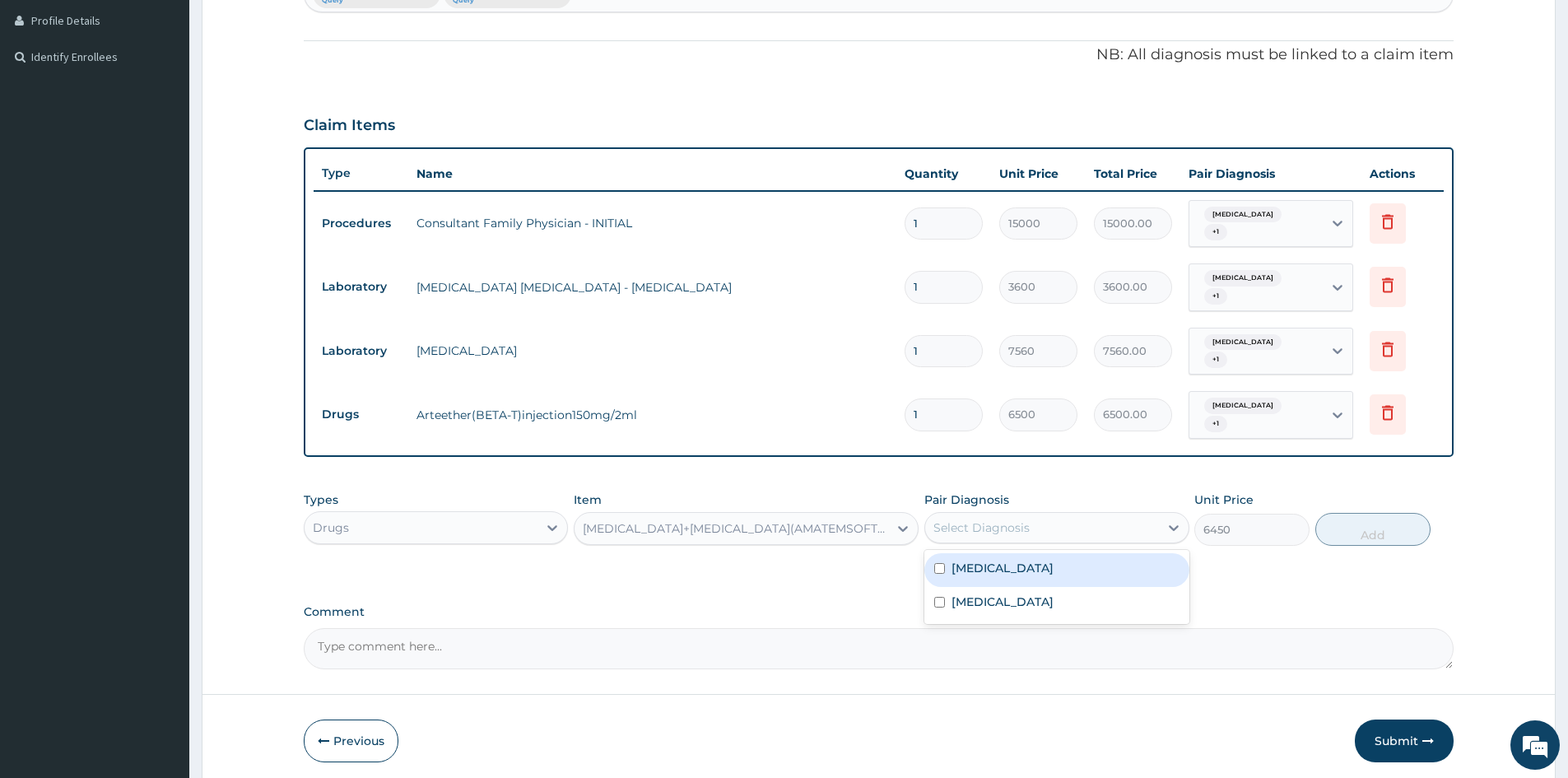
click at [1151, 526] on div "Select Diagnosis" at bounding box center [1042, 528] width 233 height 27
click at [1121, 570] on div "[MEDICAL_DATA]" at bounding box center [1057, 570] width 264 height 34
checkbox input "true"
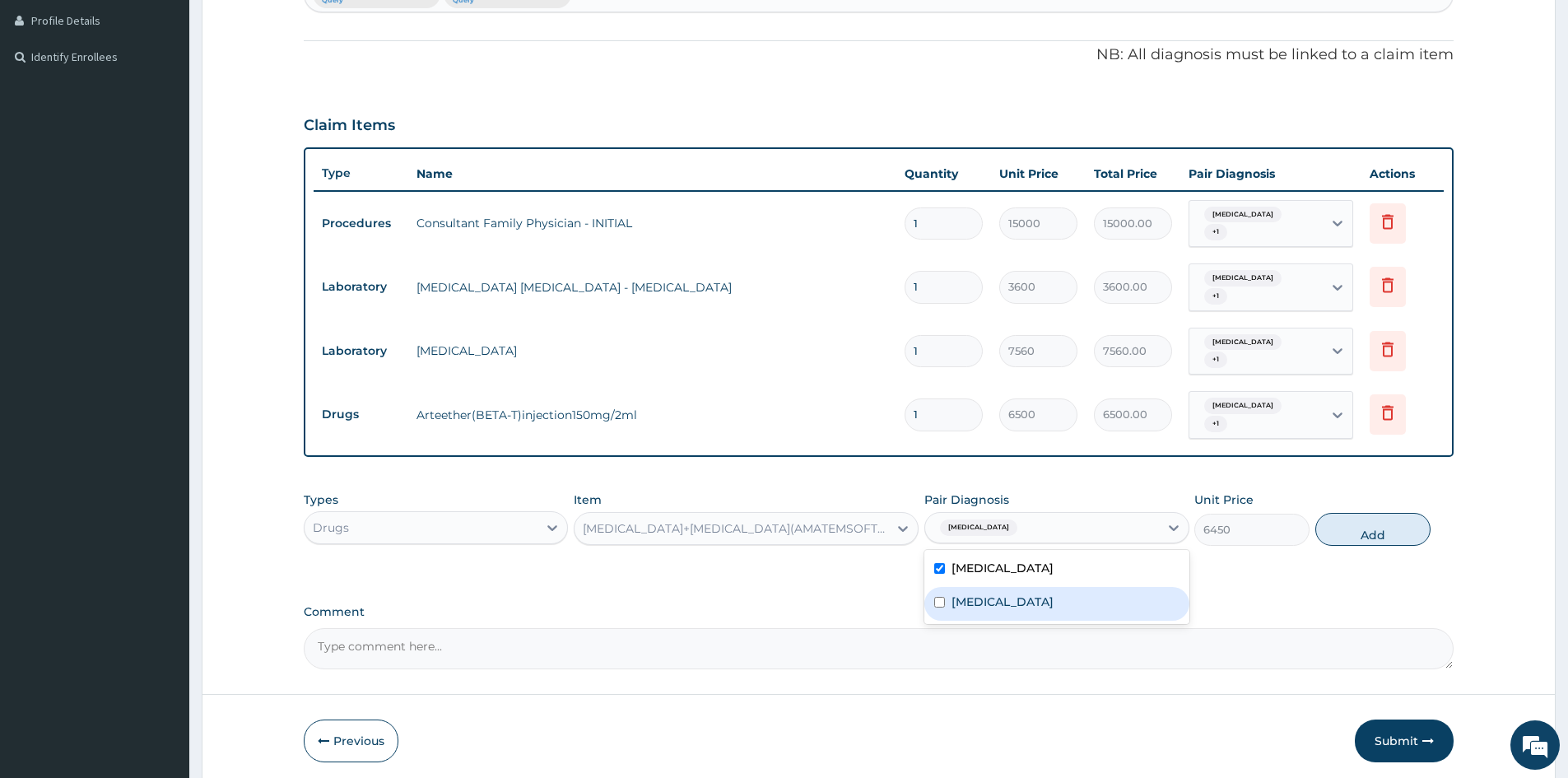
click at [1110, 608] on div "[MEDICAL_DATA]" at bounding box center [1057, 603] width 264 height 34
checkbox input "true"
click at [1395, 539] on button "Add" at bounding box center [1373, 529] width 116 height 33
type input "0"
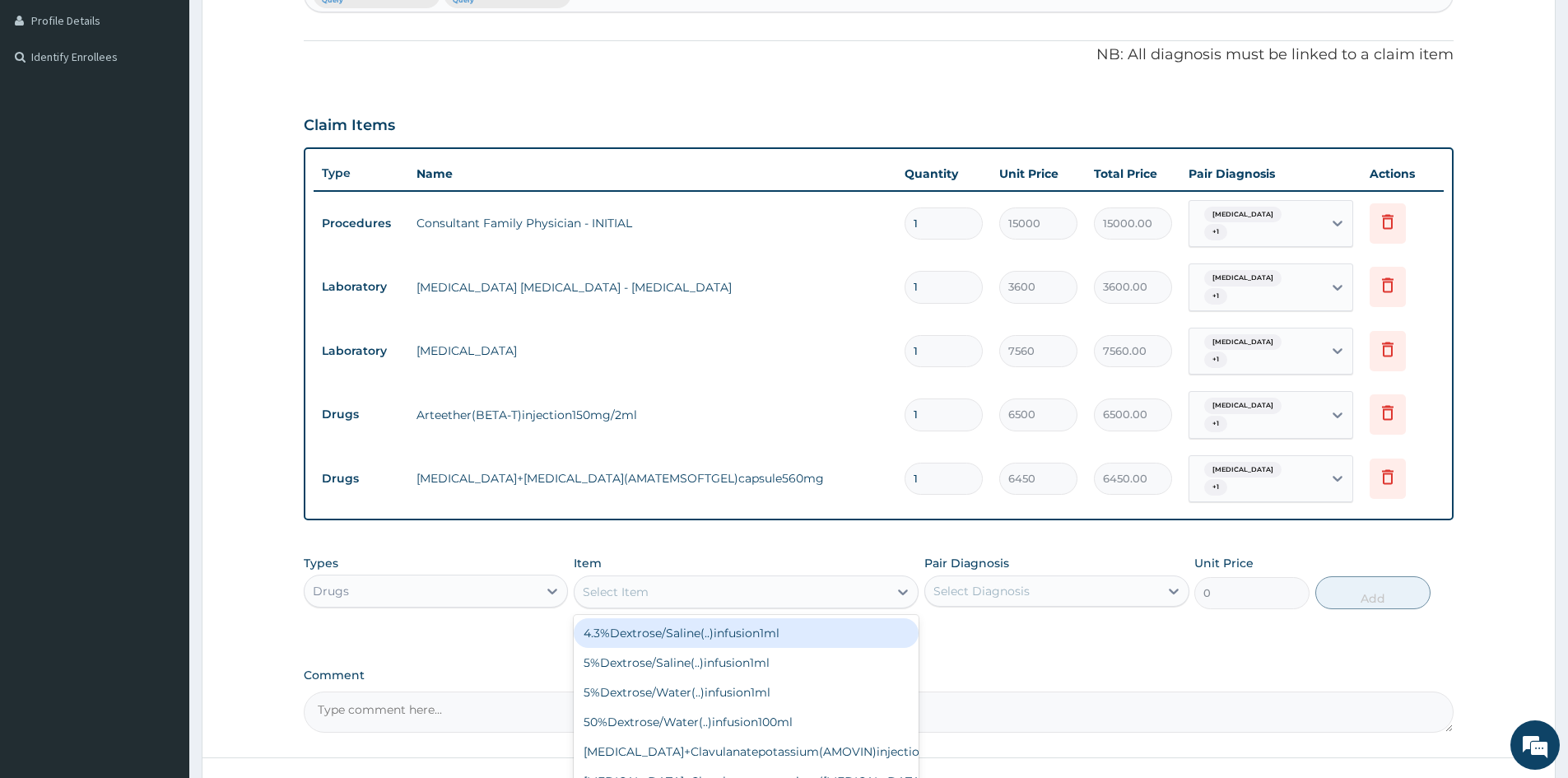
click at [823, 590] on div "Select Item" at bounding box center [731, 593] width 313 height 27
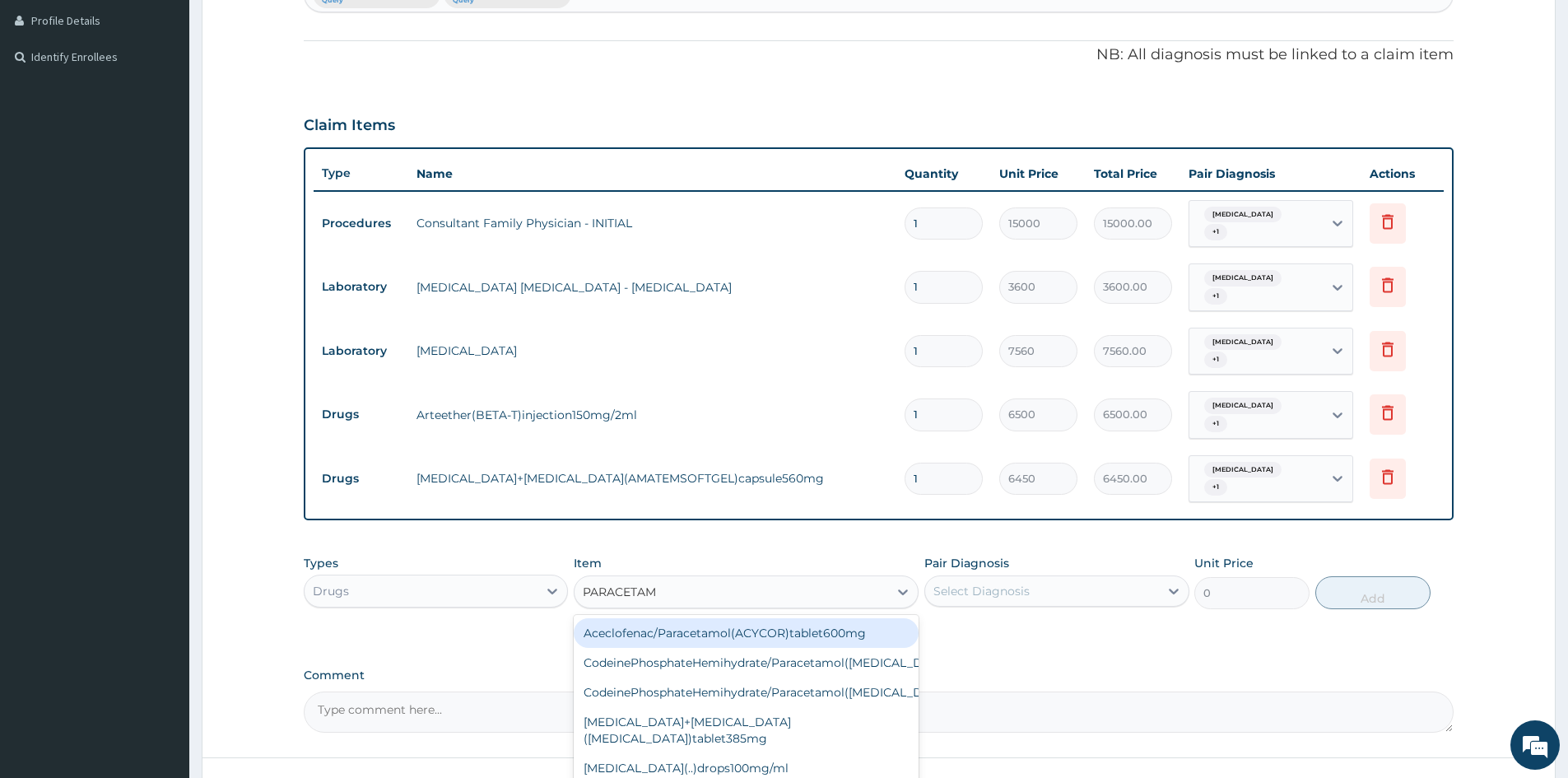
type input "PARACETAMO"
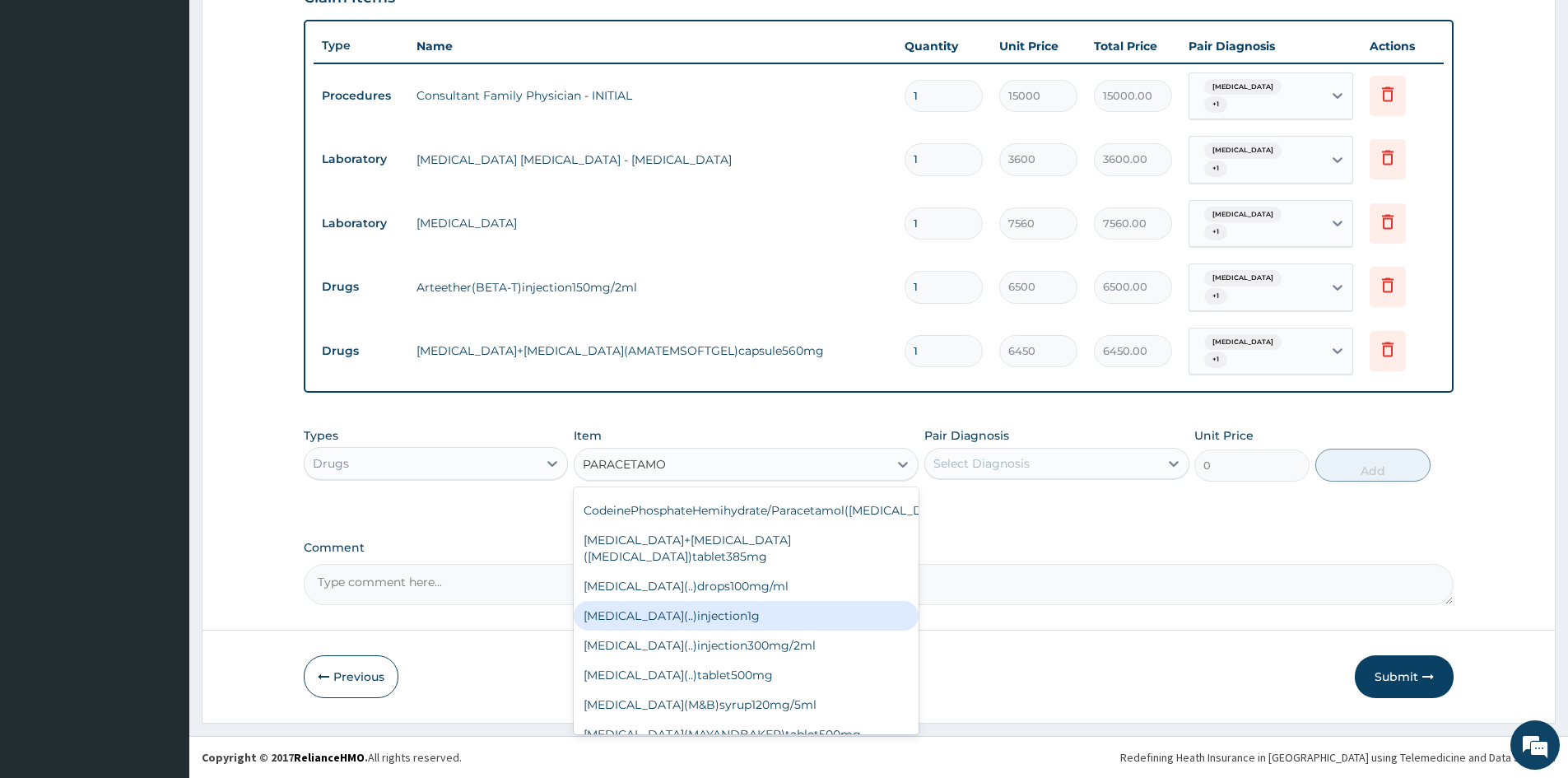
scroll to position [82, 0]
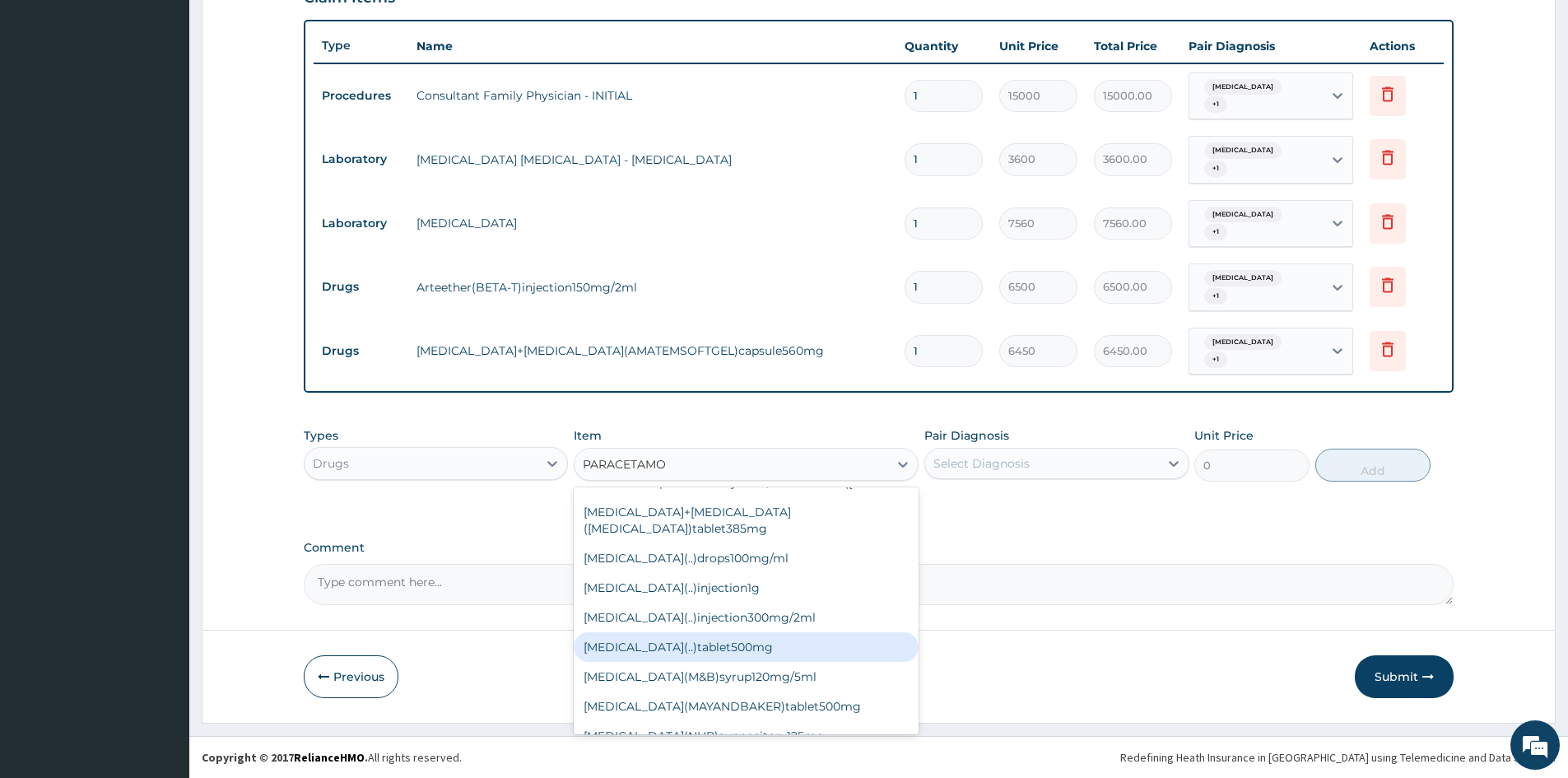
click at [727, 662] on div "[MEDICAL_DATA](..)tablet500mg" at bounding box center [746, 648] width 345 height 30
type input "25"
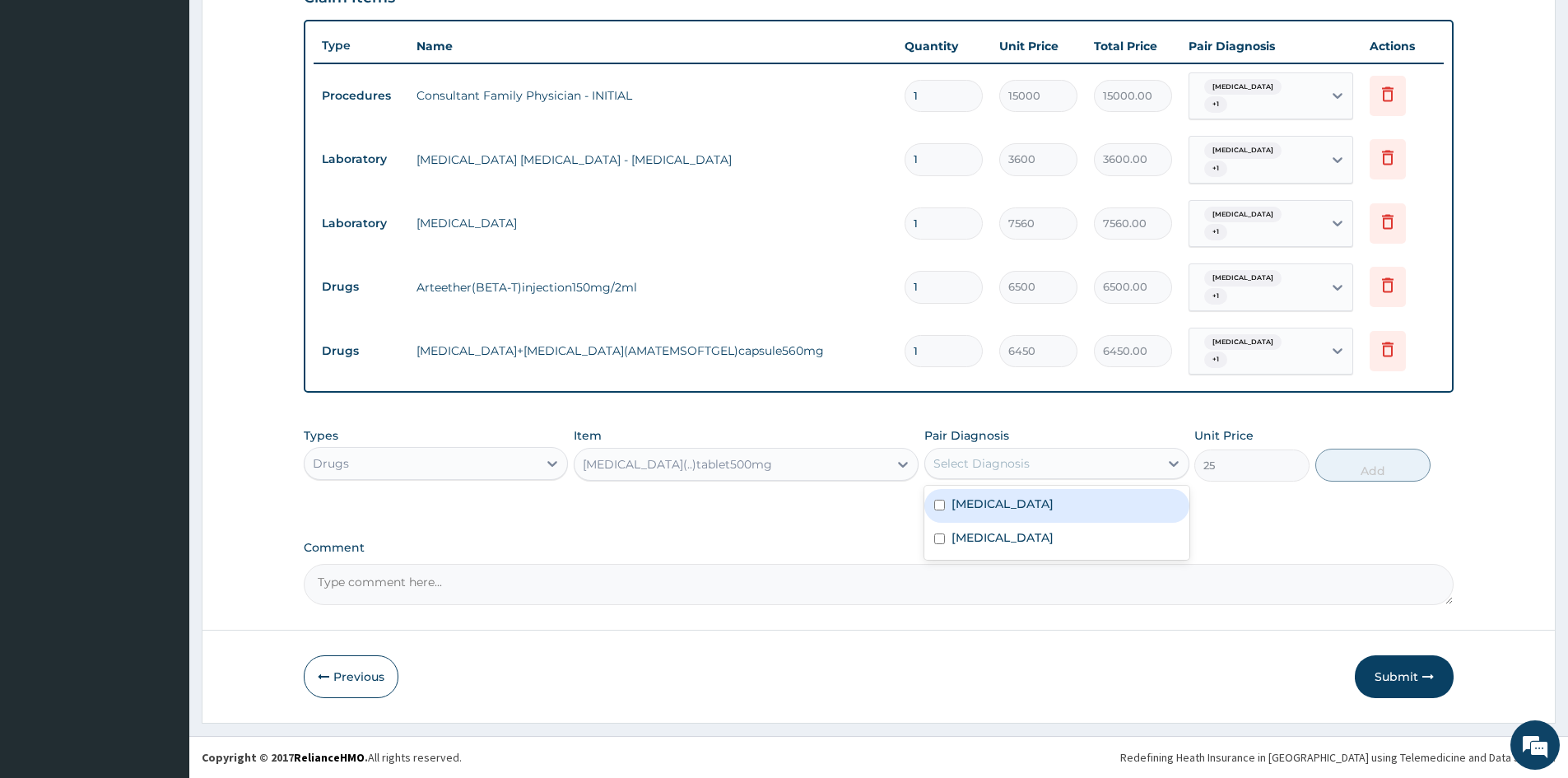
click at [996, 462] on div "Select Diagnosis" at bounding box center [982, 464] width 96 height 17
drag, startPoint x: 981, startPoint y: 497, endPoint x: 981, endPoint y: 516, distance: 19.0
click at [981, 506] on label "[MEDICAL_DATA]" at bounding box center [1002, 504] width 102 height 17
checkbox input "true"
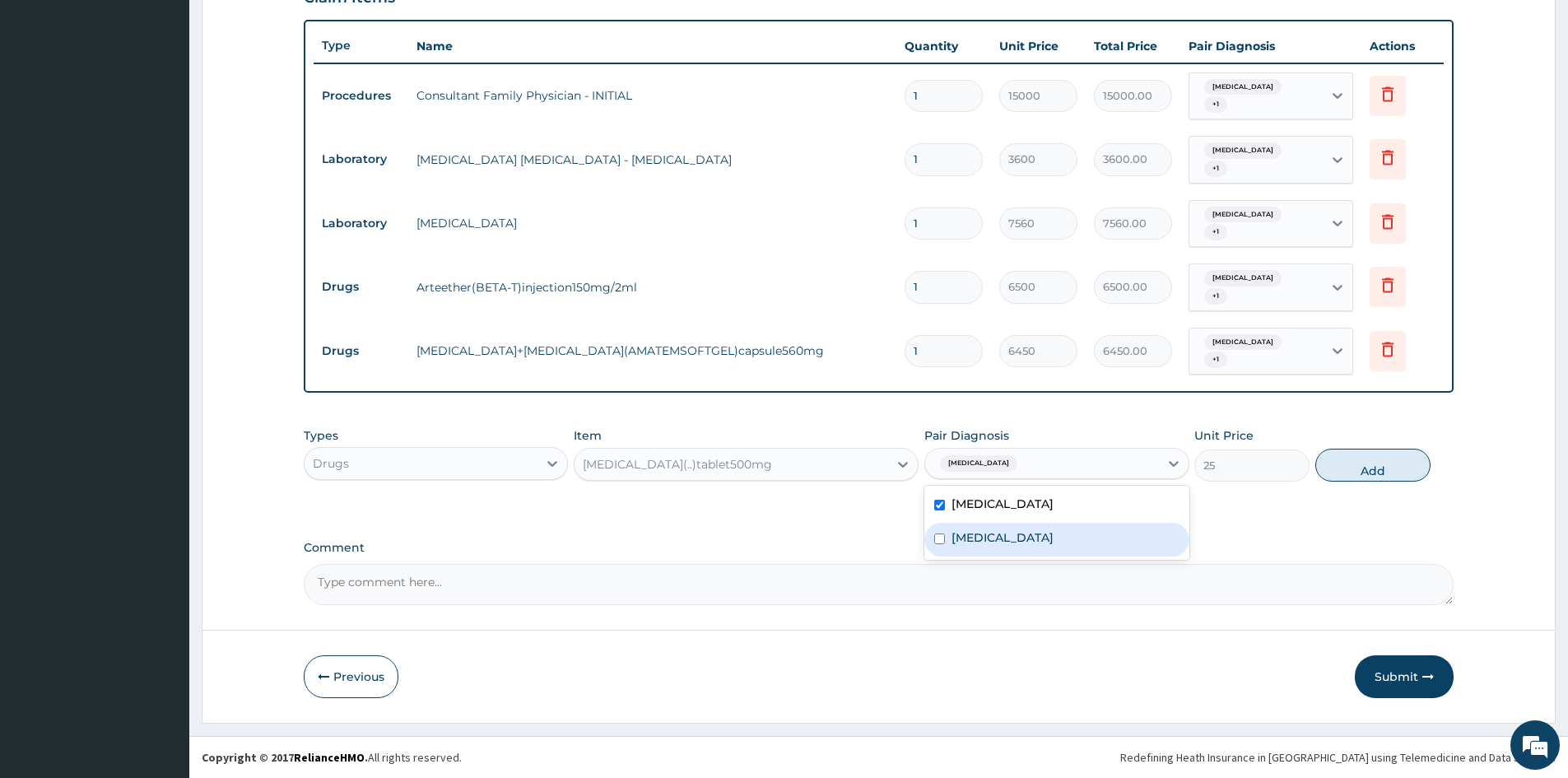
click at [979, 525] on div "[MEDICAL_DATA]" at bounding box center [1057, 539] width 264 height 34
checkbox input "true"
click at [1362, 461] on button "Add" at bounding box center [1373, 465] width 116 height 33
type input "0"
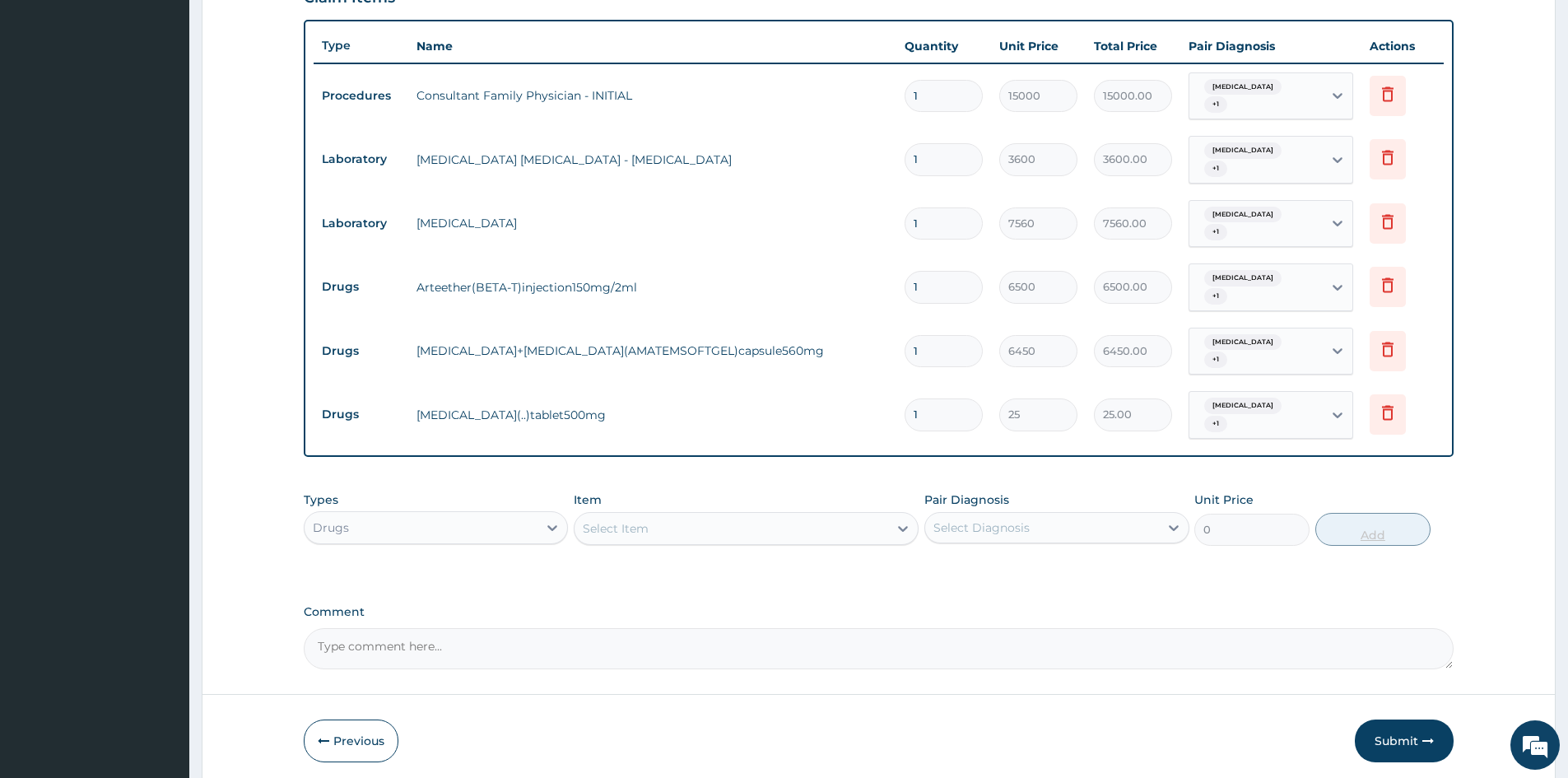
type input "0.00"
type input "3"
type input "75.00"
type input "30"
type input "750.00"
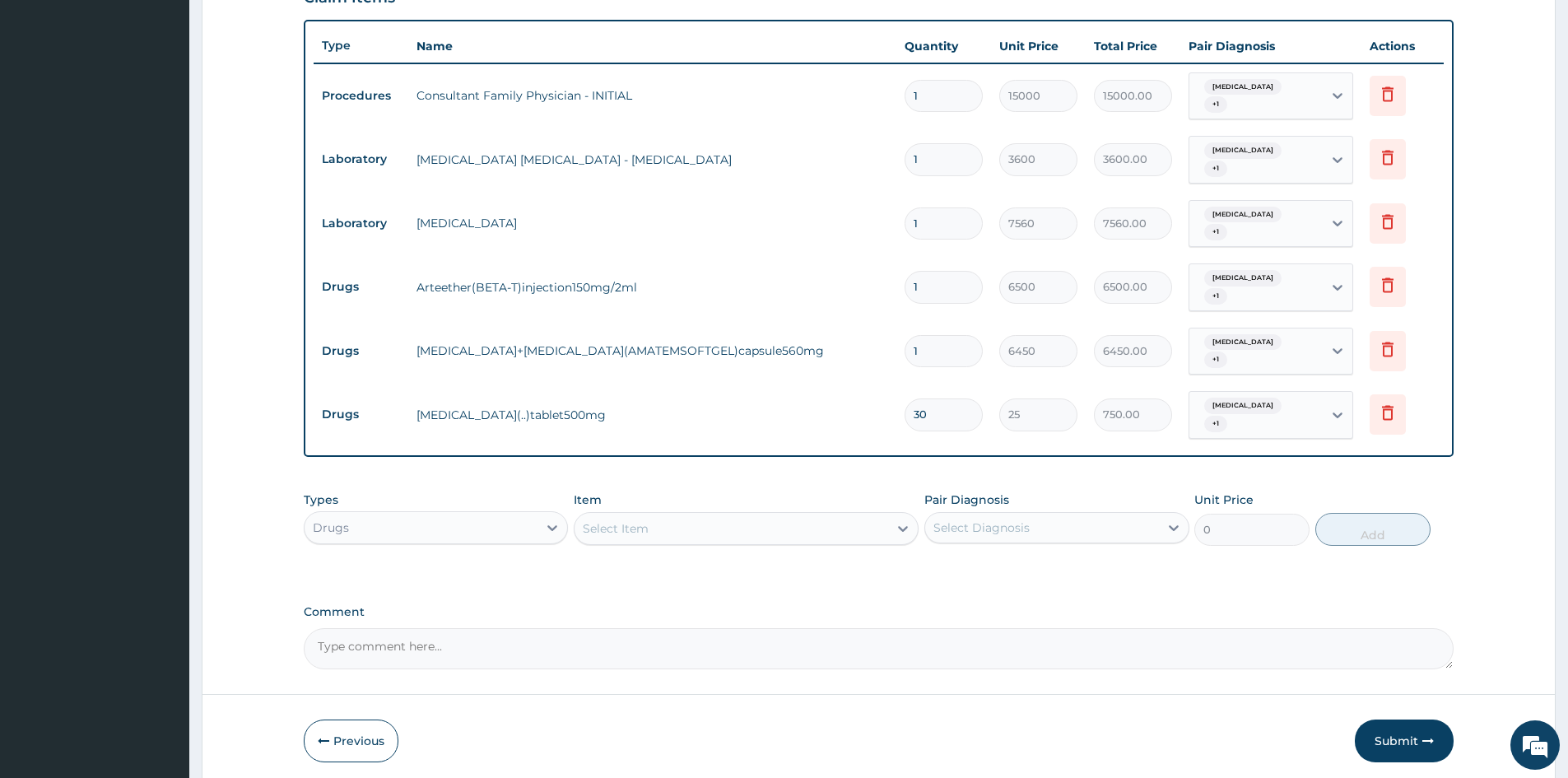
type input "30"
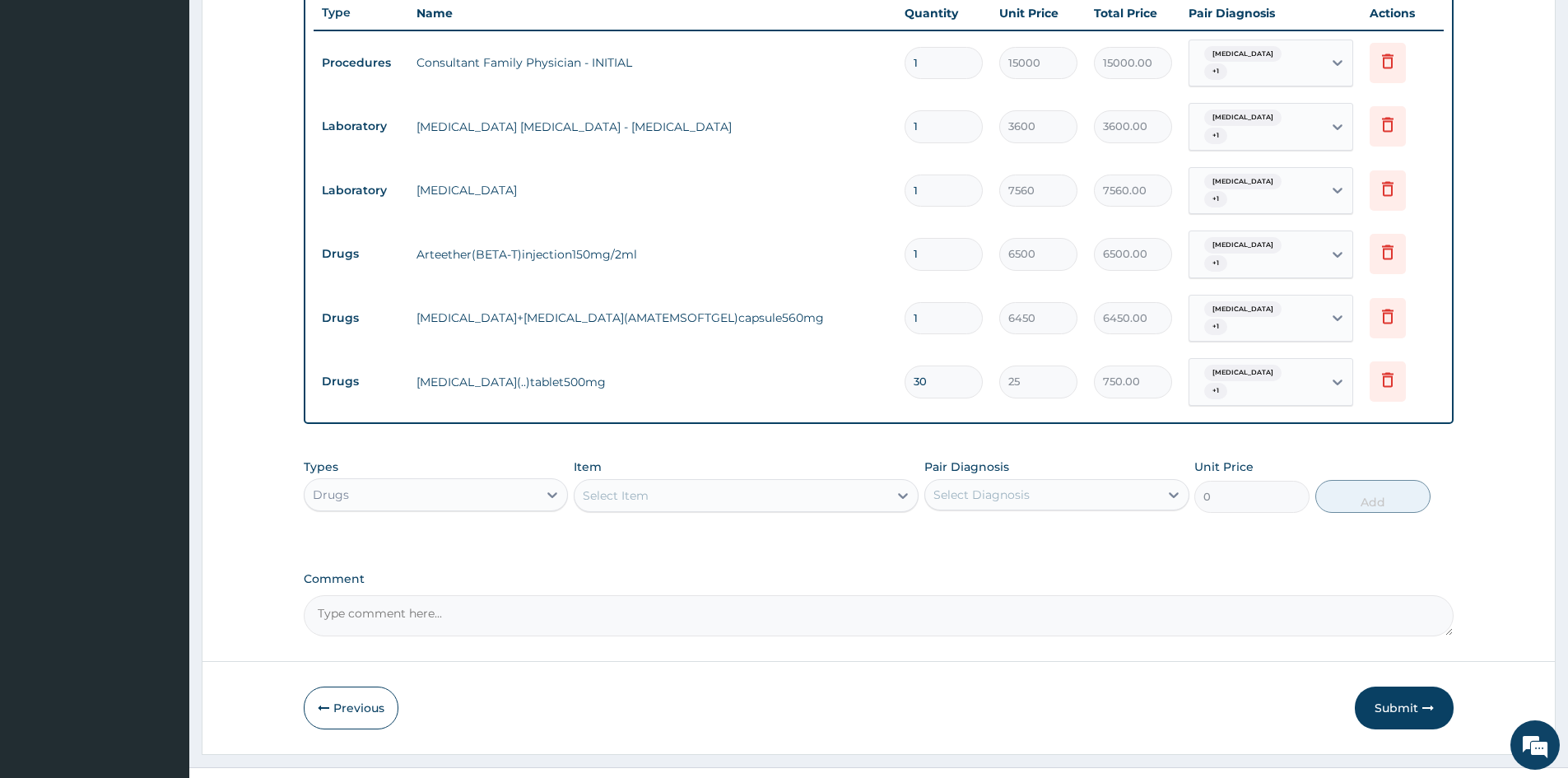
scroll to position [641, 0]
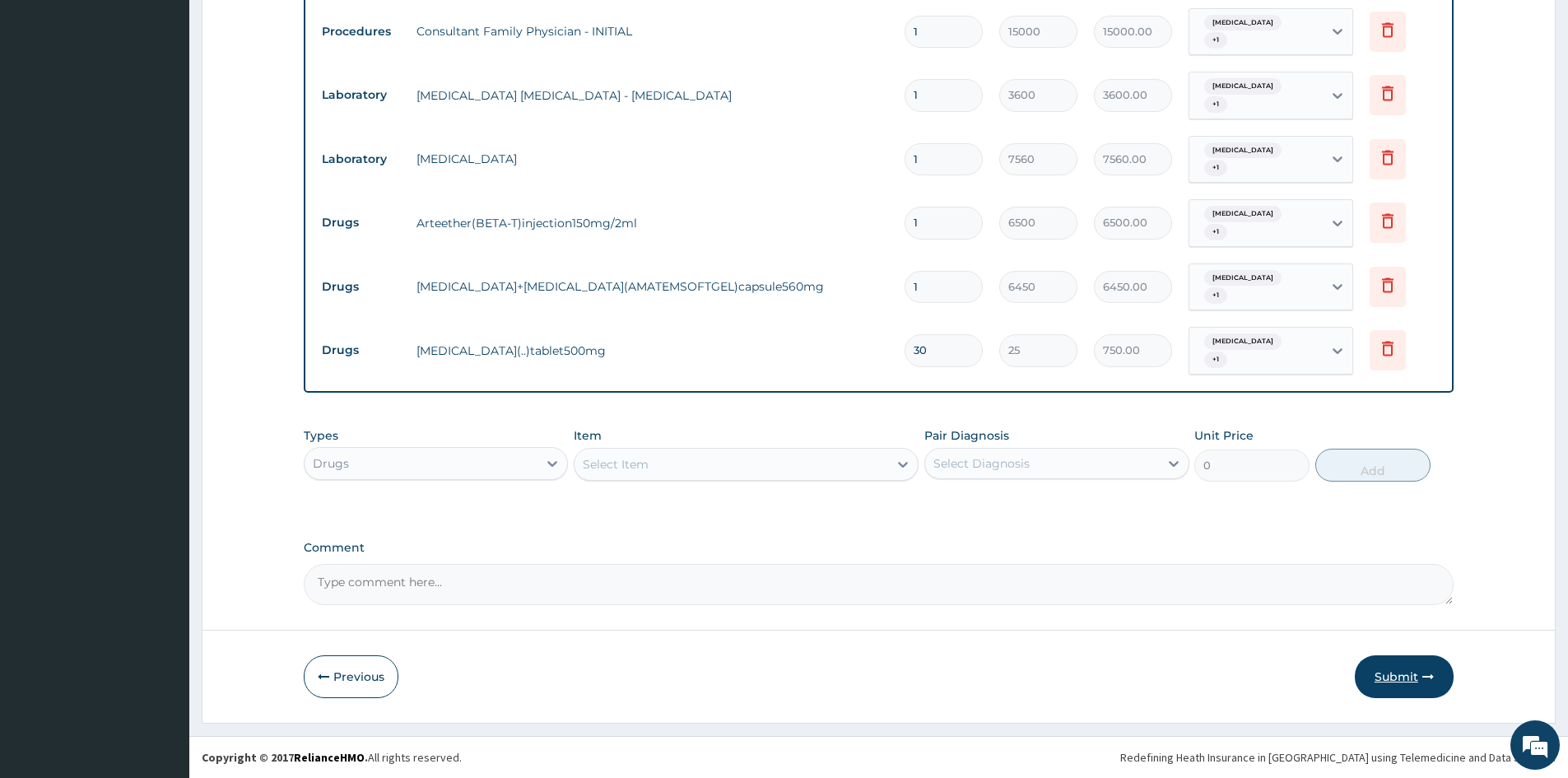
click at [1381, 672] on button "Submit" at bounding box center [1404, 677] width 99 height 43
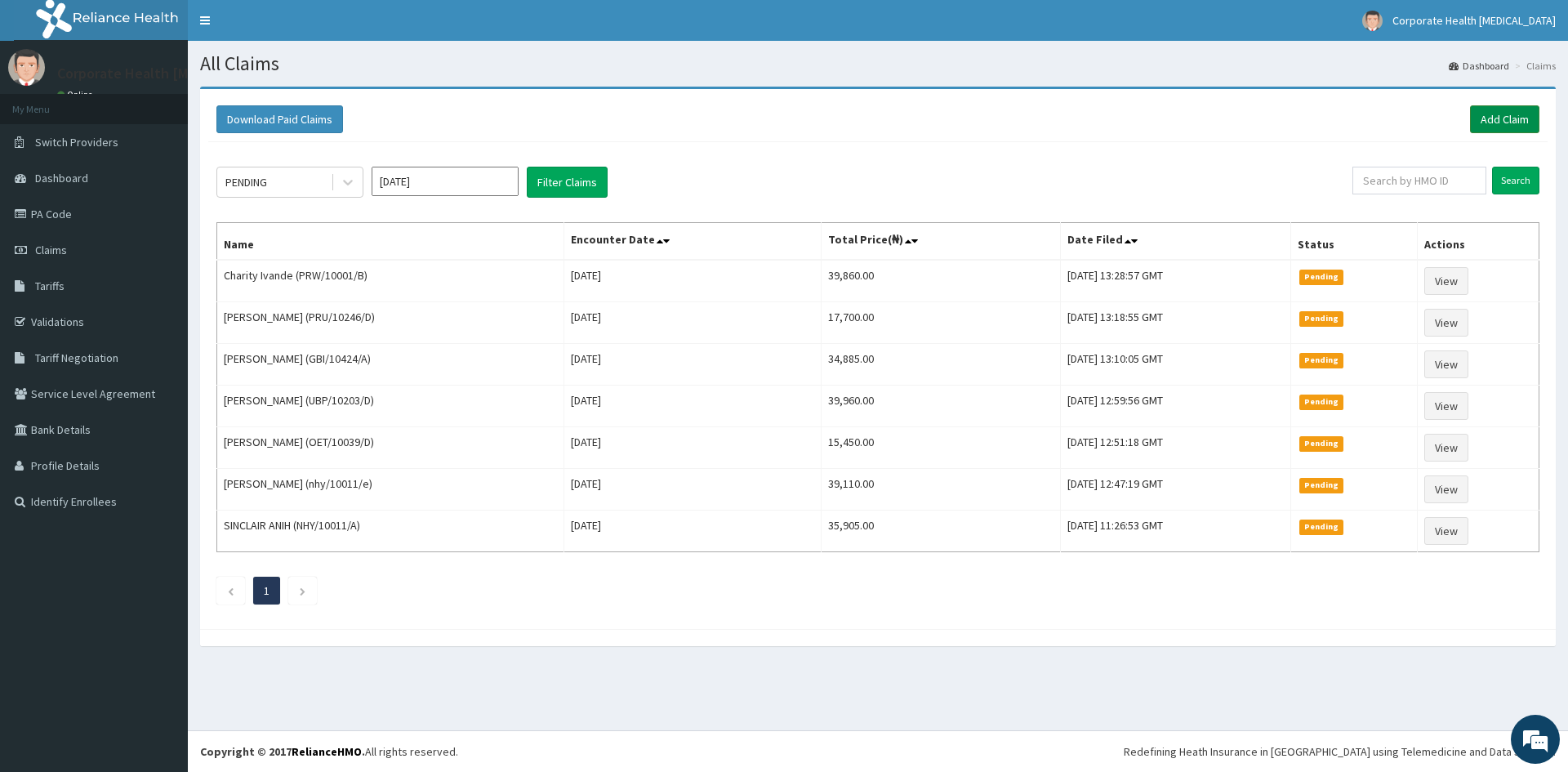
click at [1517, 109] on link "Add Claim" at bounding box center [1505, 120] width 69 height 28
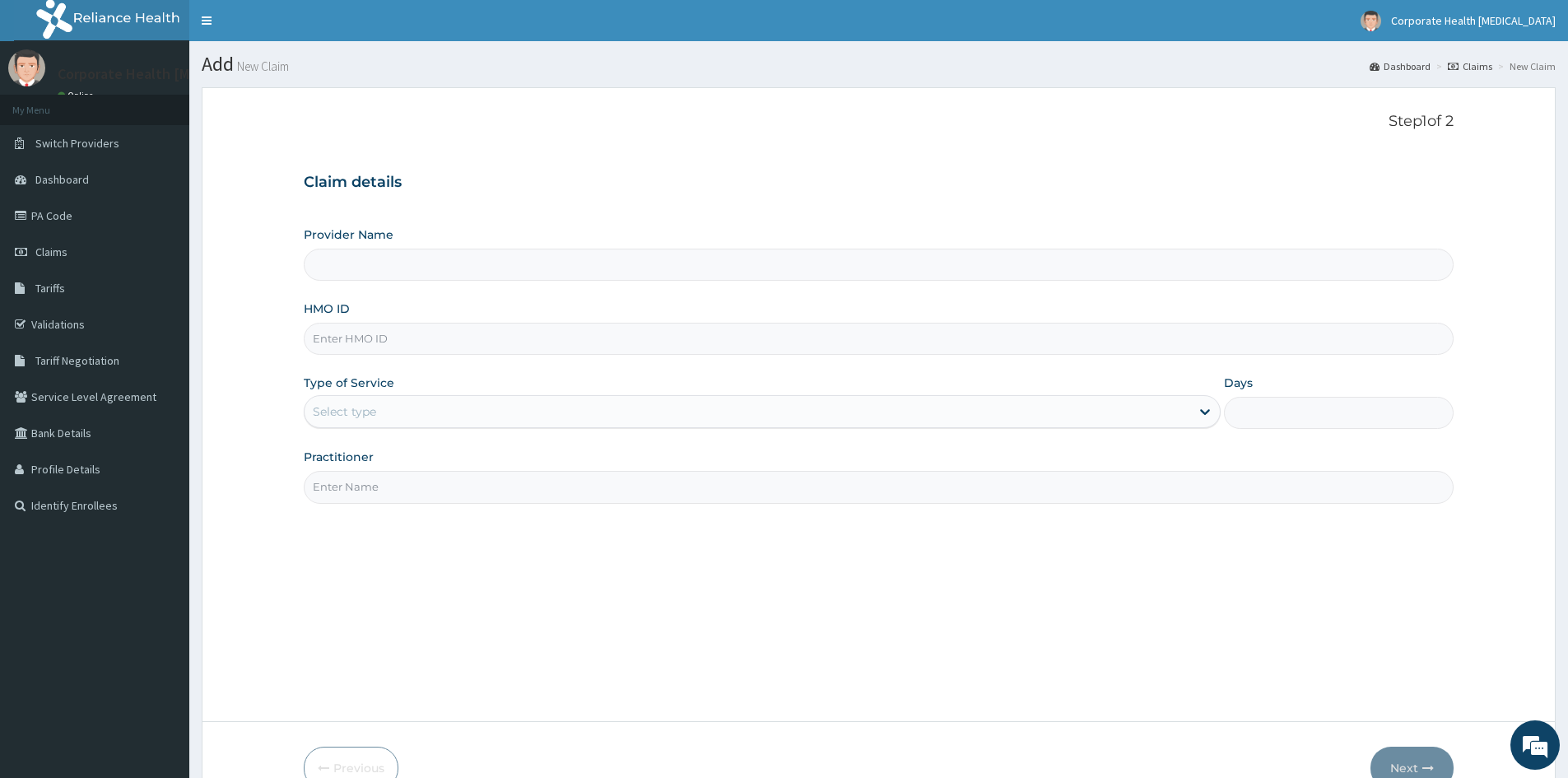
click at [369, 342] on input "HMO ID" at bounding box center [879, 338] width 1150 height 32
type input "CHILDCARE AND WELLNESS CLINICS"
paste input "OET/10039/c"
type input "OET/10039/c"
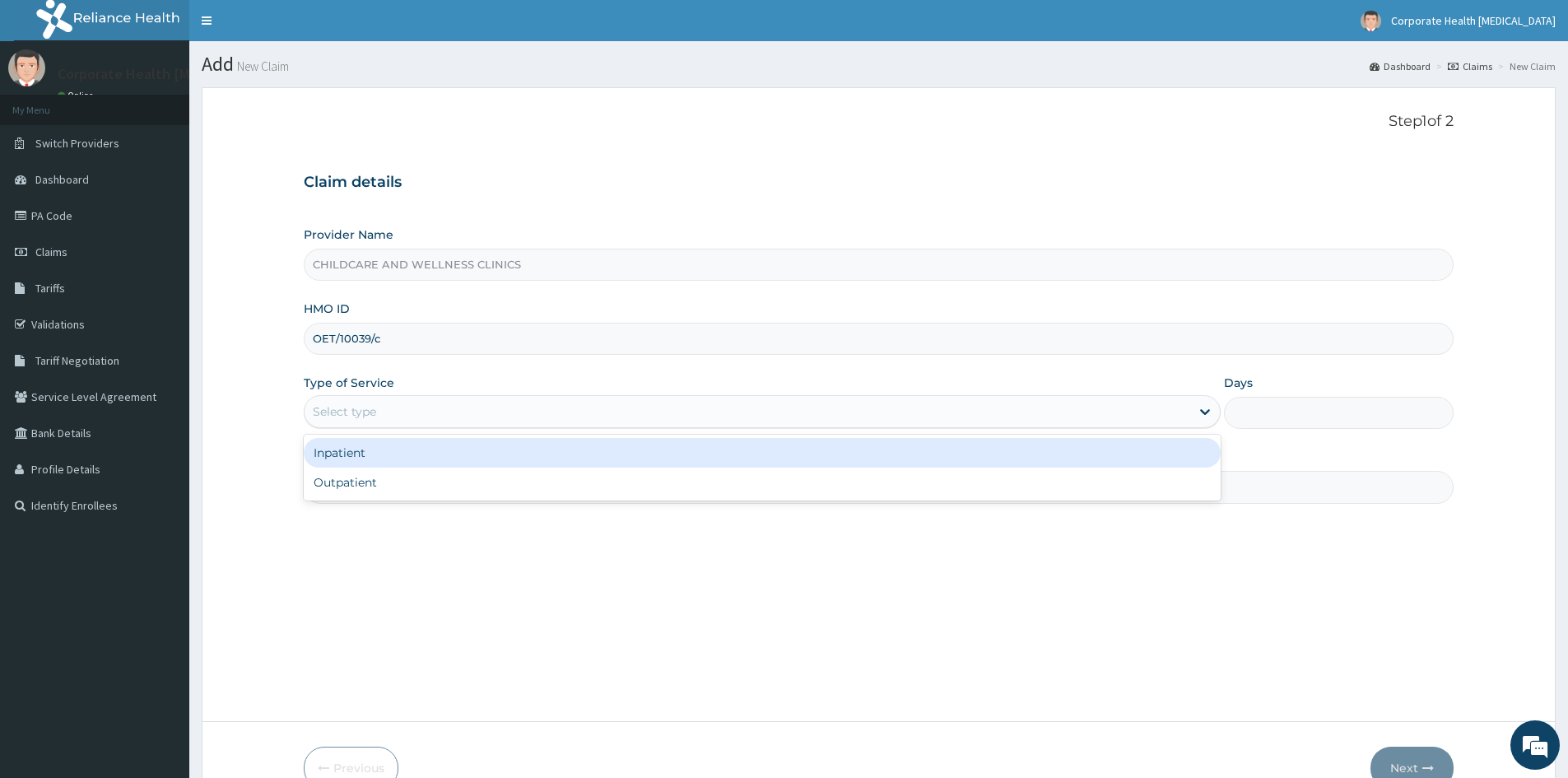
click at [373, 420] on div "Select type" at bounding box center [344, 411] width 63 height 17
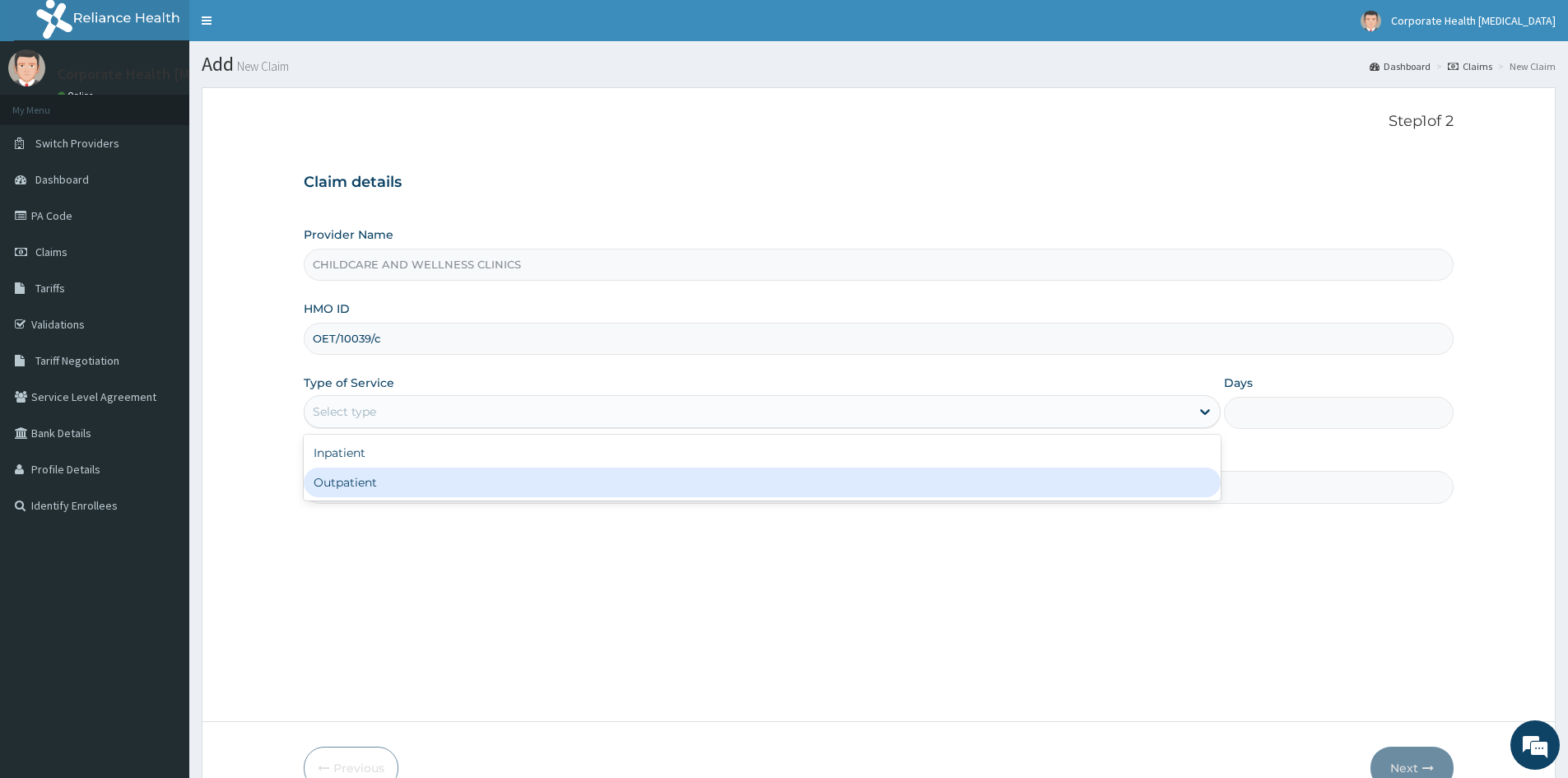
click at [360, 484] on div "Outpatient" at bounding box center [763, 483] width 917 height 30
type input "1"
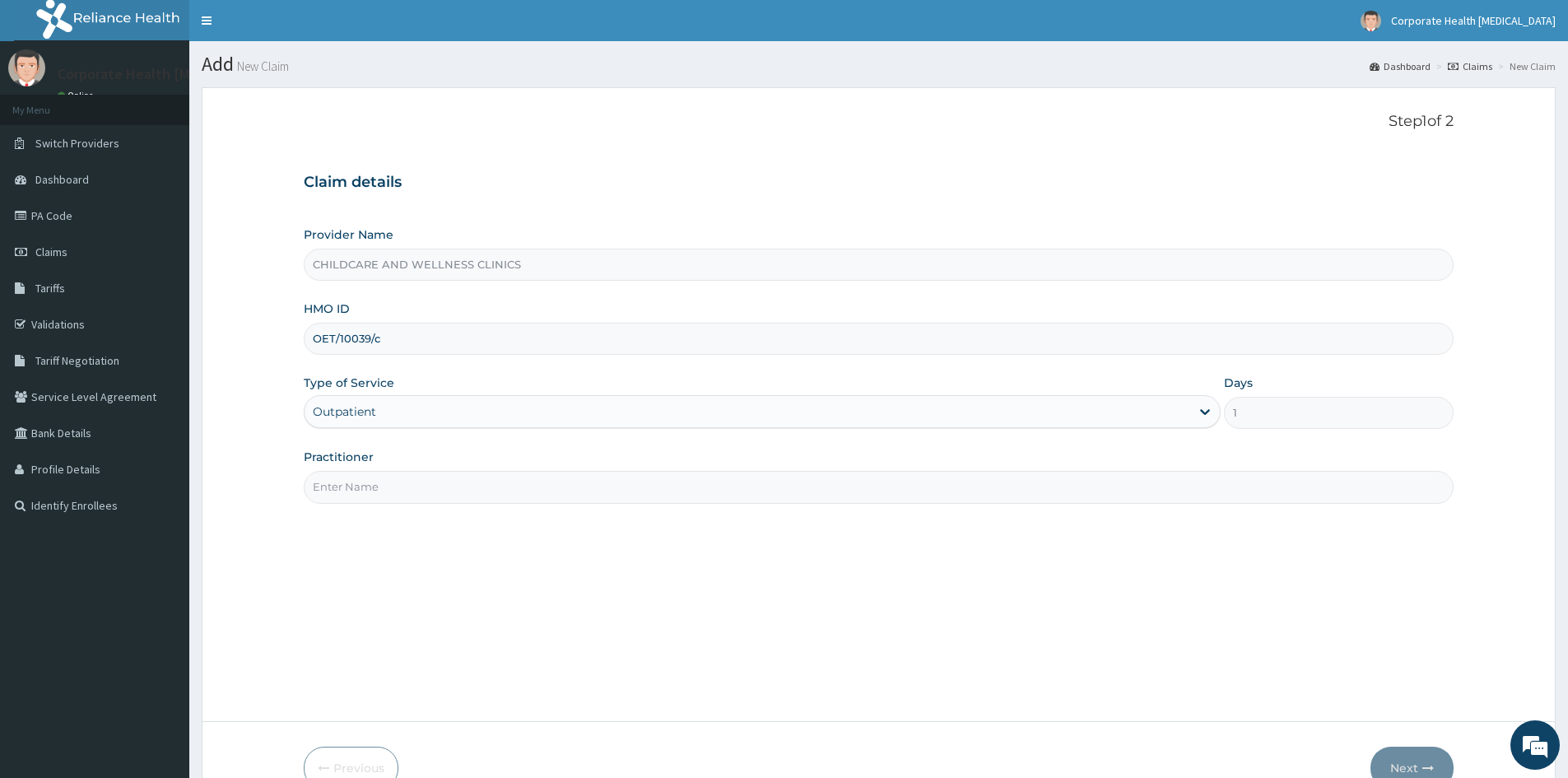
click at [389, 485] on input "Practitioner" at bounding box center [879, 487] width 1150 height 32
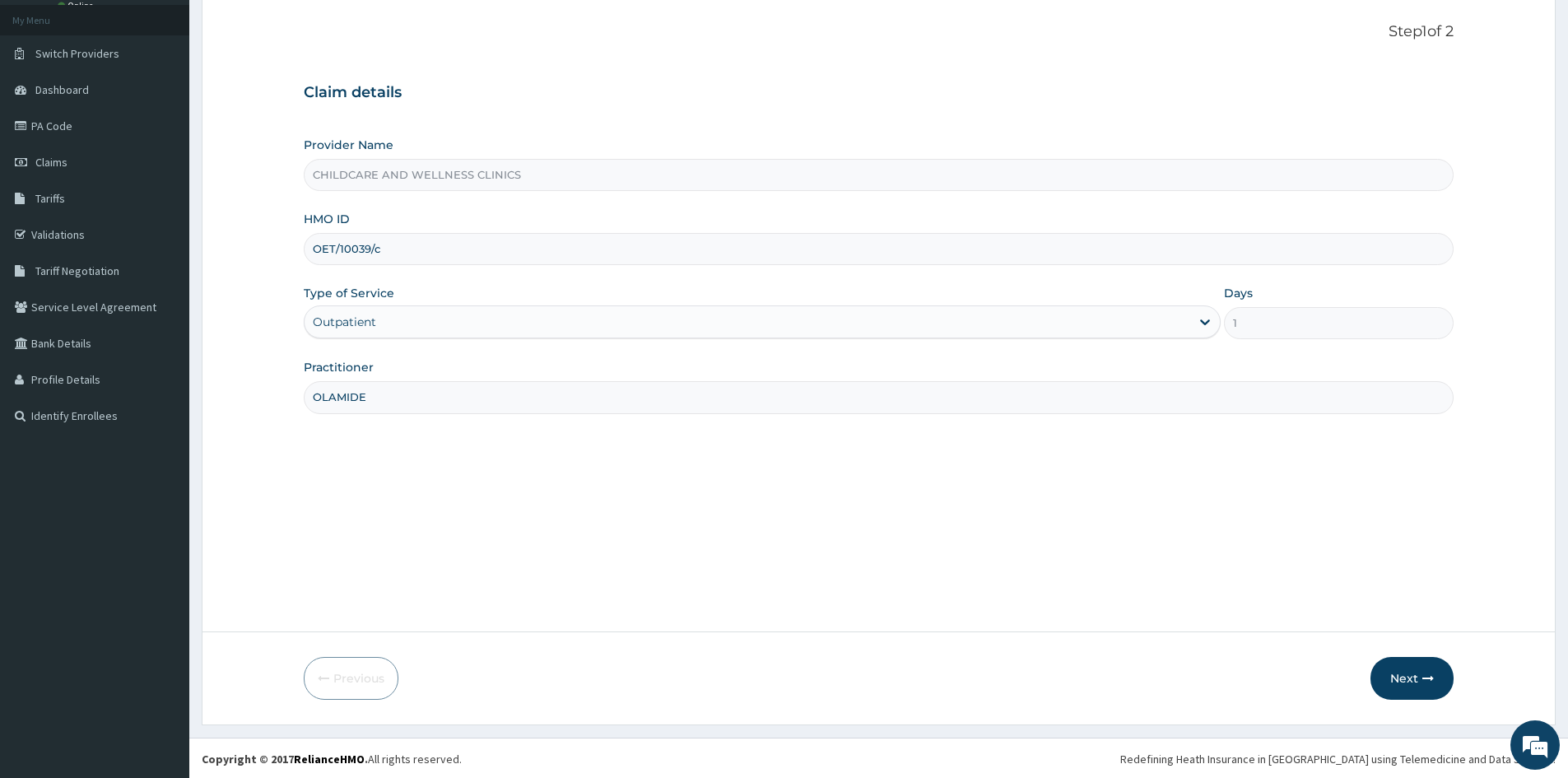
scroll to position [91, 0]
type input "OLAMIDE"
click at [1394, 675] on button "Next" at bounding box center [1413, 677] width 83 height 43
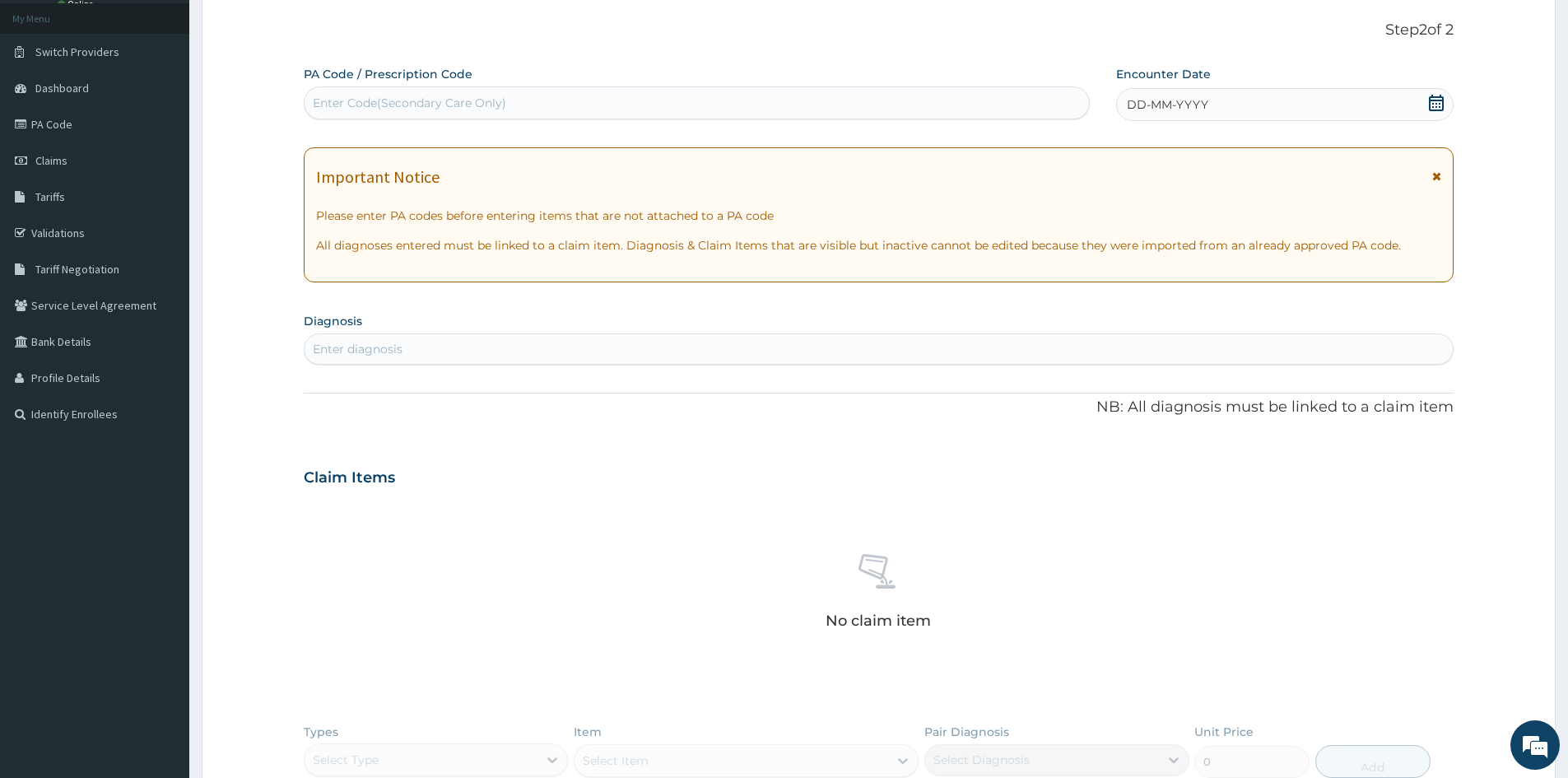
click at [457, 349] on div "Enter diagnosis" at bounding box center [879, 349] width 1148 height 27
click at [409, 339] on div "Enter diagnosis" at bounding box center [879, 349] width 1148 height 27
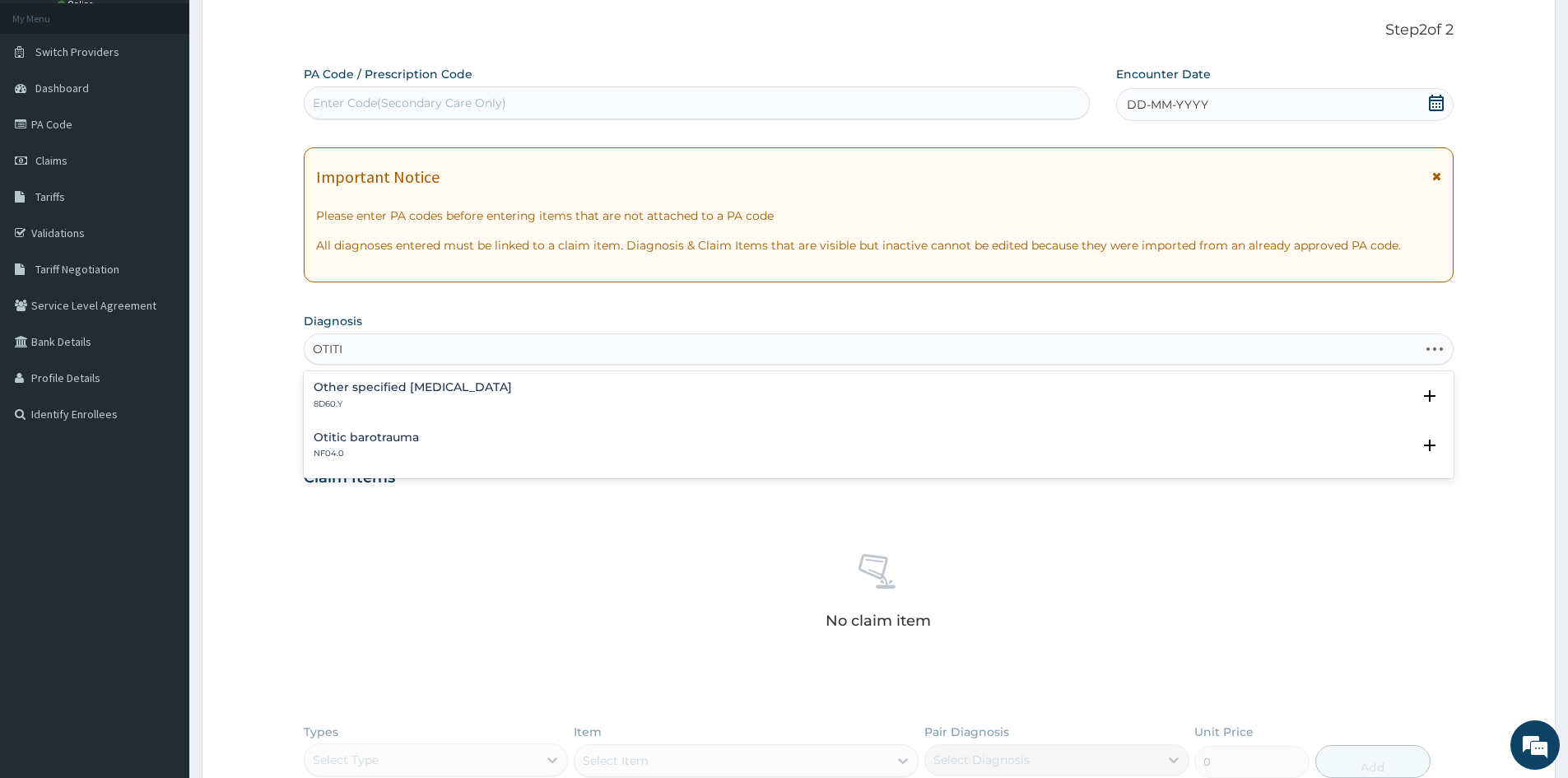
type input "OTITIS"
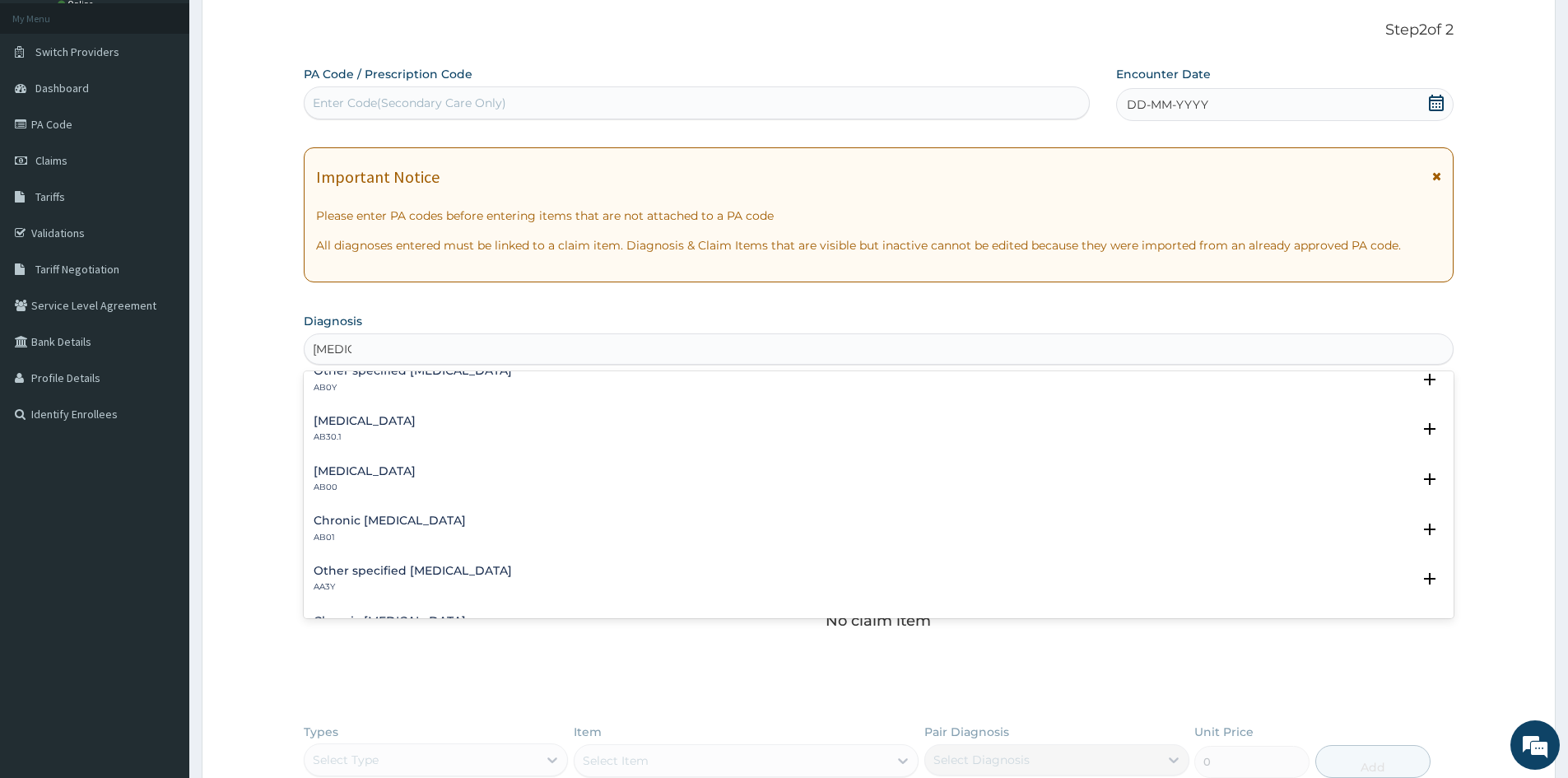
scroll to position [247, 0]
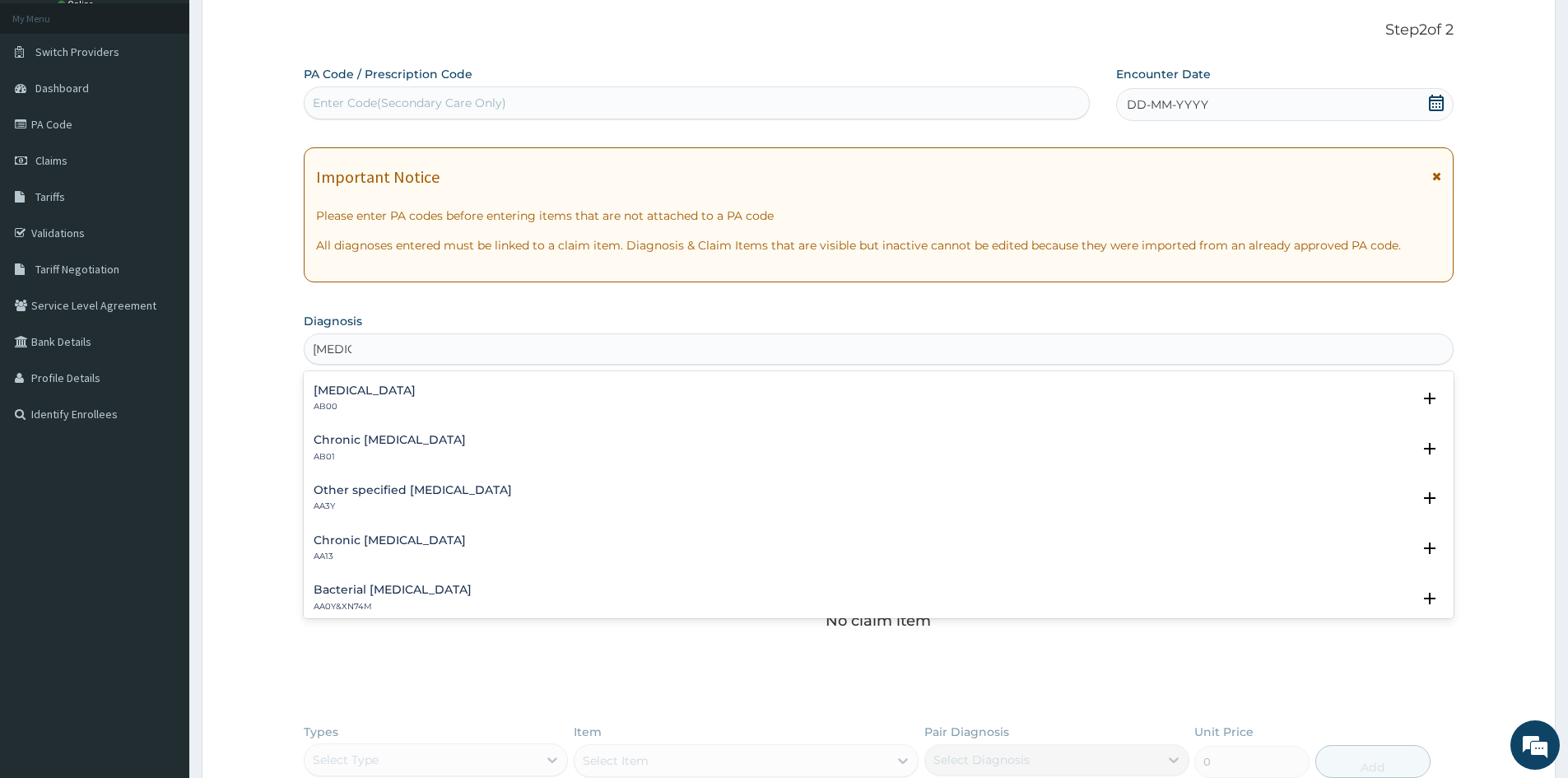
click at [397, 397] on h4 "Acute otitis media" at bounding box center [364, 391] width 102 height 12
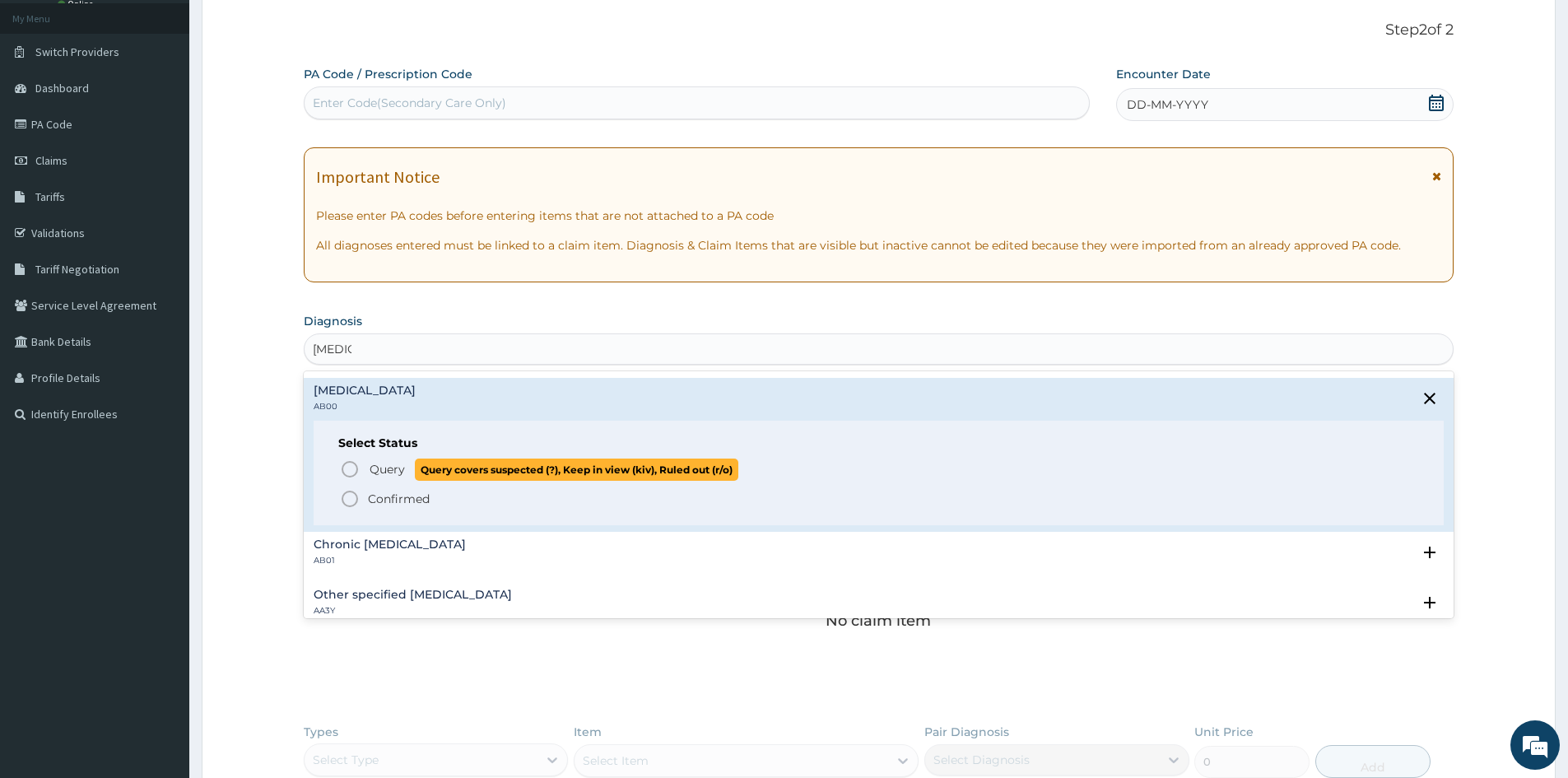
click at [353, 459] on span "Query Query covers suspected (?), Keep in view (kiv), Ruled out (r/o)" at bounding box center [879, 470] width 1079 height 22
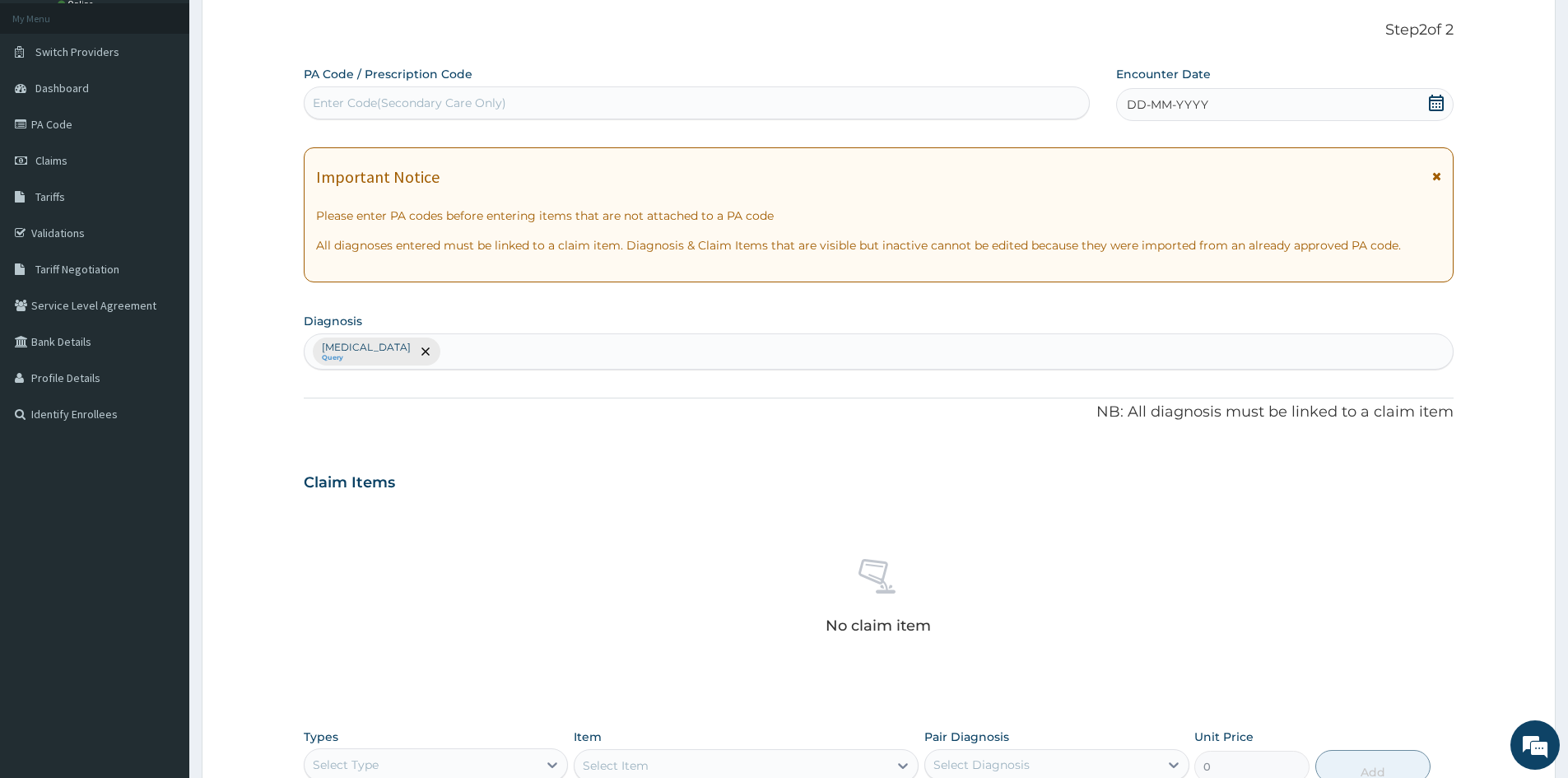
click at [1227, 91] on div "DD-MM-YYYY" at bounding box center [1284, 105] width 337 height 33
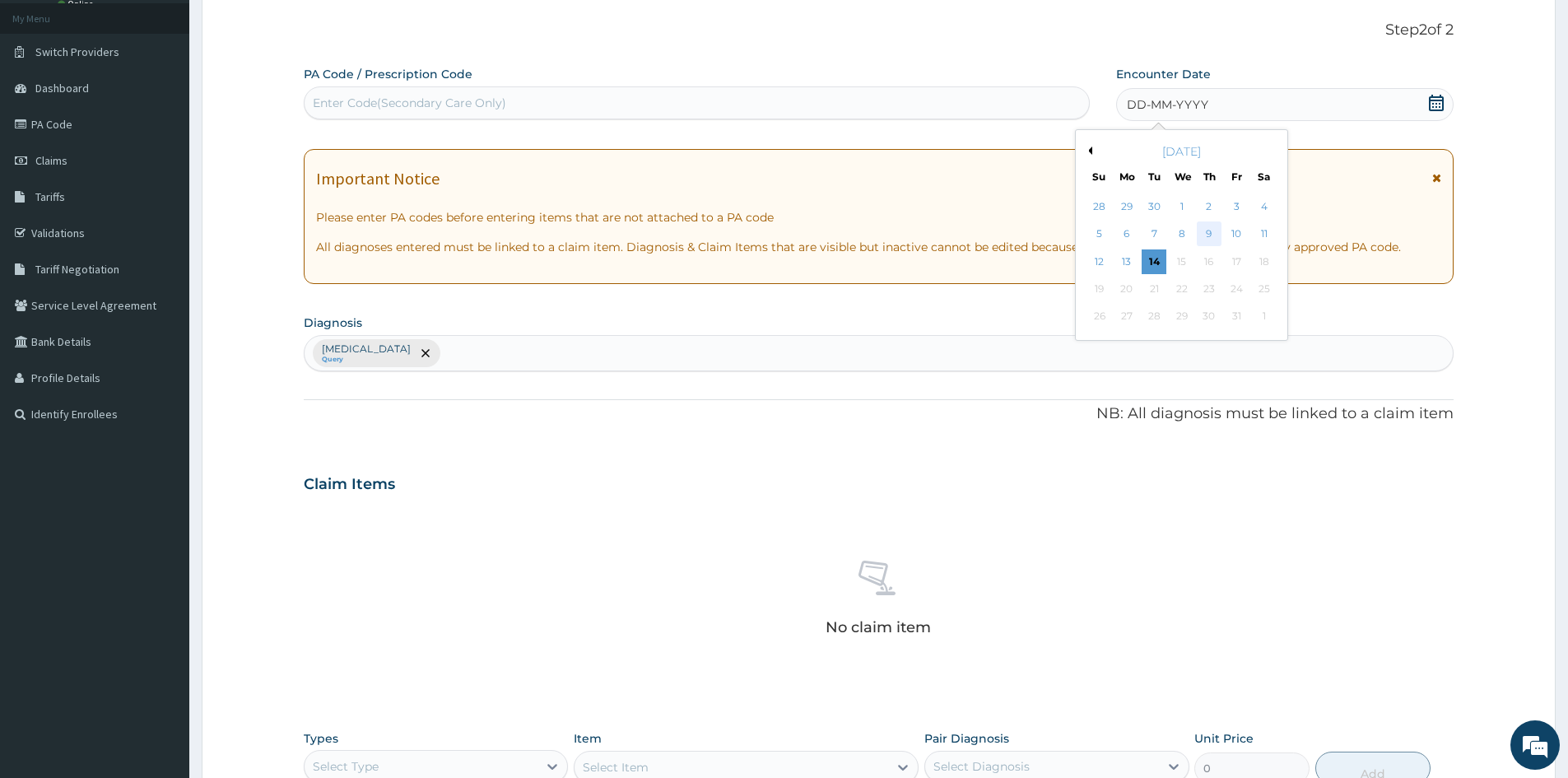
click at [1216, 228] on div "9" at bounding box center [1210, 235] width 25 height 25
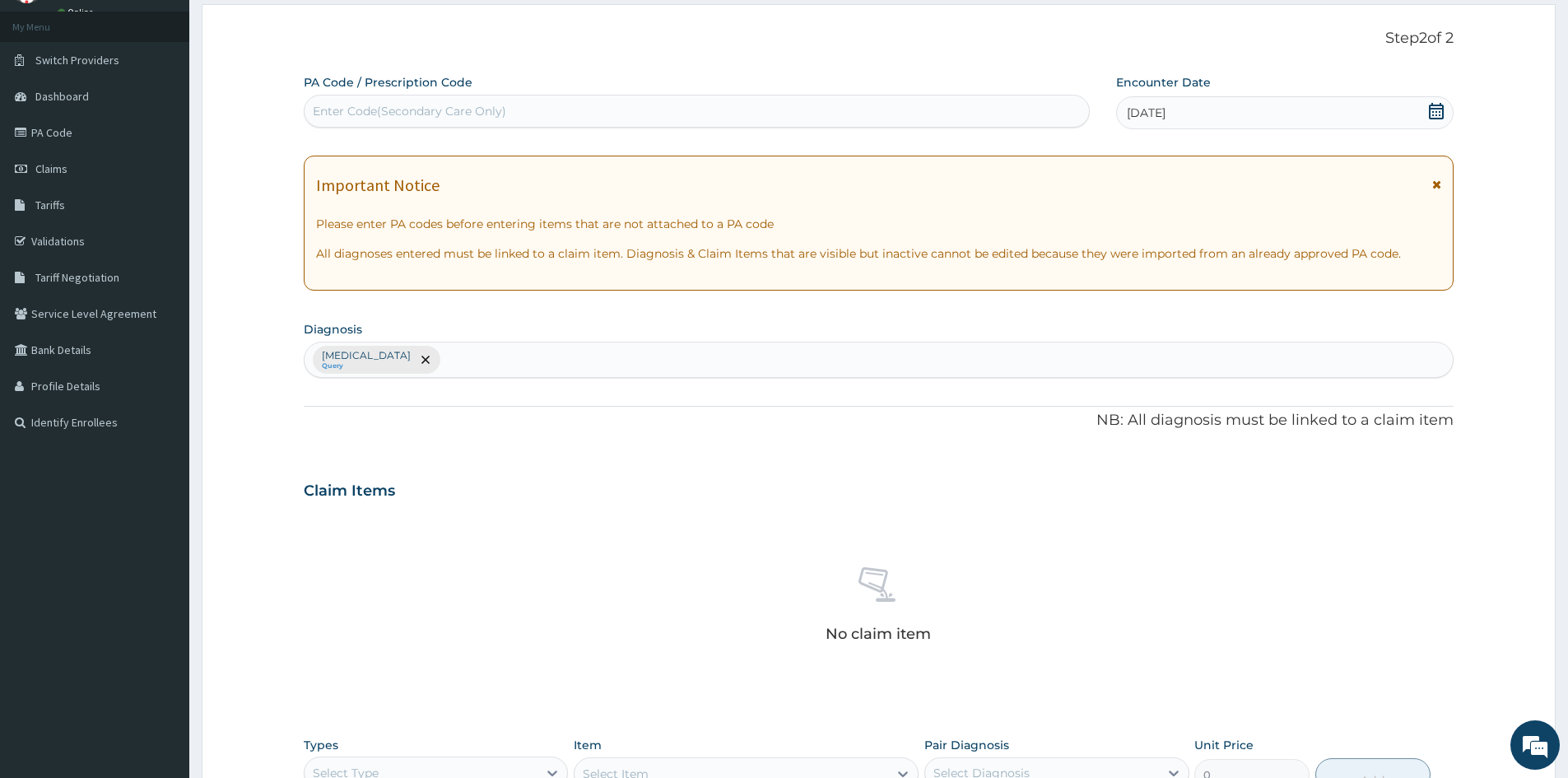
scroll to position [63, 0]
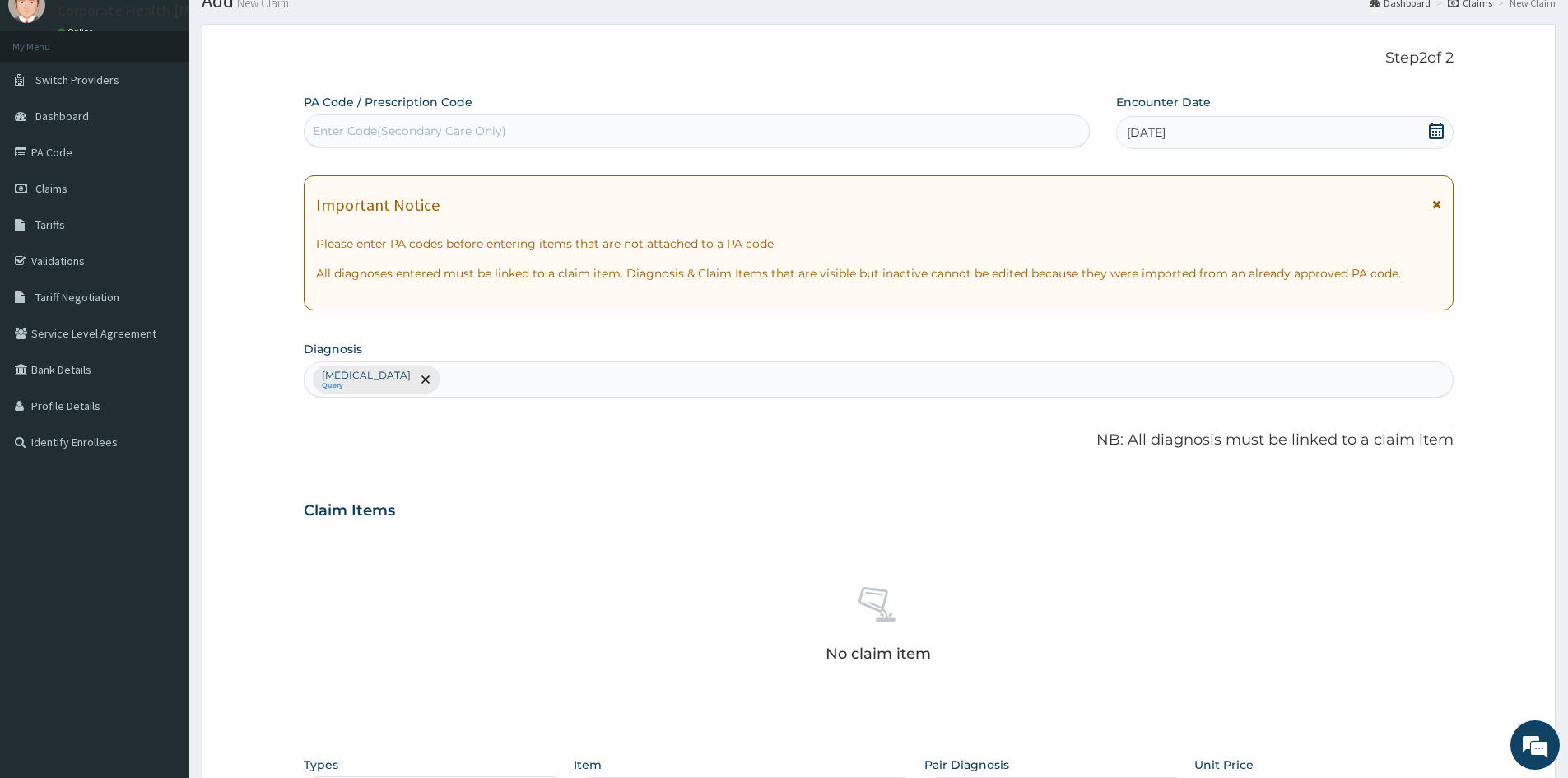
click at [474, 130] on div "Enter Code(Secondary Care Only)" at bounding box center [409, 131] width 194 height 17
paste input "PA/9B2895"
type input "PA/9B2895"
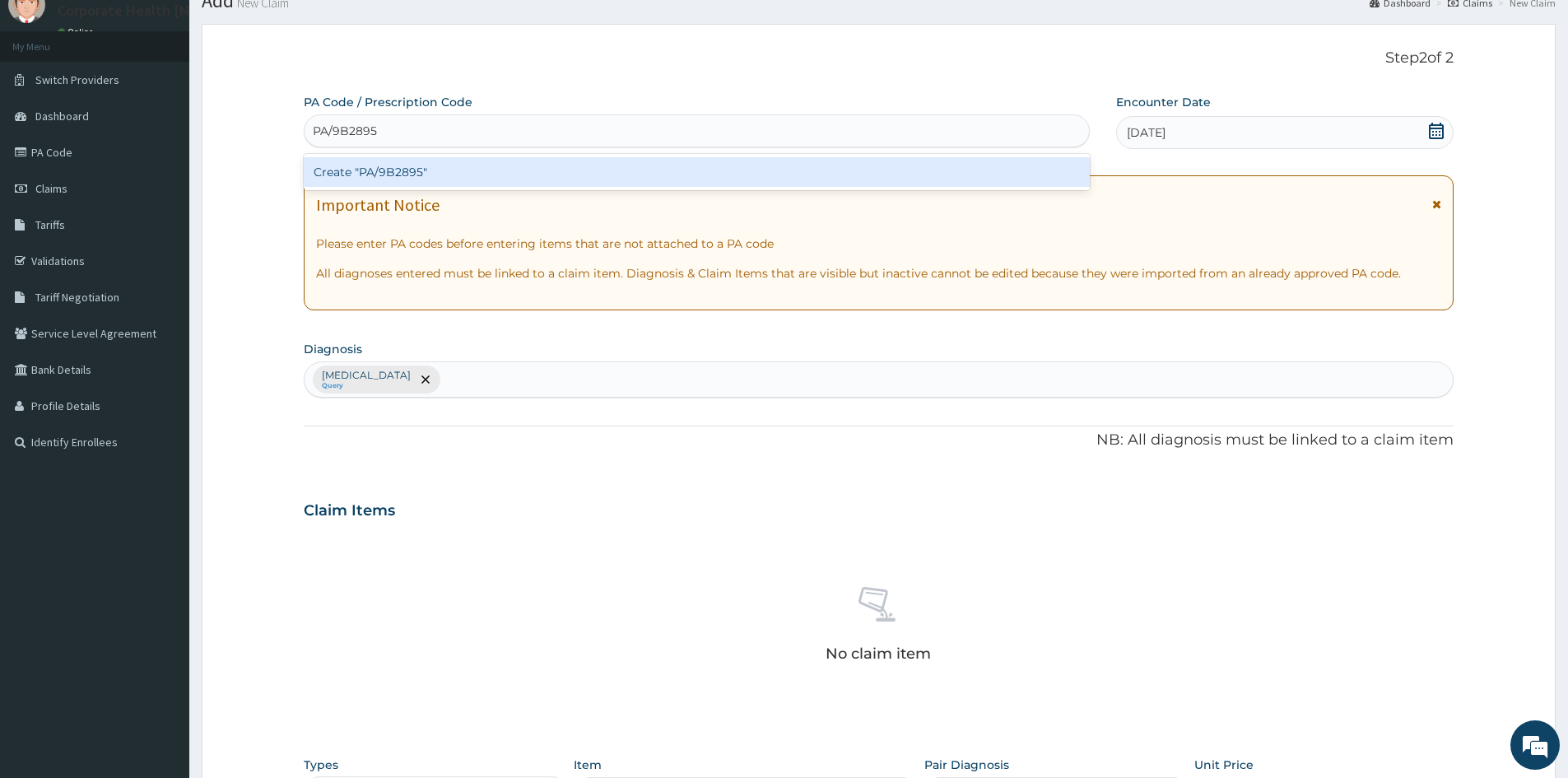
click at [408, 179] on div "Create "PA/9B2895"" at bounding box center [697, 172] width 786 height 30
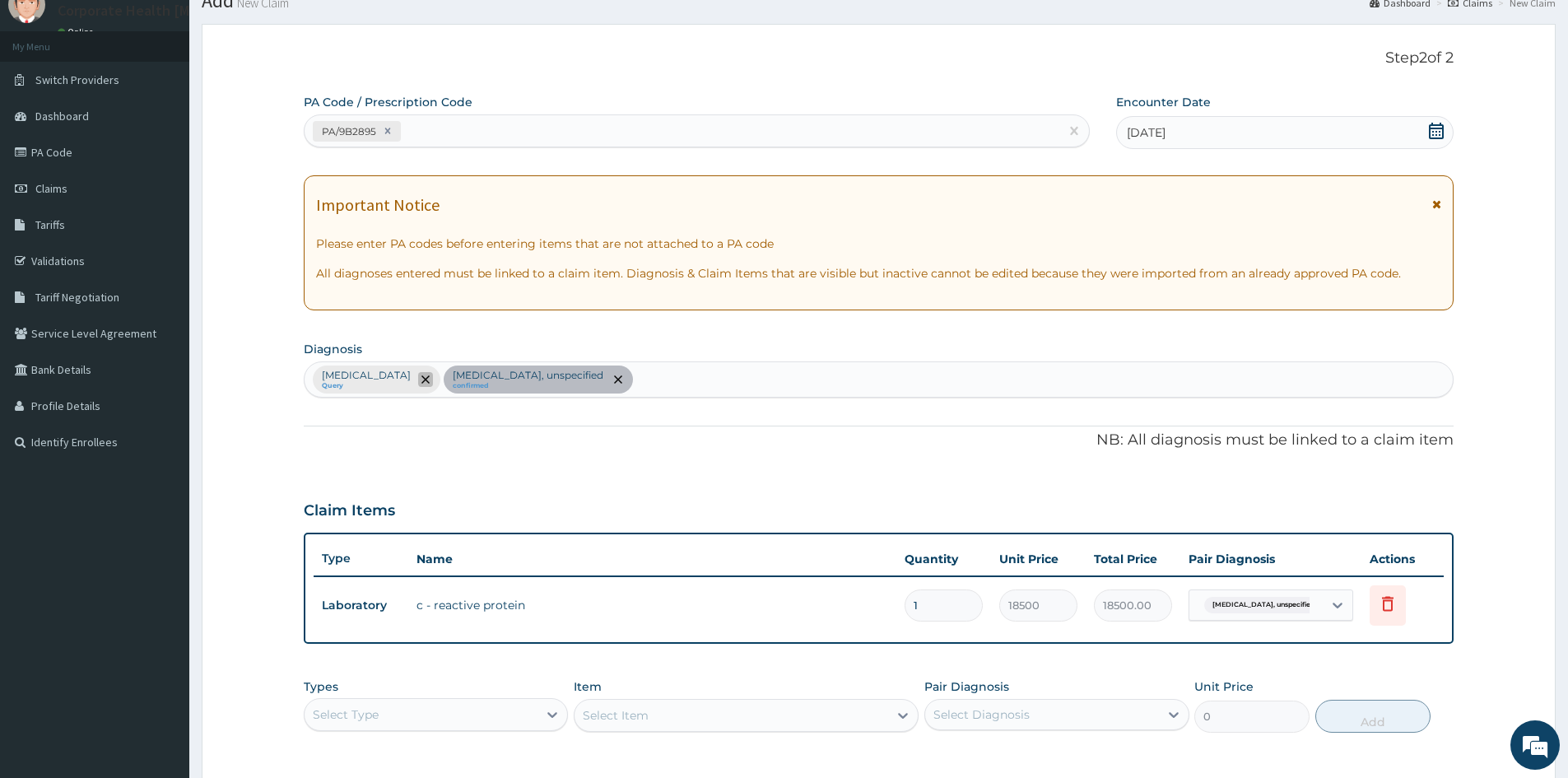
click at [426, 382] on icon "remove selection option" at bounding box center [425, 380] width 8 height 8
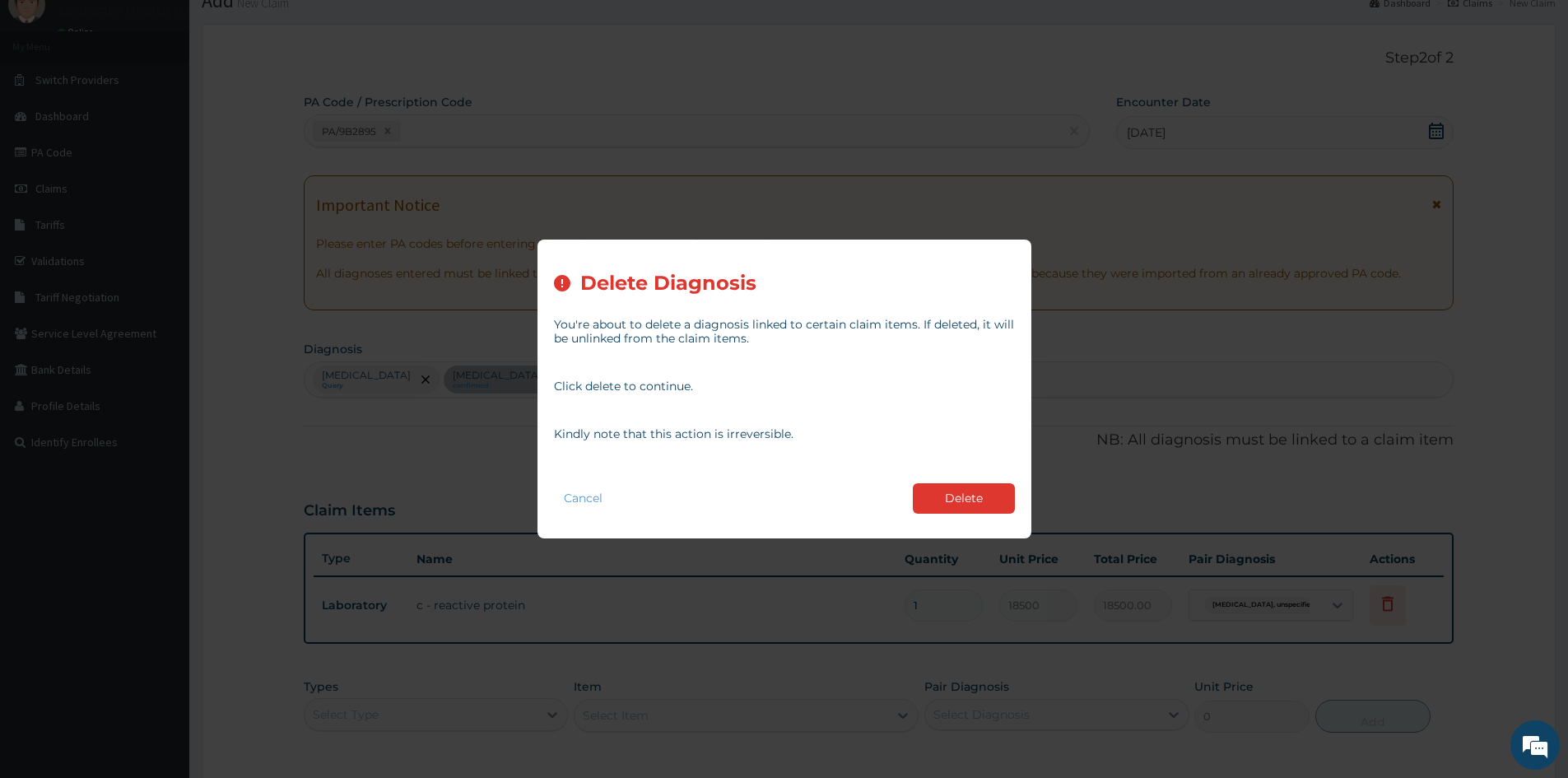
drag, startPoint x: 874, startPoint y: 577, endPoint x: 825, endPoint y: 560, distance: 51.9
click at [864, 573] on div "Delete Diagnosis You're about to delete a diagnosis linked to certain claim ite…" at bounding box center [784, 389] width 1568 height 778
click at [583, 495] on button "Cancel" at bounding box center [583, 499] width 58 height 24
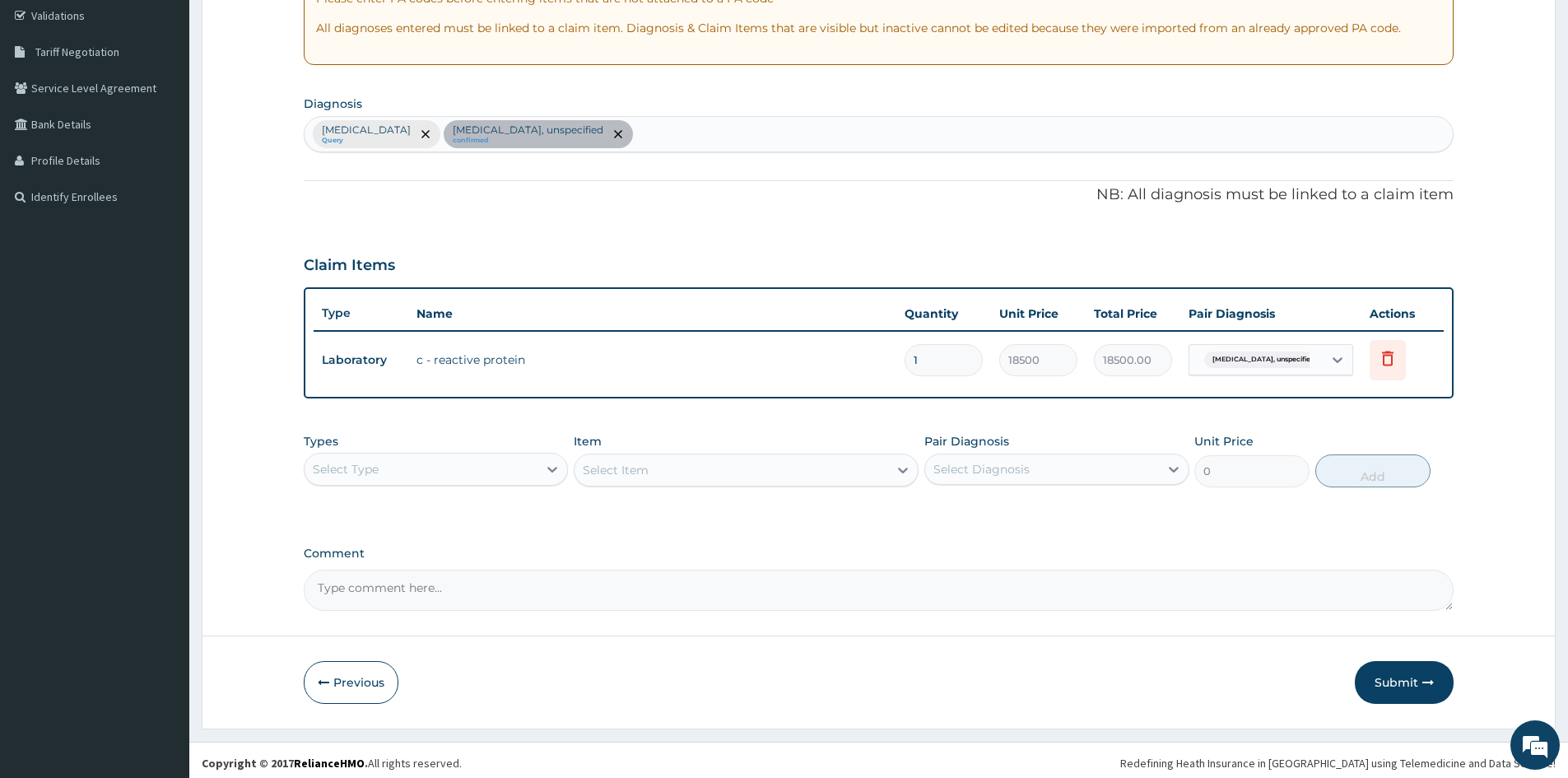
scroll to position [314, 0]
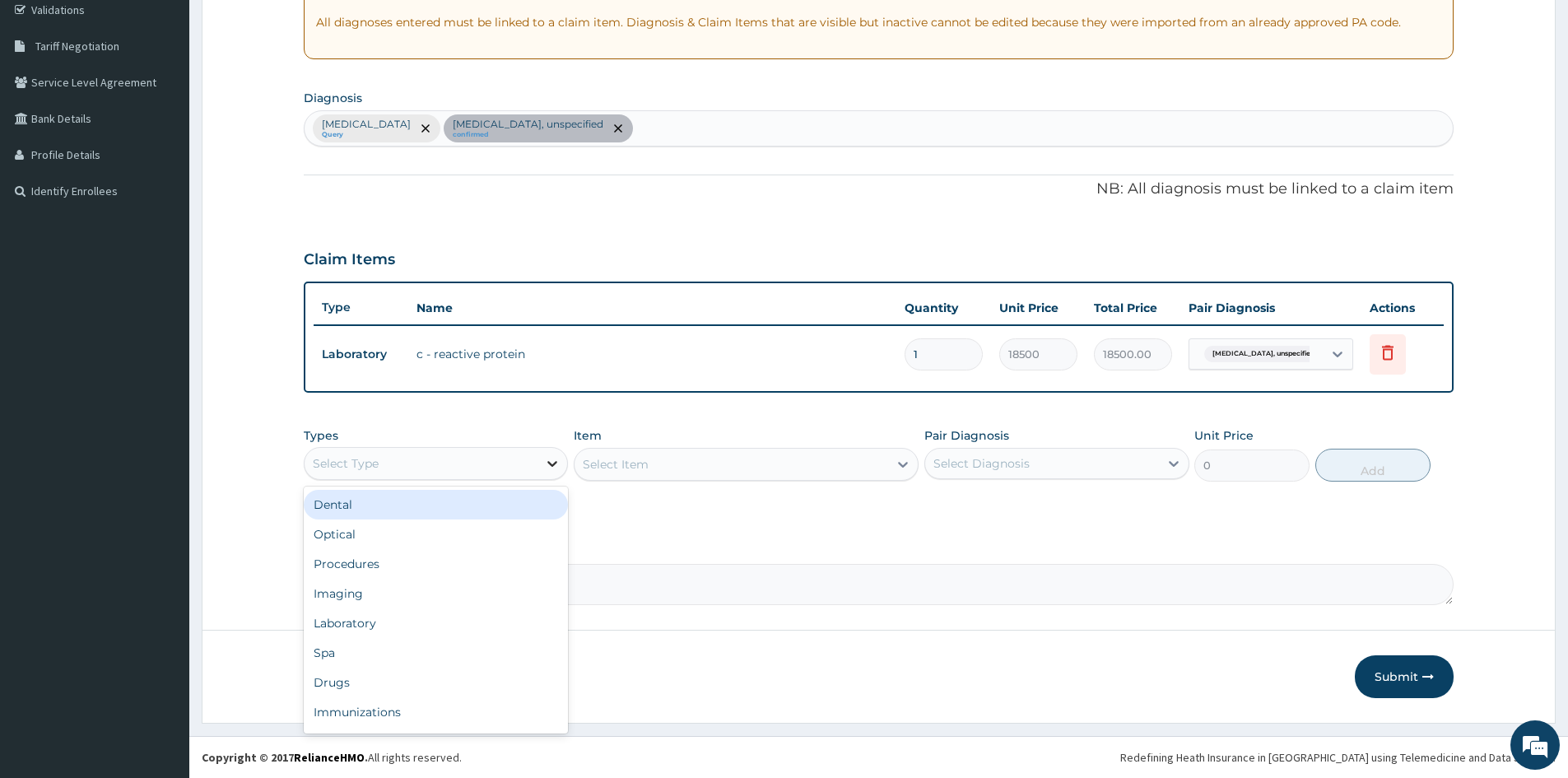
click at [552, 463] on icon at bounding box center [553, 464] width 17 height 17
click at [509, 568] on div "Procedures" at bounding box center [436, 564] width 264 height 30
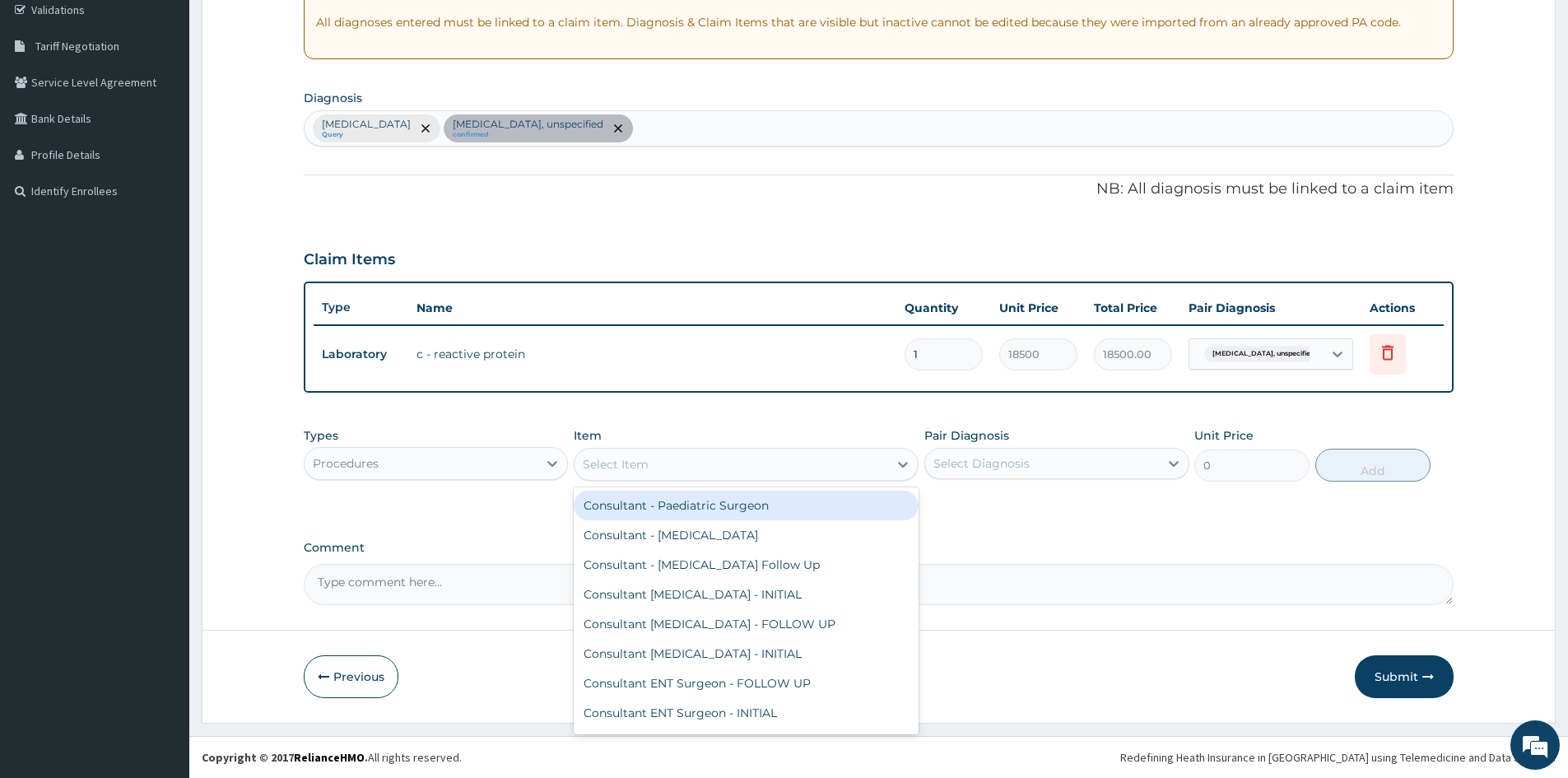
click at [719, 461] on div "Select Item" at bounding box center [731, 465] width 313 height 27
type input "PAEDI"
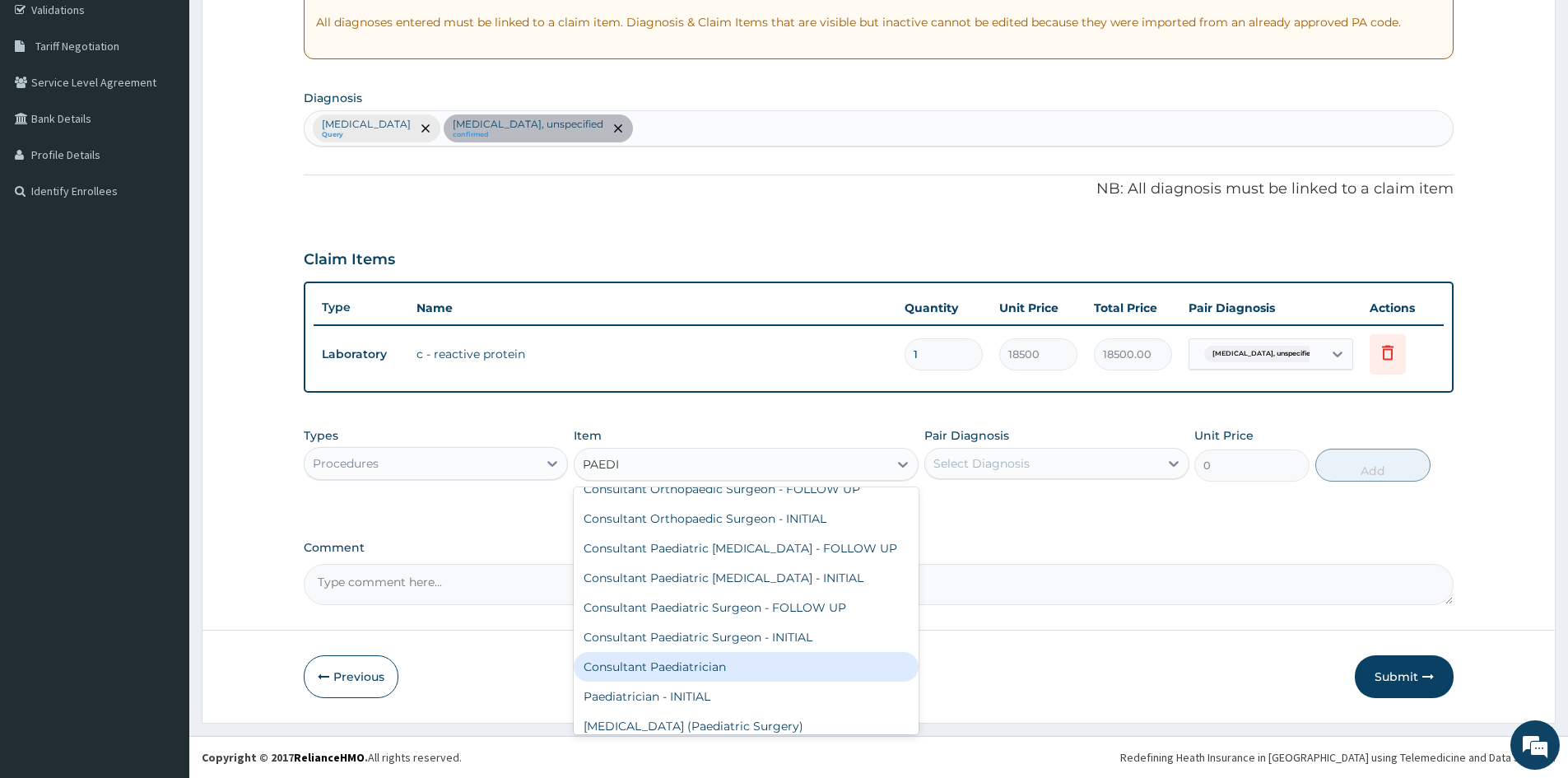
scroll to position [82, 0]
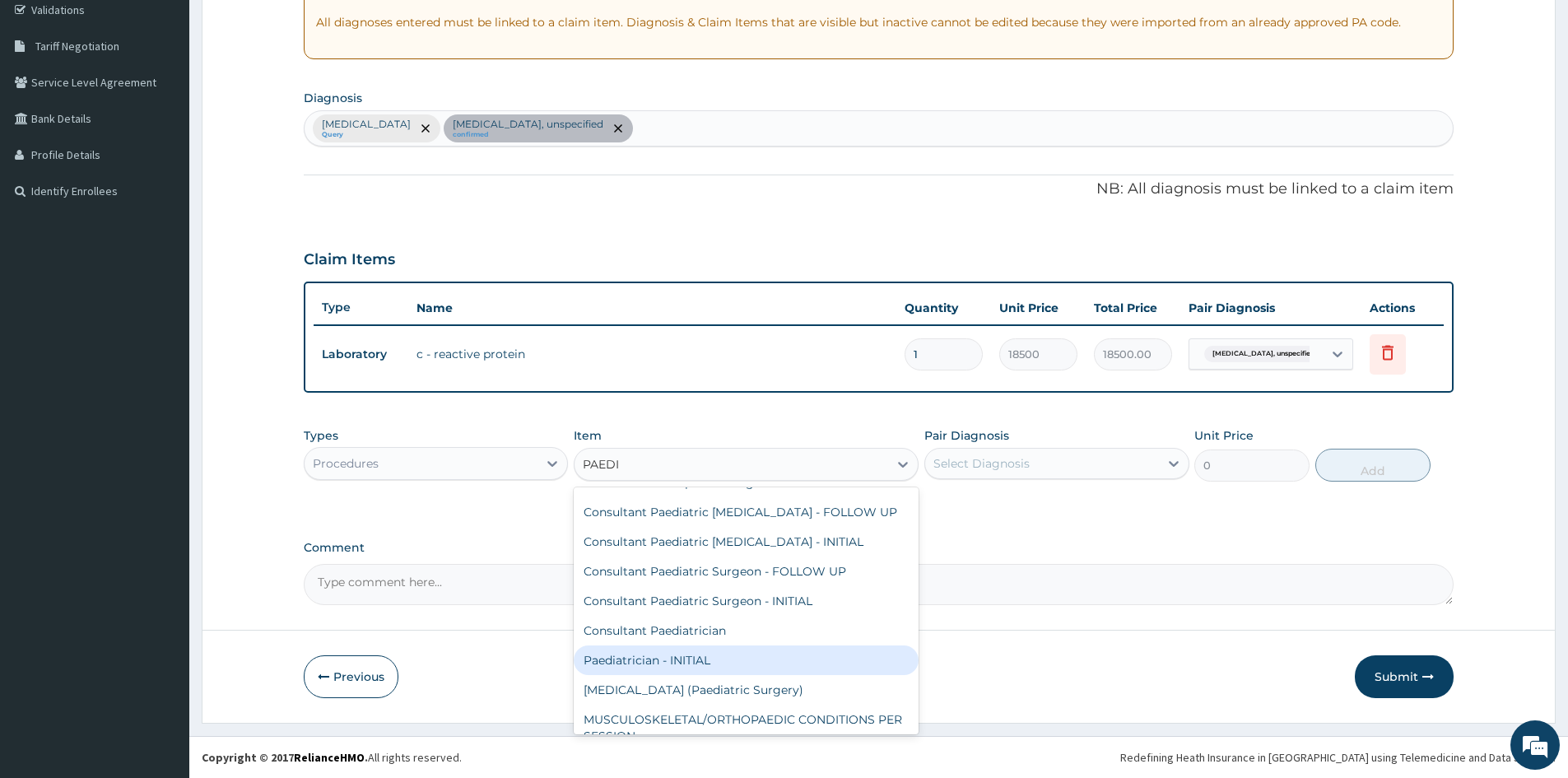
click at [705, 665] on div "Paediatrician - INITIAL" at bounding box center [746, 661] width 345 height 30
type input "15000"
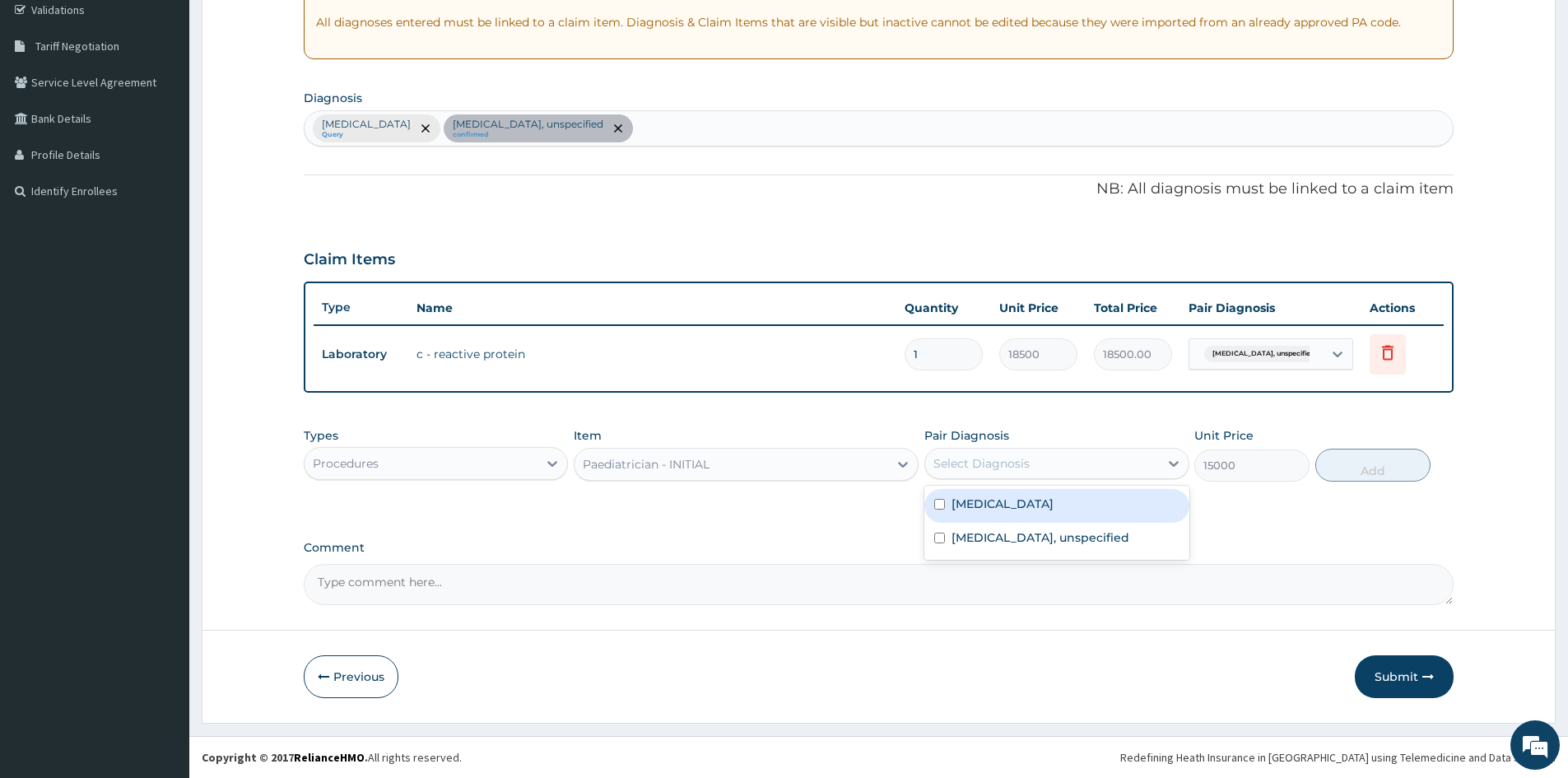
click at [1136, 465] on div "Select Diagnosis" at bounding box center [1042, 464] width 233 height 27
click at [951, 506] on div "[MEDICAL_DATA]" at bounding box center [1057, 506] width 264 height 34
checkbox input "true"
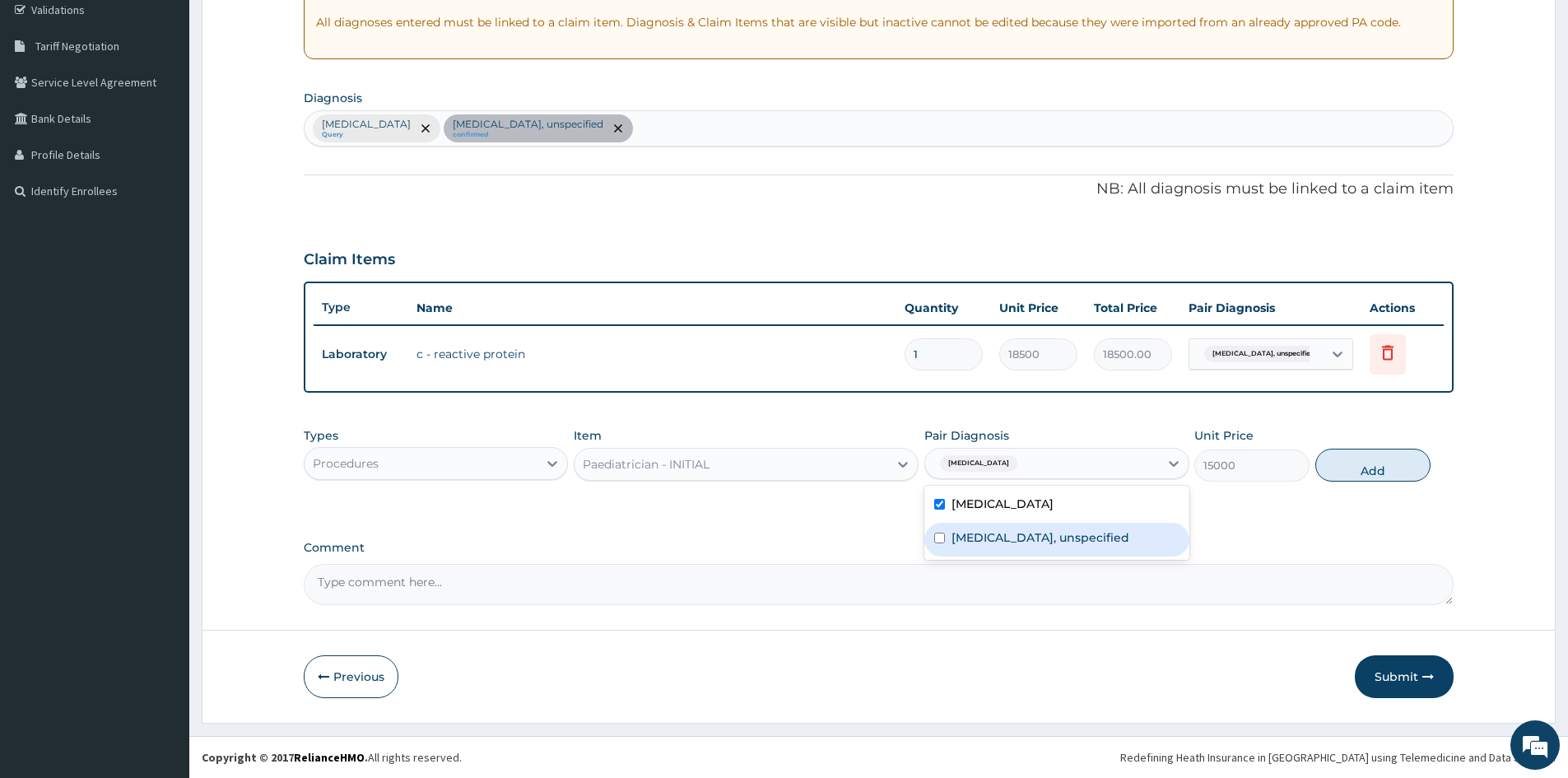
click at [959, 553] on div "Otitis media, unspecified" at bounding box center [1057, 539] width 264 height 34
checkbox input "true"
click at [1352, 454] on button "Add" at bounding box center [1373, 465] width 116 height 33
type input "0"
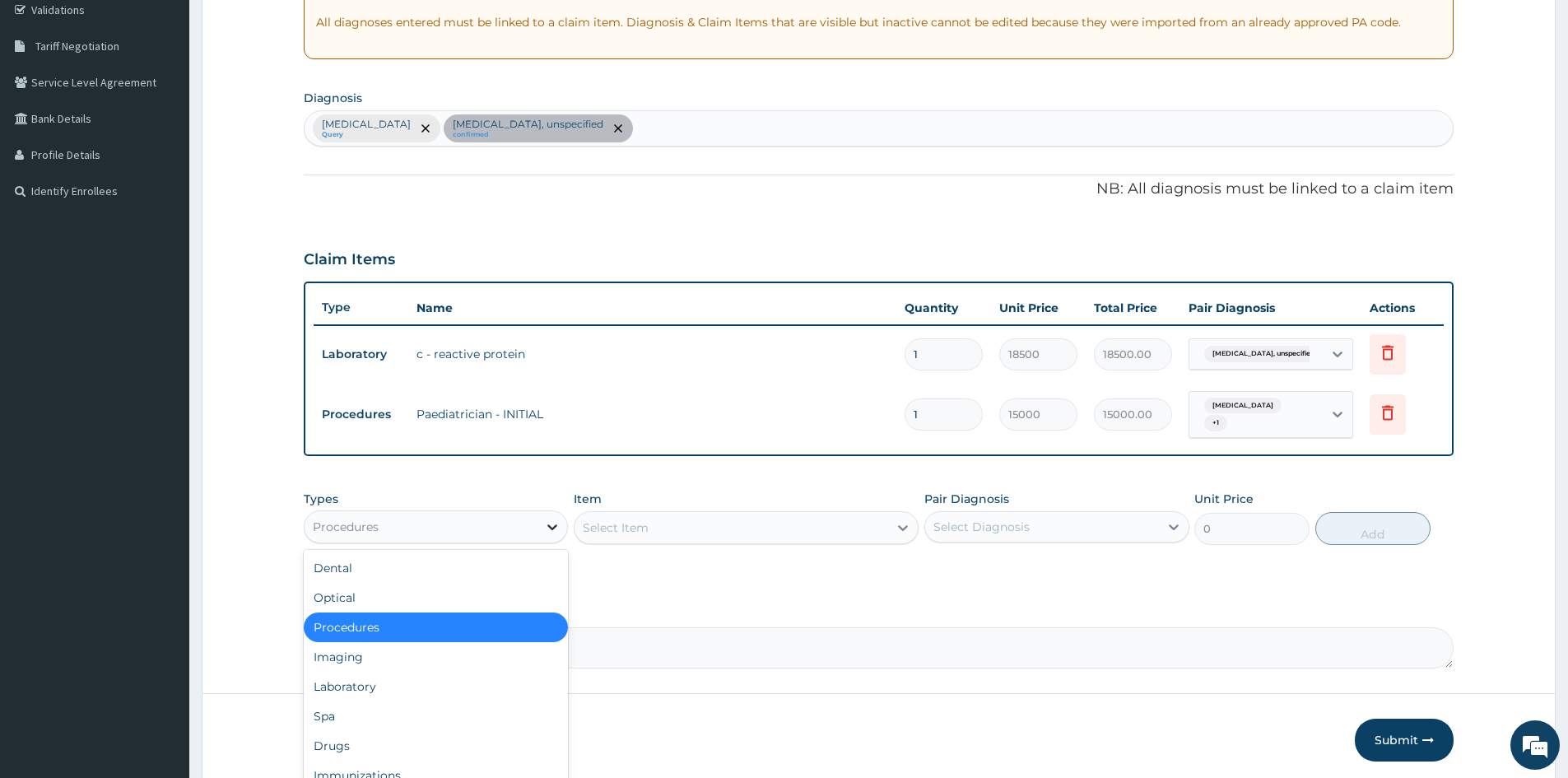
click at [548, 529] on icon at bounding box center [553, 527] width 17 height 17
click at [379, 683] on div "Laboratory" at bounding box center [436, 687] width 264 height 30
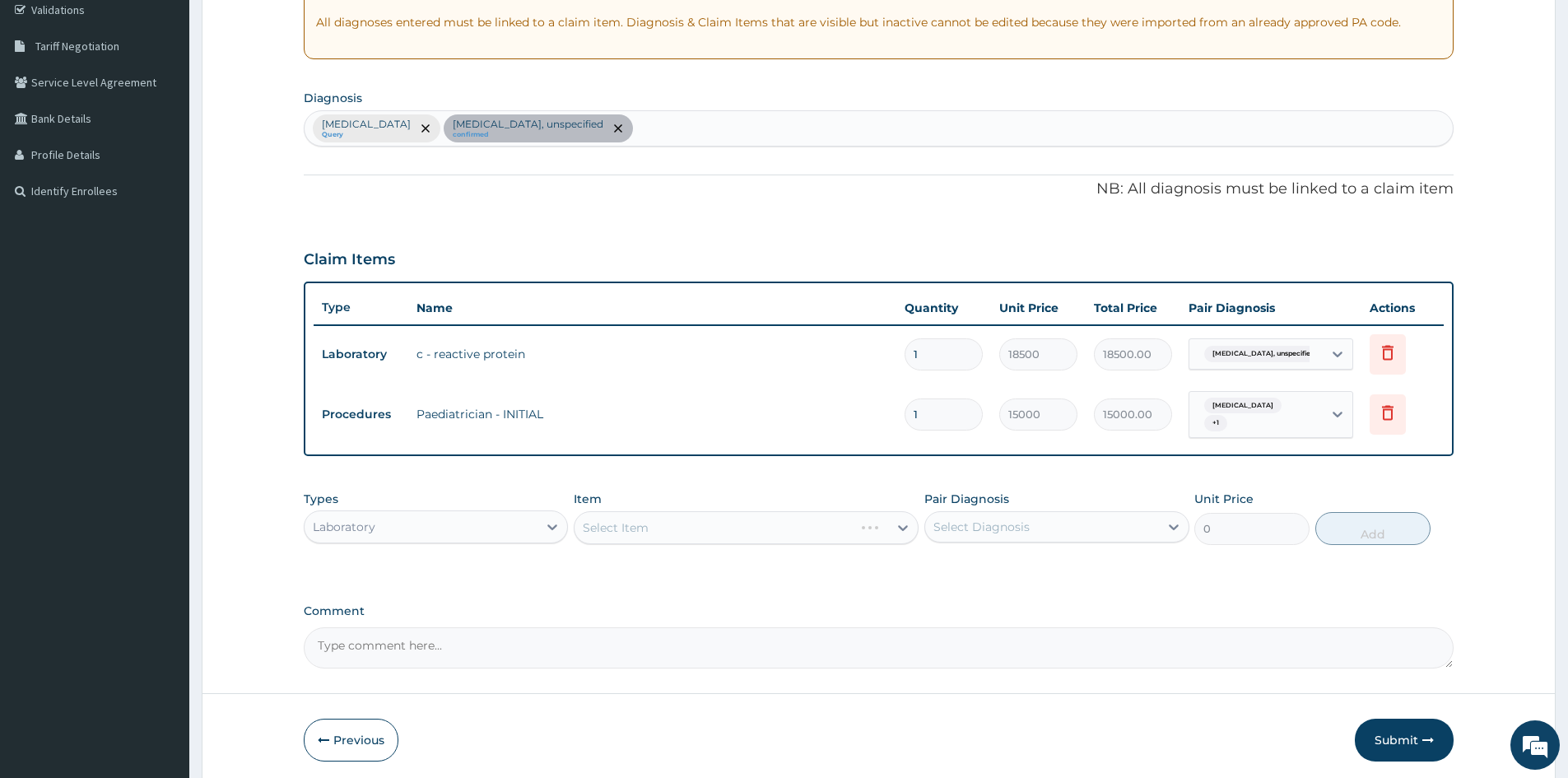
click at [686, 528] on div "Select Item" at bounding box center [746, 528] width 345 height 33
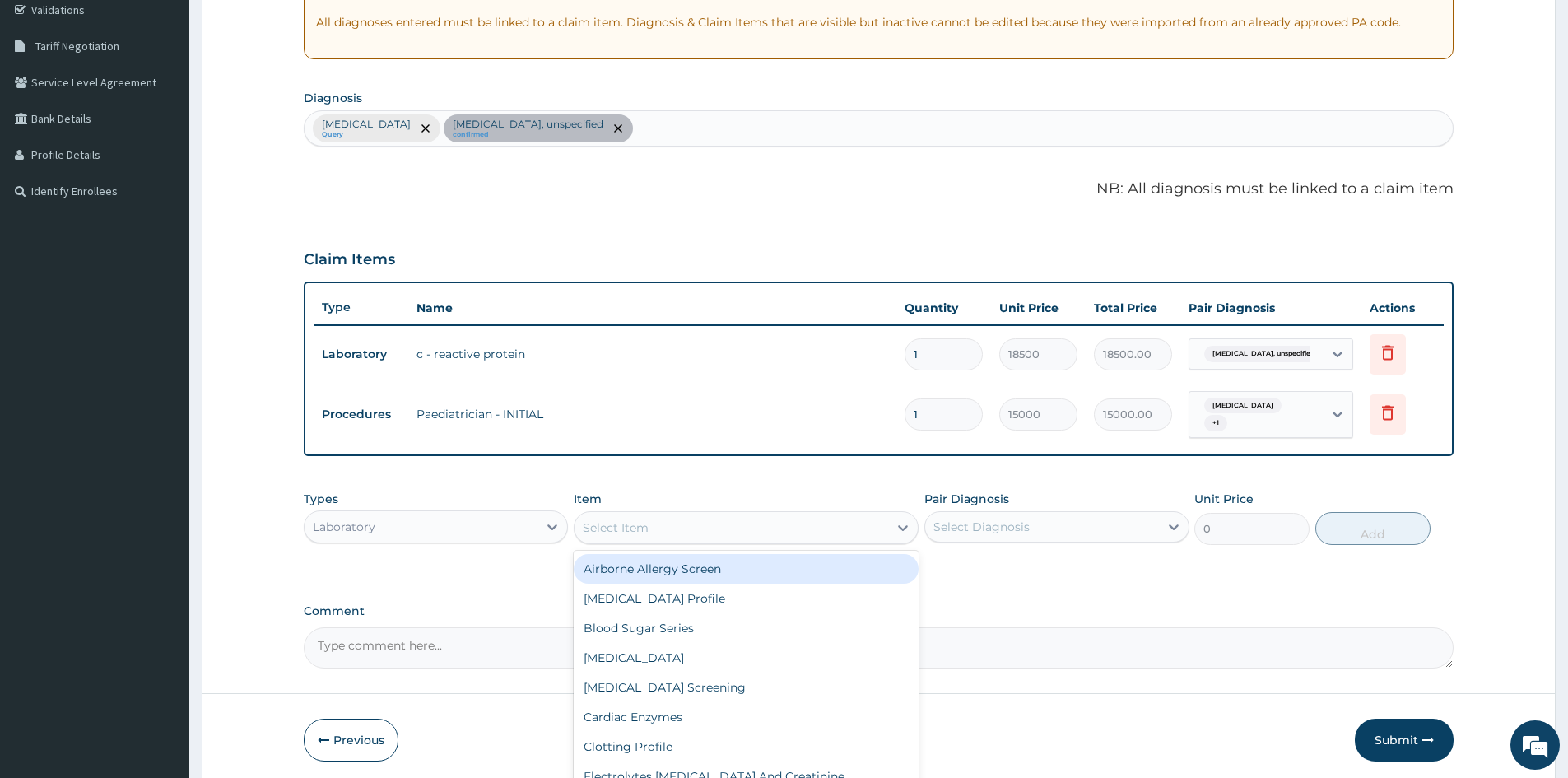
click at [763, 515] on div "Select Item" at bounding box center [731, 528] width 313 height 27
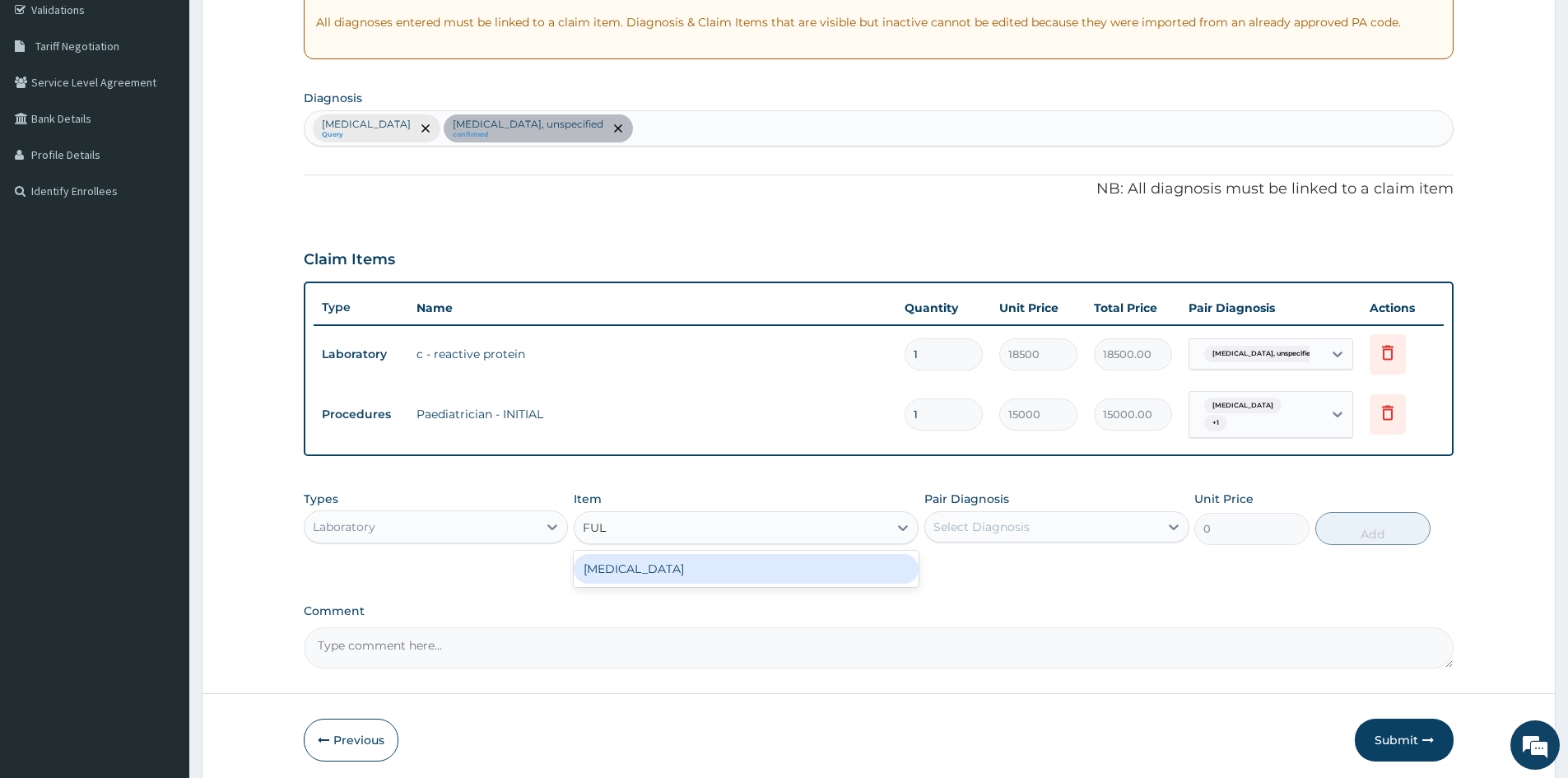
type input "FULL"
click at [744, 565] on div "[MEDICAL_DATA]" at bounding box center [746, 569] width 345 height 30
type input "7560"
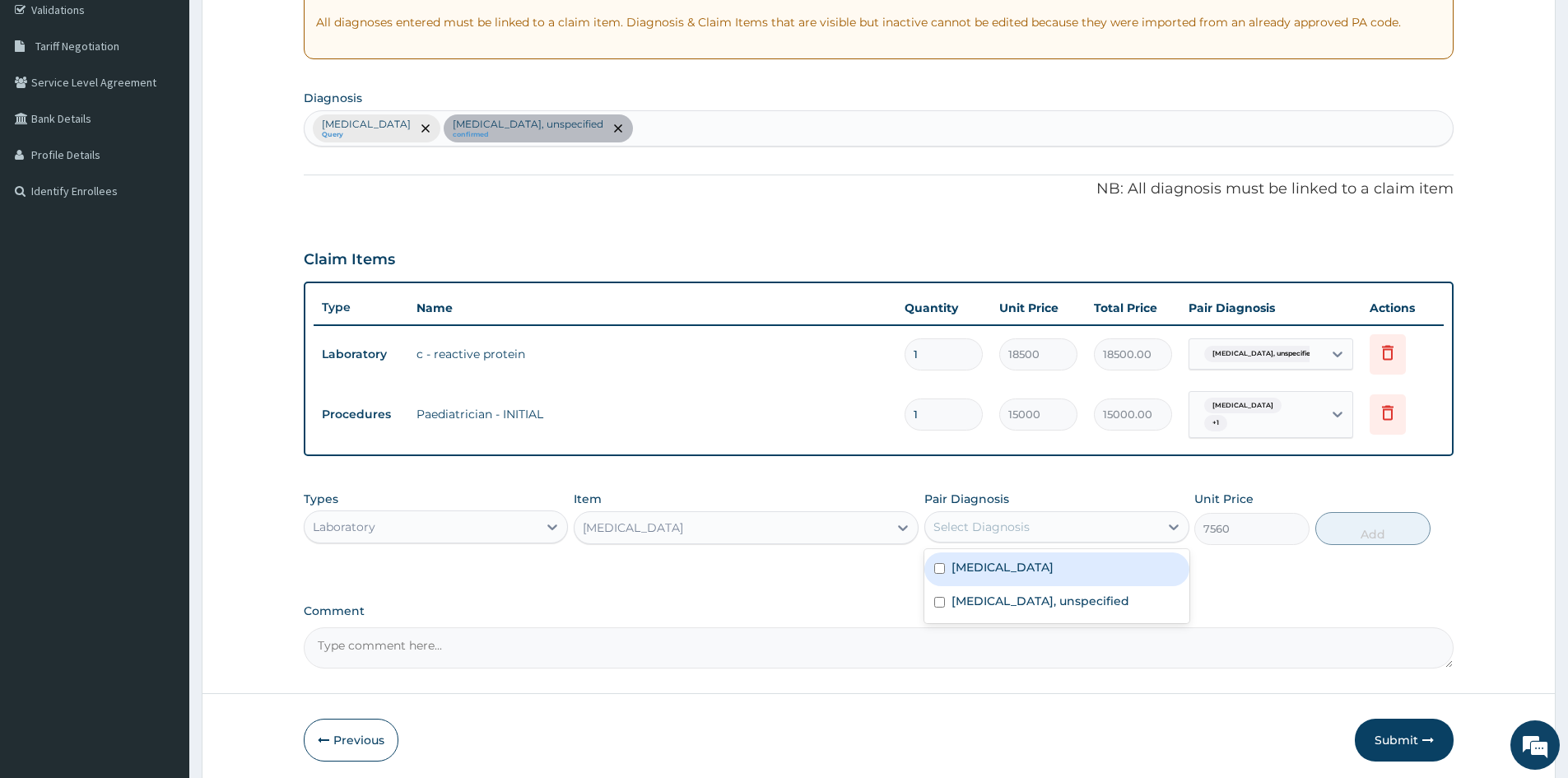
click at [1035, 525] on div "Select Diagnosis" at bounding box center [1042, 527] width 233 height 27
click at [998, 575] on label "Acute otitis media" at bounding box center [1002, 568] width 102 height 17
checkbox input "true"
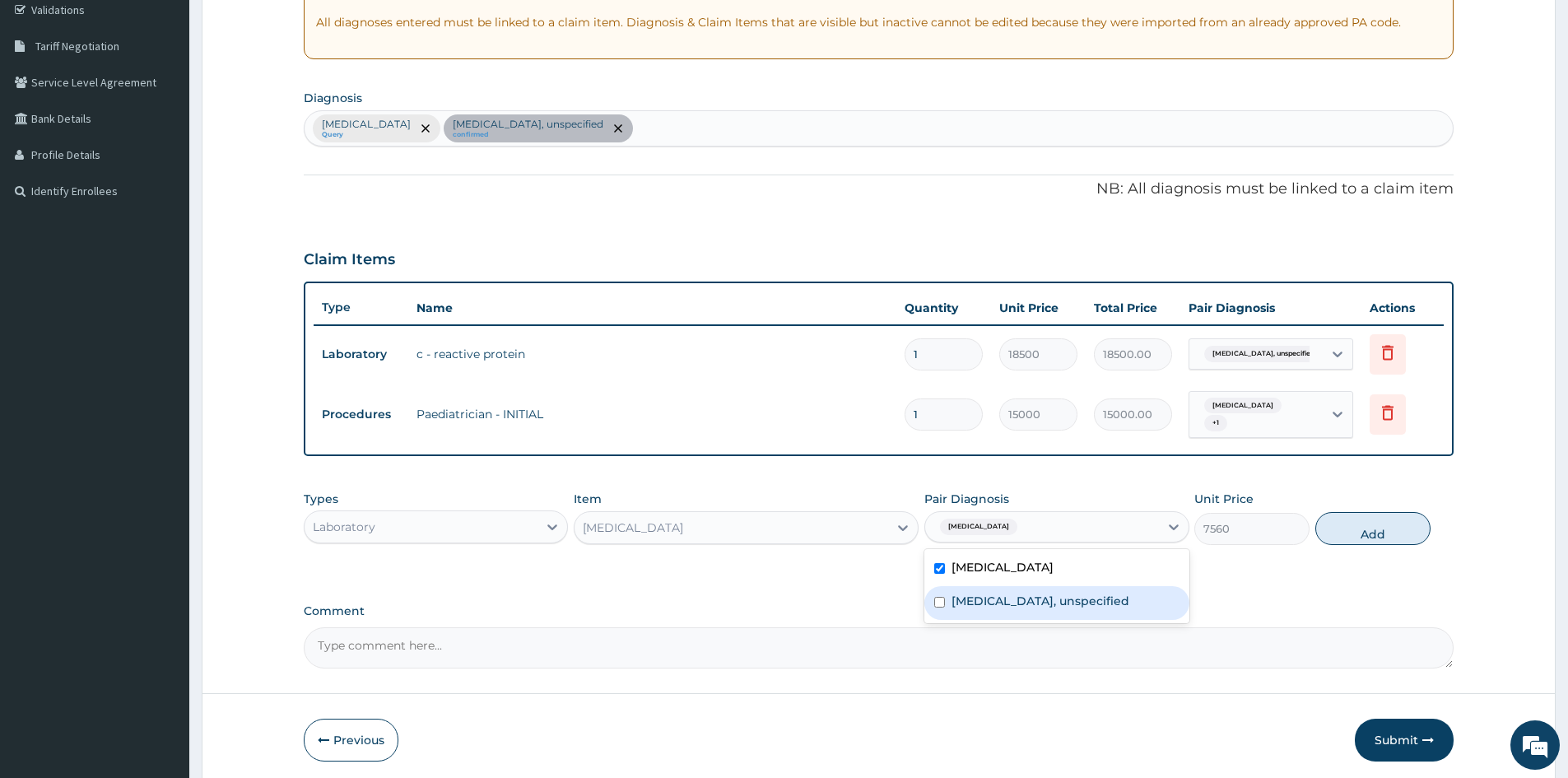
click at [995, 590] on div "Otitis media, unspecified" at bounding box center [1057, 603] width 264 height 34
checkbox input "true"
click at [1392, 523] on button "Add" at bounding box center [1373, 529] width 116 height 33
type input "0"
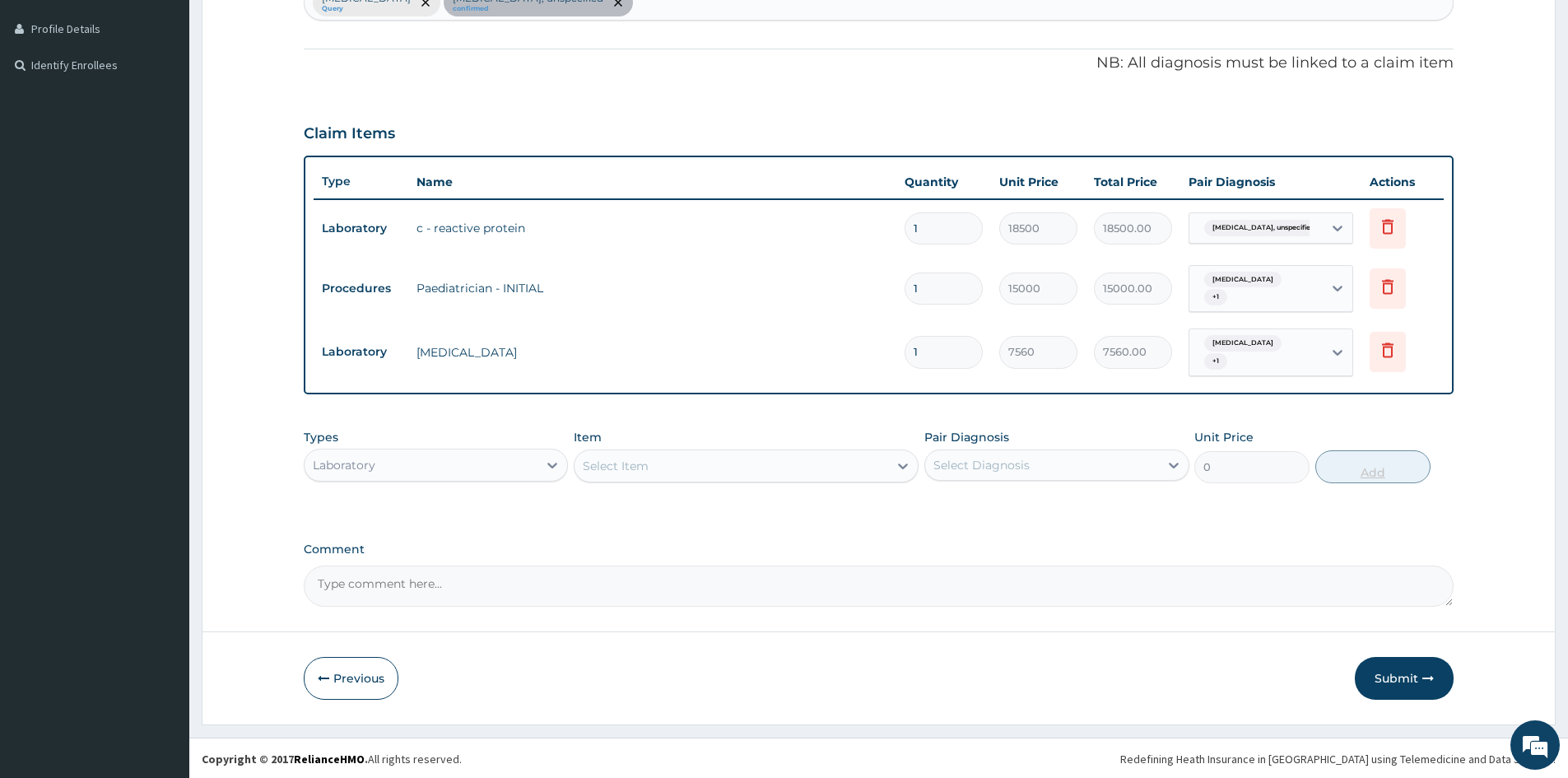
scroll to position [442, 0]
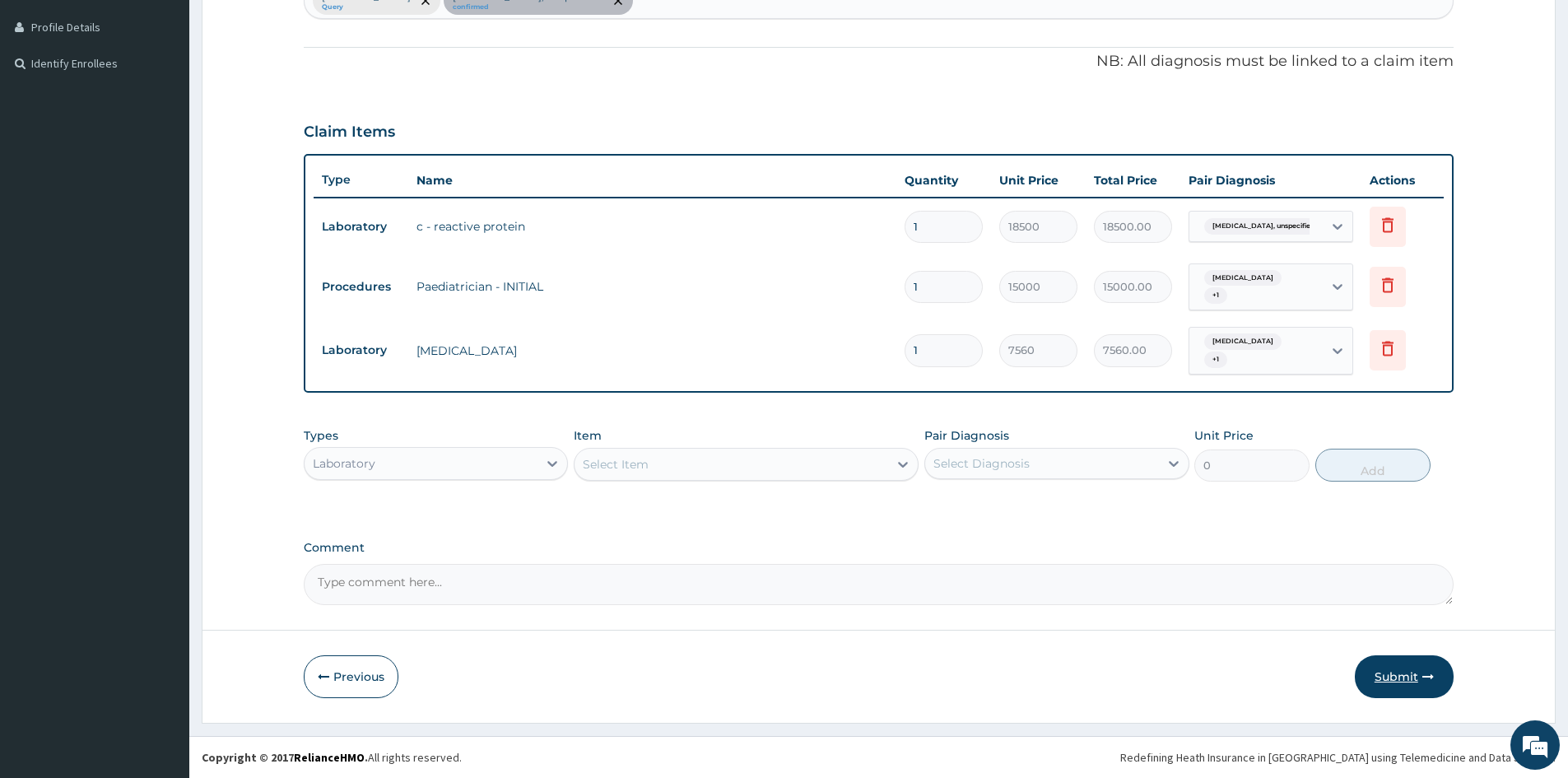
click at [1410, 680] on button "Submit" at bounding box center [1404, 677] width 99 height 43
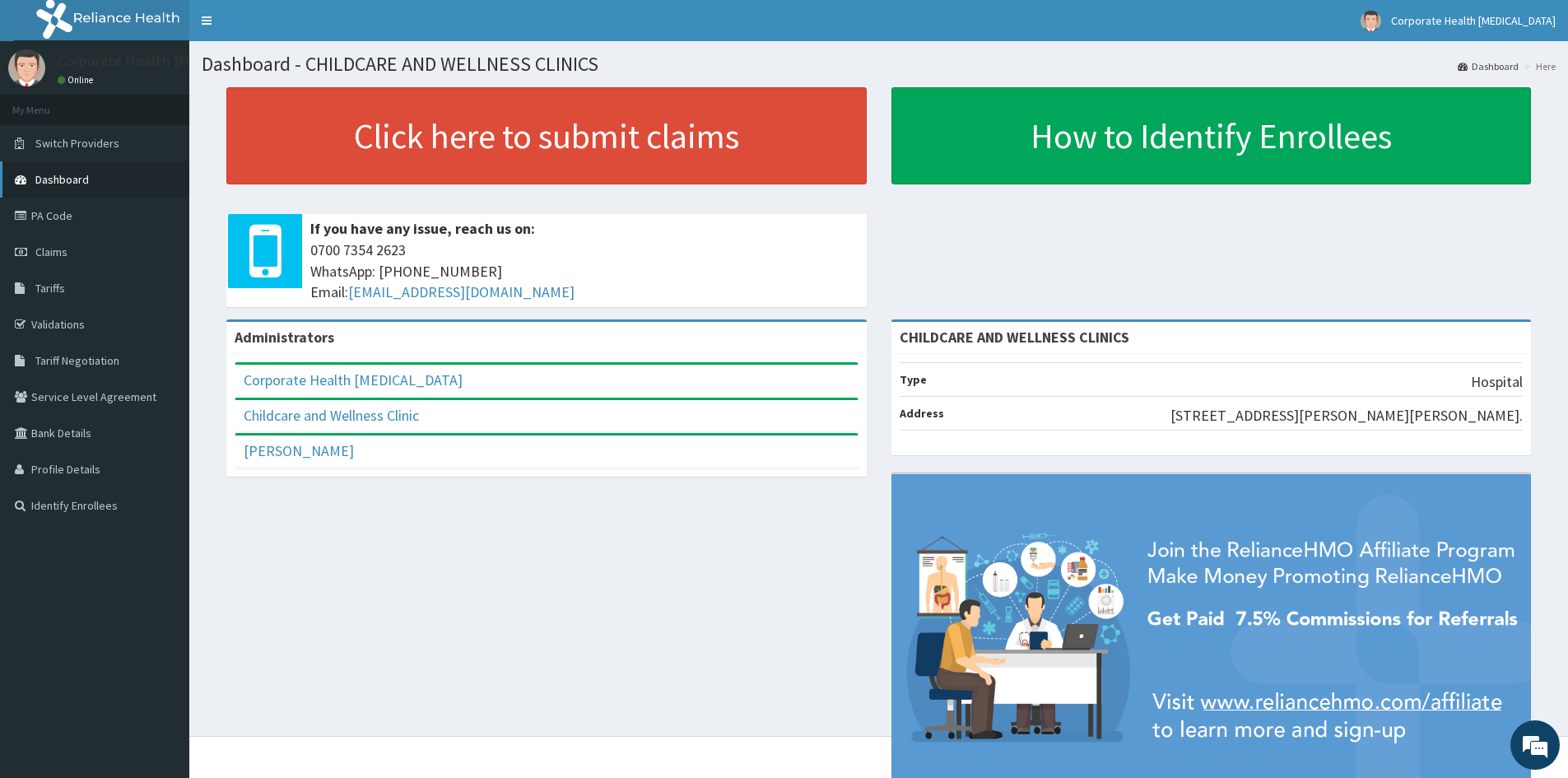
click at [66, 178] on span "Dashboard" at bounding box center [62, 180] width 53 height 15
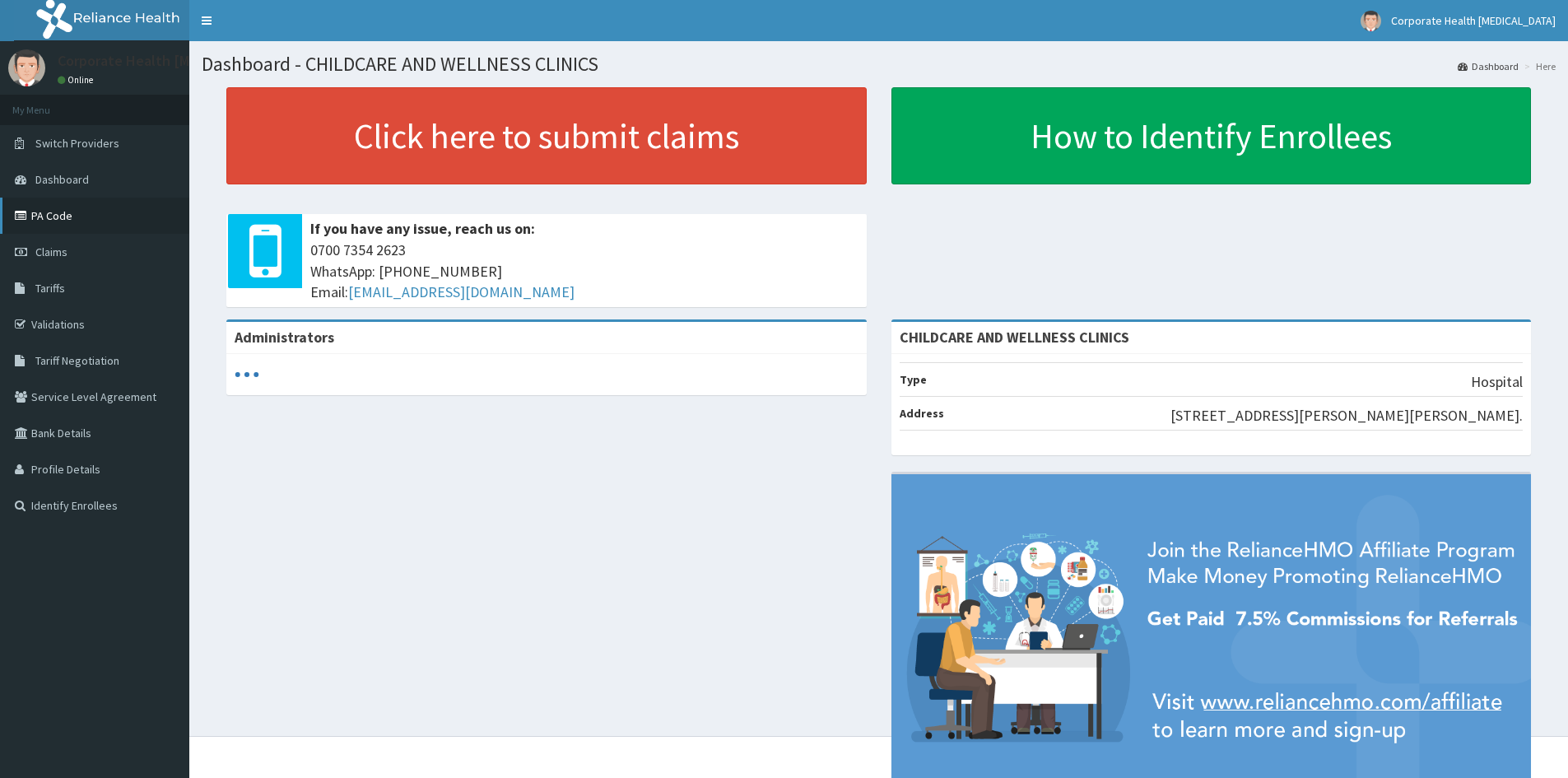
click at [66, 219] on link "PA Code" at bounding box center [95, 216] width 189 height 37
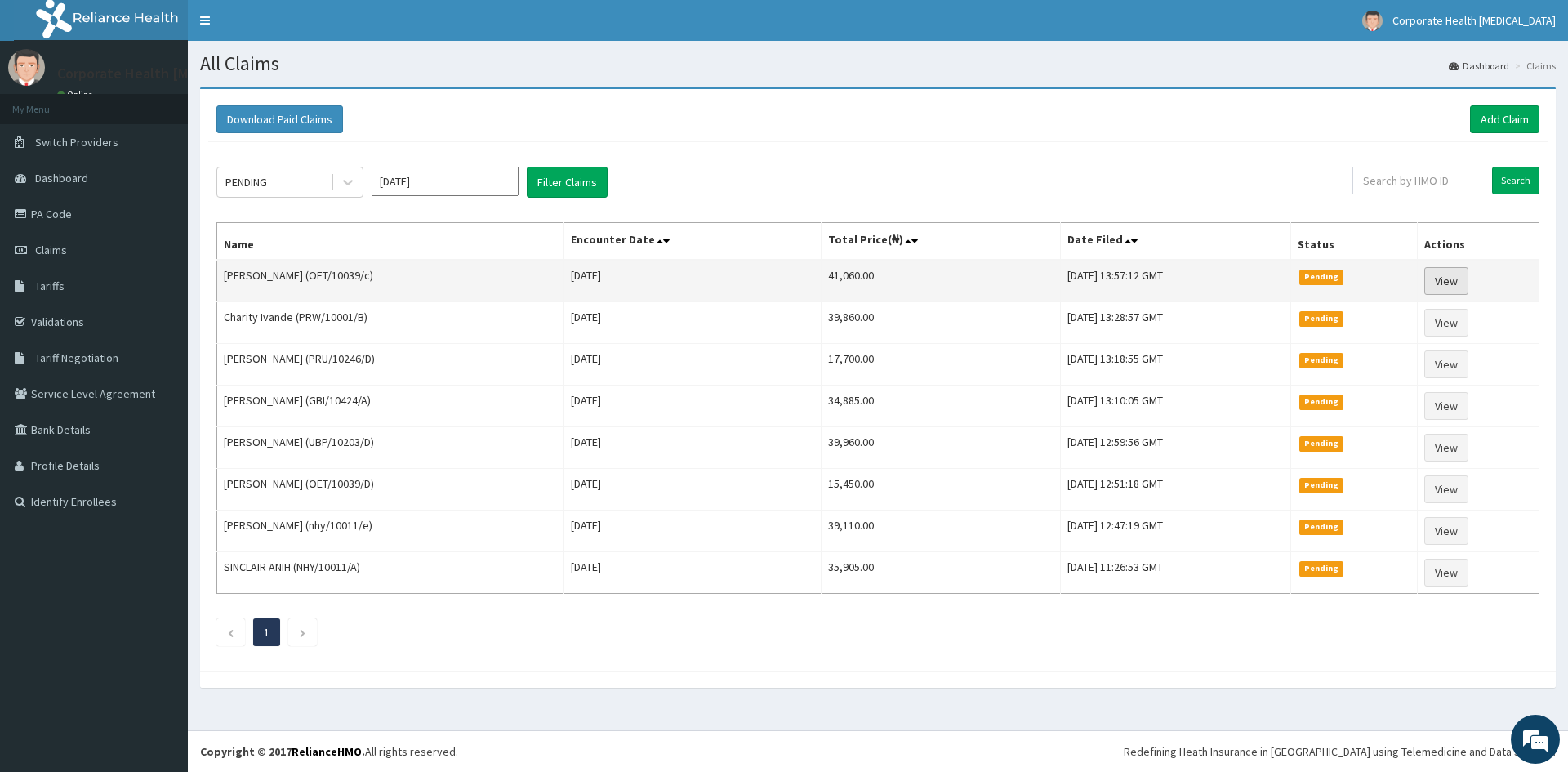
click at [1450, 278] on link "View" at bounding box center [1447, 281] width 45 height 28
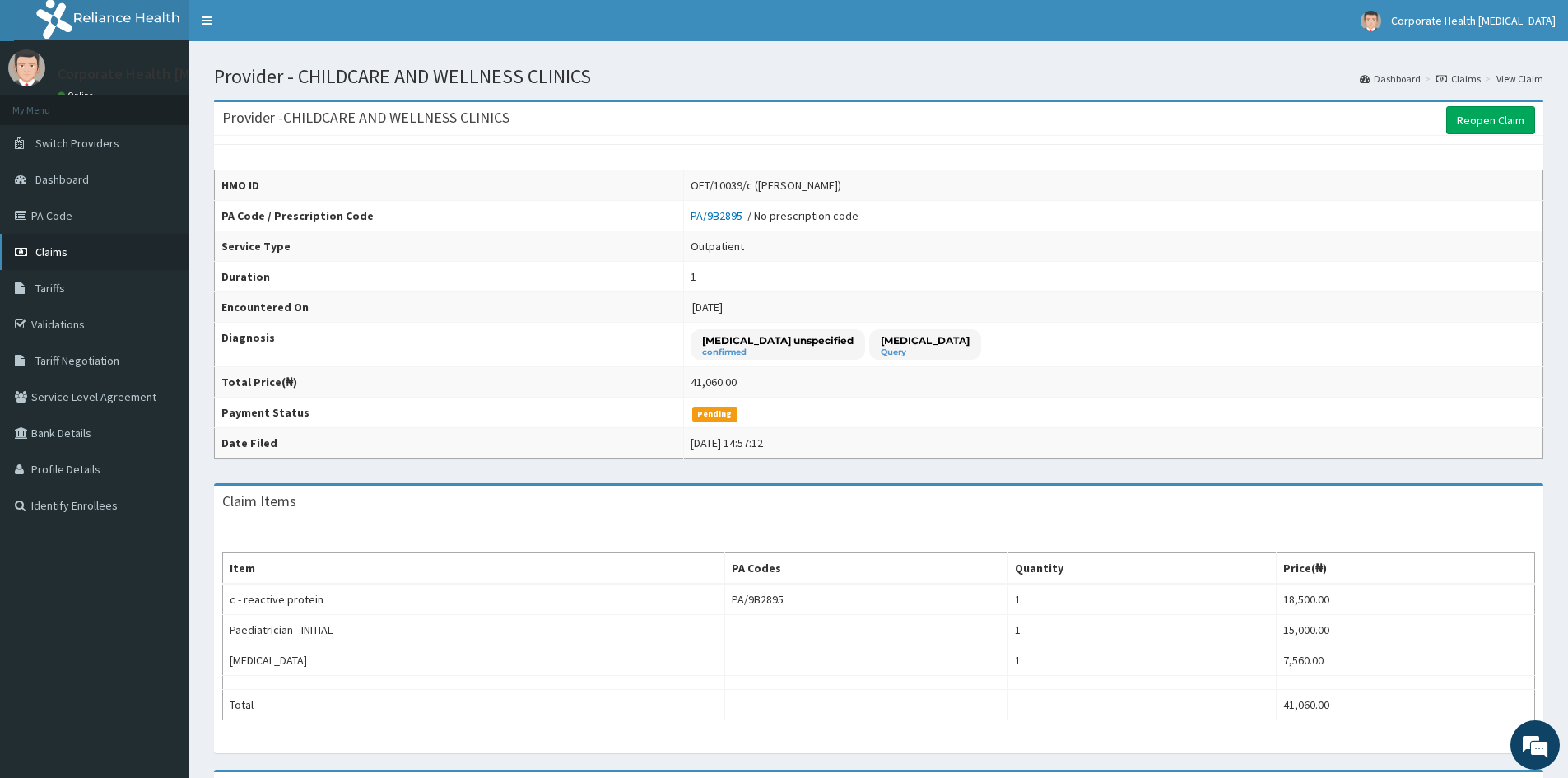
click at [79, 256] on link "Claims" at bounding box center [95, 252] width 189 height 37
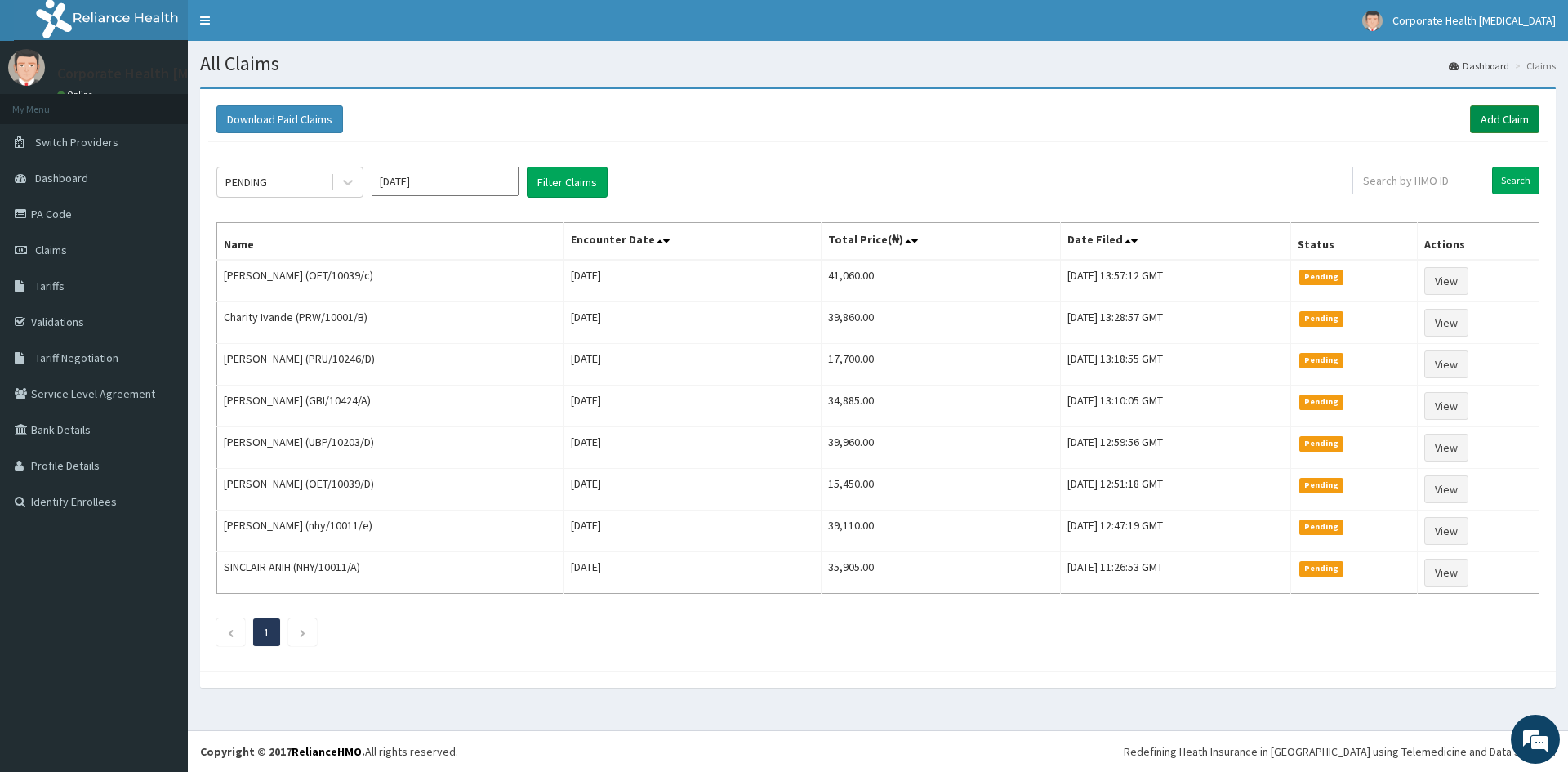
click at [1517, 114] on link "Add Claim" at bounding box center [1505, 120] width 69 height 28
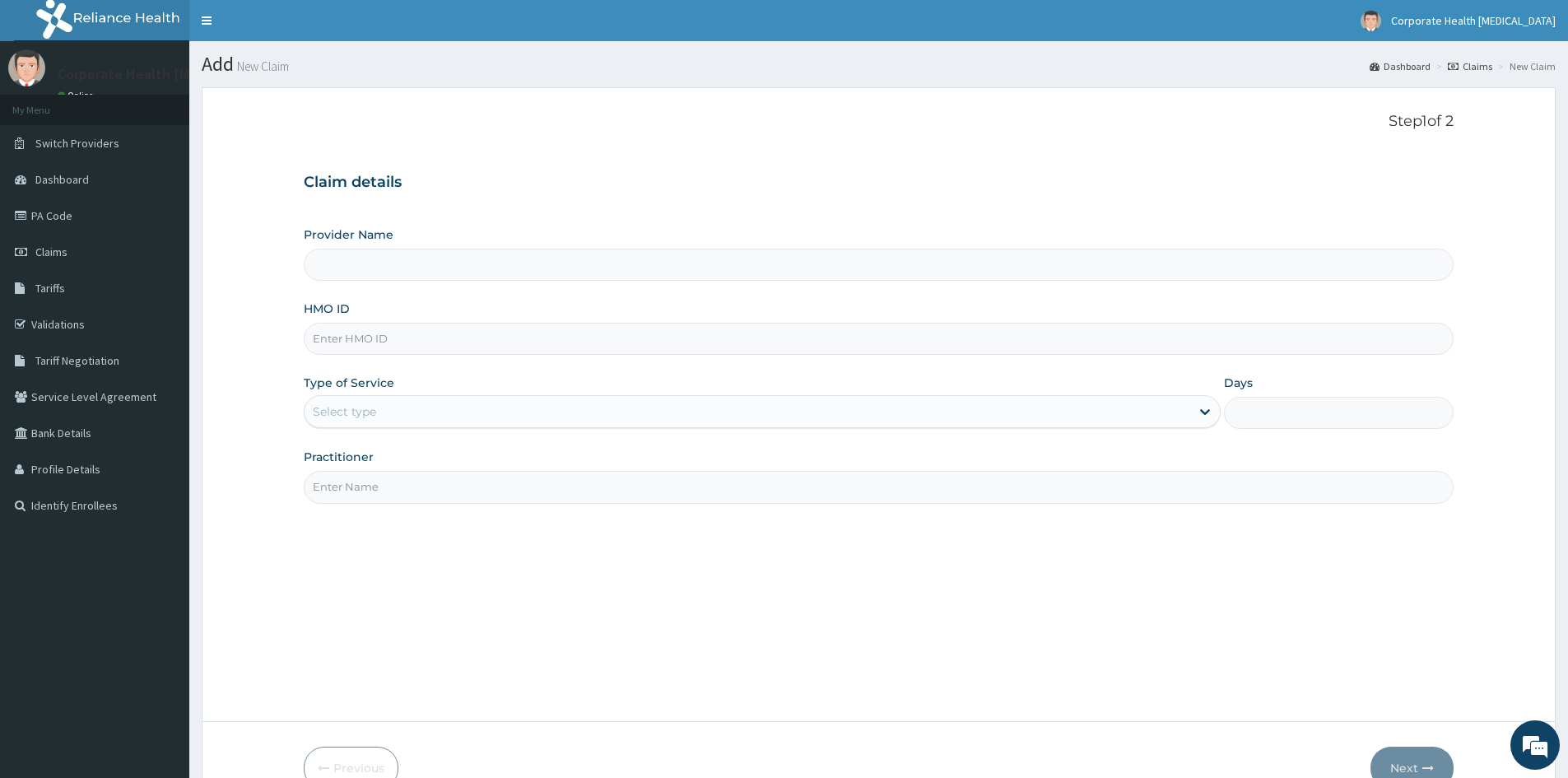
type input "CHILDCARE AND WELLNESS CLINICS"
click at [376, 343] on input "HMO ID" at bounding box center [879, 338] width 1150 height 32
click at [421, 338] on input "HMO ID" at bounding box center [879, 338] width 1150 height 32
paste input "OET/10039/c"
type input "OET/10039/c"
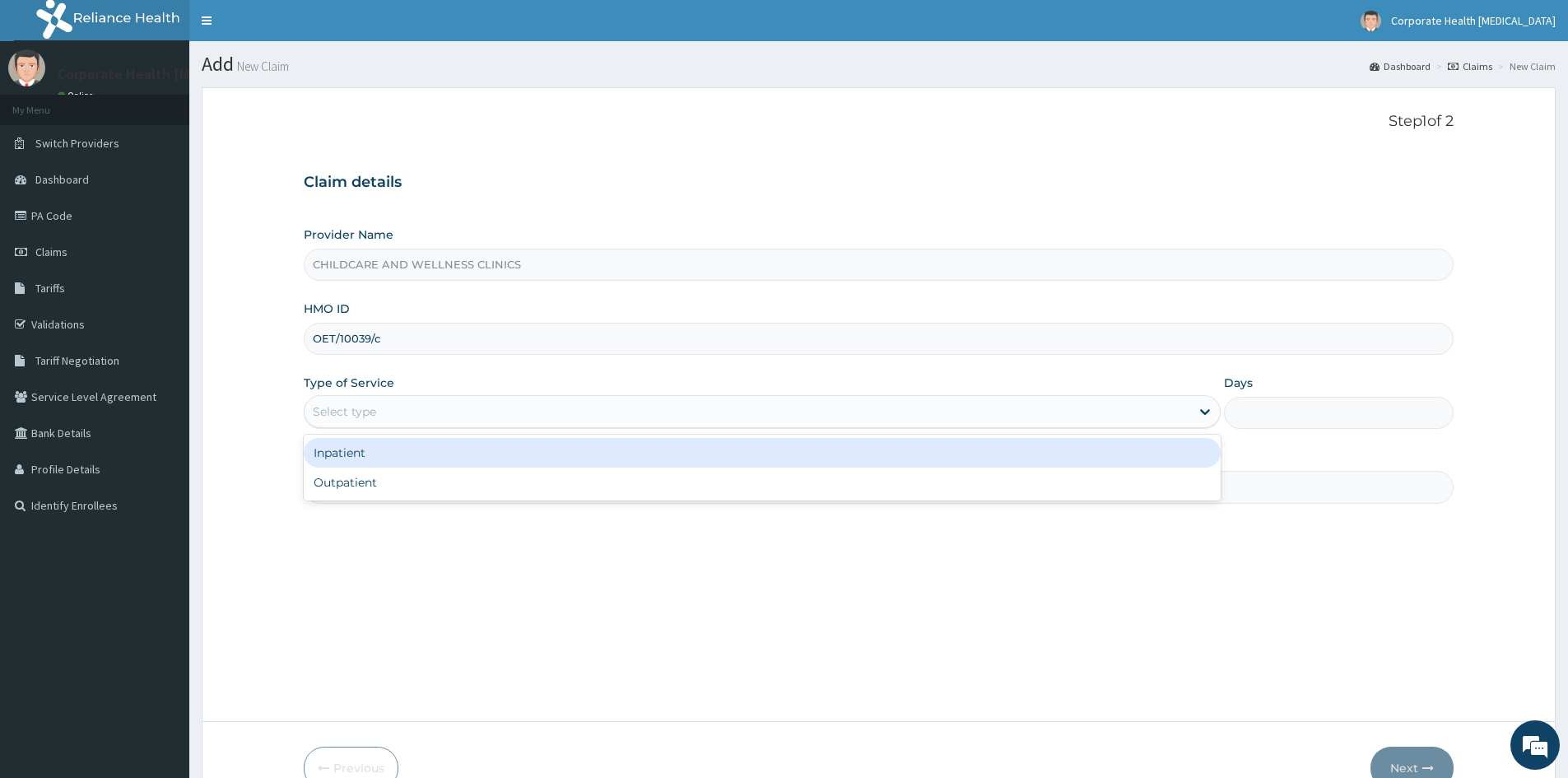
click at [382, 404] on div "Select type" at bounding box center [748, 412] width 886 height 27
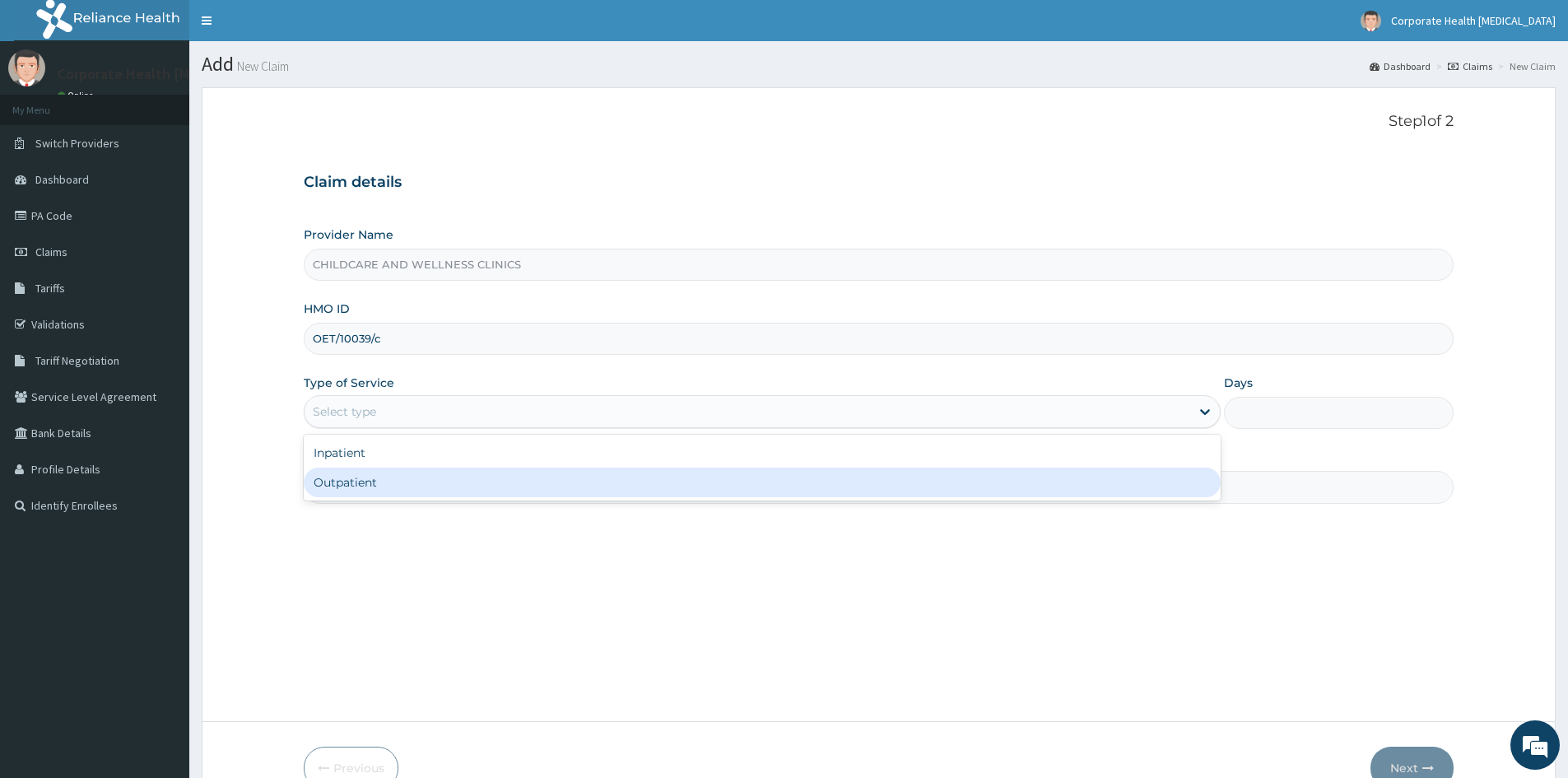
click at [393, 490] on div "Outpatient" at bounding box center [763, 483] width 917 height 30
type input "1"
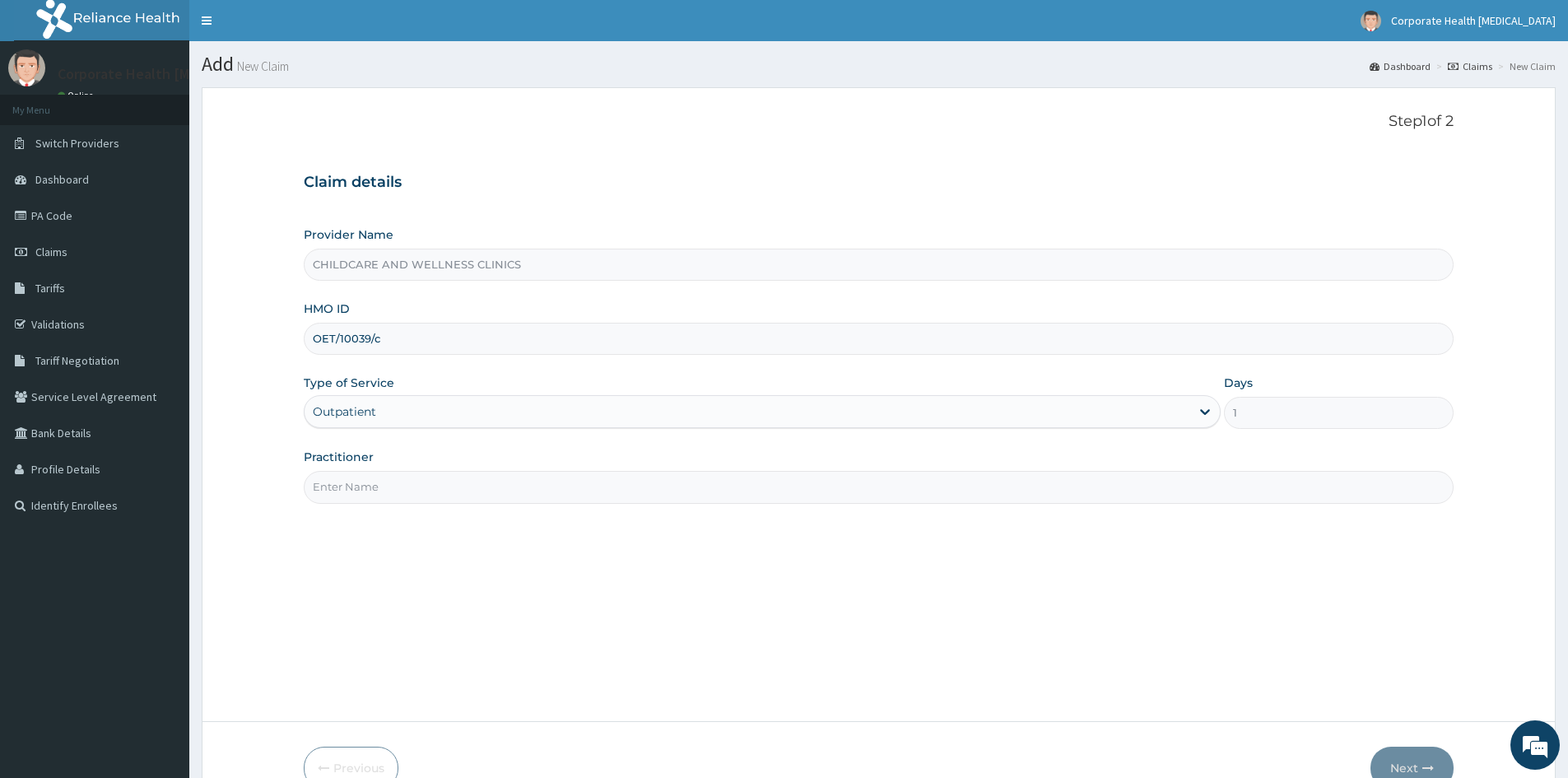
click at [570, 478] on input "Practitioner" at bounding box center [879, 487] width 1150 height 32
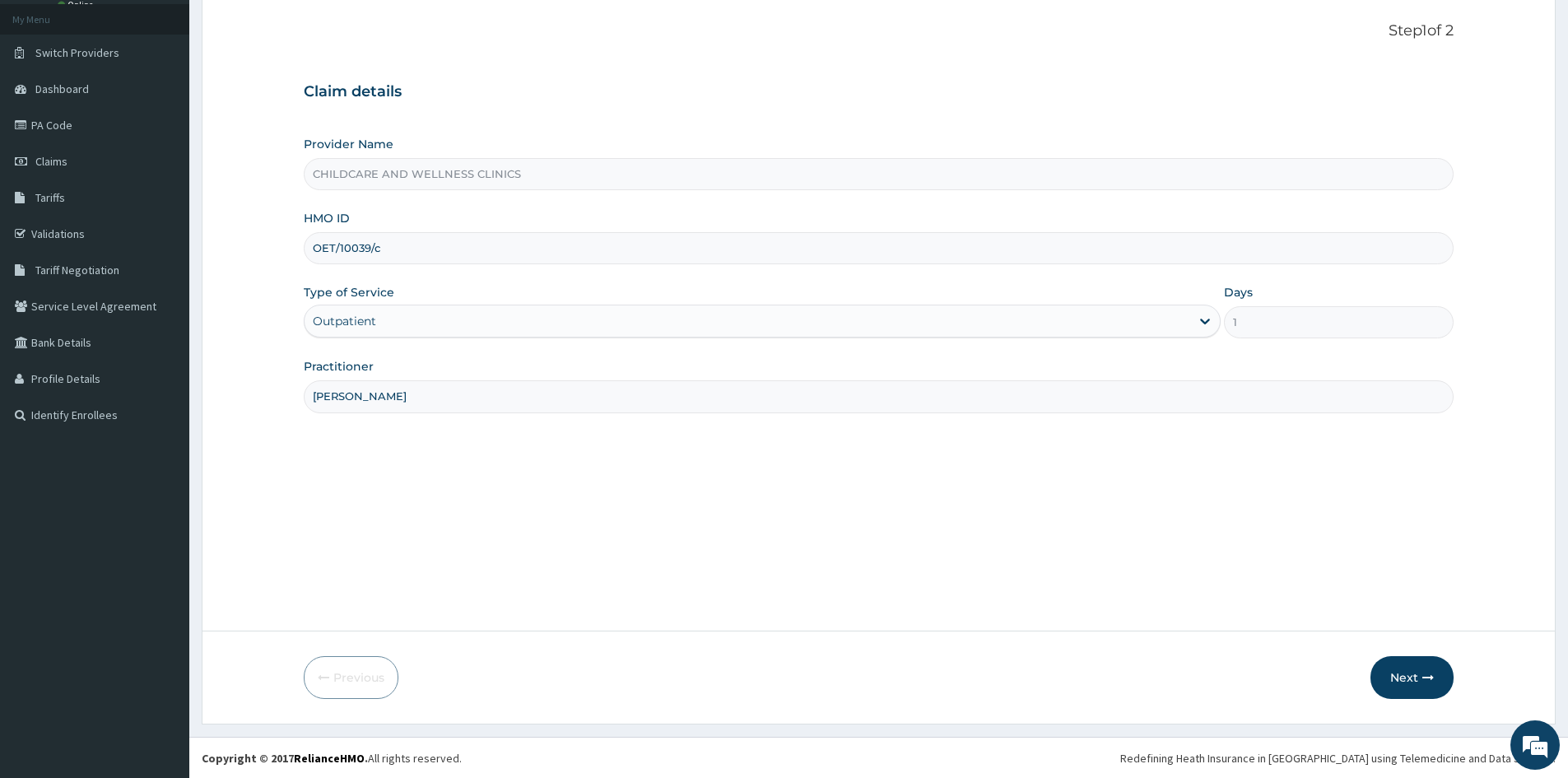
scroll to position [91, 0]
type input "EMMANUEL"
click at [1387, 679] on button "Next" at bounding box center [1413, 677] width 83 height 43
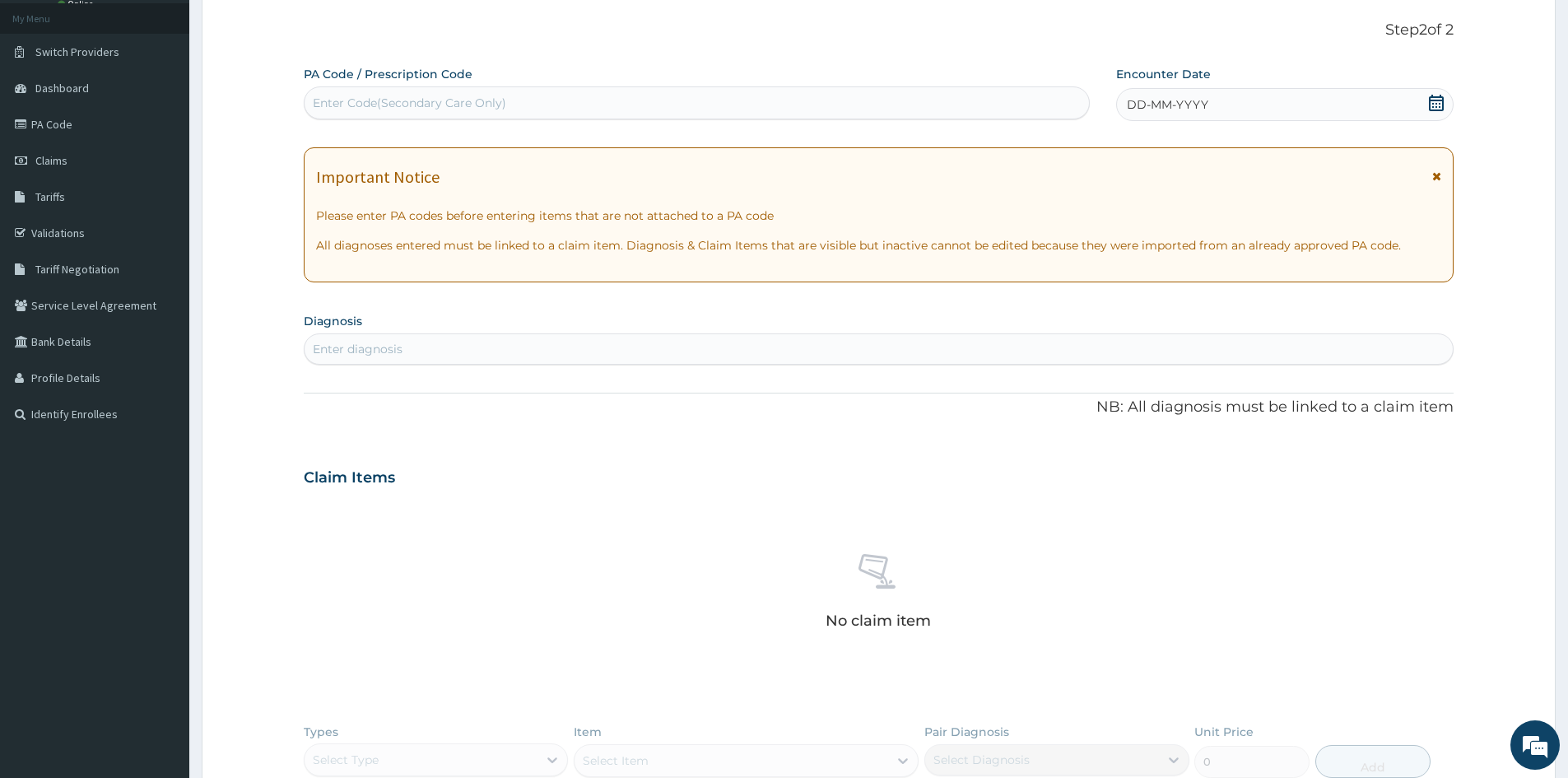
click at [1283, 102] on div "DD-MM-YYYY" at bounding box center [1284, 105] width 337 height 33
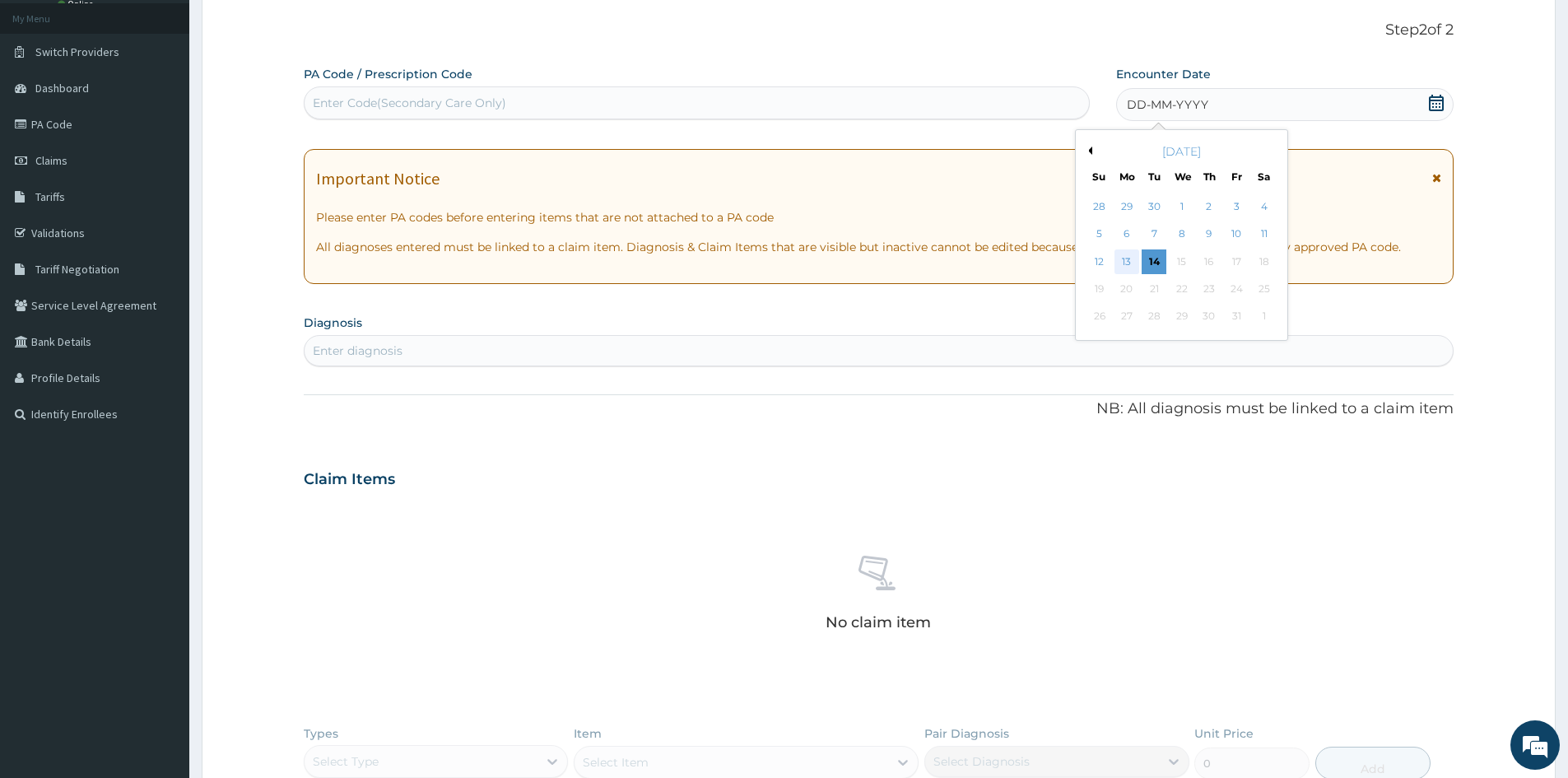
click at [1129, 263] on div "13" at bounding box center [1127, 262] width 25 height 25
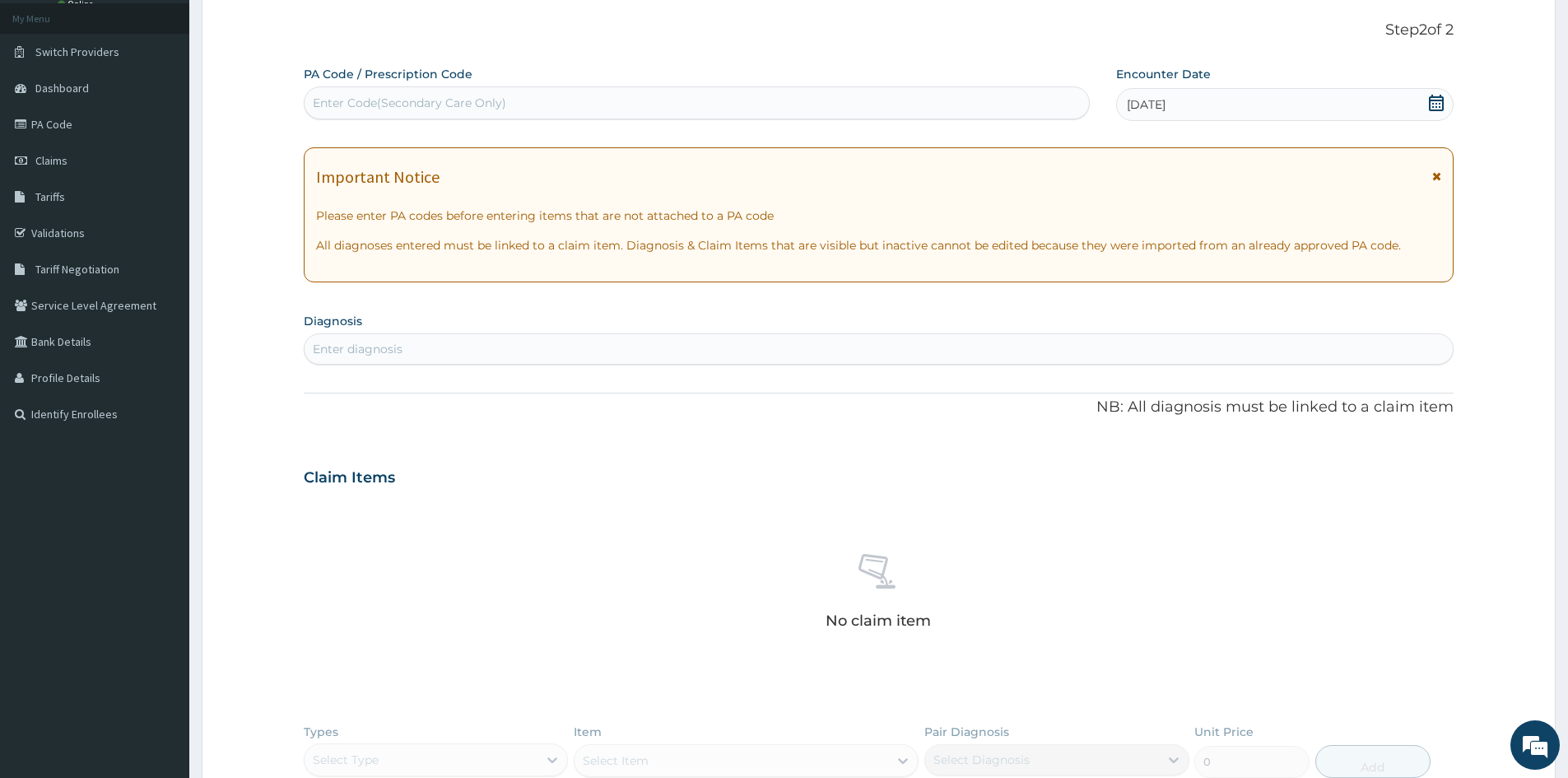
click at [426, 87] on div "Enter Code(Secondary Care Only)" at bounding box center [697, 103] width 786 height 33
click at [554, 353] on div "Enter diagnosis" at bounding box center [879, 349] width 1148 height 27
click at [494, 107] on div "Enter Code(Secondary Care Only)" at bounding box center [409, 103] width 194 height 17
paste input "PA/9B2895"
type input "PA/9B2895"
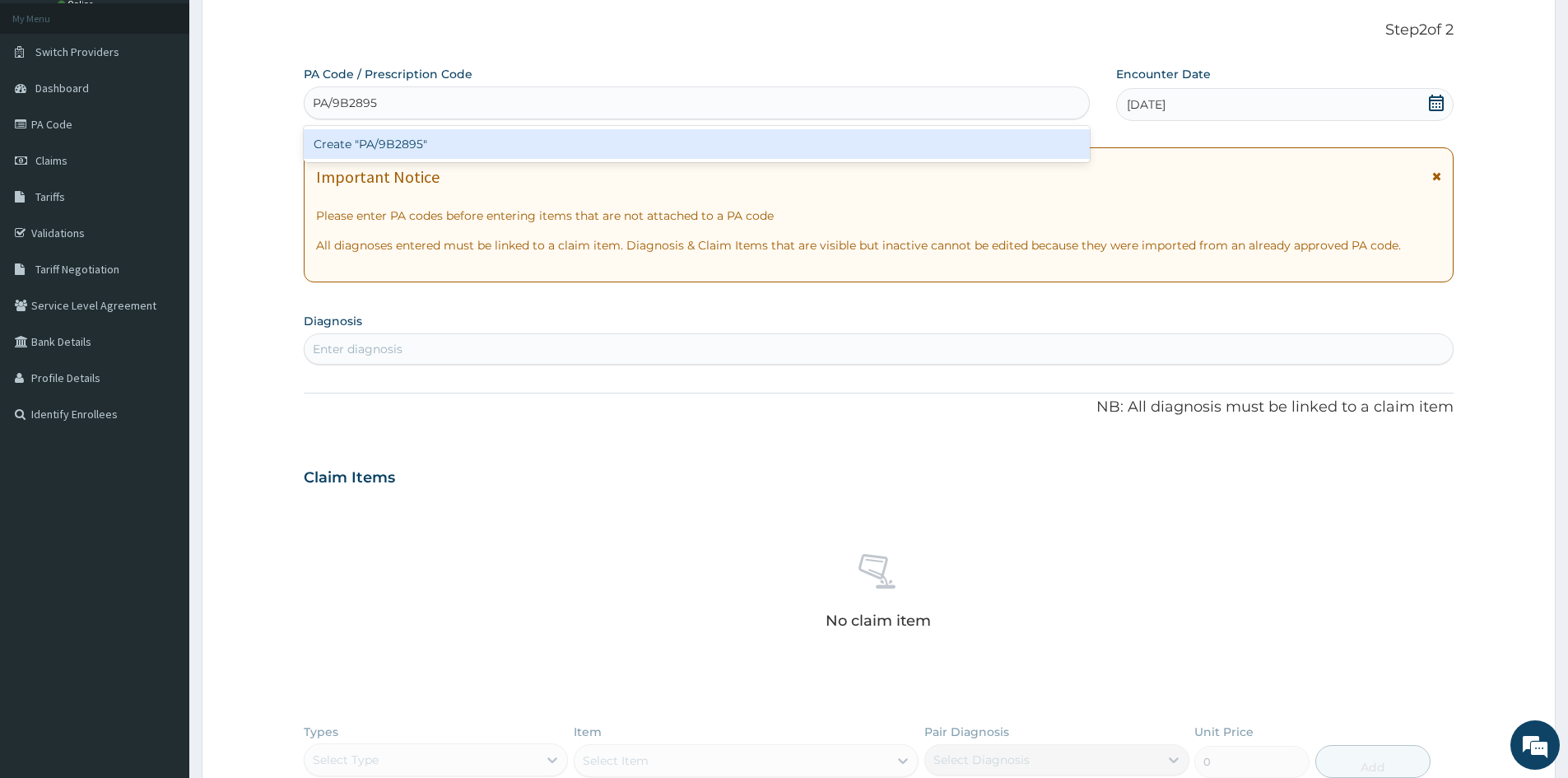
click at [400, 142] on div "Create "PA/9B2895"" at bounding box center [697, 145] width 786 height 30
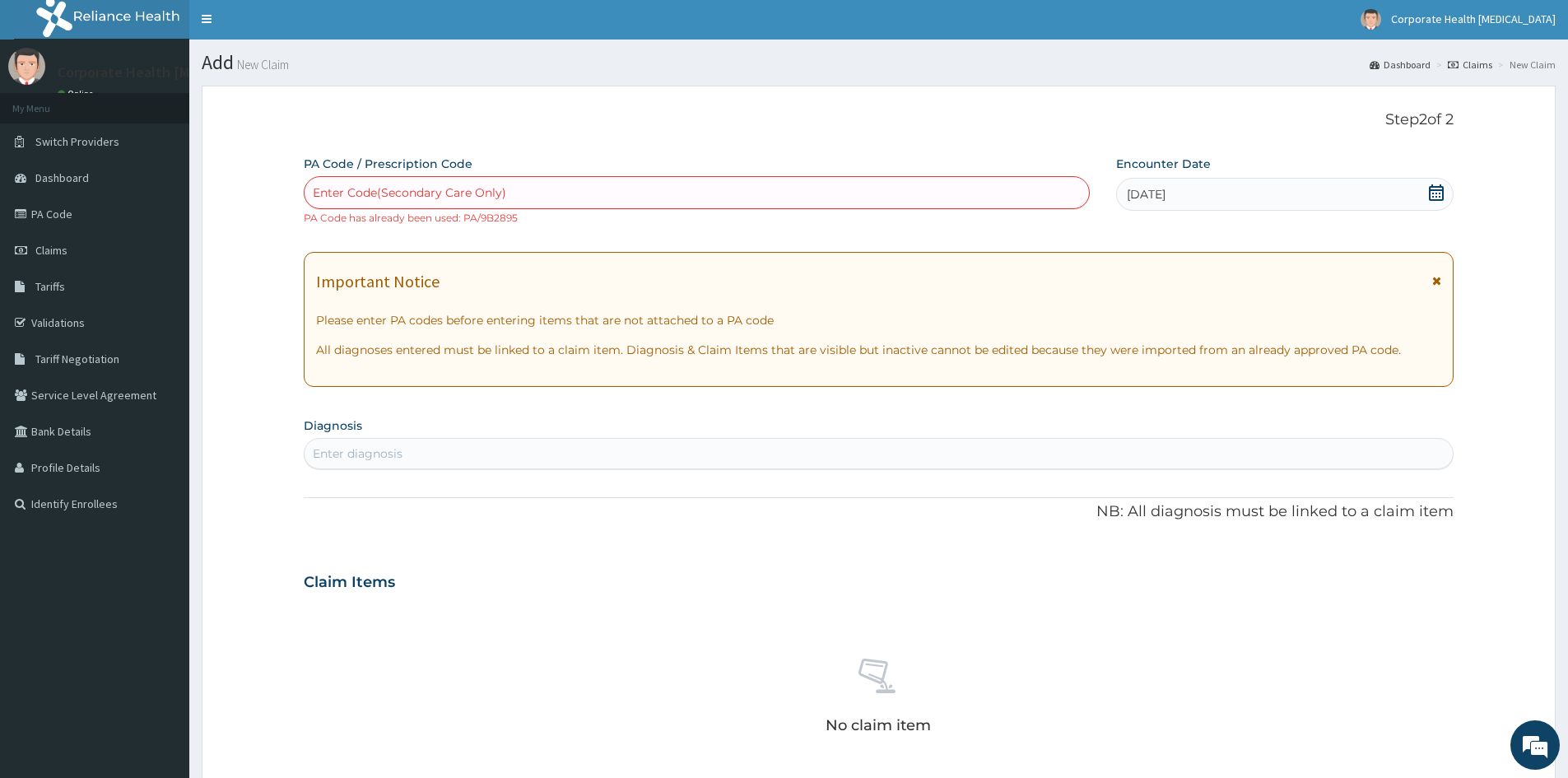
scroll to position [0, 0]
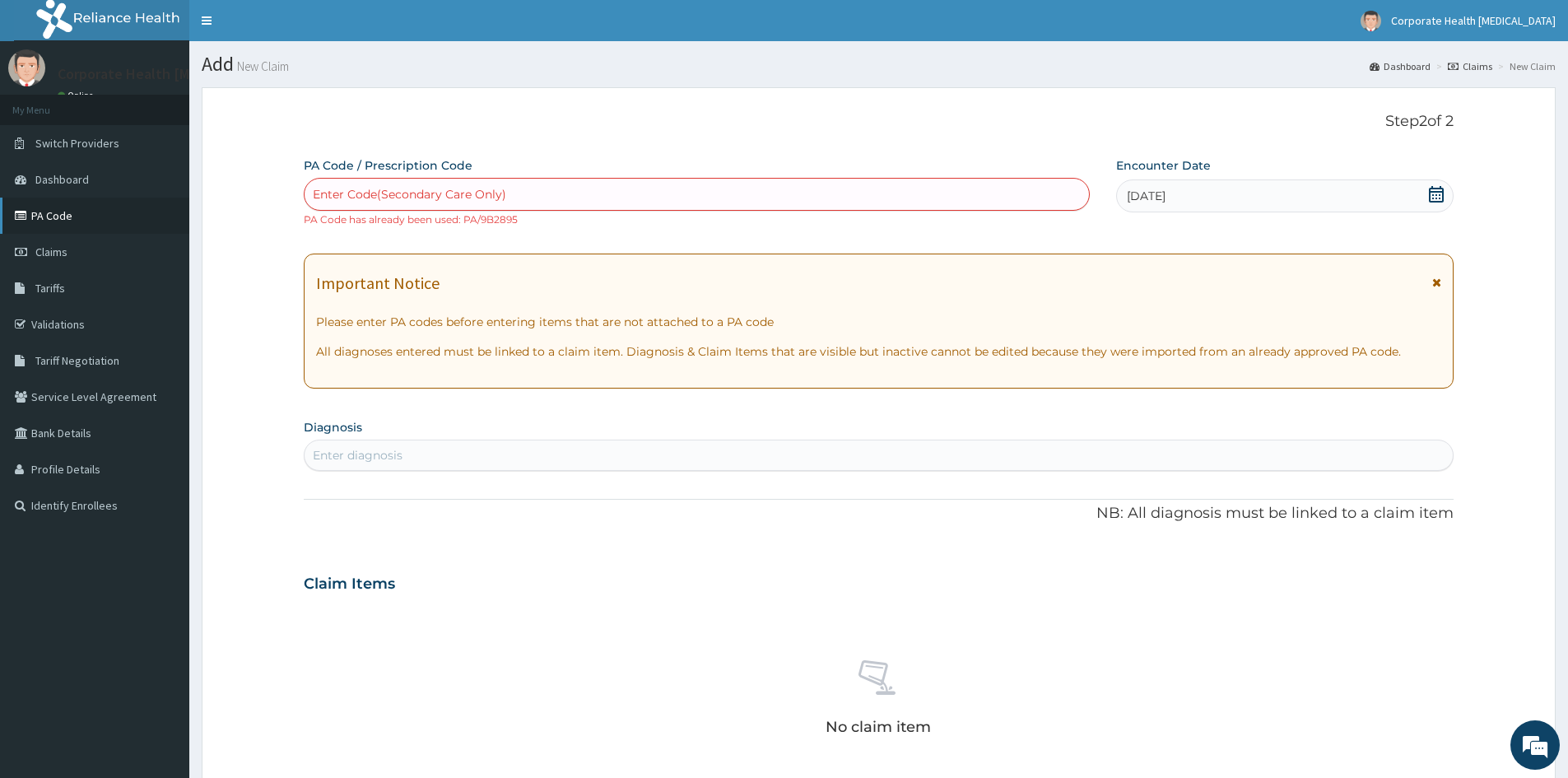
click at [45, 219] on link "PA Code" at bounding box center [95, 216] width 189 height 37
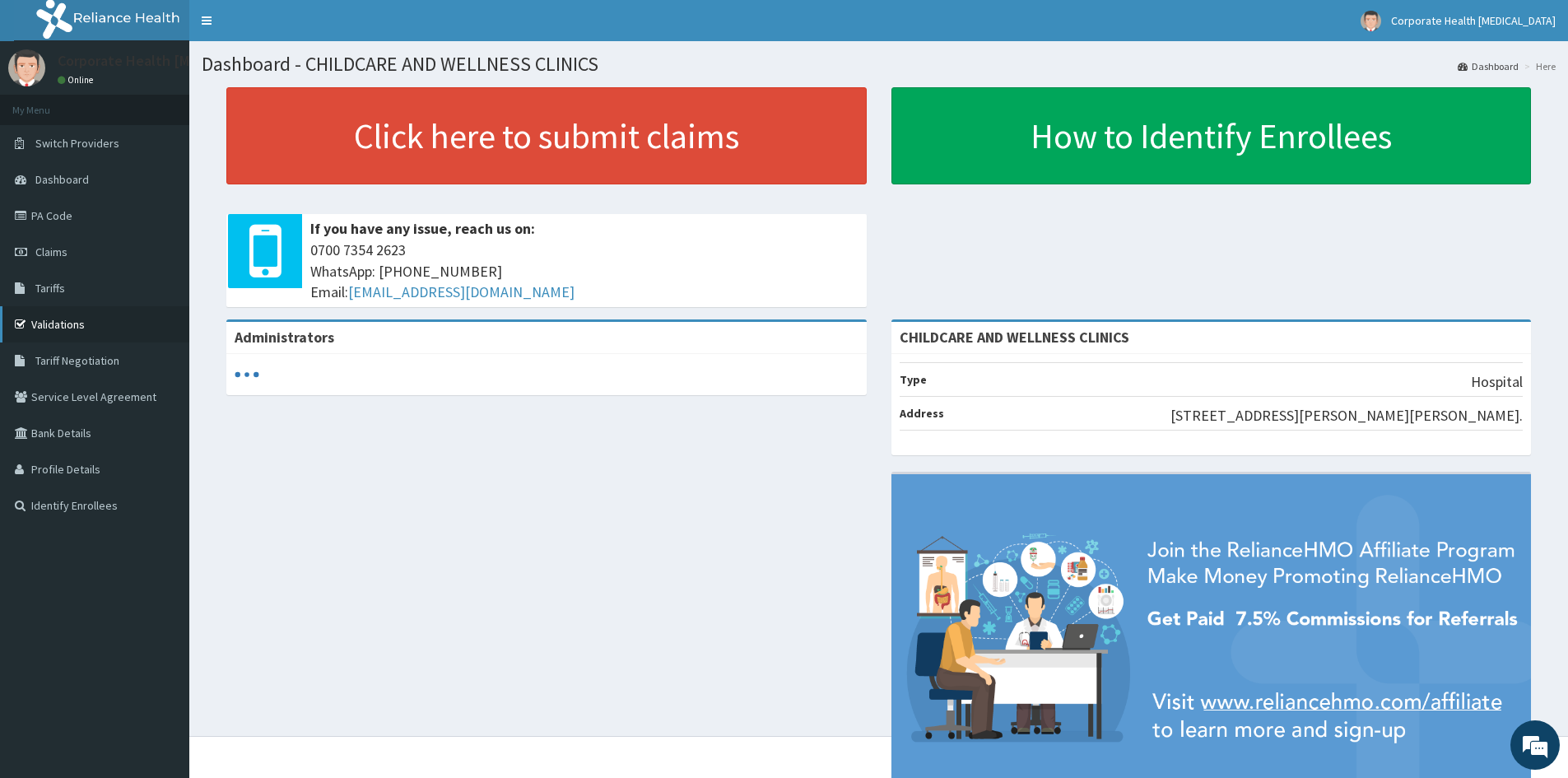
click at [71, 320] on link "Validations" at bounding box center [95, 325] width 189 height 37
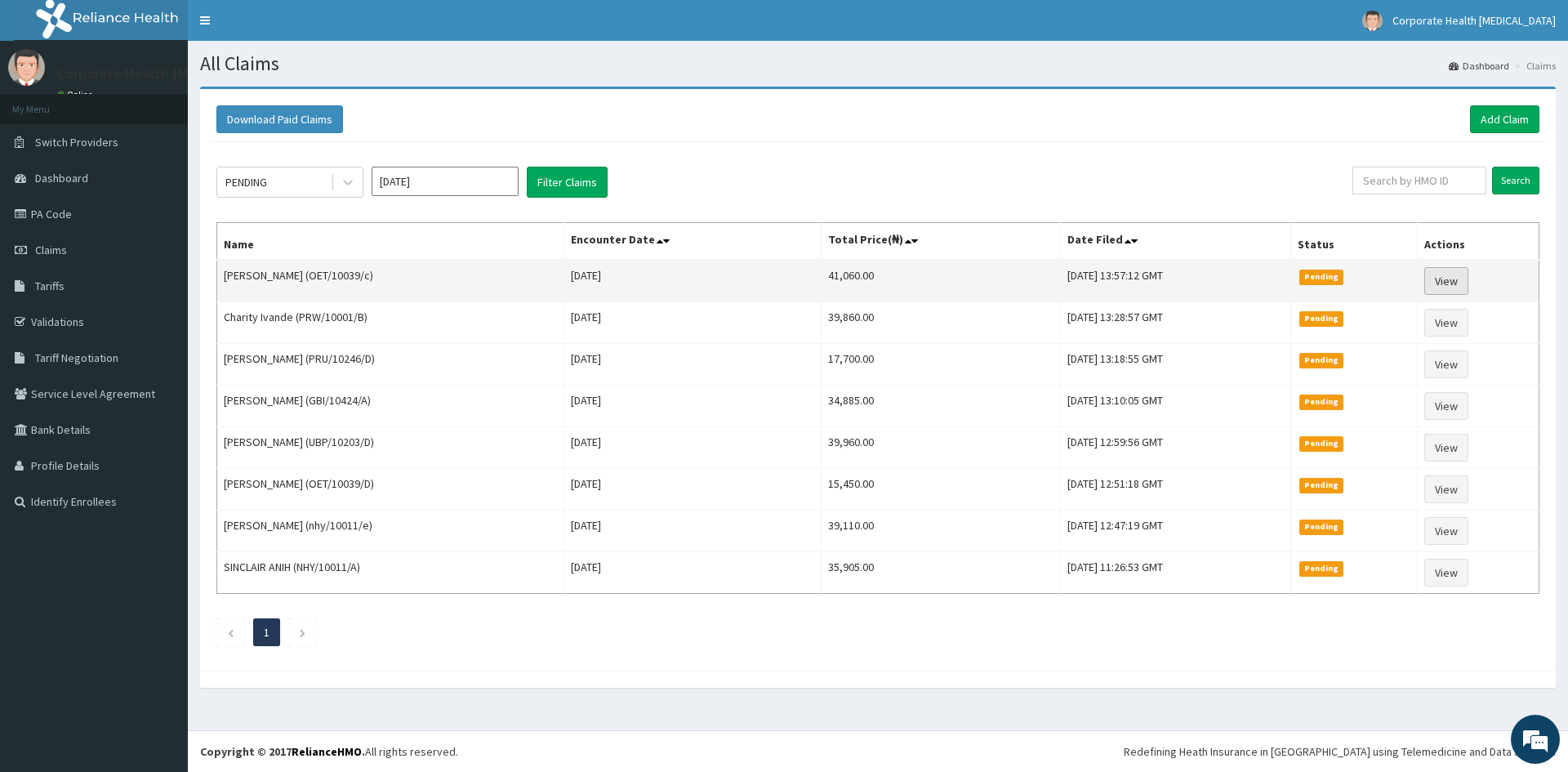
click at [1444, 268] on link "View" at bounding box center [1447, 281] width 45 height 28
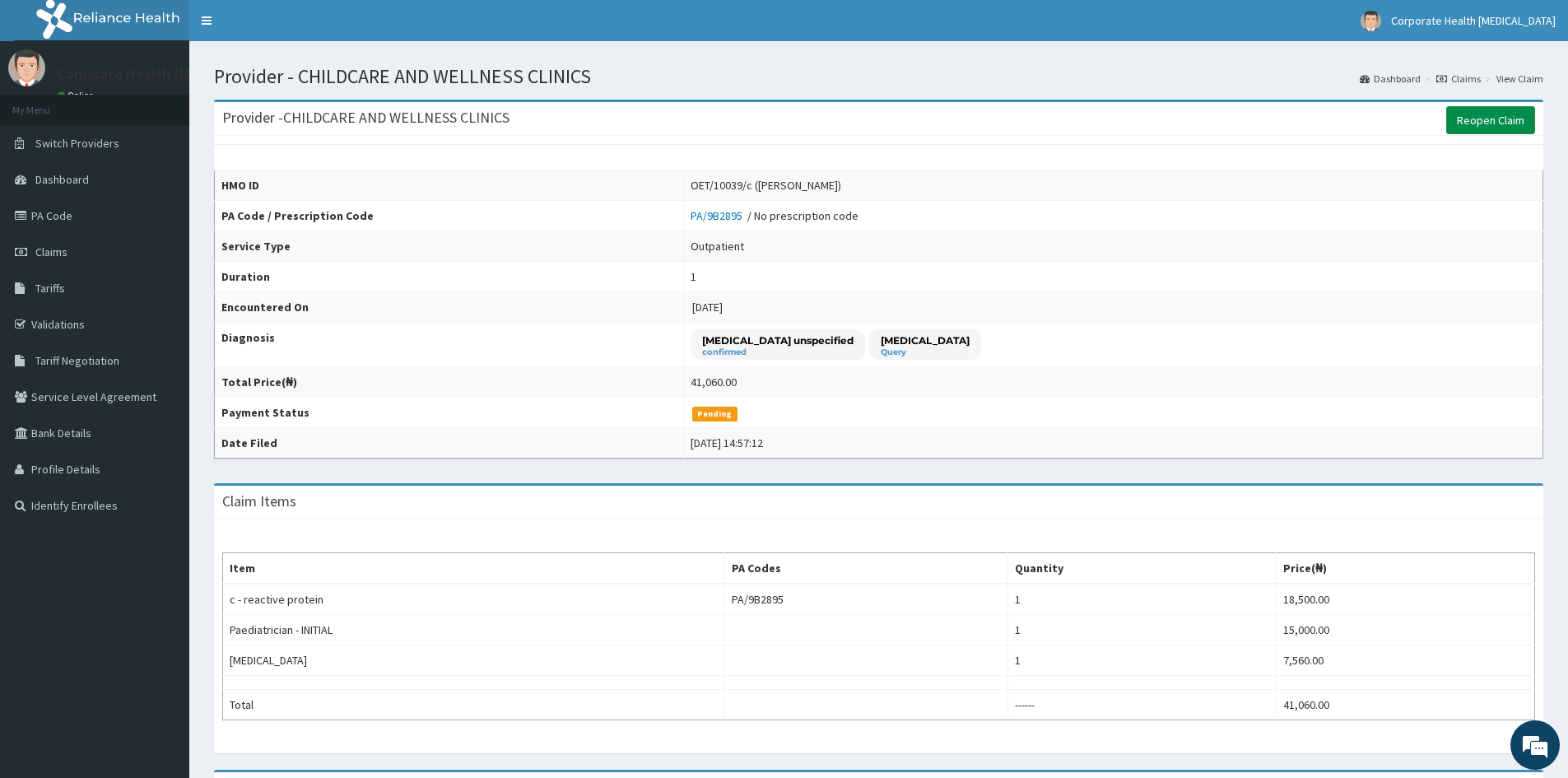
click at [1467, 124] on link "Reopen Claim" at bounding box center [1491, 121] width 89 height 28
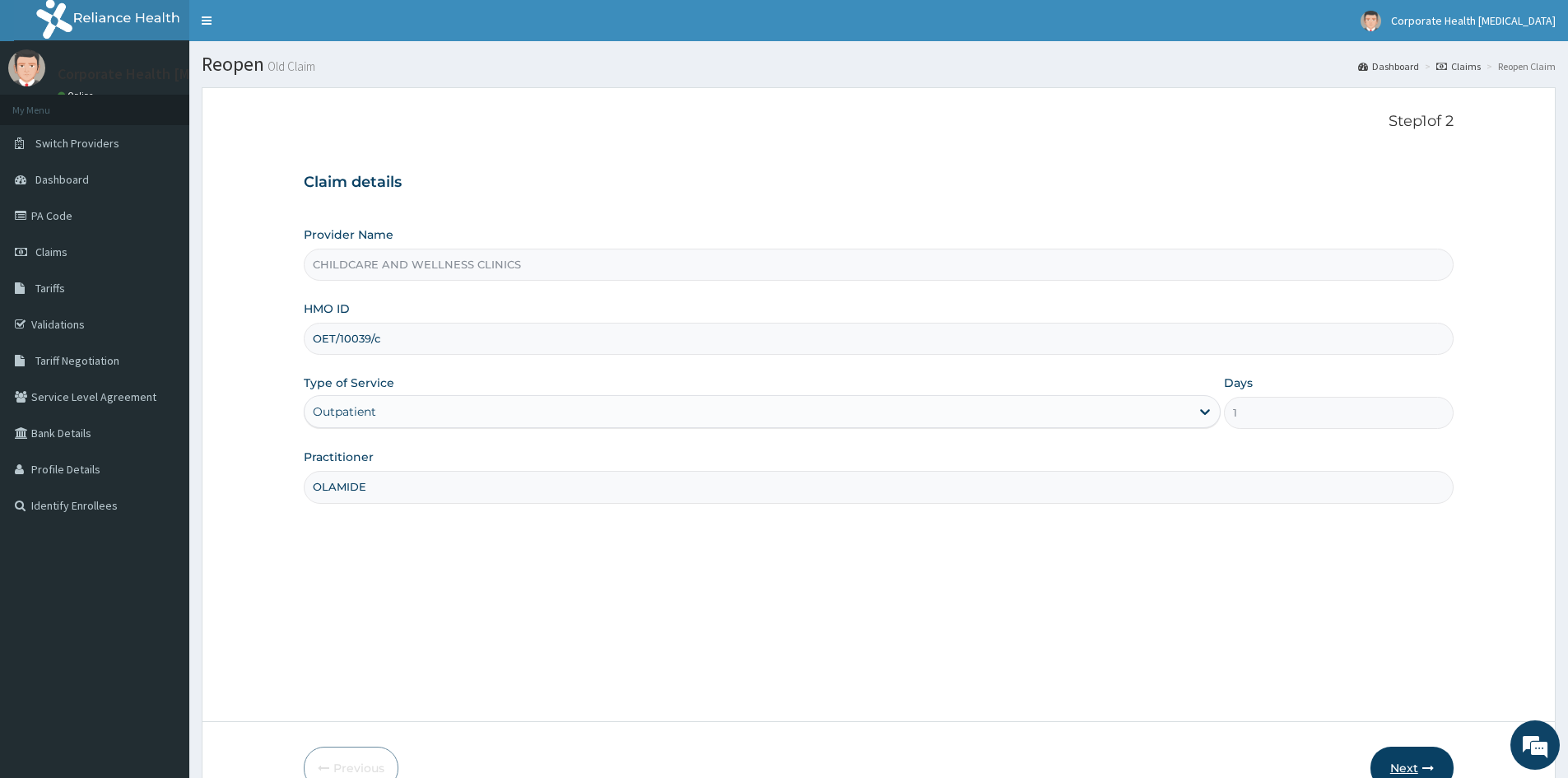
click at [1398, 765] on button "Next" at bounding box center [1413, 769] width 83 height 43
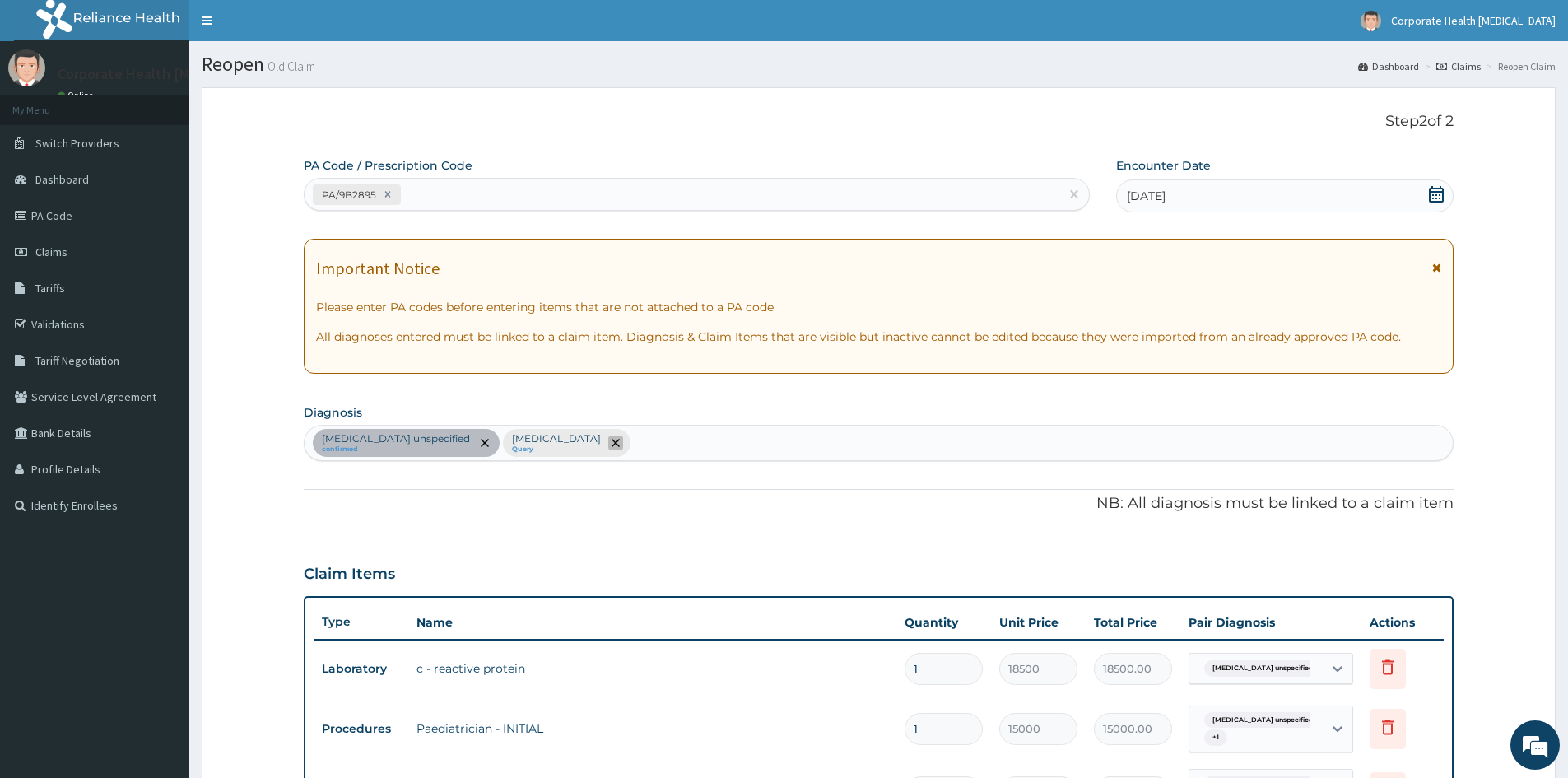
click at [612, 447] on icon "remove selection option" at bounding box center [616, 443] width 8 height 8
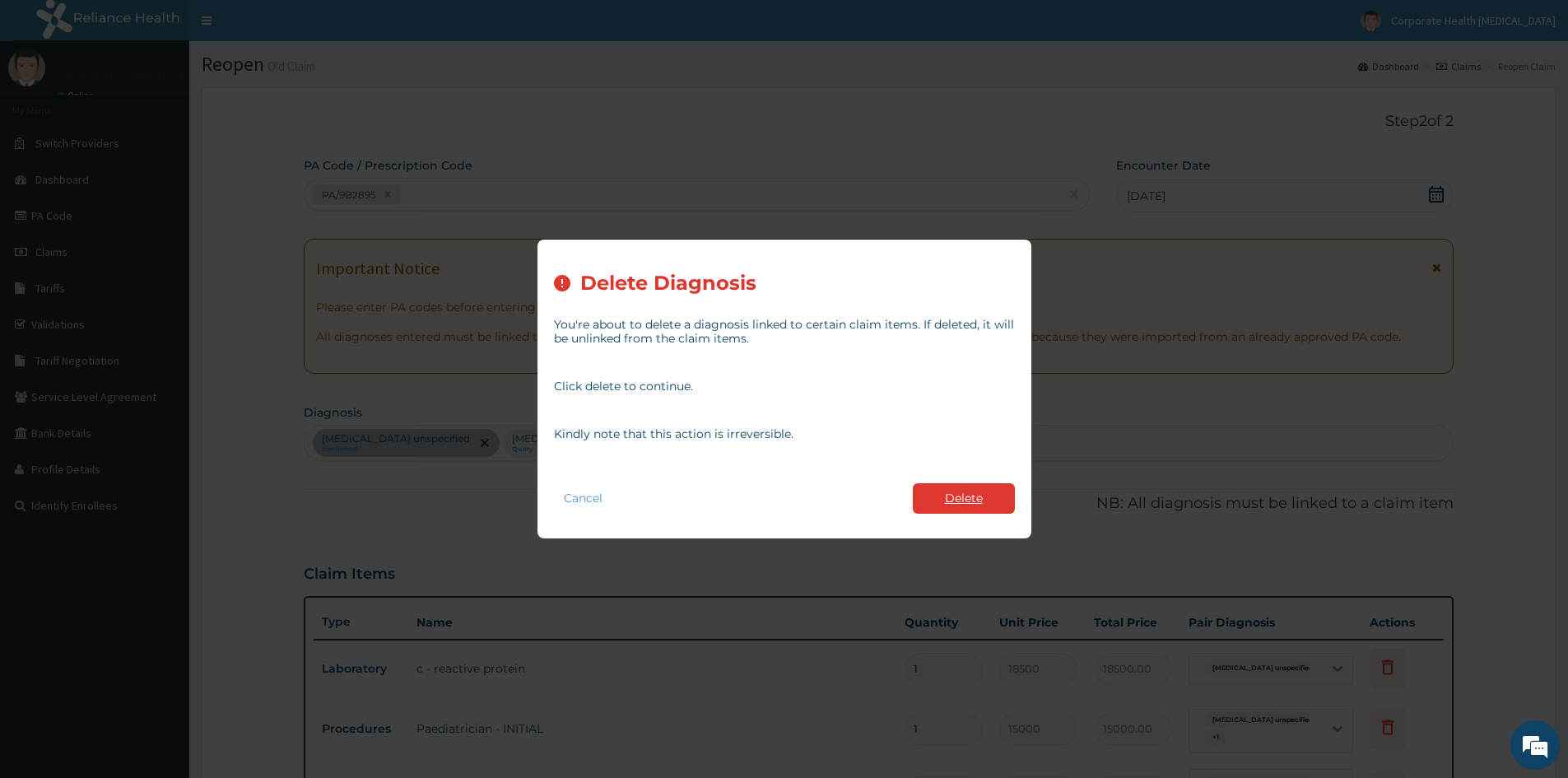
click at [952, 503] on button "Delete" at bounding box center [964, 499] width 102 height 31
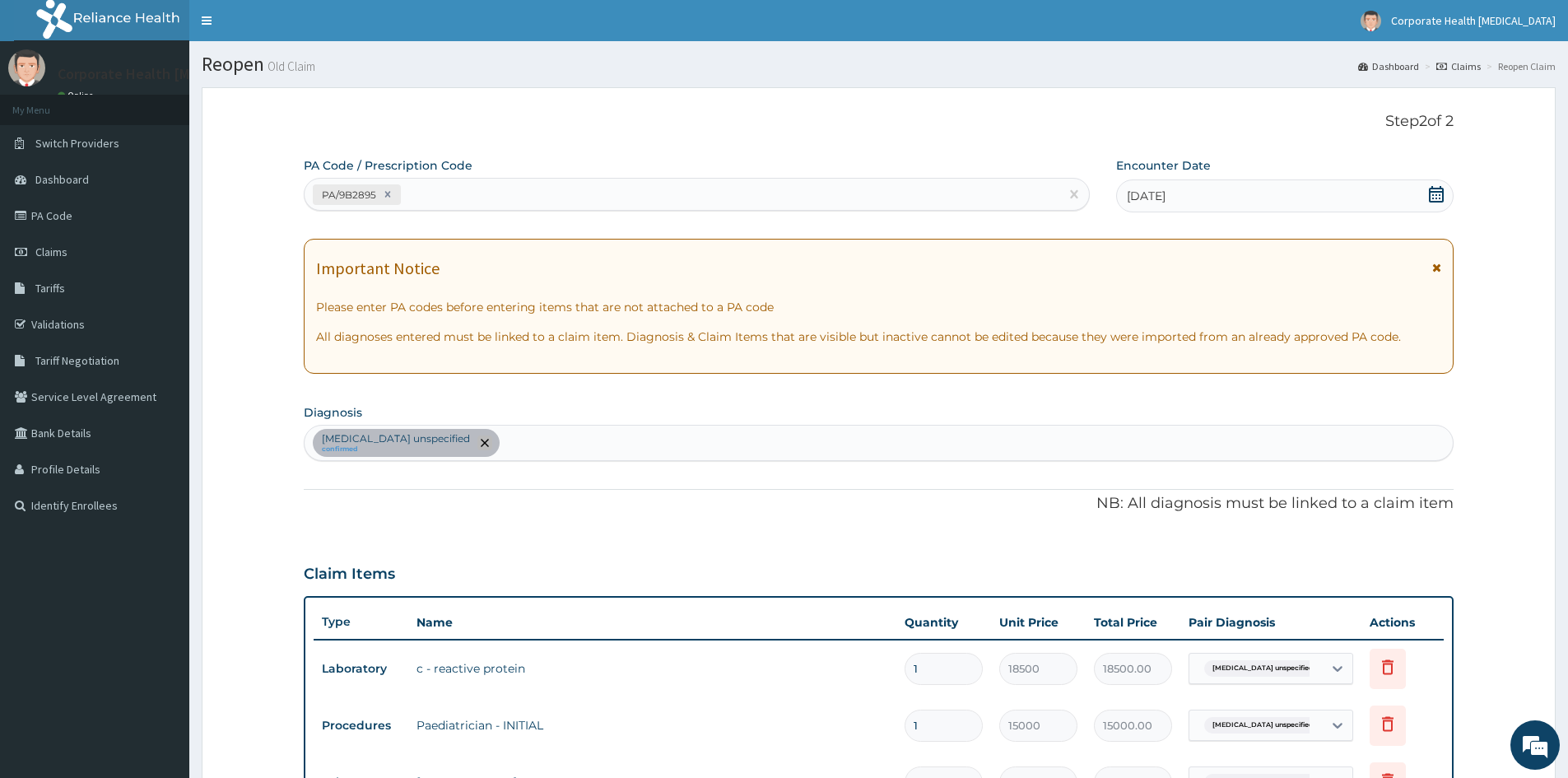
click at [478, 450] on span "remove selection option" at bounding box center [485, 443] width 15 height 15
click at [385, 190] on icon at bounding box center [388, 194] width 12 height 12
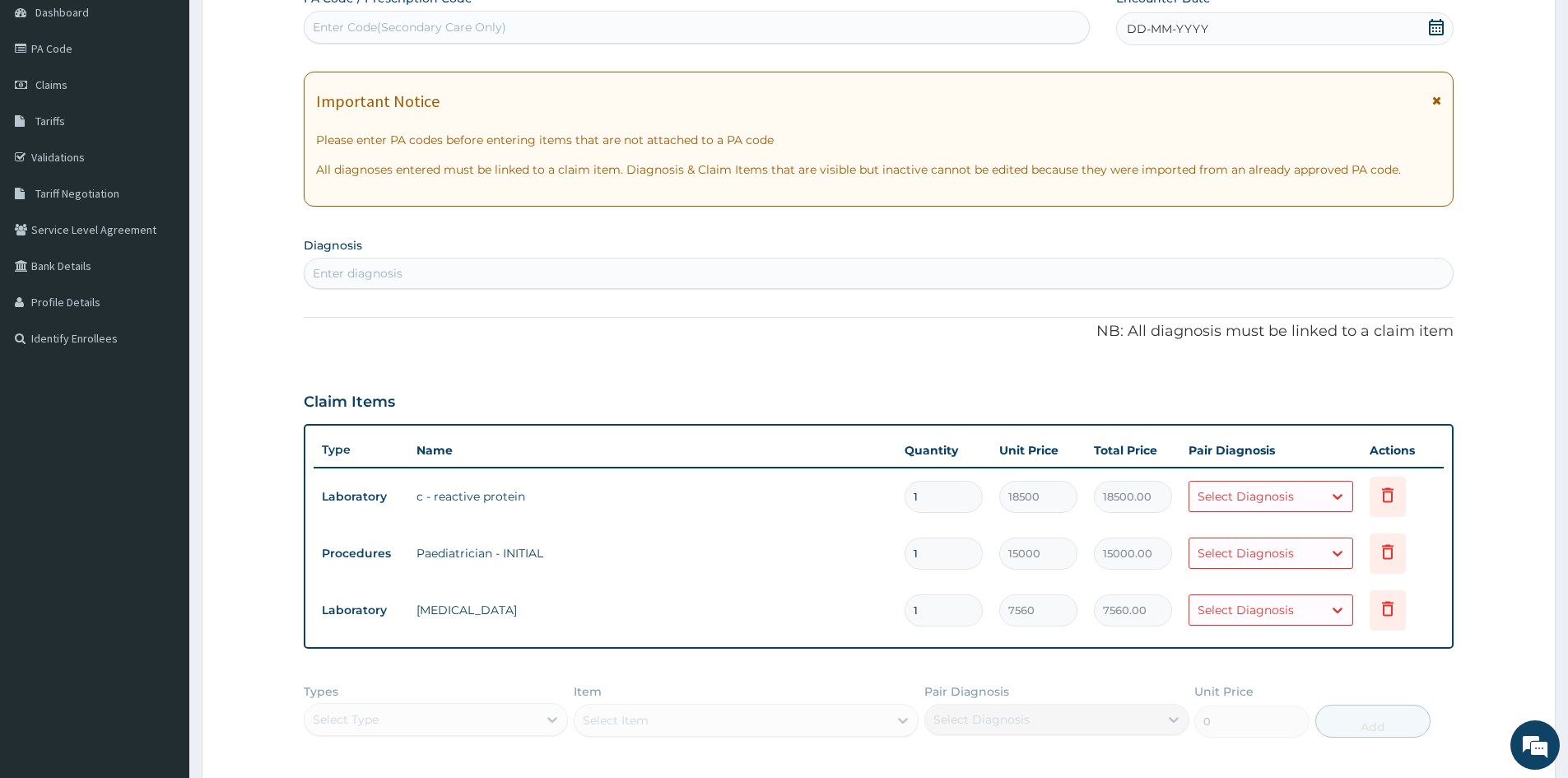
scroll to position [180, 0]
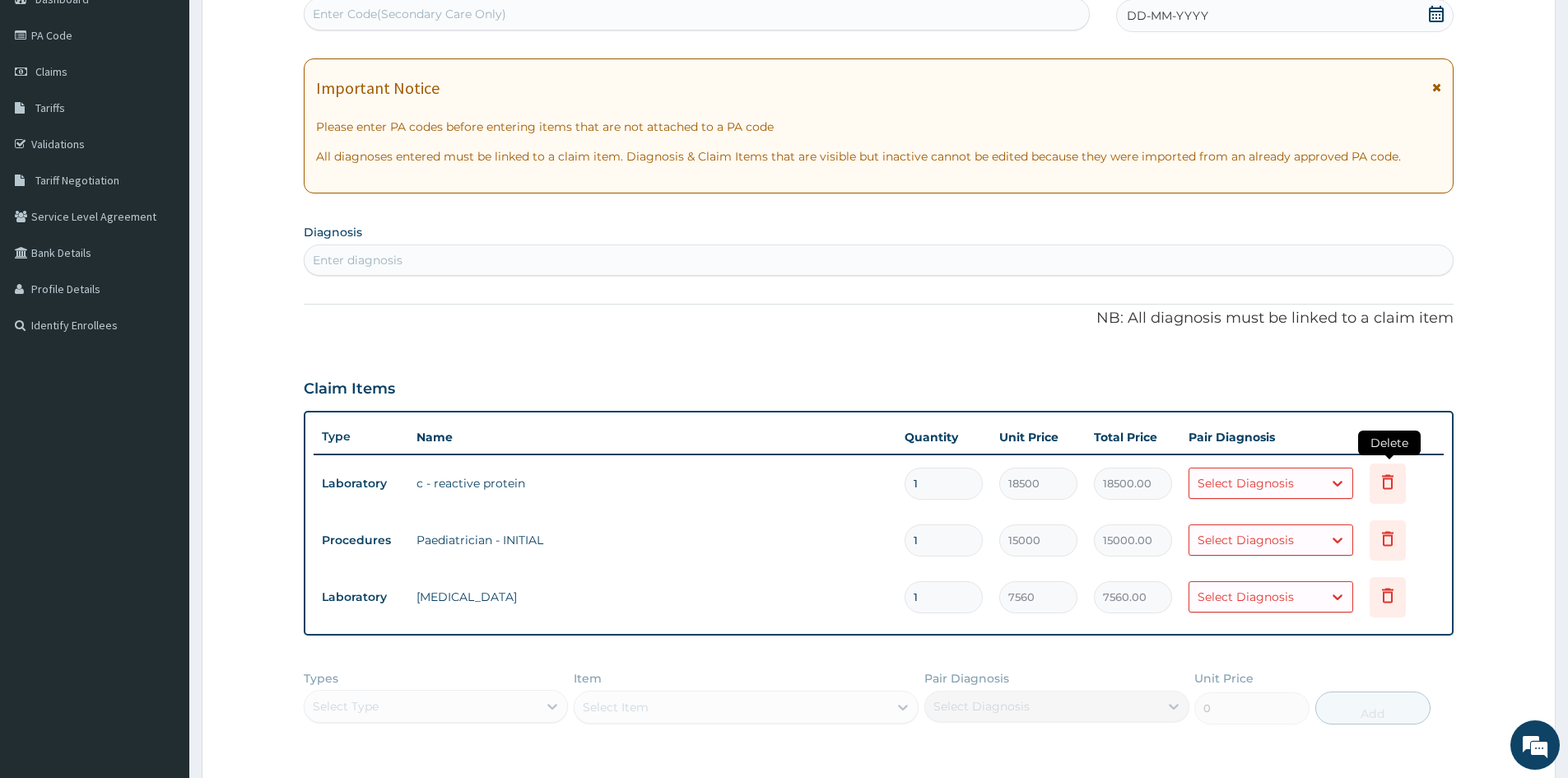
click at [1396, 479] on icon at bounding box center [1389, 482] width 20 height 20
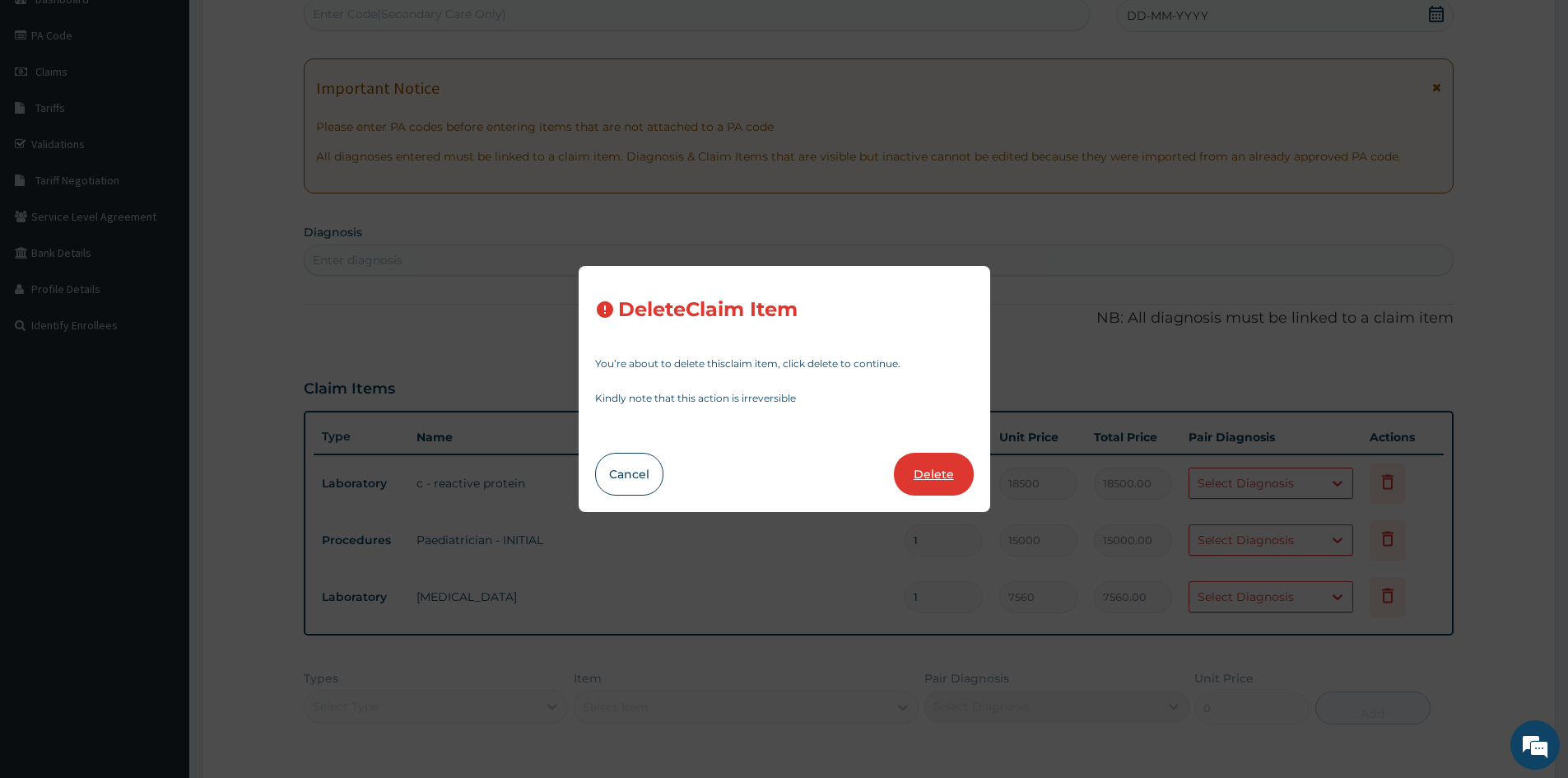
click at [917, 477] on button "Delete" at bounding box center [934, 475] width 80 height 43
type input "15000"
type input "15000.00"
type input "7560"
type input "7560.00"
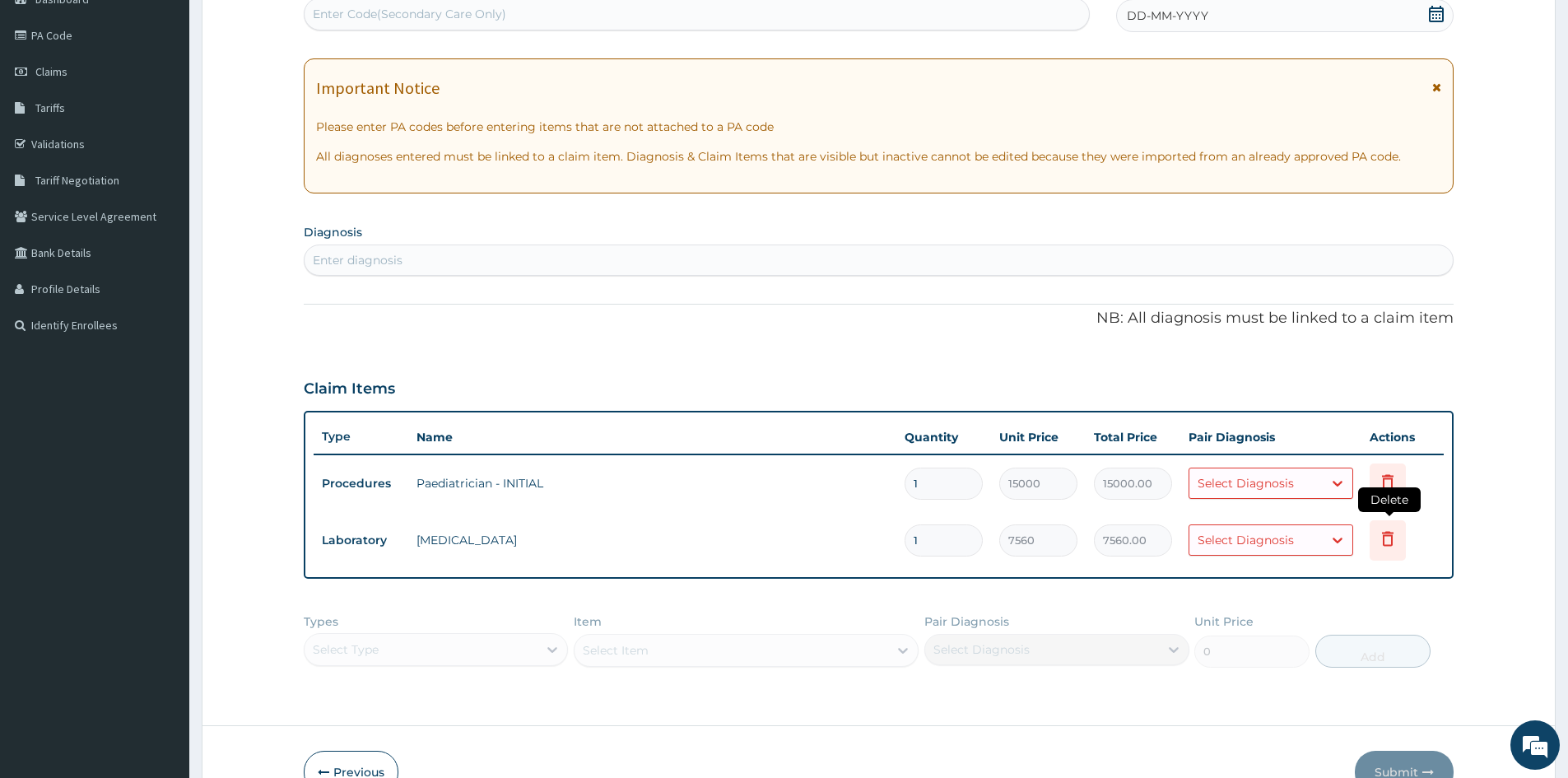
click at [1385, 540] on icon at bounding box center [1389, 539] width 20 height 20
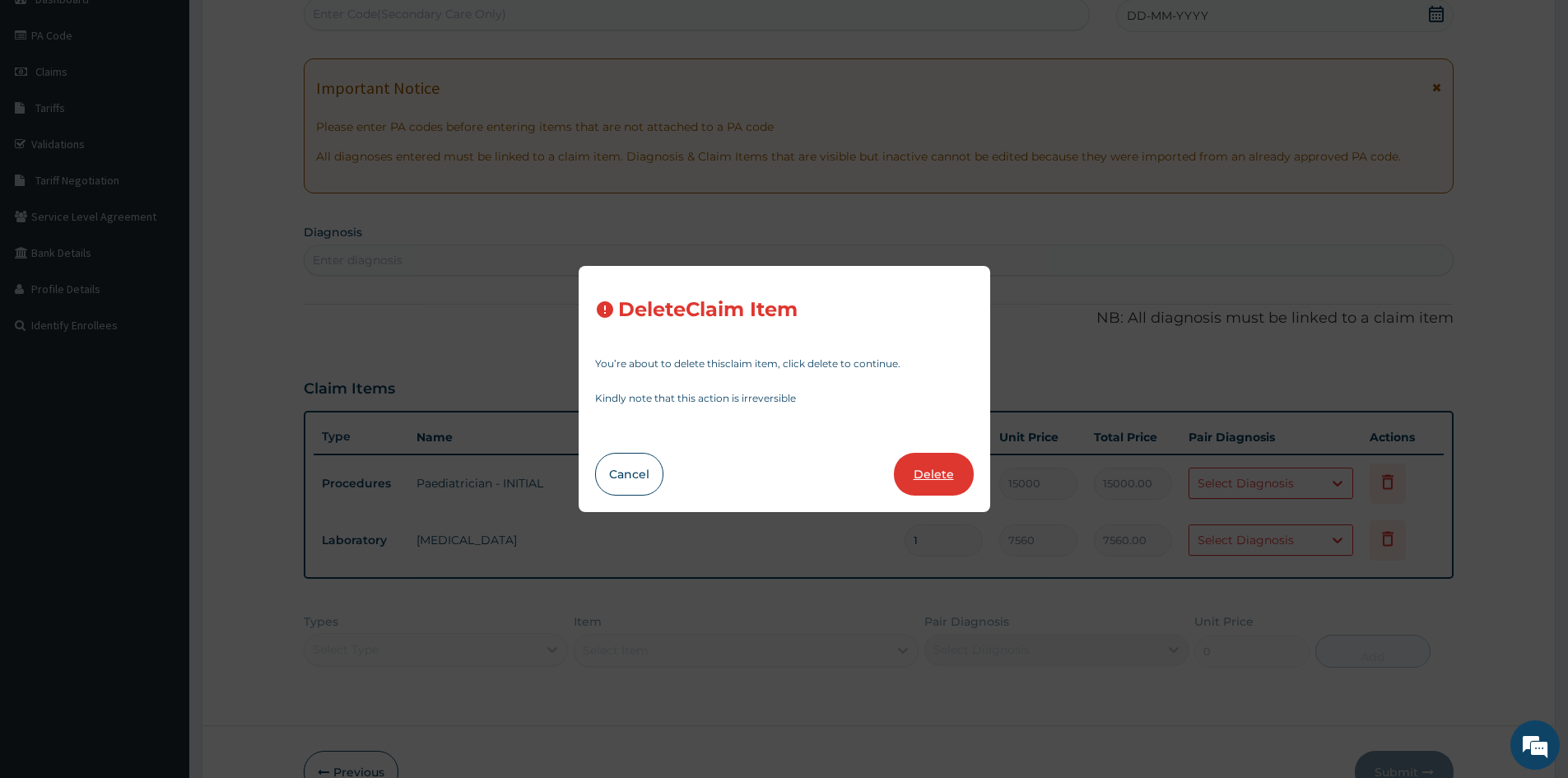
click at [932, 484] on button "Delete" at bounding box center [934, 475] width 80 height 43
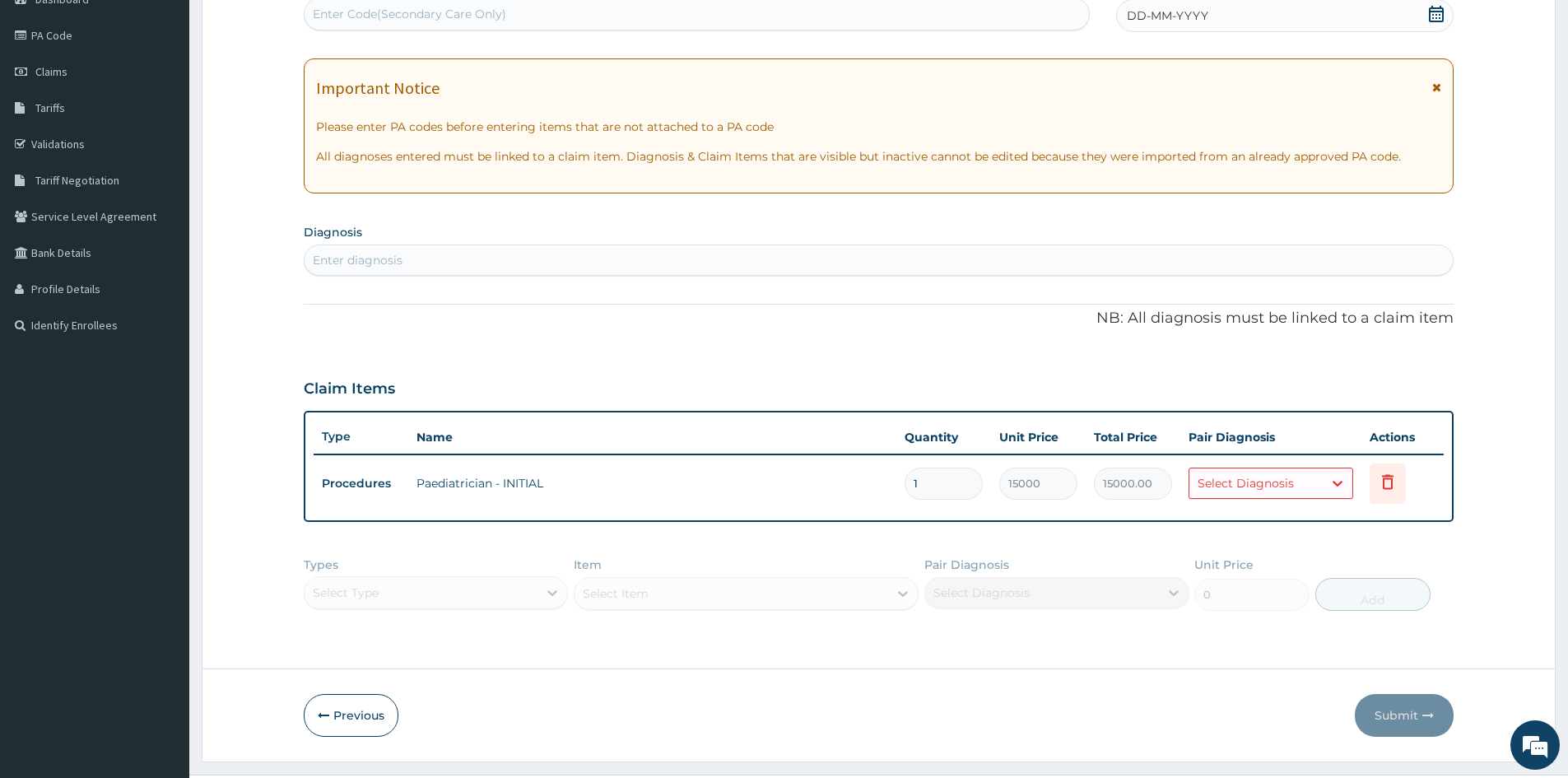
click at [1162, 7] on div "DD-MM-YYYY" at bounding box center [1284, 16] width 337 height 33
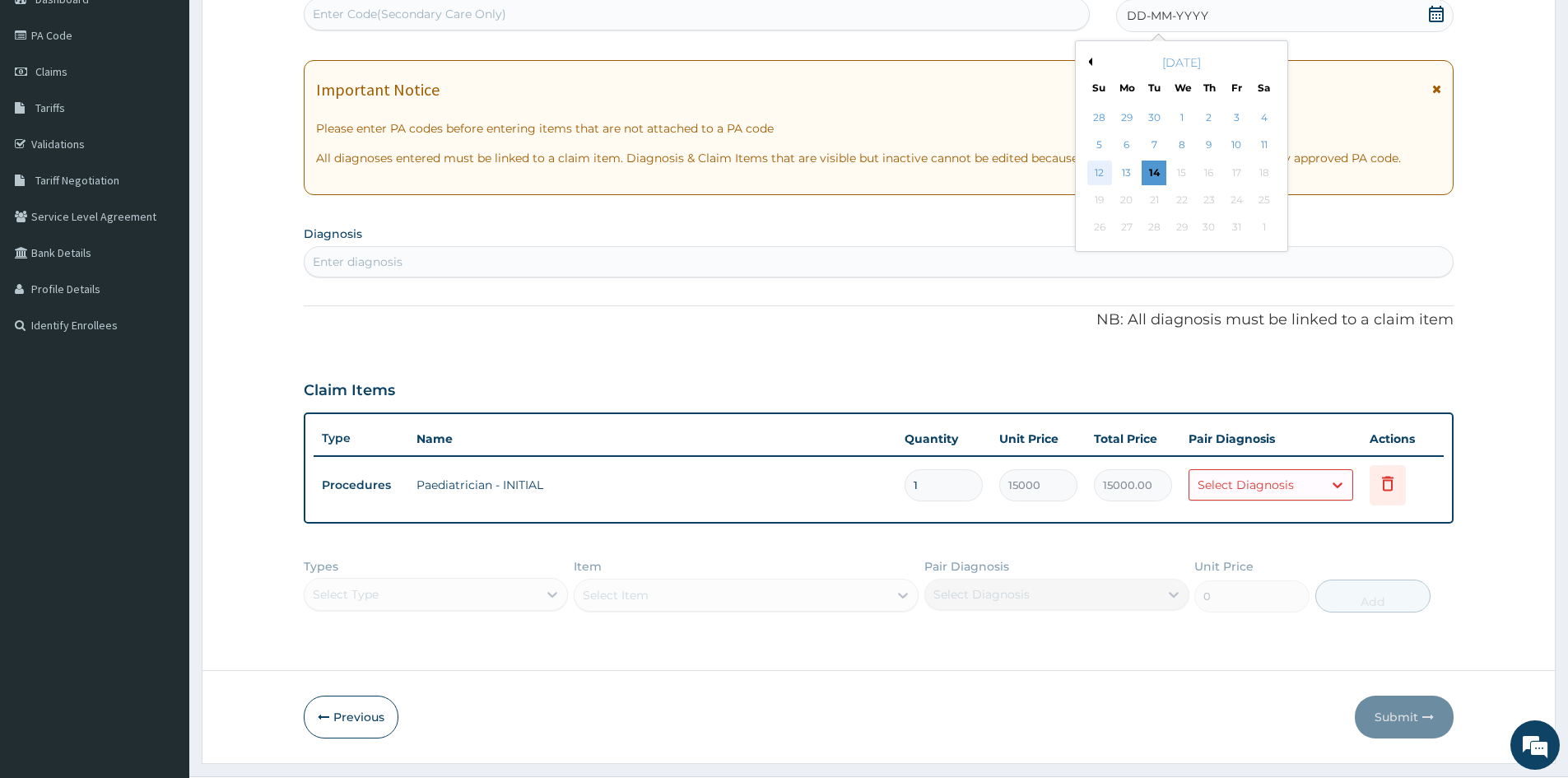
click at [1098, 175] on div "12" at bounding box center [1100, 173] width 25 height 25
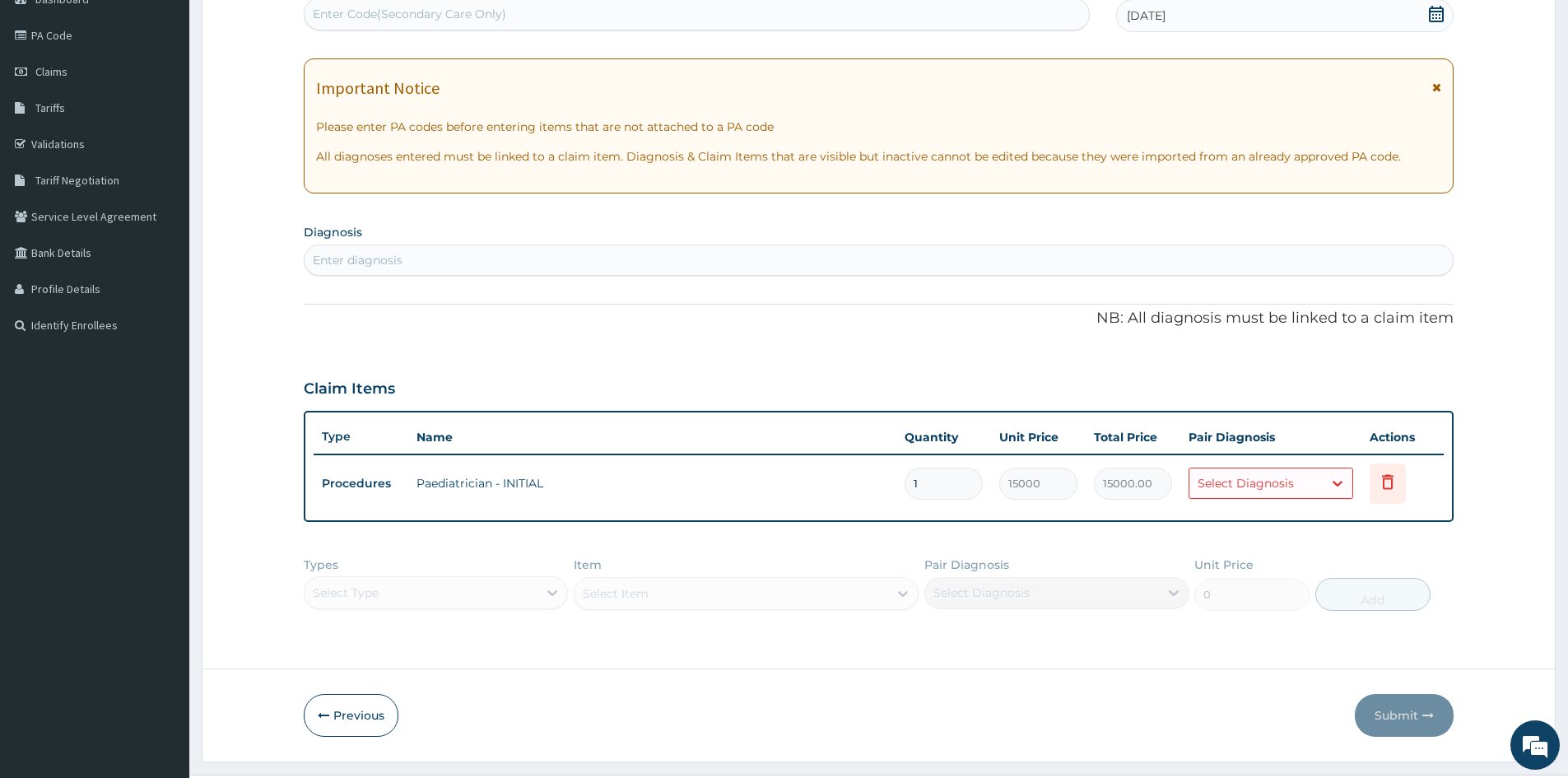
click at [452, 259] on div "Enter diagnosis" at bounding box center [879, 260] width 1148 height 27
type input "[MEDICAL_DATA]"
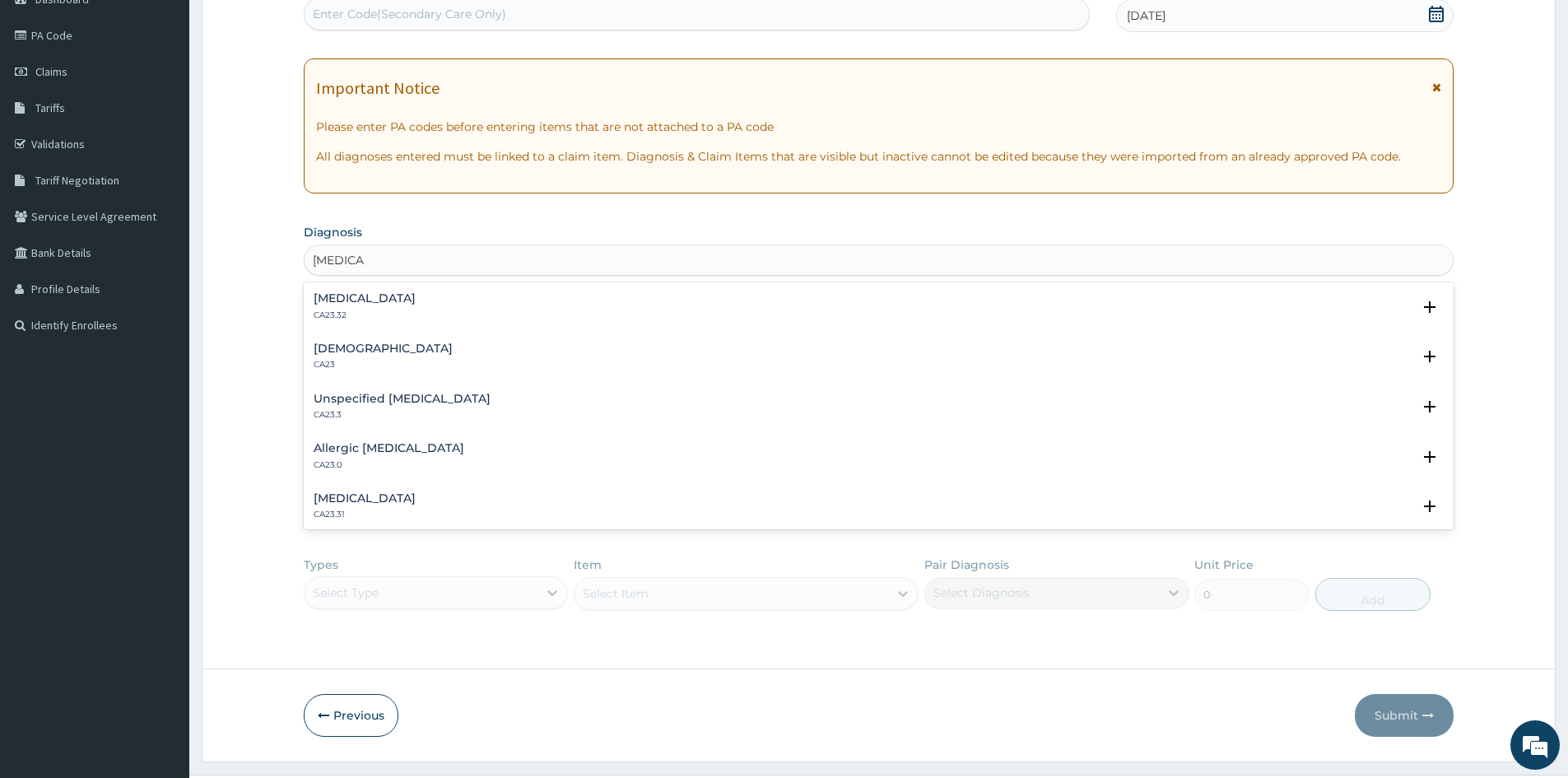
click at [355, 401] on h4 "Unspecified [MEDICAL_DATA]" at bounding box center [401, 399] width 177 height 12
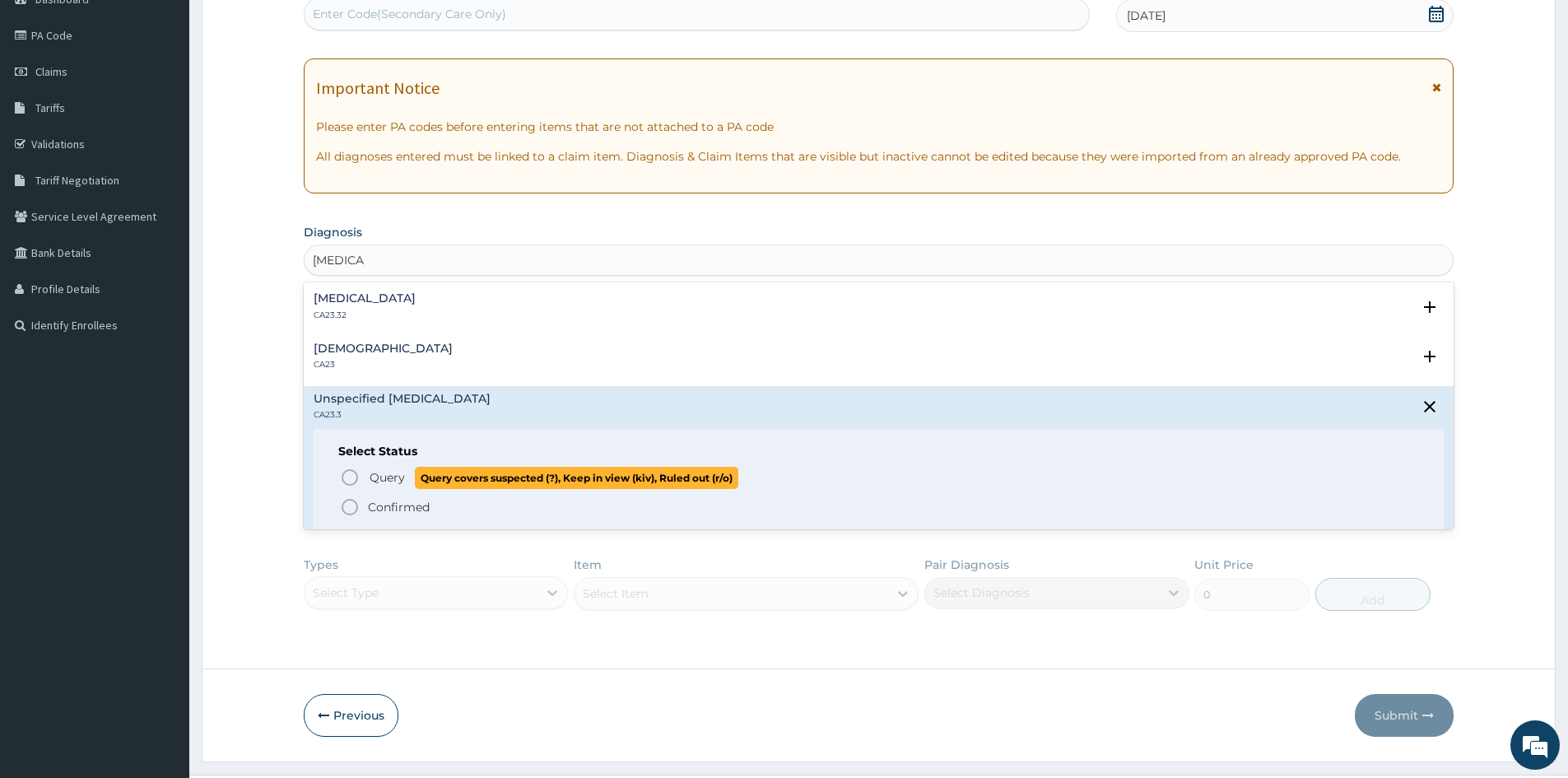
click at [347, 482] on icon "status option query" at bounding box center [350, 478] width 20 height 20
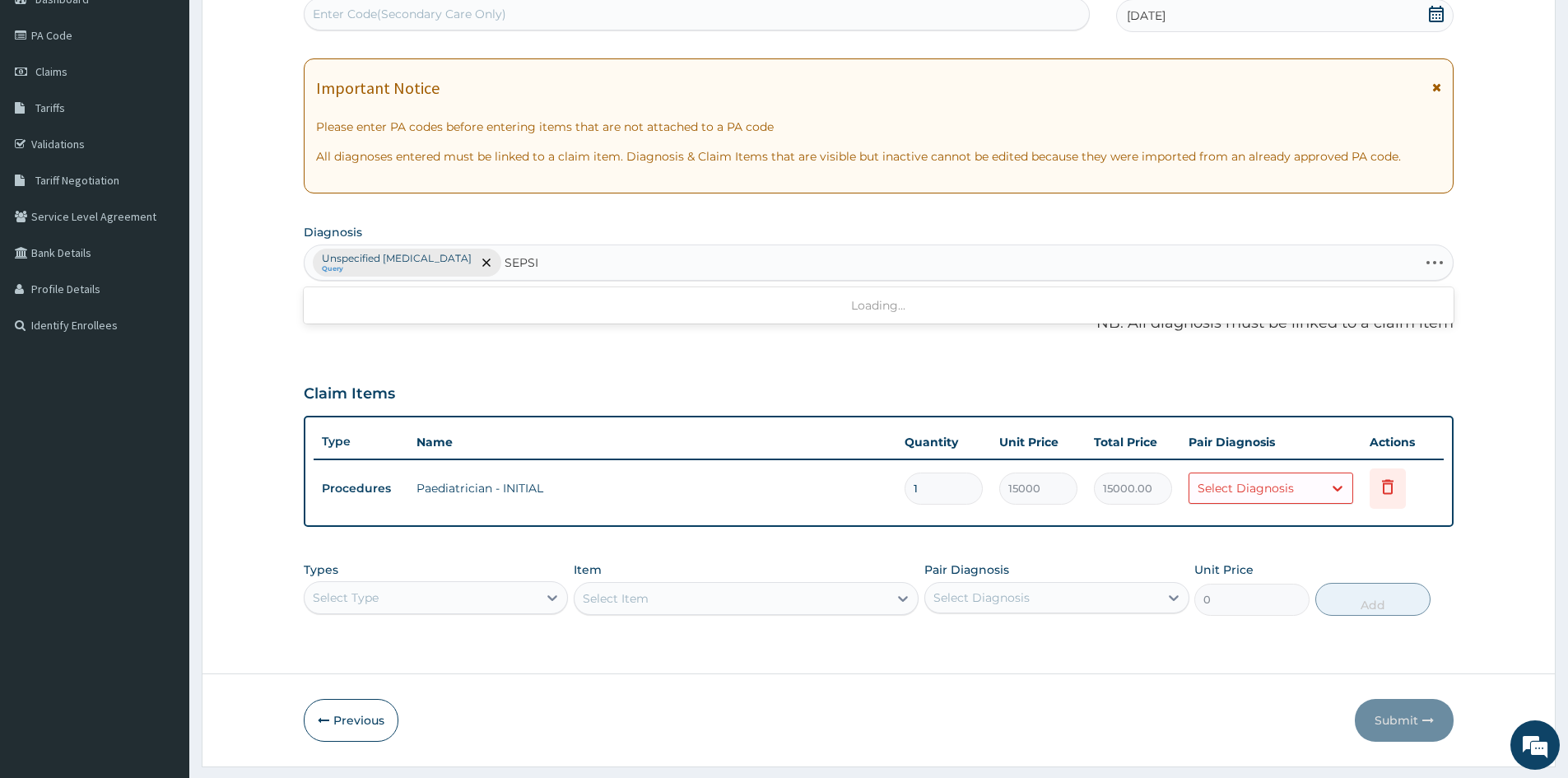
type input "[MEDICAL_DATA]"
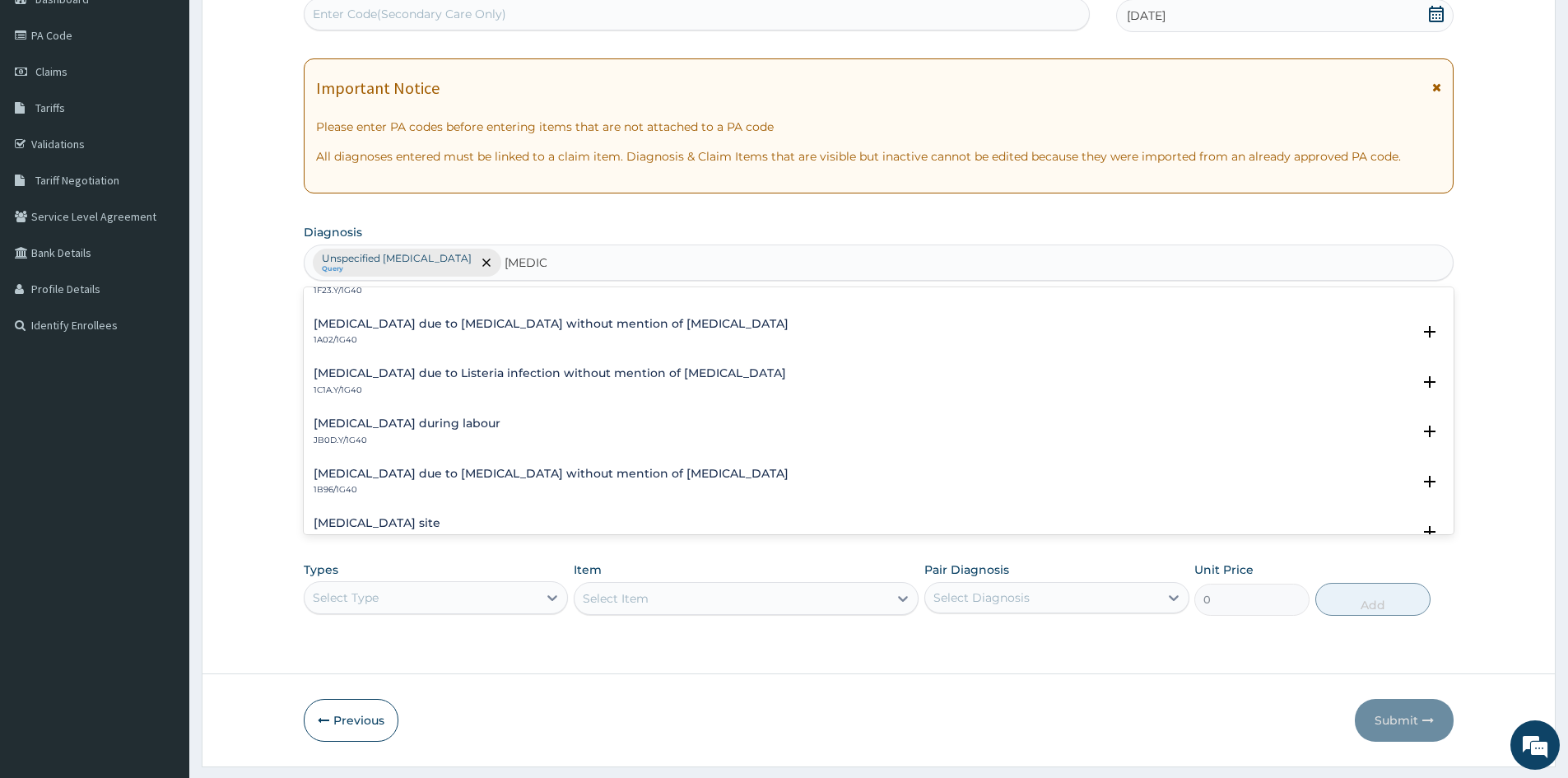
scroll to position [411, 0]
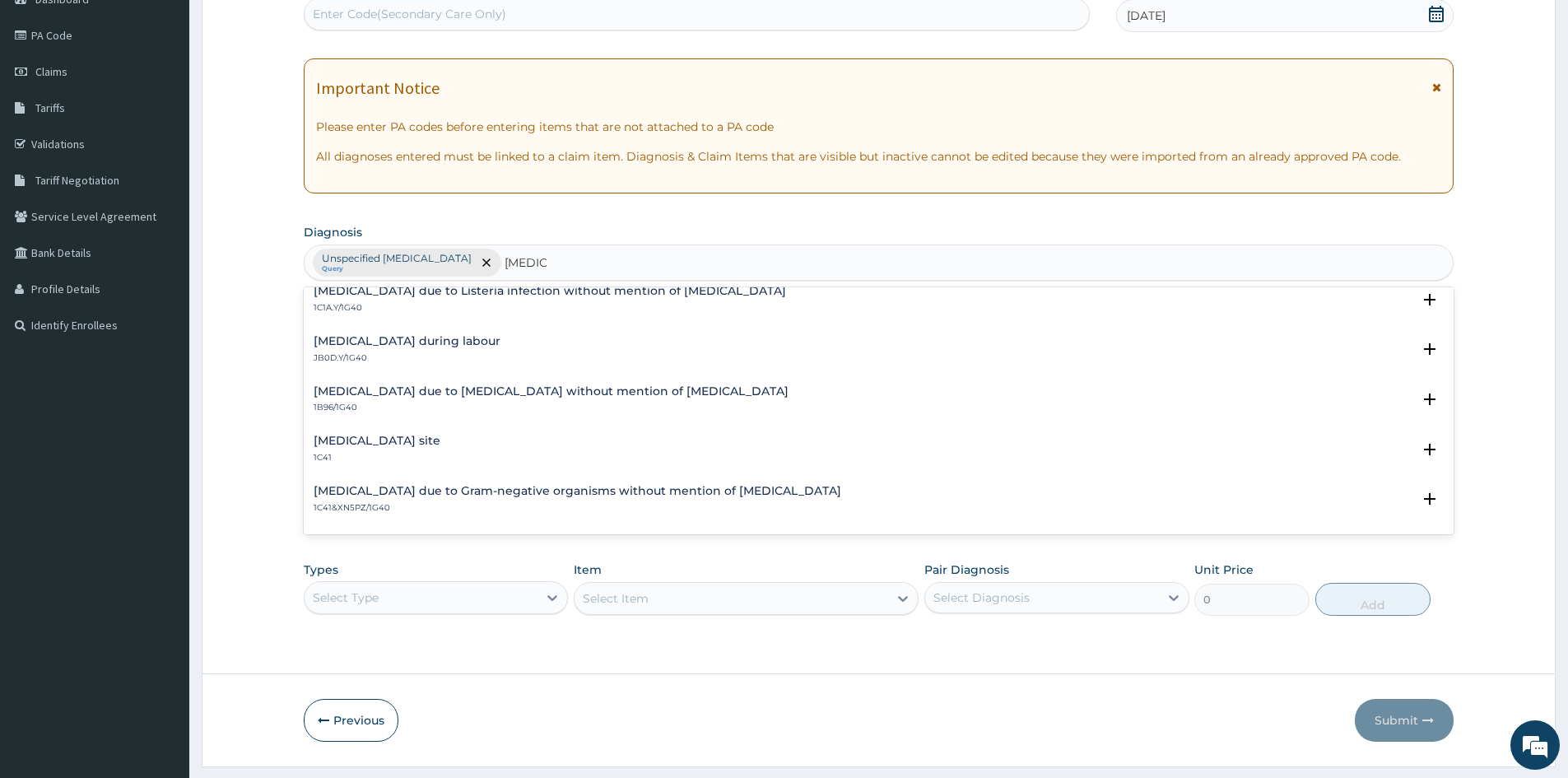
click at [351, 437] on h4 "[MEDICAL_DATA] site" at bounding box center [376, 441] width 127 height 12
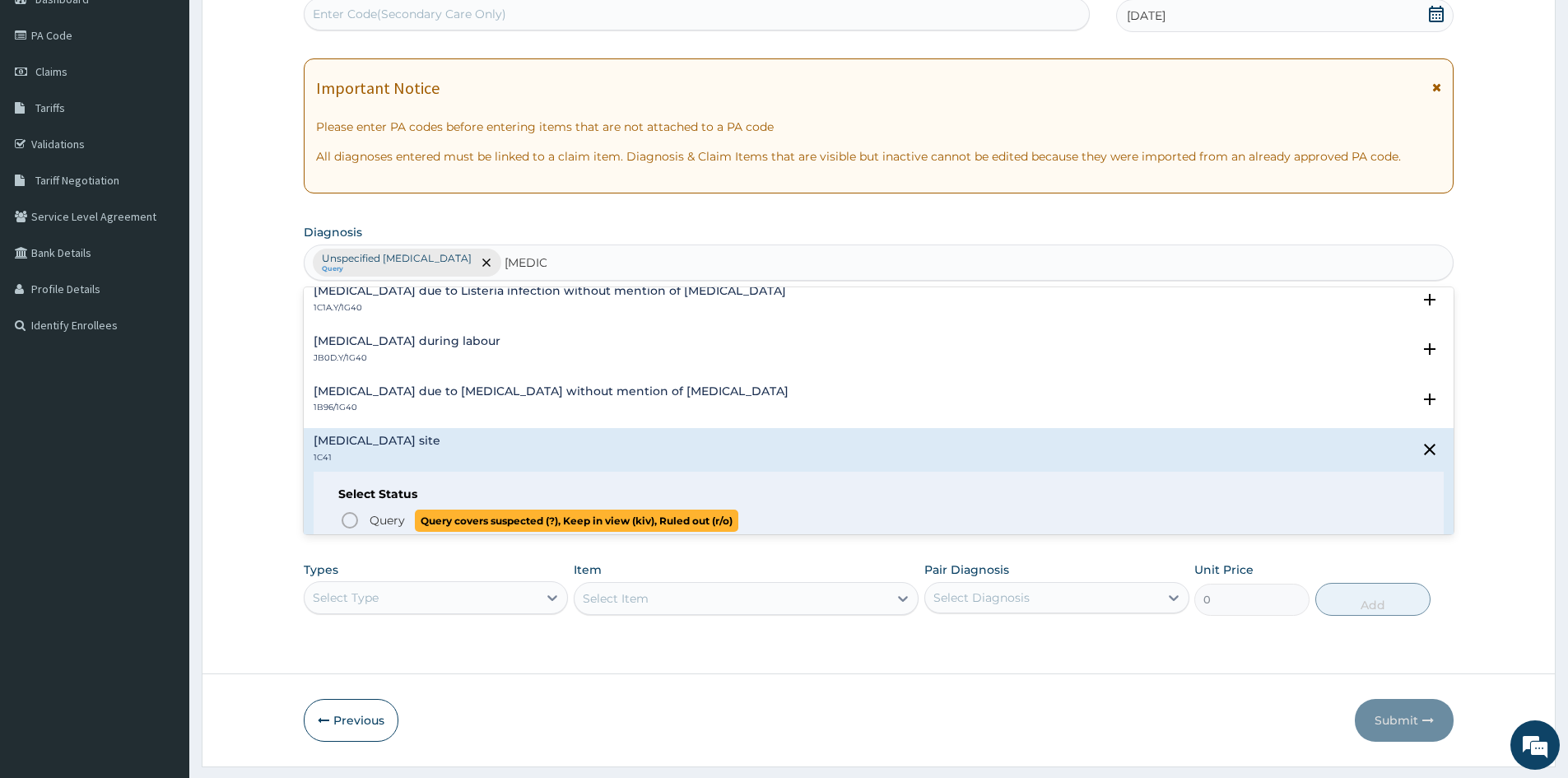
drag, startPoint x: 346, startPoint y: 517, endPoint x: 346, endPoint y: 507, distance: 10.0
click at [346, 516] on icon "status option query" at bounding box center [350, 520] width 20 height 20
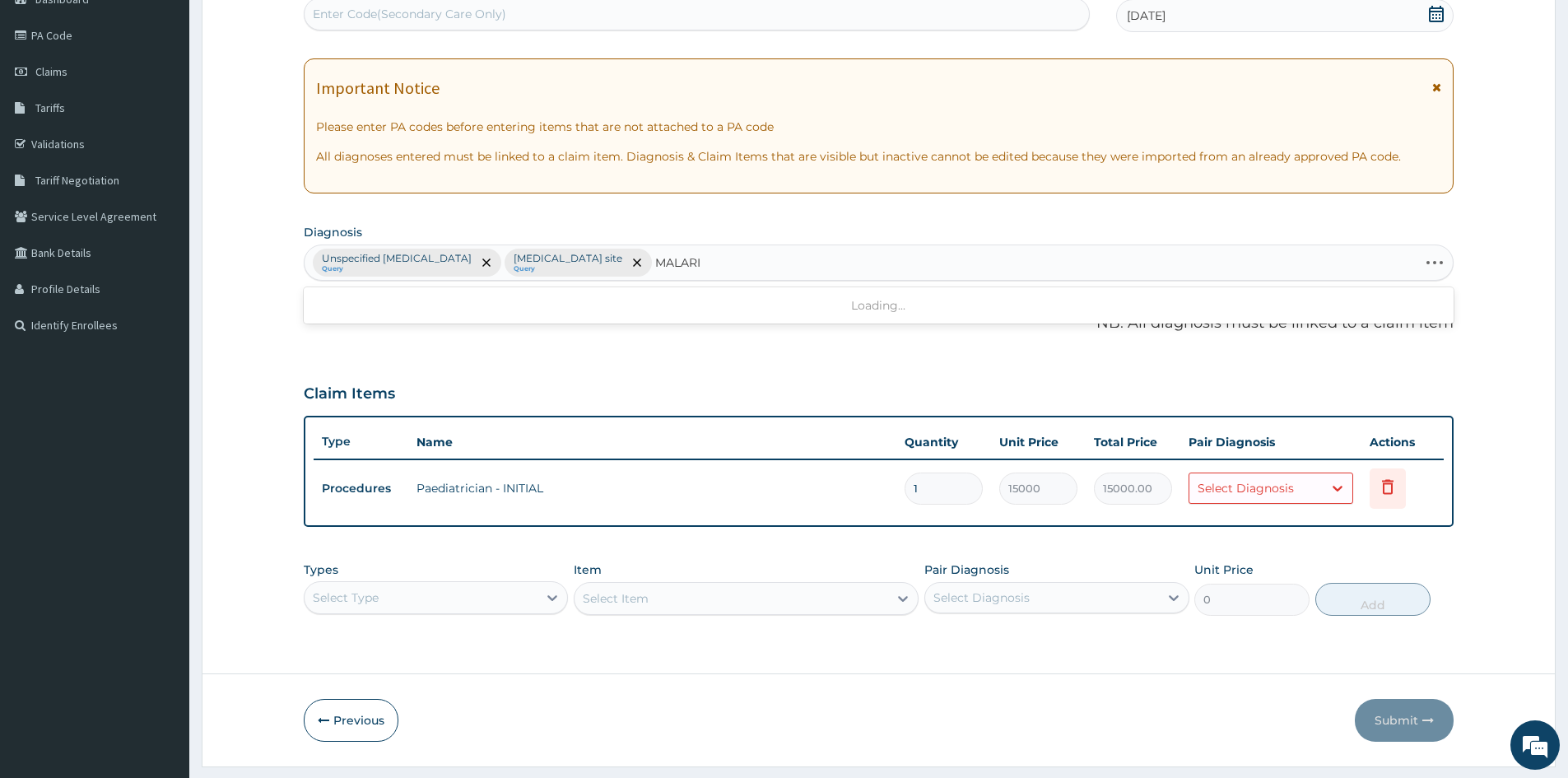
type input "MALARIA"
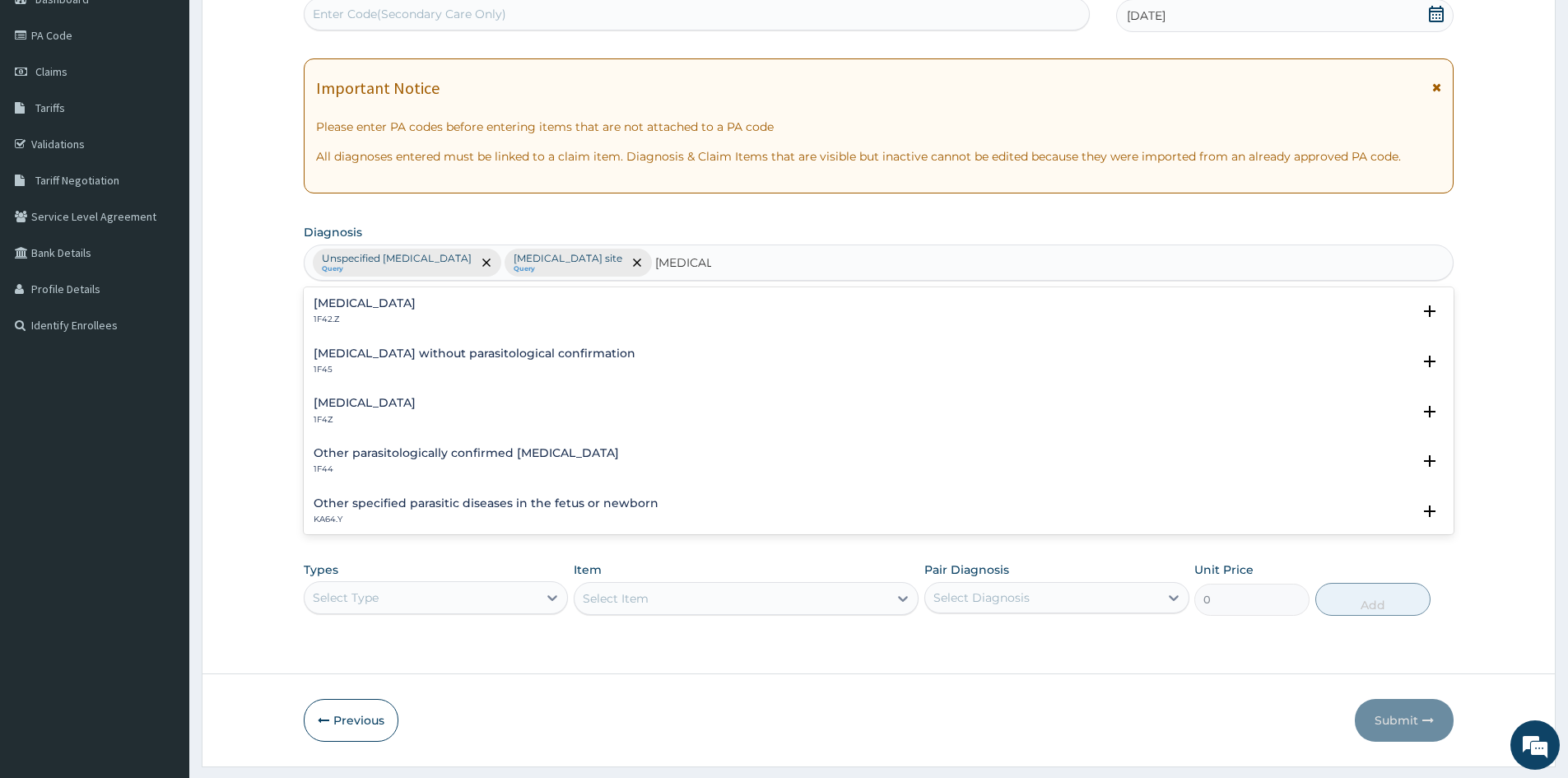
click at [330, 407] on h4 "Malaria, unspecified" at bounding box center [364, 403] width 102 height 12
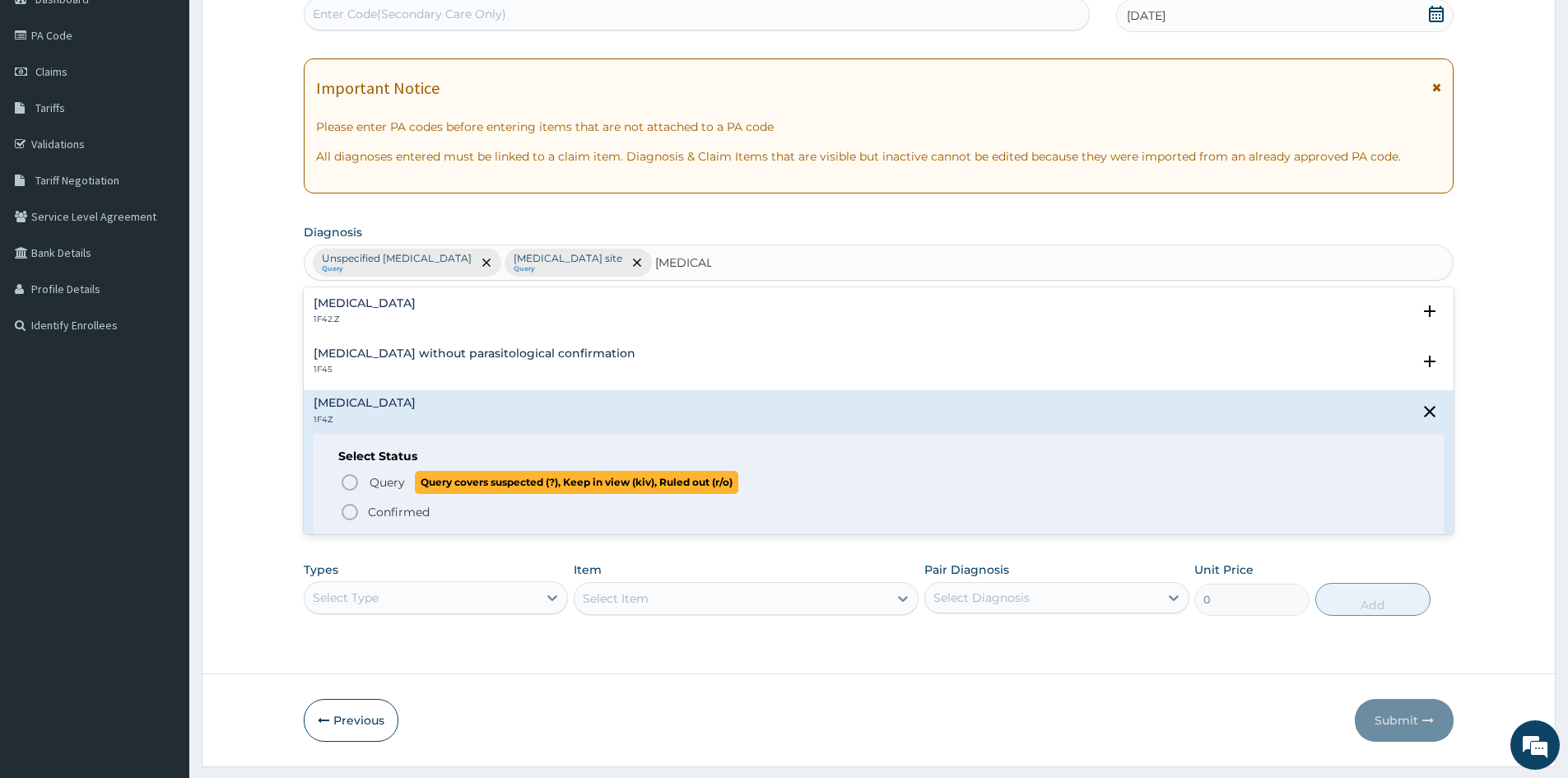
click at [343, 478] on icon "status option query" at bounding box center [350, 483] width 20 height 20
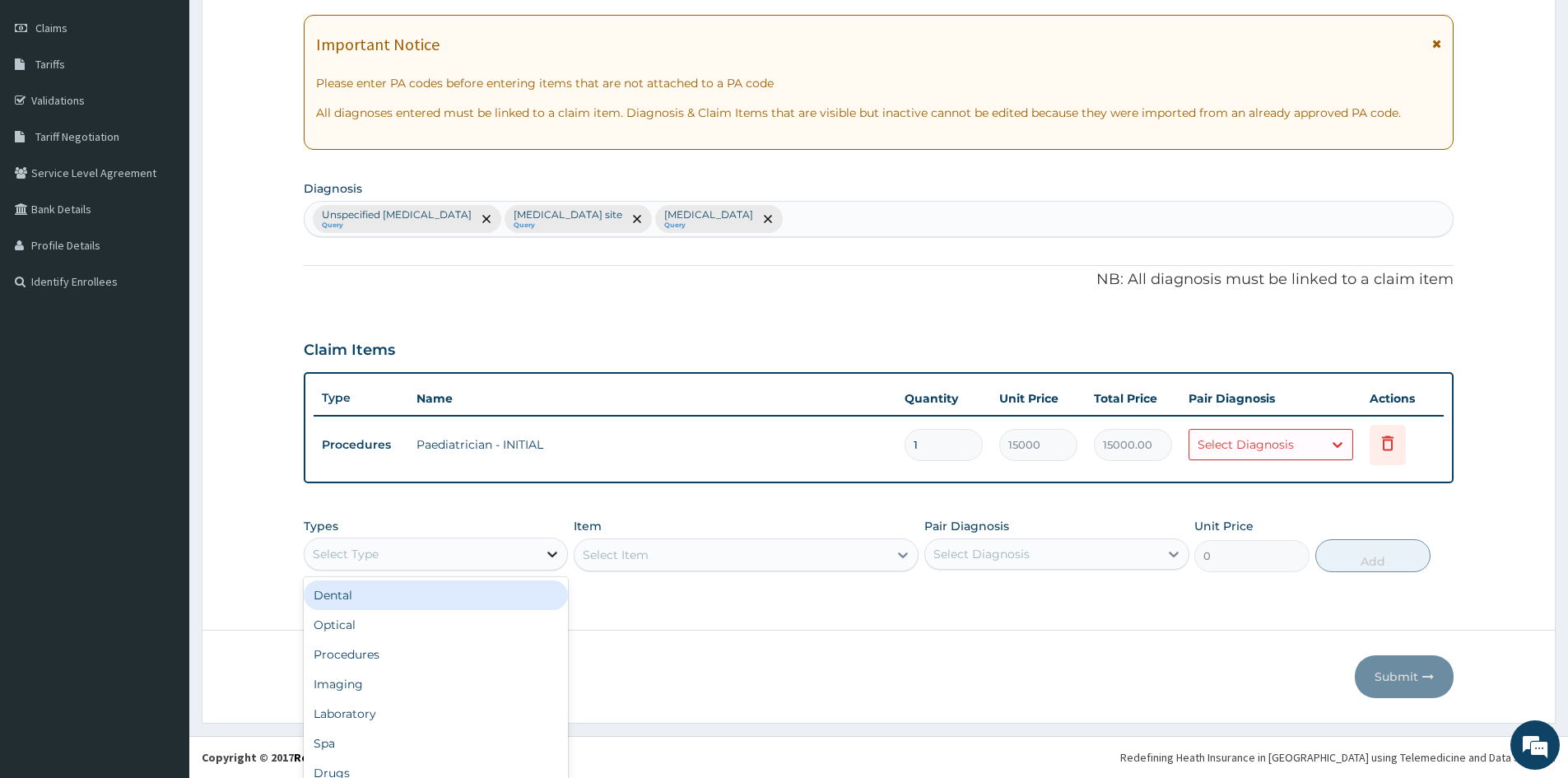
scroll to position [46, 0]
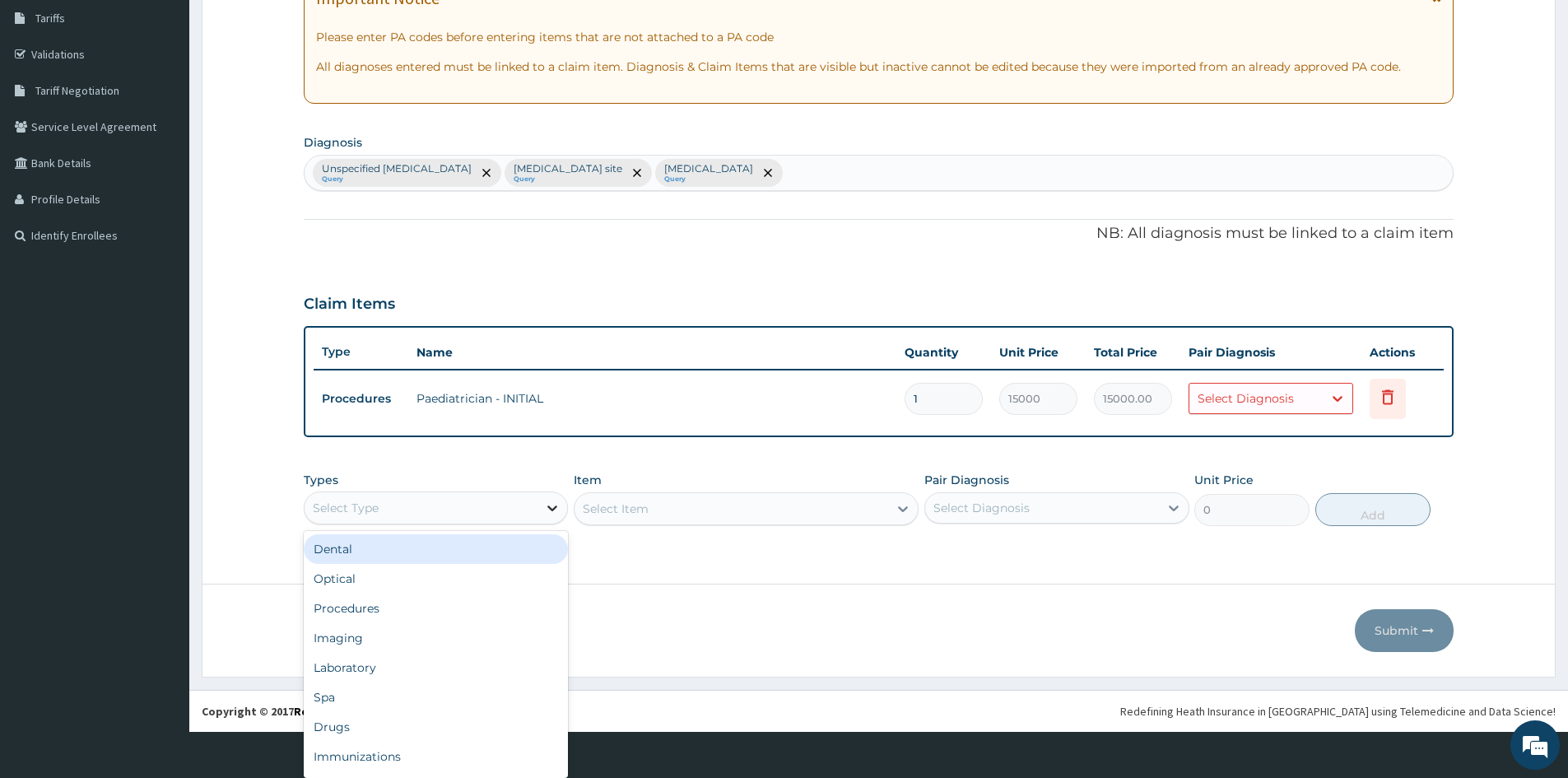
click at [553, 524] on div "option Dental focused, 1 of 10. 10 results available. Use Up and Down to choose…" at bounding box center [436, 508] width 264 height 33
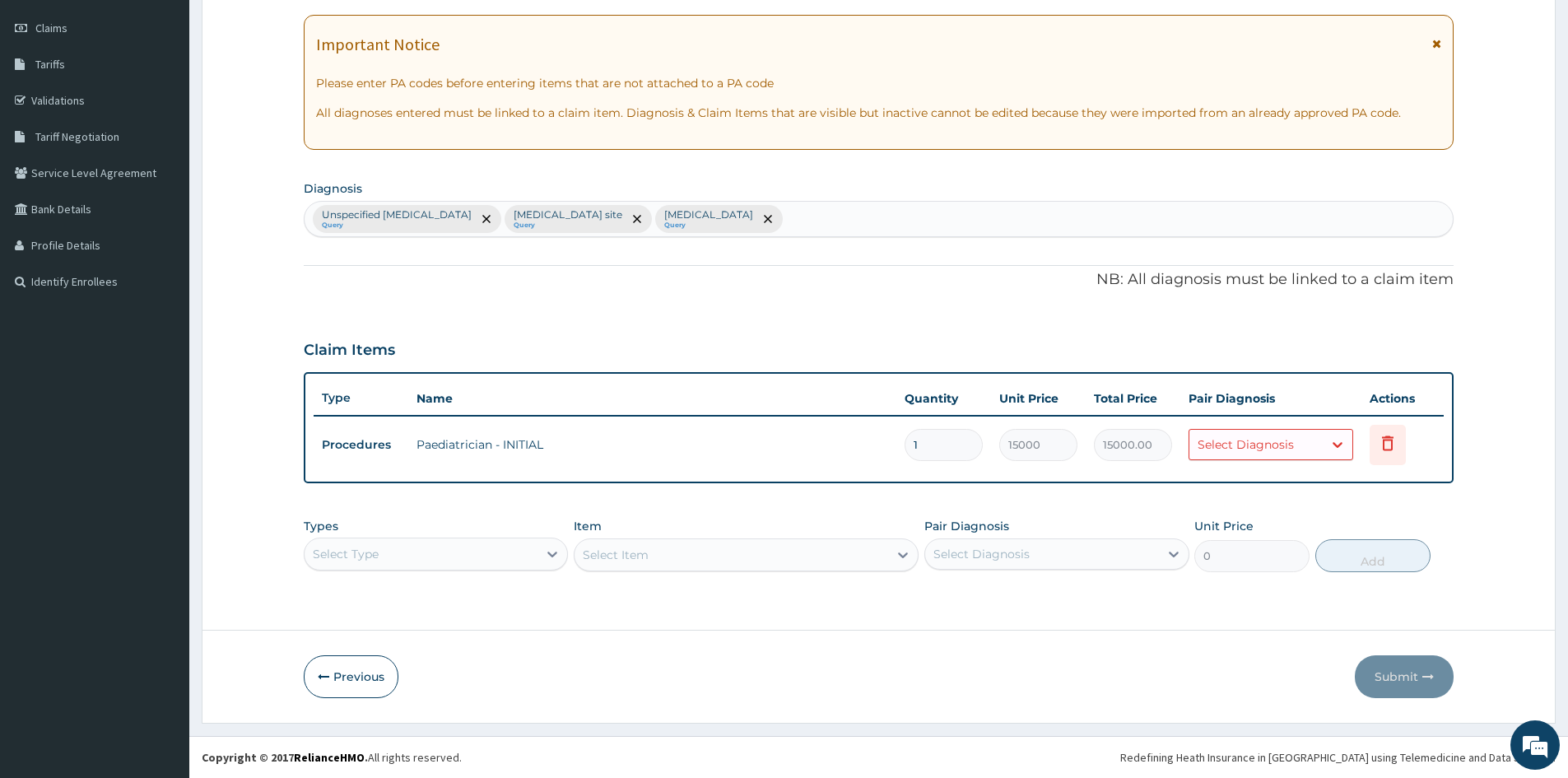
scroll to position [0, 0]
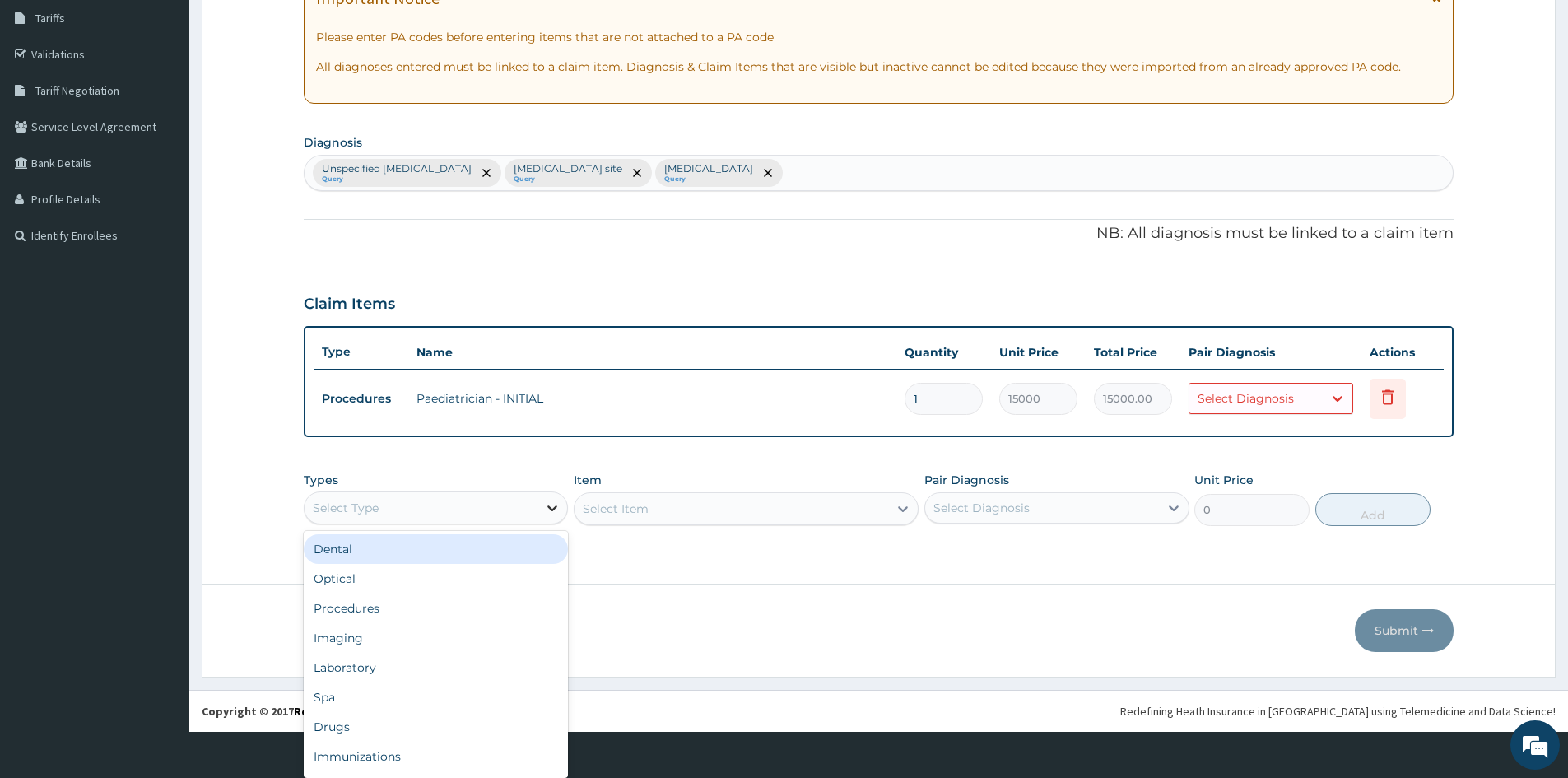
click at [558, 524] on div "option Dental focused, 1 of 10. 10 results available. Use Up and Down to choose…" at bounding box center [436, 508] width 264 height 33
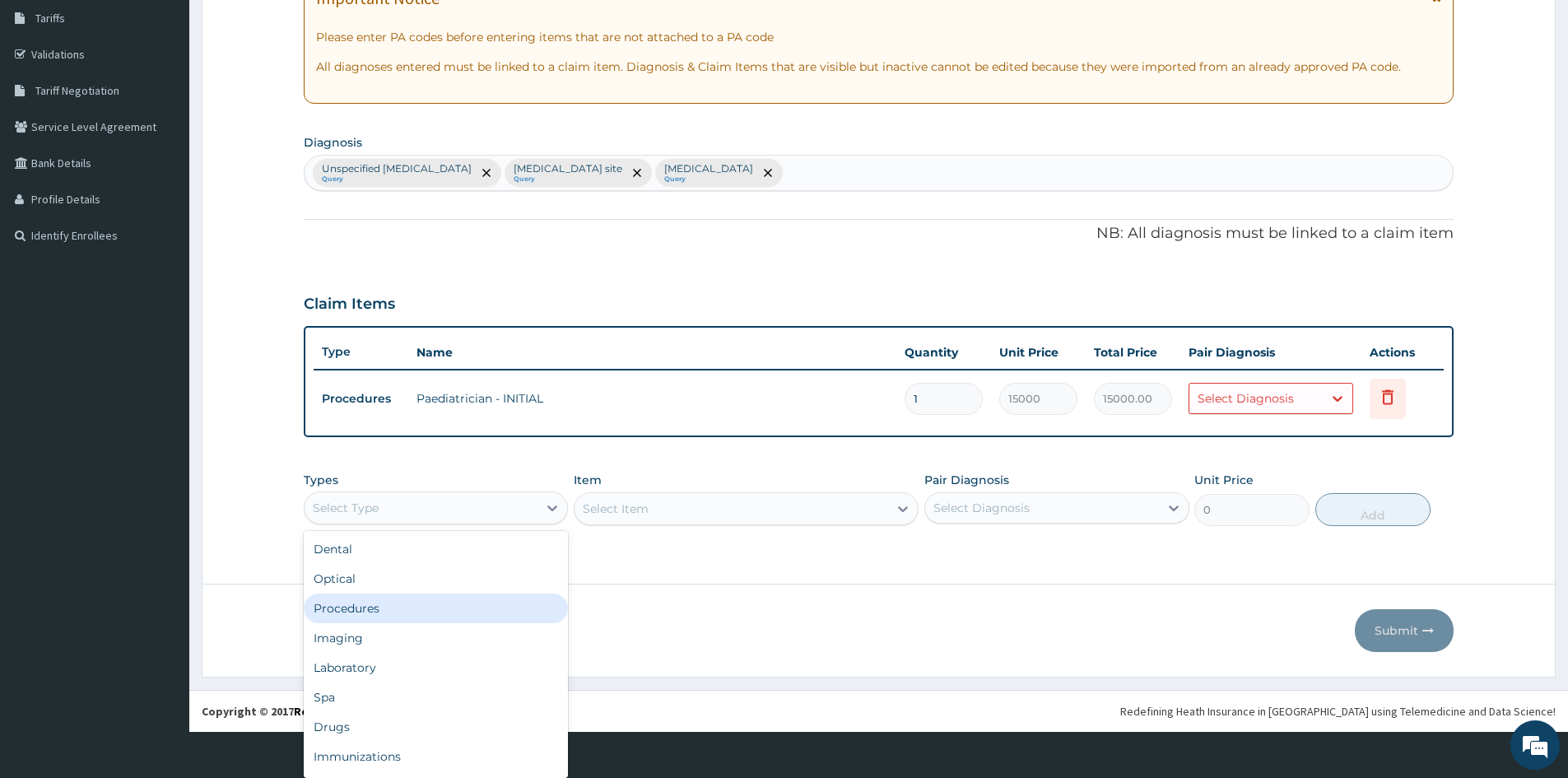
click at [409, 605] on div "Procedures" at bounding box center [436, 608] width 264 height 30
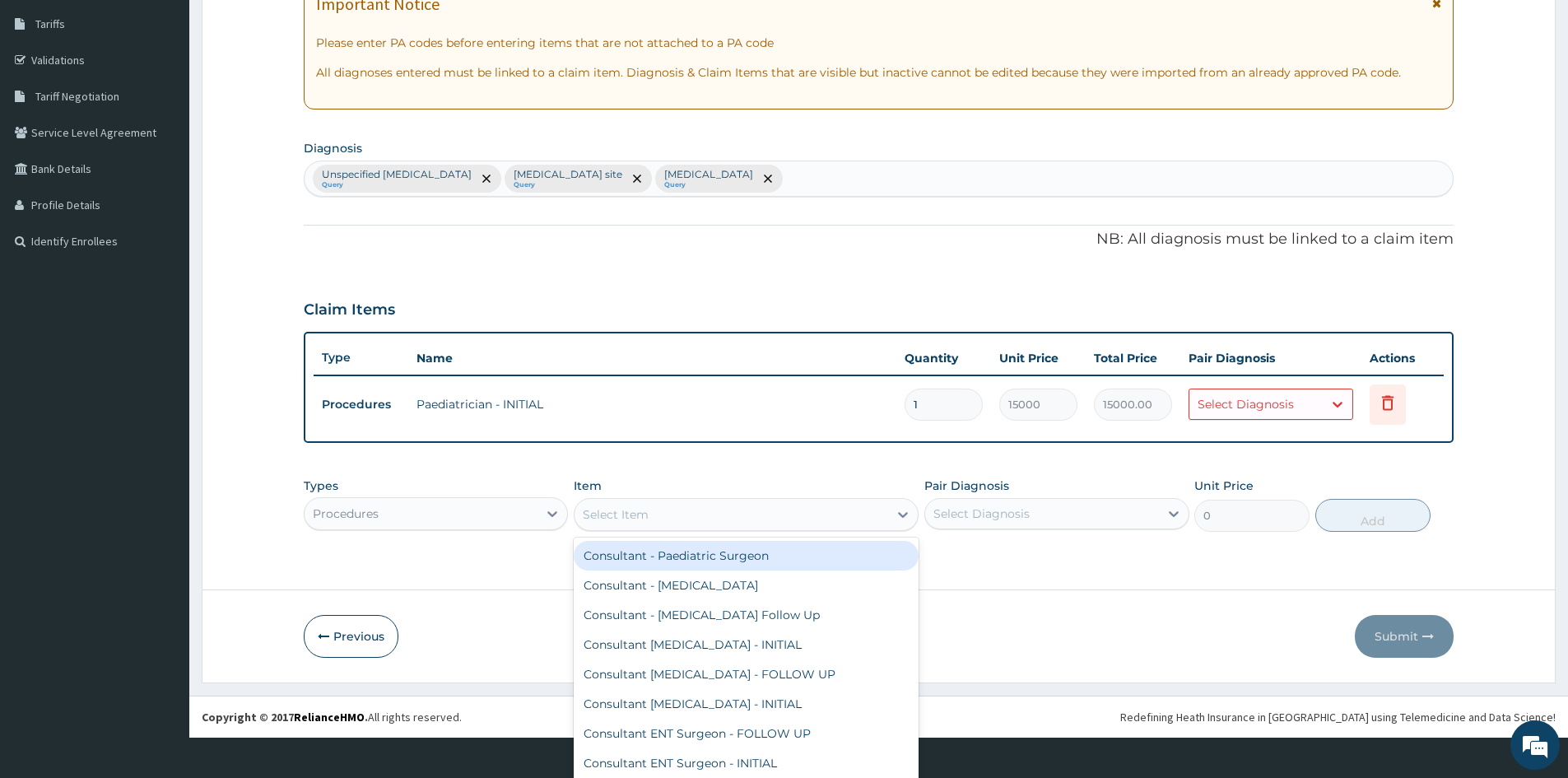
scroll to position [47, 0]
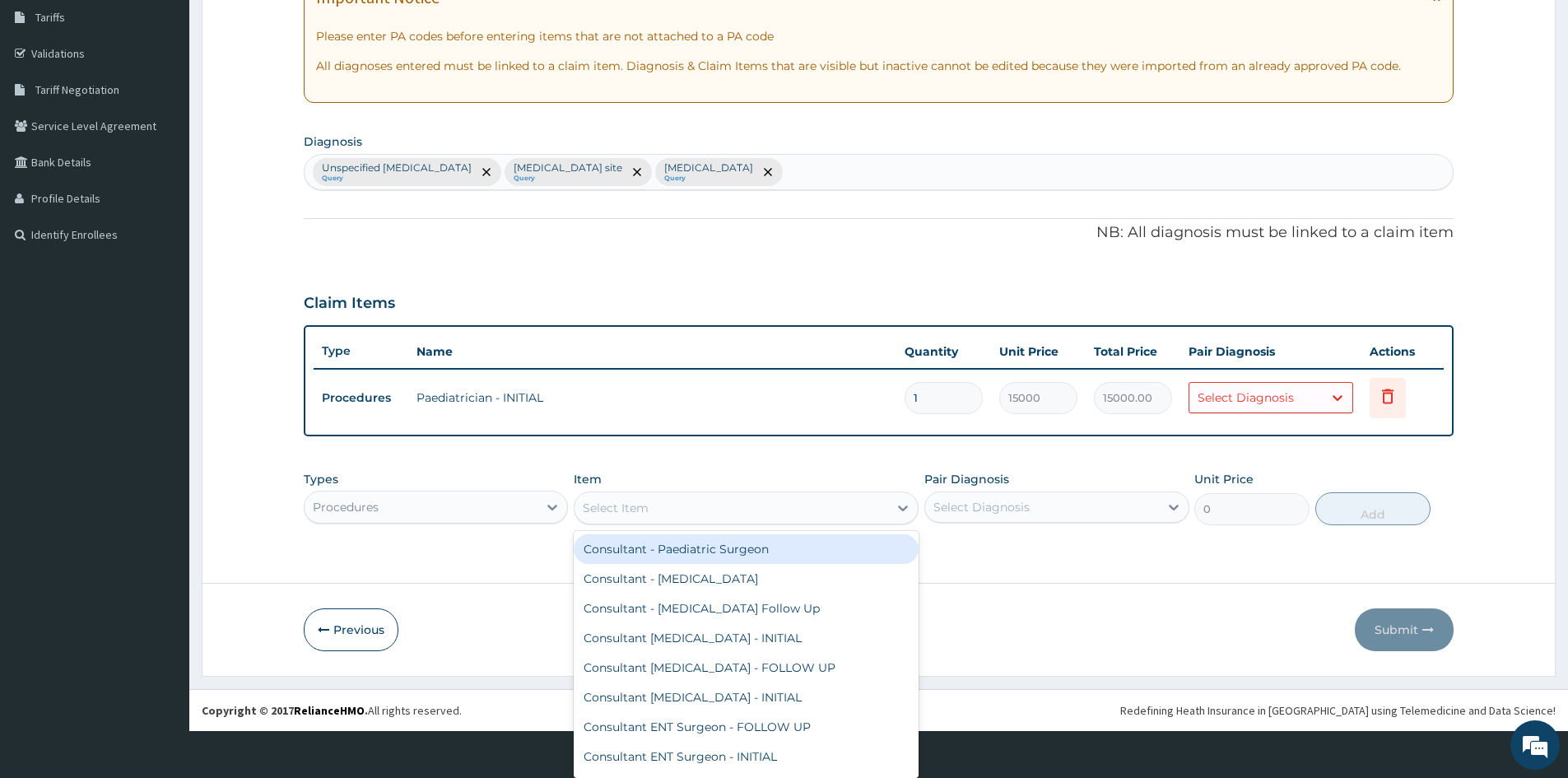
click at [637, 524] on div "option Consultant - Paediatric Surgeon focused, 1 of 686. 686 results available…" at bounding box center [746, 508] width 345 height 33
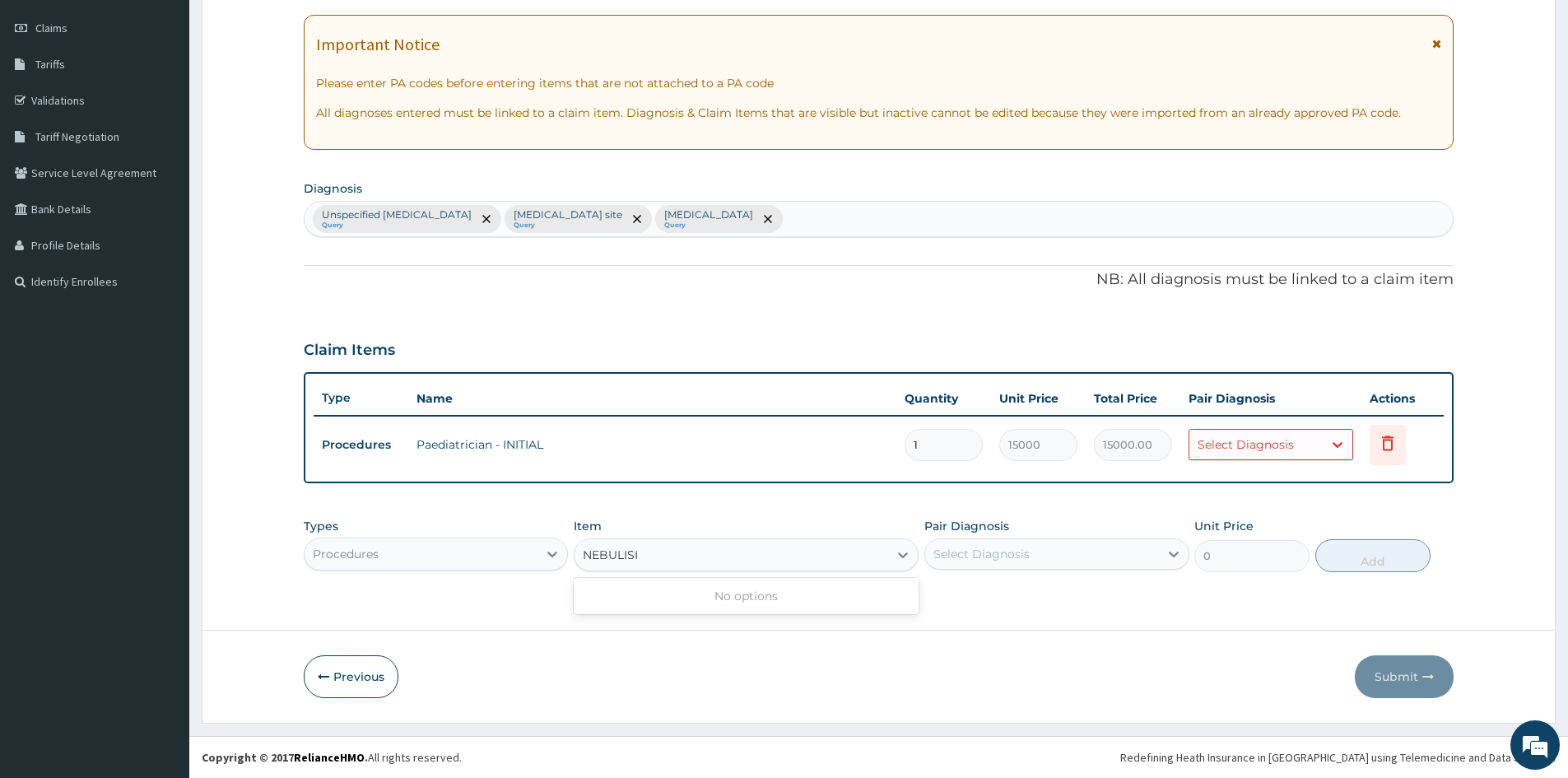
type input "NEBULIS"
click at [641, 598] on div "Nebulisation" at bounding box center [746, 596] width 345 height 30
type input "7500"
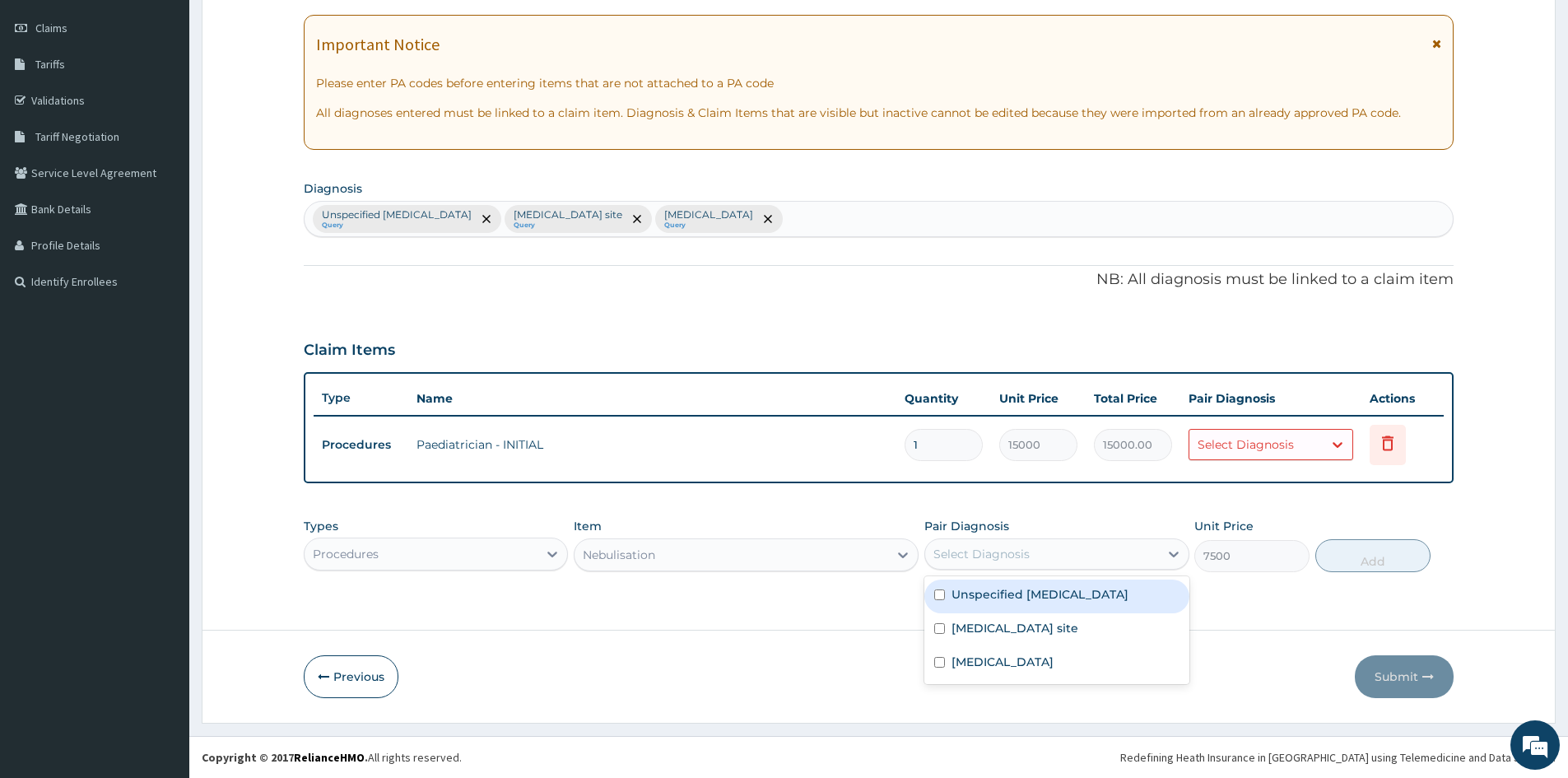
click at [1143, 544] on div "Select Diagnosis" at bounding box center [1042, 554] width 233 height 27
click at [950, 598] on div "Unspecified [MEDICAL_DATA]" at bounding box center [1057, 596] width 264 height 34
checkbox input "true"
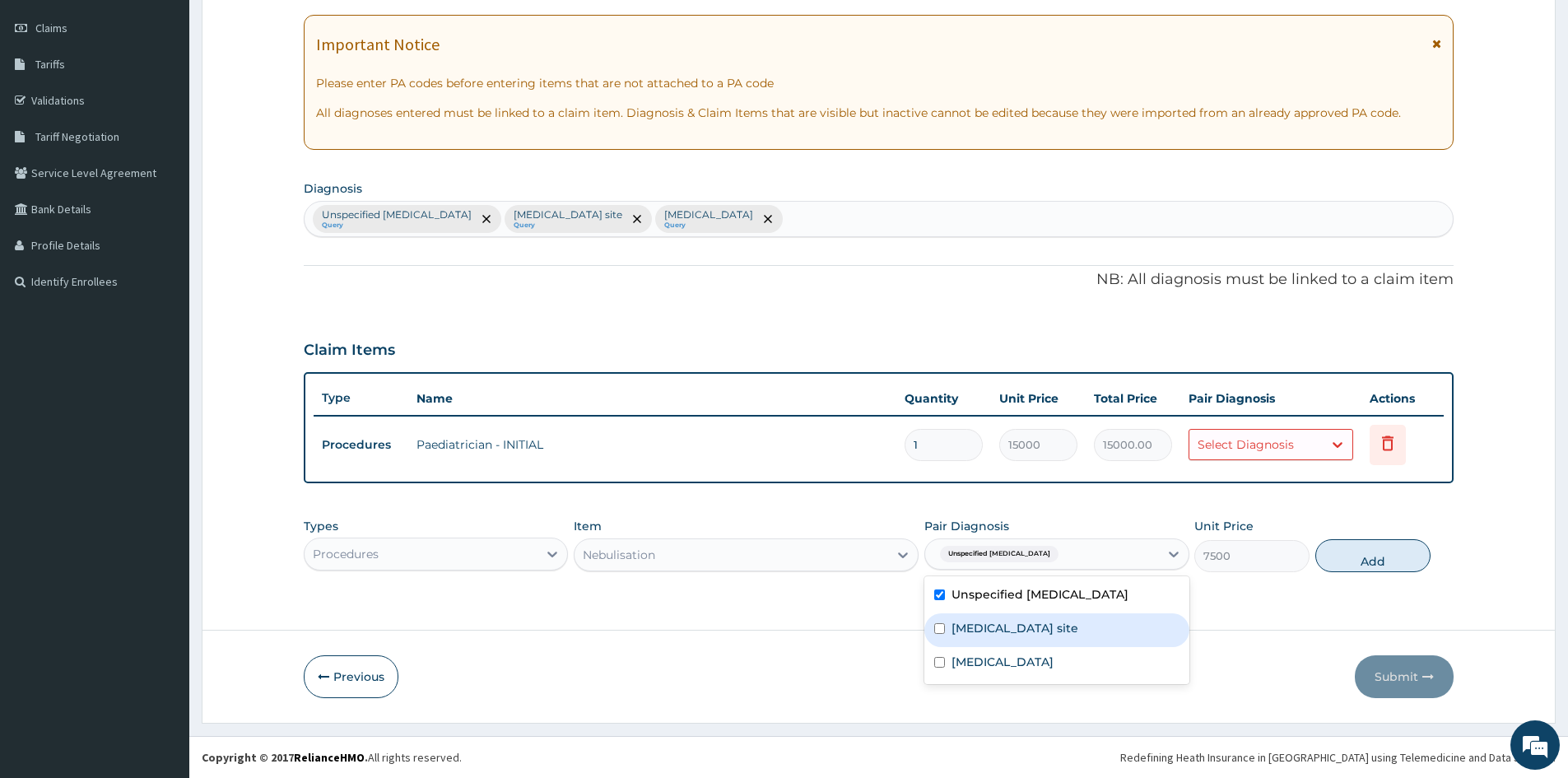
click at [944, 617] on div "[MEDICAL_DATA] site" at bounding box center [1057, 630] width 264 height 34
checkbox input "true"
click at [971, 671] on div "Malaria, unspecified" at bounding box center [1057, 664] width 264 height 34
checkbox input "true"
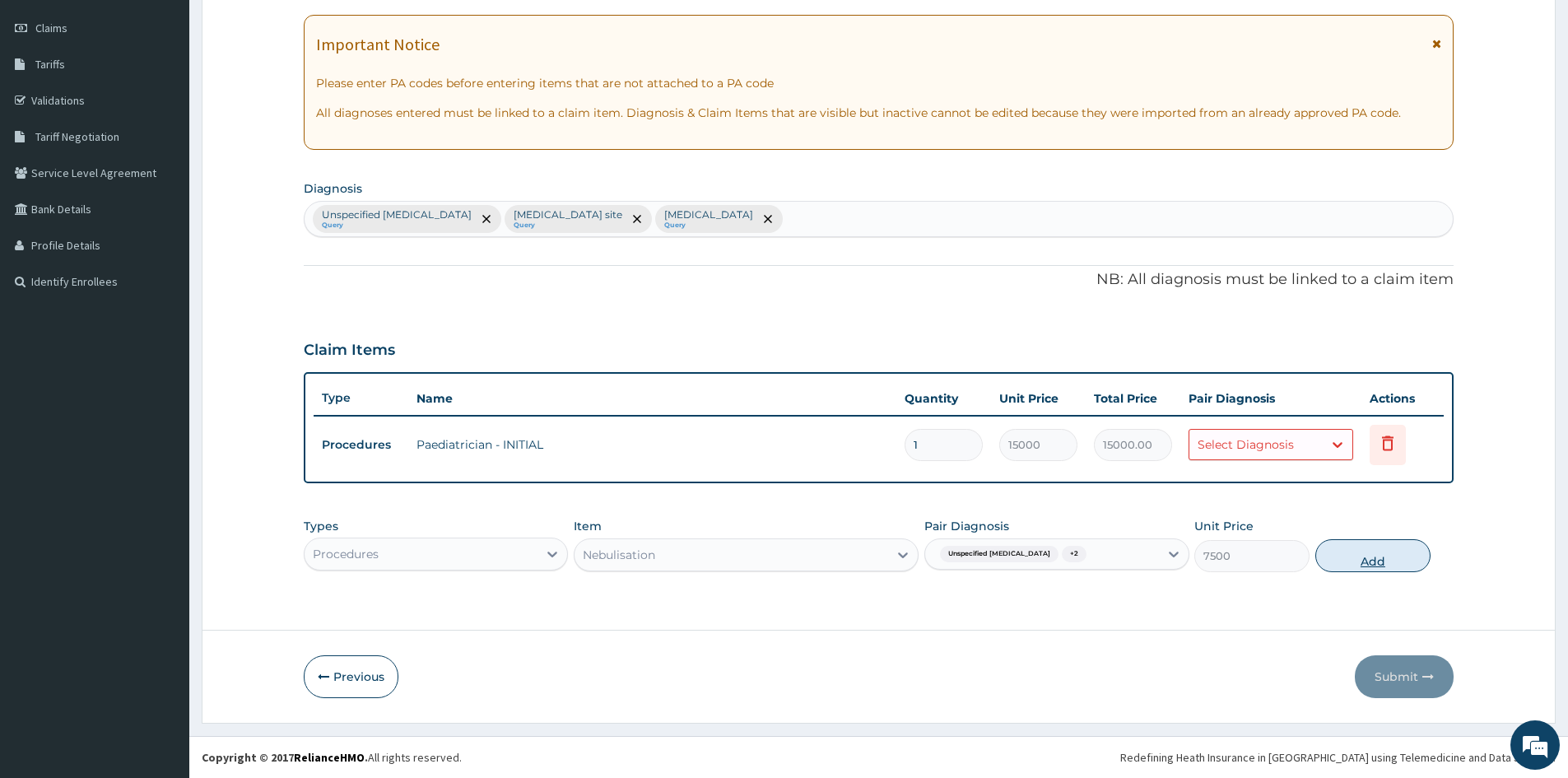
click at [1401, 569] on button "Add" at bounding box center [1373, 556] width 116 height 33
type input "0"
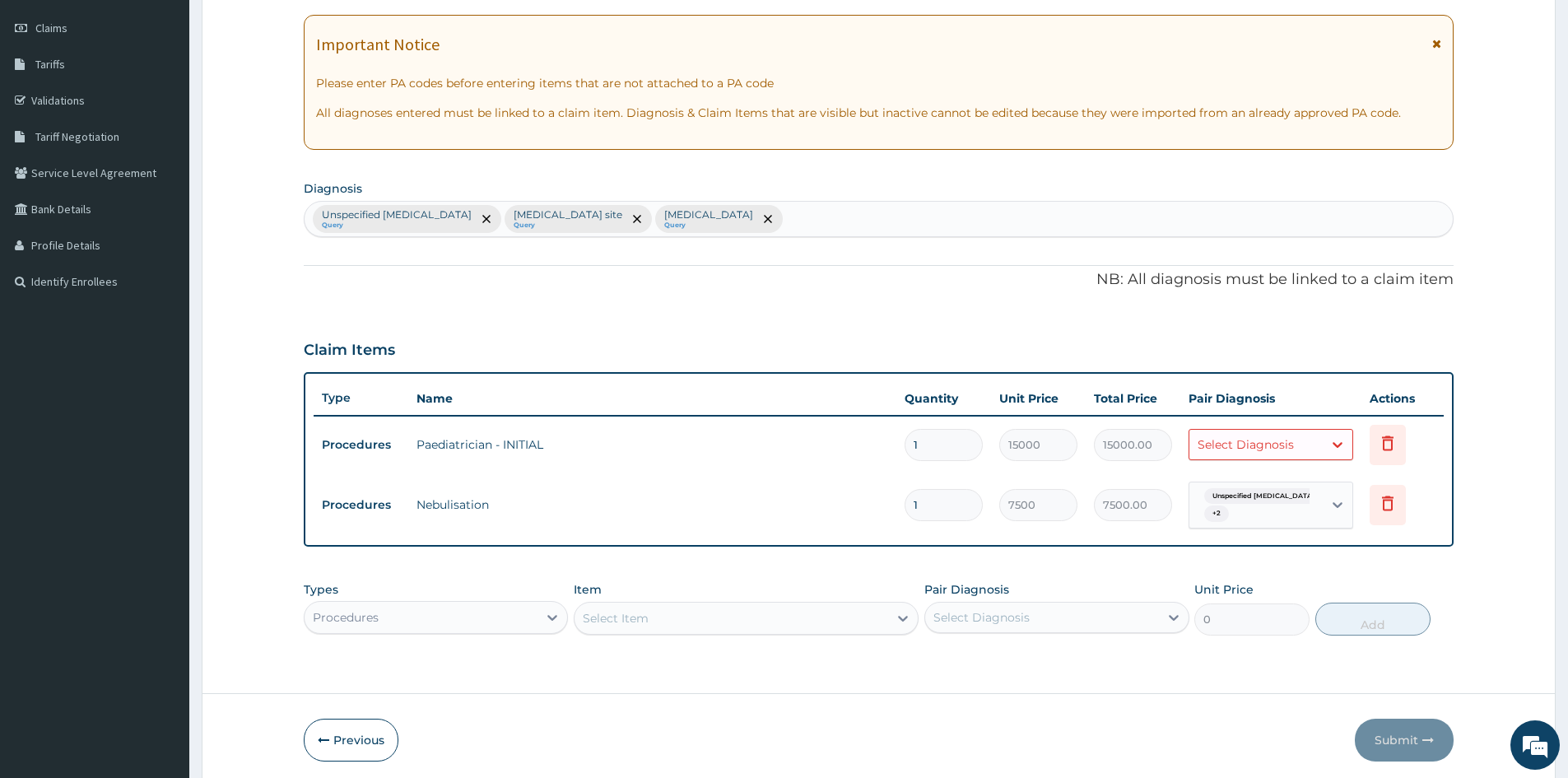
type input "0.00"
type input "4"
type input "30000.00"
type input "4"
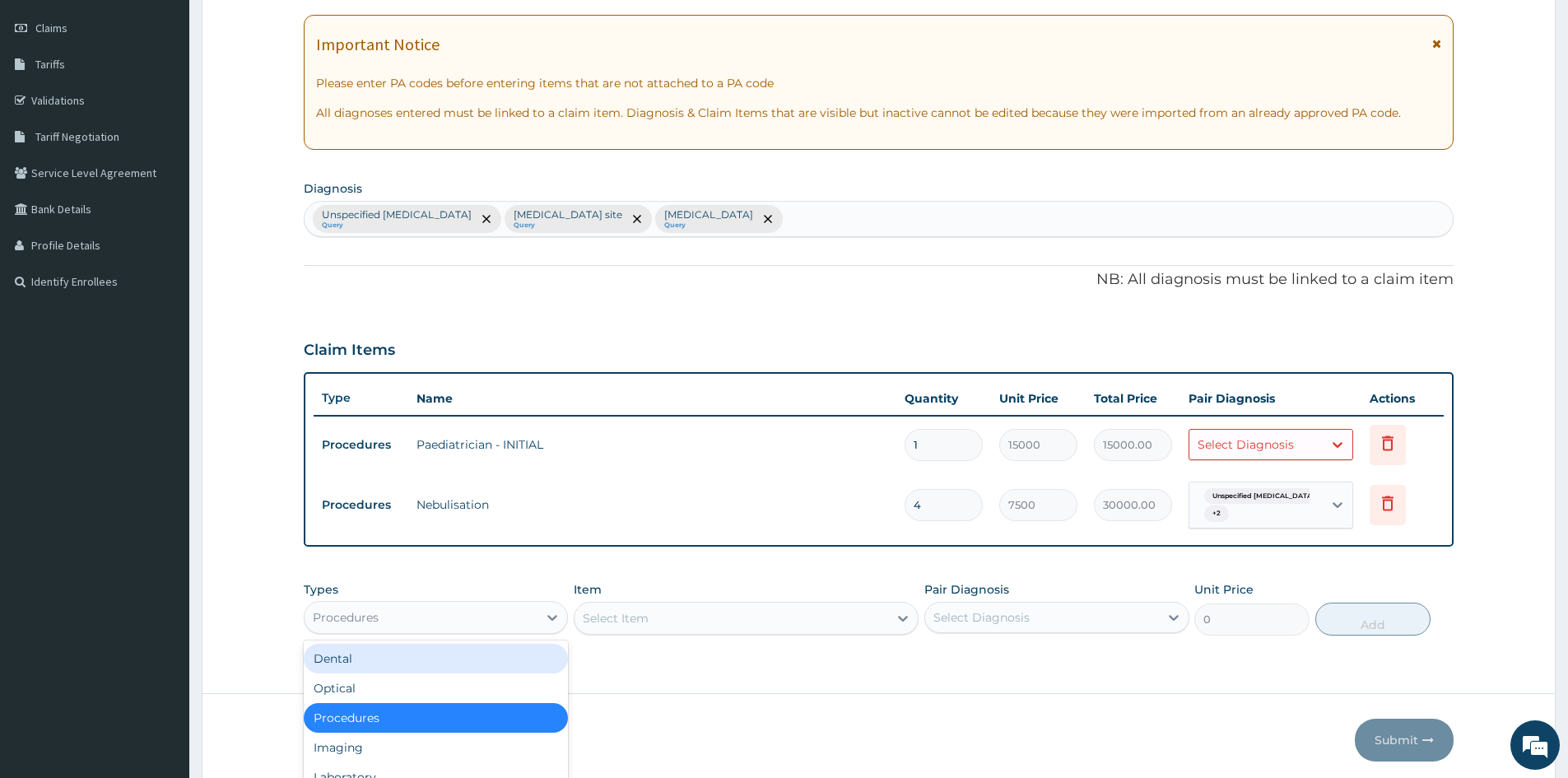
scroll to position [46, 0]
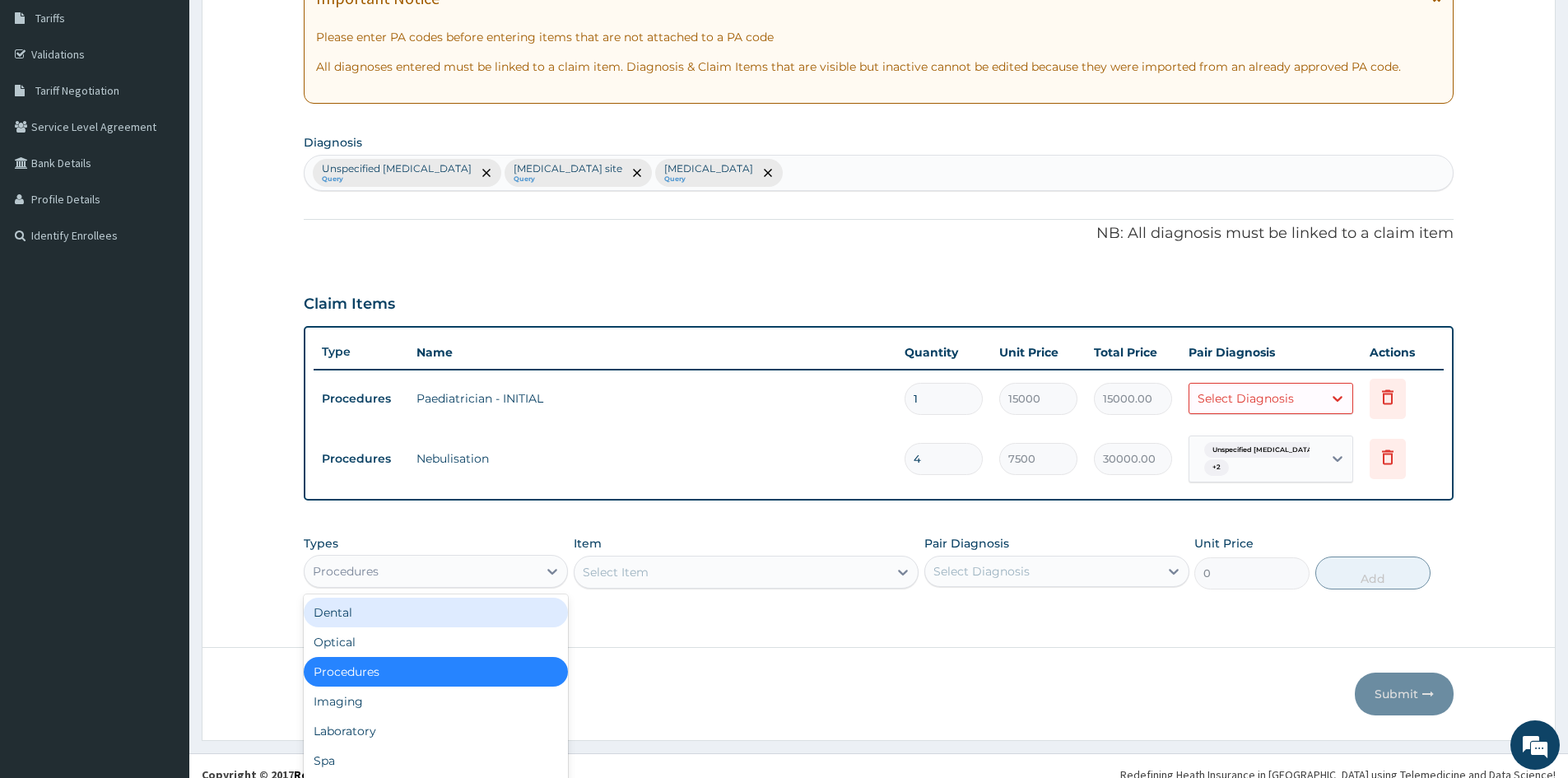
click at [514, 588] on div "option Procedures, selected. option Dental focused, 1 of 10. 10 results availab…" at bounding box center [436, 572] width 264 height 33
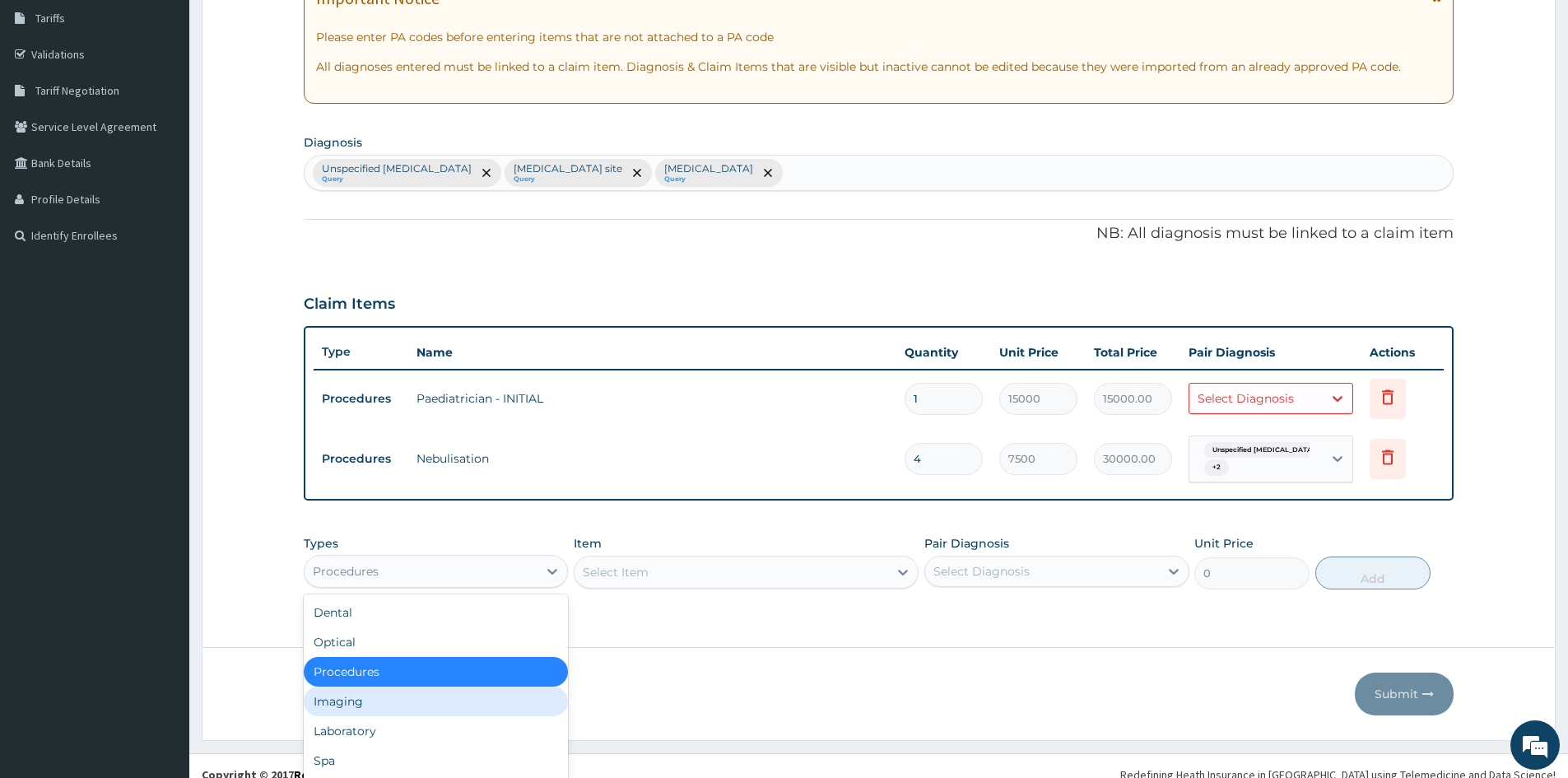
scroll to position [56, 0]
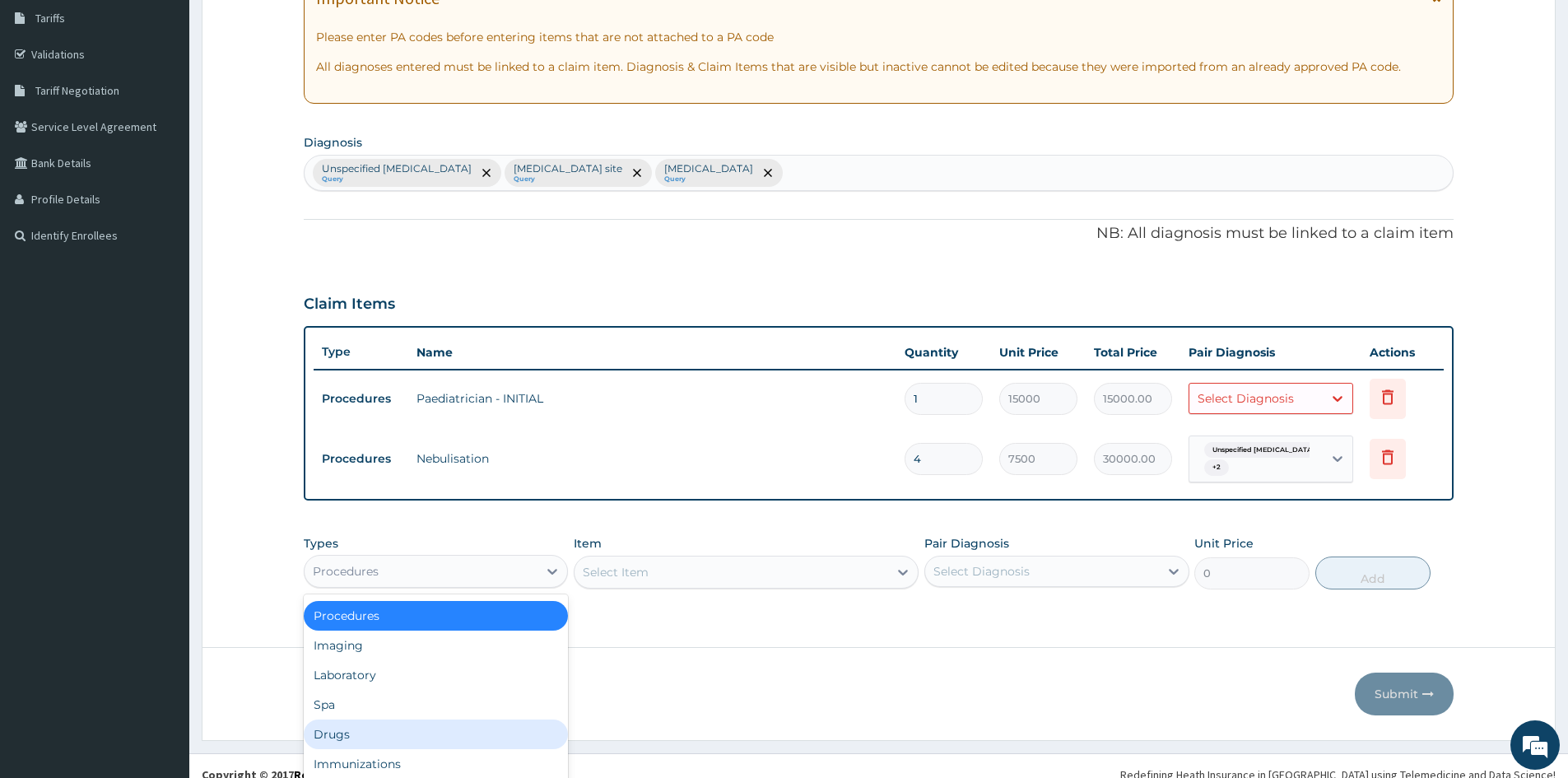
click at [459, 730] on div "Drugs" at bounding box center [436, 735] width 264 height 30
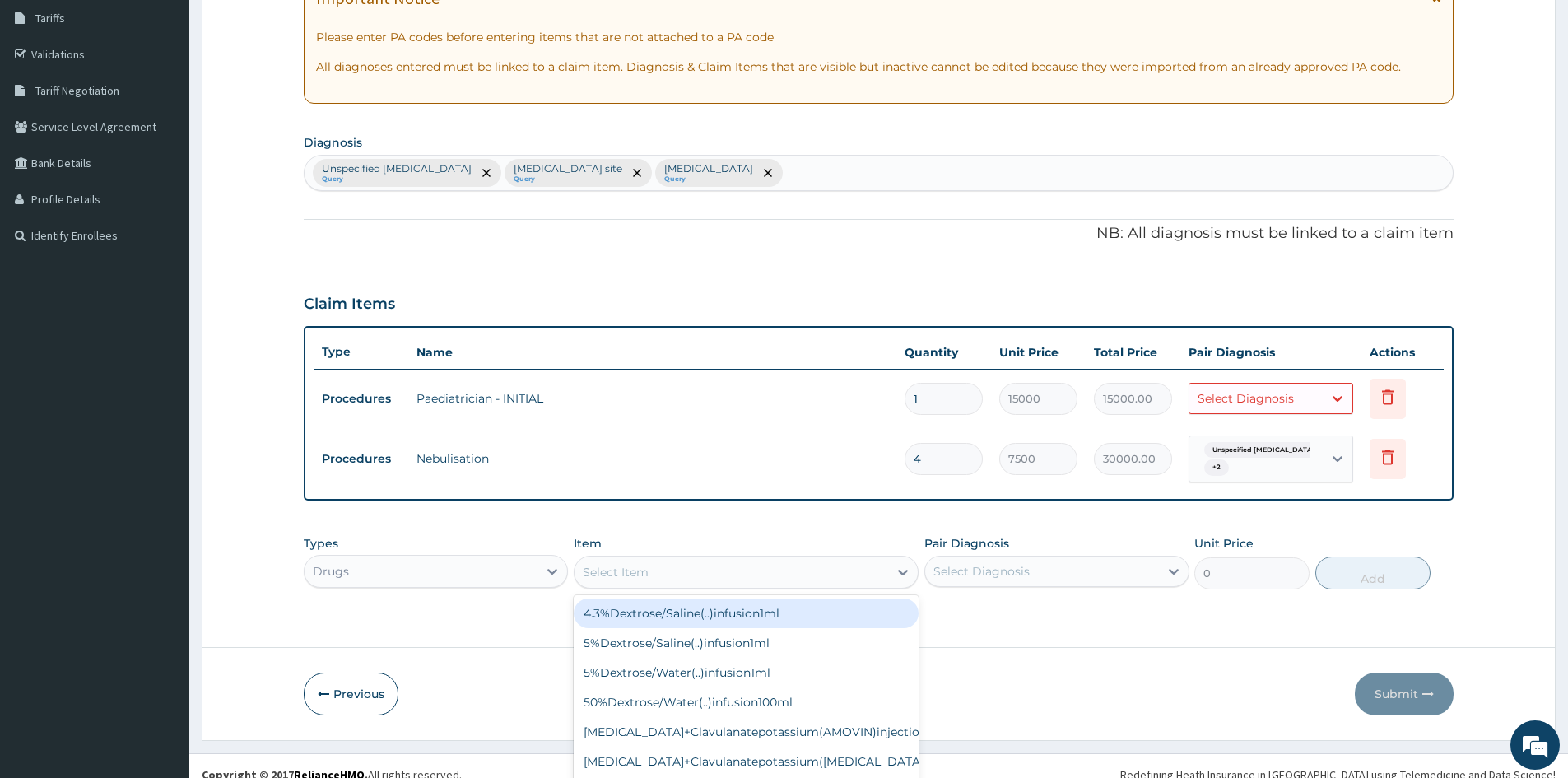
scroll to position [47, 0]
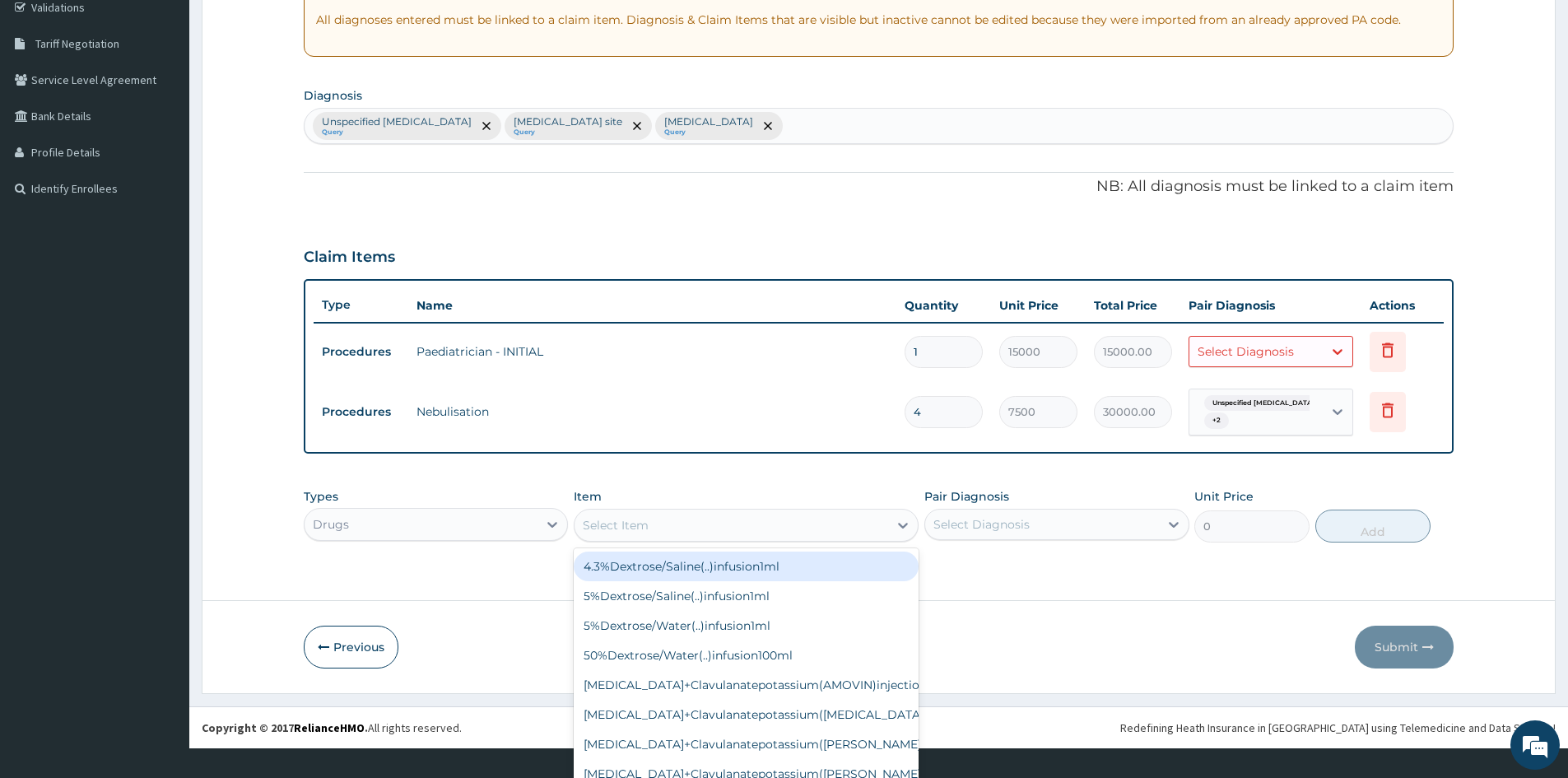
click at [628, 542] on div "option Nebulisation, selected. option 4.3%Dextrose/Saline(..)infusion1ml focuse…" at bounding box center [746, 525] width 345 height 33
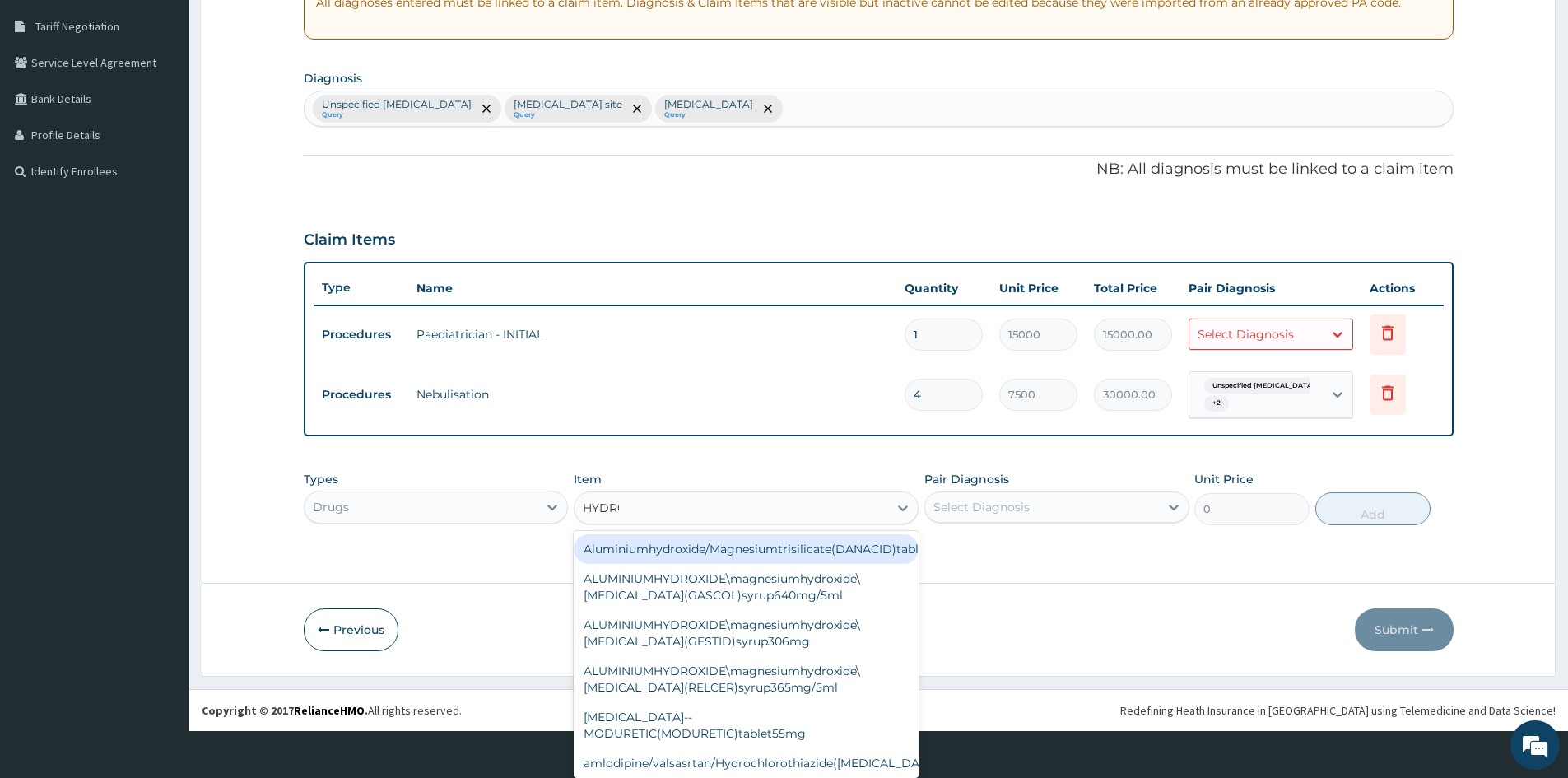
scroll to position [0, 0]
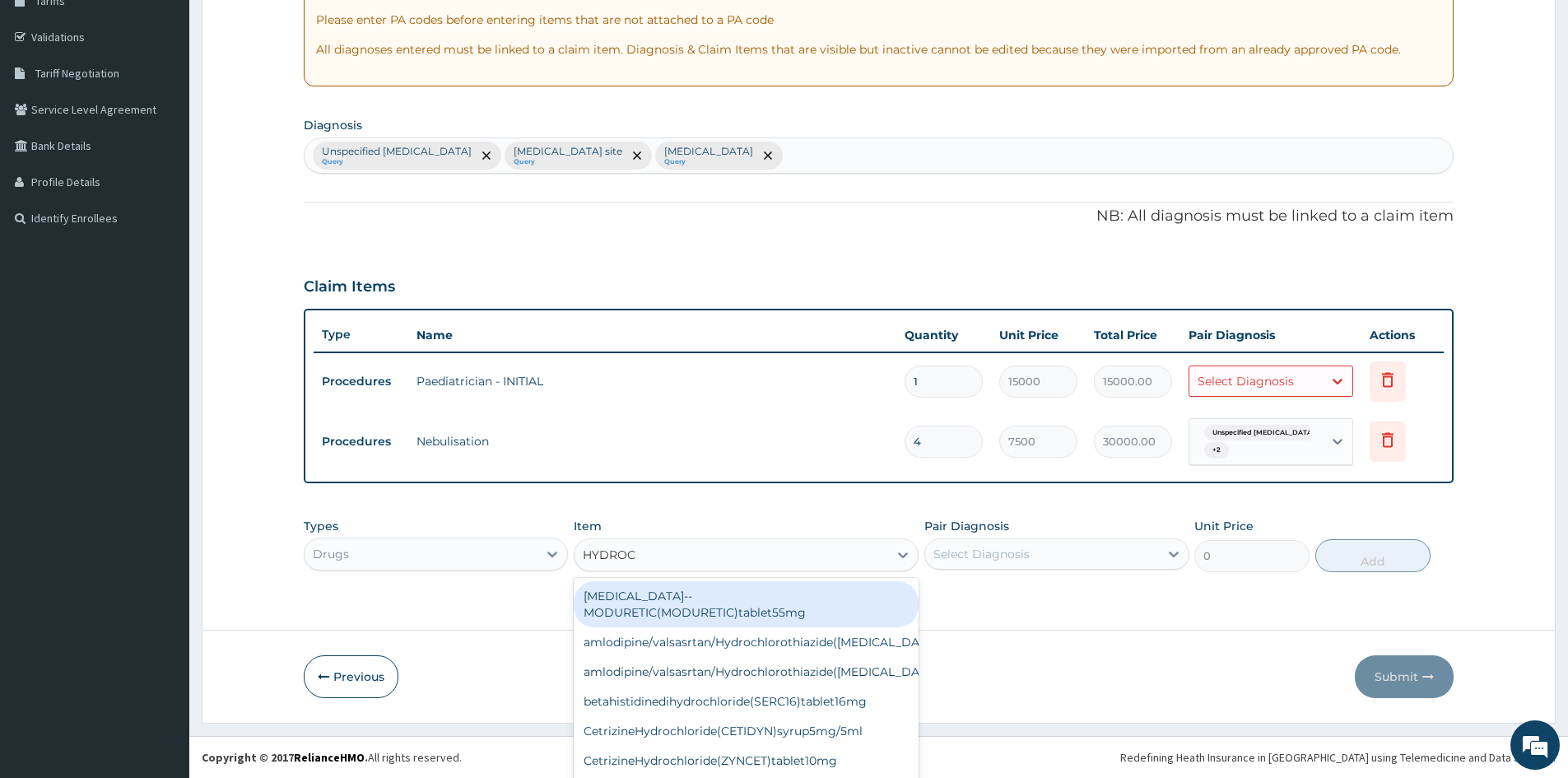
type input "HYDROCO"
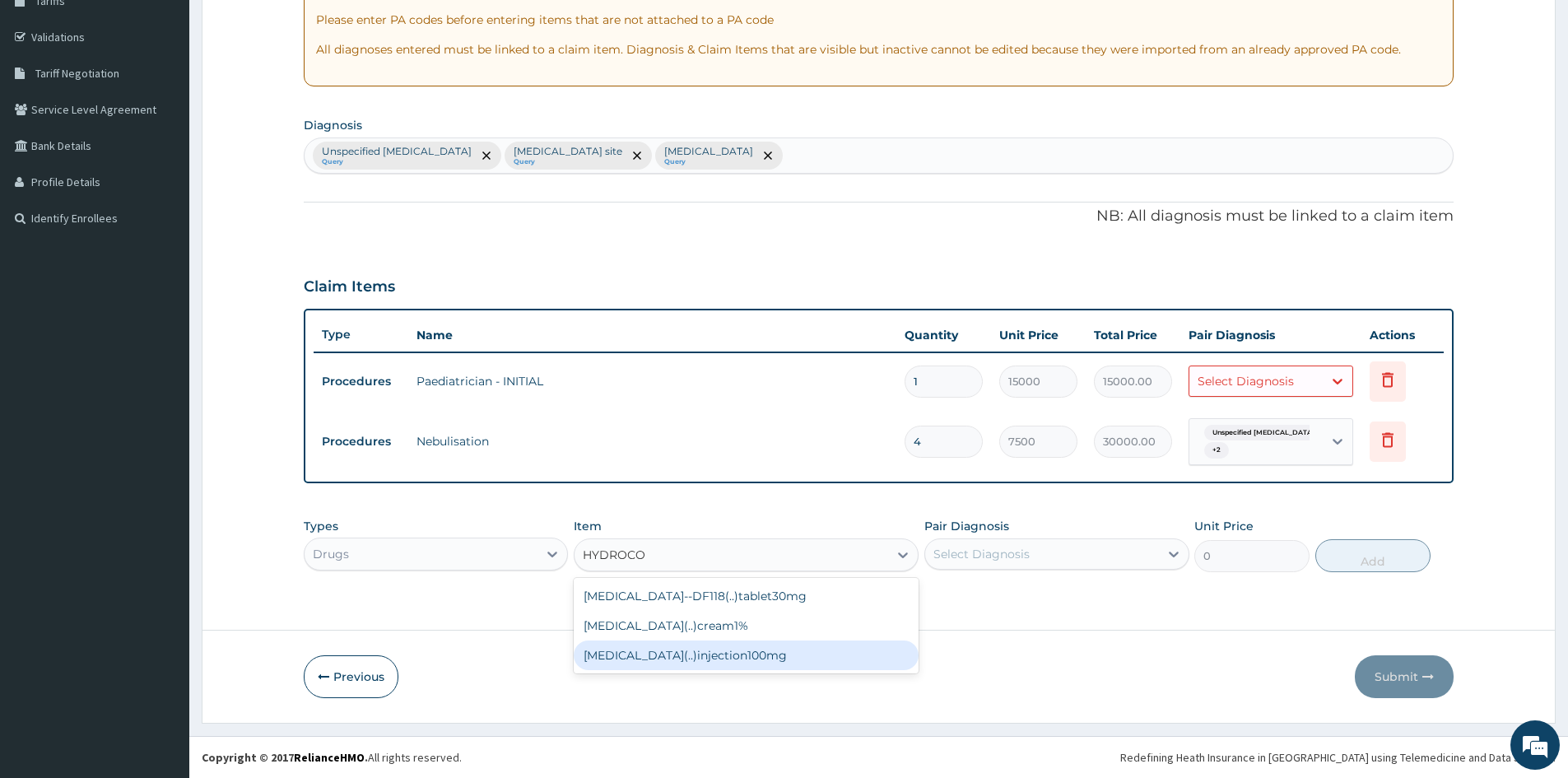
click at [636, 660] on div "Hydrocortisone(..)injection100mg" at bounding box center [746, 656] width 345 height 30
type input "1500"
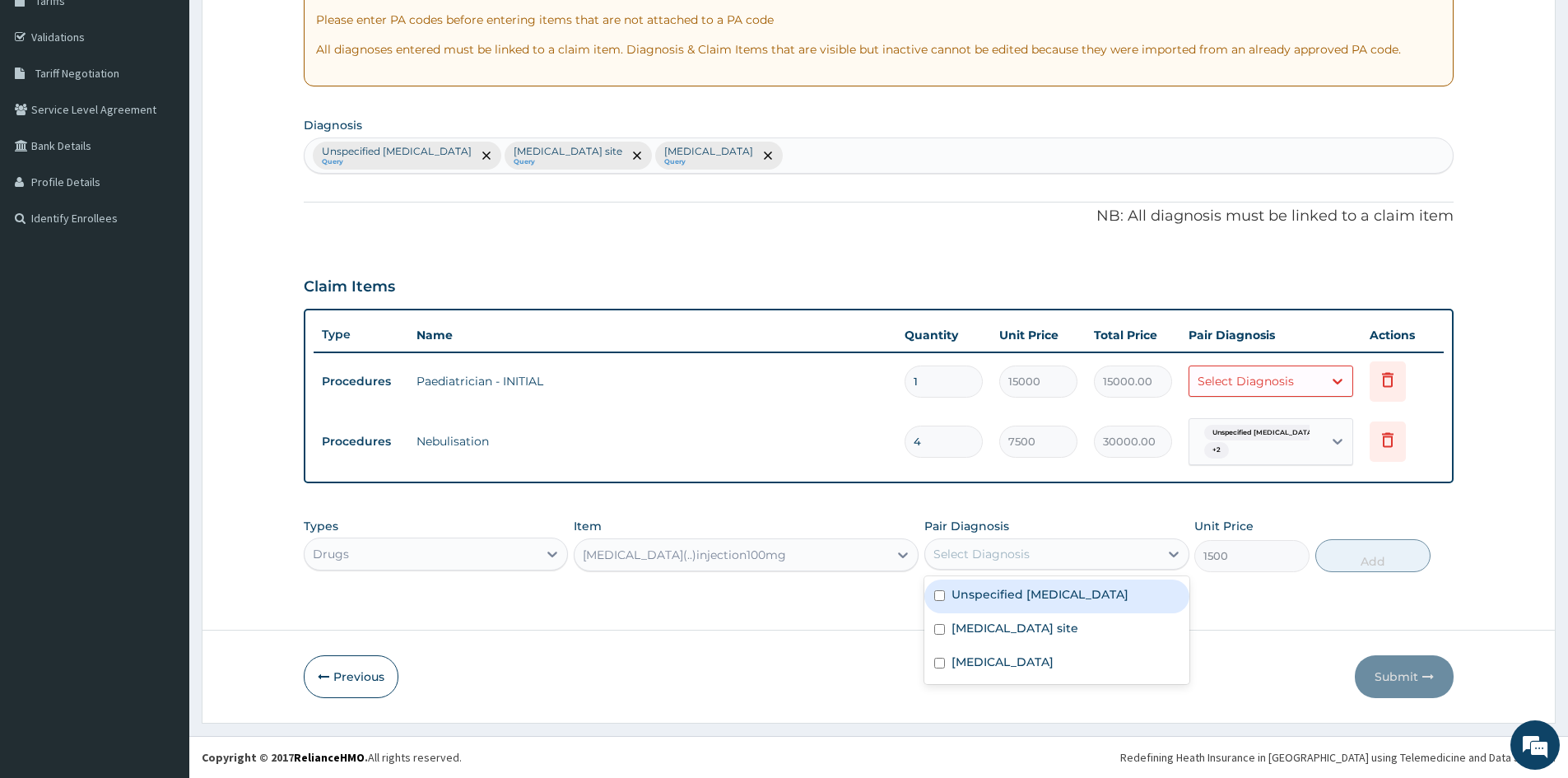
click at [1037, 562] on div "Select Diagnosis" at bounding box center [1042, 554] width 233 height 27
click at [955, 598] on label "Unspecified asthma" at bounding box center [1040, 594] width 177 height 17
checkbox input "true"
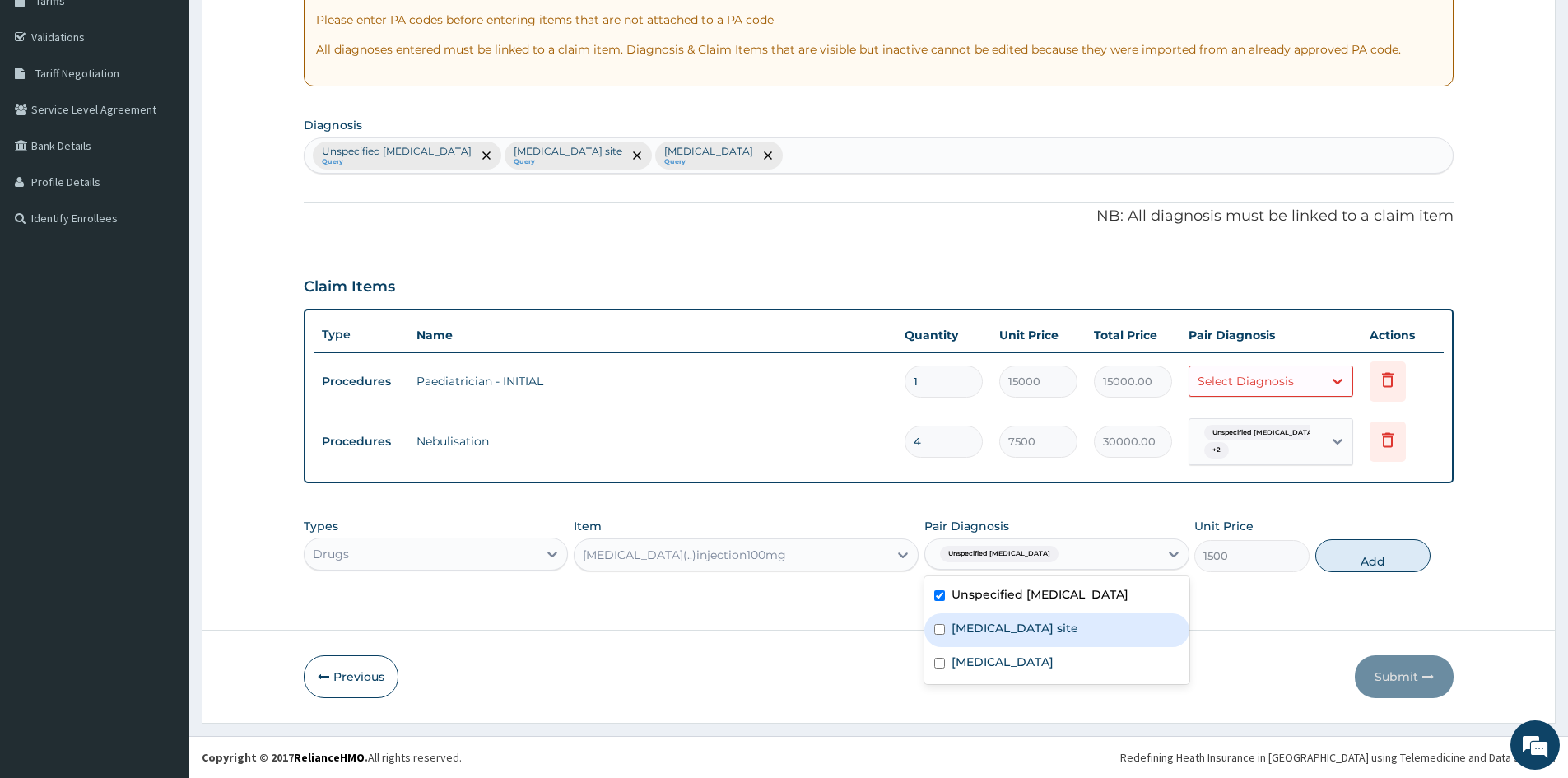
click at [955, 616] on div "Bacterial infection of unspecified site" at bounding box center [1057, 630] width 264 height 34
checkbox input "true"
click at [961, 655] on label "[MEDICAL_DATA]" at bounding box center [1002, 662] width 102 height 17
checkbox input "true"
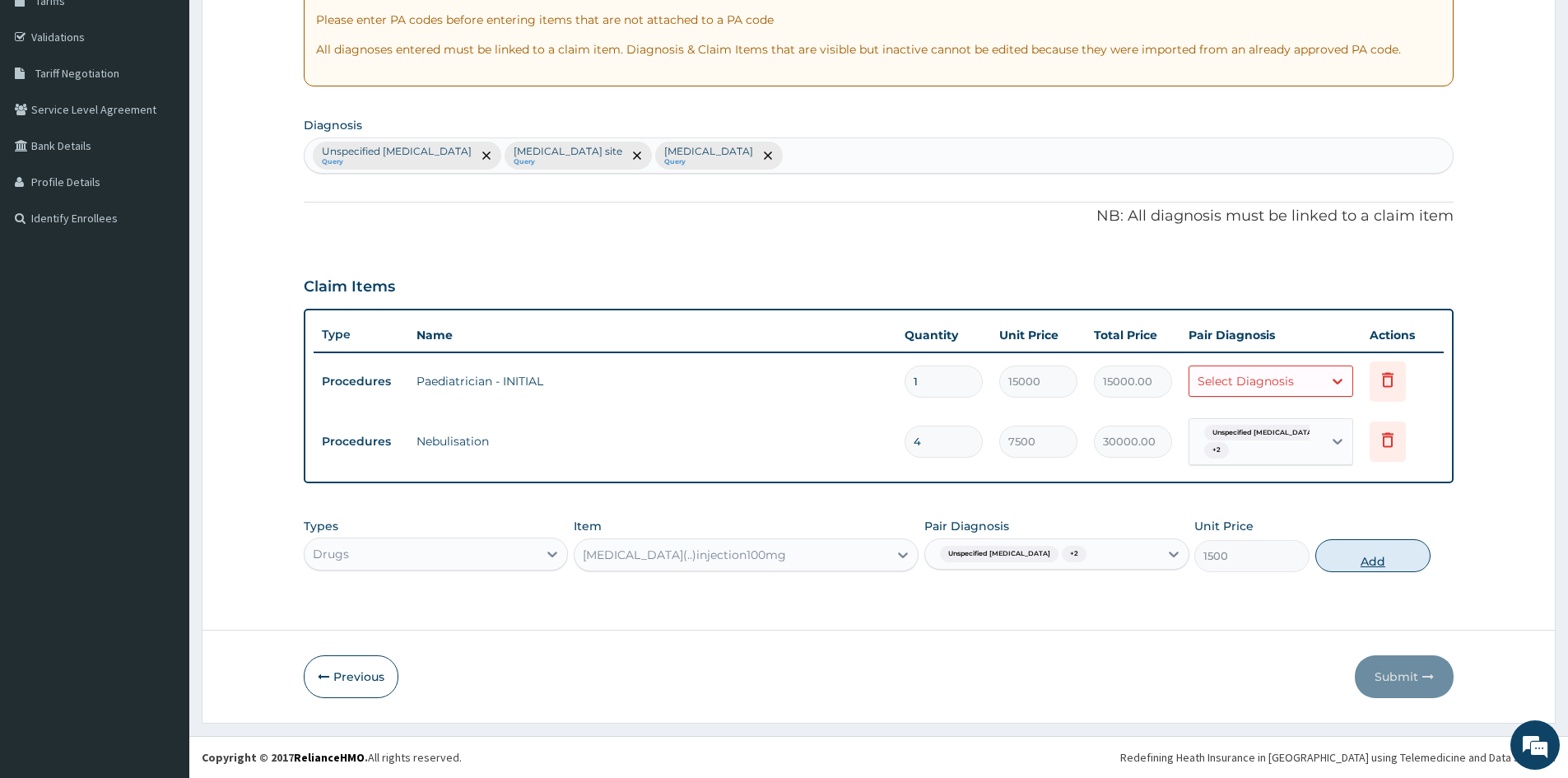
click at [1402, 560] on button "Add" at bounding box center [1373, 556] width 116 height 33
type input "0"
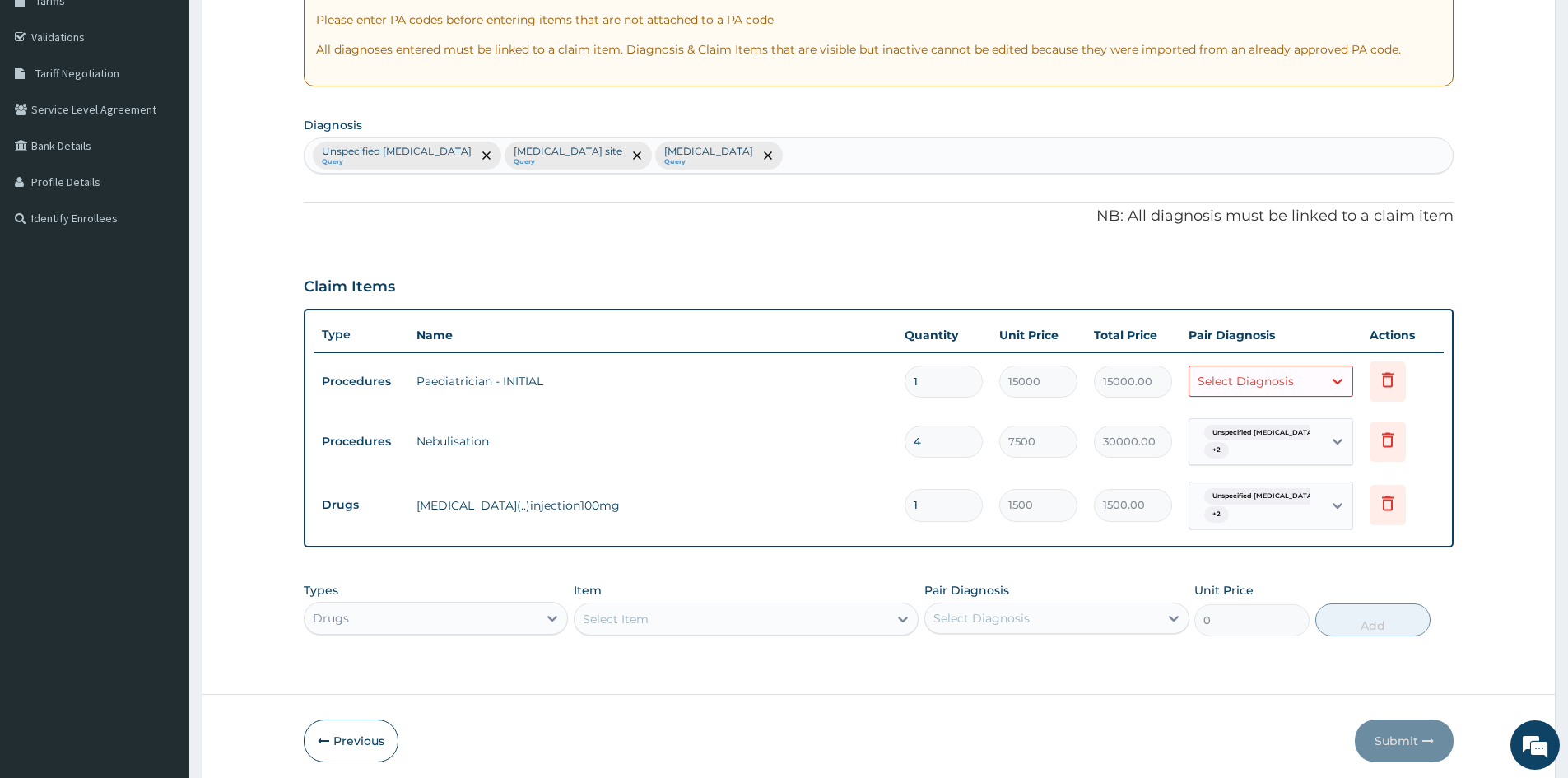
type input "0.00"
type input "2"
type input "3000.00"
type input "2"
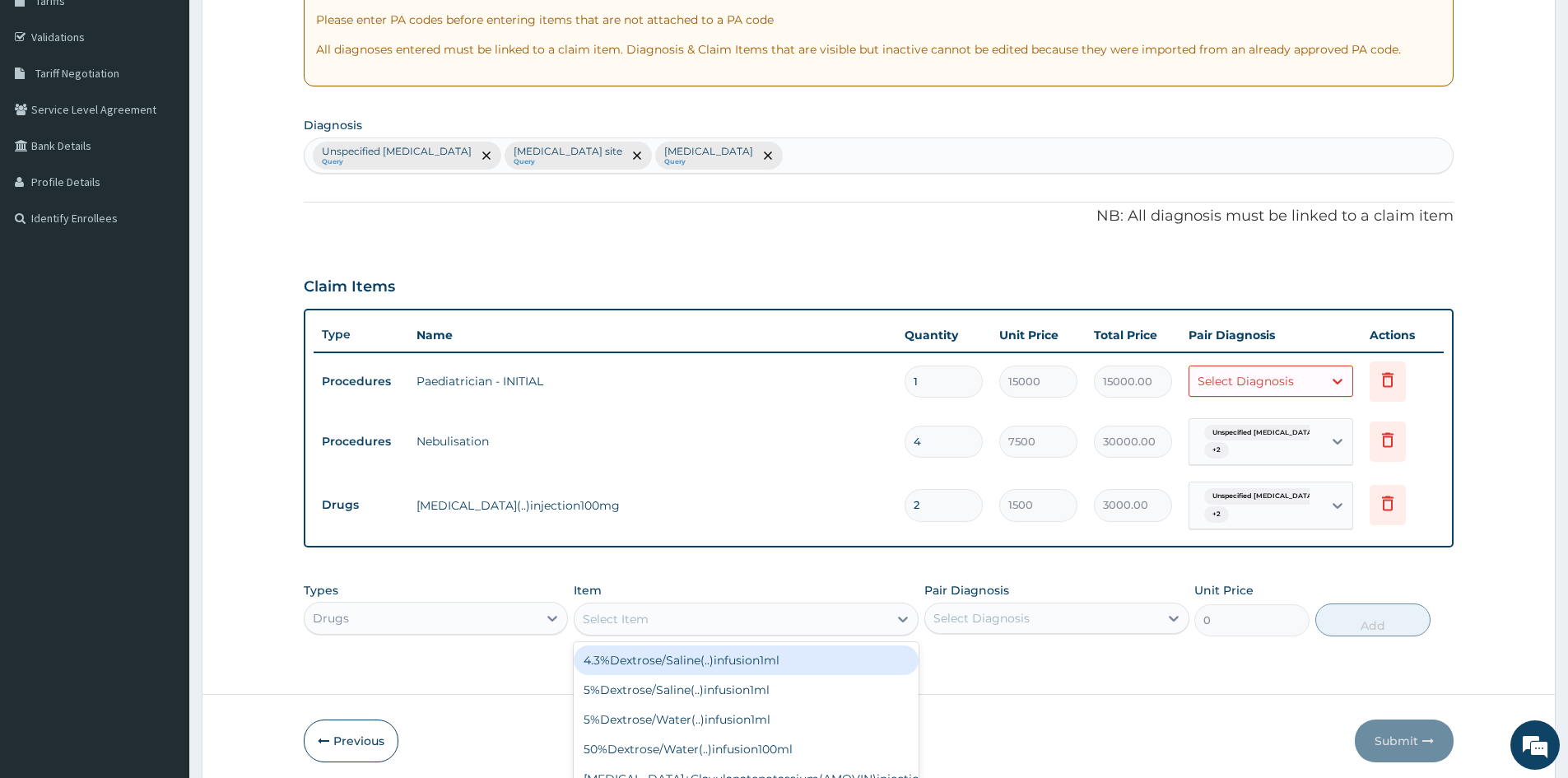
scroll to position [47, 0]
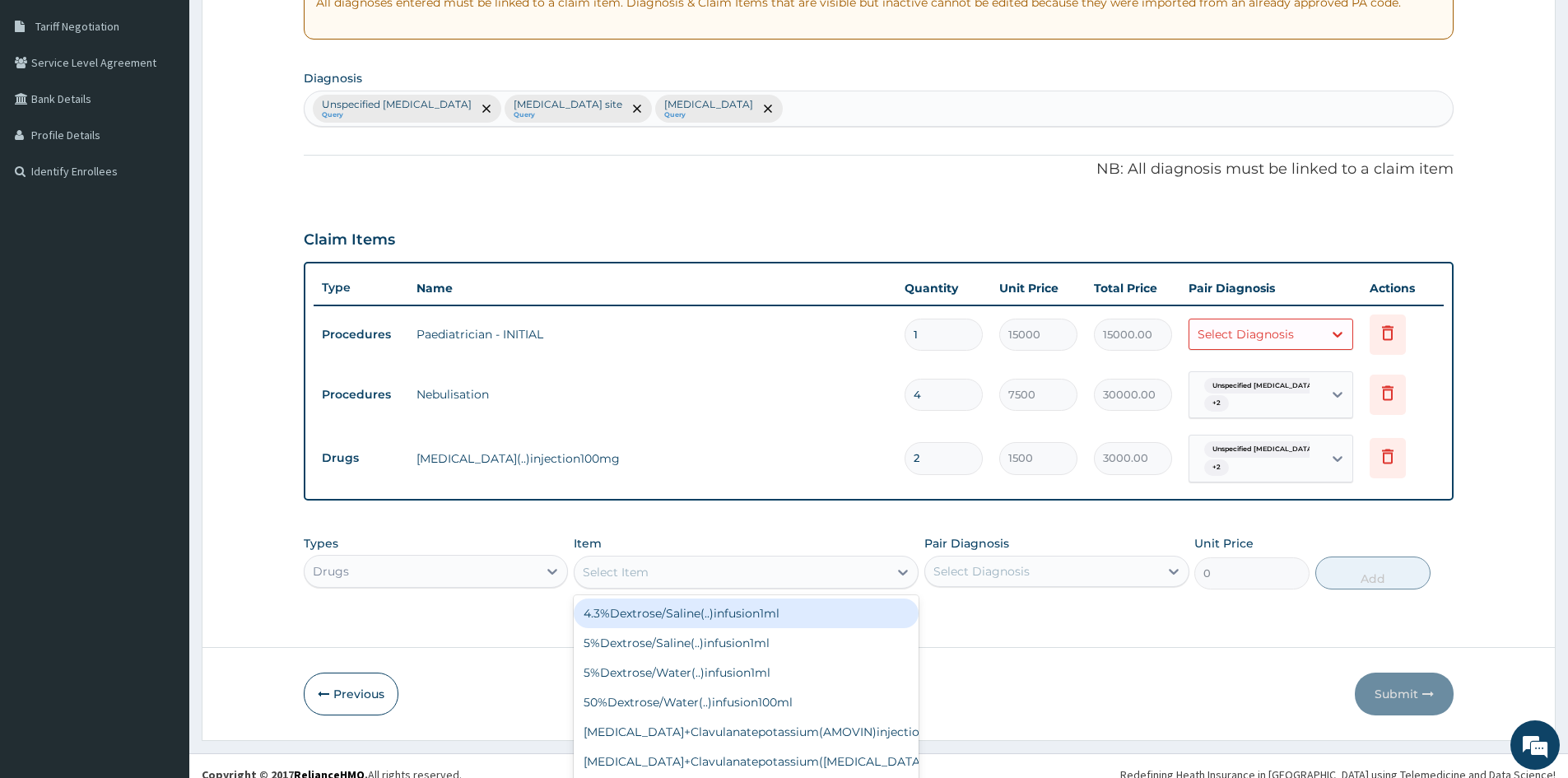
click at [718, 588] on div "option Hydrocortisone(..)injection100mg, selected. option 4.3%Dextrose/Saline(.…" at bounding box center [746, 573] width 345 height 33
type input "MONTR"
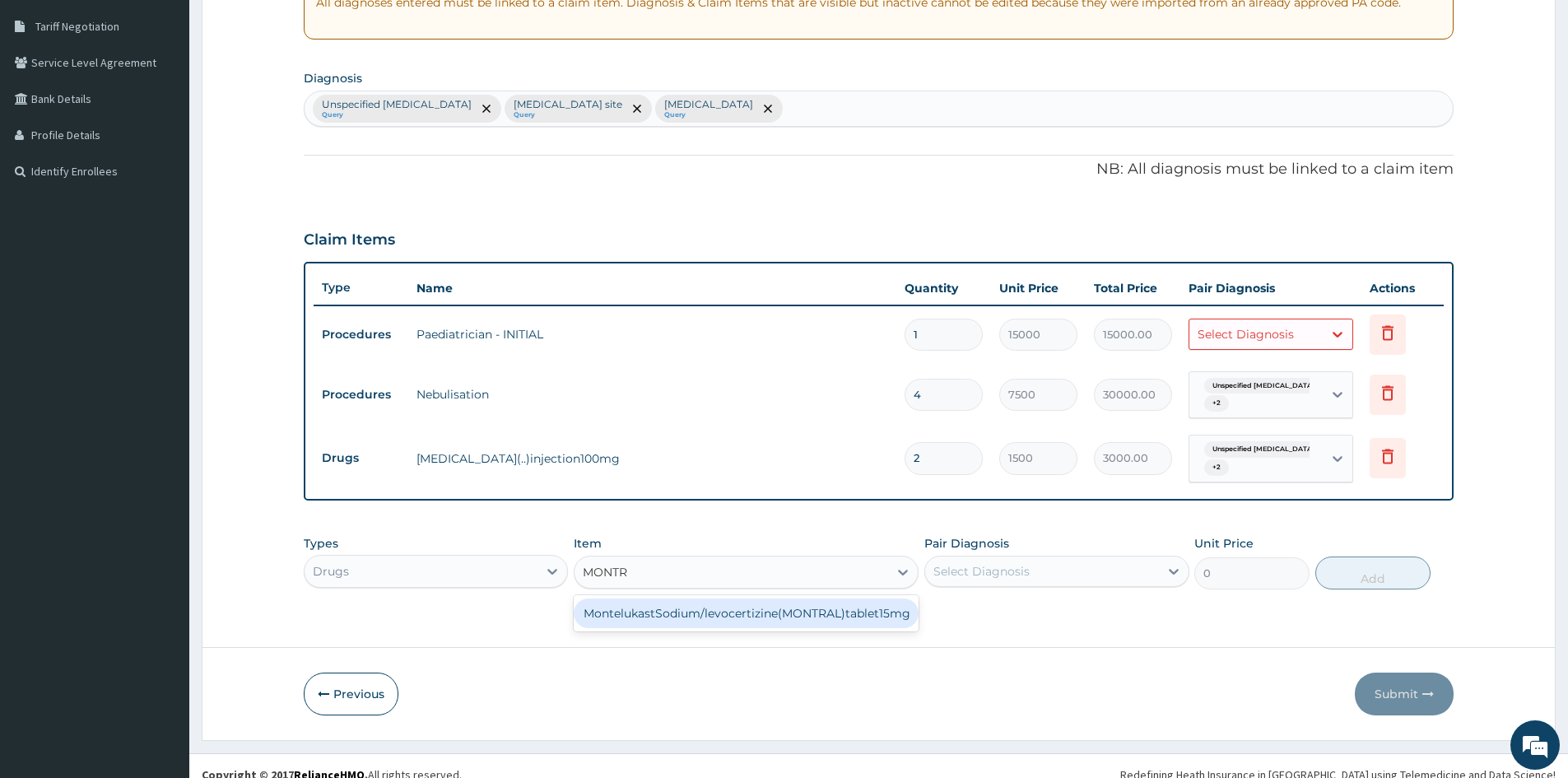
click at [740, 609] on div "MontelukastSodium/levocertizine(MONTRAL)tablet15mg" at bounding box center [746, 613] width 345 height 30
type input "680"
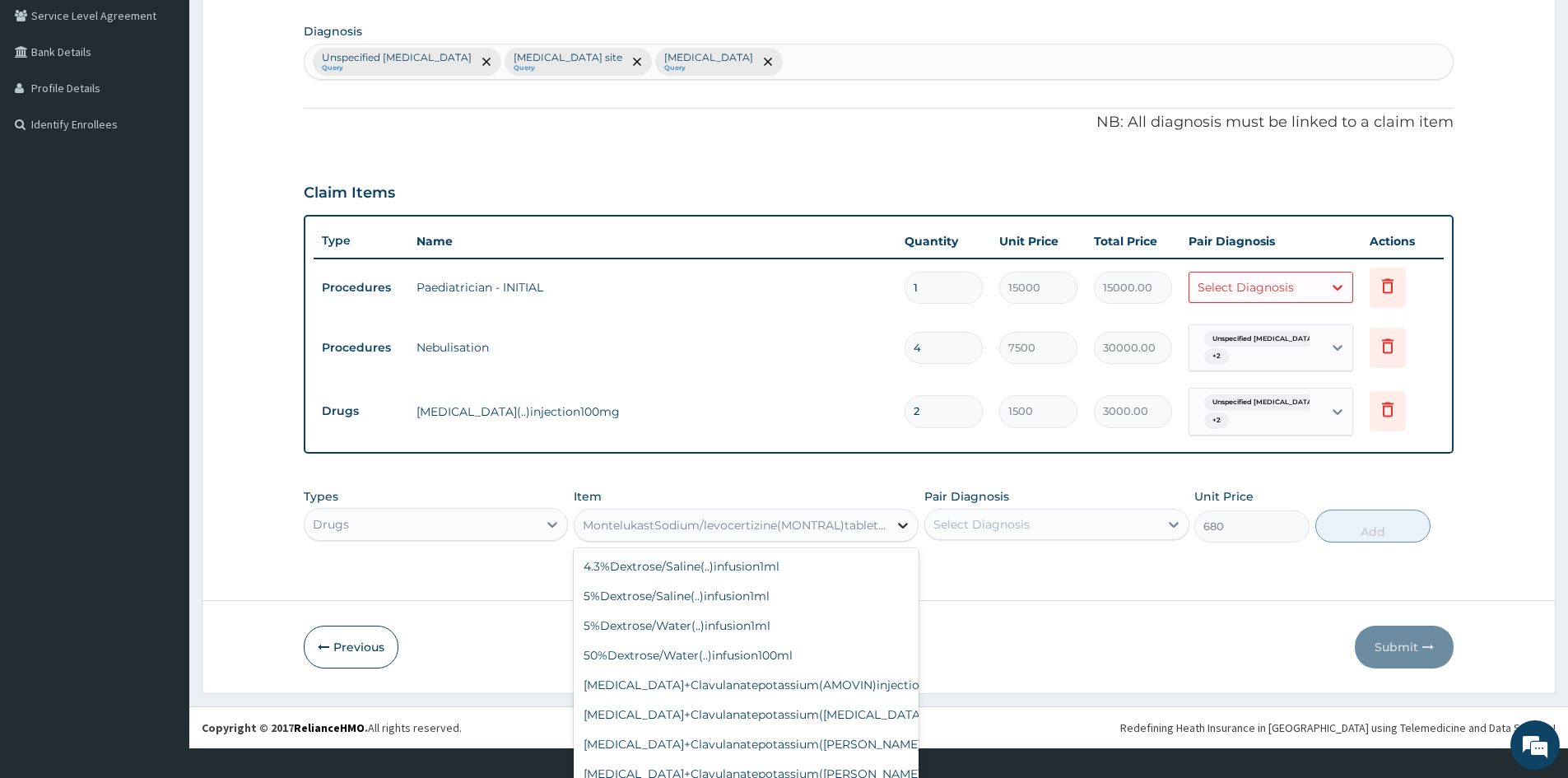
scroll to position [13371, 0]
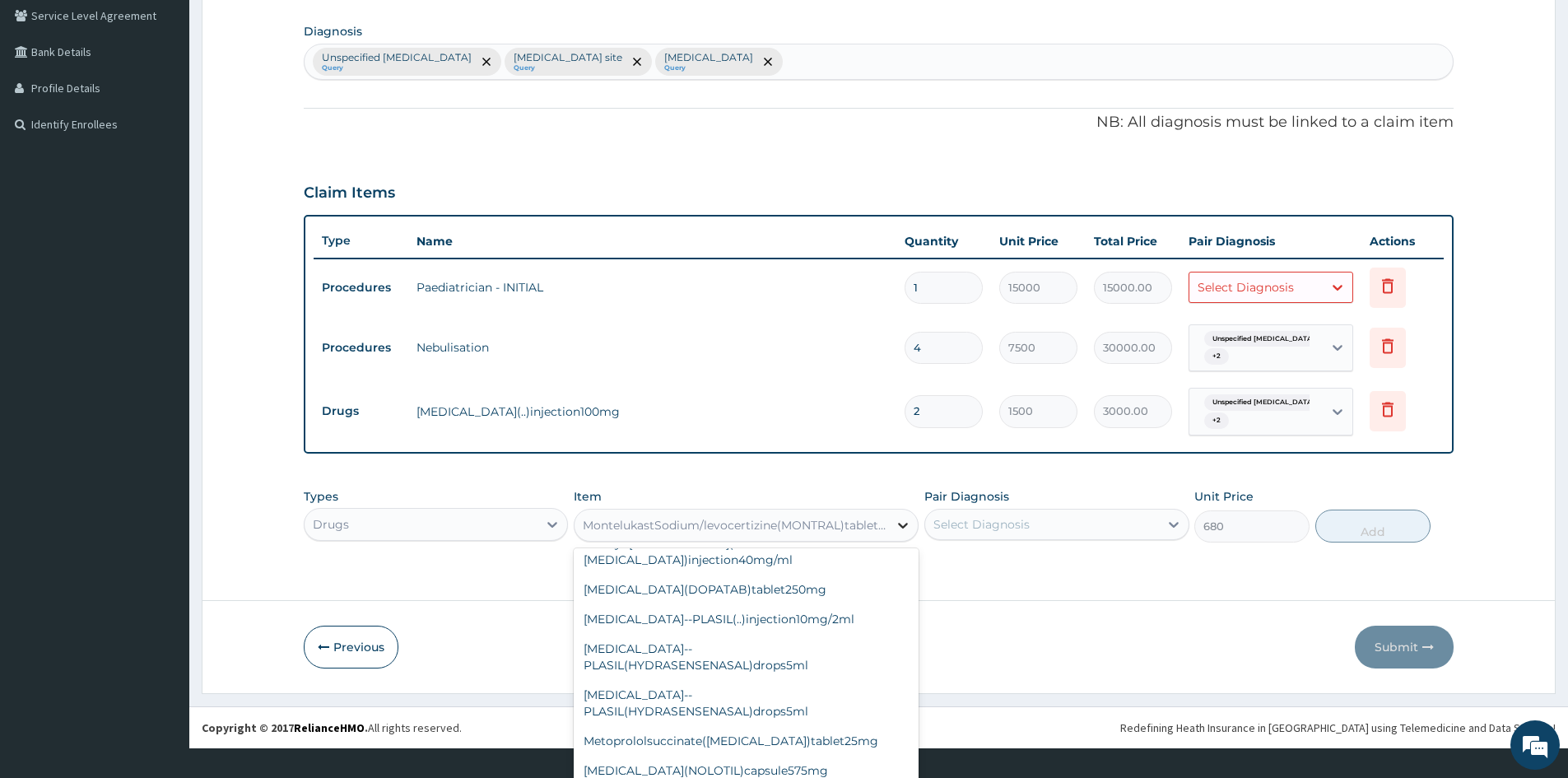
click at [889, 542] on div "option MontelukastSodium/levocertizine(MONTRAL)tablet15mg, selected. option Mid…" at bounding box center [746, 525] width 345 height 33
type input "O"
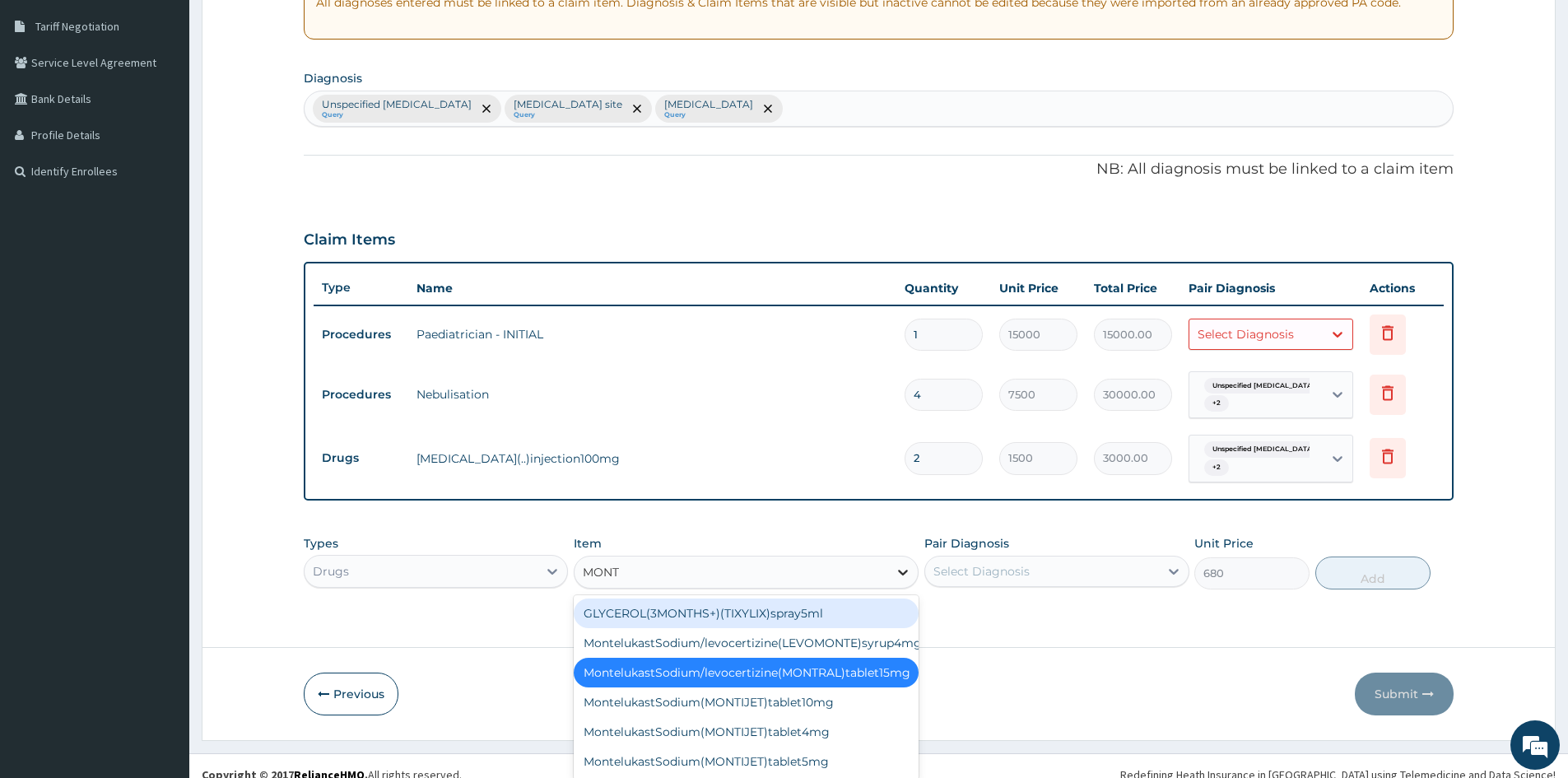
scroll to position [352, 0]
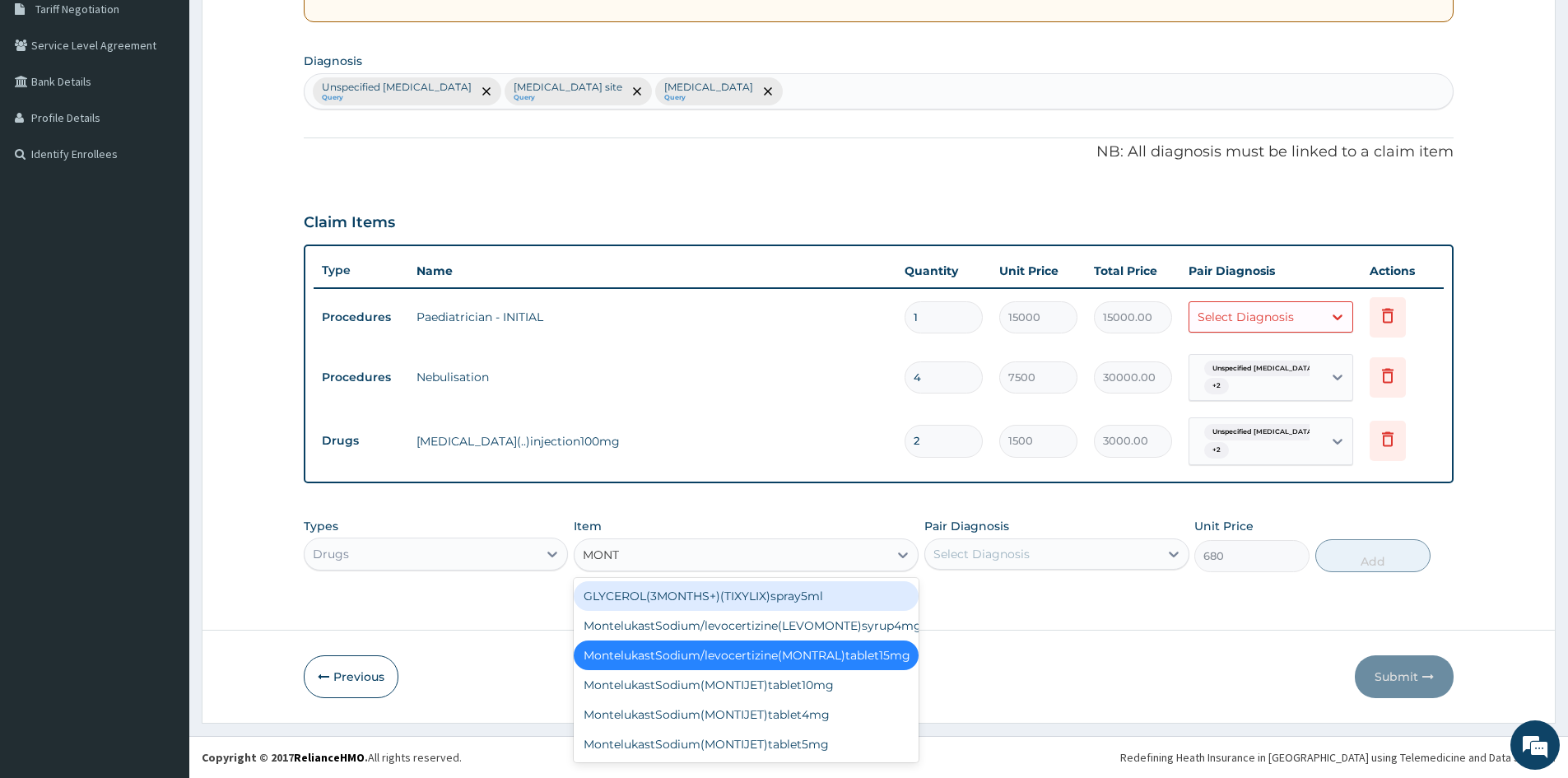
type input "MONT"
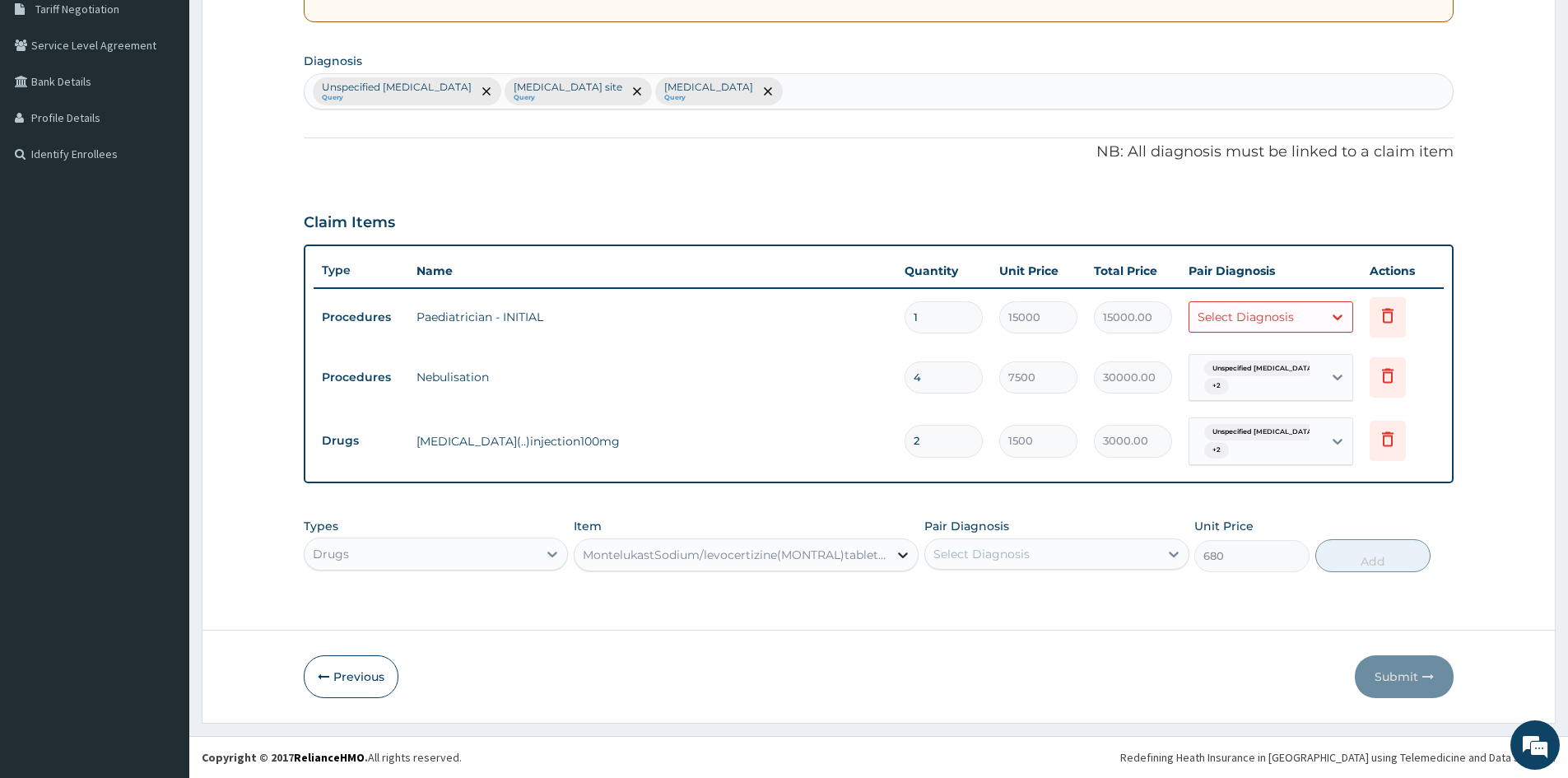
scroll to position [47, 0]
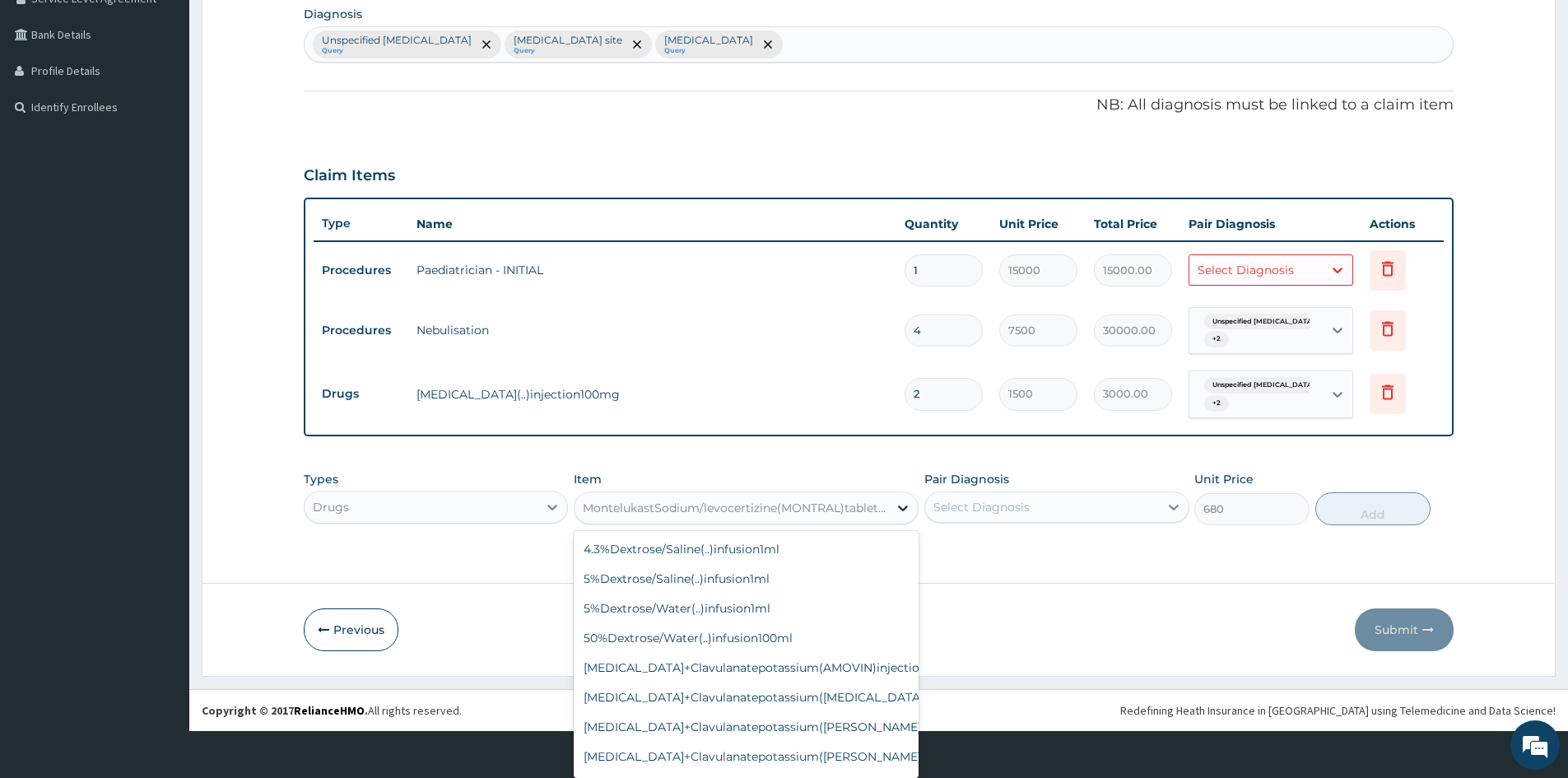
click at [895, 524] on div "option MontelukastSodium/levocertizine(MONTRAL)tablet15mg, selected. option Mid…" at bounding box center [746, 508] width 345 height 33
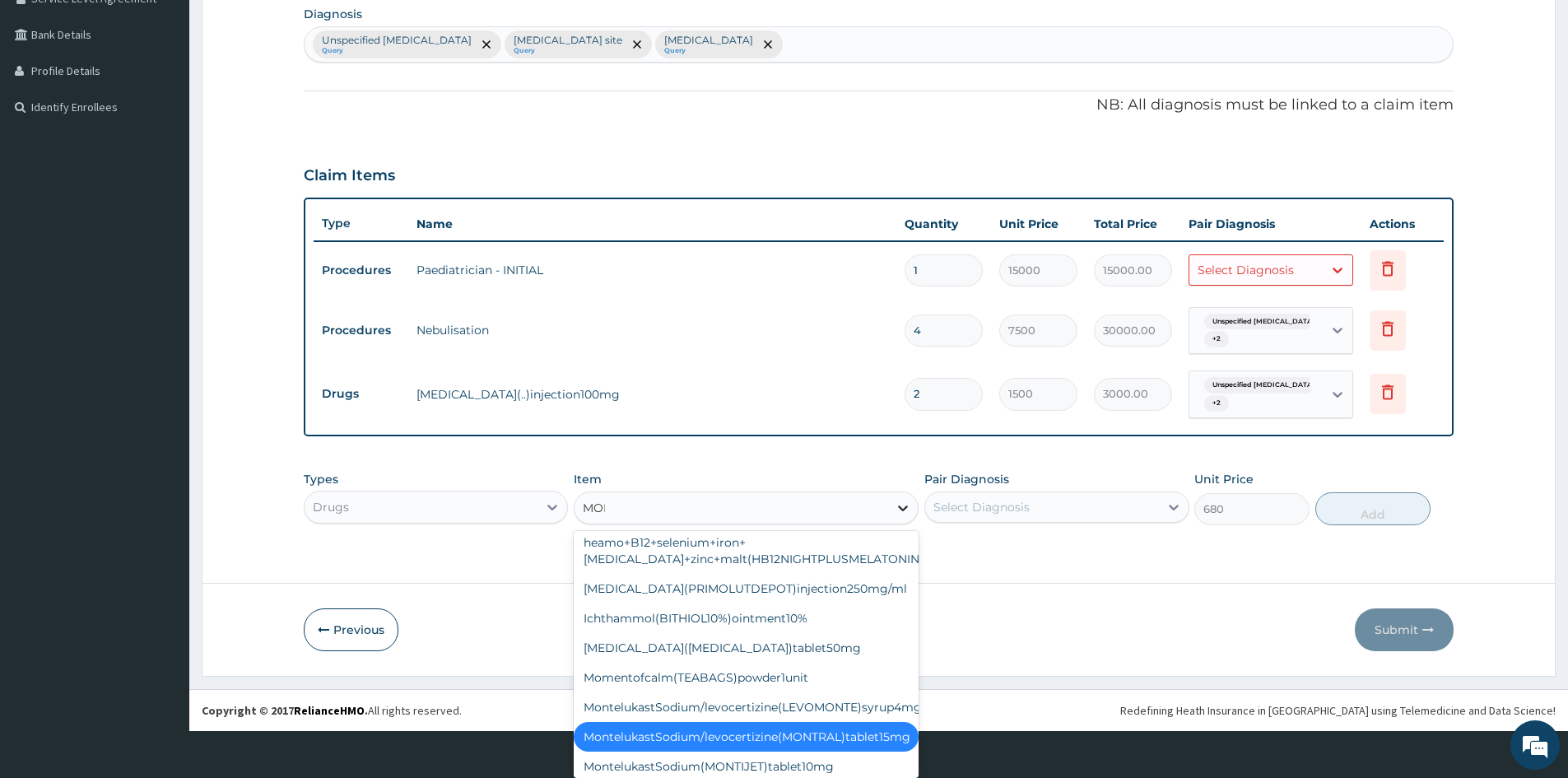
scroll to position [0, 0]
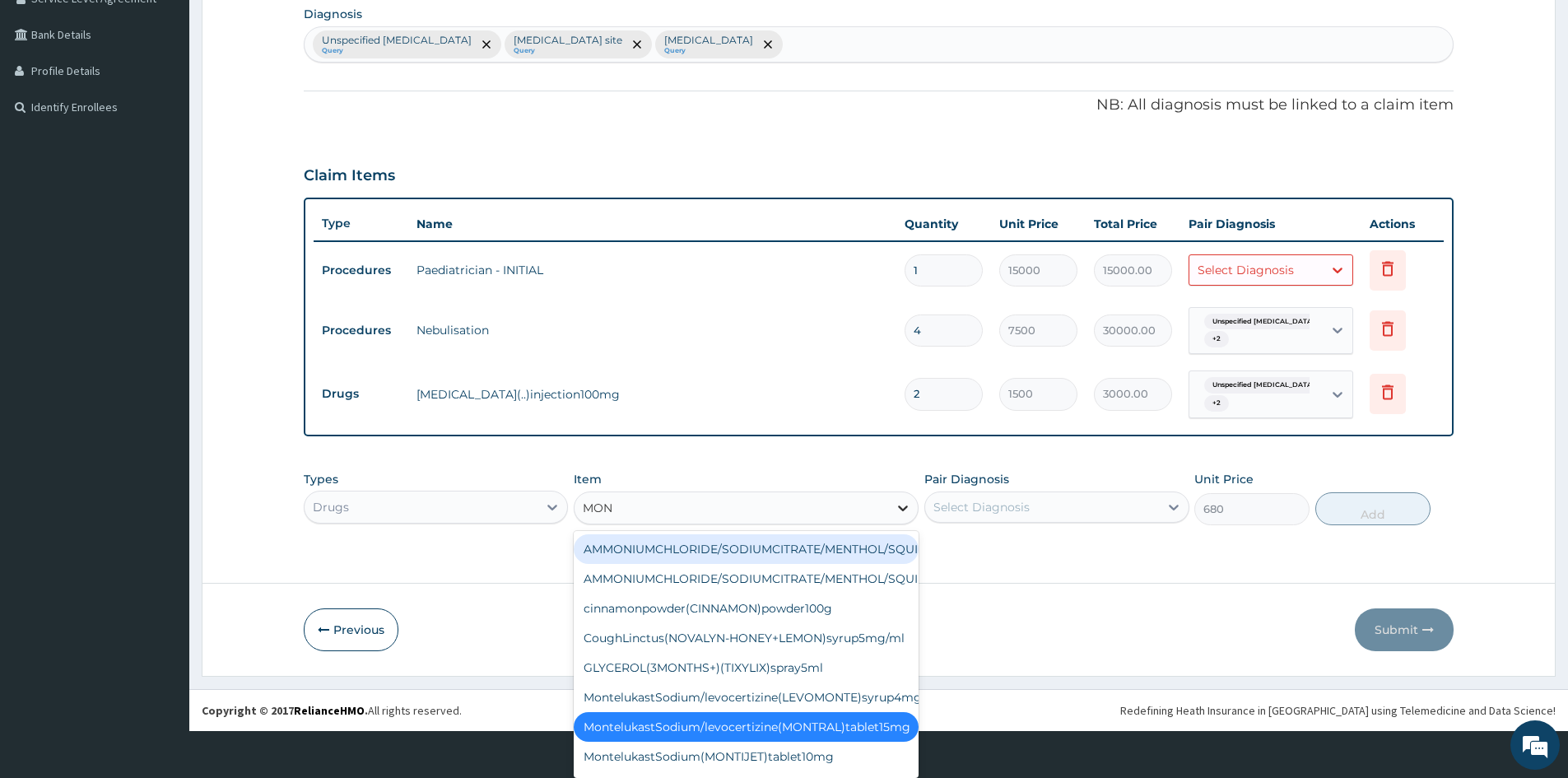
type input "MONT"
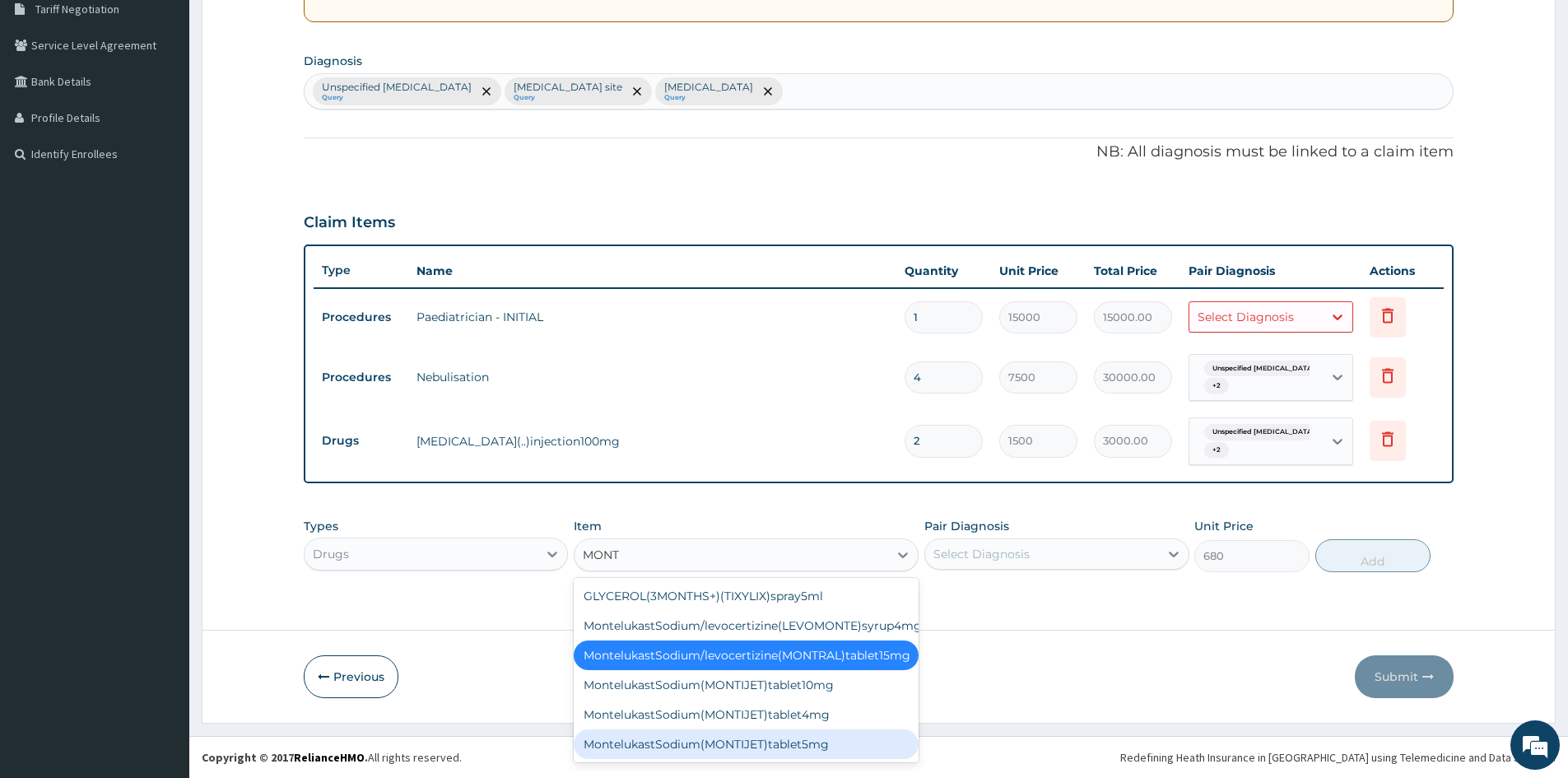
click at [784, 748] on div "MontelukastSodium(MONTIJET)tablet5mg" at bounding box center [746, 745] width 345 height 30
type input "290"
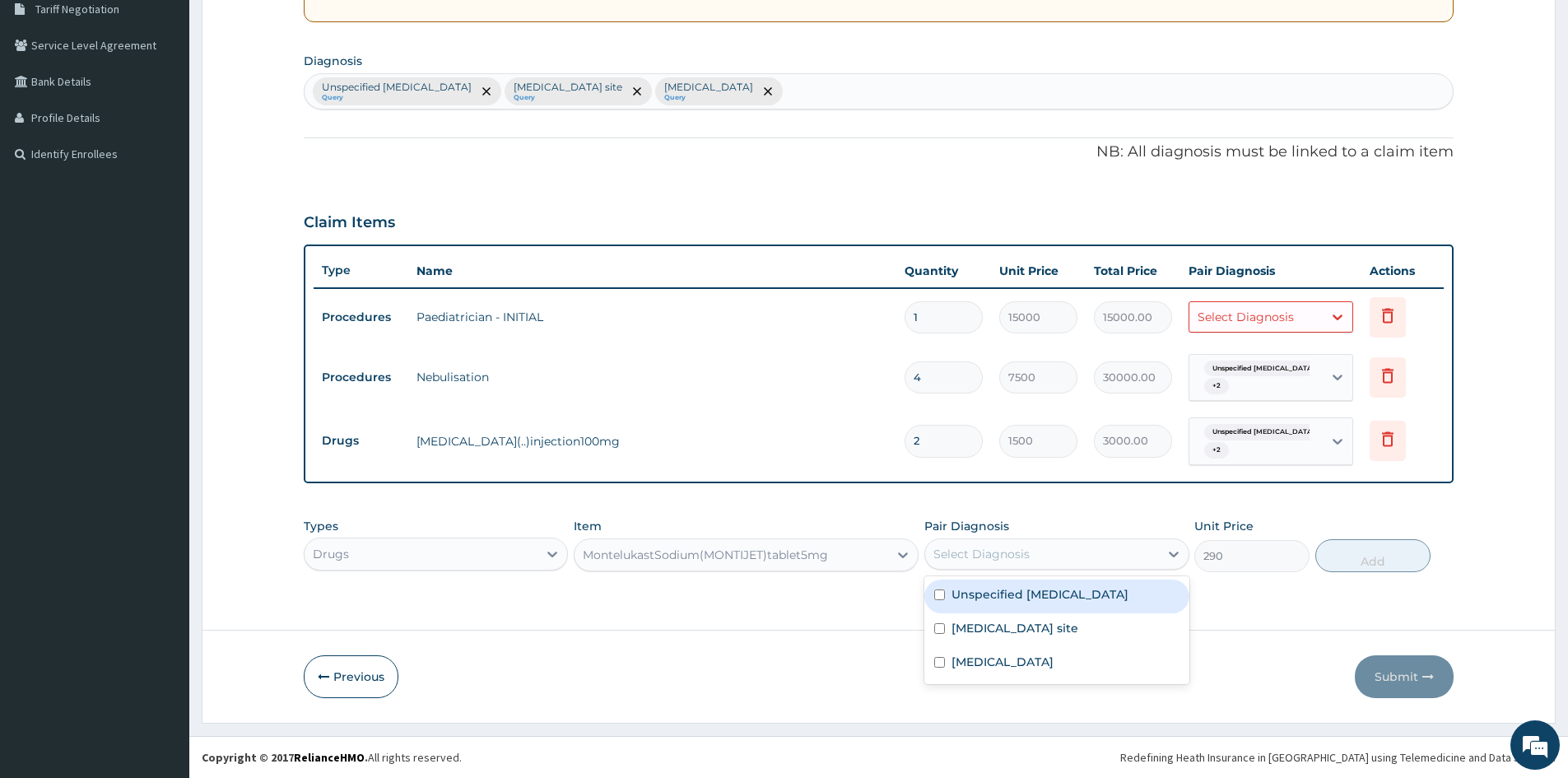
drag, startPoint x: 1108, startPoint y: 547, endPoint x: 1045, endPoint y: 584, distance: 73.1
click at [1089, 557] on div "Select Diagnosis" at bounding box center [1042, 554] width 233 height 27
drag, startPoint x: 987, startPoint y: 593, endPoint x: 986, endPoint y: 626, distance: 33.0
click at [987, 602] on label "Unspecified asthma" at bounding box center [1040, 594] width 177 height 17
checkbox input "true"
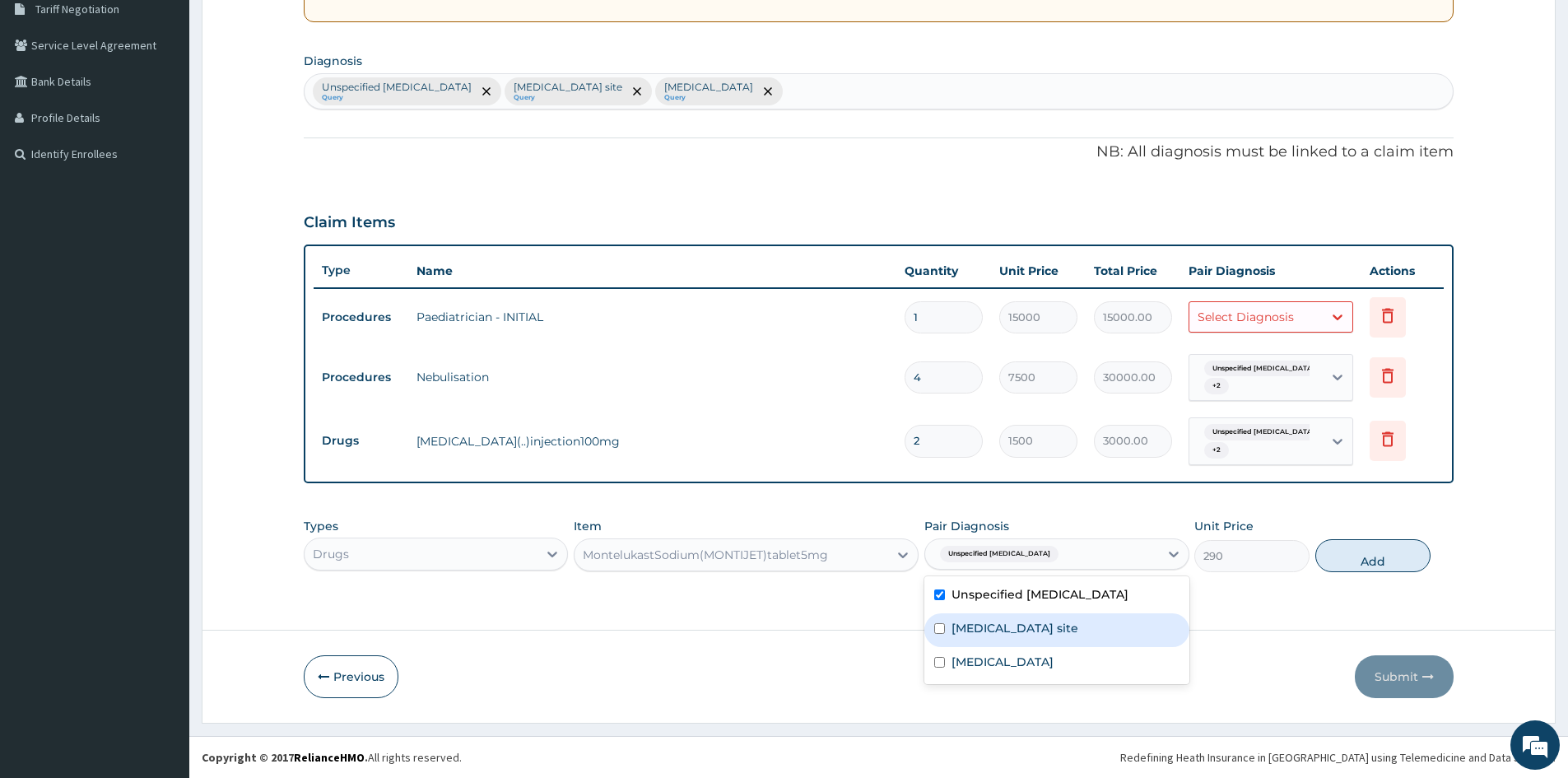
click at [986, 633] on label "Bacterial infection of unspecified site" at bounding box center [1015, 628] width 127 height 17
checkbox input "true"
click at [985, 652] on div "Malaria, unspecified" at bounding box center [1057, 664] width 264 height 34
checkbox input "true"
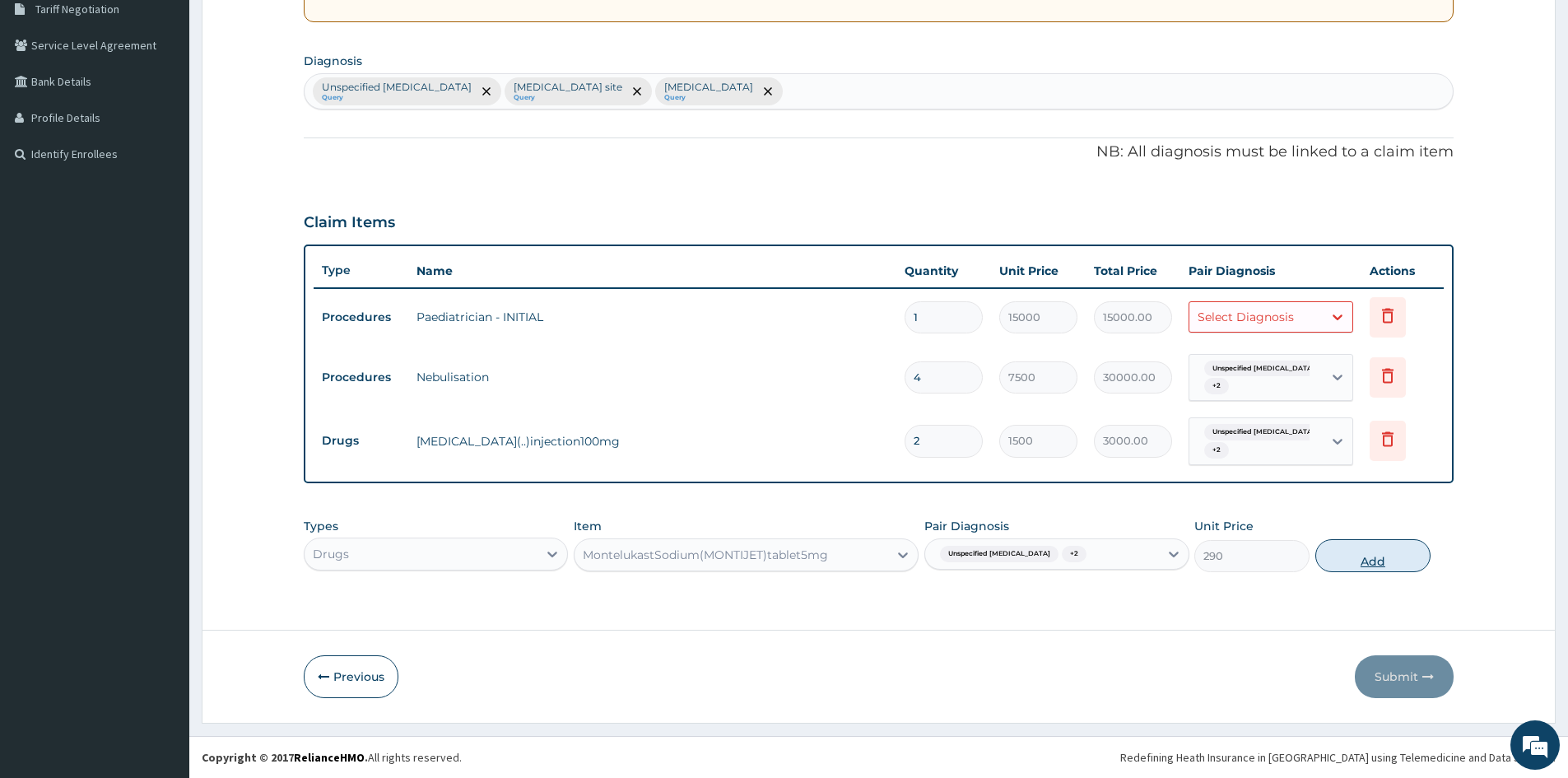
click at [1381, 564] on button "Add" at bounding box center [1373, 556] width 116 height 33
type input "0"
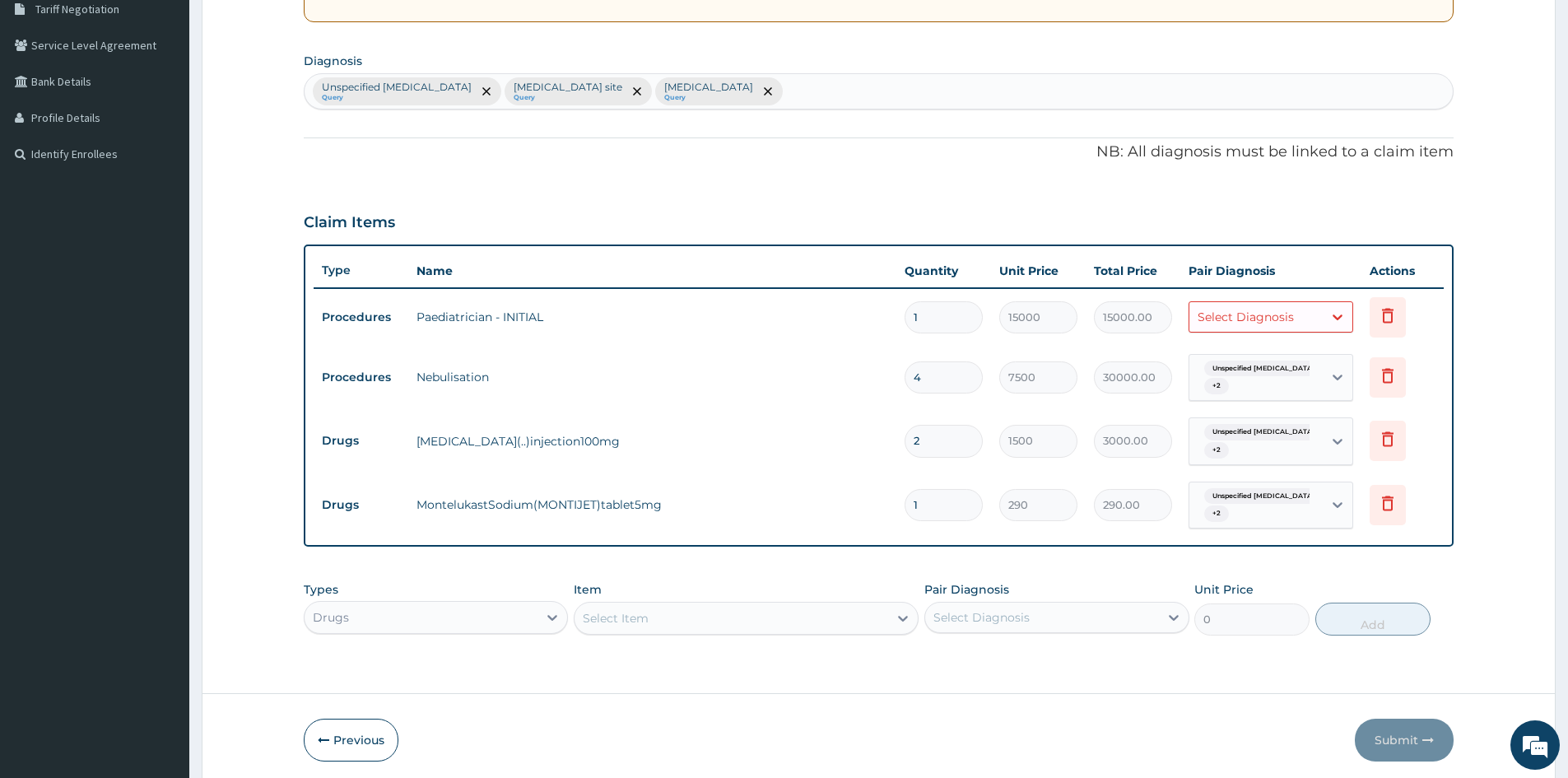
type input "10"
type input "2900.00"
type input "10"
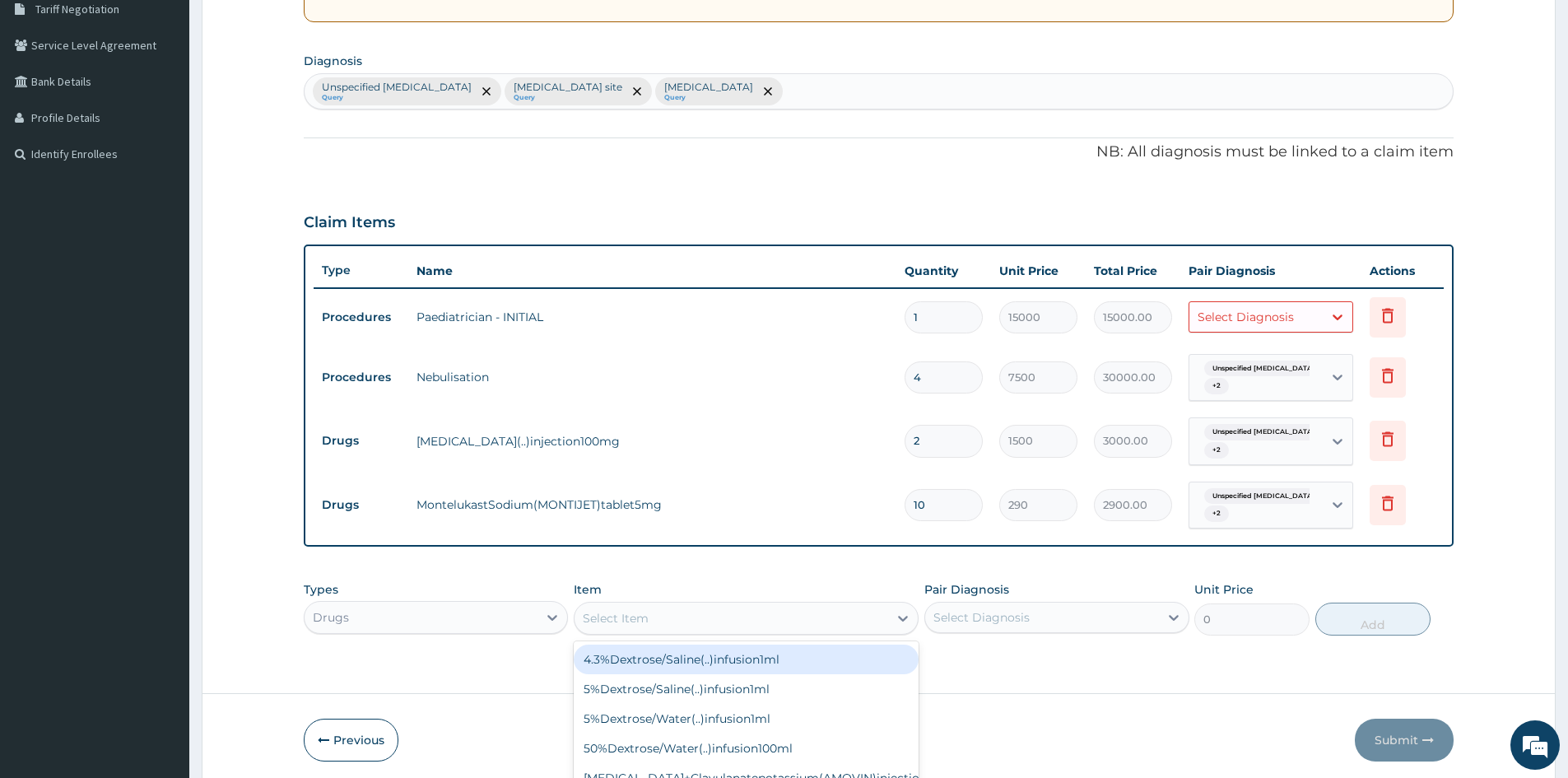
scroll to position [47, 0]
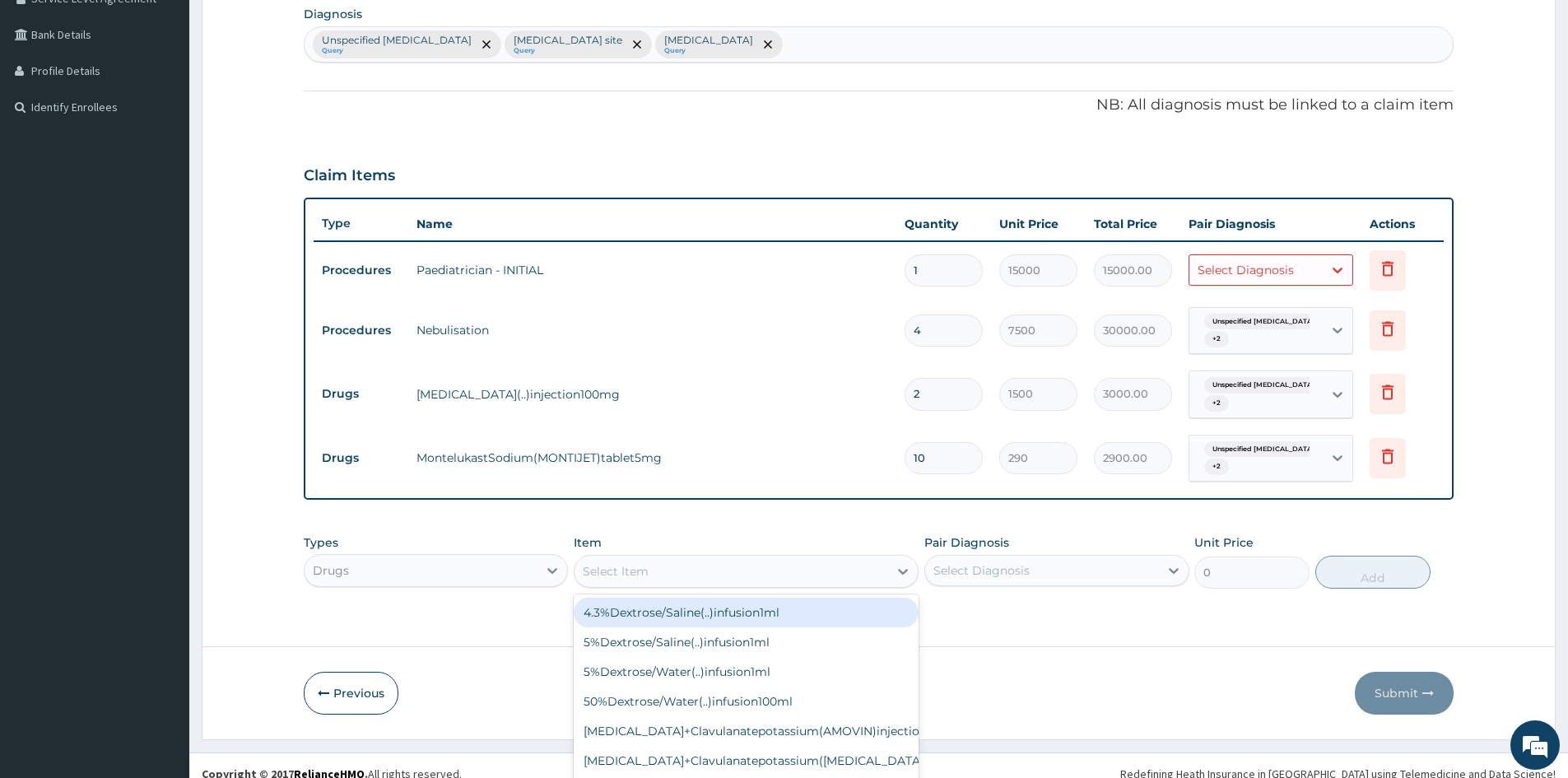
click at [782, 588] on div "option MontelukastSodium(MONTIJET)tablet5mg, selected. option 4.3%Dextrose/Sali…" at bounding box center [746, 572] width 345 height 33
type input "CEFUR"
click at [780, 618] on div "Cefuroximeaxetil(PULMOCEF)tablet250mg" at bounding box center [746, 613] width 345 height 30
type input "810"
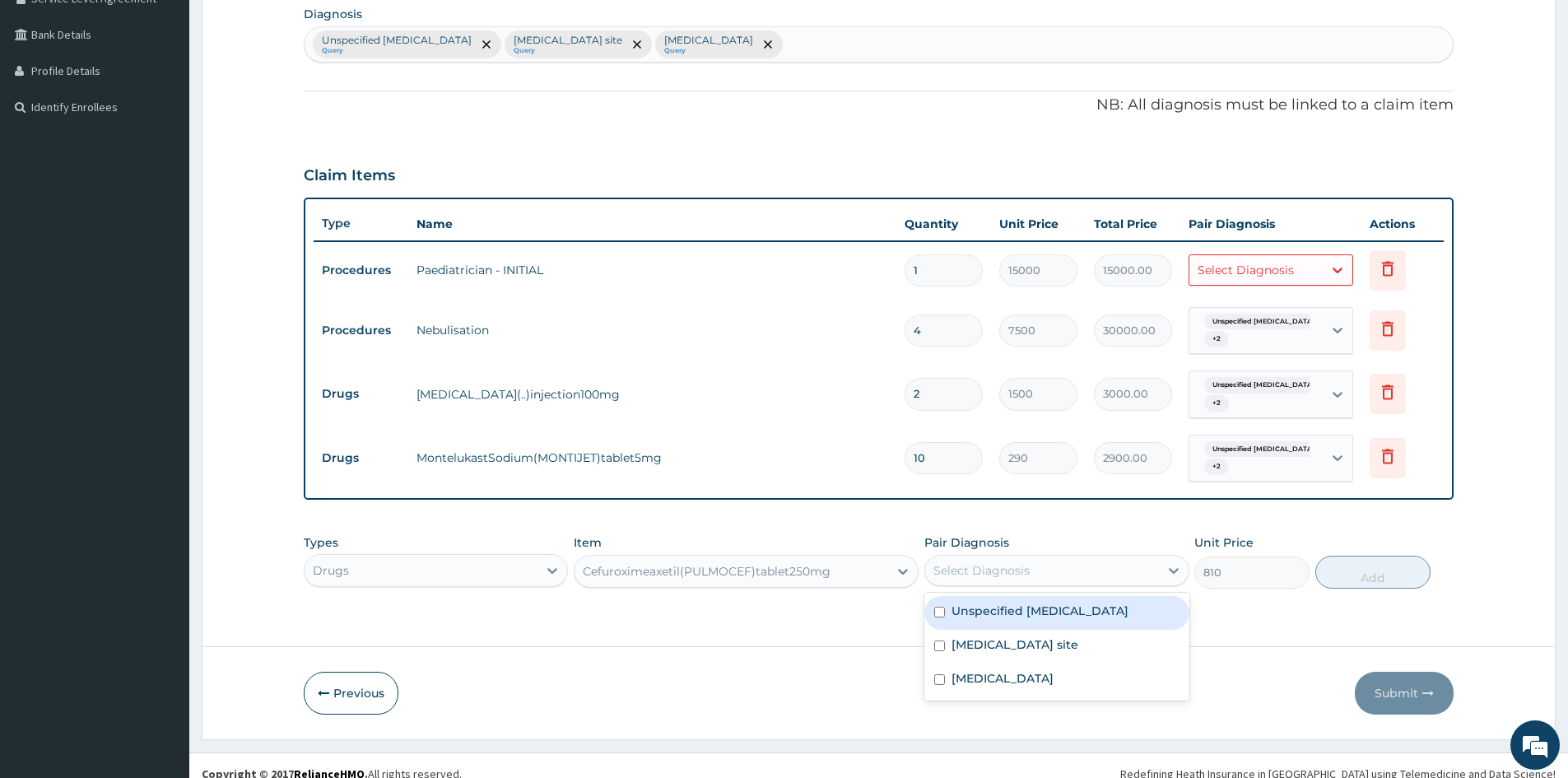
click at [1044, 570] on div "Select Diagnosis" at bounding box center [1042, 571] width 233 height 27
click at [992, 613] on label "Unspecified asthma" at bounding box center [1040, 611] width 177 height 17
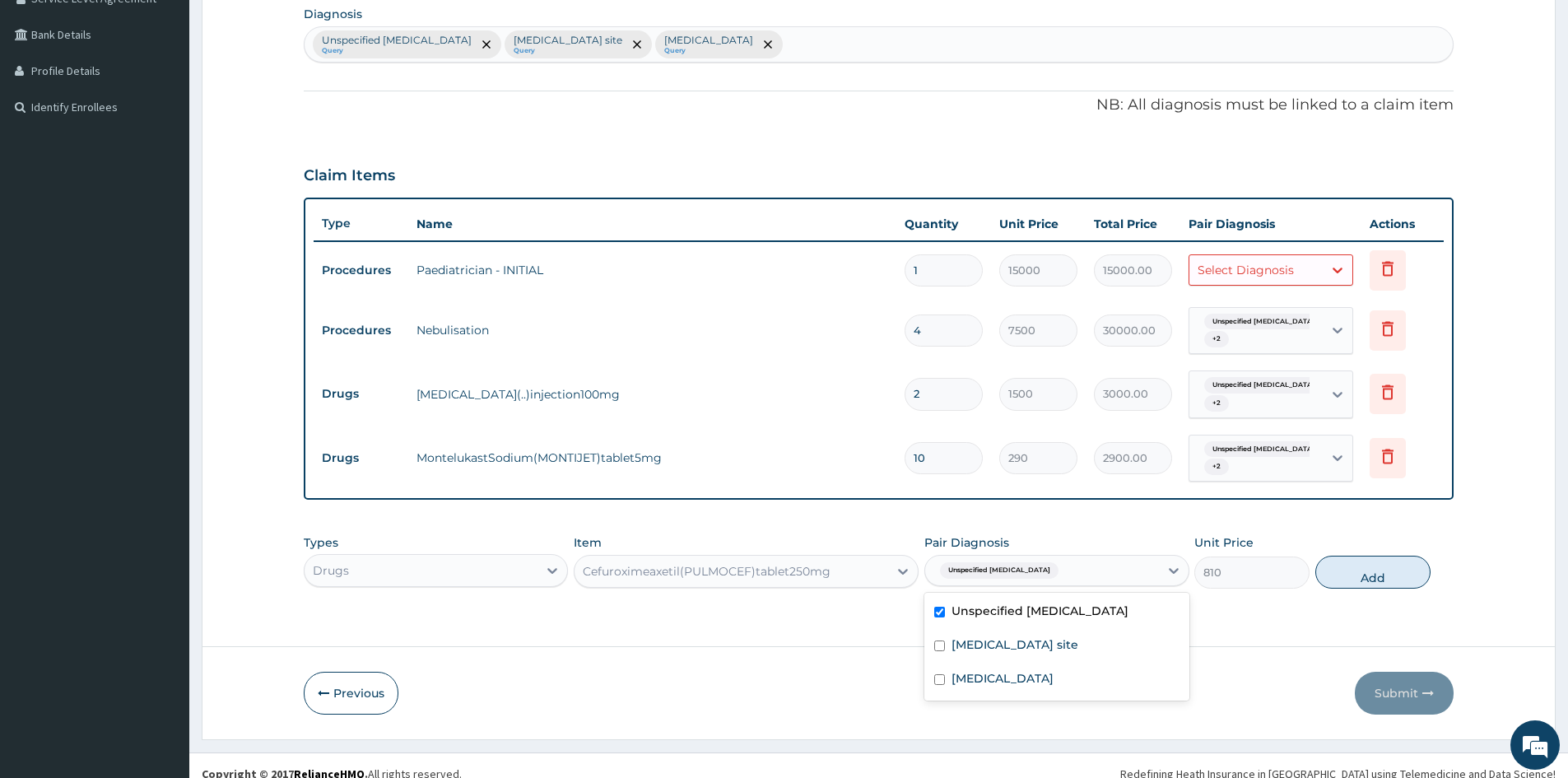
click at [976, 628] on div "Unspecified asthma" at bounding box center [1057, 613] width 264 height 34
checkbox input "false"
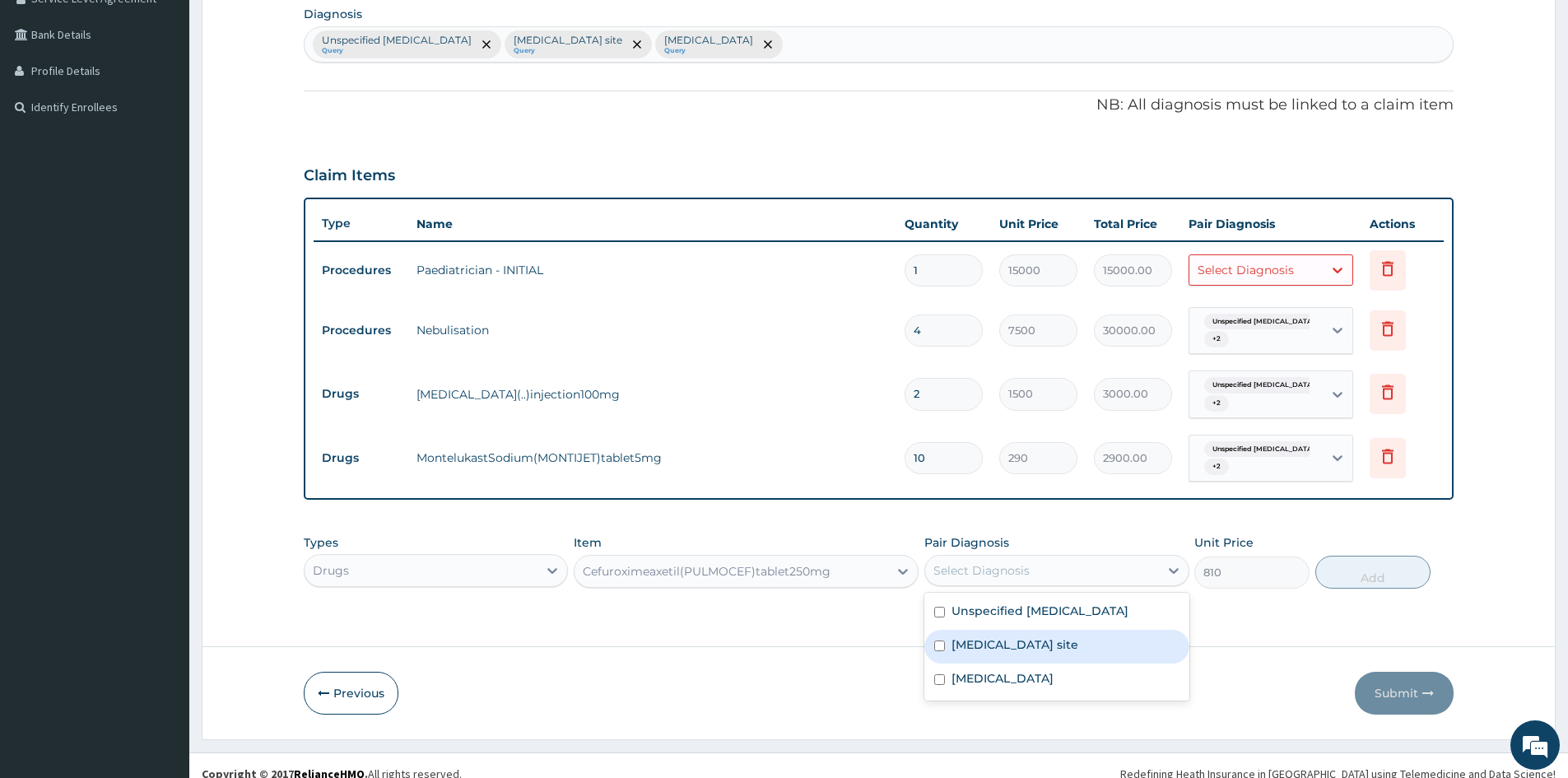
drag, startPoint x: 971, startPoint y: 645, endPoint x: 982, endPoint y: 624, distance: 23.7
click at [972, 636] on div "Bacterial infection of unspecified site" at bounding box center [1057, 647] width 264 height 34
checkbox input "true"
drag, startPoint x: 985, startPoint y: 622, endPoint x: 962, endPoint y: 685, distance: 67.1
click at [962, 685] on div "Unspecified asthma Bacterial infection of unspecified site Malaria, unspecified" at bounding box center [1057, 647] width 264 height 108
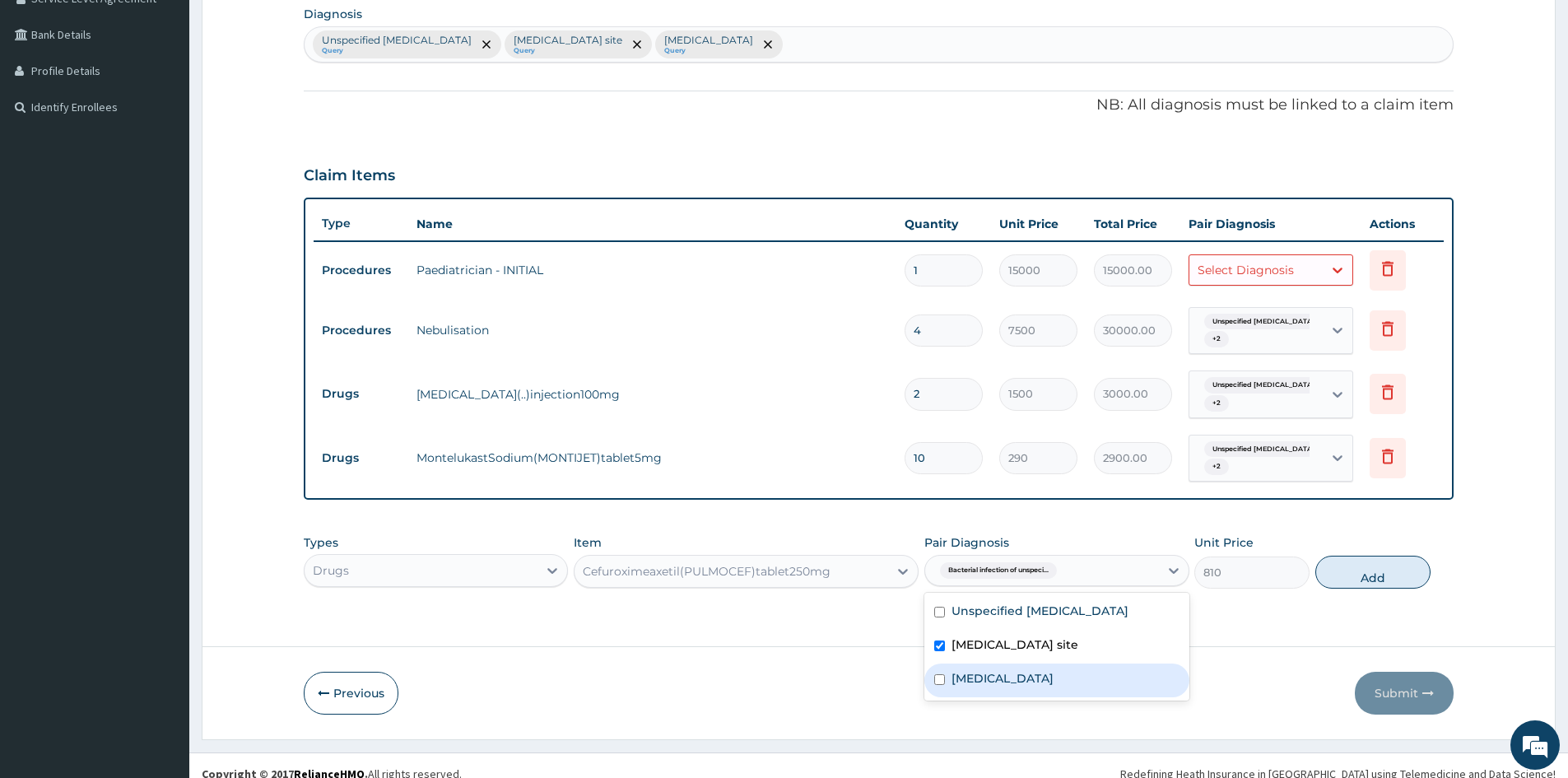
drag, startPoint x: 962, startPoint y: 685, endPoint x: 965, endPoint y: 643, distance: 42.1
click at [961, 680] on label "[MEDICAL_DATA]" at bounding box center [1002, 678] width 102 height 17
checkbox input "true"
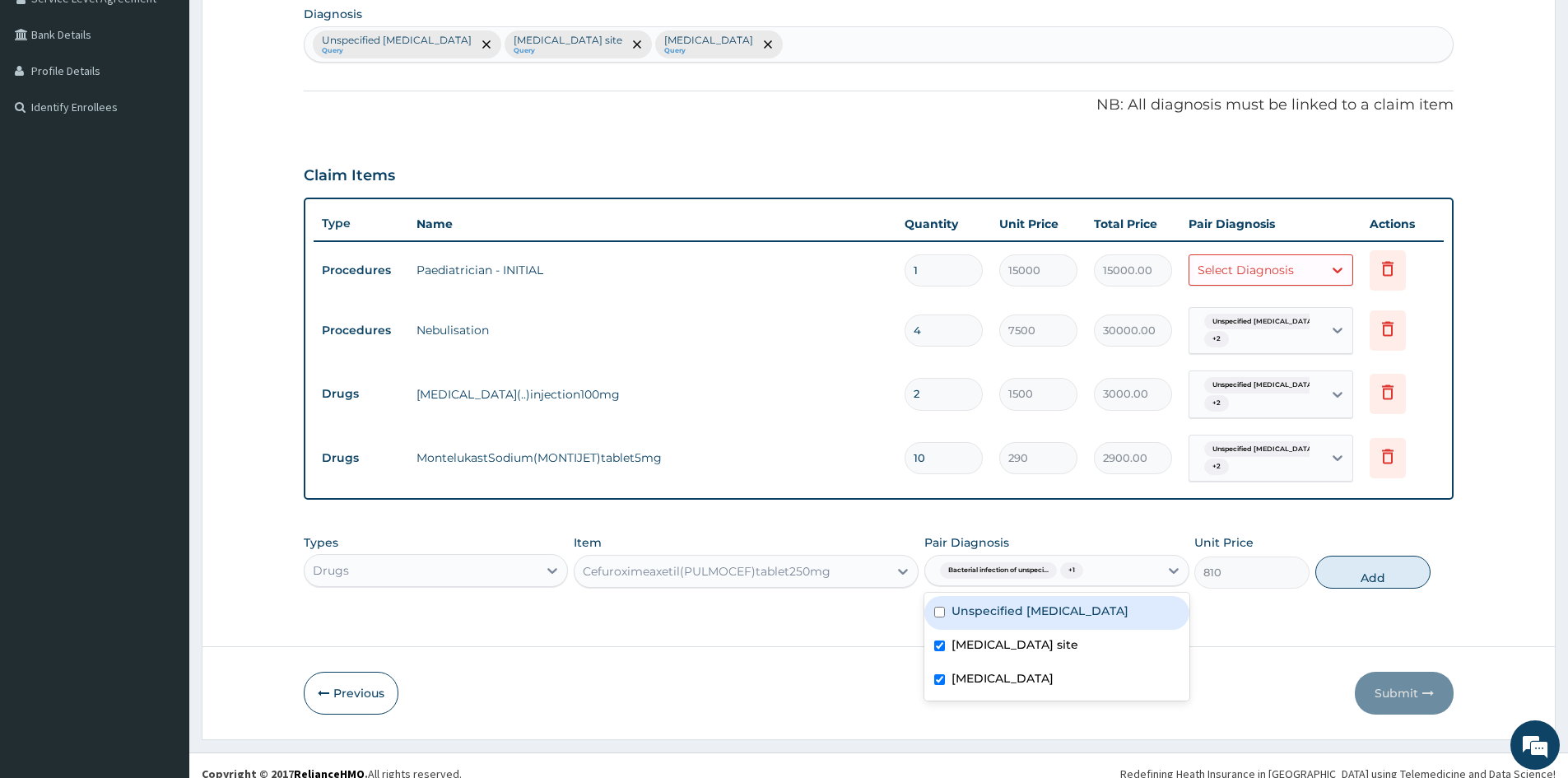
click at [976, 601] on div "Unspecified asthma" at bounding box center [1057, 613] width 264 height 34
checkbox input "true"
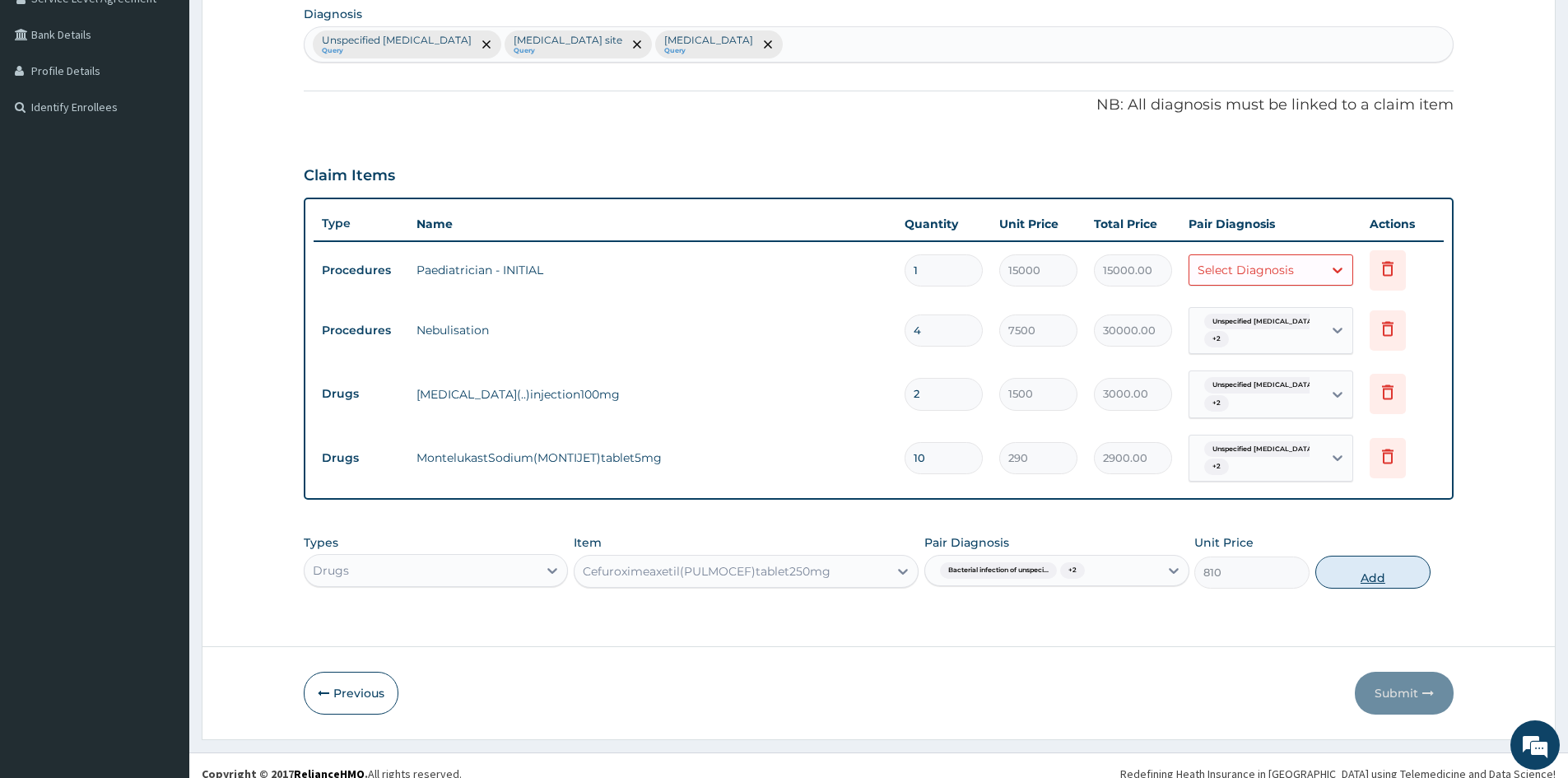
click at [1388, 575] on button "Add" at bounding box center [1373, 573] width 116 height 33
type input "0"
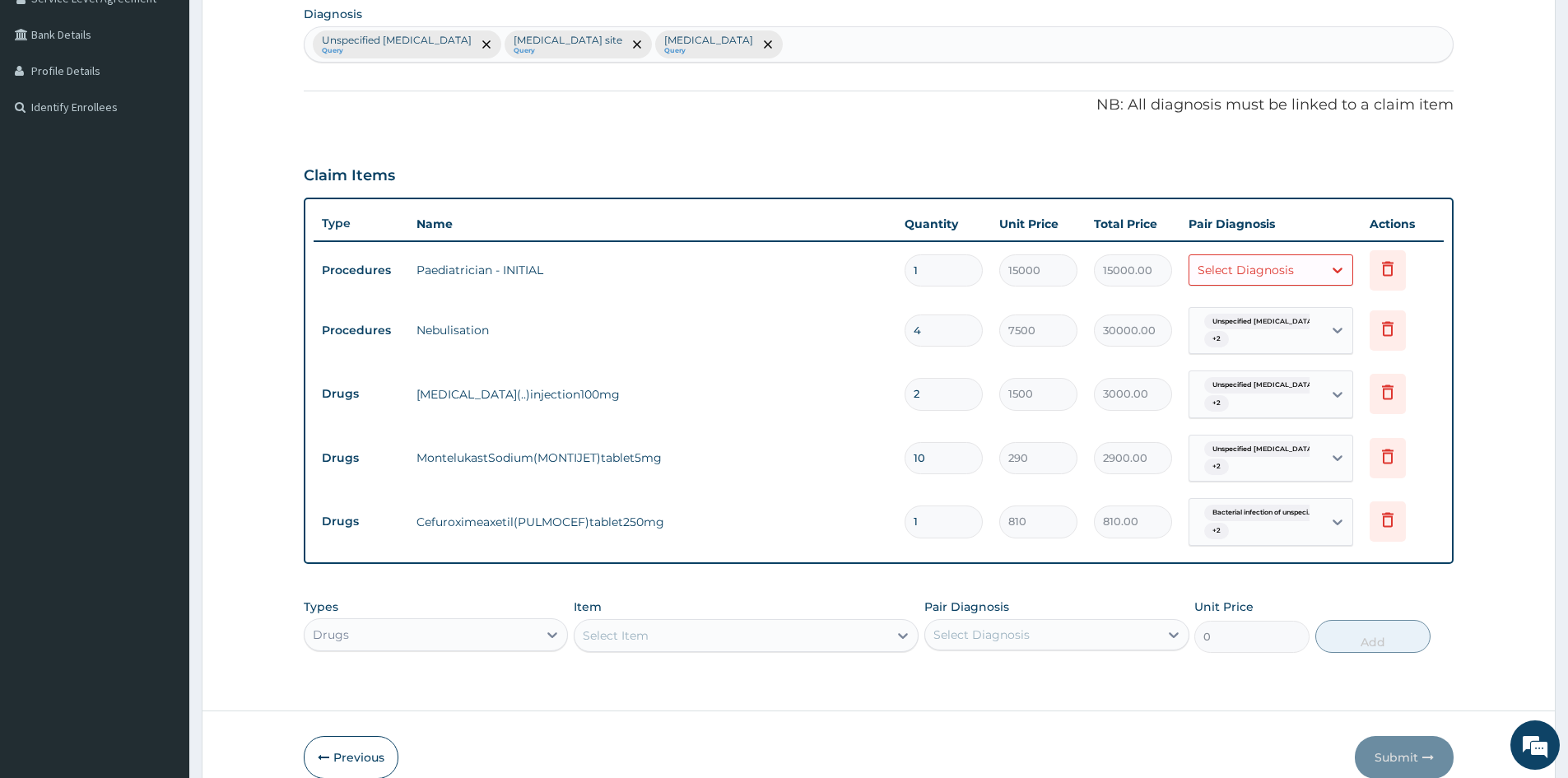
type input "14"
type input "11340.00"
type input "14"
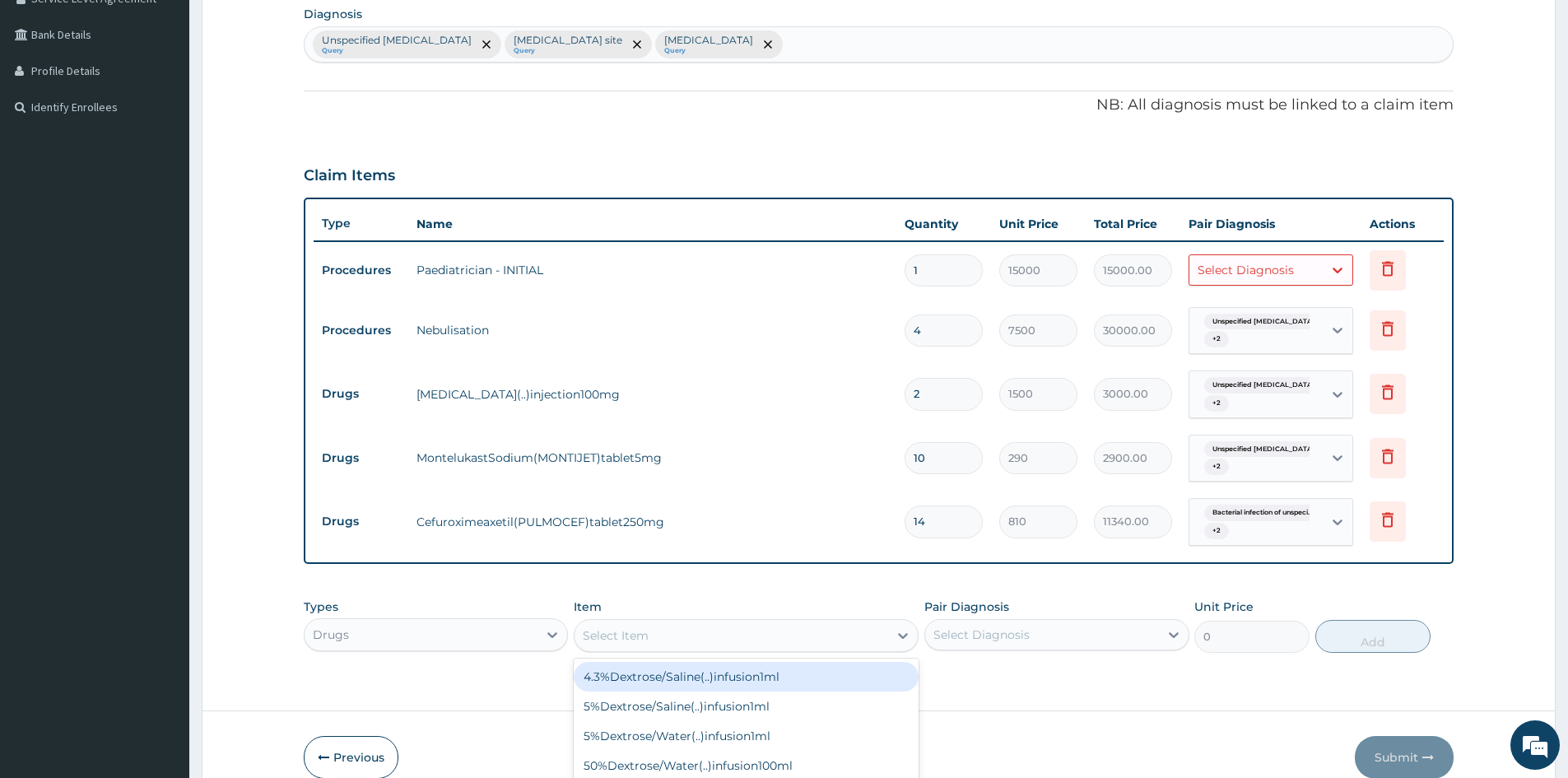
scroll to position [47, 0]
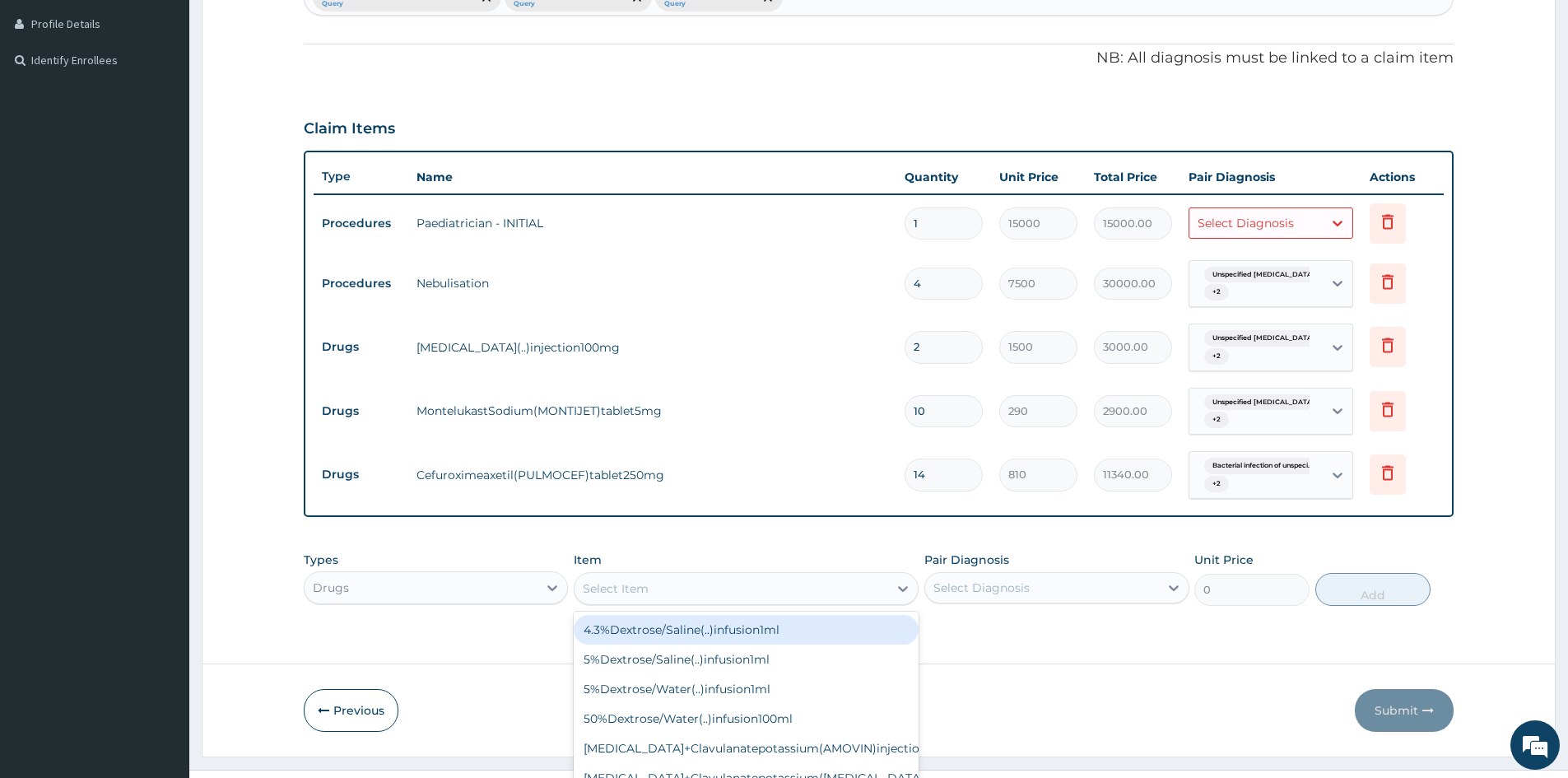
click at [691, 605] on div "option Cefuroximeaxetil(PULMOCEF)tablet250mg, selected. option 4.3%Dextrose/Sal…" at bounding box center [746, 589] width 345 height 33
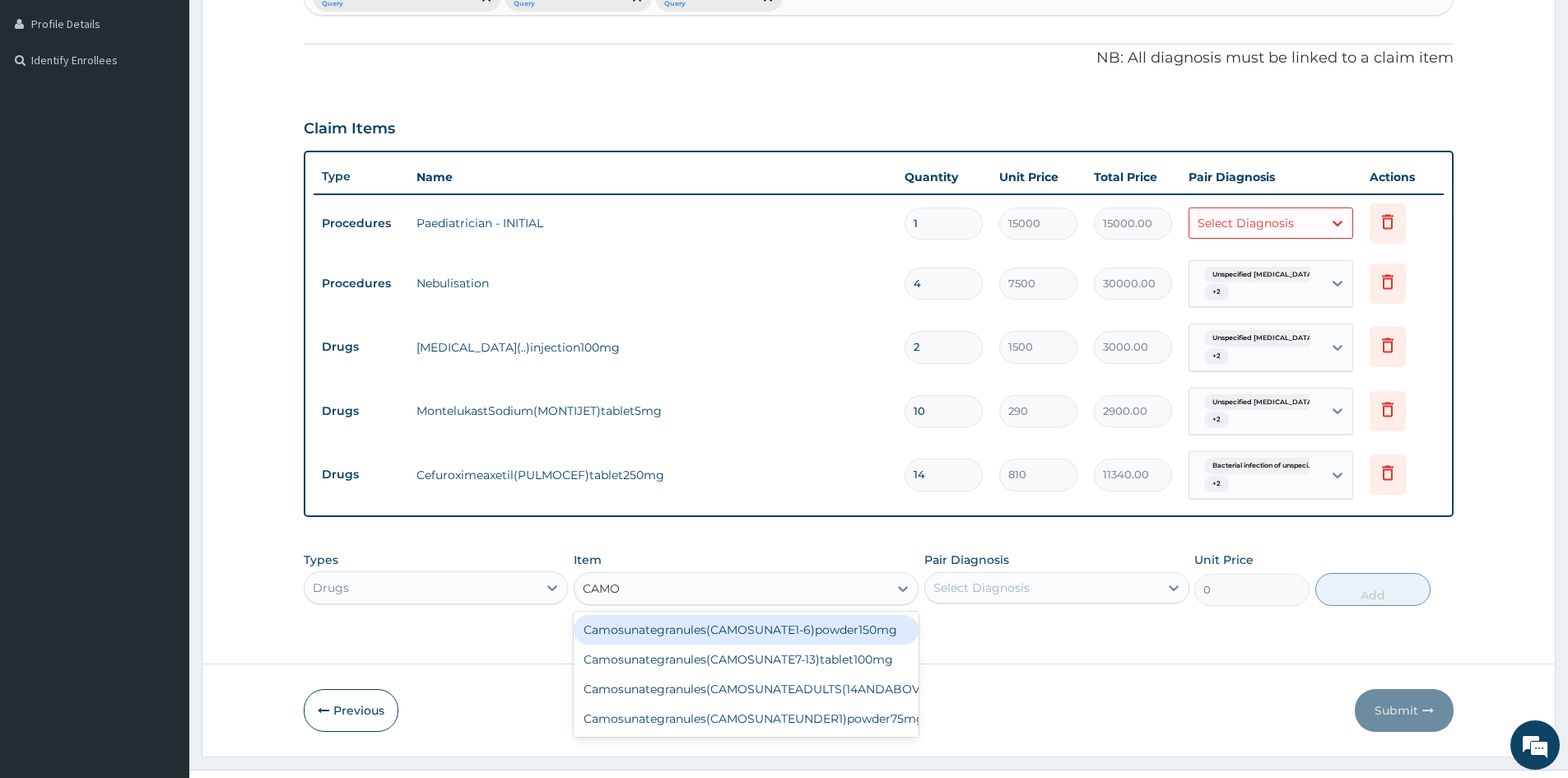
type input "CAMOS"
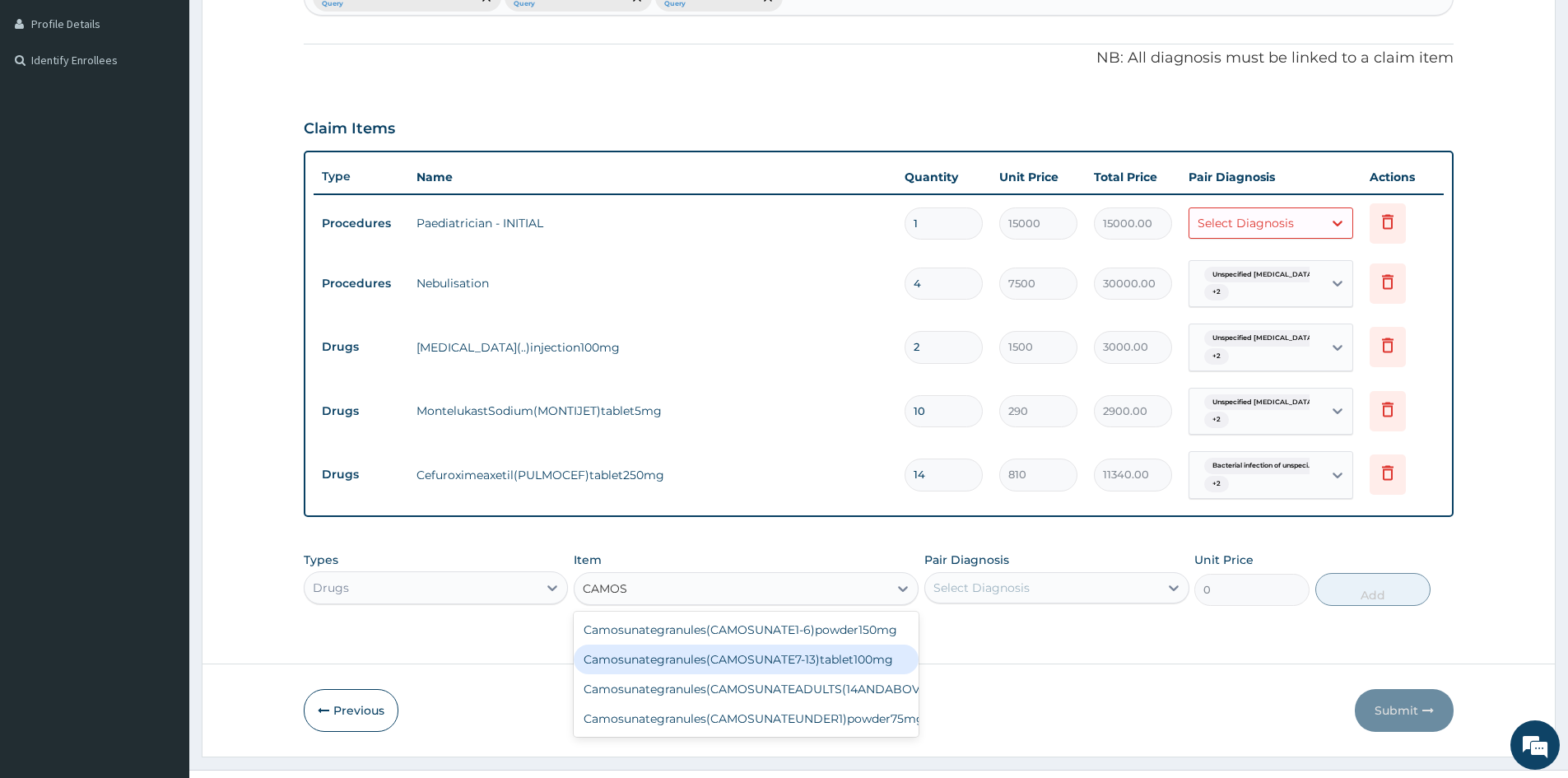
click at [695, 652] on div "Camosunategranules(CAMOSUNATE7-13)tablet100mg" at bounding box center [746, 660] width 345 height 30
type input "3900"
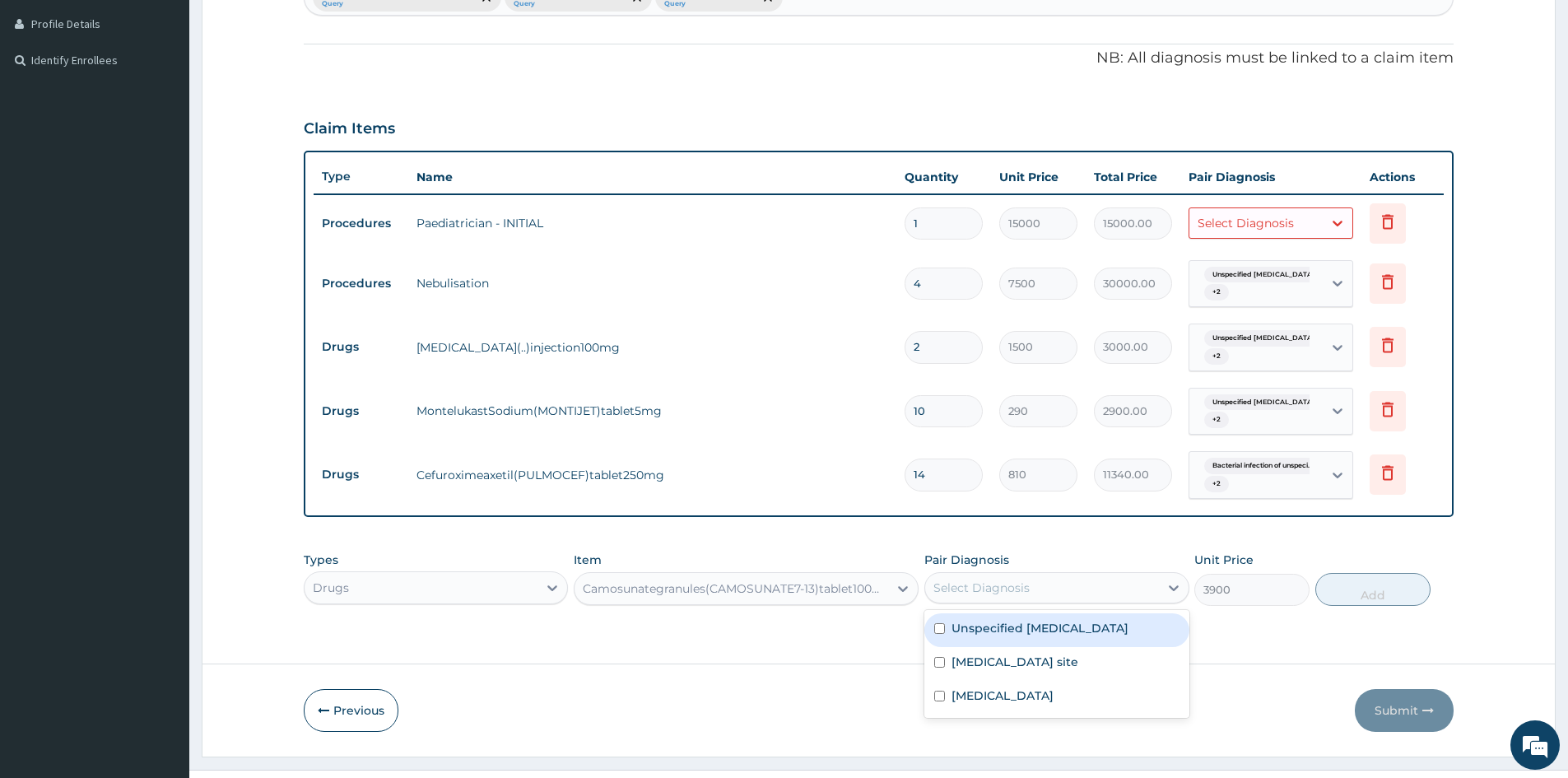
click at [1113, 591] on div "Select Diagnosis" at bounding box center [1042, 588] width 233 height 27
click at [1004, 637] on div "Unspecified asthma" at bounding box center [1057, 630] width 264 height 34
checkbox input "true"
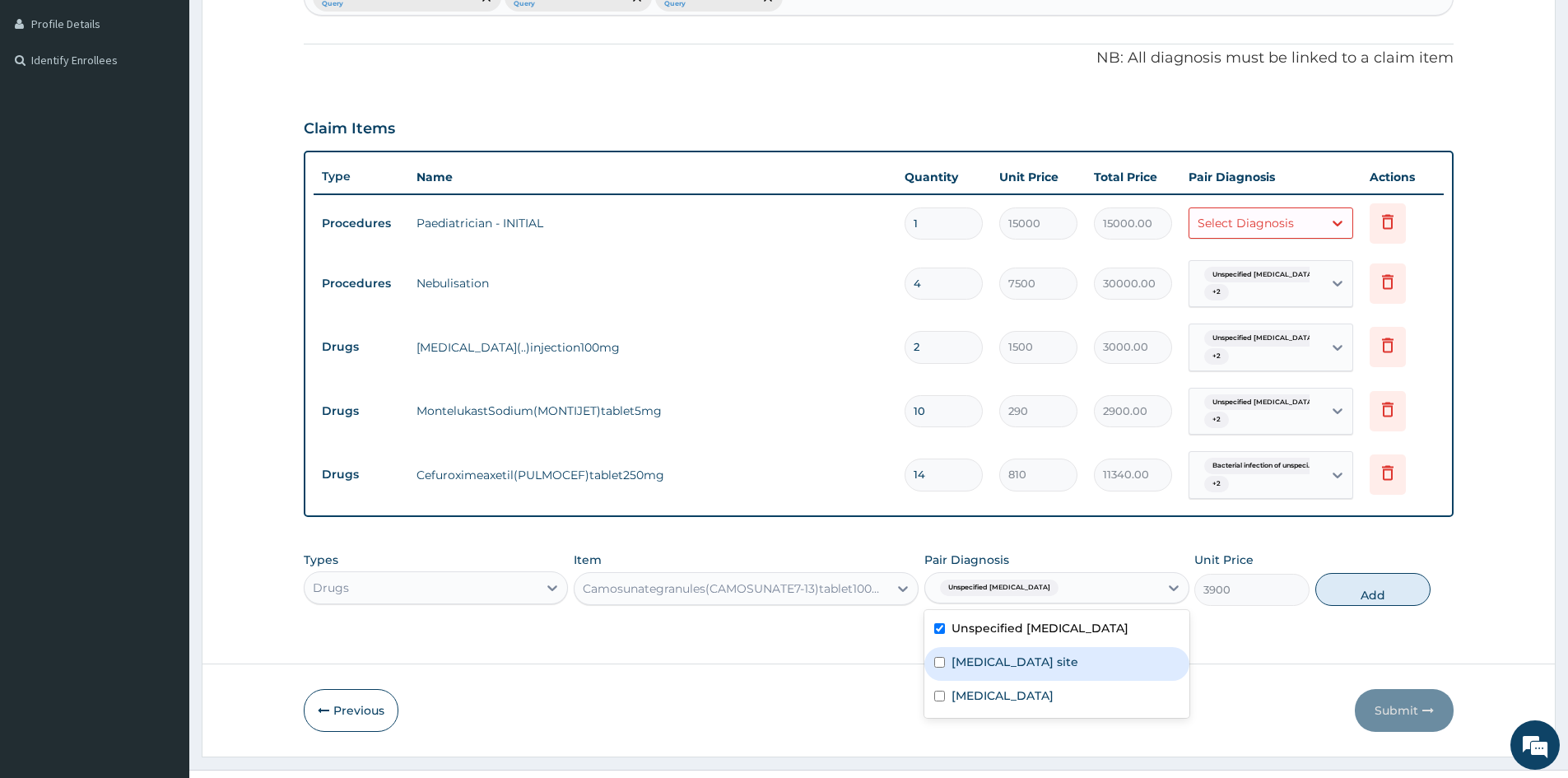
click at [1000, 662] on label "Bacterial infection of unspecified site" at bounding box center [1015, 662] width 127 height 17
checkbox input "true"
click at [1000, 715] on div "Unspecified asthma Bacterial infection of unspecified site Malaria, unspecified" at bounding box center [1057, 664] width 264 height 108
click at [1033, 694] on label "[MEDICAL_DATA]" at bounding box center [1002, 696] width 102 height 17
checkbox input "true"
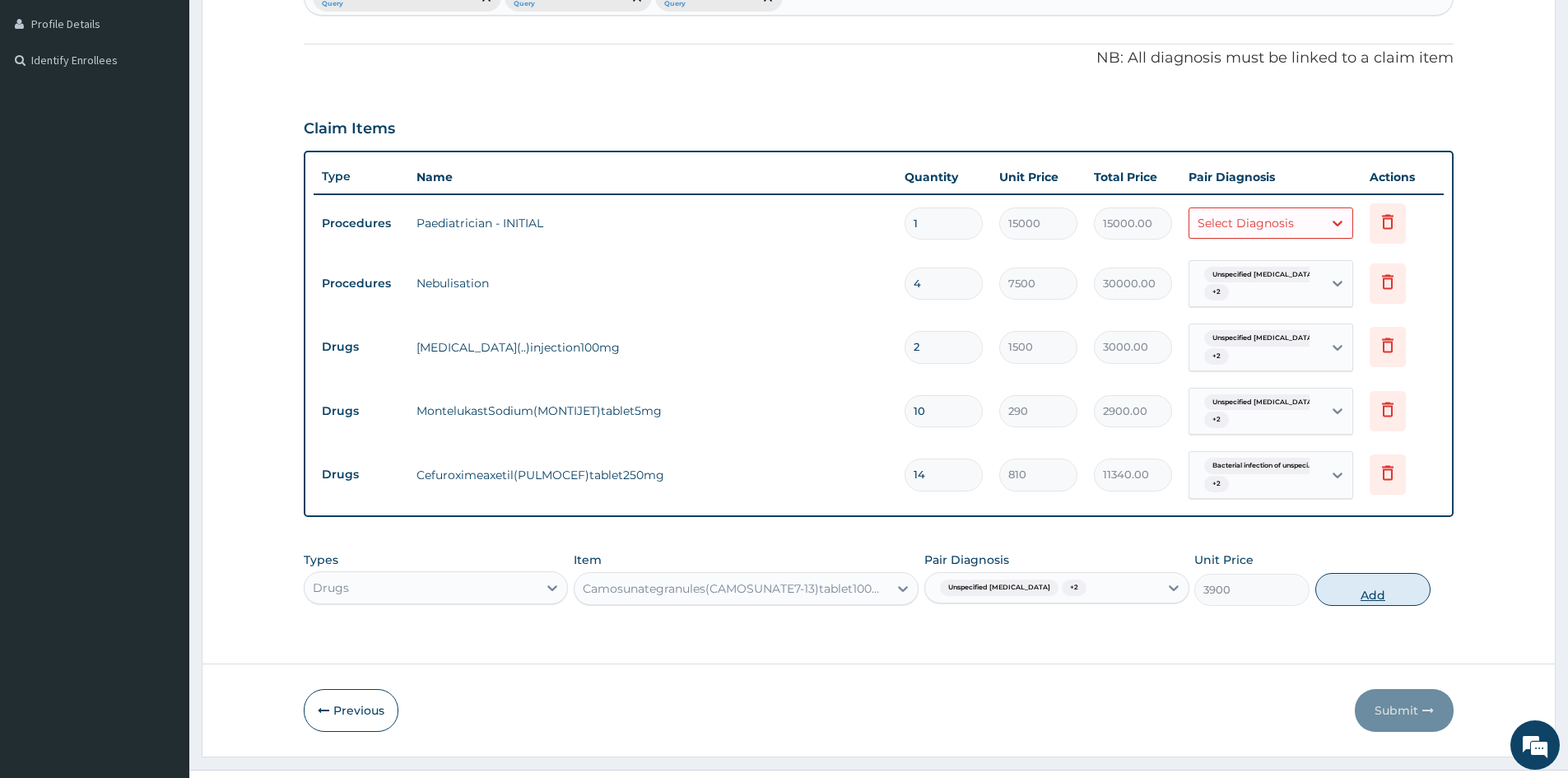
click at [1361, 580] on button "Add" at bounding box center [1373, 590] width 116 height 33
type input "0"
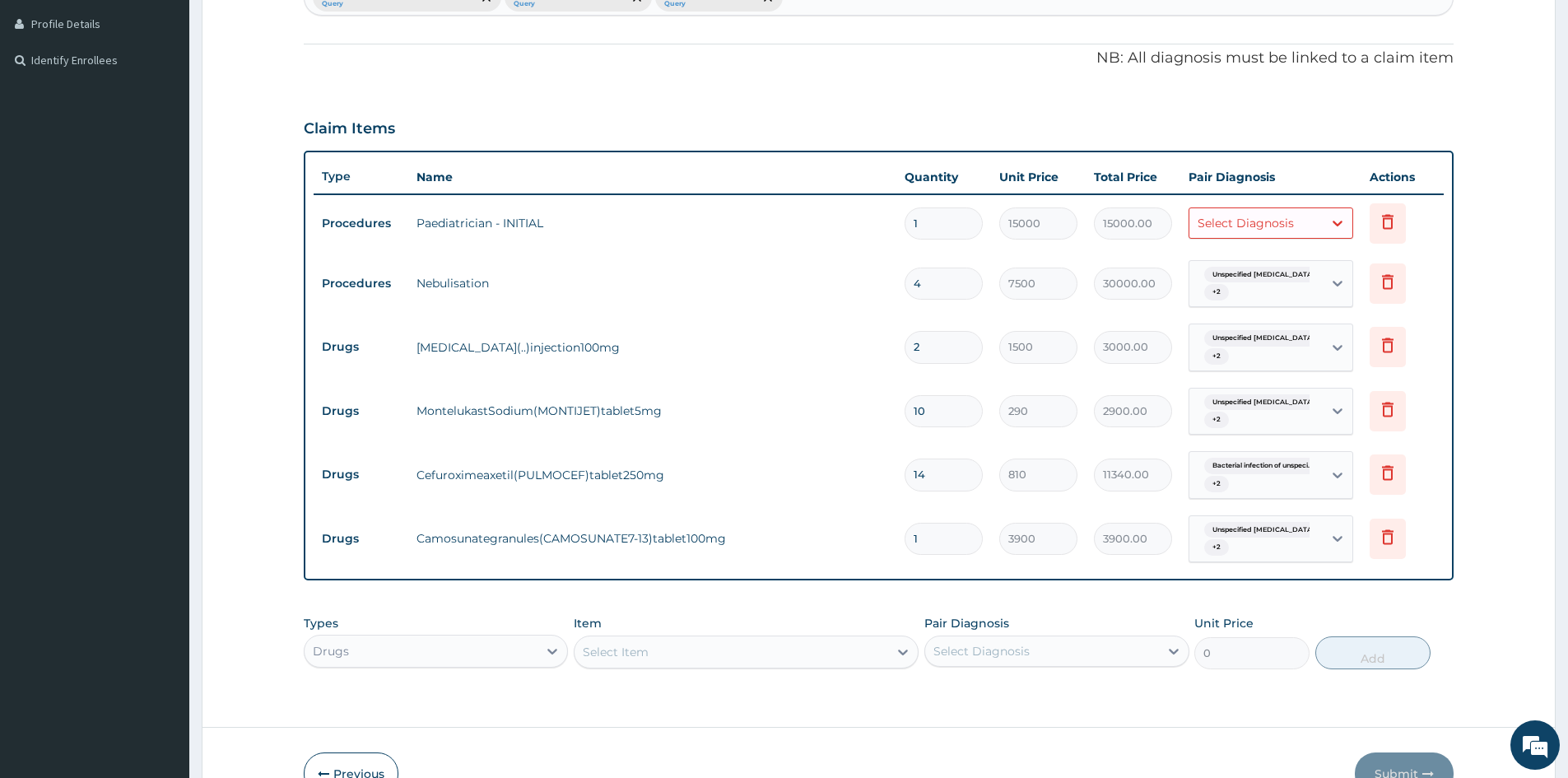
scroll to position [47, 0]
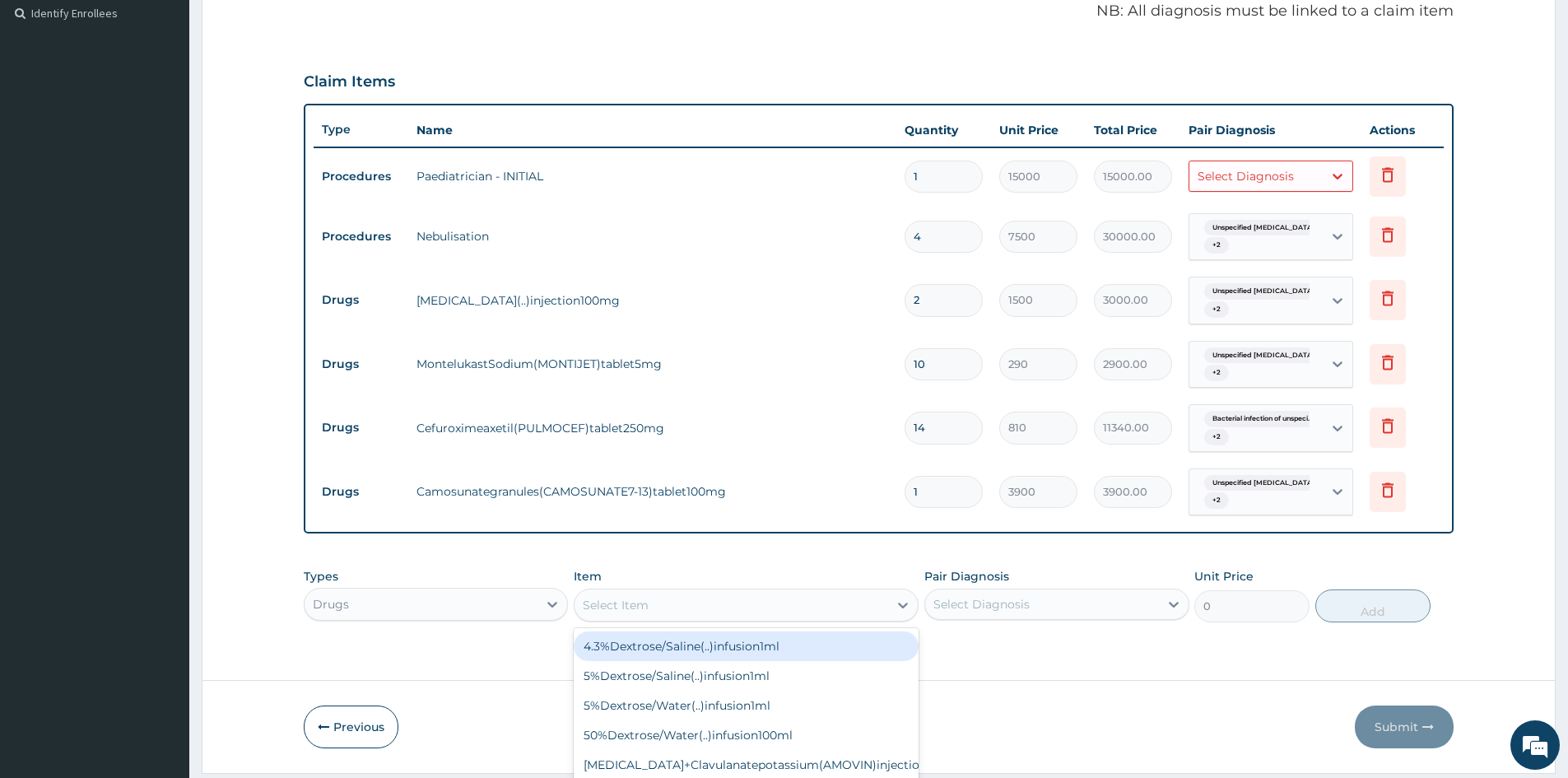
click at [658, 622] on div "option Camosunategranules(CAMOSUNATE7-13)tablet100mg, selected. option 4.3%Dext…" at bounding box center [746, 605] width 345 height 33
type input "LEVO"
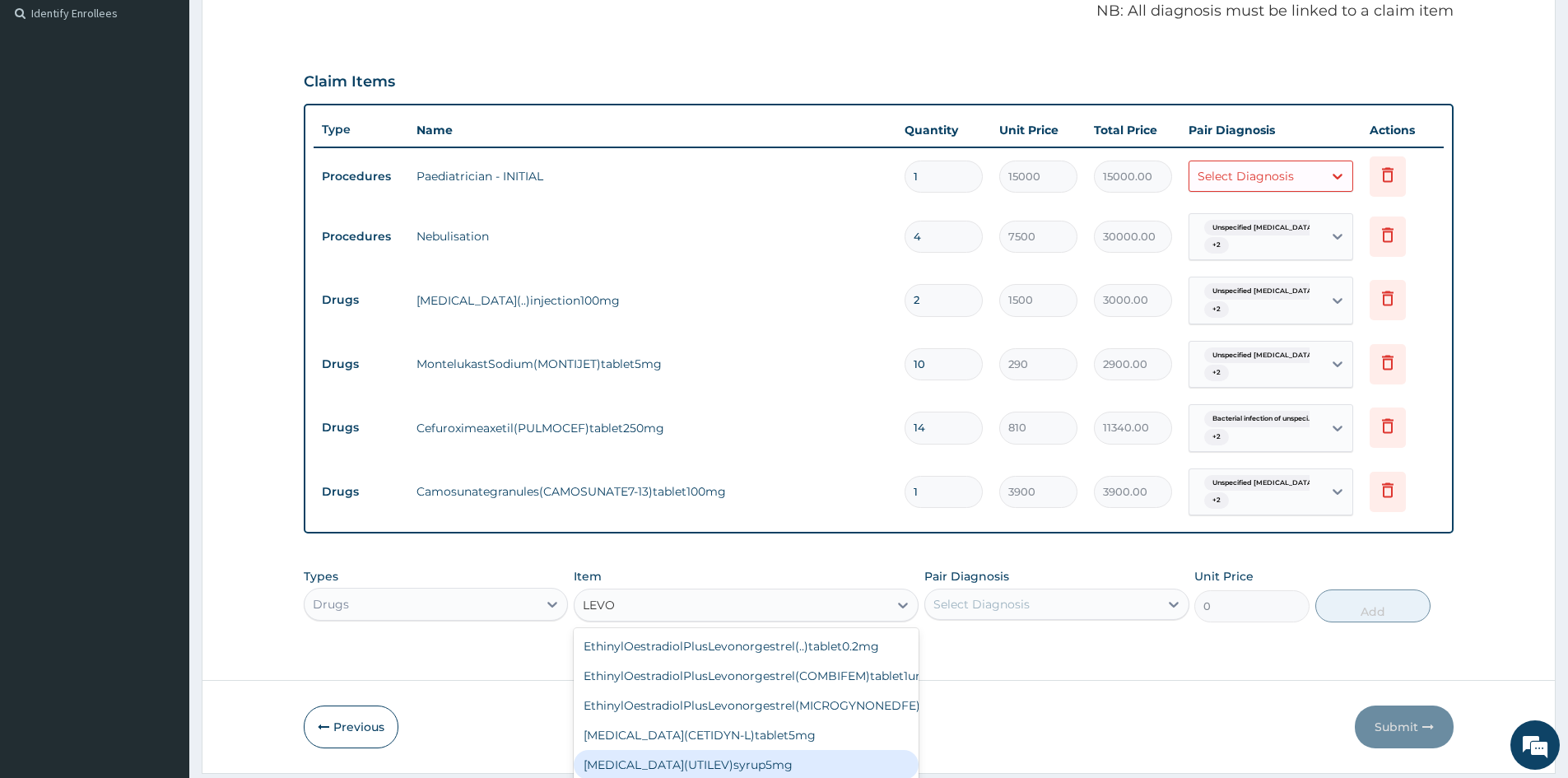
click at [633, 768] on div "[MEDICAL_DATA](UTILEV)syrup5mg" at bounding box center [746, 766] width 345 height 30
type input "6960"
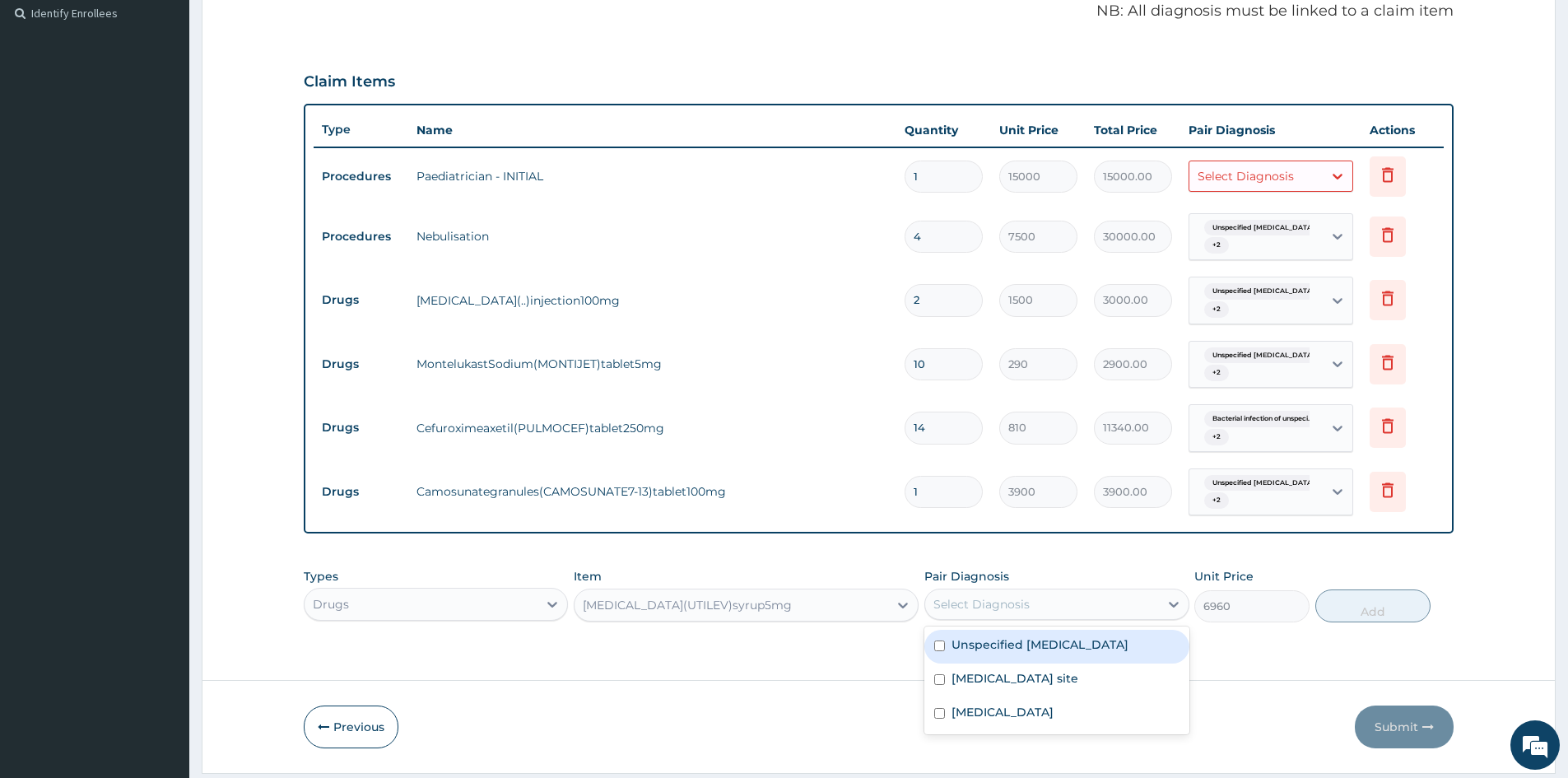
click at [1145, 602] on div "Select Diagnosis" at bounding box center [1042, 604] width 233 height 27
drag, startPoint x: 1111, startPoint y: 639, endPoint x: 1110, endPoint y: 651, distance: 12.0
click at [1110, 642] on div "Unspecified asthma" at bounding box center [1057, 647] width 264 height 34
checkbox input "true"
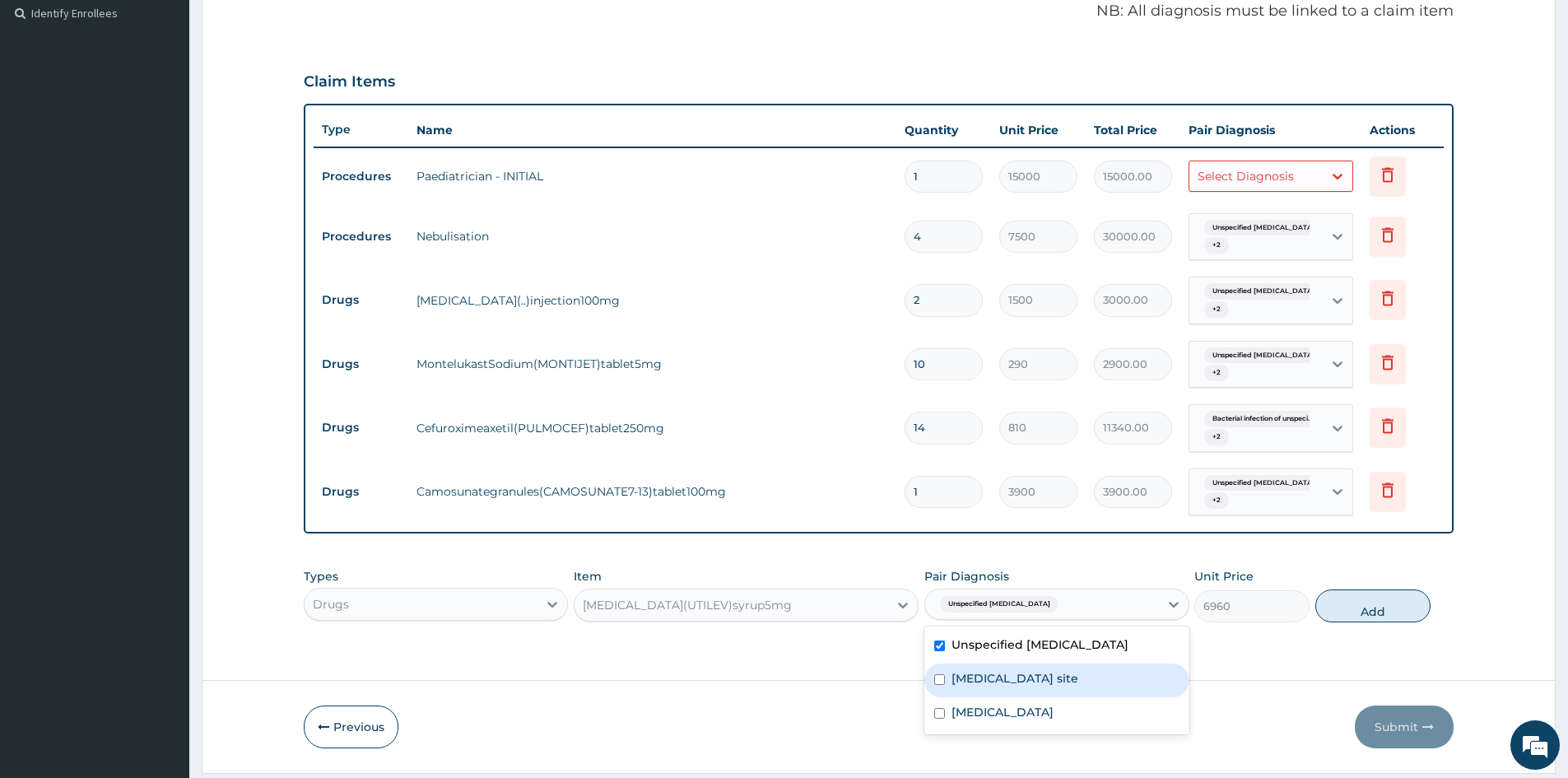
drag, startPoint x: 1109, startPoint y: 677, endPoint x: 1109, endPoint y: 702, distance: 25.0
click at [1079, 682] on label "Bacterial infection of unspecified site" at bounding box center [1015, 678] width 127 height 17
checkbox input "true"
click at [1110, 711] on div "[MEDICAL_DATA]" at bounding box center [1057, 714] width 264 height 34
checkbox input "true"
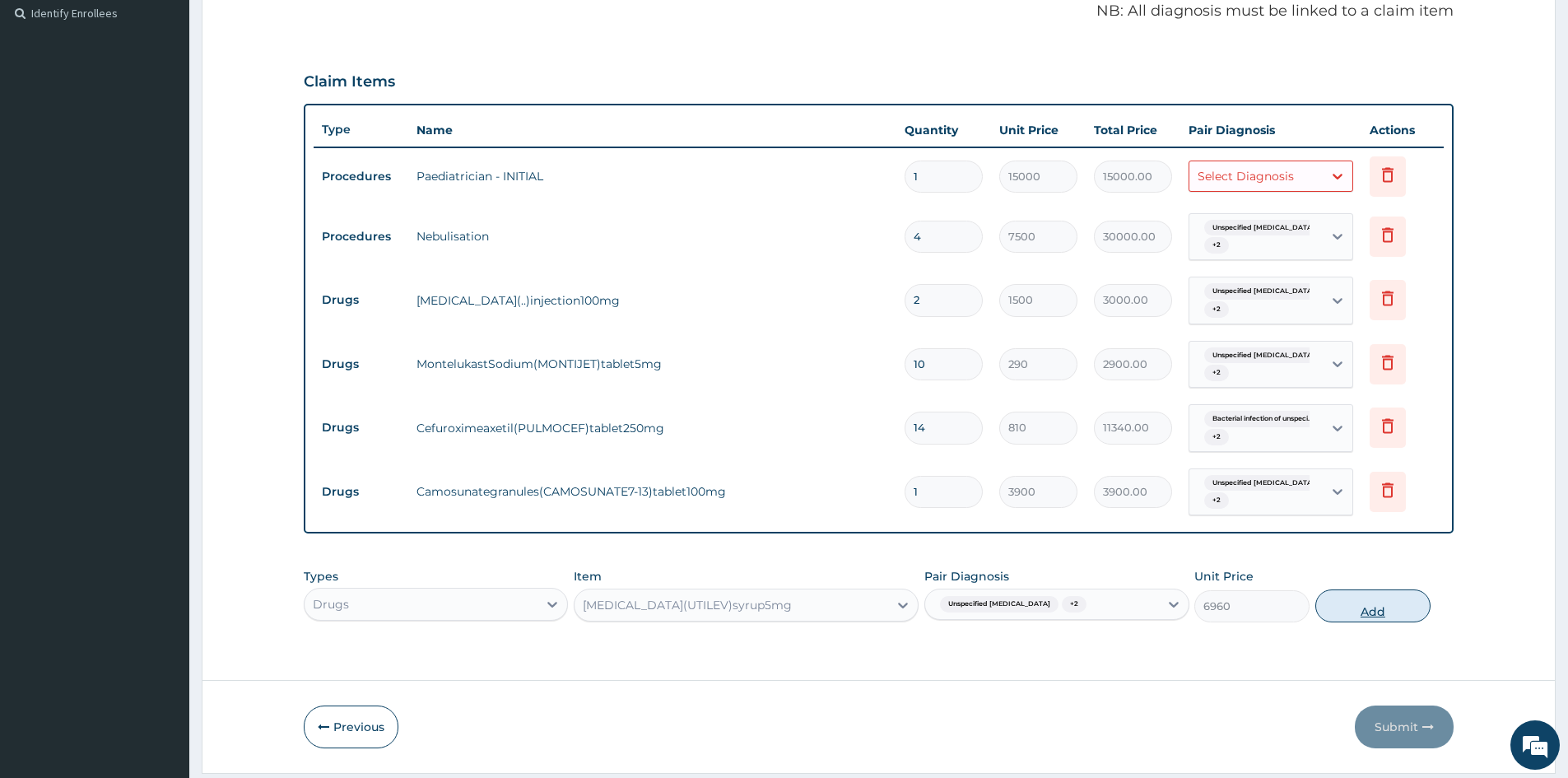
click at [1330, 606] on button "Add" at bounding box center [1373, 606] width 116 height 33
type input "0"
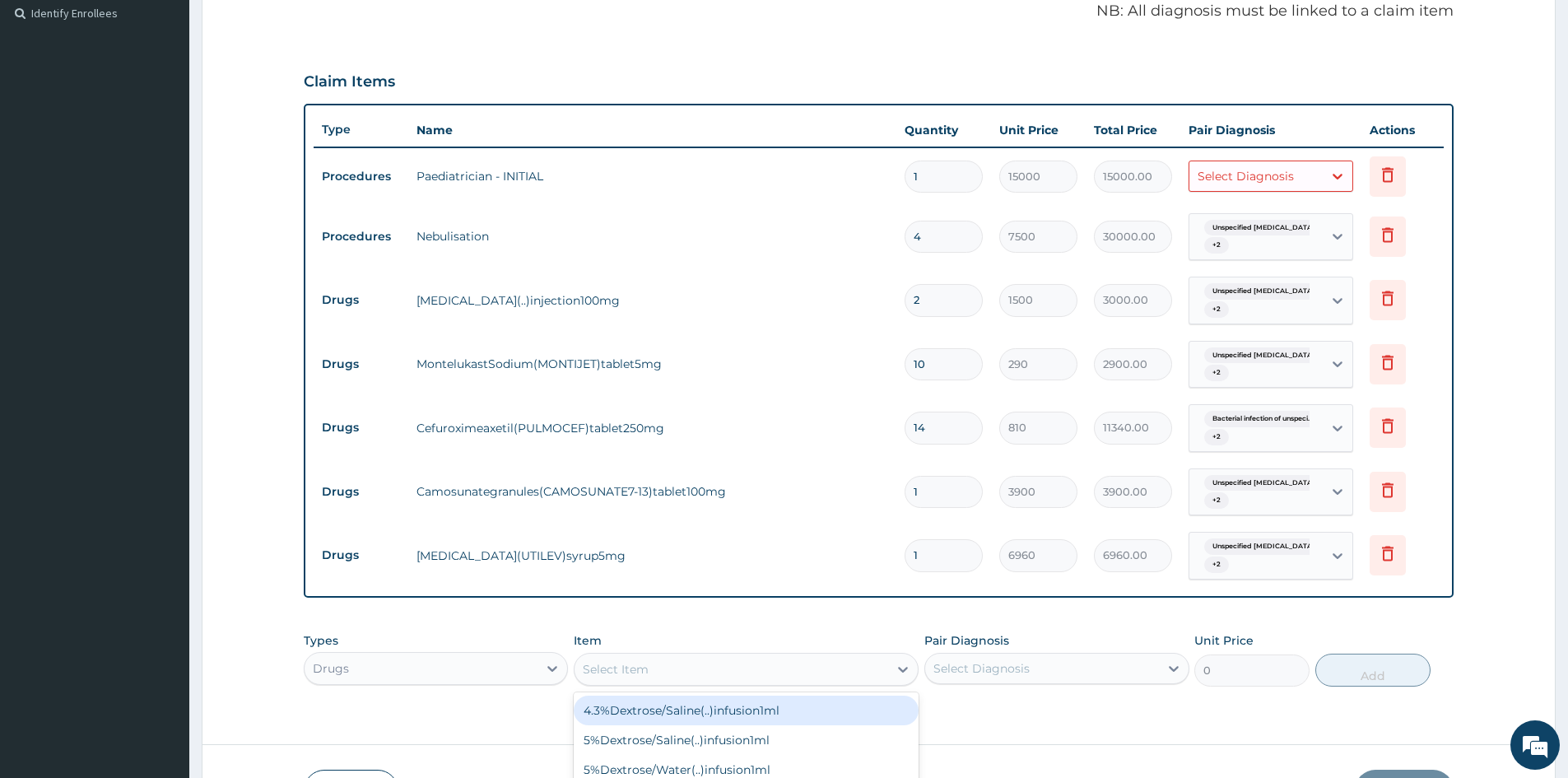
scroll to position [47, 0]
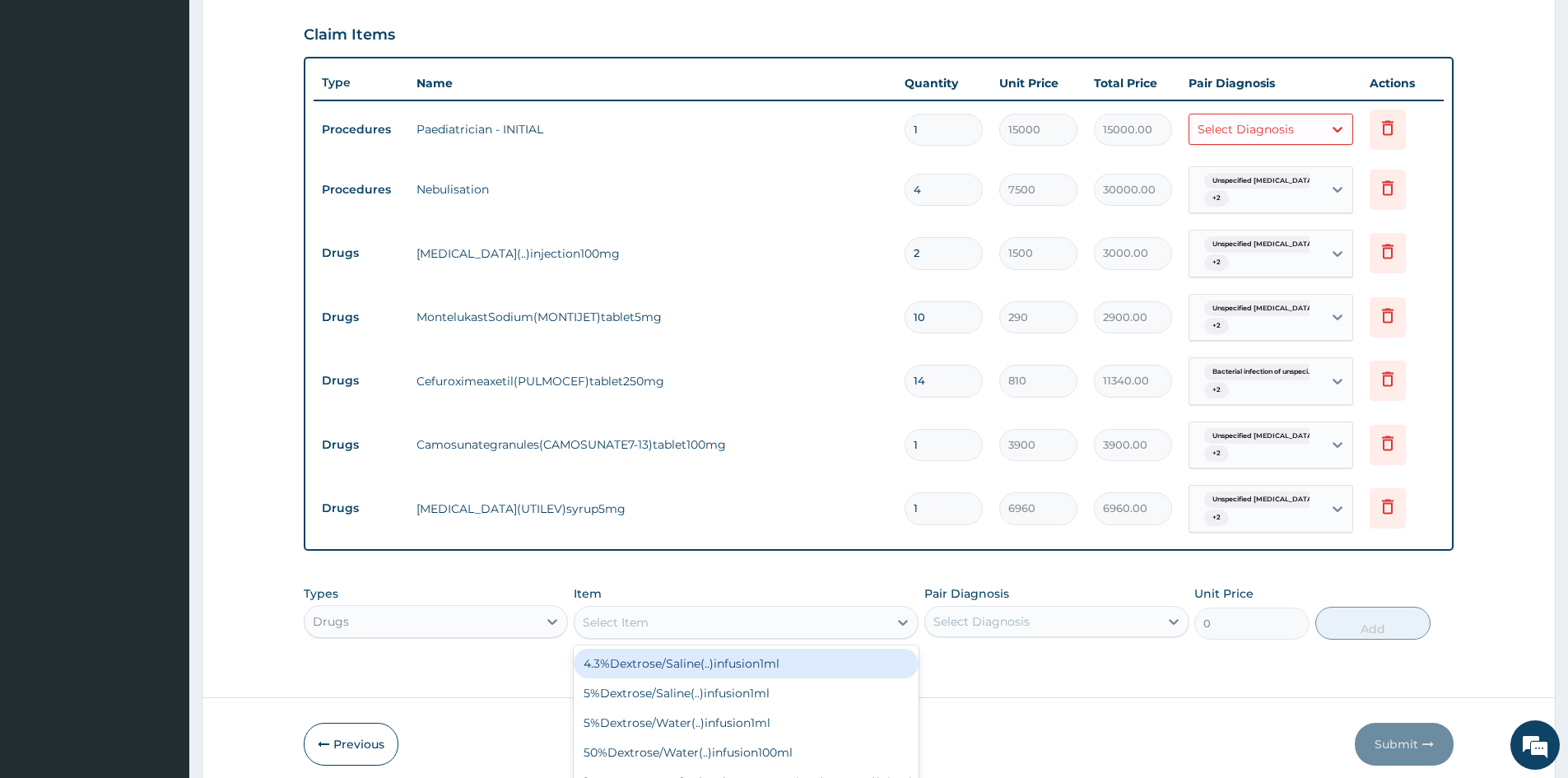
click at [676, 639] on div "option LEVOCETIRIZINE(UTILEV)syrup5mg, selected. option 4.3%Dextrose/Saline(..)…" at bounding box center [746, 623] width 345 height 33
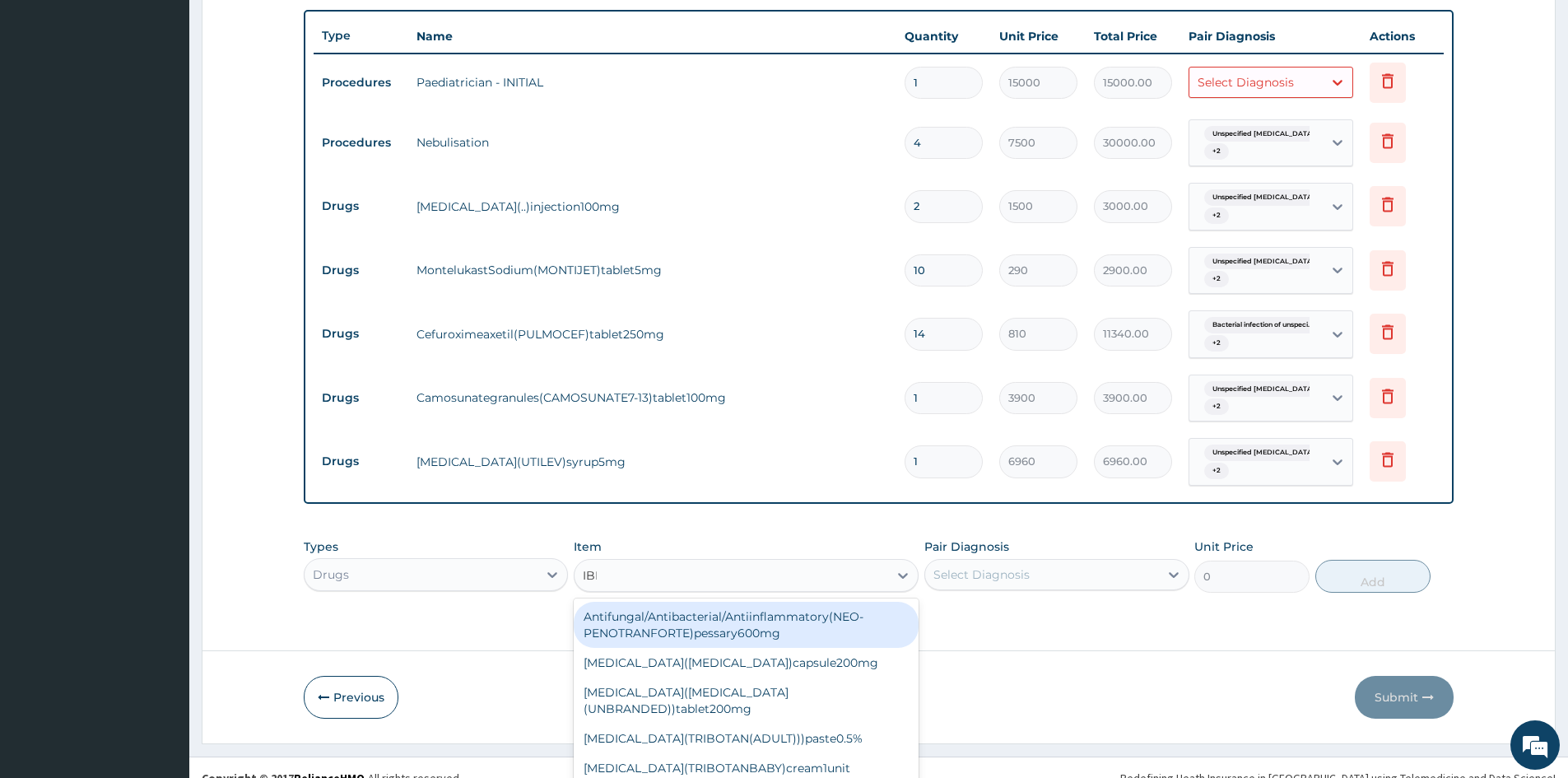
scroll to position [0, 0]
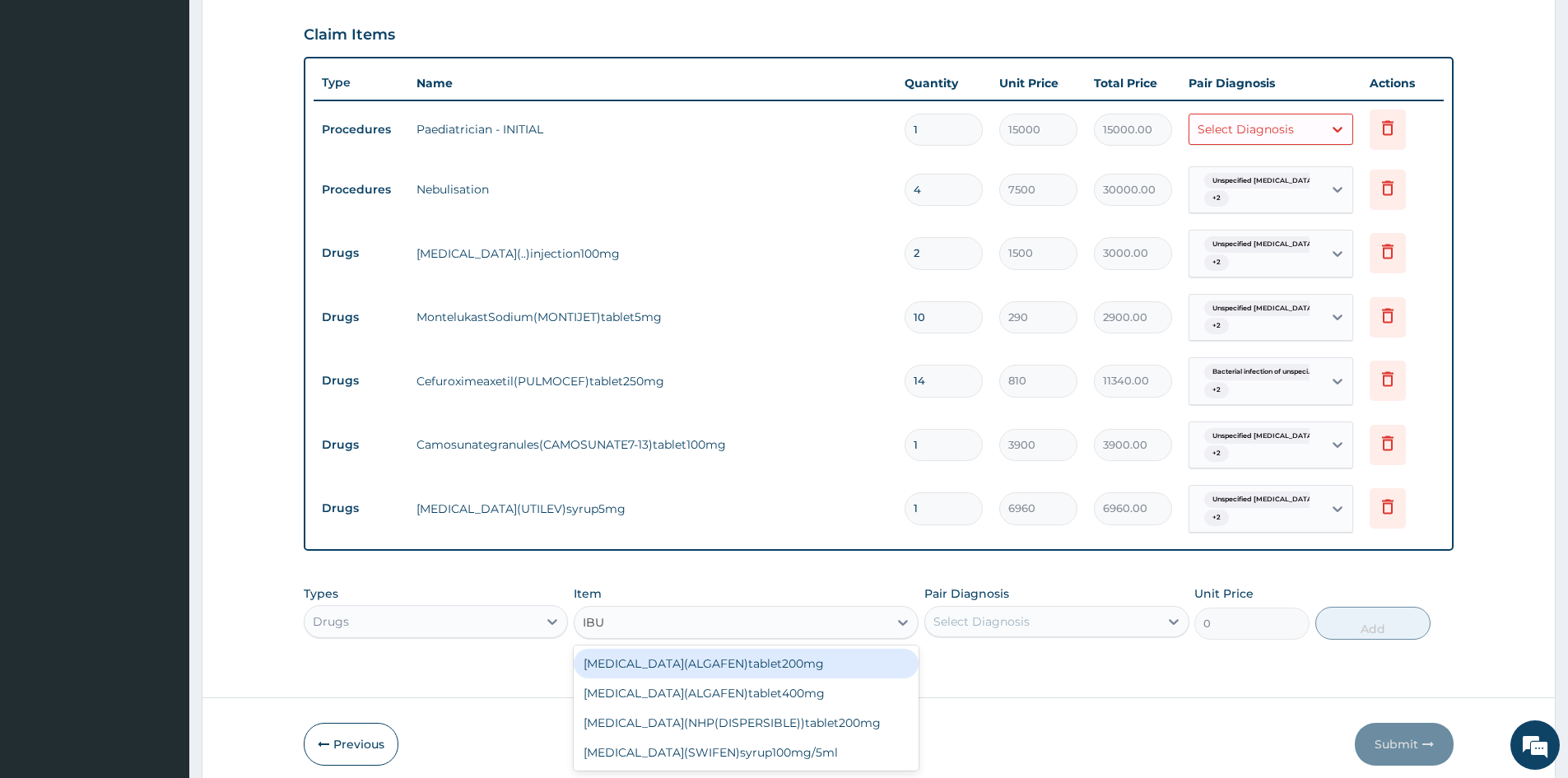
type input "IBUP"
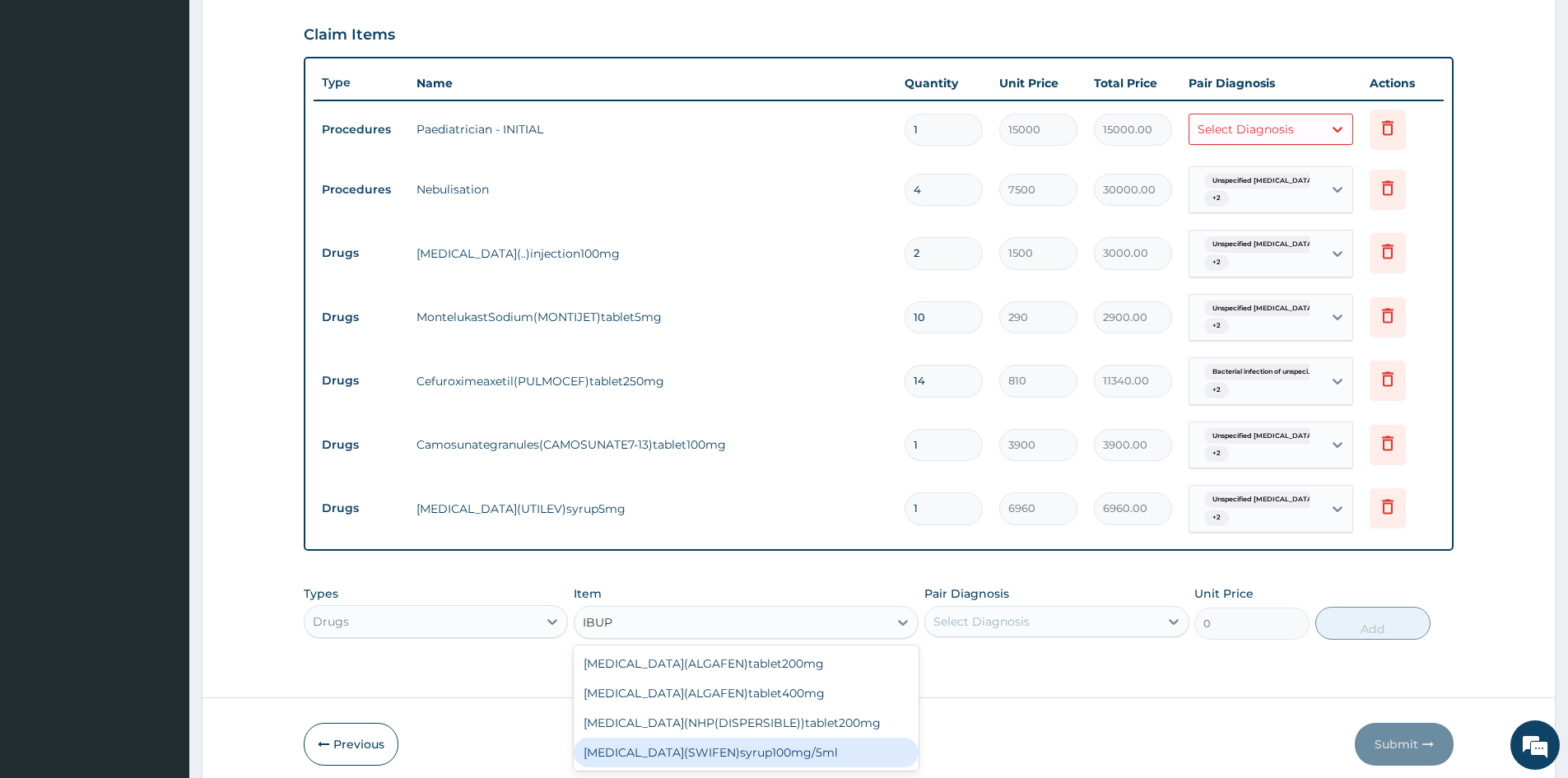
click at [709, 750] on div "[MEDICAL_DATA](SWIFEN)syrup100mg/5ml" at bounding box center [746, 753] width 345 height 30
type input "1530"
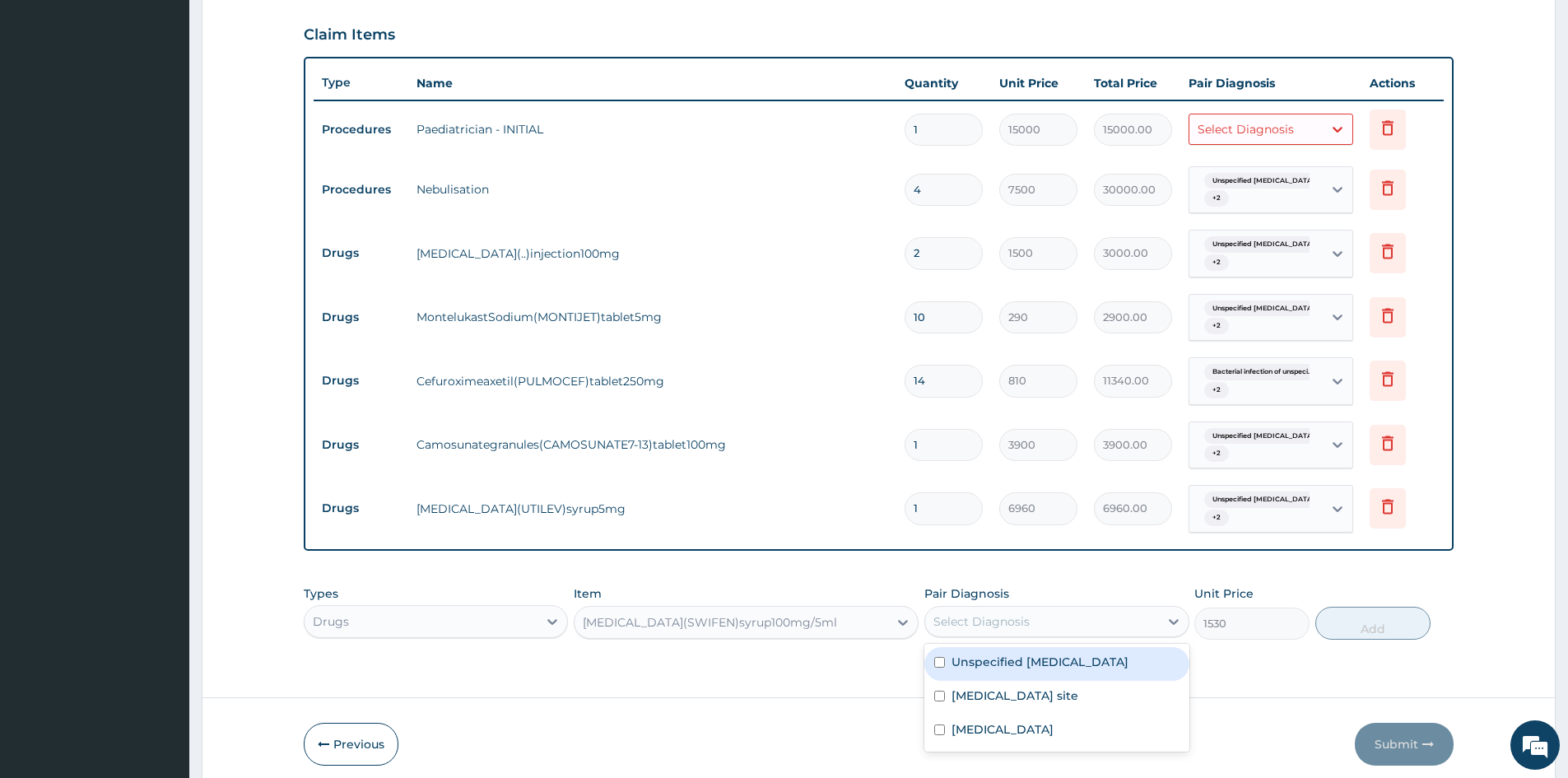
click at [1011, 624] on div "Select Diagnosis" at bounding box center [982, 622] width 96 height 17
drag, startPoint x: 1005, startPoint y: 652, endPoint x: 1005, endPoint y: 664, distance: 12.0
click at [1005, 657] on div "Unspecified asthma" at bounding box center [1057, 664] width 264 height 34
checkbox input "true"
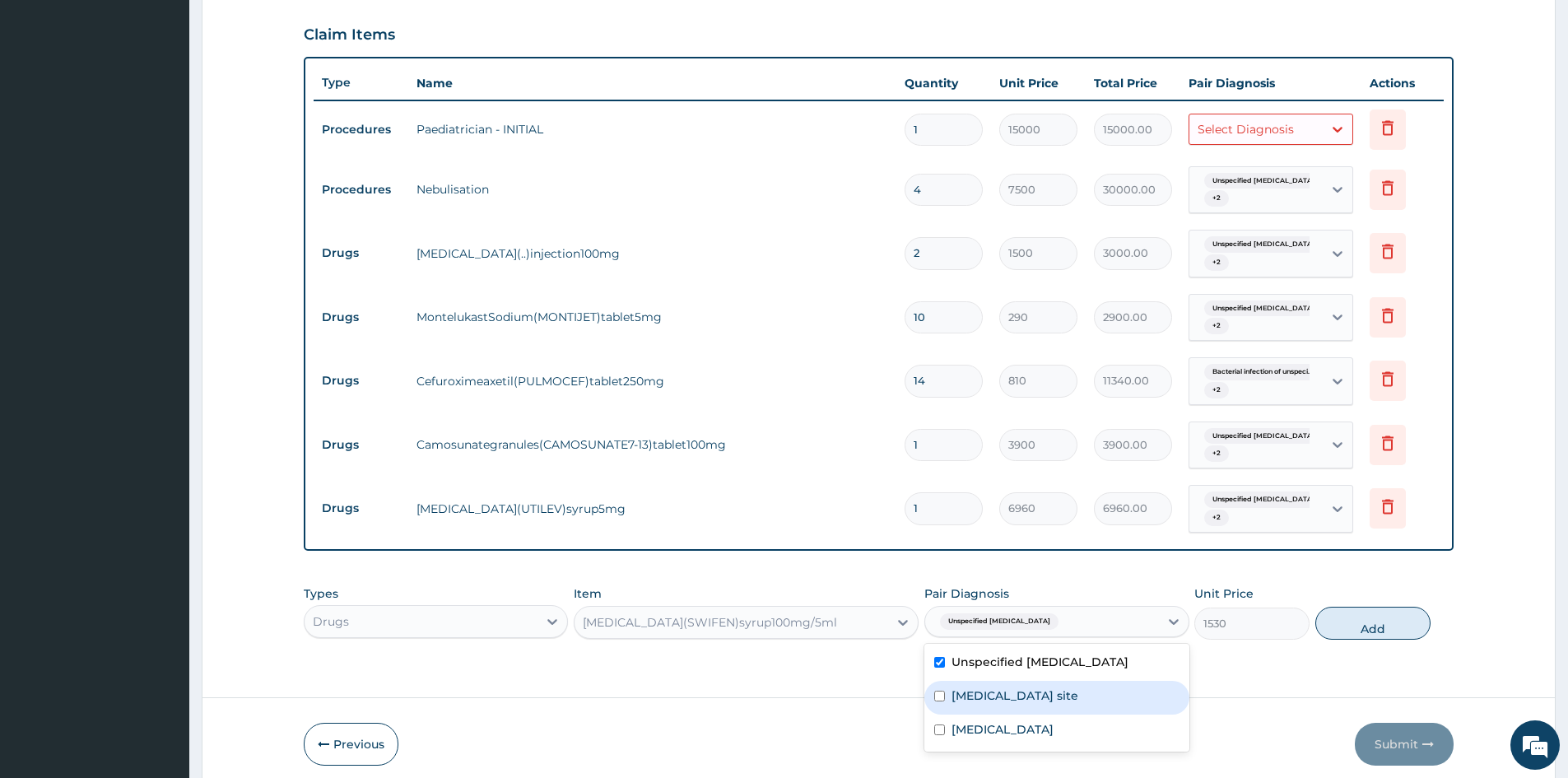
click at [1008, 709] on div "Bacterial infection of unspecified site" at bounding box center [1057, 697] width 264 height 34
checkbox input "true"
click at [1014, 725] on label "[MEDICAL_DATA]" at bounding box center [1002, 730] width 102 height 17
checkbox input "true"
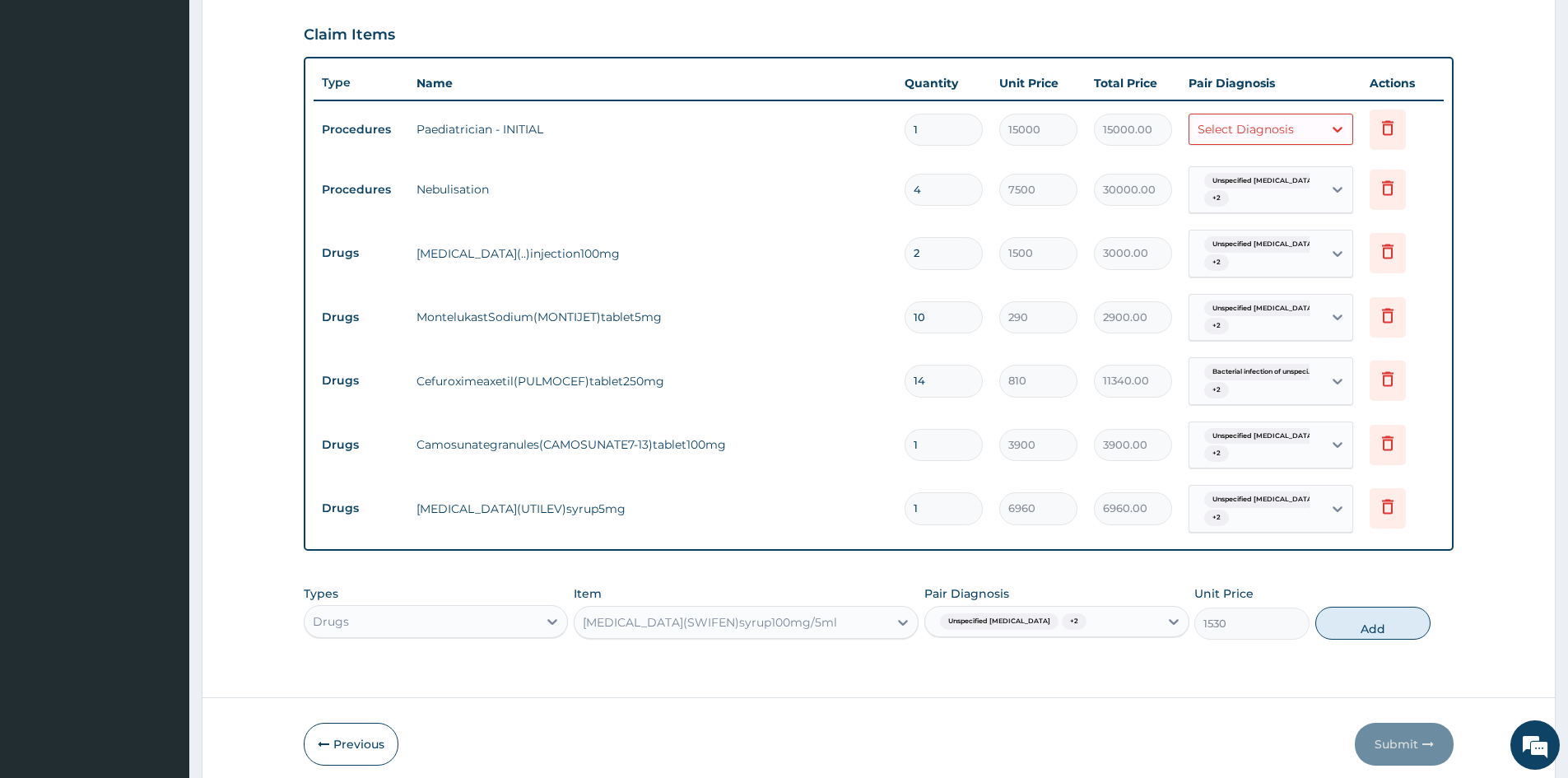
click at [1375, 633] on button "Add" at bounding box center [1373, 623] width 116 height 33
type input "0"
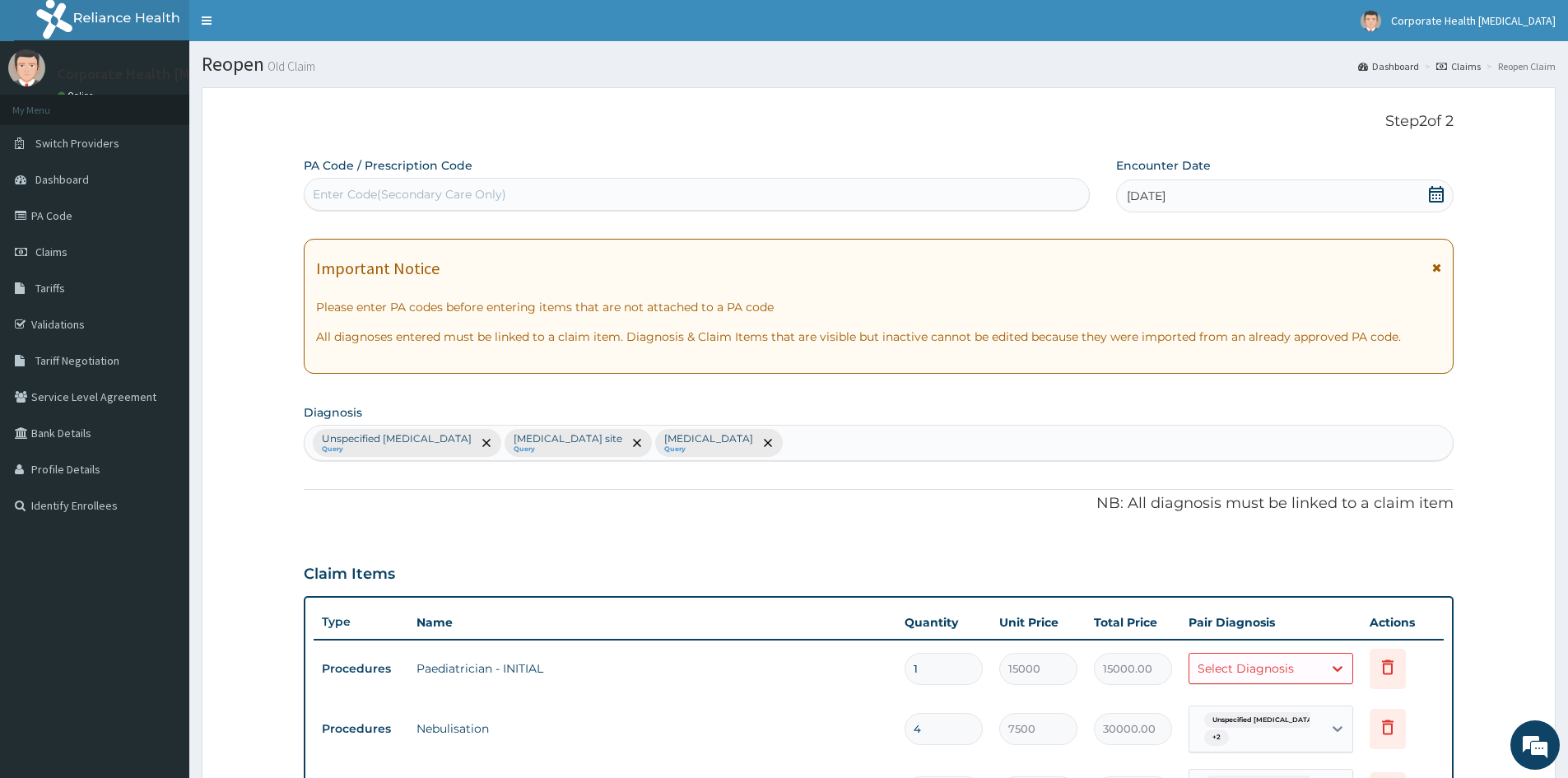
click at [1430, 191] on icon at bounding box center [1437, 194] width 15 height 17
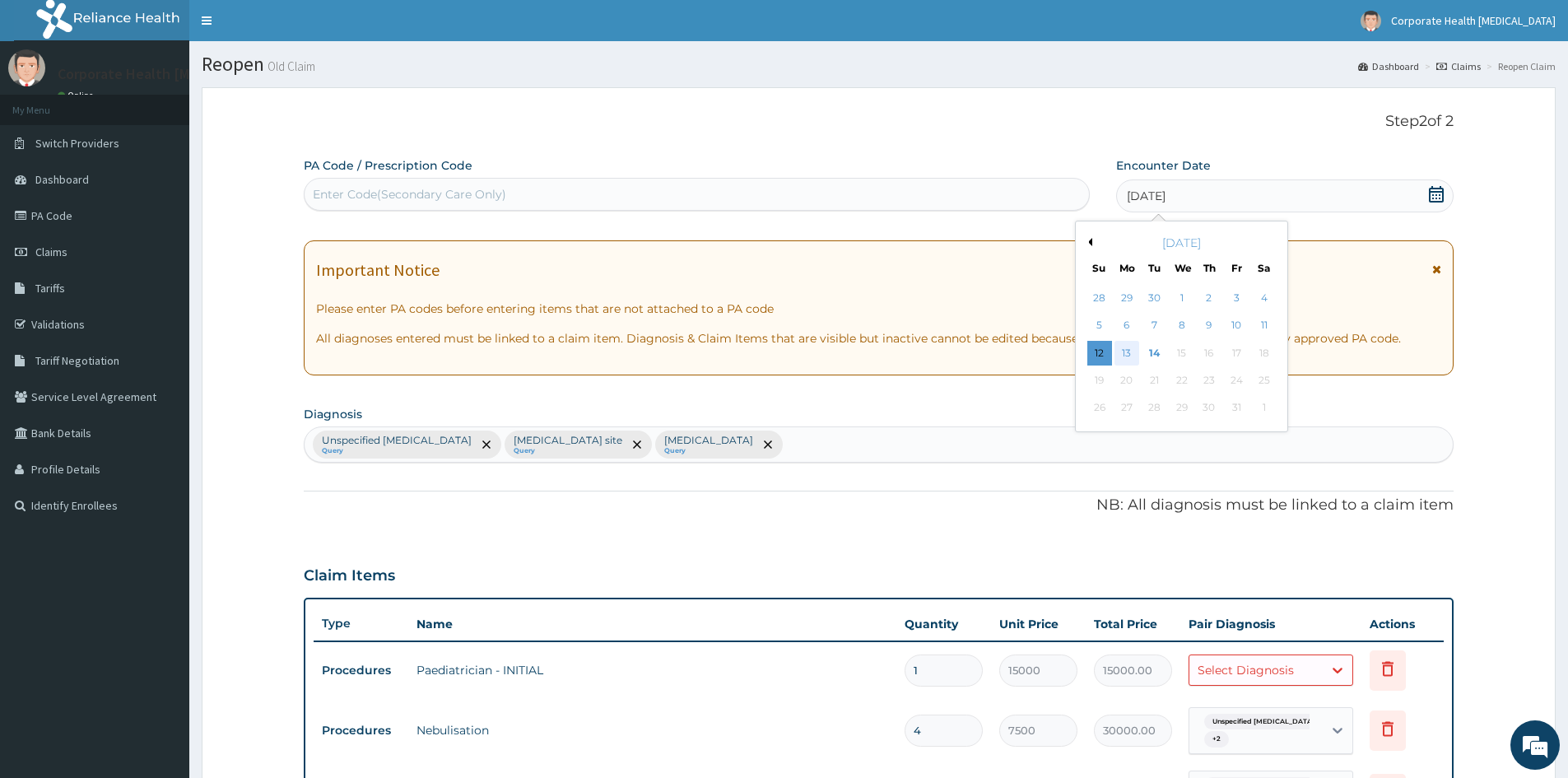
click at [1137, 357] on div "13" at bounding box center [1127, 353] width 25 height 25
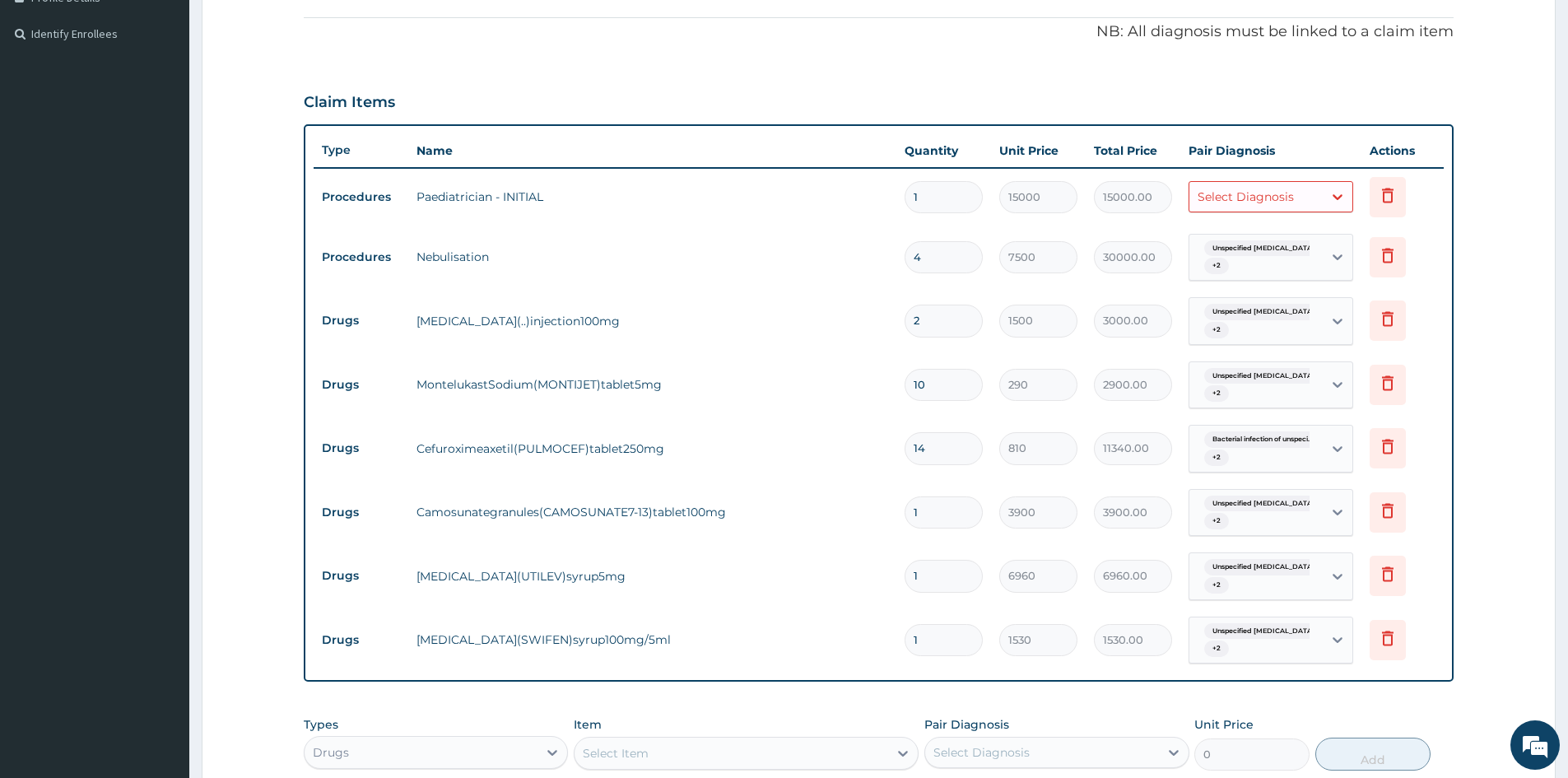
scroll to position [341, 0]
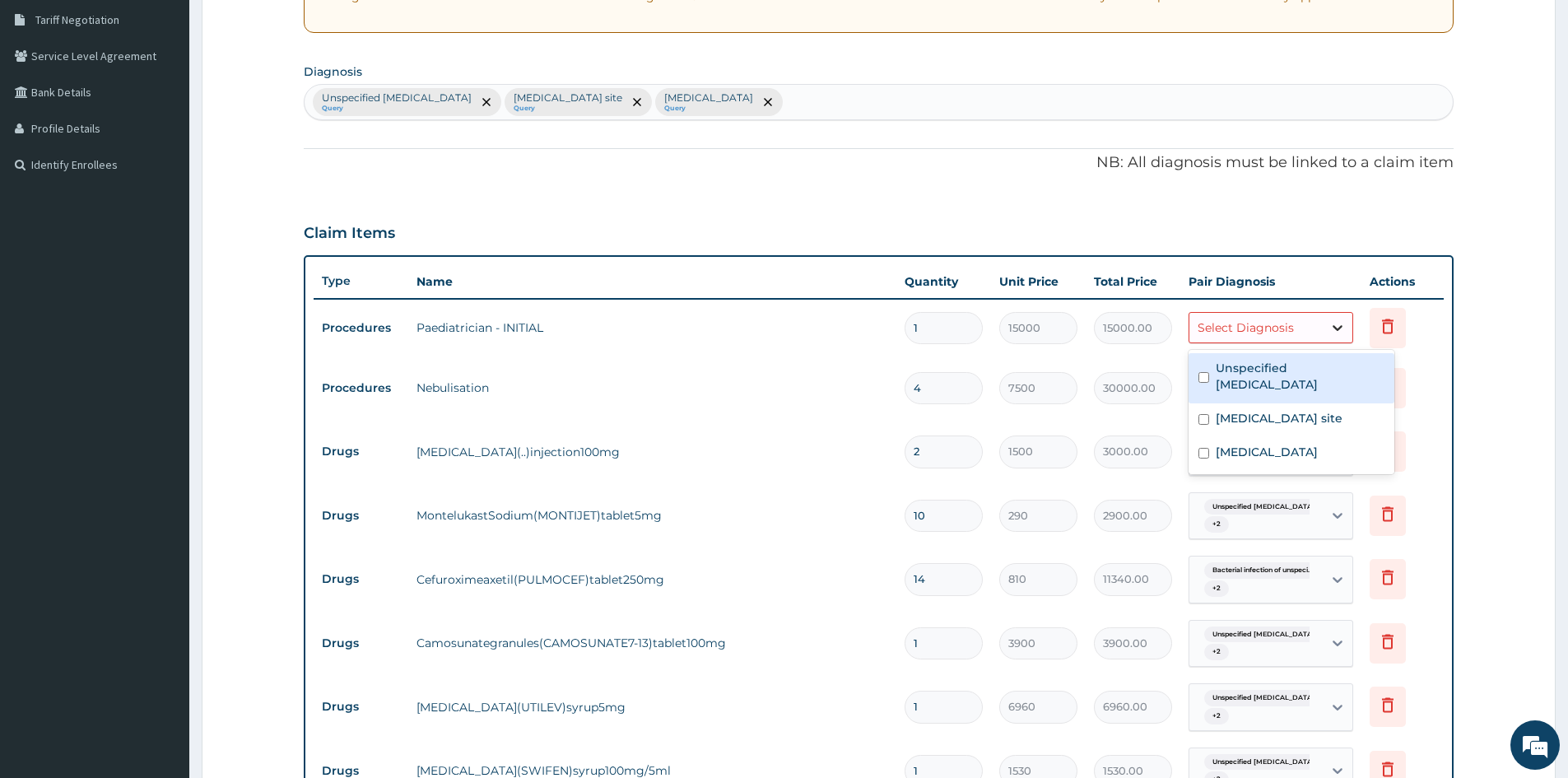
click at [1342, 332] on icon at bounding box center [1338, 327] width 17 height 17
drag, startPoint x: 1205, startPoint y: 362, endPoint x: 1212, endPoint y: 378, distance: 17.5
click at [1207, 365] on div "Unspecified asthma" at bounding box center [1292, 378] width 206 height 50
checkbox input "true"
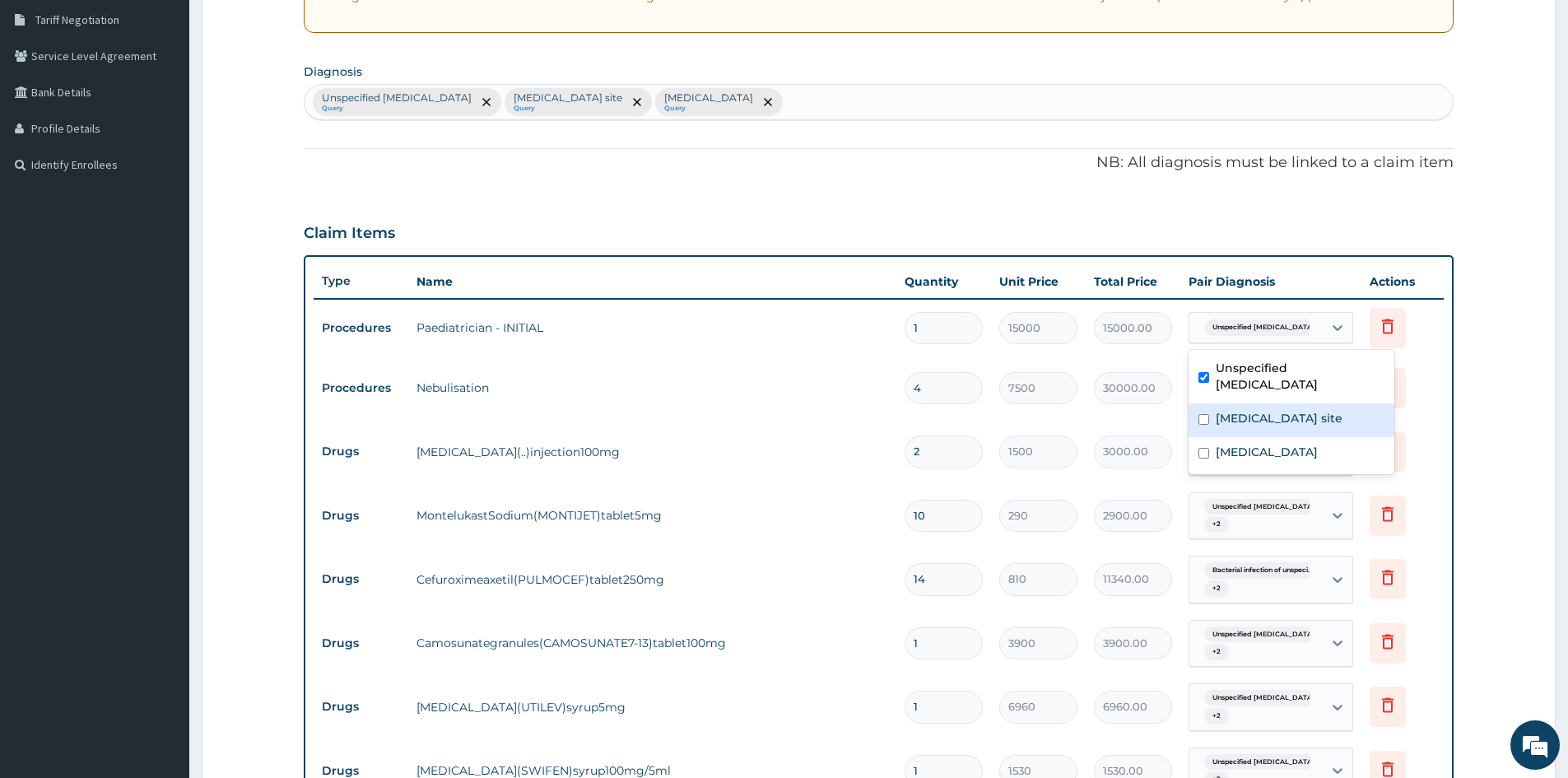
drag, startPoint x: 1225, startPoint y: 408, endPoint x: 1233, endPoint y: 439, distance: 32.0
click at [1225, 410] on label "Bacterial infection of unspecified site" at bounding box center [1279, 418] width 127 height 17
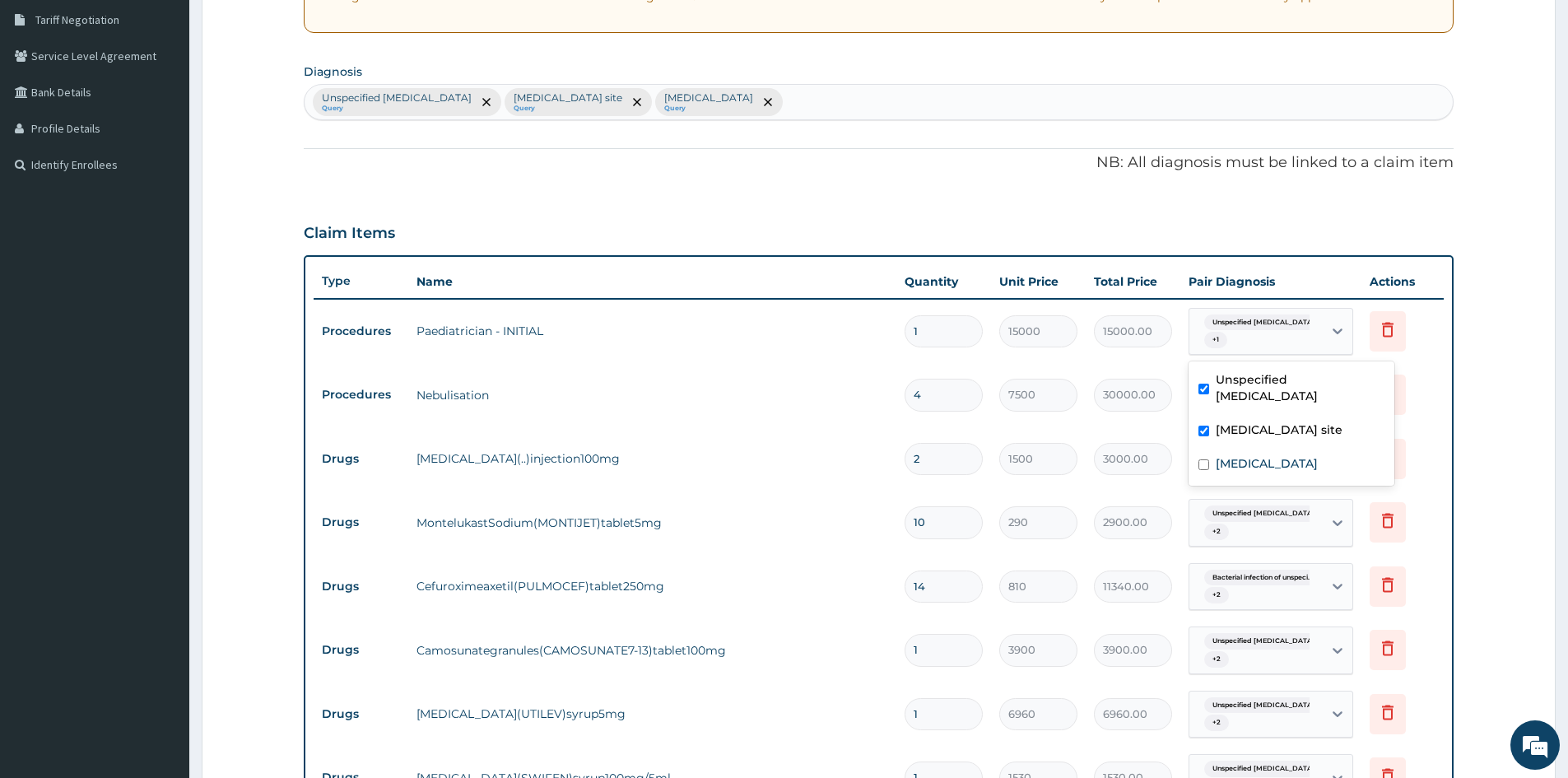
click at [1233, 440] on div "Bacterial infection of unspecified site" at bounding box center [1292, 431] width 206 height 34
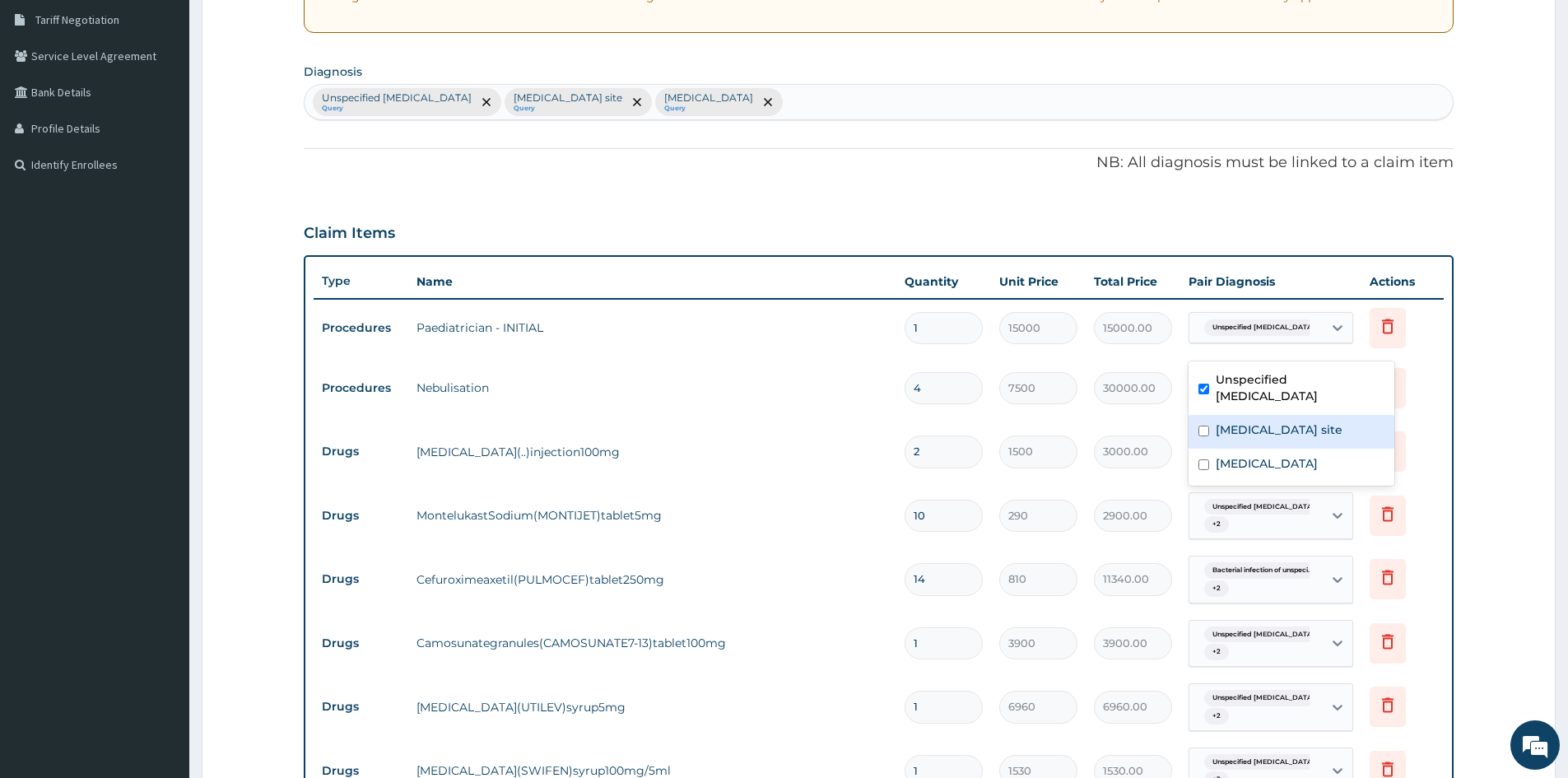
click at [1233, 437] on label "Bacterial infection of unspecified site" at bounding box center [1279, 430] width 127 height 17
checkbox input "true"
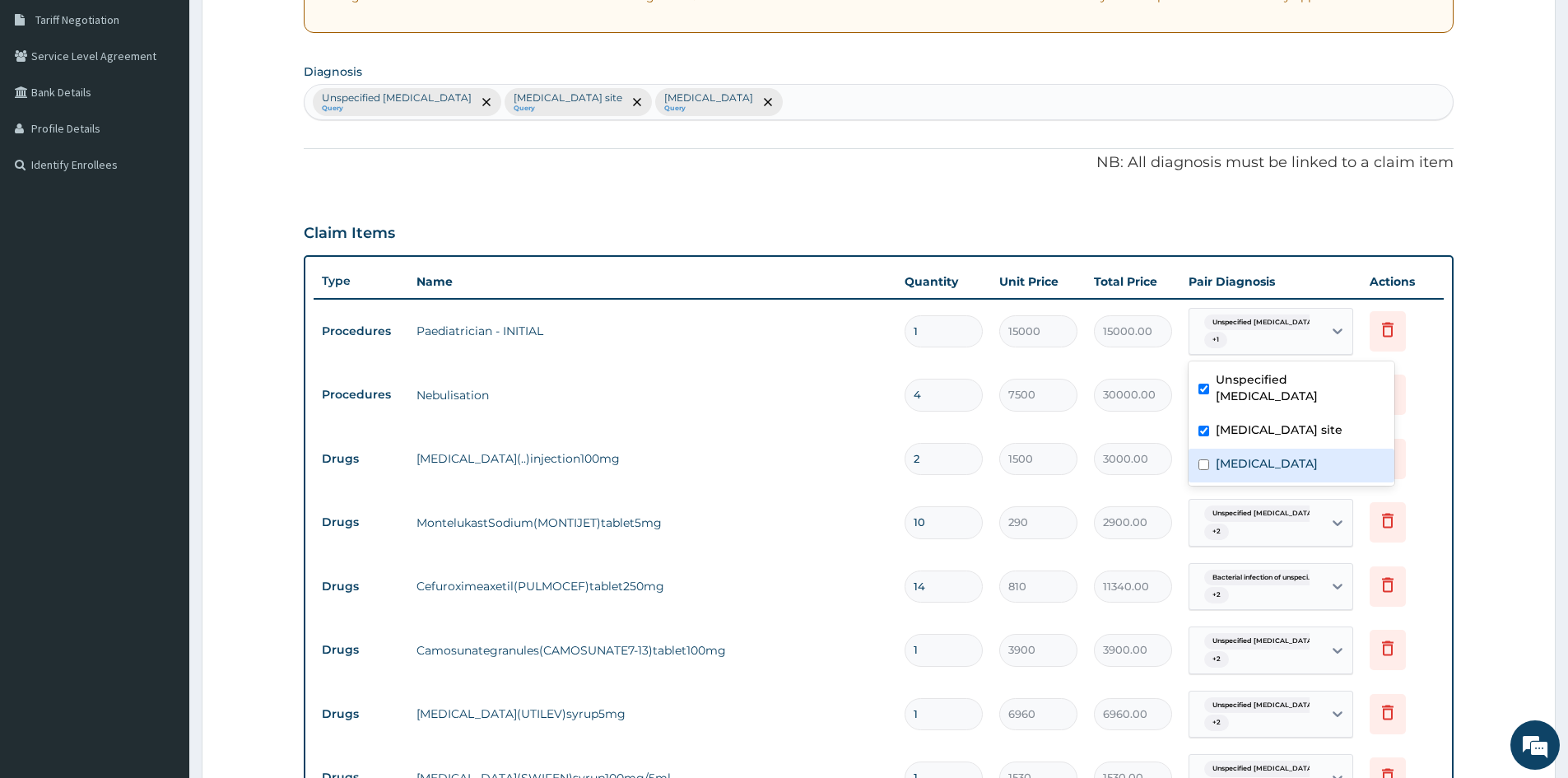
click at [1238, 458] on label "[MEDICAL_DATA]" at bounding box center [1266, 464] width 102 height 17
checkbox input "true"
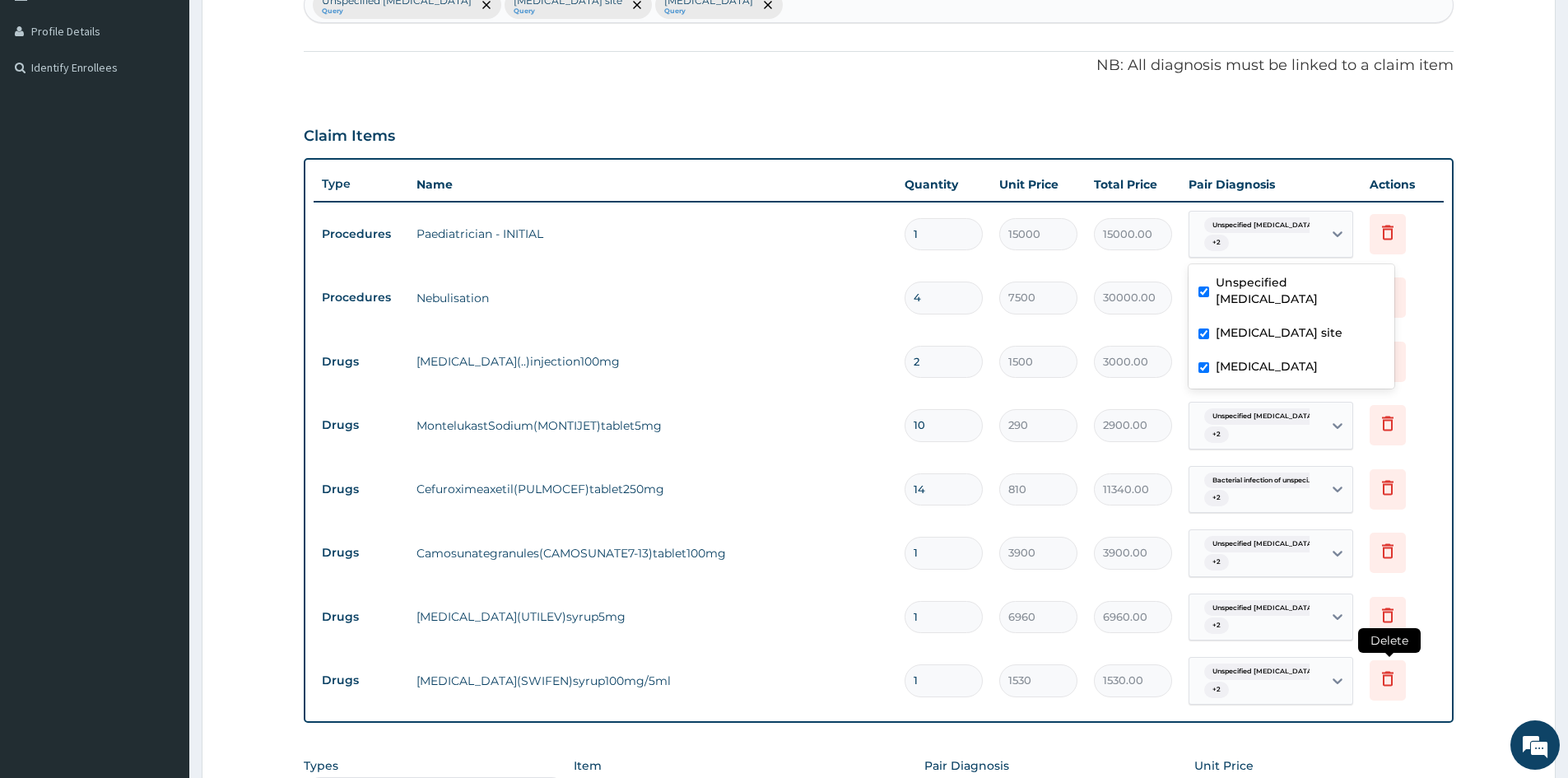
scroll to position [588, 0]
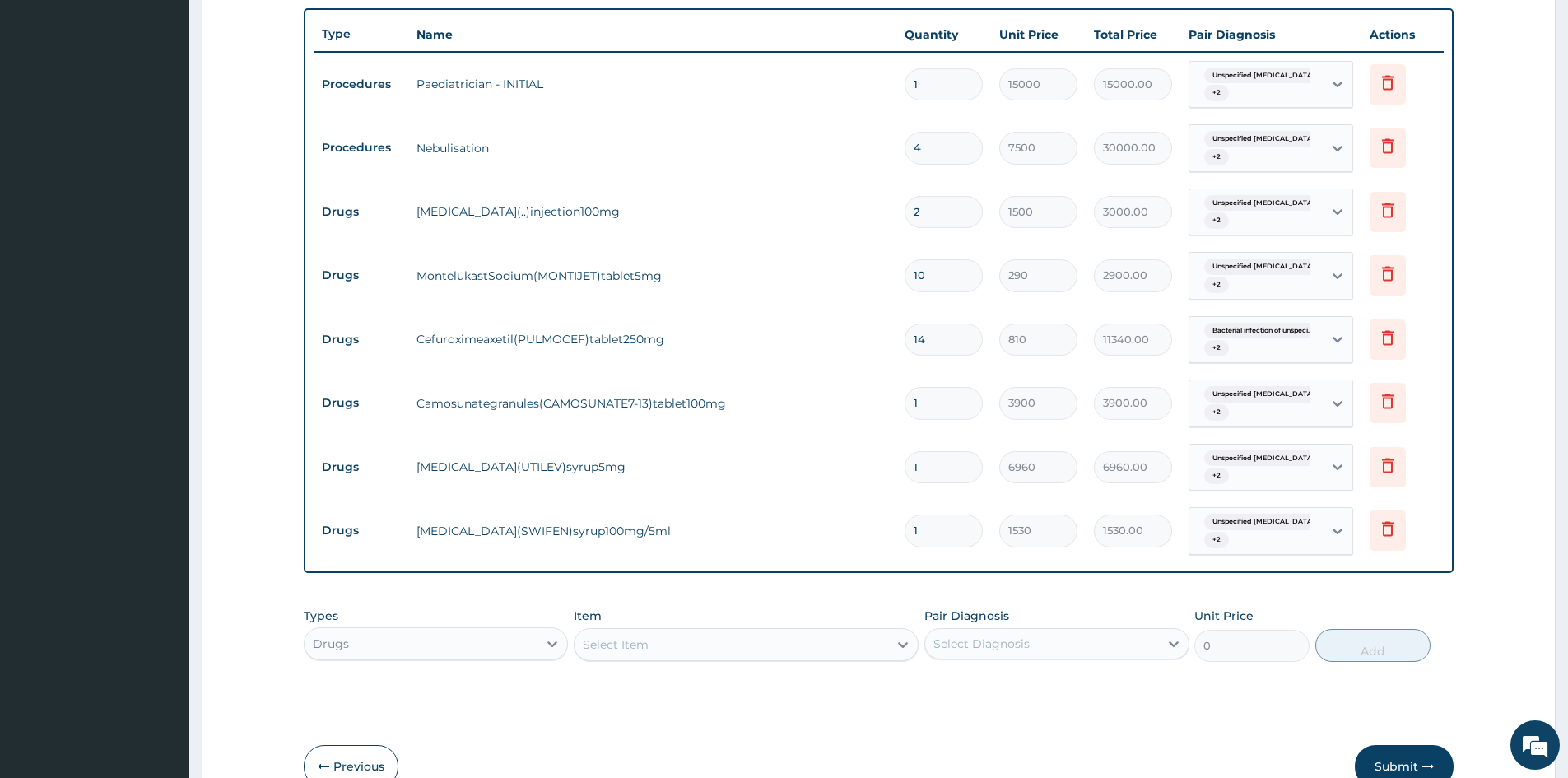
click at [1404, 771] on button "Submit" at bounding box center [1404, 767] width 99 height 43
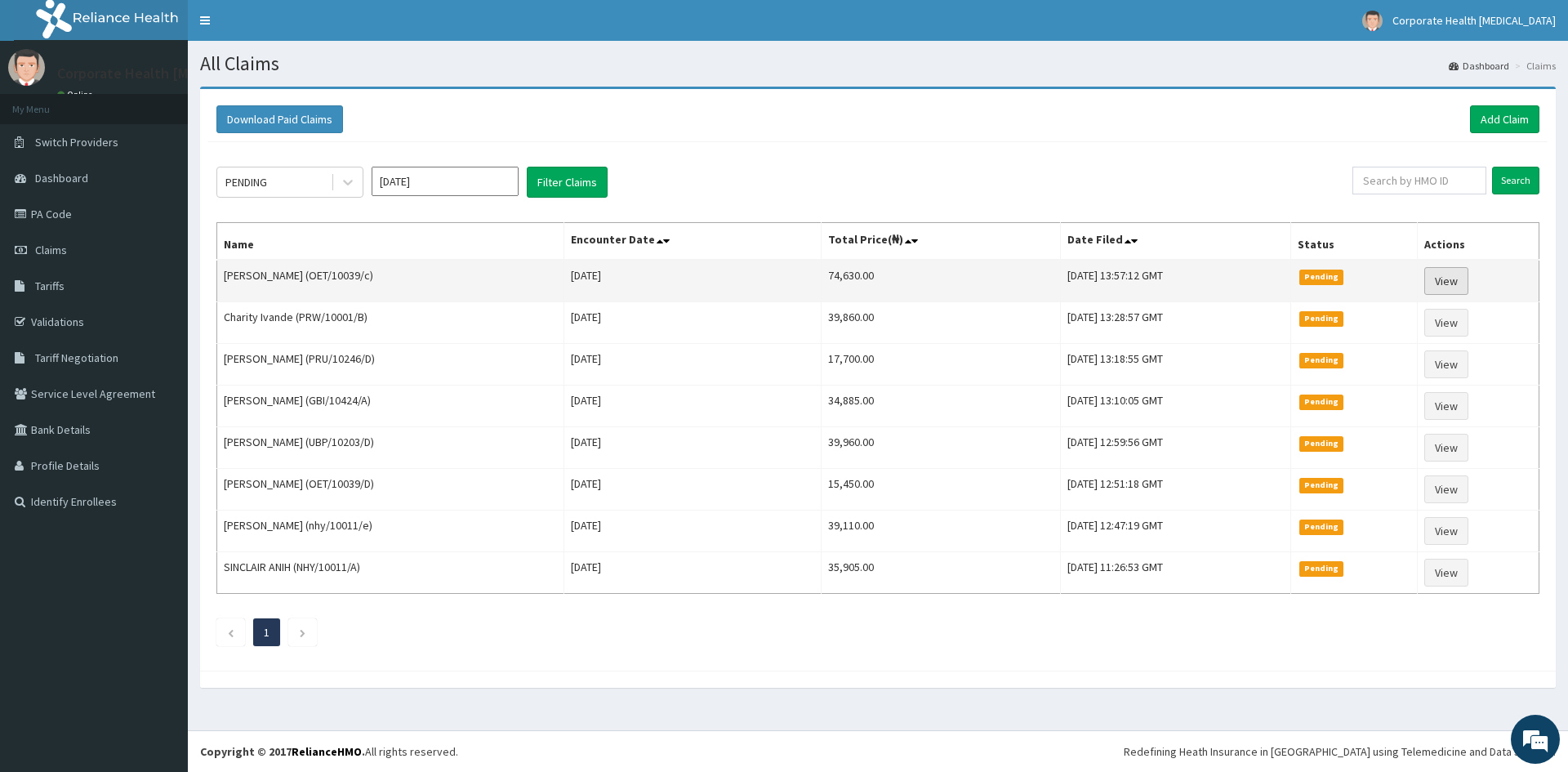
click at [1450, 290] on link "View" at bounding box center [1447, 281] width 45 height 28
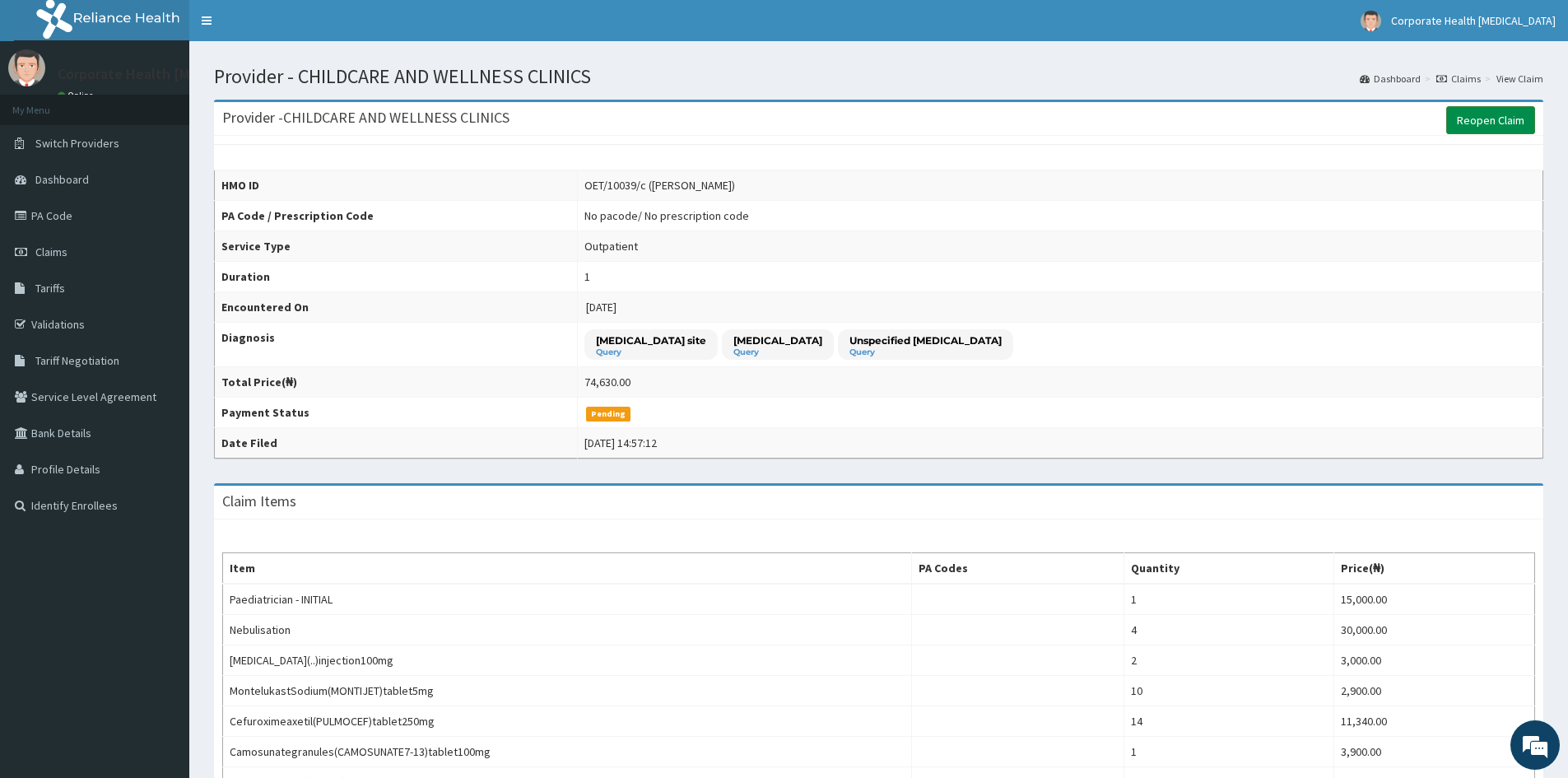
click at [1492, 121] on link "Reopen Claim" at bounding box center [1491, 121] width 89 height 28
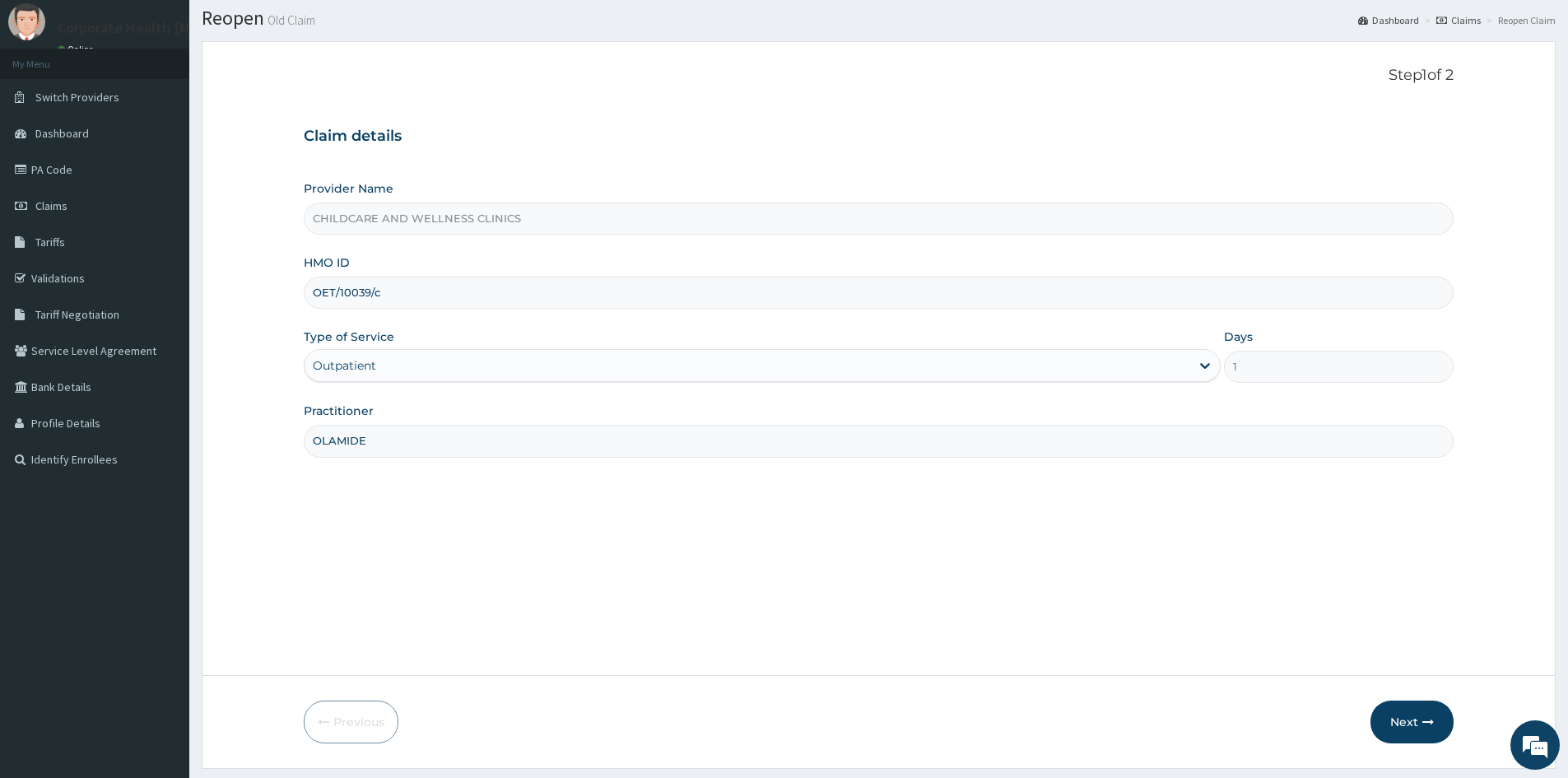
scroll to position [91, 0]
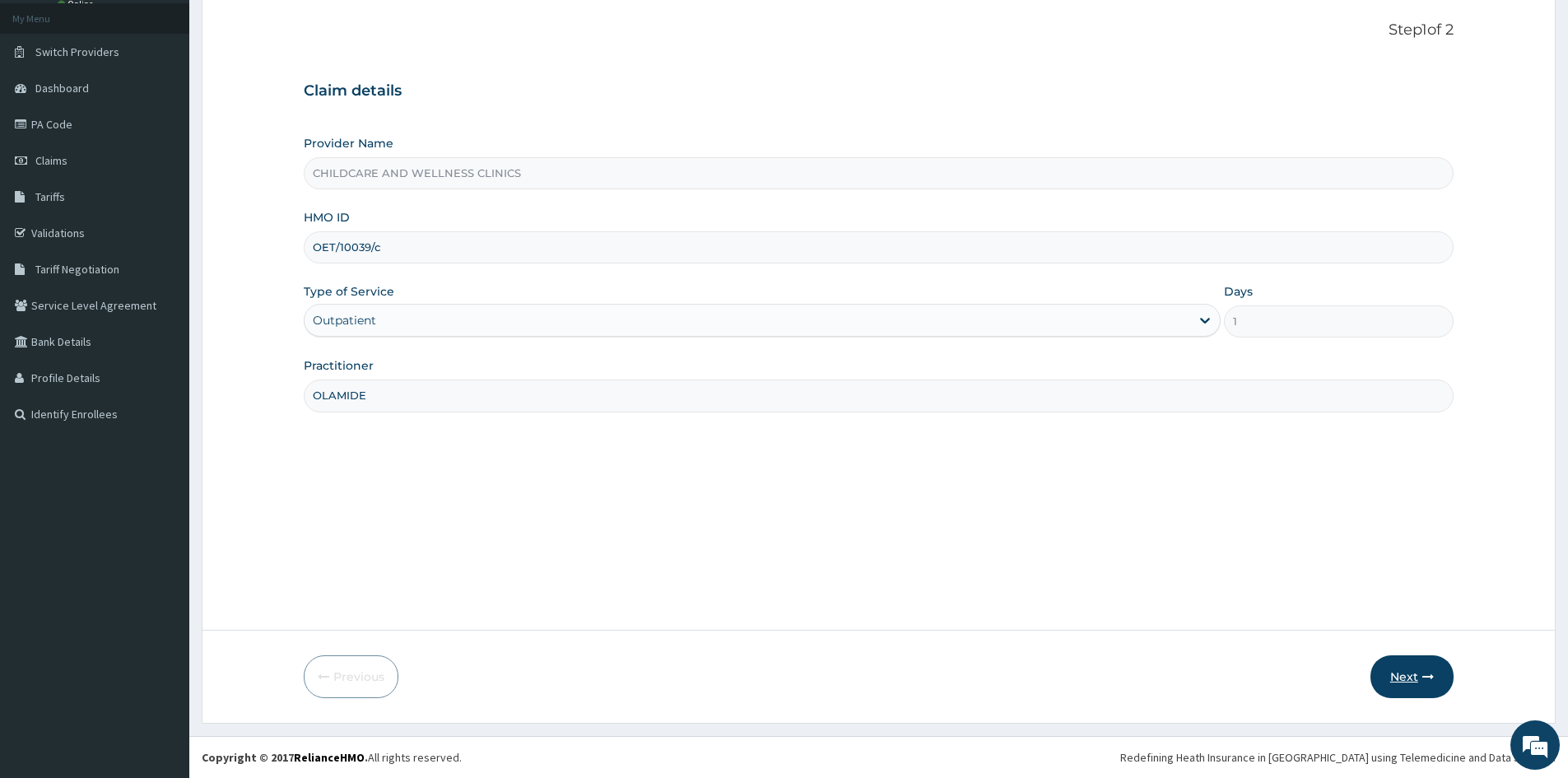
click at [1438, 666] on button "Next" at bounding box center [1413, 677] width 83 height 43
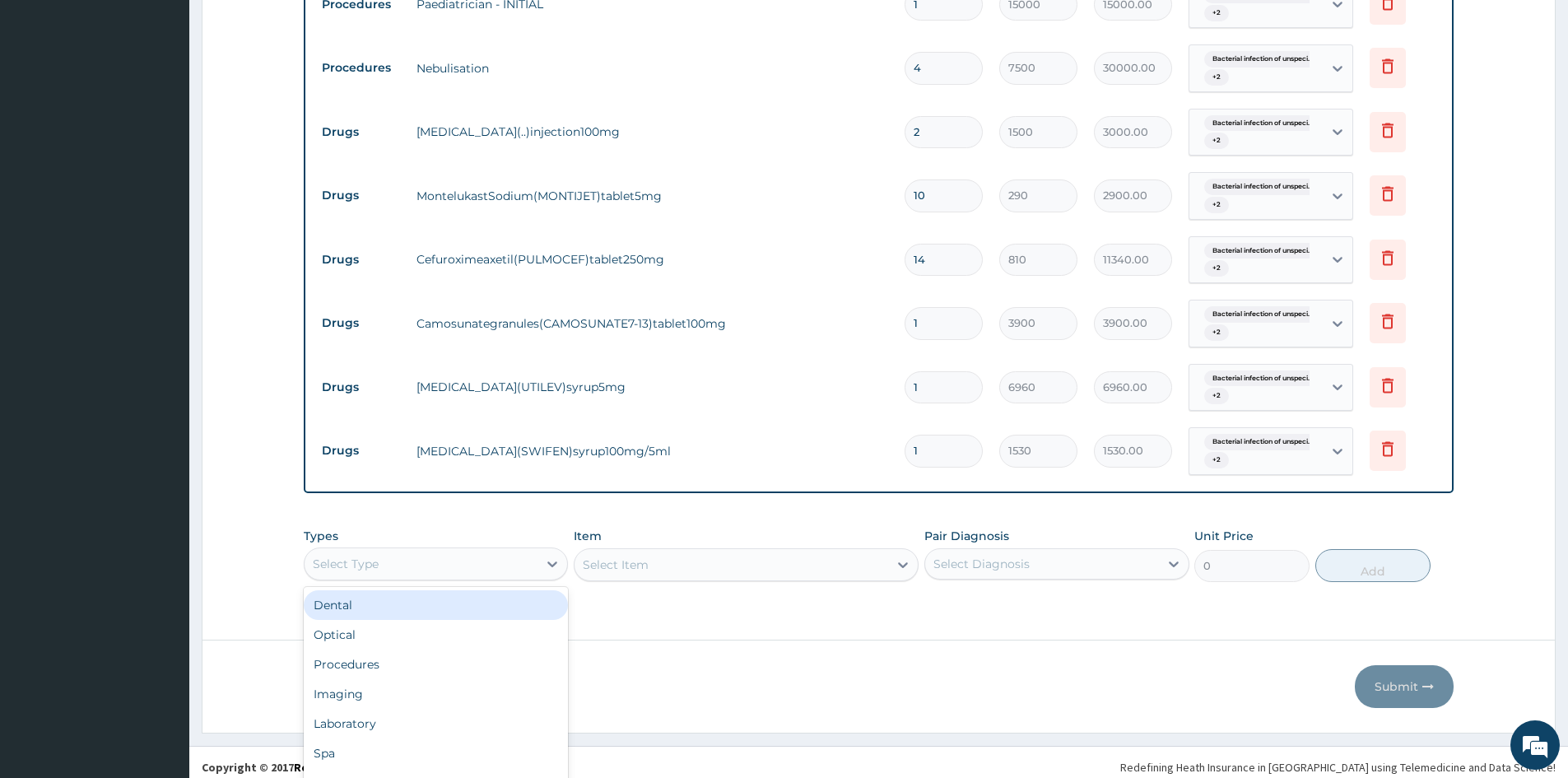
scroll to position [46, 0]
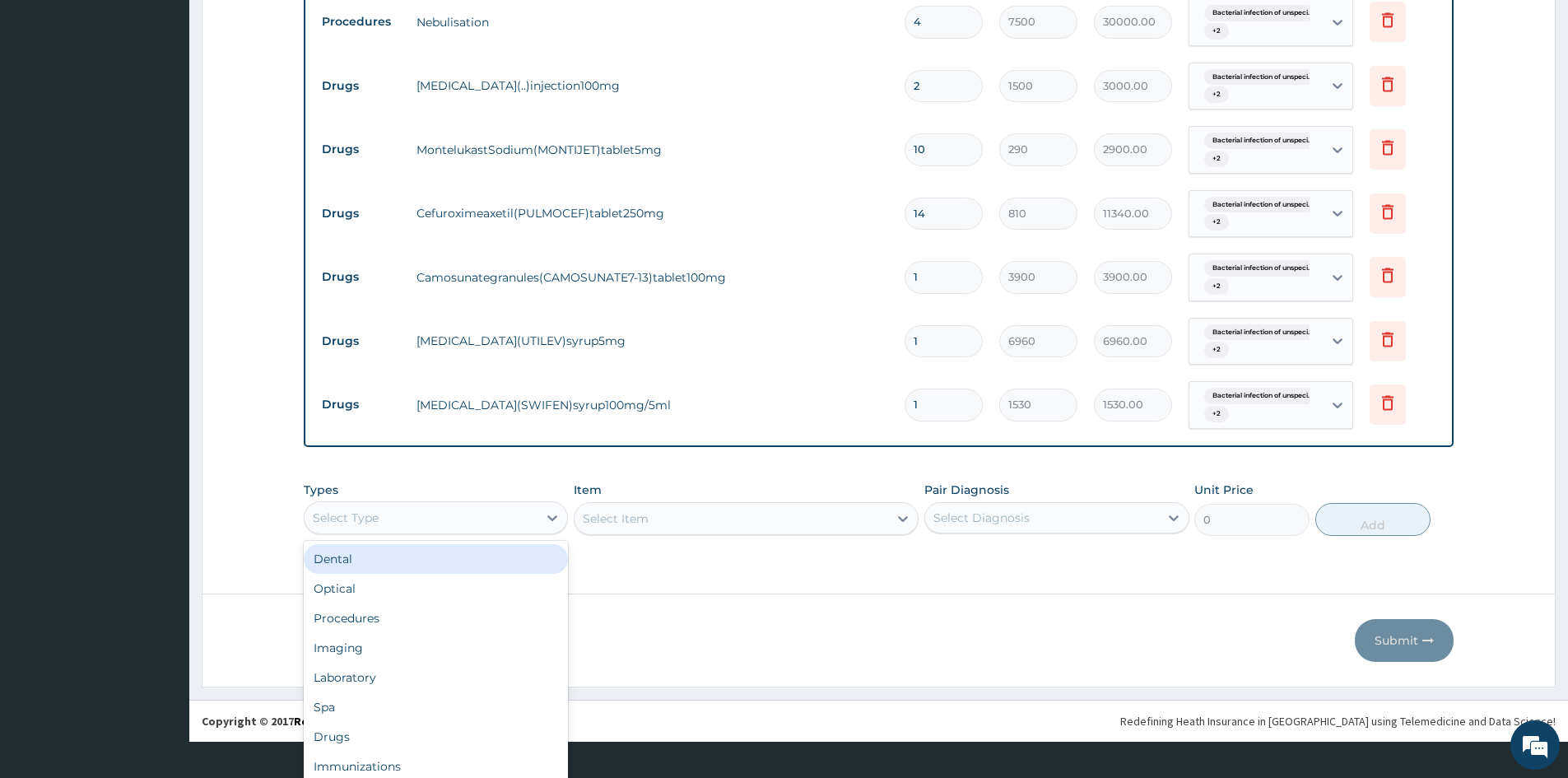
click at [520, 534] on div "option Dental focused, 1 of 10. 10 results available. Use Up and Down to choose…" at bounding box center [436, 518] width 264 height 33
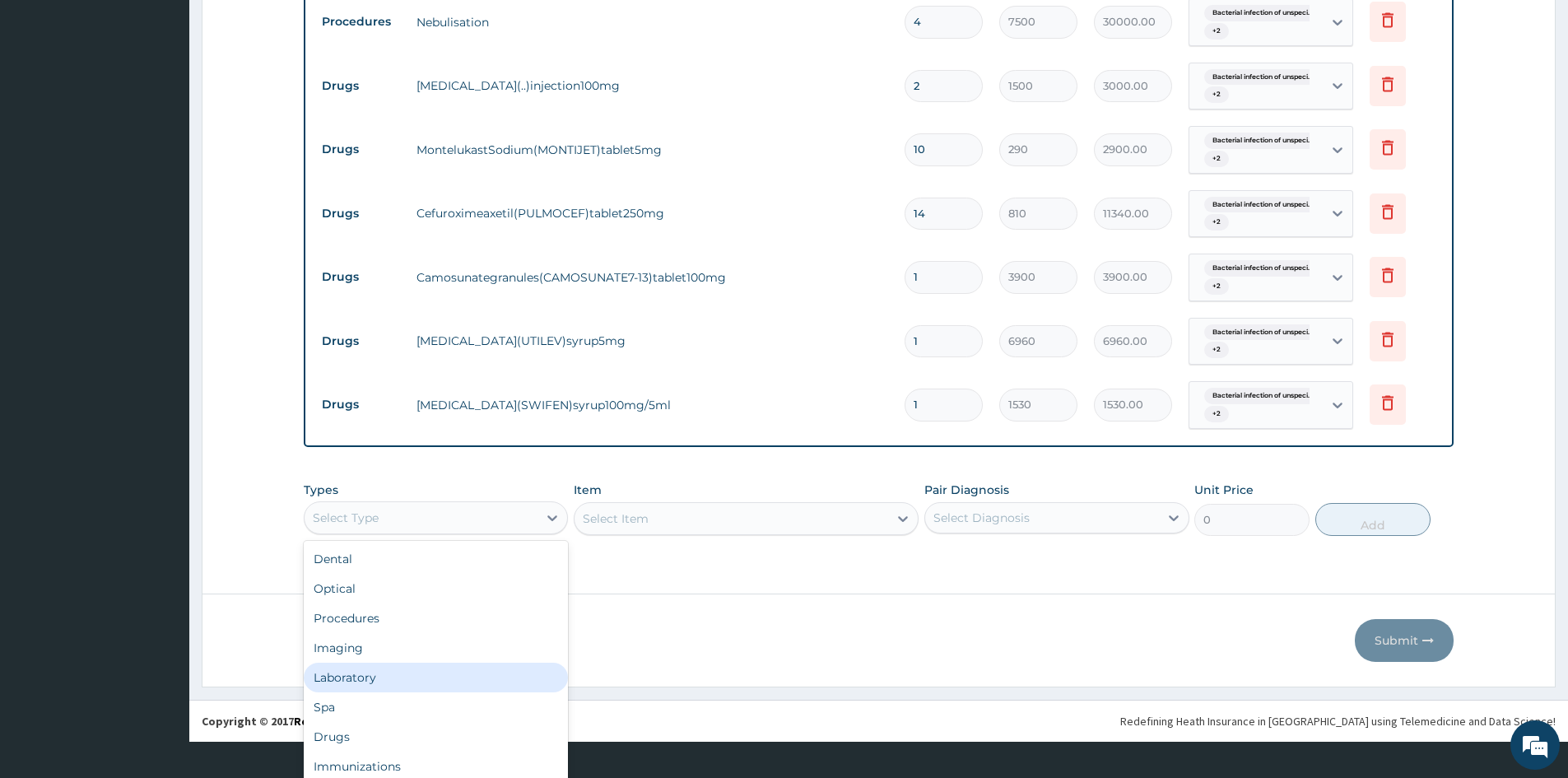
click at [355, 687] on div "Laboratory" at bounding box center [436, 678] width 264 height 30
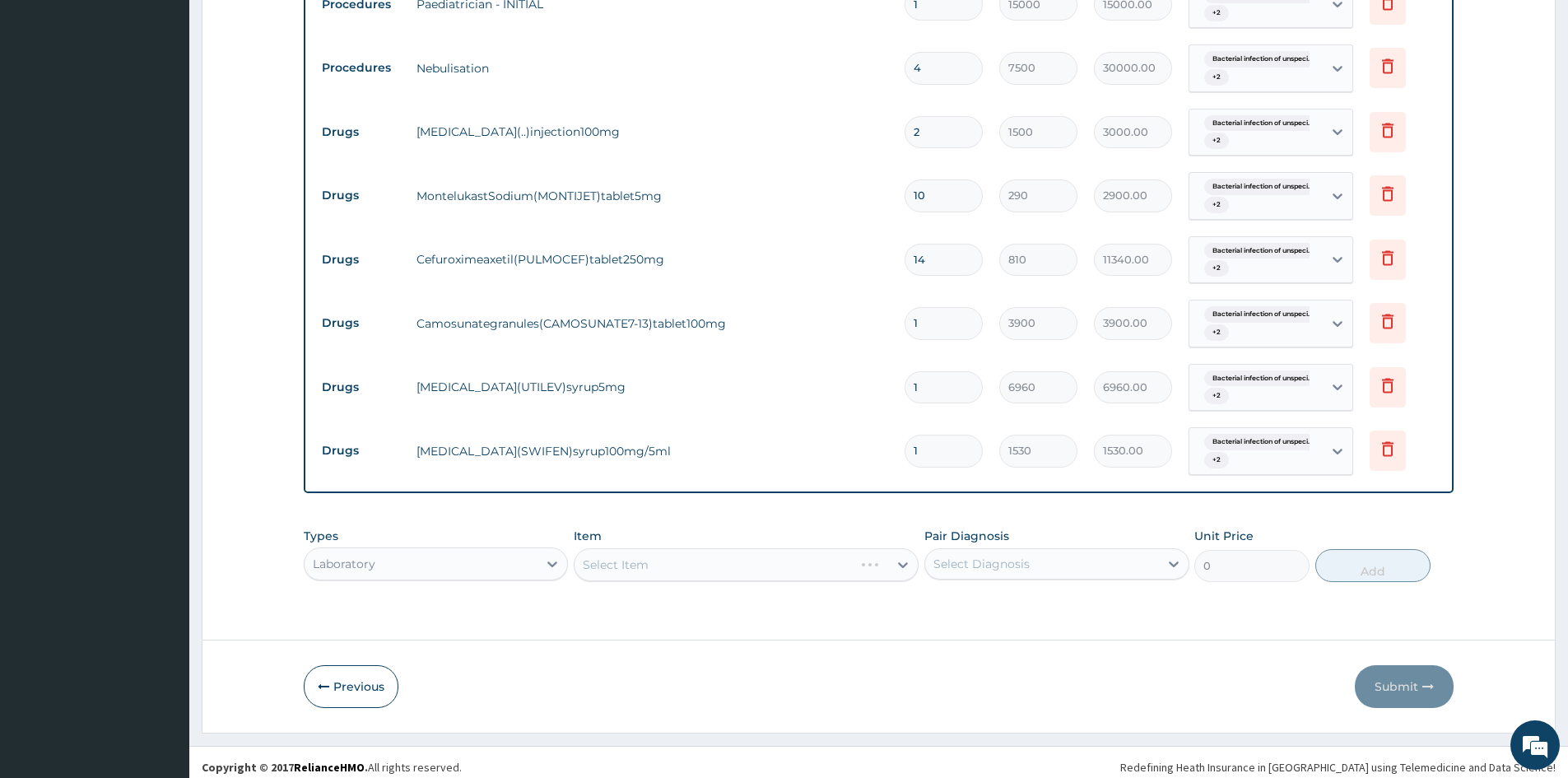
scroll to position [677, 0]
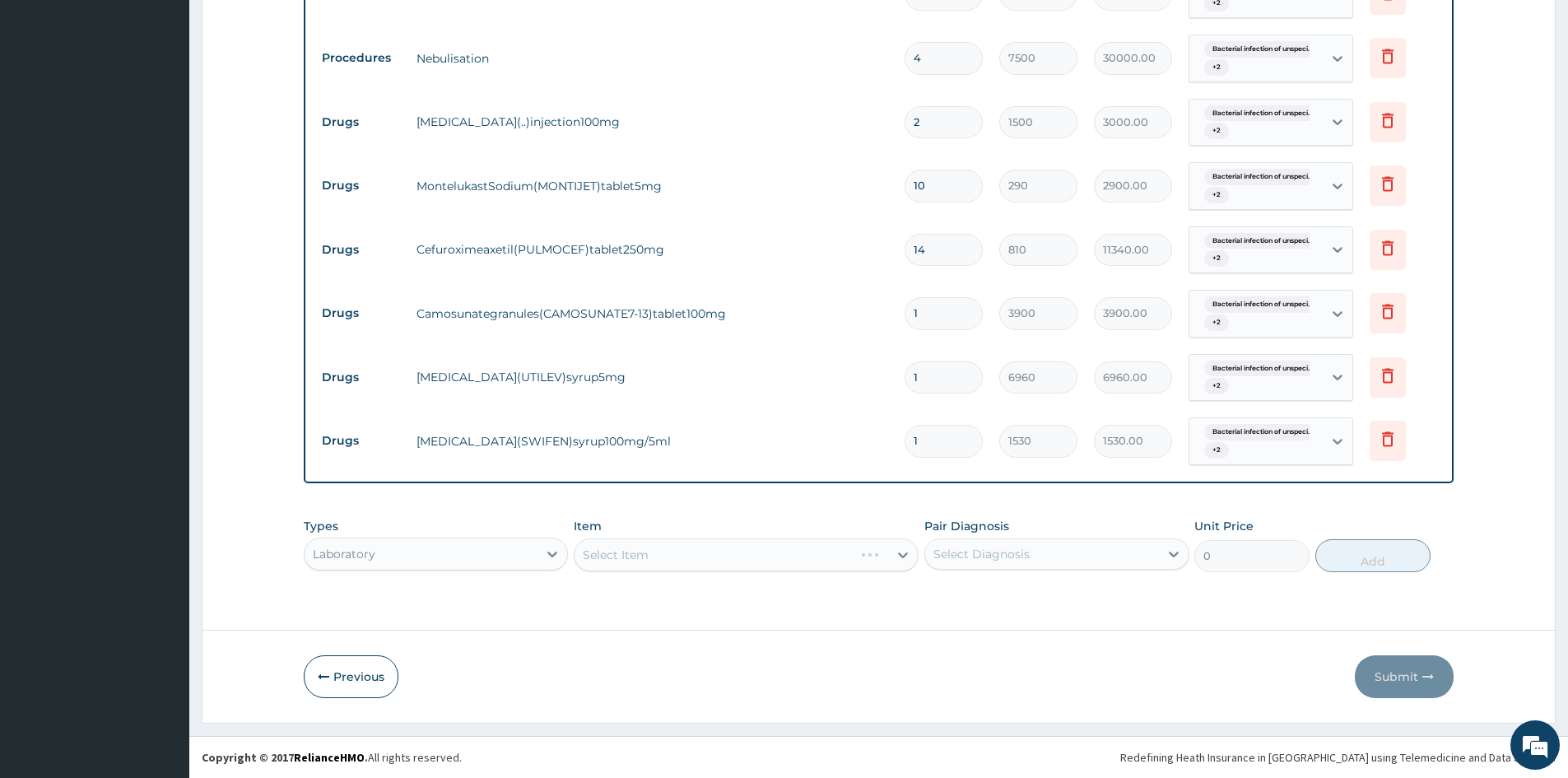
click at [700, 547] on div "Select Item" at bounding box center [746, 555] width 345 height 33
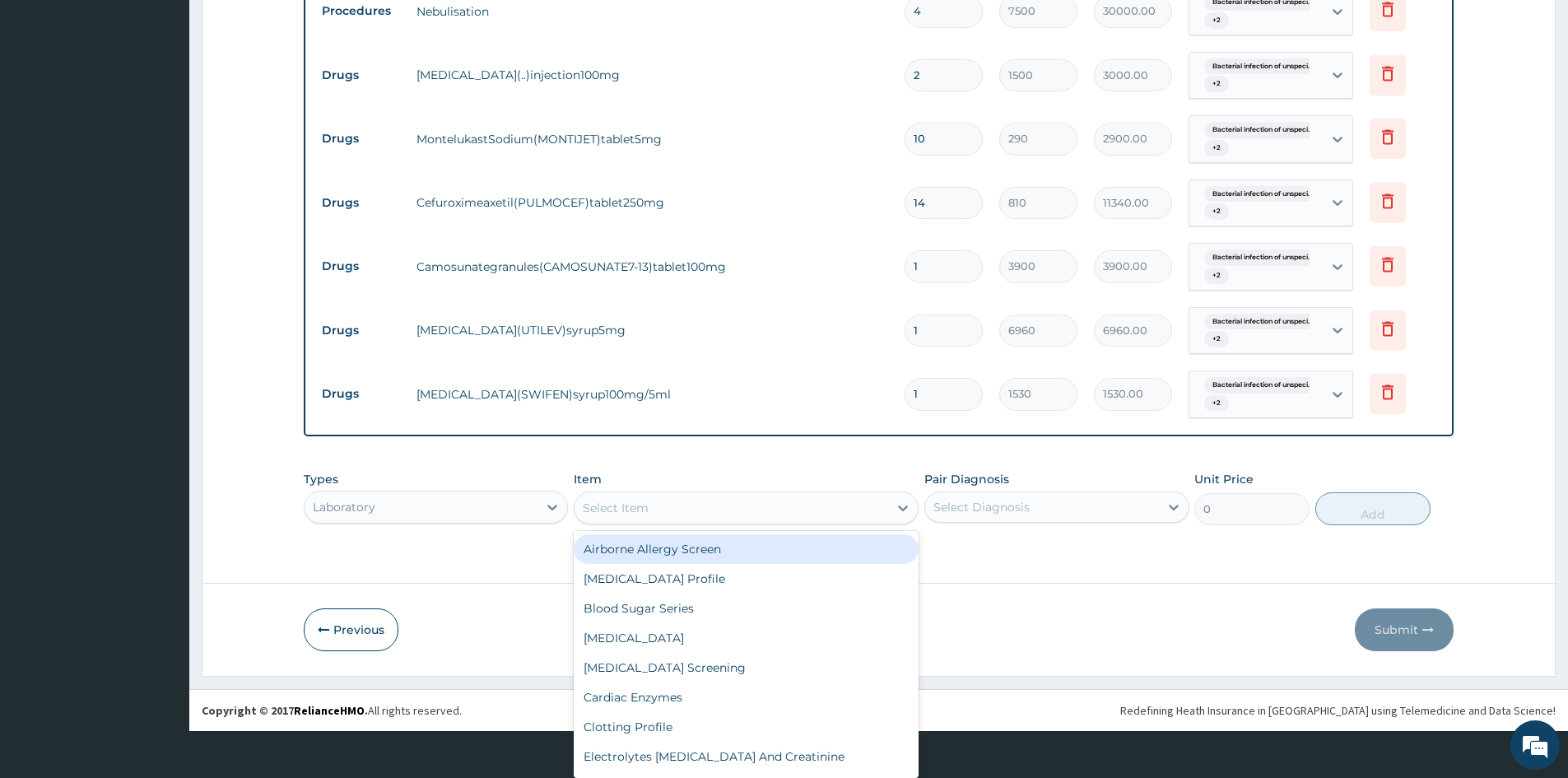
click at [845, 524] on div "option Airborne Allergy Screen focused, 1 of 254. 254 results available. Use Up…" at bounding box center [746, 508] width 345 height 33
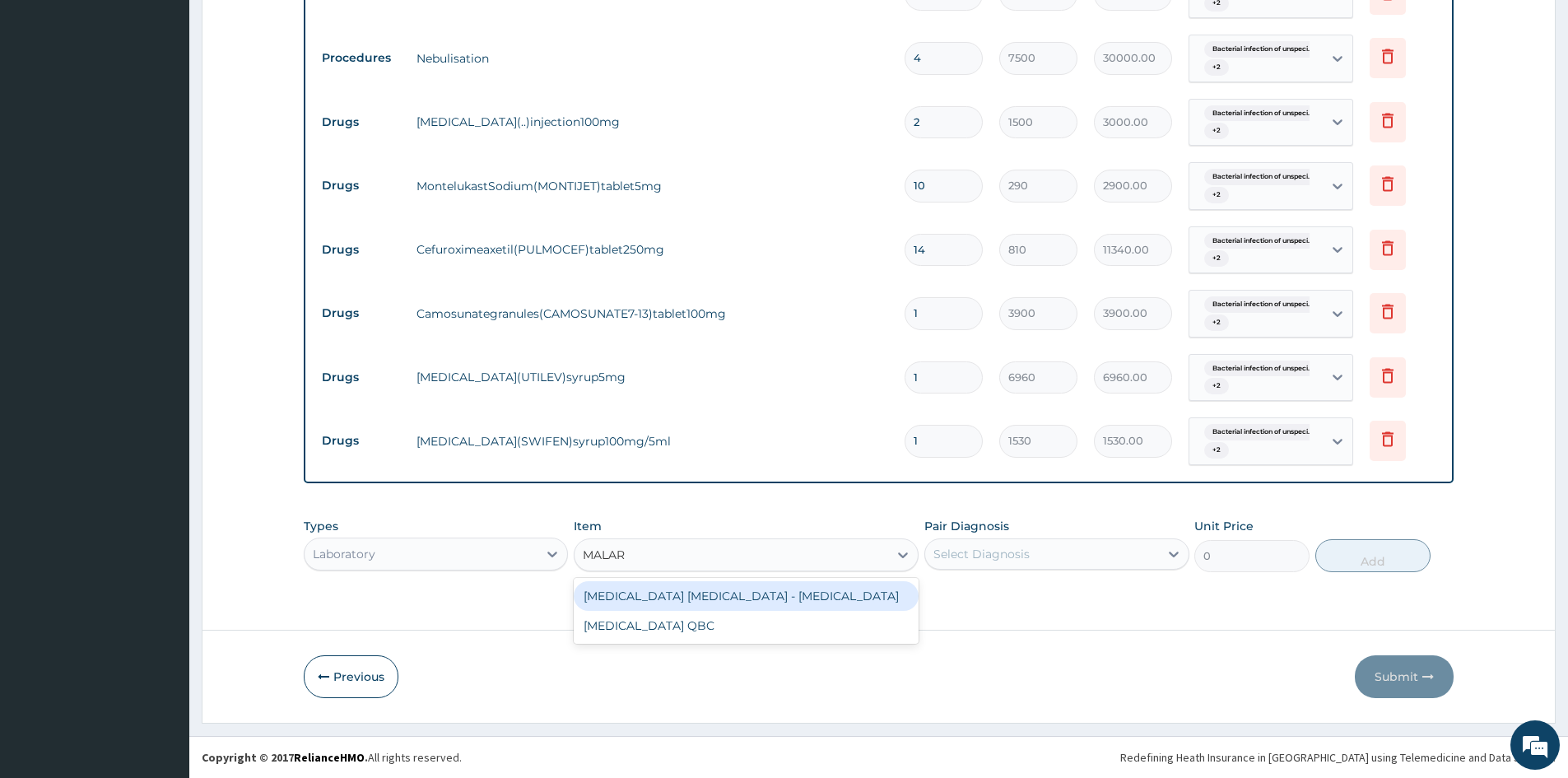
type input "MALARI"
click at [794, 590] on div "[MEDICAL_DATA] [MEDICAL_DATA] - [MEDICAL_DATA]" at bounding box center [746, 596] width 345 height 30
type input "3600"
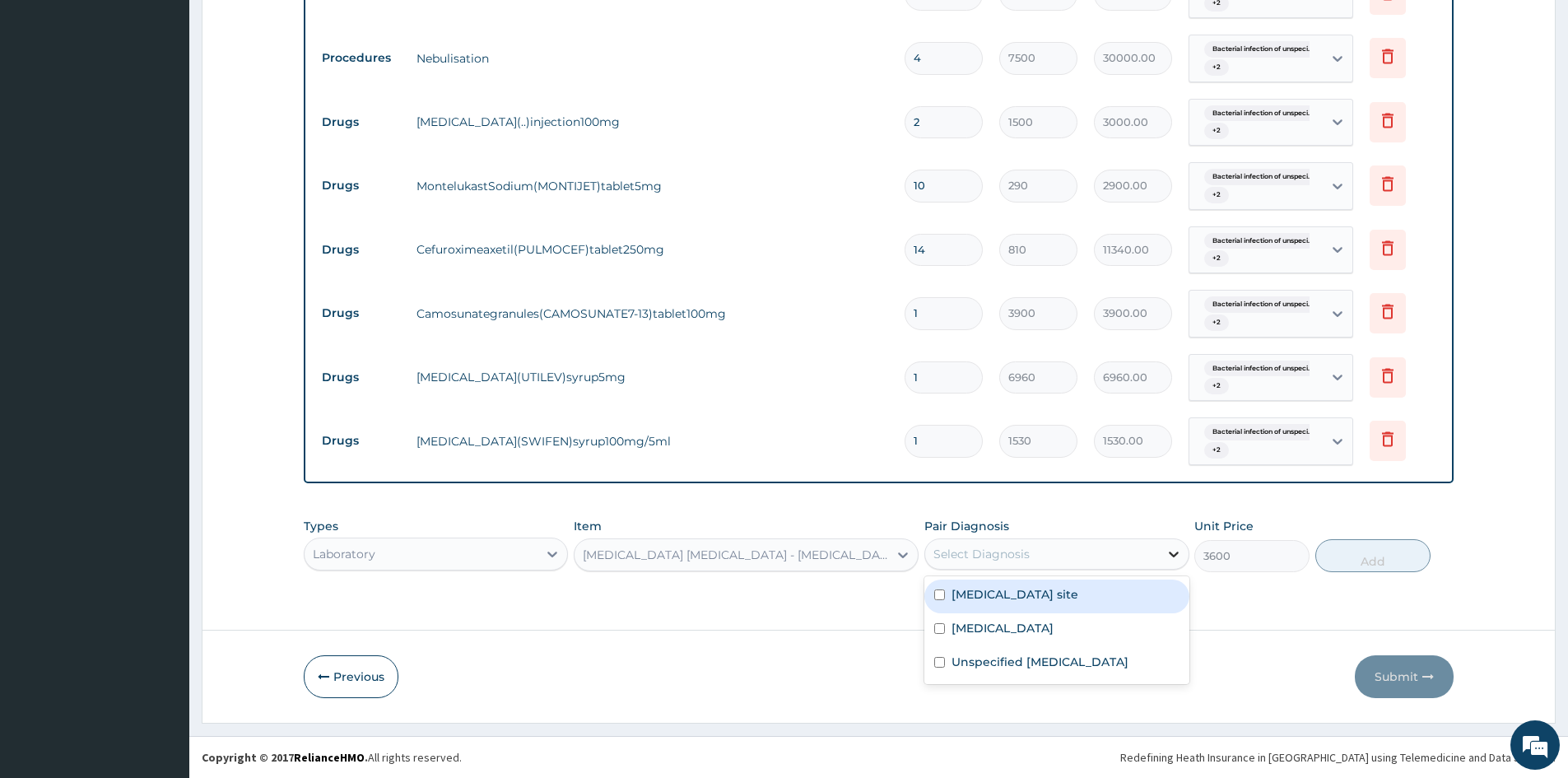
click at [1170, 554] on icon at bounding box center [1174, 554] width 17 height 17
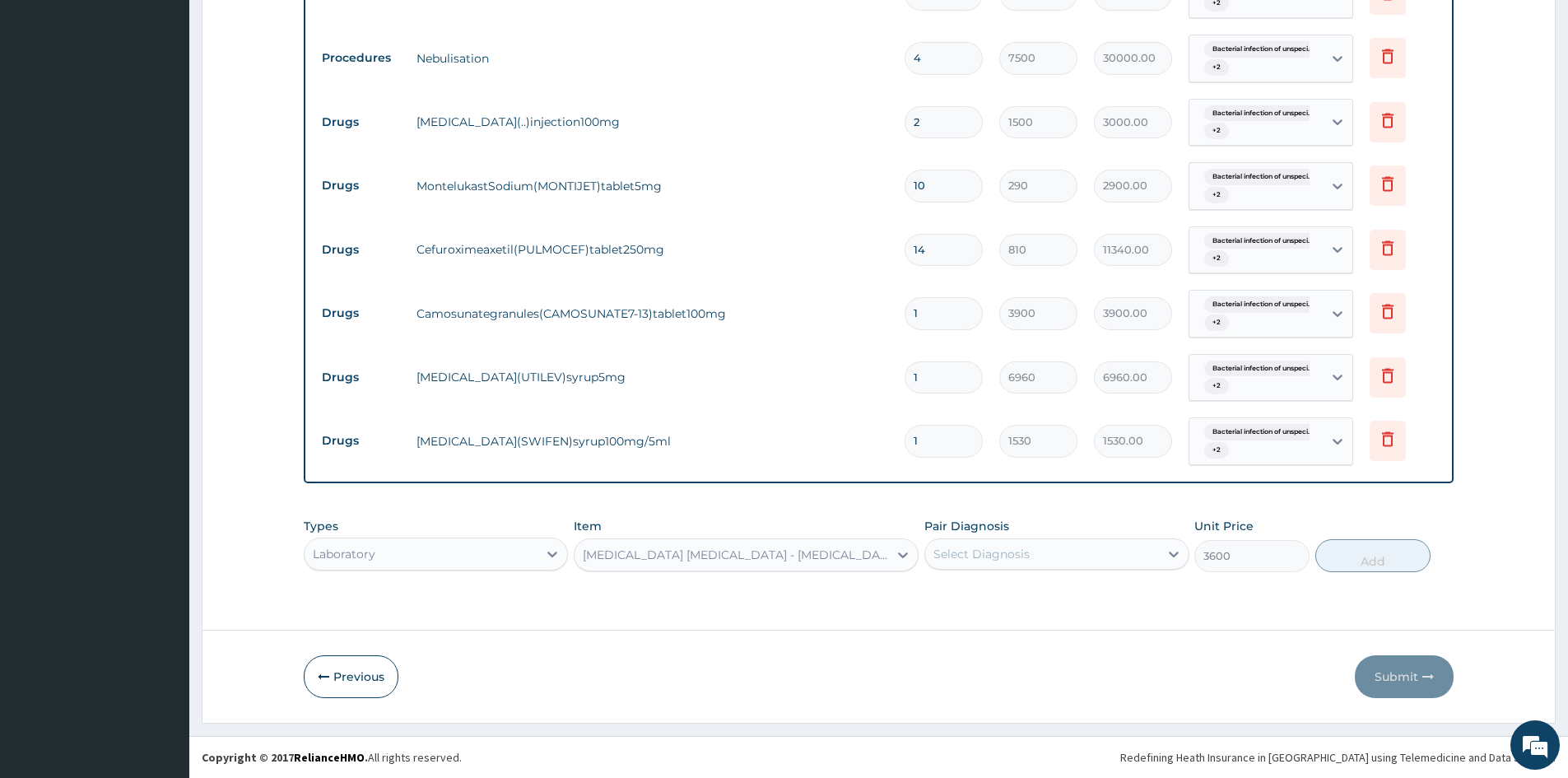
drag, startPoint x: 1098, startPoint y: 564, endPoint x: 1084, endPoint y: 585, distance: 25.2
click at [1085, 584] on div "Types Laboratory Item MALARIA PARASITE - BLOOD FILM Pair Diagnosis Select is fo…" at bounding box center [879, 557] width 1150 height 96
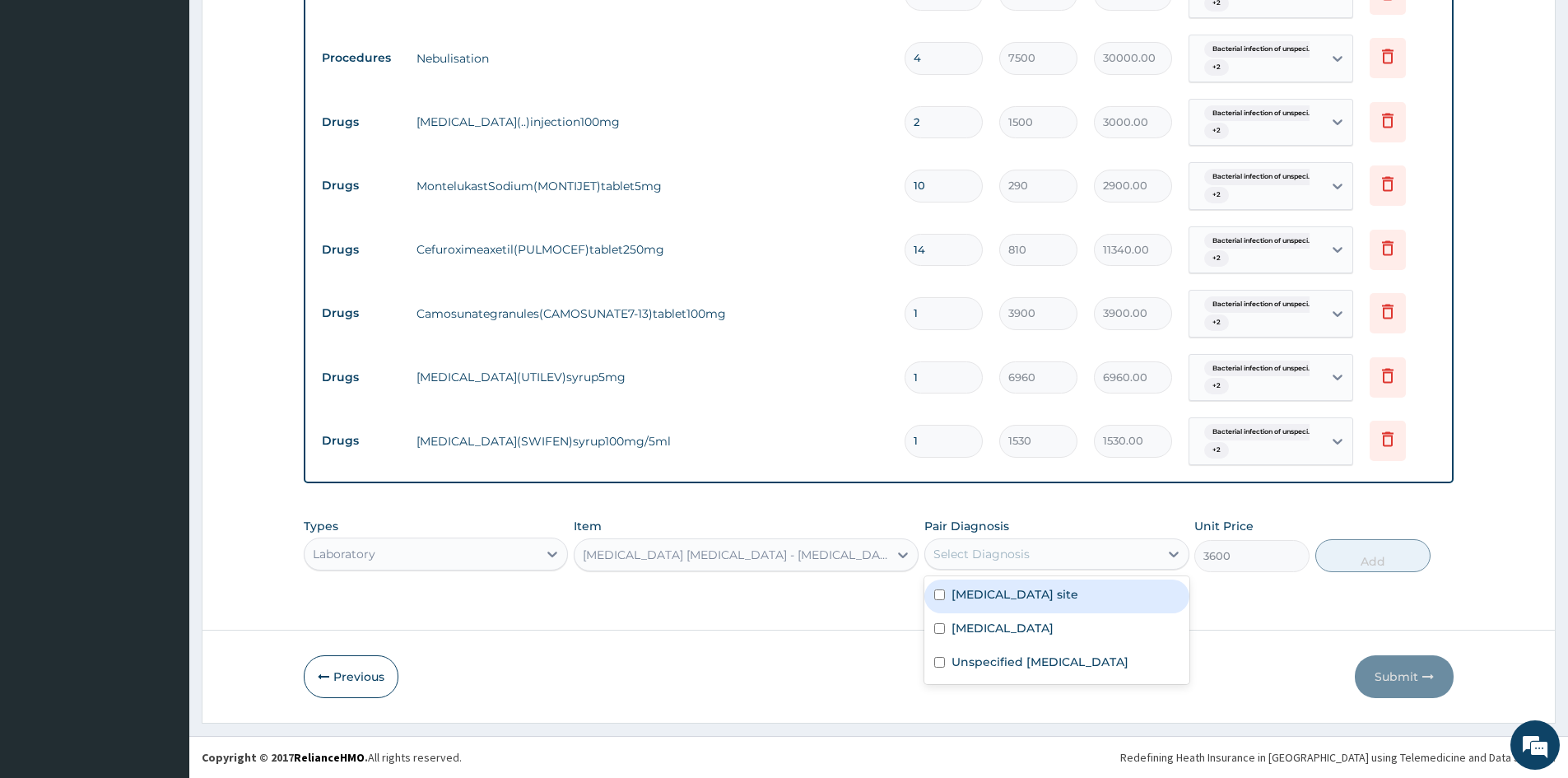
drag, startPoint x: 1183, startPoint y: 558, endPoint x: 1147, endPoint y: 588, distance: 46.9
click at [1175, 567] on div at bounding box center [1174, 554] width 30 height 30
click at [1079, 589] on label "Bacterial infection of unspecified site" at bounding box center [1015, 594] width 127 height 17
checkbox input "true"
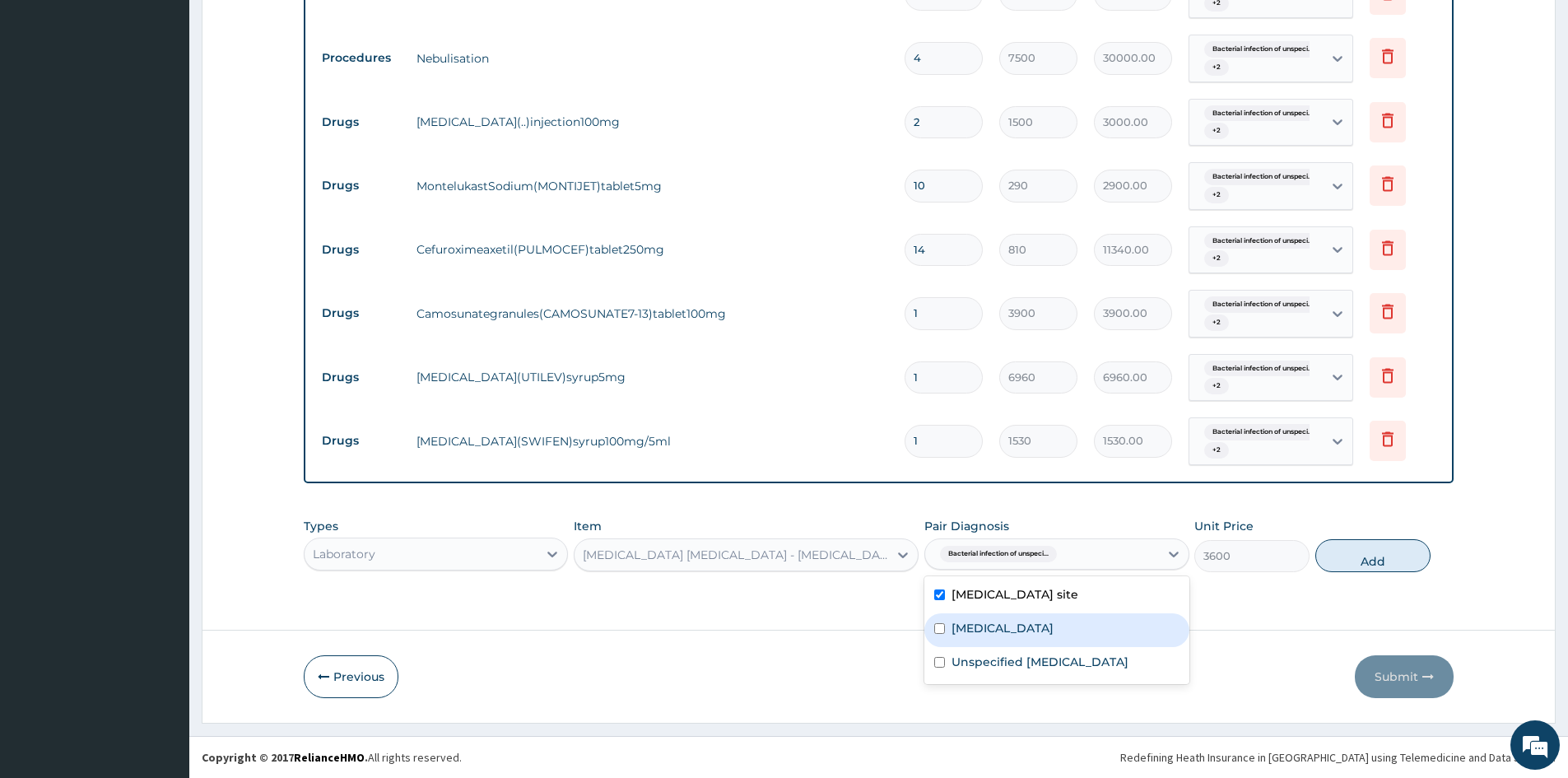
click at [1100, 633] on div "Malaria unspecified" at bounding box center [1057, 630] width 264 height 34
checkbox input "true"
click at [1083, 660] on div "Unspecified asthma" at bounding box center [1057, 664] width 264 height 34
checkbox input "true"
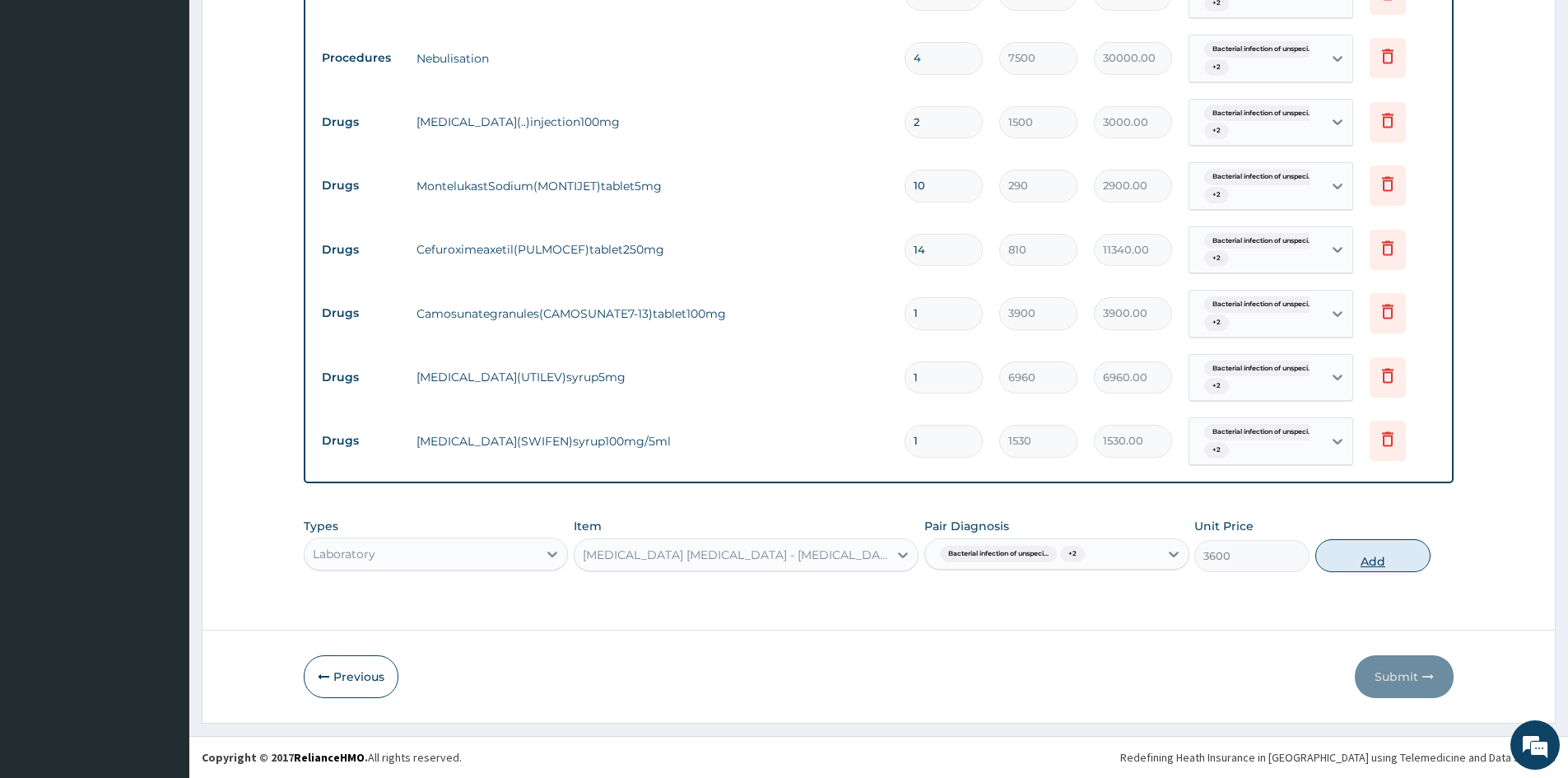
click at [1398, 554] on button "Add" at bounding box center [1373, 556] width 116 height 33
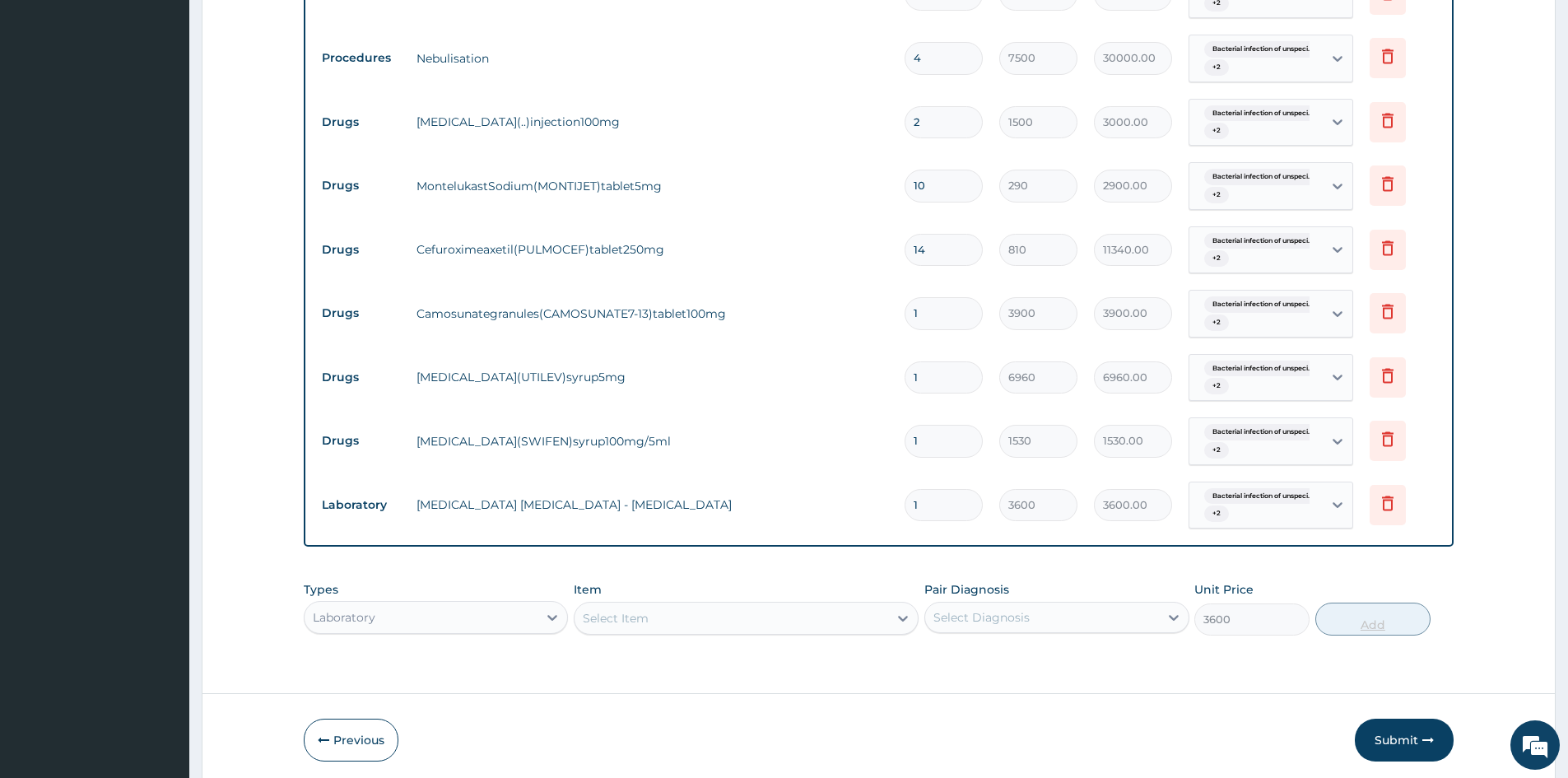
type input "0"
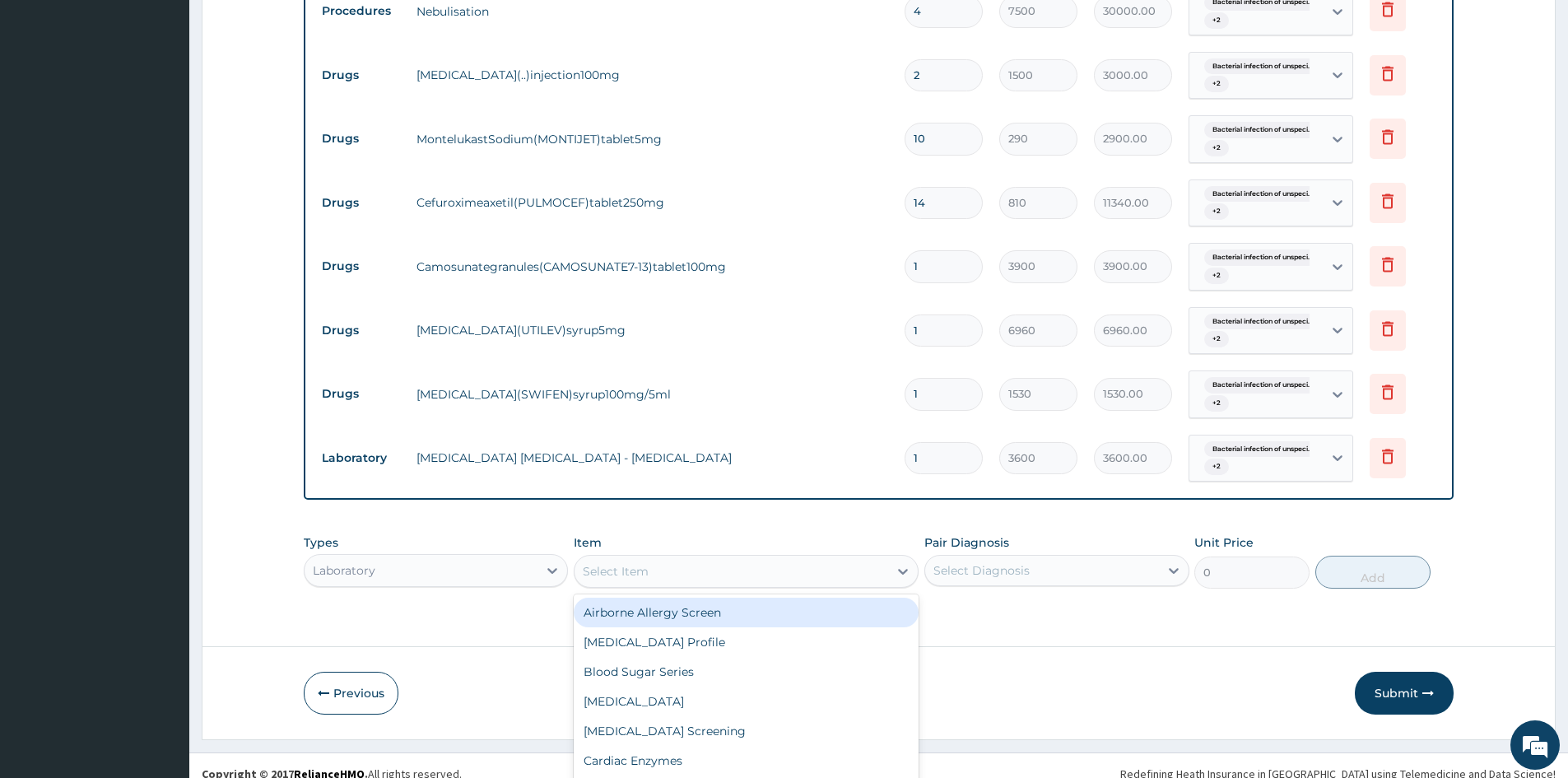
click at [675, 588] on div "option MALARIA PARASITE - BLOOD FILM, selected. option Airborne Allergy Screen …" at bounding box center [746, 572] width 345 height 33
type input "FULL"
click at [675, 619] on div "[MEDICAL_DATA]" at bounding box center [746, 613] width 345 height 30
type input "7560"
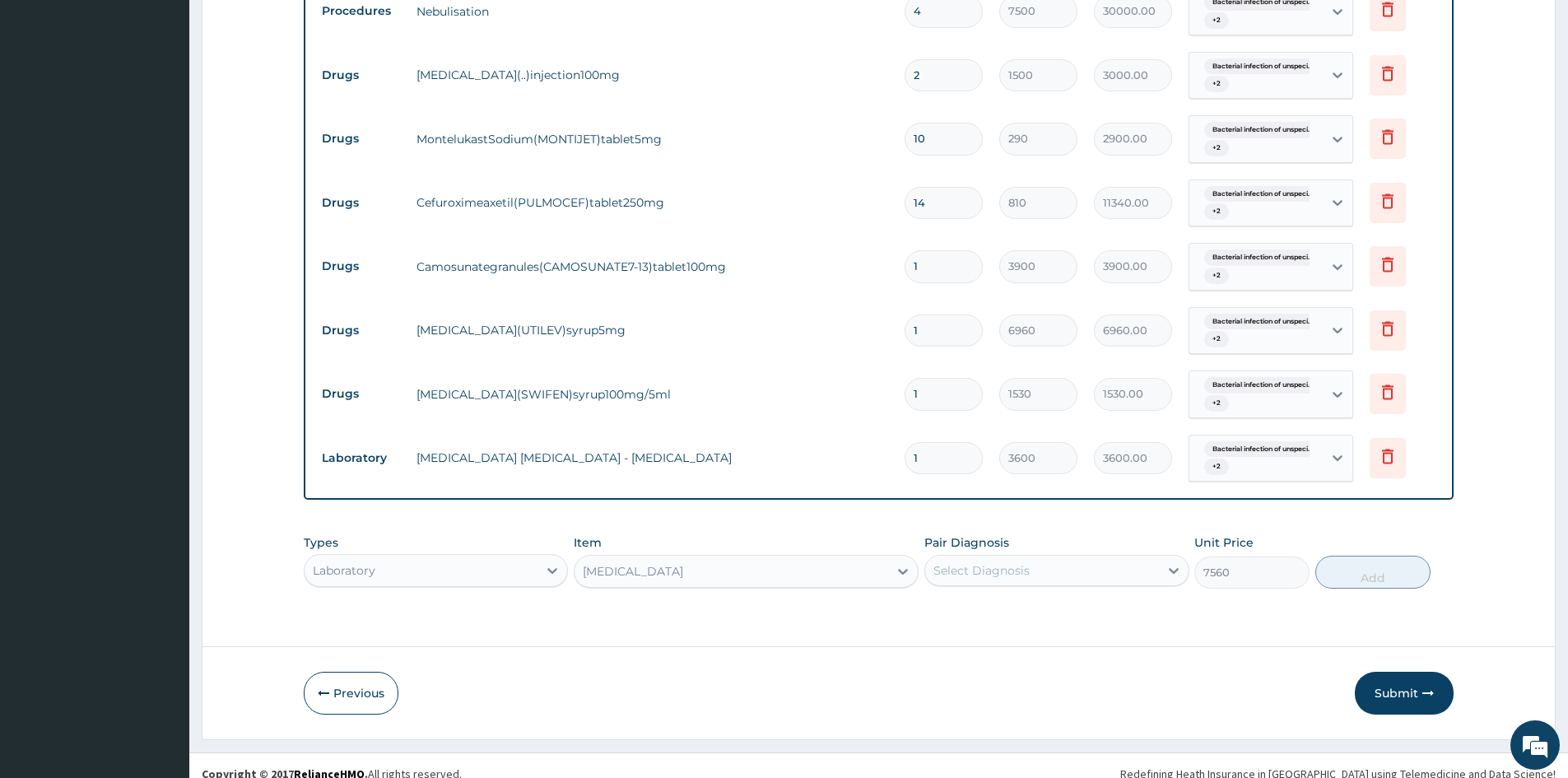
click at [1080, 550] on div "Pair Diagnosis Select Diagnosis" at bounding box center [1057, 561] width 264 height 54
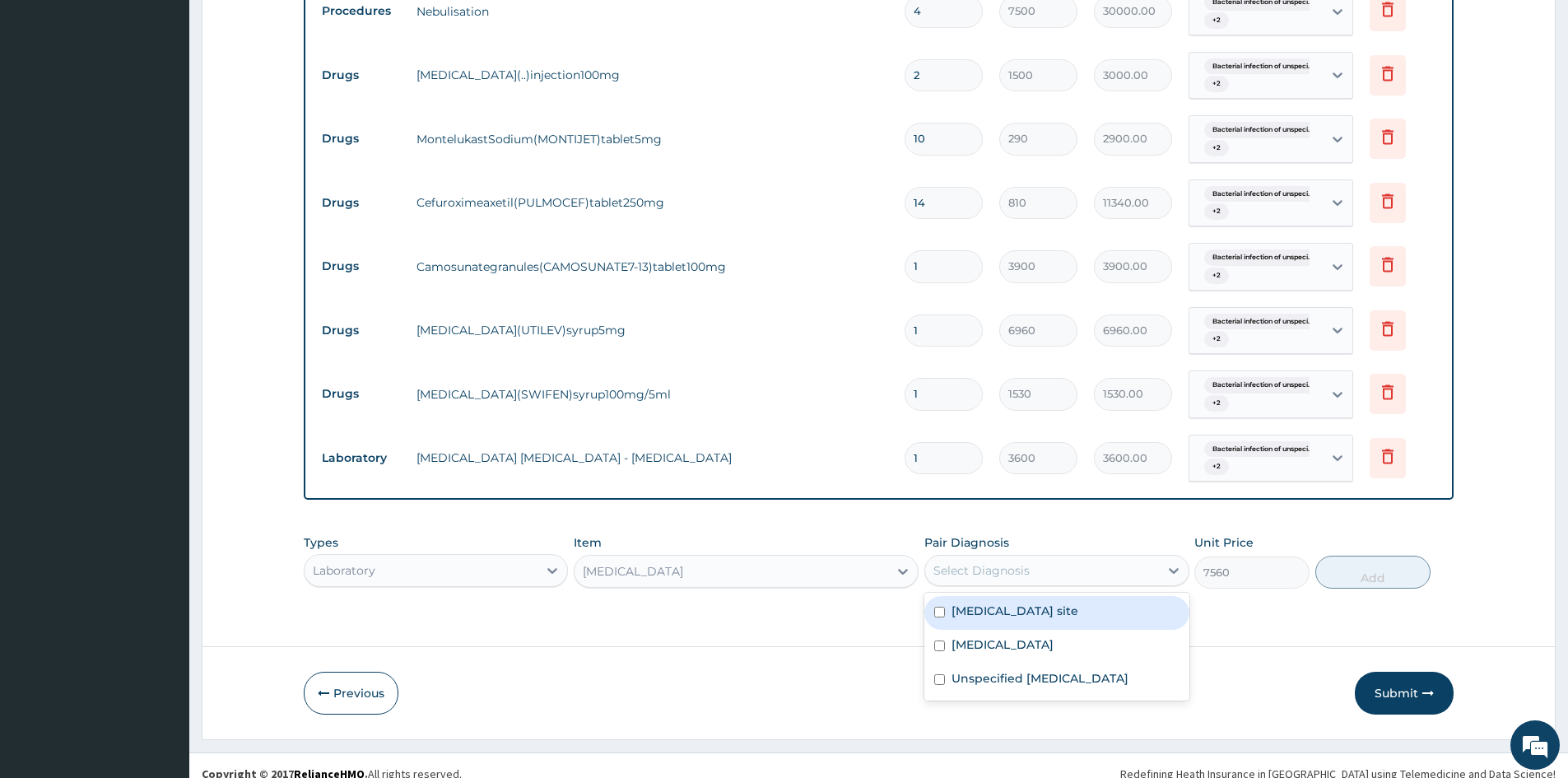
click at [1024, 570] on div "Select Diagnosis" at bounding box center [982, 571] width 96 height 17
drag, startPoint x: 946, startPoint y: 598, endPoint x: 944, endPoint y: 612, distance: 14.1
click at [946, 604] on div "Bacterial infection of unspecified site" at bounding box center [1057, 613] width 264 height 34
checkbox input "true"
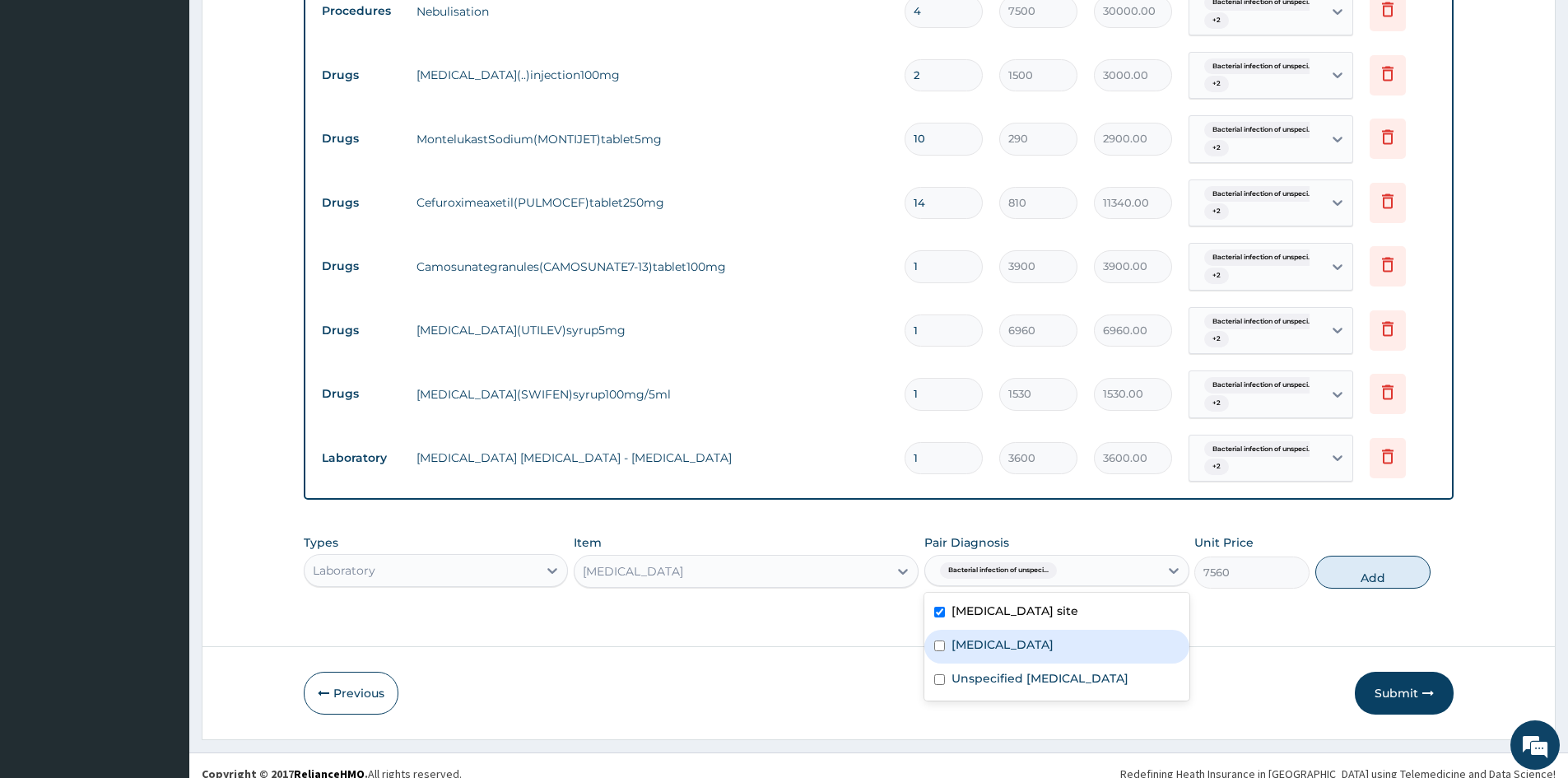
click at [936, 652] on div "Malaria unspecified" at bounding box center [1057, 647] width 264 height 34
checkbox input "true"
click at [941, 689] on div "Unspecified asthma" at bounding box center [1057, 681] width 264 height 34
checkbox input "true"
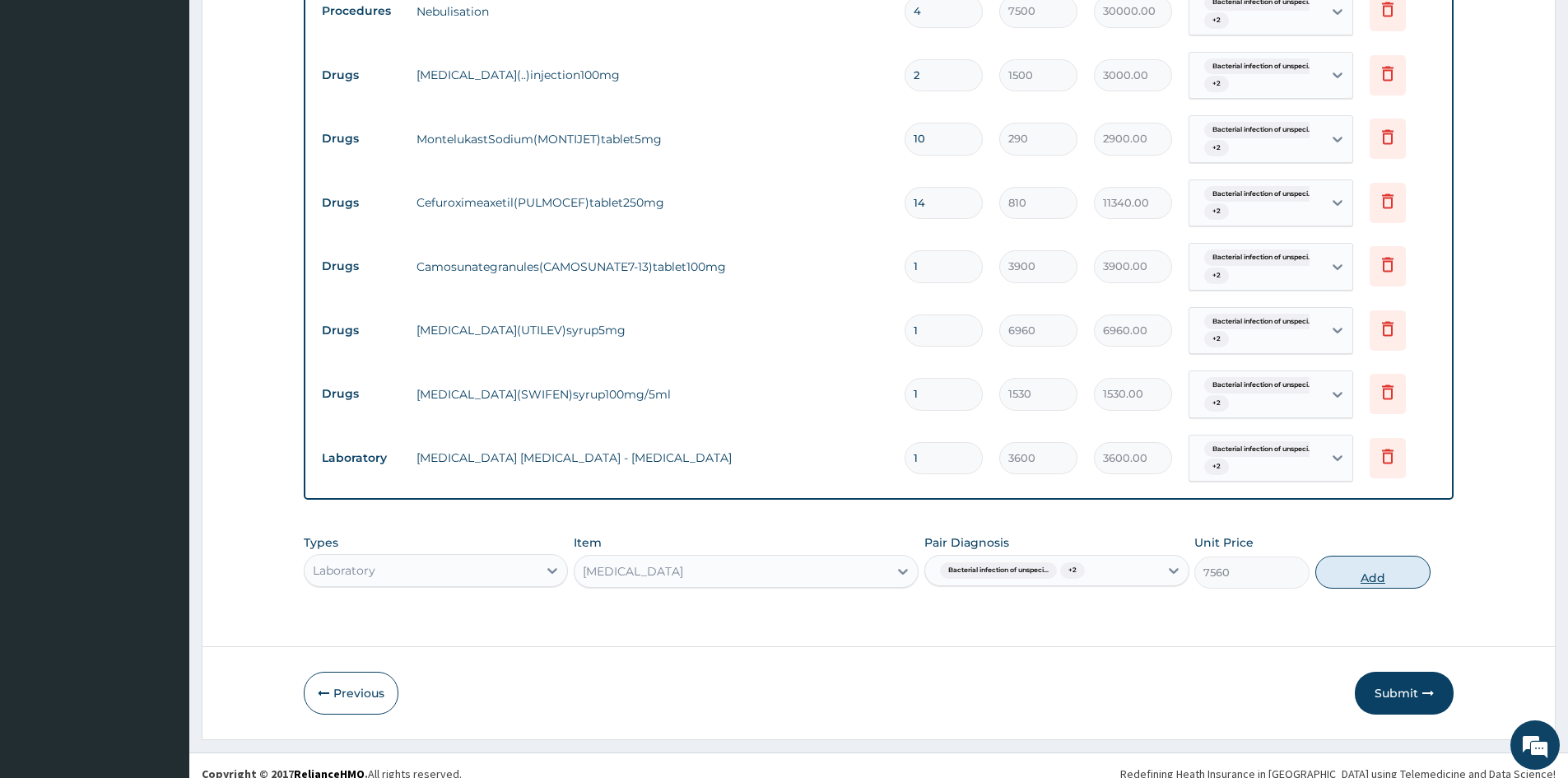
click at [1398, 575] on button "Add" at bounding box center [1373, 573] width 116 height 33
type input "0"
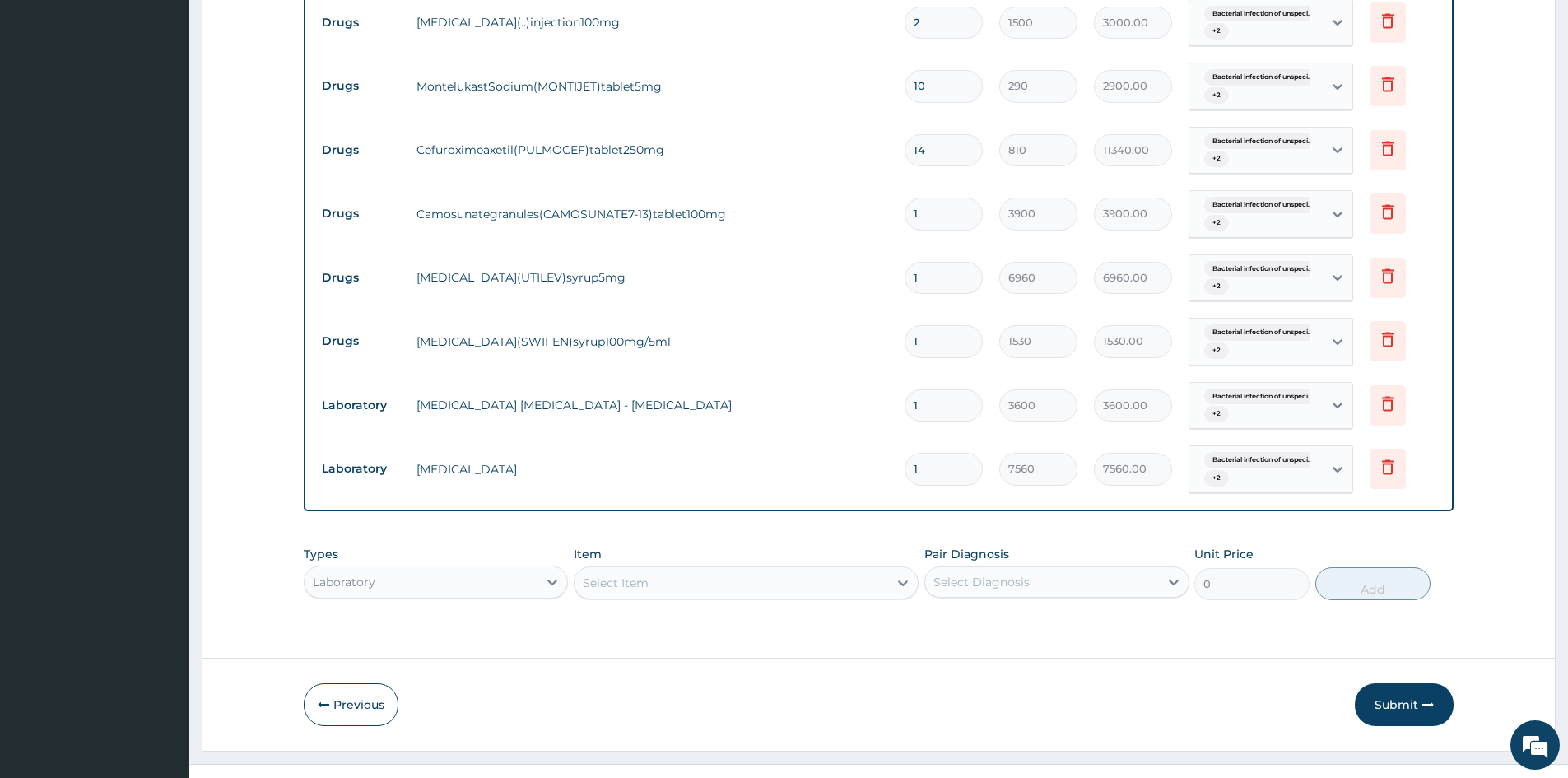
scroll to position [805, 0]
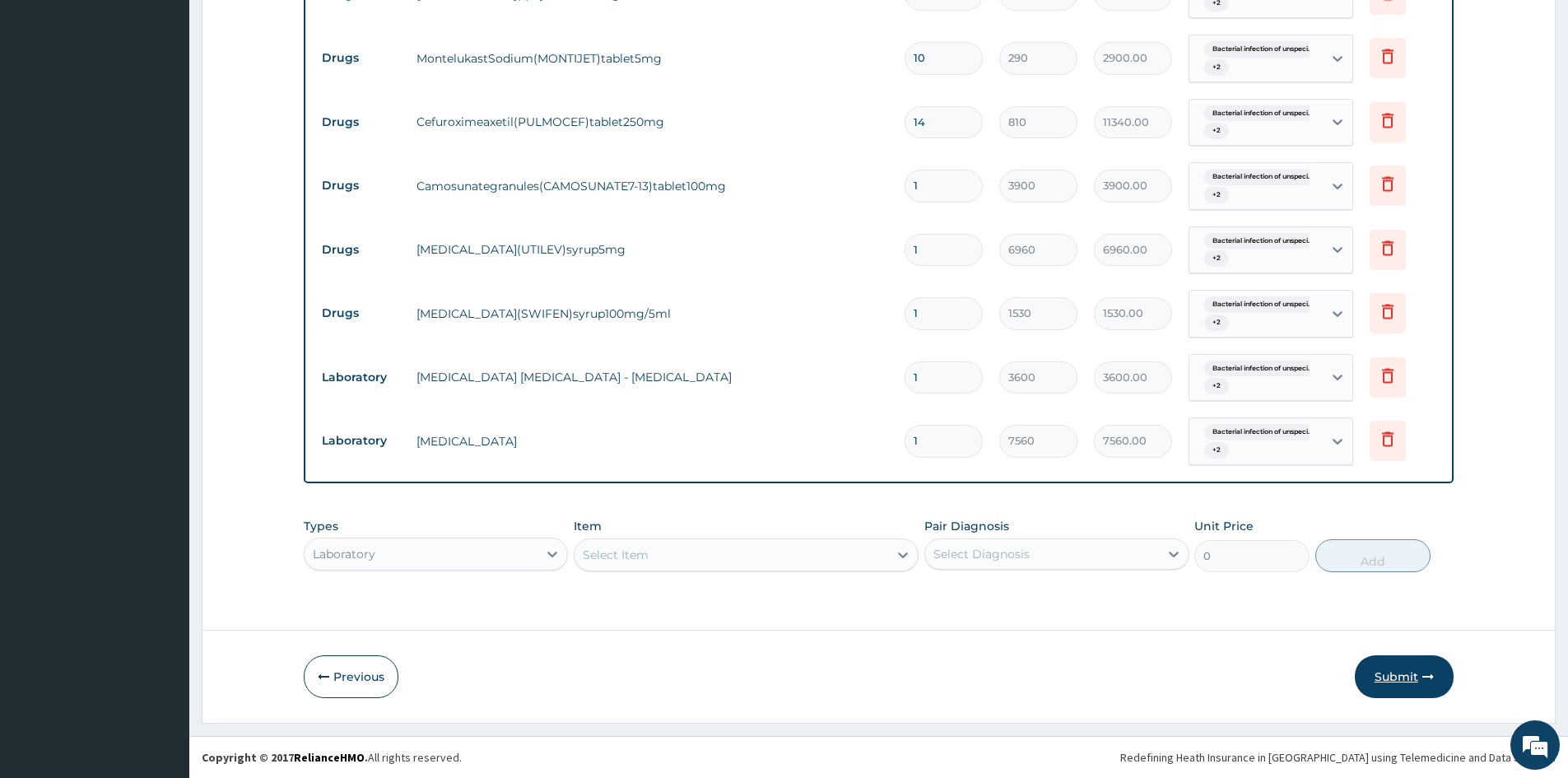
click at [1394, 668] on button "Submit" at bounding box center [1404, 677] width 99 height 43
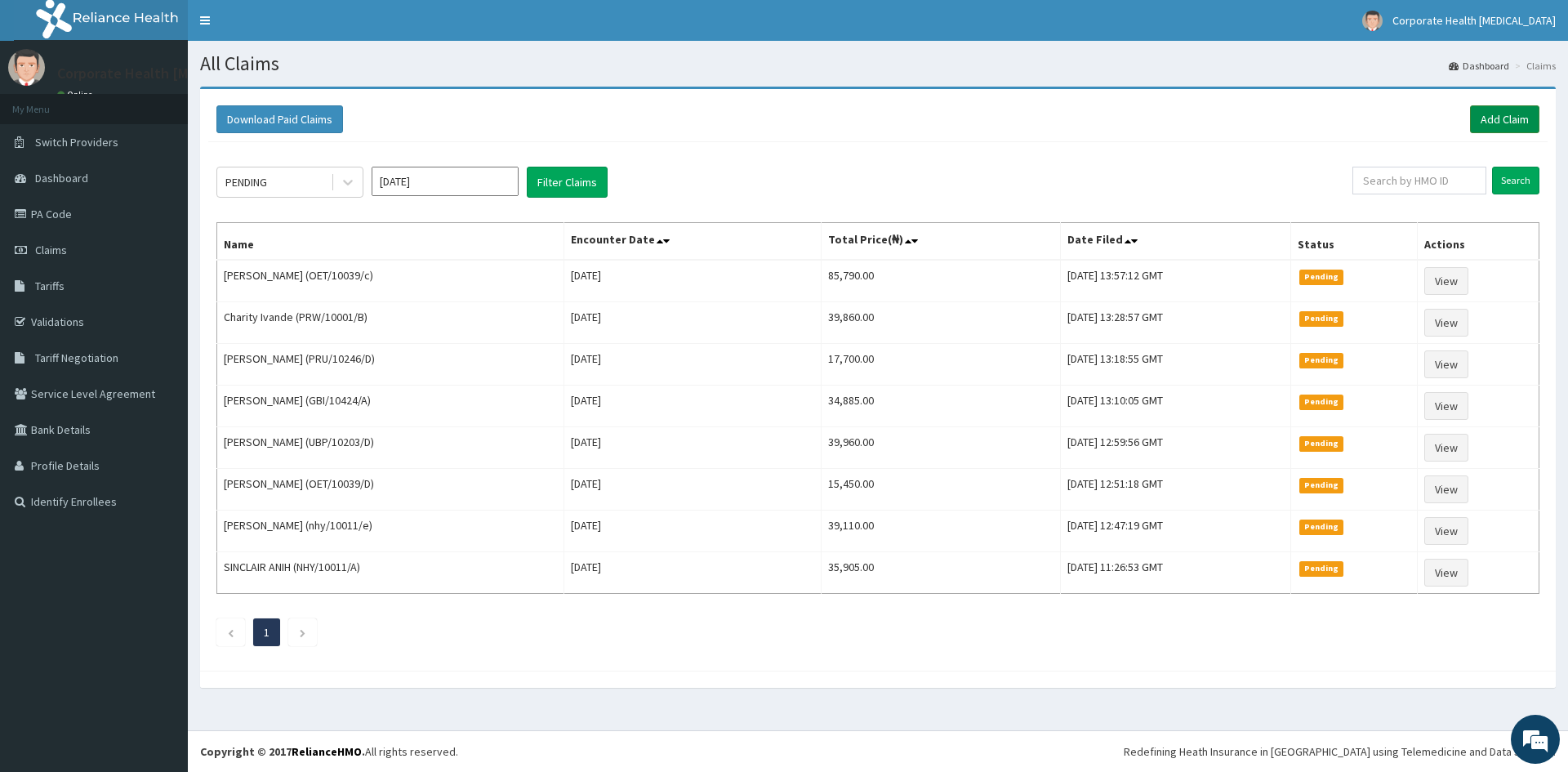
click at [1506, 123] on link "Add Claim" at bounding box center [1505, 120] width 69 height 28
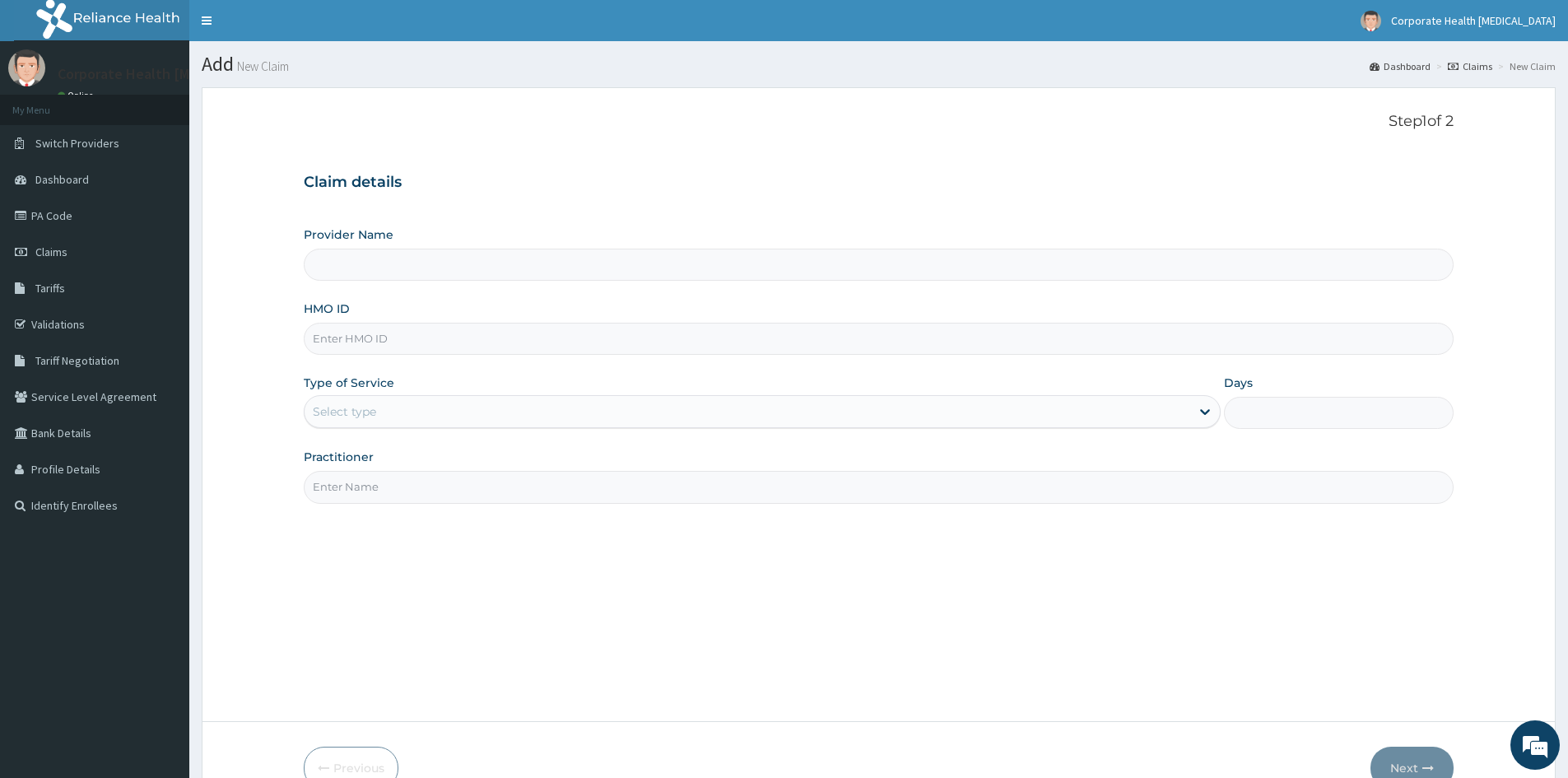
click at [418, 245] on div "Provider Name" at bounding box center [879, 253] width 1150 height 54
click at [411, 261] on input "Provider Name" at bounding box center [879, 264] width 1150 height 32
type input "CHILDCARE AND WELLNESS CLINICS"
click at [435, 327] on input "HMO ID" at bounding box center [879, 338] width 1150 height 32
drag, startPoint x: 449, startPoint y: 326, endPoint x: 386, endPoint y: 338, distance: 64.1
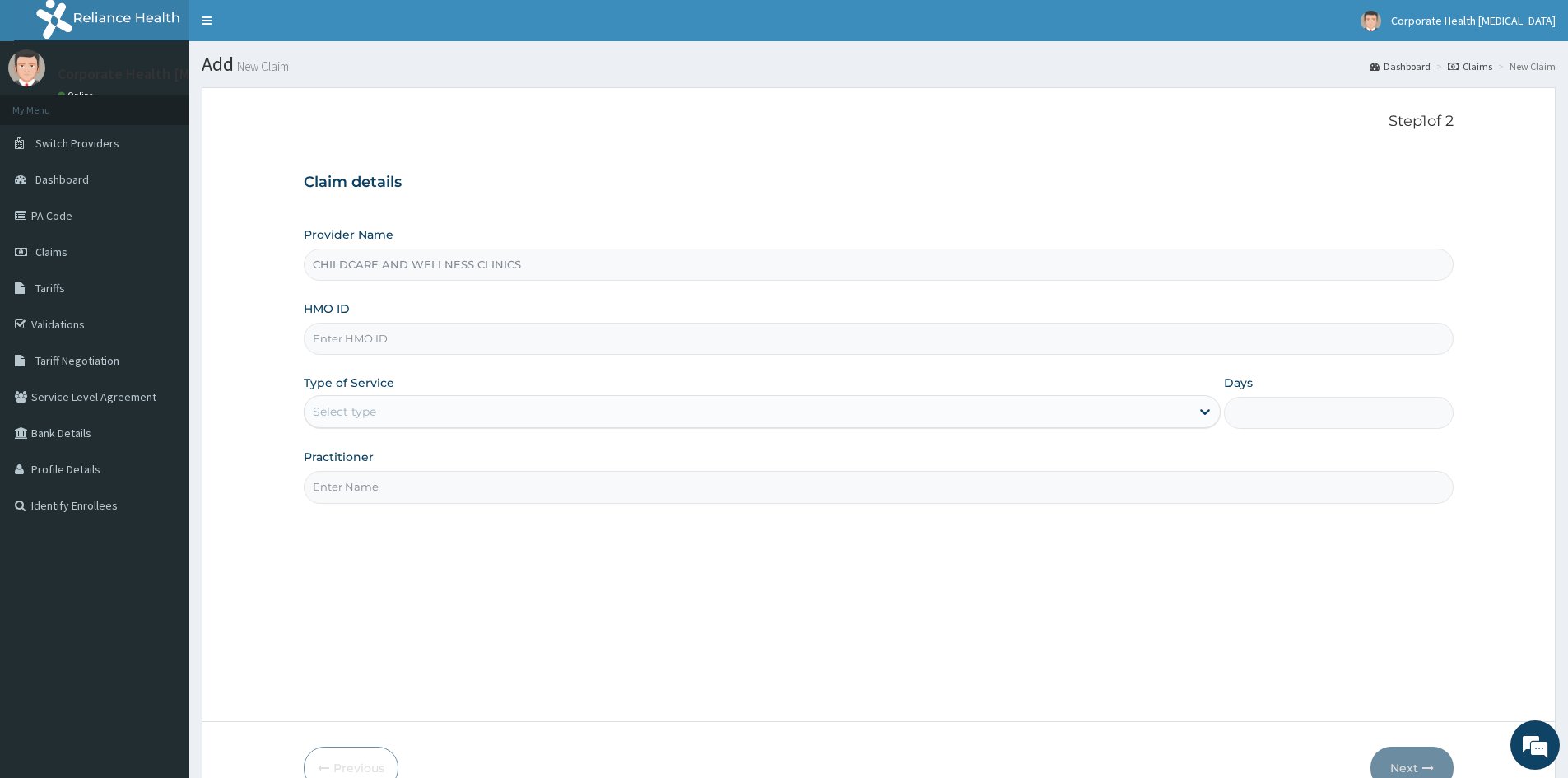
paste input "ESC/10025/A"
type input "ESC/10025/A"
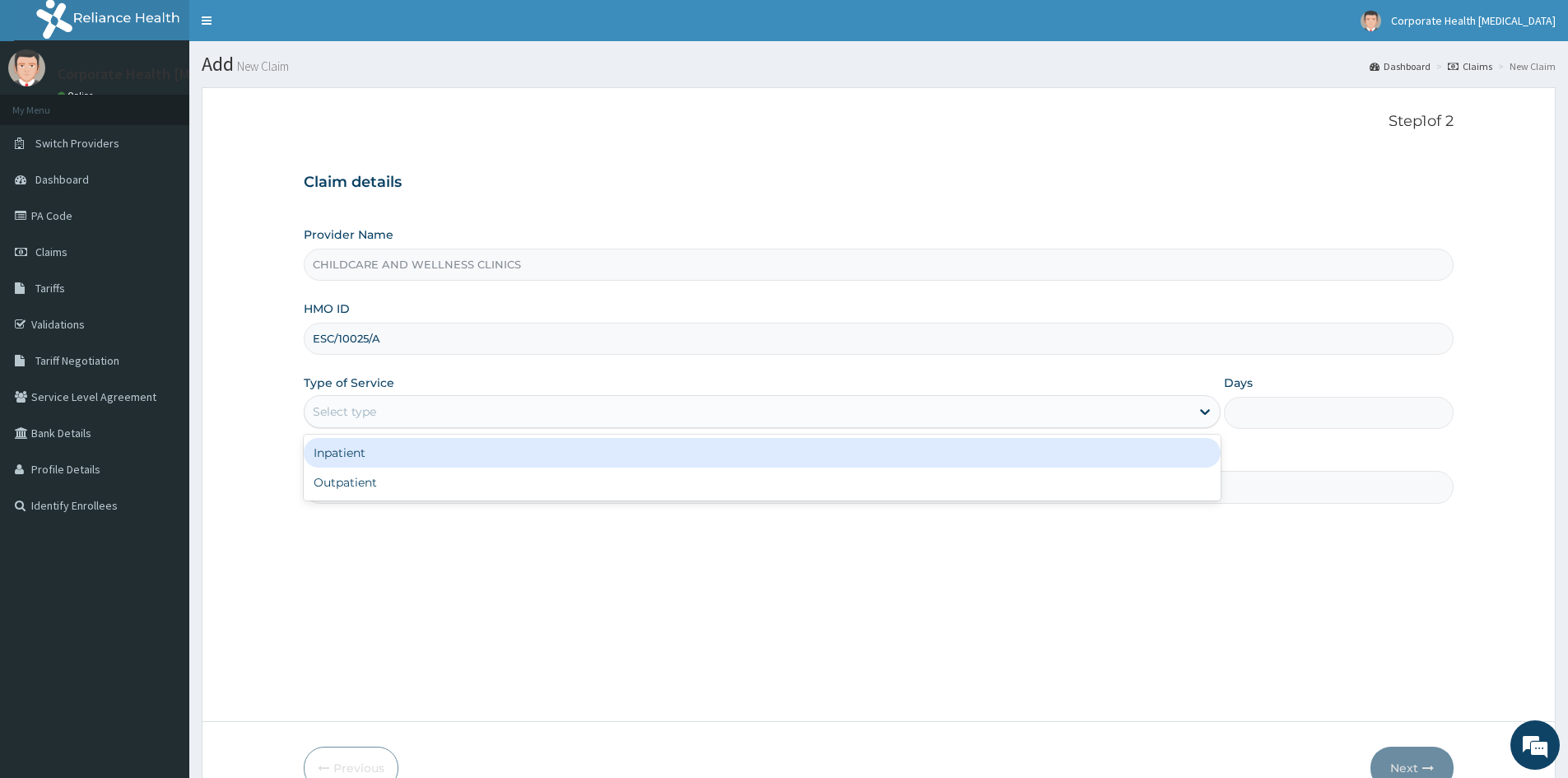
drag, startPoint x: 420, startPoint y: 401, endPoint x: 420, endPoint y: 411, distance: 10.0
click at [420, 406] on div "Select type" at bounding box center [748, 412] width 886 height 27
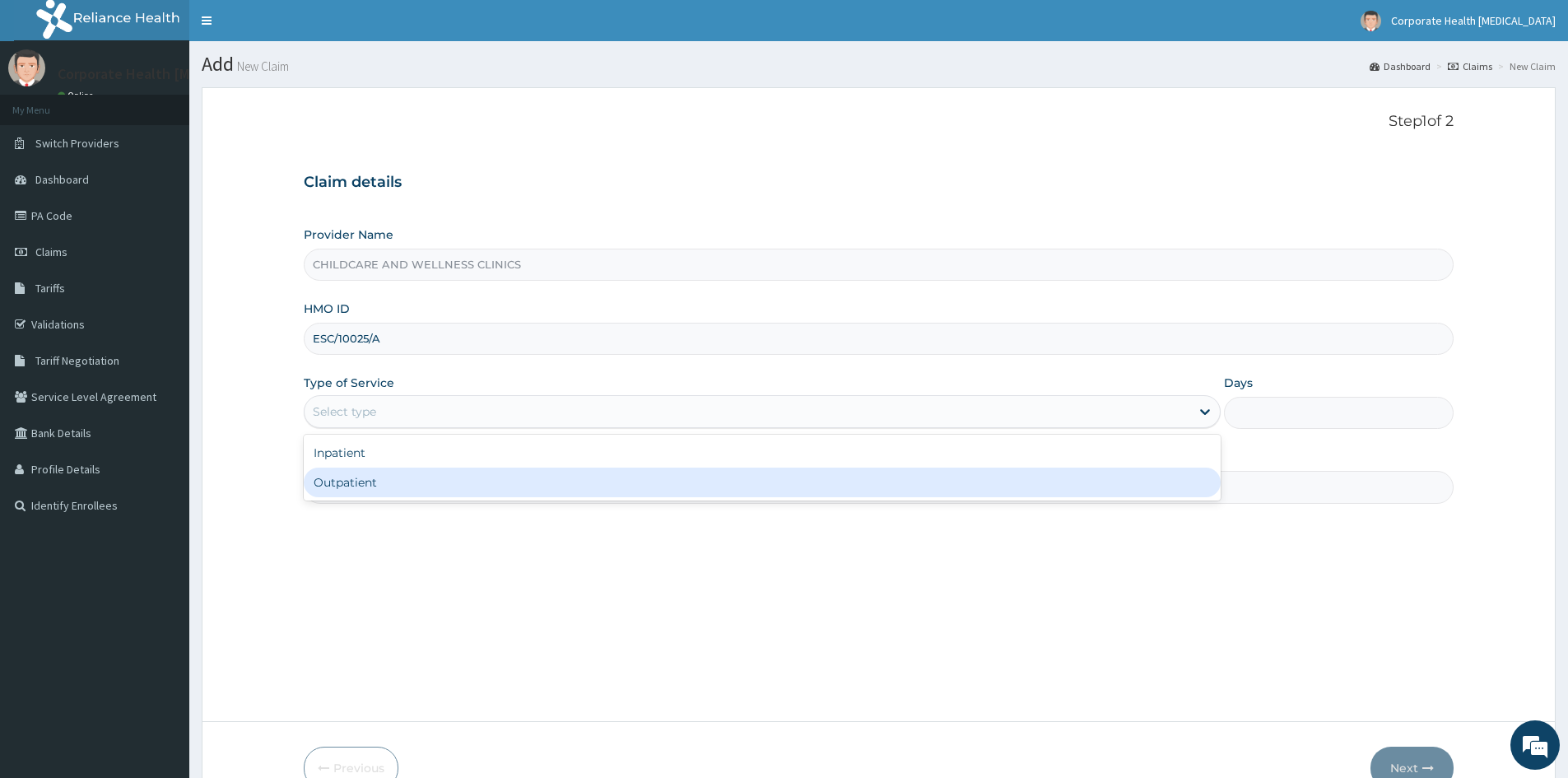
click at [428, 492] on div "Outpatient" at bounding box center [763, 483] width 917 height 30
type input "1"
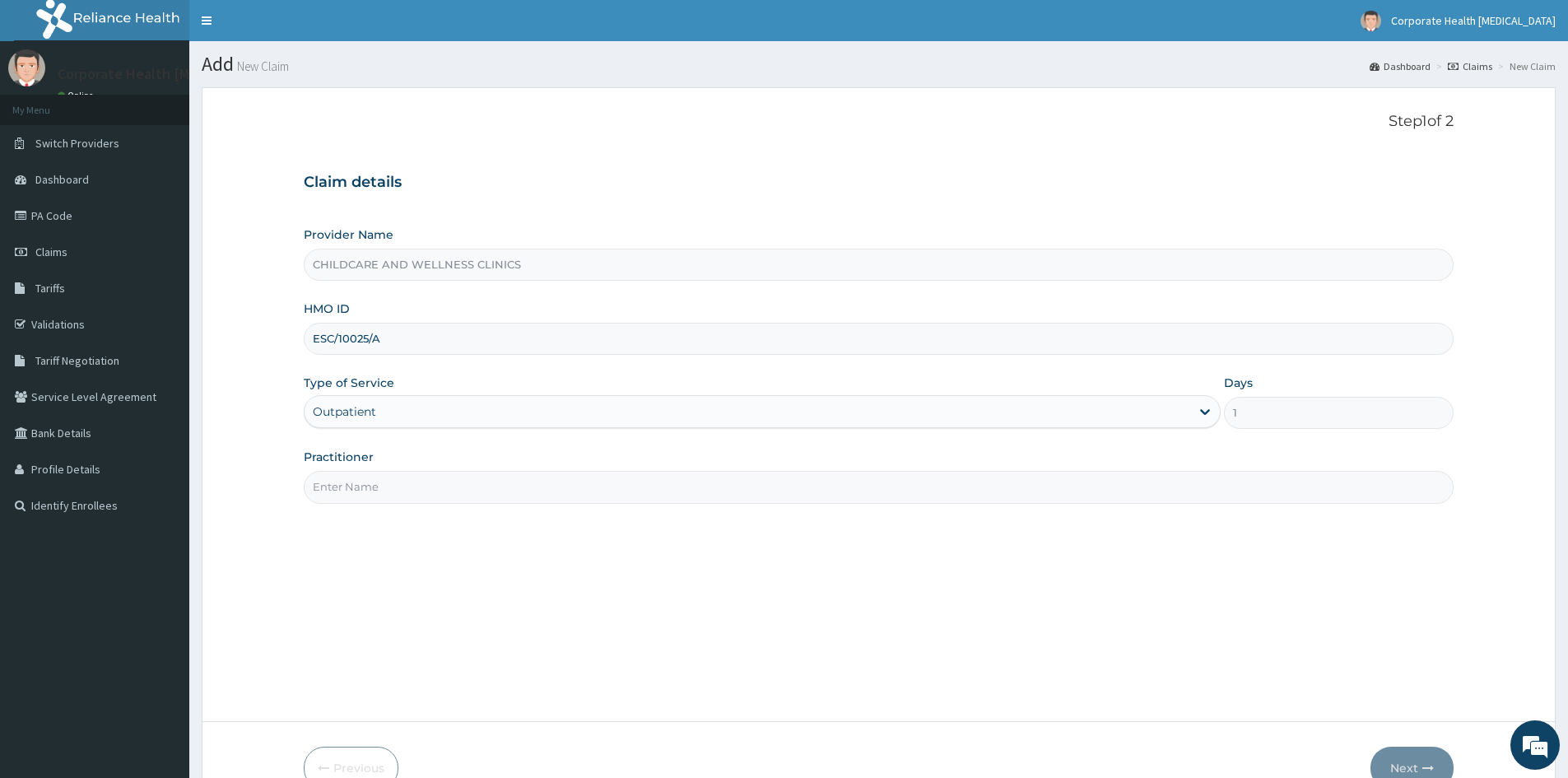
click at [449, 490] on input "Practitioner" at bounding box center [879, 487] width 1150 height 32
click at [401, 493] on input "Practitioner" at bounding box center [879, 487] width 1150 height 32
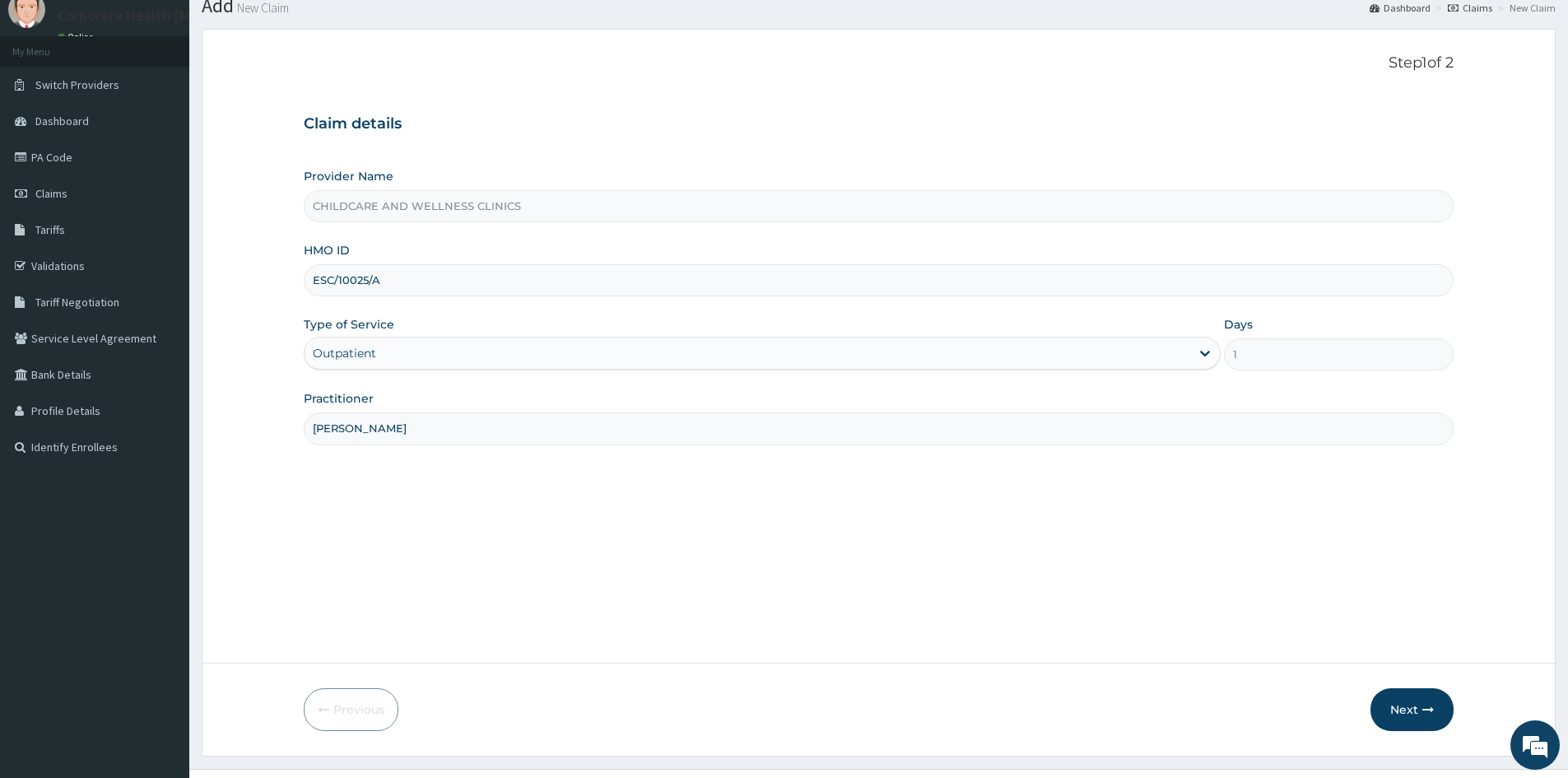
scroll to position [82, 0]
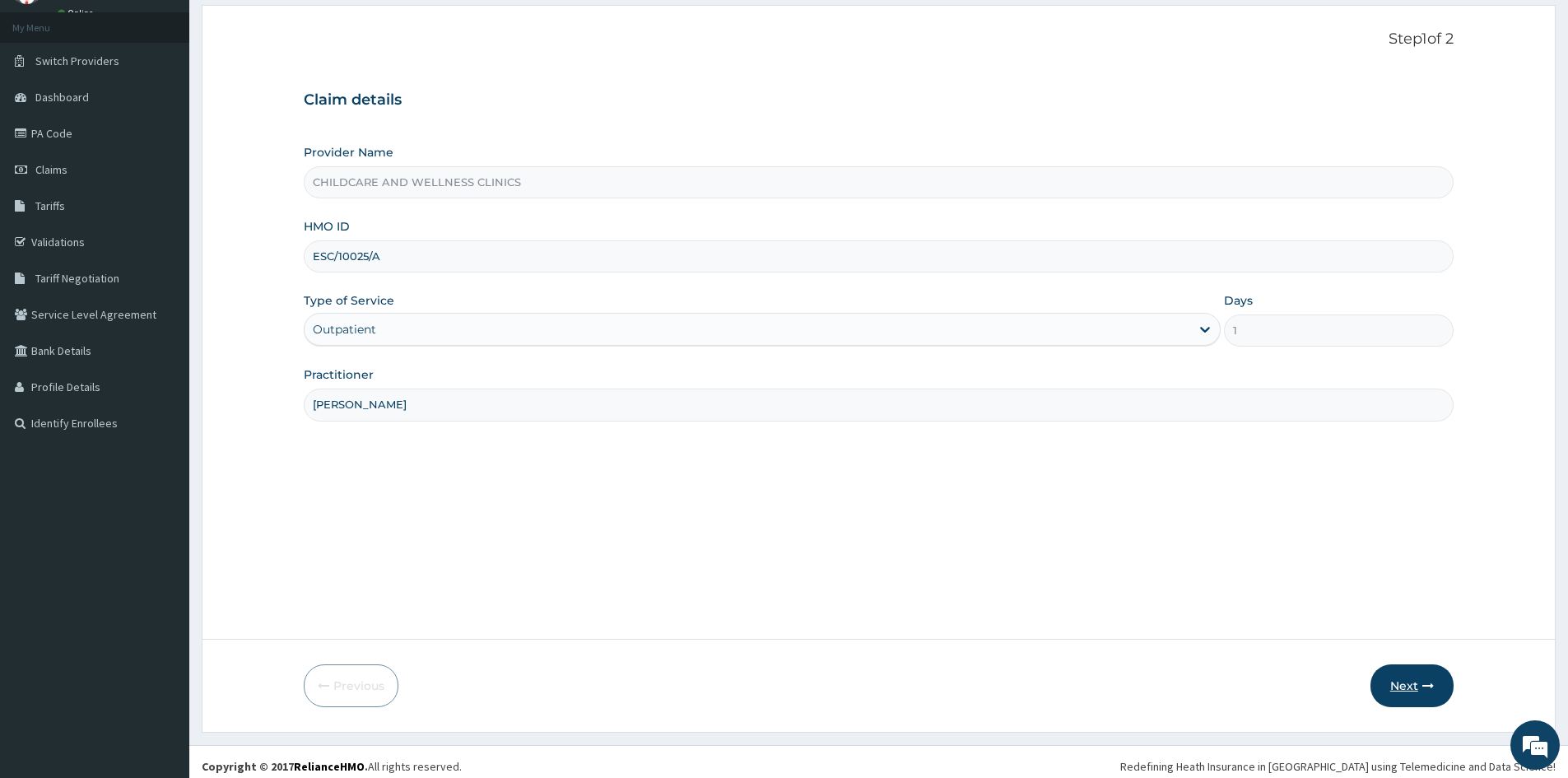
type input "[PERSON_NAME]"
click at [1427, 680] on icon "button" at bounding box center [1428, 686] width 12 height 12
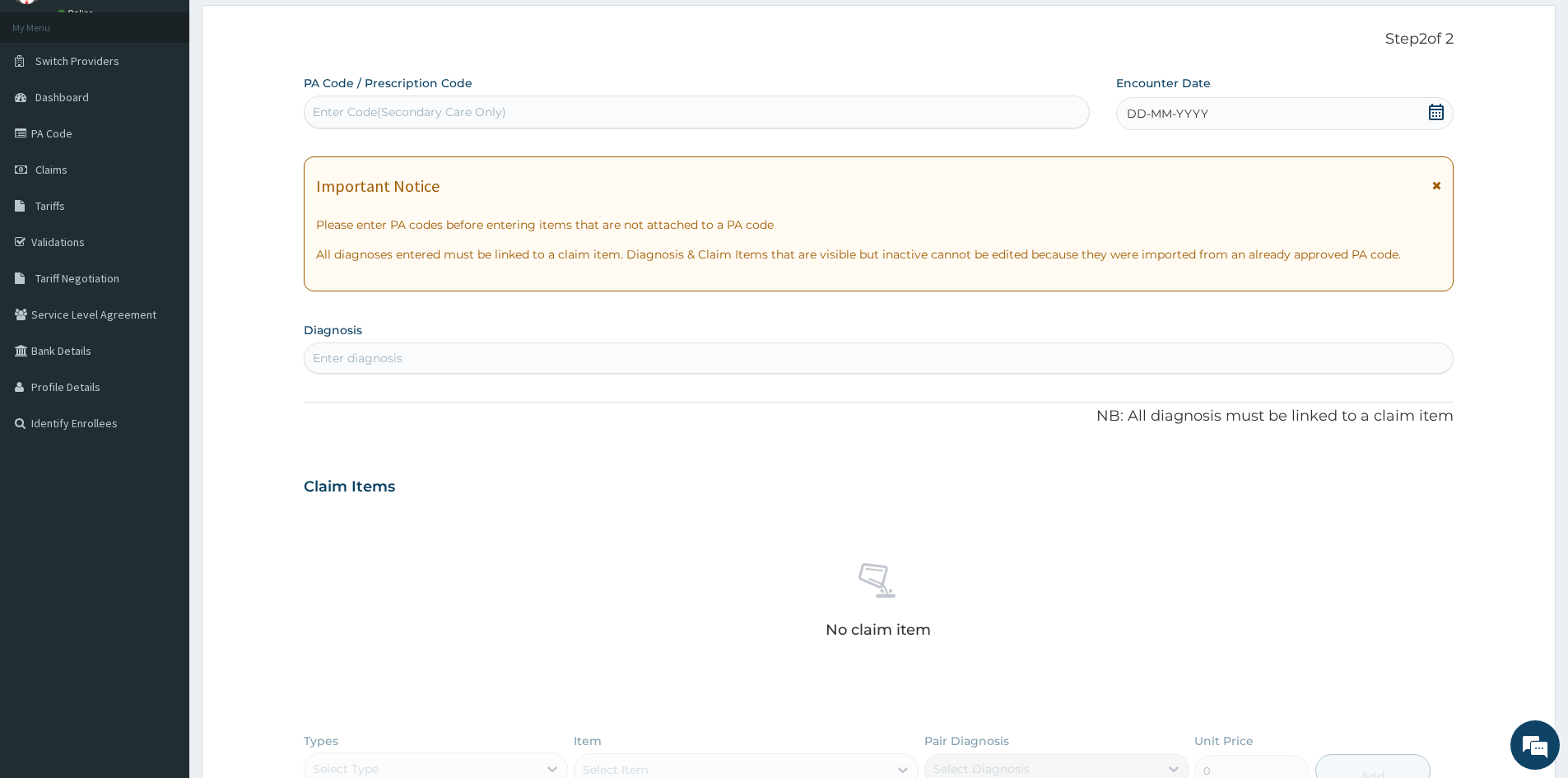
click at [1322, 119] on div "DD-MM-YYYY" at bounding box center [1284, 114] width 337 height 33
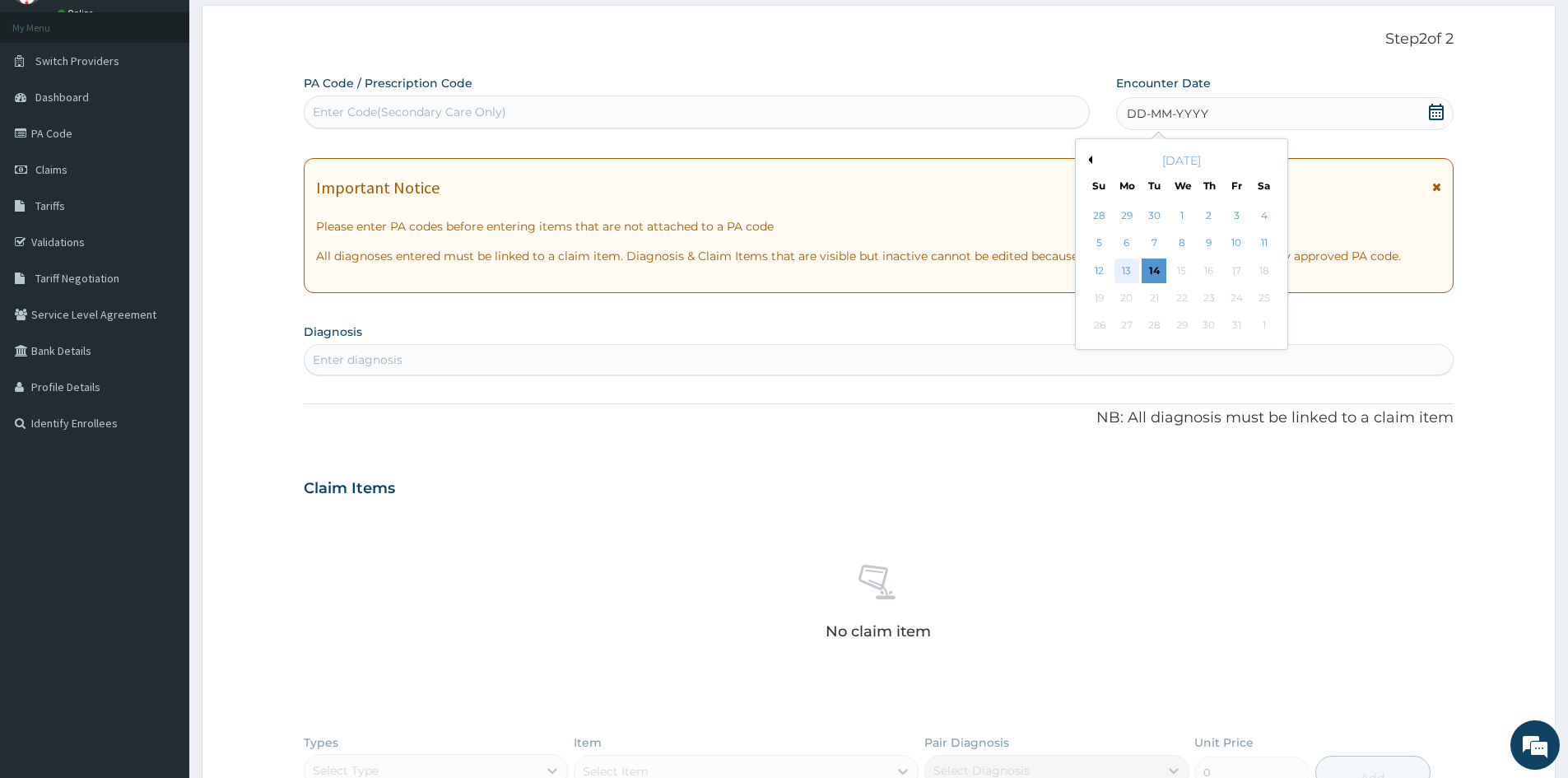
click at [1122, 263] on div "13" at bounding box center [1127, 271] width 25 height 25
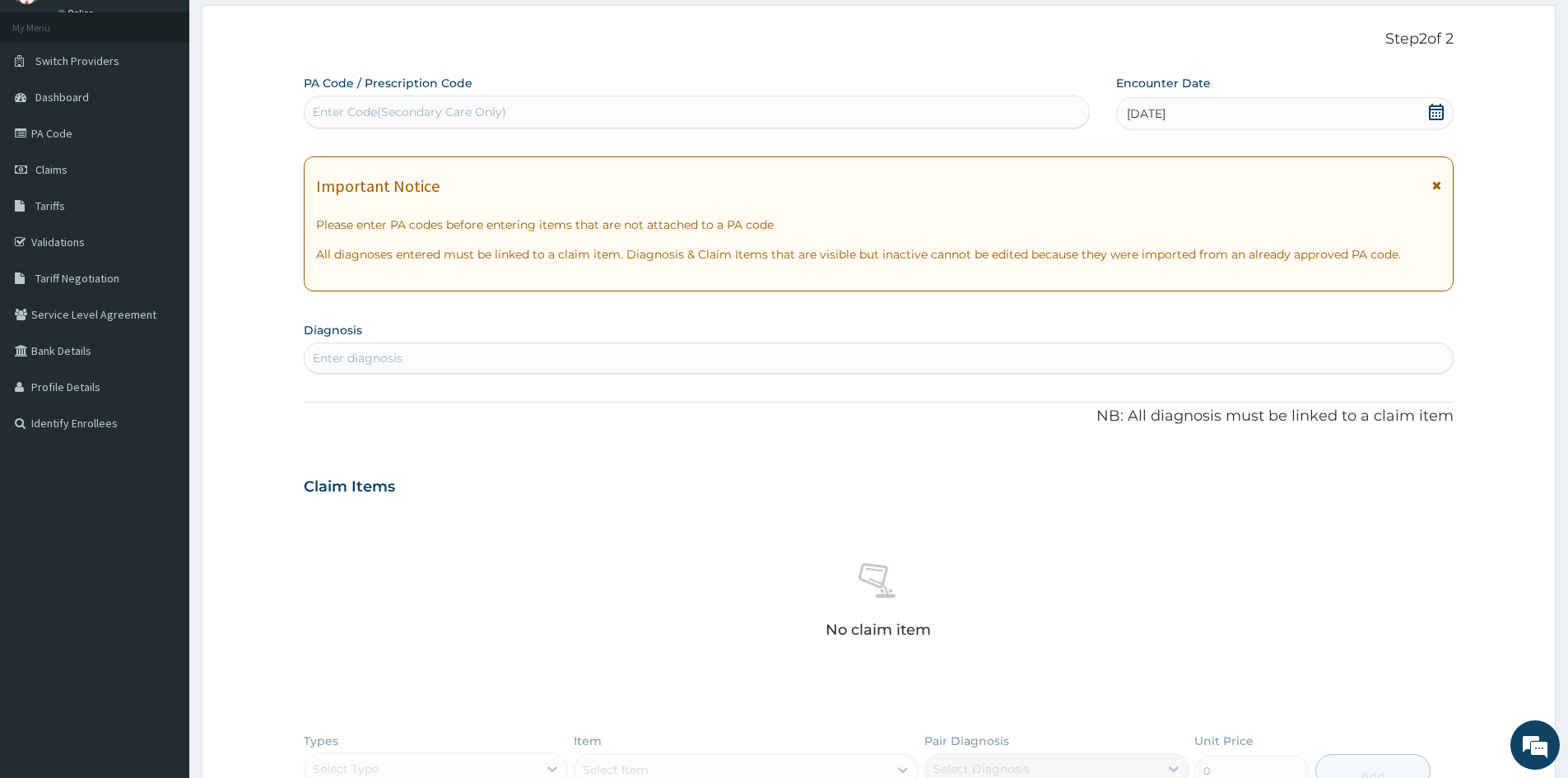
drag, startPoint x: 494, startPoint y: 106, endPoint x: 468, endPoint y: 96, distance: 27.9
click at [468, 96] on div "Enter Code(Secondary Care Only)" at bounding box center [697, 112] width 786 height 33
paste input "PA/CDF014"
type input "PA/CDF014"
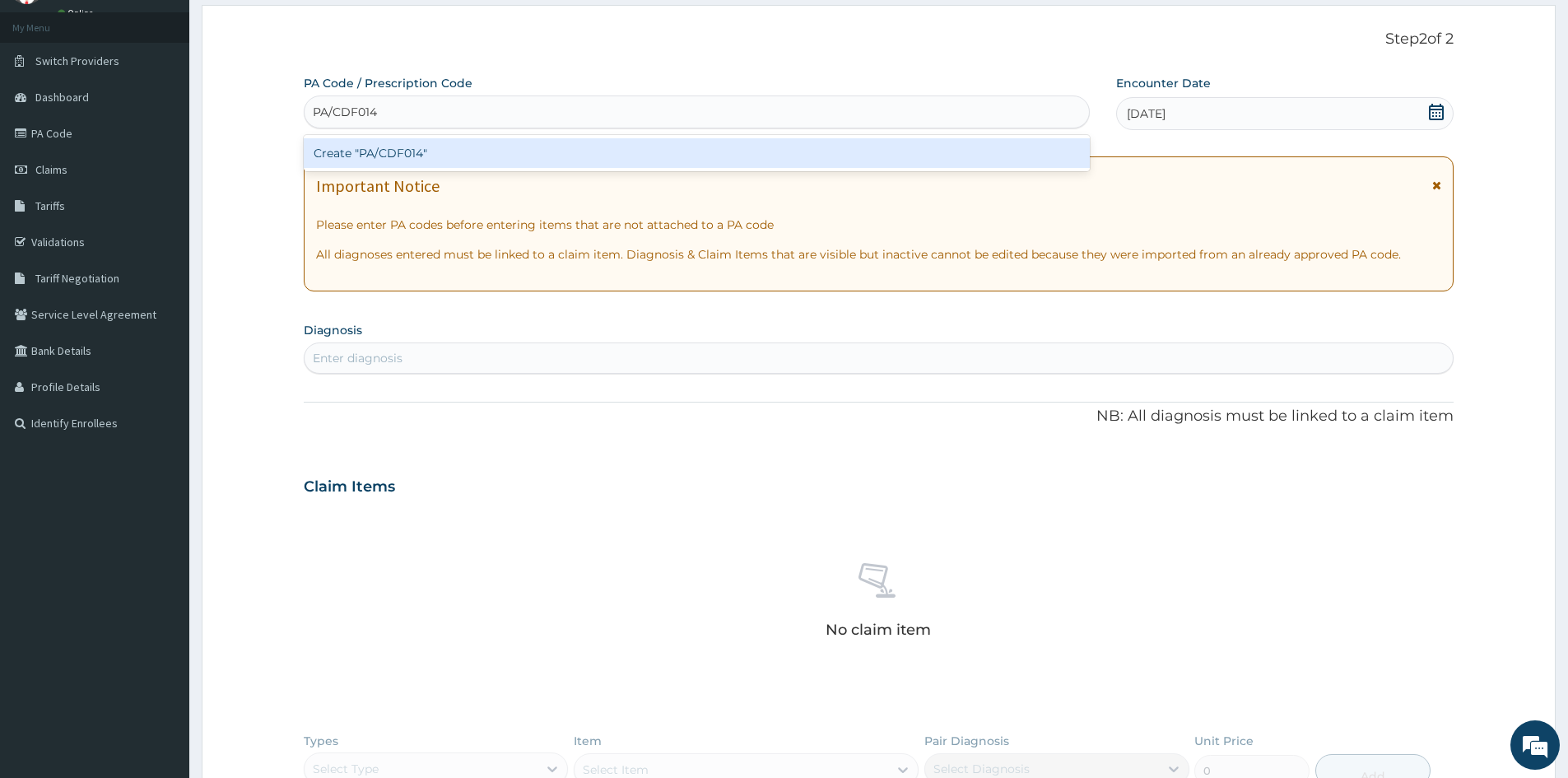
click at [356, 158] on div "Create "PA/CDF014"" at bounding box center [697, 153] width 786 height 30
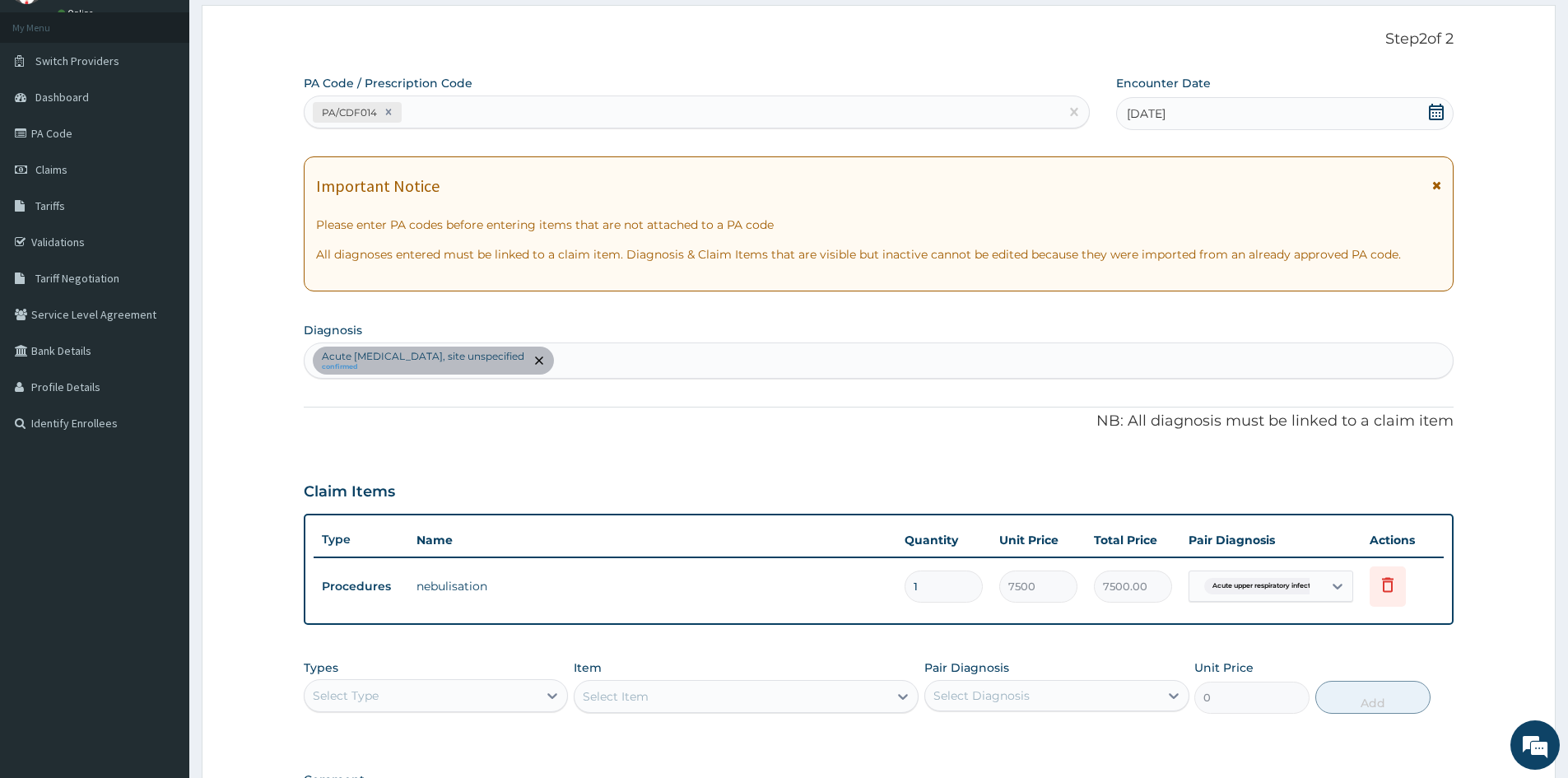
click at [665, 357] on div "Acute upper respiratory infection, site unspecified confirmed" at bounding box center [879, 361] width 1148 height 35
type input "CONVULSION"
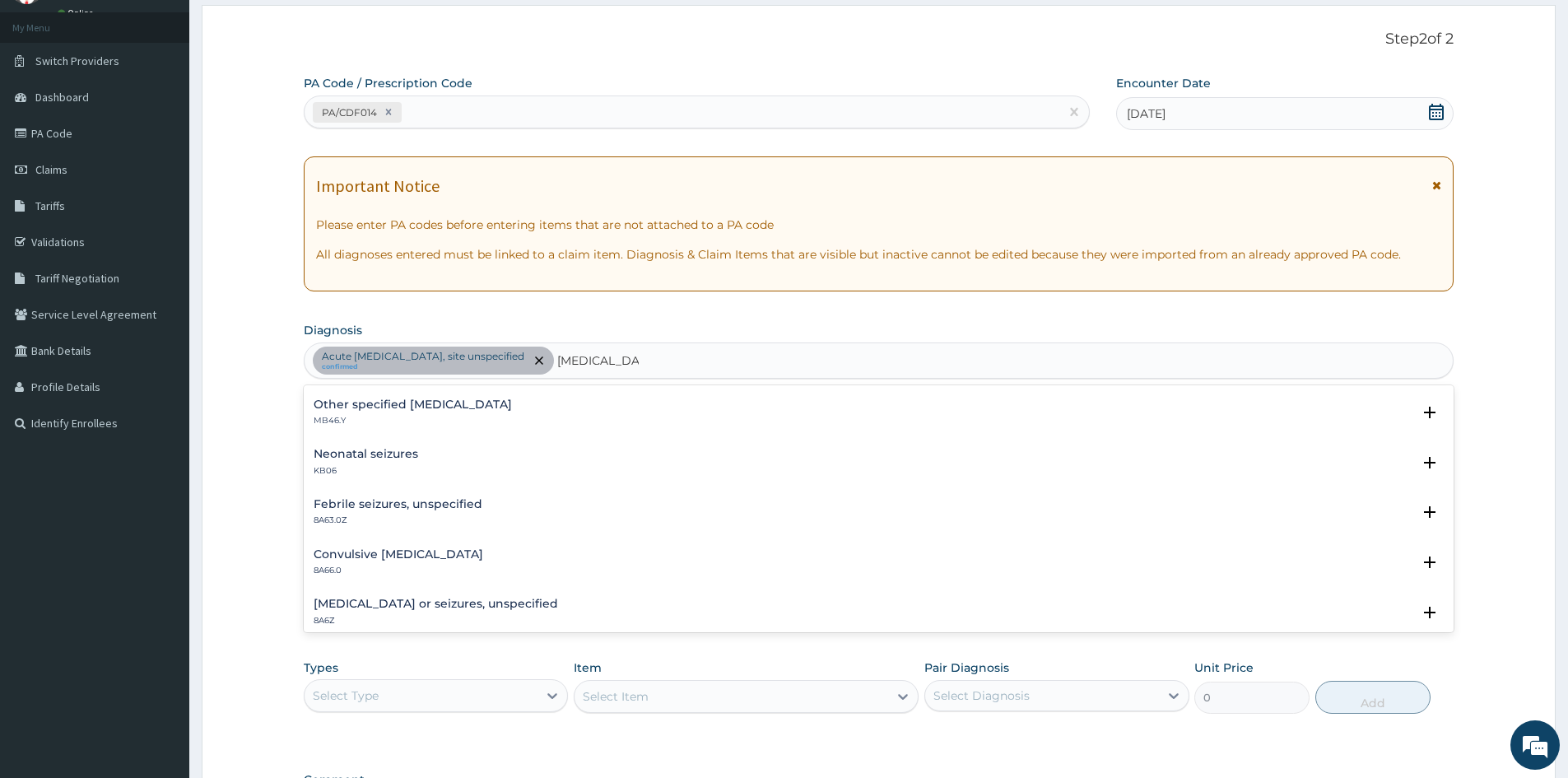
scroll to position [0, 0]
click at [340, 406] on h4 "Type of seizure, unspecified" at bounding box center [396, 401] width 165 height 12
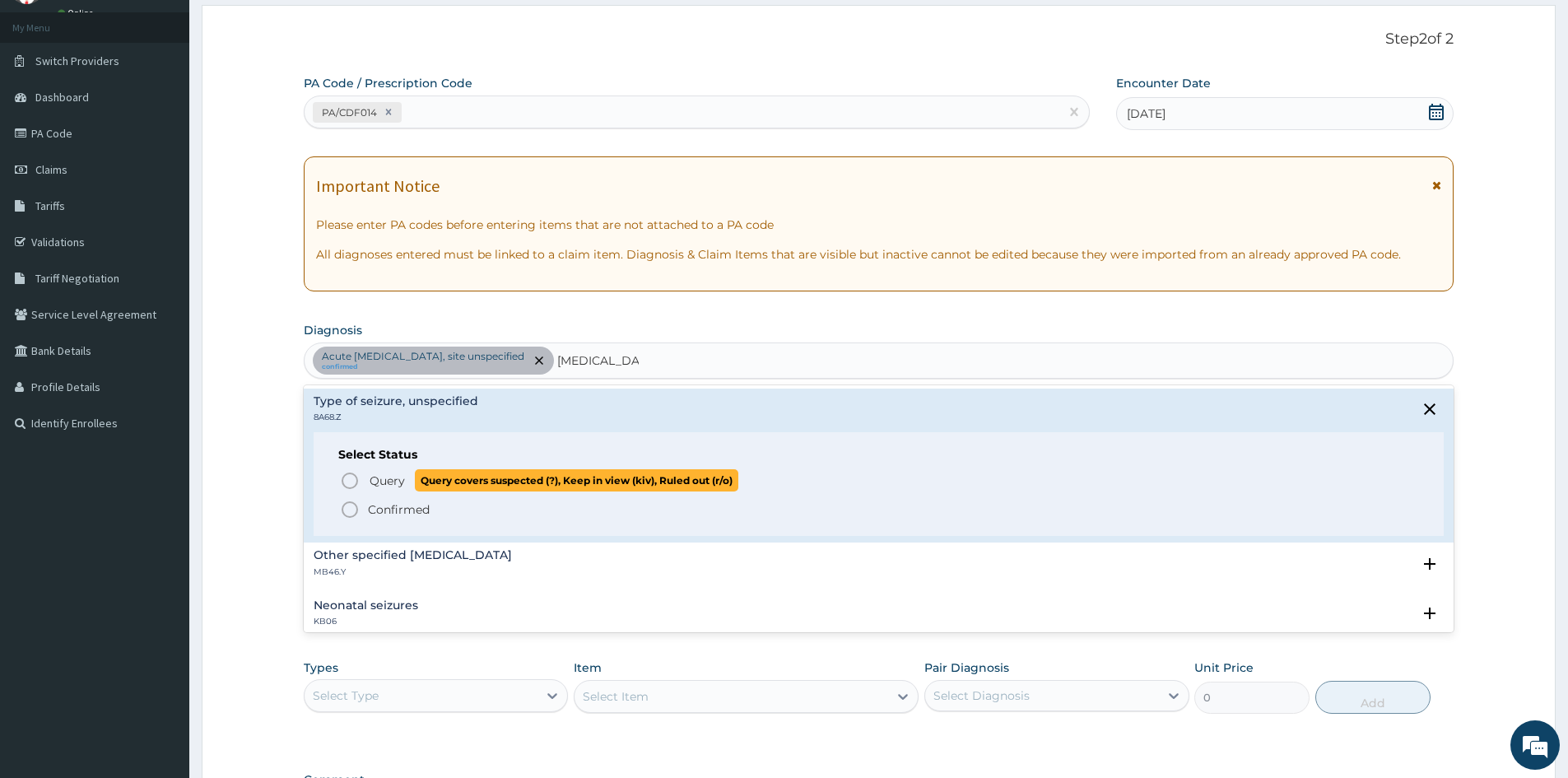
click at [356, 485] on circle "status option query" at bounding box center [350, 481] width 15 height 15
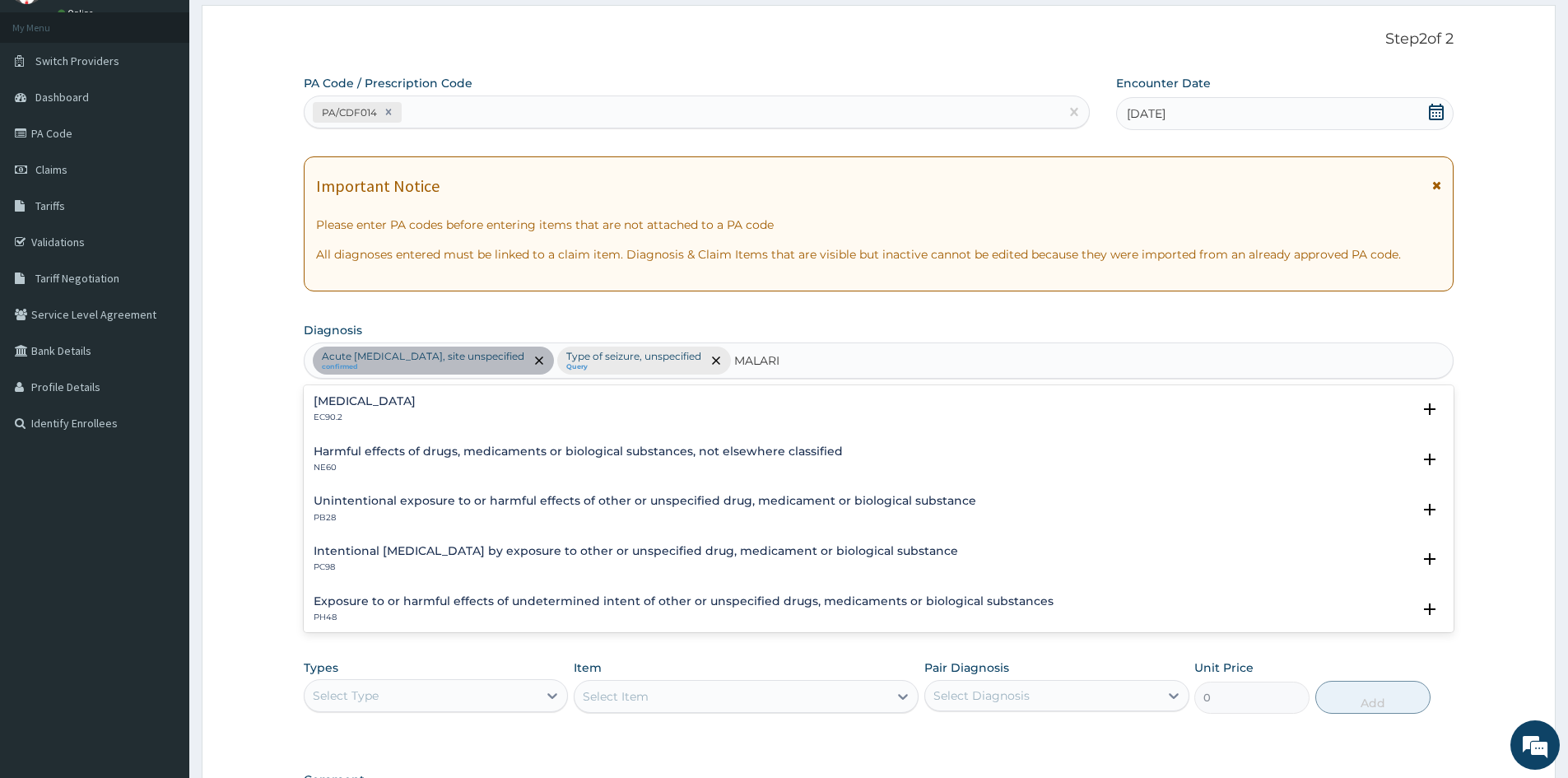
type input "MALARI"
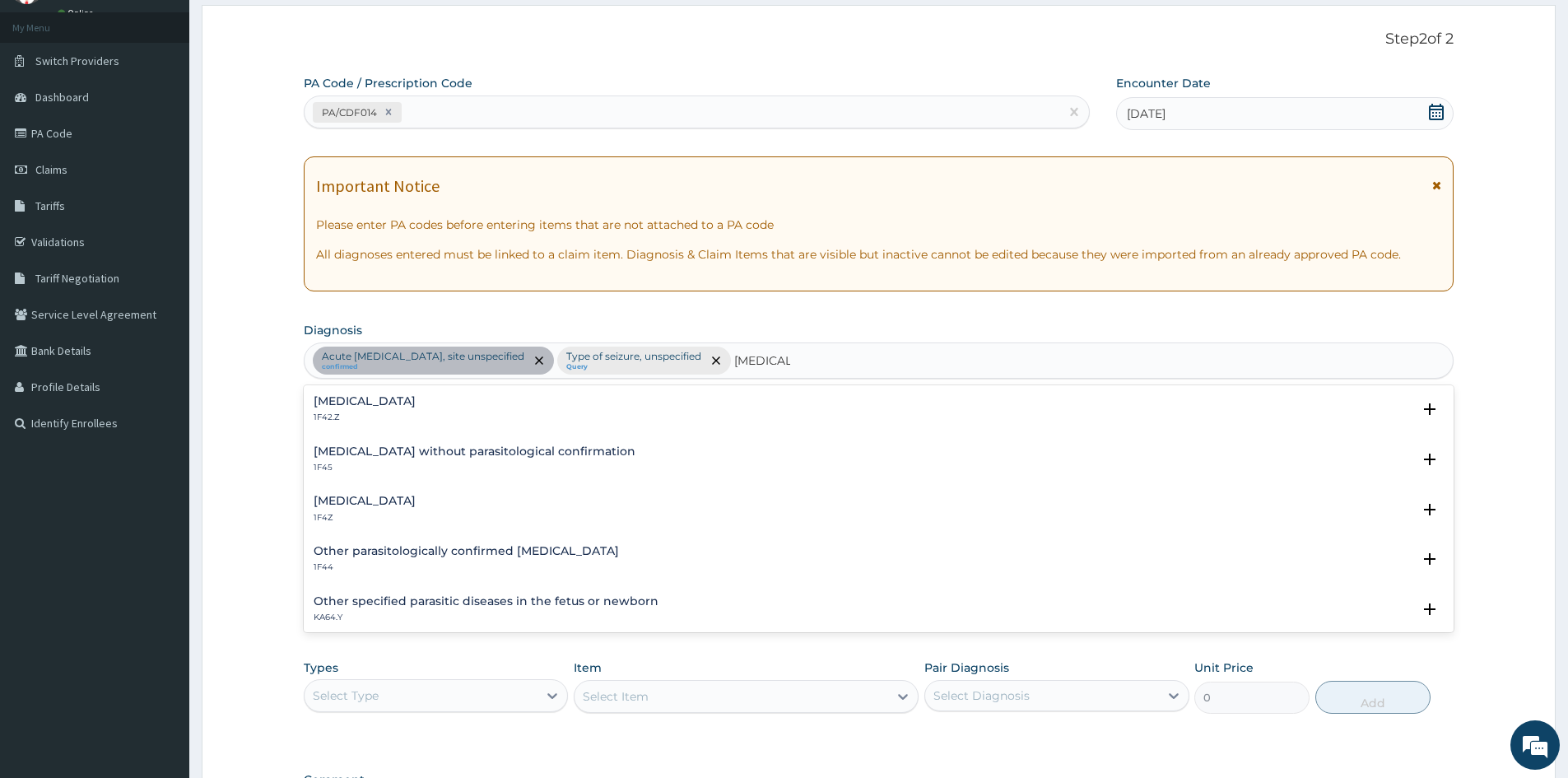
type input "[MEDICAL_DATA]"
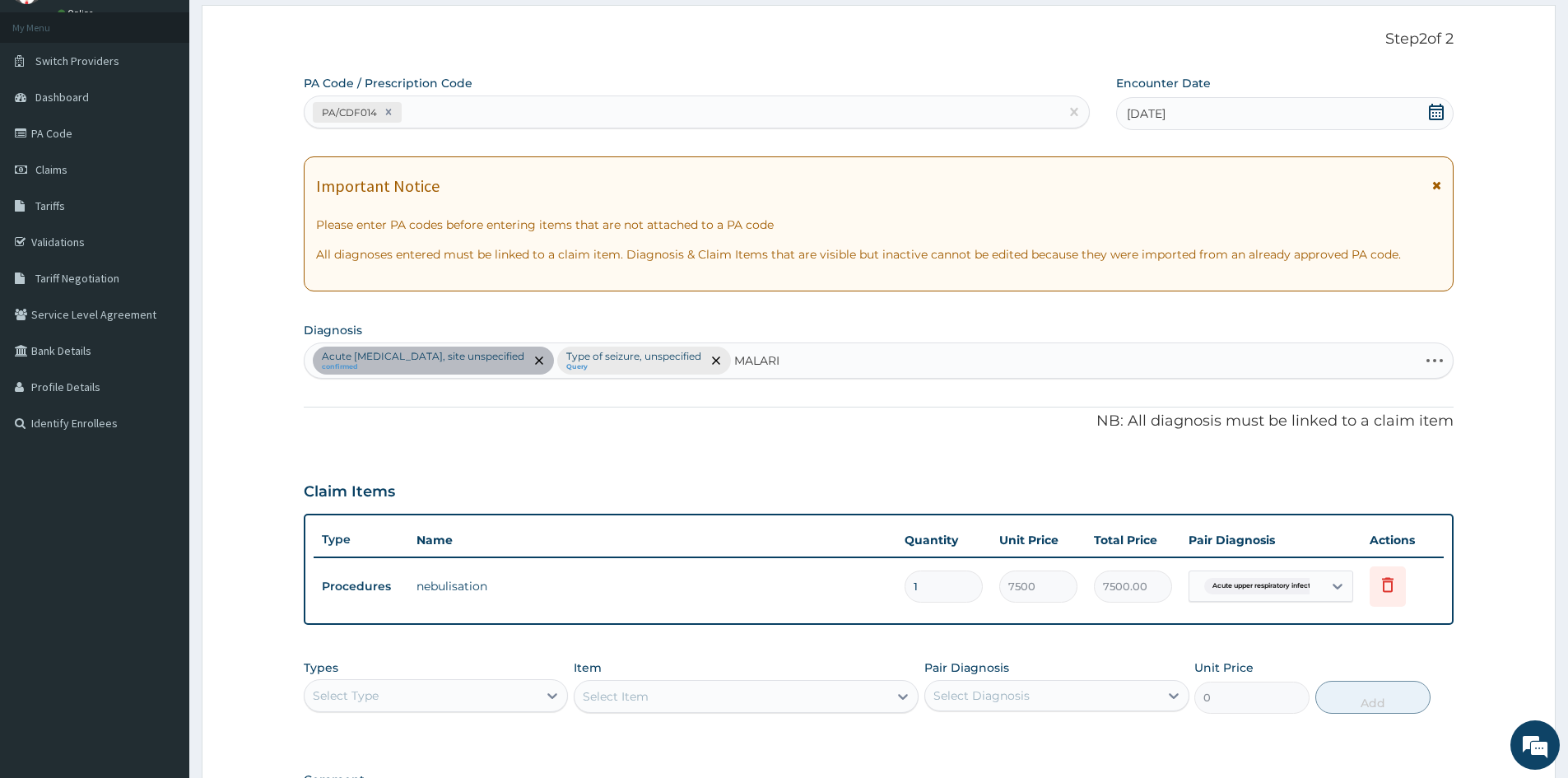
type input "[MEDICAL_DATA]"
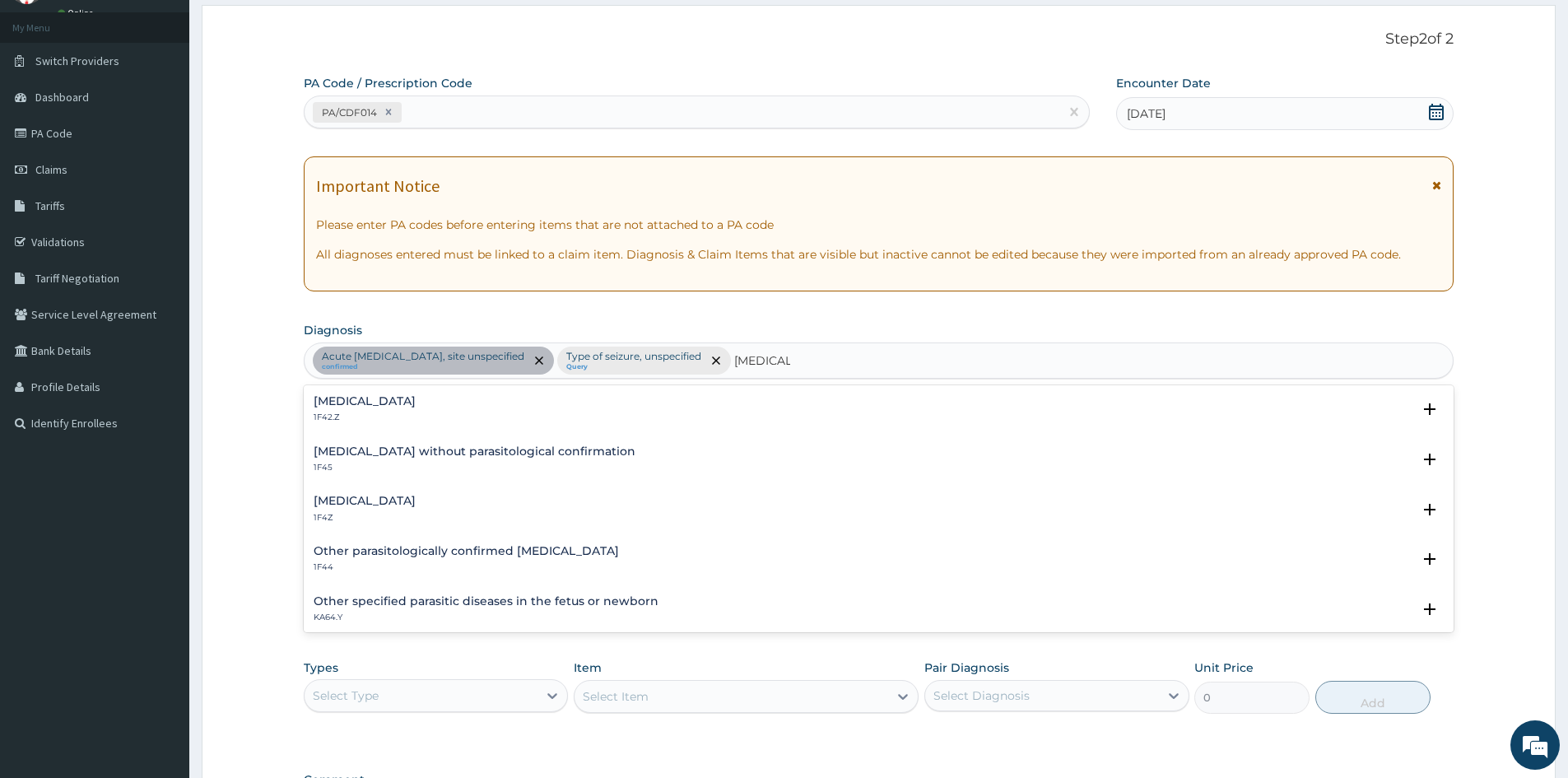
click at [415, 501] on h4 "[MEDICAL_DATA]" at bounding box center [364, 500] width 102 height 12
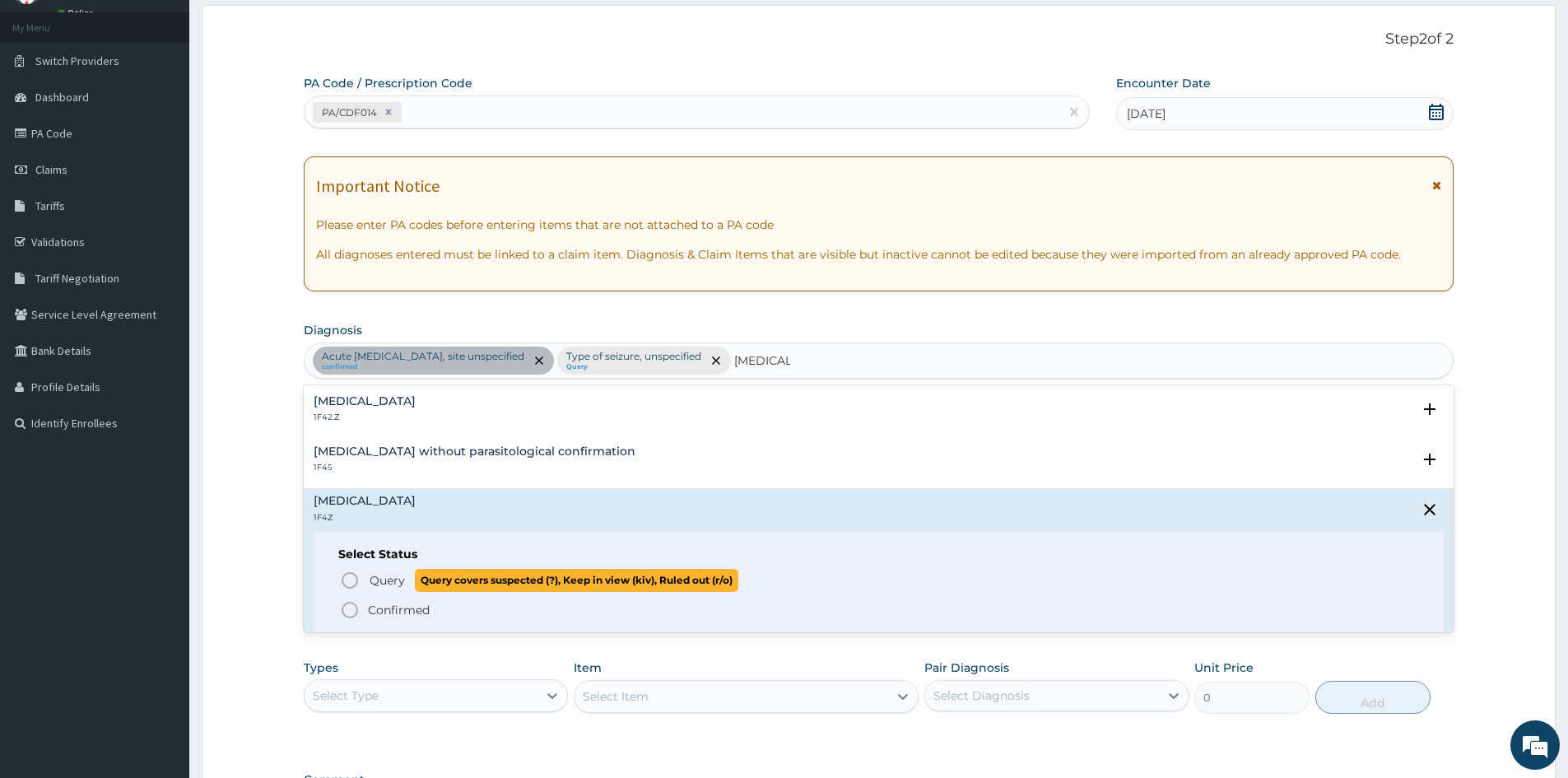
click at [361, 578] on span "Query Query covers suspected (?), Keep in view (kiv), Ruled out (r/o)" at bounding box center [879, 580] width 1079 height 22
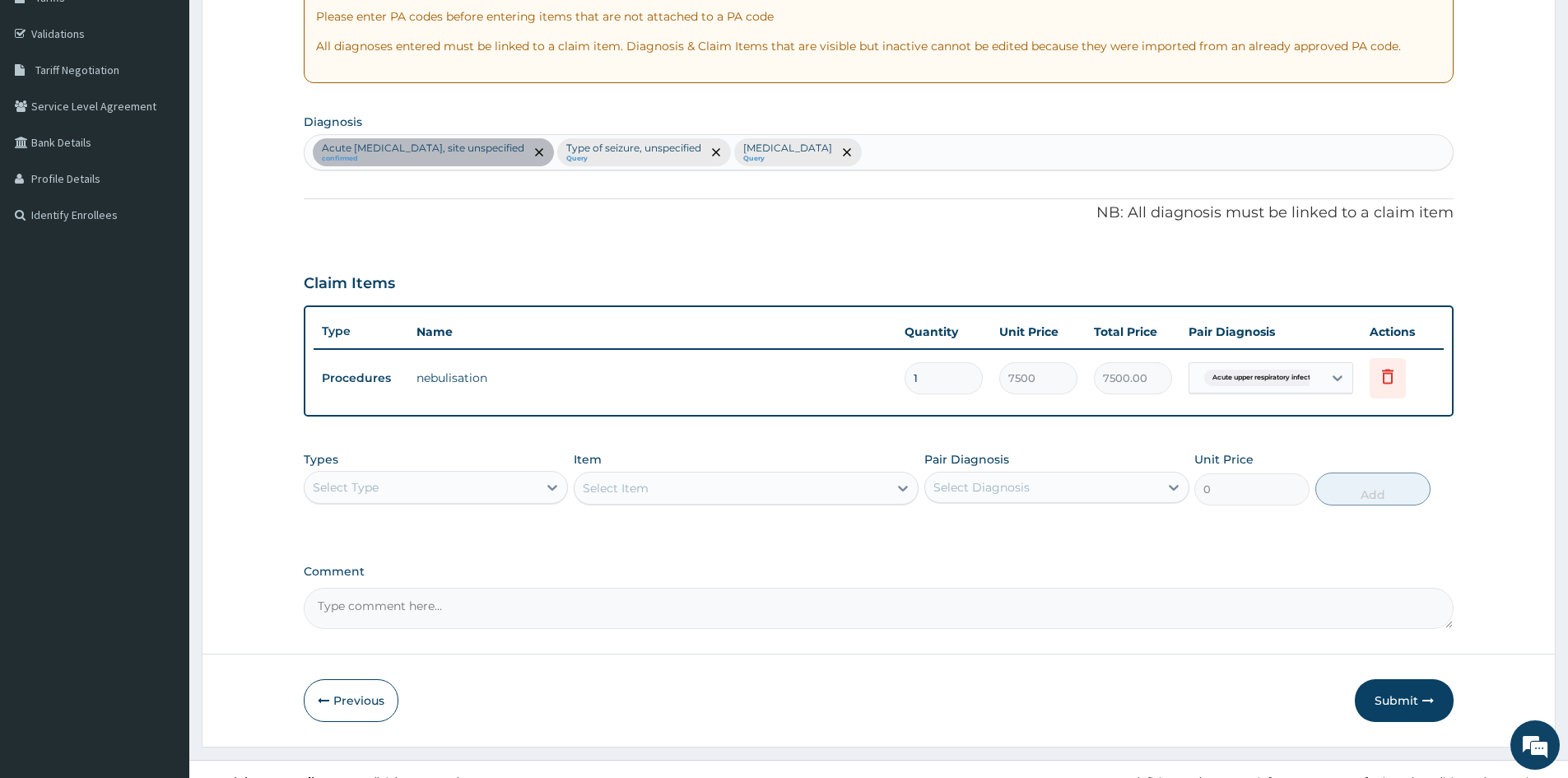
scroll to position [314, 0]
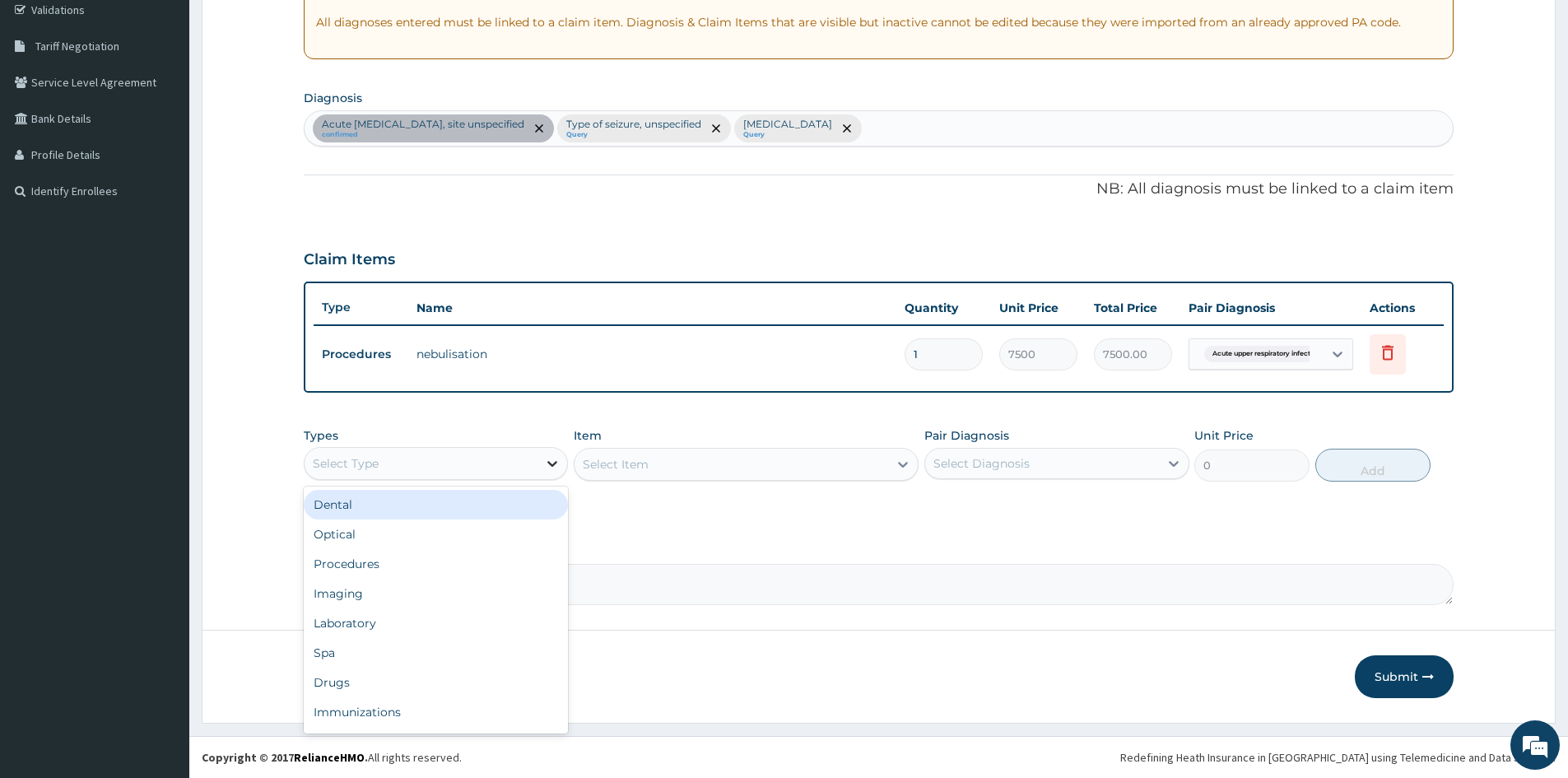
click at [548, 463] on icon at bounding box center [553, 464] width 17 height 17
click at [446, 564] on div "Procedures" at bounding box center [436, 564] width 264 height 30
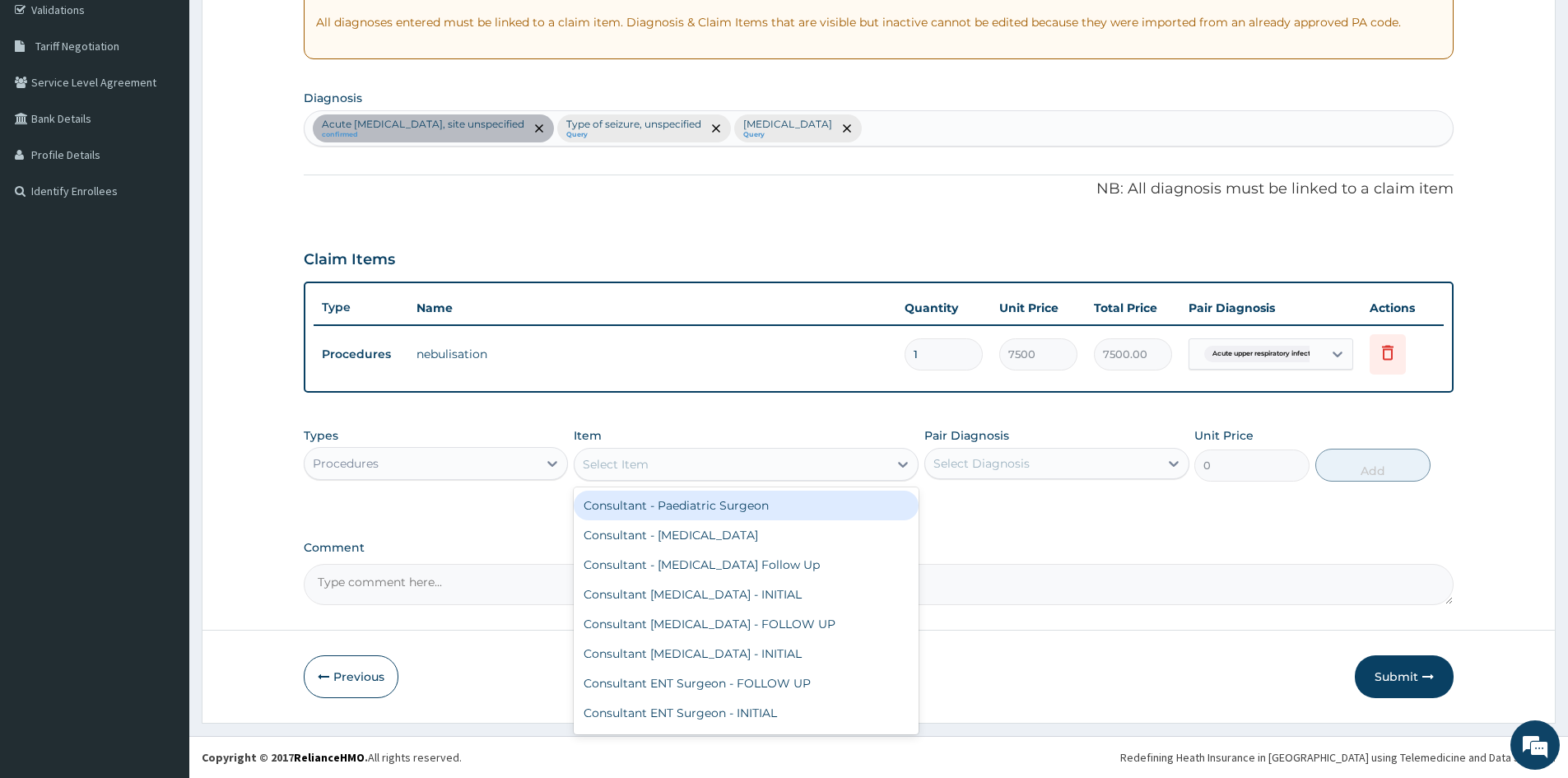
click at [739, 468] on div "Select Item" at bounding box center [731, 465] width 313 height 27
type input "PAEDIATR"
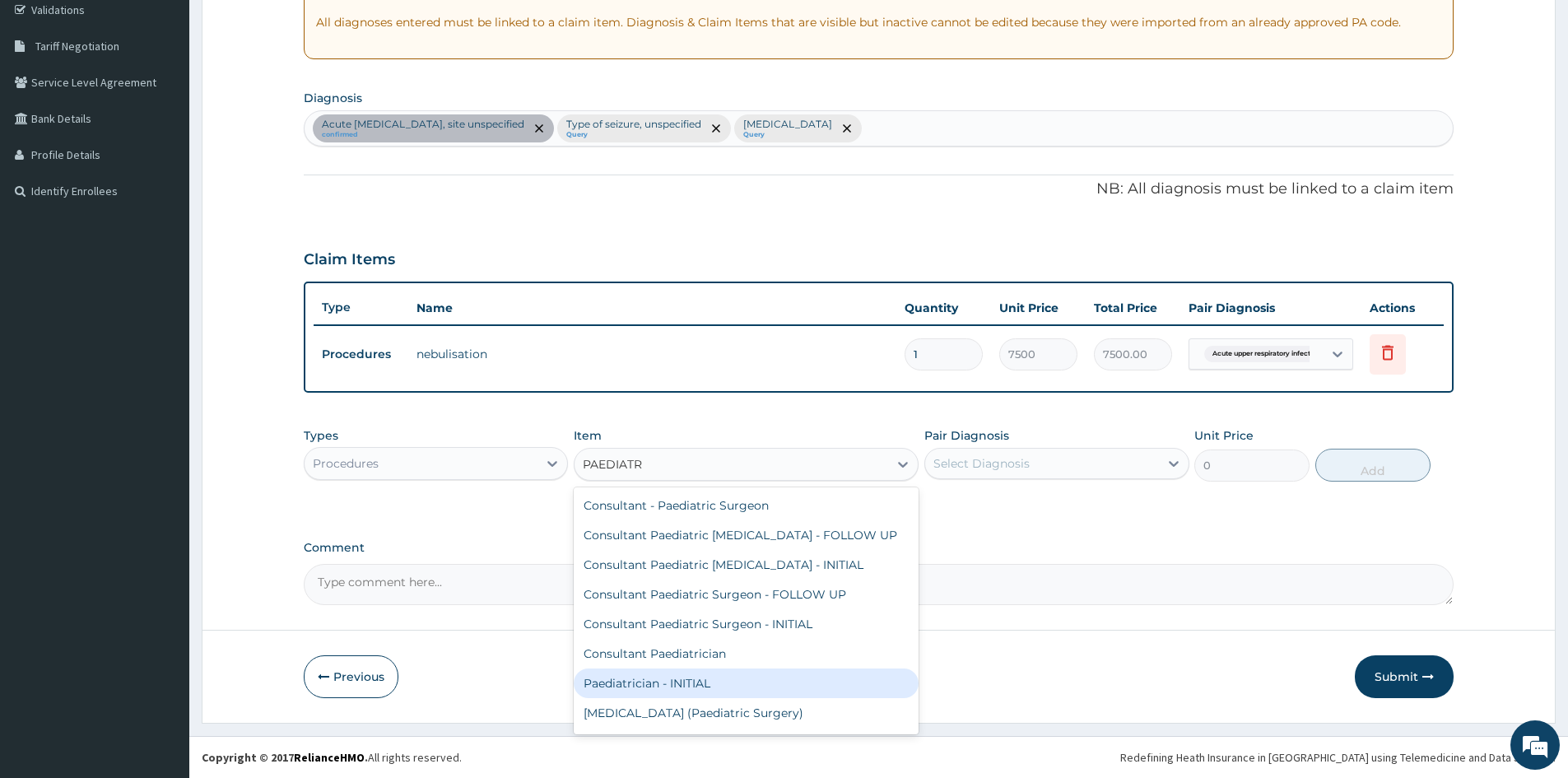
click at [750, 677] on div "Paediatrician - INITIAL" at bounding box center [746, 683] width 345 height 30
type input "15000"
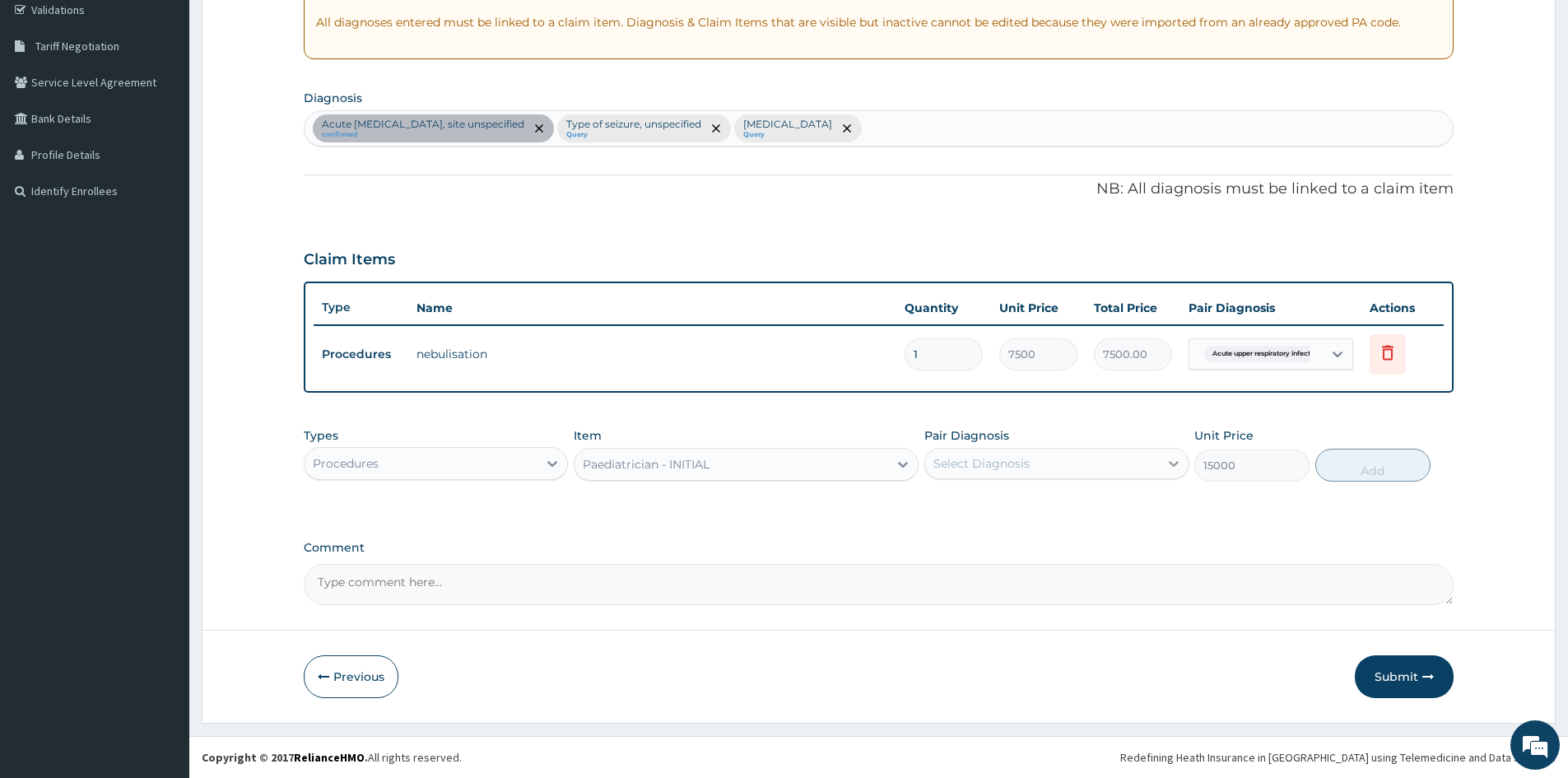
click at [1166, 461] on icon at bounding box center [1174, 464] width 17 height 17
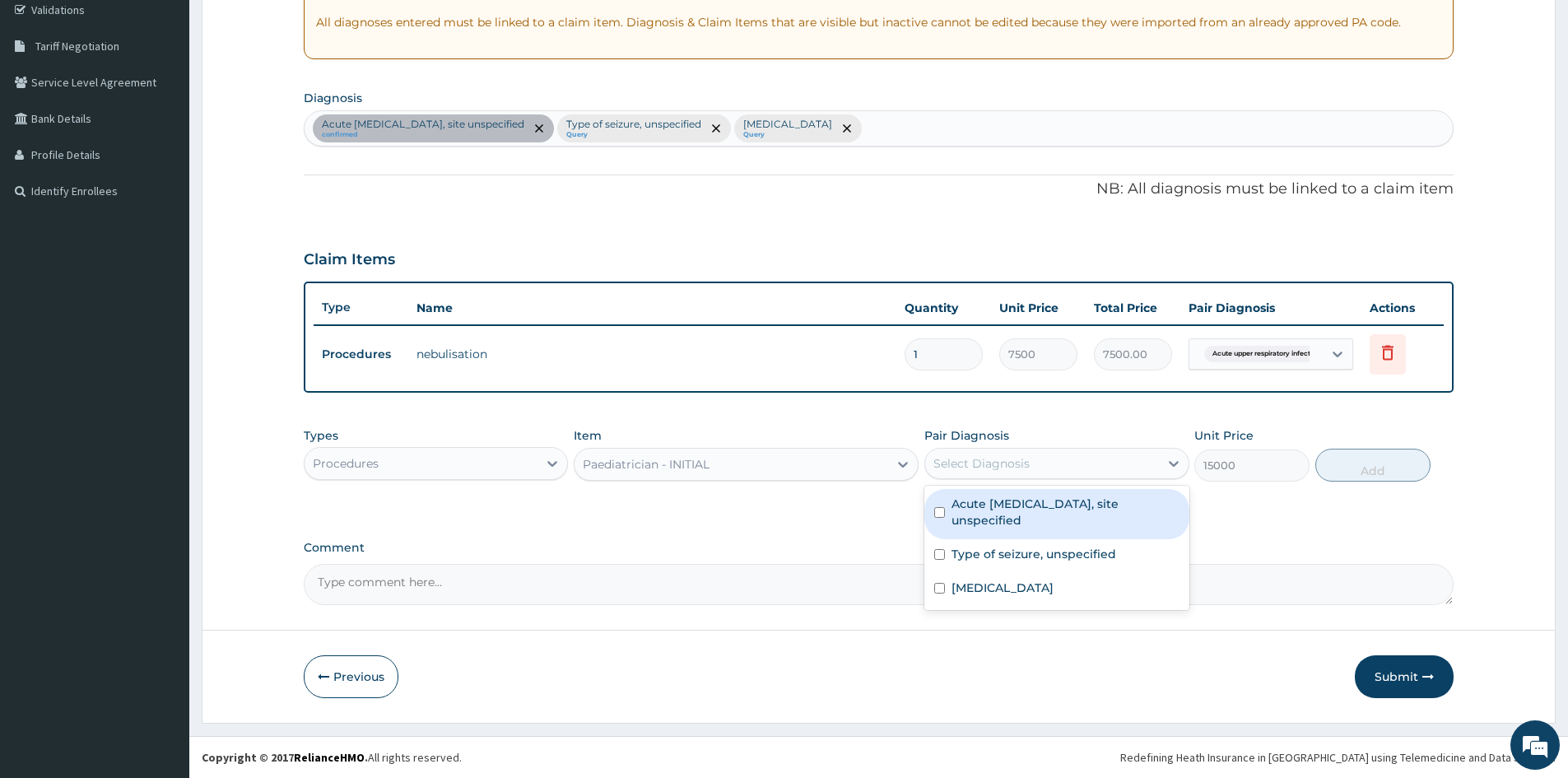
click at [1115, 500] on label "Acute upper respiratory infection, site unspecified" at bounding box center [1064, 512] width 227 height 33
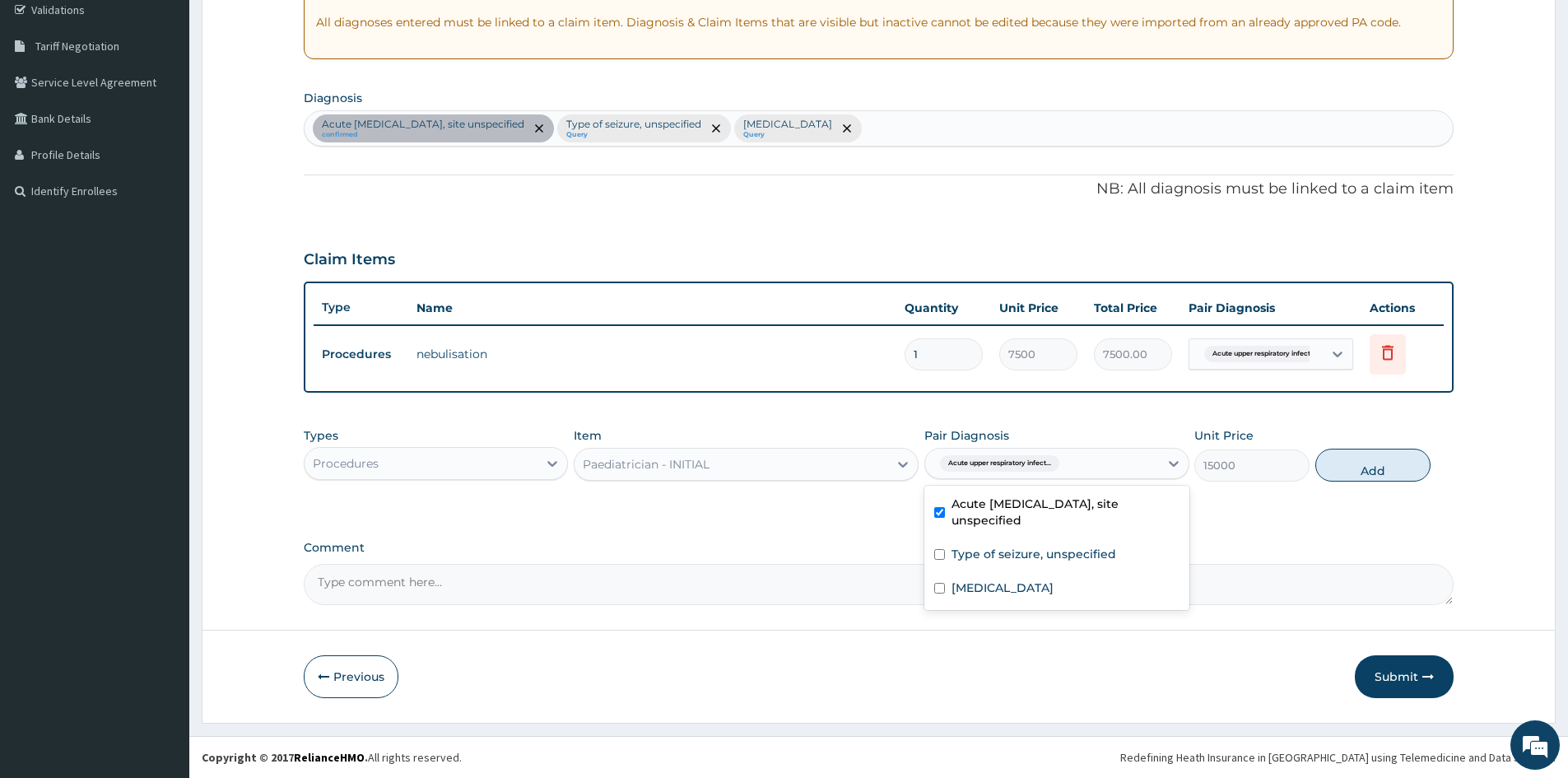
click at [1094, 538] on div "Acute upper respiratory infection, site unspecified" at bounding box center [1057, 515] width 264 height 50
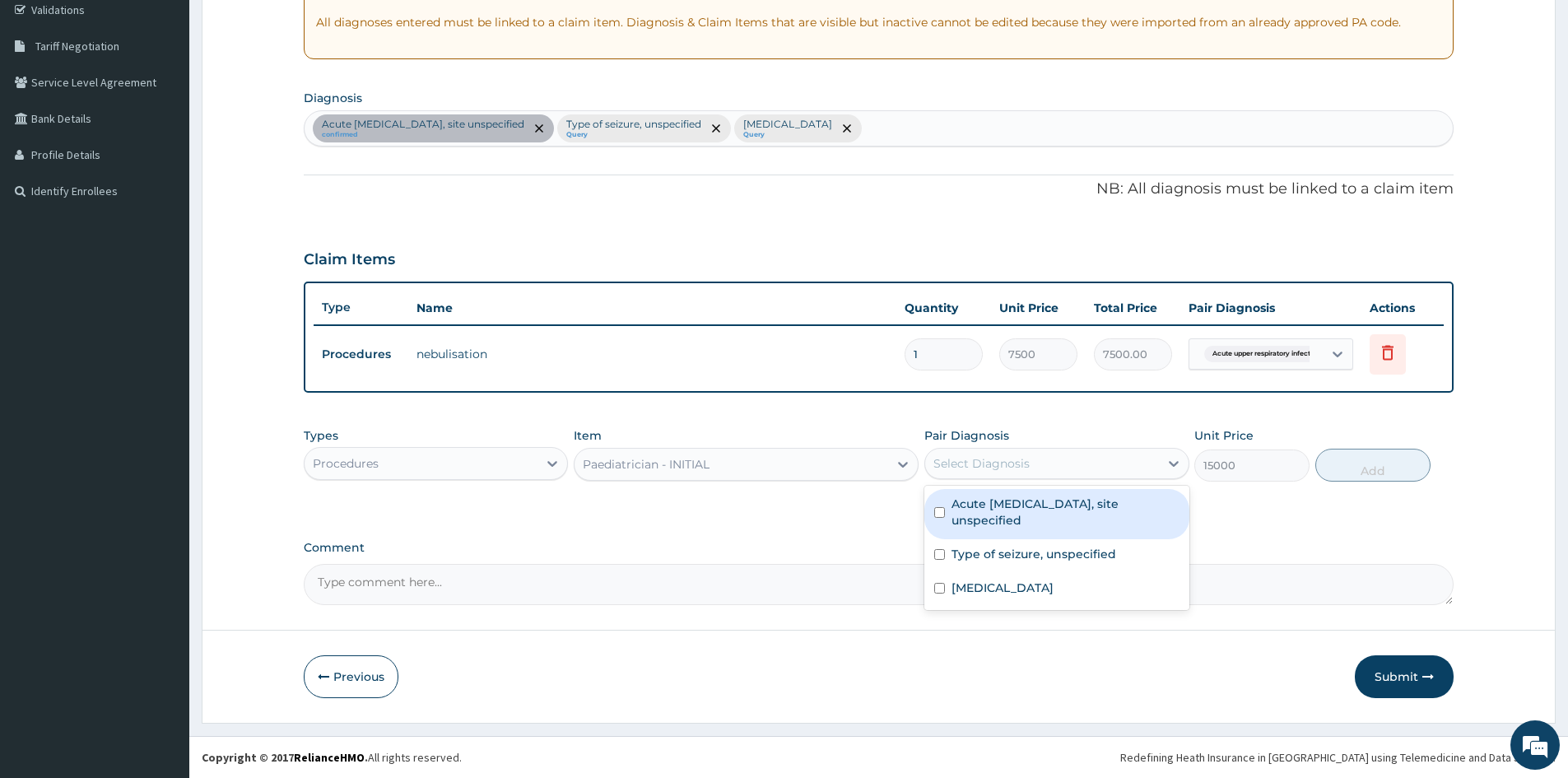
click at [1093, 519] on label "Acute upper respiratory infection, site unspecified" at bounding box center [1064, 512] width 227 height 33
checkbox input "true"
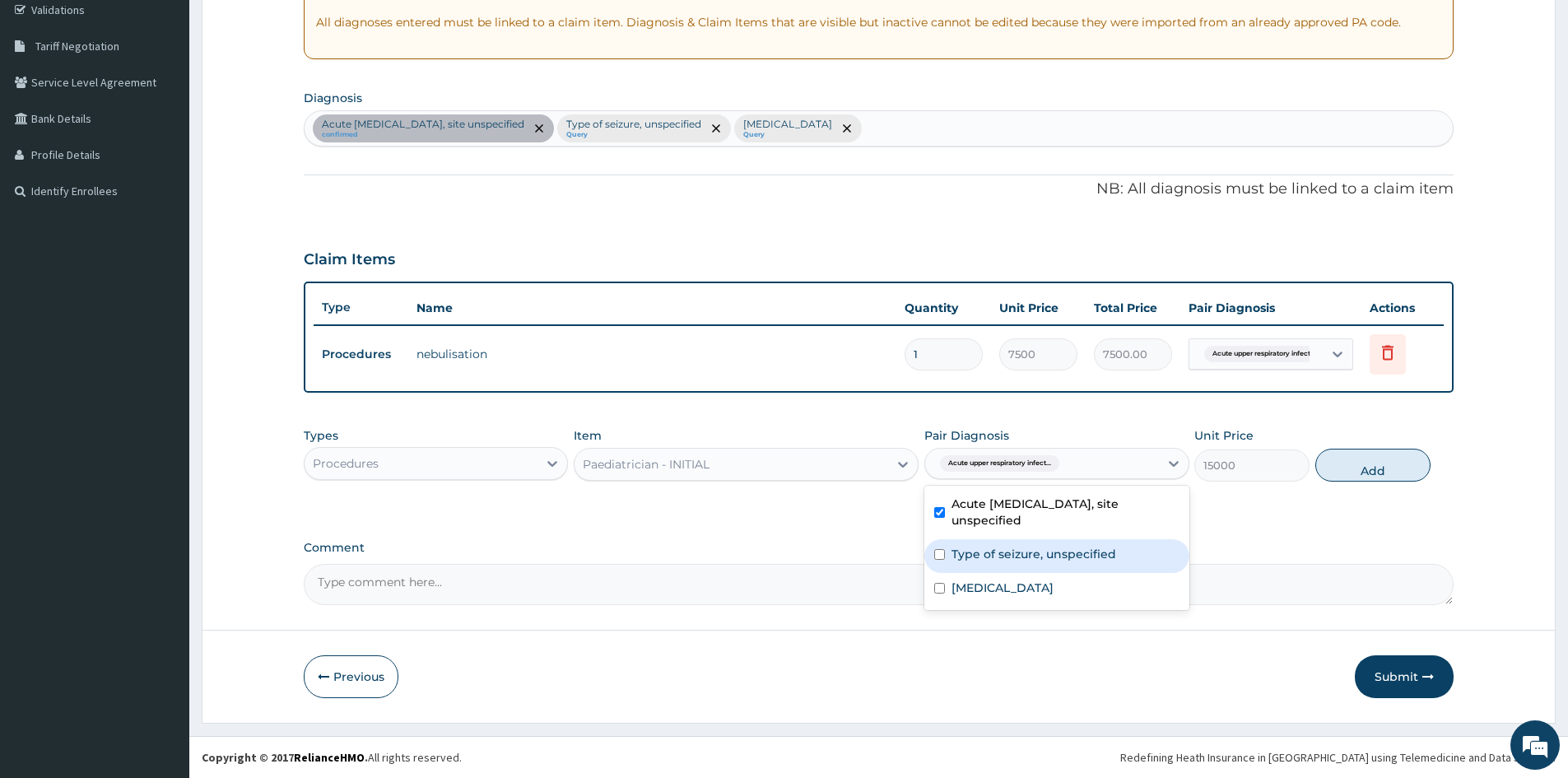
click at [1084, 555] on label "Type of seizure, unspecified" at bounding box center [1034, 554] width 165 height 17
checkbox input "true"
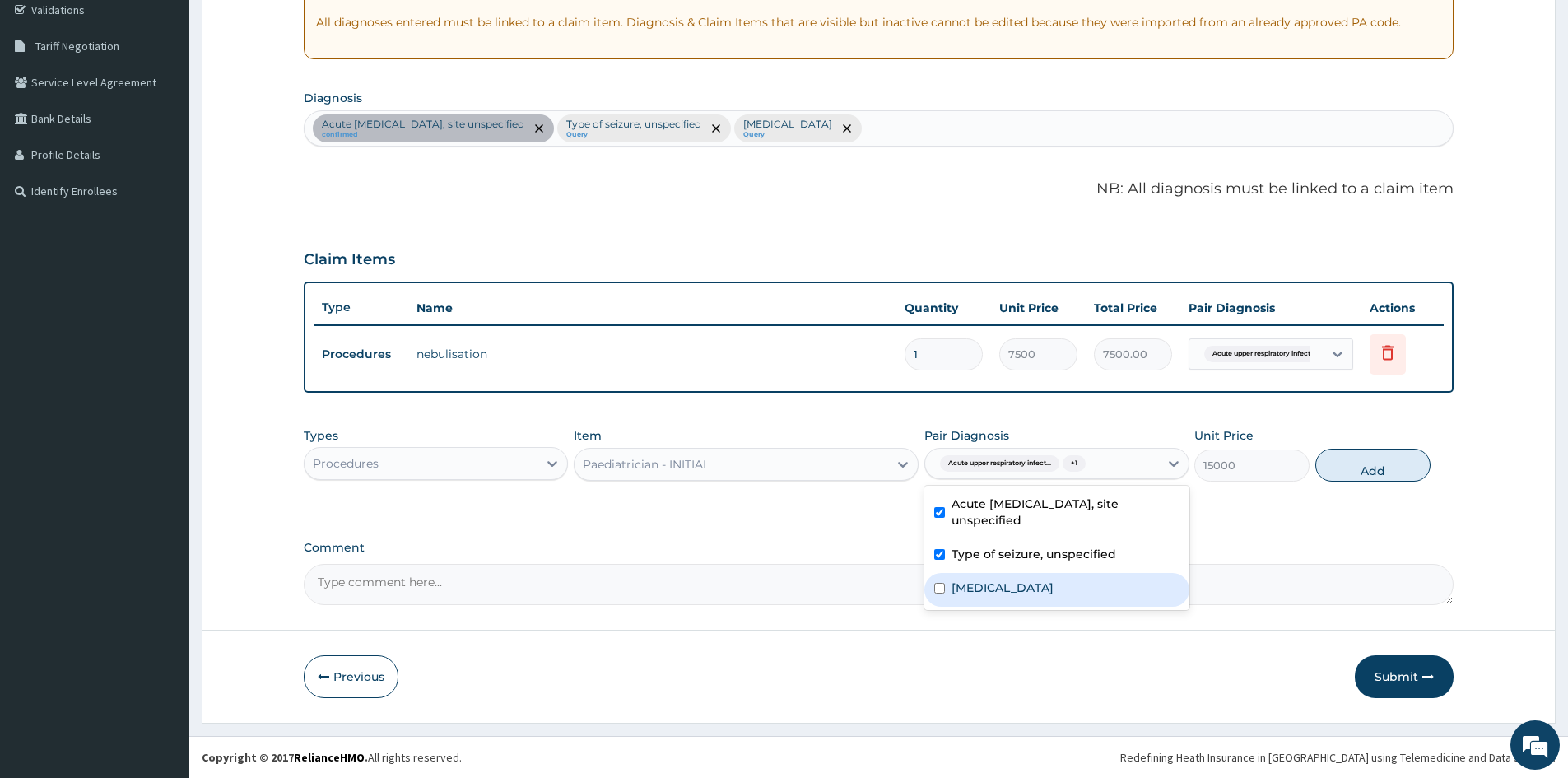
click at [1054, 587] on label "[MEDICAL_DATA]" at bounding box center [1002, 588] width 102 height 17
checkbox input "true"
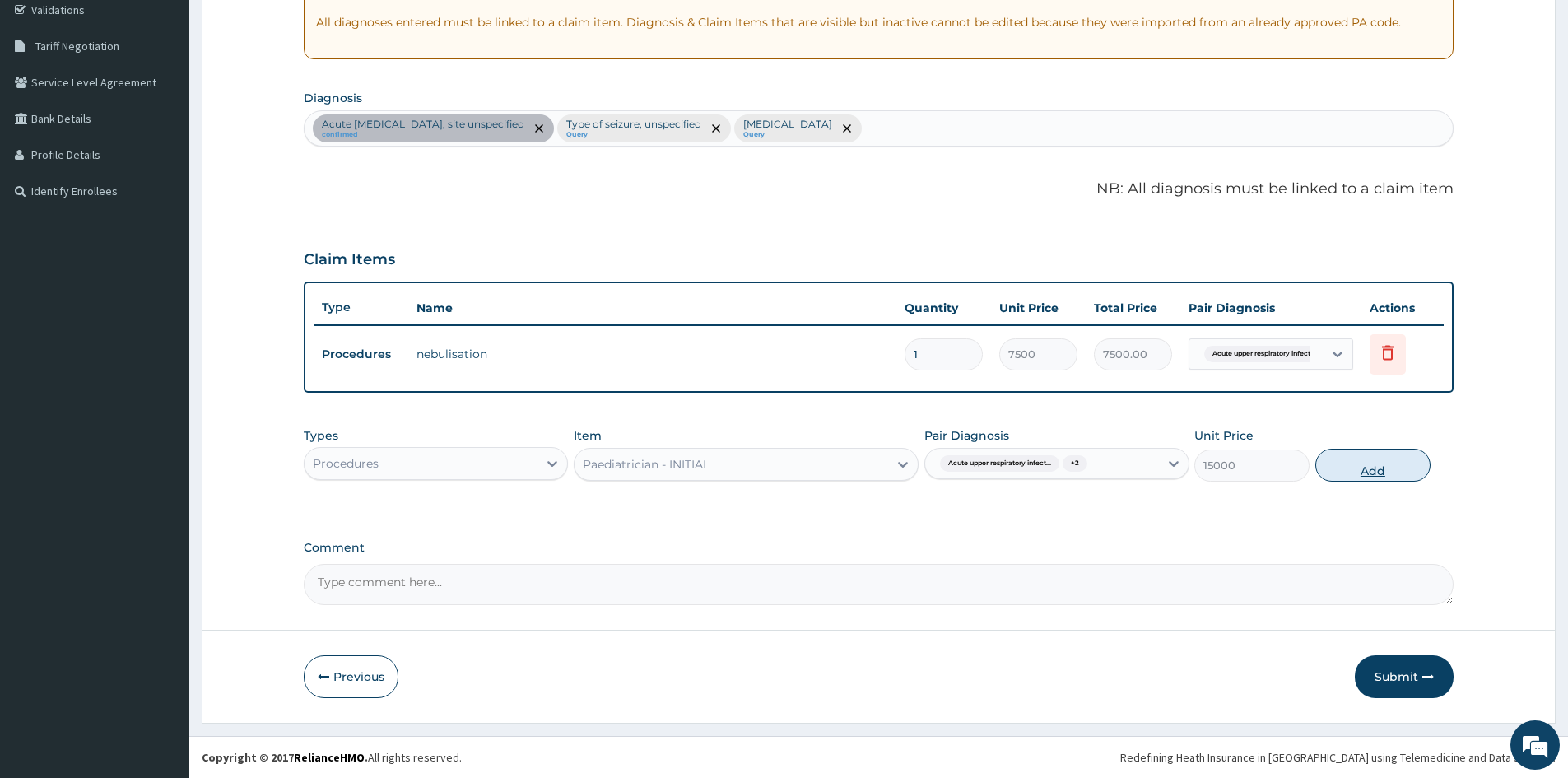
click at [1356, 465] on button "Add" at bounding box center [1373, 465] width 116 height 33
type input "0"
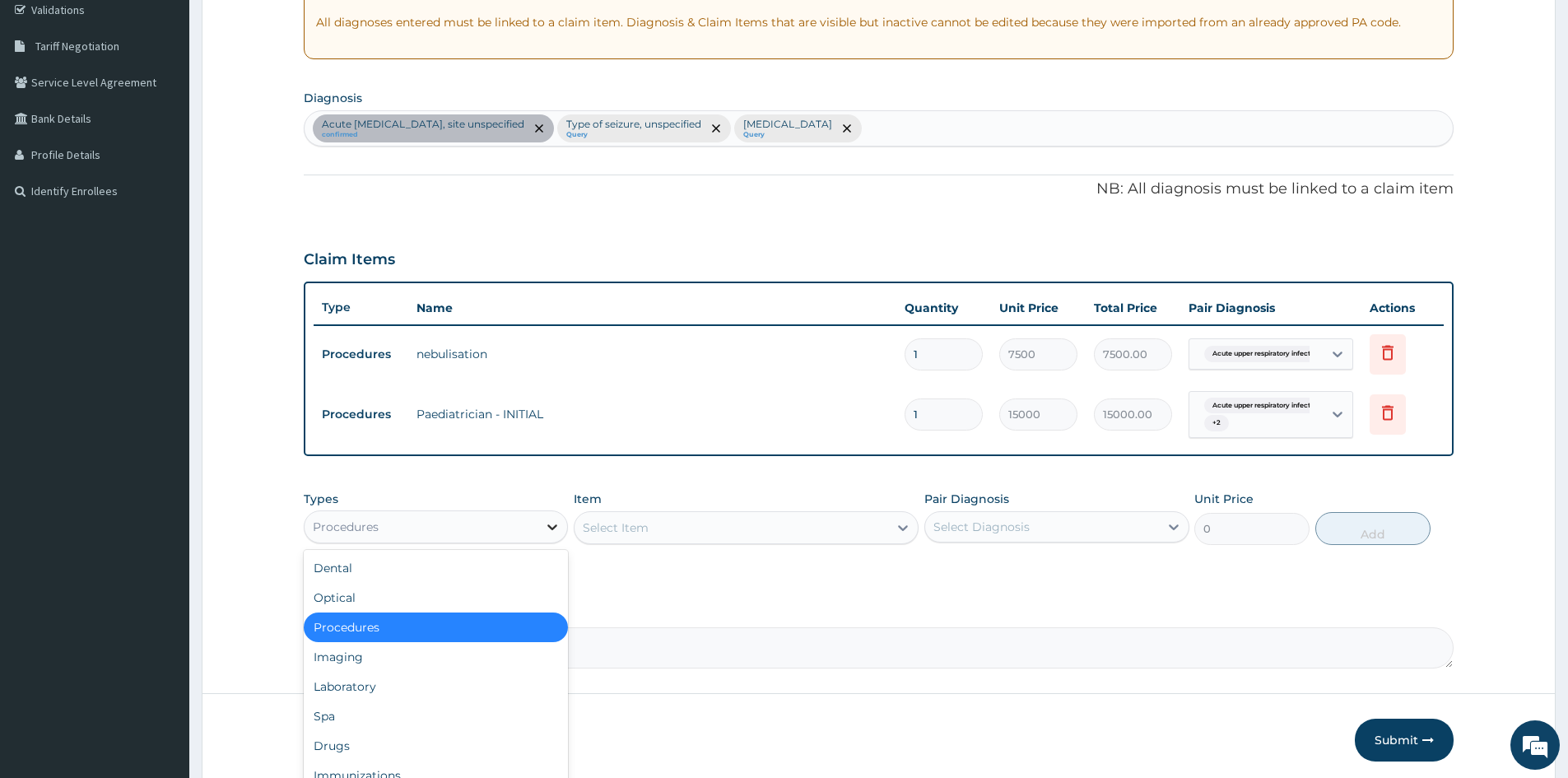
click at [563, 530] on div at bounding box center [553, 527] width 30 height 30
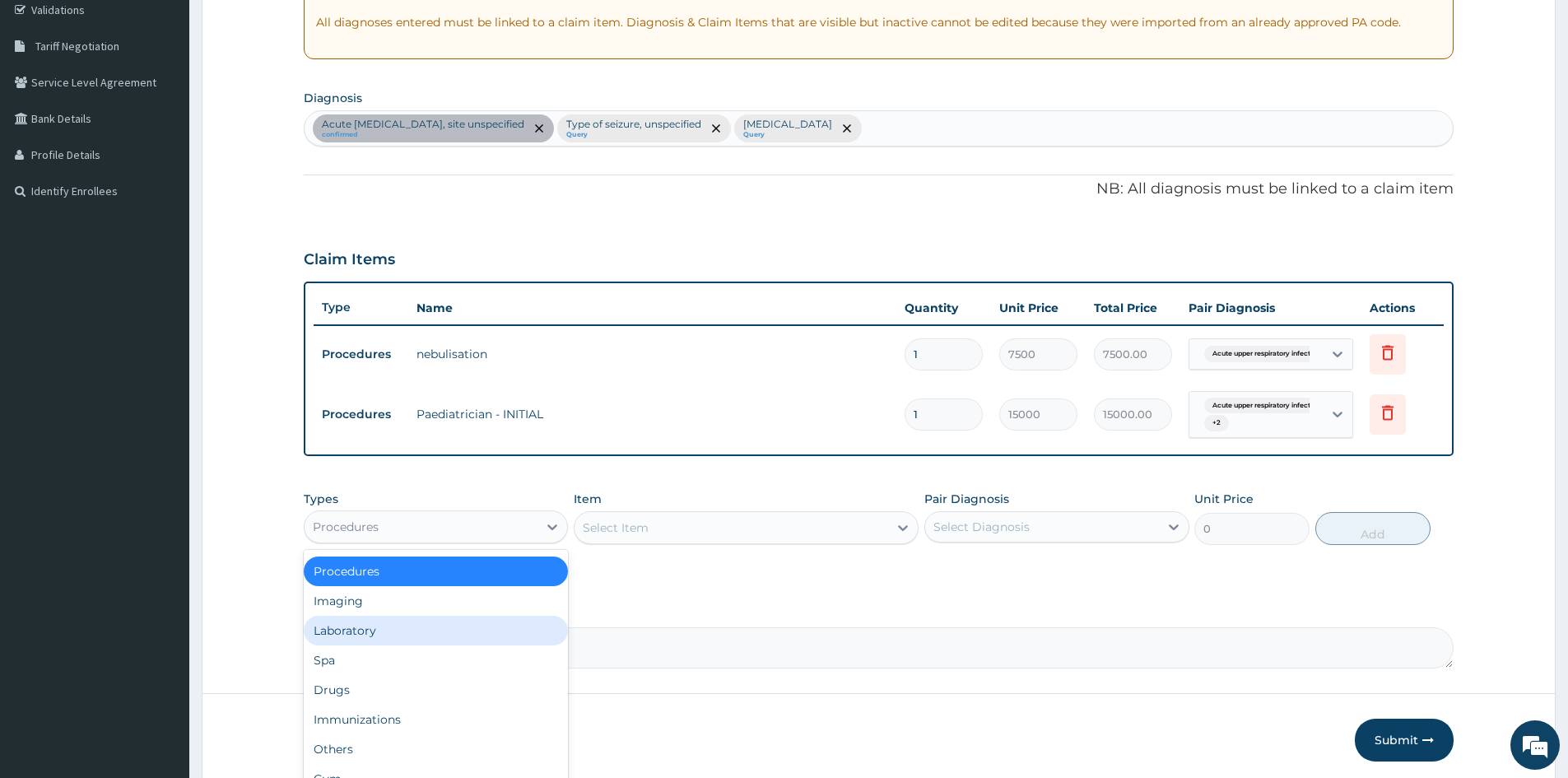
click at [364, 634] on div "Laboratory" at bounding box center [436, 631] width 264 height 30
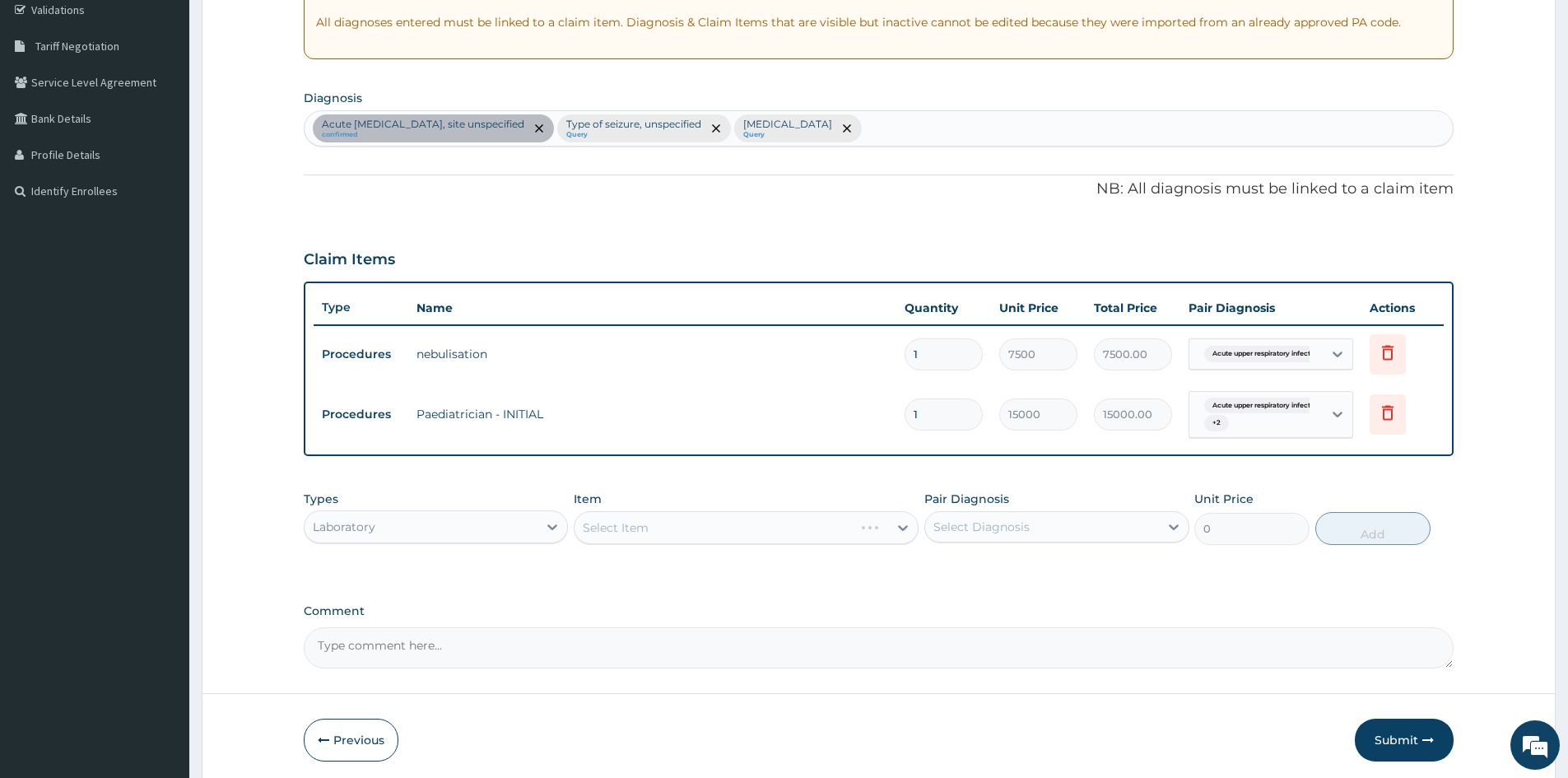
click at [695, 532] on div "Select Item" at bounding box center [746, 528] width 345 height 33
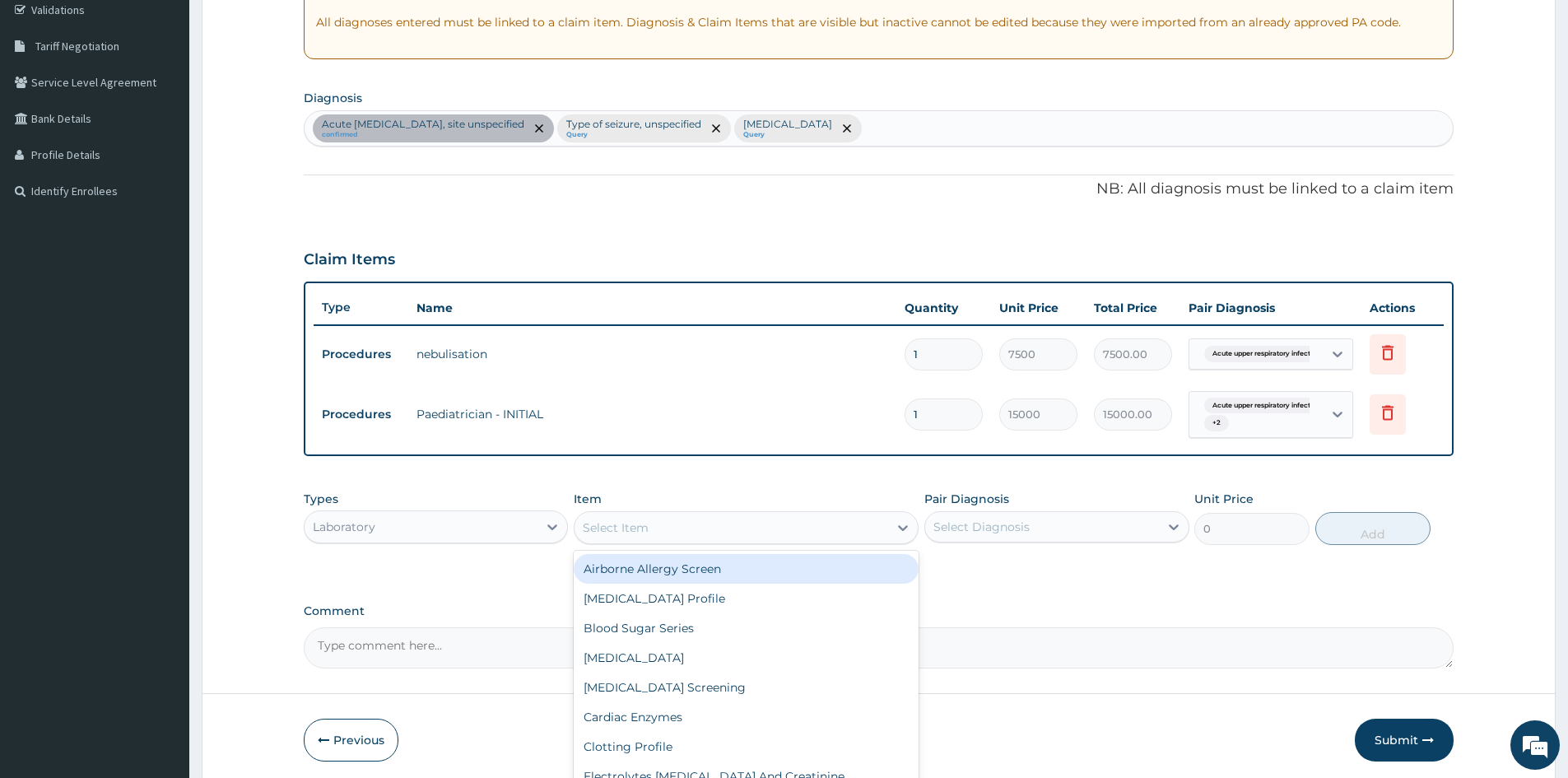
click at [693, 522] on div "Select Item" at bounding box center [731, 528] width 313 height 27
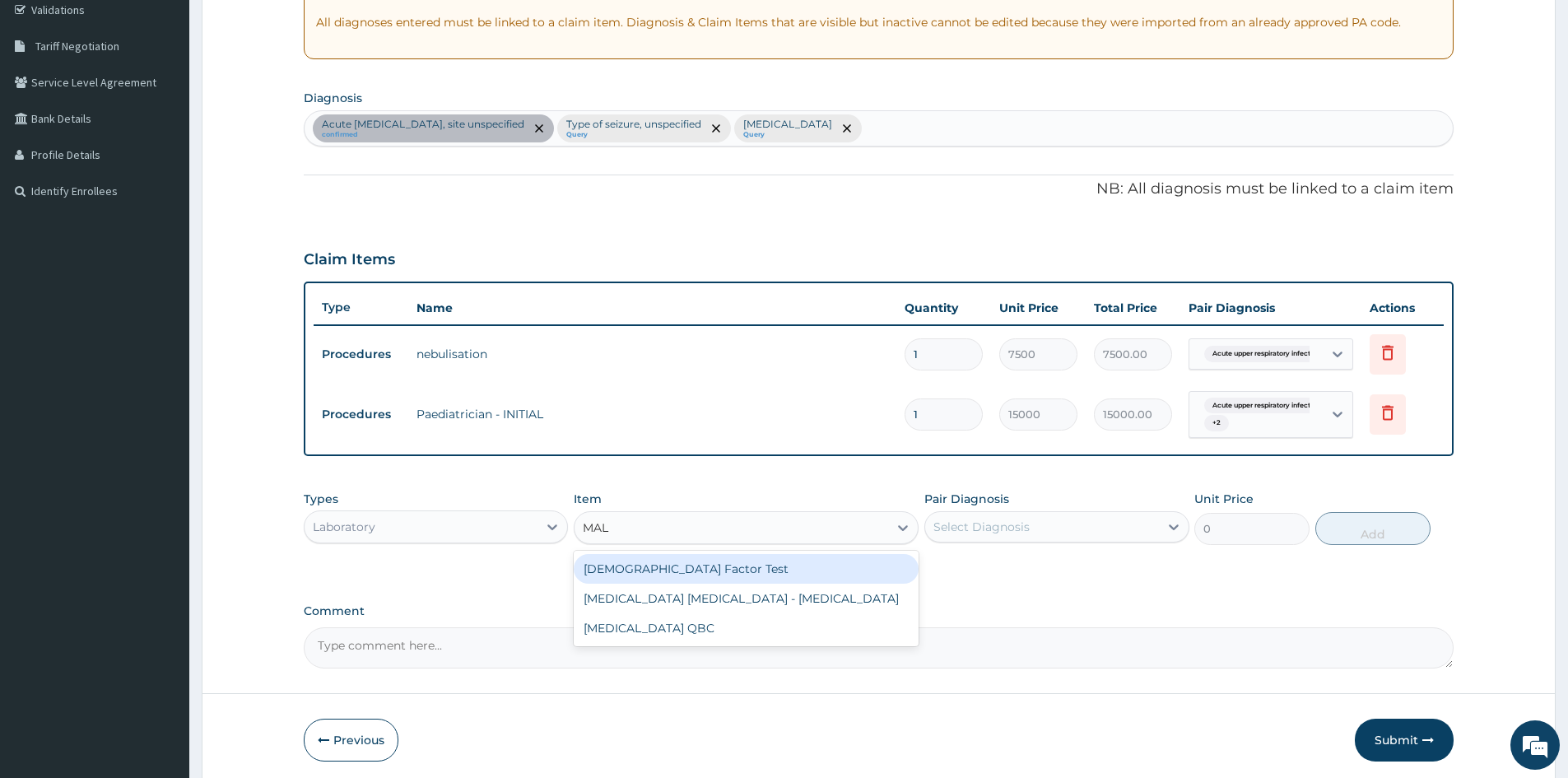
type input "MALA"
click at [693, 575] on div "[MEDICAL_DATA] [MEDICAL_DATA] - [MEDICAL_DATA]" at bounding box center [746, 569] width 345 height 30
type input "3600"
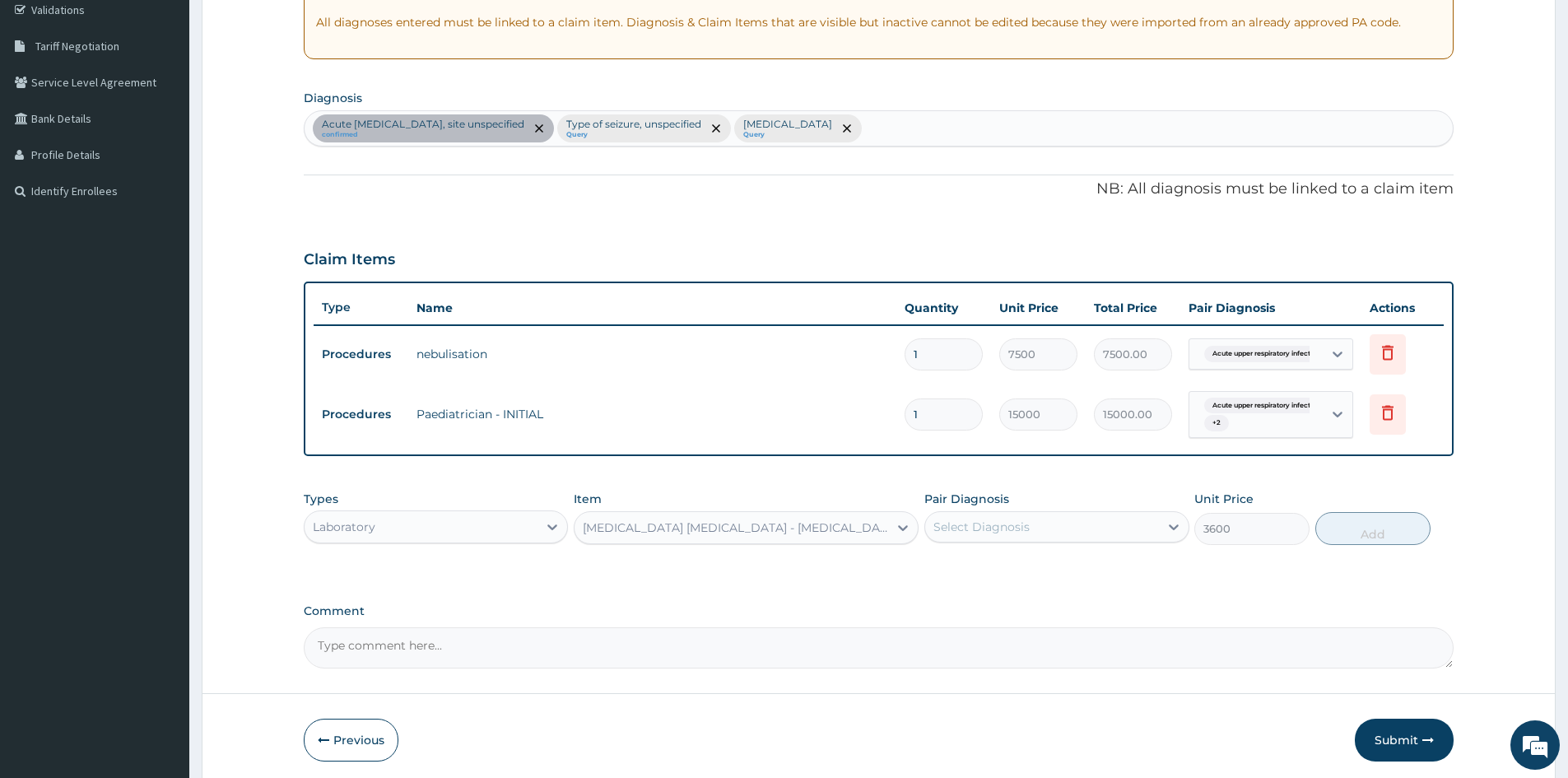
click at [1084, 529] on div "Select Diagnosis" at bounding box center [1042, 527] width 233 height 27
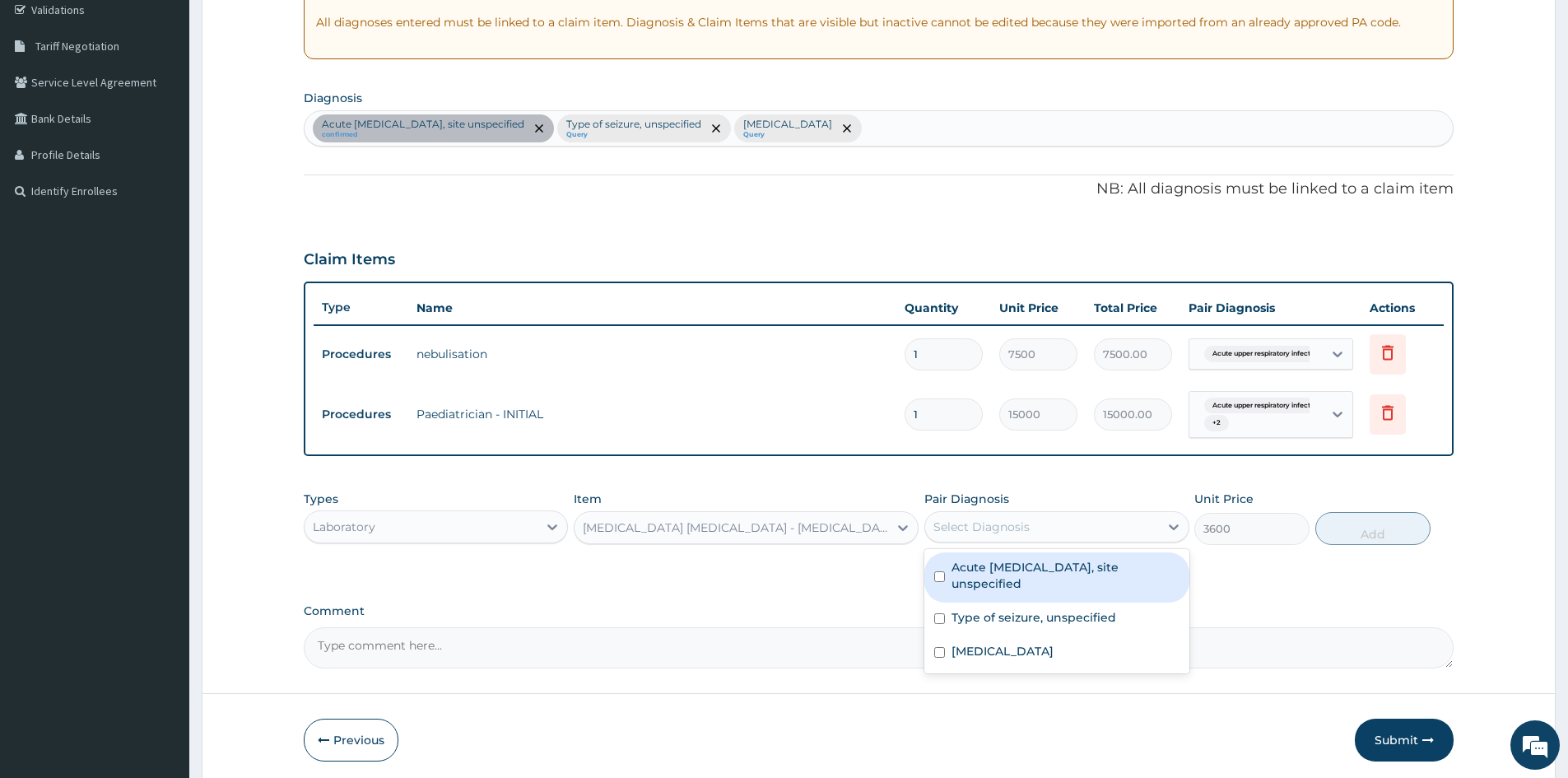
click at [1010, 574] on label "Acute upper respiratory infection, site unspecified" at bounding box center [1064, 576] width 227 height 33
checkbox input "true"
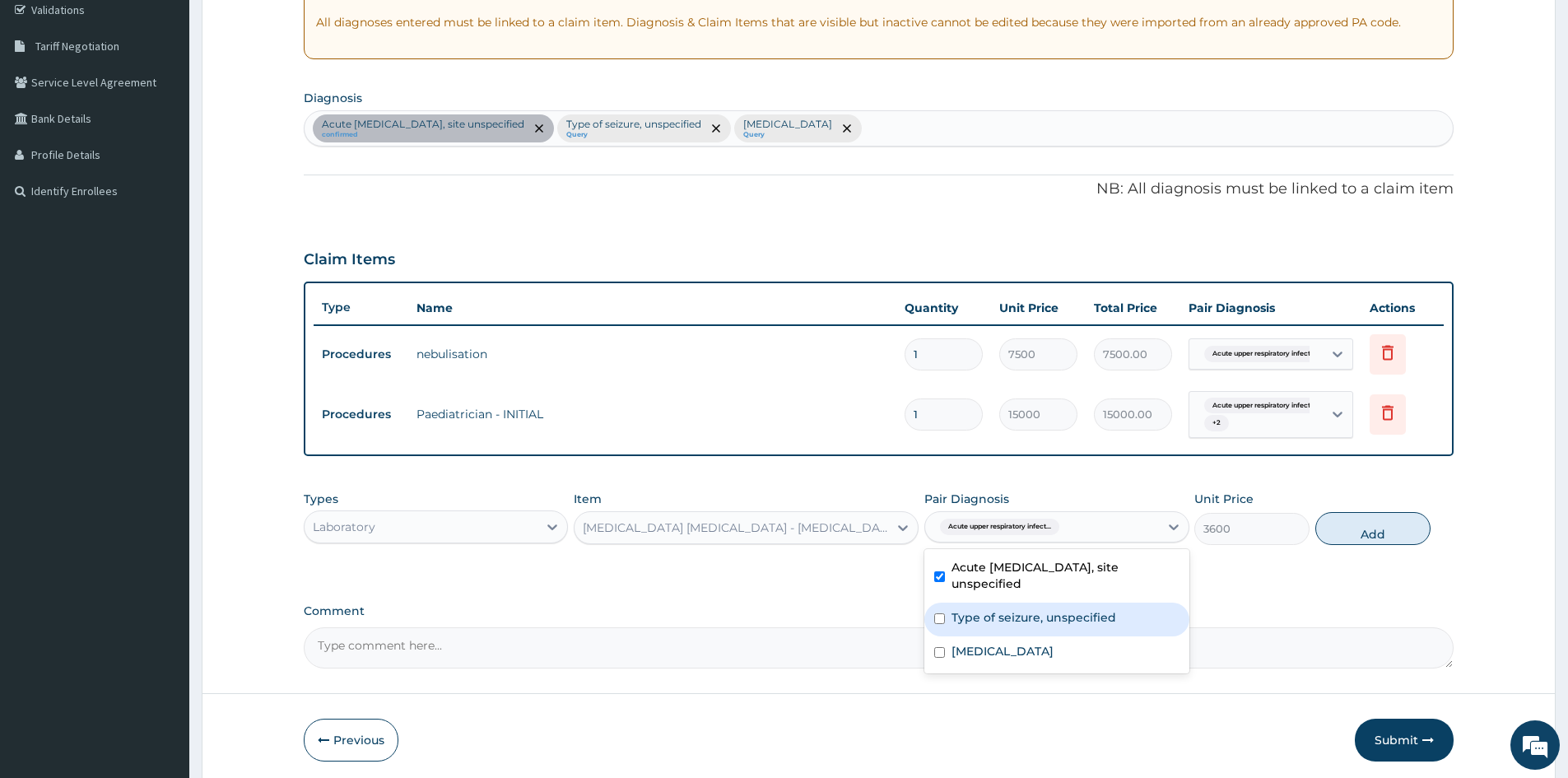
click at [995, 605] on div "Type of seizure, unspecified" at bounding box center [1057, 619] width 264 height 34
checkbox input "true"
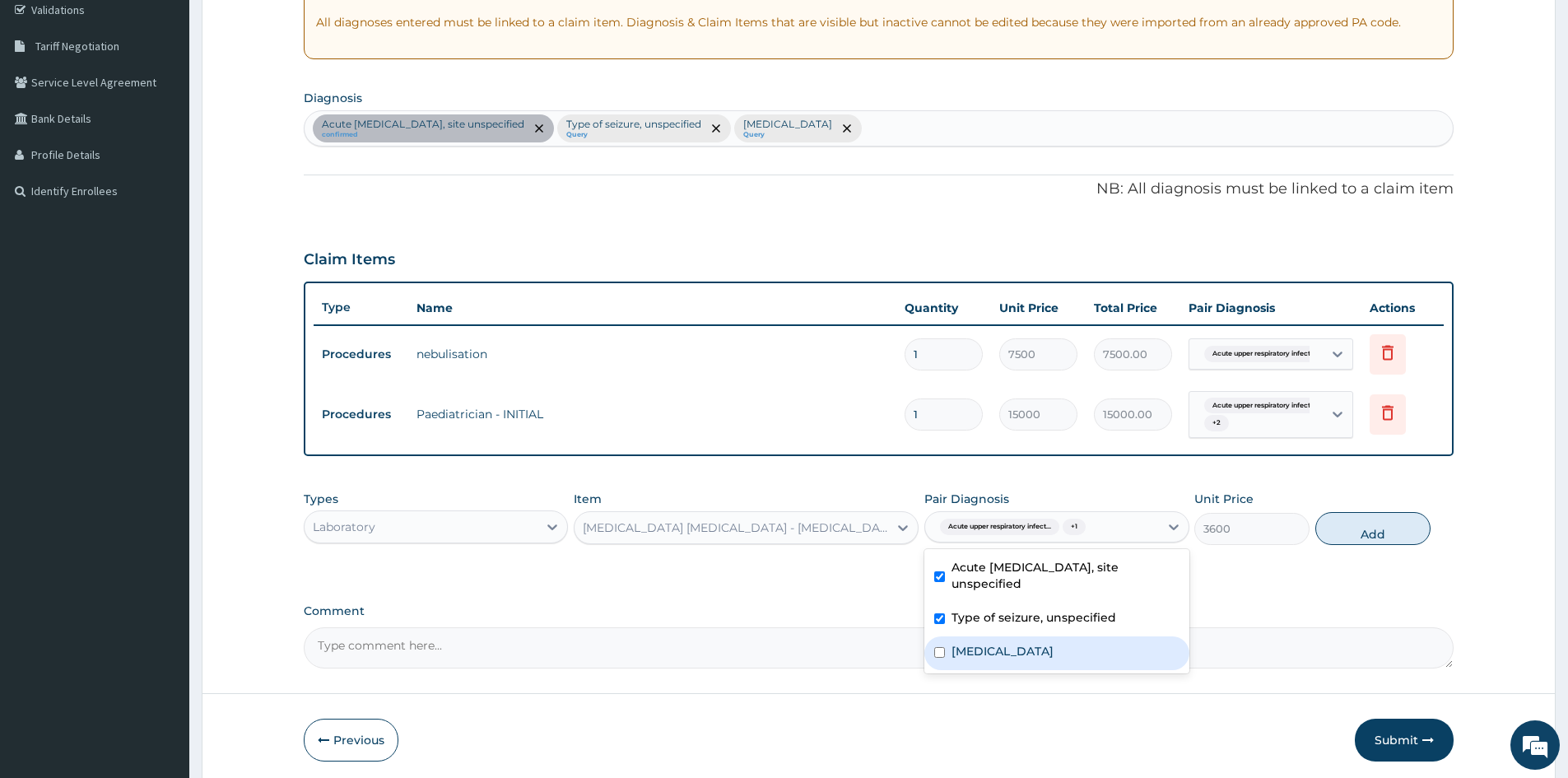
click at [987, 657] on label "Malaria, unspecified" at bounding box center [1002, 652] width 102 height 17
checkbox input "true"
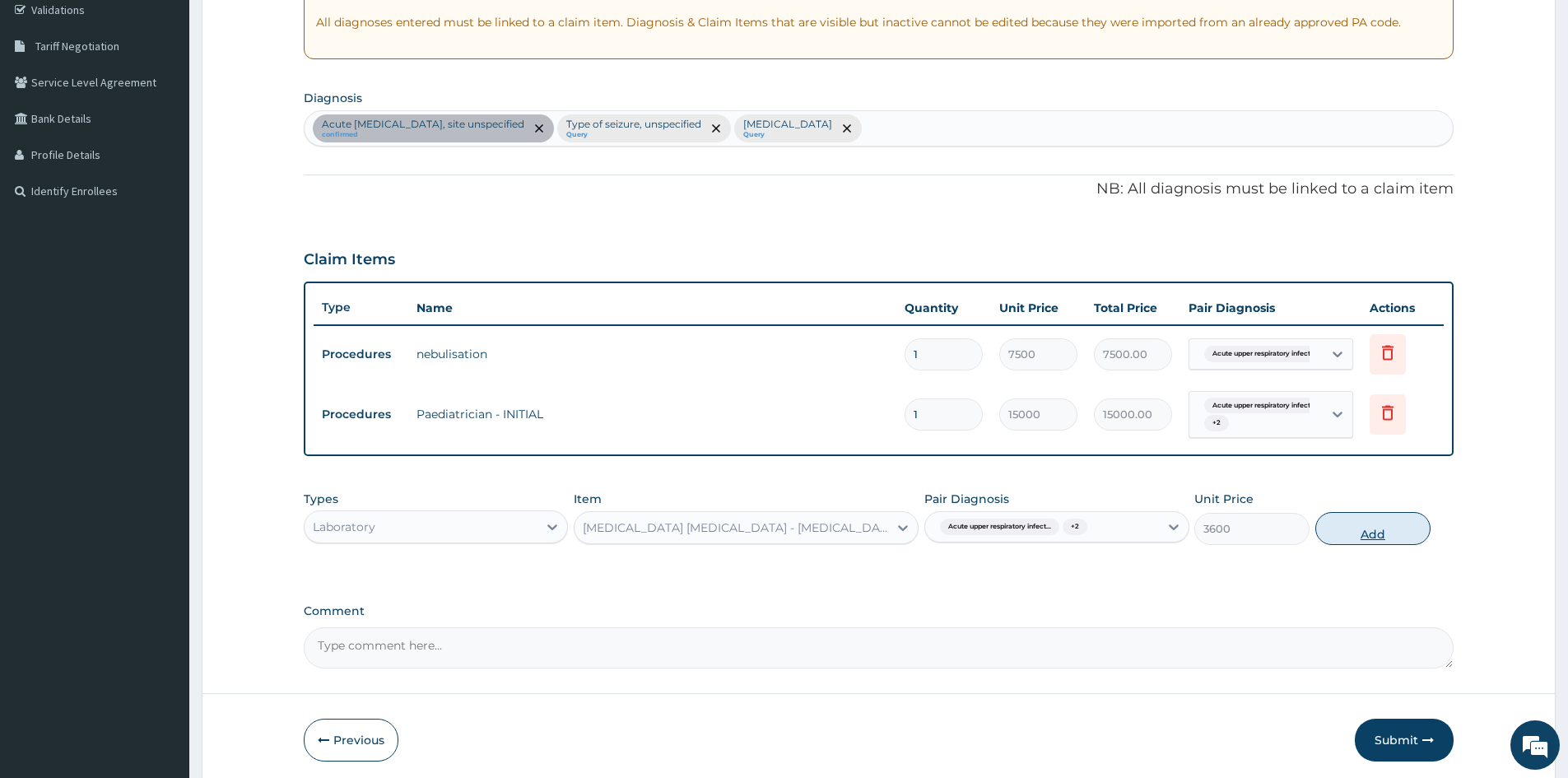
click at [1347, 524] on button "Add" at bounding box center [1373, 529] width 116 height 33
type input "0"
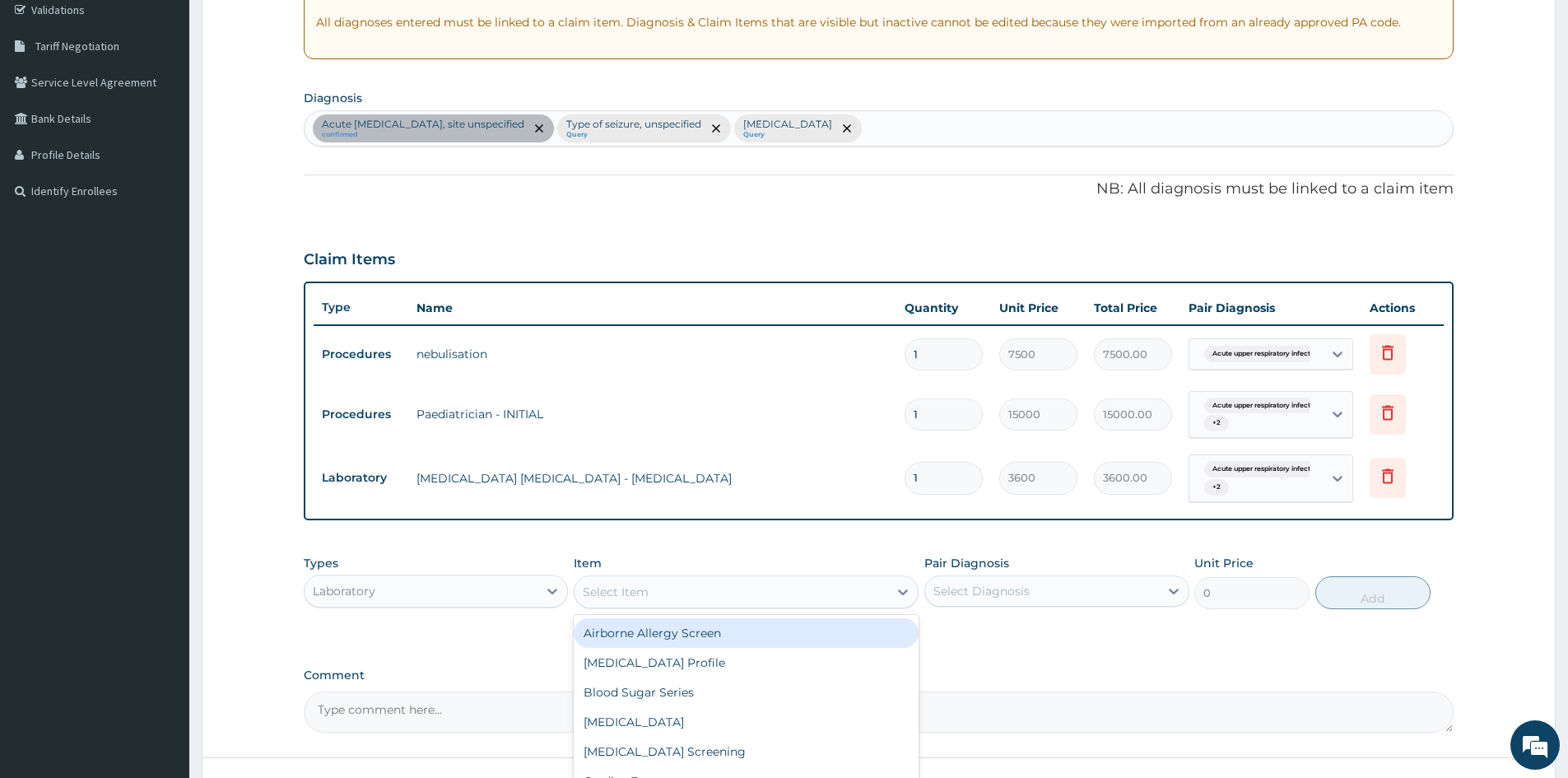
click at [862, 593] on div "Select Item" at bounding box center [731, 593] width 313 height 27
type input "FUL"
click at [857, 628] on div "Full Blood Count" at bounding box center [746, 633] width 345 height 30
type input "7560"
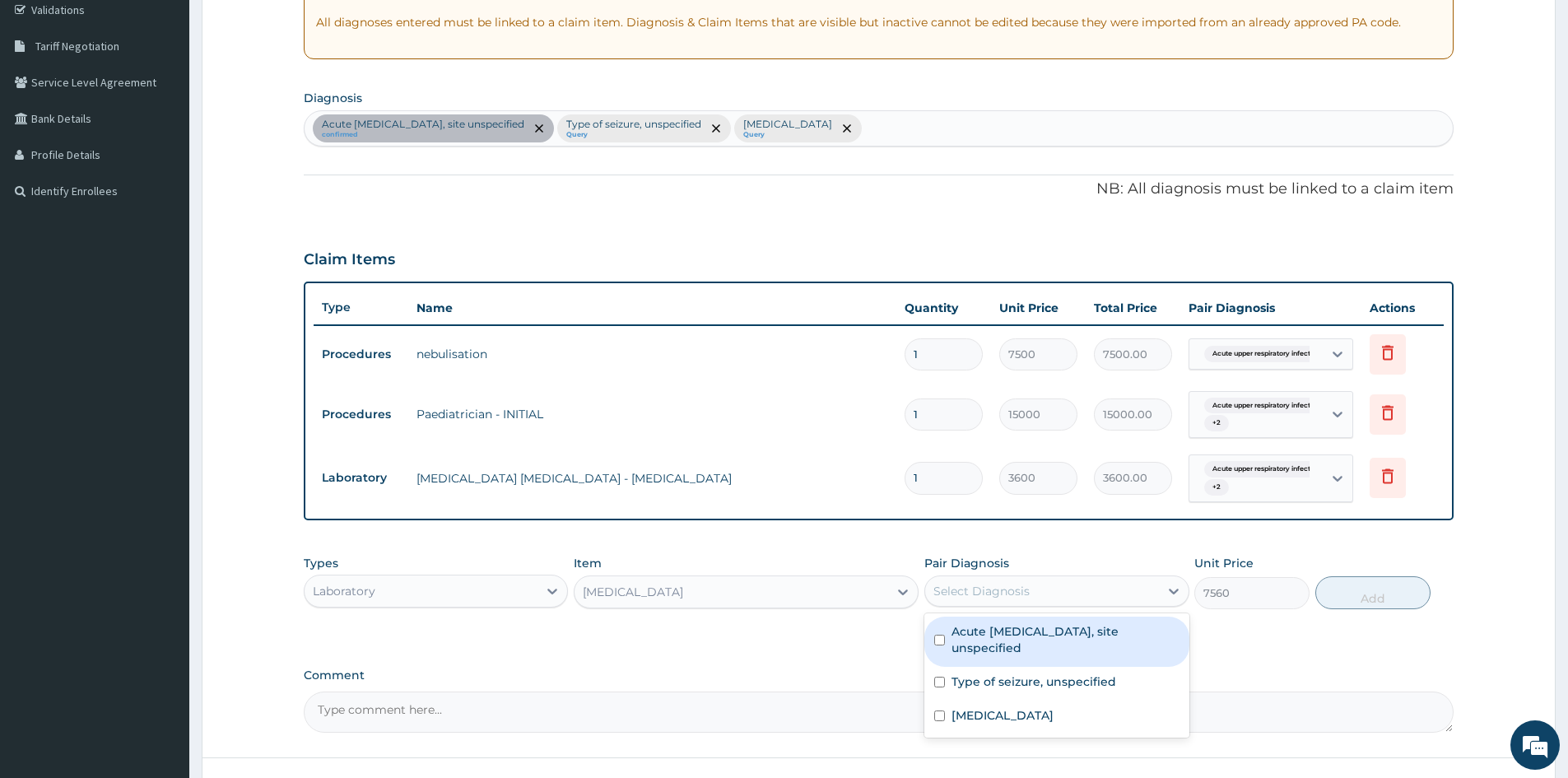
click at [1045, 595] on div "Select Diagnosis" at bounding box center [1042, 592] width 233 height 27
click at [1038, 626] on label "Acute upper respiratory infection, site unspecified" at bounding box center [1064, 640] width 227 height 33
checkbox input "true"
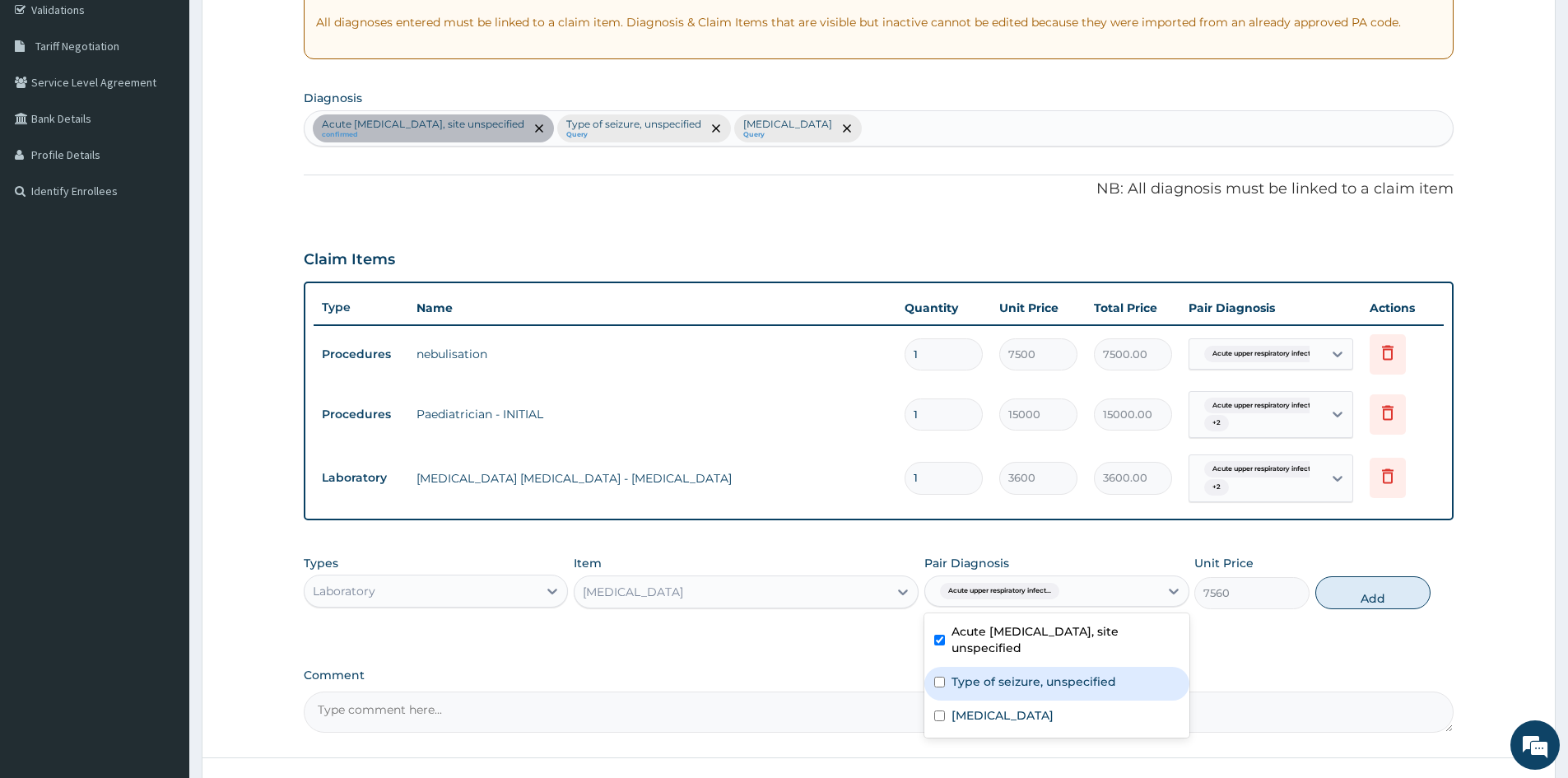
drag, startPoint x: 1031, startPoint y: 677, endPoint x: 1030, endPoint y: 699, distance: 22.0
click at [1030, 680] on label "Type of seizure, unspecified" at bounding box center [1034, 682] width 165 height 17
checkbox input "true"
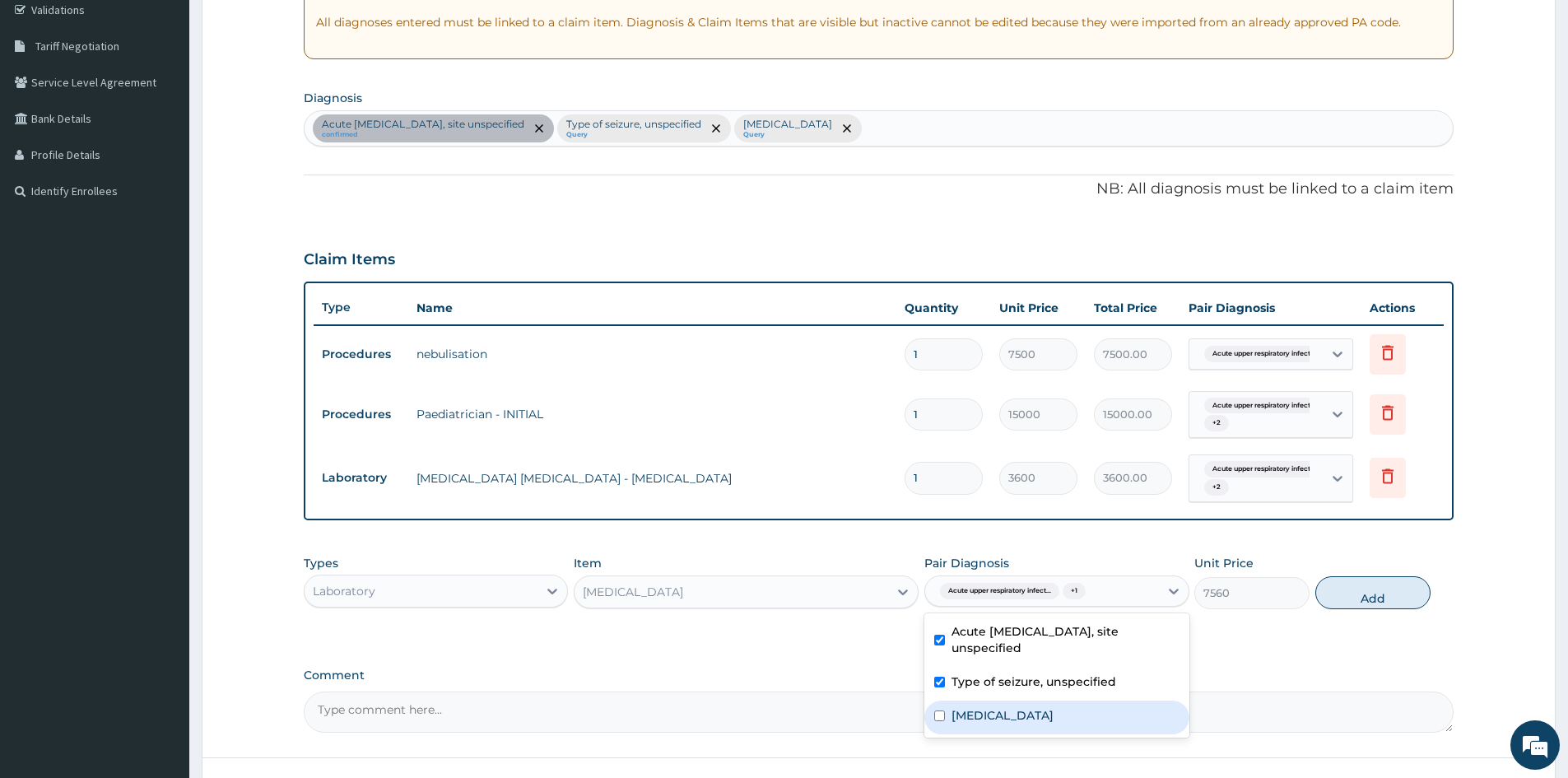
click at [1025, 710] on label "Malaria, unspecified" at bounding box center [1002, 716] width 102 height 17
checkbox input "true"
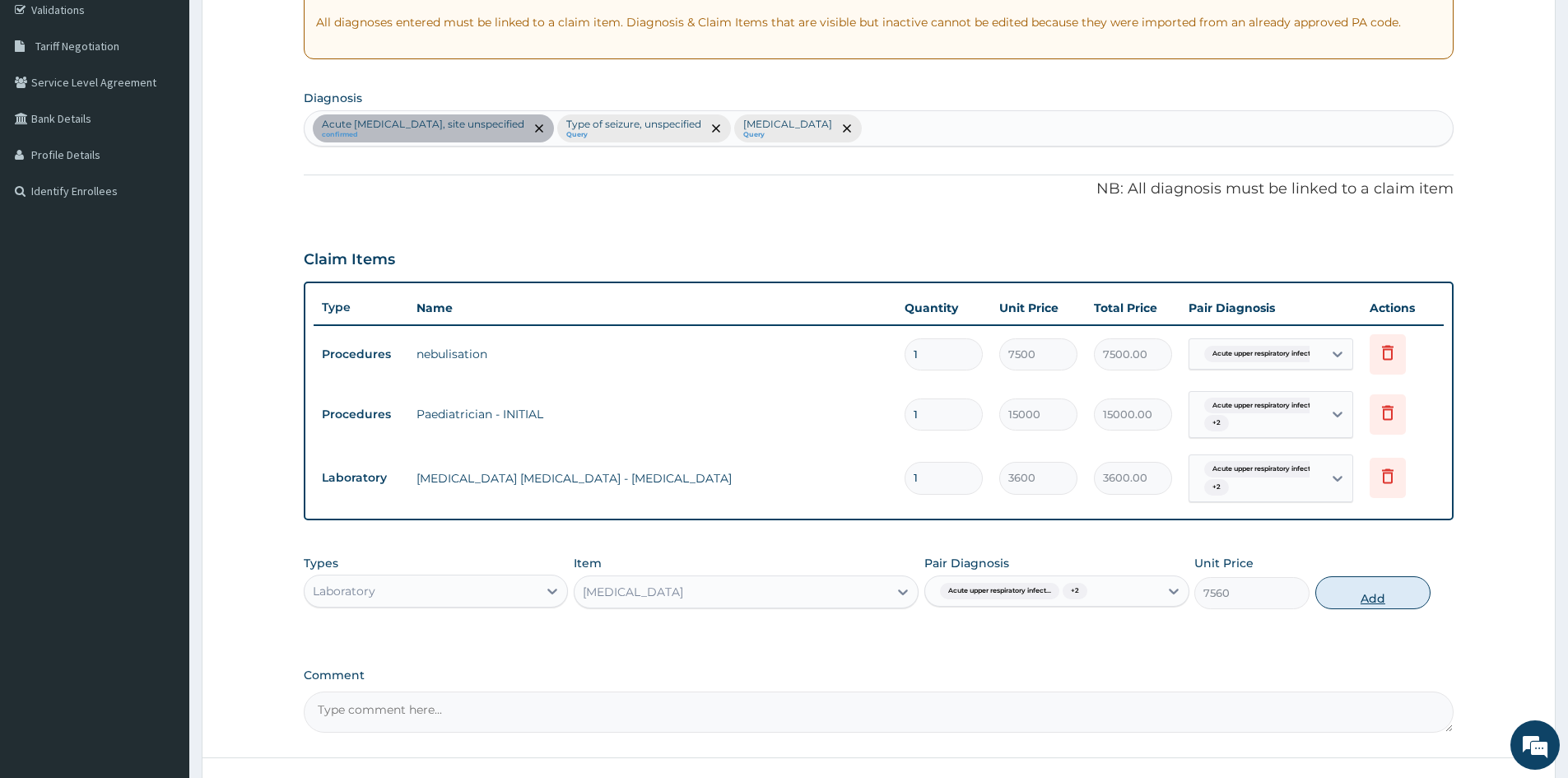
click at [1350, 596] on button "Add" at bounding box center [1373, 593] width 116 height 33
type input "0"
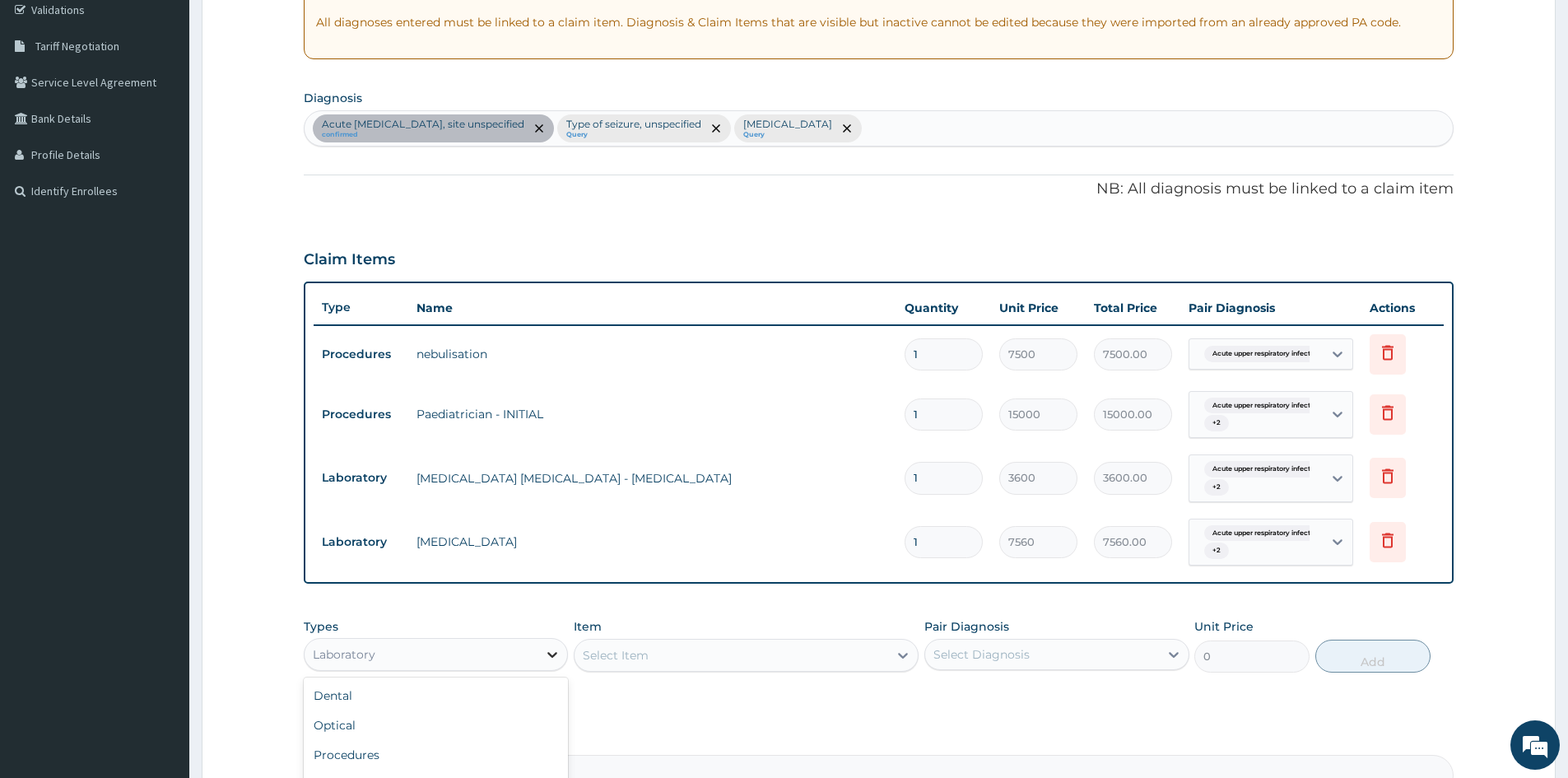
click at [549, 657] on icon at bounding box center [553, 655] width 17 height 17
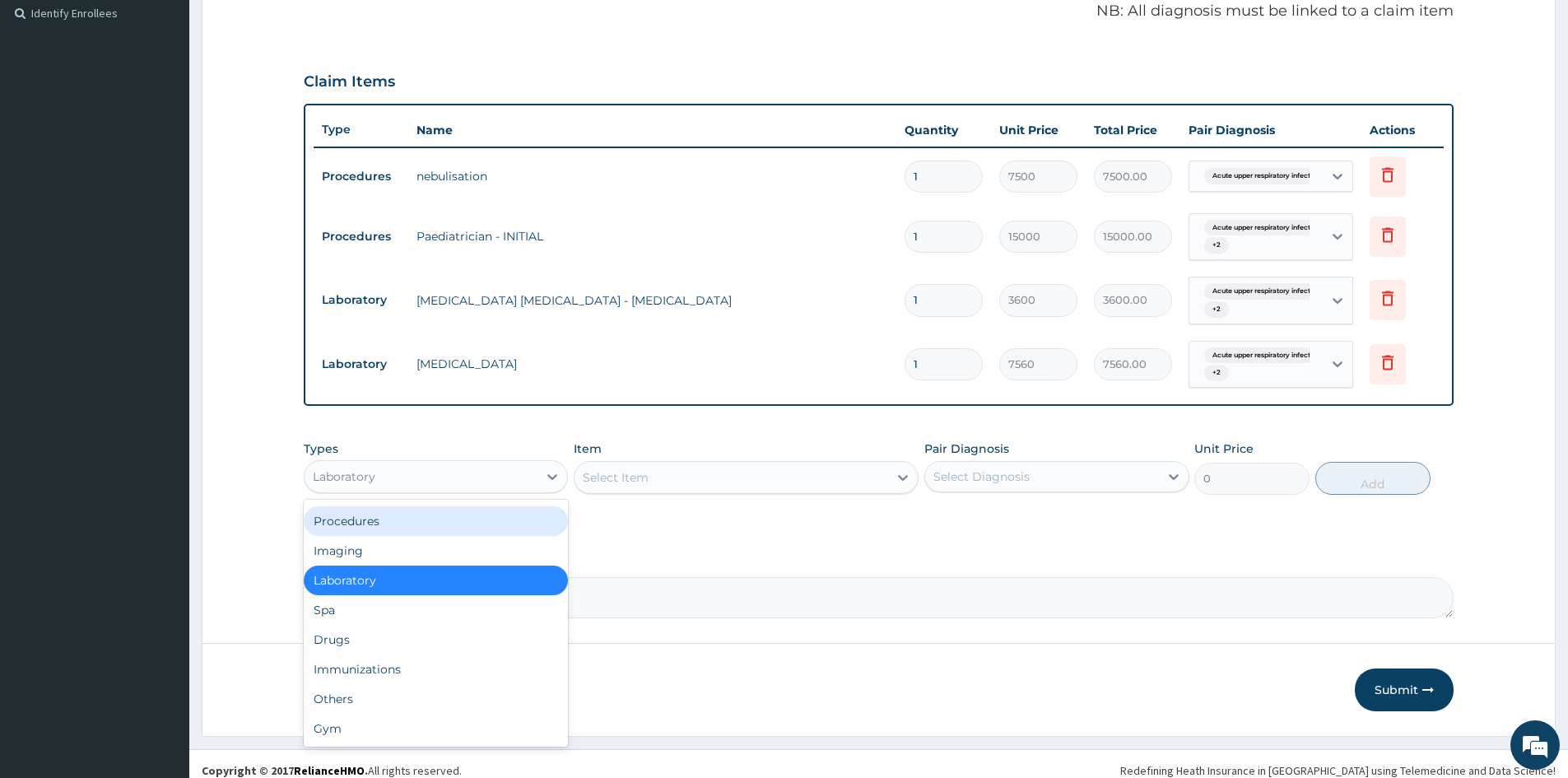
scroll to position [505, 0]
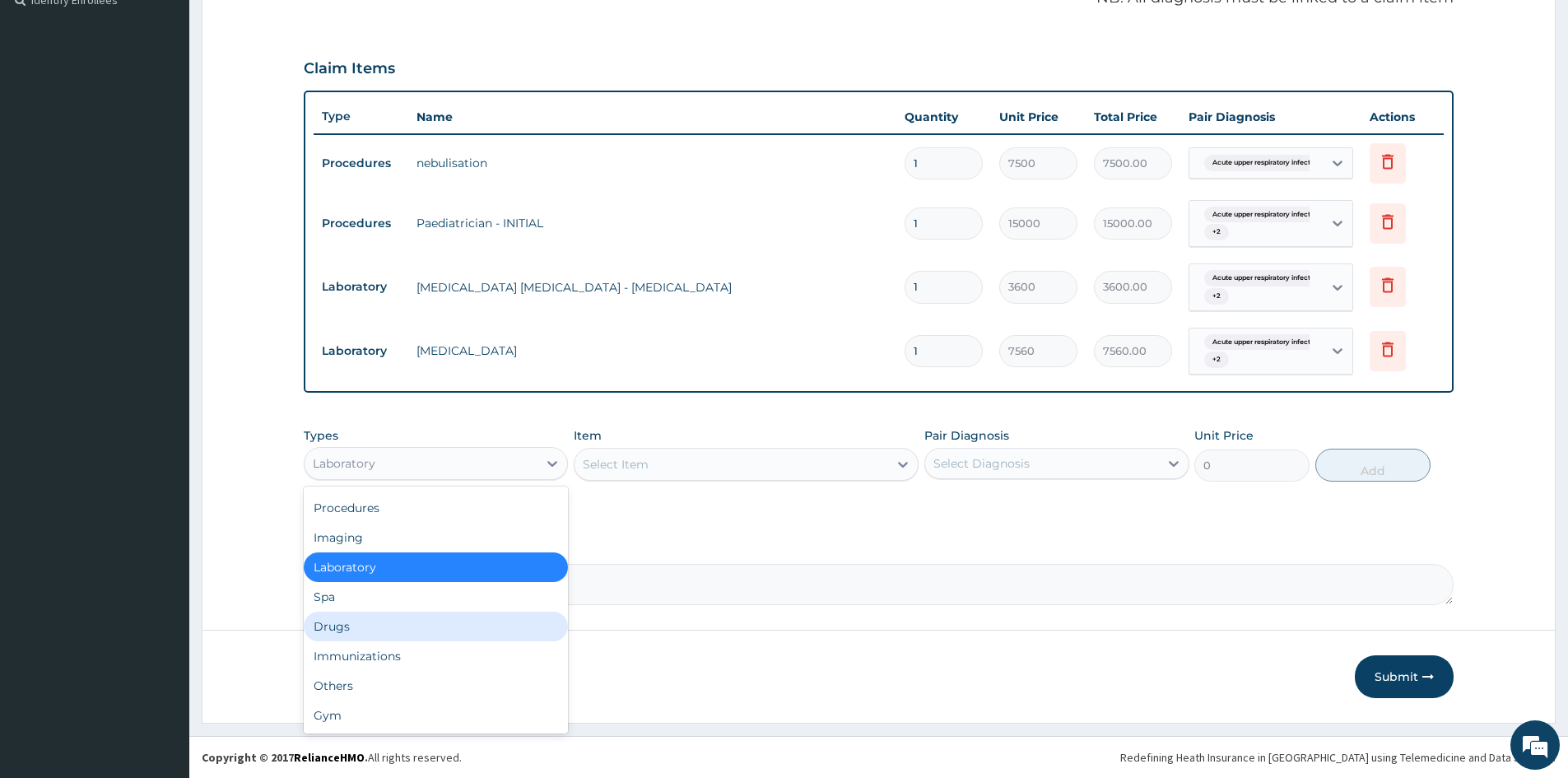
click at [406, 634] on div "Drugs" at bounding box center [436, 627] width 264 height 30
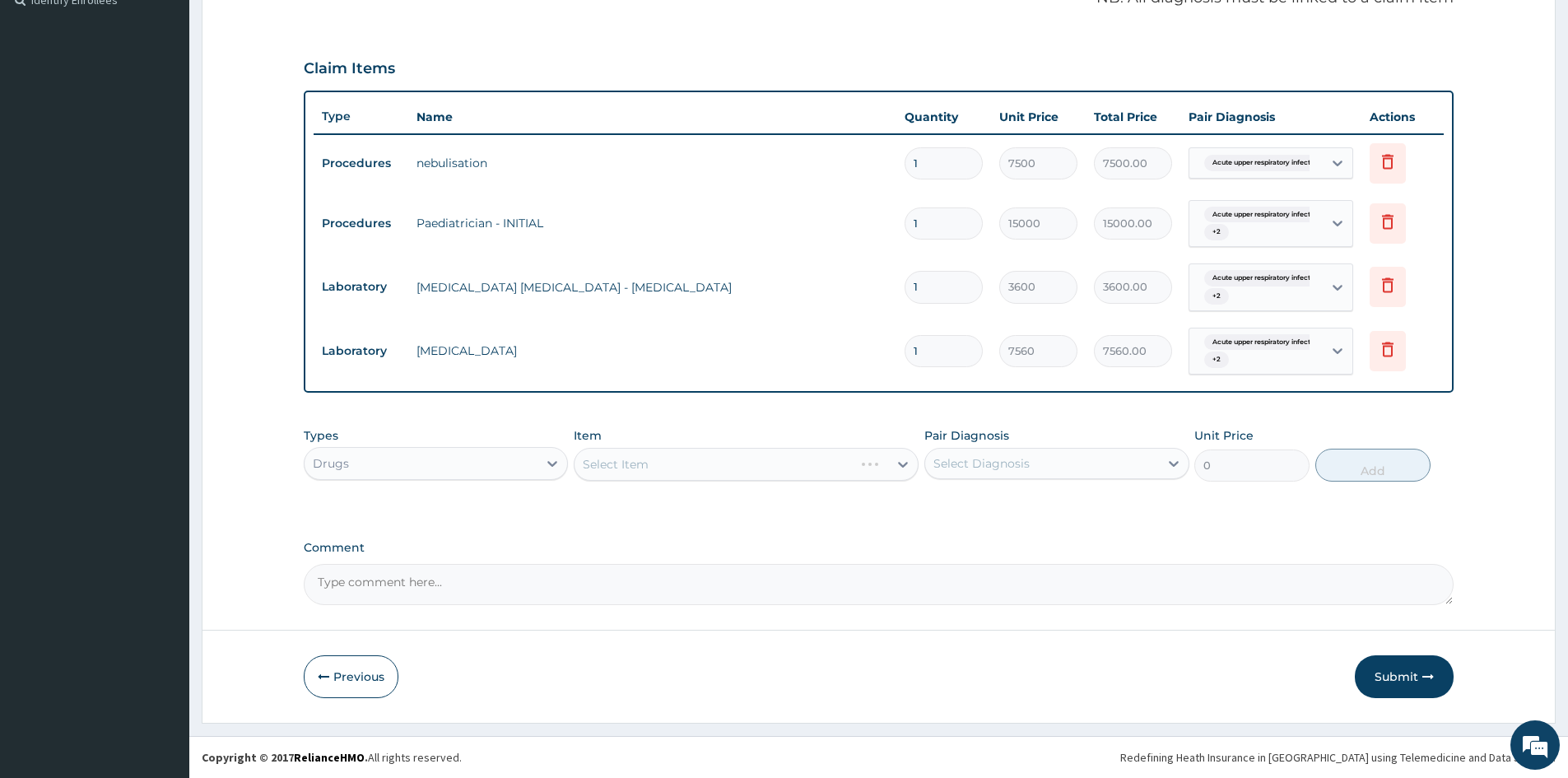
click at [700, 455] on div "Select Item" at bounding box center [746, 465] width 345 height 33
click at [699, 463] on div "Select Item" at bounding box center [746, 465] width 345 height 33
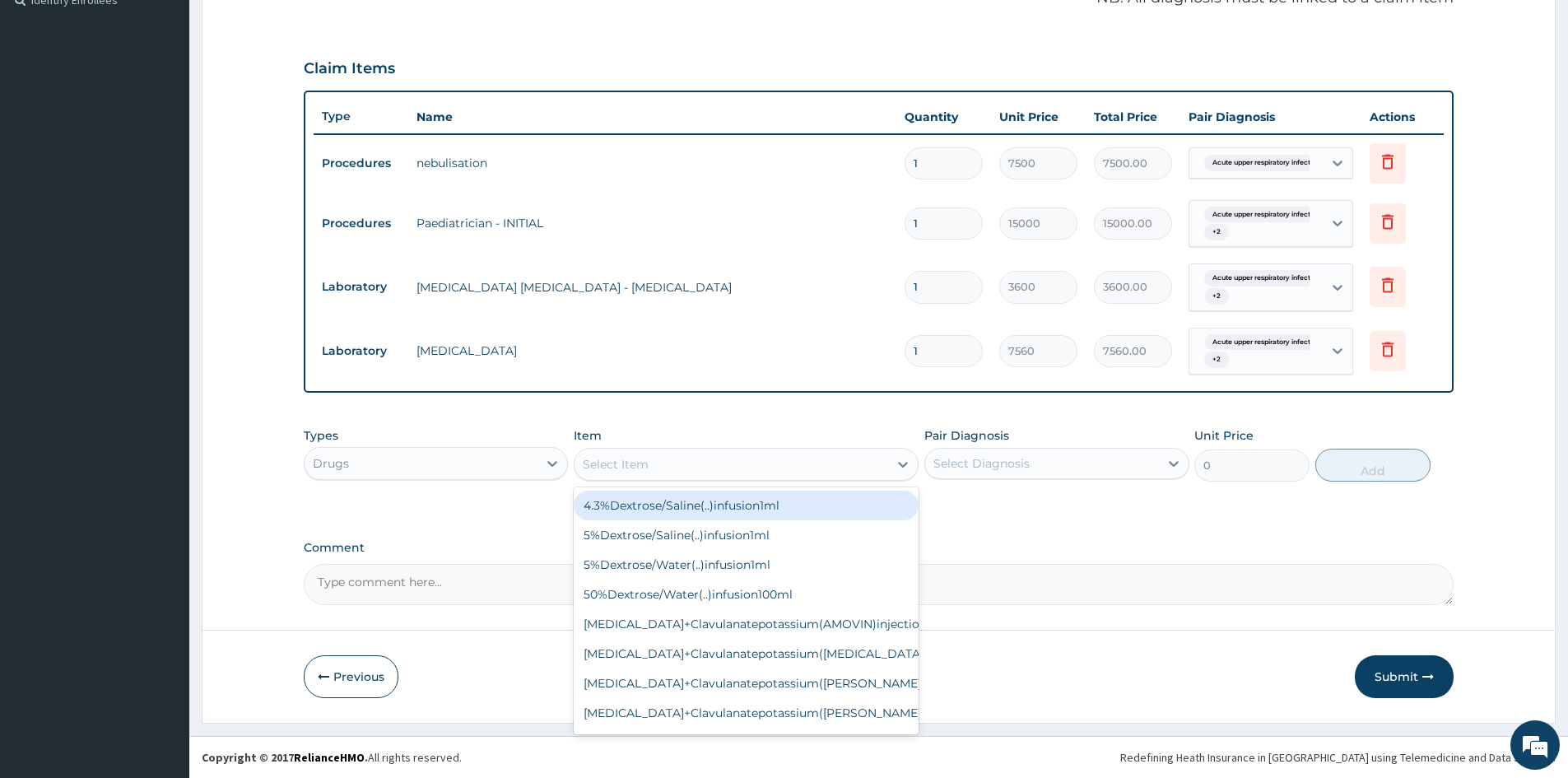
click at [683, 465] on div "Select Item" at bounding box center [731, 465] width 313 height 27
type input "CEFI"
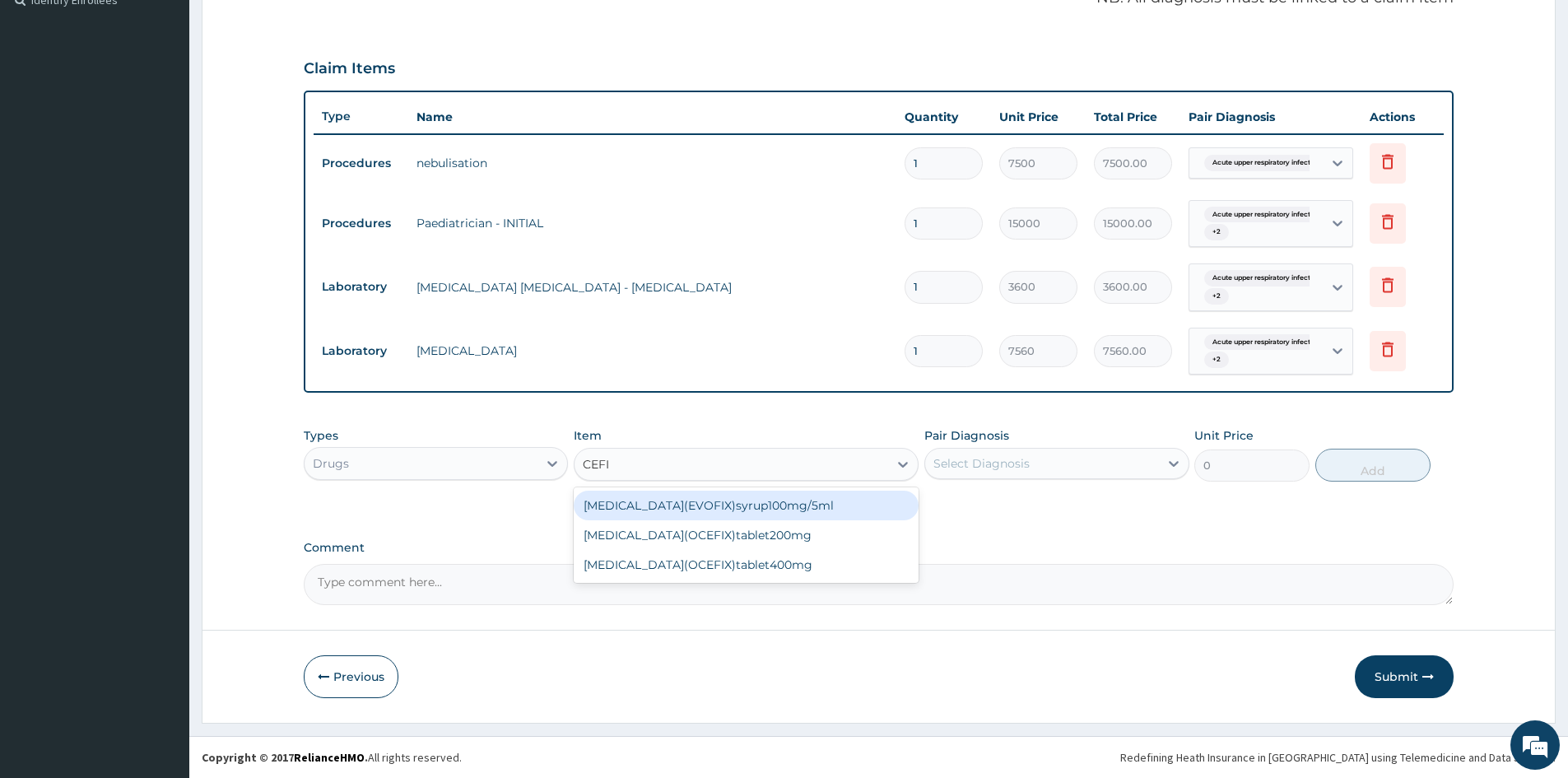
click at [686, 510] on div "cefixime(EVOFIX)syrup100mg/5ml" at bounding box center [746, 505] width 345 height 30
type input "7100"
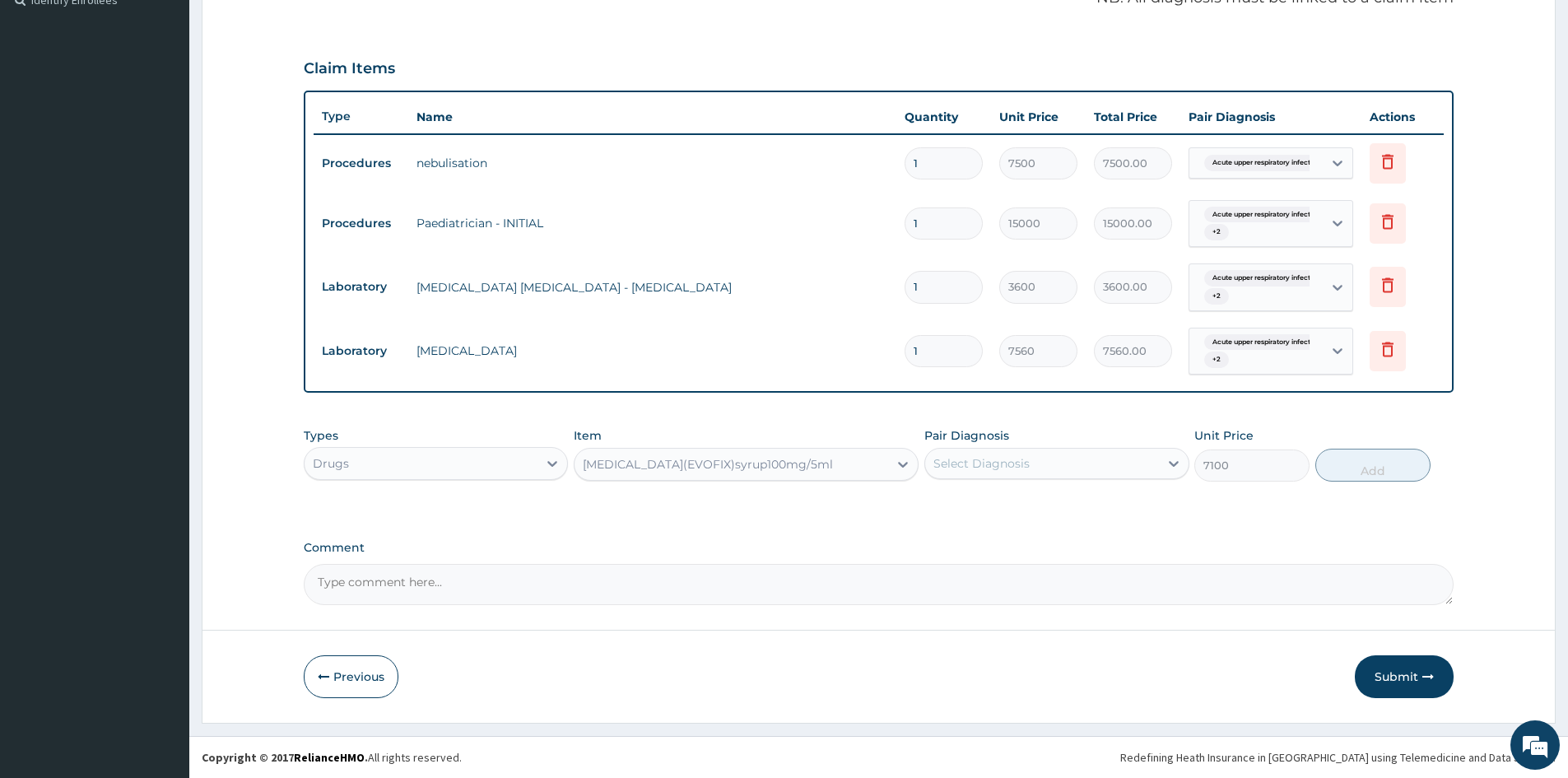
click at [959, 452] on div "Select Diagnosis" at bounding box center [1042, 464] width 233 height 27
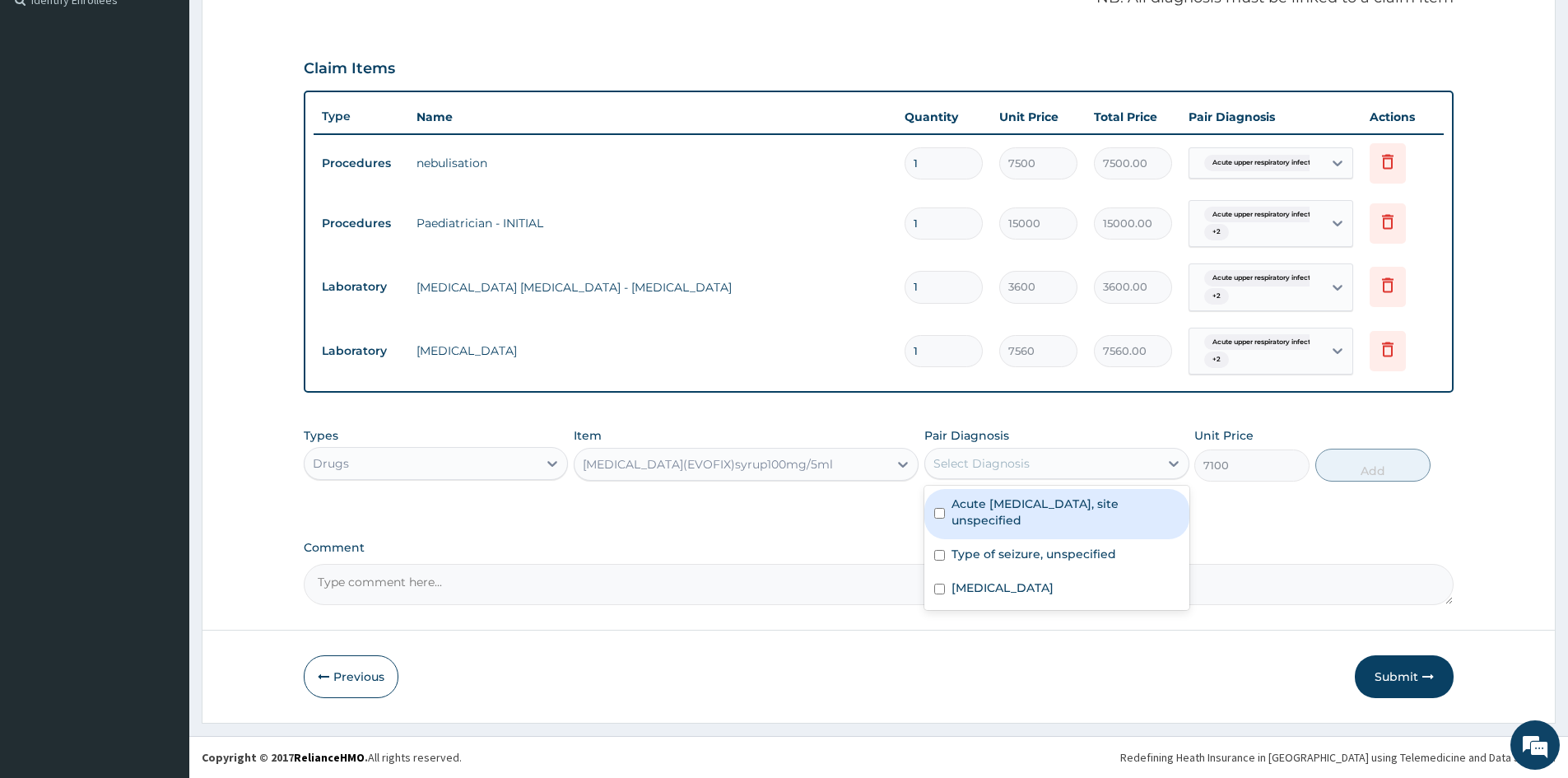
click at [940, 505] on div "Acute upper respiratory infection, site unspecified" at bounding box center [1057, 515] width 264 height 50
checkbox input "true"
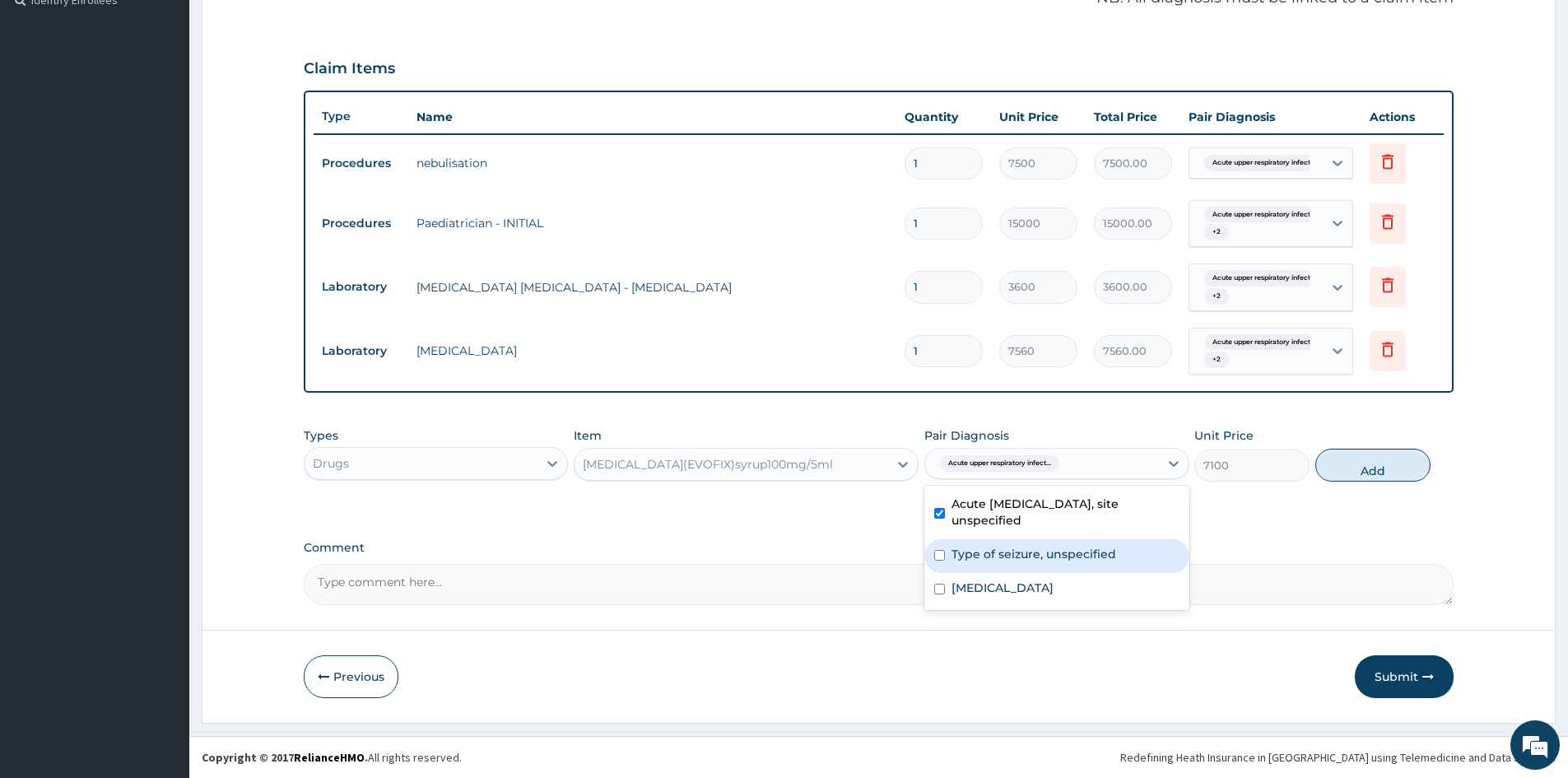
click at [946, 569] on div "Type of seizure, unspecified" at bounding box center [1057, 556] width 264 height 34
checkbox input "true"
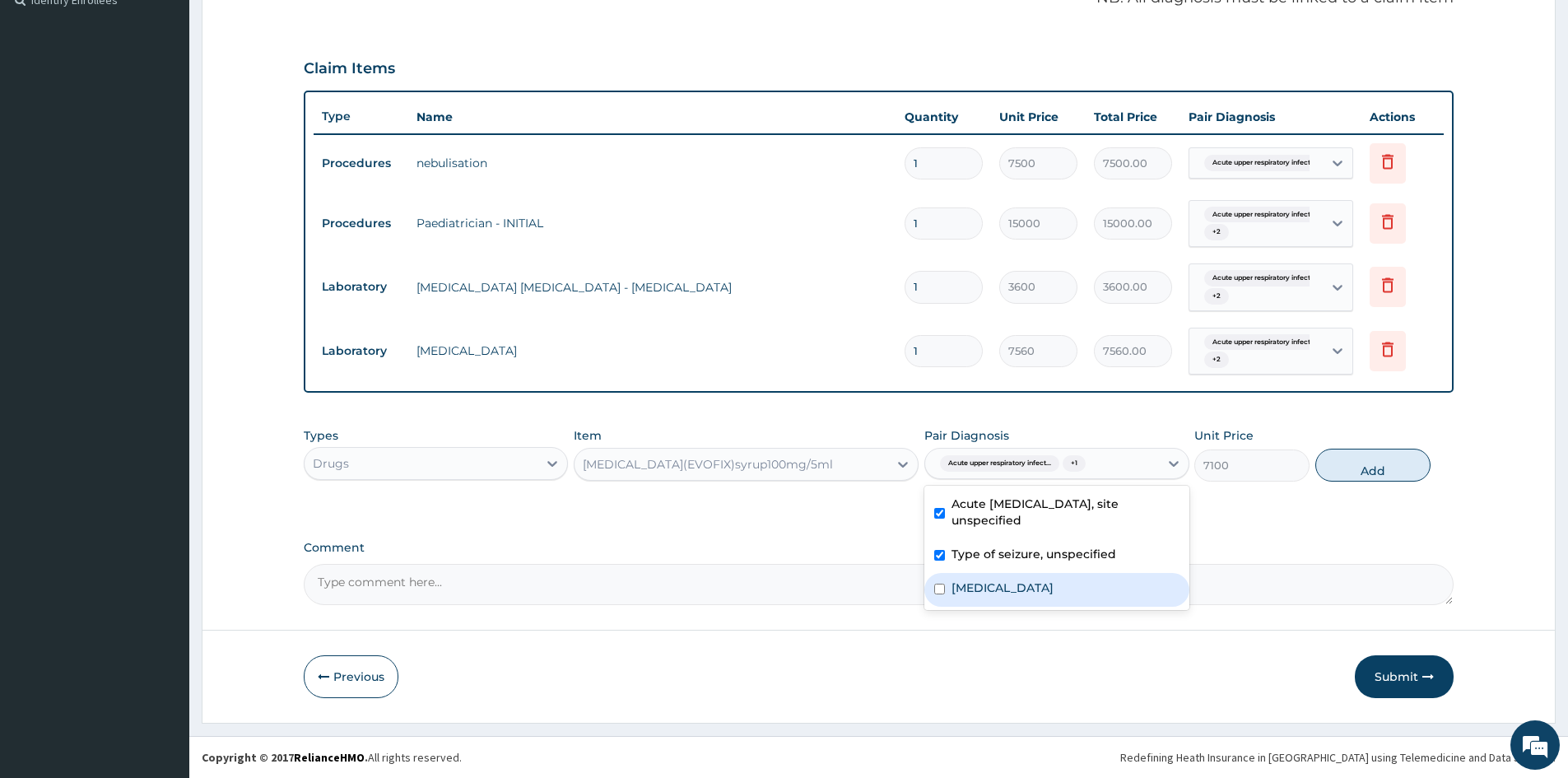
click at [947, 588] on div "Malaria, unspecified" at bounding box center [1057, 590] width 264 height 34
checkbox input "true"
click at [1365, 467] on button "Add" at bounding box center [1373, 465] width 116 height 33
type input "0"
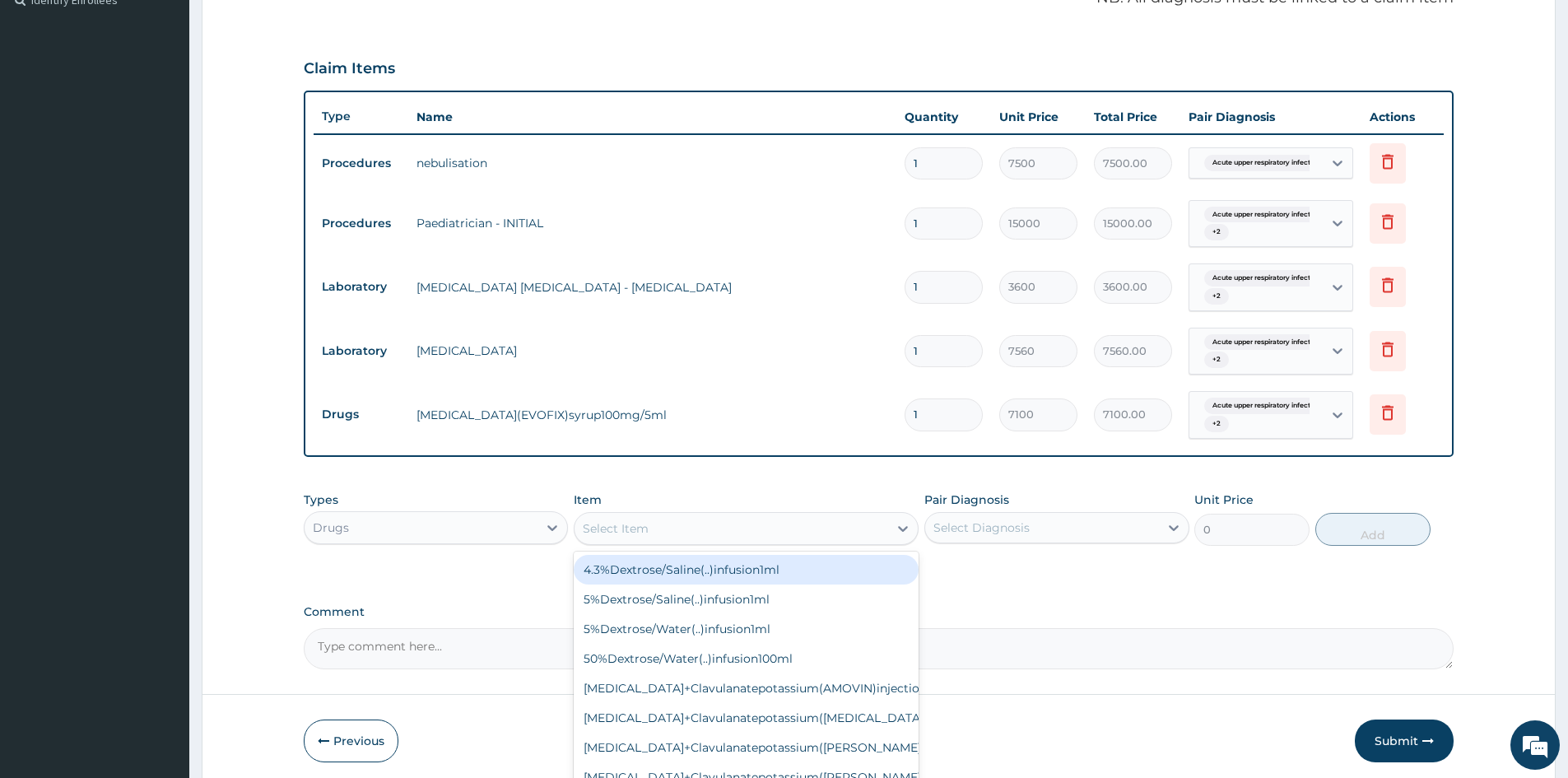
click at [753, 519] on div "Select Item" at bounding box center [731, 529] width 313 height 27
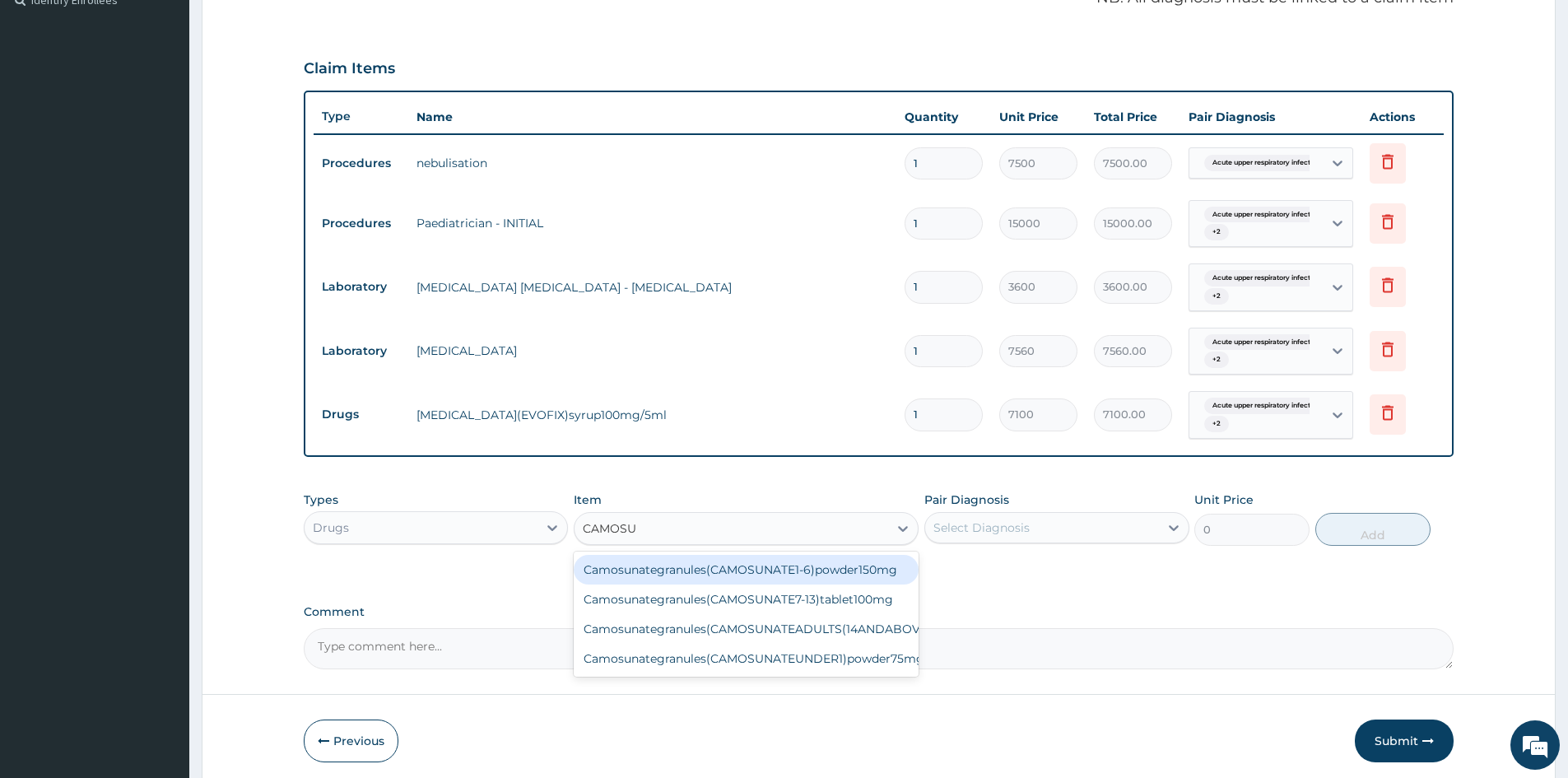
type input "CAMOSUN"
click at [812, 577] on div "Camosunategranules(CAMOSUNATE1-6)powder150mg" at bounding box center [746, 570] width 345 height 30
type input "3900"
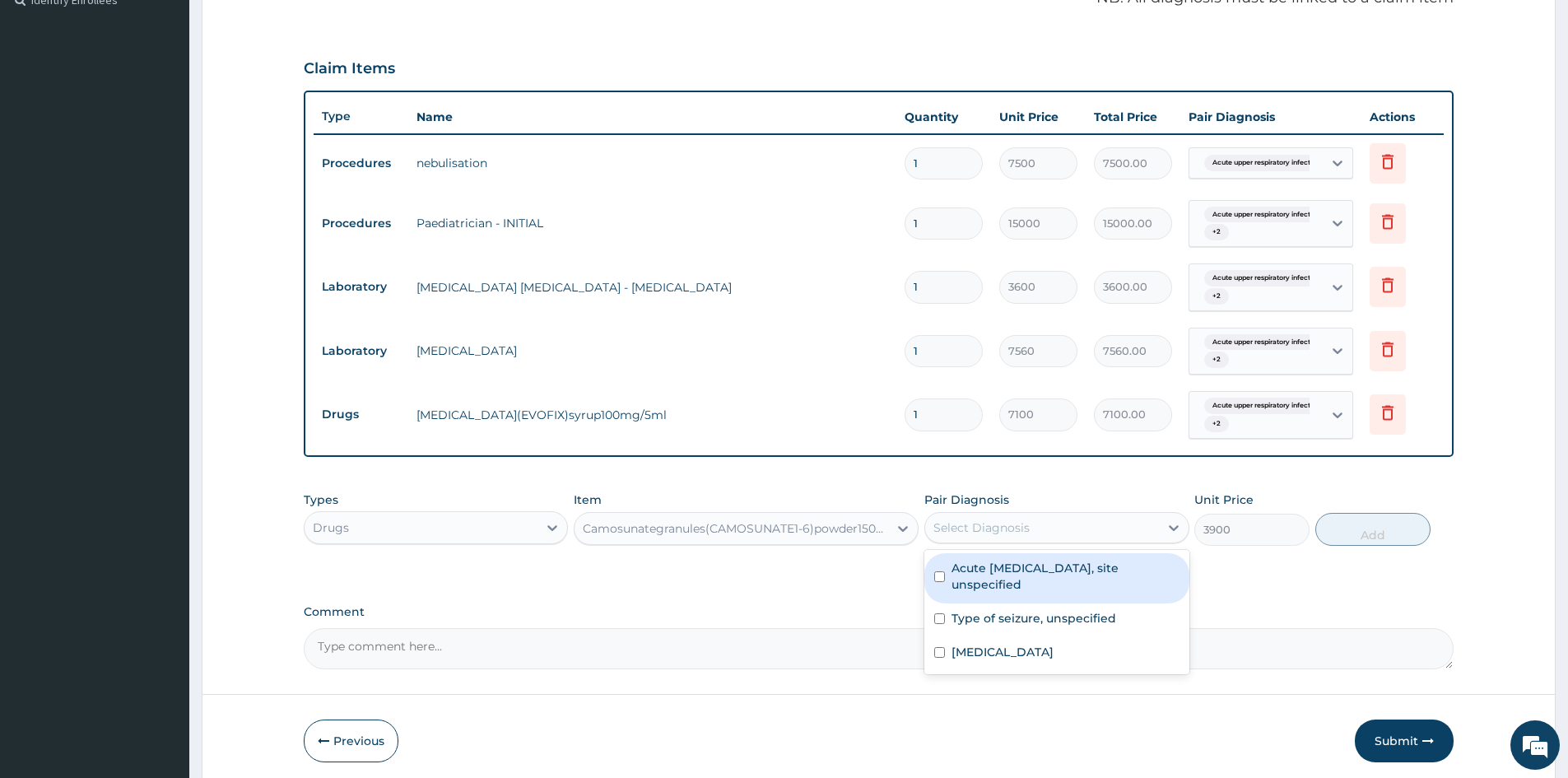
click at [1011, 519] on div "Select Diagnosis" at bounding box center [982, 528] width 96 height 17
click at [991, 595] on div "Acute upper respiratory infection, site unspecified" at bounding box center [1057, 579] width 264 height 50
checkbox input "true"
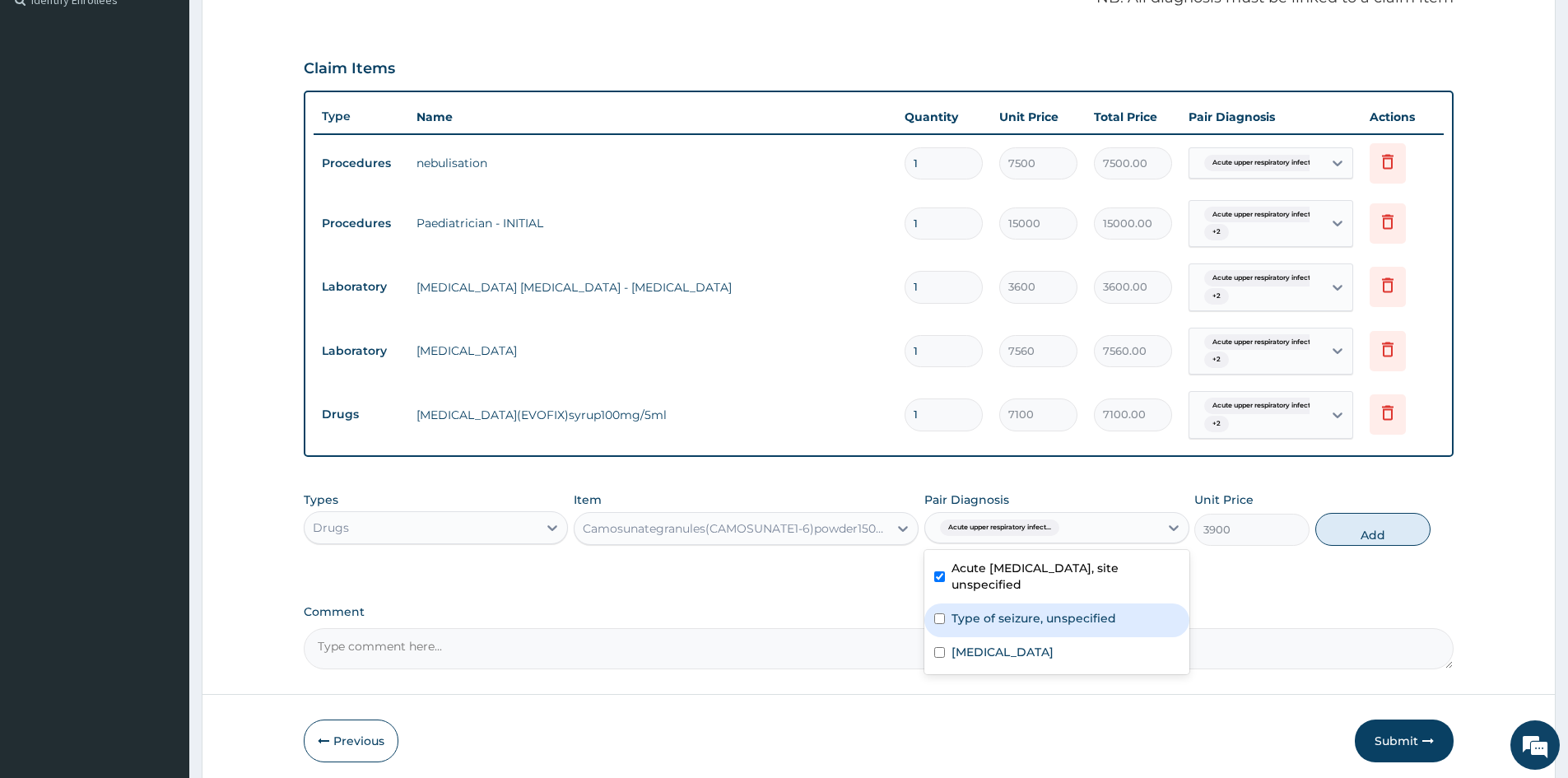
click at [992, 620] on label "Type of seizure, unspecified" at bounding box center [1034, 618] width 165 height 17
checkbox input "true"
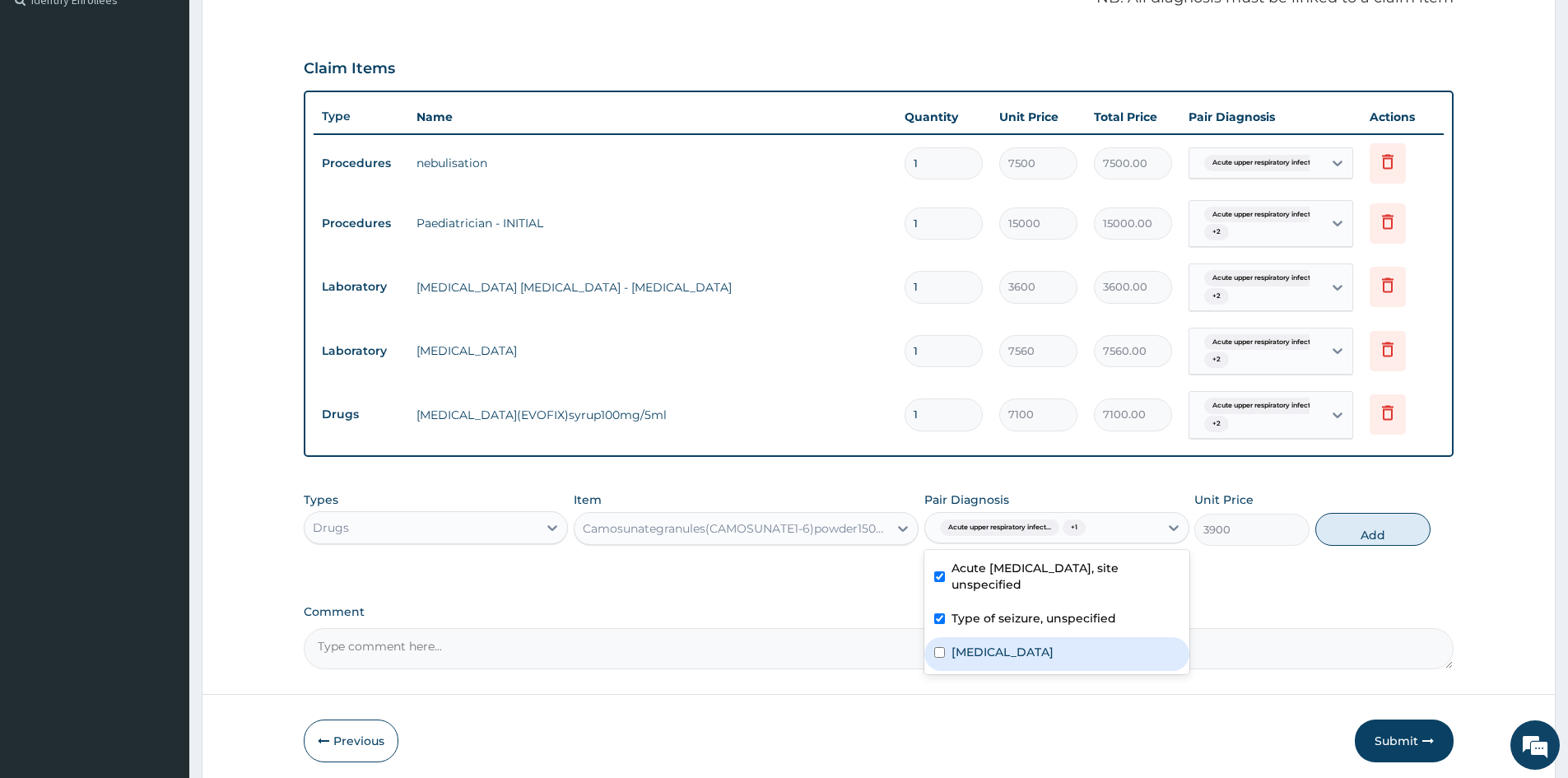
click at [992, 653] on label "Malaria, unspecified" at bounding box center [1002, 652] width 102 height 17
checkbox input "true"
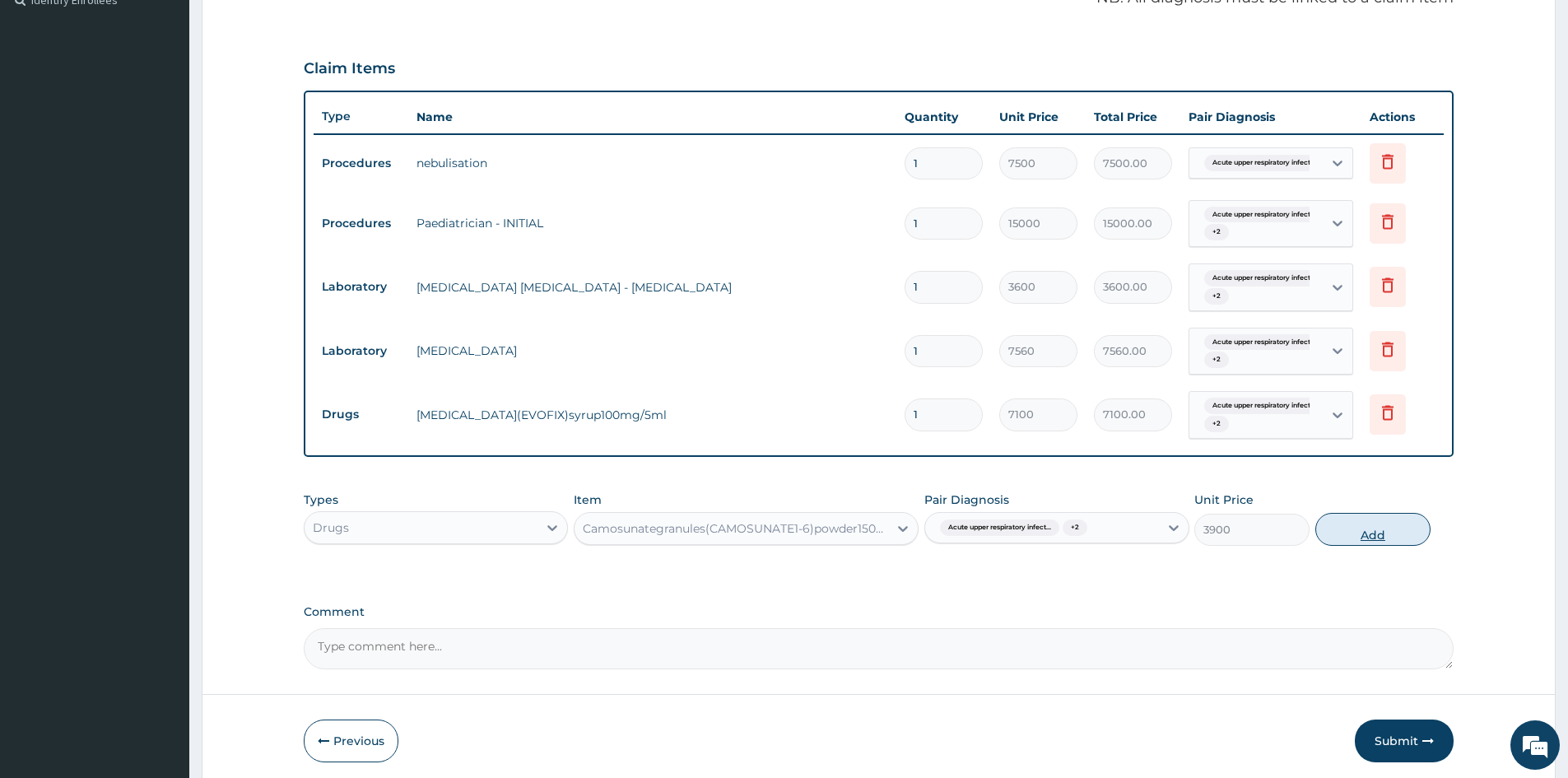
click at [1342, 535] on button "Add" at bounding box center [1373, 529] width 116 height 33
type input "0"
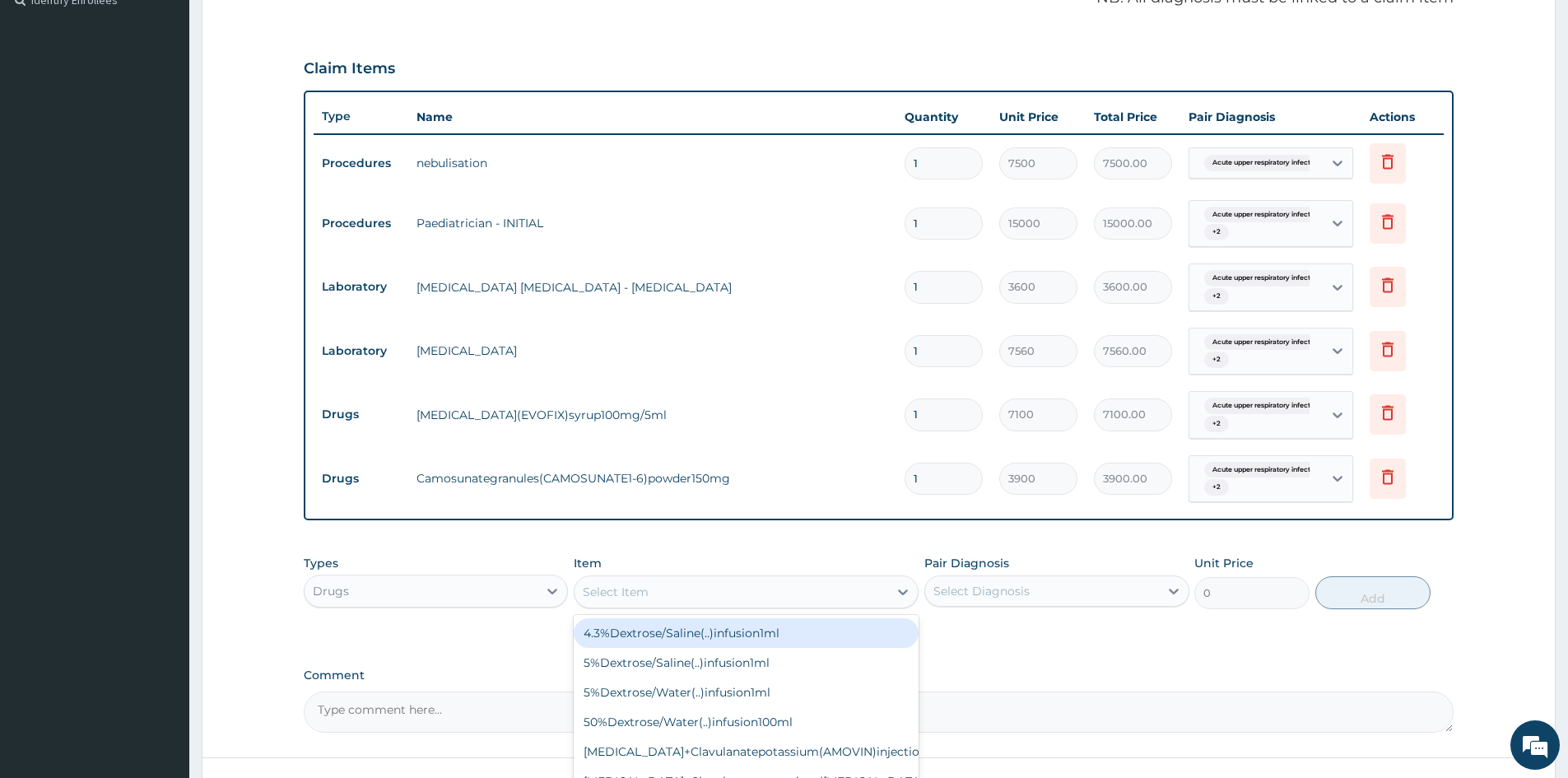
click at [737, 584] on div "Select Item" at bounding box center [731, 593] width 313 height 27
type input "ARTEE"
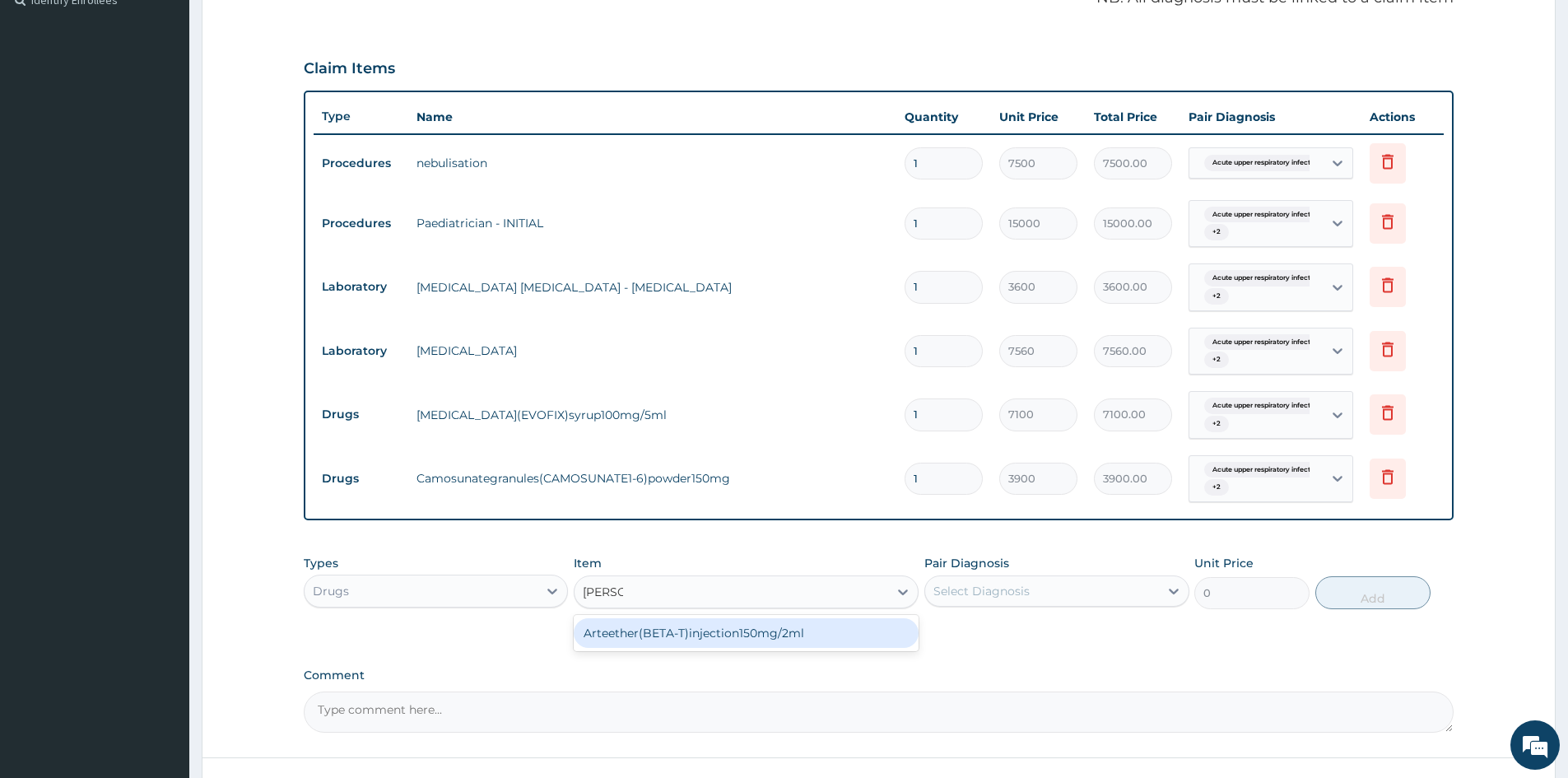
click at [695, 636] on div "Arteether(BETA-T)injection150mg/2ml" at bounding box center [746, 633] width 345 height 30
type input "6500"
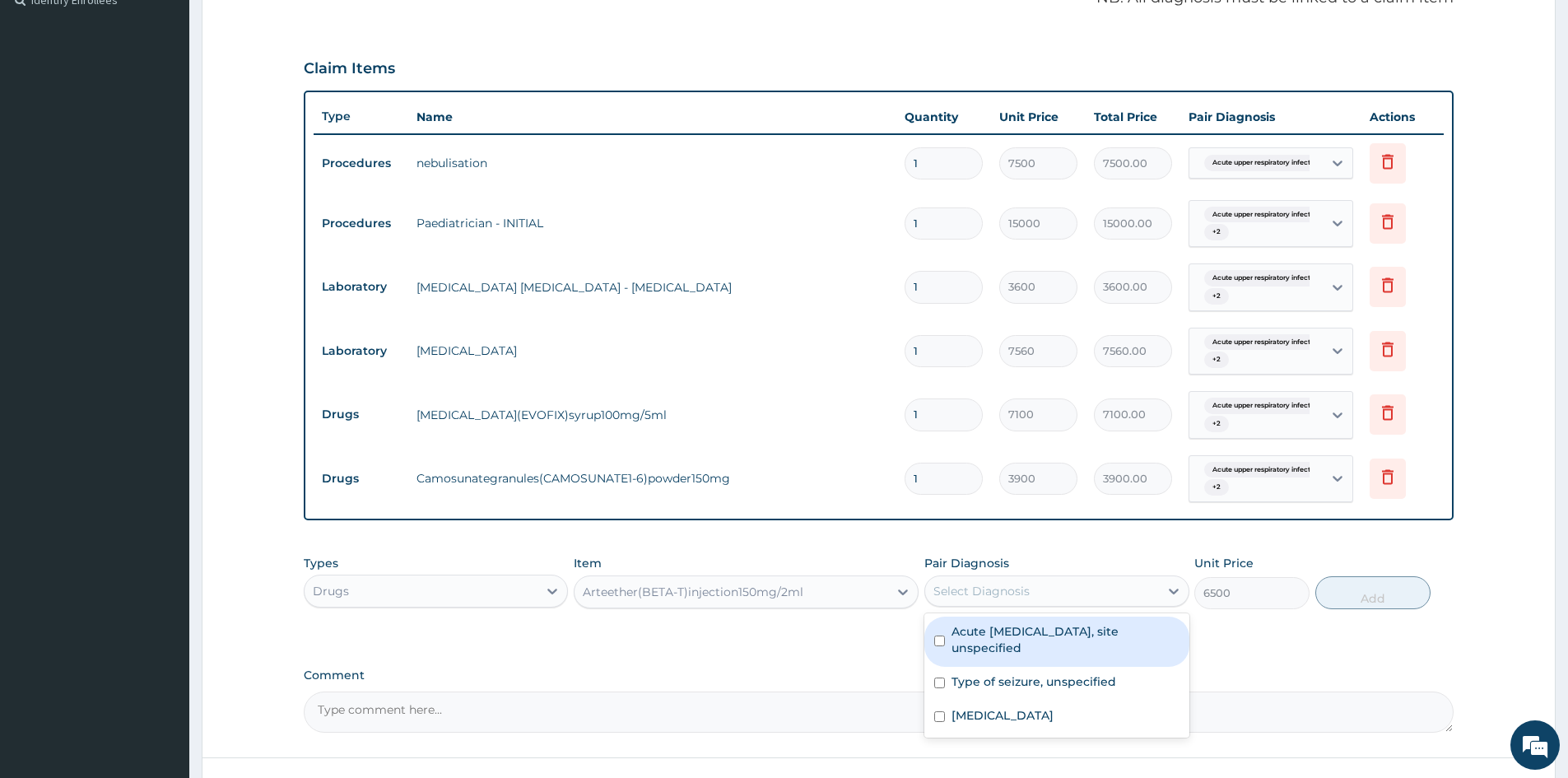
click at [1028, 590] on div "Select Diagnosis" at bounding box center [982, 591] width 96 height 17
drag, startPoint x: 971, startPoint y: 630, endPoint x: 967, endPoint y: 669, distance: 39.2
click at [971, 631] on label "Acute upper respiratory infection, site unspecified" at bounding box center [1064, 640] width 227 height 33
checkbox input "true"
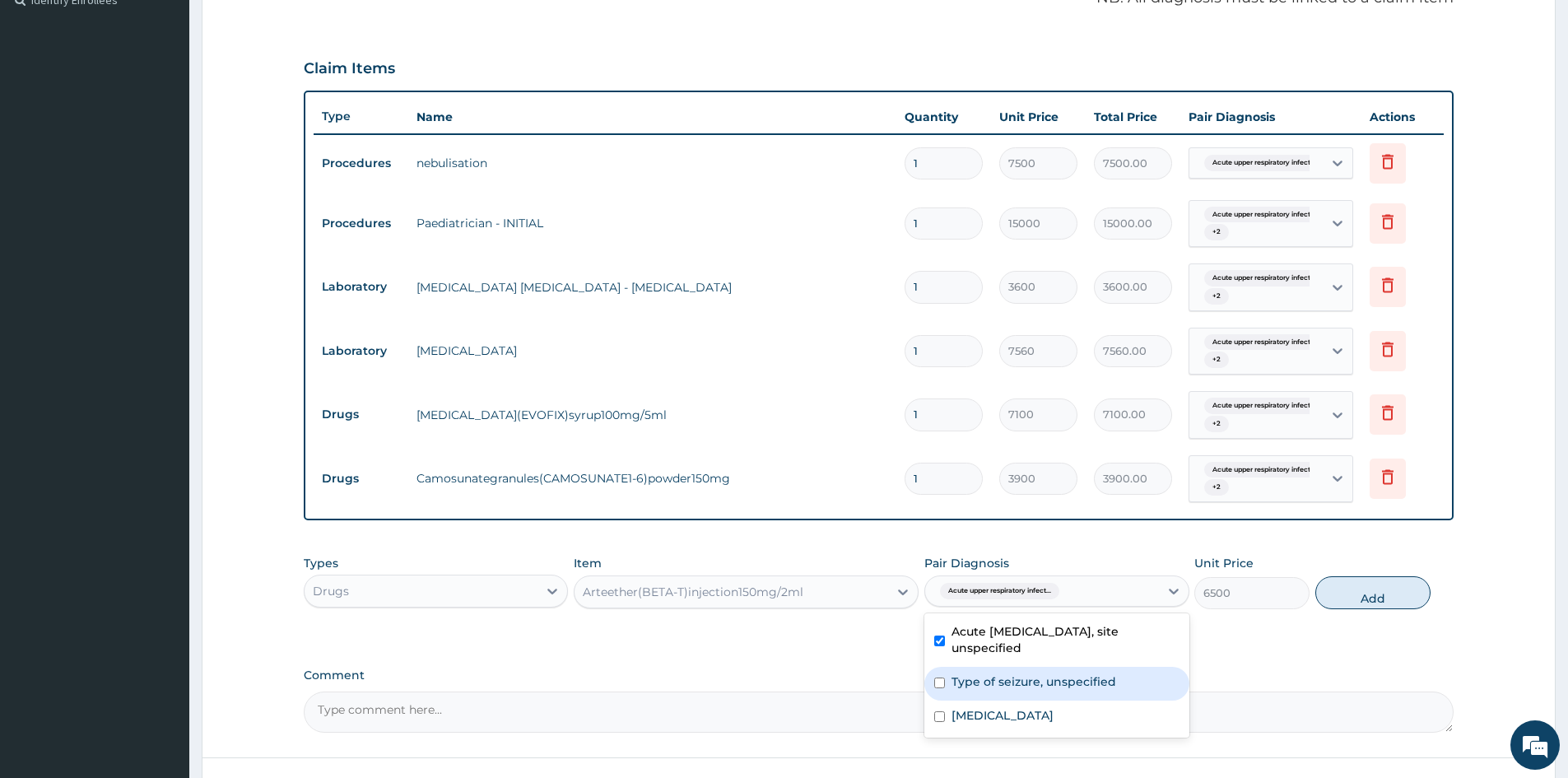
click at [967, 677] on label "Type of seizure, unspecified" at bounding box center [1034, 682] width 165 height 17
checkbox input "true"
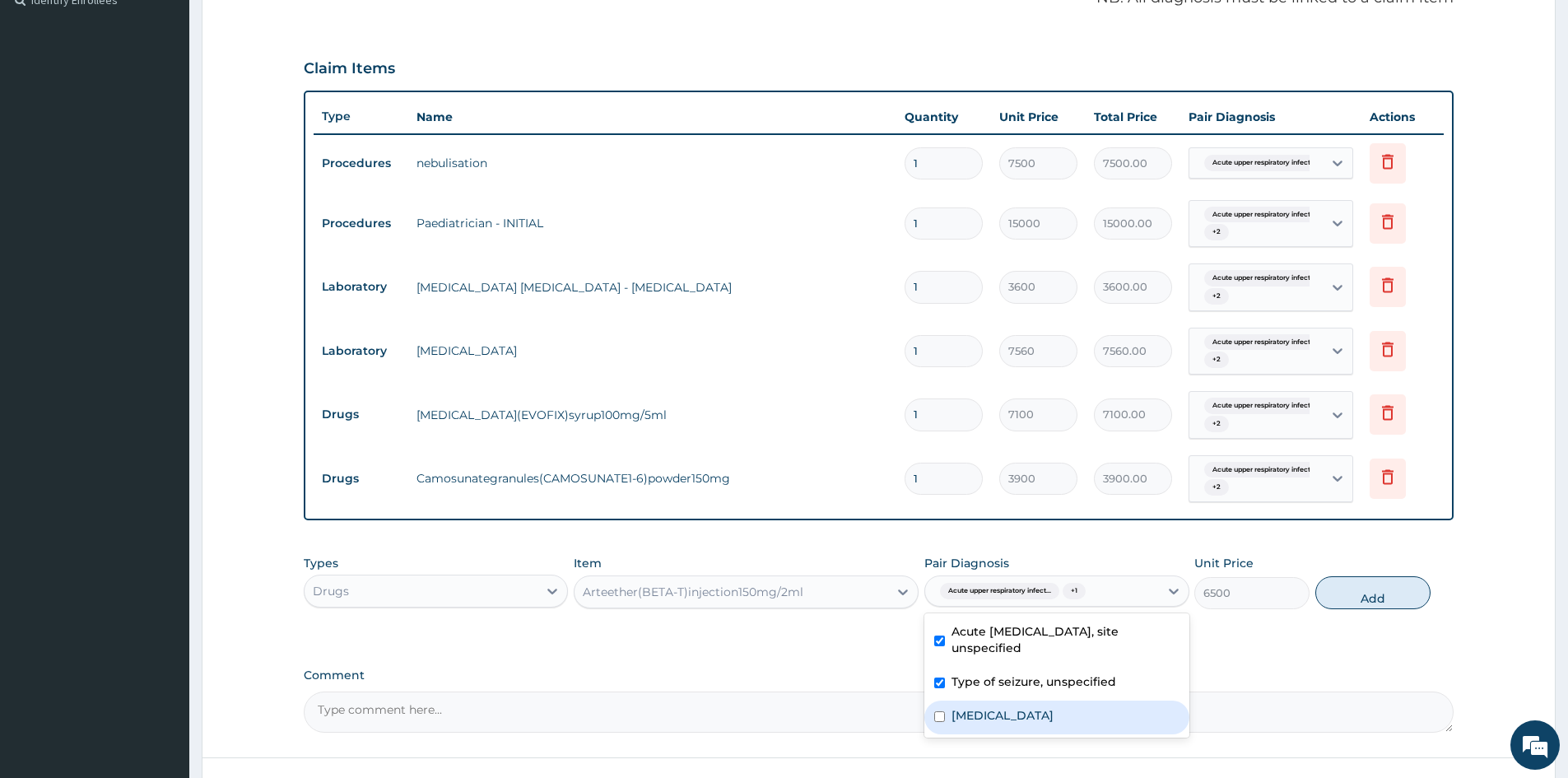
click at [971, 721] on label "Malaria, unspecified" at bounding box center [1002, 716] width 102 height 17
checkbox input "true"
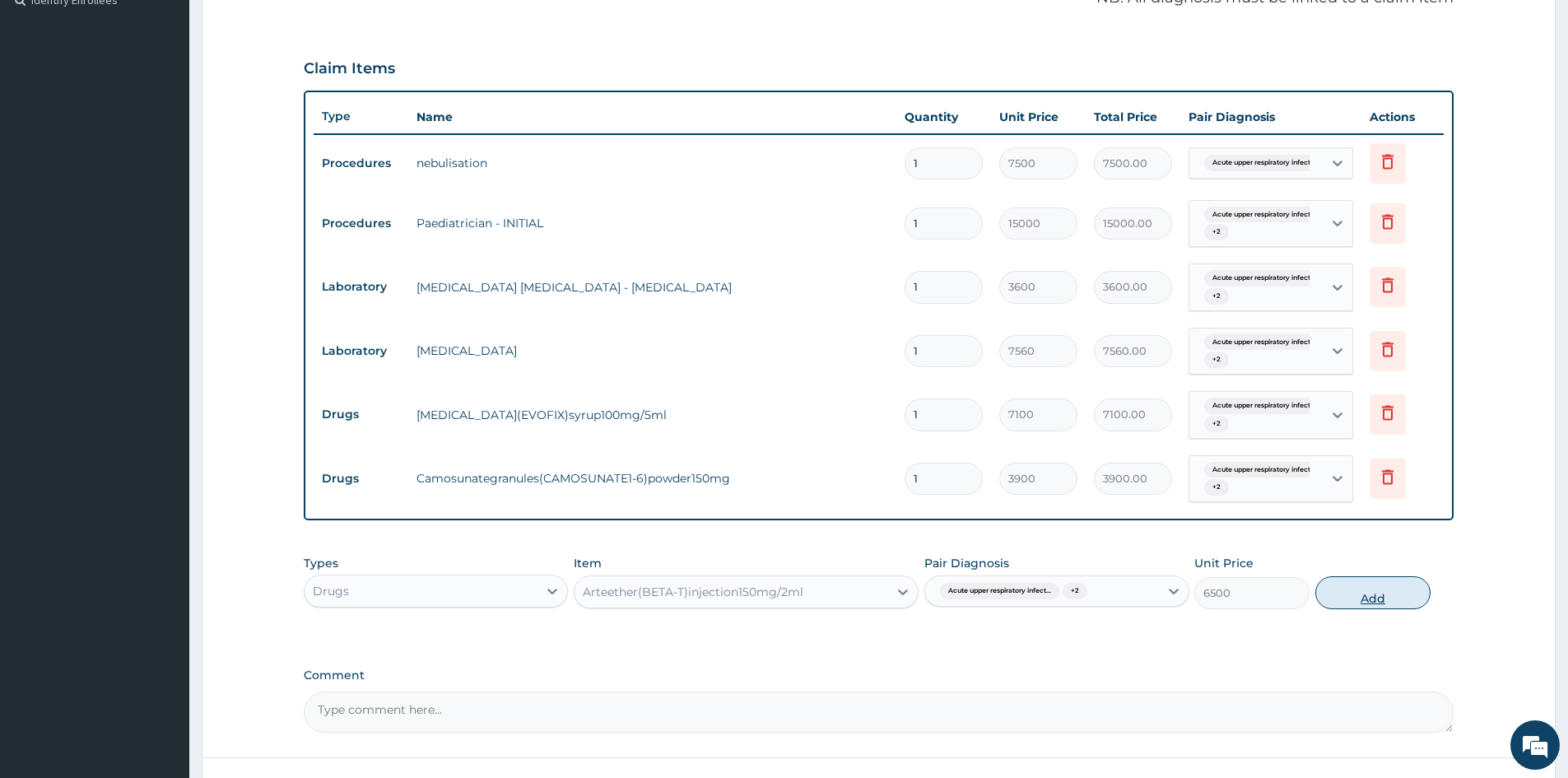
click at [1366, 592] on button "Add" at bounding box center [1373, 593] width 116 height 33
type input "0"
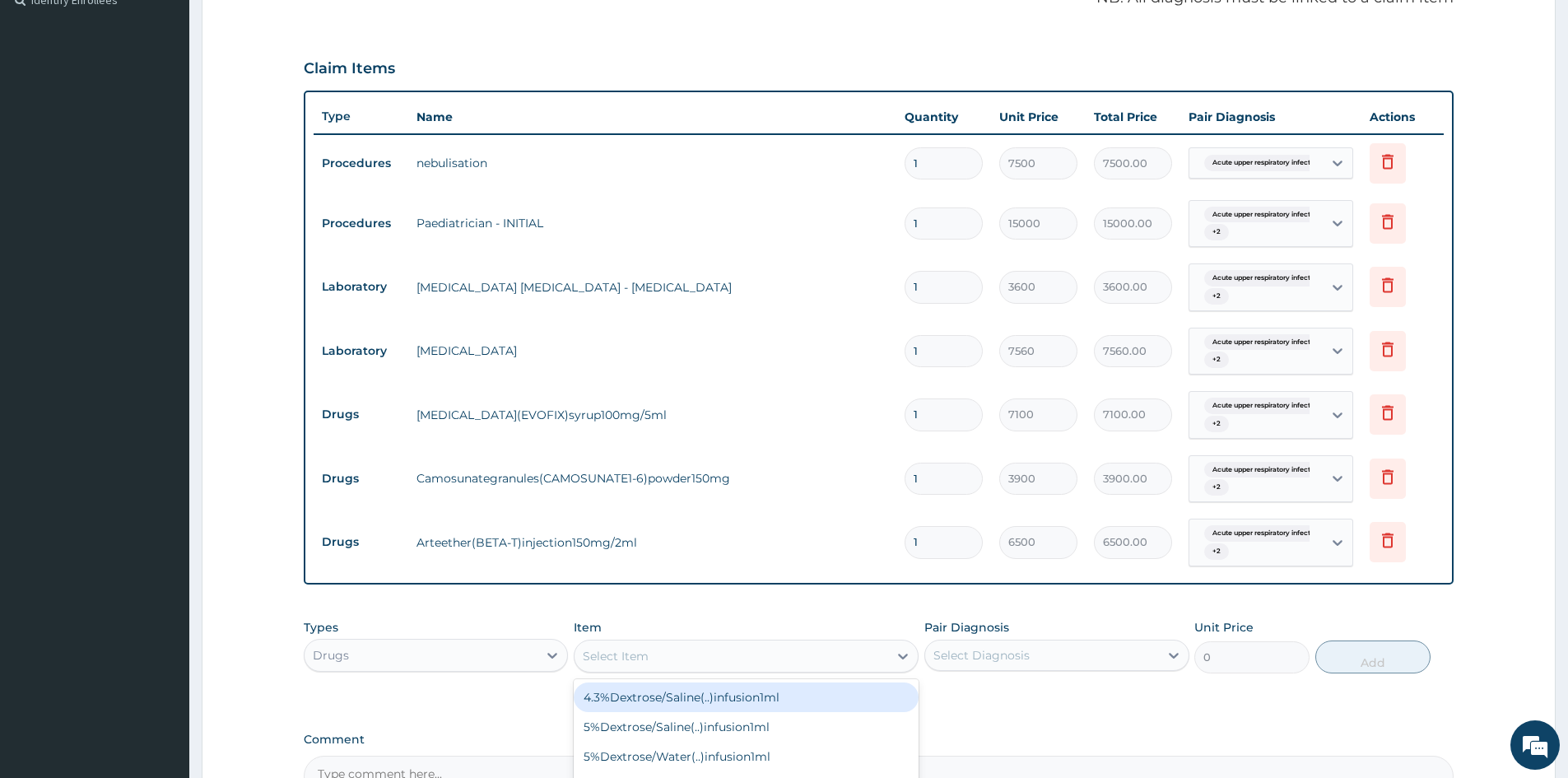
click at [623, 656] on div "Select Item" at bounding box center [615, 657] width 66 height 17
type input "PARACETAM"
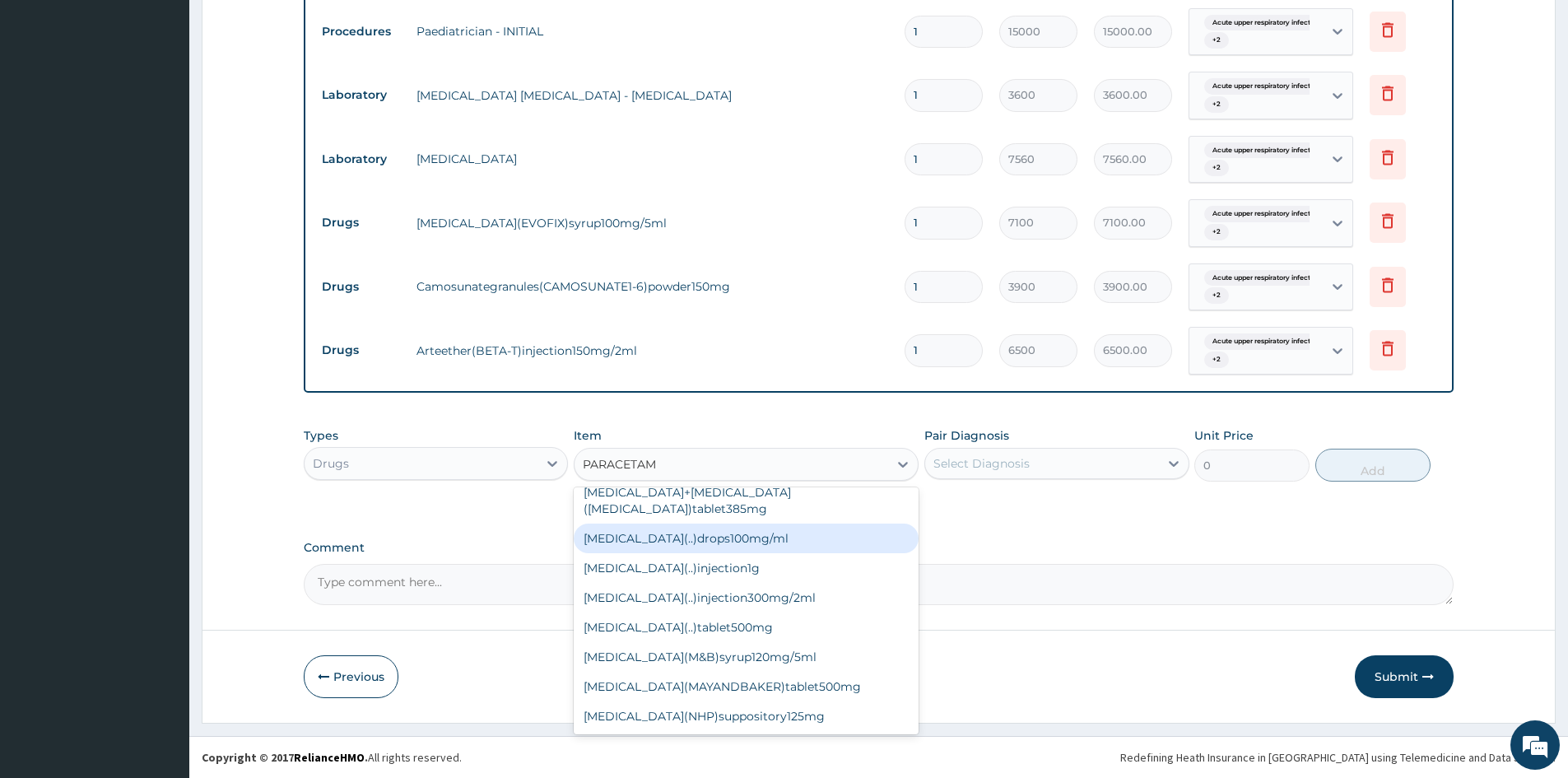
scroll to position [119, 0]
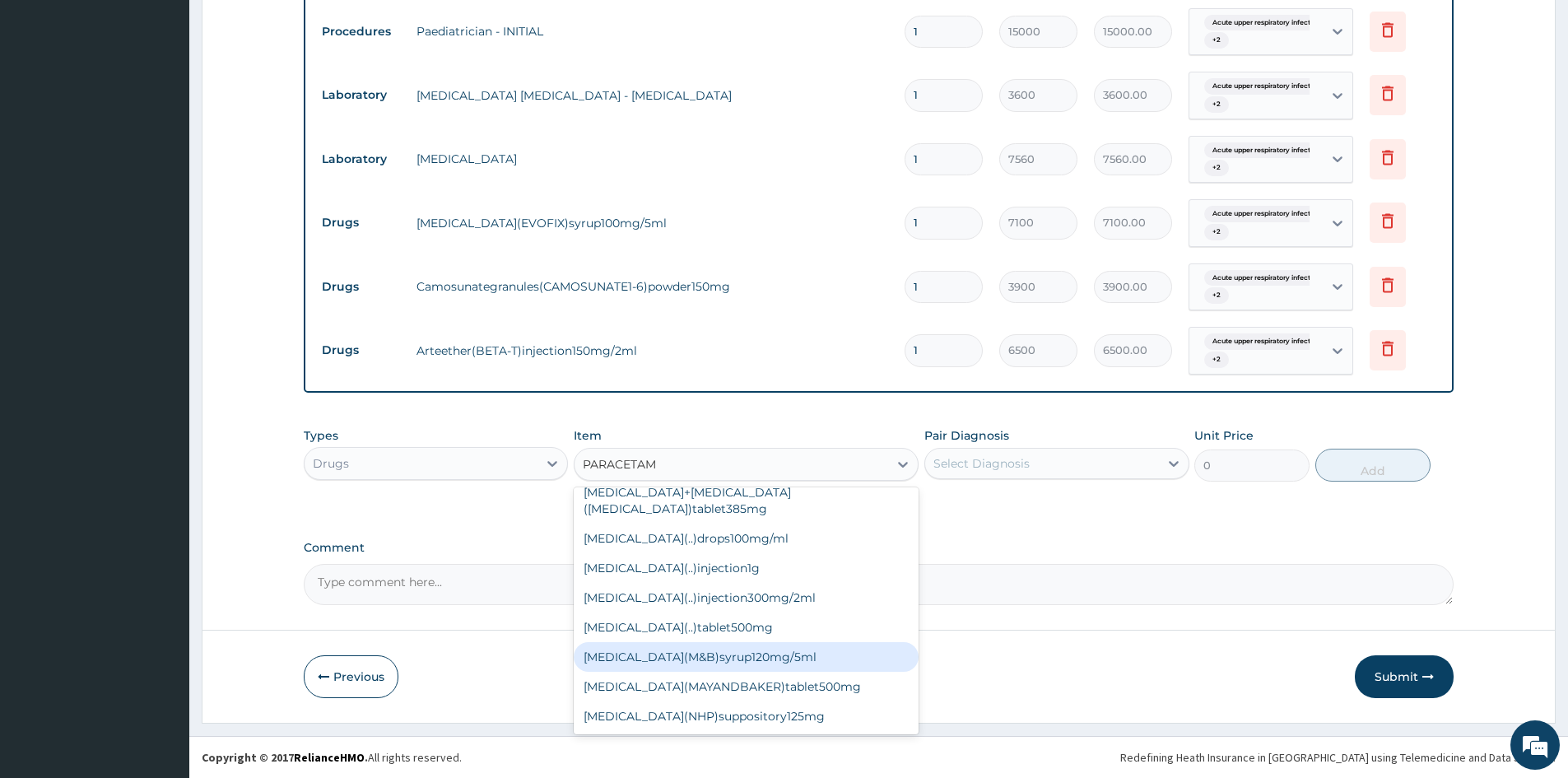
click at [718, 648] on div "Paracetamol(M&B)syrup120mg/5ml" at bounding box center [746, 657] width 345 height 30
type input "1500"
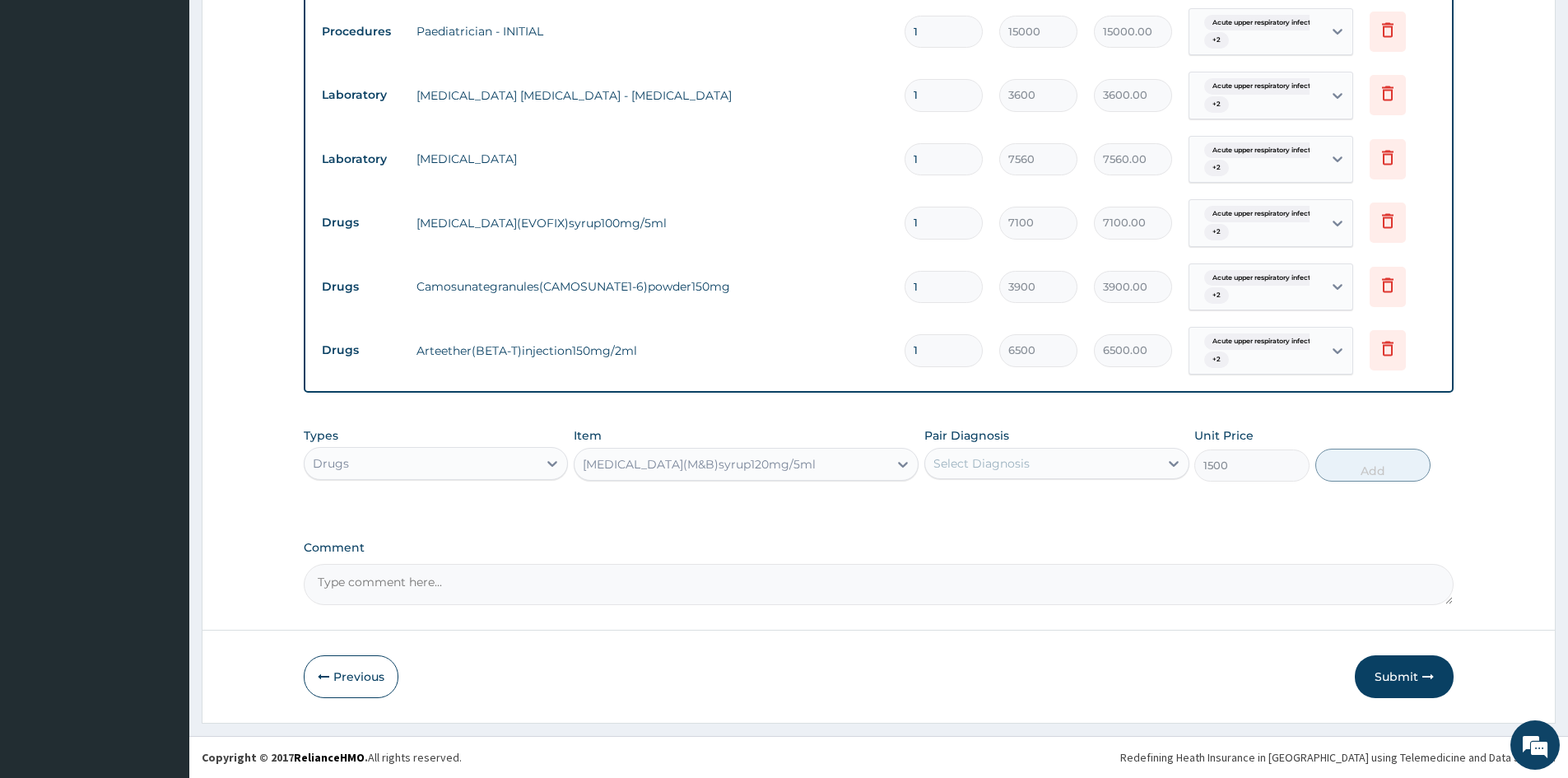
click at [1030, 451] on div "Select Diagnosis" at bounding box center [1042, 464] width 233 height 27
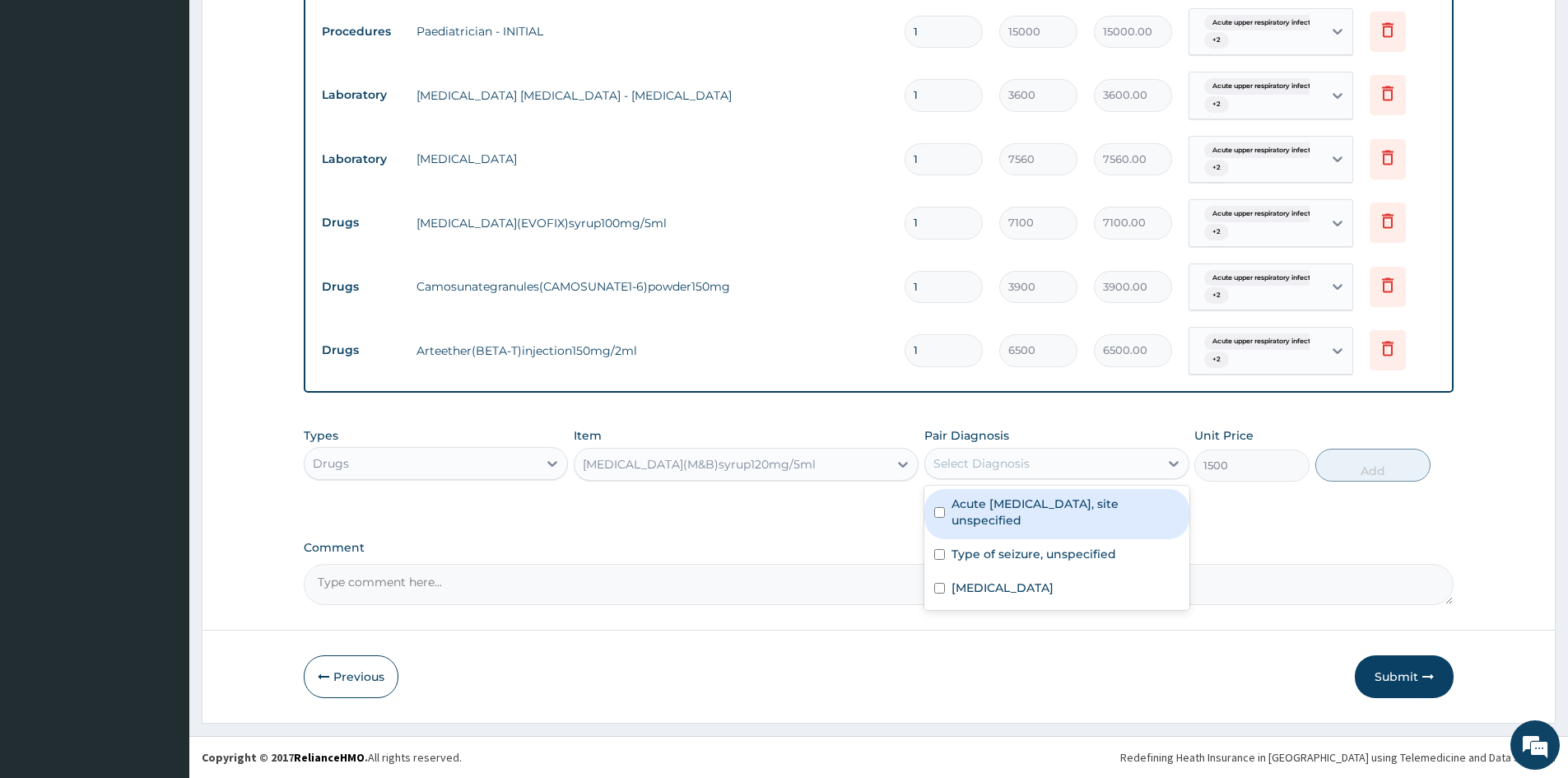
drag, startPoint x: 1015, startPoint y: 502, endPoint x: 1016, endPoint y: 538, distance: 36.0
click at [1015, 503] on label "Acute upper respiratory infection, site unspecified" at bounding box center [1064, 512] width 227 height 33
checkbox input "true"
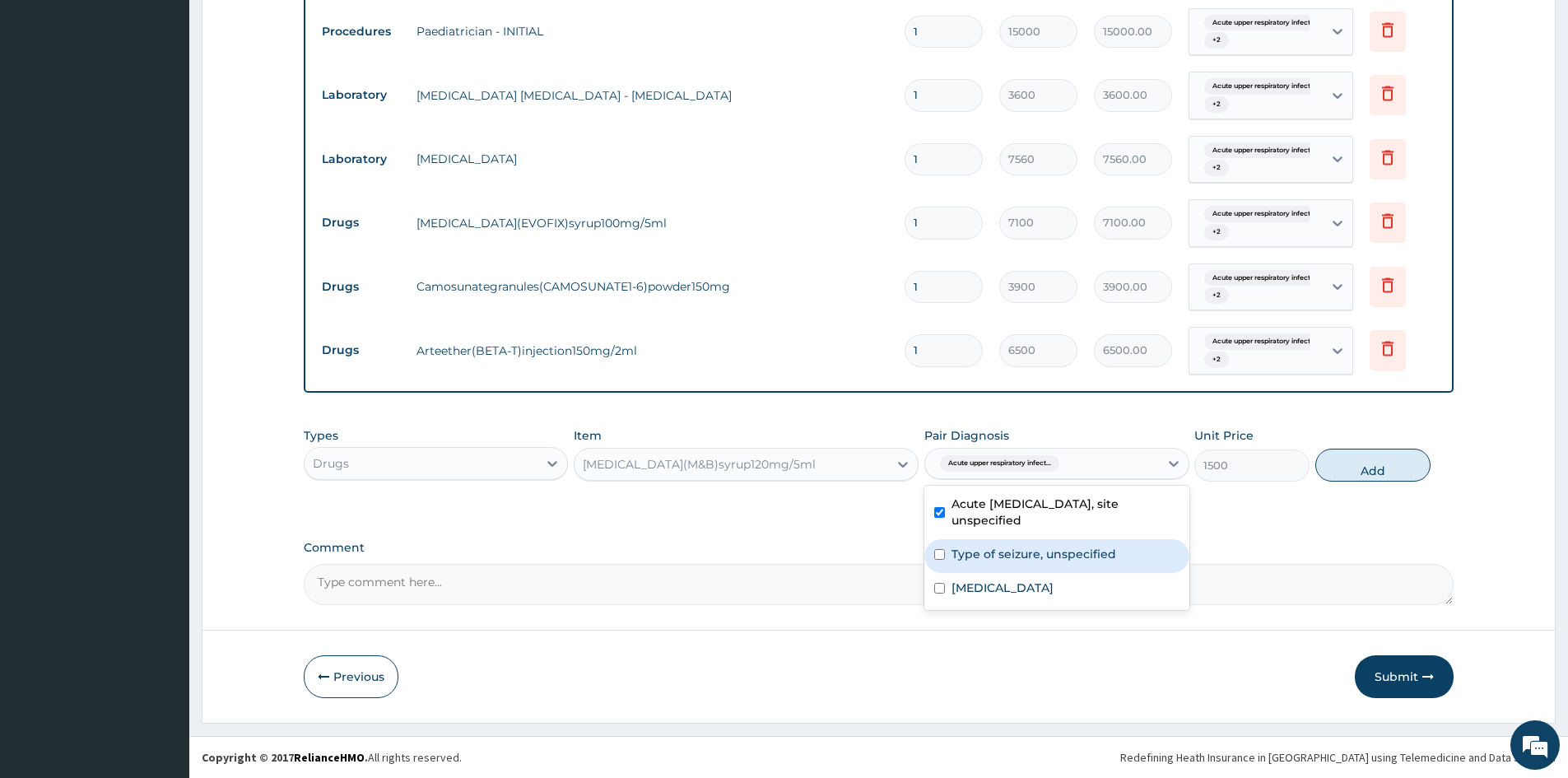
drag, startPoint x: 1016, startPoint y: 545, endPoint x: 1016, endPoint y: 555, distance: 10.0
click at [1016, 553] on label "Type of seizure, unspecified" at bounding box center [1034, 554] width 165 height 17
checkbox input "true"
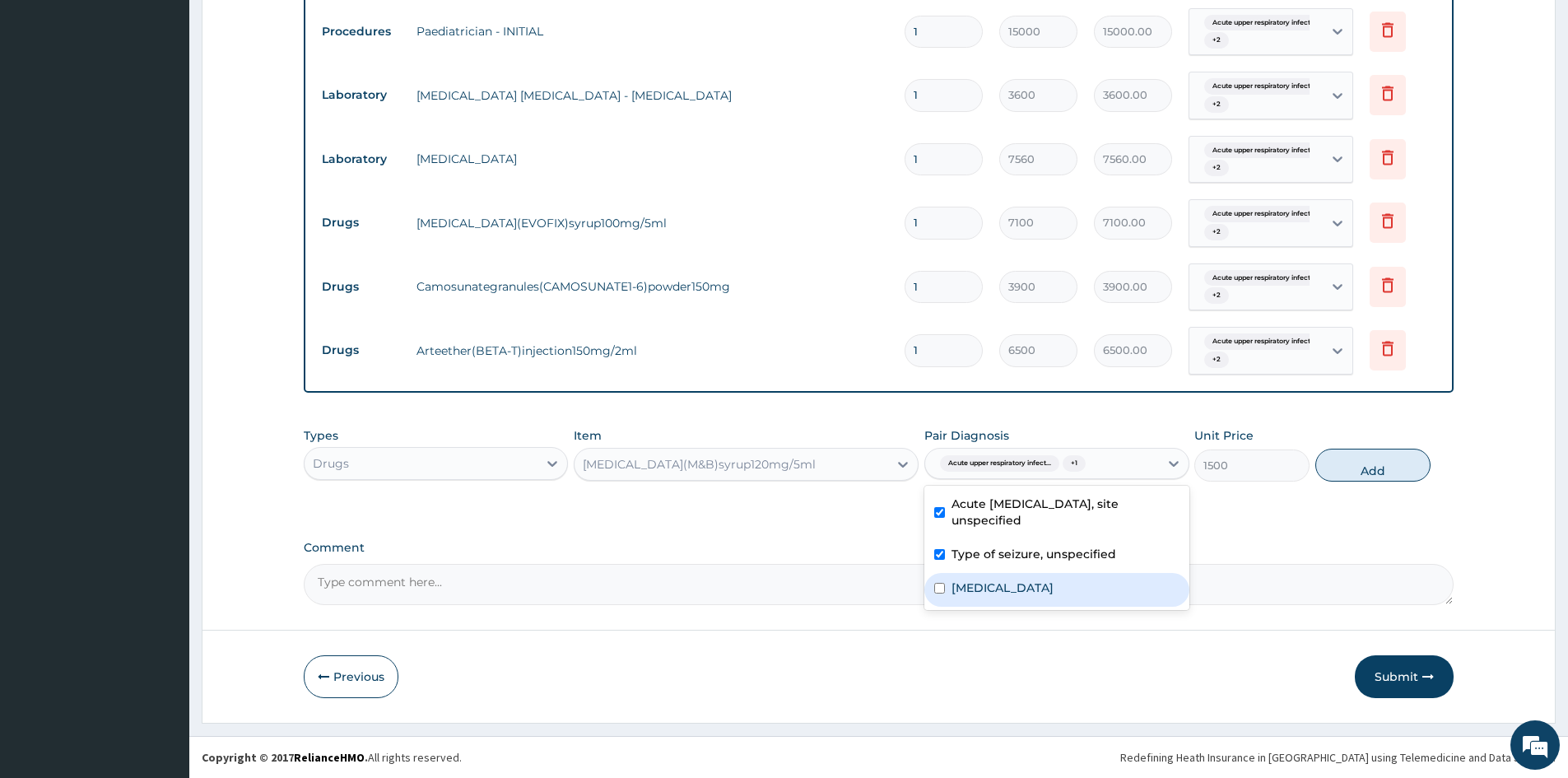
click at [1019, 605] on div "Malaria, unspecified" at bounding box center [1057, 590] width 264 height 34
checkbox input "true"
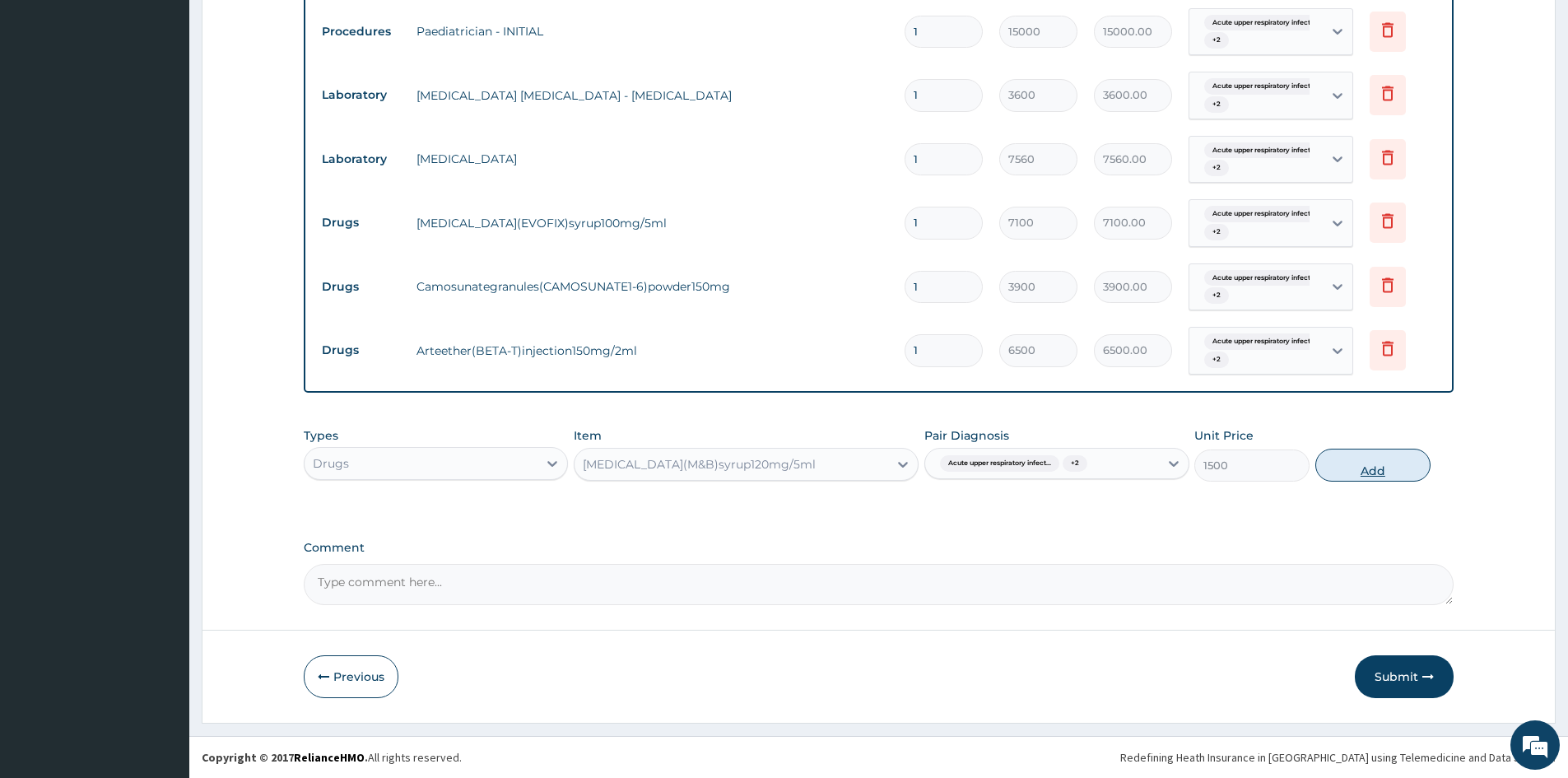
click at [1359, 472] on button "Add" at bounding box center [1373, 465] width 116 height 33
type input "0"
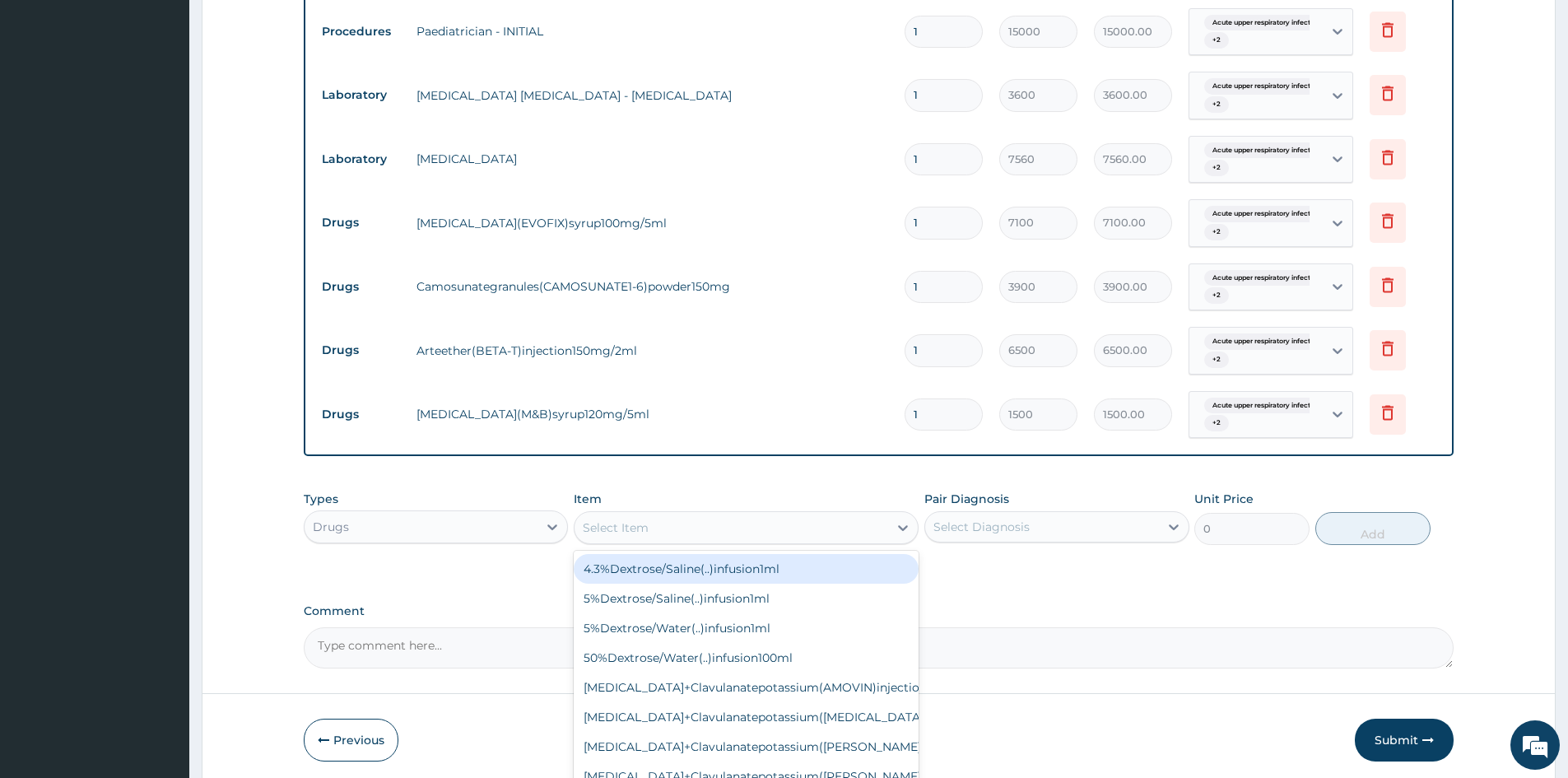
click at [598, 529] on div "Select Item" at bounding box center [615, 528] width 66 height 17
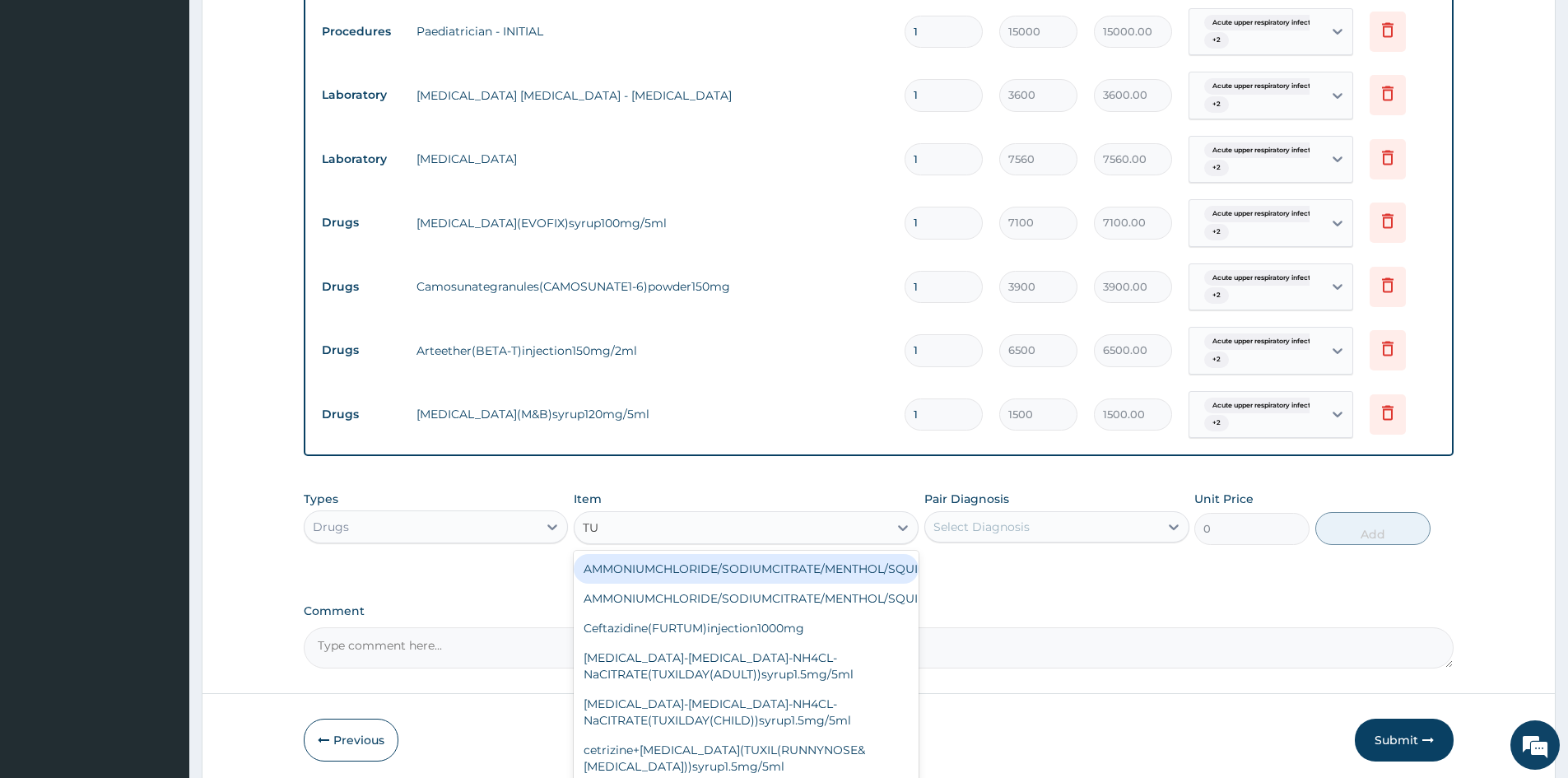
type input "TUX"
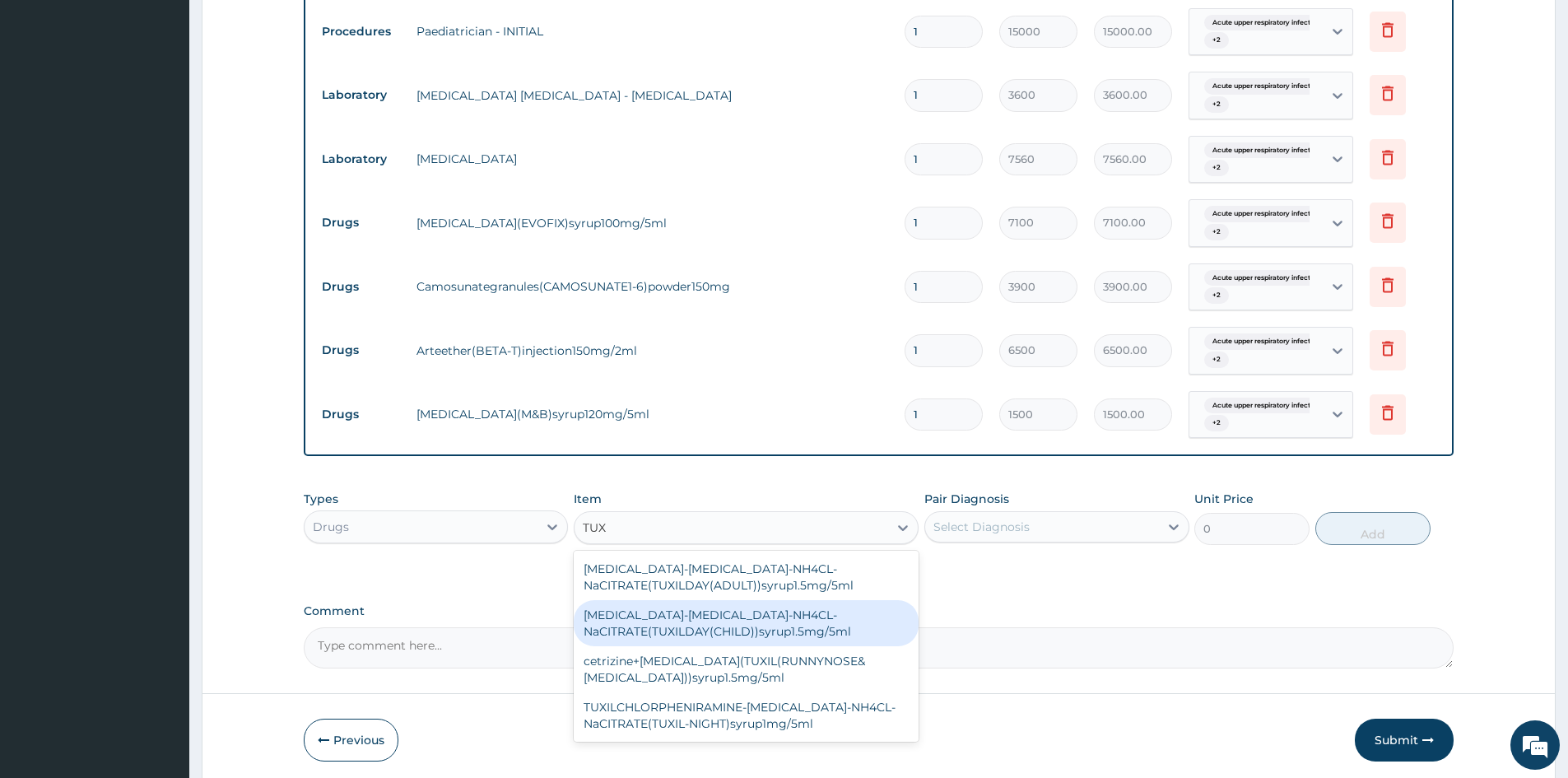
click at [714, 630] on div "CETIRIZINE-EPHEDRINE-NH4CL-NaCITRATE(TUXILDAY(CHILD))syrup1.5mg/5ml" at bounding box center [746, 623] width 345 height 46
type input "1950"
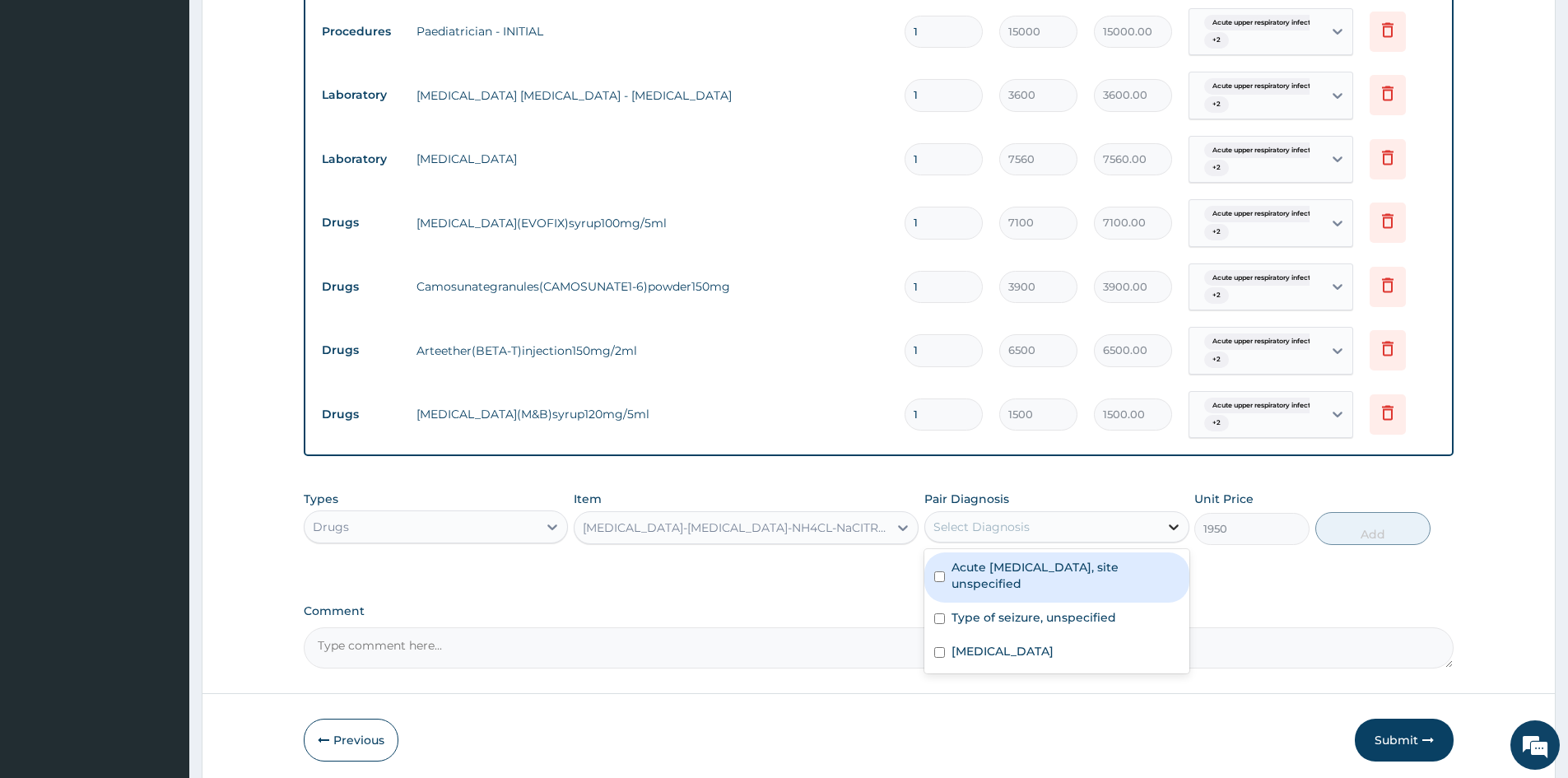
click at [1163, 527] on div at bounding box center [1174, 527] width 30 height 30
click at [1126, 574] on label "Acute upper respiratory infection, site unspecified" at bounding box center [1064, 576] width 227 height 33
checkbox input "true"
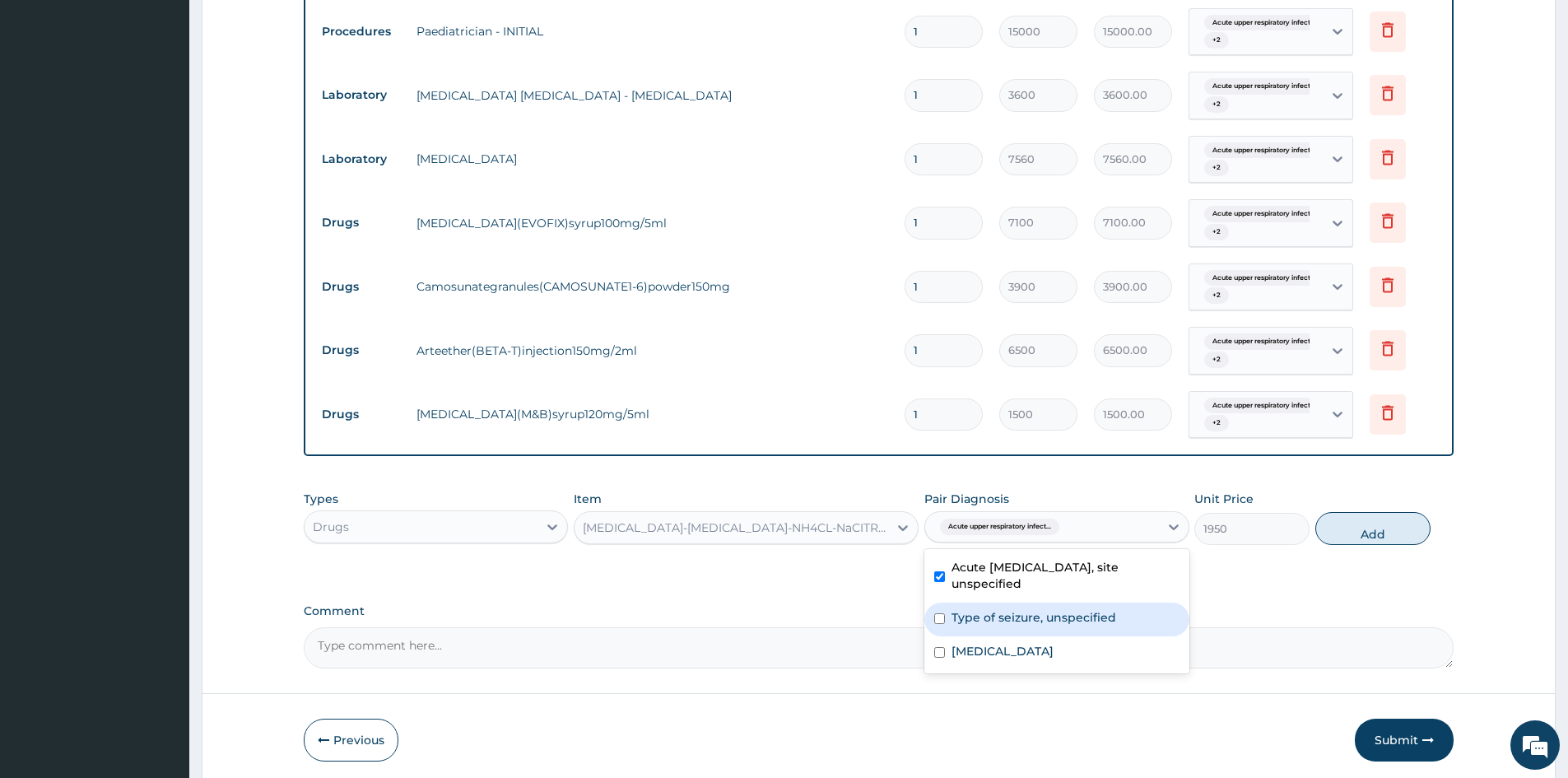
click at [1088, 621] on label "Type of seizure, unspecified" at bounding box center [1034, 618] width 165 height 17
checkbox input "true"
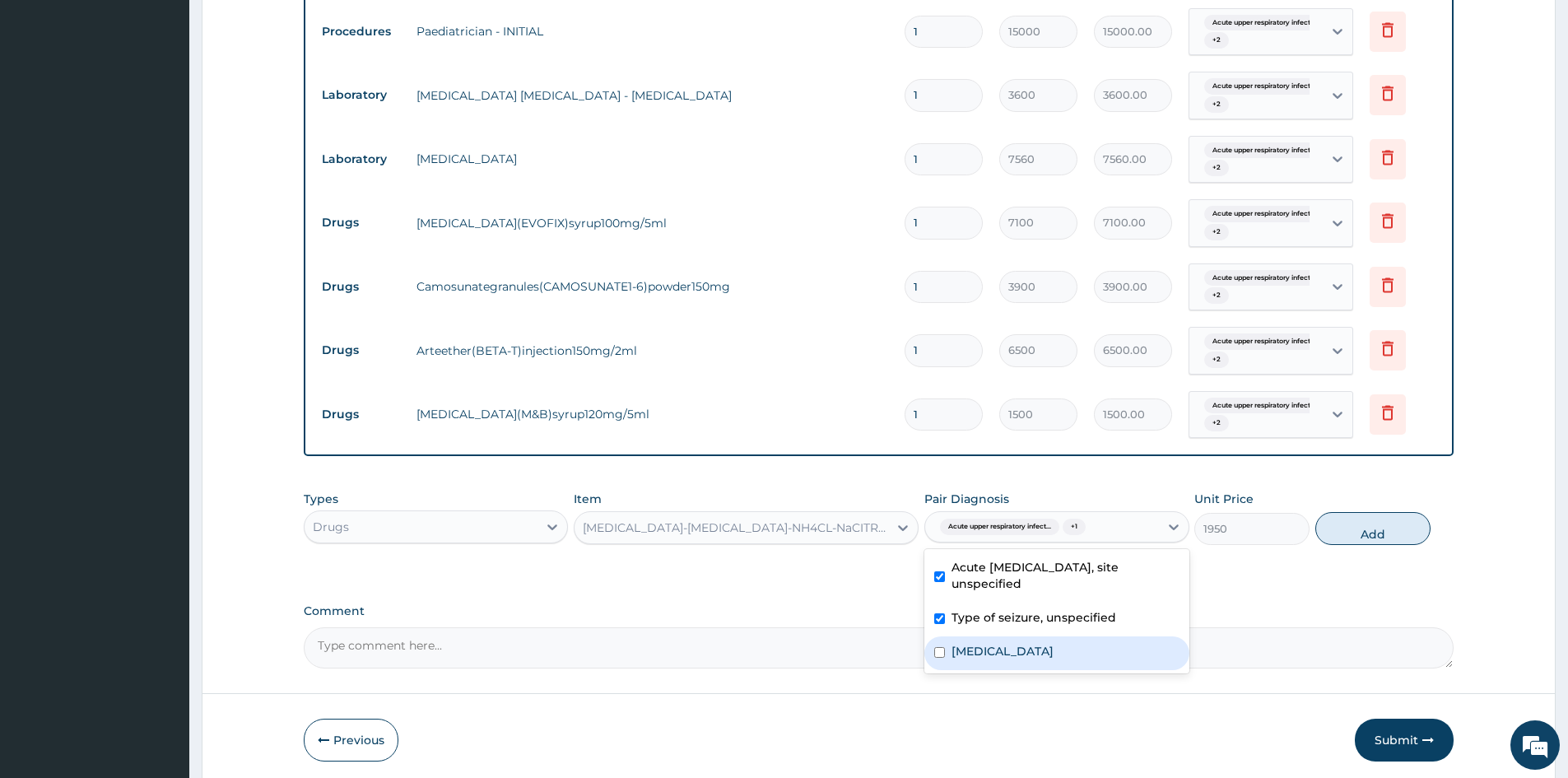
click at [1079, 651] on div "Malaria, unspecified" at bounding box center [1057, 653] width 264 height 34
checkbox input "true"
click at [1346, 530] on button "Add" at bounding box center [1373, 529] width 116 height 33
type input "0"
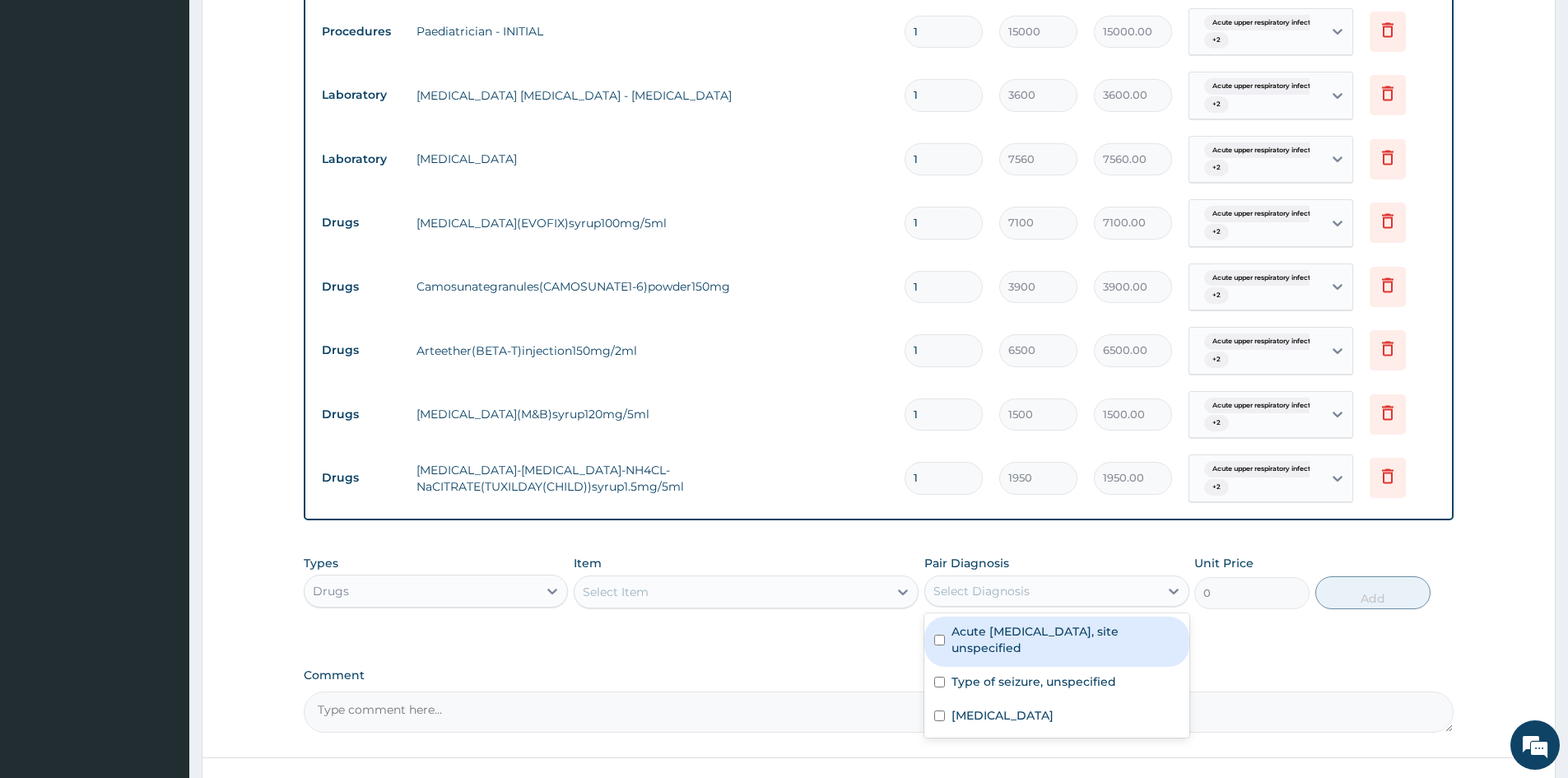
click at [1025, 600] on div "Select Diagnosis" at bounding box center [1042, 592] width 233 height 27
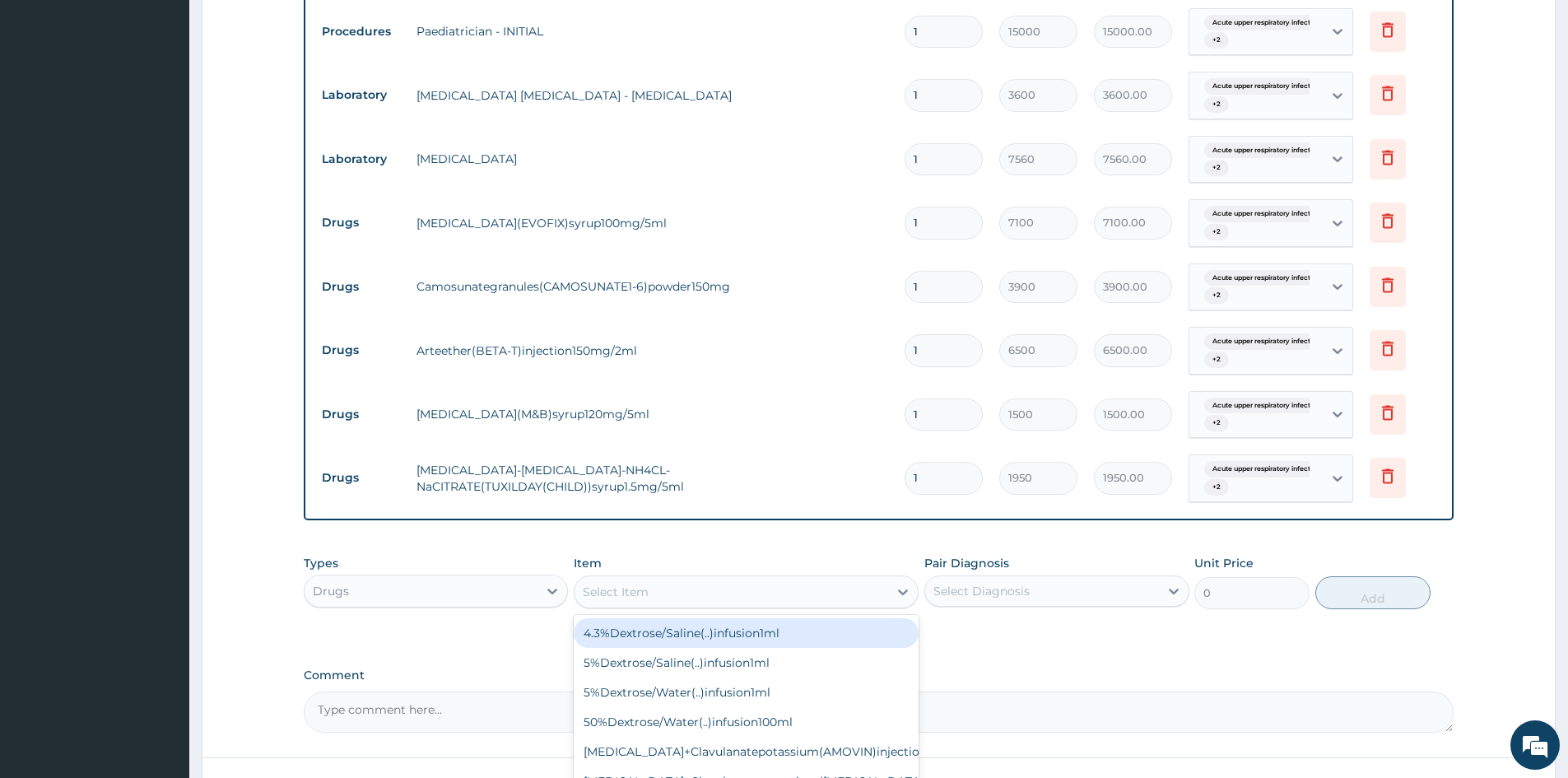
click at [730, 608] on div "Select Item" at bounding box center [746, 593] width 345 height 33
type input "ZINC"
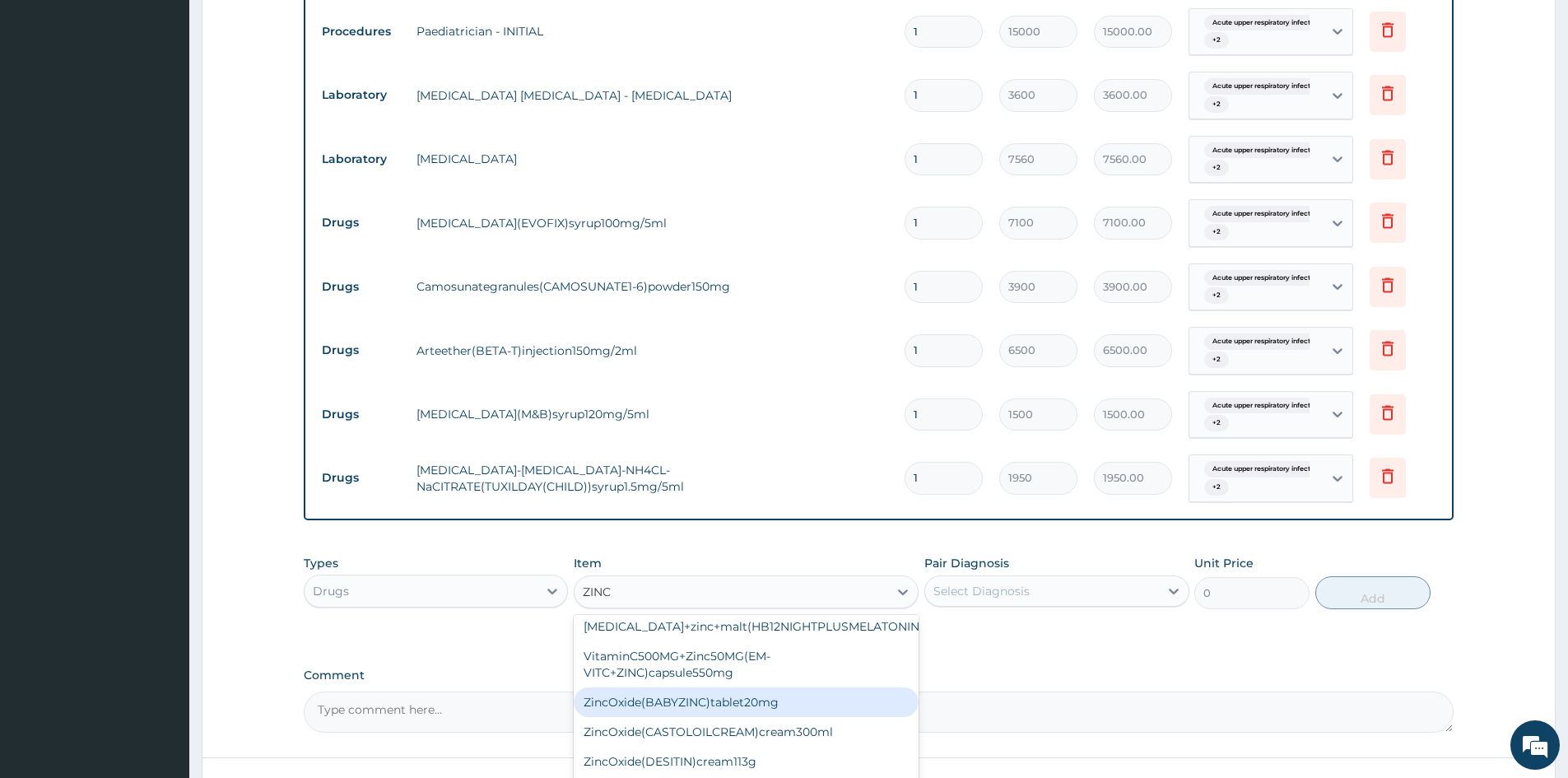
click at [663, 687] on div "ZincOxide(BABYZINC)tablet20mg" at bounding box center [746, 702] width 345 height 30
type input "600"
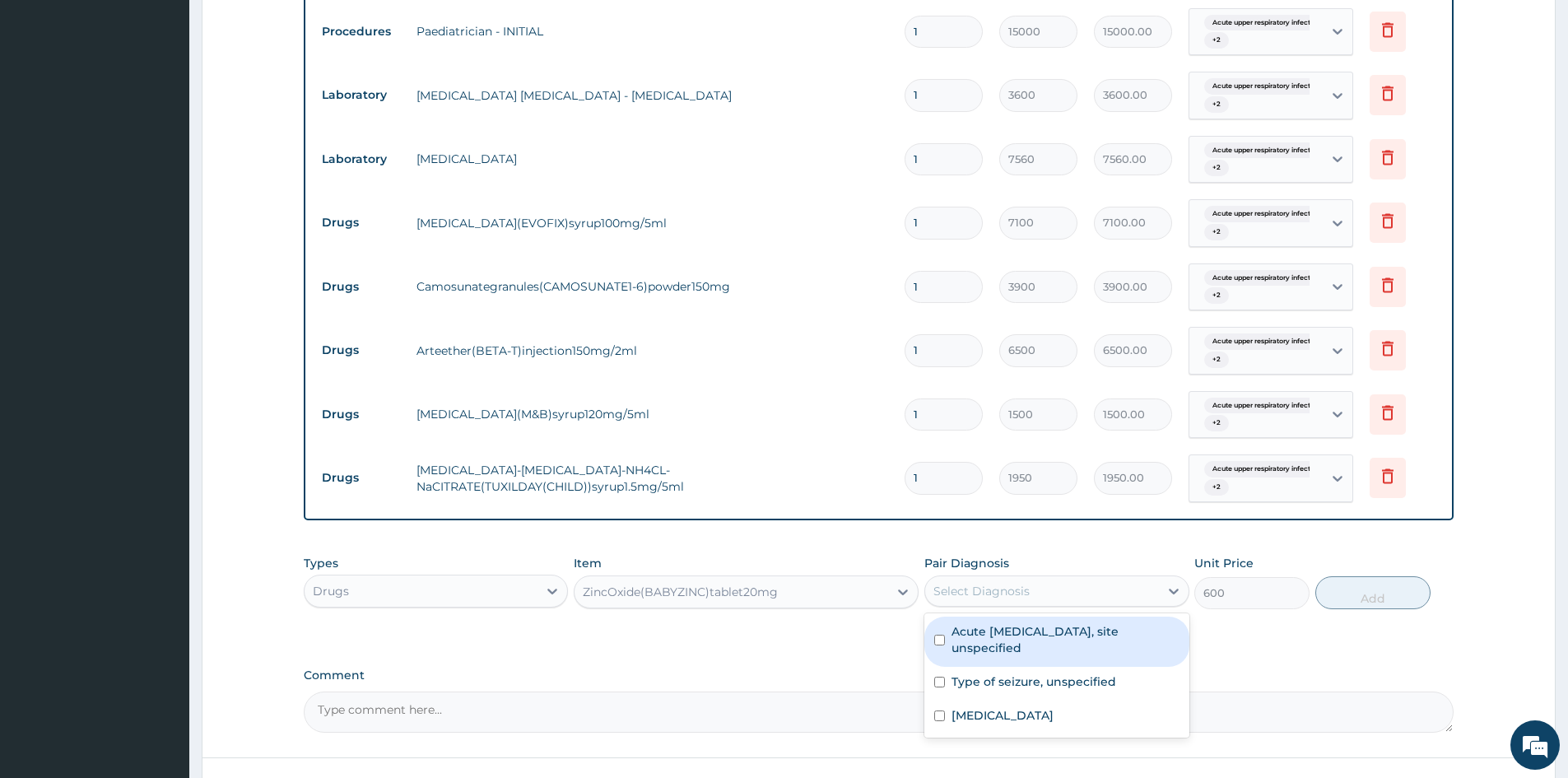
click at [1133, 593] on div "Select Diagnosis" at bounding box center [1042, 592] width 233 height 27
drag, startPoint x: 1035, startPoint y: 650, endPoint x: 1030, endPoint y: 668, distance: 18.7
click at [1034, 657] on div "Acute upper respiratory infection, site unspecified" at bounding box center [1057, 642] width 264 height 50
checkbox input "true"
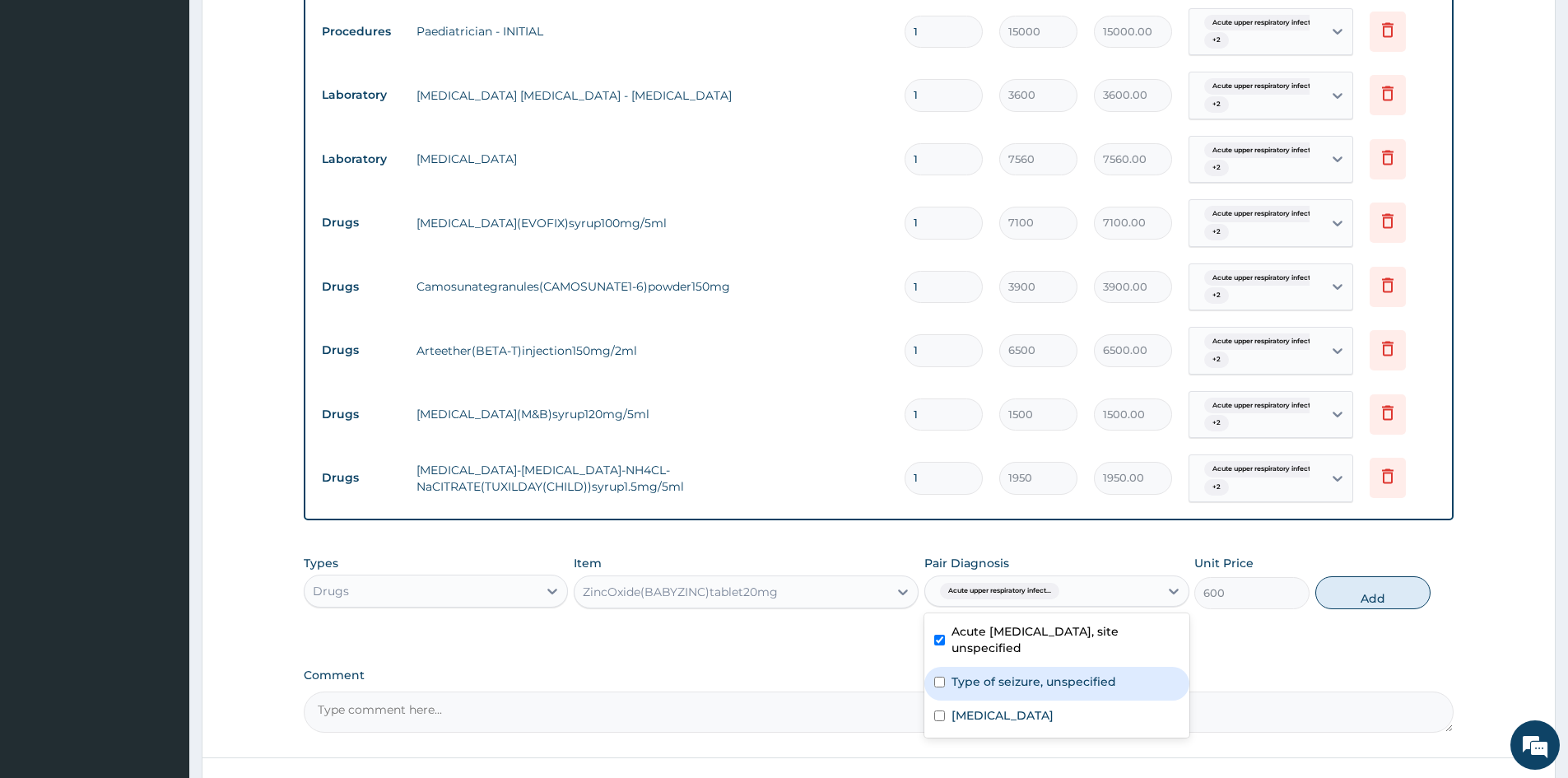
click at [1025, 687] on label "Type of seizure, unspecified" at bounding box center [1034, 682] width 165 height 17
checkbox input "true"
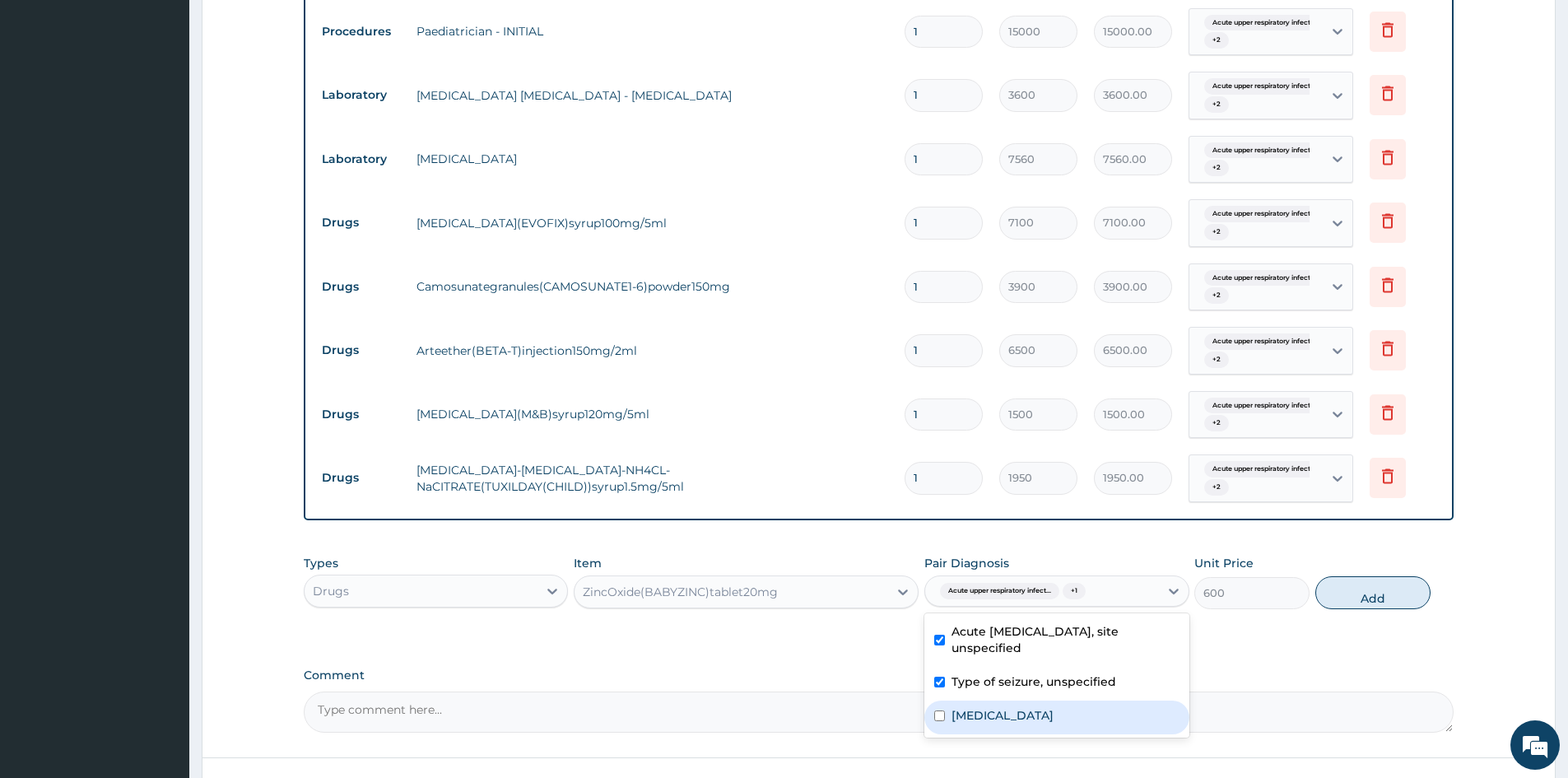
click at [1025, 730] on div "Malaria, unspecified" at bounding box center [1057, 717] width 264 height 34
checkbox input "true"
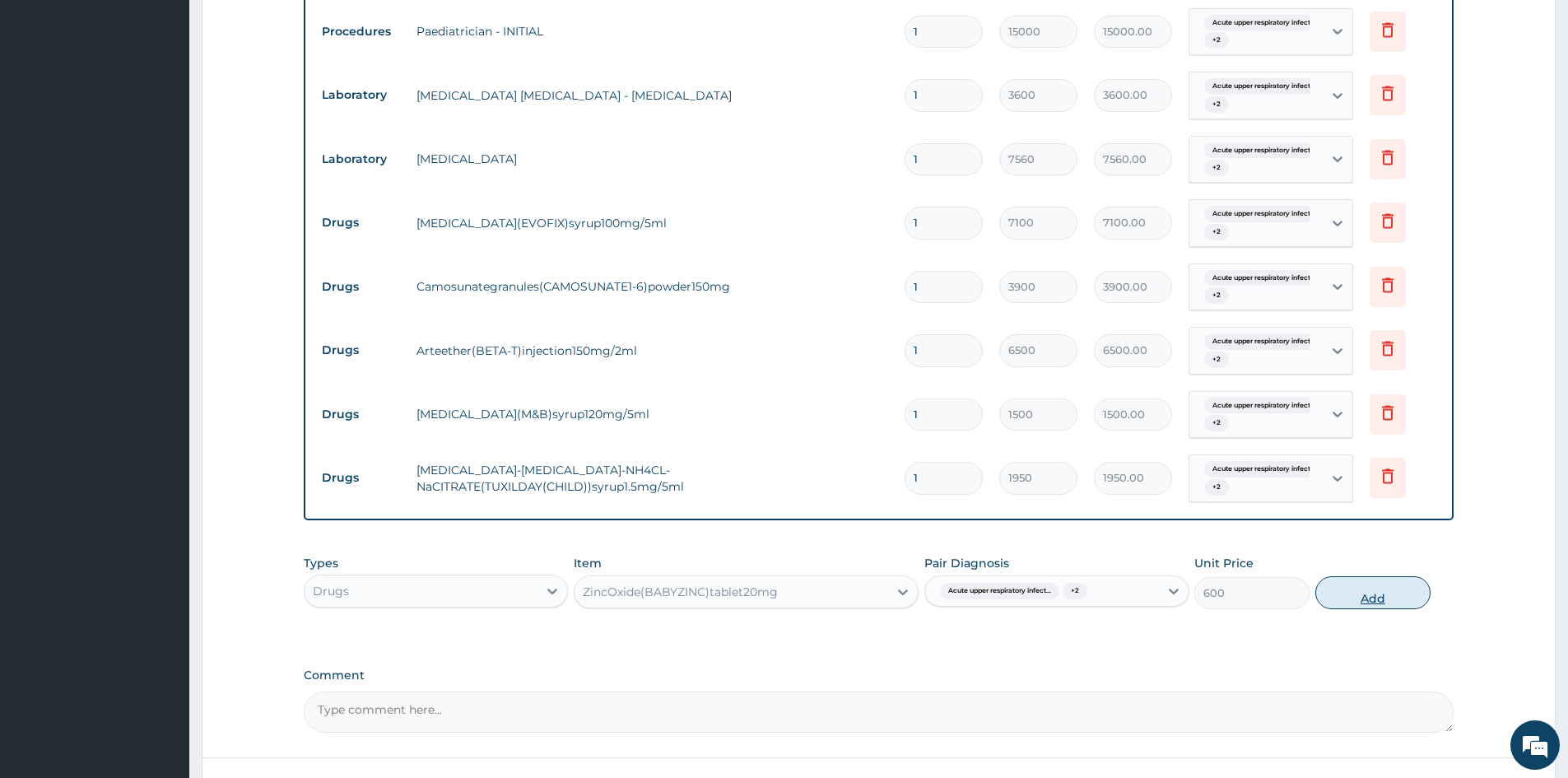
click at [1406, 588] on button "Add" at bounding box center [1373, 593] width 116 height 33
type input "0"
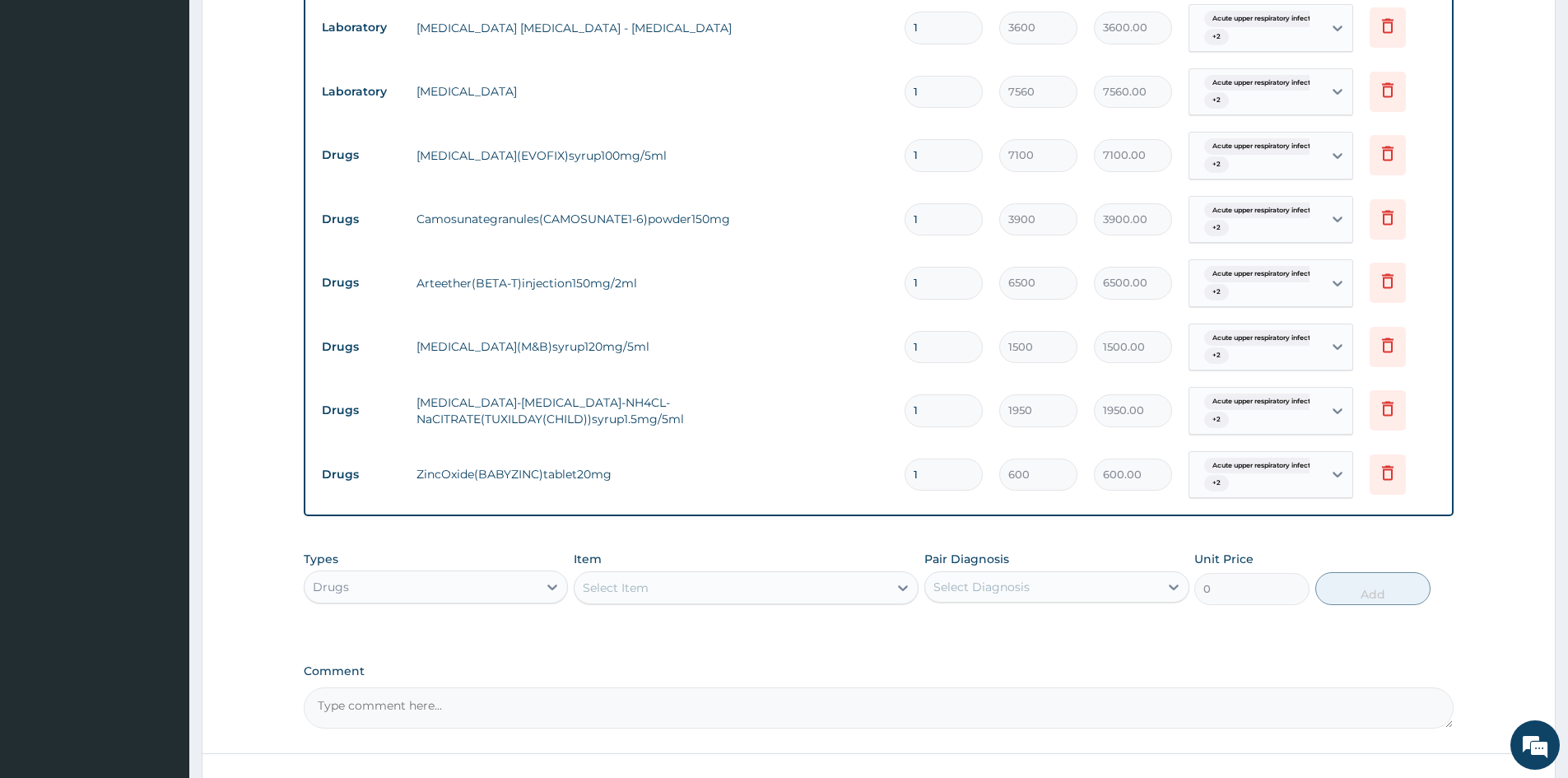
scroll to position [889, 0]
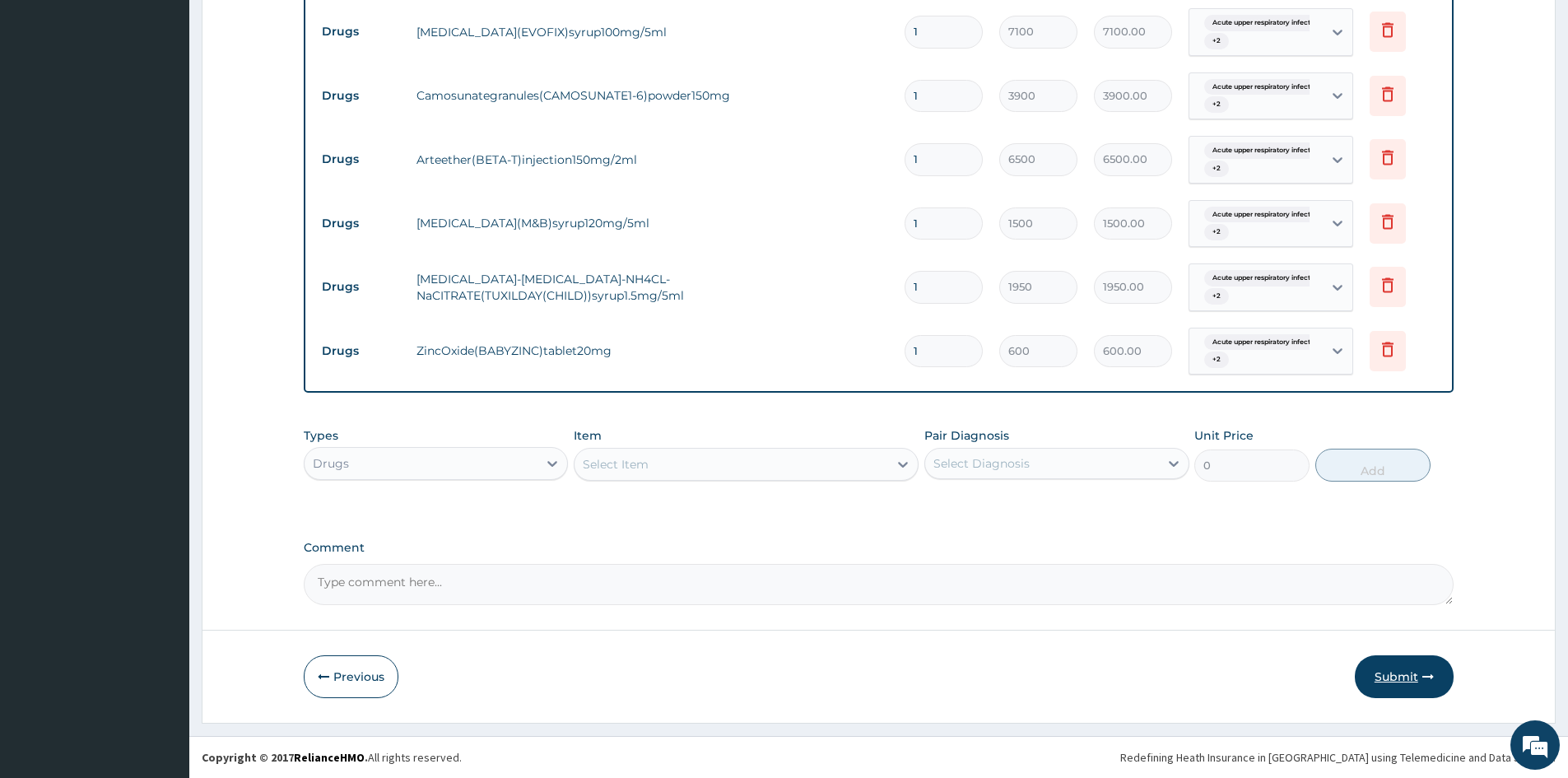
click at [1392, 668] on button "Submit" at bounding box center [1404, 677] width 99 height 43
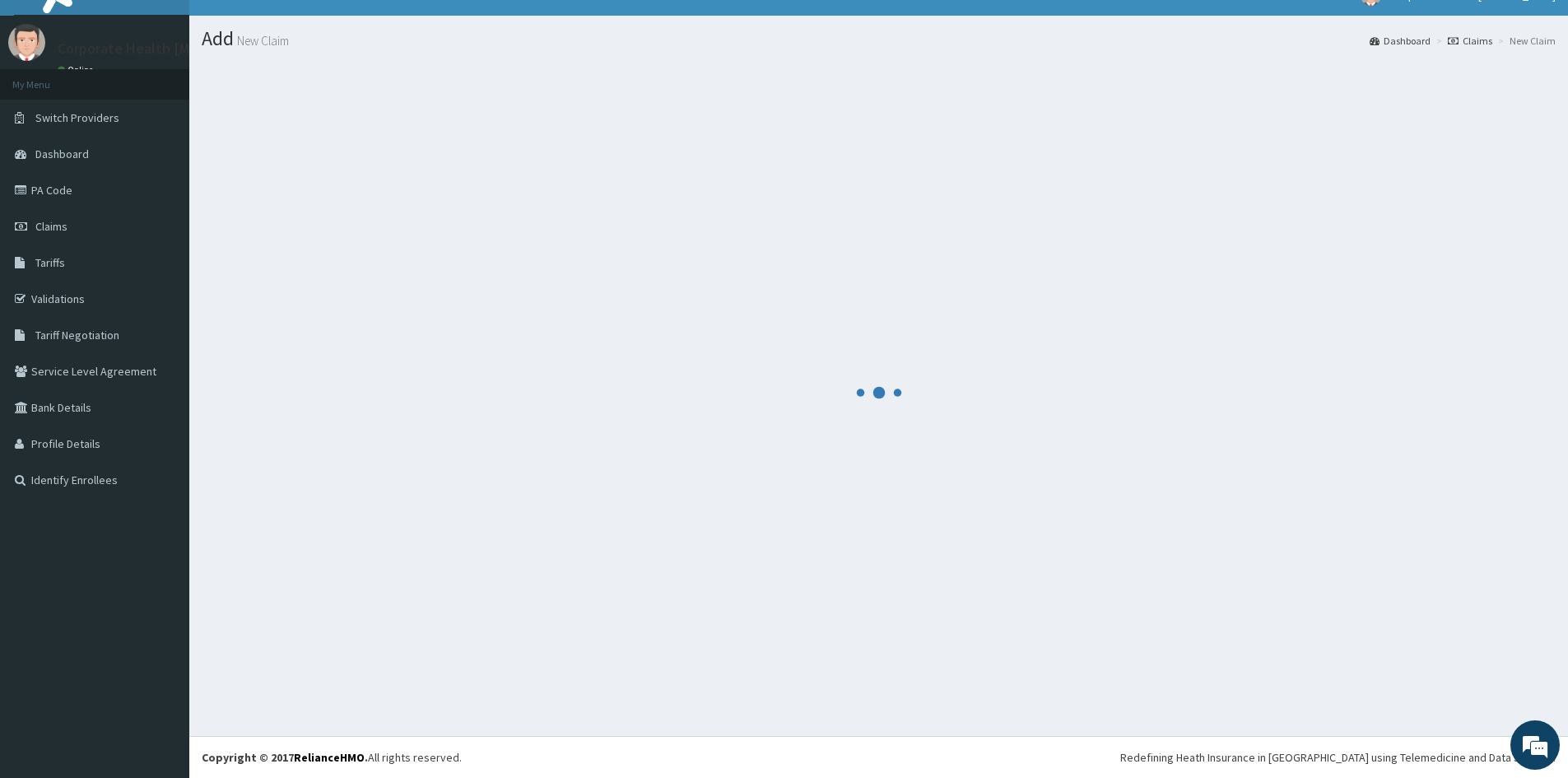
scroll to position [26, 0]
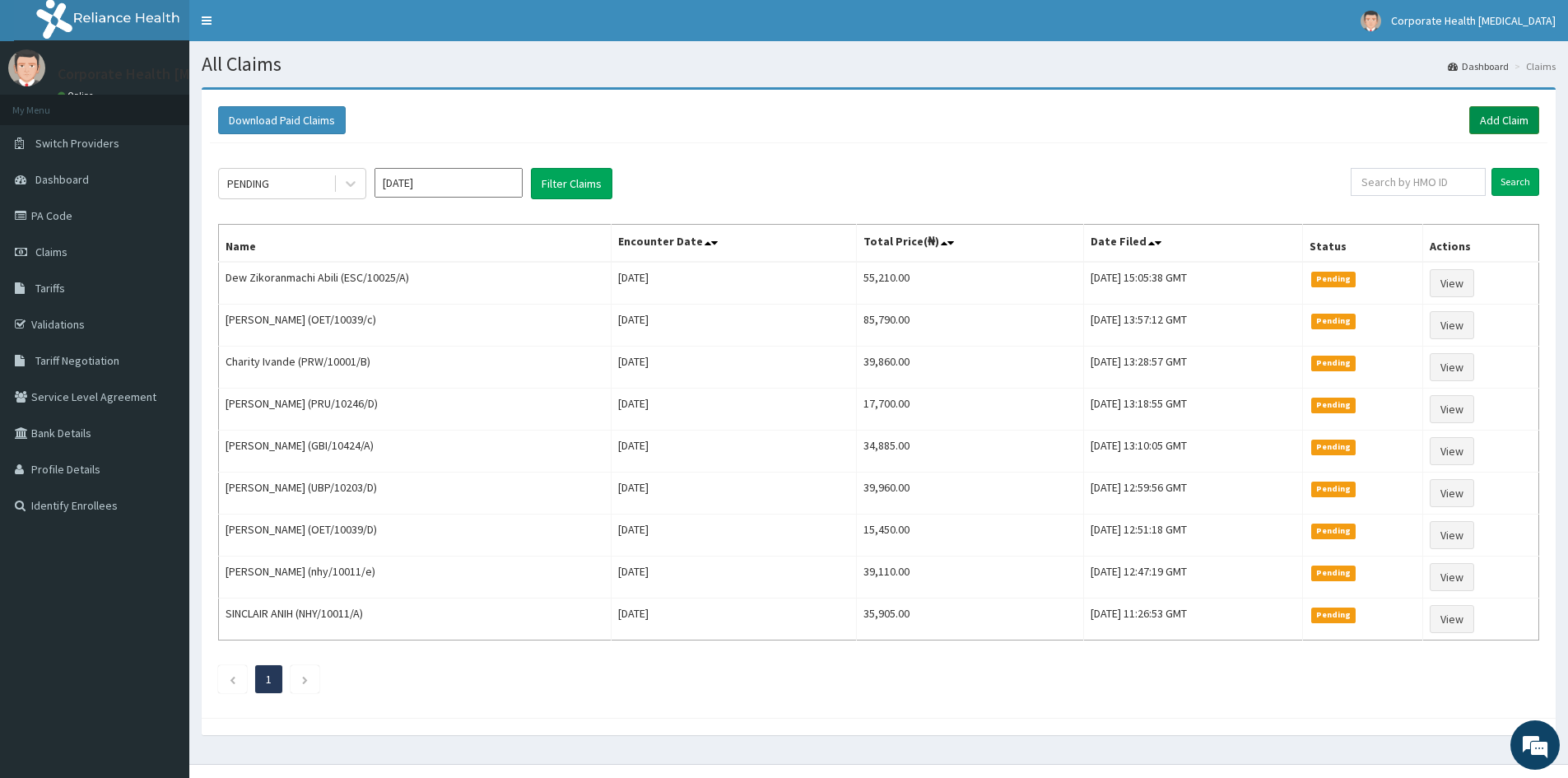
click at [1501, 120] on link "Add Claim" at bounding box center [1505, 121] width 70 height 28
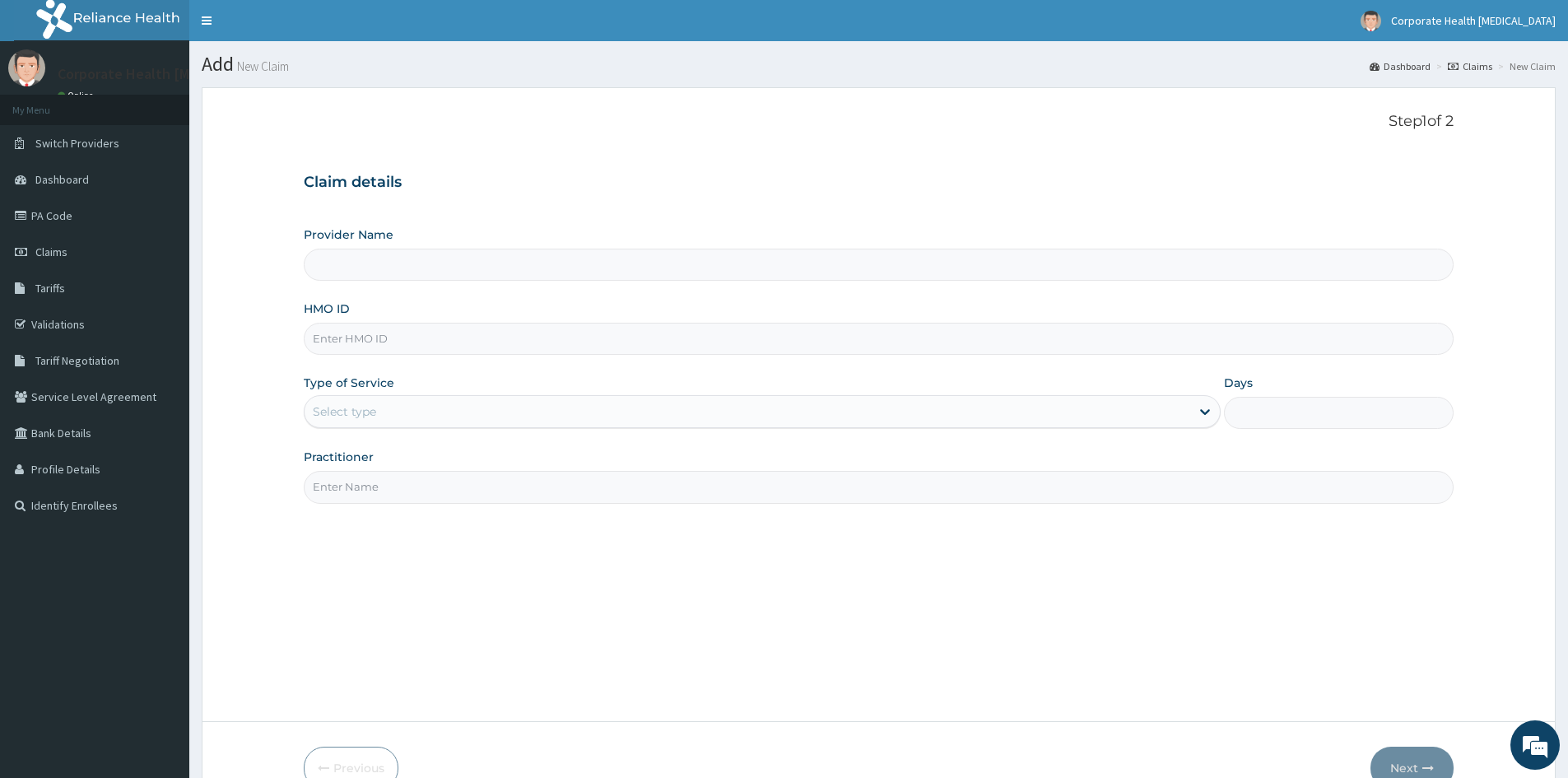
type input "CHILDCARE AND WELLNESS CLINICS"
click at [385, 332] on input "HMO ID" at bounding box center [879, 338] width 1150 height 32
paste input "ESC/10024/A"
type input "ESC/10024/A"
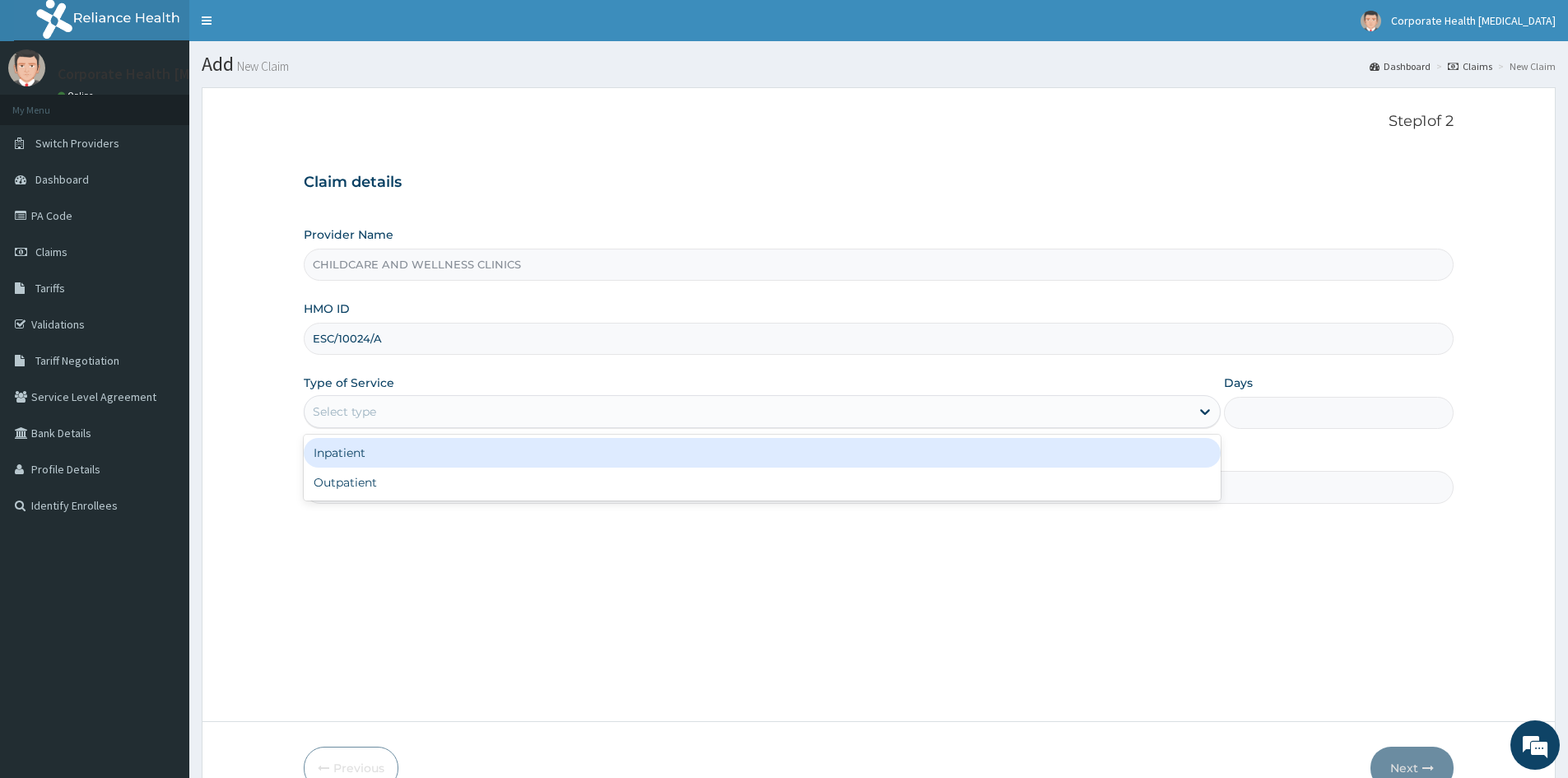
click at [360, 407] on div "Select type" at bounding box center [344, 411] width 63 height 17
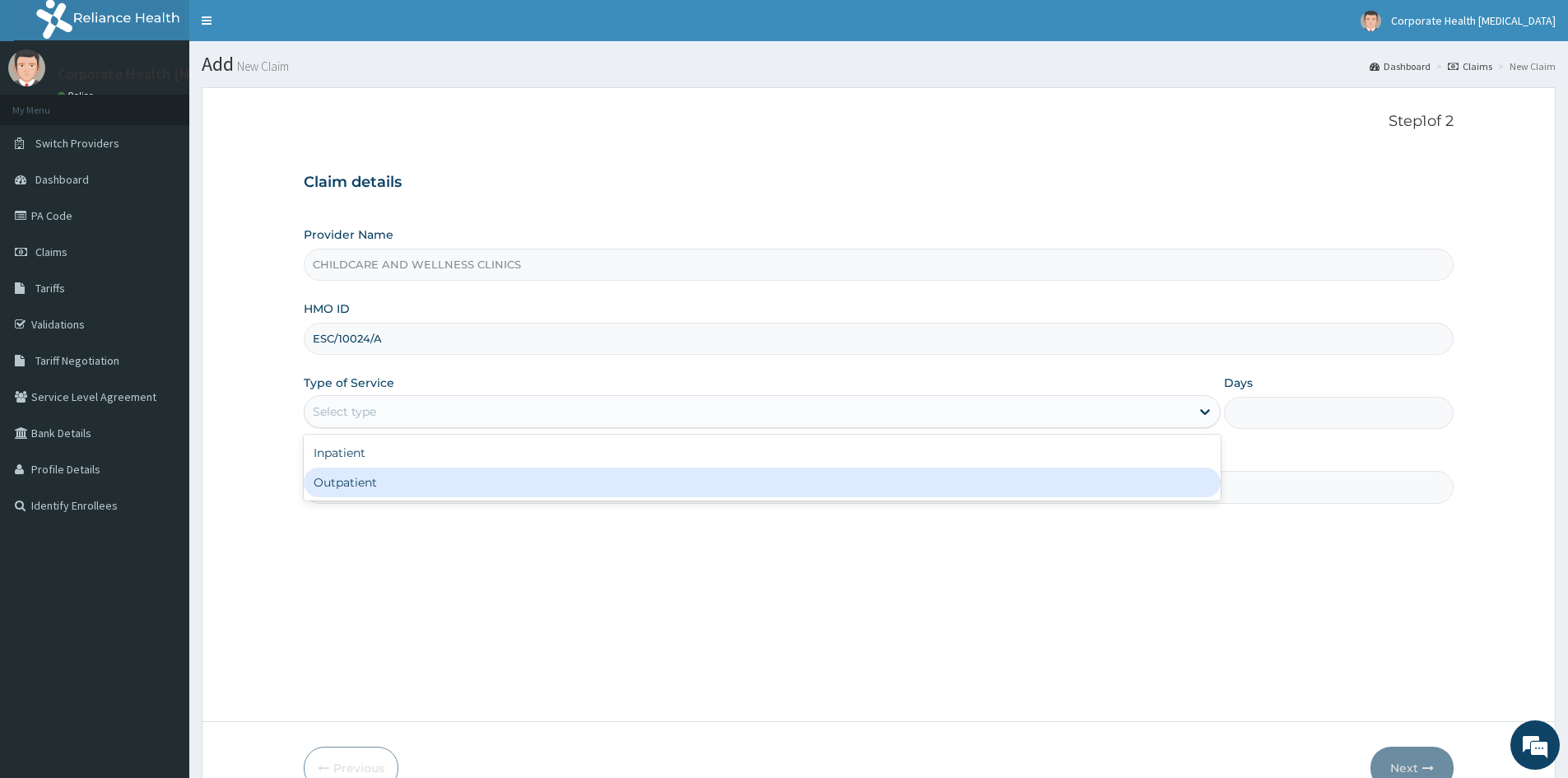
click at [386, 486] on div "Outpatient" at bounding box center [763, 483] width 917 height 30
type input "1"
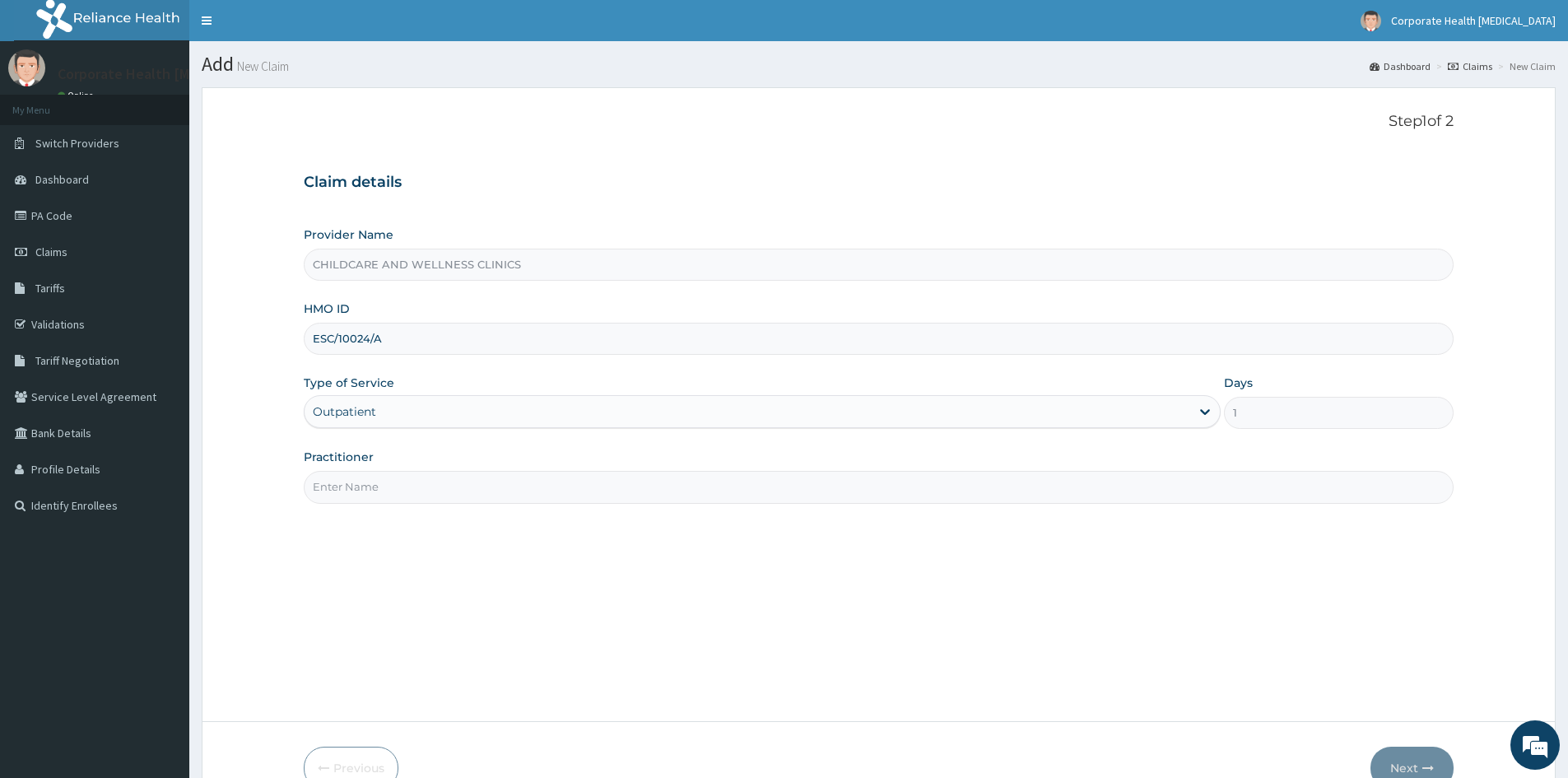
click at [397, 487] on input "Practitioner" at bounding box center [879, 487] width 1150 height 32
type input "[PERSON_NAME]"
click at [1412, 758] on button "Next" at bounding box center [1413, 769] width 83 height 43
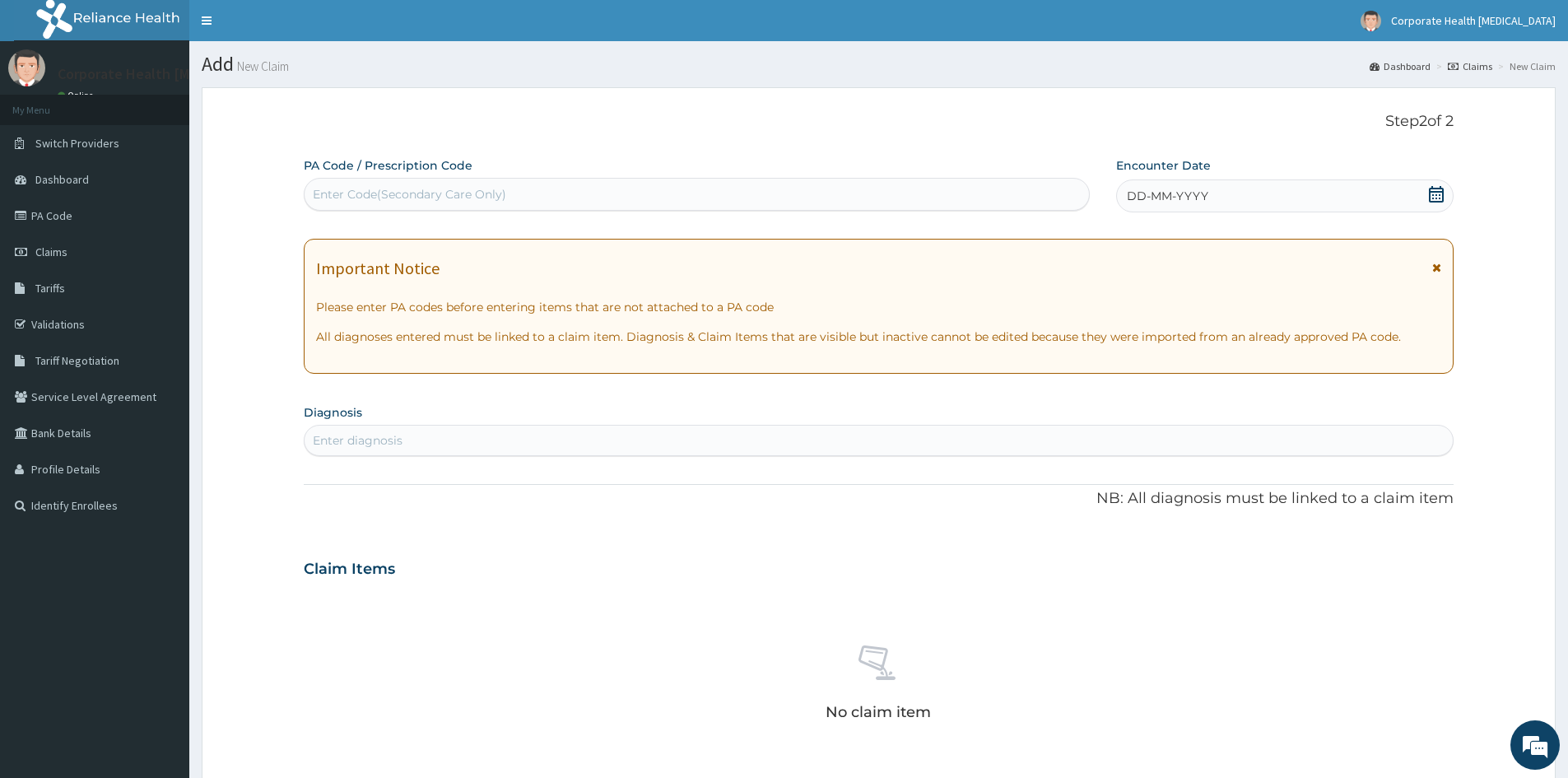
click at [1436, 196] on icon at bounding box center [1437, 194] width 17 height 17
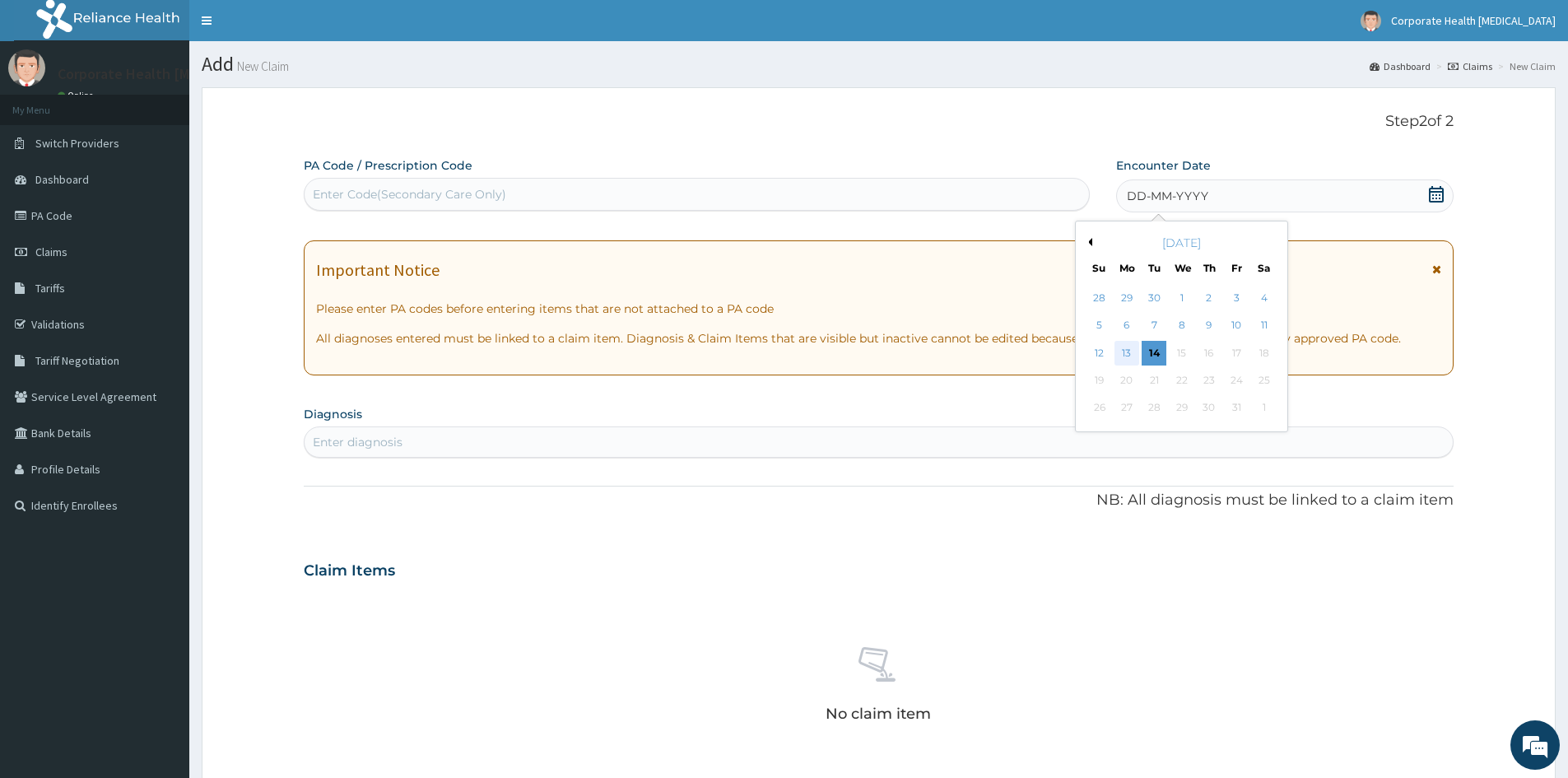
click at [1122, 355] on div "13" at bounding box center [1127, 353] width 25 height 25
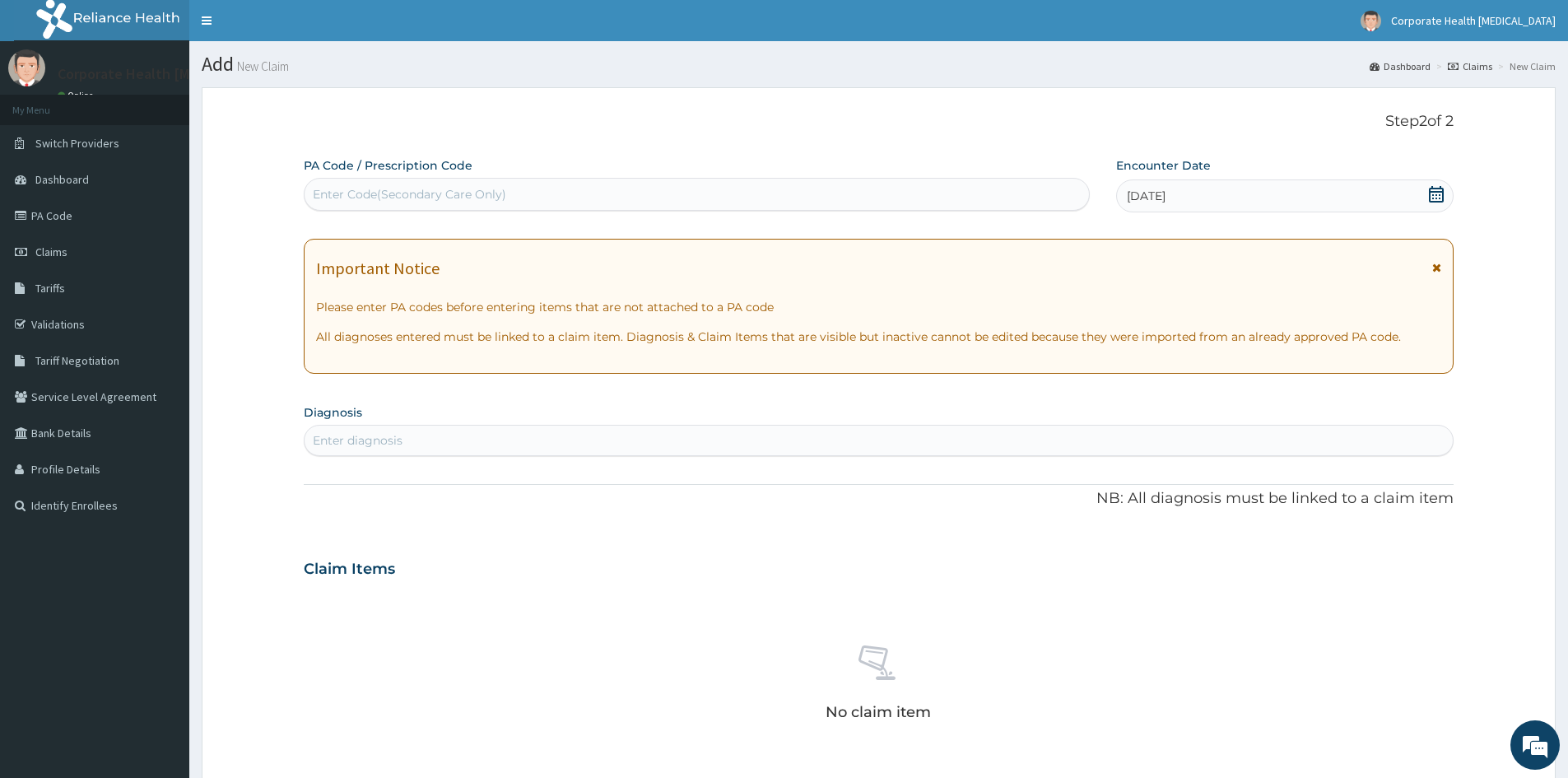
click at [404, 436] on div "Enter diagnosis" at bounding box center [879, 441] width 1148 height 27
click at [440, 441] on div "Enter diagnosis" at bounding box center [879, 441] width 1148 height 27
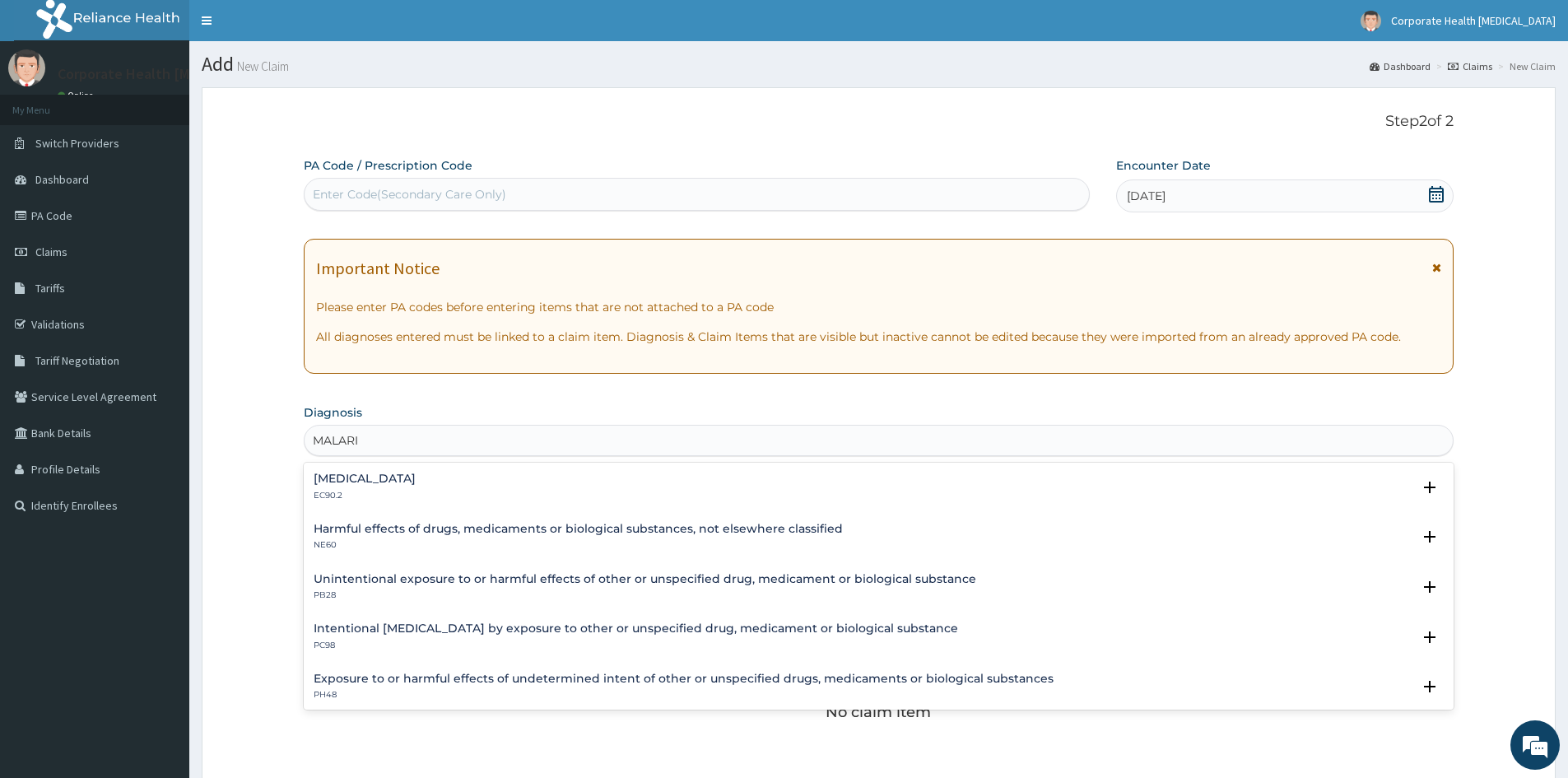
type input "[MEDICAL_DATA]"
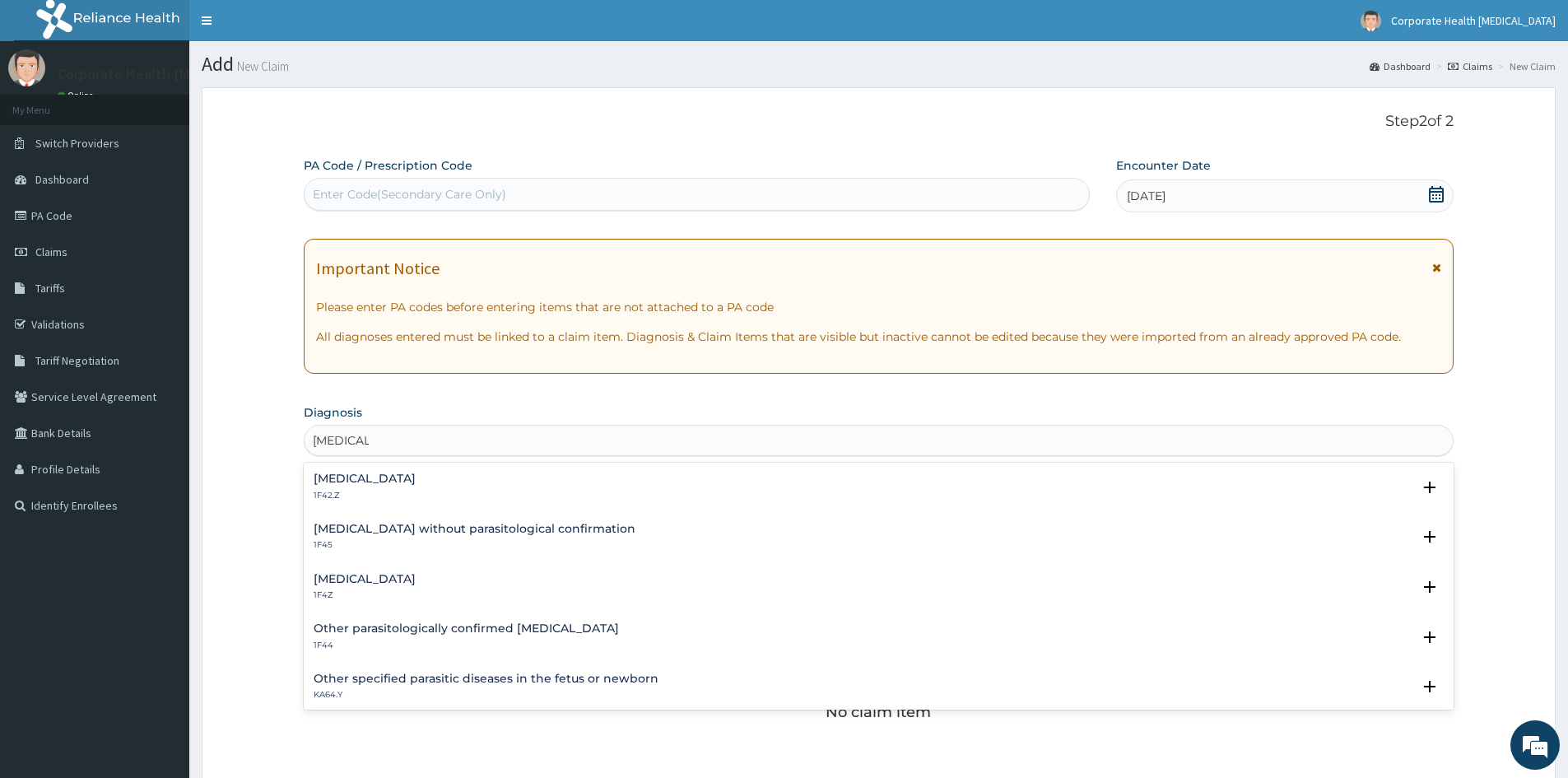
click at [401, 579] on h4 "[MEDICAL_DATA]" at bounding box center [364, 579] width 102 height 12
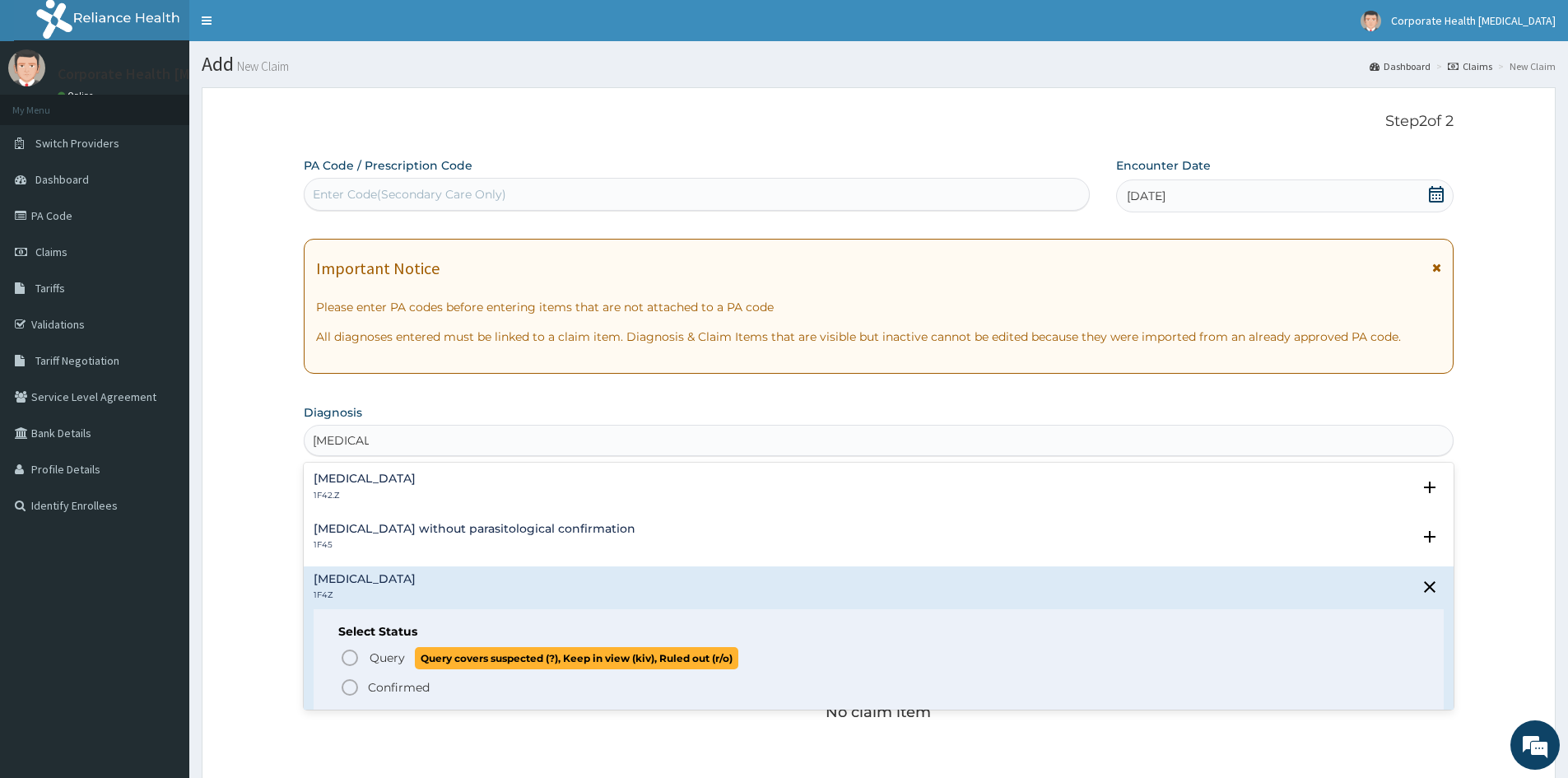
click at [343, 652] on icon "status option query" at bounding box center [350, 658] width 20 height 20
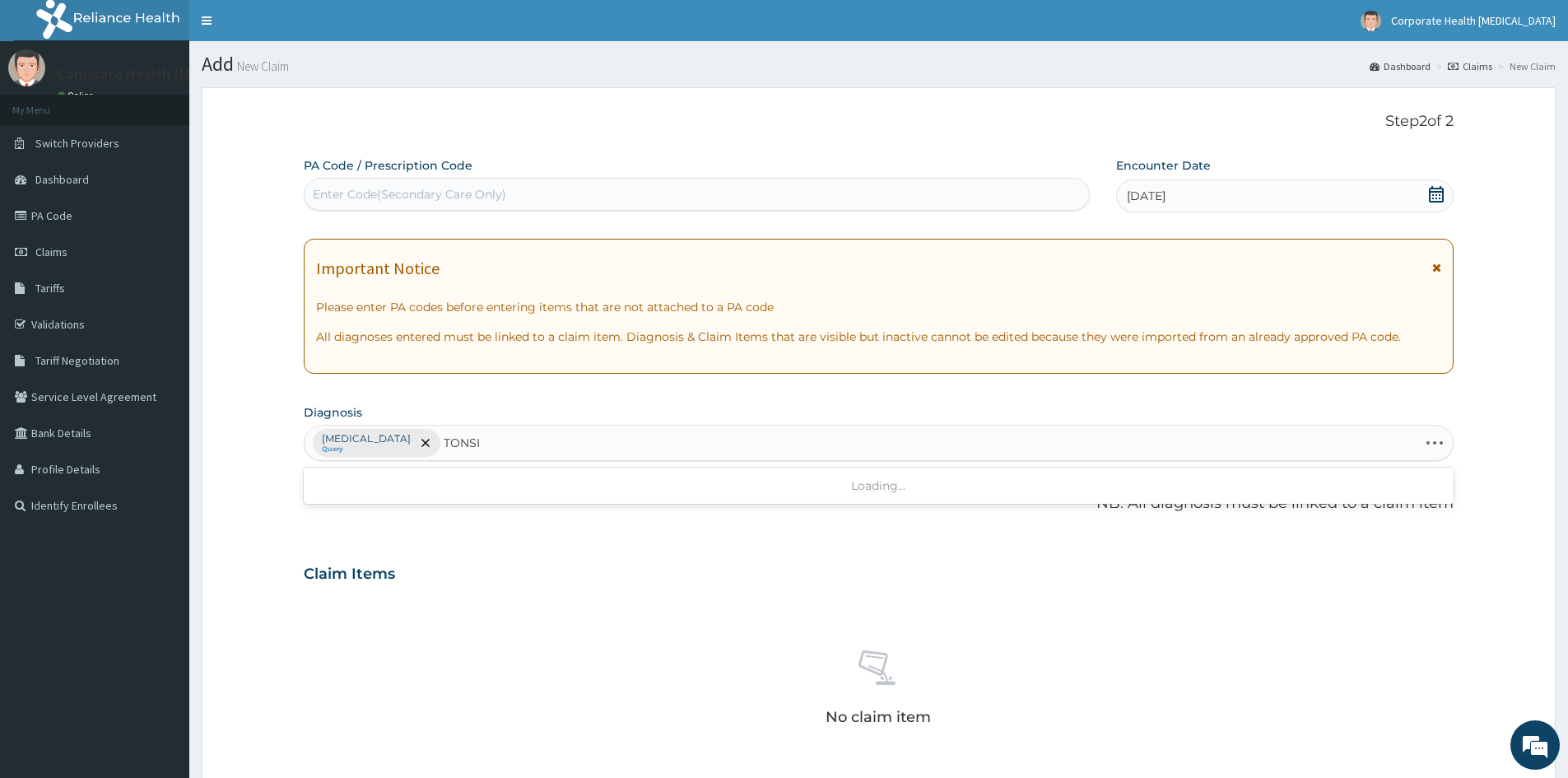
type input "[MEDICAL_DATA]"
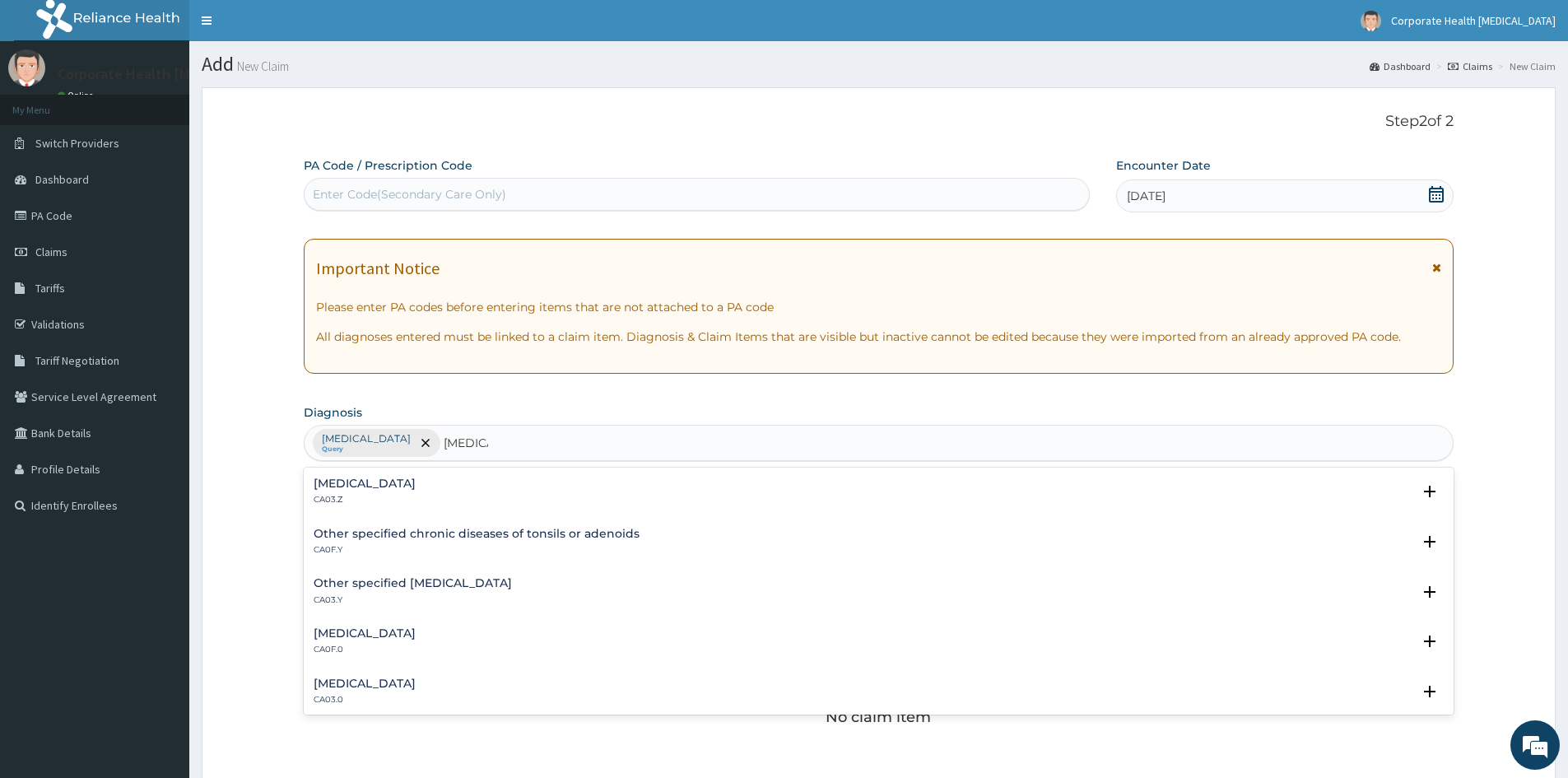
click at [329, 485] on h4 "[MEDICAL_DATA]" at bounding box center [364, 484] width 102 height 12
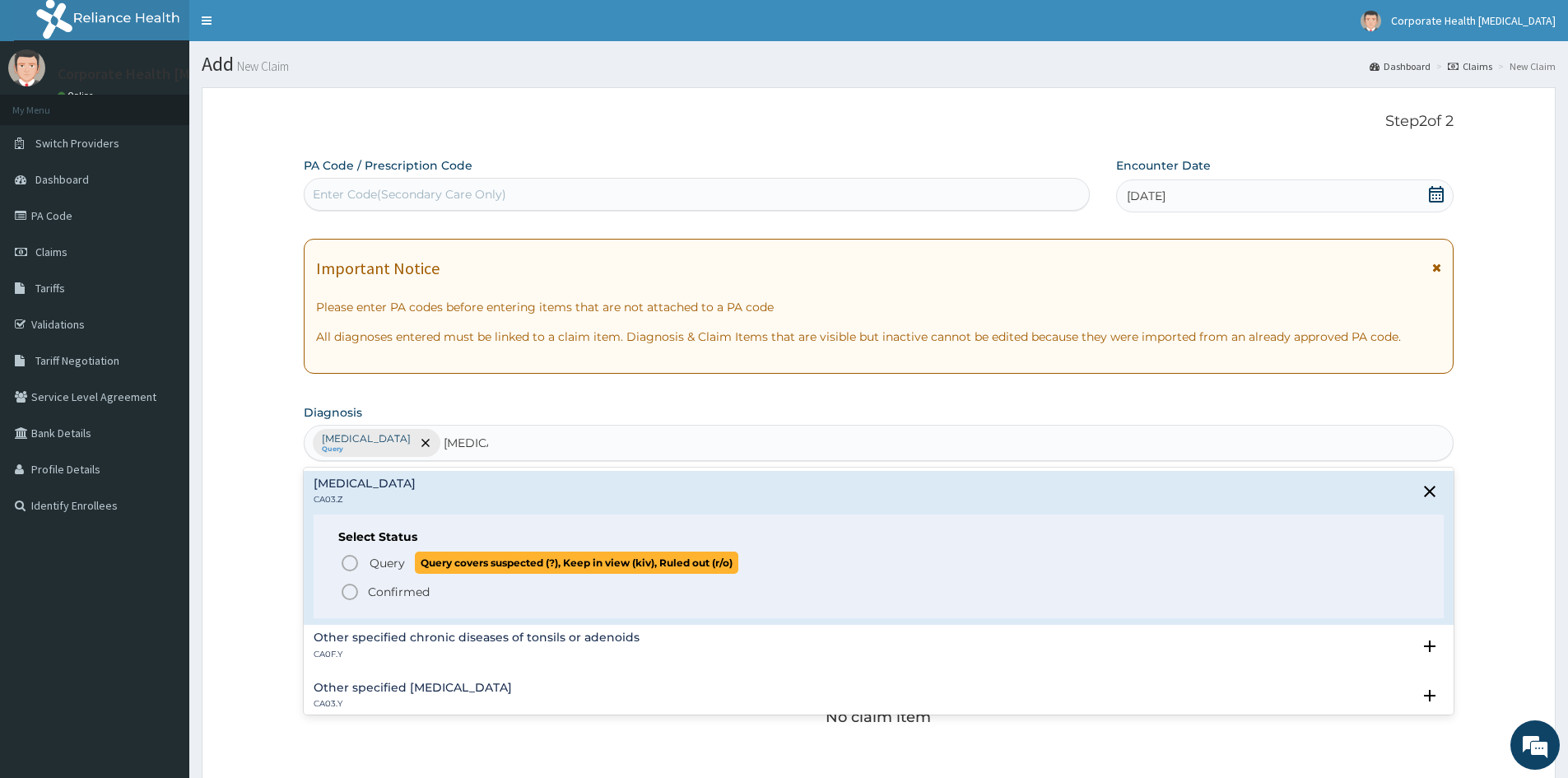
click at [348, 559] on icon "status option query" at bounding box center [350, 564] width 20 height 20
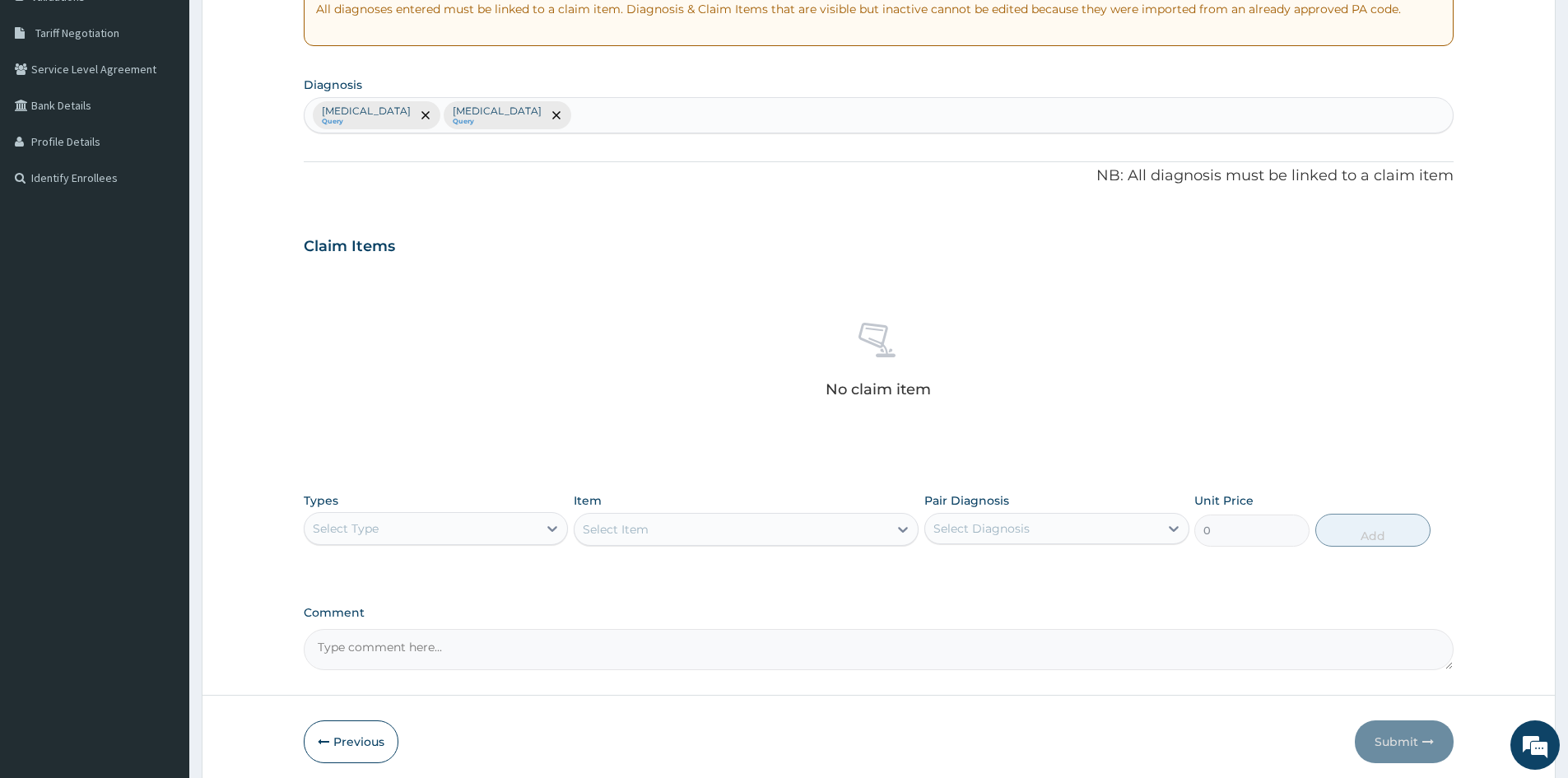
scroll to position [329, 0]
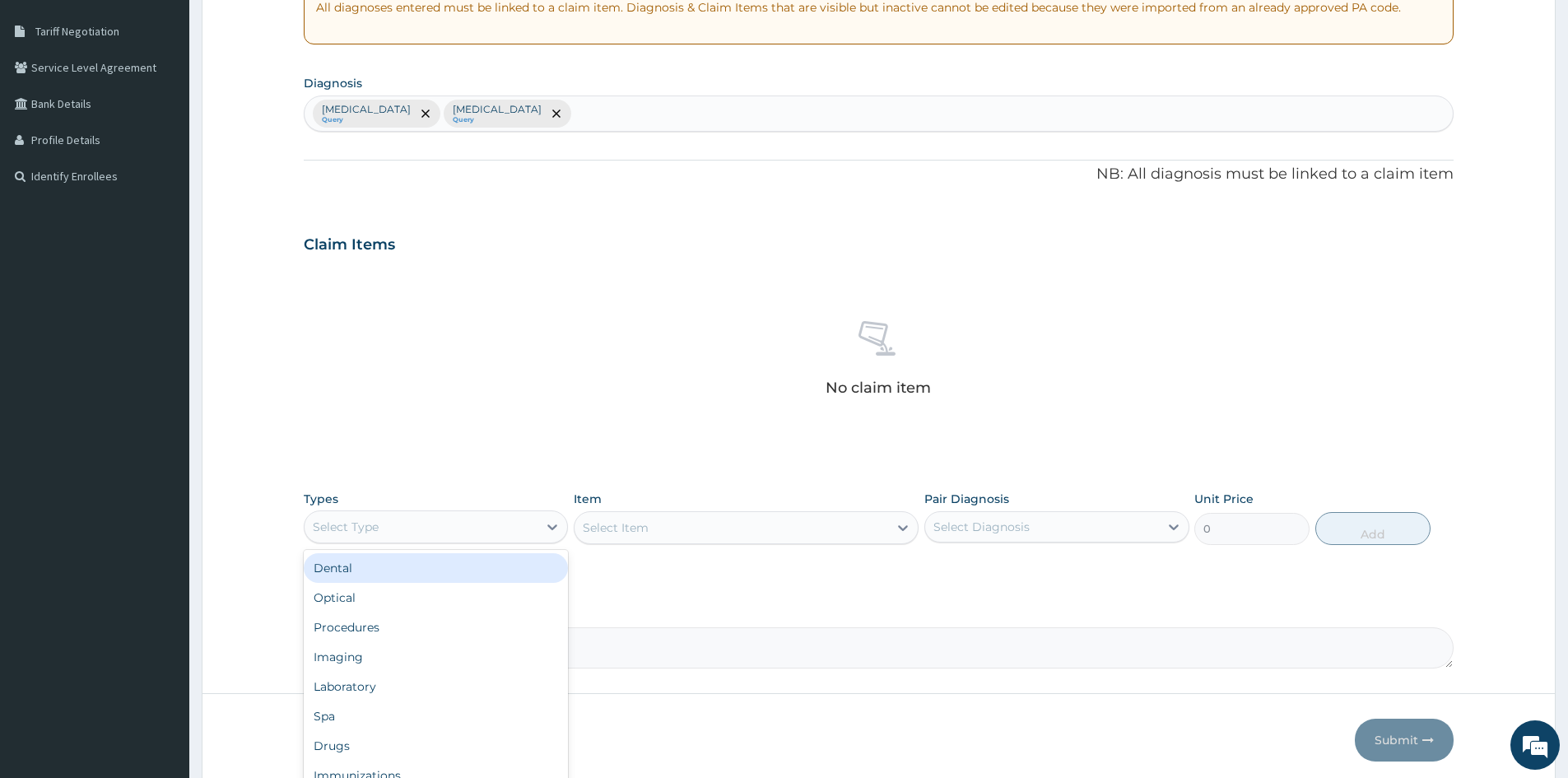
click at [421, 529] on div "Select Type" at bounding box center [421, 527] width 233 height 27
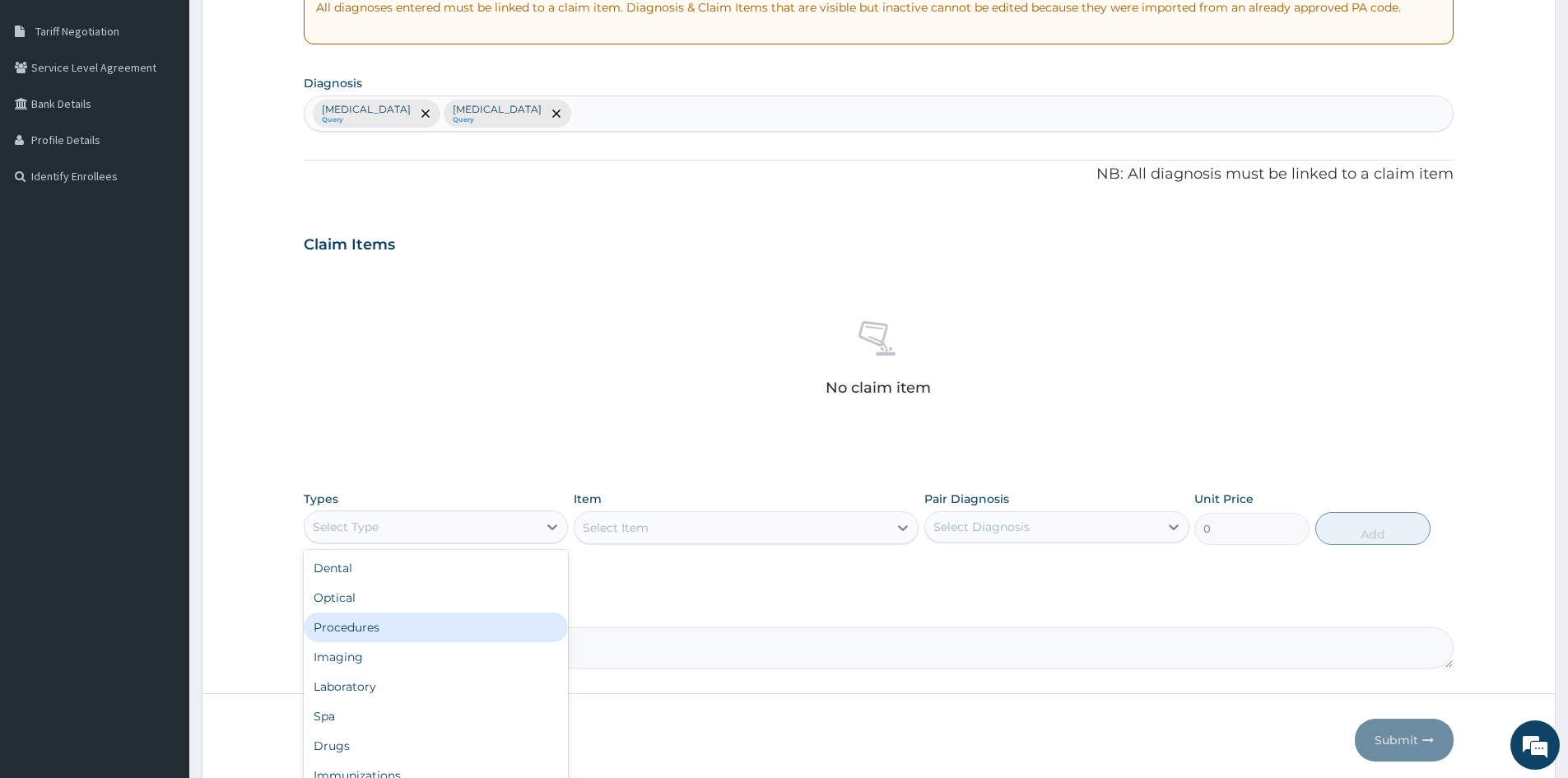
click at [381, 628] on div "Procedures" at bounding box center [436, 628] width 264 height 30
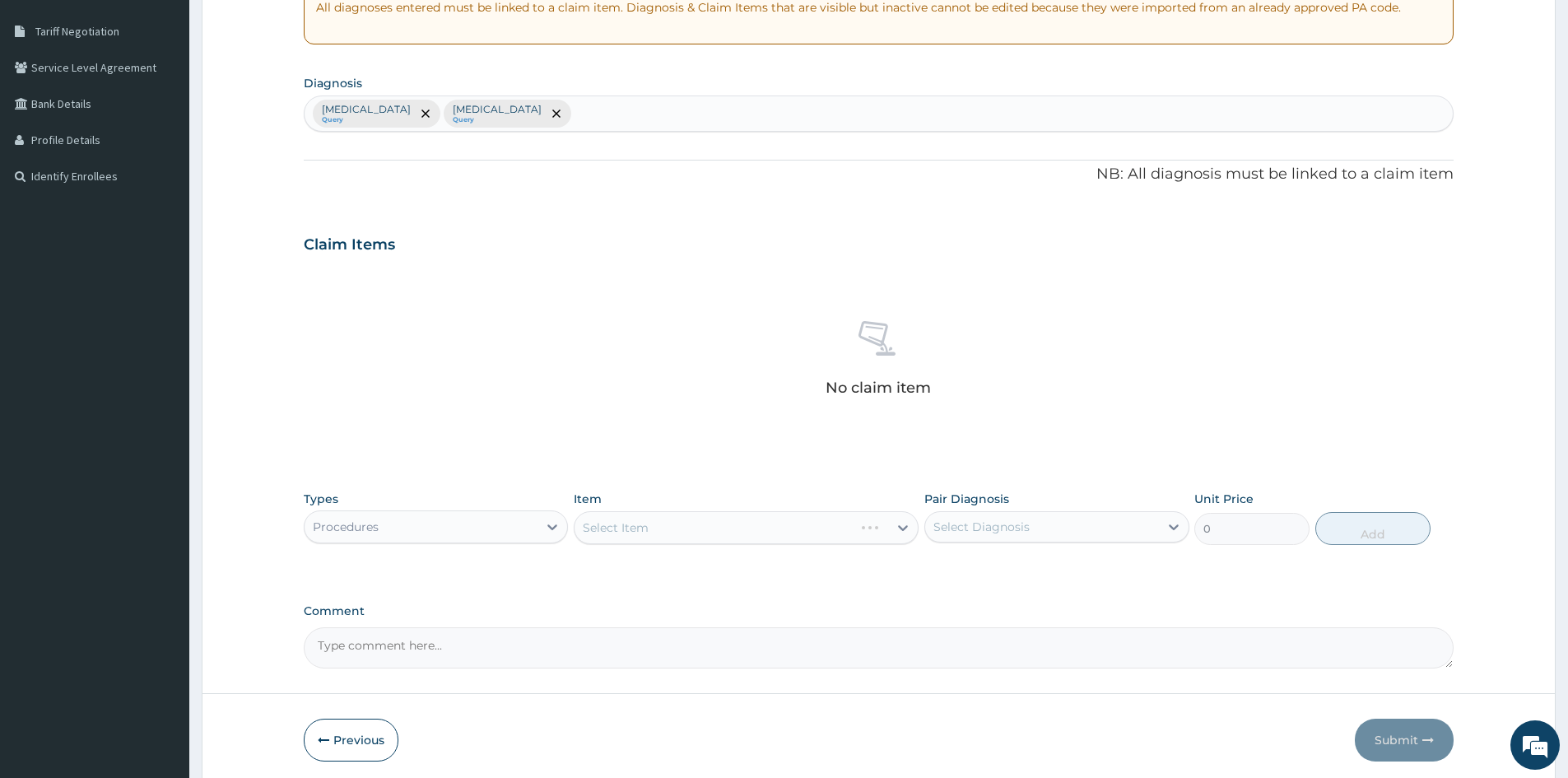
click at [686, 524] on div "Select Item" at bounding box center [746, 528] width 345 height 33
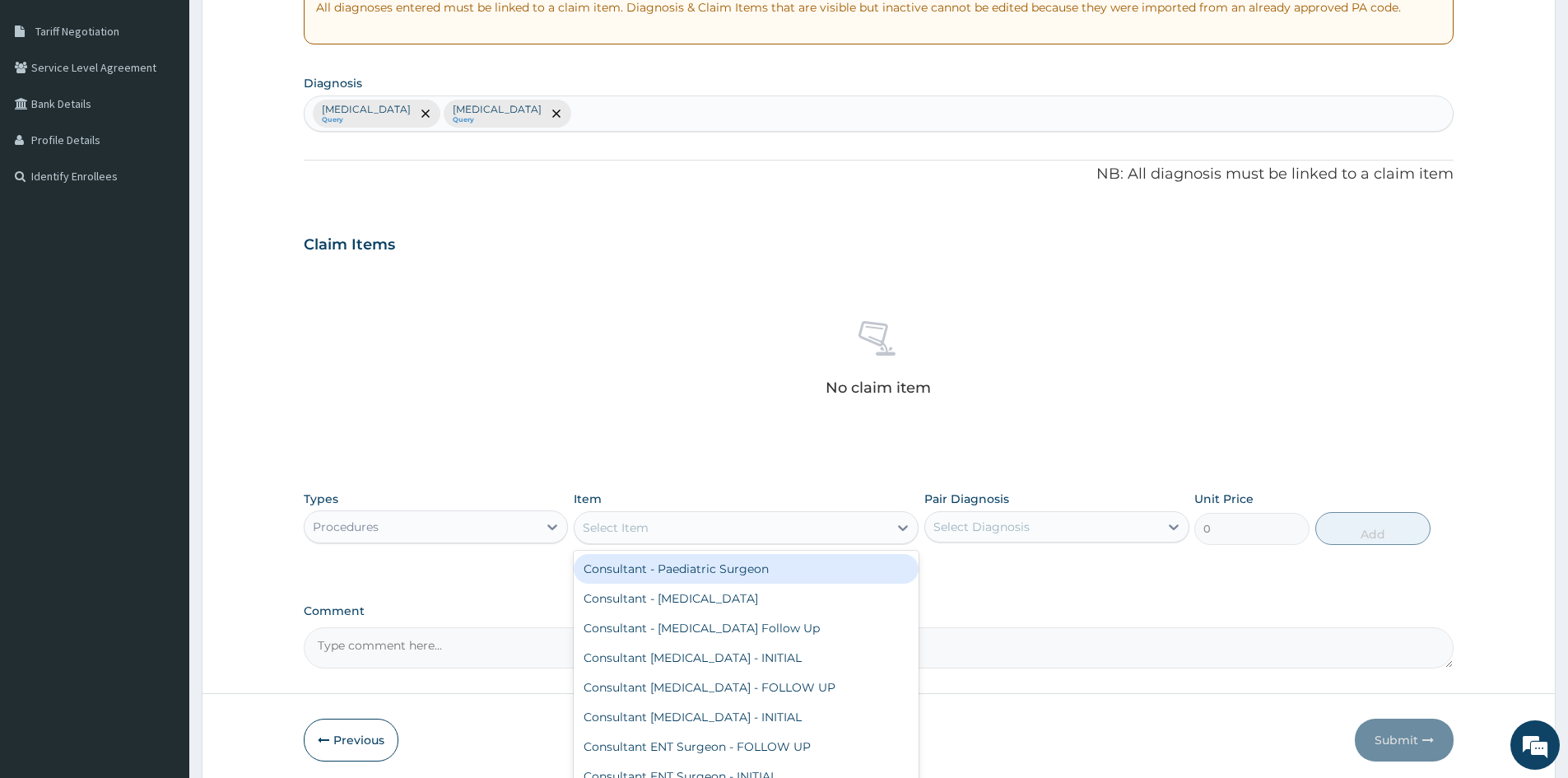
click at [616, 529] on div "Select Item" at bounding box center [615, 528] width 66 height 17
type input "PAEDIATR"
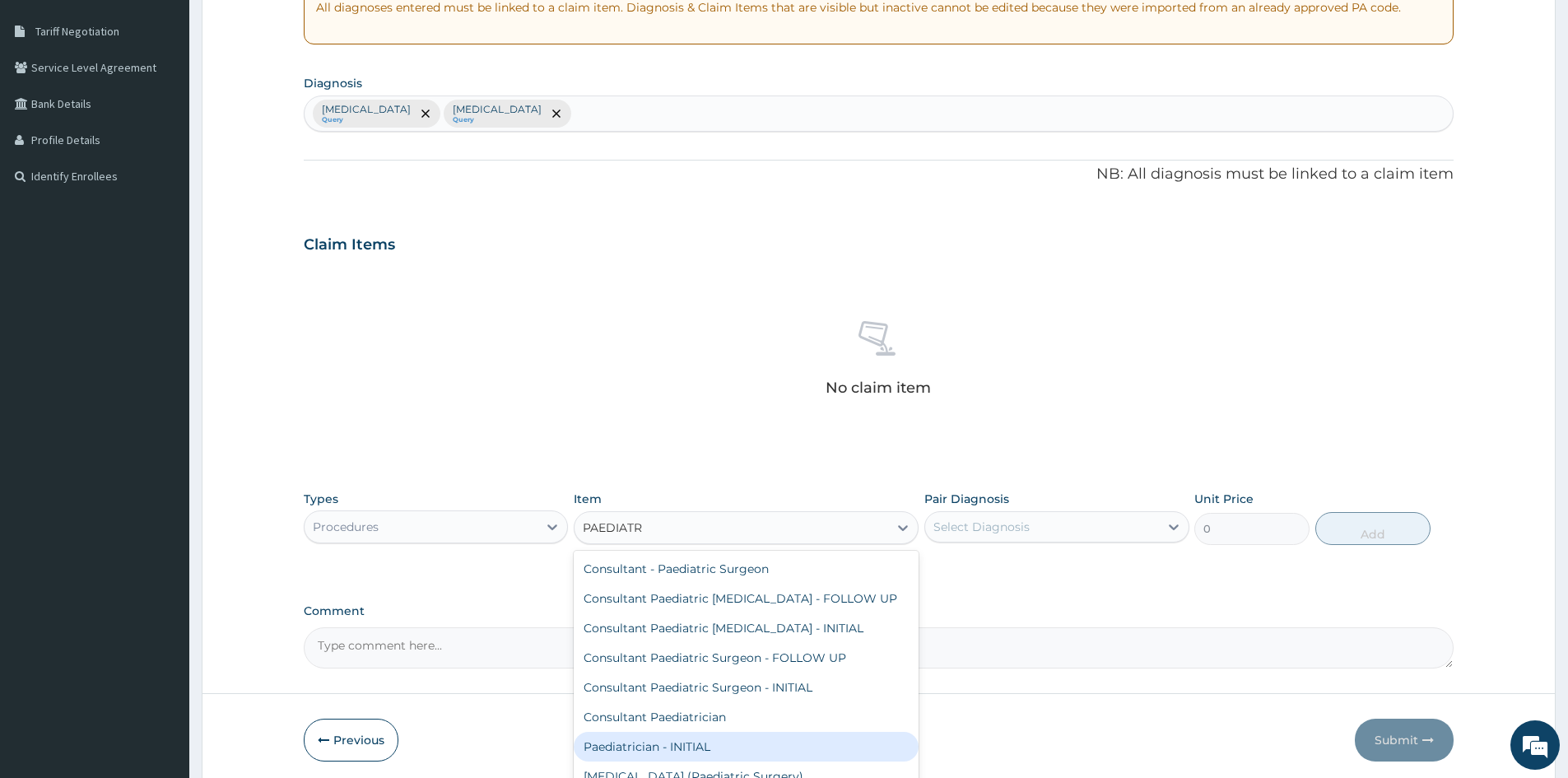
click at [589, 750] on div "Paediatrician - INITIAL" at bounding box center [746, 747] width 345 height 30
type input "15000"
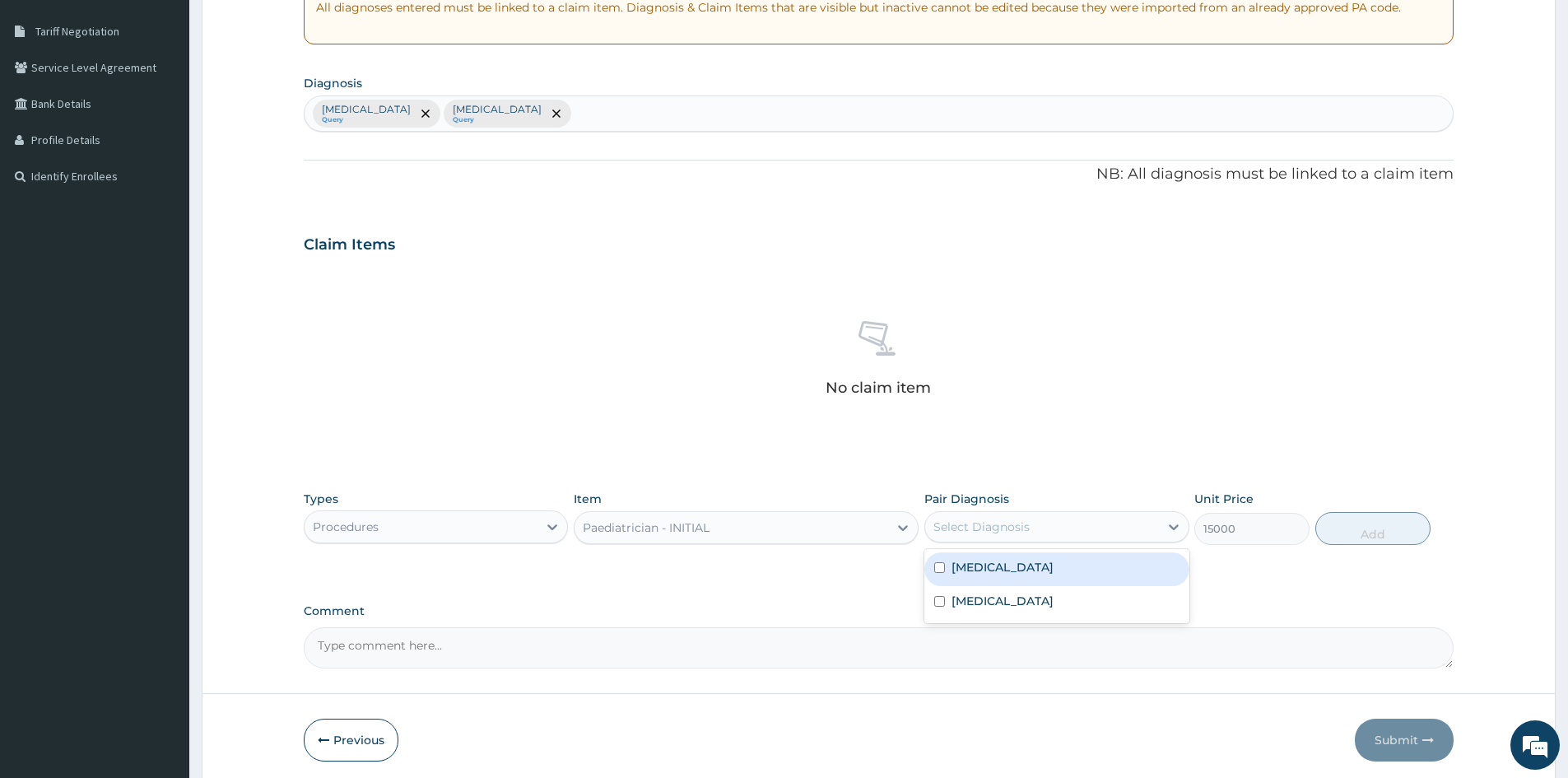
click at [1114, 523] on div "Select Diagnosis" at bounding box center [1042, 527] width 233 height 27
click at [945, 565] on input "checkbox" at bounding box center [940, 568] width 11 height 11
checkbox input "true"
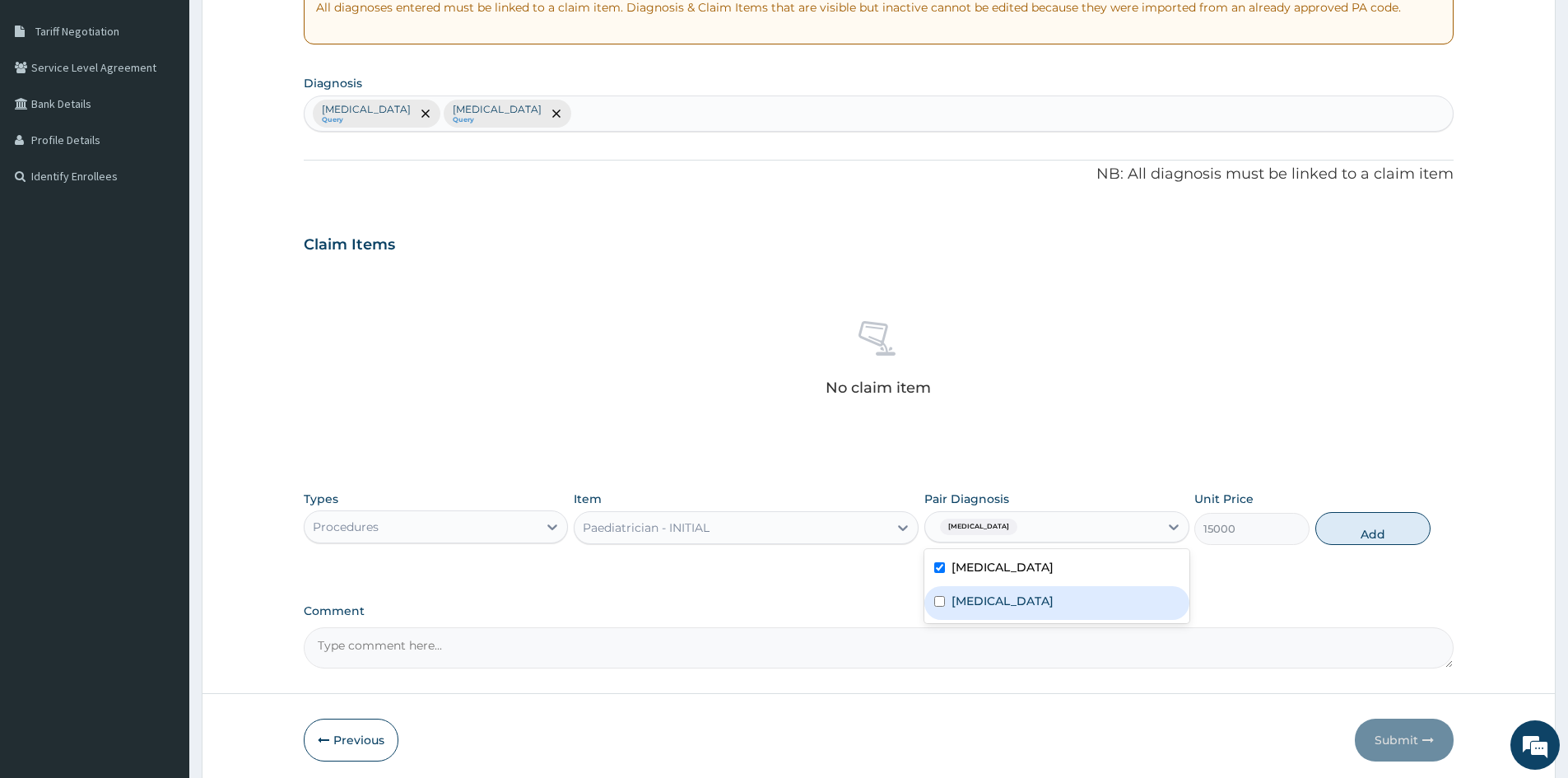
click at [950, 608] on div "[MEDICAL_DATA]" at bounding box center [1057, 603] width 264 height 34
checkbox input "true"
click at [1350, 524] on button "Add" at bounding box center [1373, 529] width 116 height 33
type input "0"
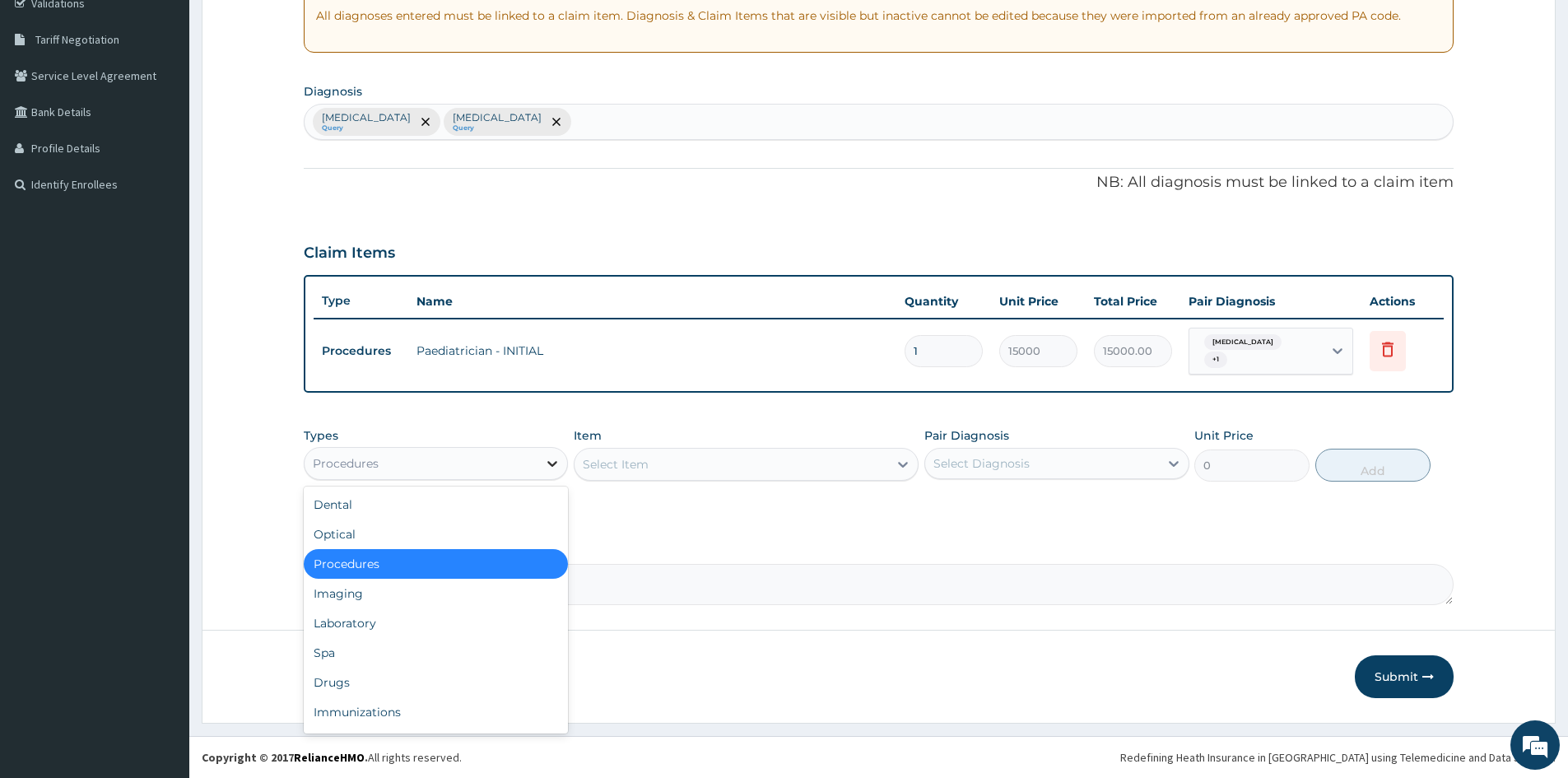
click at [550, 466] on icon at bounding box center [553, 464] width 17 height 17
click at [460, 611] on div "Laboratory" at bounding box center [436, 623] width 264 height 30
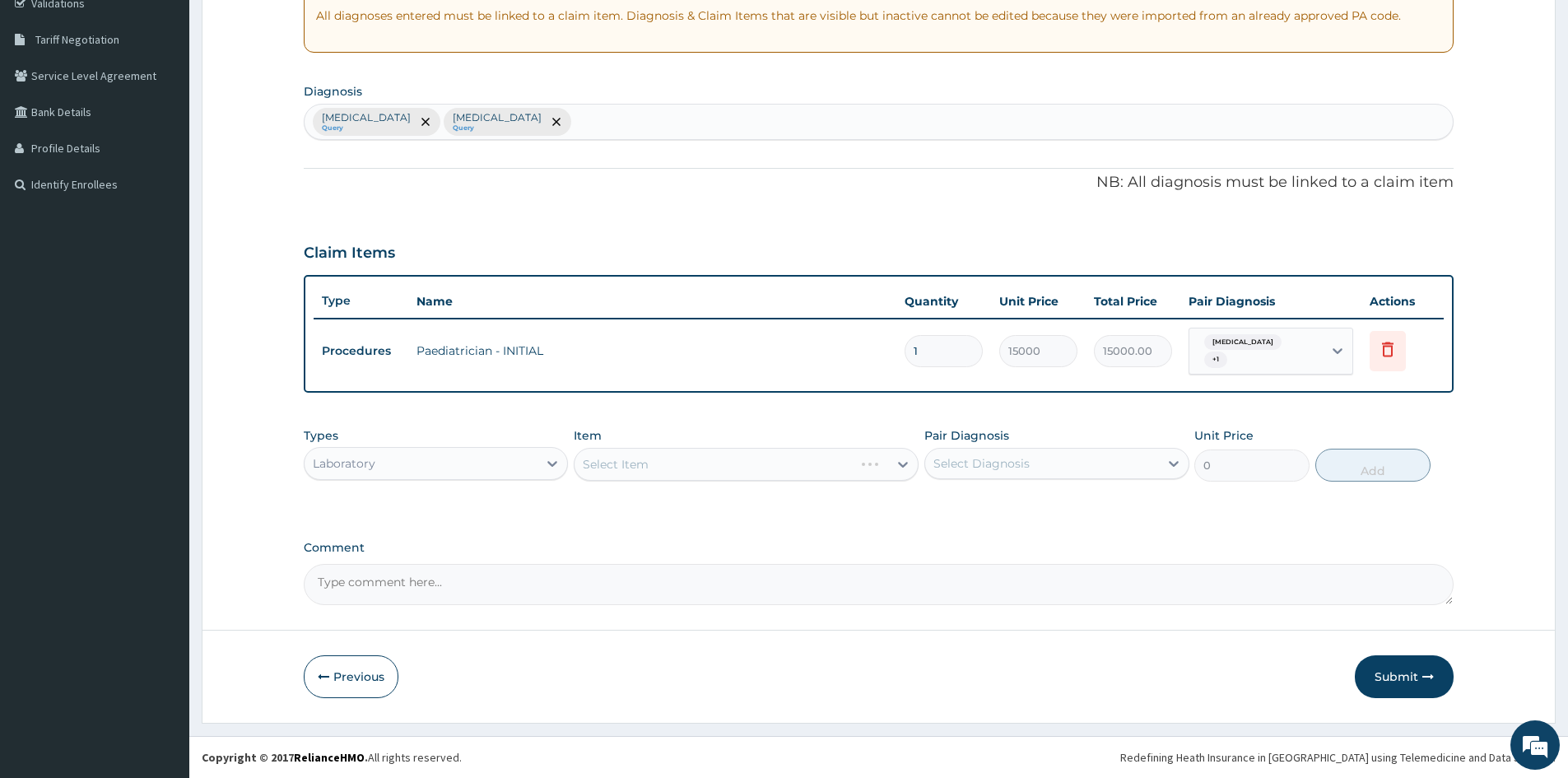
click at [663, 455] on div "Select Item" at bounding box center [746, 465] width 345 height 33
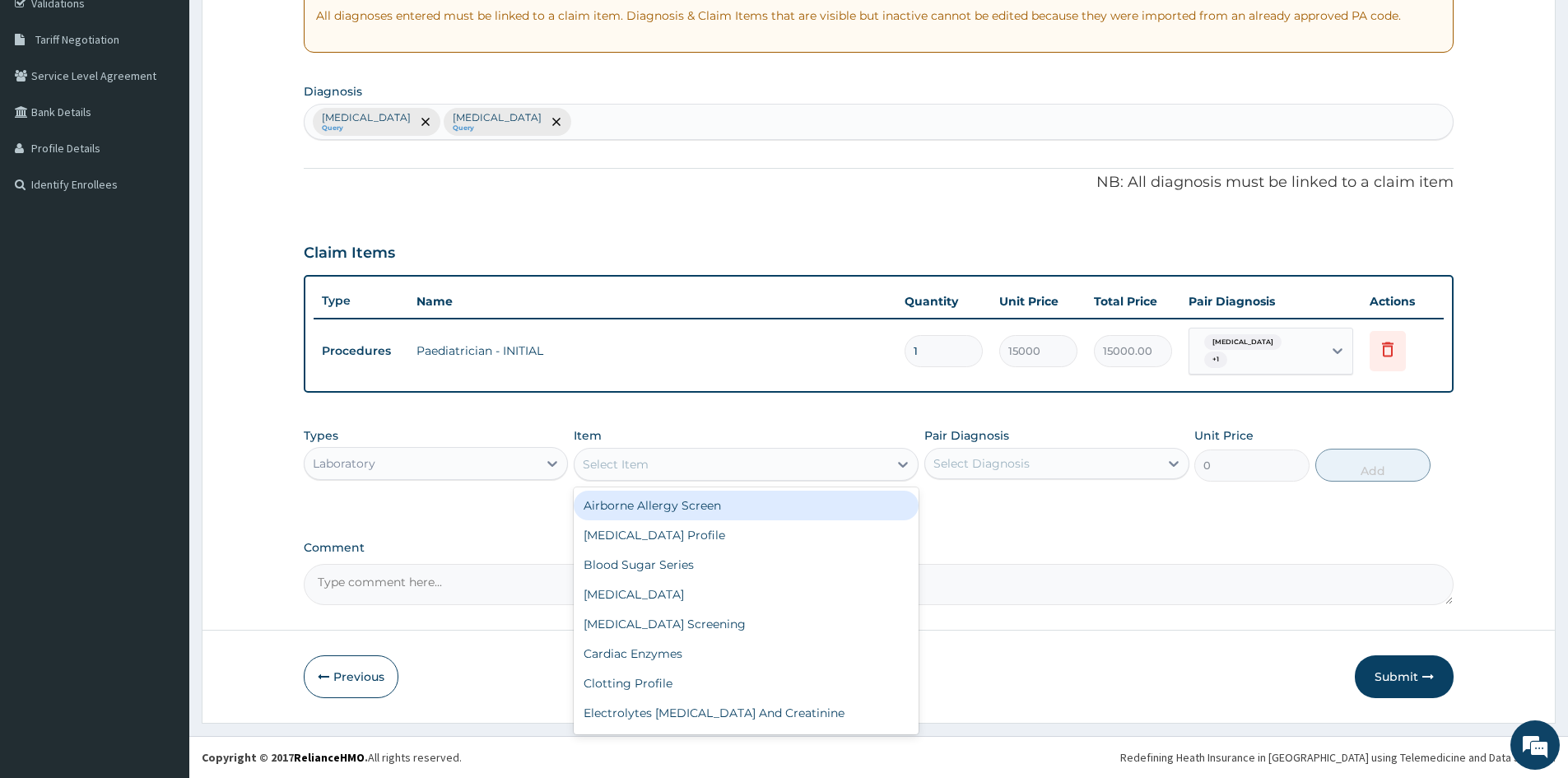
click at [663, 463] on div "Select Item" at bounding box center [731, 465] width 313 height 27
type input "FUL"
click at [662, 508] on div "[MEDICAL_DATA]" at bounding box center [746, 505] width 345 height 30
type input "7560"
click at [898, 470] on icon at bounding box center [903, 465] width 17 height 17
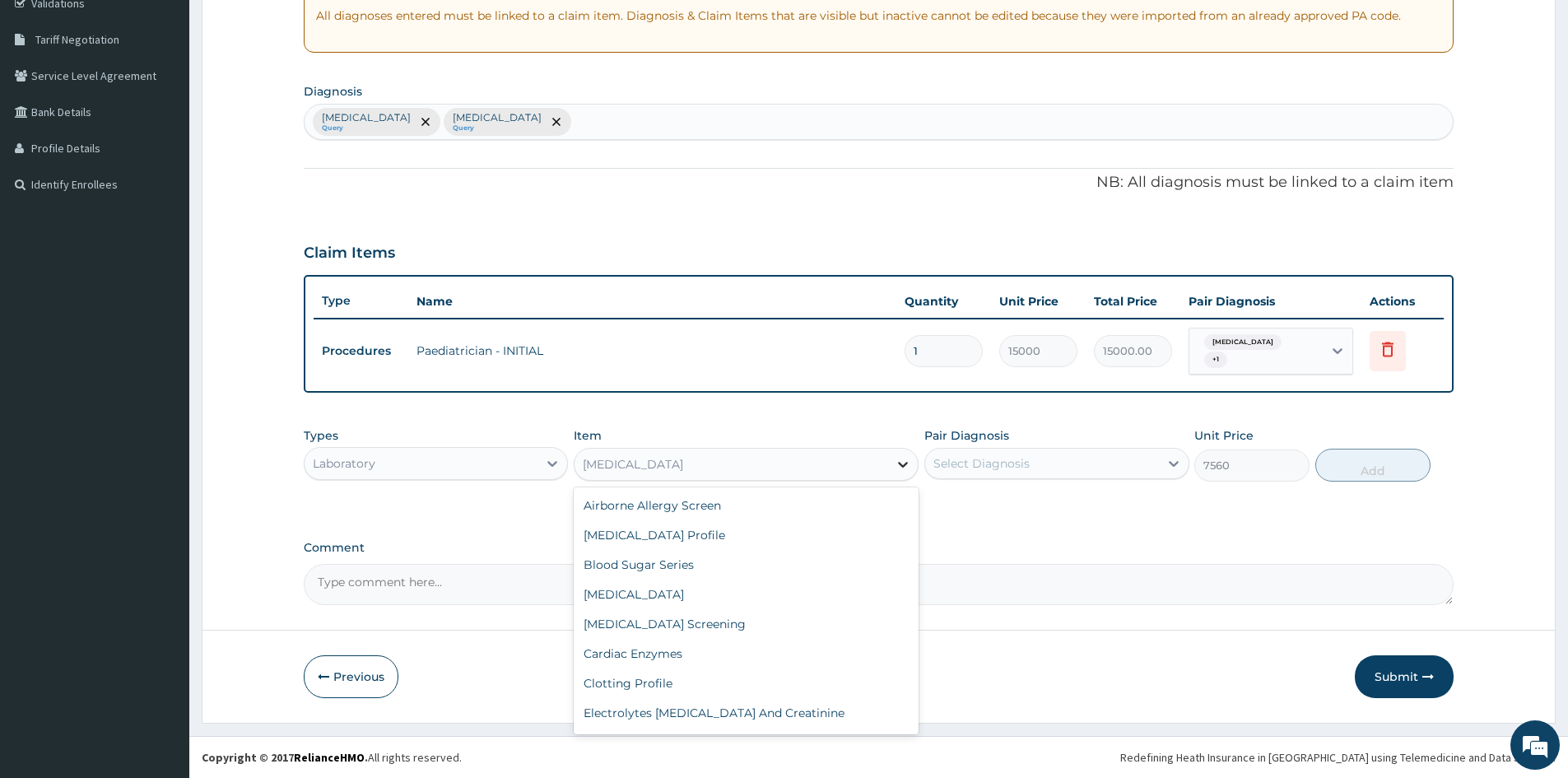
scroll to position [92, 0]
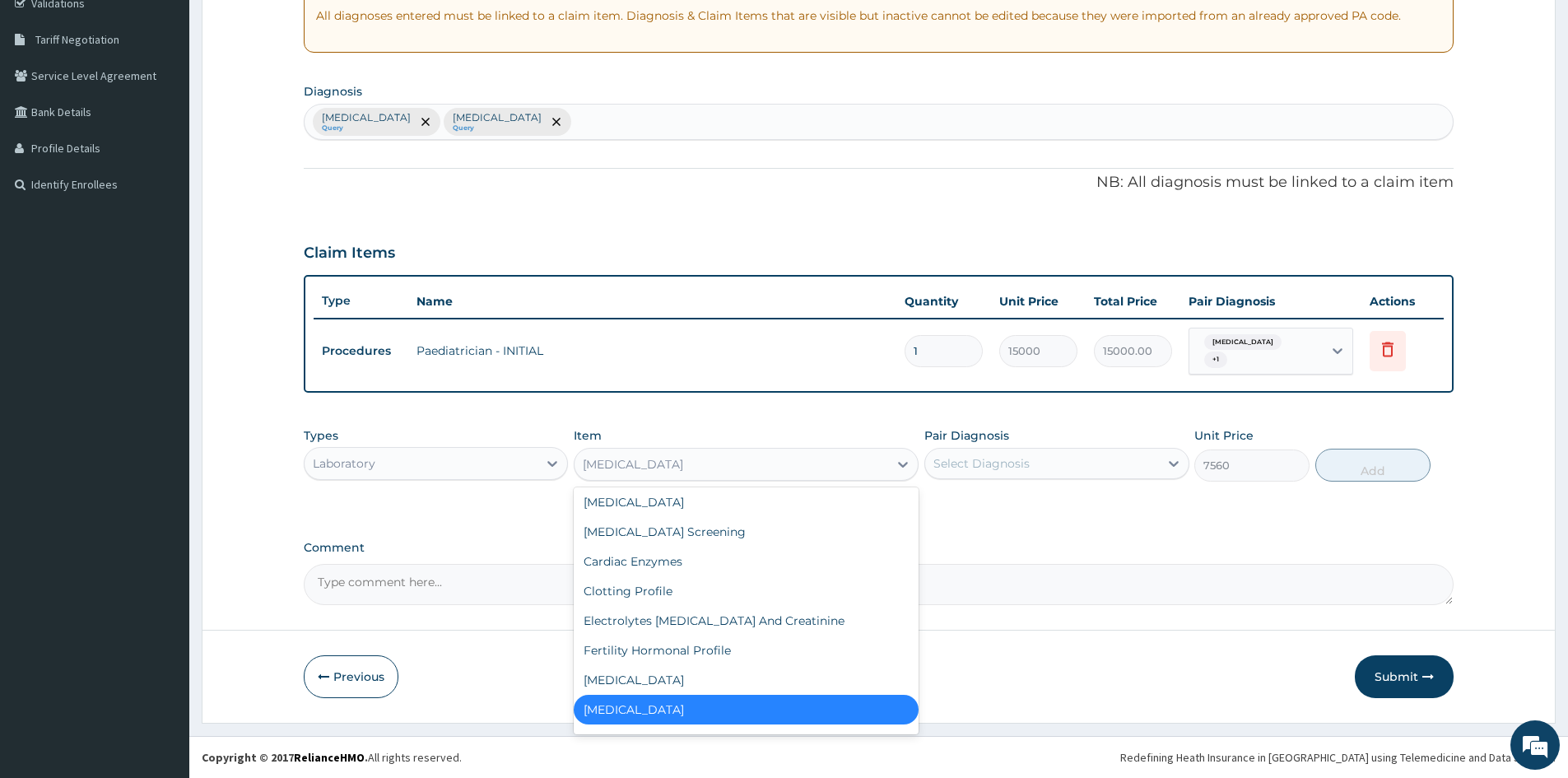
click at [764, 714] on div "[MEDICAL_DATA]" at bounding box center [746, 710] width 345 height 30
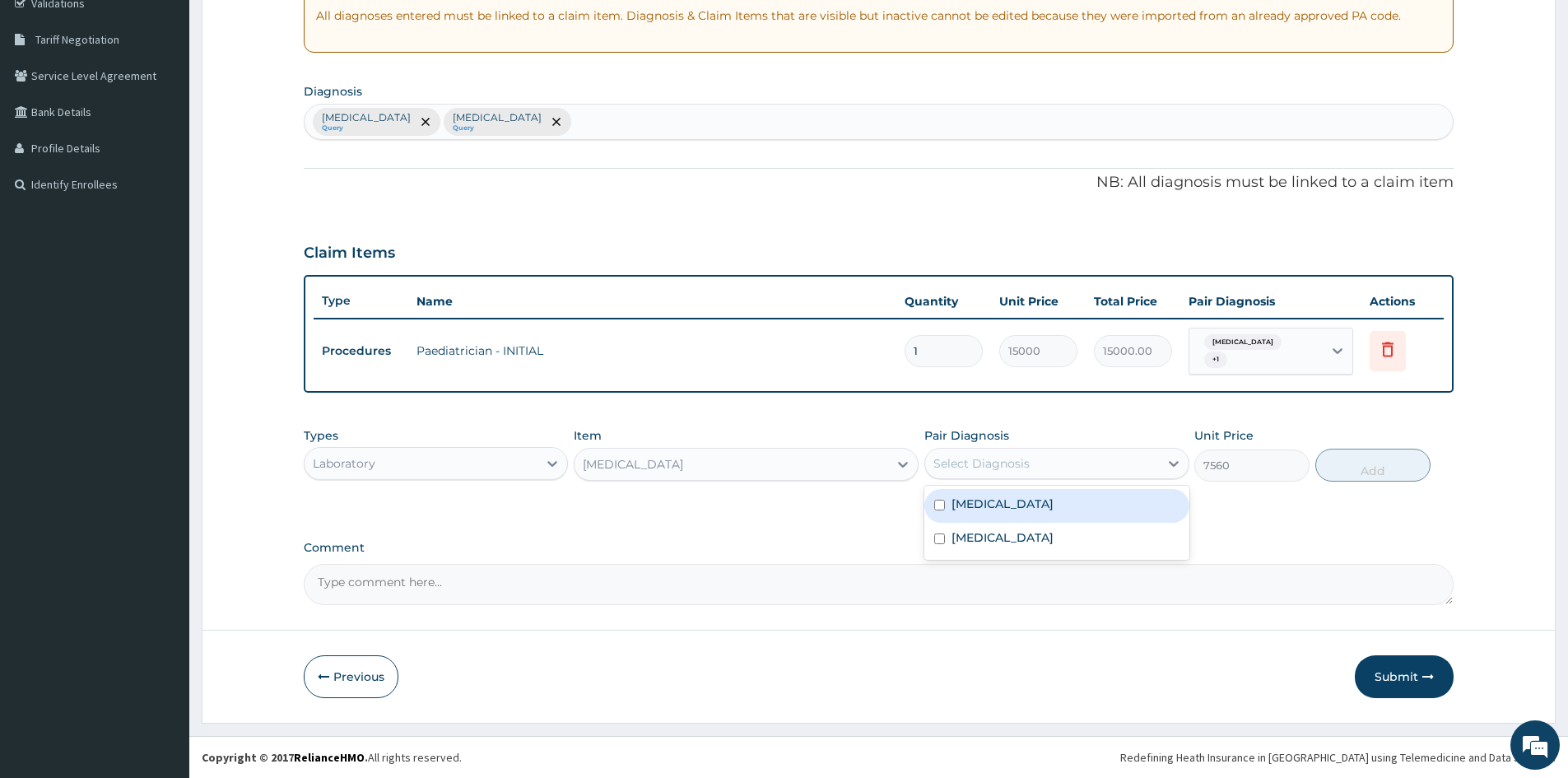
drag, startPoint x: 1166, startPoint y: 465, endPoint x: 1140, endPoint y: 503, distance: 46.0
click at [1166, 468] on icon at bounding box center [1174, 464] width 17 height 17
click at [1134, 508] on div "Malaria, unspecified" at bounding box center [1057, 506] width 264 height 34
checkbox input "true"
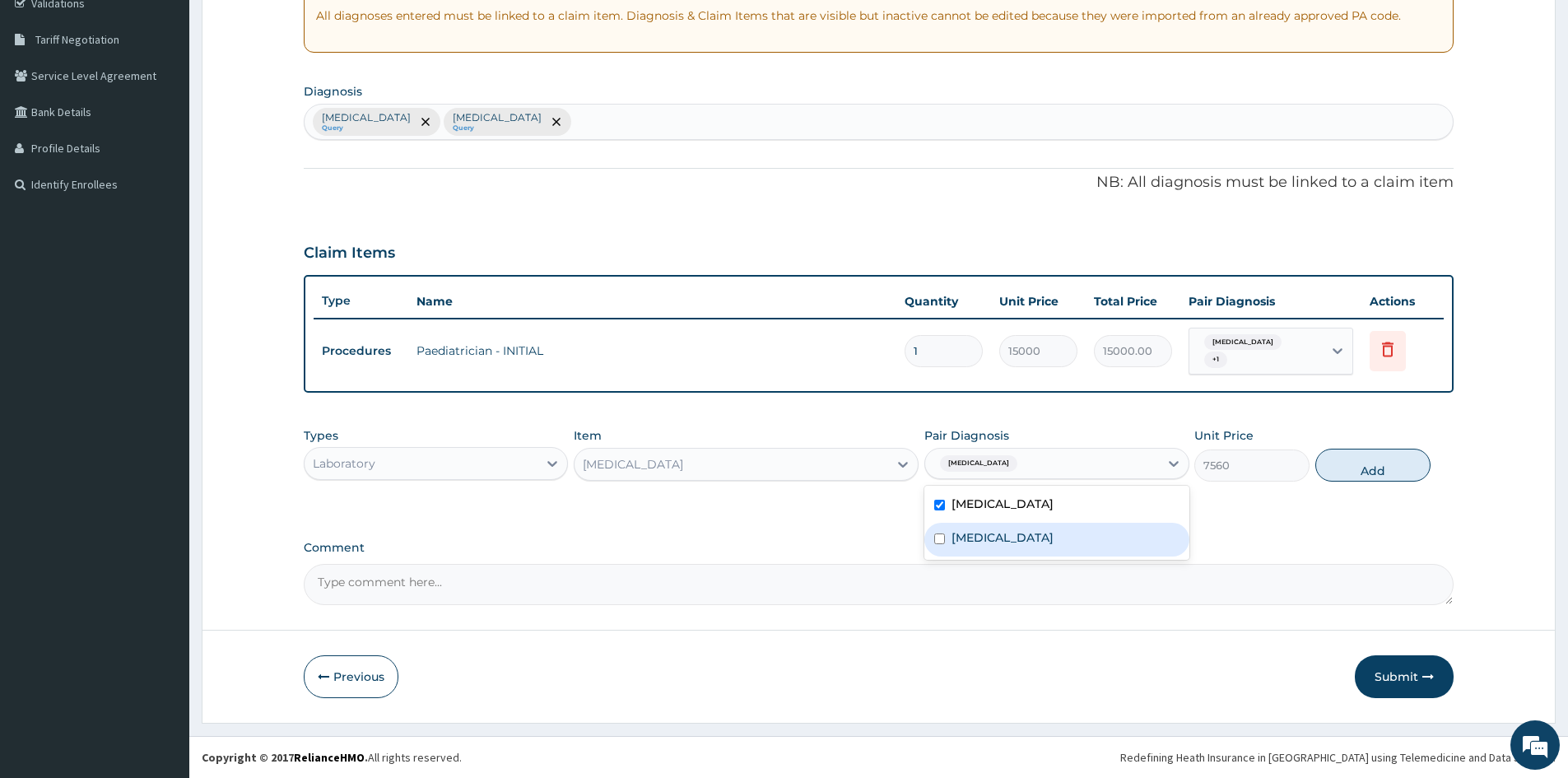
click at [1134, 553] on div "Acute tonsillitis, unspecified" at bounding box center [1057, 539] width 264 height 34
checkbox input "true"
click at [1379, 455] on button "Add" at bounding box center [1373, 465] width 116 height 33
type input "0"
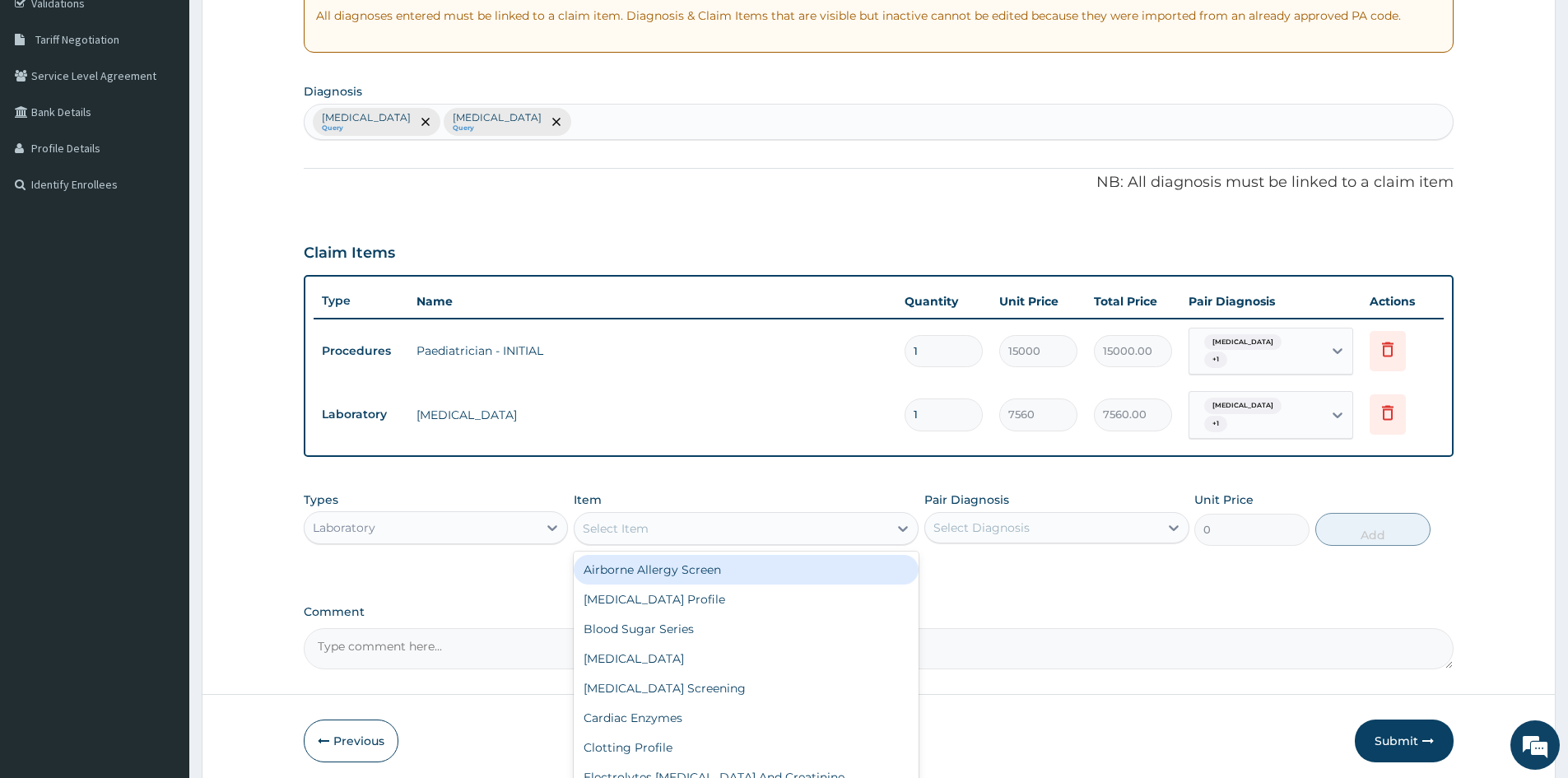
click at [688, 527] on div "Select Item" at bounding box center [731, 529] width 313 height 27
type input "MALAR"
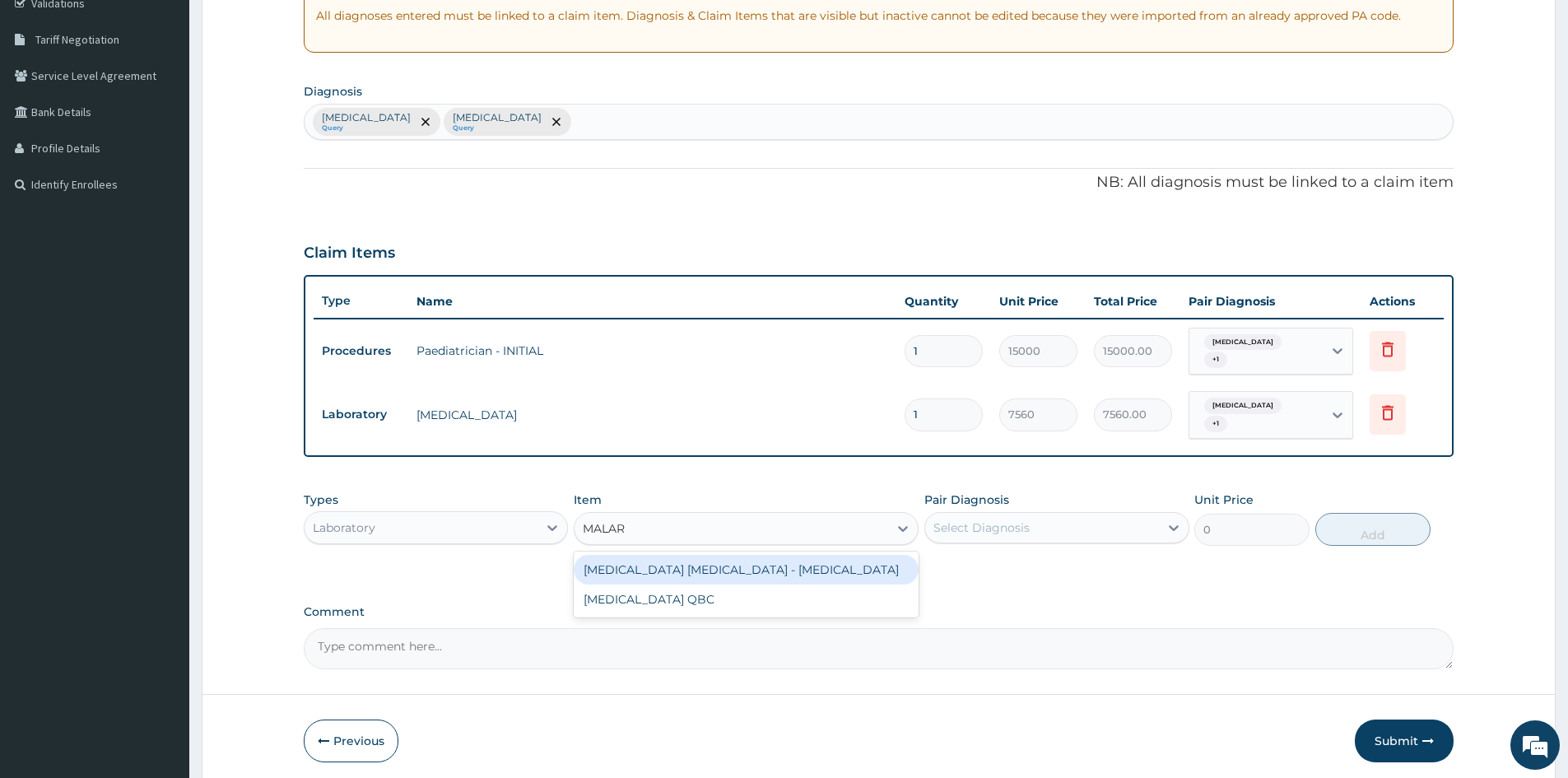
click at [784, 570] on div "MALARIA PARASITE - BLOOD FILM" at bounding box center [746, 570] width 345 height 30
type input "3600"
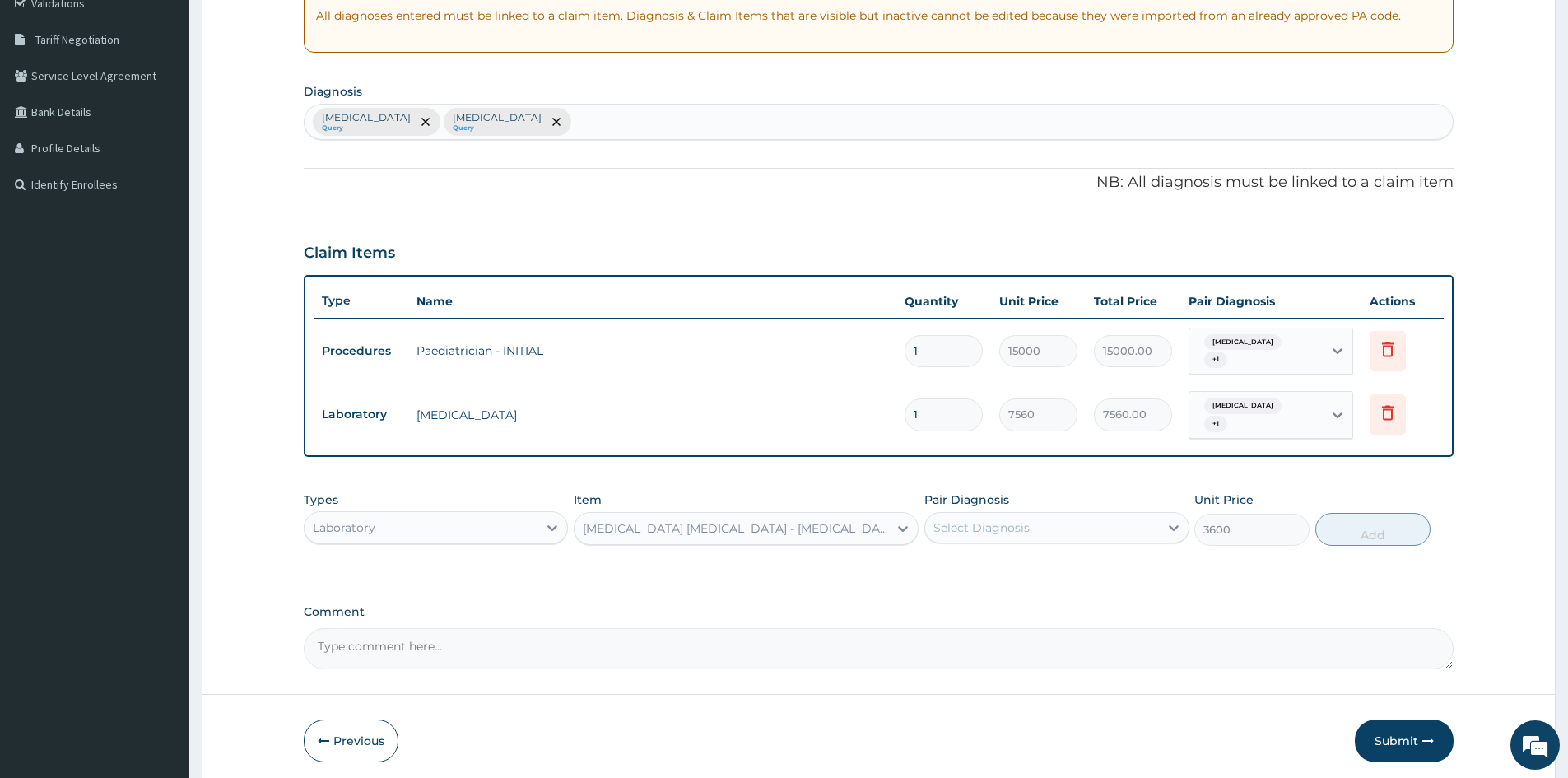
click at [981, 520] on div "Select Diagnosis" at bounding box center [982, 528] width 96 height 17
click at [961, 563] on label "Malaria, unspecified" at bounding box center [1002, 569] width 102 height 17
checkbox input "true"
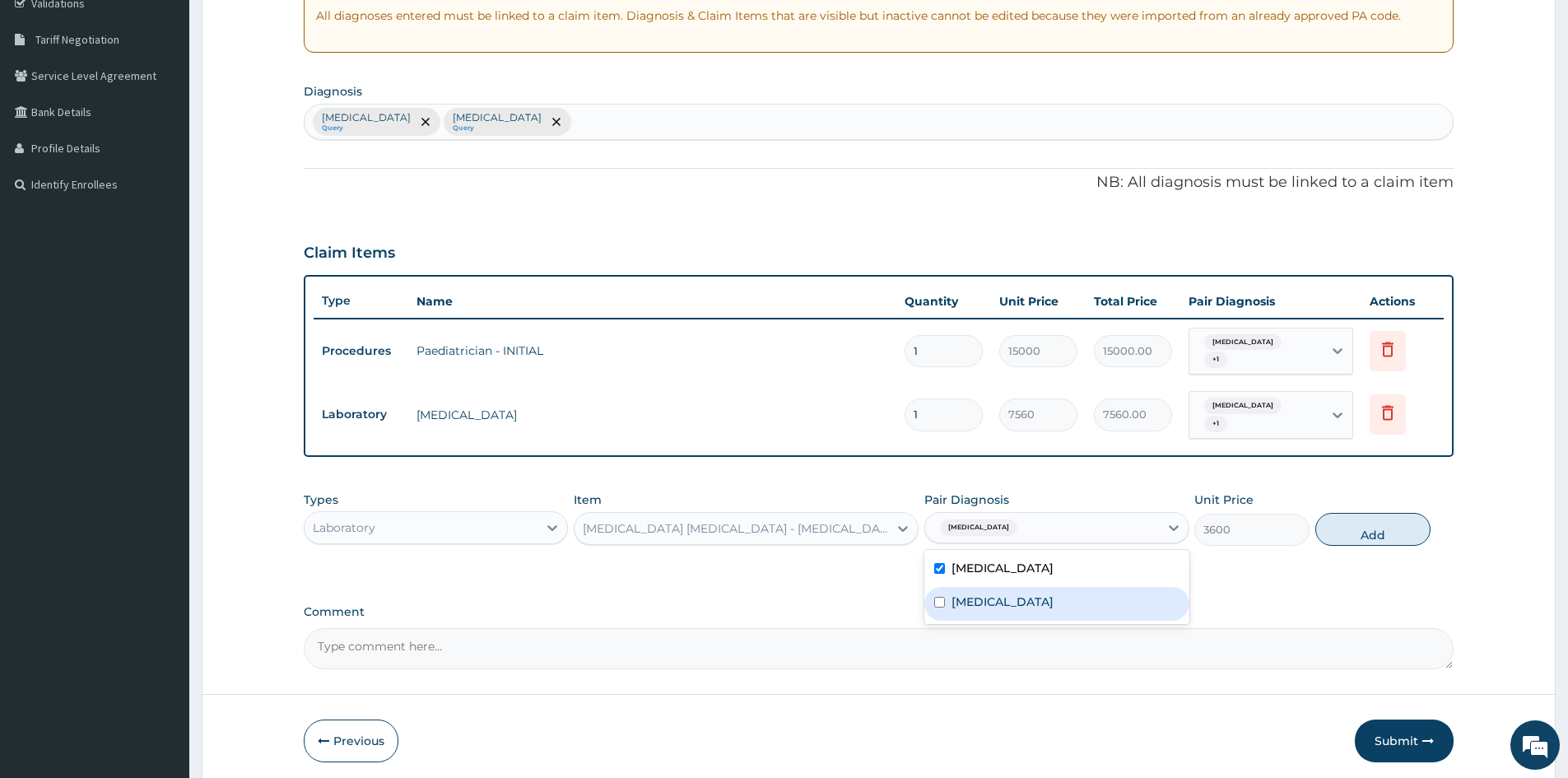
click at [966, 612] on div "Acute tonsillitis, unspecified" at bounding box center [1057, 603] width 264 height 34
checkbox input "true"
click at [1376, 526] on button "Add" at bounding box center [1373, 529] width 116 height 33
type input "0"
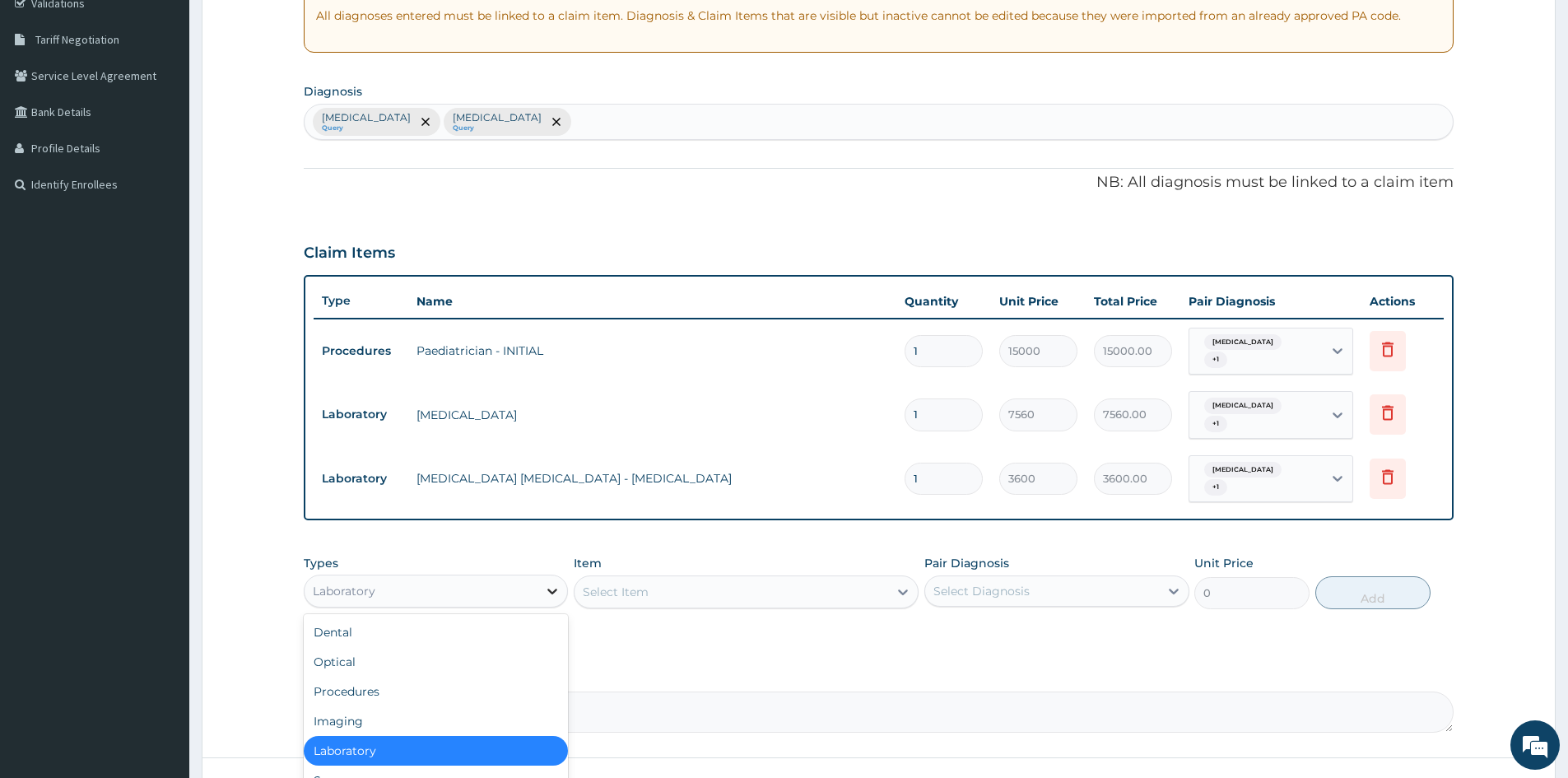
click at [557, 584] on icon at bounding box center [553, 591] width 17 height 17
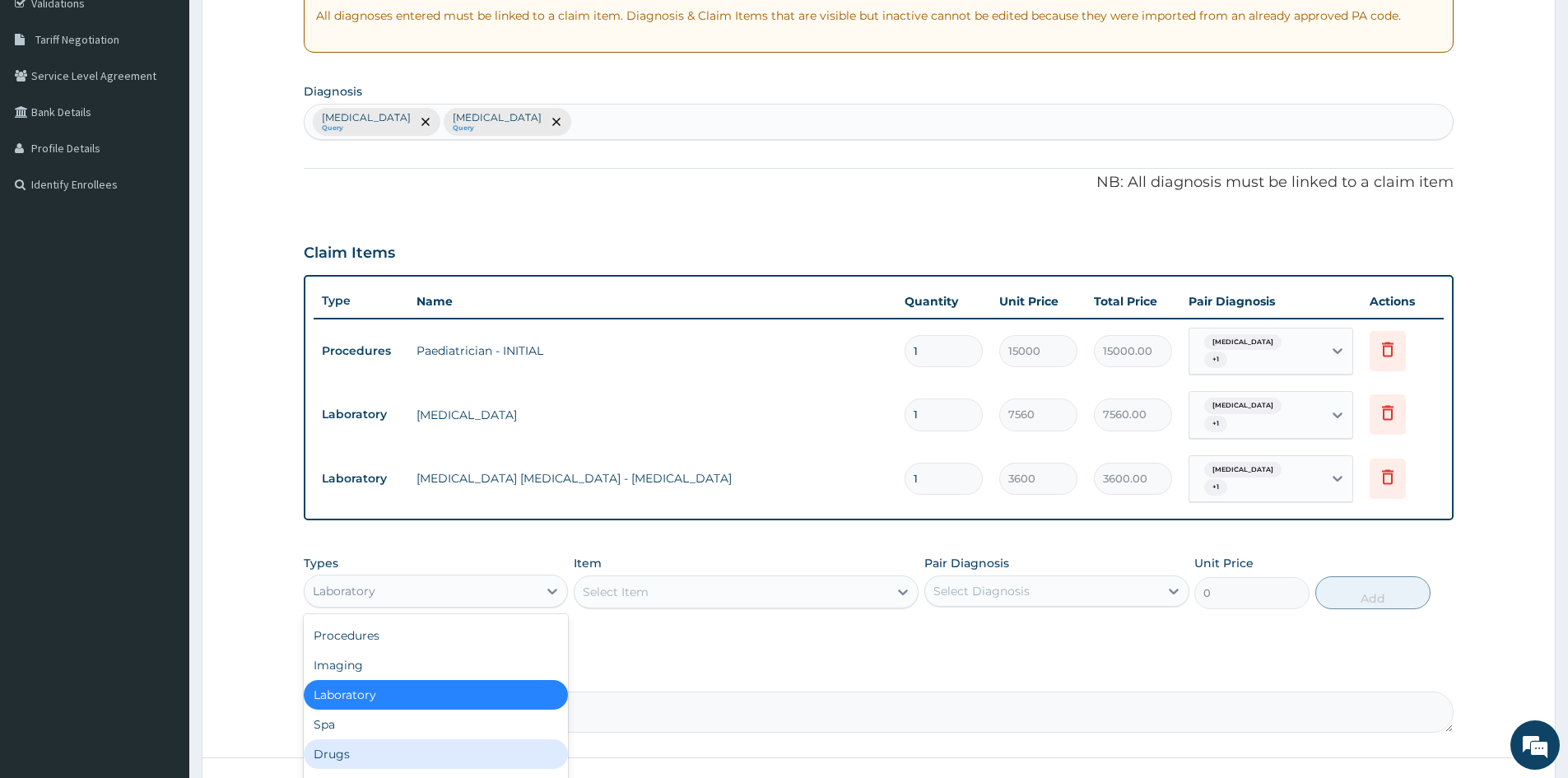
click at [415, 756] on div "Drugs" at bounding box center [436, 755] width 264 height 30
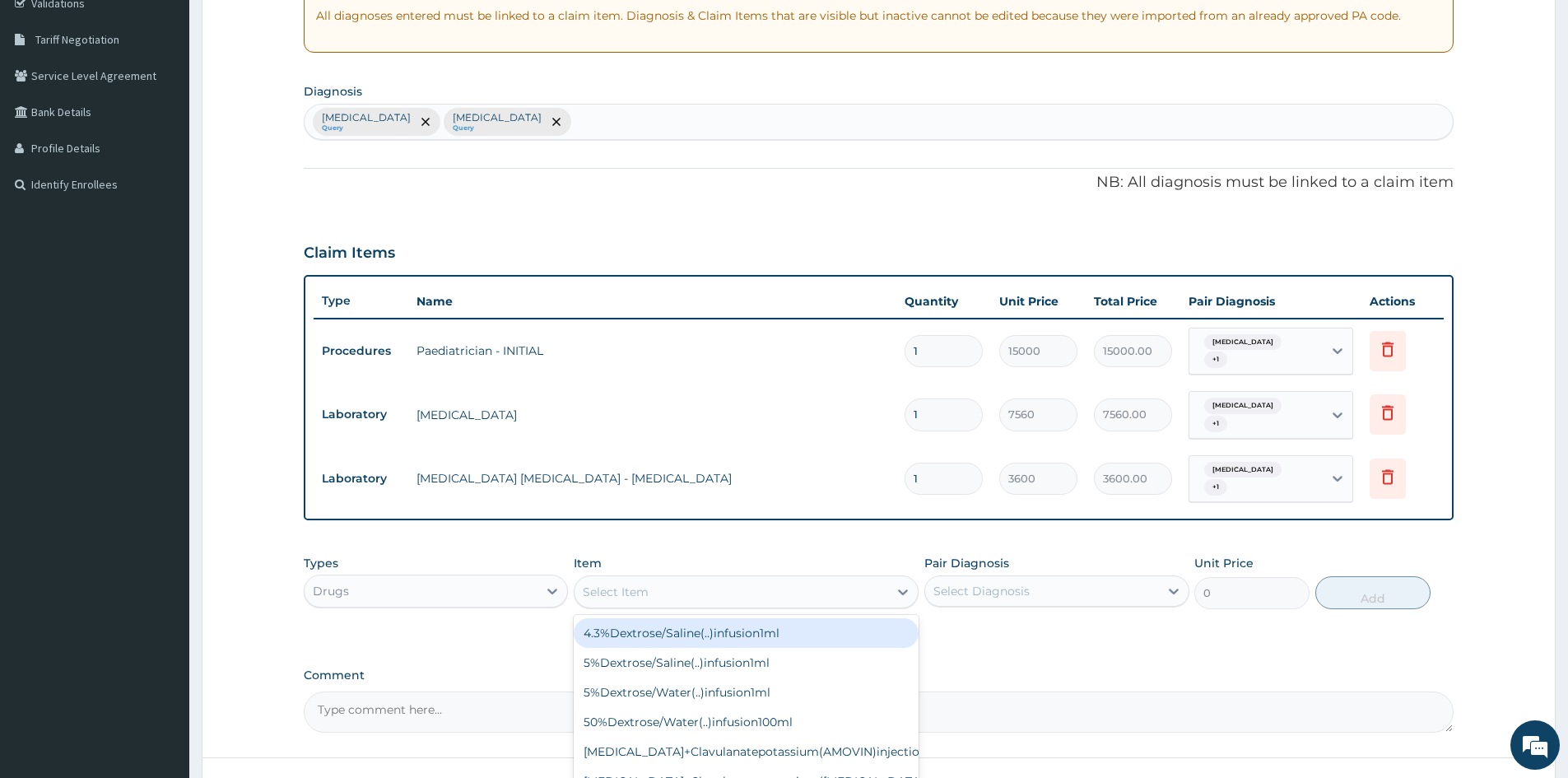
click at [745, 590] on div "Select Item" at bounding box center [731, 593] width 313 height 27
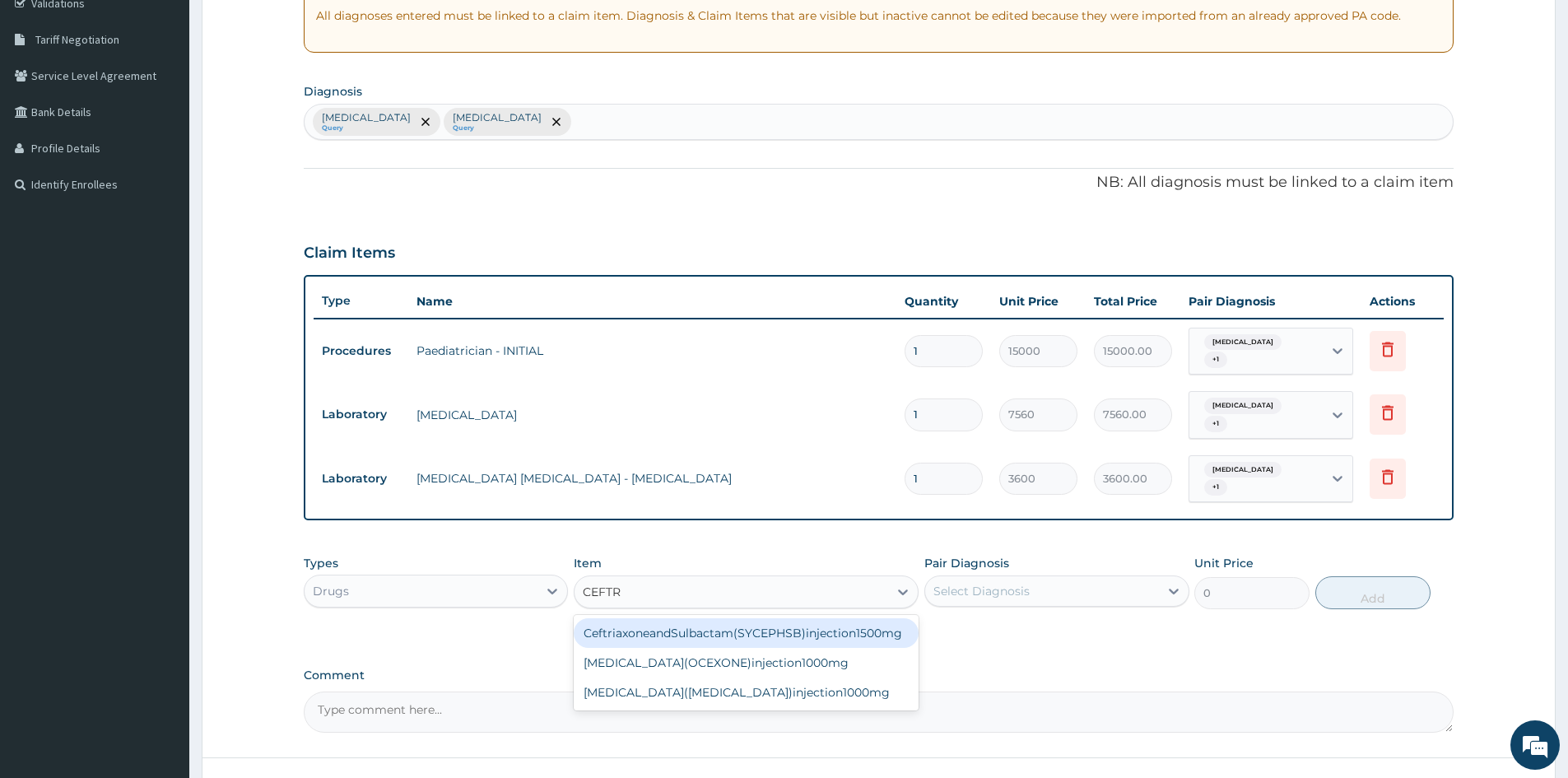
type input "CEFTRI"
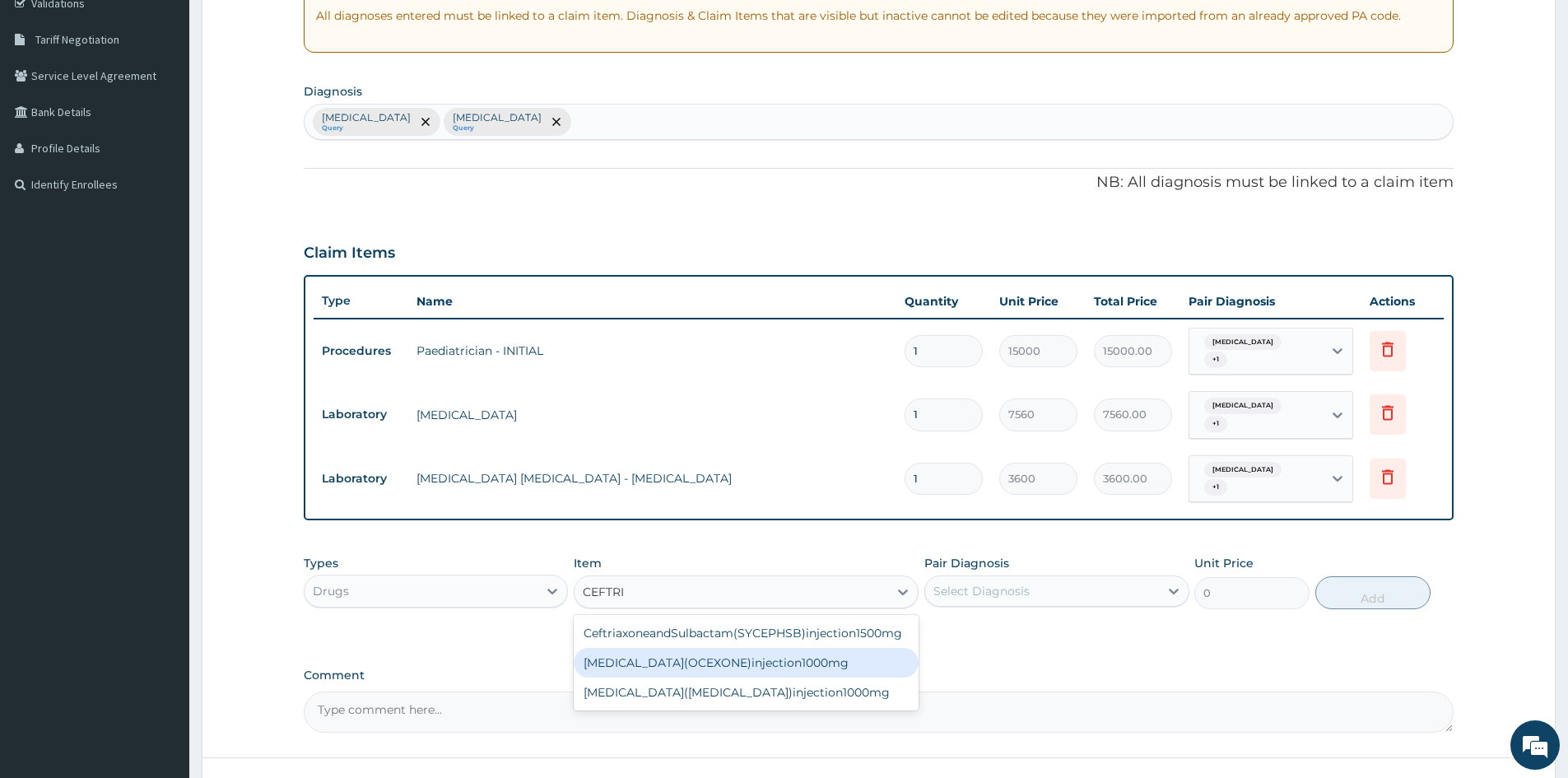
click at [754, 666] on div "Ceftriaxone(OCEXONE)injection1000mg" at bounding box center [746, 663] width 345 height 30
type input "7900"
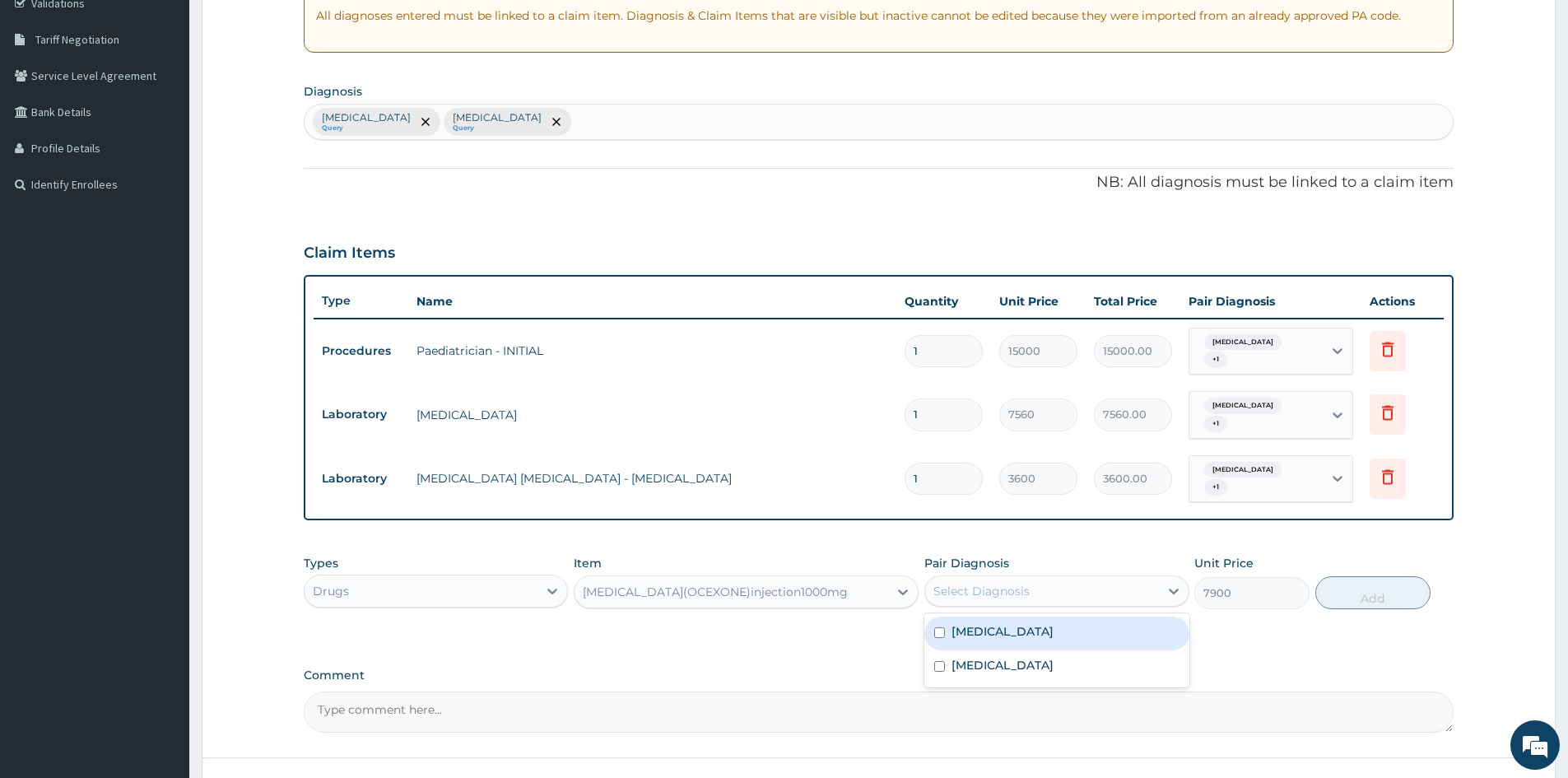
click at [1079, 595] on div "Select Diagnosis" at bounding box center [1042, 592] width 233 height 27
click at [1040, 628] on label "Malaria, unspecified" at bounding box center [1002, 632] width 102 height 17
checkbox input "true"
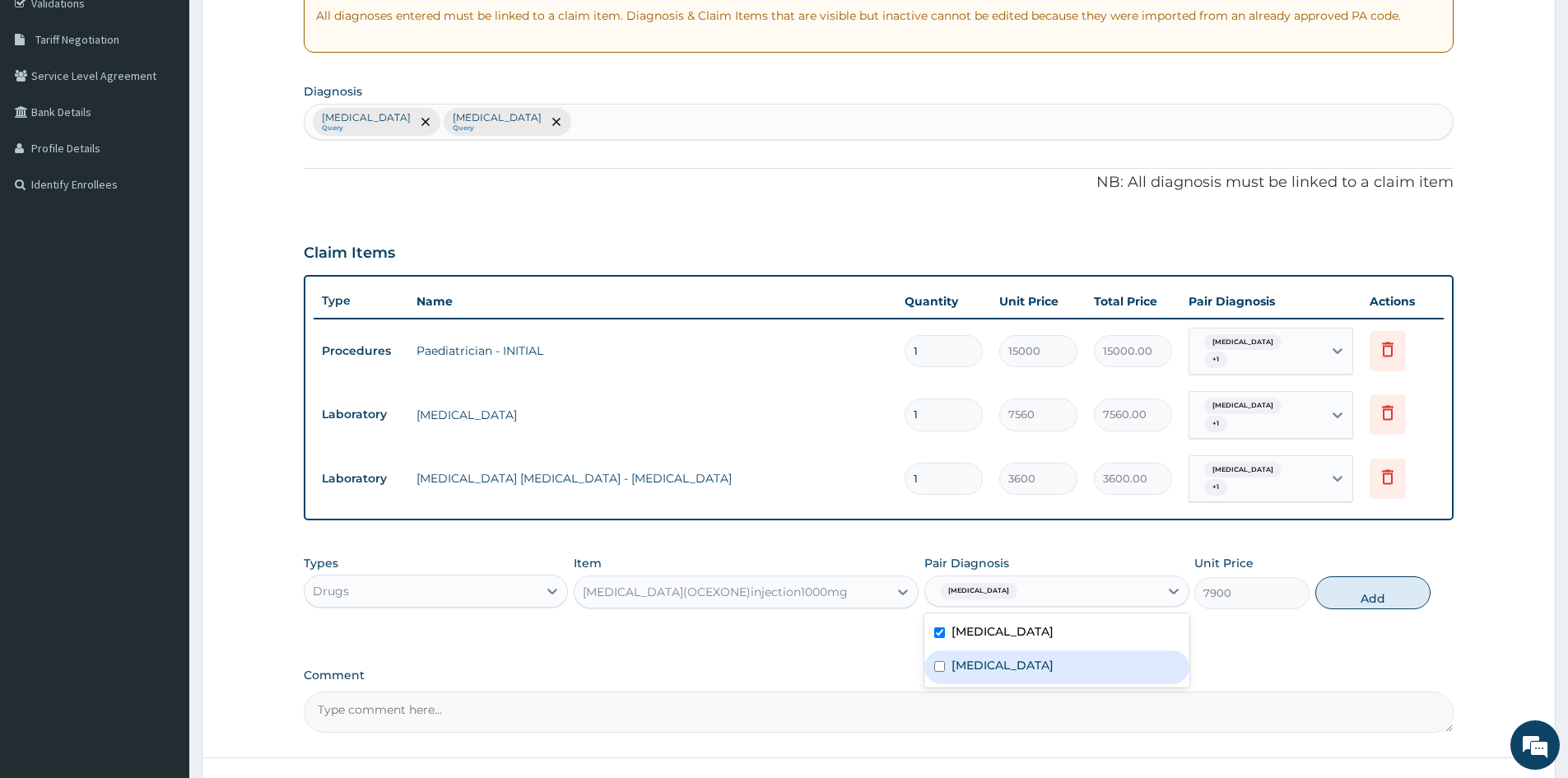
click at [1033, 673] on label "Acute tonsillitis, unspecified" at bounding box center [1002, 666] width 102 height 17
checkbox input "true"
click at [1391, 583] on button "Add" at bounding box center [1373, 593] width 116 height 33
type input "0"
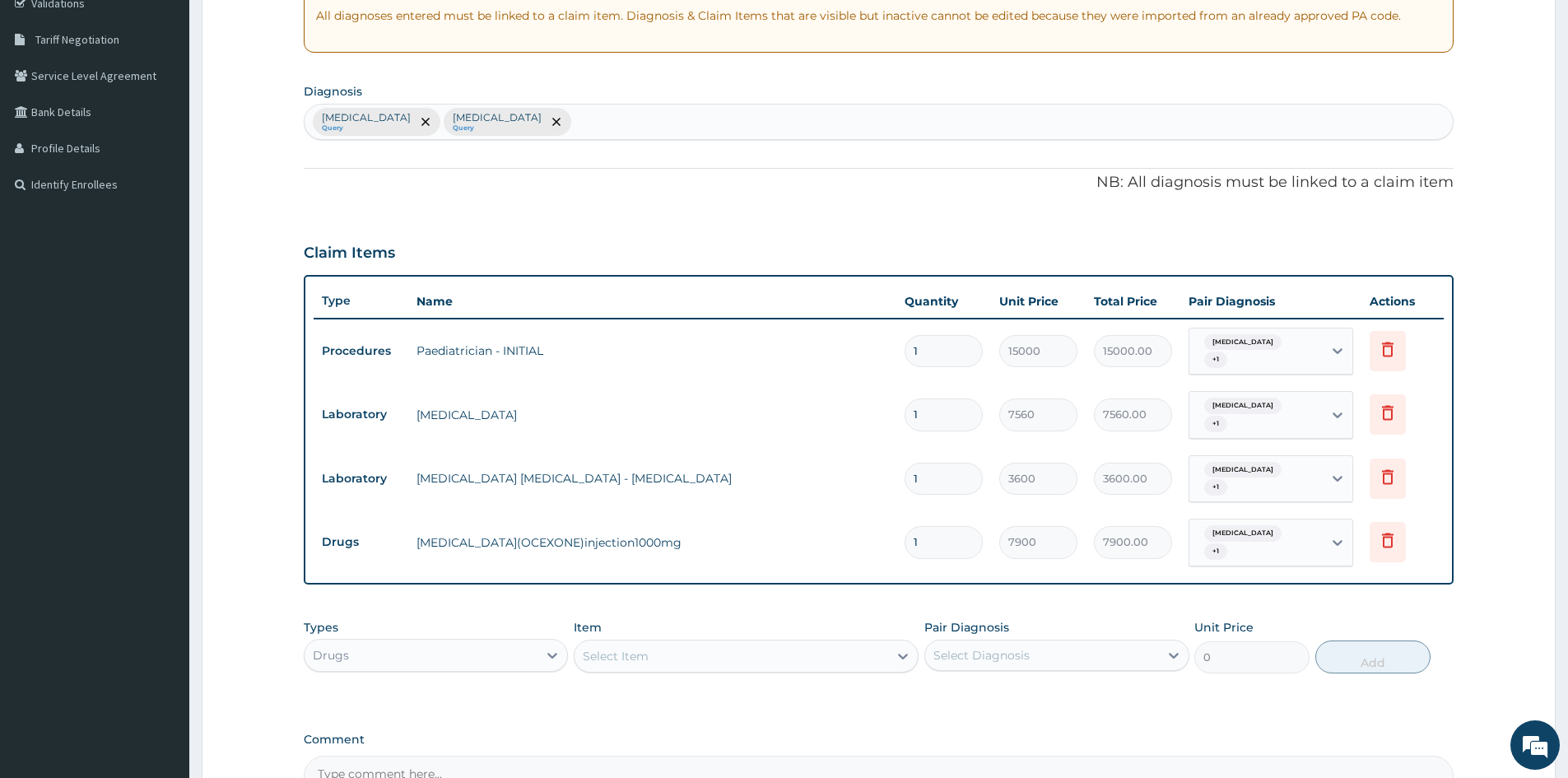
type input "0.00"
type input "3"
type input "23700.00"
type input "3"
click at [503, 652] on div "Drugs" at bounding box center [421, 656] width 233 height 27
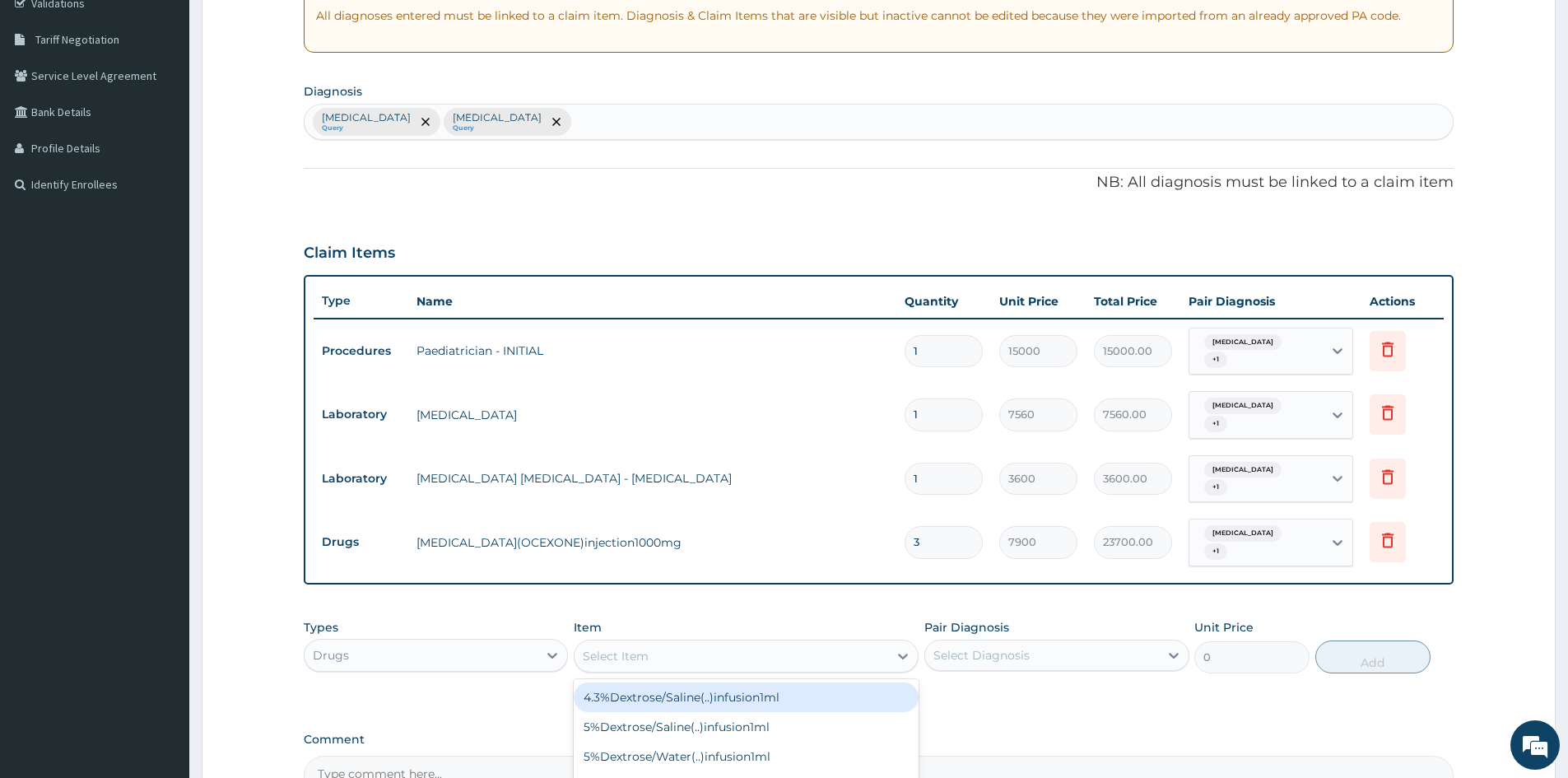
click at [656, 659] on div "Select Item" at bounding box center [731, 657] width 313 height 27
type input "CEFURO"
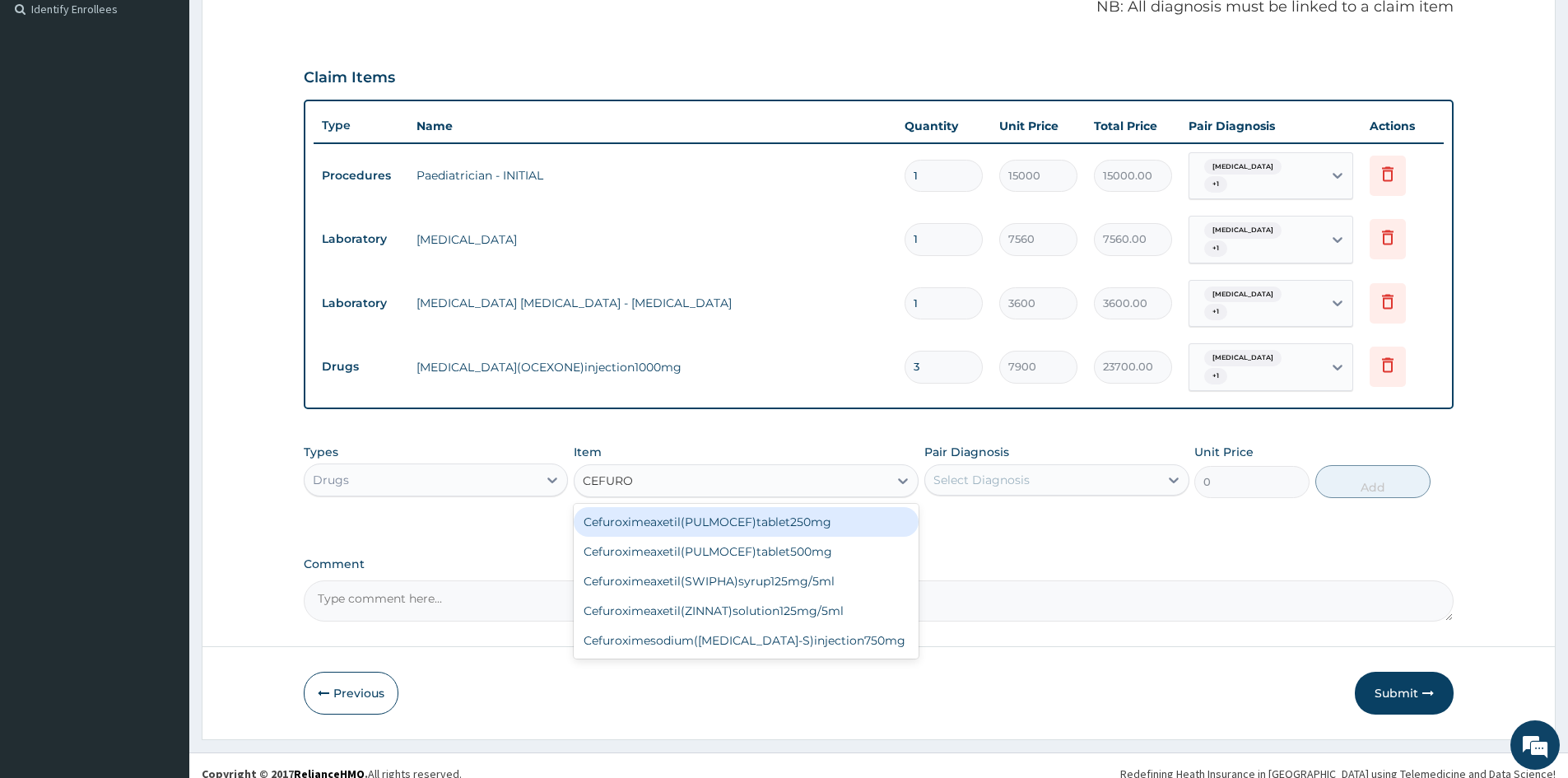
scroll to position [513, 0]
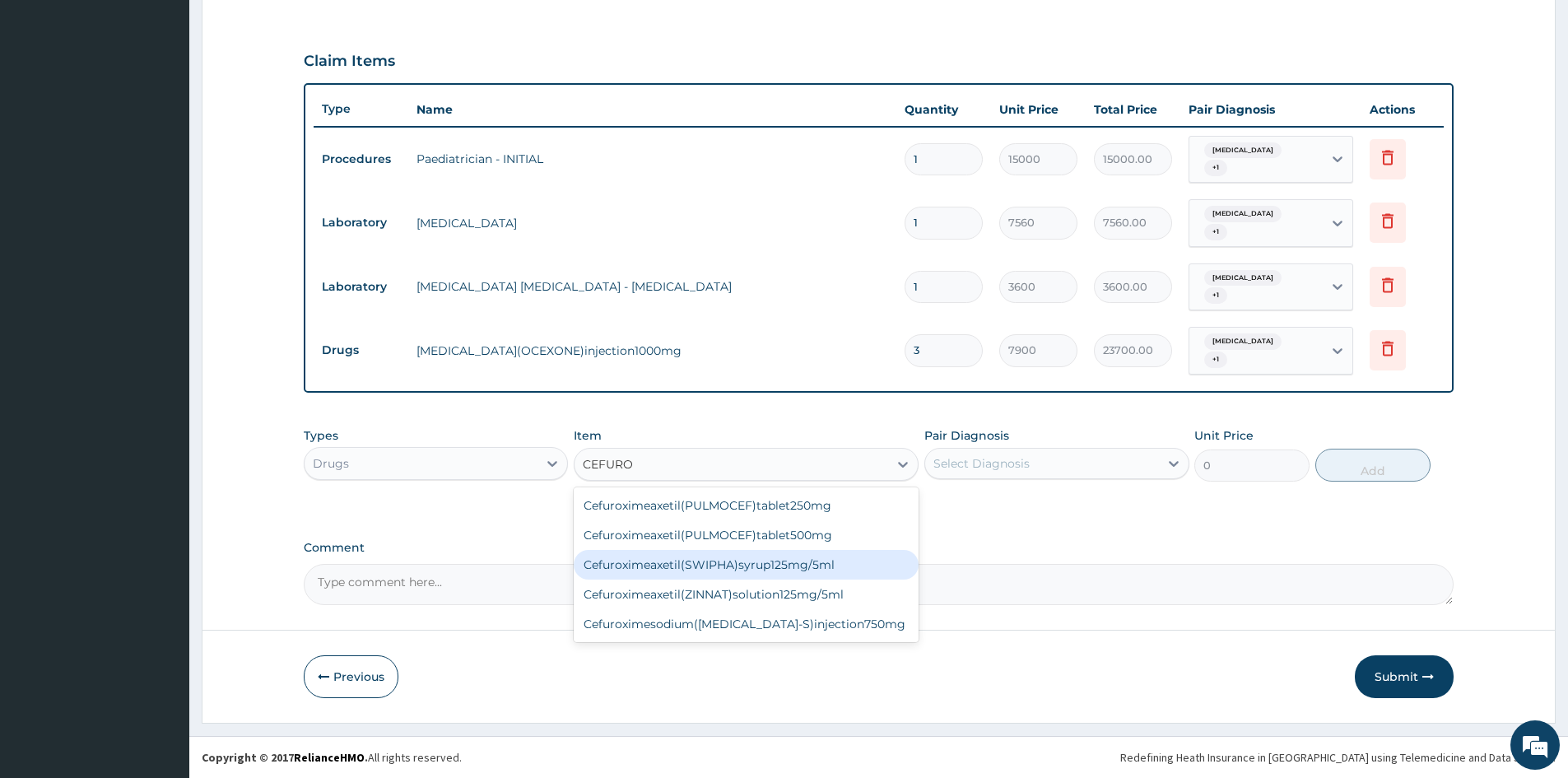
click at [719, 564] on div "Cefuroximeaxetil(SWIPHA)syrup125mg/5ml" at bounding box center [746, 565] width 345 height 30
type input "7700"
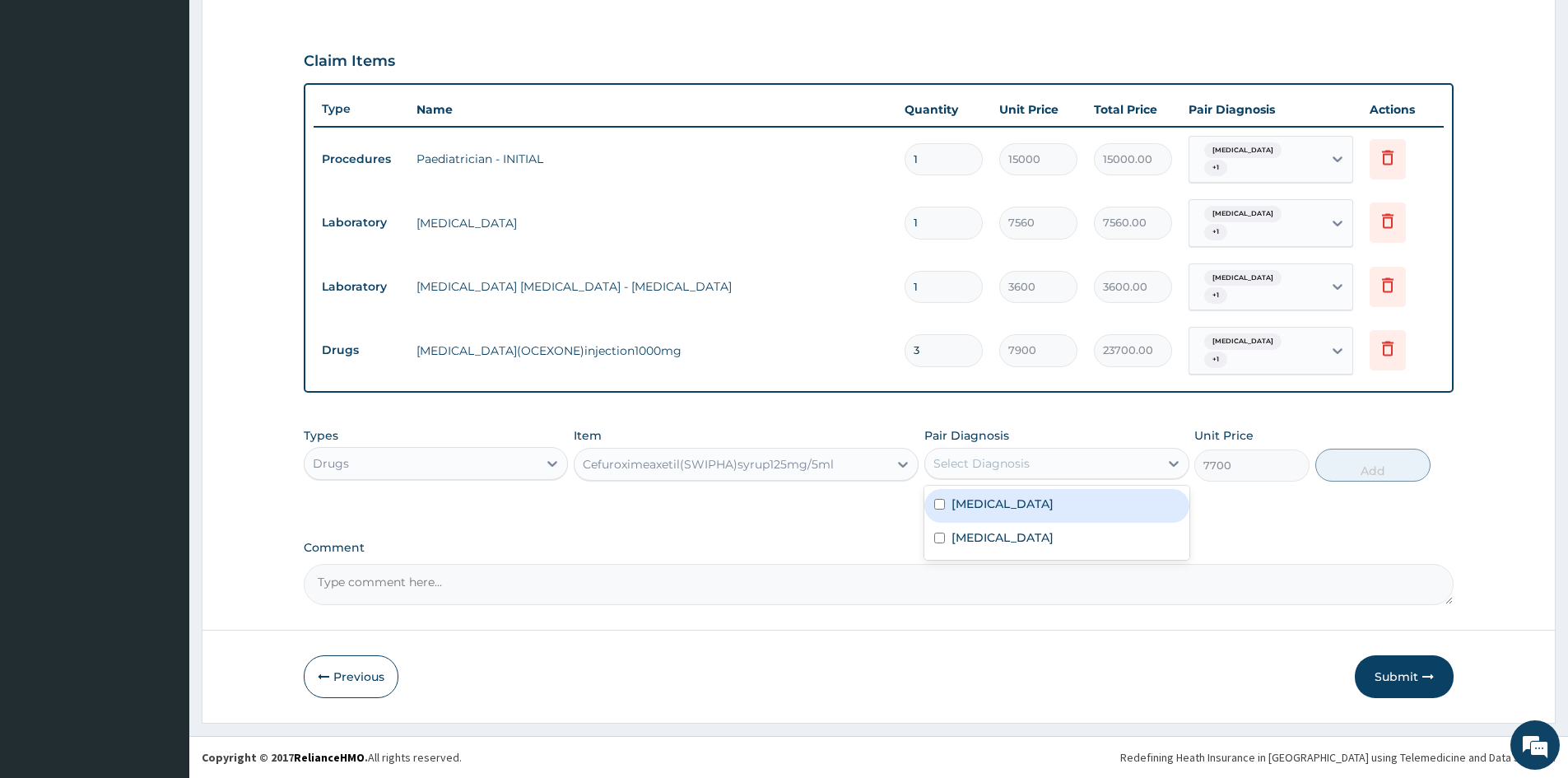
click at [1137, 457] on div "Select Diagnosis" at bounding box center [1042, 464] width 233 height 27
drag, startPoint x: 1074, startPoint y: 495, endPoint x: 1071, endPoint y: 526, distance: 31.1
click at [1074, 495] on div "Malaria, unspecified" at bounding box center [1057, 506] width 264 height 34
checkbox input "true"
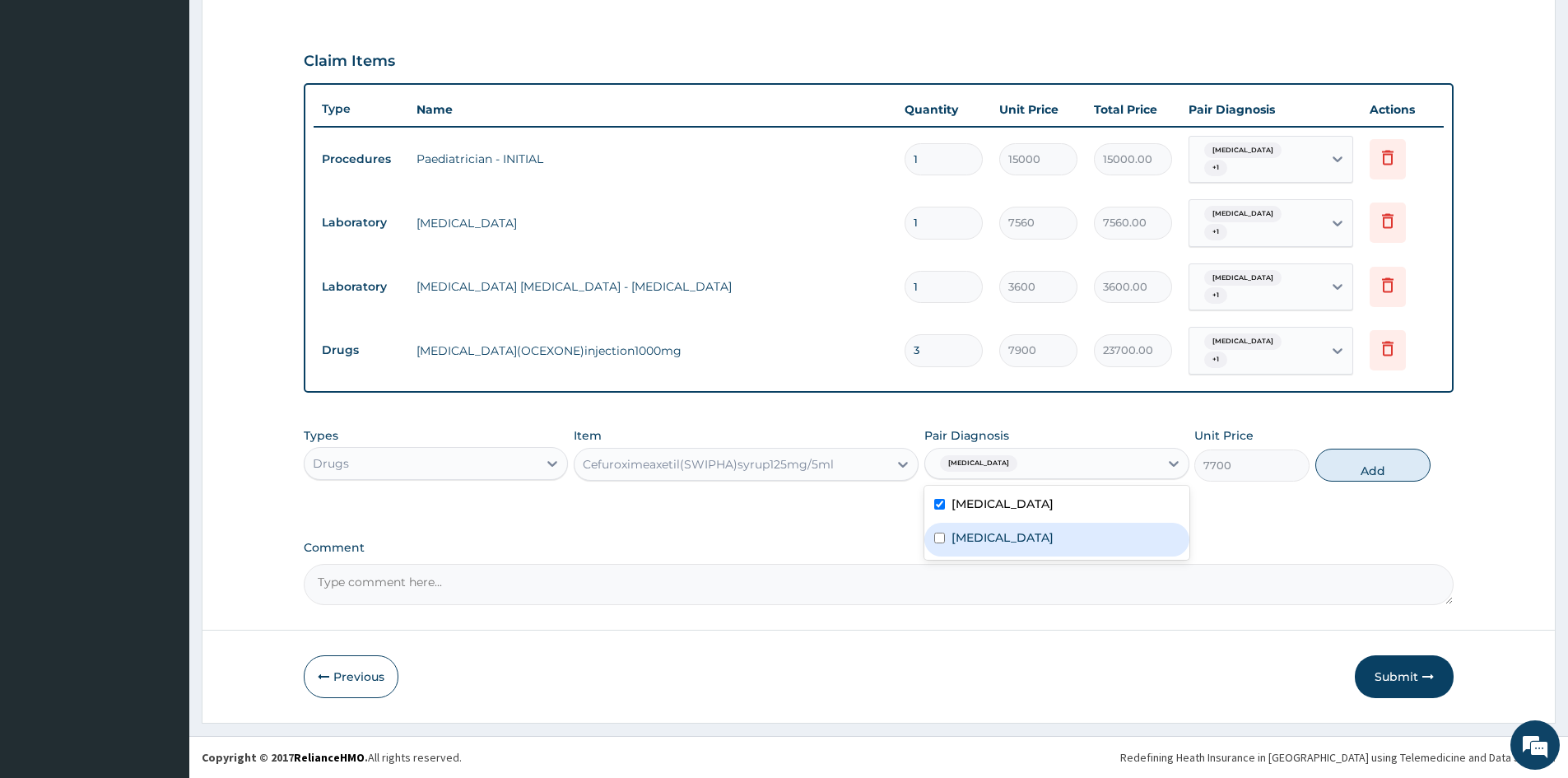
click at [1054, 536] on label "Acute tonsillitis, unspecified" at bounding box center [1002, 538] width 102 height 17
checkbox input "true"
click at [1357, 454] on button "Add" at bounding box center [1373, 465] width 116 height 33
type input "0"
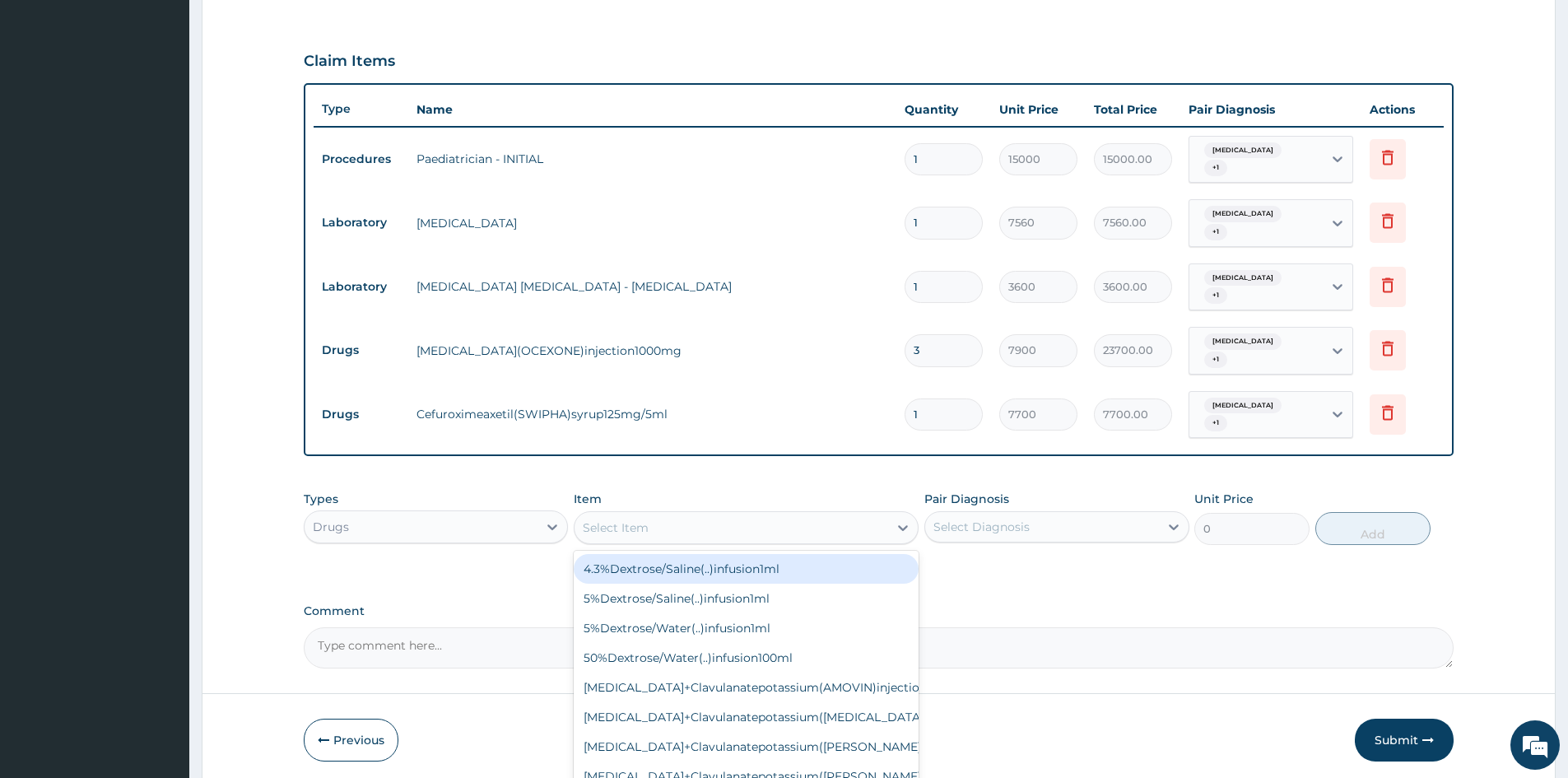
click at [631, 518] on div "Select Item" at bounding box center [731, 528] width 313 height 27
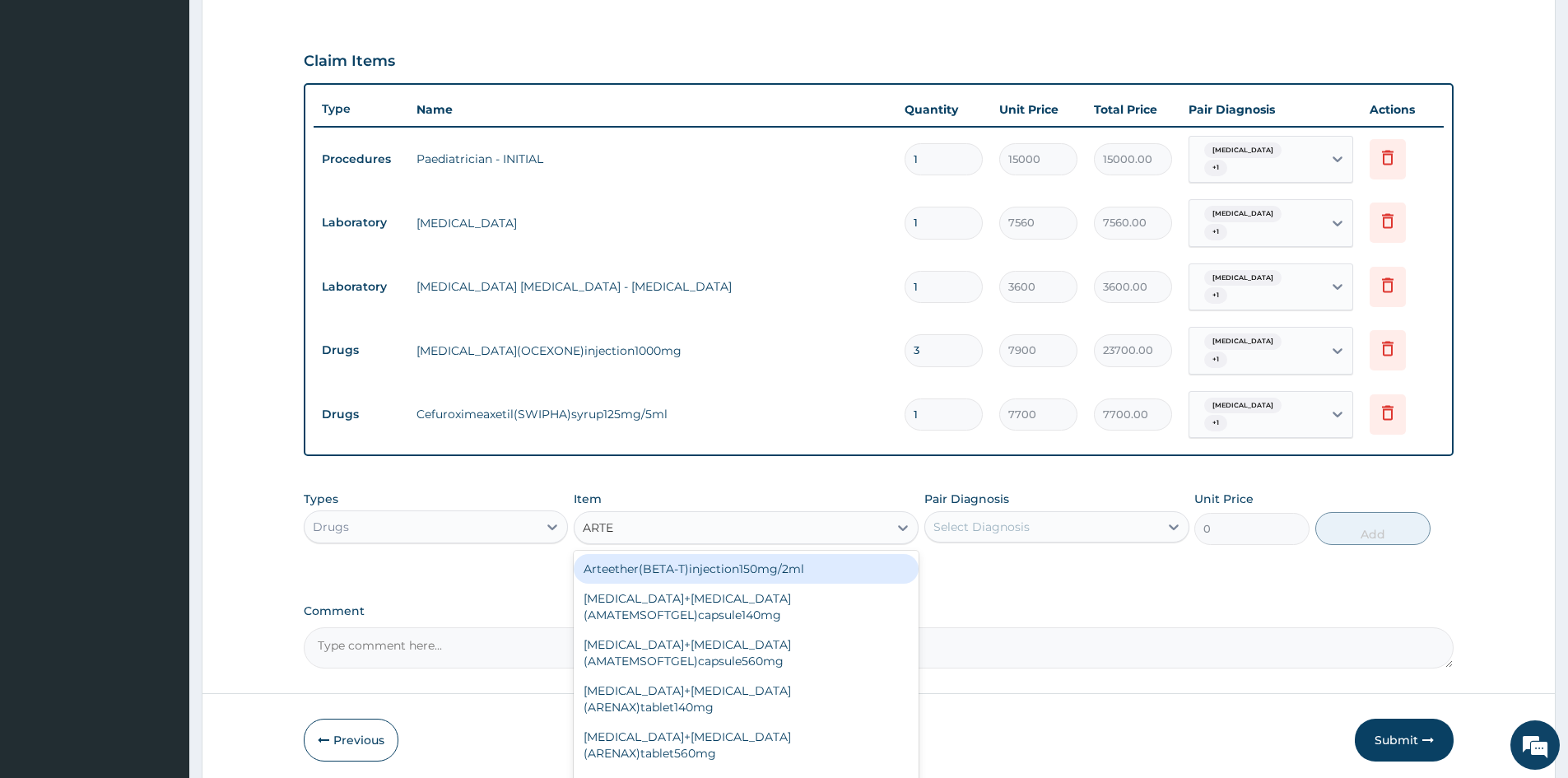
type input "ARTEE"
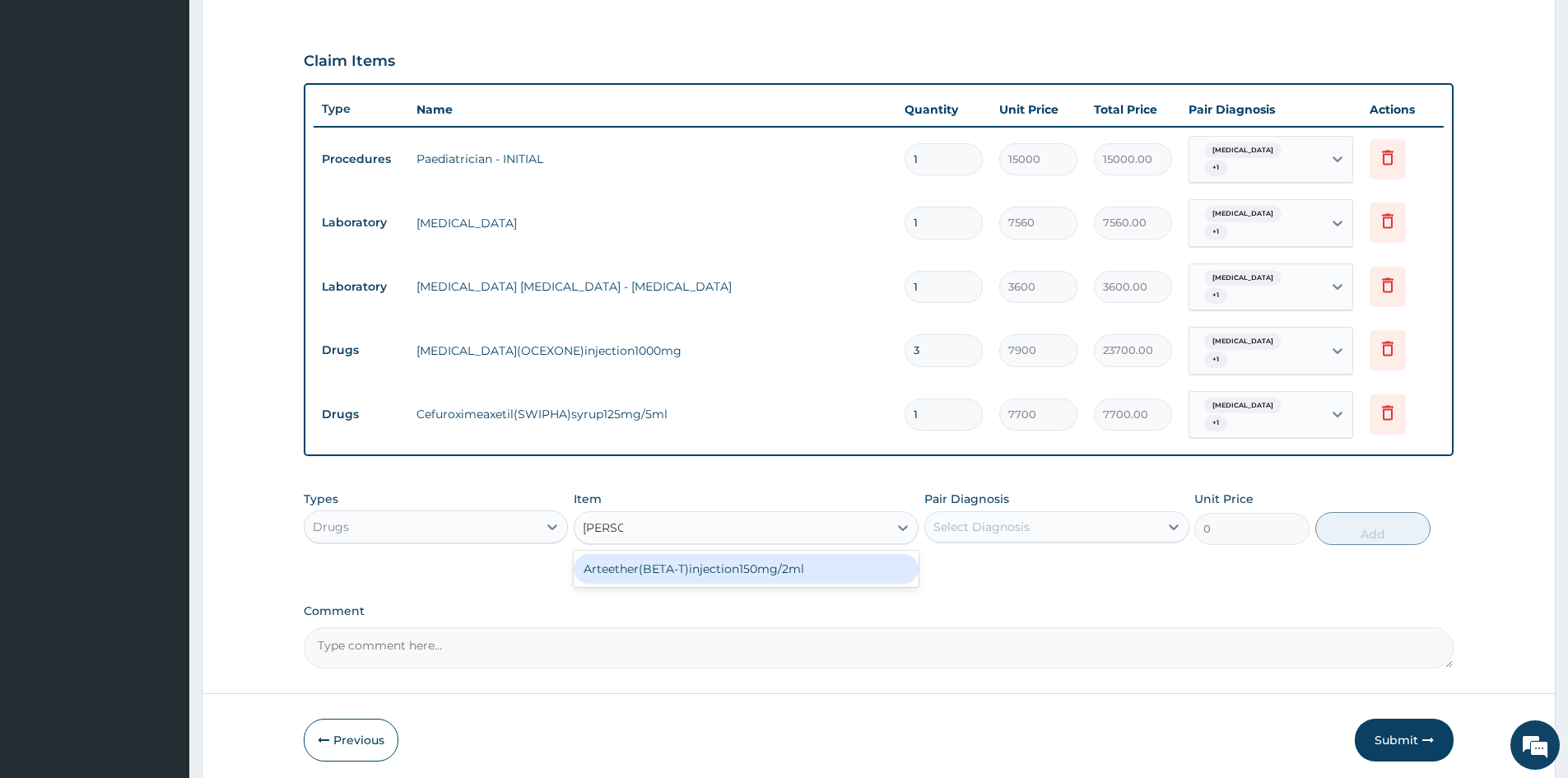
click at [617, 569] on div "Arteether(BETA-T)injection150mg/2ml" at bounding box center [746, 569] width 345 height 30
type input "6500"
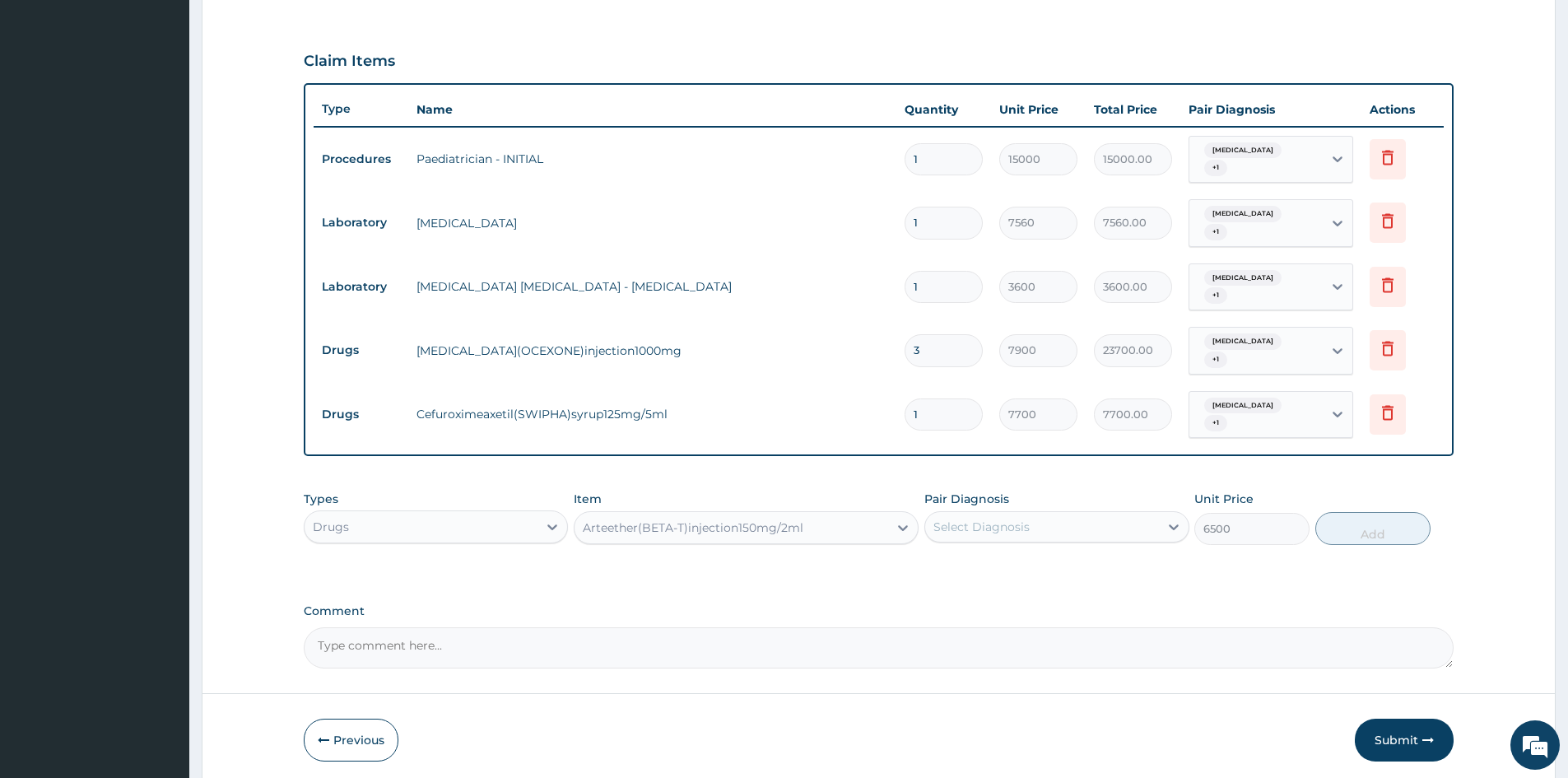
click at [1073, 528] on div "Select Diagnosis" at bounding box center [1042, 527] width 233 height 27
drag, startPoint x: 1059, startPoint y: 562, endPoint x: 1056, endPoint y: 570, distance: 8.5
click at [1054, 565] on label "Malaria, unspecified" at bounding box center [1002, 568] width 102 height 17
checkbox input "true"
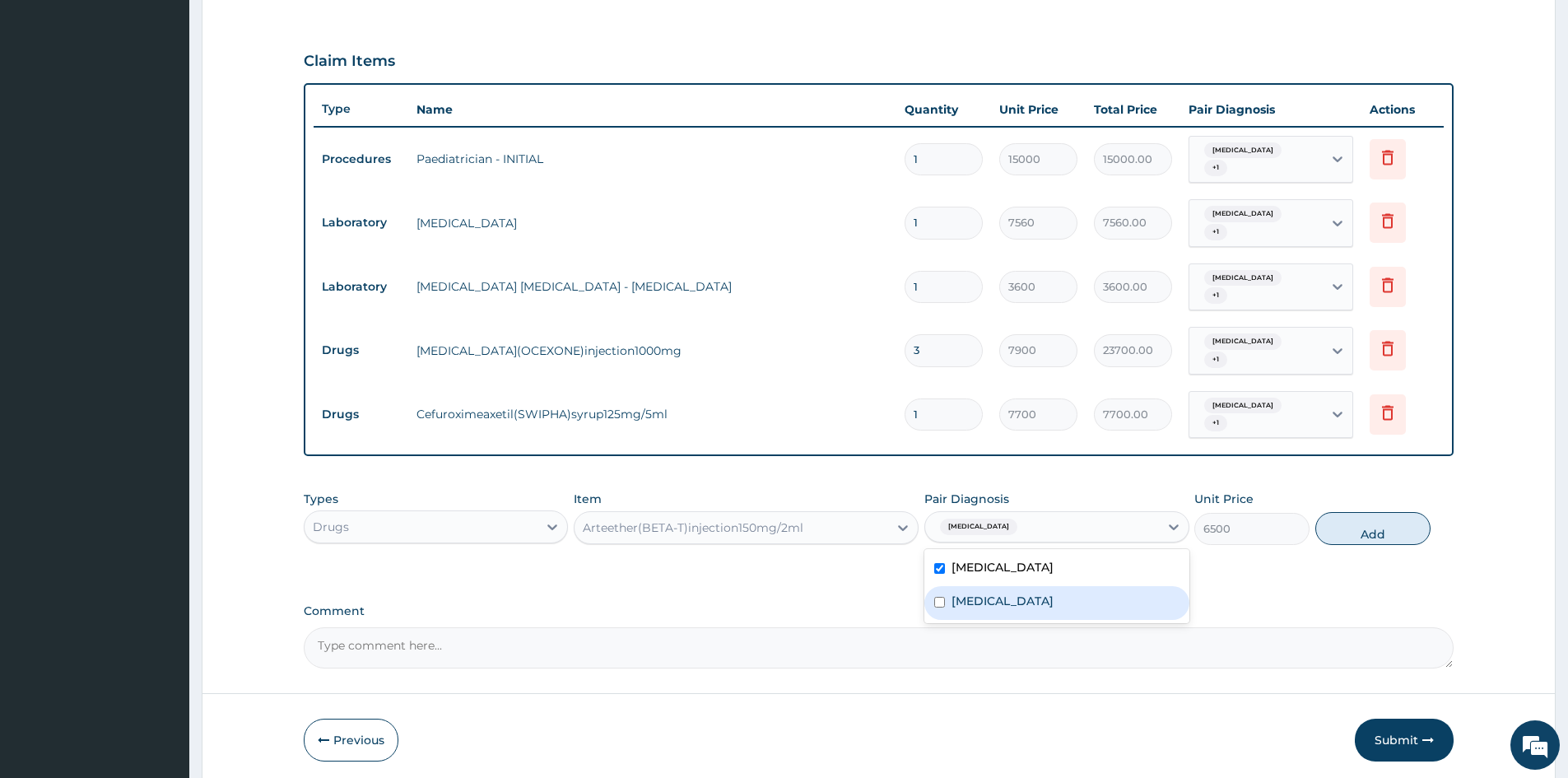
click at [1051, 610] on div "Acute tonsillitis, unspecified" at bounding box center [1057, 603] width 264 height 34
checkbox input "true"
click at [1368, 524] on button "Add" at bounding box center [1373, 529] width 116 height 33
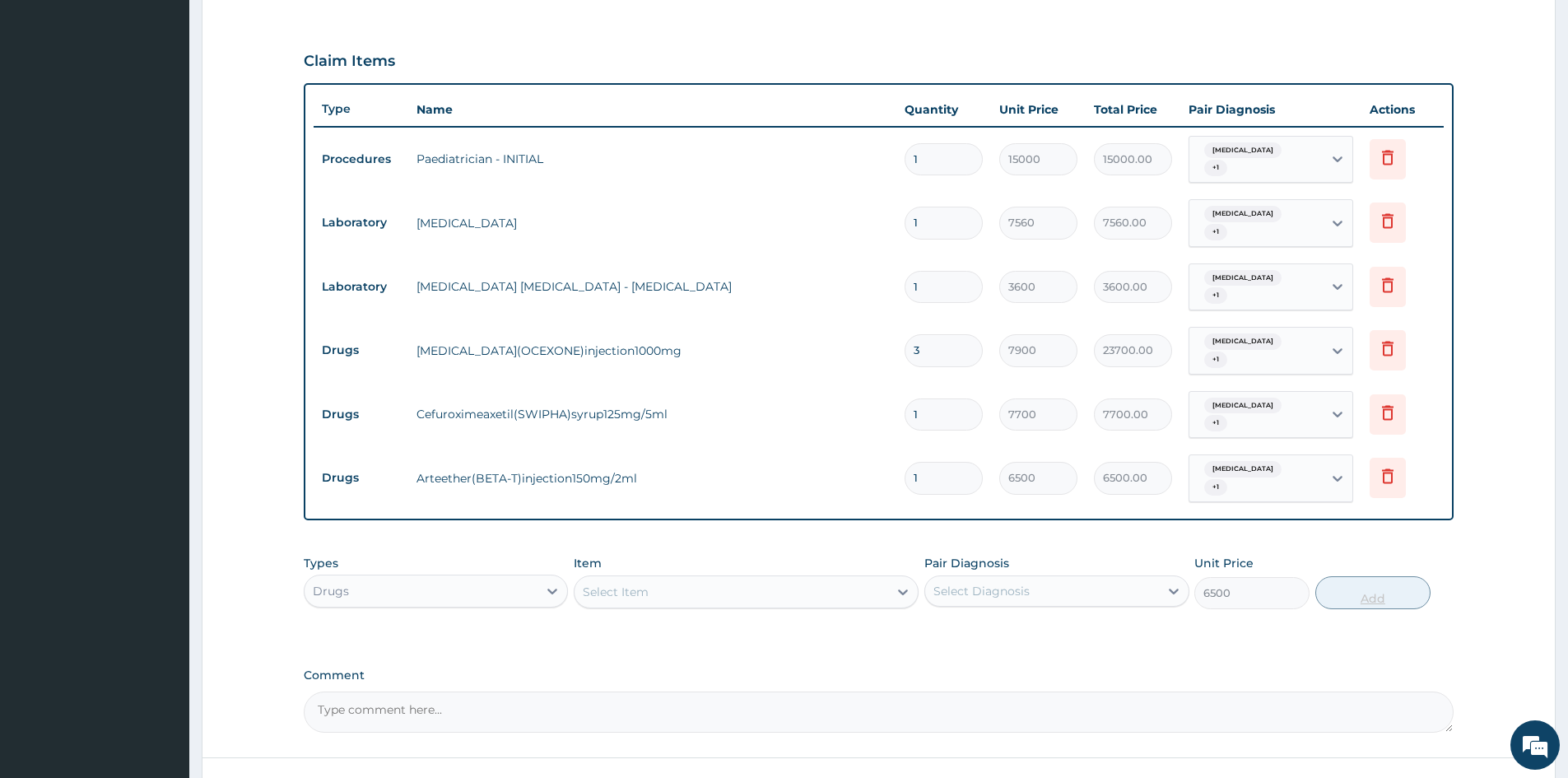
type input "0"
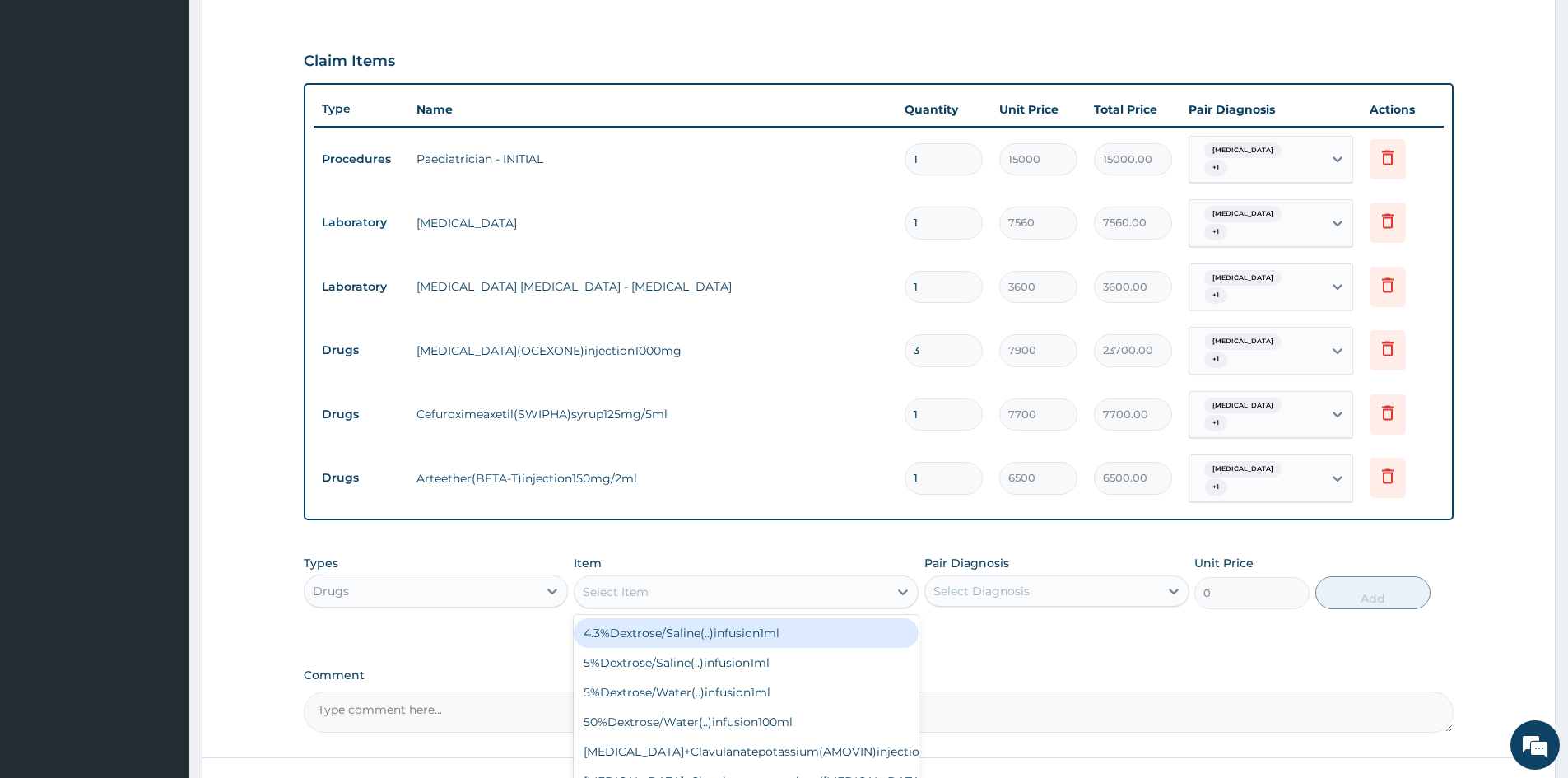
click at [635, 593] on div "Select Item" at bounding box center [615, 592] width 66 height 17
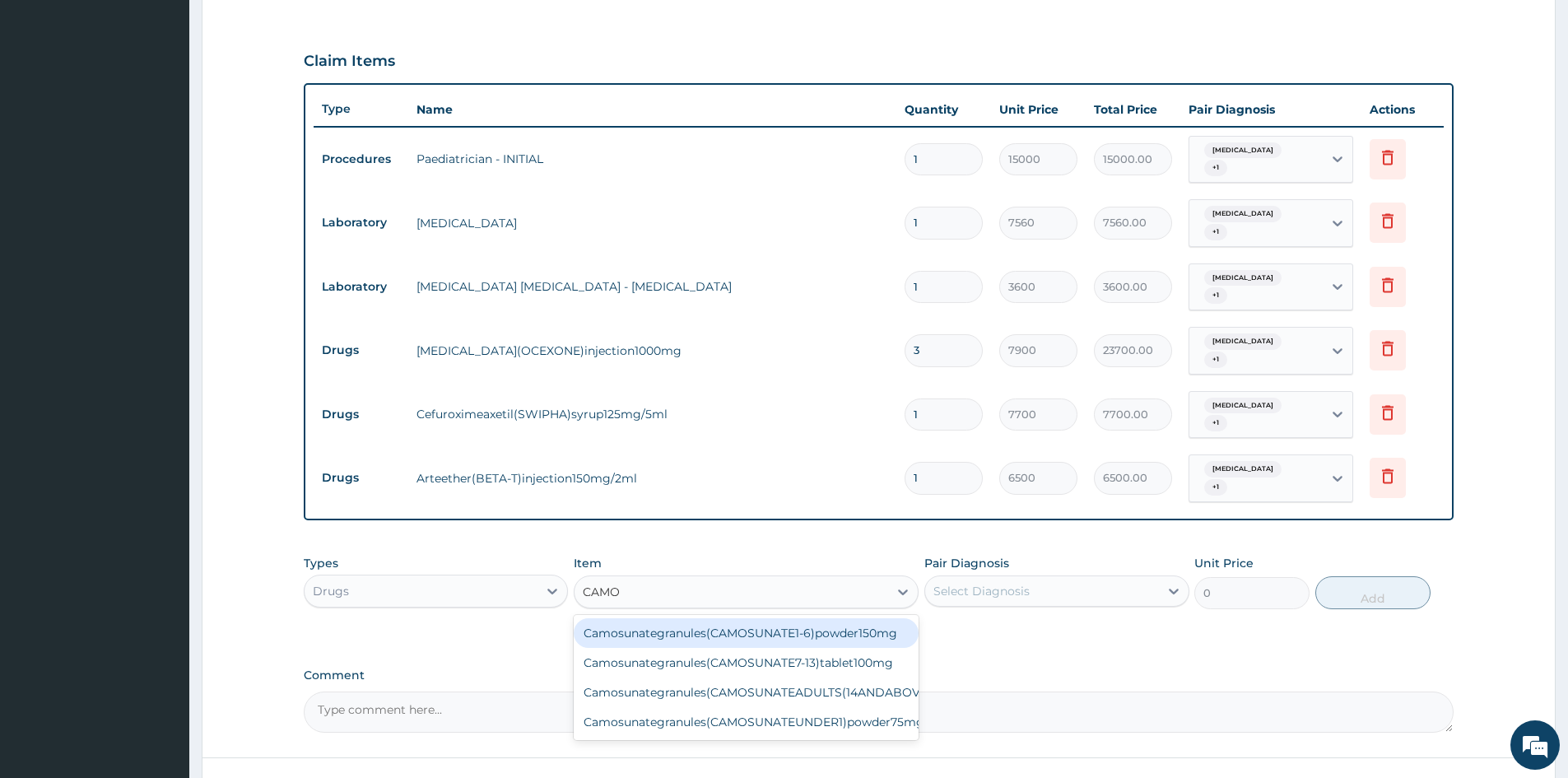
type input "CAMOS"
click at [687, 629] on div "Camosunategranules(CAMOSUNATE1-6)powder150mg" at bounding box center [746, 633] width 345 height 30
type input "3900"
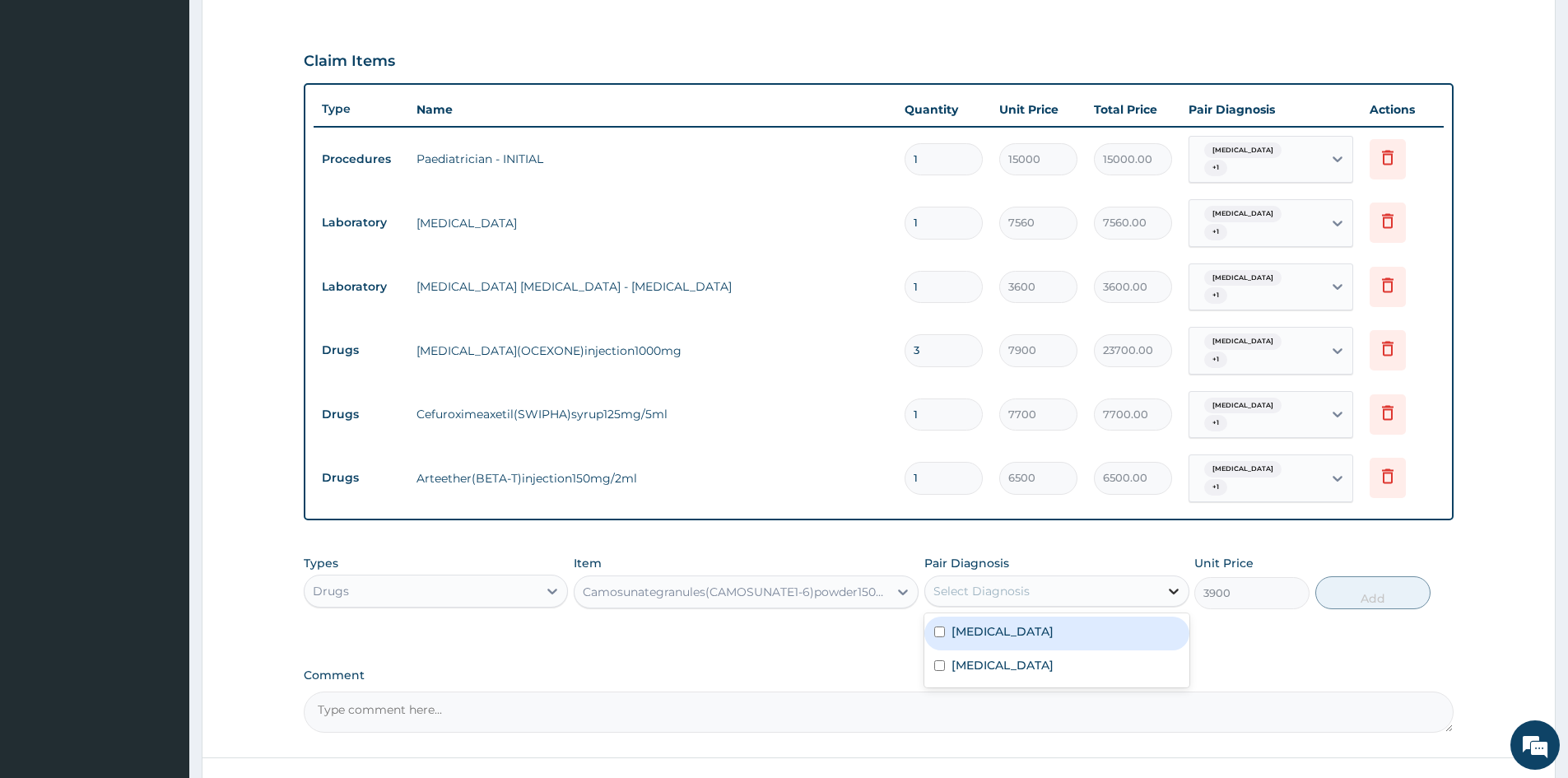
drag, startPoint x: 1184, startPoint y: 593, endPoint x: 1172, endPoint y: 598, distance: 13.0
click at [1178, 594] on div at bounding box center [1174, 592] width 30 height 30
drag, startPoint x: 1082, startPoint y: 633, endPoint x: 1081, endPoint y: 648, distance: 15.0
click at [1082, 639] on div "Malaria, unspecified" at bounding box center [1057, 633] width 264 height 34
checkbox input "true"
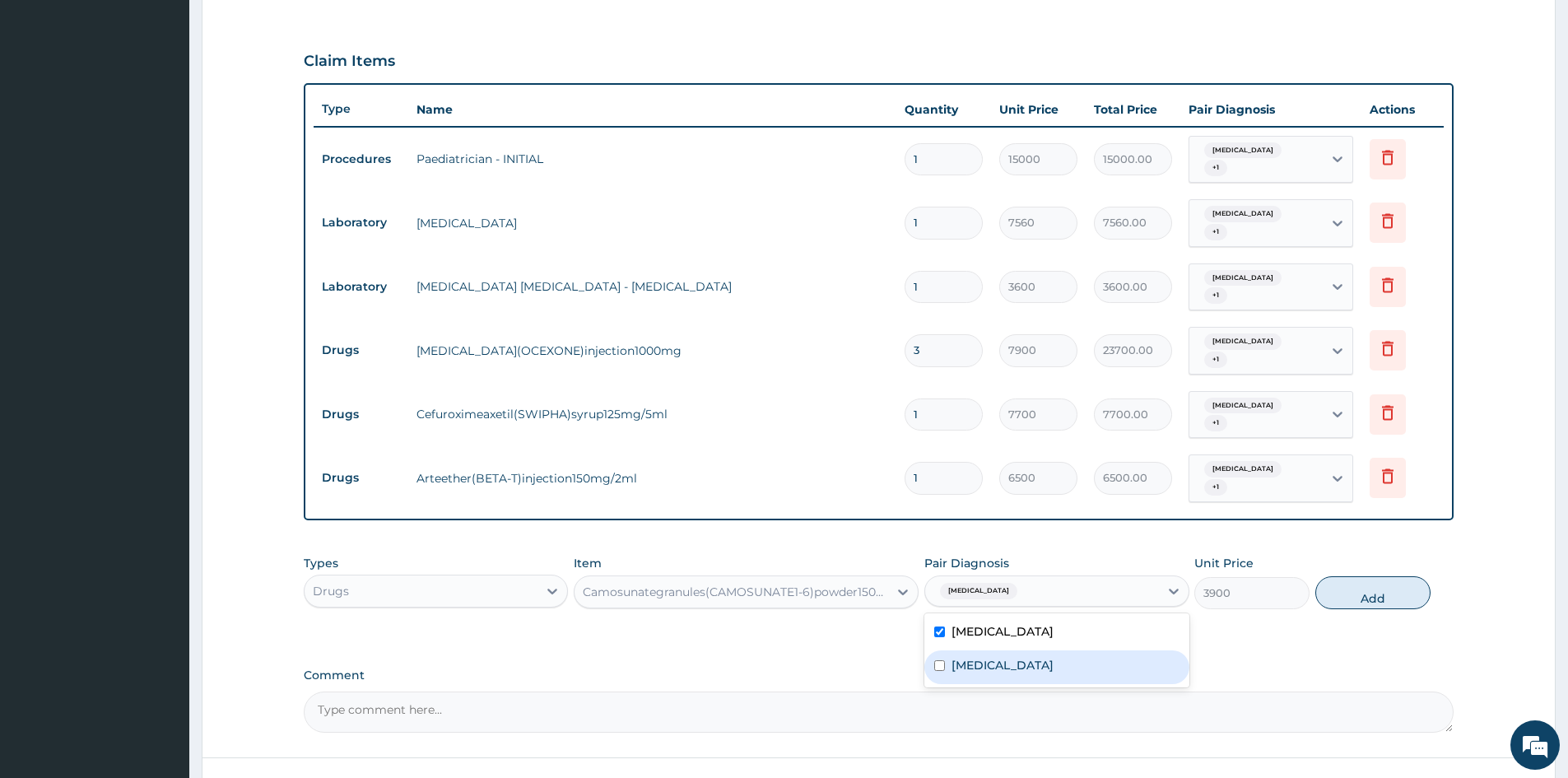
click at [1054, 667] on label "Acute tonsillitis, unspecified" at bounding box center [1002, 666] width 102 height 17
checkbox input "true"
click at [1354, 592] on button "Add" at bounding box center [1373, 593] width 116 height 33
type input "0"
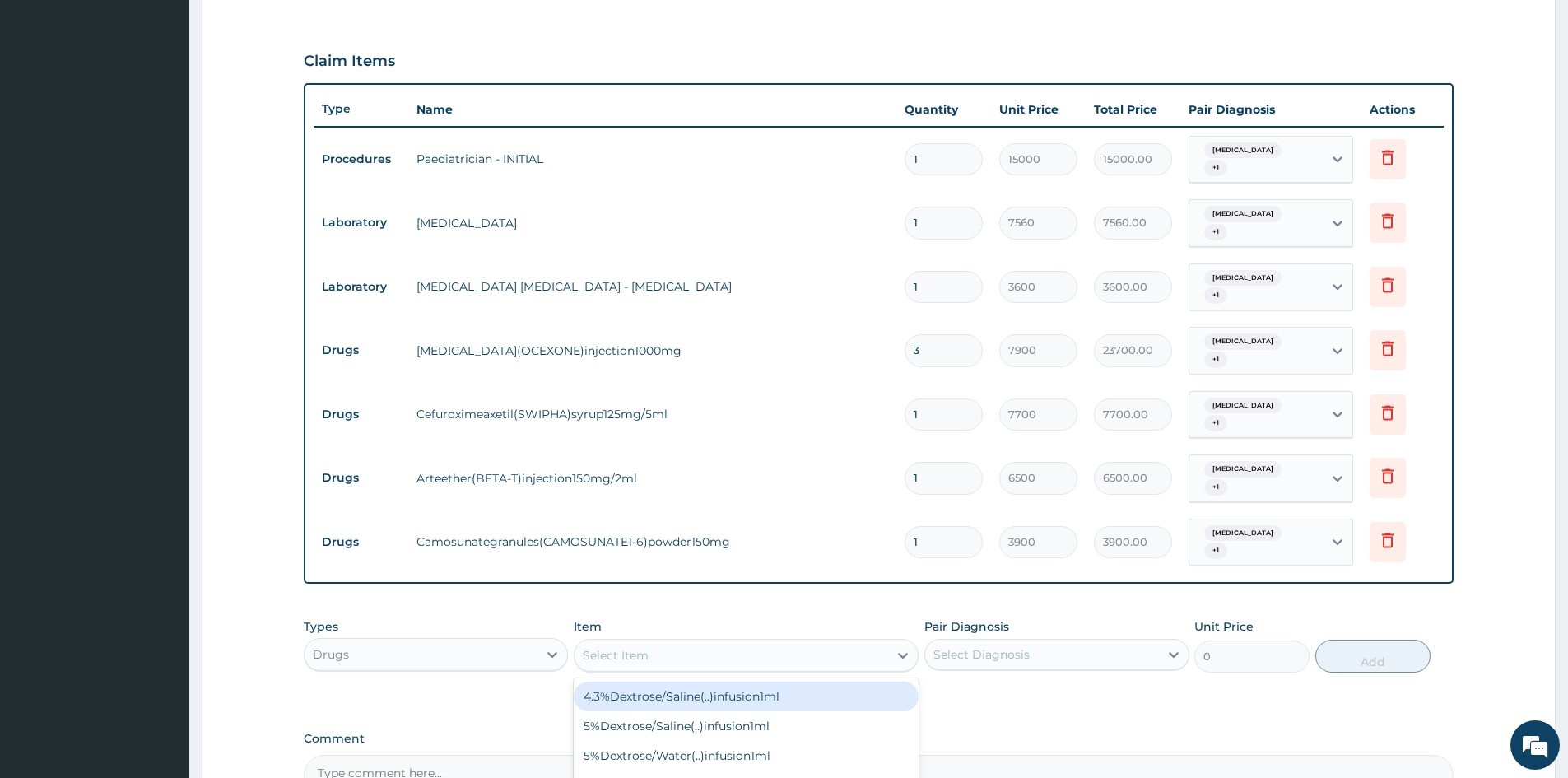
click at [729, 659] on div "Select Item" at bounding box center [731, 656] width 313 height 27
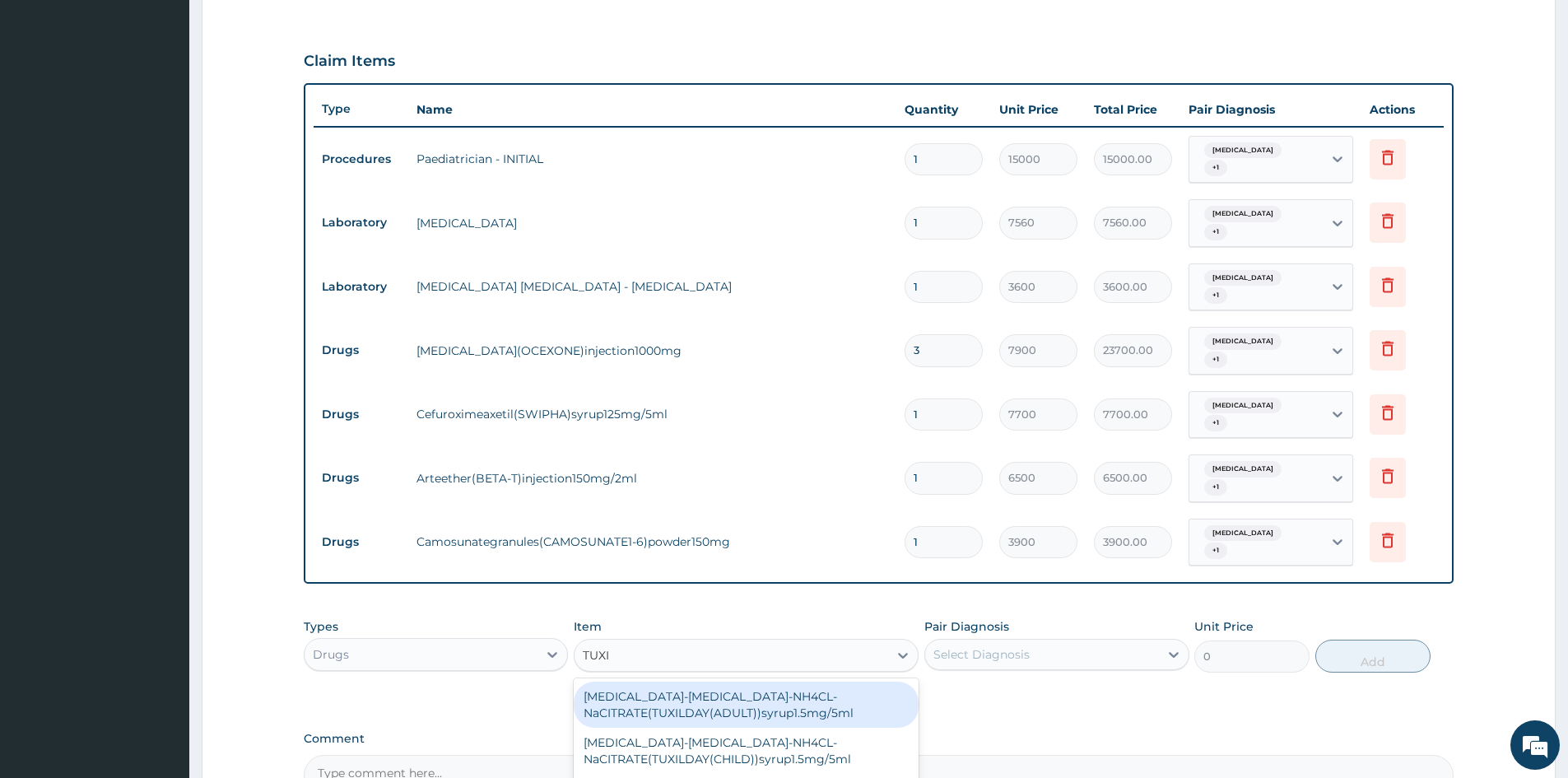
type input "TUXIL"
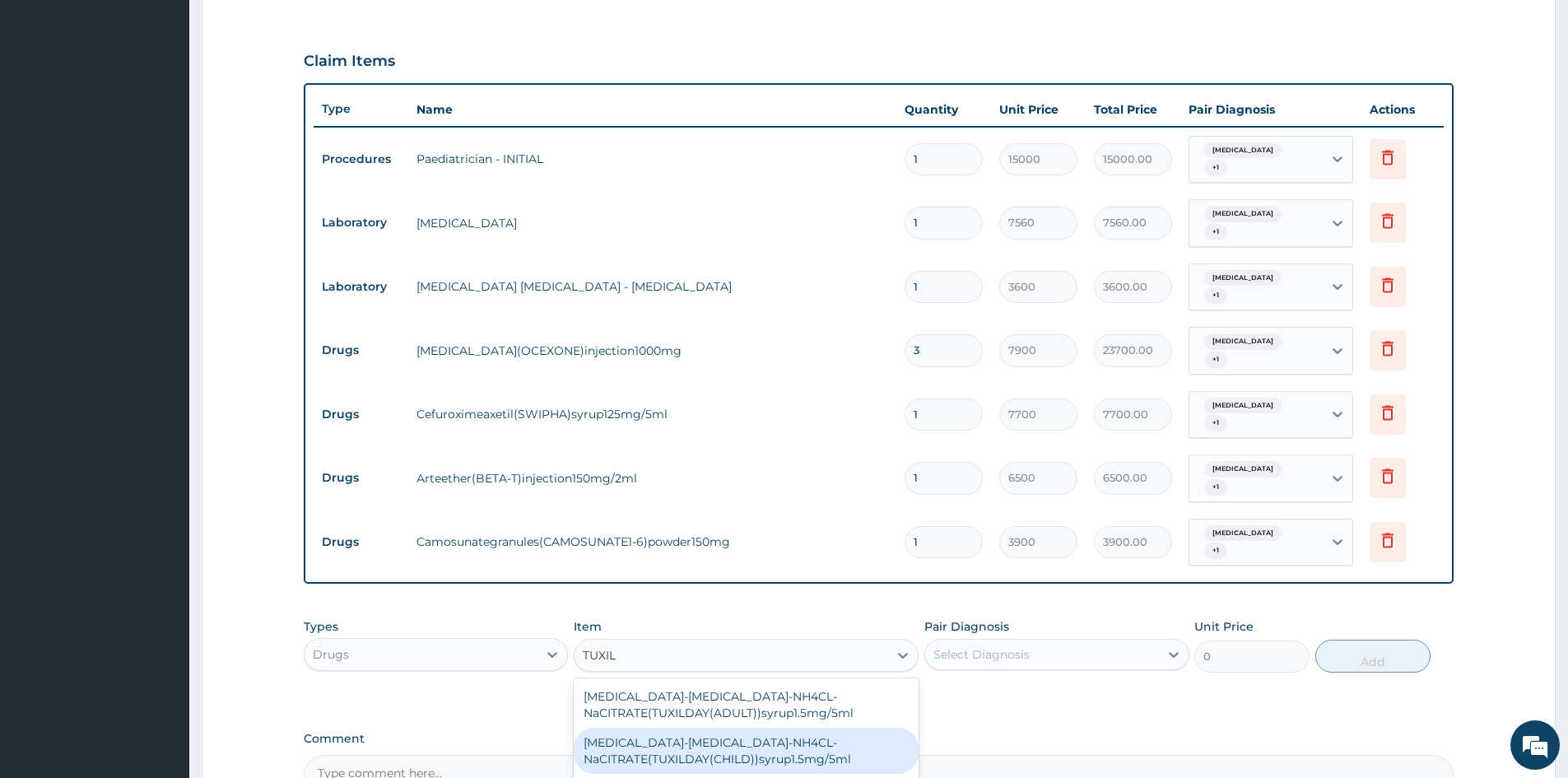
click at [726, 755] on div "CETIRIZINE-EPHEDRINE-NH4CL-NaCITRATE(TUXILDAY(CHILD))syrup1.5mg/5ml" at bounding box center [746, 751] width 345 height 46
type input "1950"
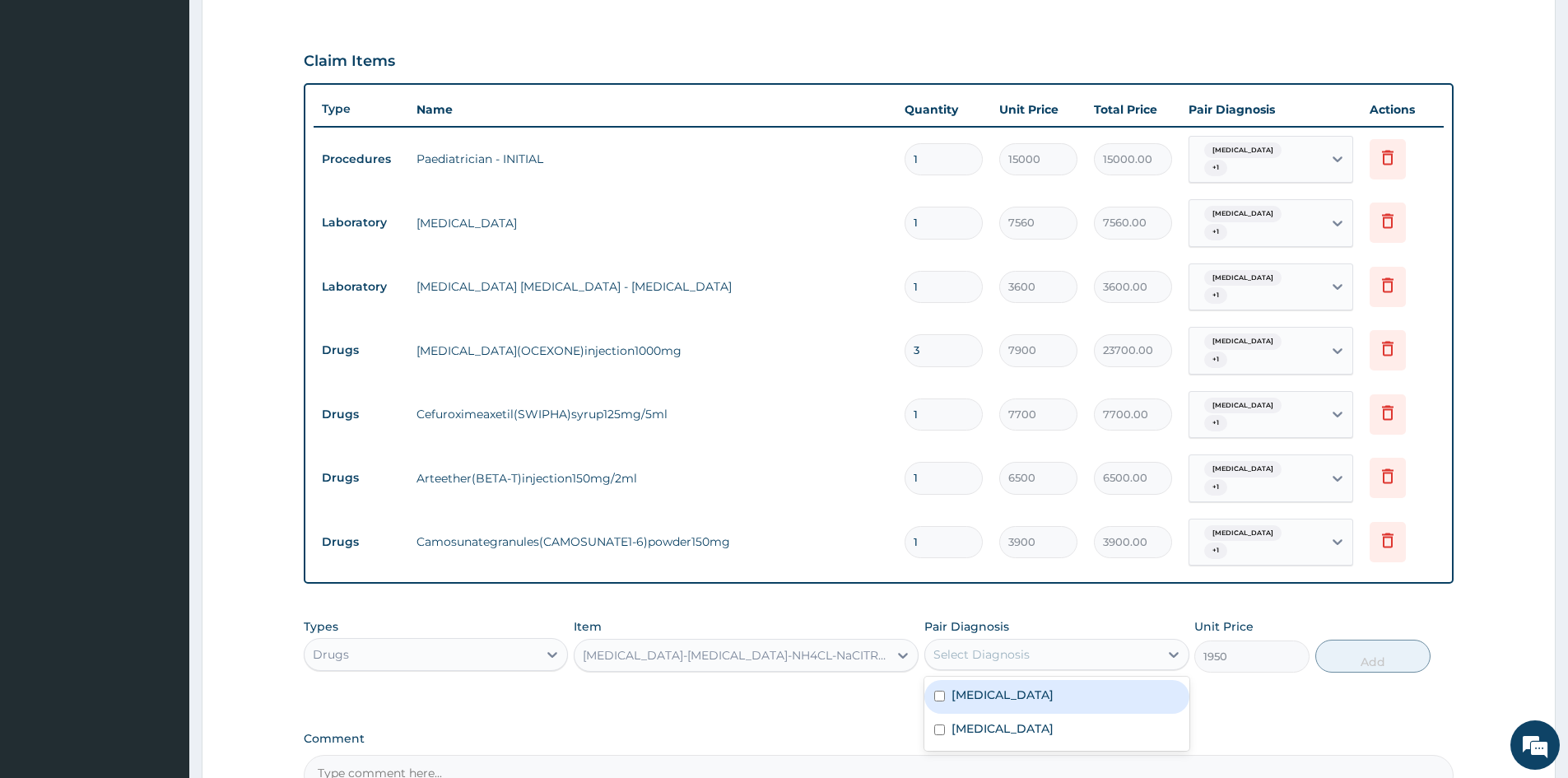
click at [1151, 654] on div "Select Diagnosis" at bounding box center [1042, 655] width 233 height 27
drag, startPoint x: 1096, startPoint y: 700, endPoint x: 1098, endPoint y: 750, distance: 50.0
click at [1096, 708] on div "Malaria, unspecified" at bounding box center [1057, 697] width 264 height 34
checkbox input "true"
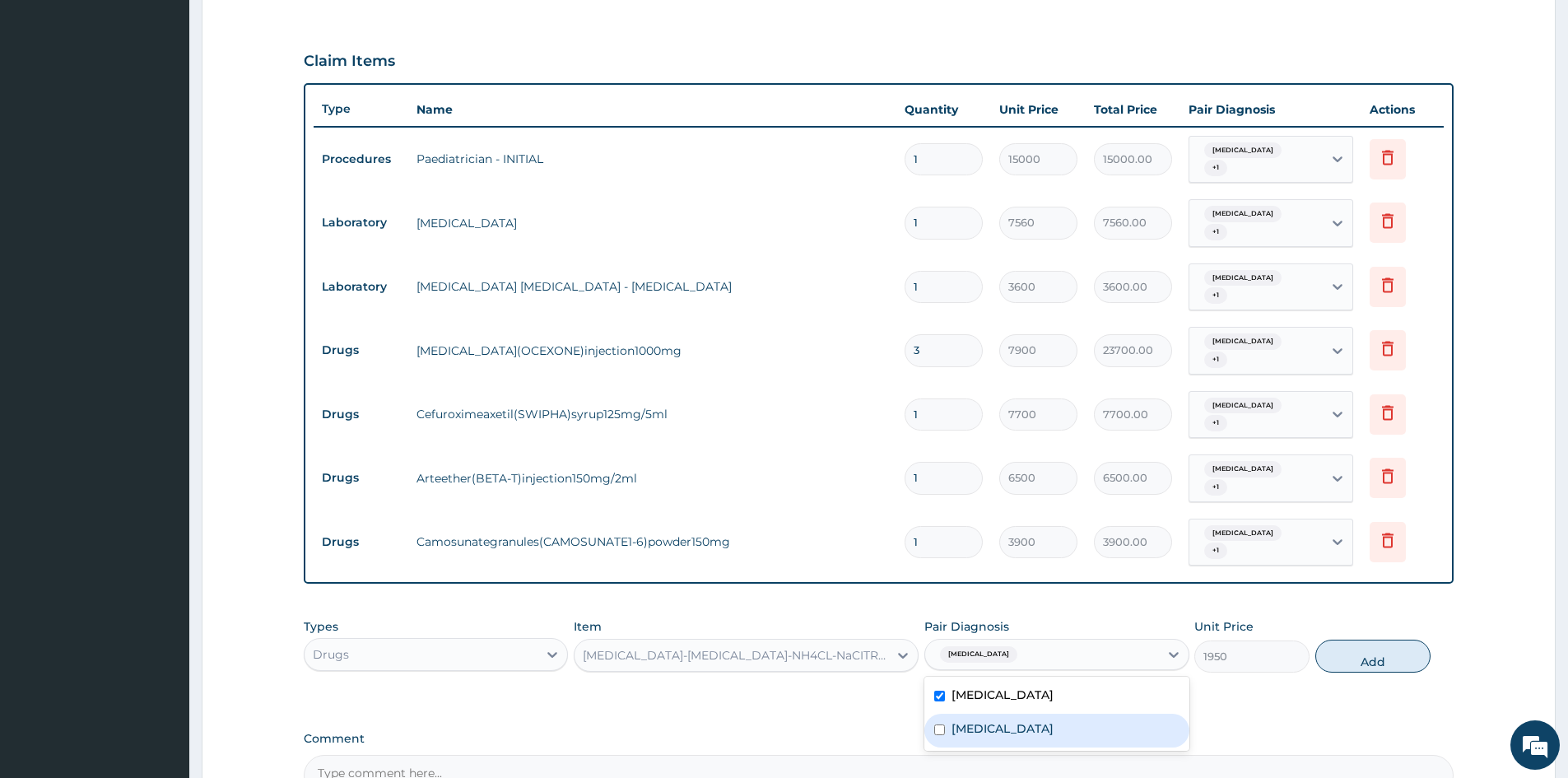
click at [1098, 750] on div "Malaria, unspecified Acute tonsillitis, unspecified" at bounding box center [1057, 713] width 264 height 74
click at [1054, 736] on label "Acute tonsillitis, unspecified" at bounding box center [1002, 729] width 102 height 17
checkbox input "true"
click at [1374, 657] on button "Add" at bounding box center [1373, 657] width 116 height 33
type input "0"
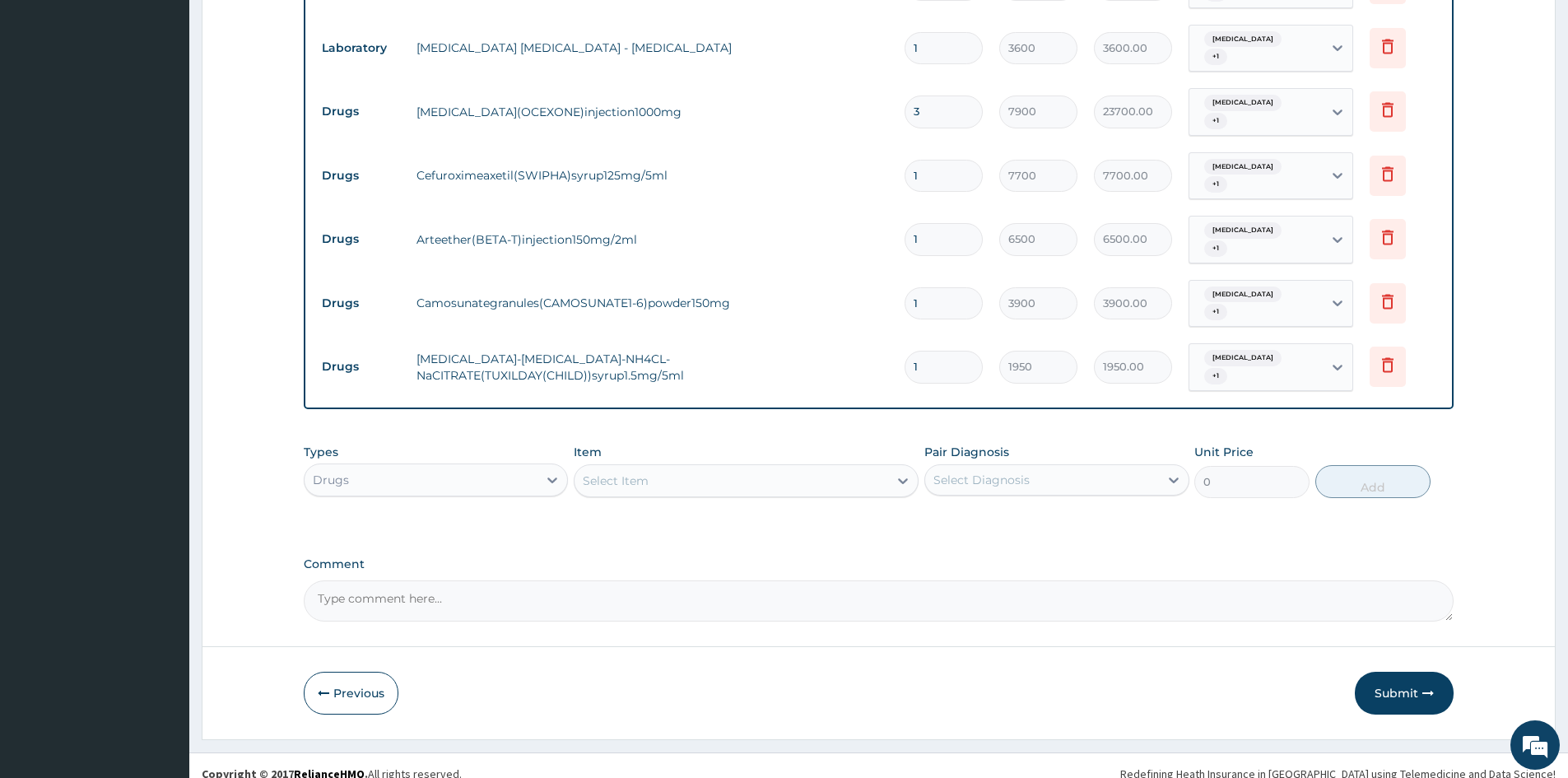
scroll to position [760, 0]
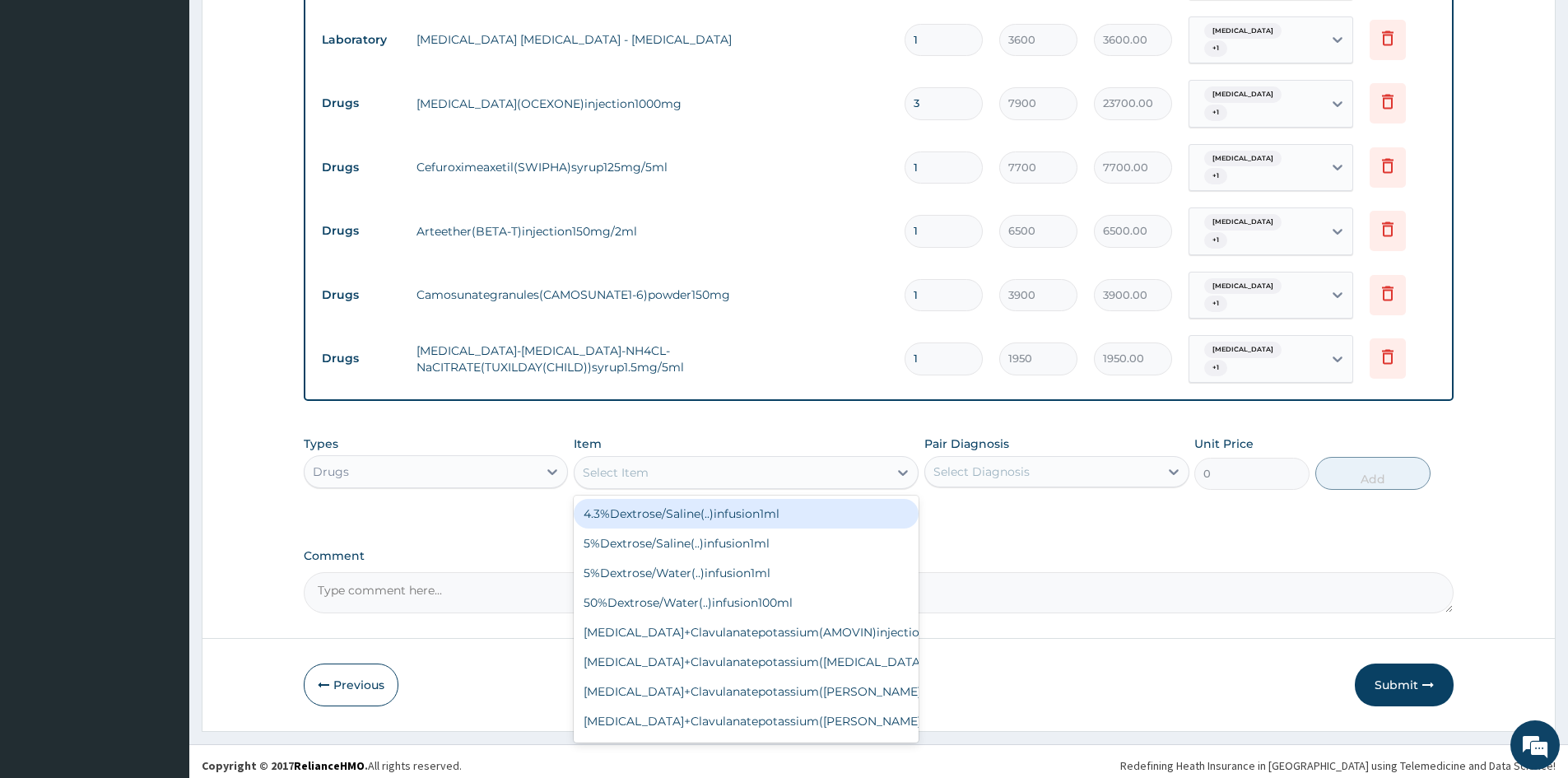
click at [712, 483] on div "Select Item" at bounding box center [731, 473] width 313 height 27
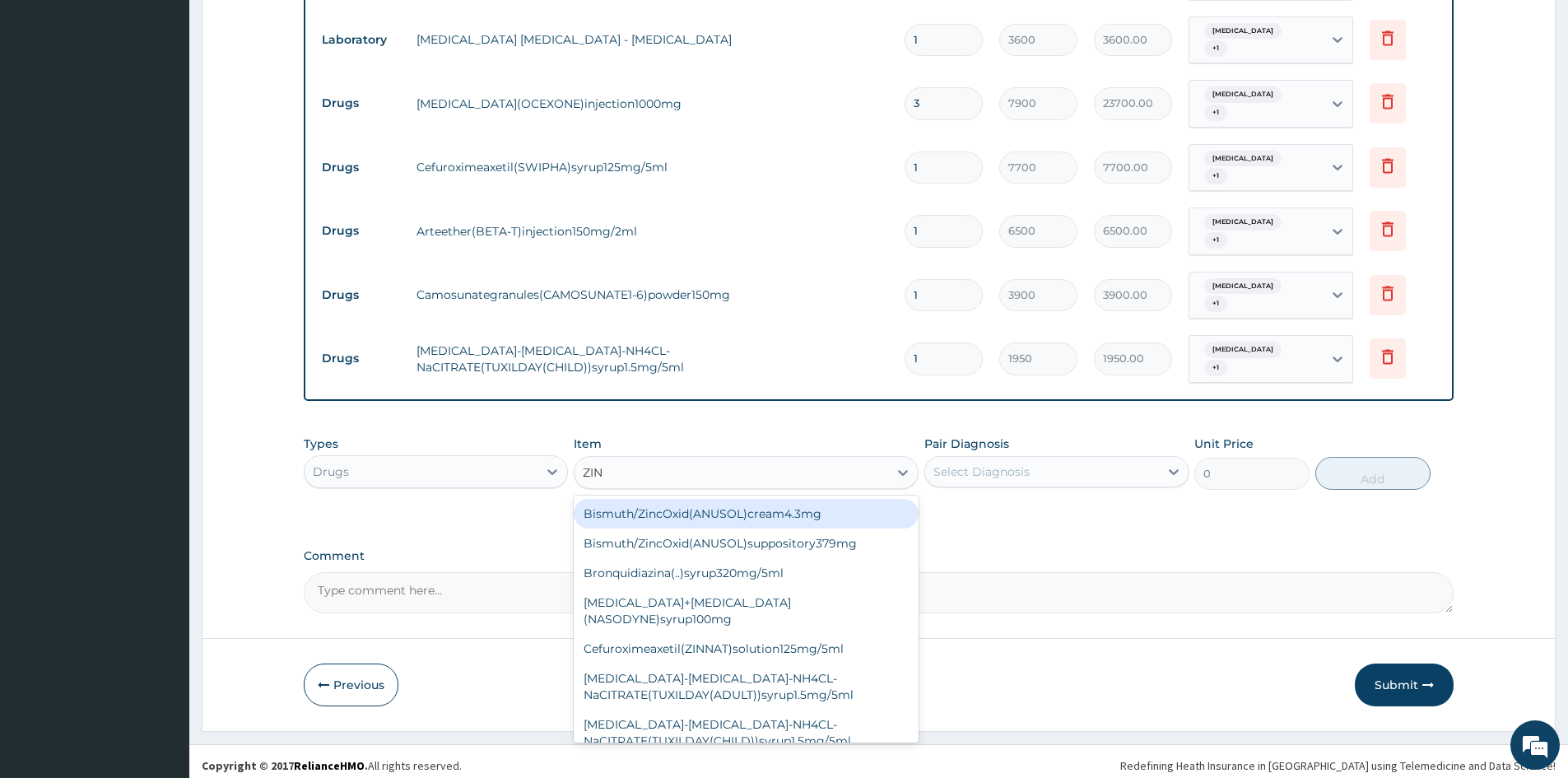
type input "ZINC"
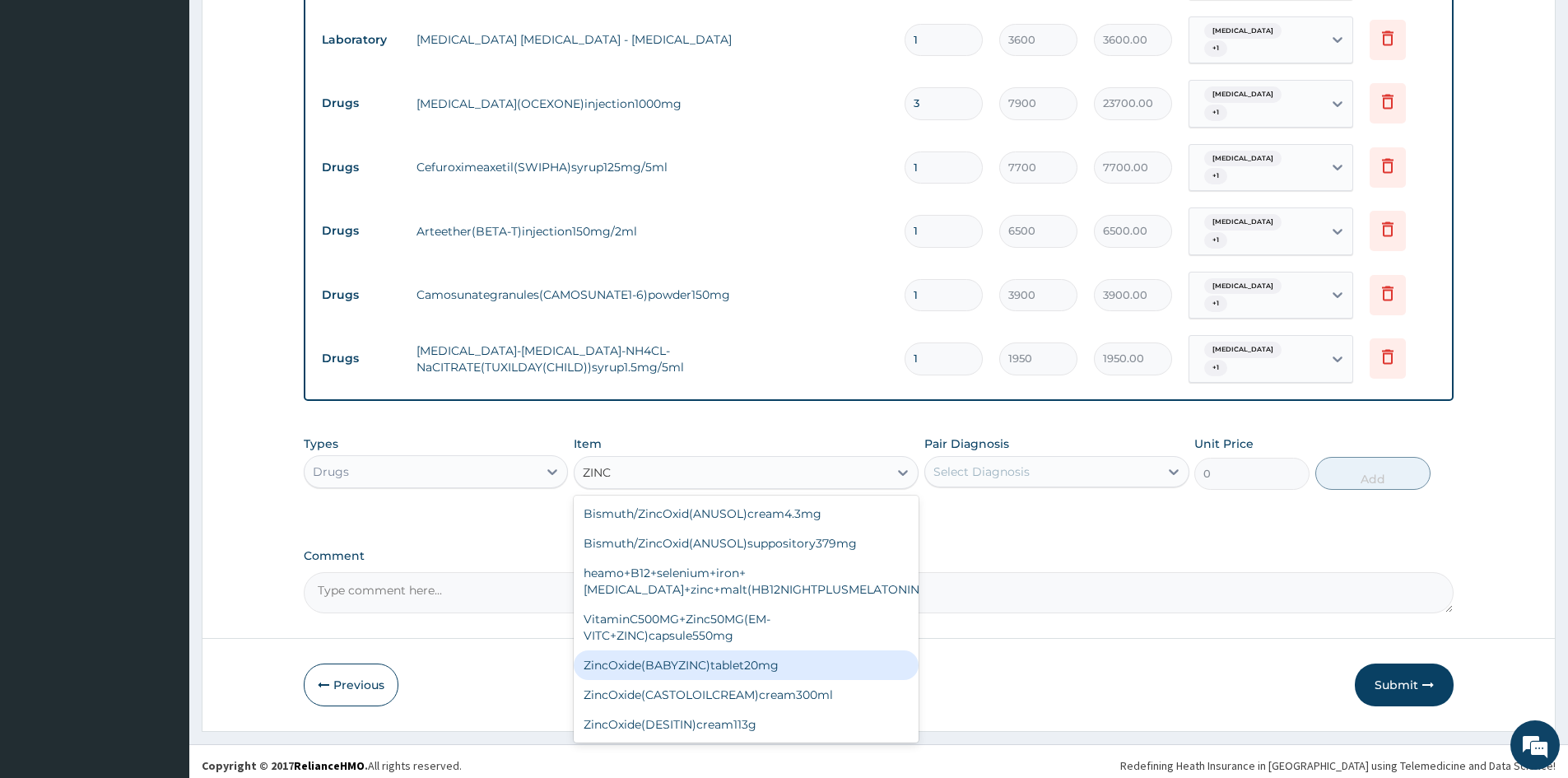
click at [680, 651] on div "ZincOxide(BABYZINC)tablet20mg" at bounding box center [746, 666] width 345 height 30
type input "600"
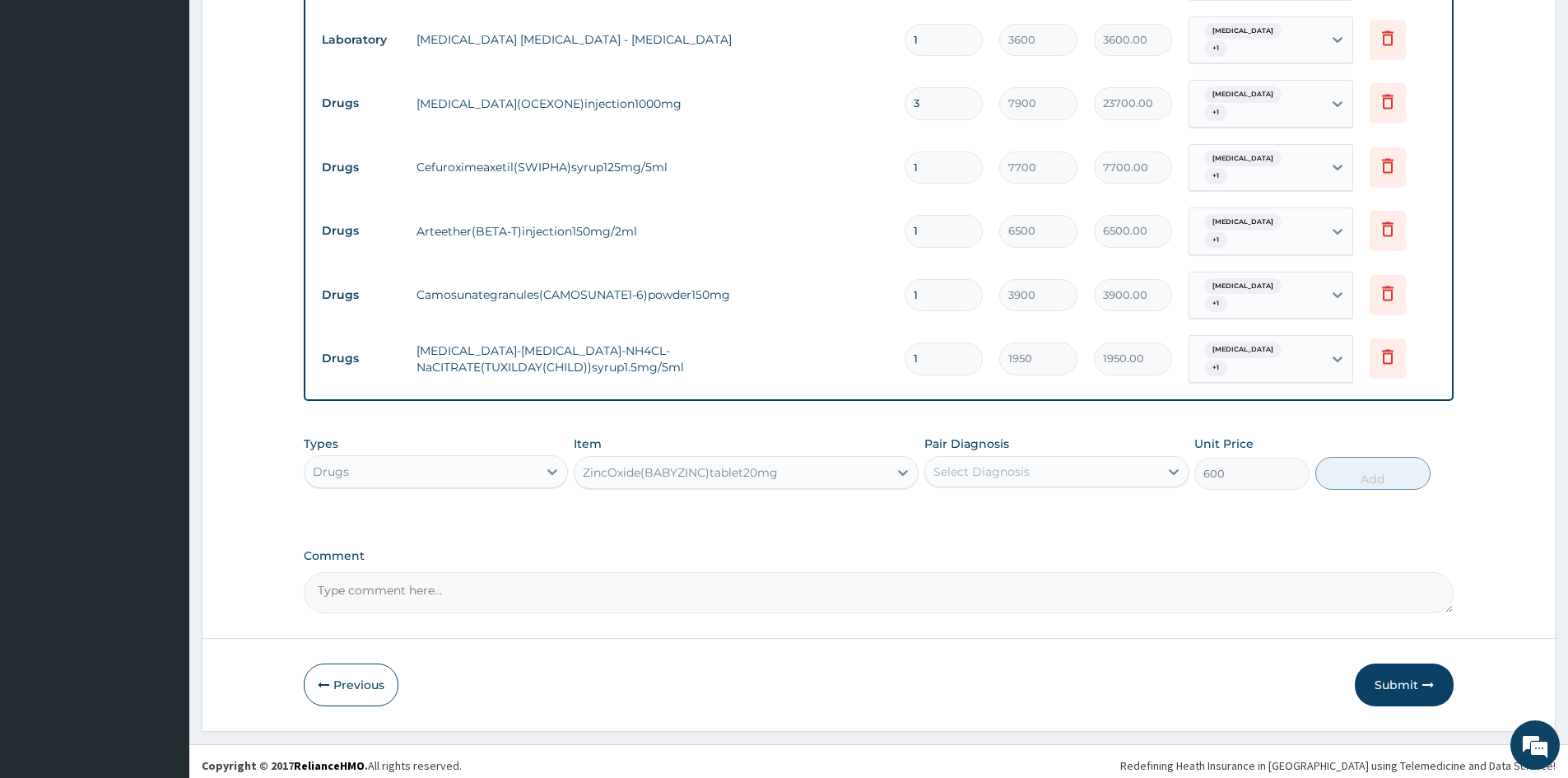
click at [1060, 464] on div "Select Diagnosis" at bounding box center [1042, 472] width 233 height 27
drag, startPoint x: 1042, startPoint y: 500, endPoint x: 1040, endPoint y: 544, distance: 44.0
click at [1040, 515] on div "Malaria, unspecified" at bounding box center [1057, 514] width 264 height 34
checkbox input "true"
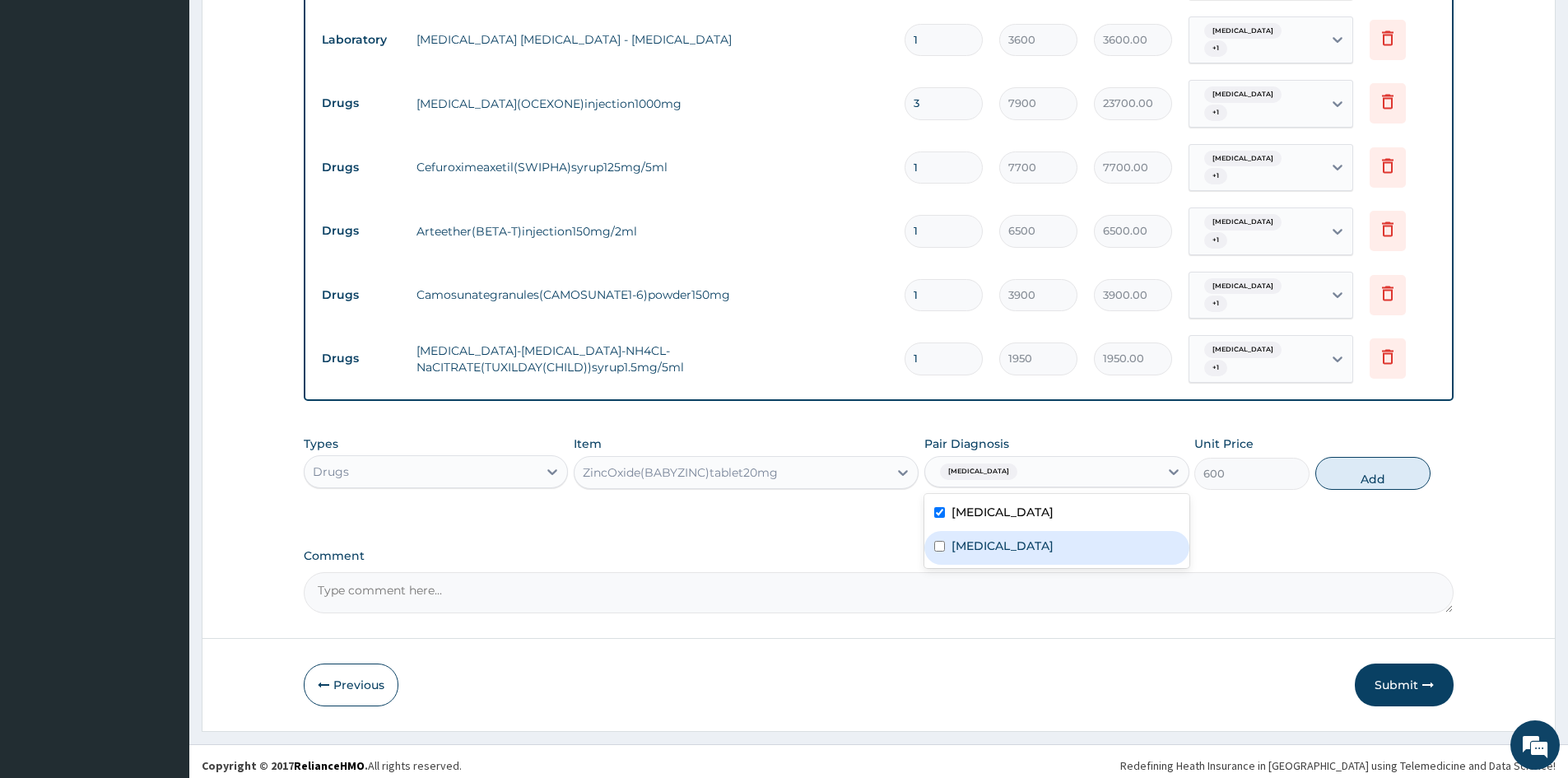
click at [1040, 555] on div "Acute tonsillitis, unspecified" at bounding box center [1057, 548] width 264 height 34
checkbox input "true"
click at [1382, 473] on button "Add" at bounding box center [1373, 474] width 116 height 33
type input "0"
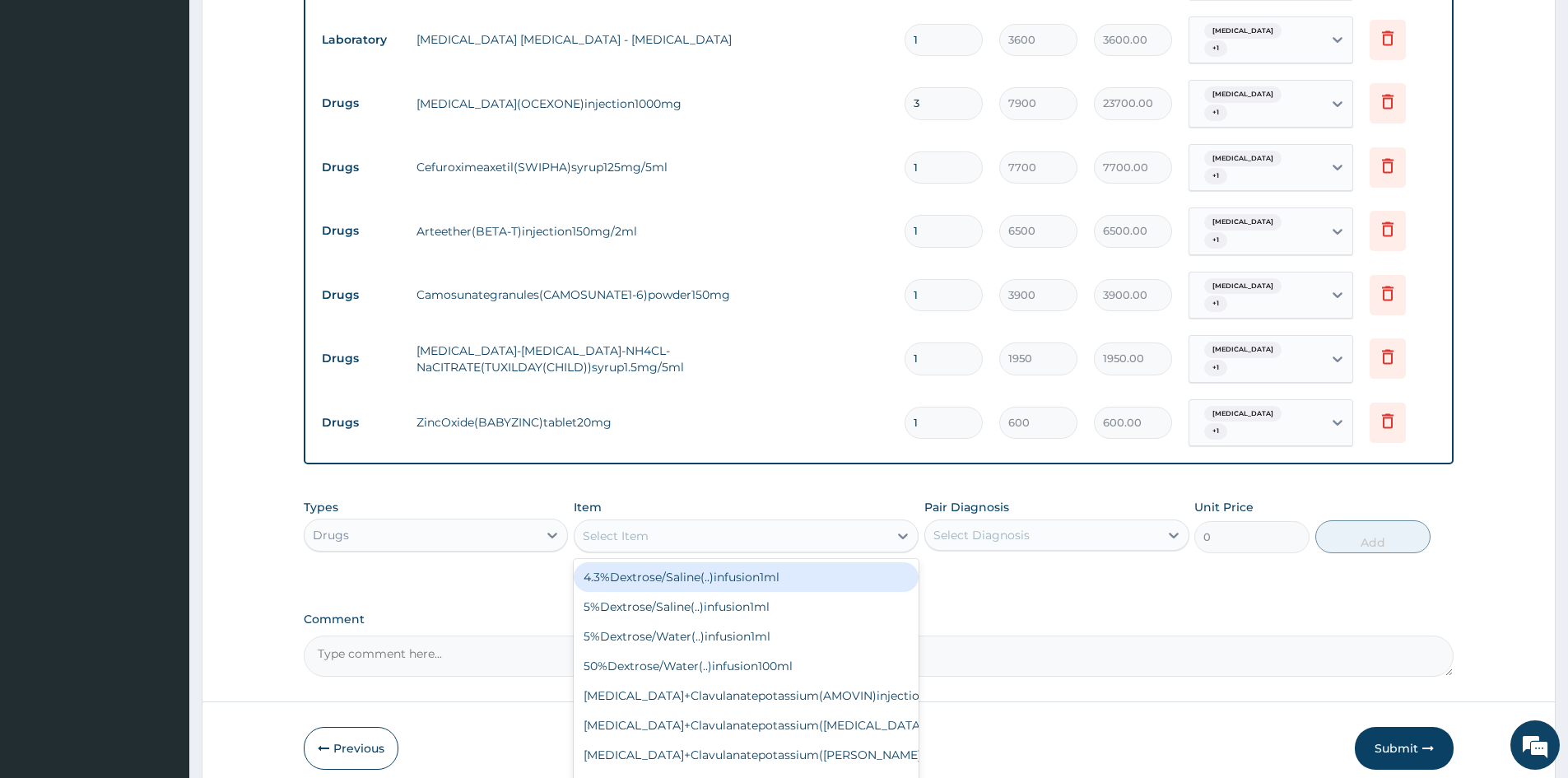
click at [684, 537] on div "Select Item" at bounding box center [731, 536] width 313 height 27
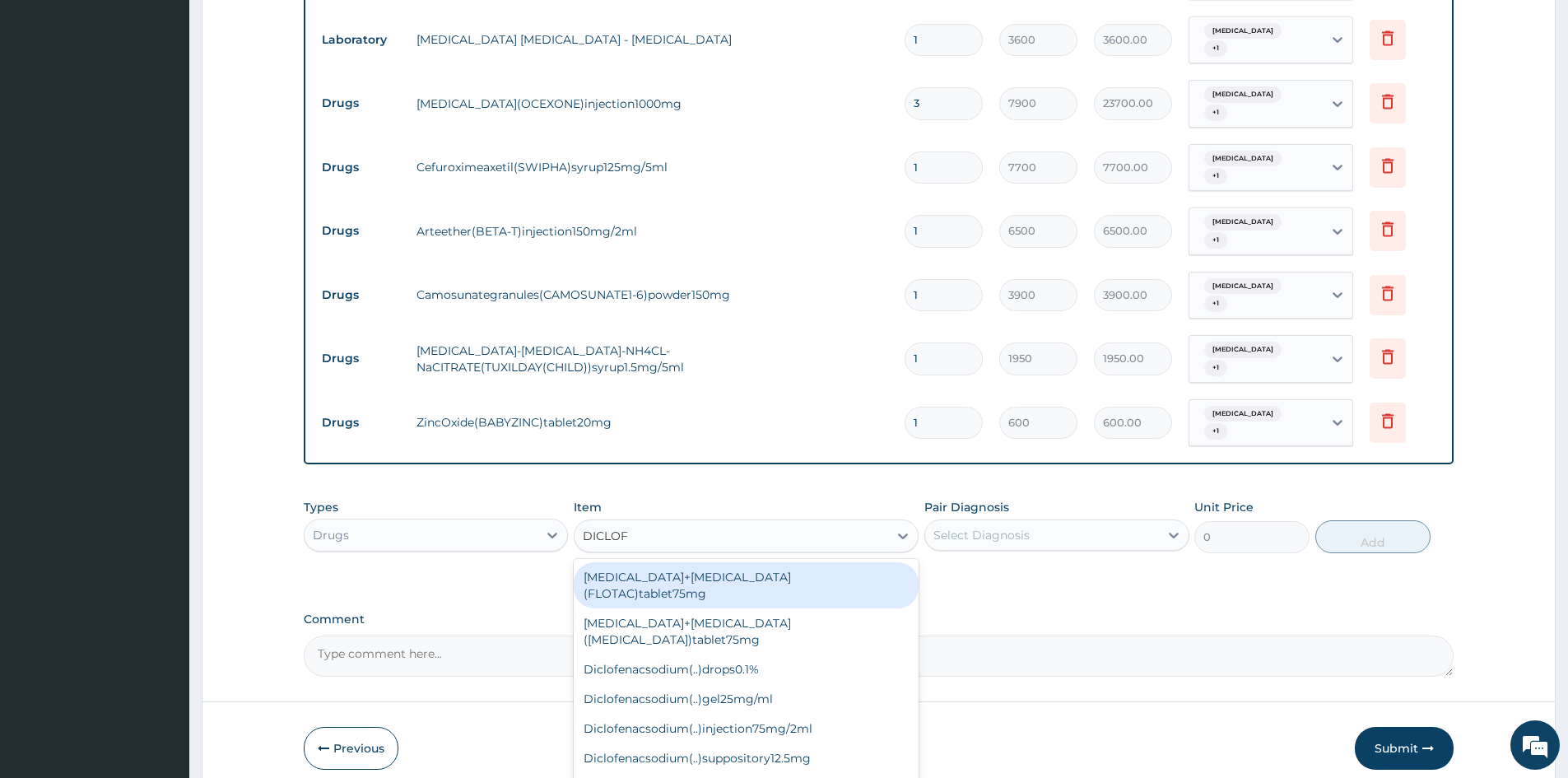
type input "DICLOFE"
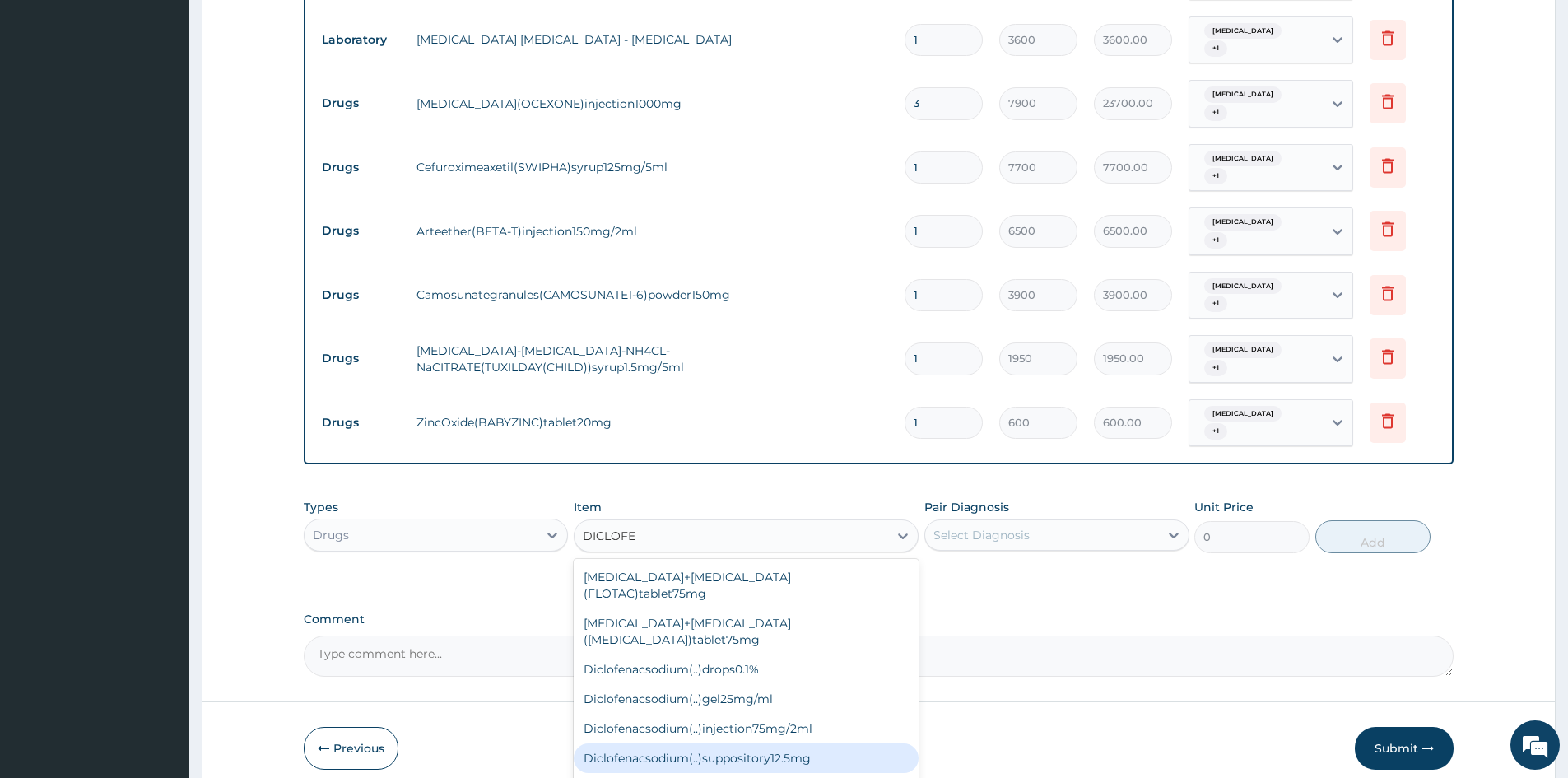
scroll to position [68, 0]
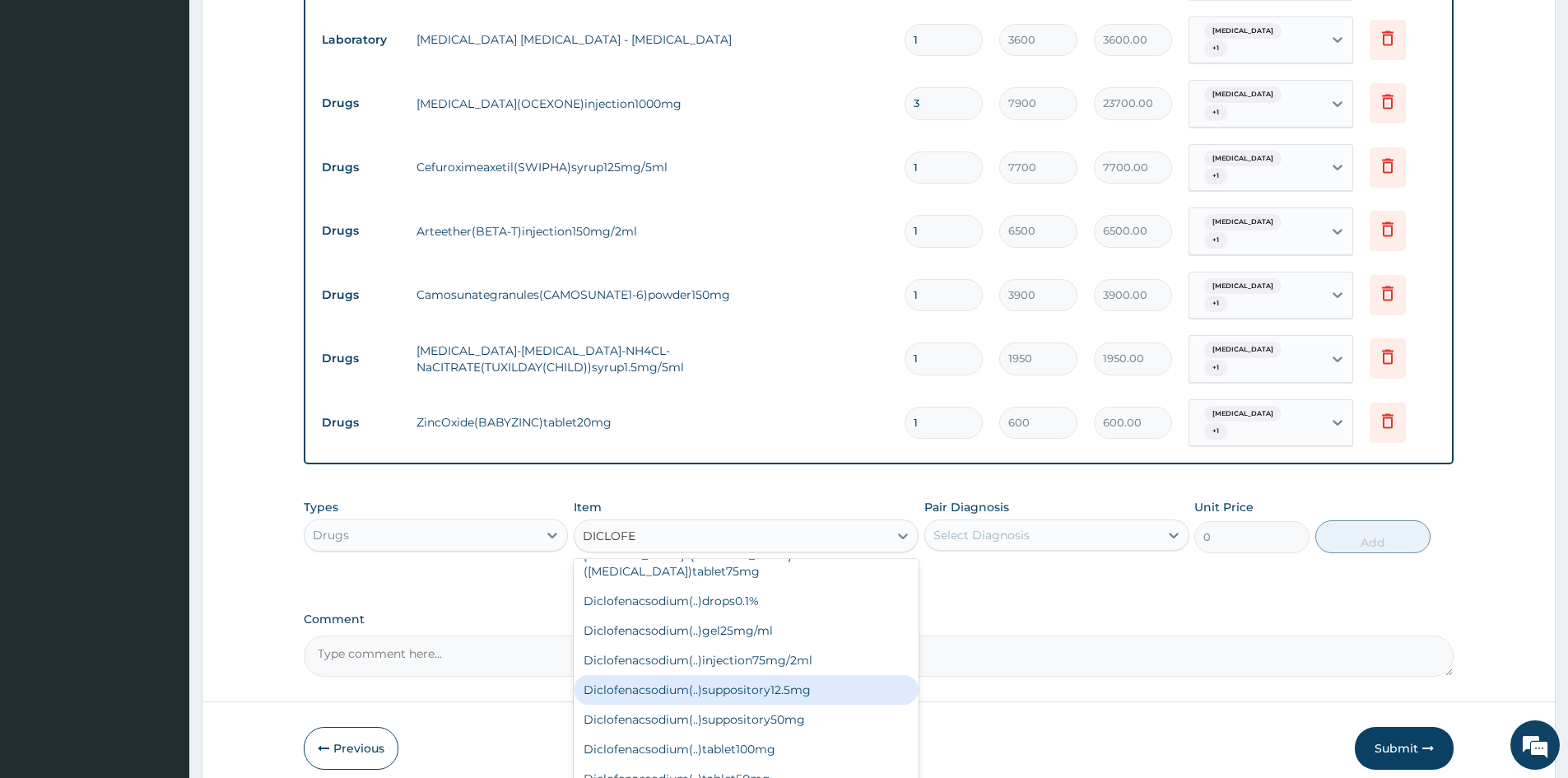
click at [725, 675] on div "Diclofenacsodium(..)suppository12.5mg" at bounding box center [746, 690] width 345 height 30
type input "1910"
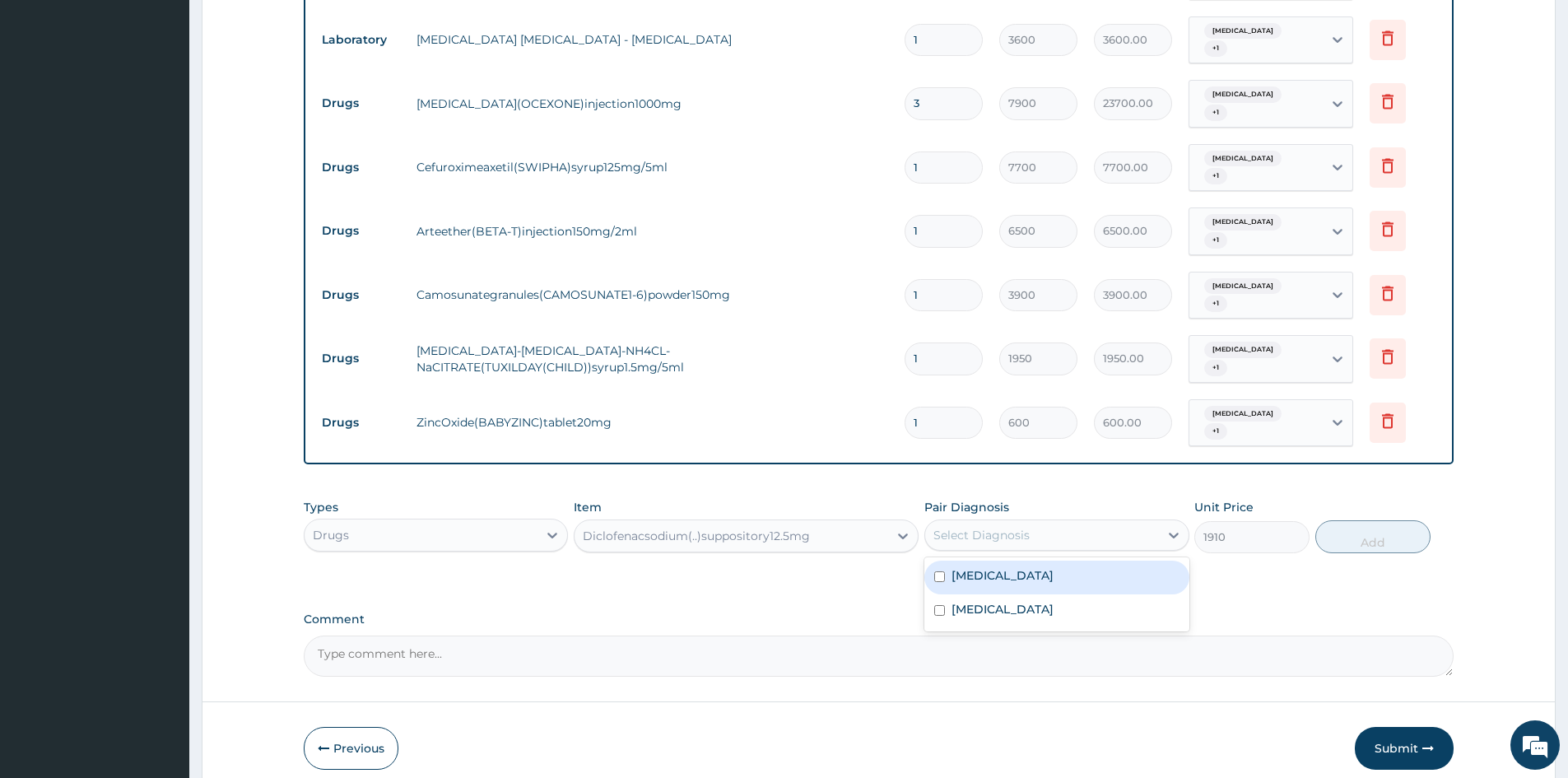
click at [1090, 524] on div "Select Diagnosis" at bounding box center [1042, 535] width 233 height 27
drag, startPoint x: 1057, startPoint y: 575, endPoint x: 1047, endPoint y: 618, distance: 44.1
click at [1054, 577] on label "Malaria, unspecified" at bounding box center [1002, 576] width 102 height 17
checkbox input "true"
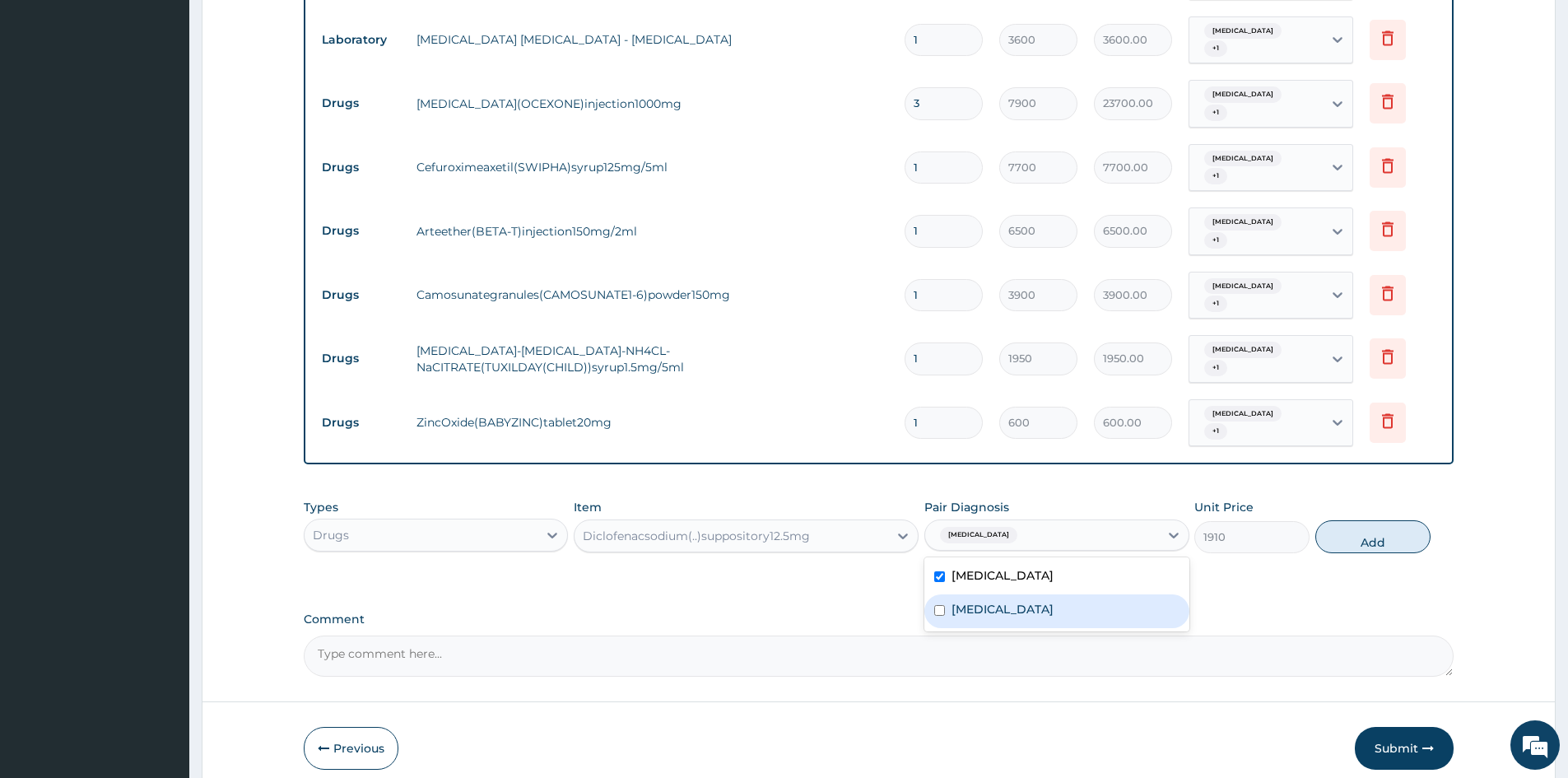
click at [1048, 603] on label "Acute tonsillitis, unspecified" at bounding box center [1002, 609] width 102 height 17
checkbox input "true"
click at [1374, 524] on button "Add" at bounding box center [1373, 537] width 116 height 33
type input "0"
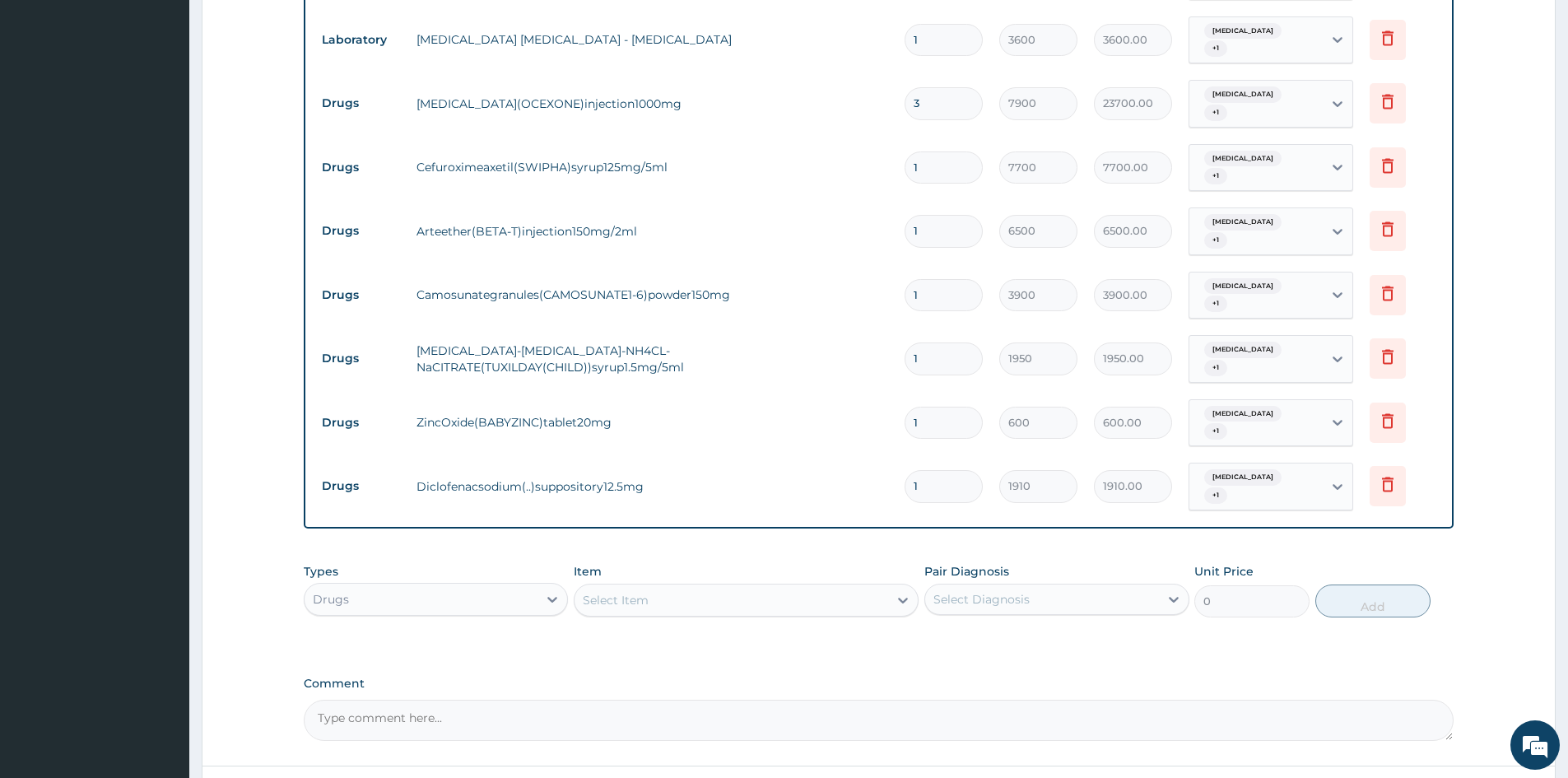
click at [946, 485] on input "1" at bounding box center [944, 486] width 78 height 32
type input "0.00"
type input "4"
type input "7640.00"
type input "4"
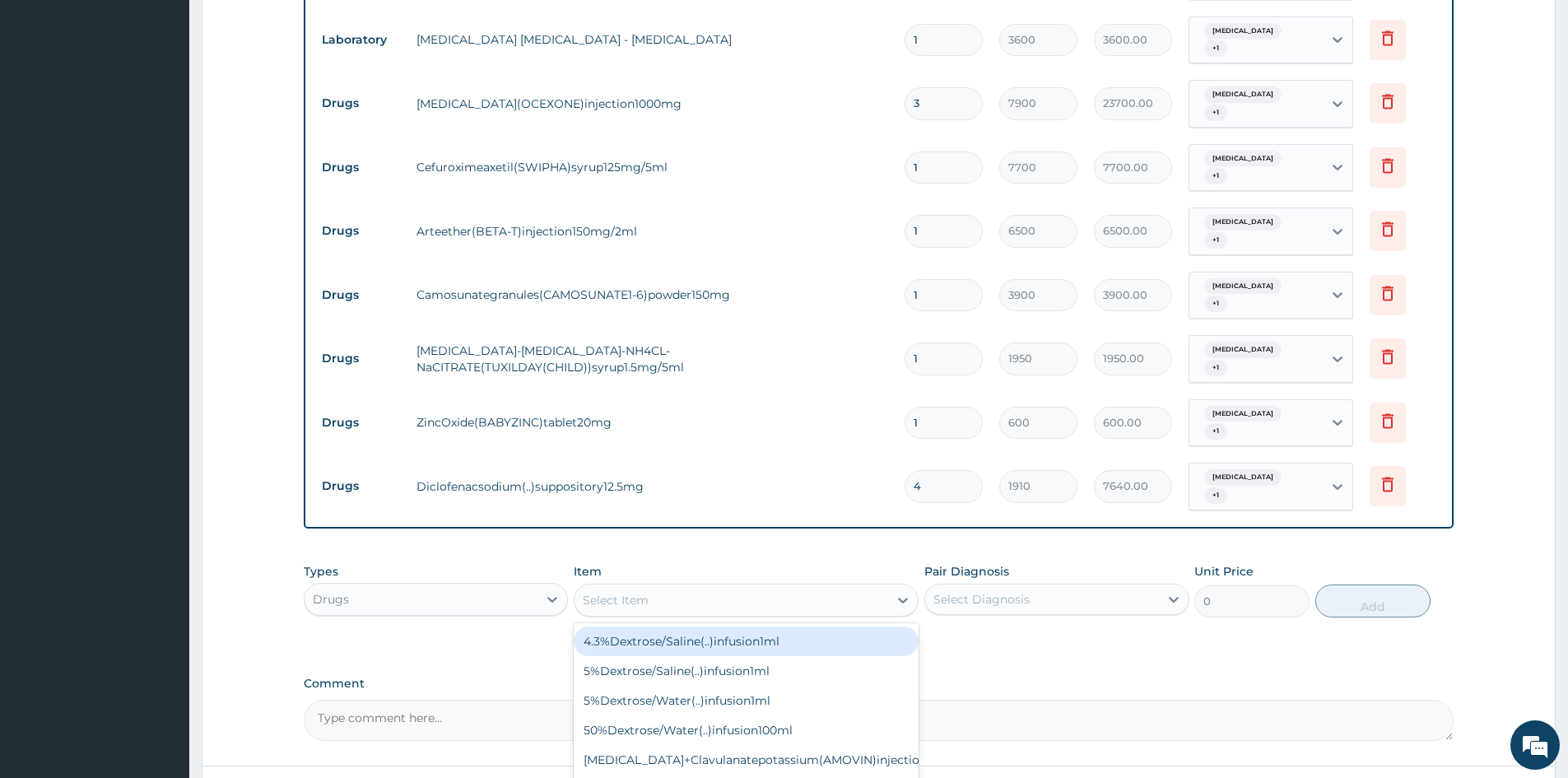
click at [711, 603] on div "Select Item" at bounding box center [731, 600] width 313 height 27
type input "PARACET"
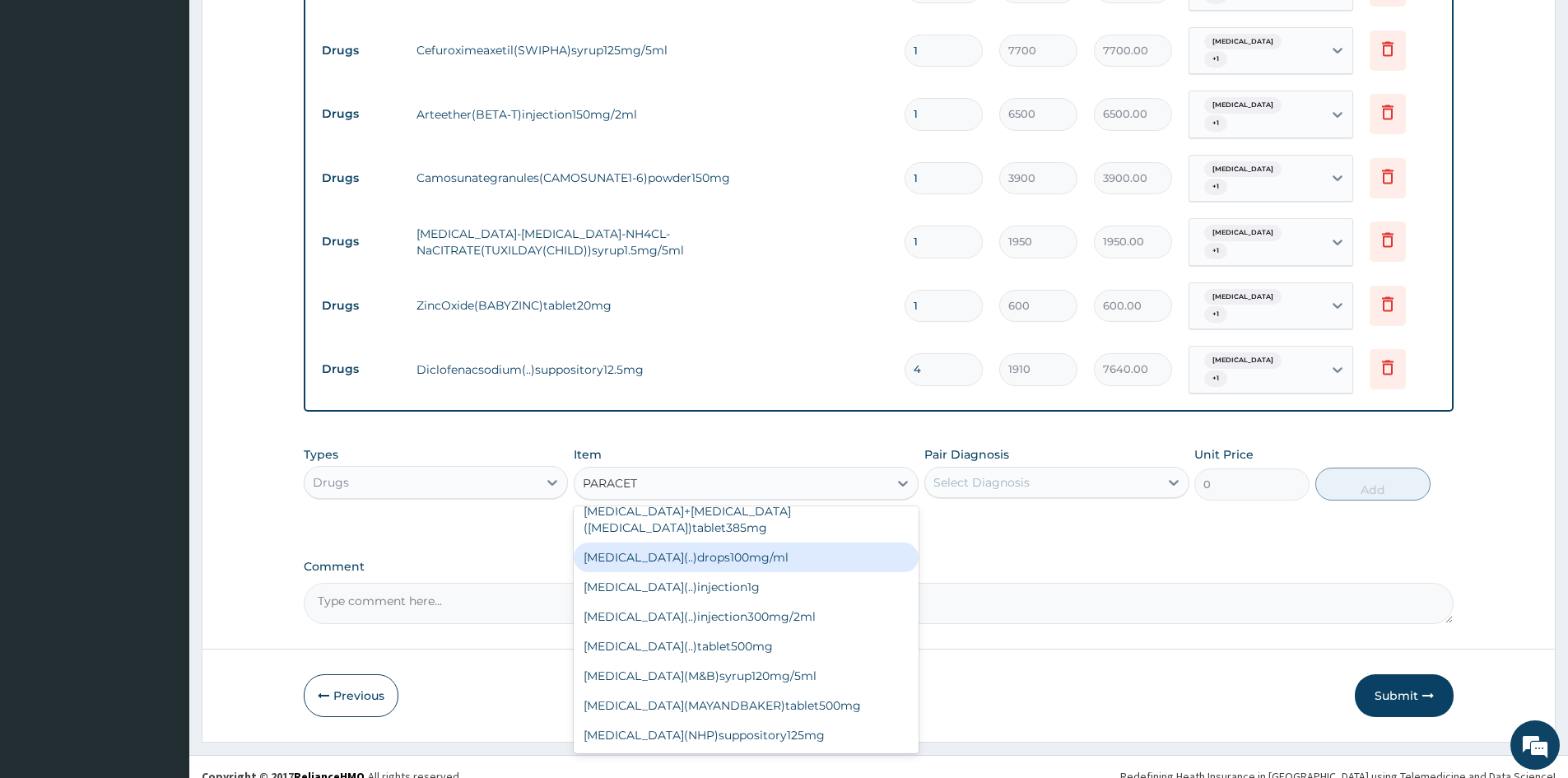
scroll to position [896, 0]
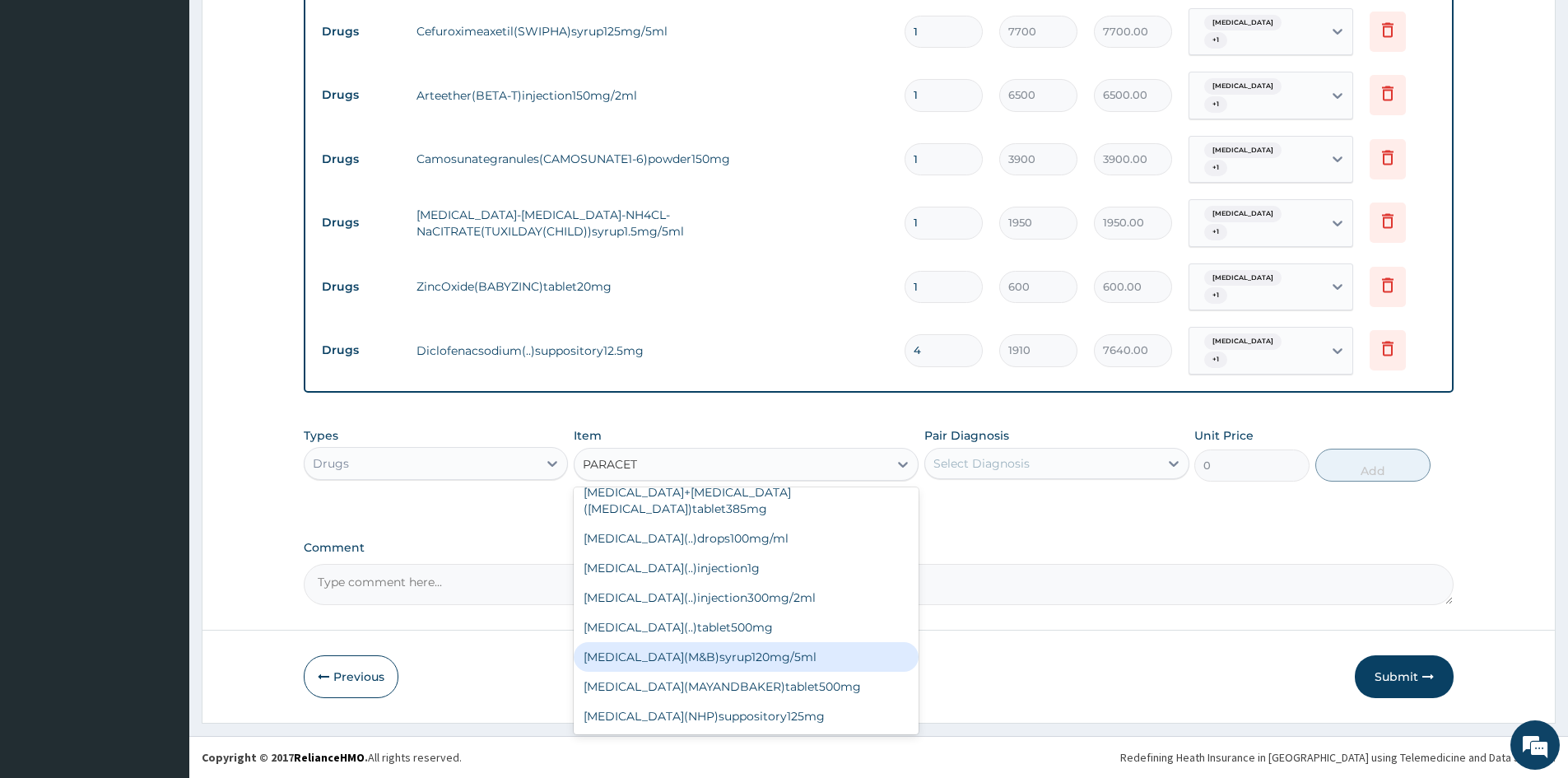
click at [720, 656] on div "Paracetamol(M&B)syrup120mg/5ml" at bounding box center [746, 657] width 345 height 30
type input "1500"
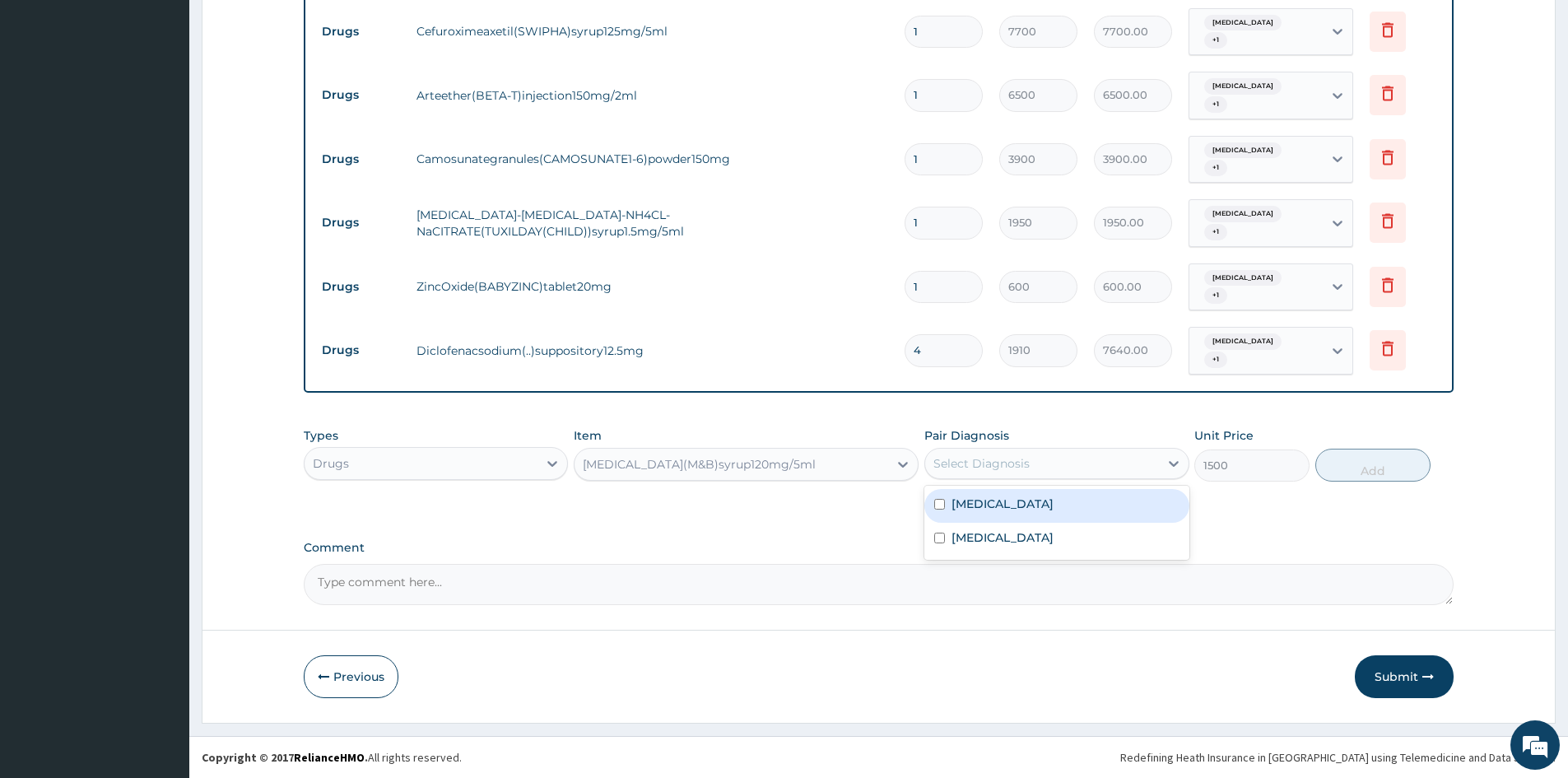
click at [1064, 465] on div "Select Diagnosis" at bounding box center [1042, 464] width 233 height 27
click at [960, 505] on label "Malaria, unspecified" at bounding box center [1002, 504] width 102 height 17
checkbox input "true"
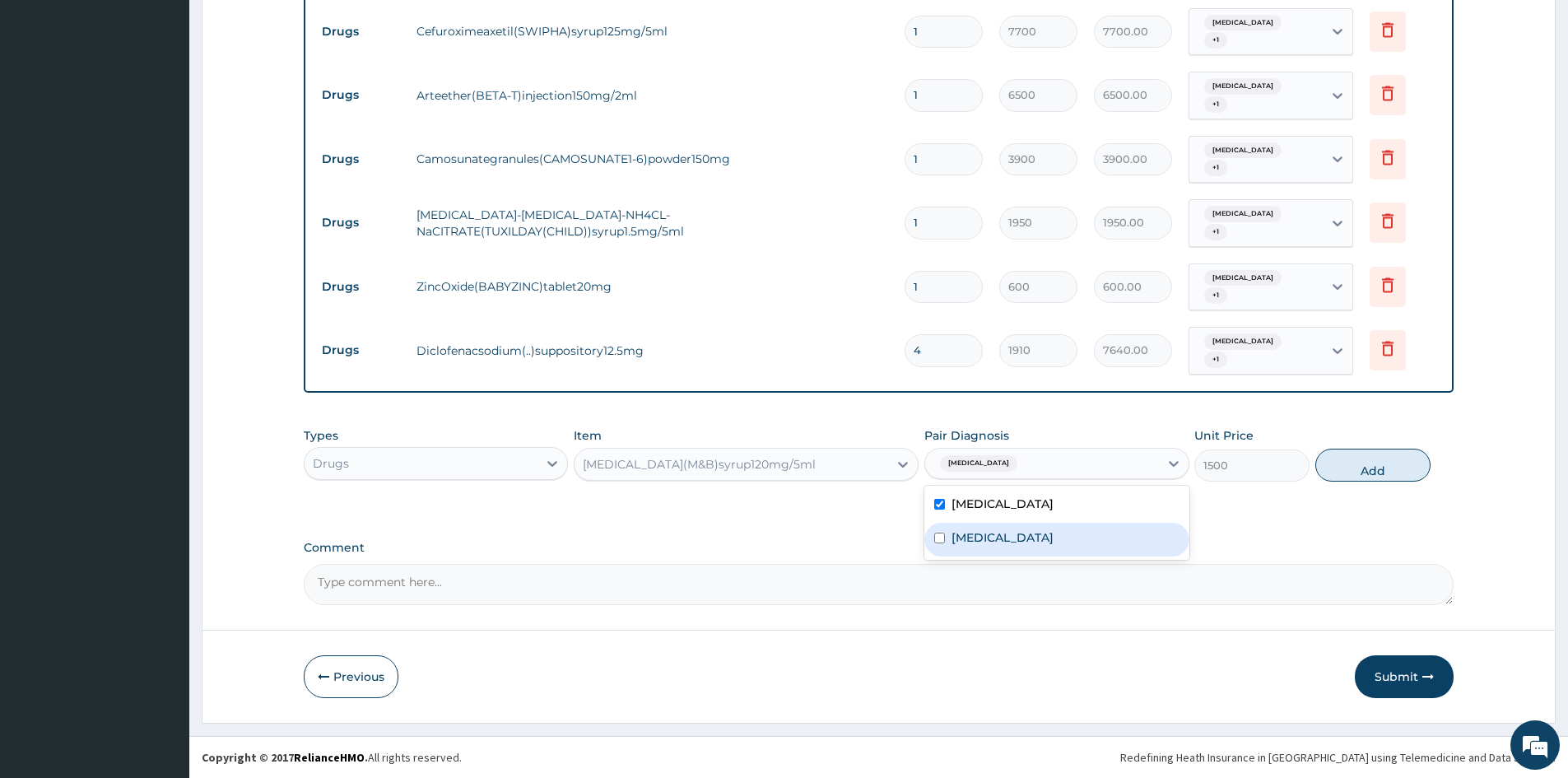
click at [956, 538] on label "Acute tonsillitis, unspecified" at bounding box center [1002, 538] width 102 height 17
checkbox input "true"
click at [1350, 467] on button "Add" at bounding box center [1373, 465] width 116 height 33
type input "0"
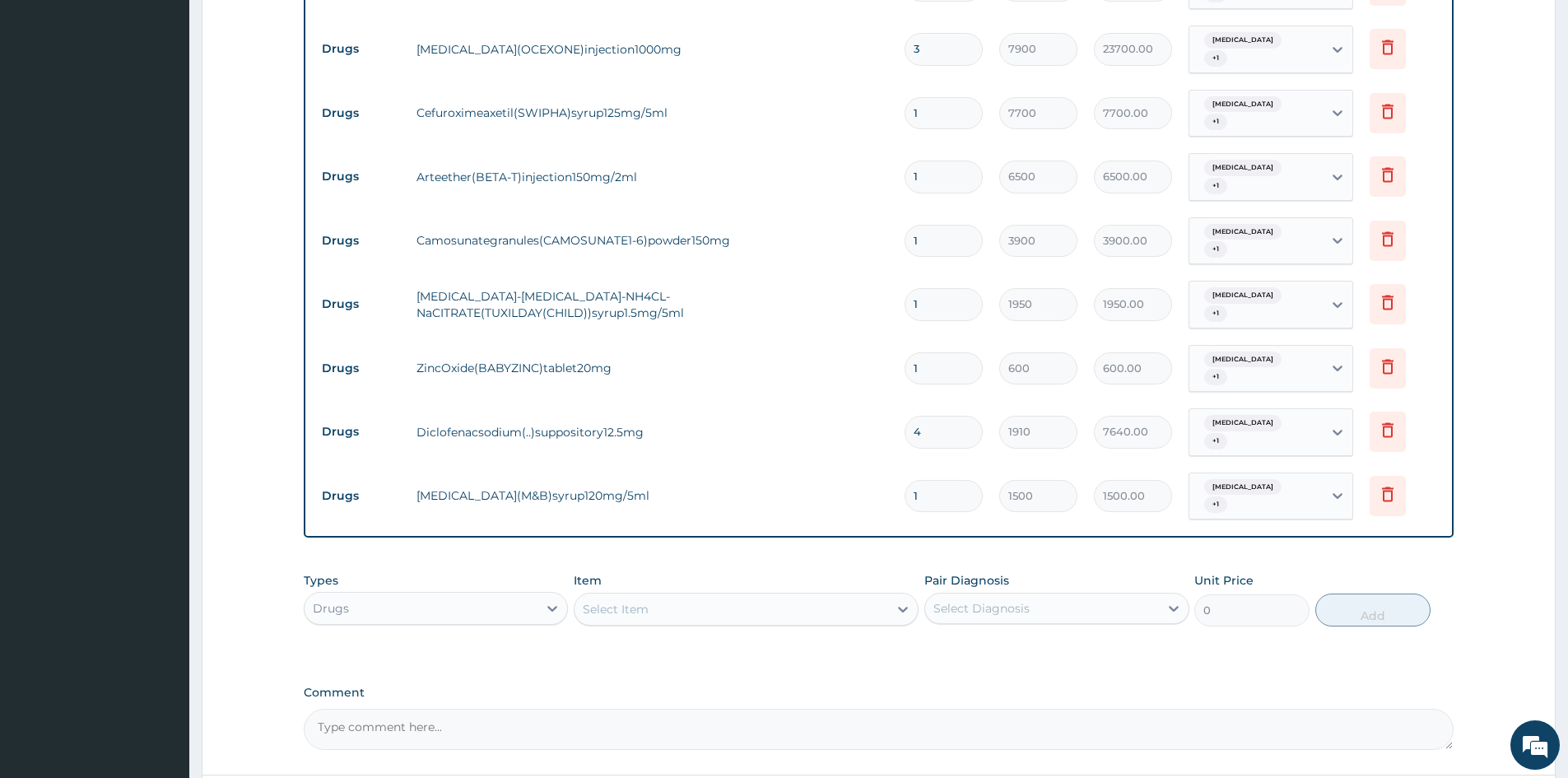
scroll to position [814, 0]
click at [946, 104] on input "1" at bounding box center [944, 114] width 78 height 32
type input "0.00"
type input "1"
type input "7700.00"
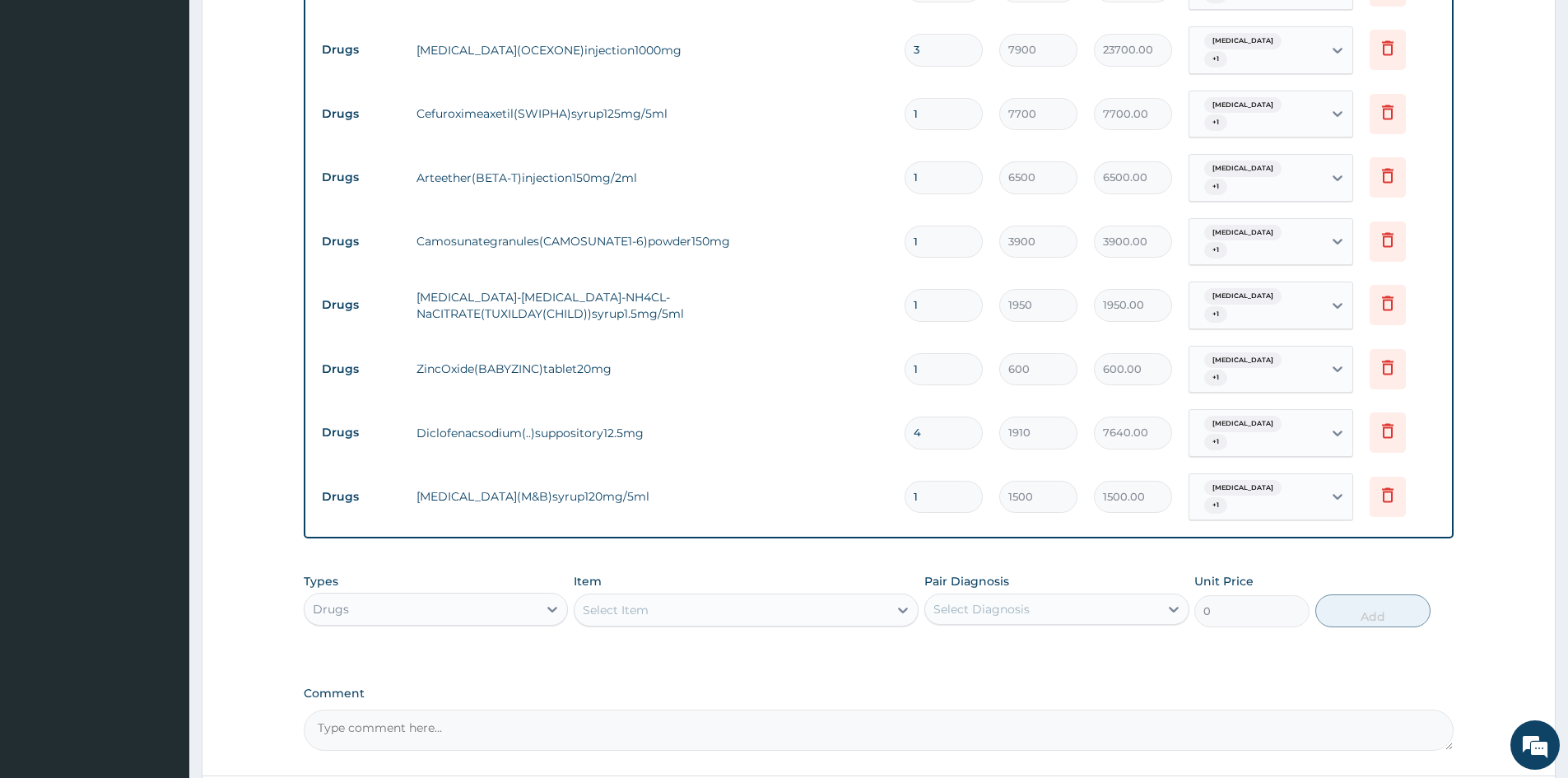
type input "12"
type input "92400.00"
type input "1"
type input "7700.00"
type input "0.00"
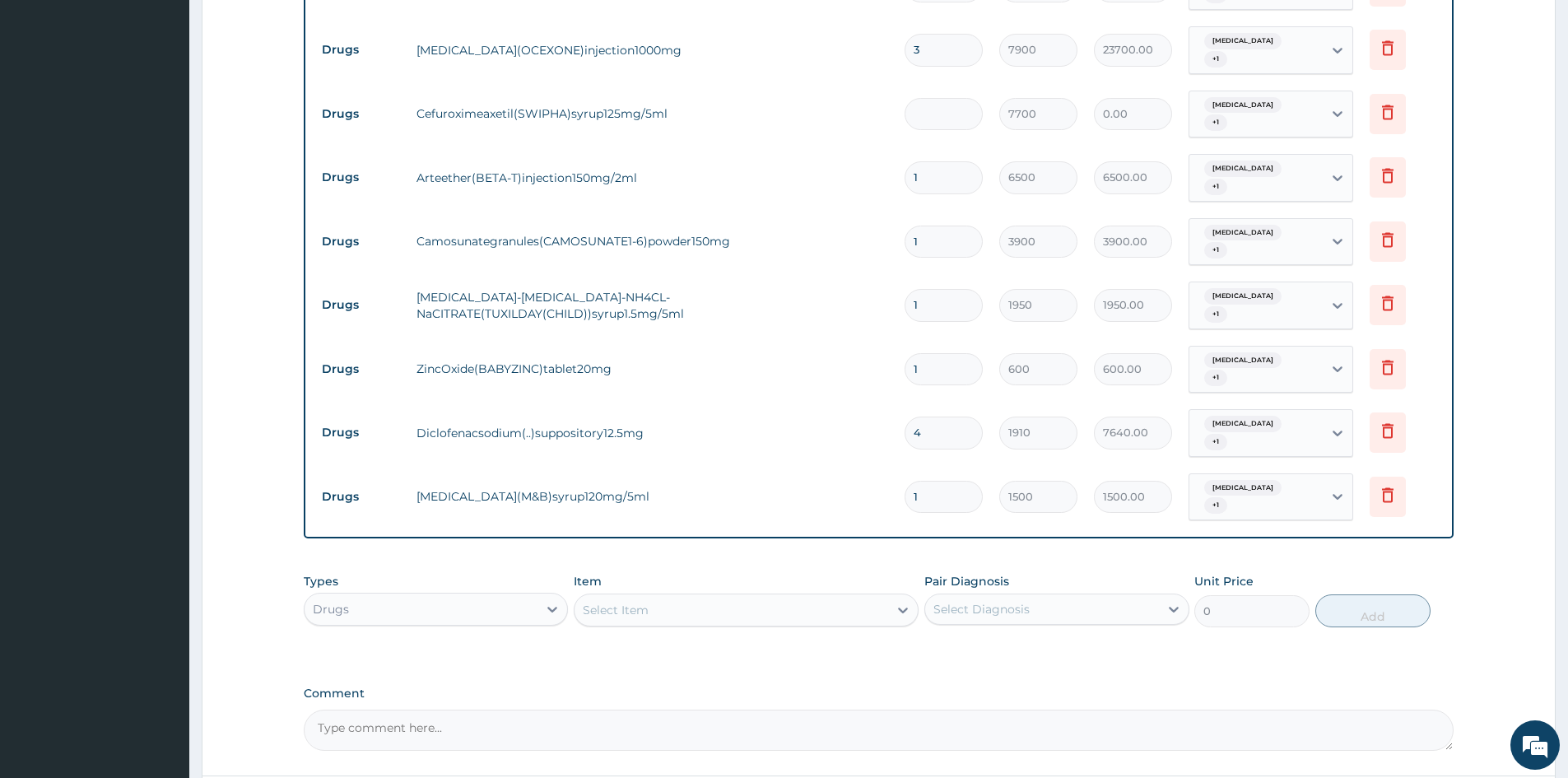
type input "2"
type input "15400.00"
type input "2"
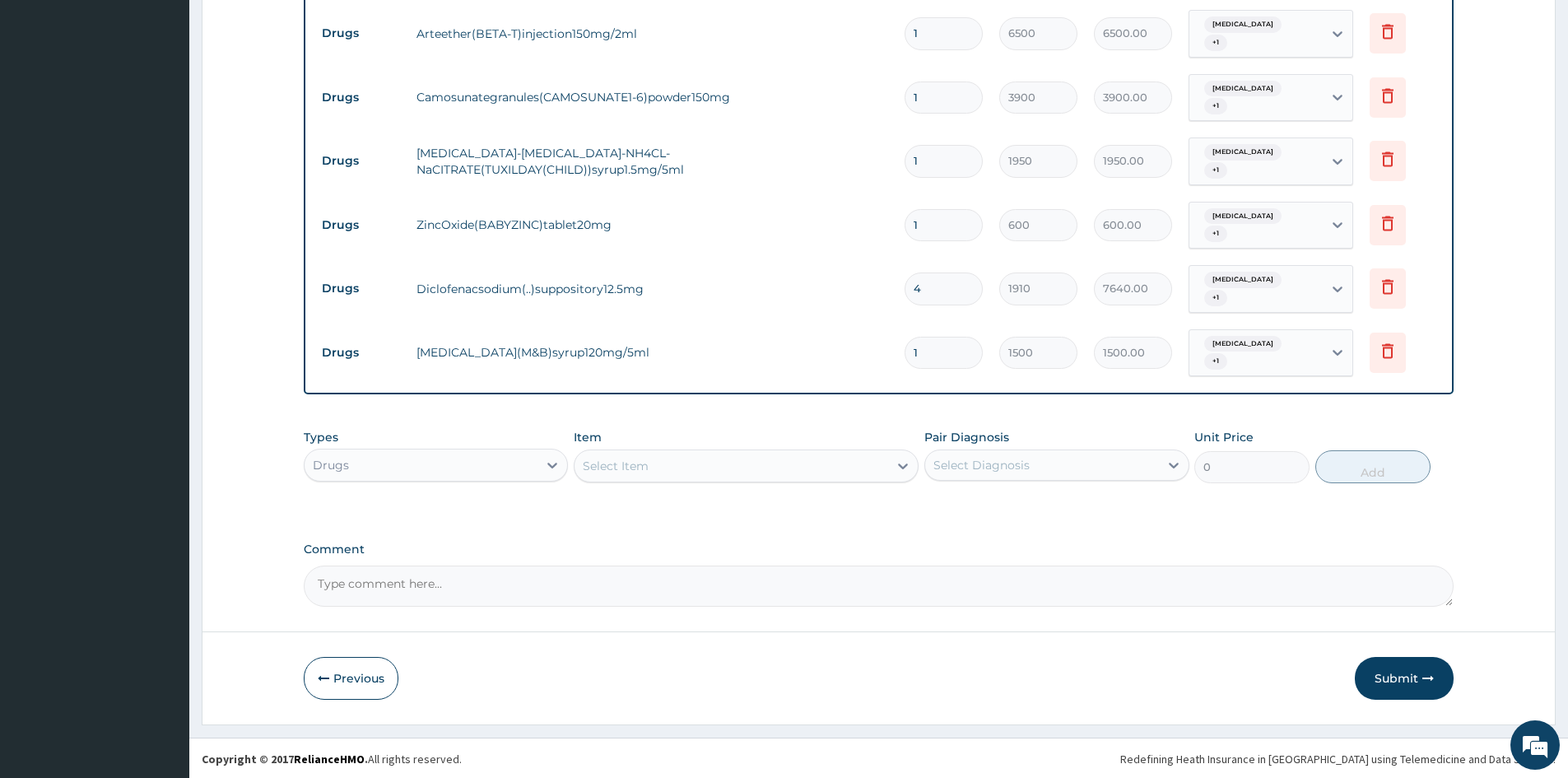
scroll to position [959, 0]
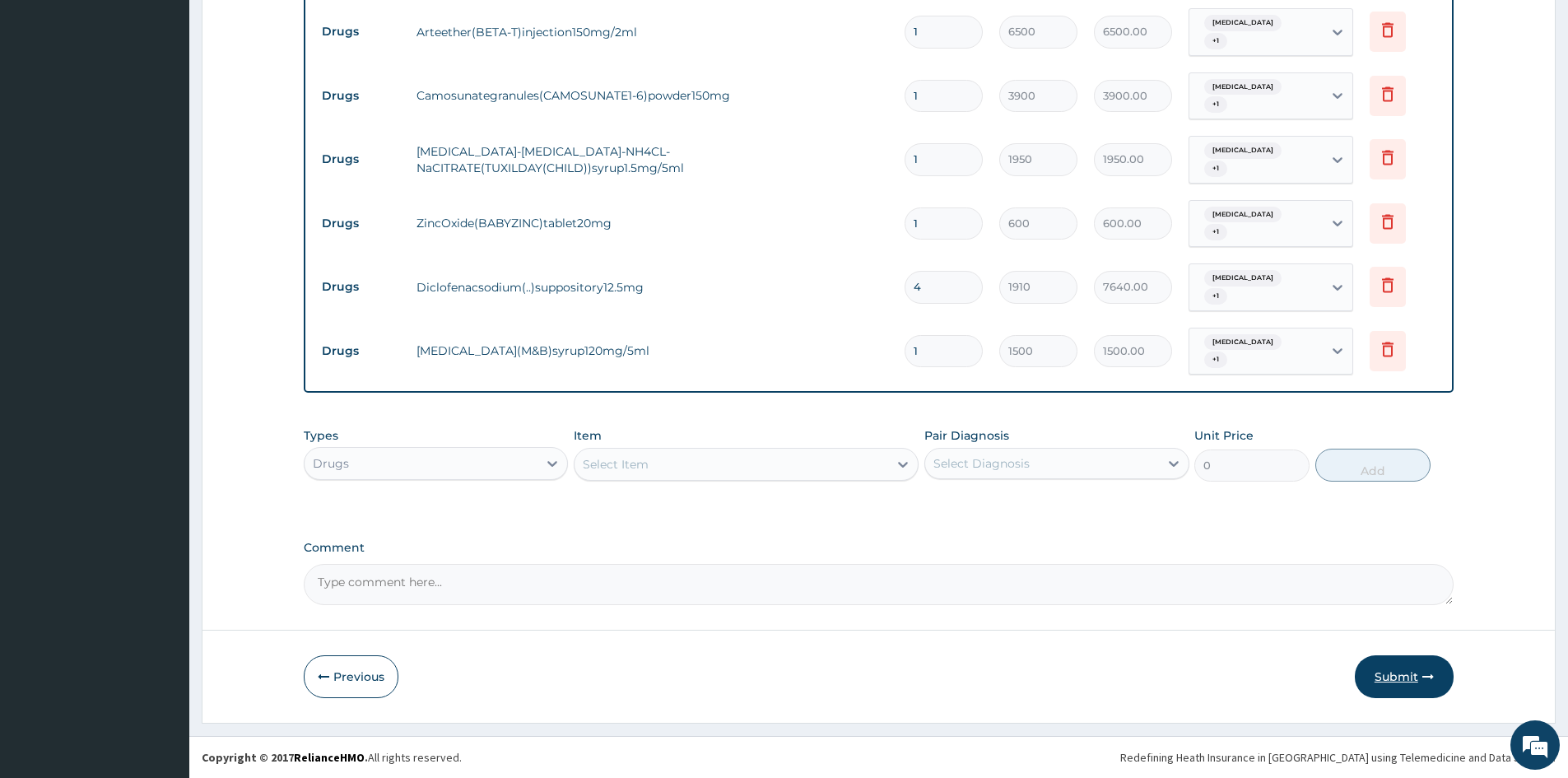
click at [1399, 680] on button "Submit" at bounding box center [1404, 677] width 99 height 43
